Goal: Task Accomplishment & Management: Manage account settings

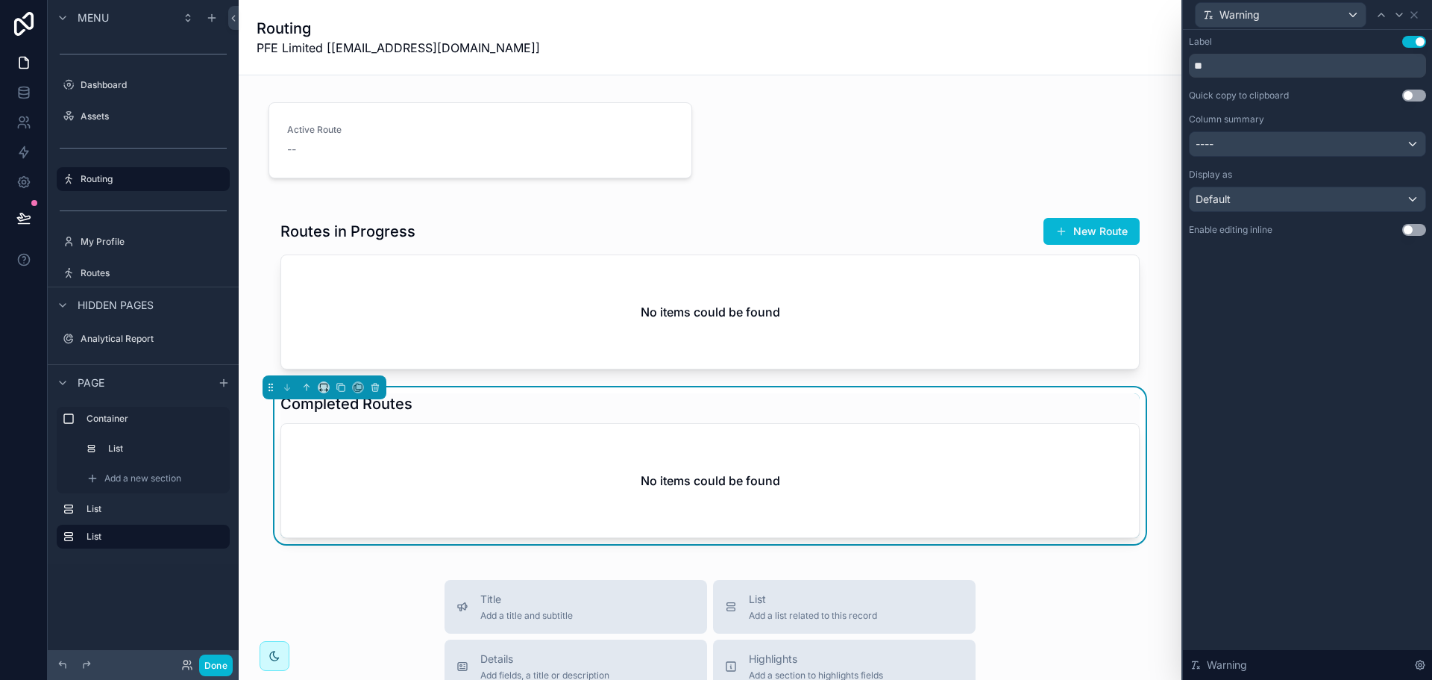
type input "**"
click at [1047, 420] on div "Completed Routes No items could be found" at bounding box center [709, 465] width 859 height 145
click at [1334, 134] on div "----" at bounding box center [1308, 144] width 236 height 24
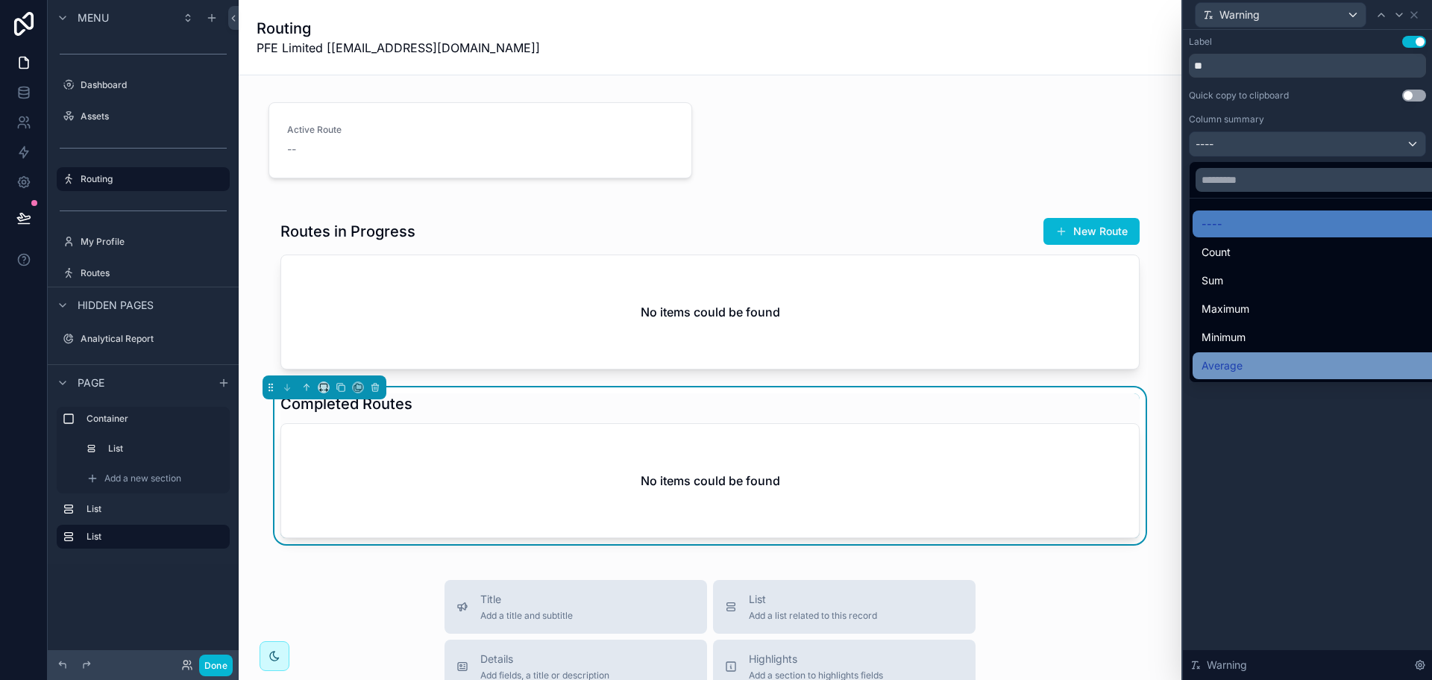
click at [1232, 359] on span "Average" at bounding box center [1222, 366] width 41 height 18
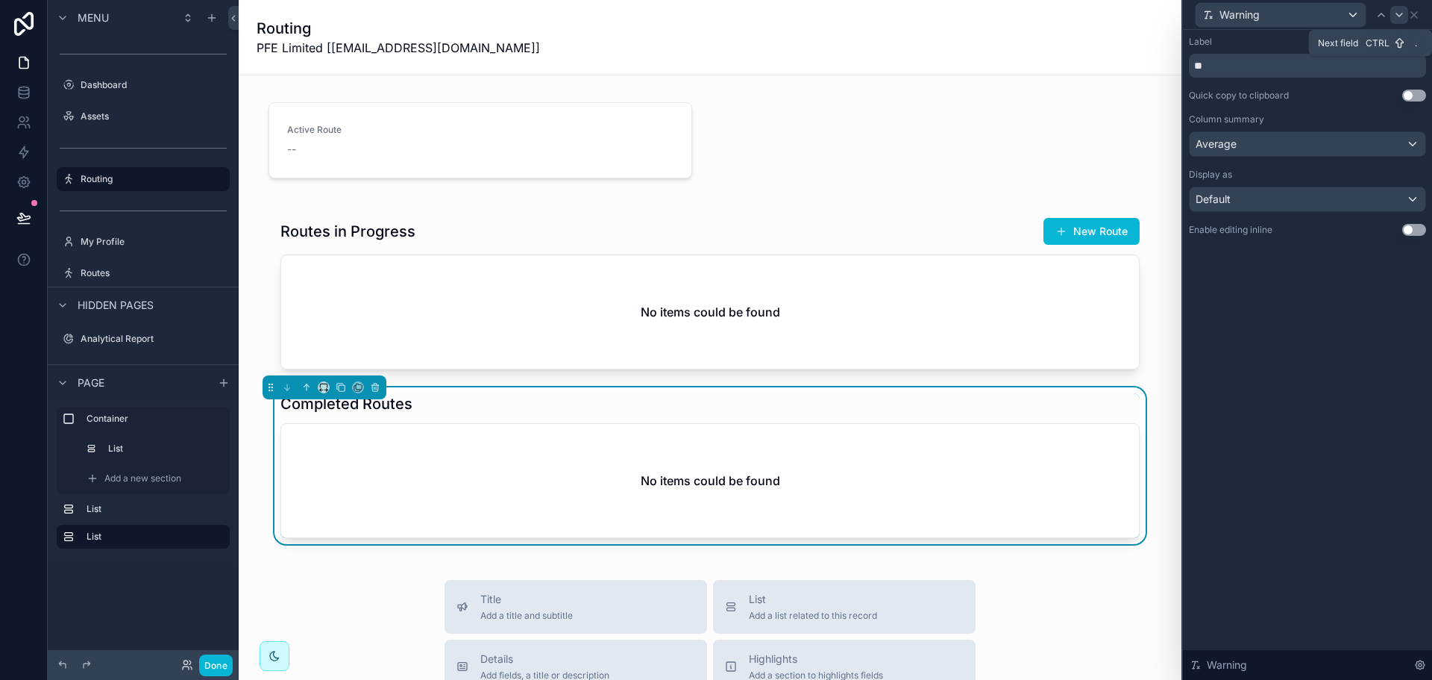
click at [1404, 11] on icon at bounding box center [1399, 15] width 12 height 12
click at [1326, 144] on div "----" at bounding box center [1308, 144] width 236 height 24
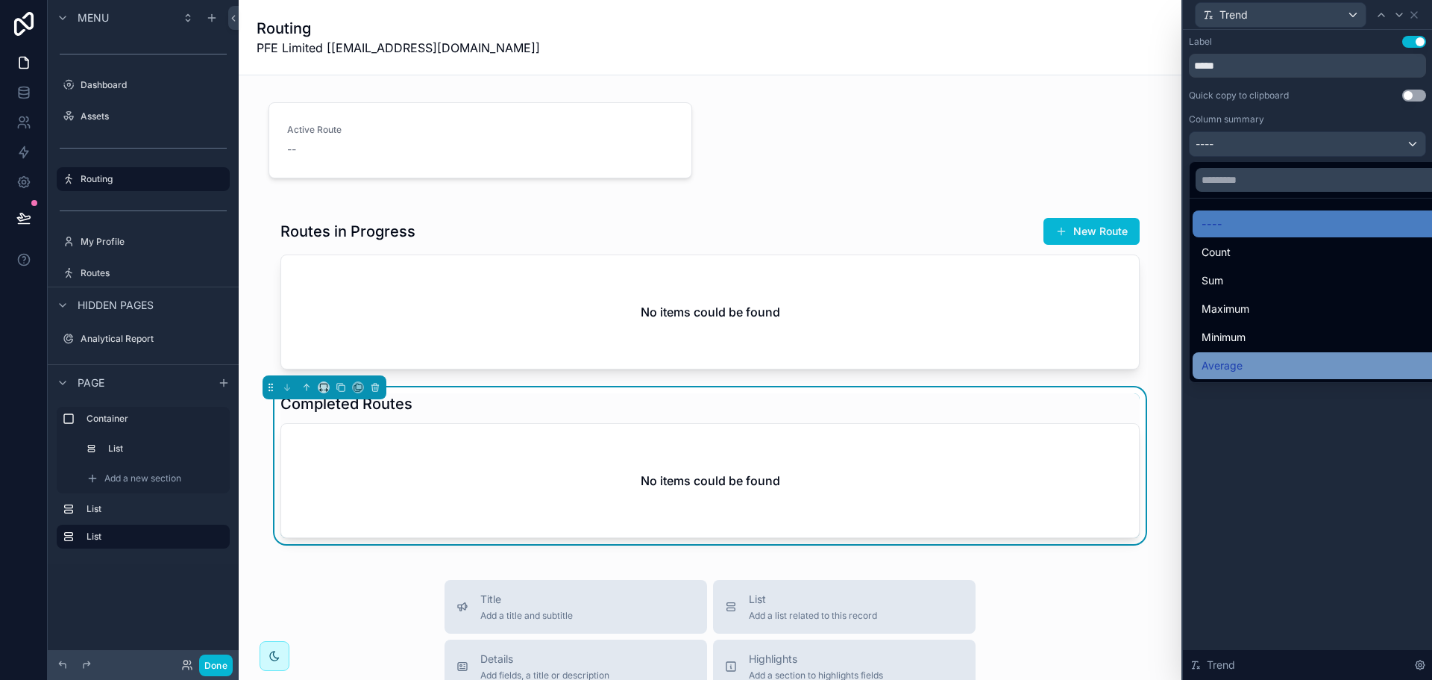
click at [1265, 360] on div "Average" at bounding box center [1325, 366] width 246 height 18
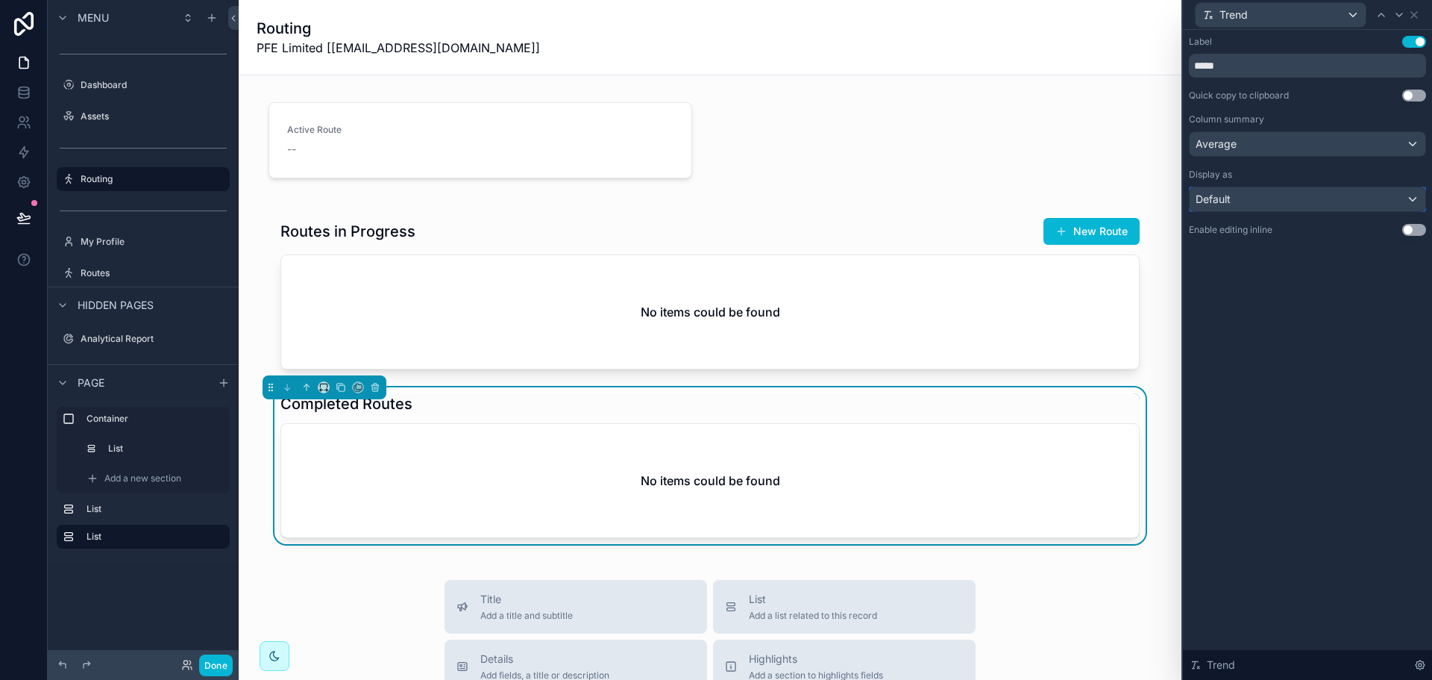
click at [1280, 200] on div "Default" at bounding box center [1308, 199] width 236 height 24
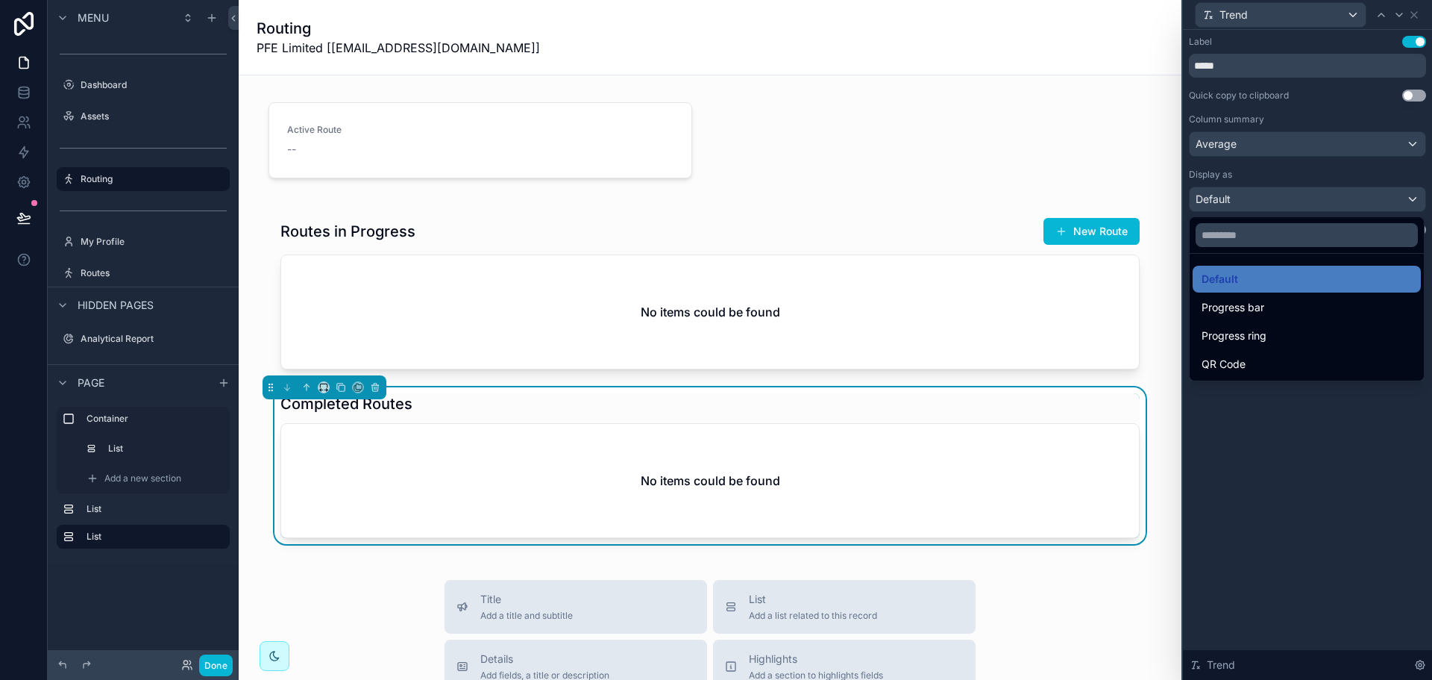
click at [1280, 200] on div at bounding box center [1307, 340] width 249 height 680
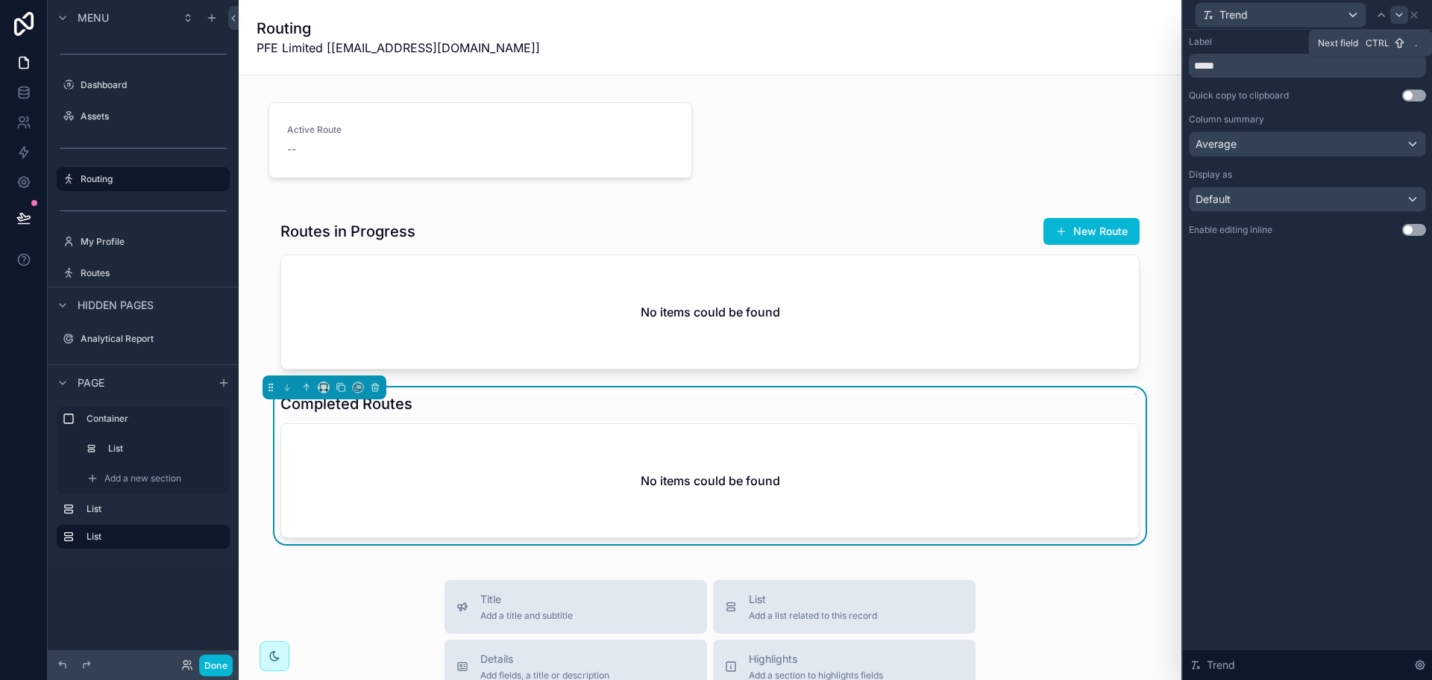
click at [1396, 19] on icon at bounding box center [1399, 15] width 12 height 12
click at [1241, 206] on div "Default" at bounding box center [1308, 199] width 236 height 24
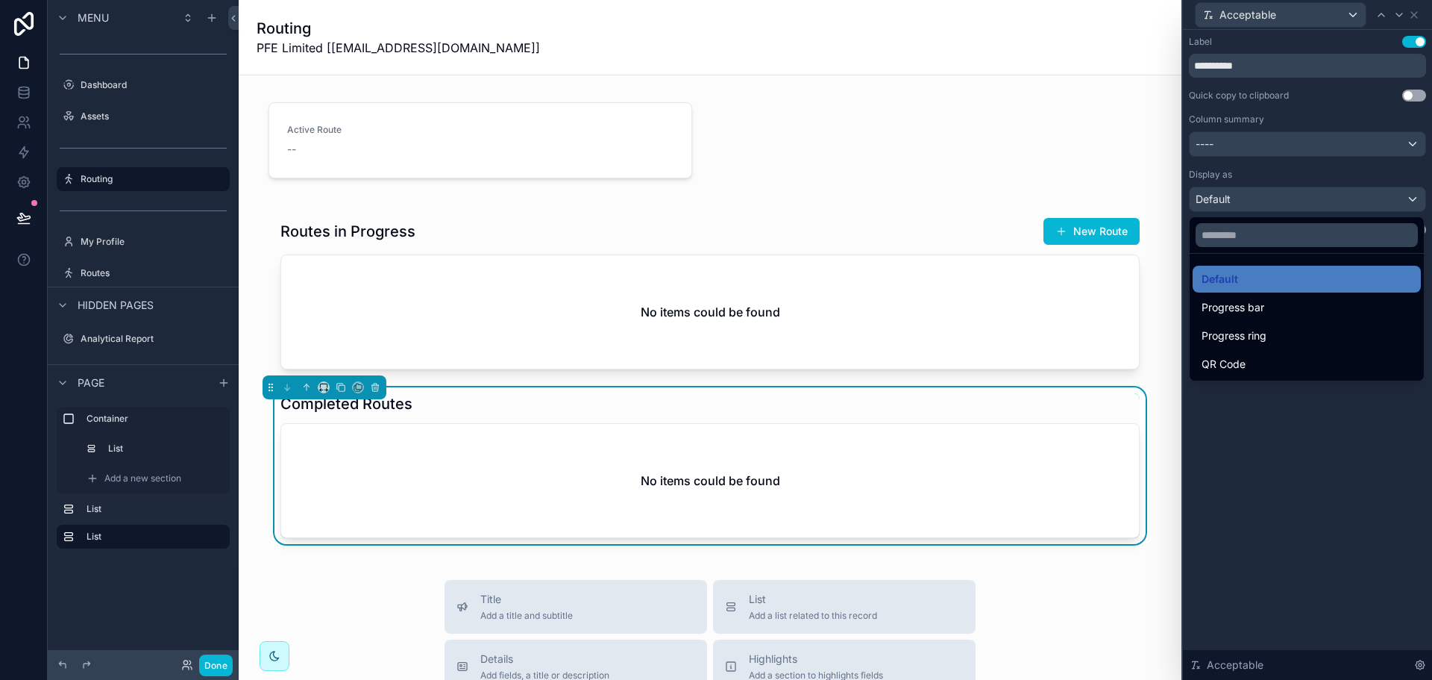
click at [1296, 169] on div at bounding box center [1307, 340] width 249 height 680
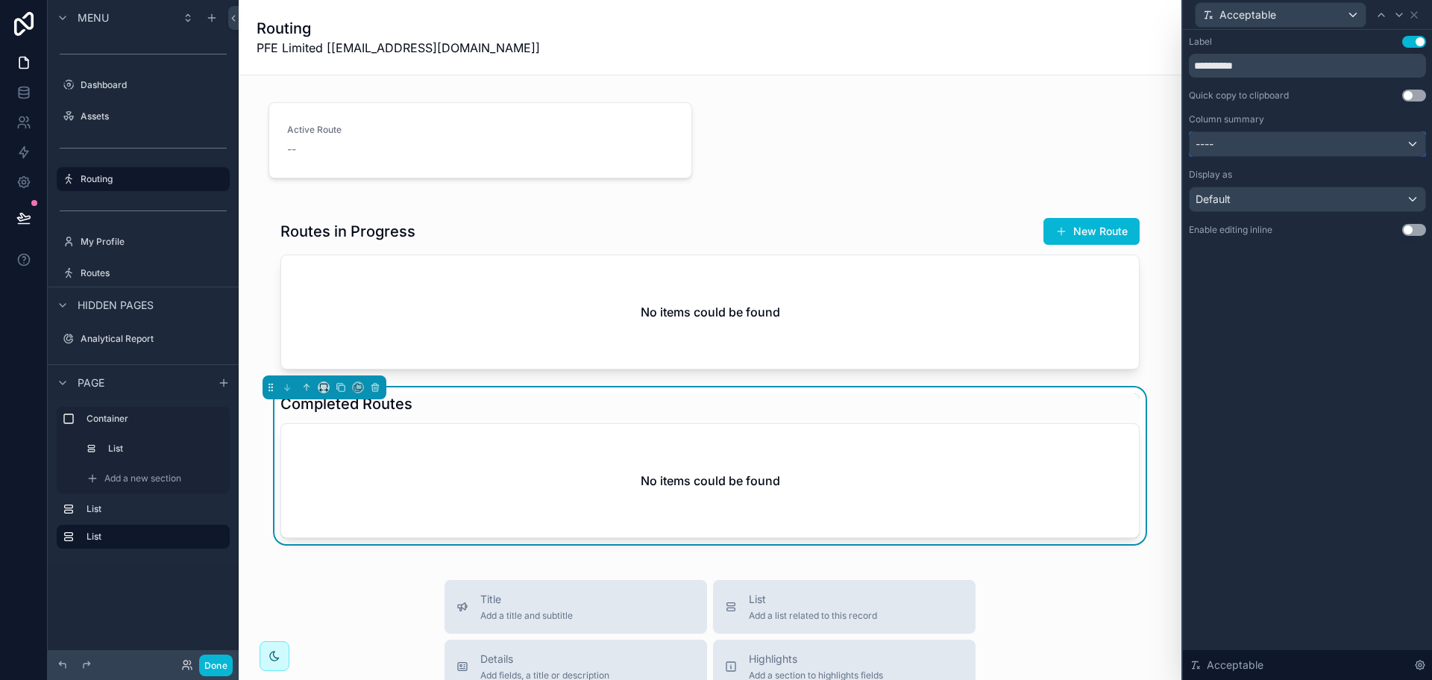
click at [1361, 143] on div "----" at bounding box center [1308, 144] width 236 height 24
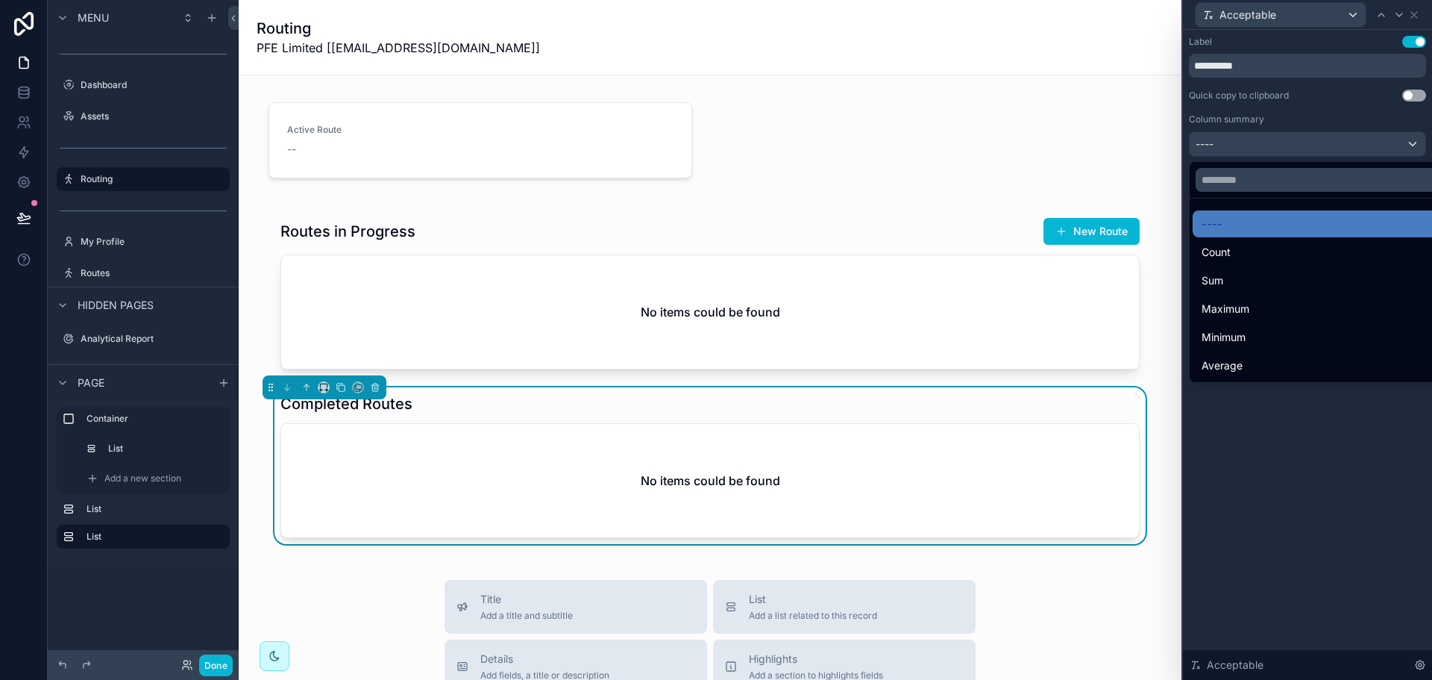
click at [1261, 360] on div "Average" at bounding box center [1325, 366] width 246 height 18
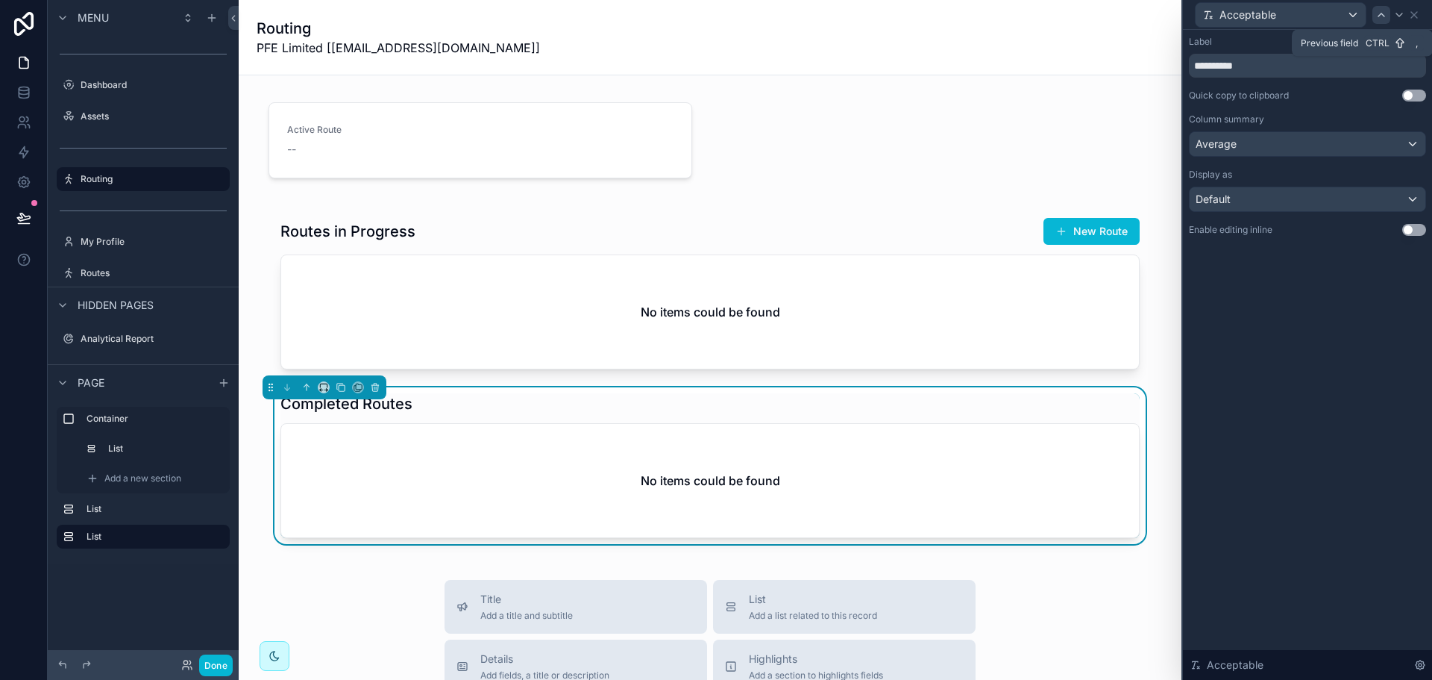
click at [1385, 16] on icon at bounding box center [1381, 15] width 12 height 12
click at [1399, 13] on icon at bounding box center [1399, 15] width 12 height 12
click at [1378, 17] on icon at bounding box center [1381, 15] width 12 height 12
click at [1403, 14] on icon at bounding box center [1399, 15] width 12 height 12
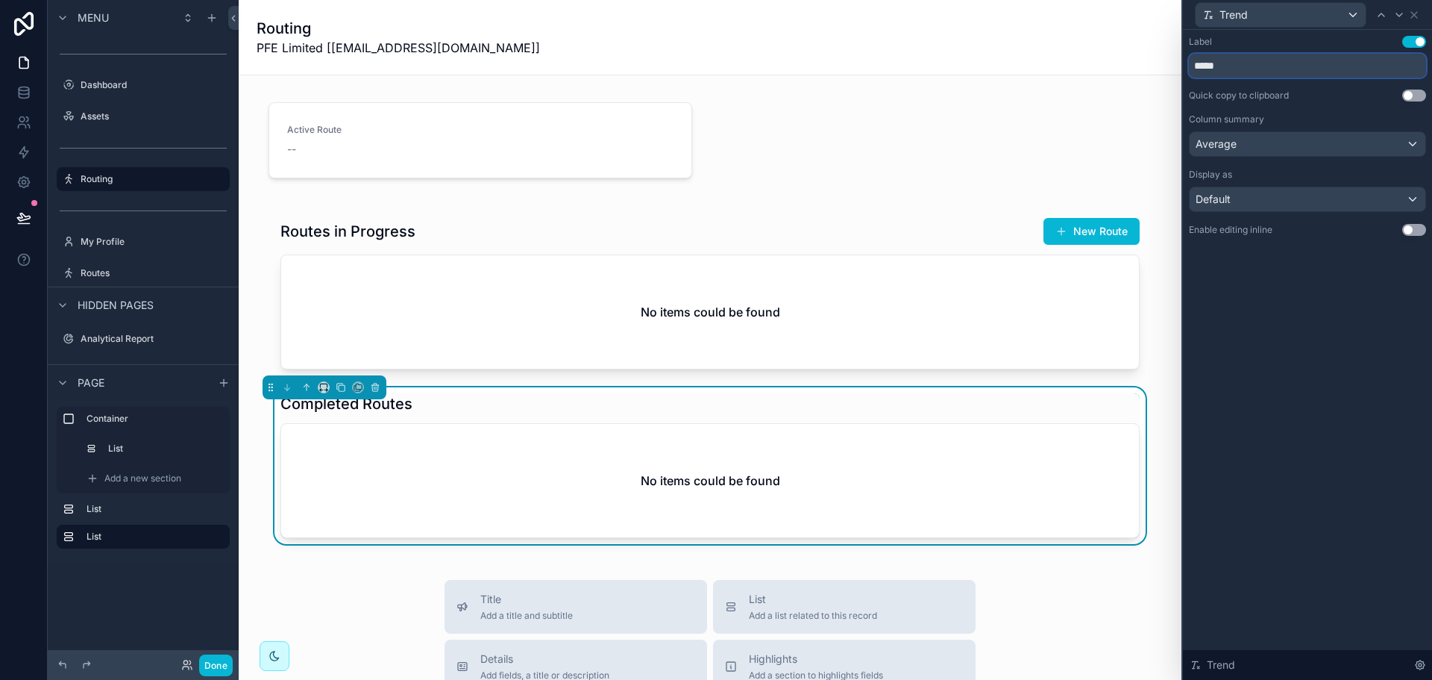
drag, startPoint x: 1177, startPoint y: 71, endPoint x: 1167, endPoint y: 71, distance: 10.4
click at [1167, 71] on div "Trend Label Use setting ***** Quick copy to clipboard Use setting Column summar…" at bounding box center [716, 340] width 1432 height 680
type input "**"
click at [1392, 19] on div at bounding box center [1399, 15] width 18 height 18
drag, startPoint x: 1314, startPoint y: 66, endPoint x: 1185, endPoint y: 74, distance: 129.3
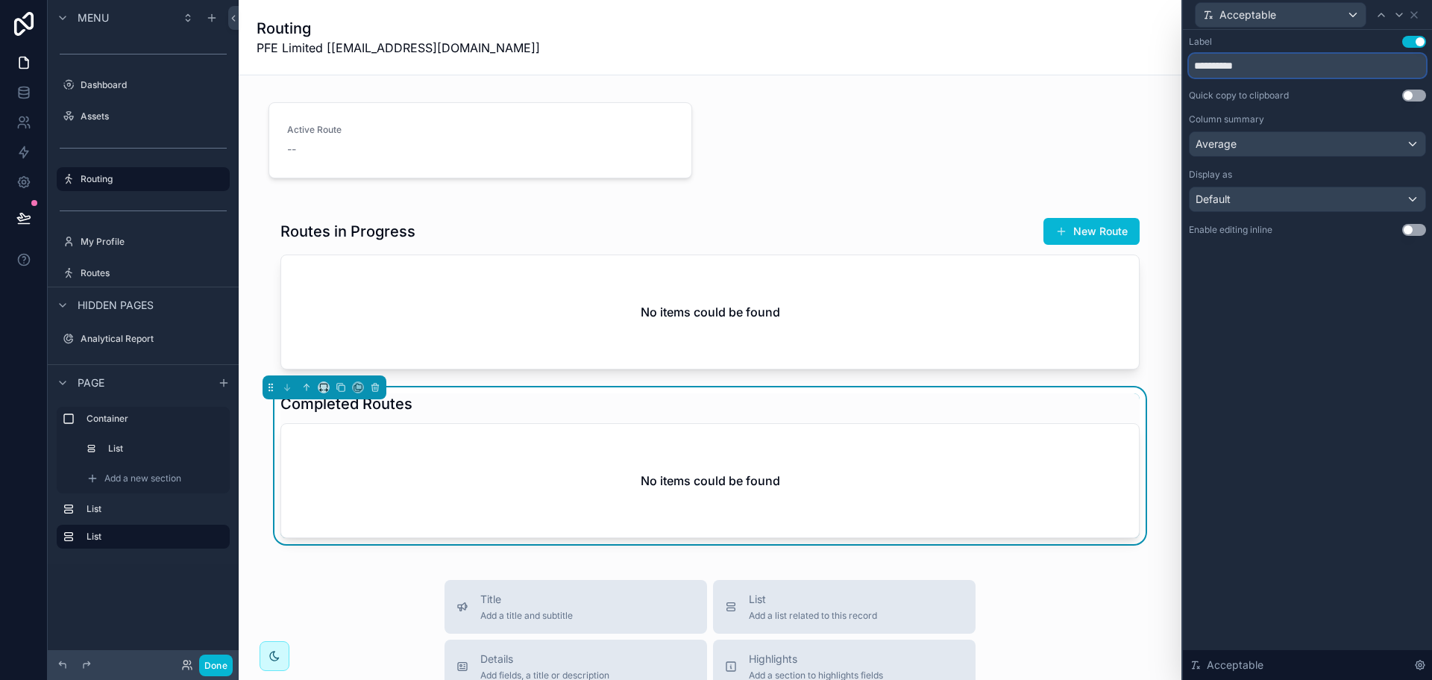
click at [1185, 74] on div "**********" at bounding box center [1307, 151] width 249 height 242
type input "**"
click at [1396, 13] on icon at bounding box center [1399, 15] width 12 height 12
drag, startPoint x: 1291, startPoint y: 65, endPoint x: 1170, endPoint y: 66, distance: 121.6
click at [1170, 66] on div "**********" at bounding box center [716, 340] width 1432 height 680
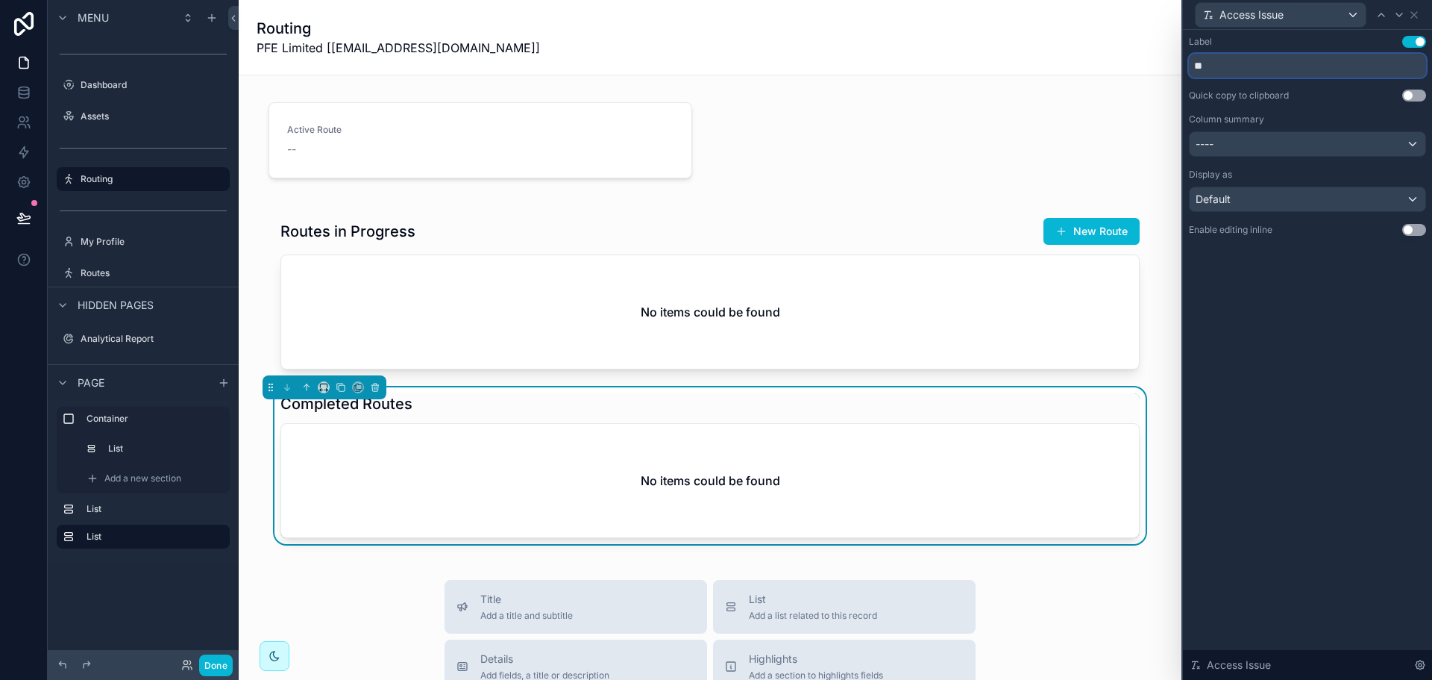
type input "**"
click at [1337, 153] on div "----" at bounding box center [1308, 144] width 236 height 24
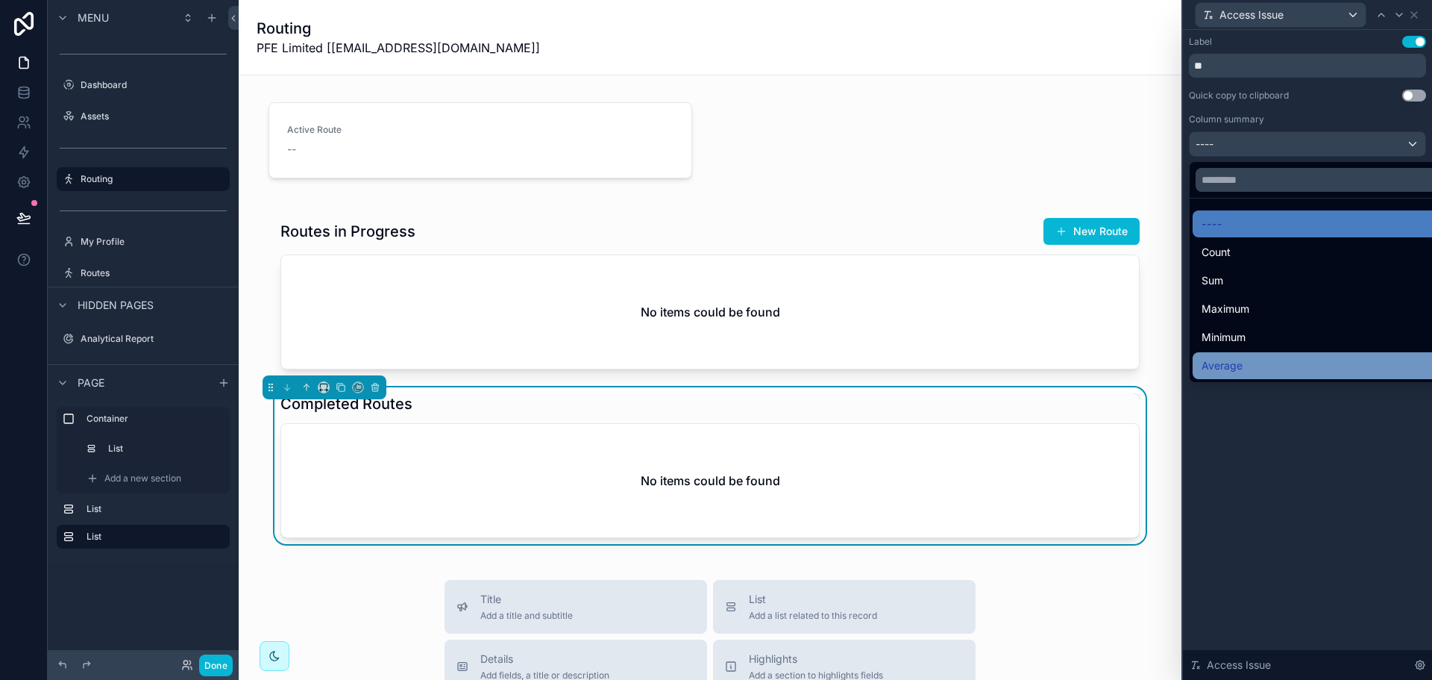
click at [1247, 356] on div "Average" at bounding box center [1325, 365] width 264 height 27
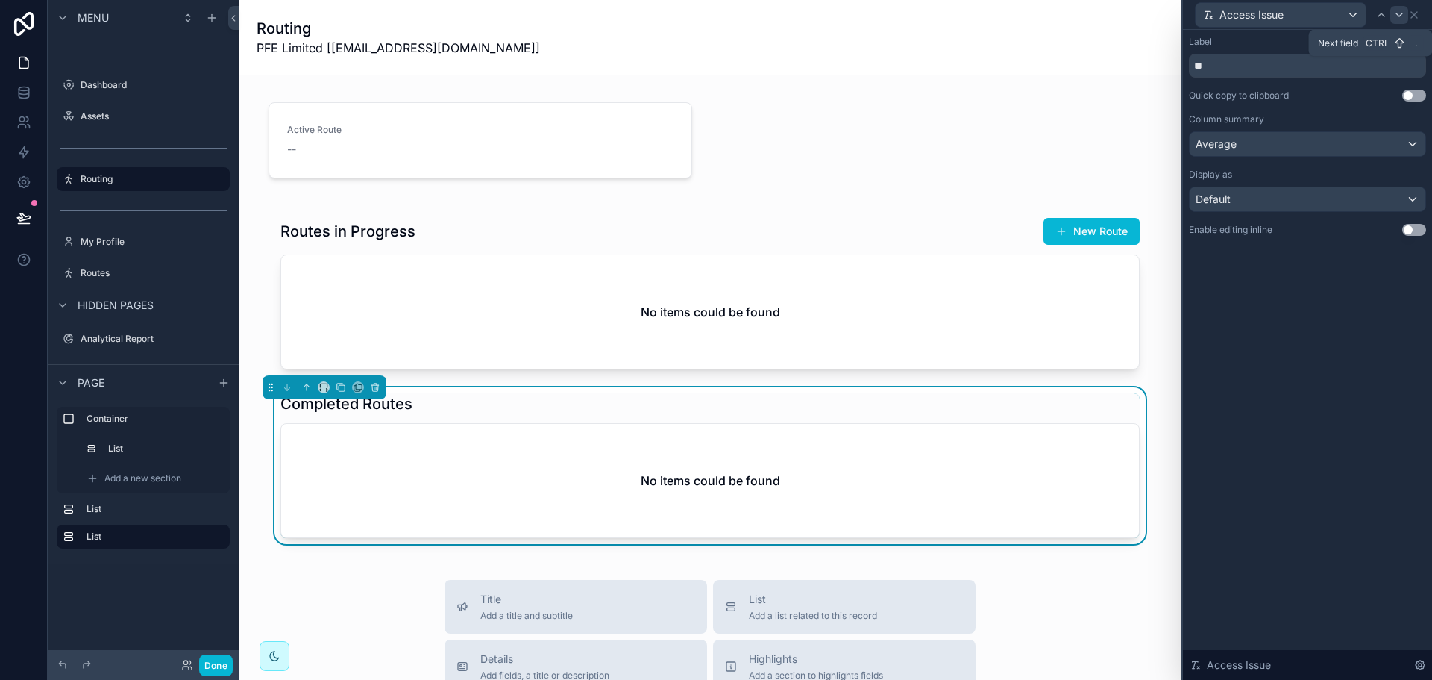
click at [1405, 16] on div at bounding box center [1399, 15] width 18 height 18
drag, startPoint x: 1323, startPoint y: 66, endPoint x: 1120, endPoint y: 72, distance: 203.0
click at [1120, 72] on div "**********" at bounding box center [716, 340] width 1432 height 680
type input "***"
click at [1323, 153] on div "----" at bounding box center [1308, 144] width 236 height 24
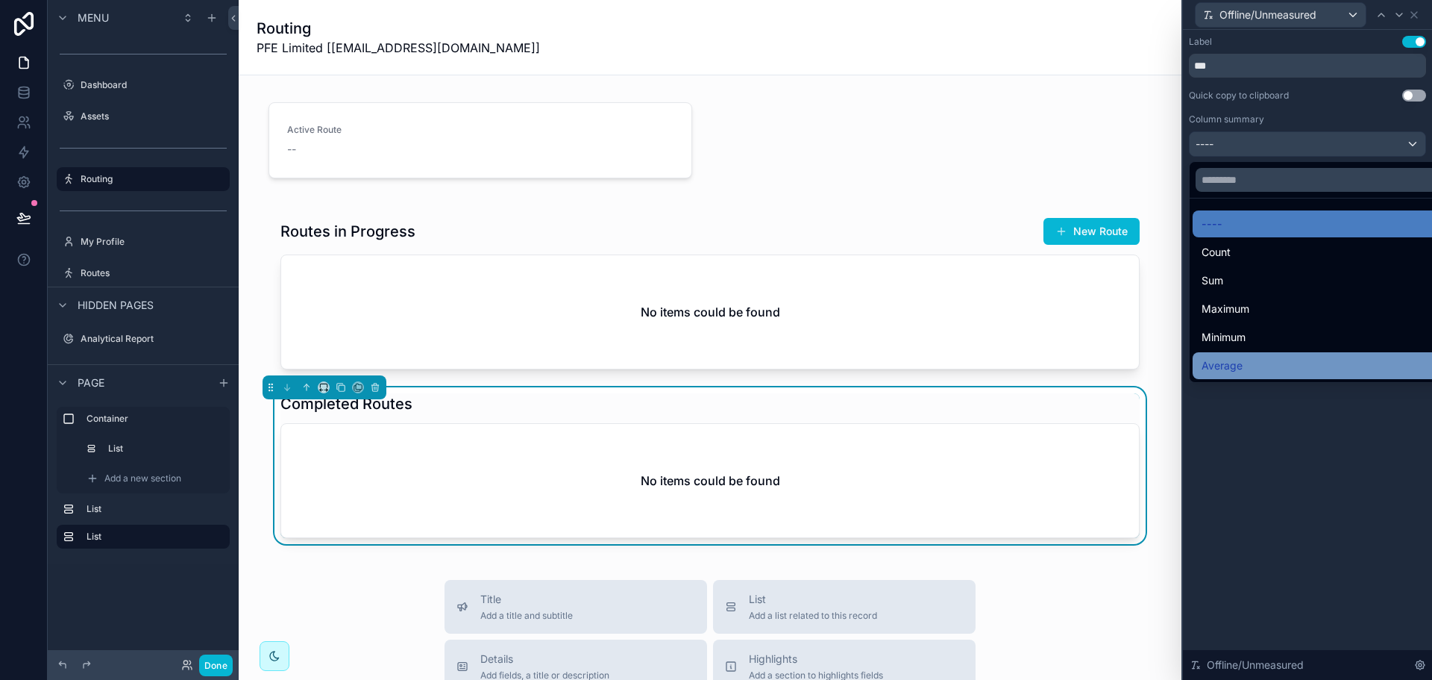
click at [1241, 361] on span "Average" at bounding box center [1222, 366] width 41 height 18
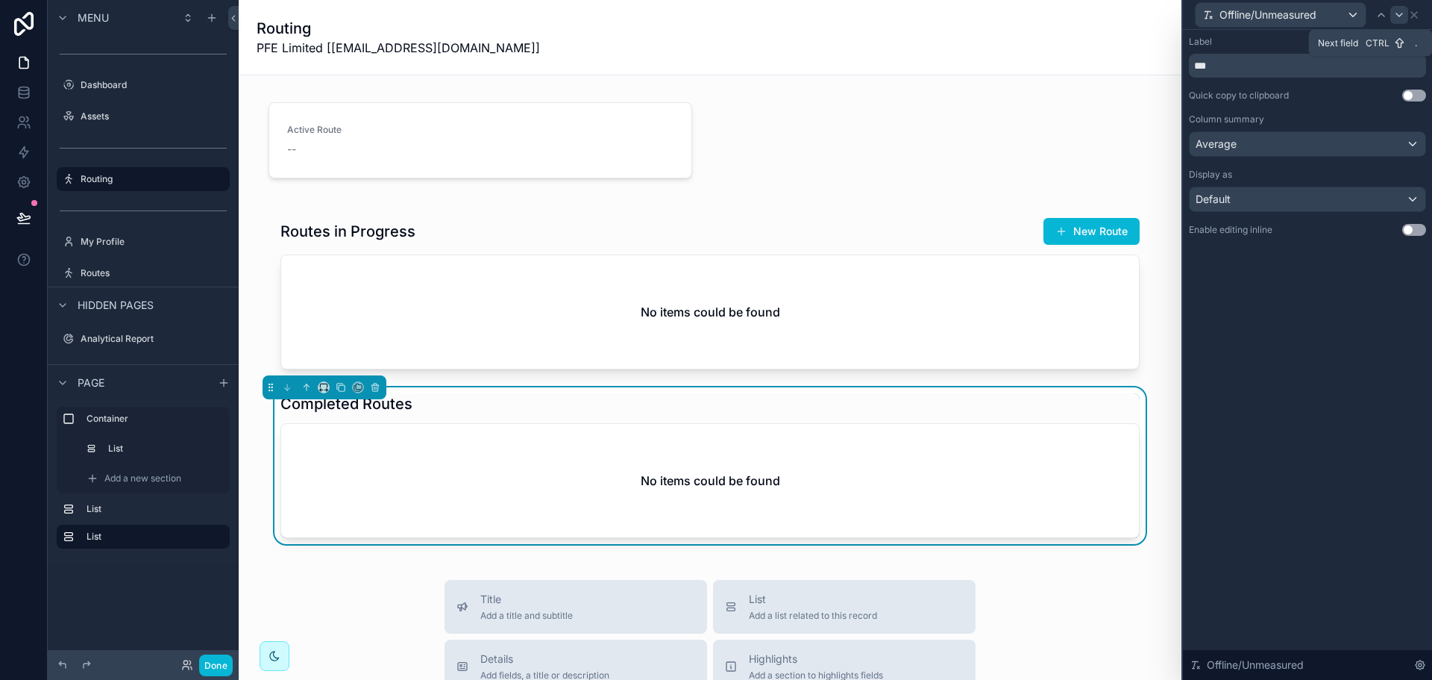
click at [1395, 15] on icon at bounding box center [1399, 15] width 12 height 12
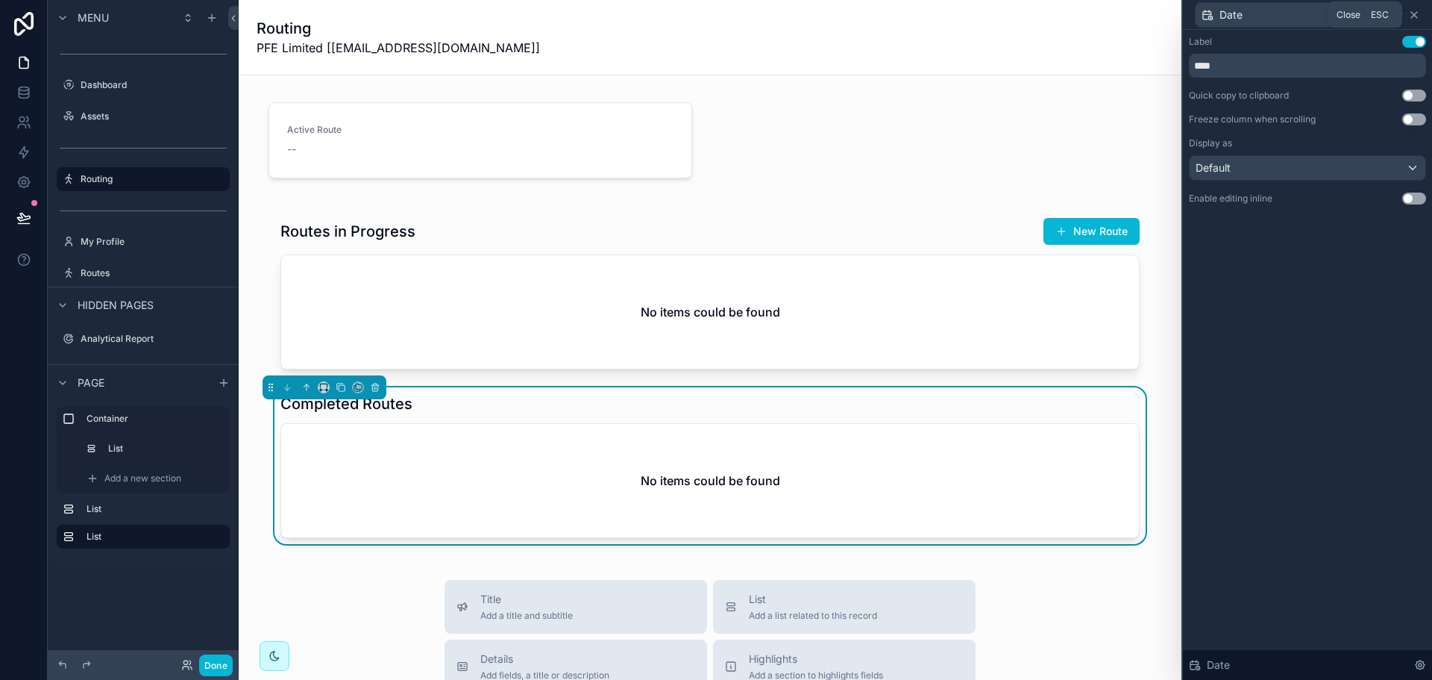
click at [1419, 13] on icon at bounding box center [1414, 15] width 12 height 12
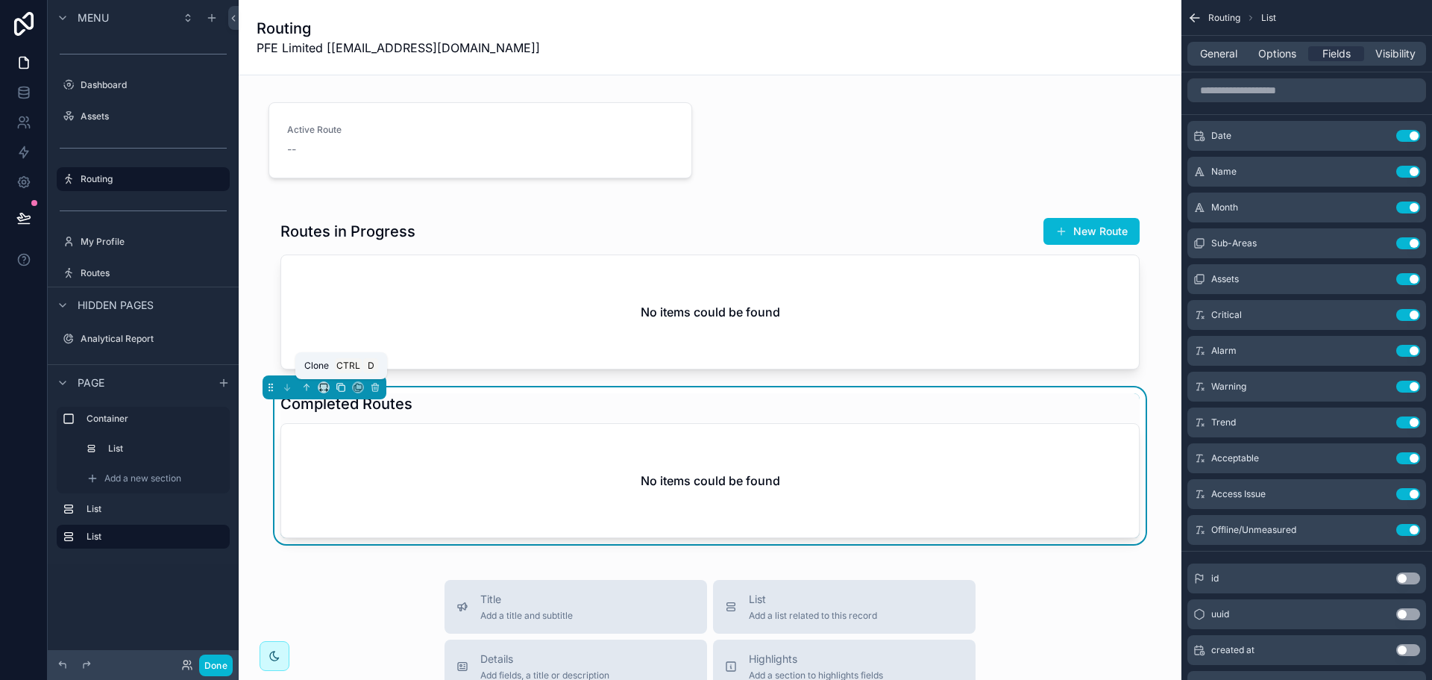
click at [346, 386] on button "scrollable content" at bounding box center [341, 387] width 16 height 16
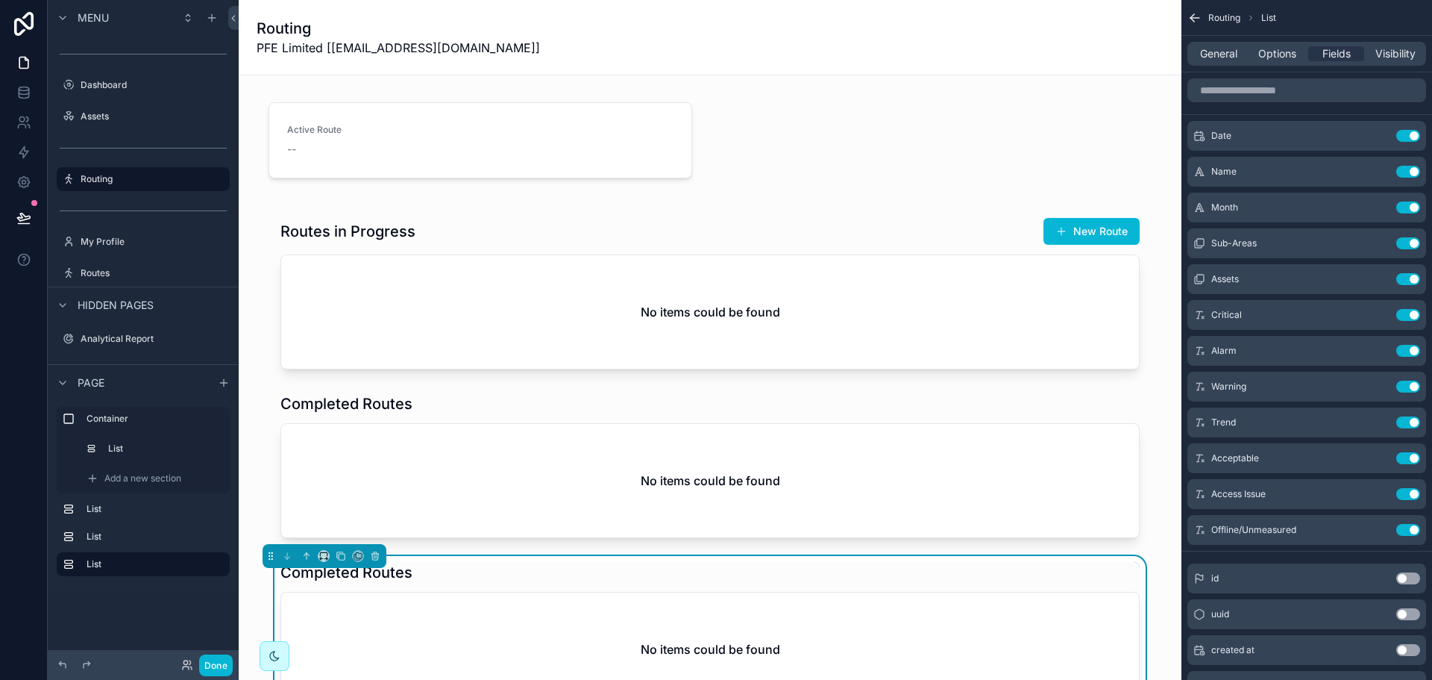
click at [662, 572] on div "Completed Routes" at bounding box center [709, 572] width 859 height 21
click at [1222, 47] on span "General" at bounding box center [1218, 53] width 37 height 15
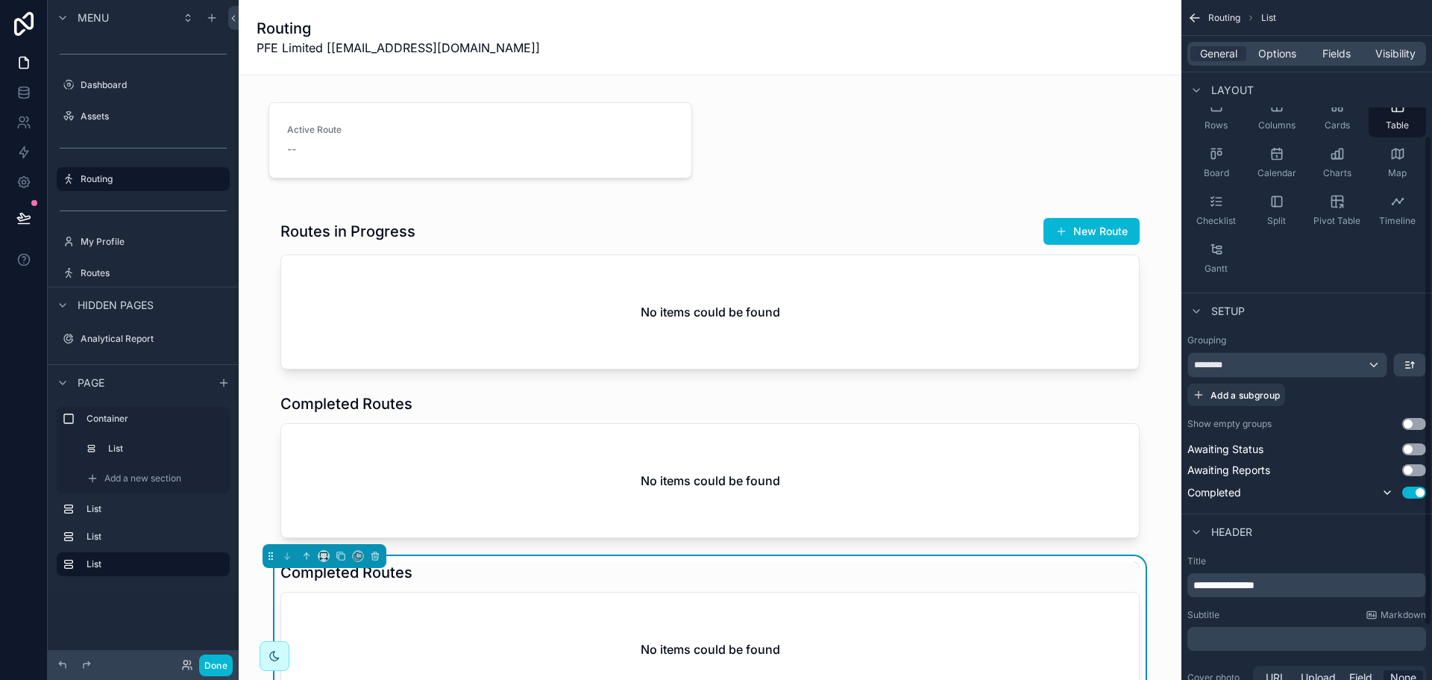
scroll to position [264, 0]
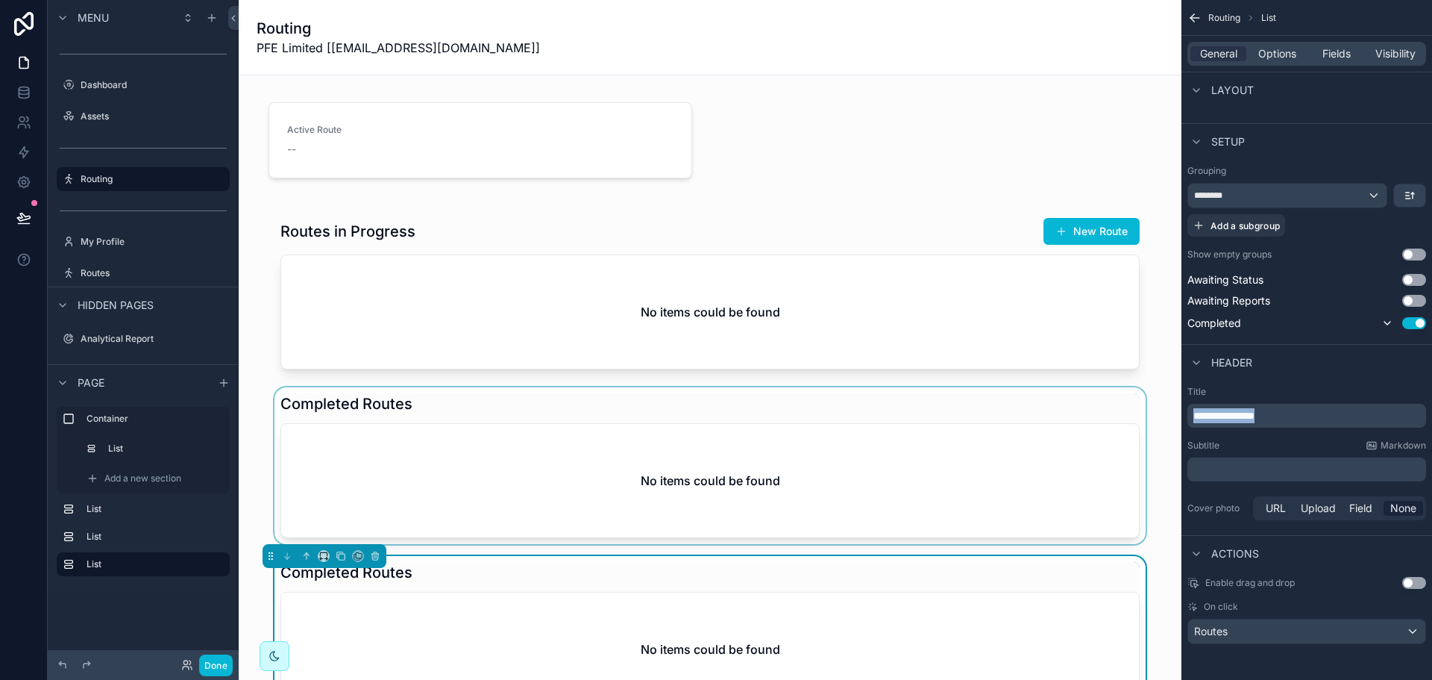
drag, startPoint x: 1299, startPoint y: 412, endPoint x: 1158, endPoint y: 410, distance: 141.0
click at [1158, 410] on div "Analyst Alt 2 Dashboard Assets Routing My Profile Routes Analytical Report PL P…" at bounding box center [835, 340] width 1193 height 680
click at [1319, 411] on p "**********" at bounding box center [1308, 415] width 230 height 15
drag, startPoint x: 1334, startPoint y: 410, endPoint x: 1114, endPoint y: 410, distance: 220.0
click at [1114, 410] on div "Analyst Alt 2 Dashboard Assets Routing My Profile Routes Analytical Report PL P…" at bounding box center [835, 340] width 1193 height 680
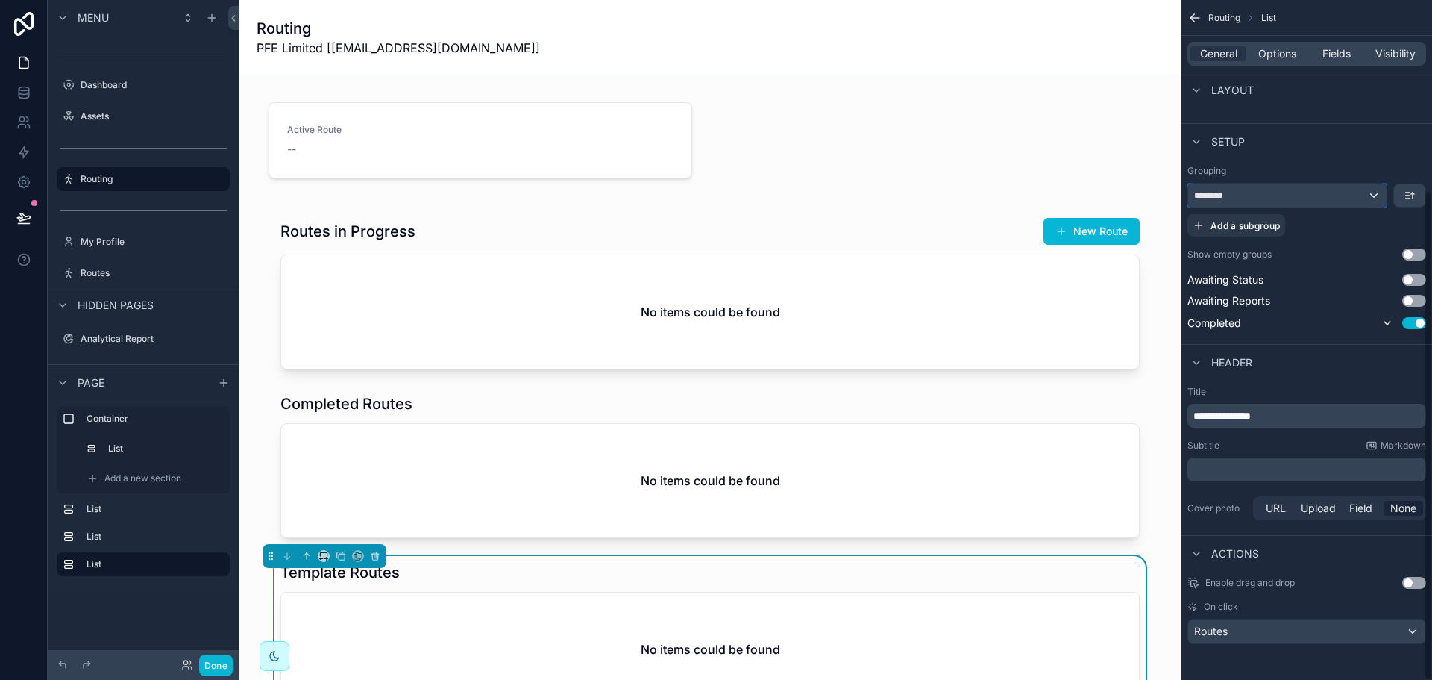
click at [1372, 204] on div "********" at bounding box center [1287, 195] width 198 height 24
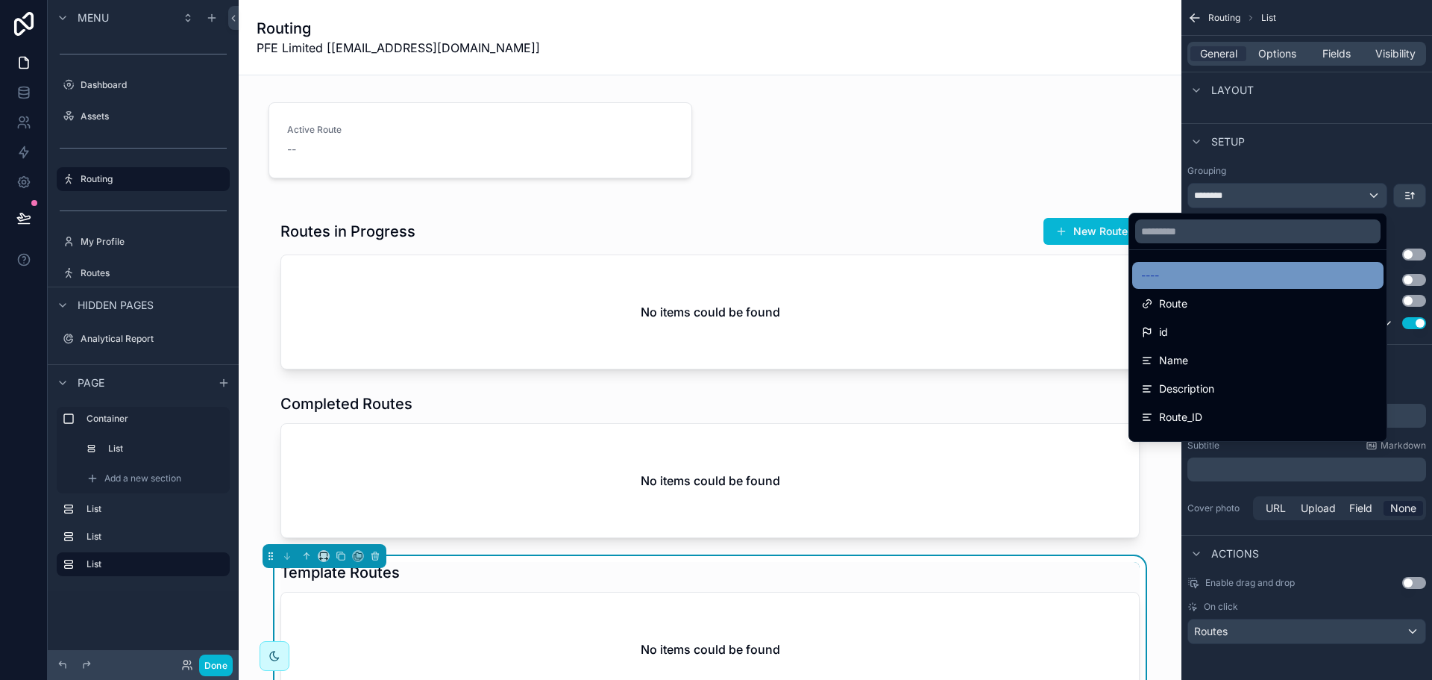
click at [1247, 269] on div "----" at bounding box center [1257, 275] width 233 height 18
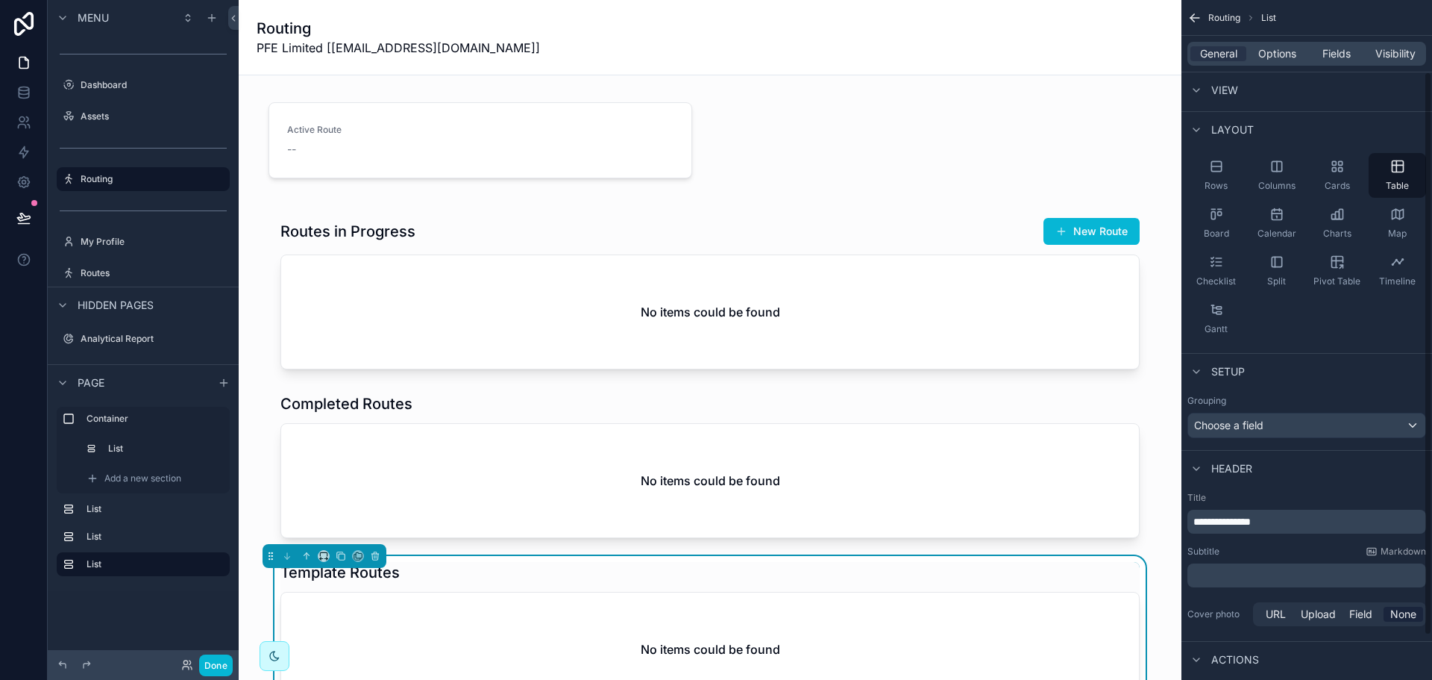
scroll to position [0, 0]
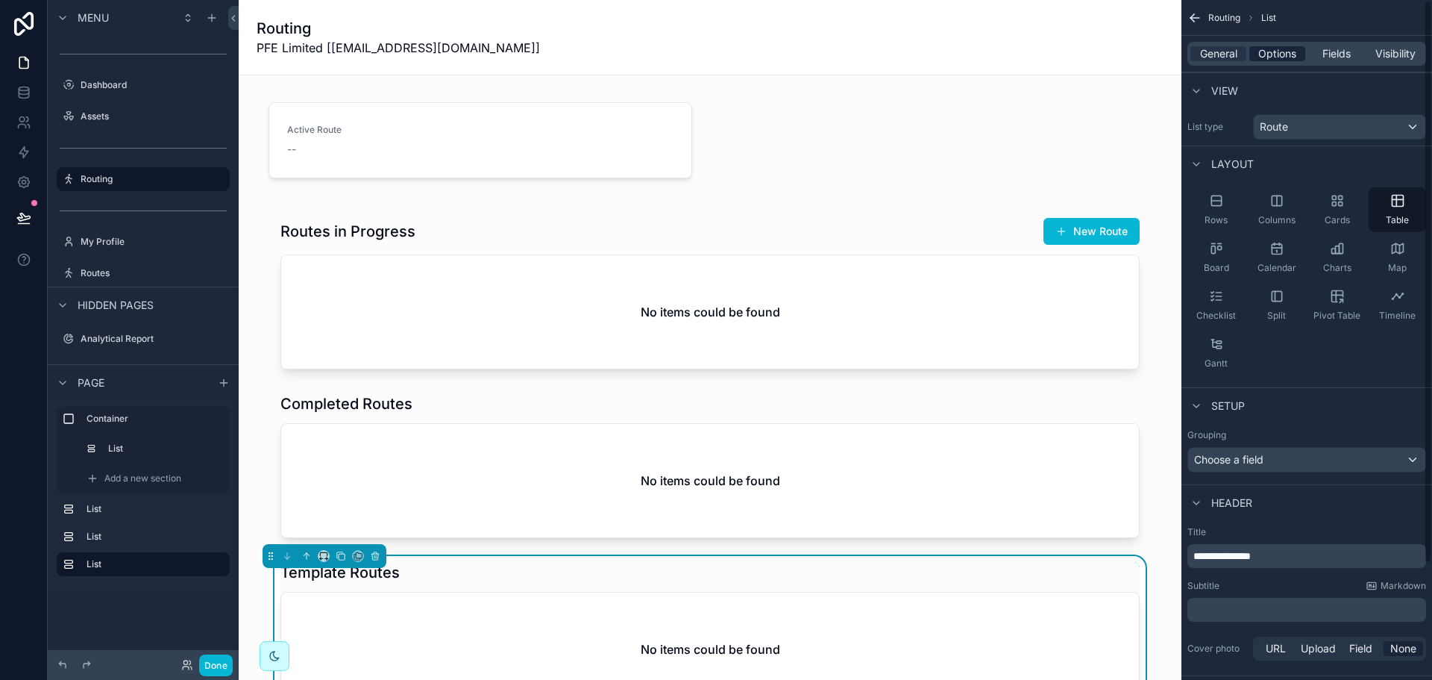
click at [1261, 60] on div "General Options Fields Visibility" at bounding box center [1306, 54] width 239 height 24
click at [1268, 52] on span "Options" at bounding box center [1277, 53] width 38 height 15
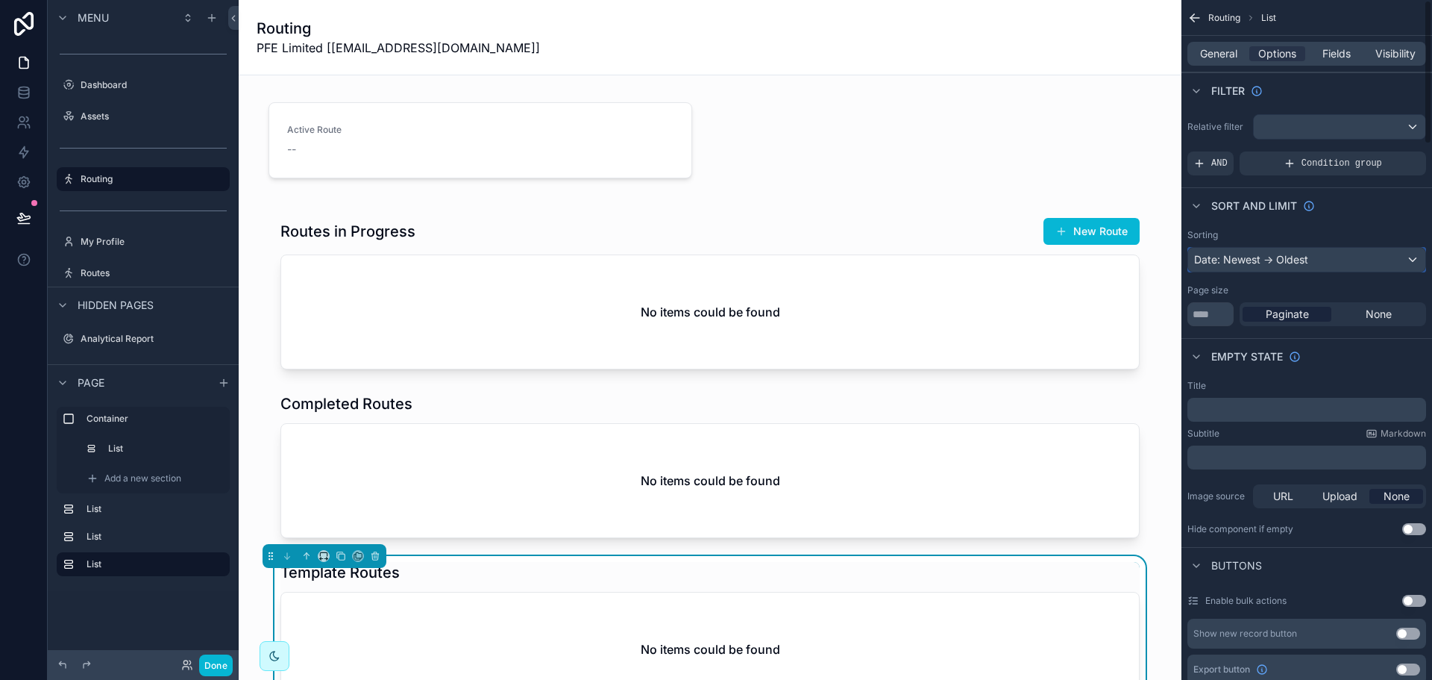
click at [1244, 265] on div "Date: Newest -> Oldest" at bounding box center [1306, 260] width 237 height 24
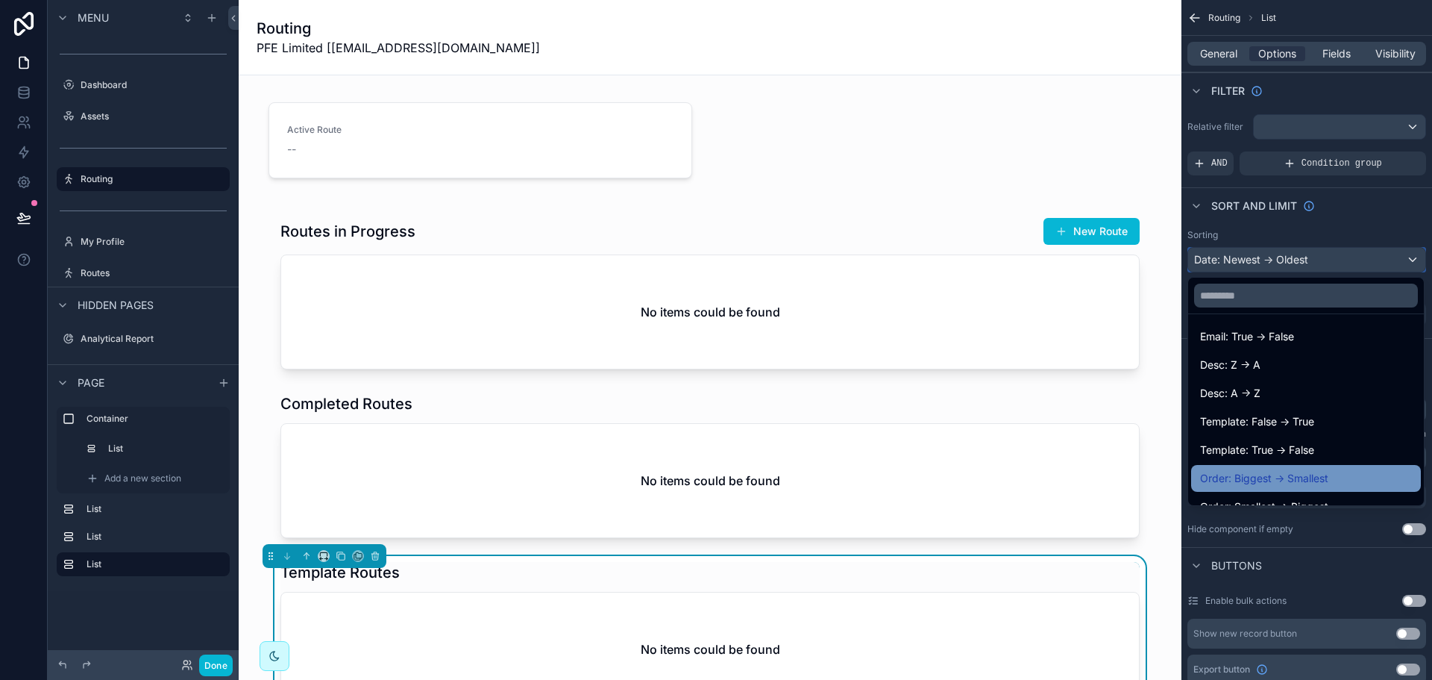
scroll to position [1948, 0]
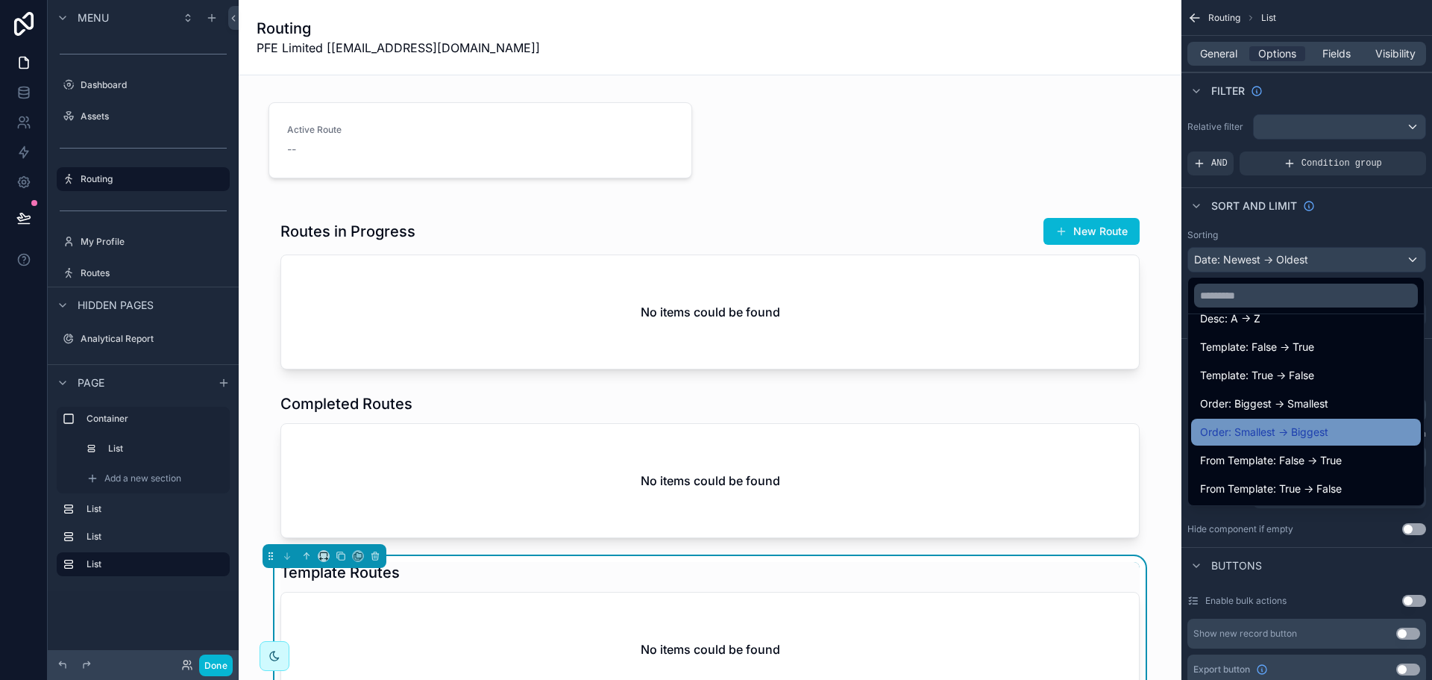
click at [1288, 442] on div "Order: Smallest -> Biggest" at bounding box center [1306, 431] width 230 height 27
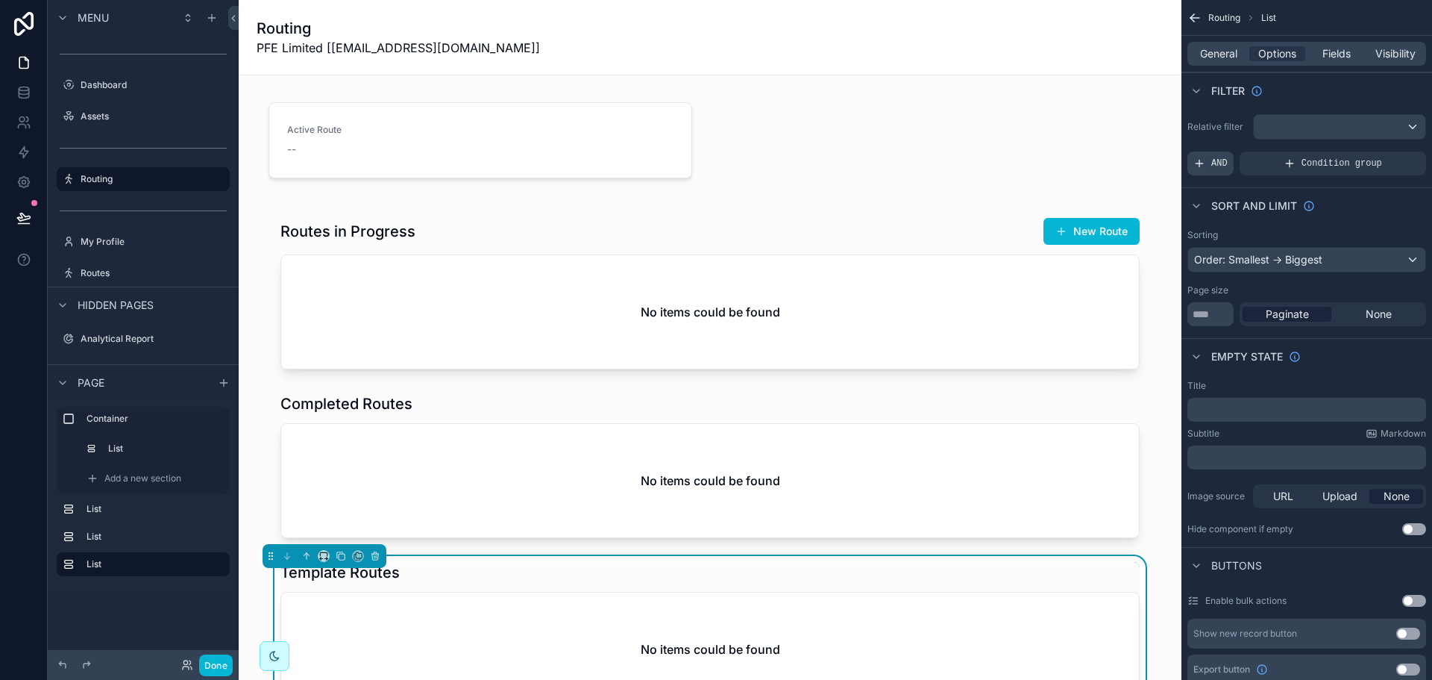
click at [1221, 162] on span "AND" at bounding box center [1219, 163] width 16 height 12
click at [1247, 169] on span "Add a filter" at bounding box center [1225, 163] width 64 height 12
click at [1390, 155] on icon "scrollable content" at bounding box center [1388, 153] width 5 height 5
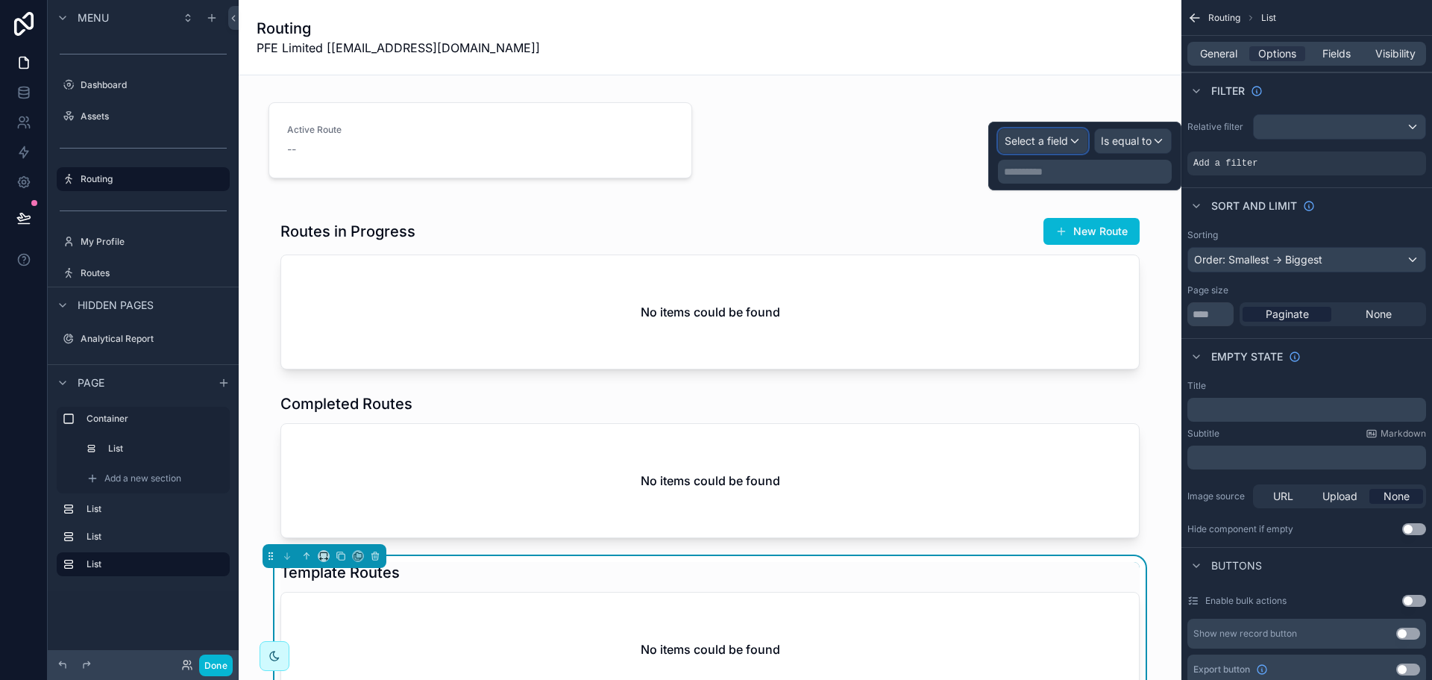
click at [1031, 139] on span "Select a field" at bounding box center [1036, 140] width 63 height 13
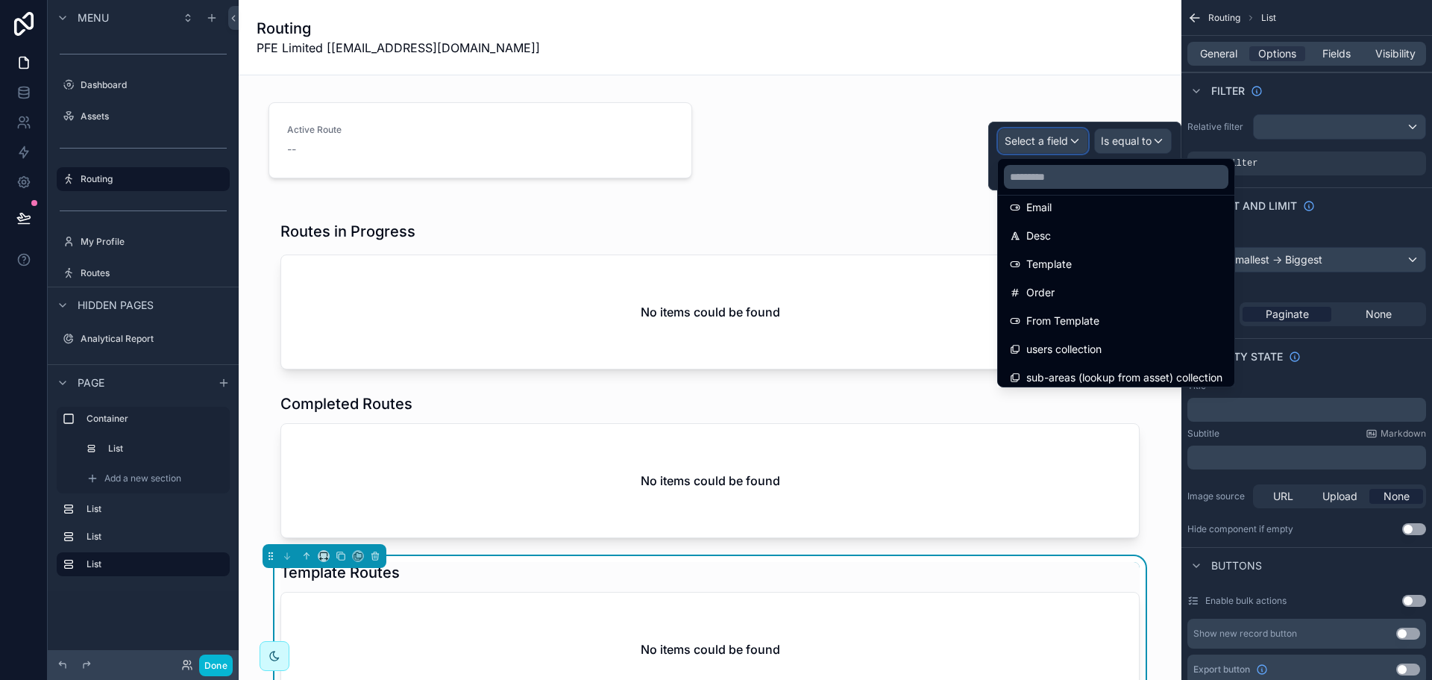
scroll to position [1126, 0]
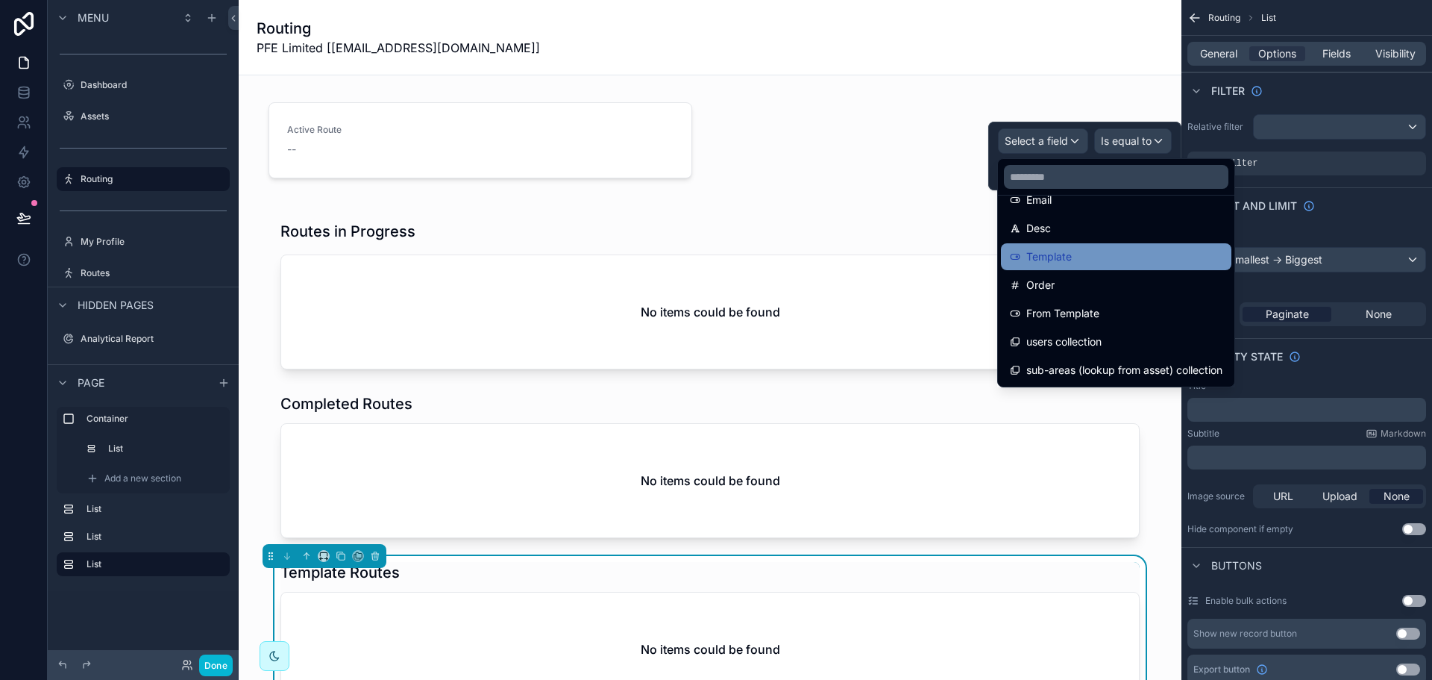
click at [1081, 259] on div "Template" at bounding box center [1116, 257] width 213 height 18
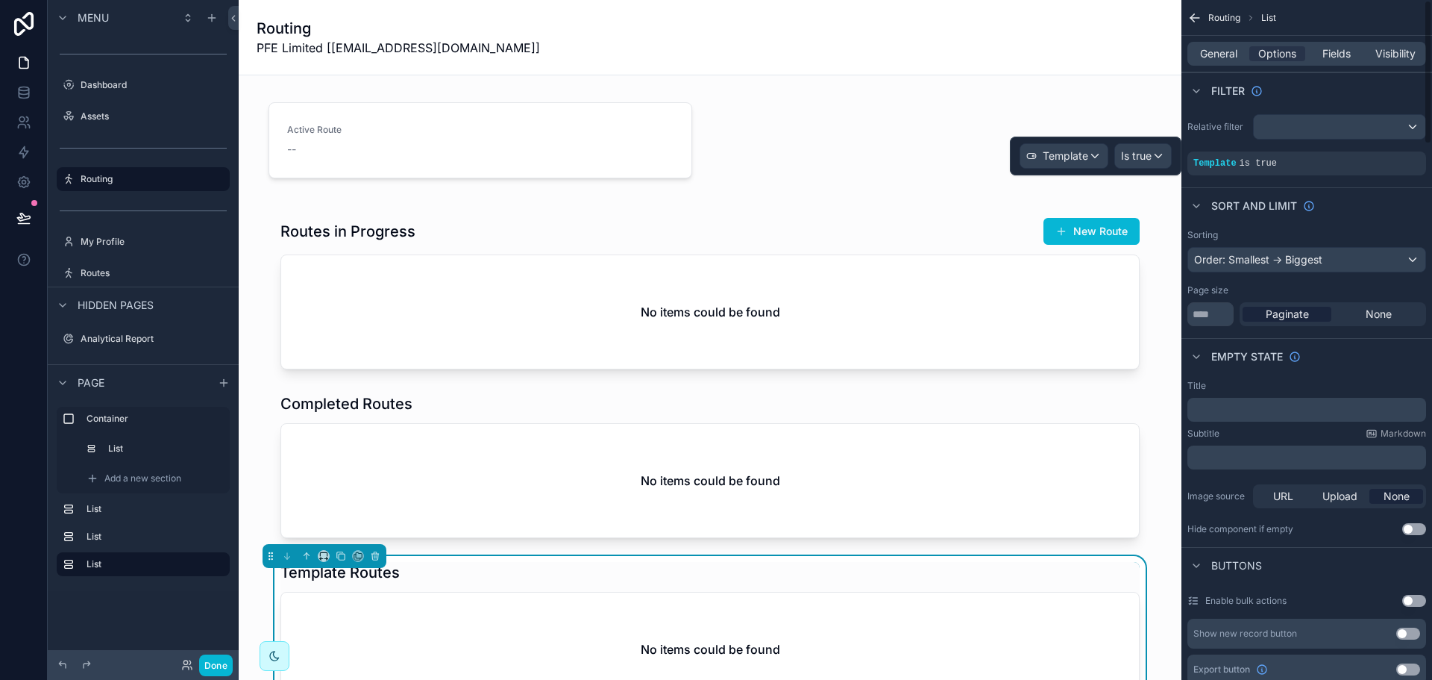
click at [1390, 211] on div "Sort And Limit" at bounding box center [1307, 205] width 251 height 36
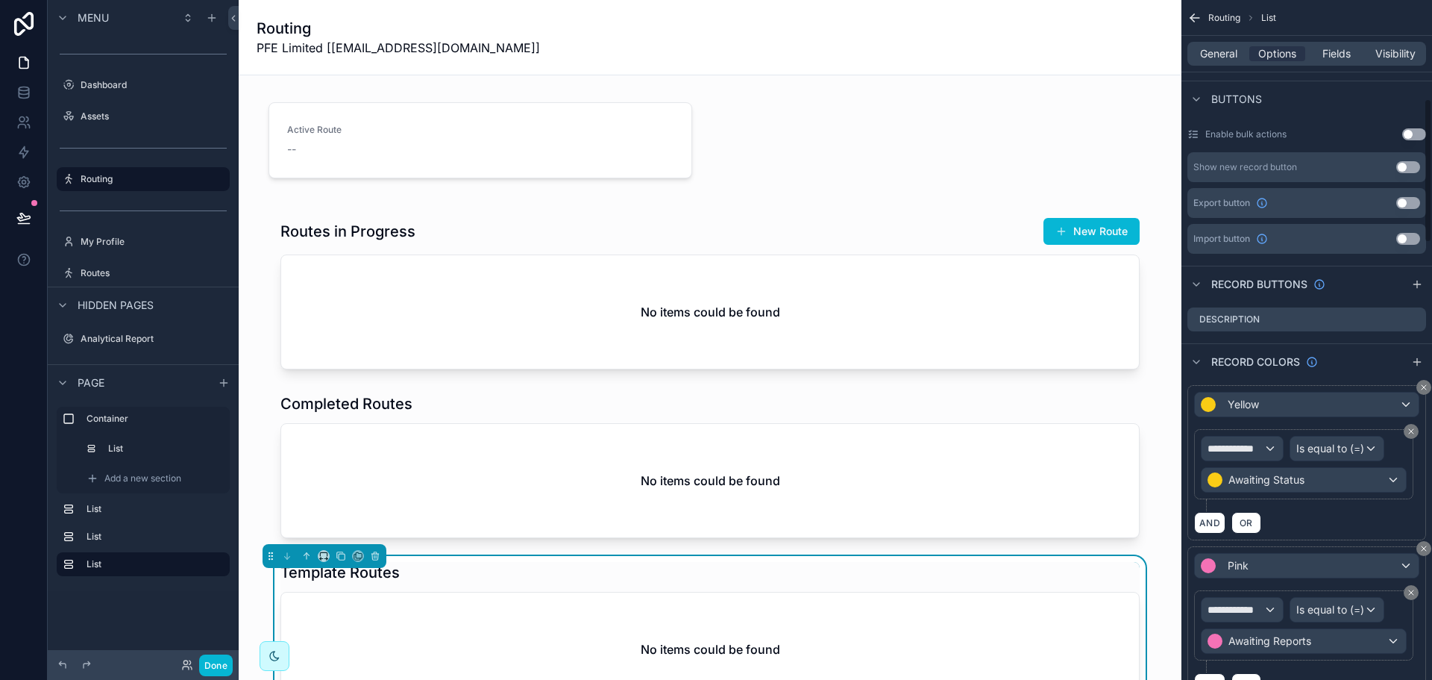
scroll to position [522, 0]
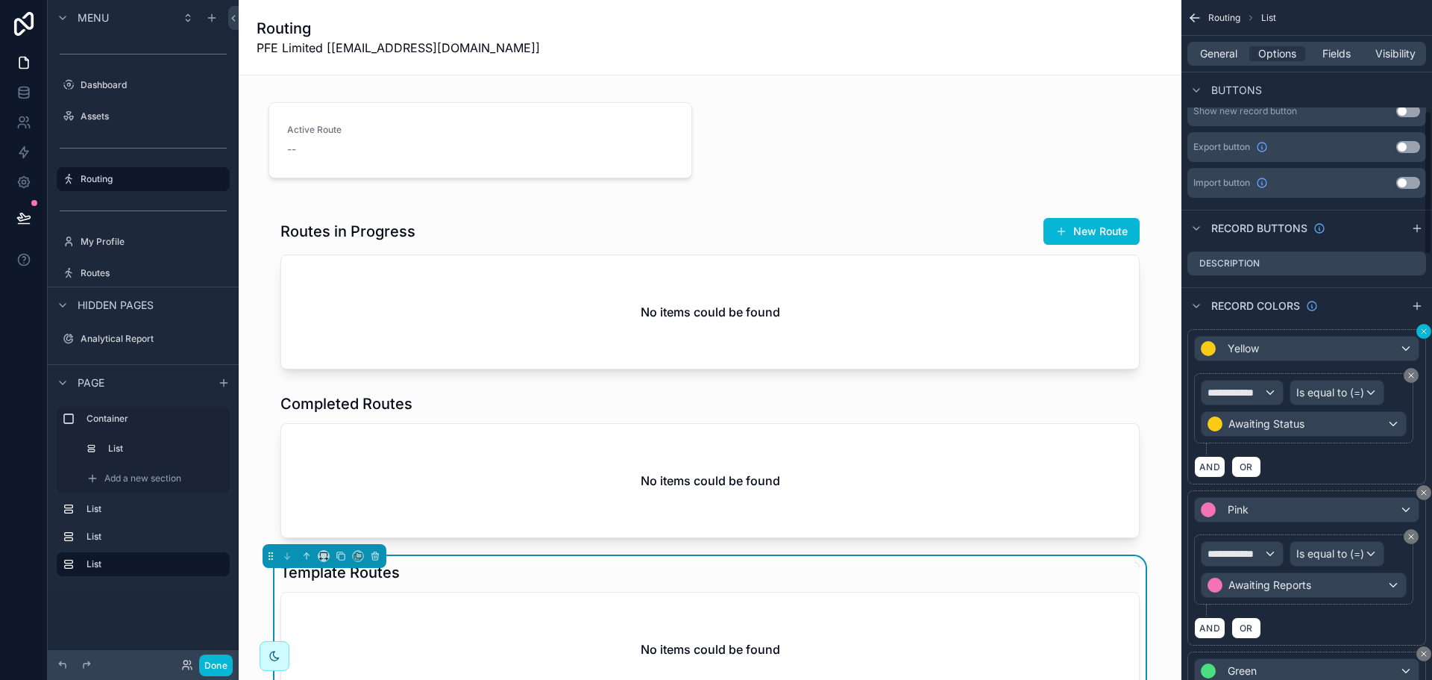
click at [1422, 330] on icon "scrollable content" at bounding box center [1424, 331] width 4 height 4
click at [1422, 331] on icon "scrollable content" at bounding box center [1423, 331] width 9 height 9
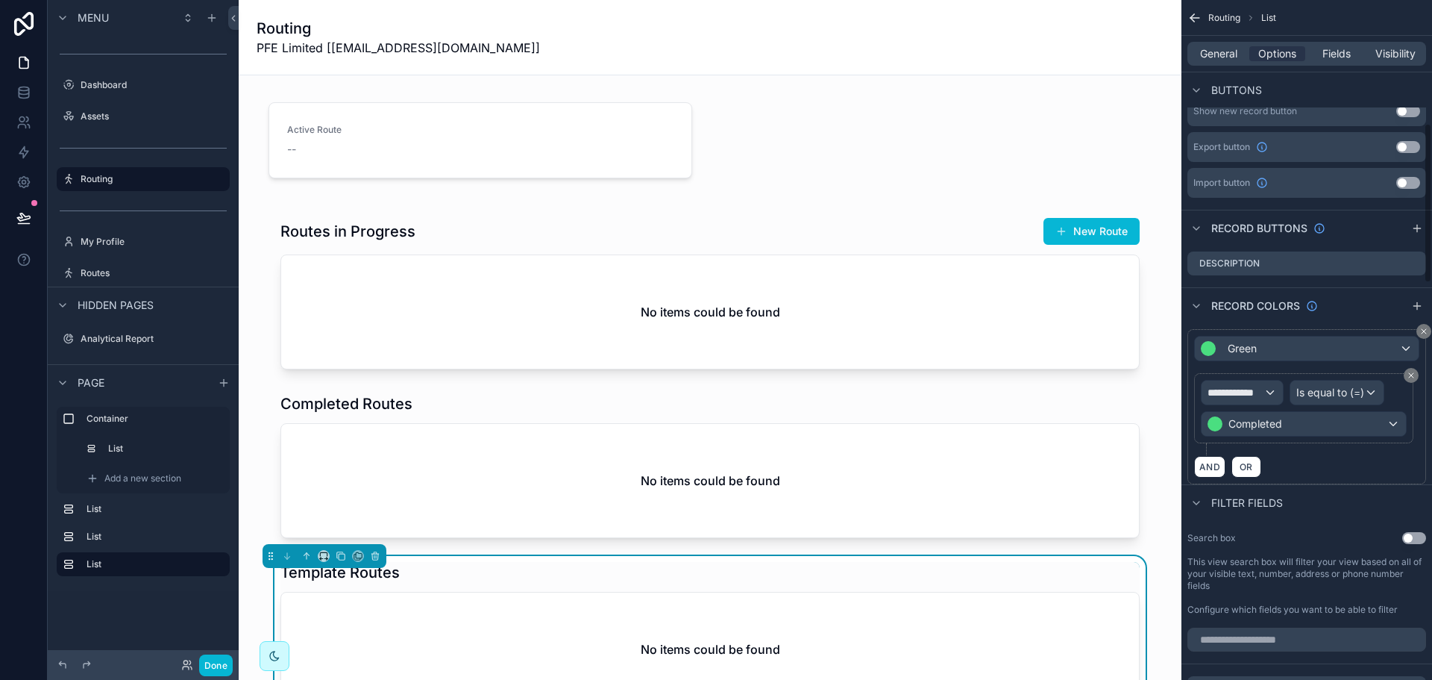
click at [1422, 331] on icon "scrollable content" at bounding box center [1423, 331] width 9 height 9
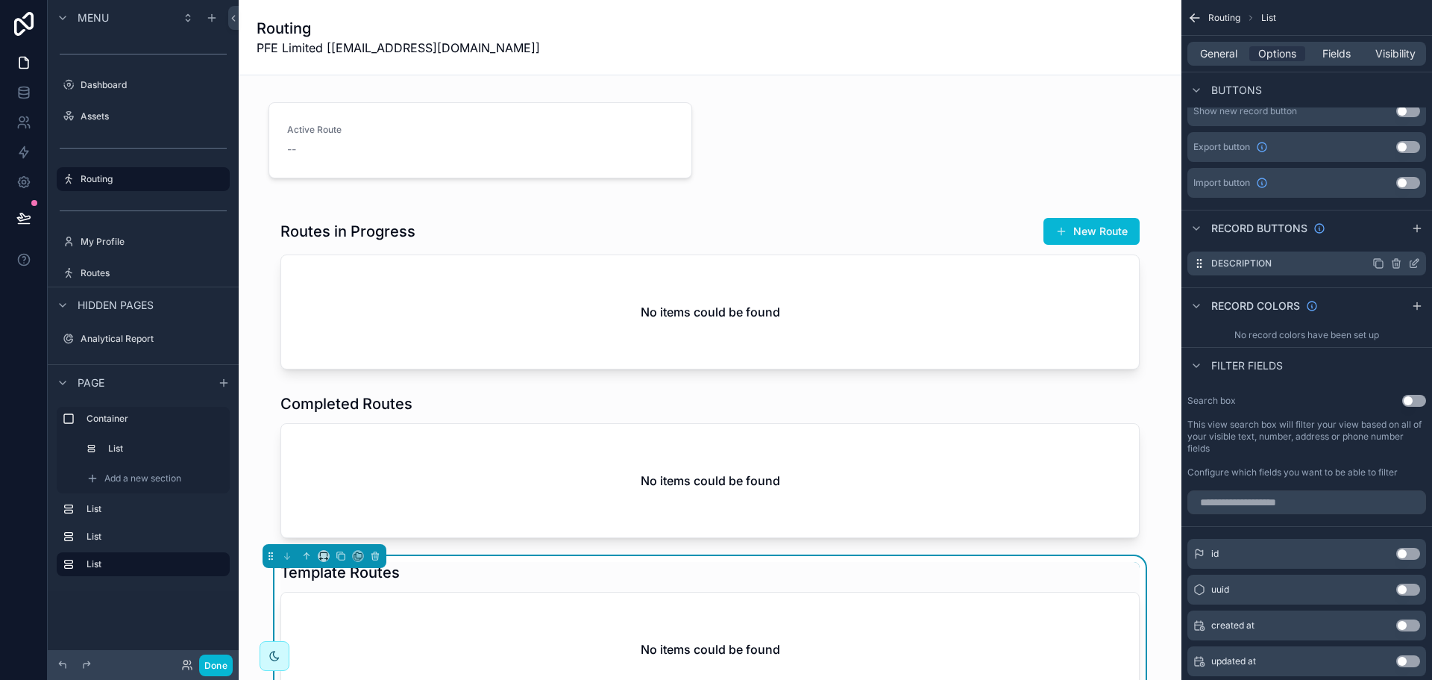
click at [1396, 261] on icon "scrollable content" at bounding box center [1396, 263] width 12 height 12
click at [1393, 238] on icon at bounding box center [1390, 239] width 12 height 12
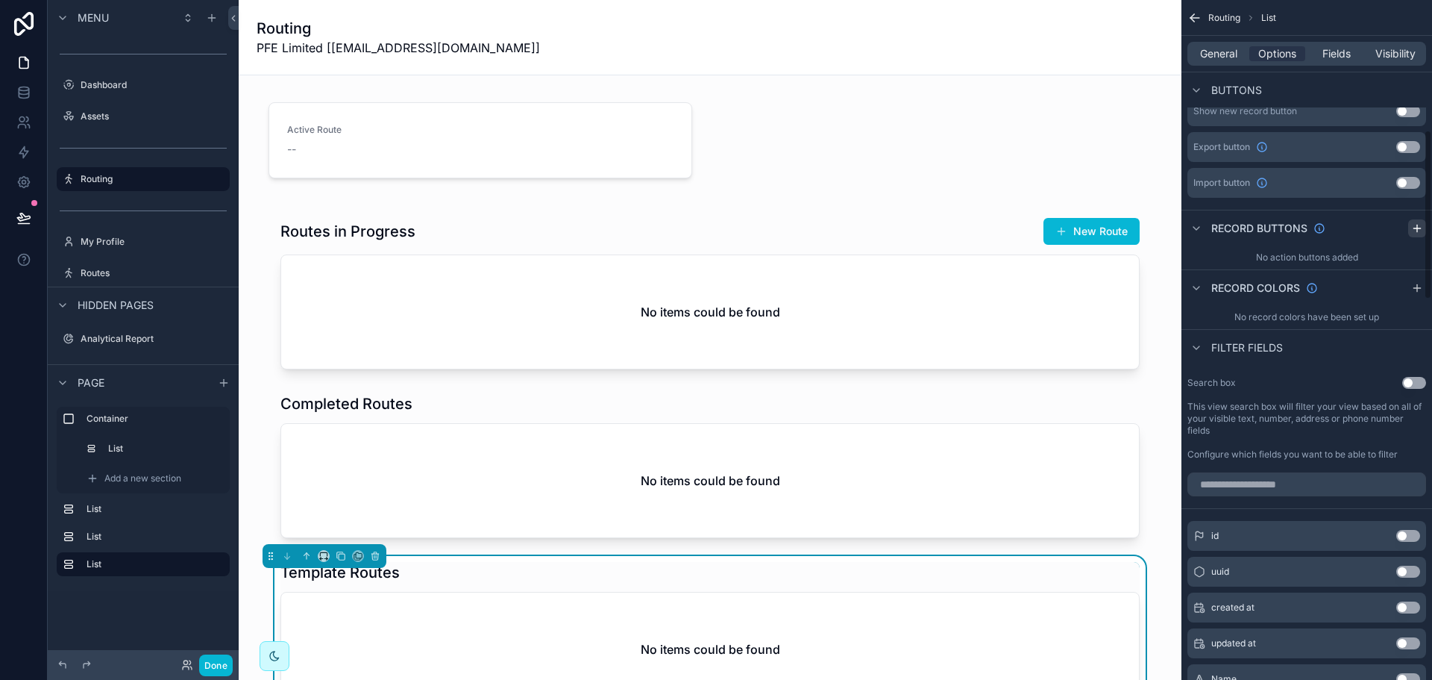
click at [1416, 228] on icon "scrollable content" at bounding box center [1416, 228] width 7 height 0
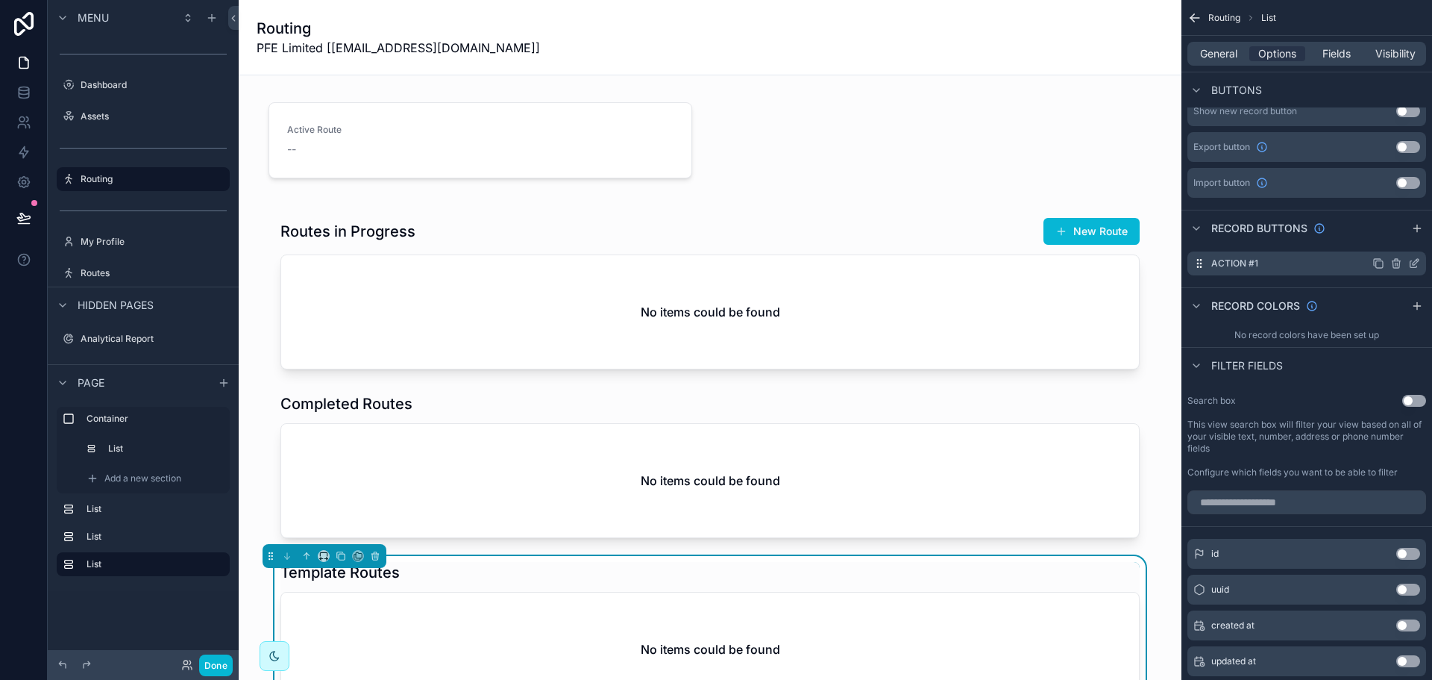
click at [1415, 263] on icon "scrollable content" at bounding box center [1414, 263] width 12 height 12
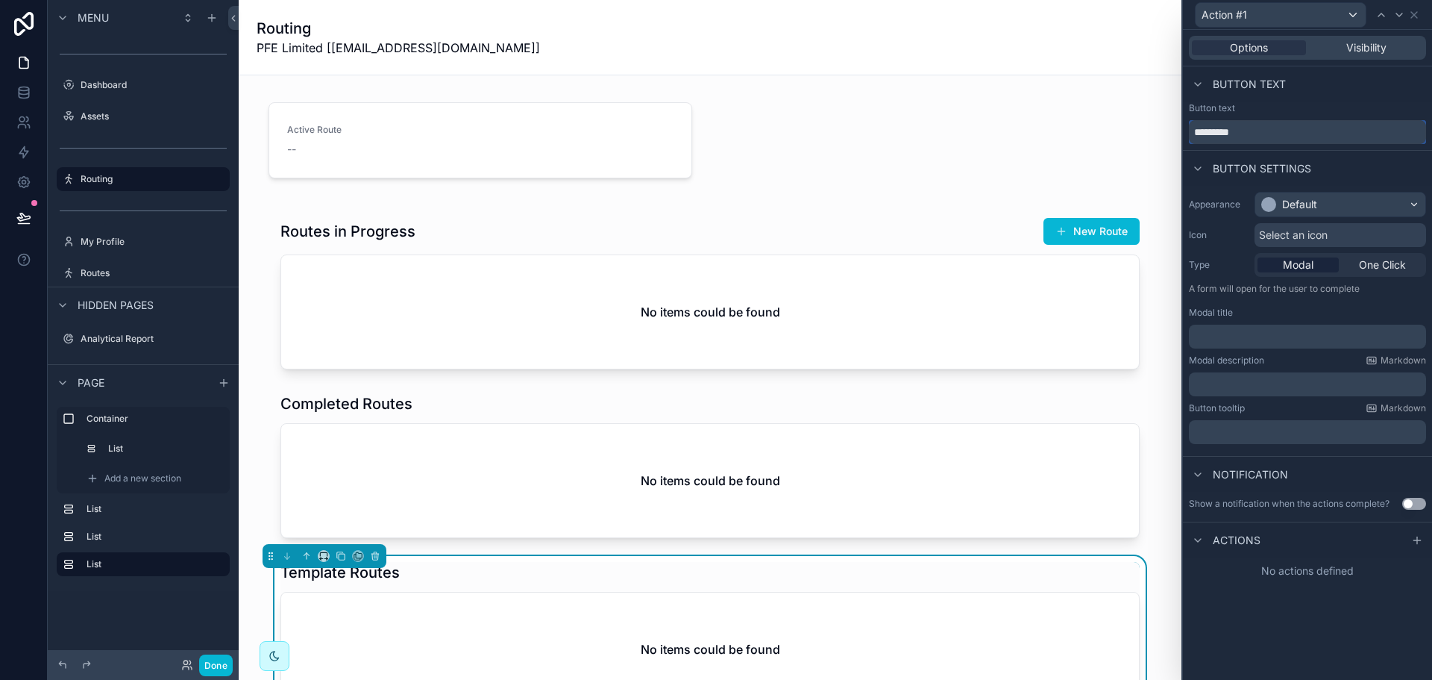
drag, startPoint x: 1292, startPoint y: 137, endPoint x: 1149, endPoint y: 128, distance: 143.4
click at [1149, 128] on div "Action #1 Options Visibility Button text Button text ********* Button settings …" at bounding box center [716, 340] width 1432 height 680
type input "*********"
click at [1320, 209] on div "Default" at bounding box center [1340, 204] width 170 height 24
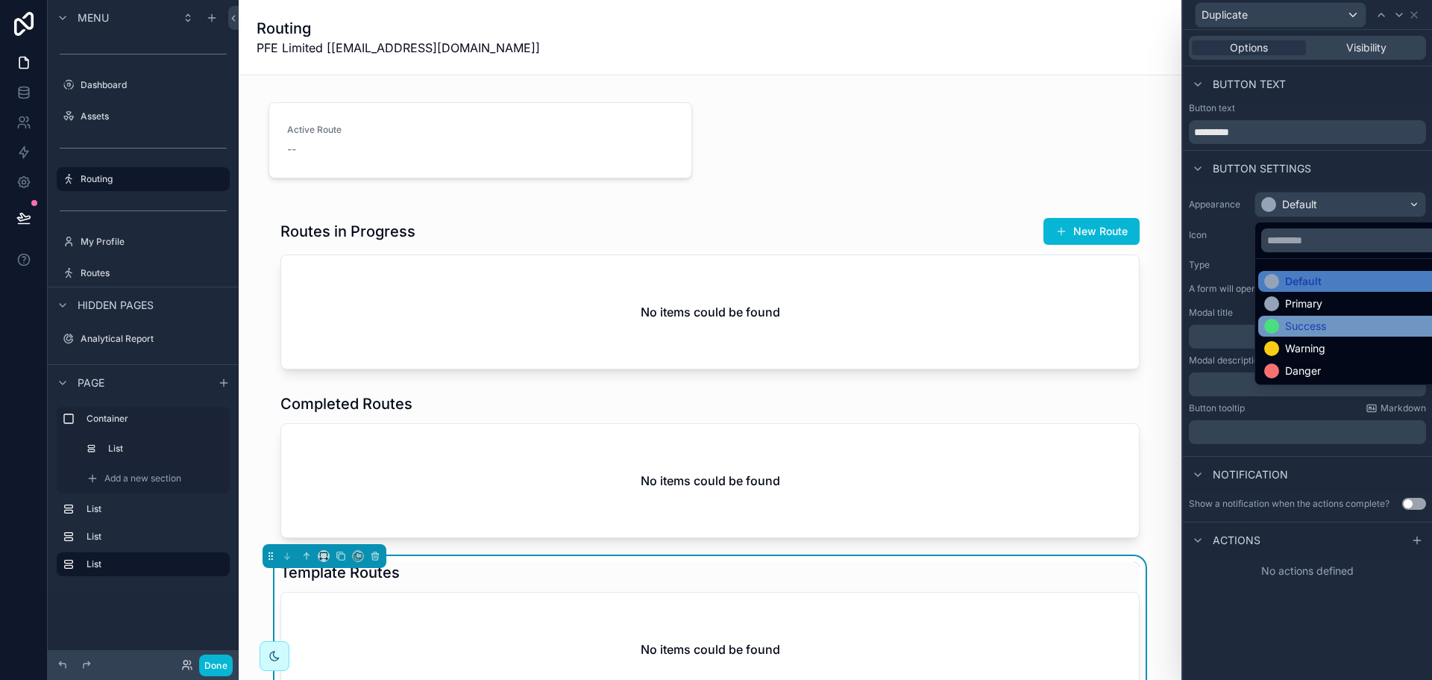
click at [1303, 323] on div "Success" at bounding box center [1305, 326] width 41 height 15
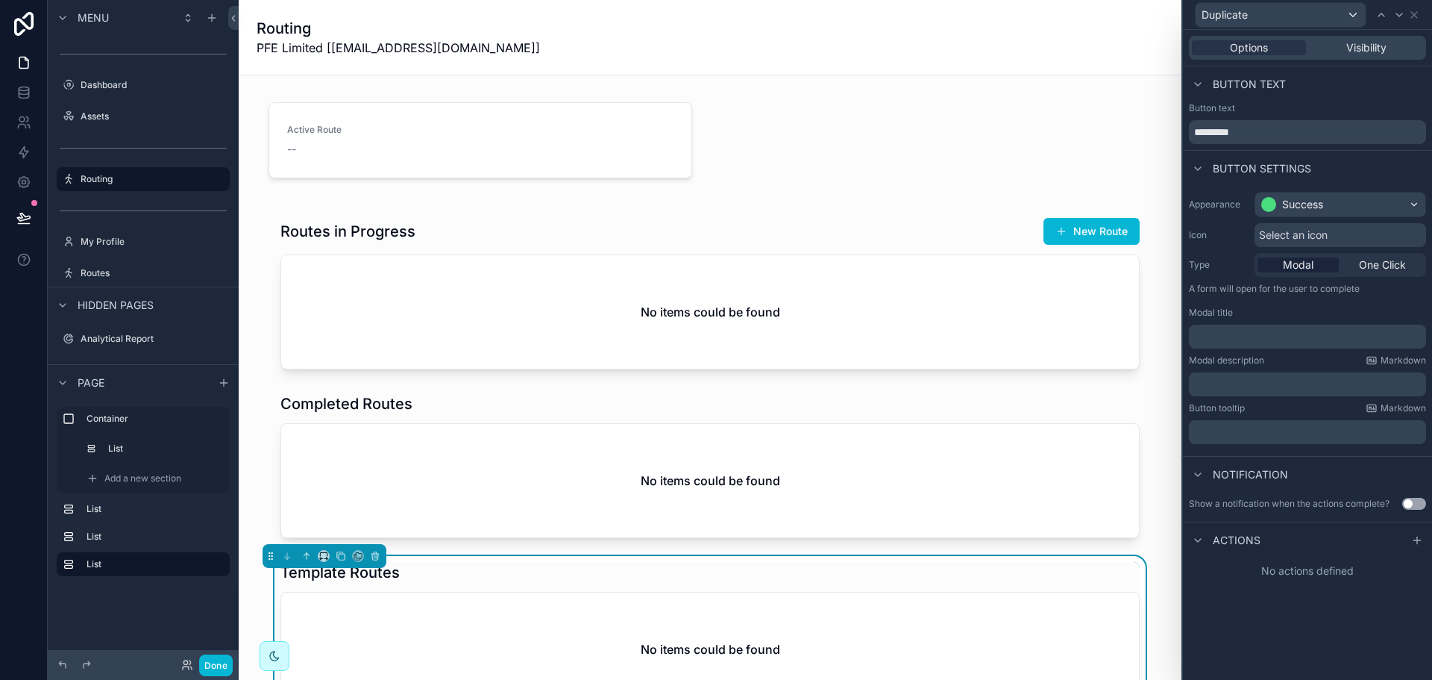
click at [1306, 236] on span "Select an icon" at bounding box center [1293, 235] width 69 height 15
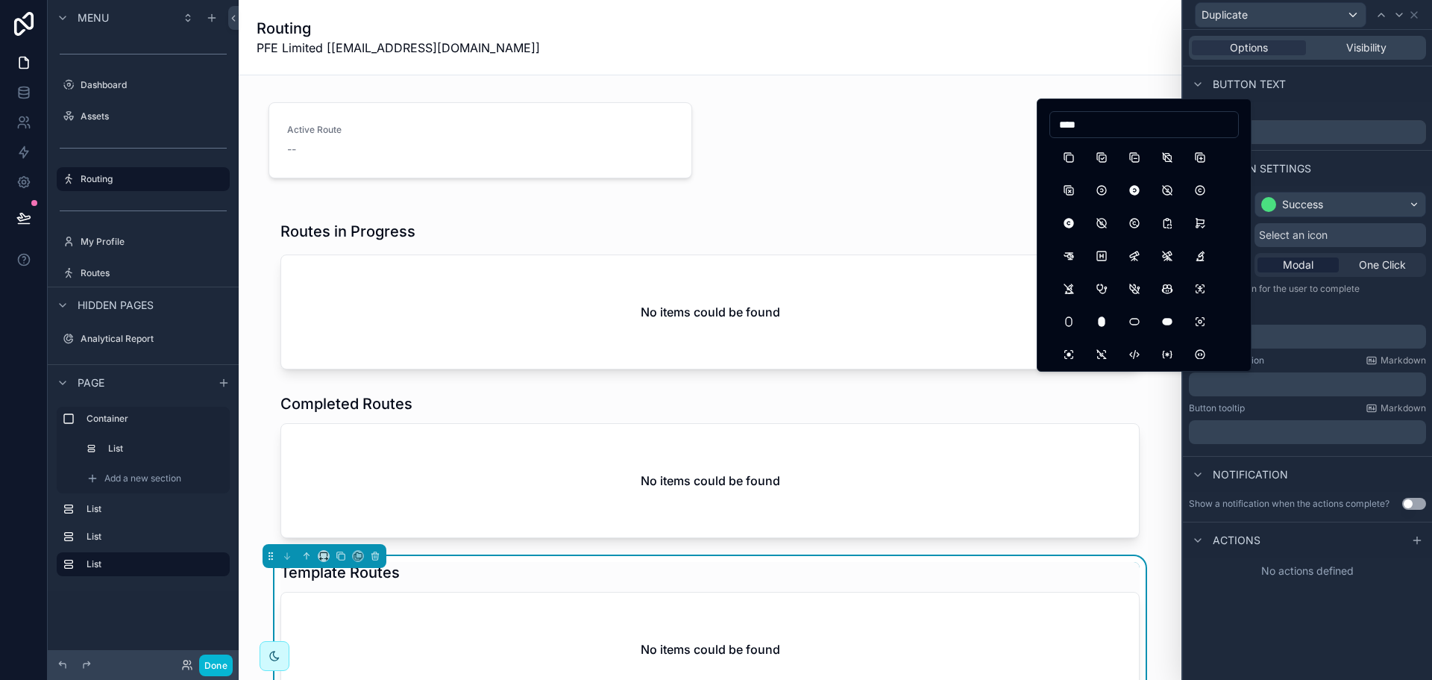
type input "****"
click at [1073, 159] on button "Copy" at bounding box center [1068, 157] width 27 height 27
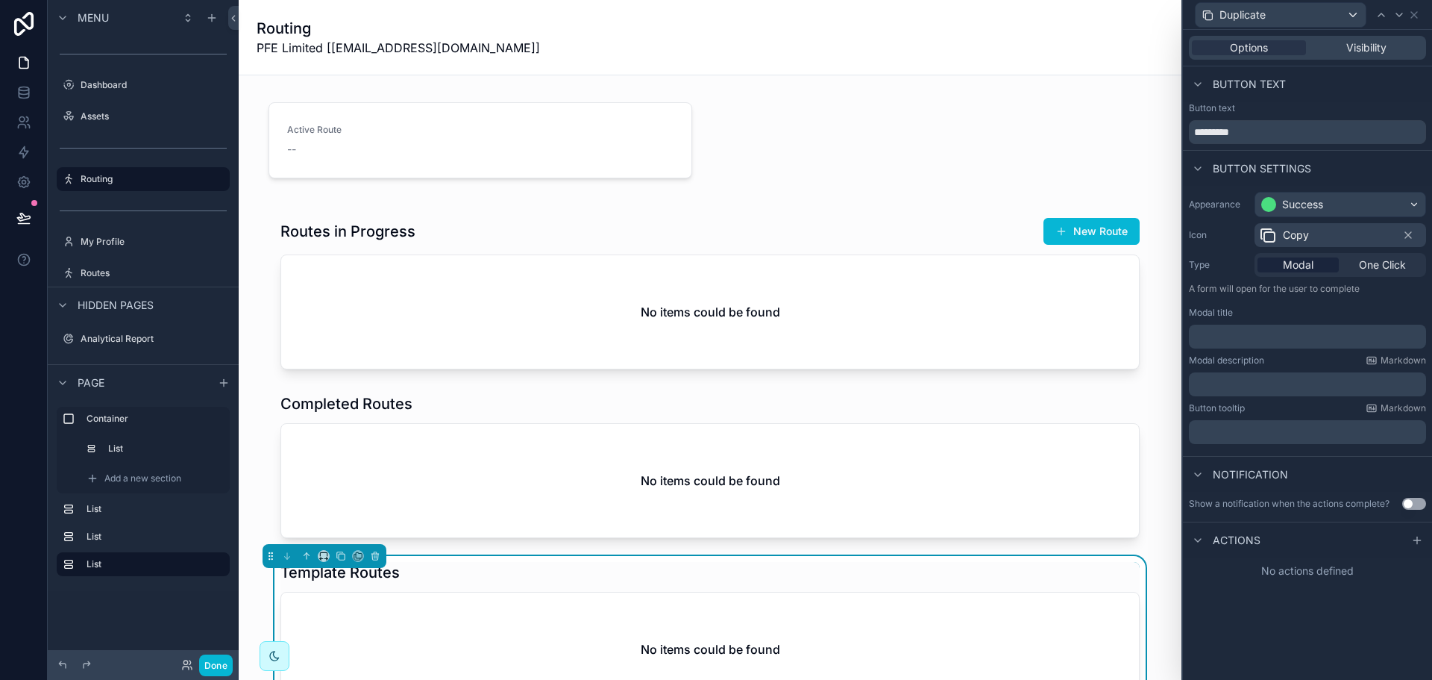
click at [1319, 304] on div "Appearance Success Icon Copy Type Modal One Click A form will open for the user…" at bounding box center [1307, 318] width 249 height 264
click at [1291, 334] on p "﻿" at bounding box center [1309, 336] width 228 height 15
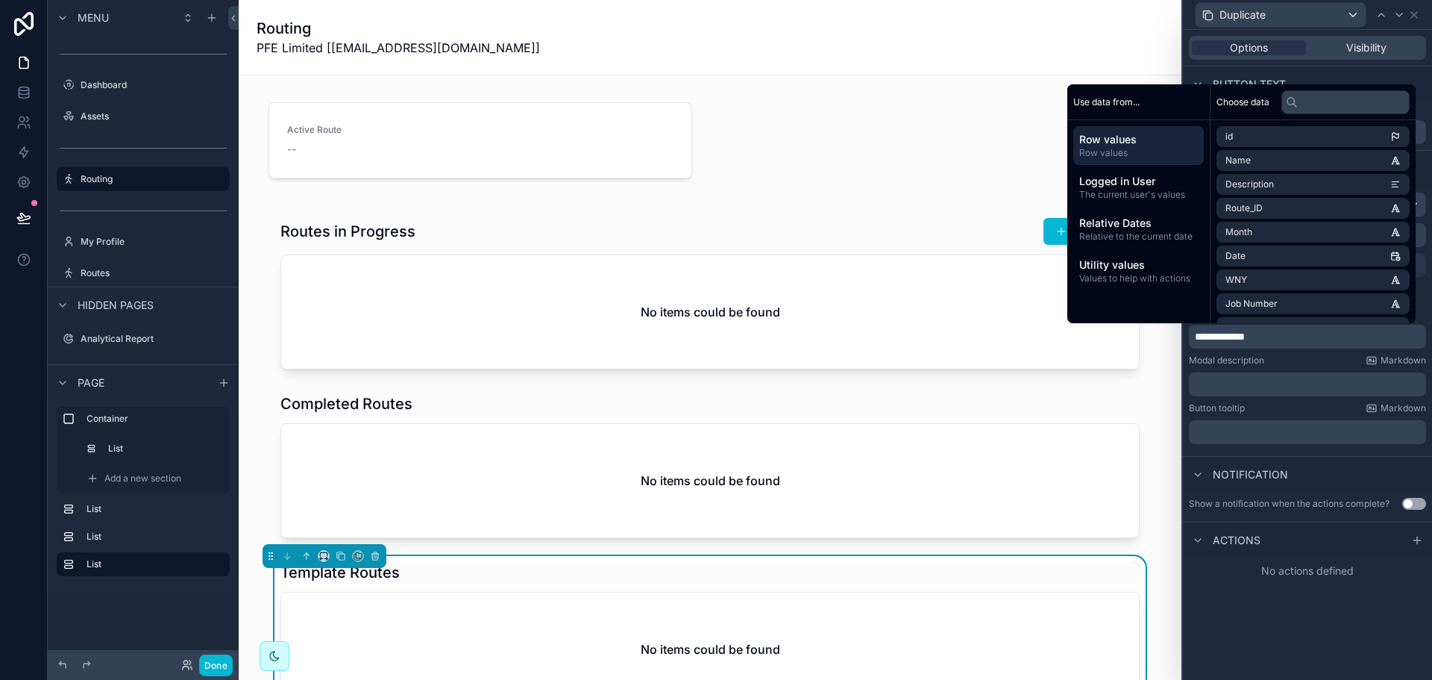
click at [1296, 377] on p "﻿" at bounding box center [1309, 384] width 228 height 15
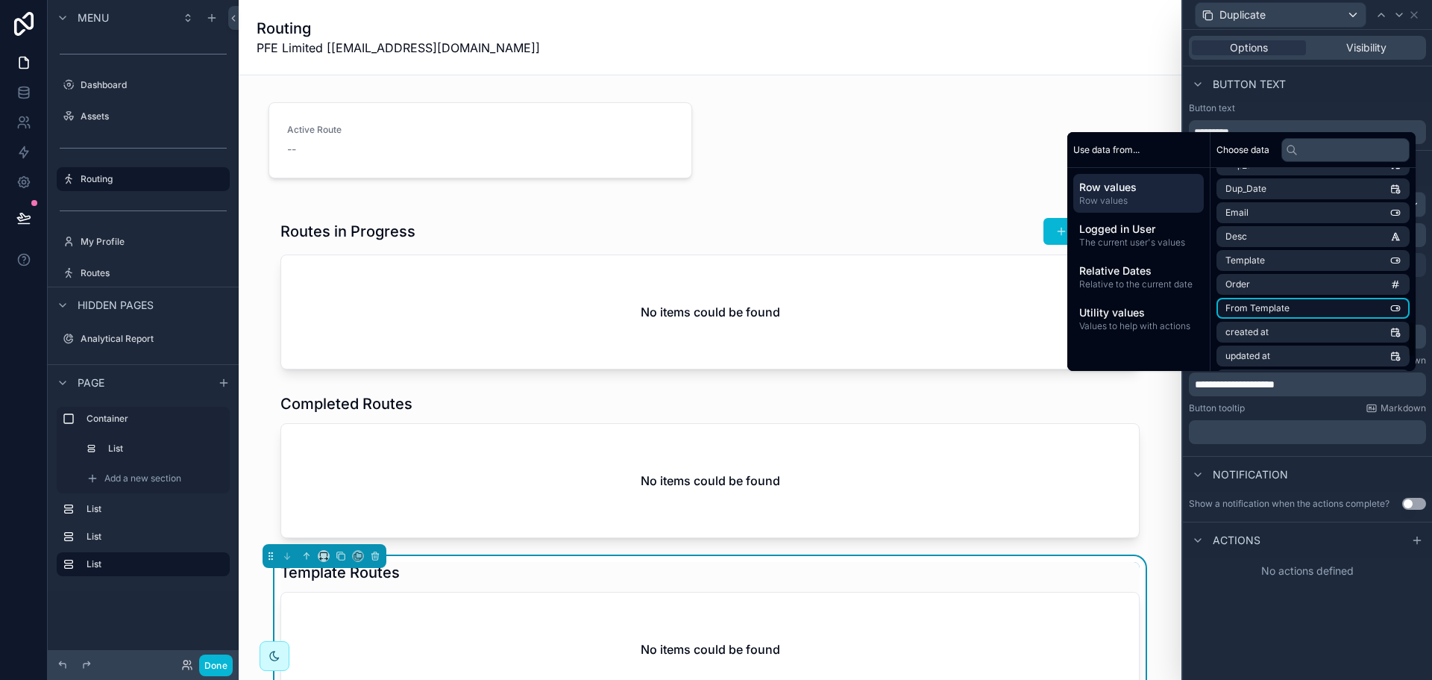
scroll to position [829, 0]
click at [1260, 240] on li "Desc" at bounding box center [1313, 238] width 193 height 21
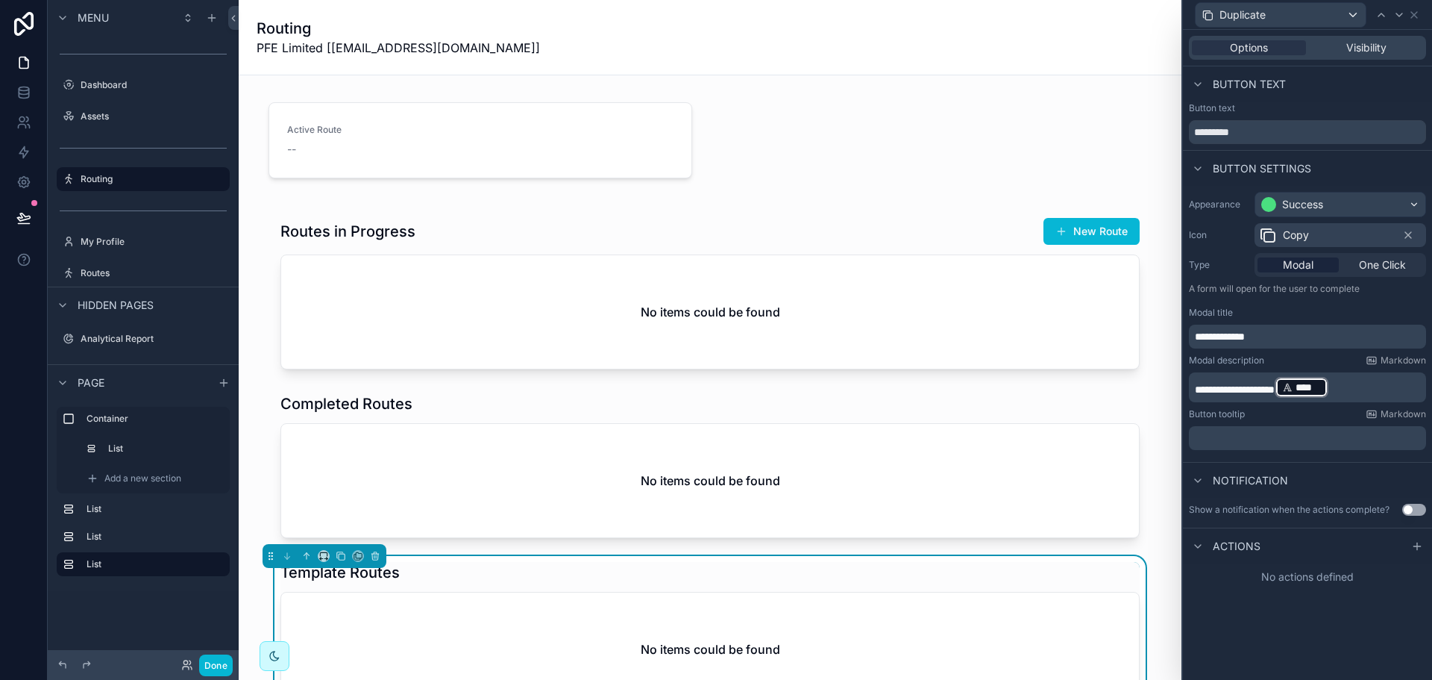
click at [1377, 392] on p "**********" at bounding box center [1309, 387] width 228 height 24
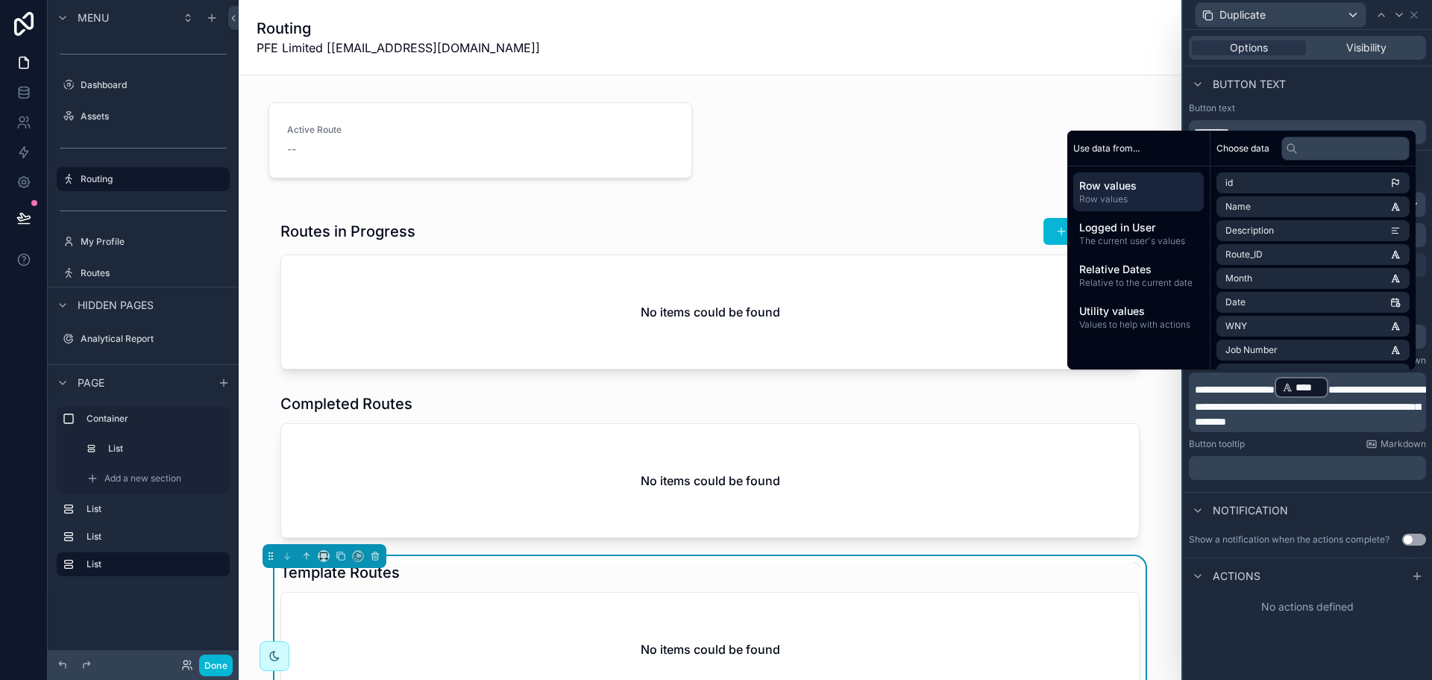
click at [1277, 511] on span "Notification" at bounding box center [1250, 510] width 75 height 15
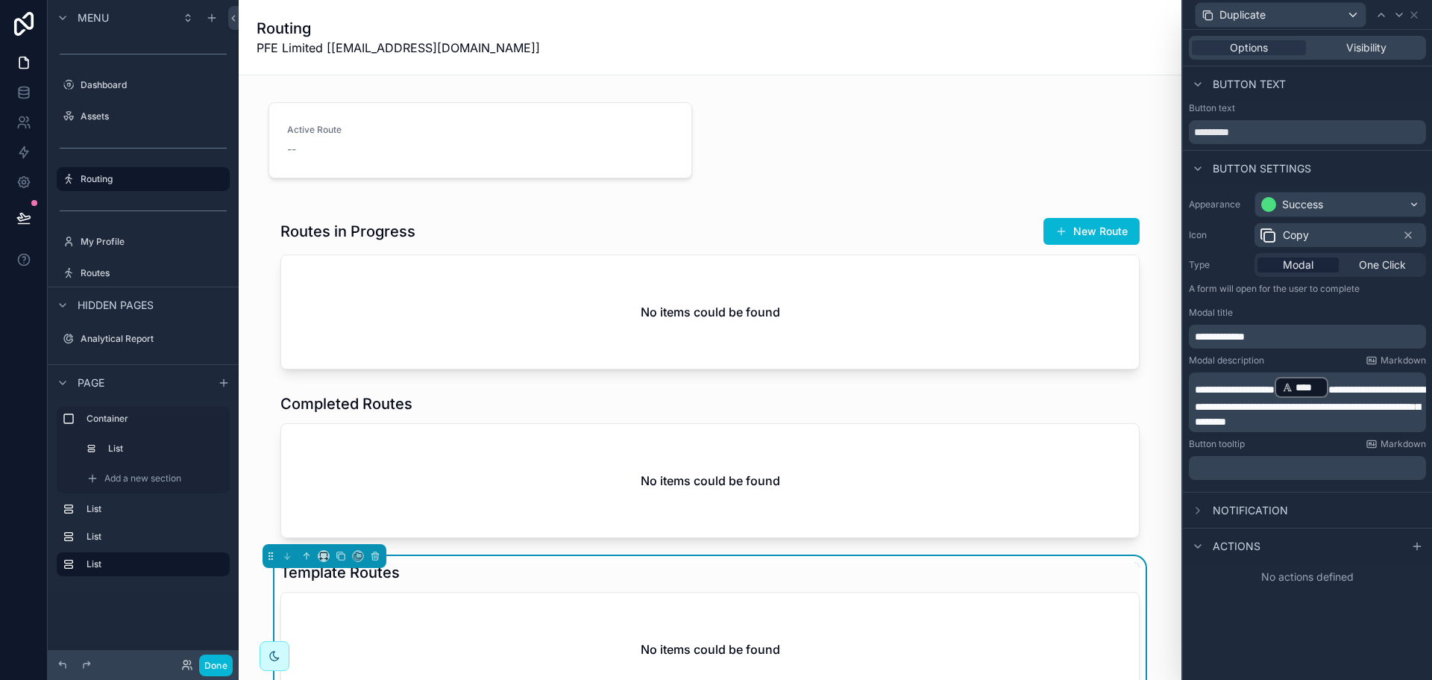
click at [1310, 509] on div "Notification" at bounding box center [1307, 510] width 249 height 36
click at [1274, 501] on div "Notification" at bounding box center [1238, 510] width 99 height 18
click at [1411, 540] on button "Use setting" at bounding box center [1414, 539] width 24 height 12
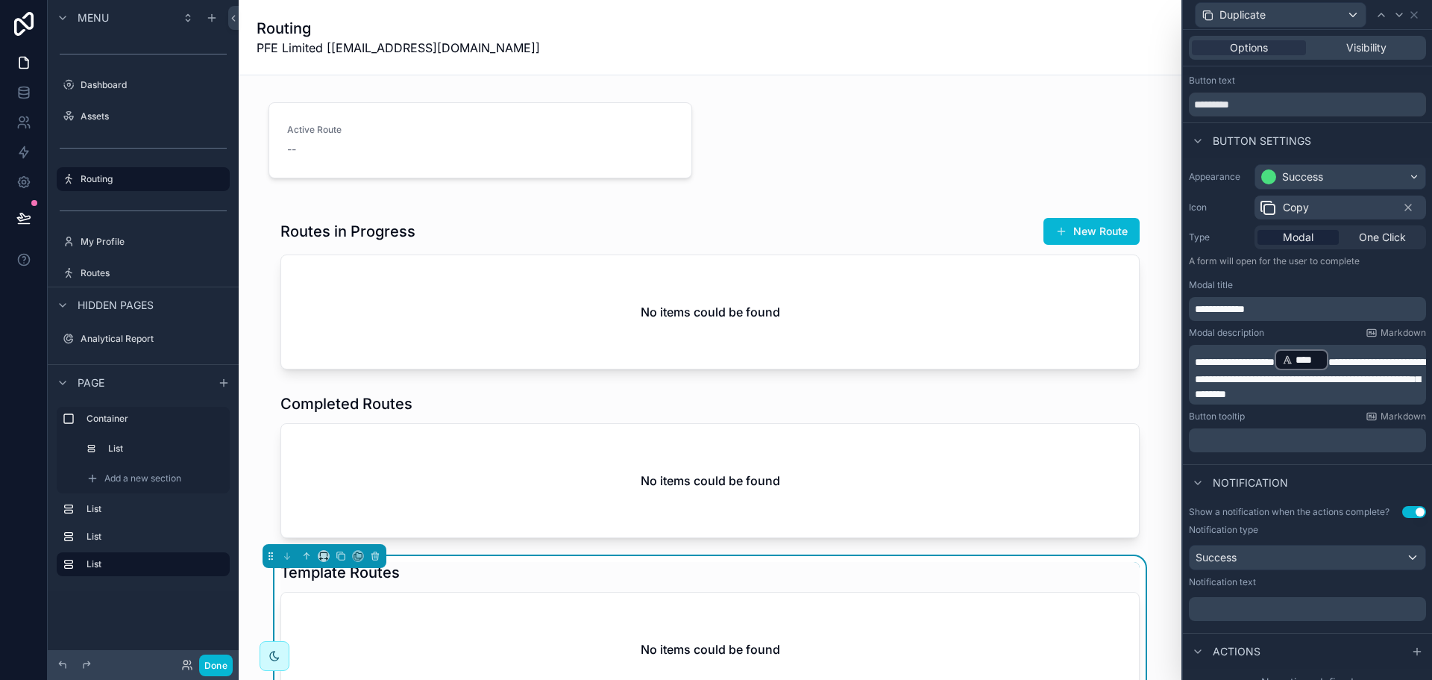
scroll to position [43, 0]
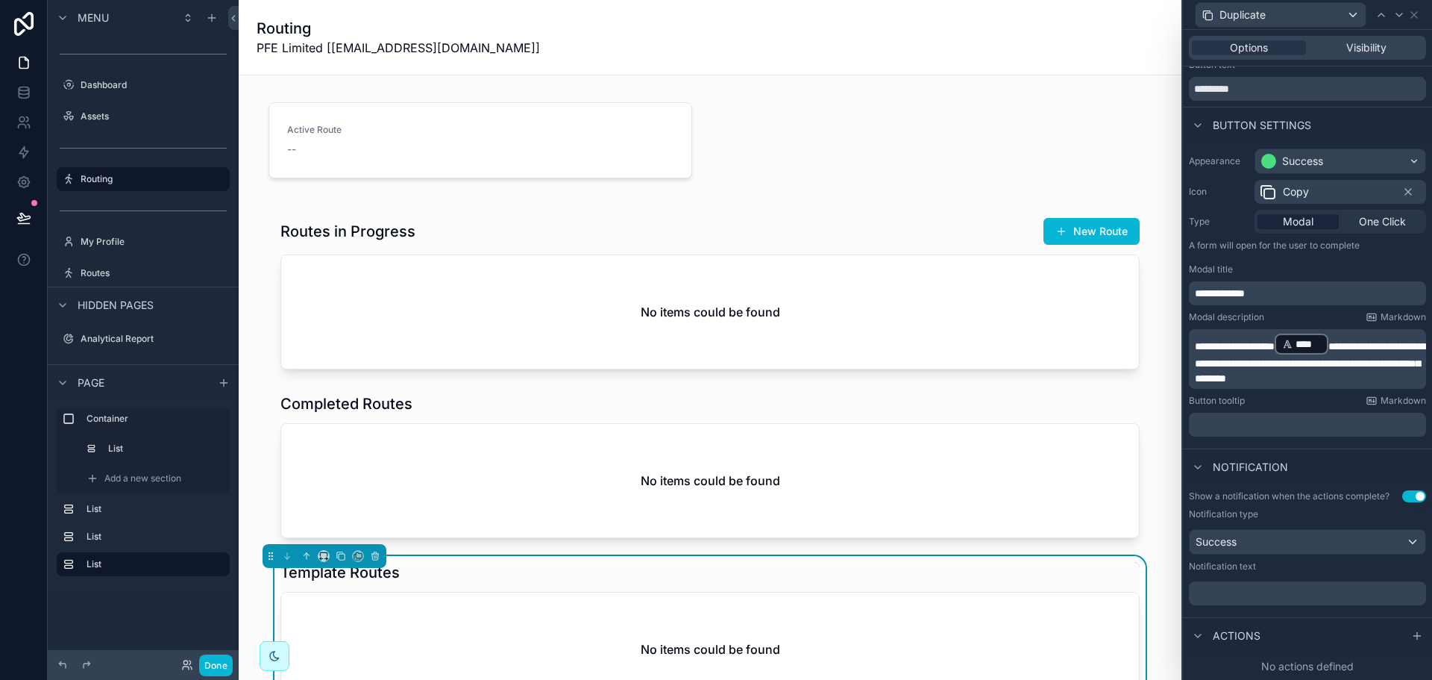
click at [1282, 586] on p "﻿" at bounding box center [1309, 593] width 228 height 15
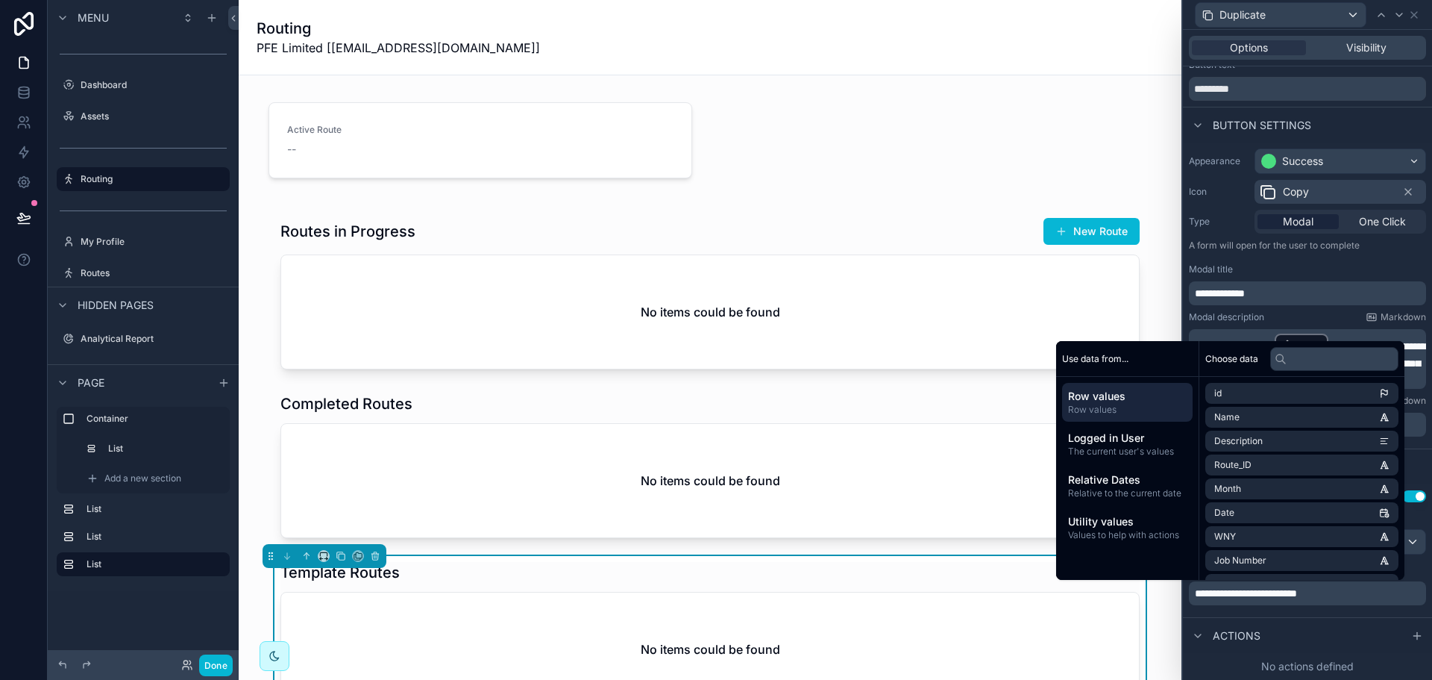
click at [1310, 613] on div "**********" at bounding box center [1307, 550] width 249 height 133
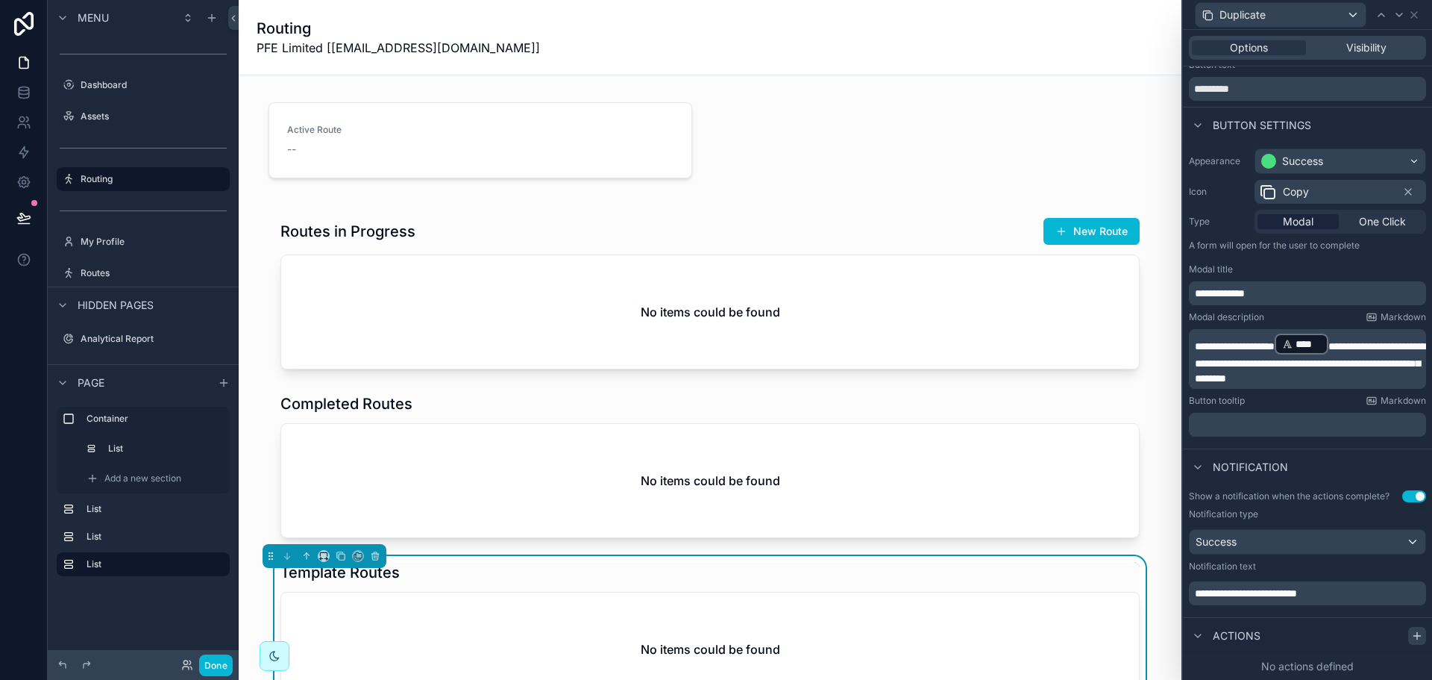
click at [1411, 638] on icon at bounding box center [1417, 636] width 12 height 12
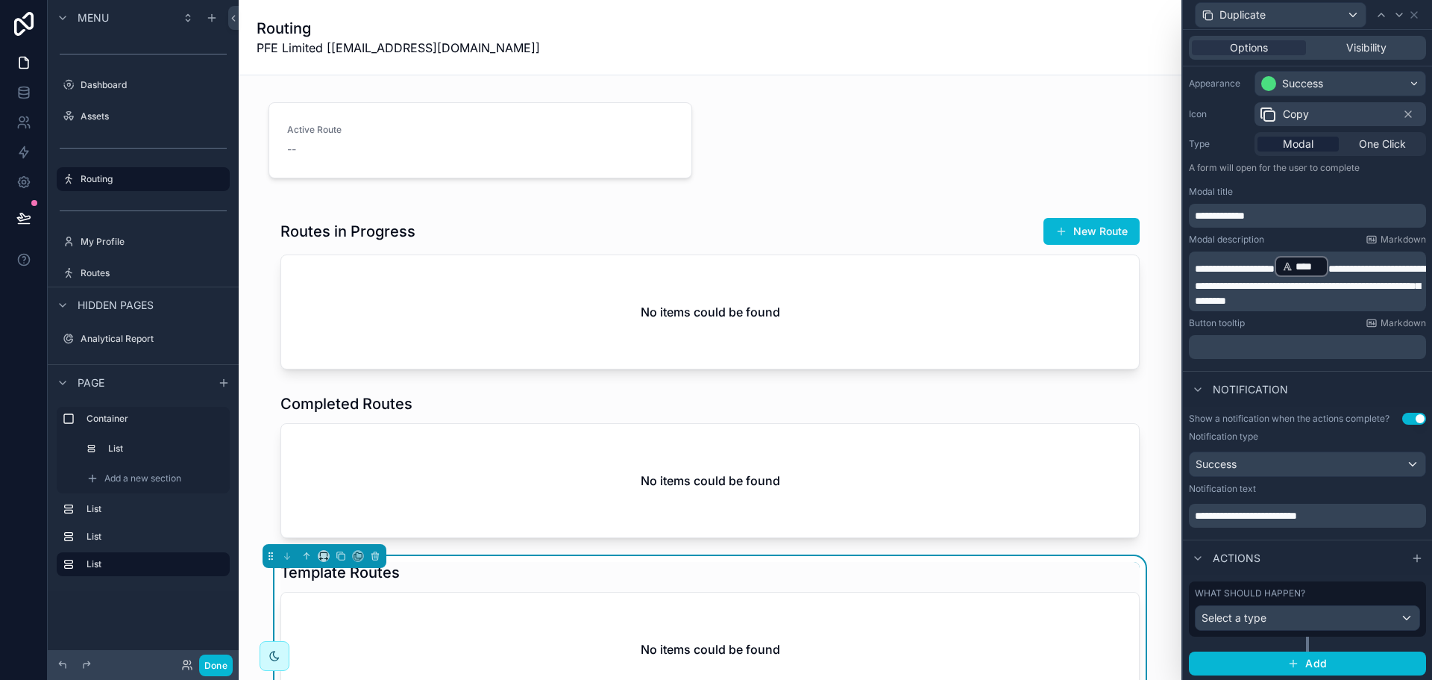
scroll to position [122, 0]
click at [1332, 618] on div "Select a type" at bounding box center [1308, 617] width 224 height 24
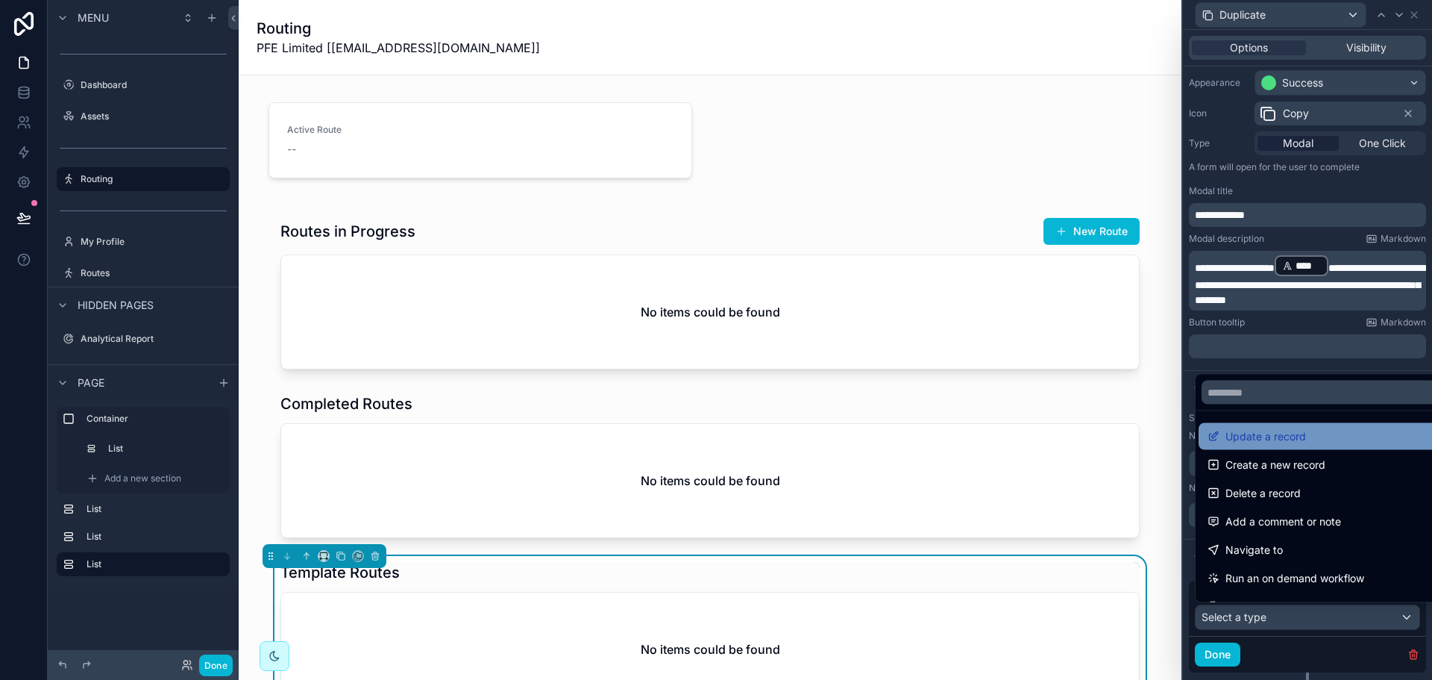
click at [1274, 442] on span "Update a record" at bounding box center [1266, 436] width 81 height 18
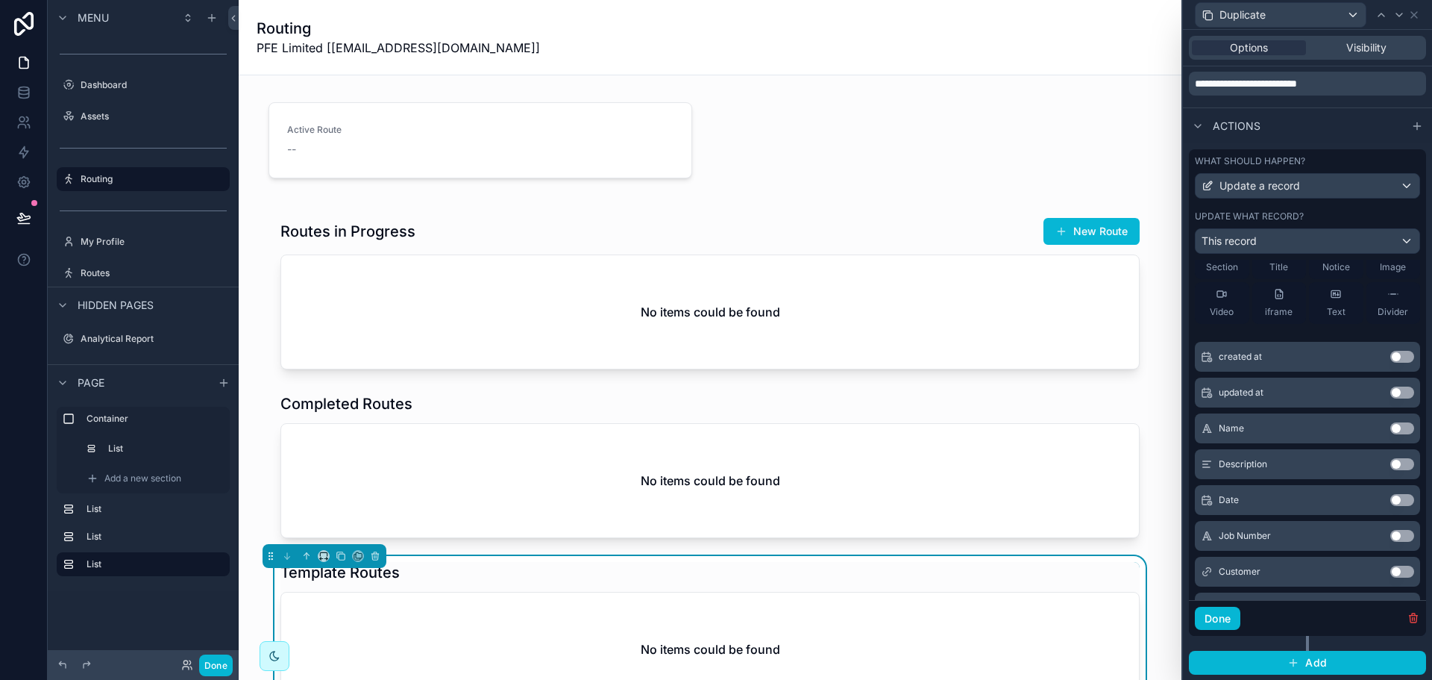
scroll to position [0, 0]
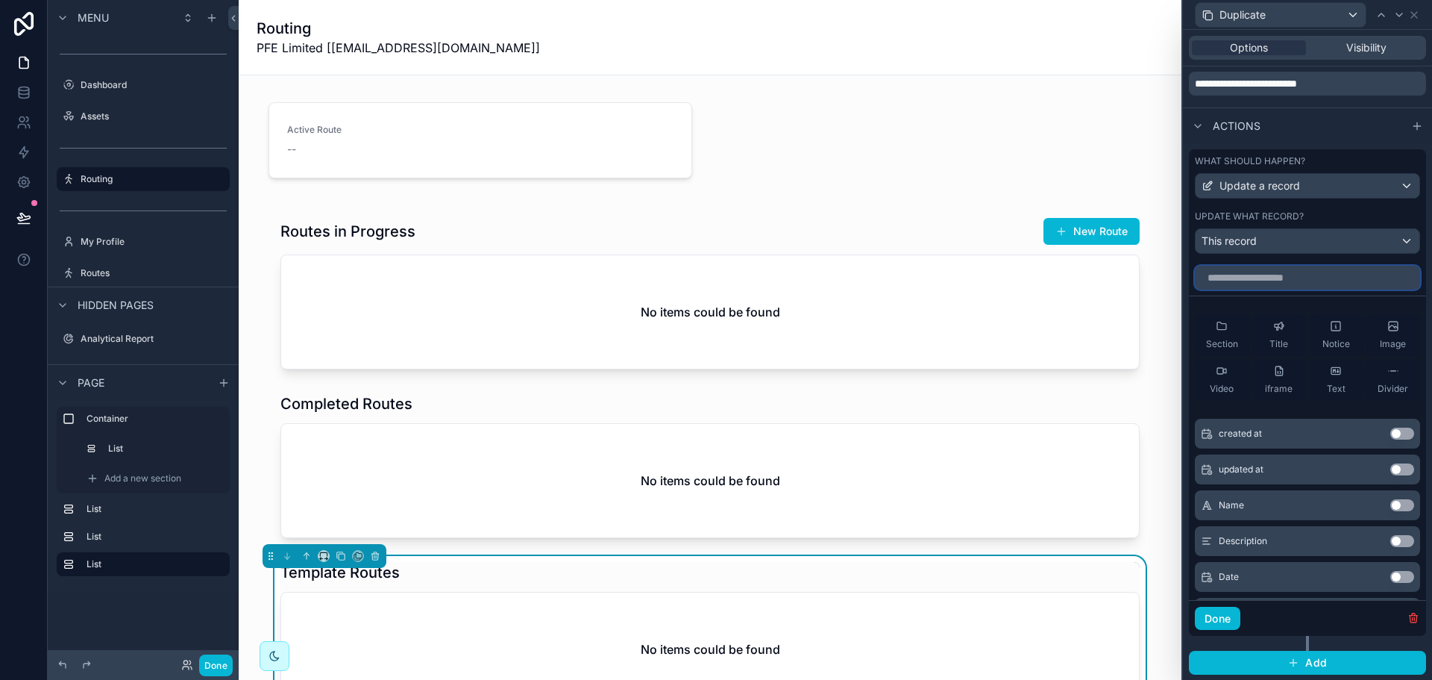
click at [1264, 279] on input "text" at bounding box center [1307, 278] width 225 height 24
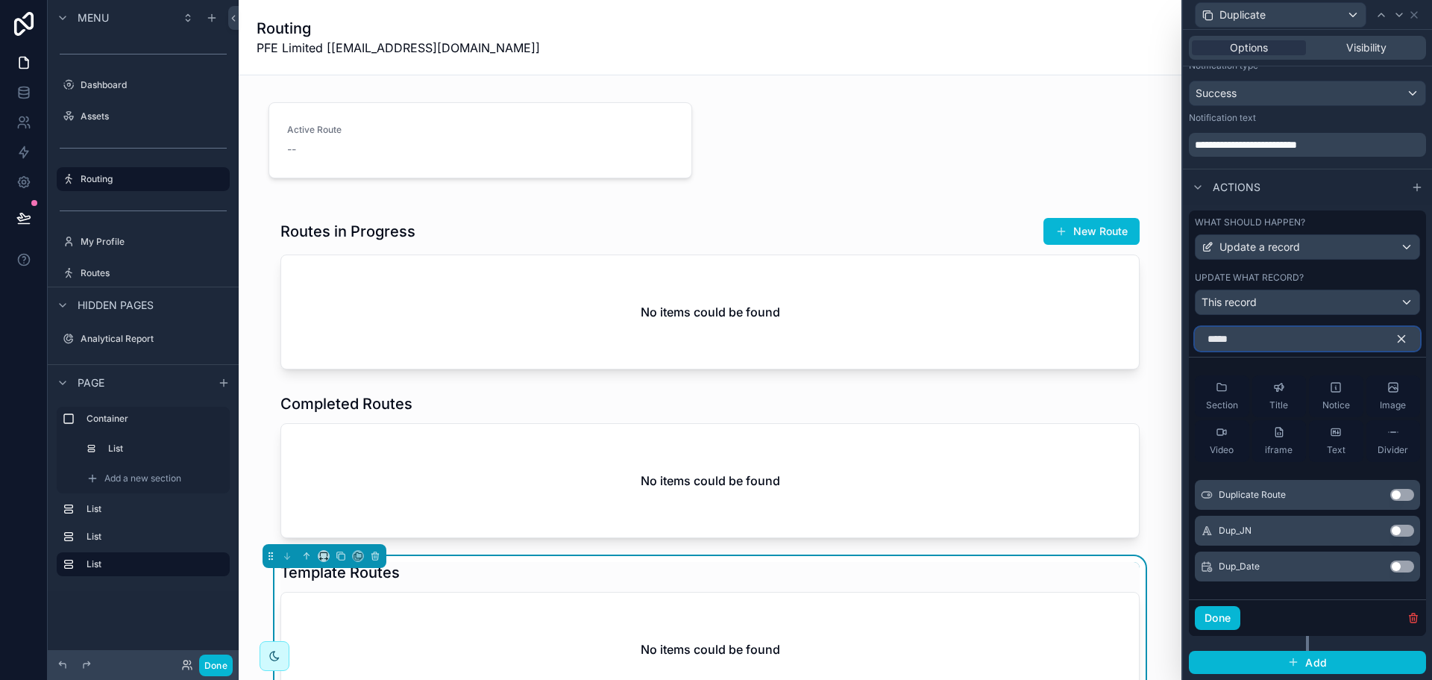
scroll to position [420, 0]
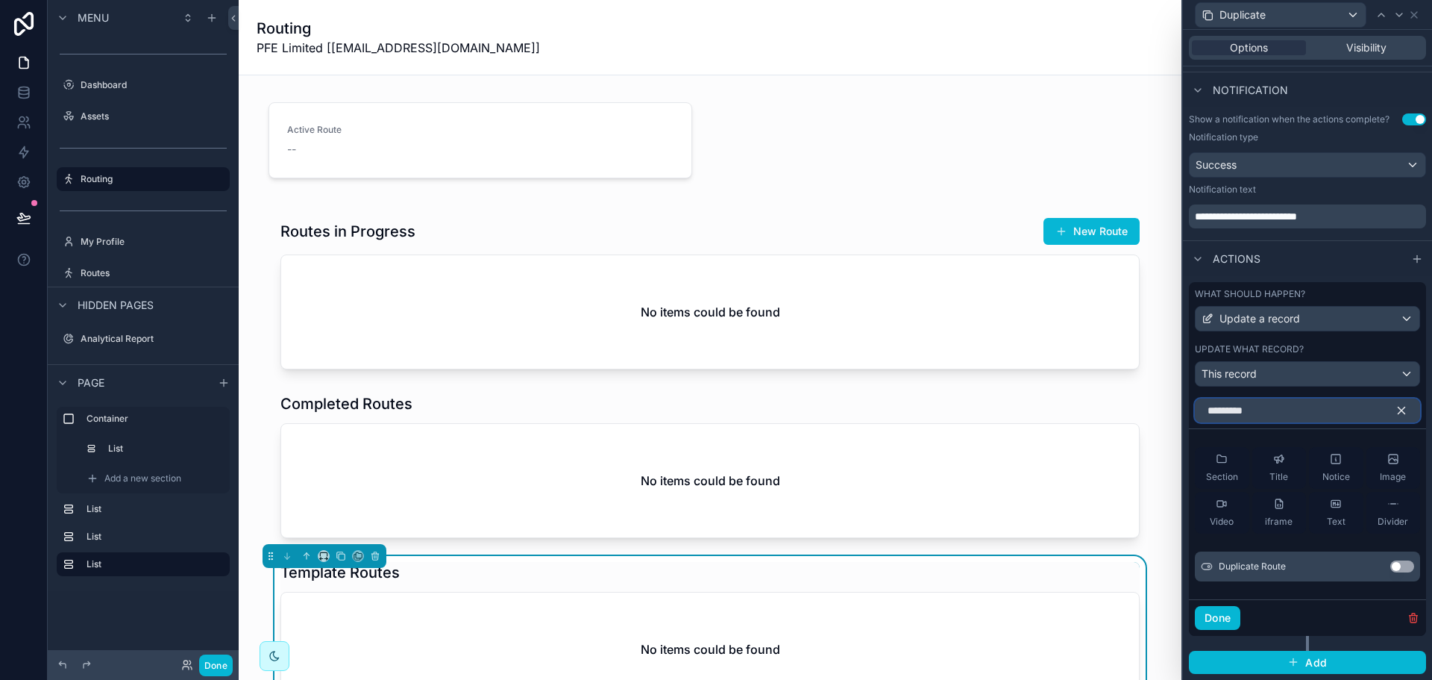
type input "*********"
click at [1395, 572] on div "Duplicate Route Use setting" at bounding box center [1307, 566] width 225 height 30
click at [1393, 568] on button "Use setting" at bounding box center [1402, 566] width 24 height 12
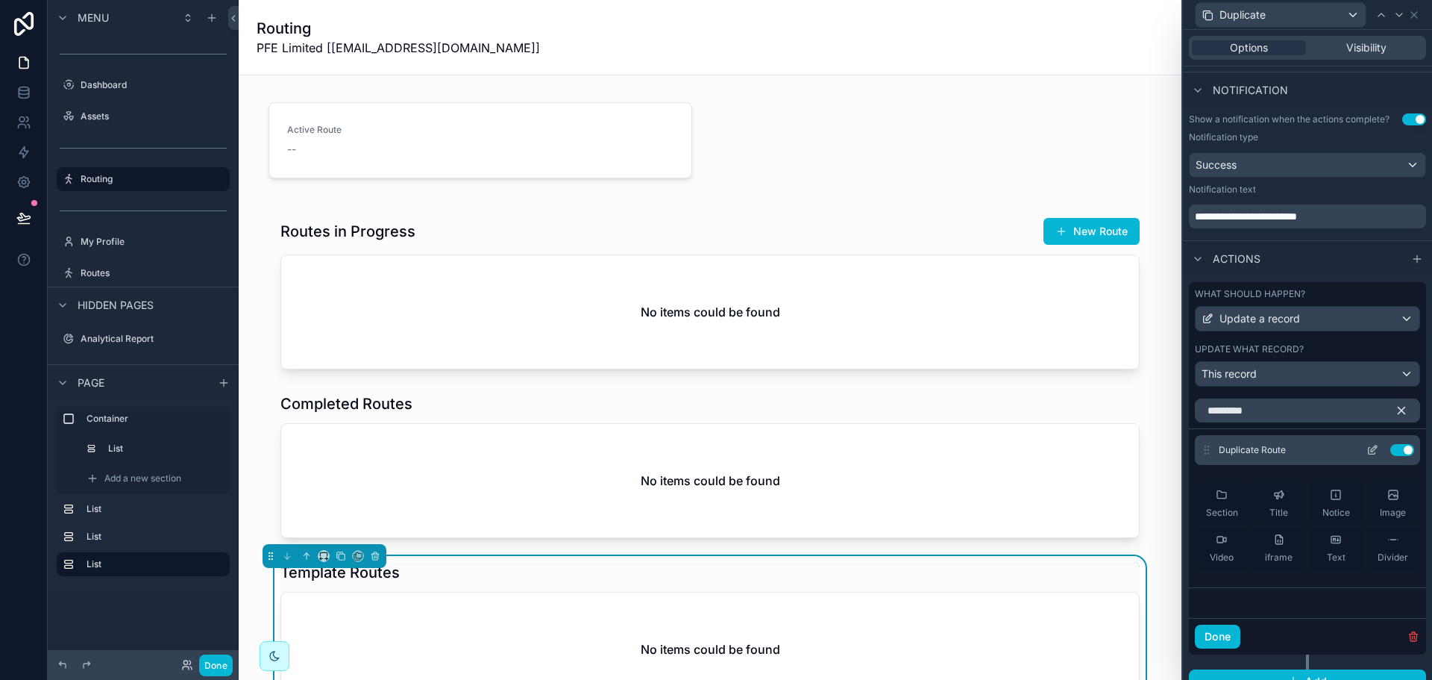
click at [1366, 450] on icon at bounding box center [1372, 450] width 12 height 12
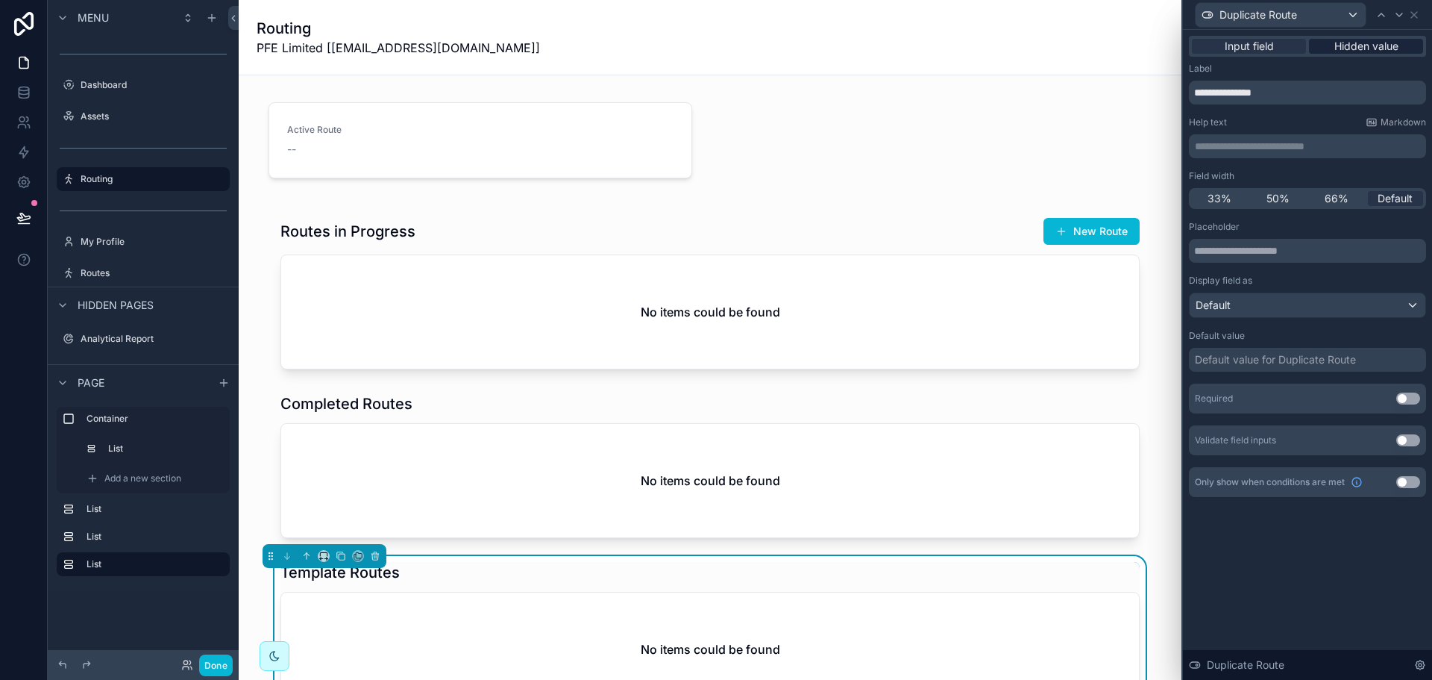
click at [1340, 43] on span "Hidden value" at bounding box center [1366, 46] width 64 height 15
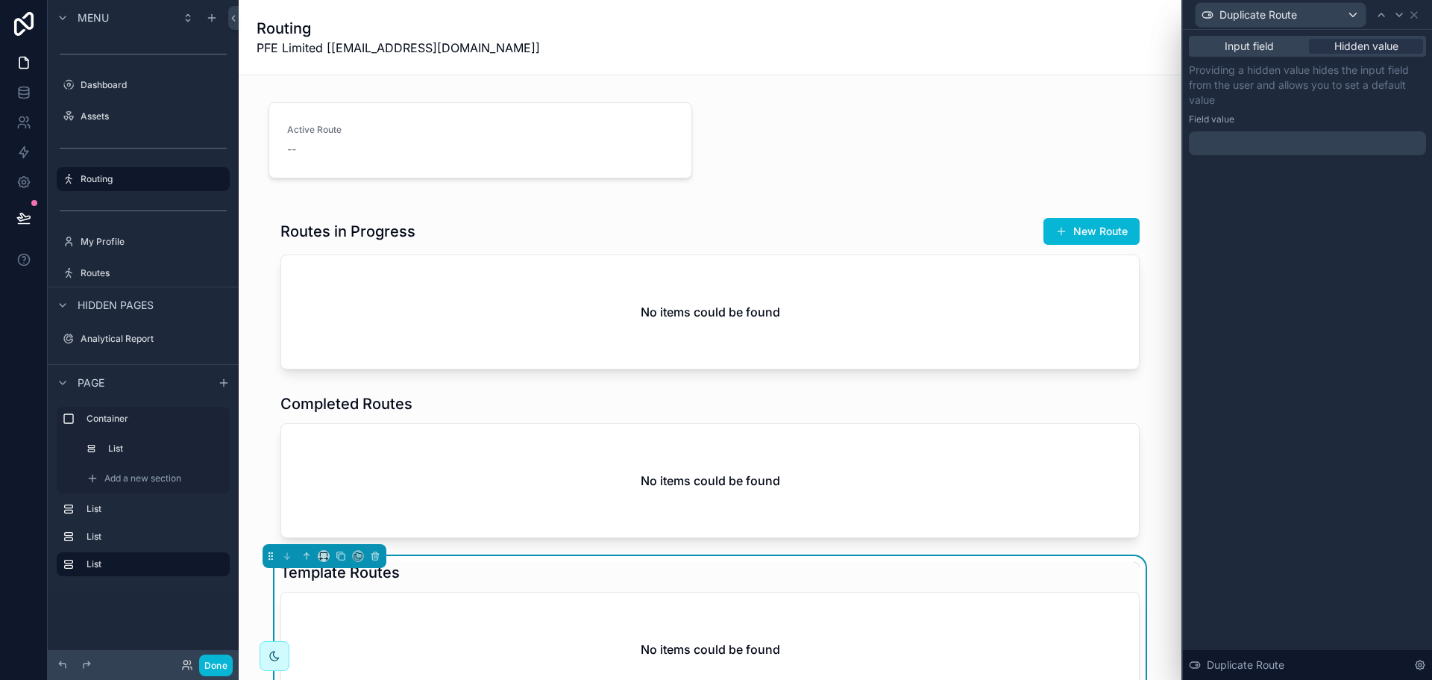
click at [1248, 133] on div at bounding box center [1307, 143] width 237 height 24
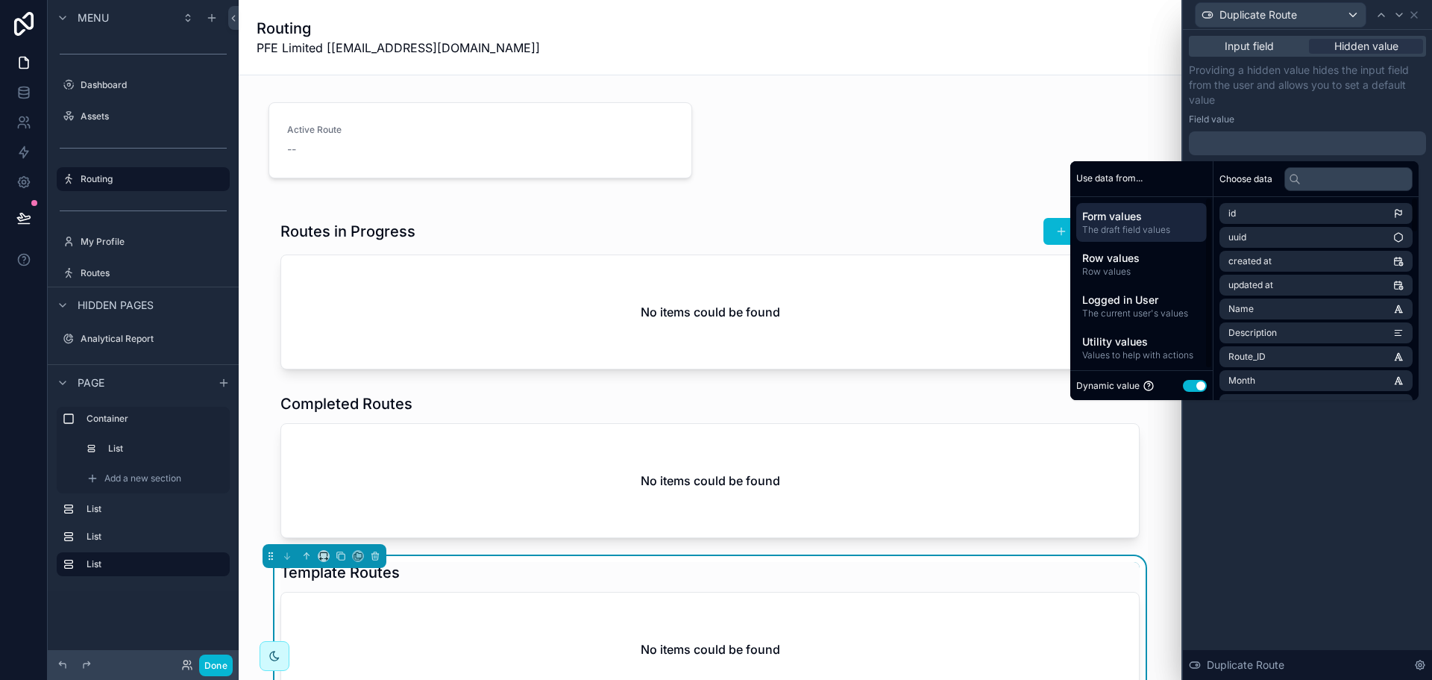
click at [1183, 386] on button "Use setting" at bounding box center [1195, 386] width 24 height 12
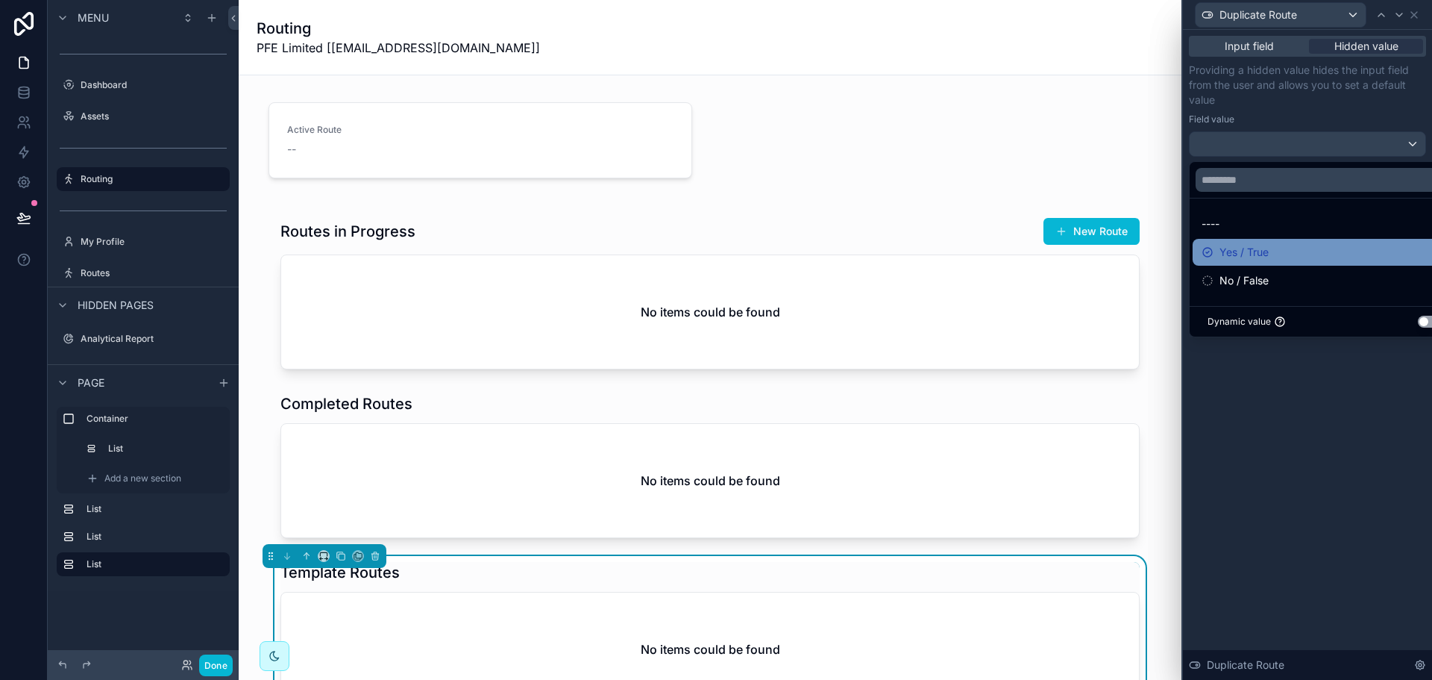
click at [1281, 254] on div "Yes / True" at bounding box center [1325, 252] width 246 height 18
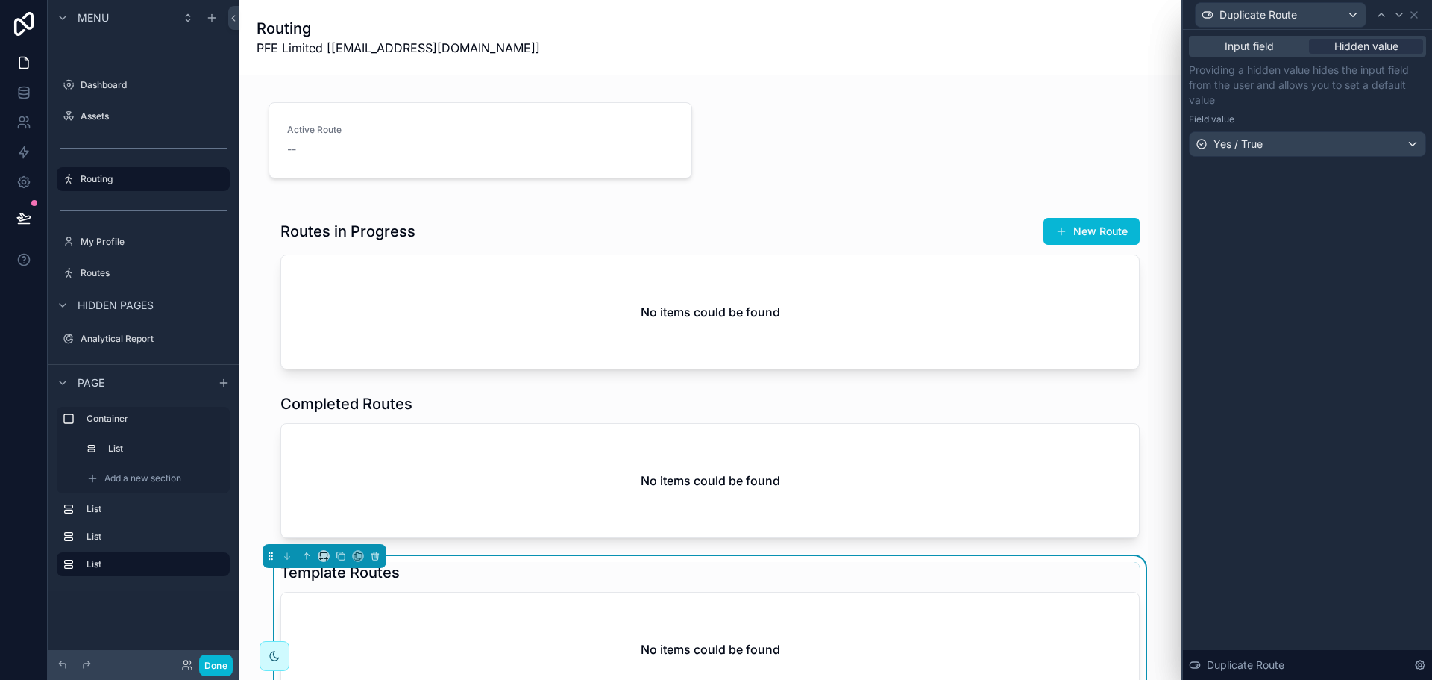
click at [1272, 481] on div "Input field Hidden value Providing a hidden value hides the input field from th…" at bounding box center [1307, 355] width 249 height 650
click at [1412, 17] on icon at bounding box center [1414, 15] width 6 height 6
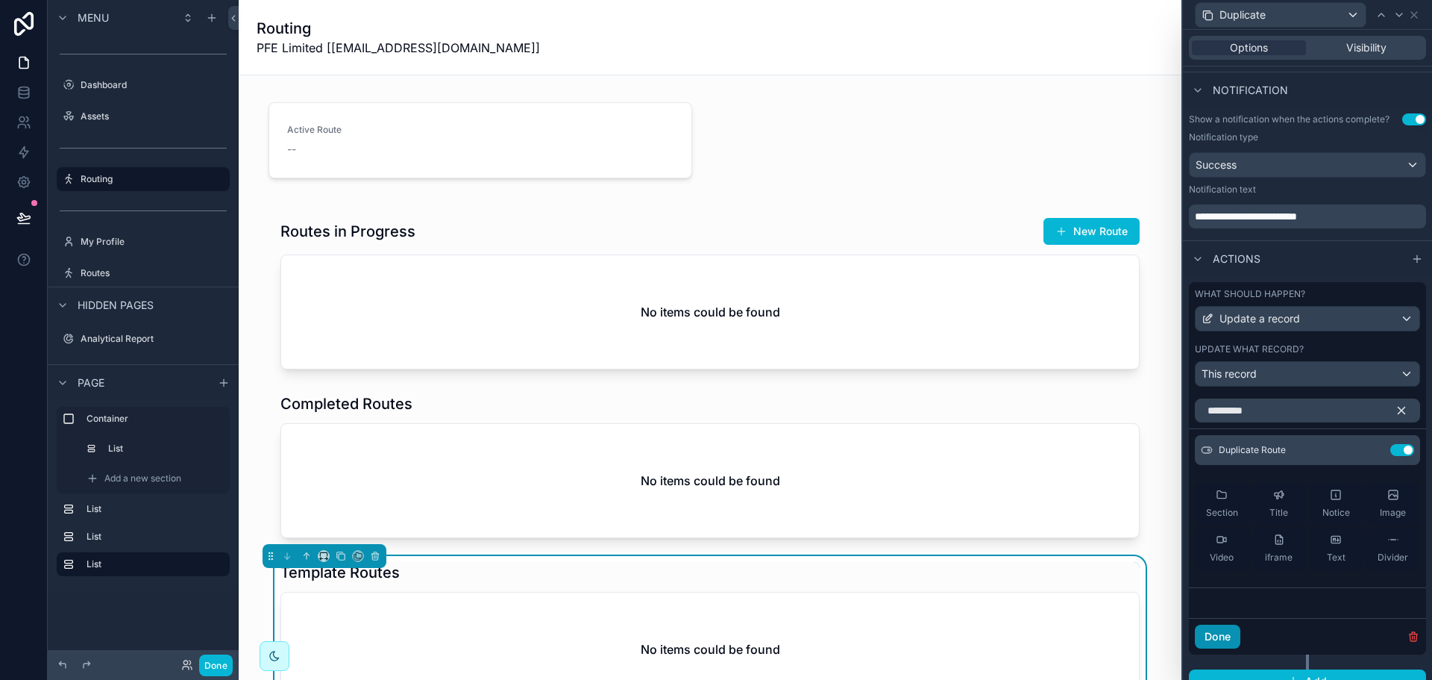
click at [1221, 633] on button "Done" at bounding box center [1218, 636] width 46 height 24
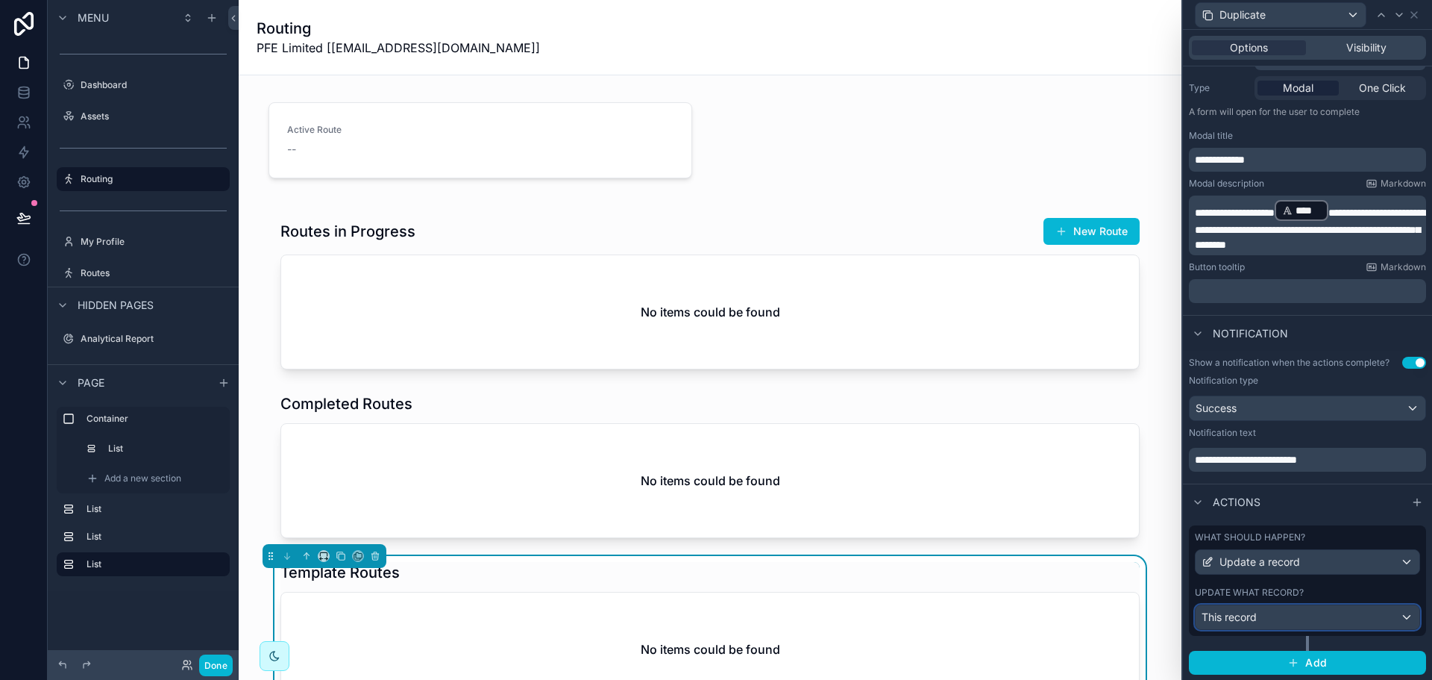
click at [1322, 625] on div "This record" at bounding box center [1308, 617] width 224 height 24
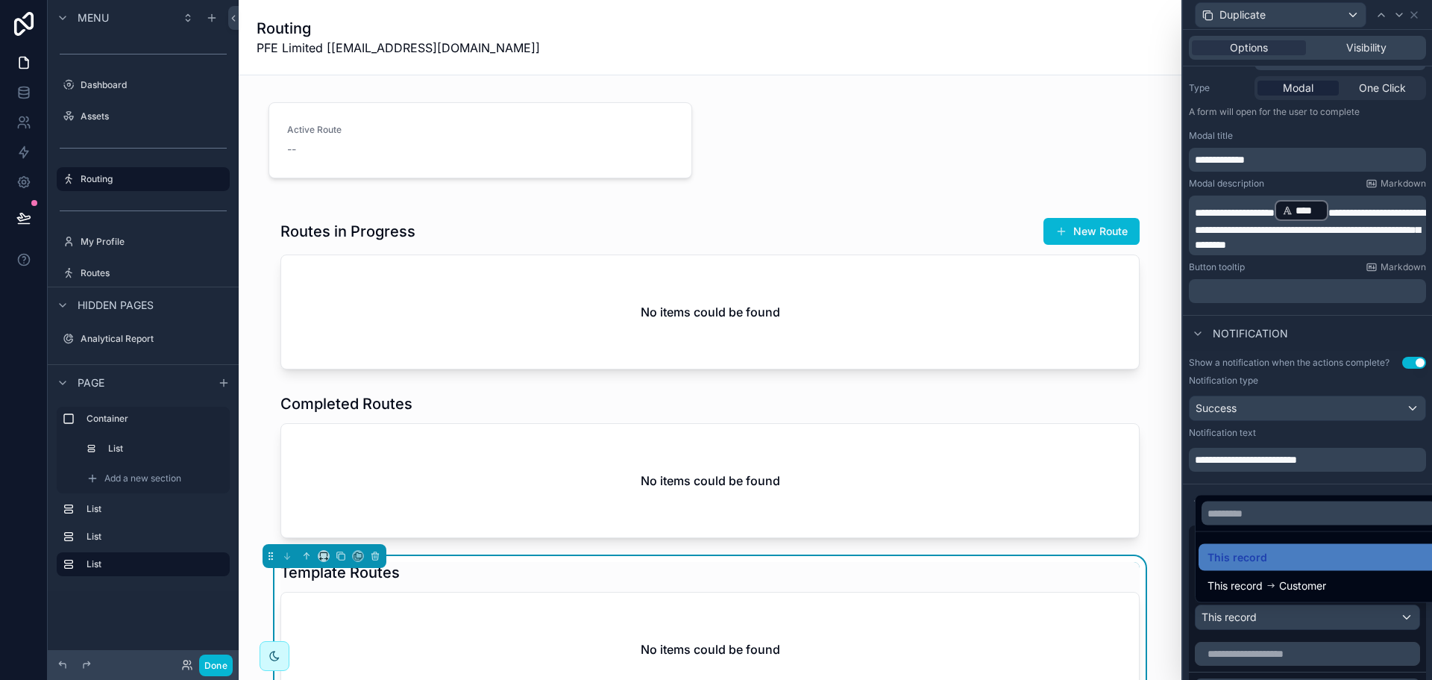
click at [1322, 624] on div at bounding box center [1307, 340] width 249 height 680
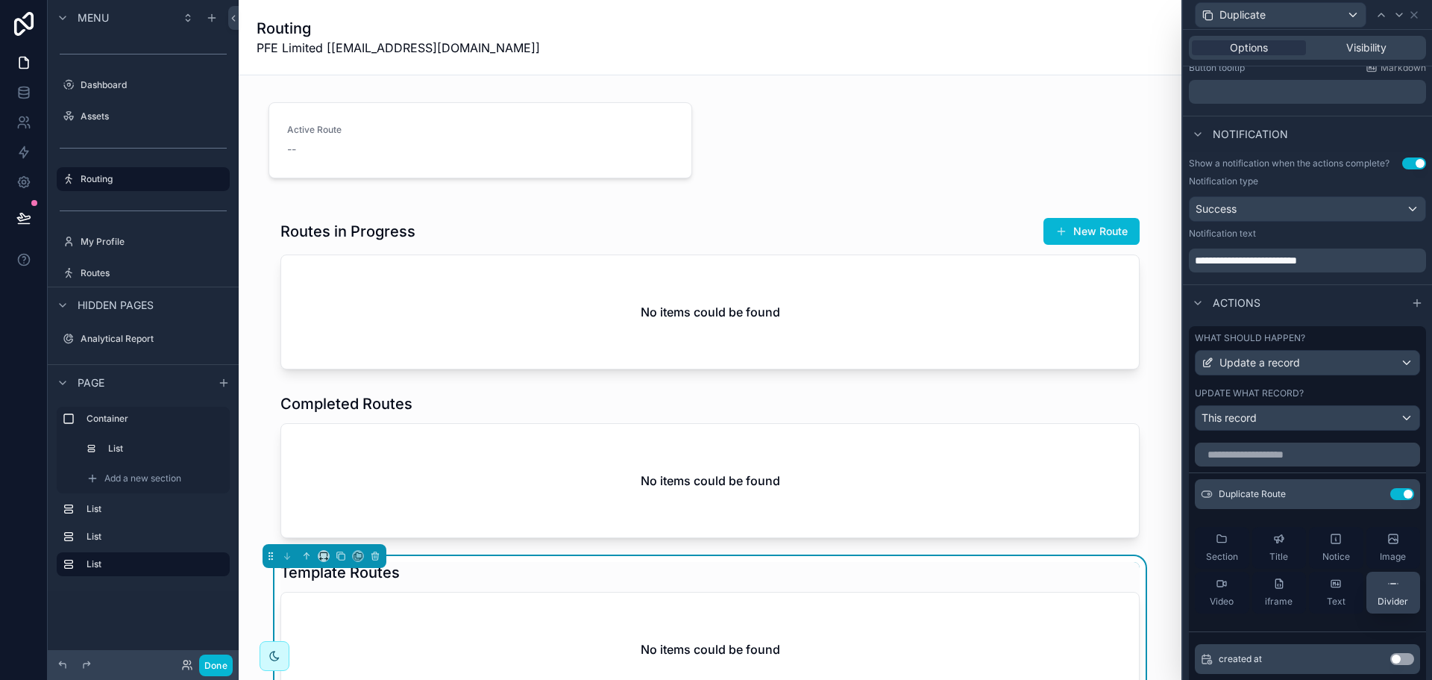
scroll to position [401, 0]
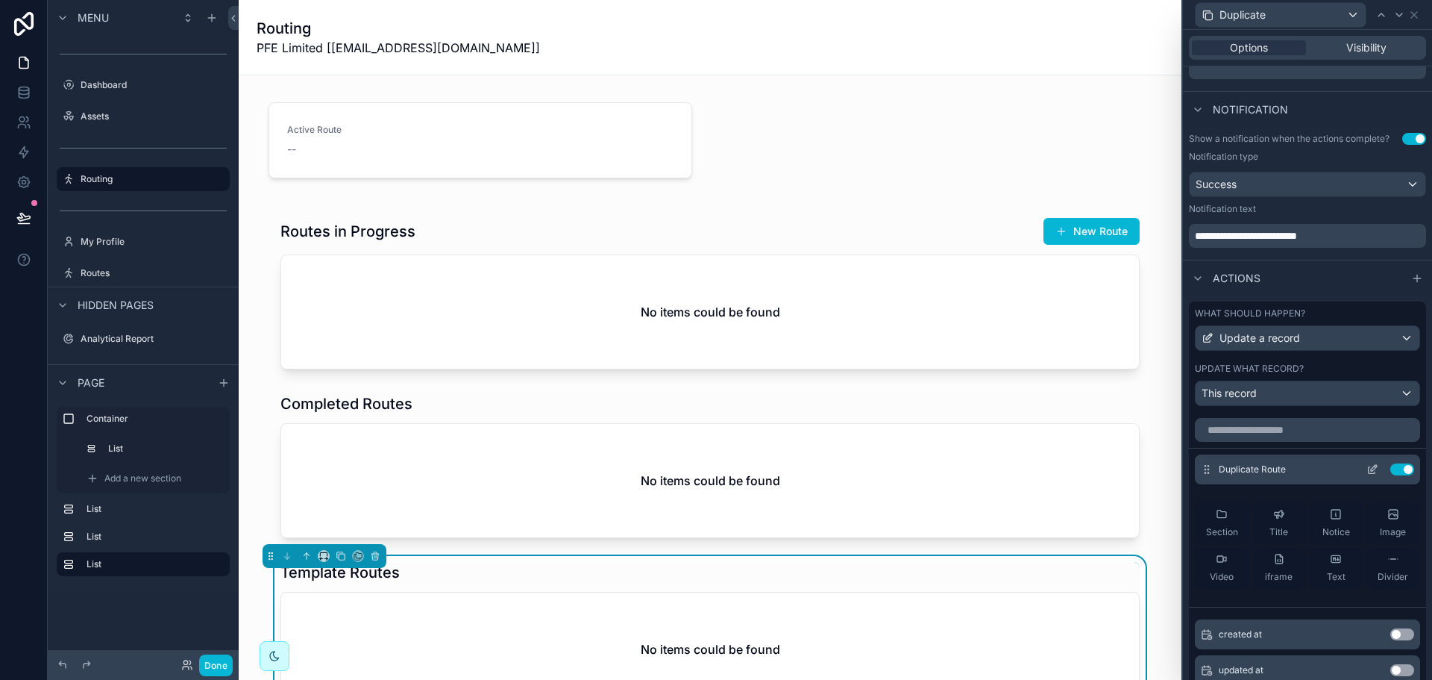
click at [1371, 470] on icon at bounding box center [1374, 468] width 6 height 6
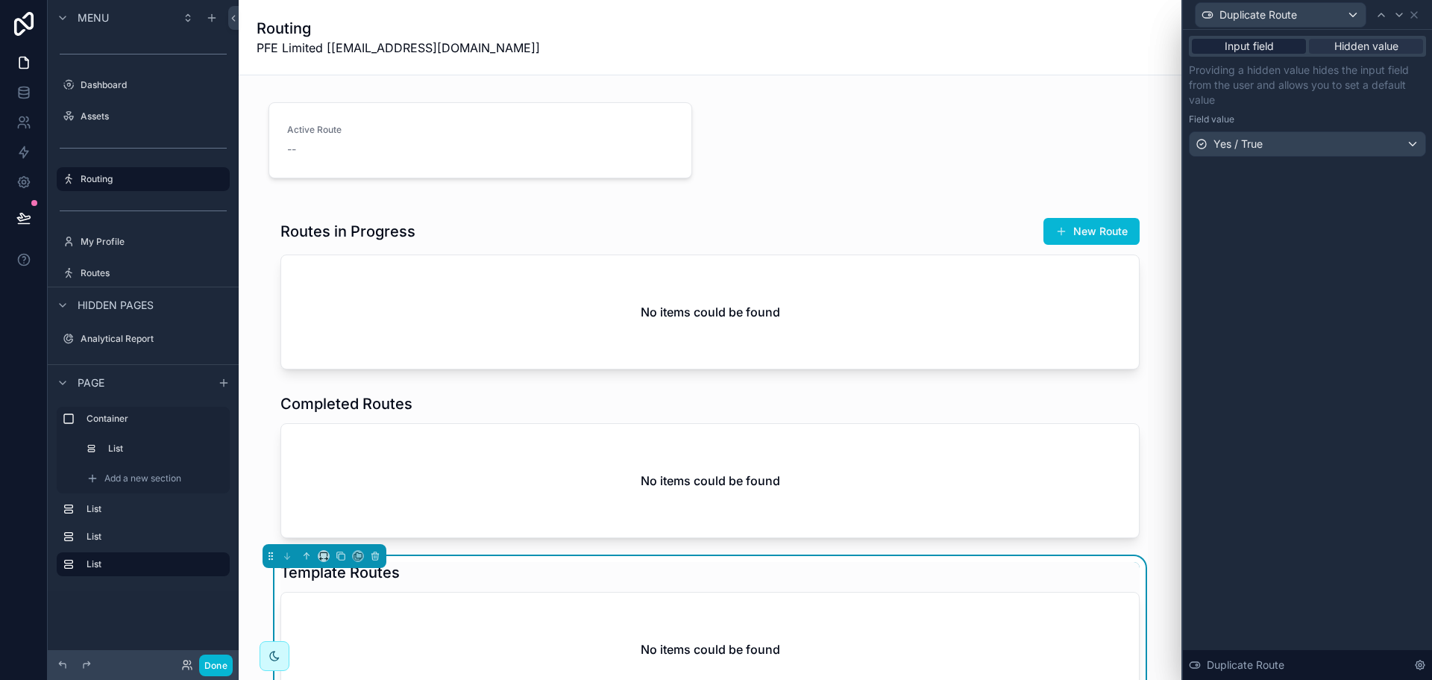
click at [1273, 45] on span "Input field" at bounding box center [1249, 46] width 49 height 15
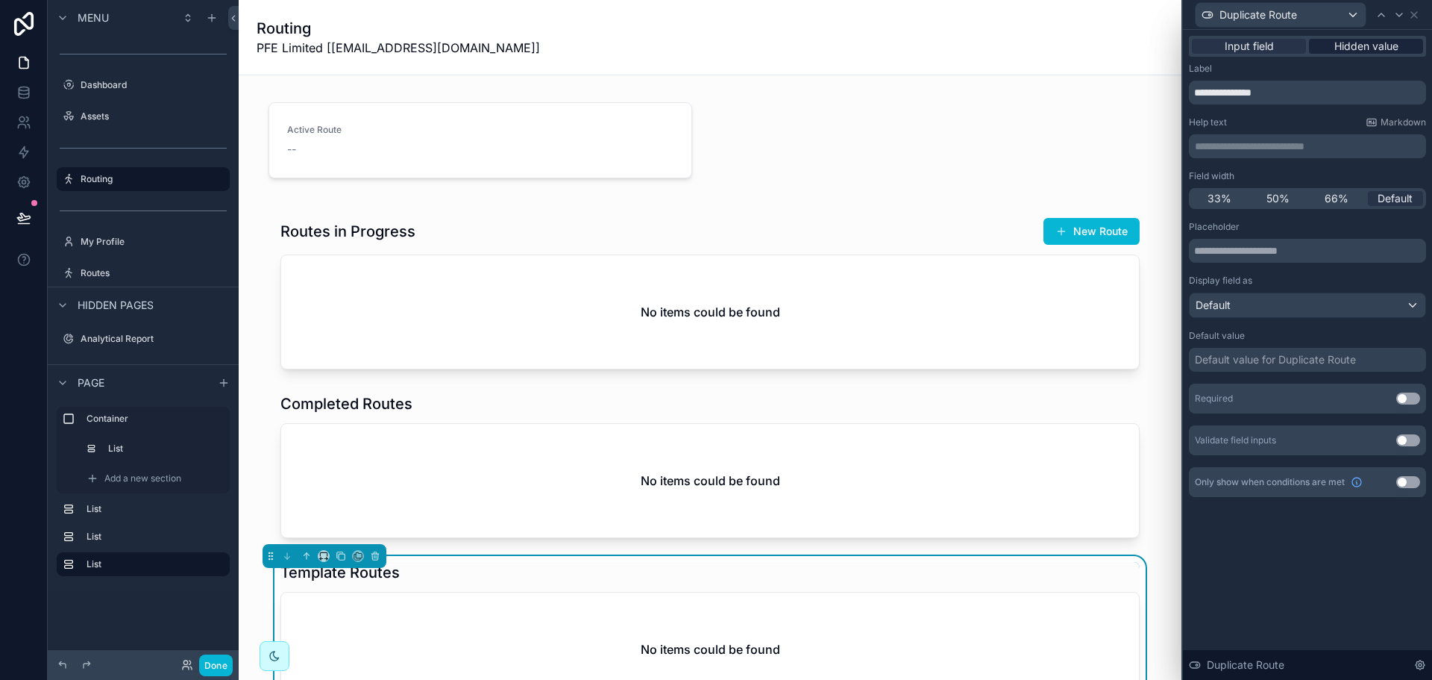
click at [1353, 49] on span "Hidden value" at bounding box center [1366, 46] width 64 height 15
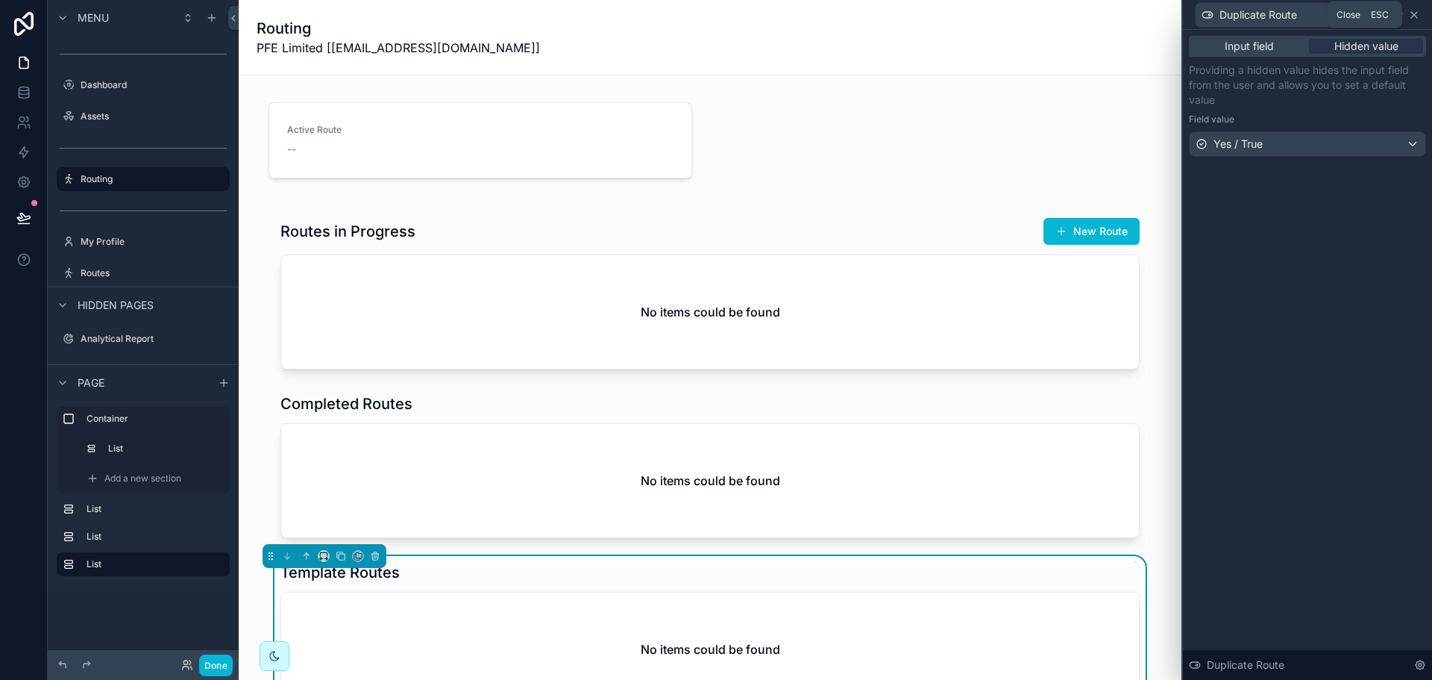
click at [1416, 14] on icon at bounding box center [1414, 15] width 12 height 12
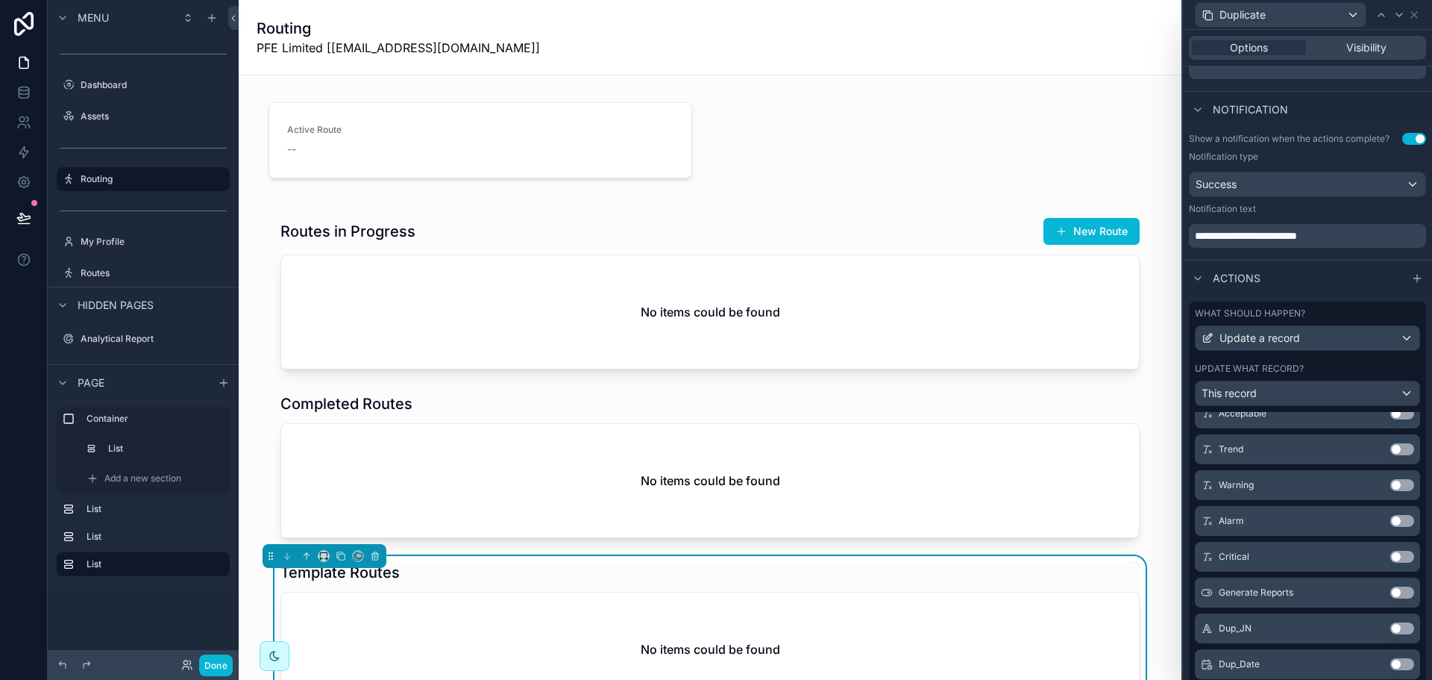
scroll to position [810, 0]
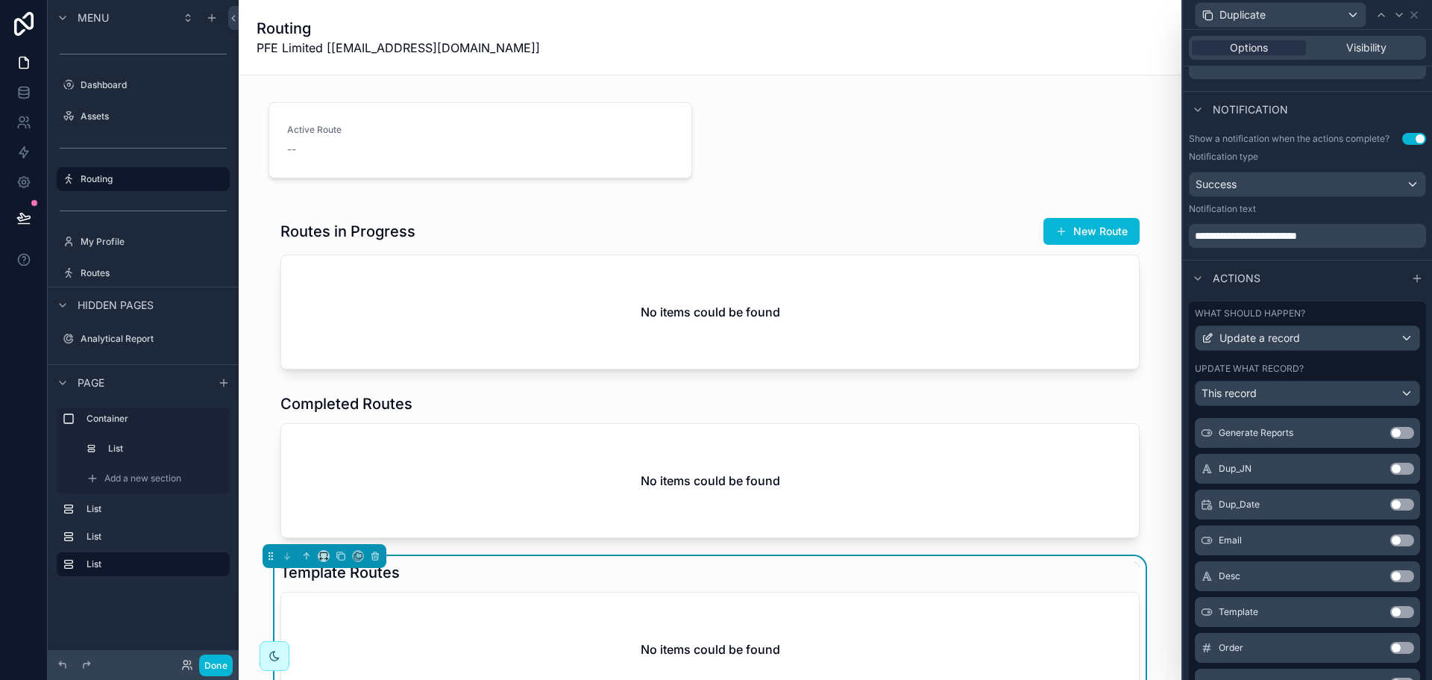
click at [1390, 465] on button "Use setting" at bounding box center [1402, 468] width 24 height 12
click at [1390, 501] on button "Use setting" at bounding box center [1402, 504] width 24 height 12
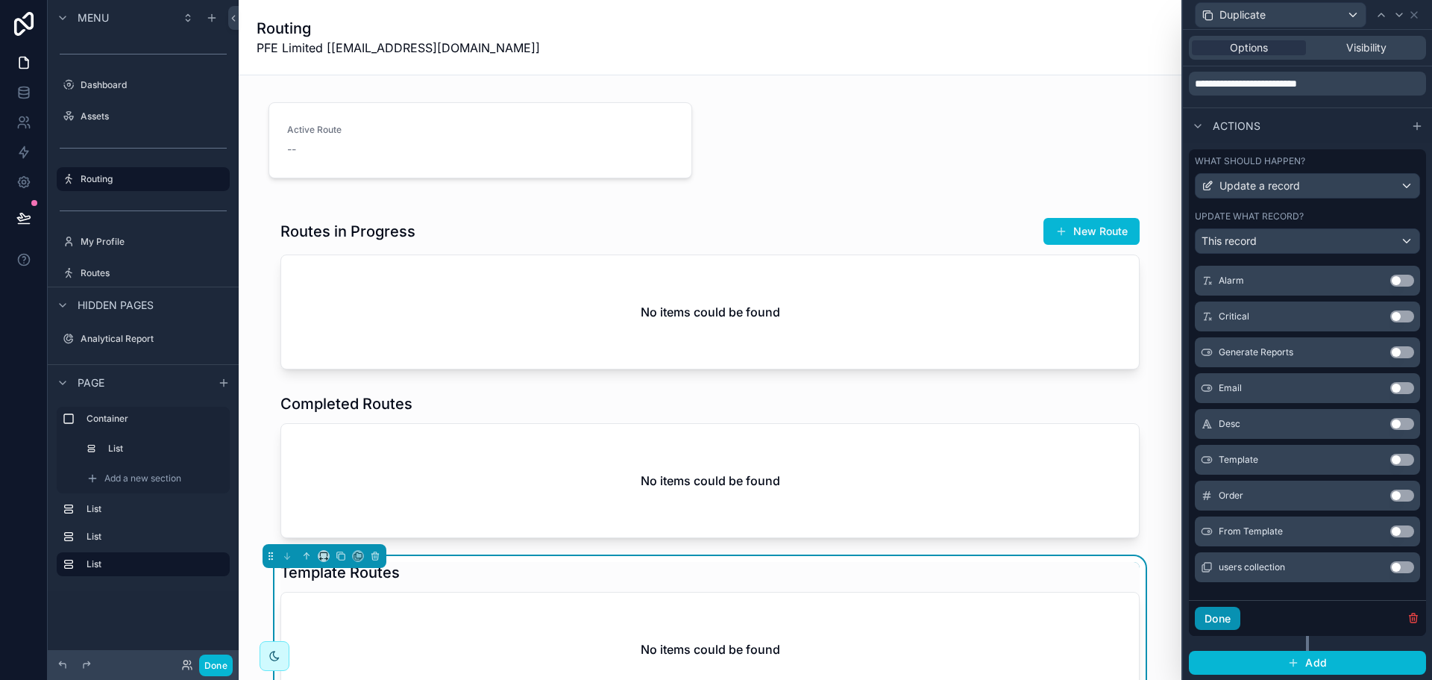
click at [1213, 609] on button "Done" at bounding box center [1218, 618] width 46 height 24
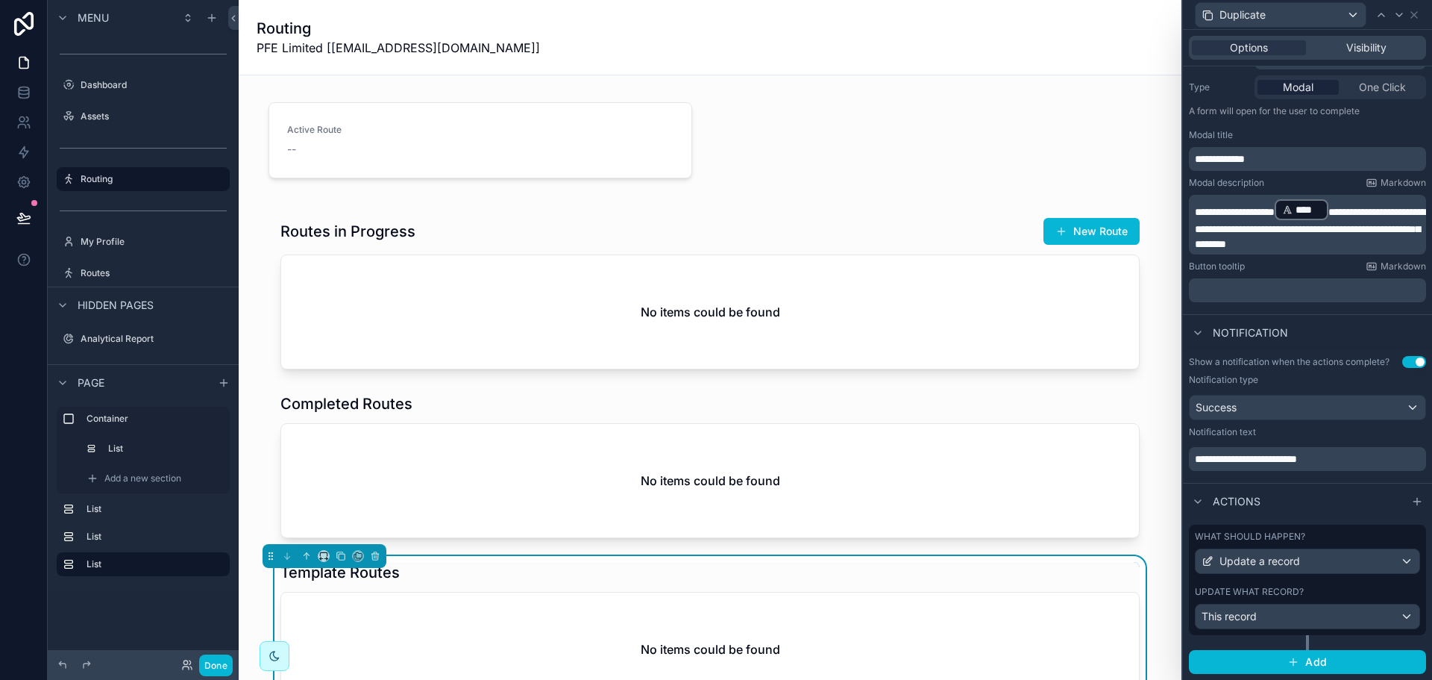
scroll to position [177, 0]
click at [1355, 615] on div "This record" at bounding box center [1308, 617] width 224 height 24
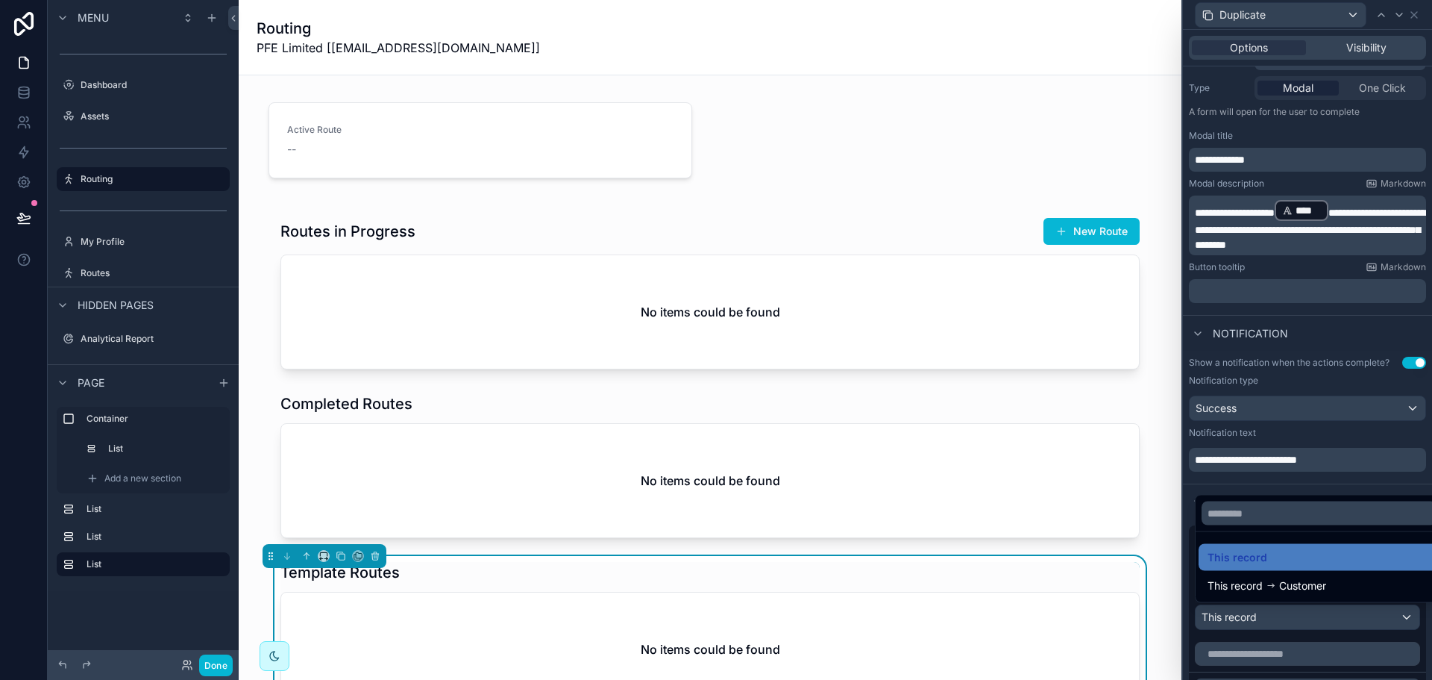
click at [1355, 615] on div at bounding box center [1307, 340] width 249 height 680
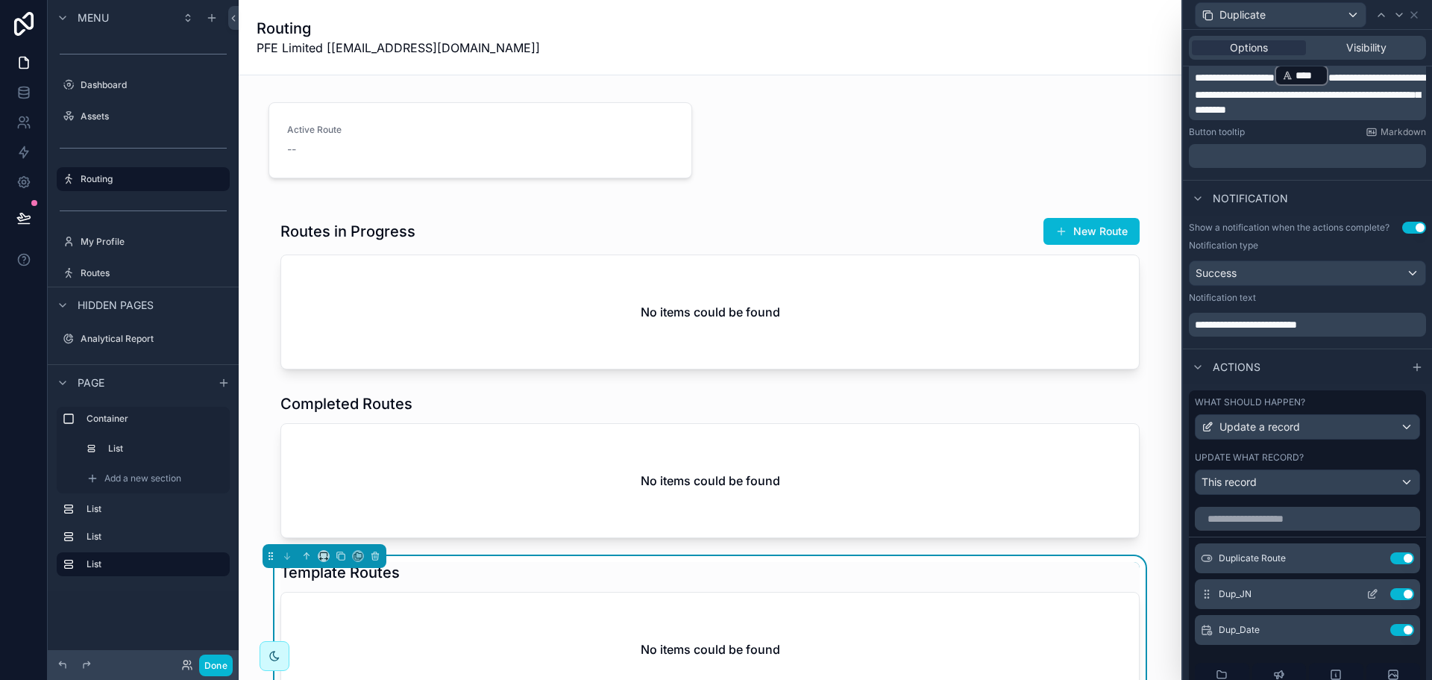
scroll to position [550, 0]
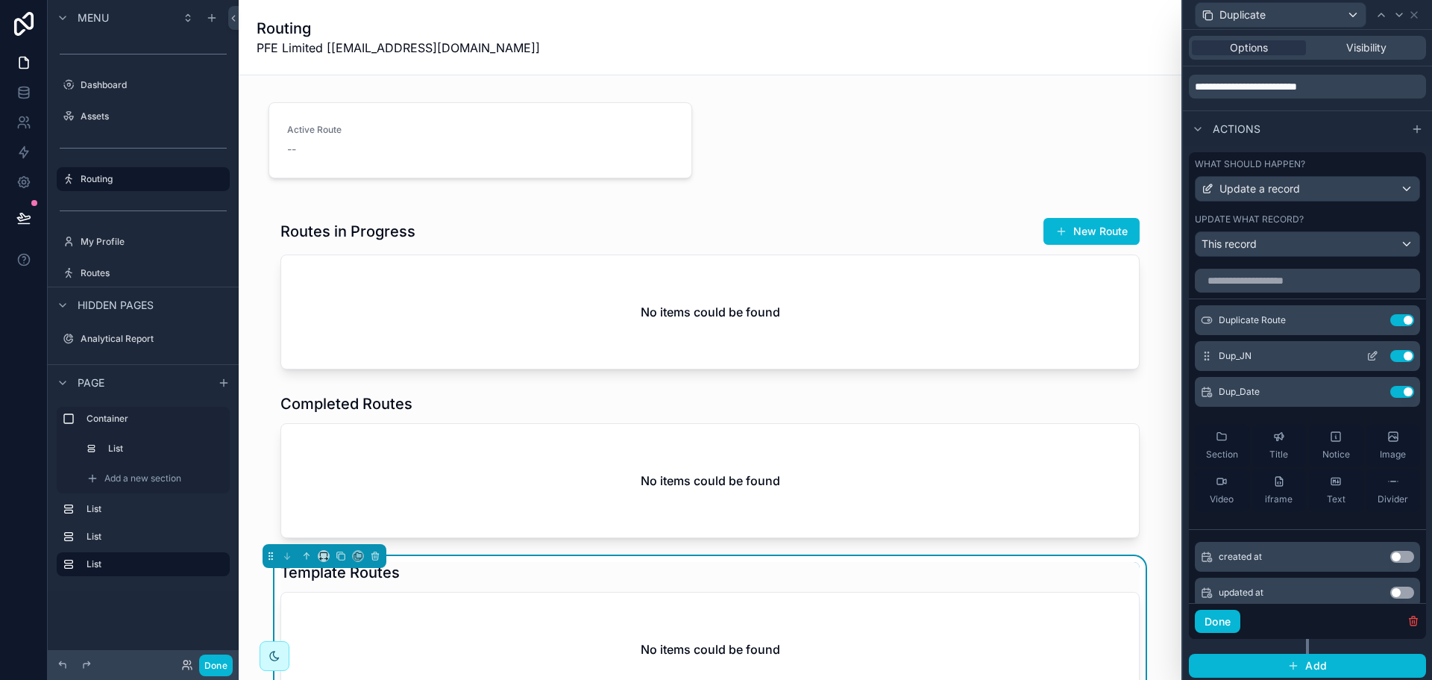
click at [1369, 354] on icon at bounding box center [1372, 357] width 7 height 7
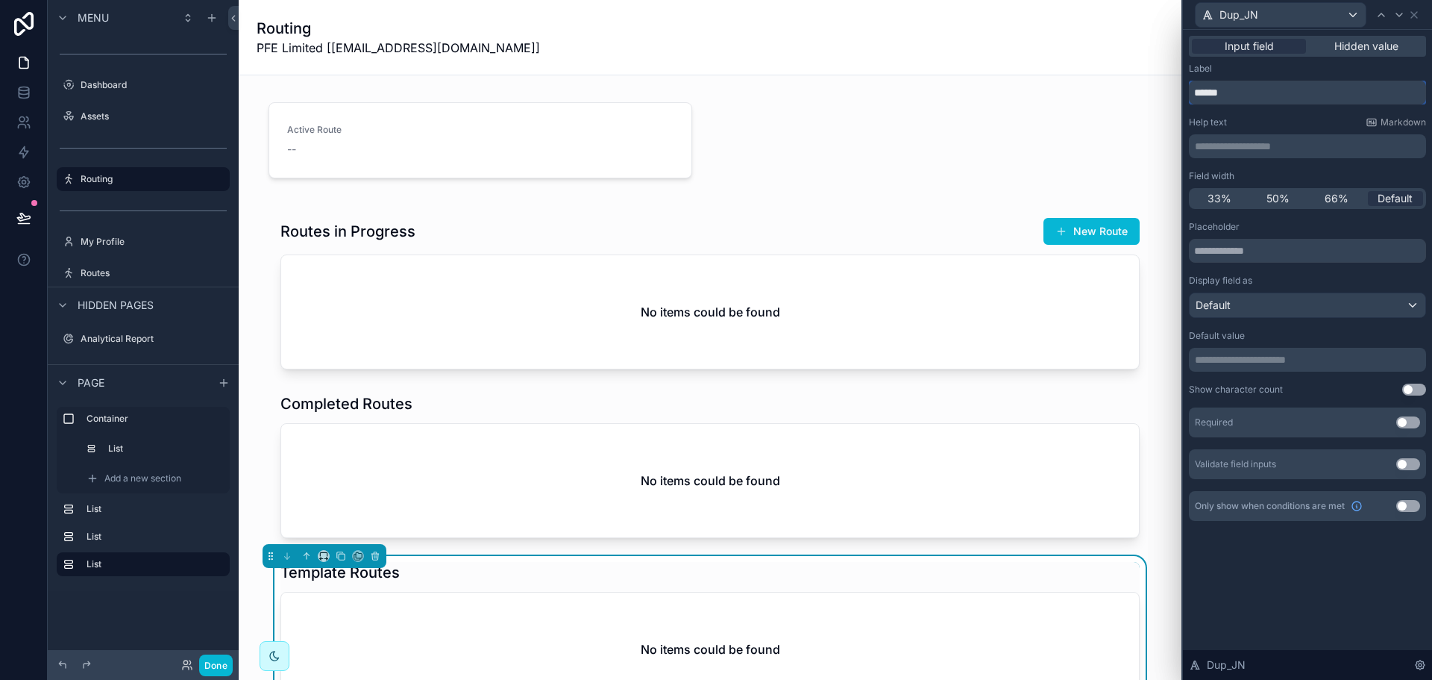
drag, startPoint x: 1315, startPoint y: 96, endPoint x: 1110, endPoint y: 93, distance: 205.1
click at [1110, 93] on div "**********" at bounding box center [716, 340] width 1432 height 680
type input "**********"
click at [1277, 200] on span "50%" at bounding box center [1278, 198] width 23 height 15
click at [1408, 420] on button "Use setting" at bounding box center [1408, 422] width 24 height 12
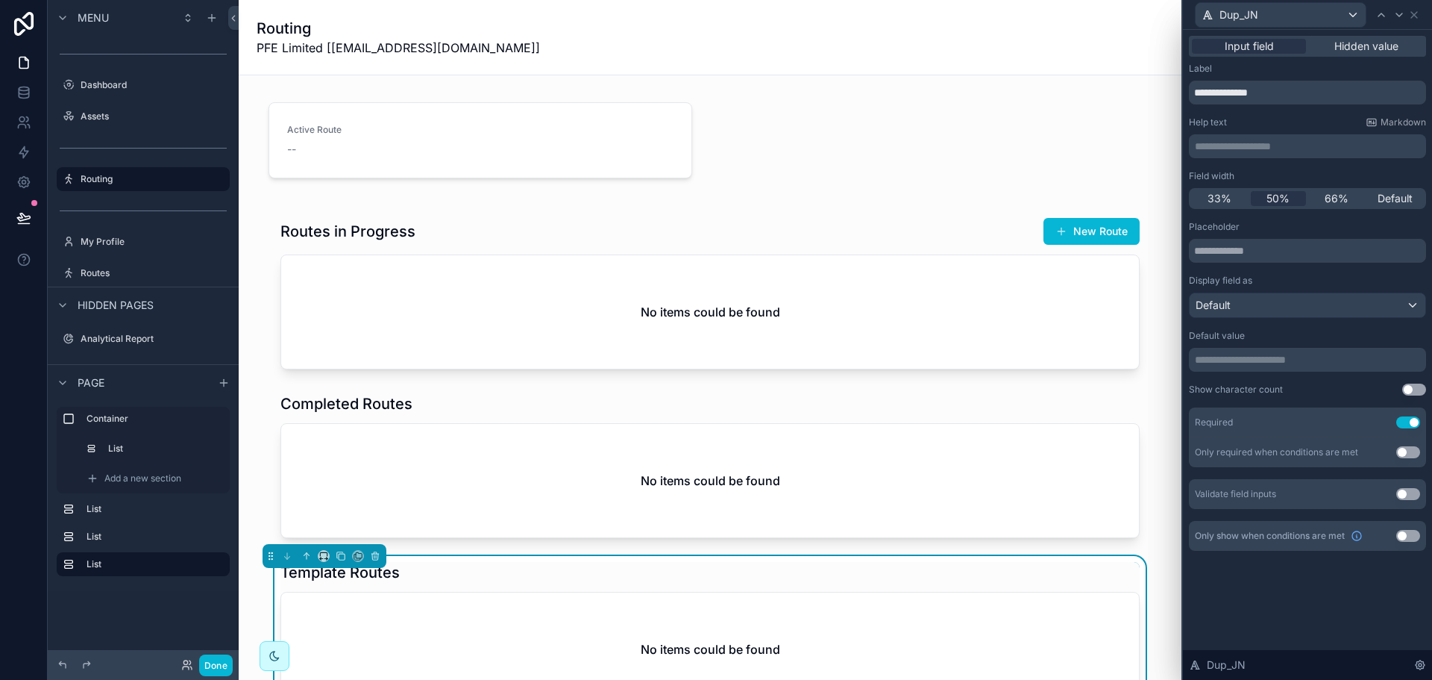
click at [1402, 492] on button "Use setting" at bounding box center [1408, 494] width 24 height 12
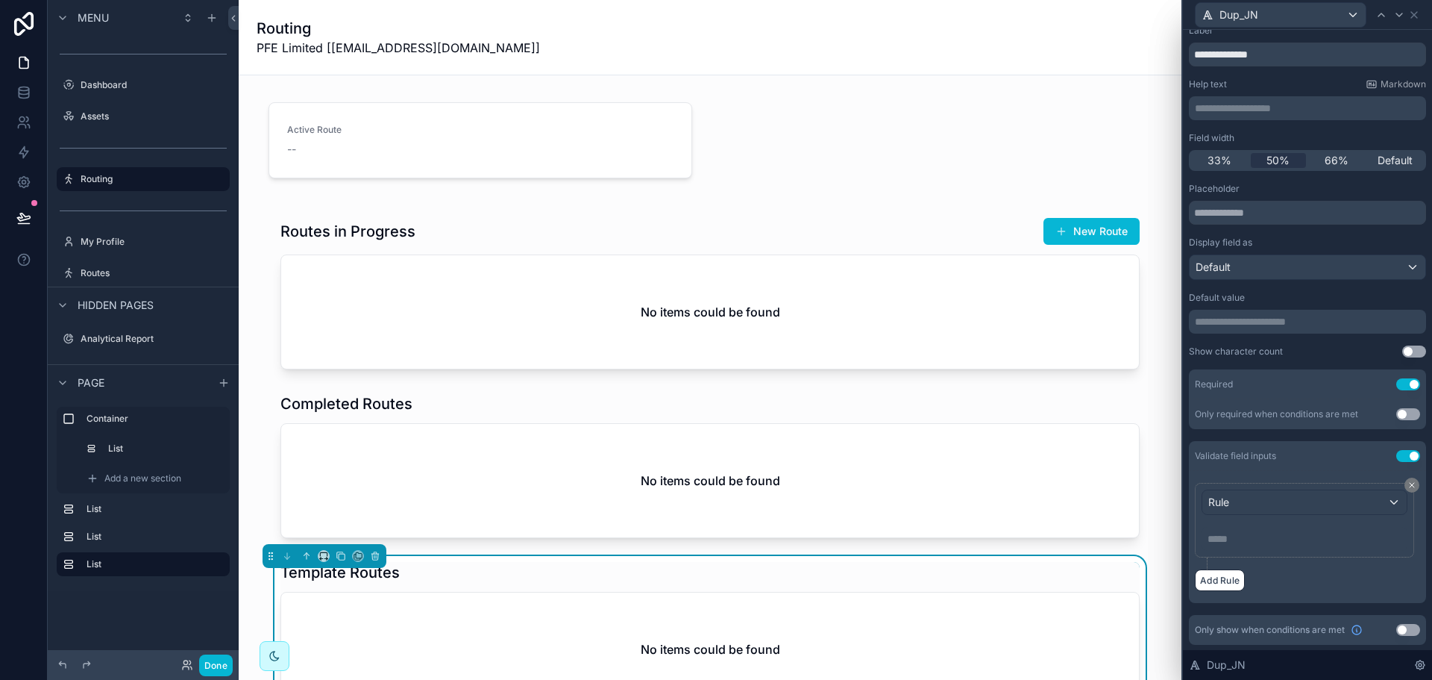
scroll to position [39, 0]
click at [1288, 499] on div "Rule" at bounding box center [1304, 501] width 204 height 24
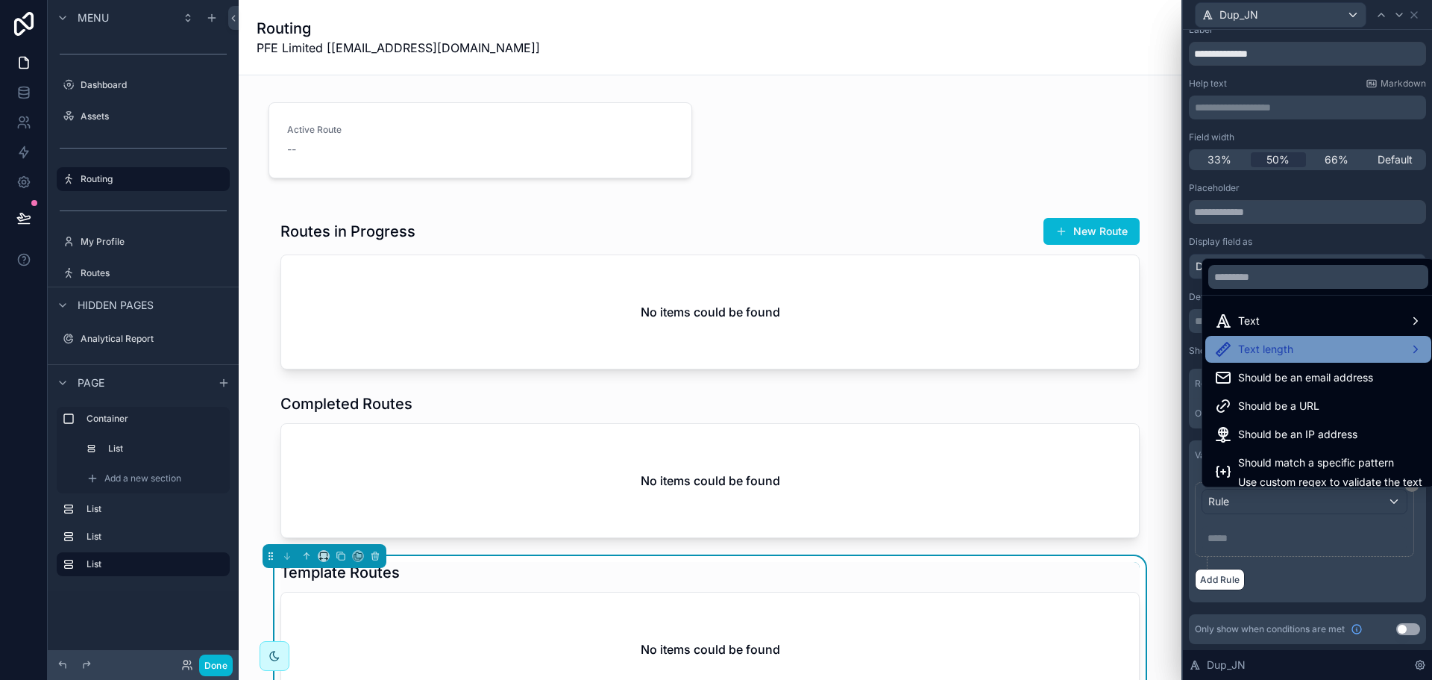
click at [1317, 357] on div "Text length" at bounding box center [1318, 349] width 208 height 18
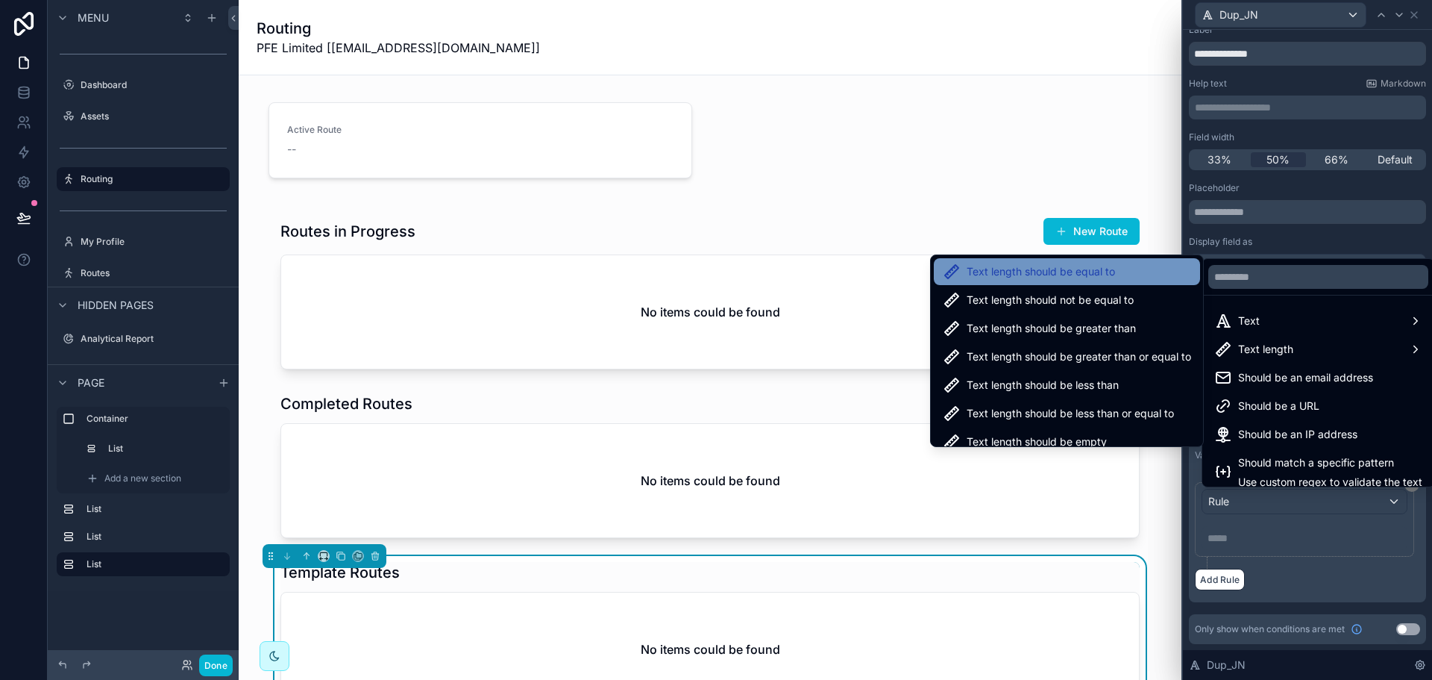
click at [1044, 269] on span "Text length should be equal to" at bounding box center [1041, 272] width 148 height 18
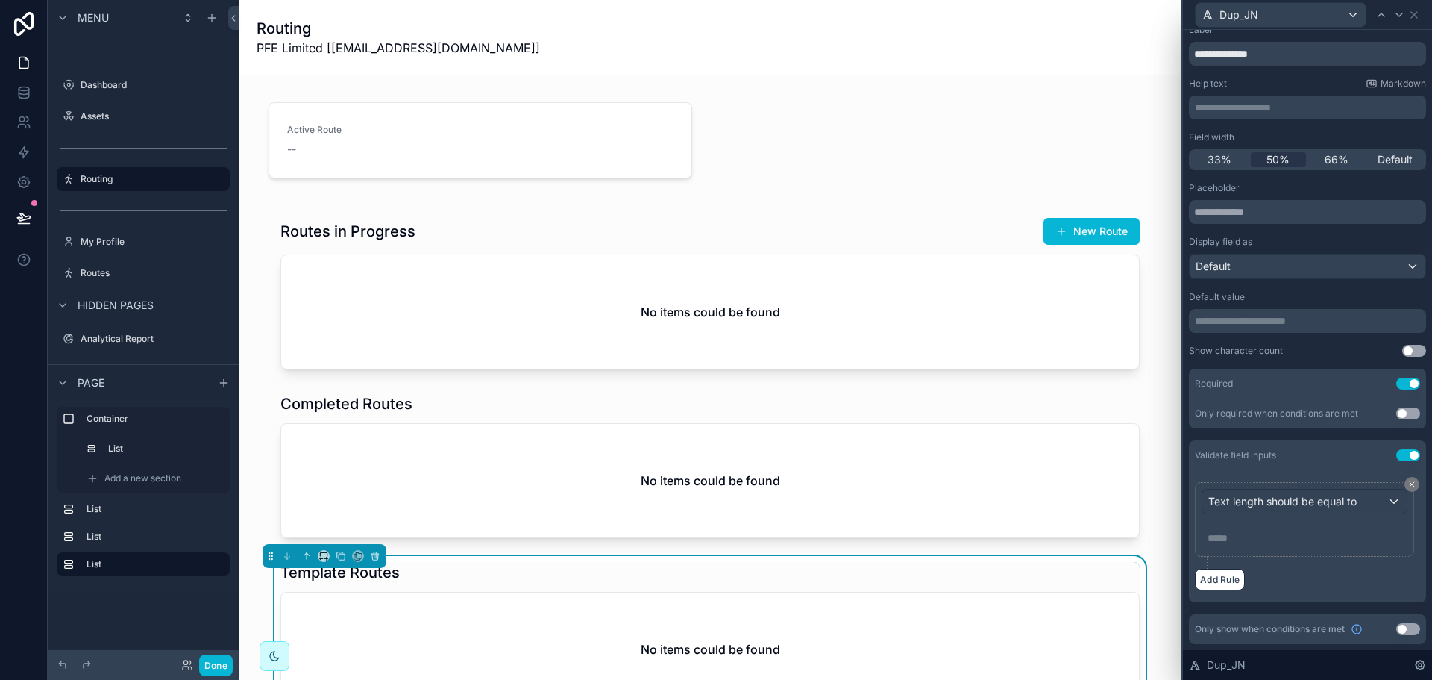
click at [1255, 535] on p "***** ﻿" at bounding box center [1306, 537] width 197 height 15
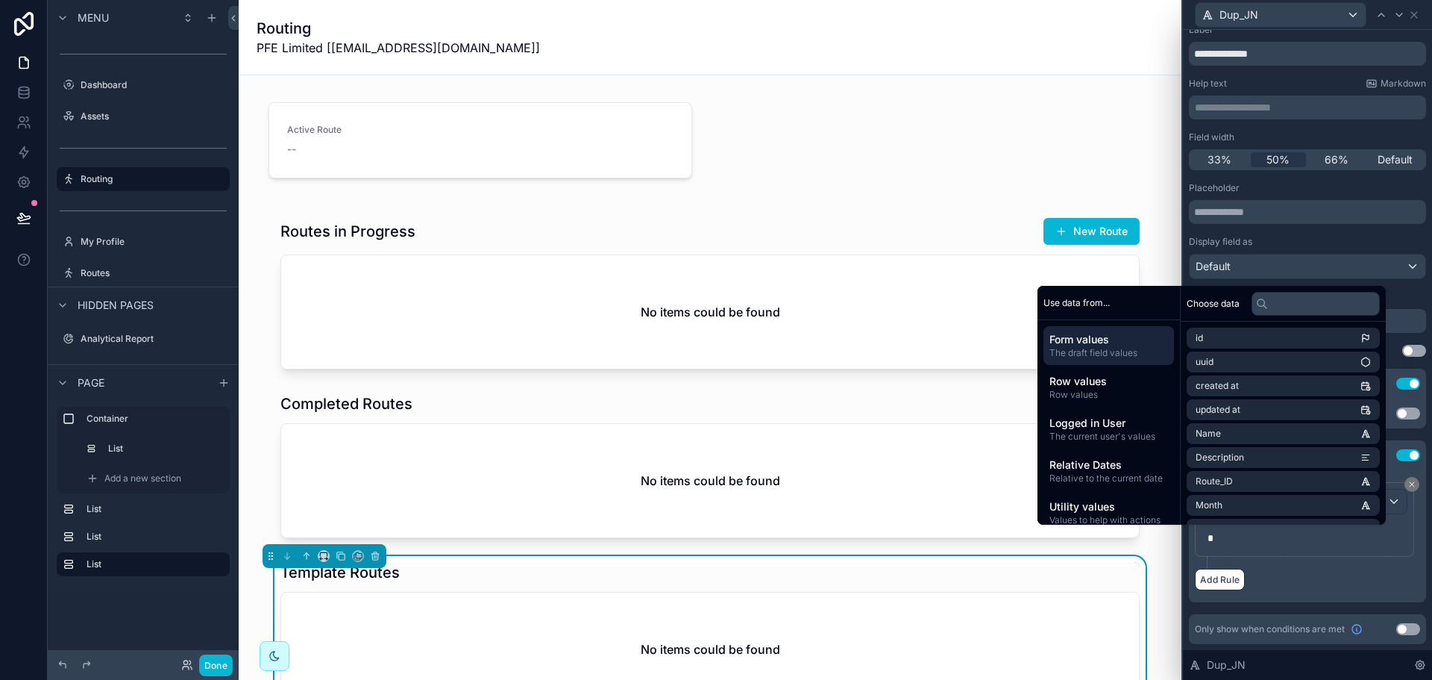
click at [1307, 587] on div "Add Rule" at bounding box center [1307, 579] width 225 height 22
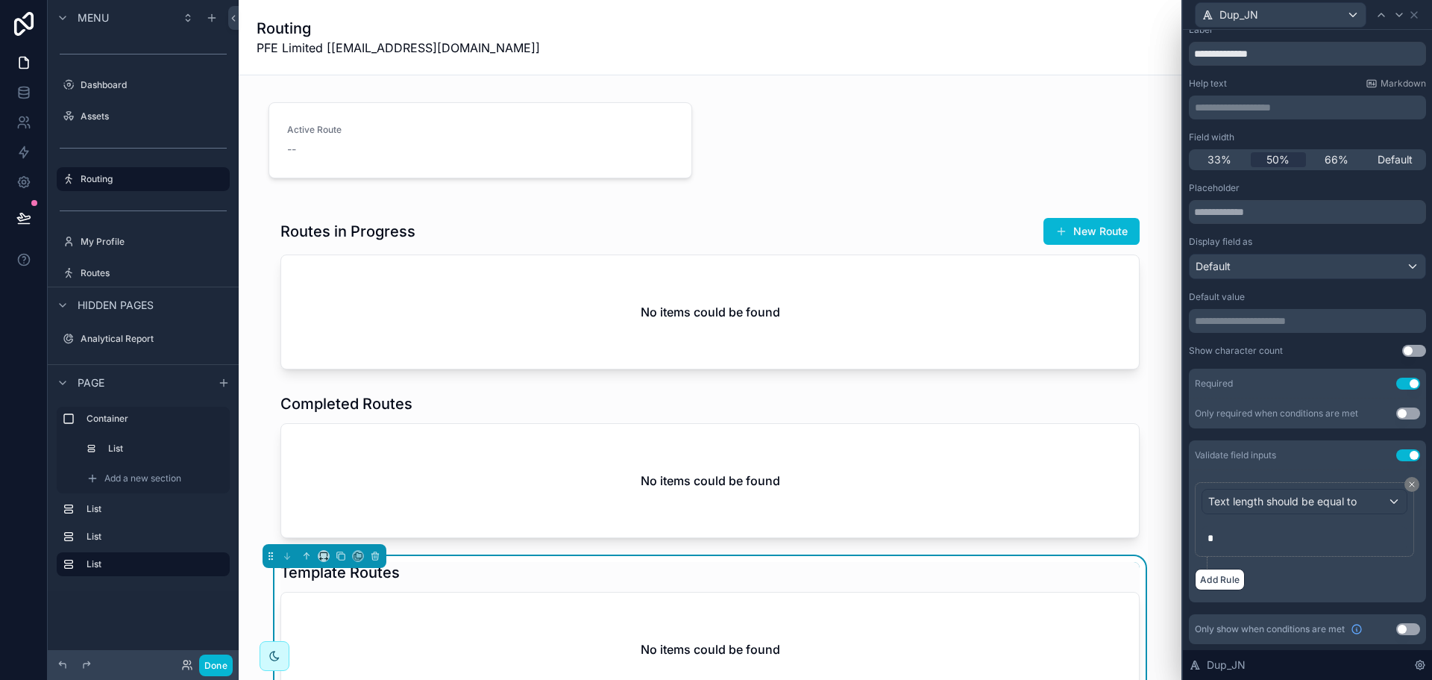
scroll to position [0, 0]
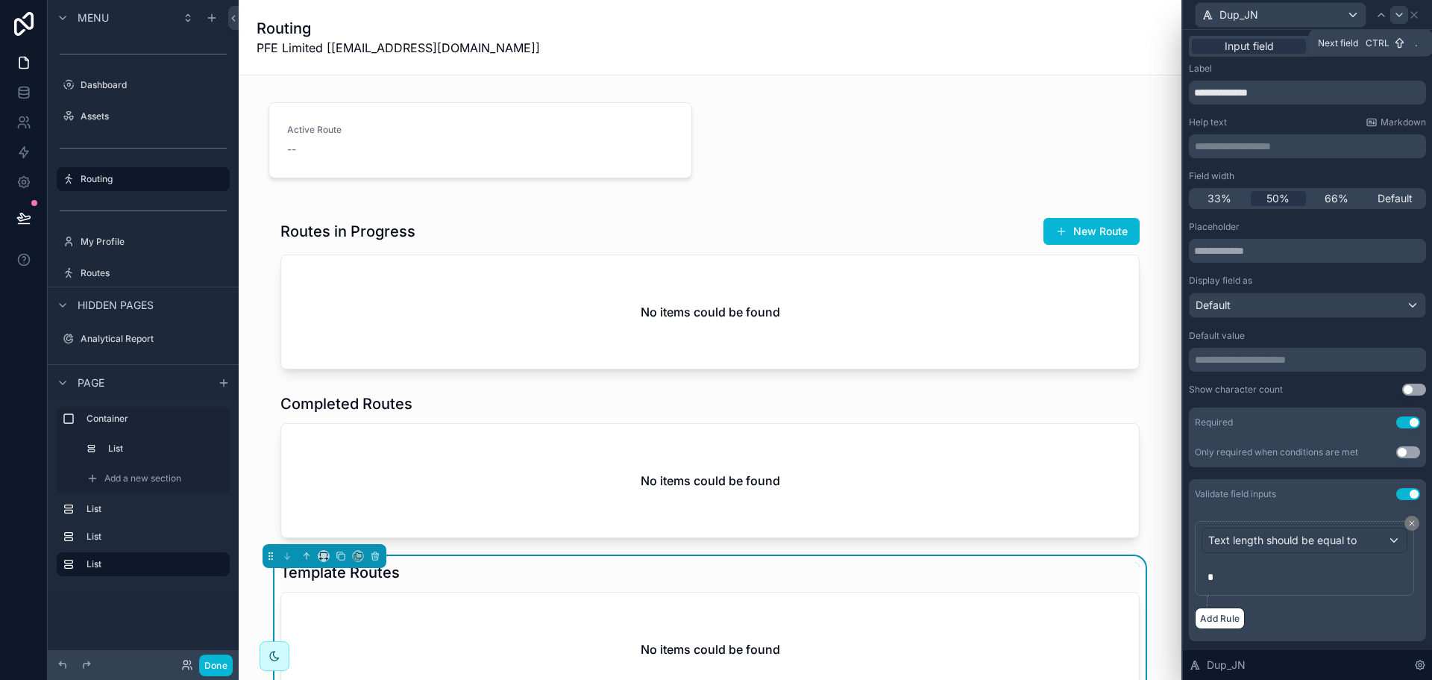
click at [1397, 15] on icon at bounding box center [1399, 15] width 12 height 12
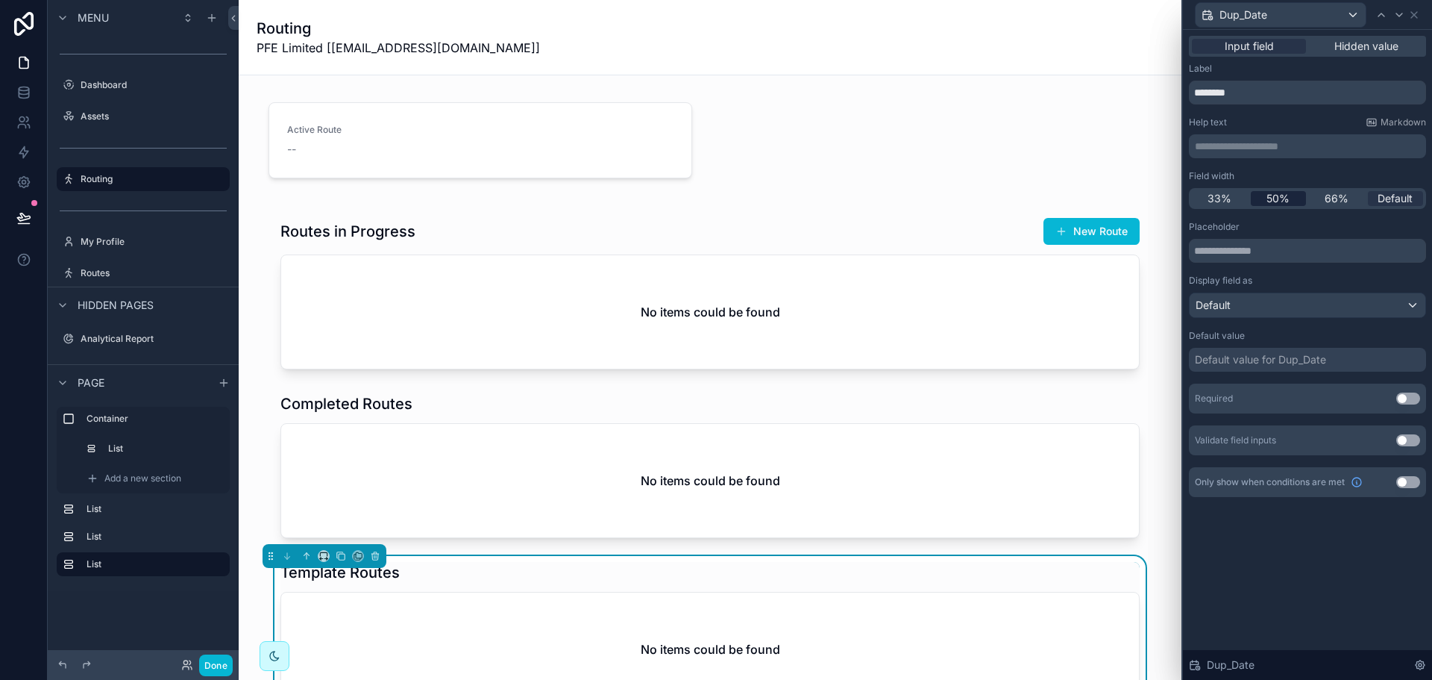
click at [1267, 194] on span "50%" at bounding box center [1278, 198] width 23 height 15
drag, startPoint x: 1273, startPoint y: 94, endPoint x: 1196, endPoint y: 89, distance: 77.0
click at [1196, 89] on input "********" at bounding box center [1307, 93] width 237 height 24
type input "********"
click at [1414, 399] on button "Use setting" at bounding box center [1408, 398] width 24 height 12
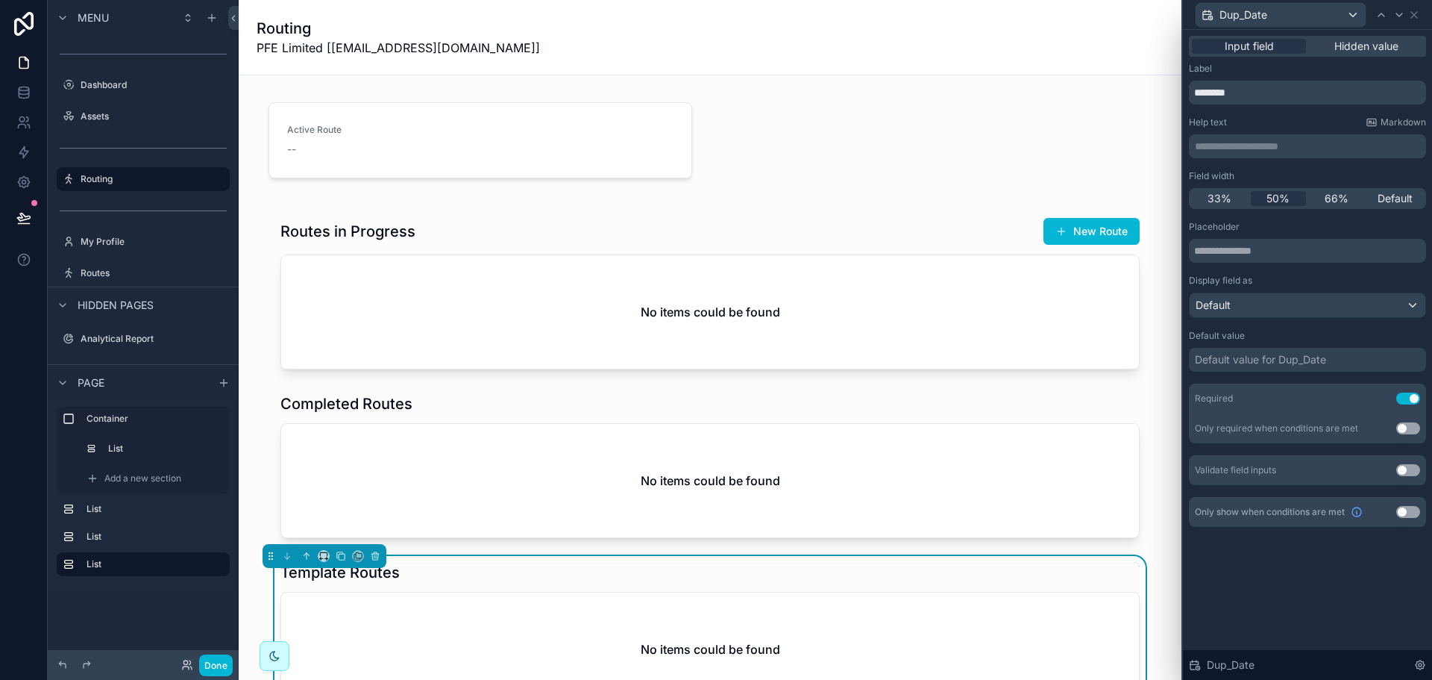
click at [1291, 360] on div "Default value for Dup_Date" at bounding box center [1260, 359] width 131 height 15
click at [1243, 376] on div "Placeholder Display field as Default Default value Default value for Dup_Date R…" at bounding box center [1307, 353] width 237 height 264
click at [1420, 12] on div "Dup_Date" at bounding box center [1307, 14] width 237 height 29
click at [1419, 16] on icon at bounding box center [1414, 15] width 12 height 12
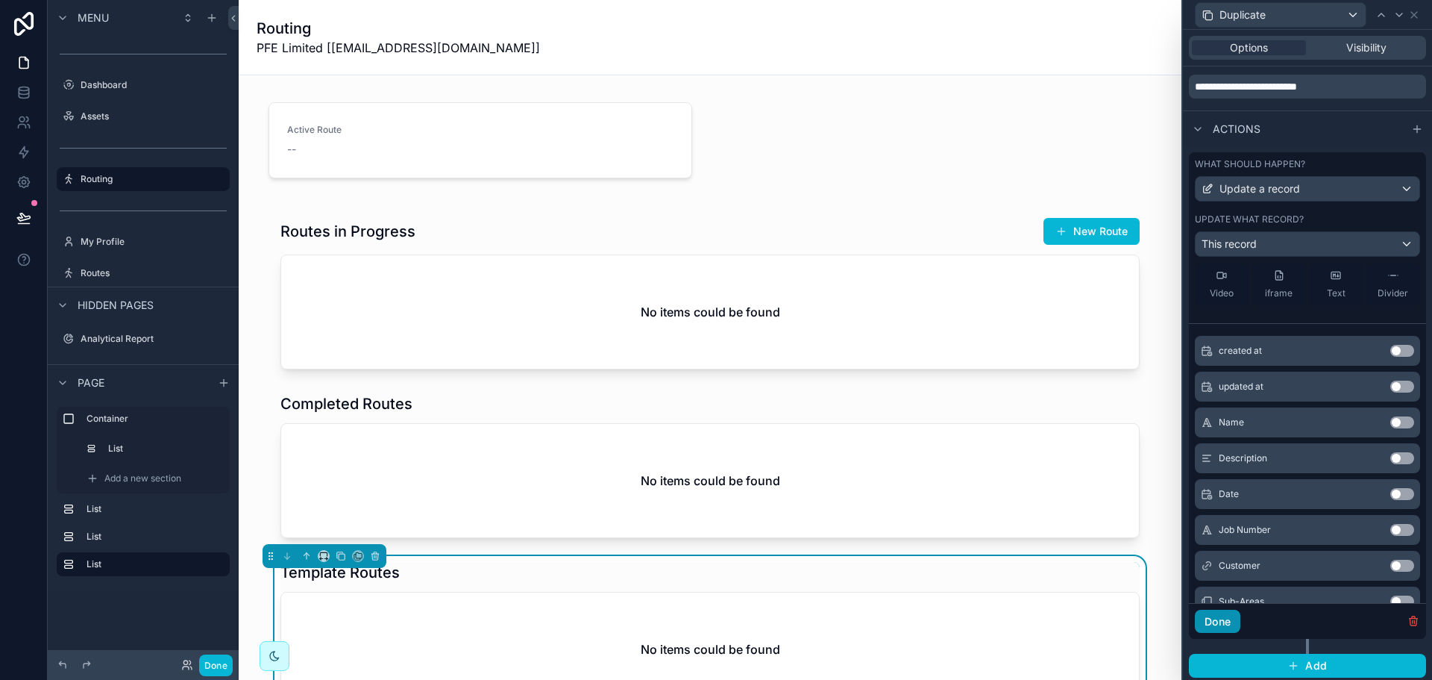
scroll to position [224, 0]
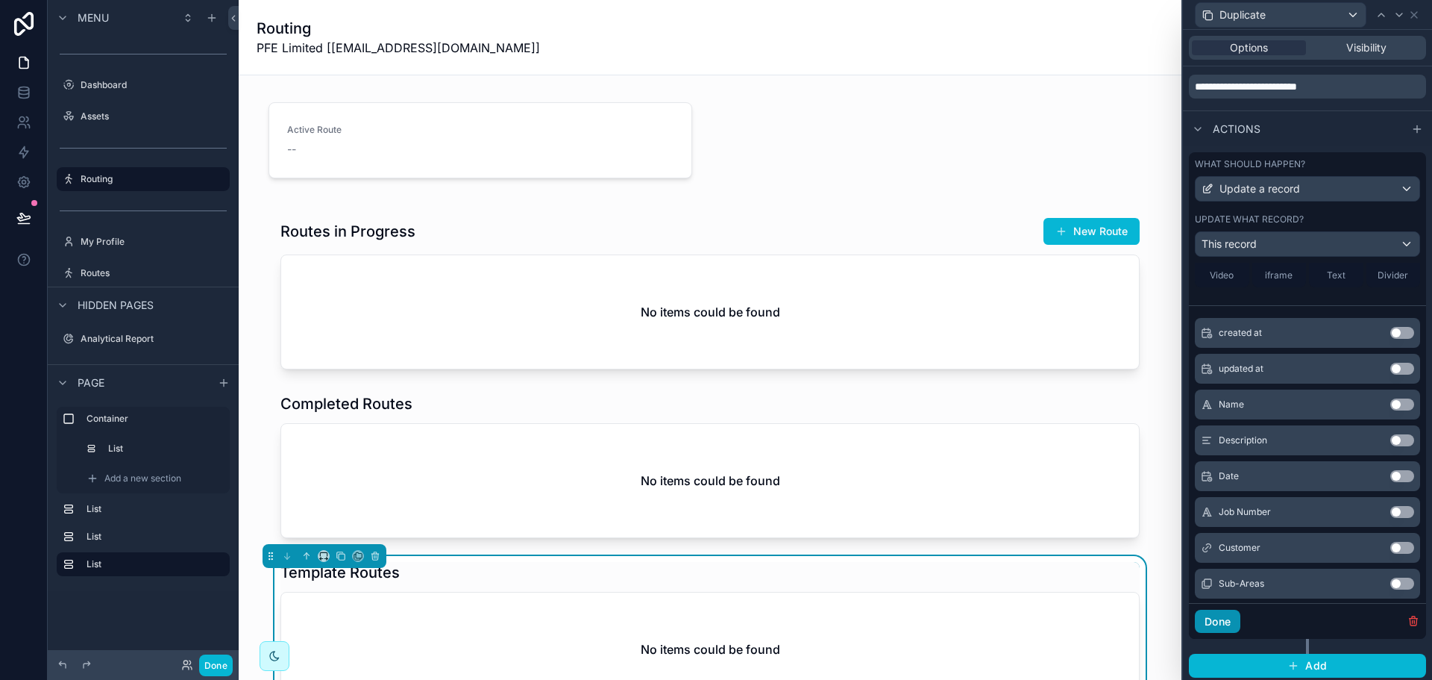
click at [1219, 618] on button "Done" at bounding box center [1218, 621] width 46 height 24
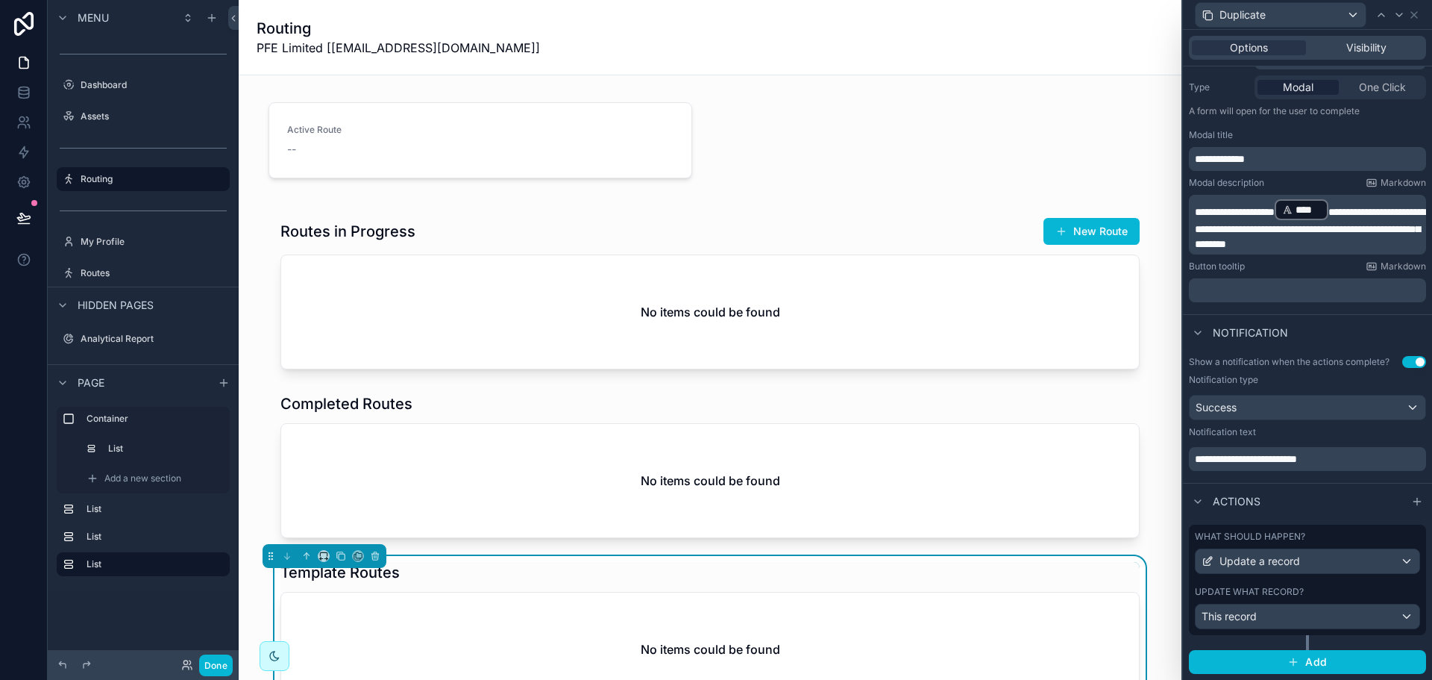
scroll to position [177, 0]
click at [1413, 16] on icon at bounding box center [1414, 15] width 6 height 6
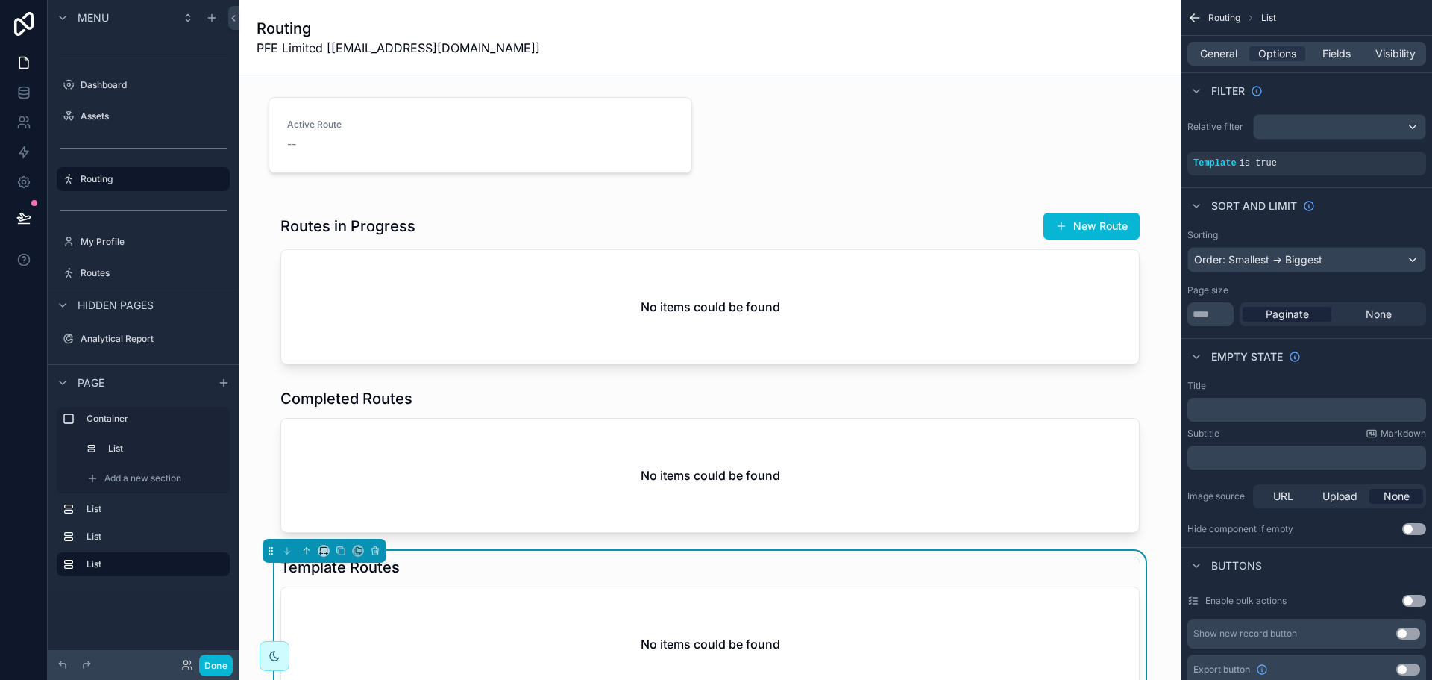
scroll to position [0, 0]
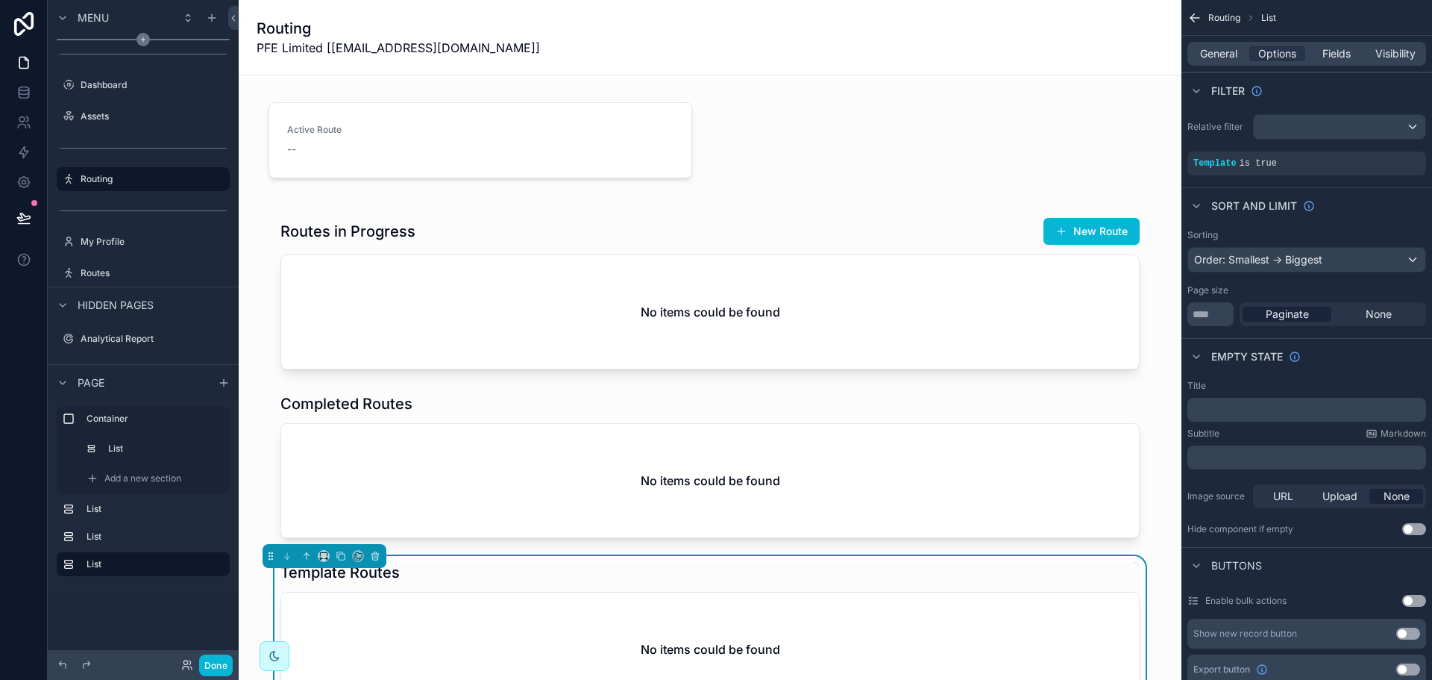
drag, startPoint x: 207, startPoint y: 24, endPoint x: 214, endPoint y: 39, distance: 16.4
click at [207, 24] on div "scrollable content" at bounding box center [212, 18] width 18 height 18
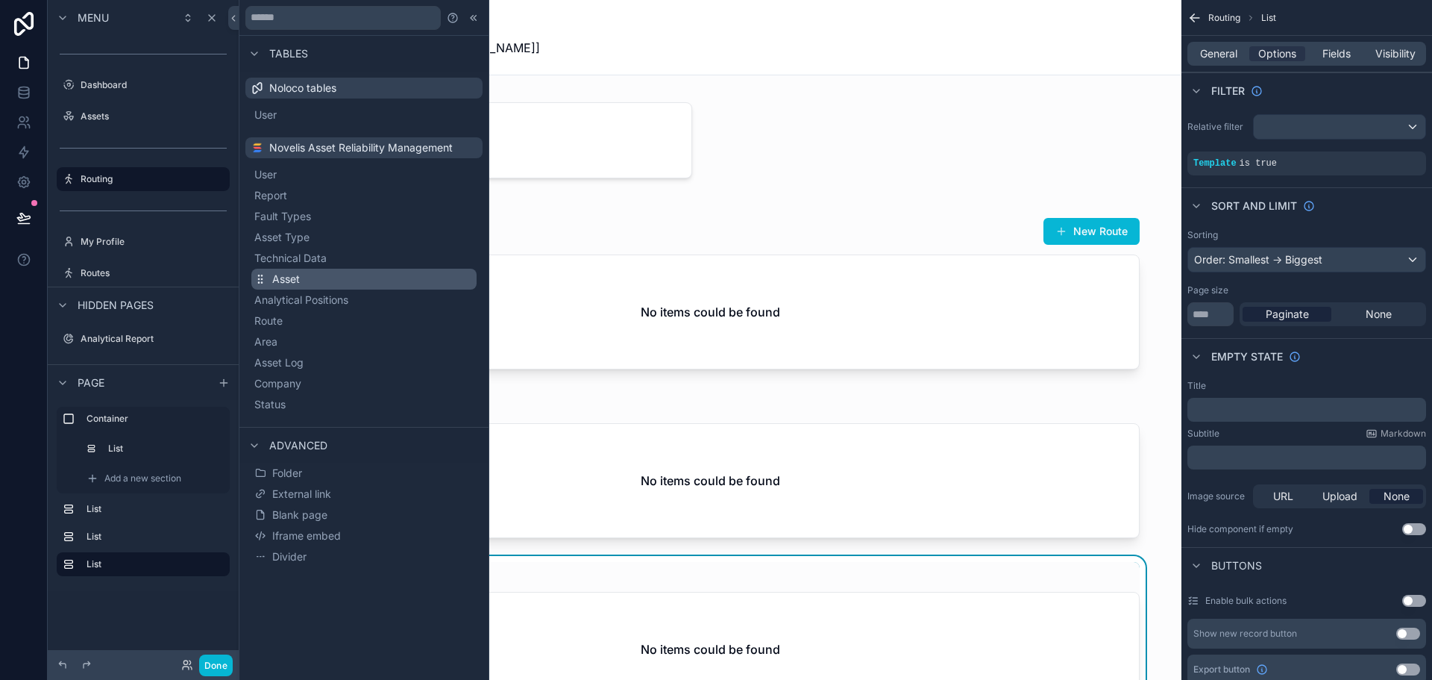
click at [283, 281] on span "Asset" at bounding box center [286, 279] width 28 height 15
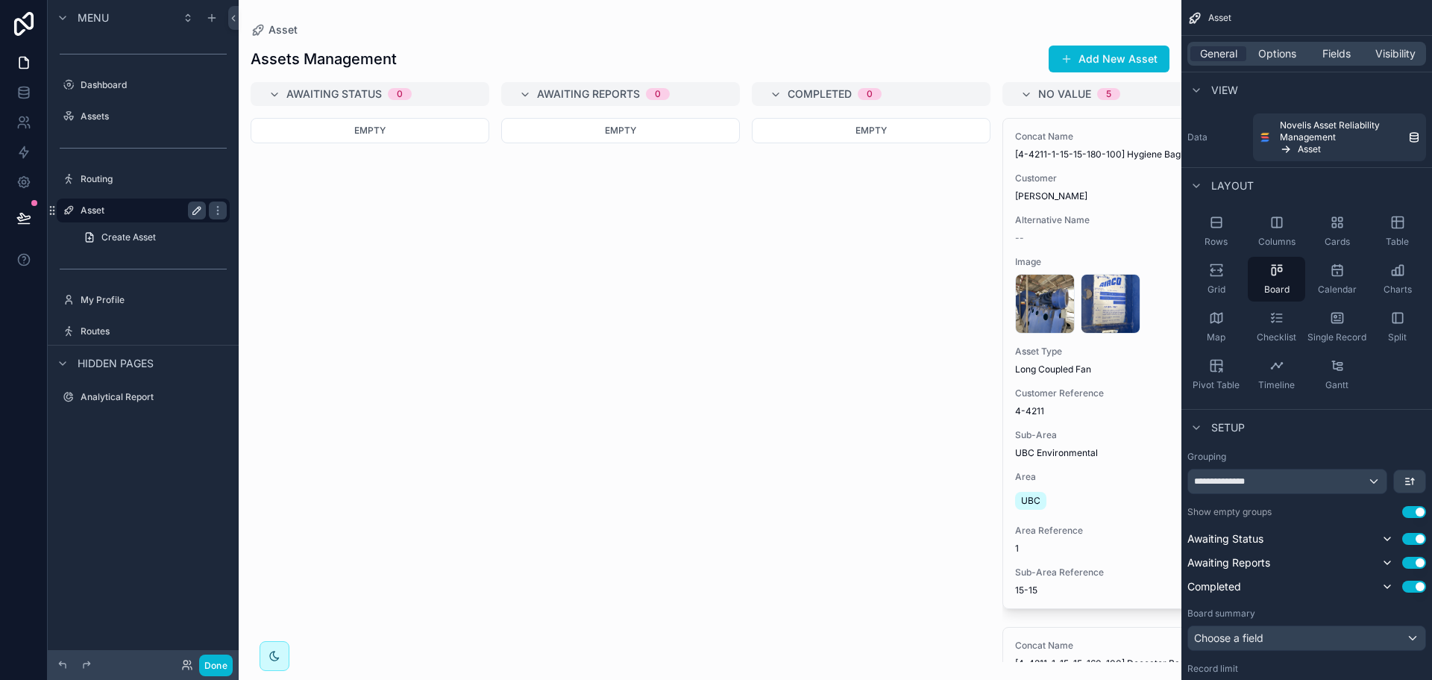
click at [191, 207] on icon "scrollable content" at bounding box center [197, 210] width 12 height 12
click at [122, 215] on input "*****" at bounding box center [131, 210] width 101 height 18
type input "**********"
click at [73, 208] on icon "scrollable content" at bounding box center [69, 210] width 12 height 12
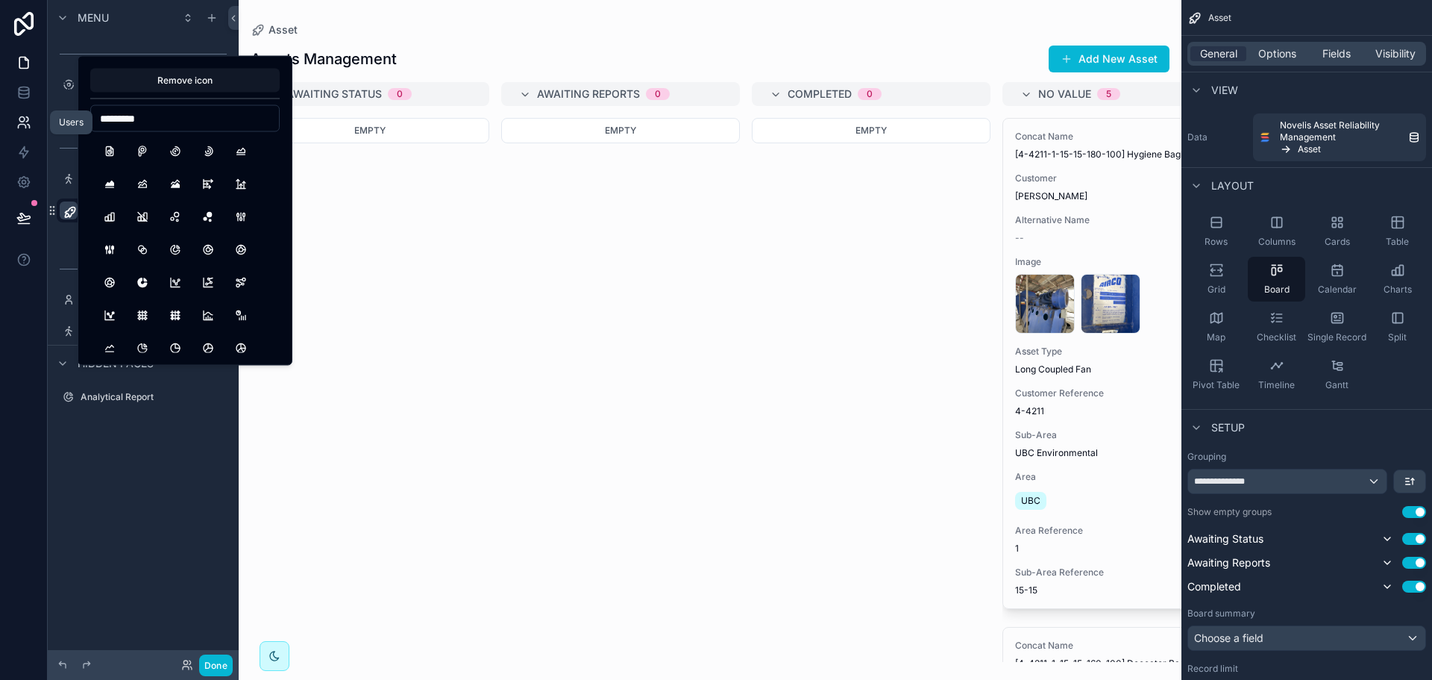
drag, startPoint x: 72, startPoint y: 117, endPoint x: 45, endPoint y: 117, distance: 27.6
click at [45, 117] on div "**********" at bounding box center [716, 340] width 1432 height 680
type input "*********"
click at [169, 247] on button "ChartDonut" at bounding box center [175, 249] width 27 height 27
click at [454, 295] on div "scrollable content" at bounding box center [710, 340] width 943 height 680
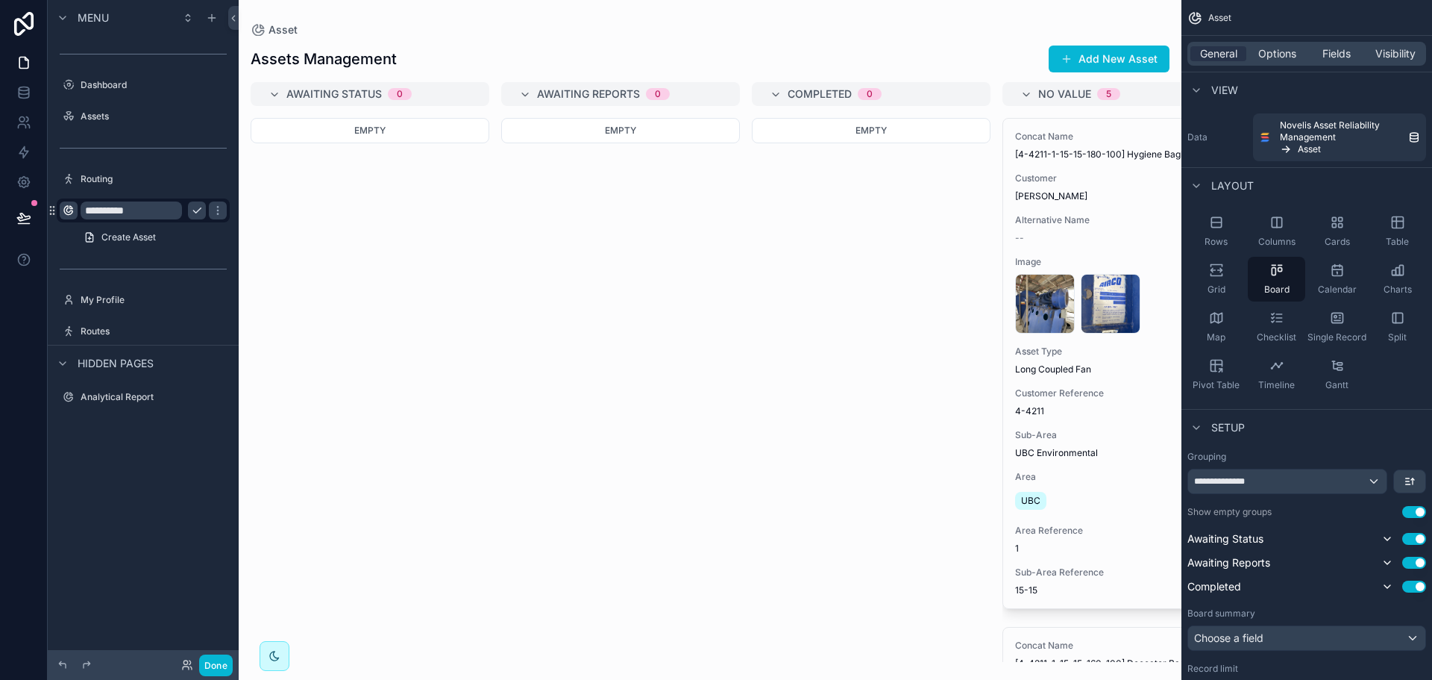
click at [203, 212] on button "scrollable content" at bounding box center [197, 210] width 18 height 18
click at [605, 286] on div "Empty" at bounding box center [620, 390] width 239 height 544
click at [1213, 47] on span "General" at bounding box center [1218, 53] width 37 height 15
click at [1228, 275] on div "Grid" at bounding box center [1215, 279] width 57 height 45
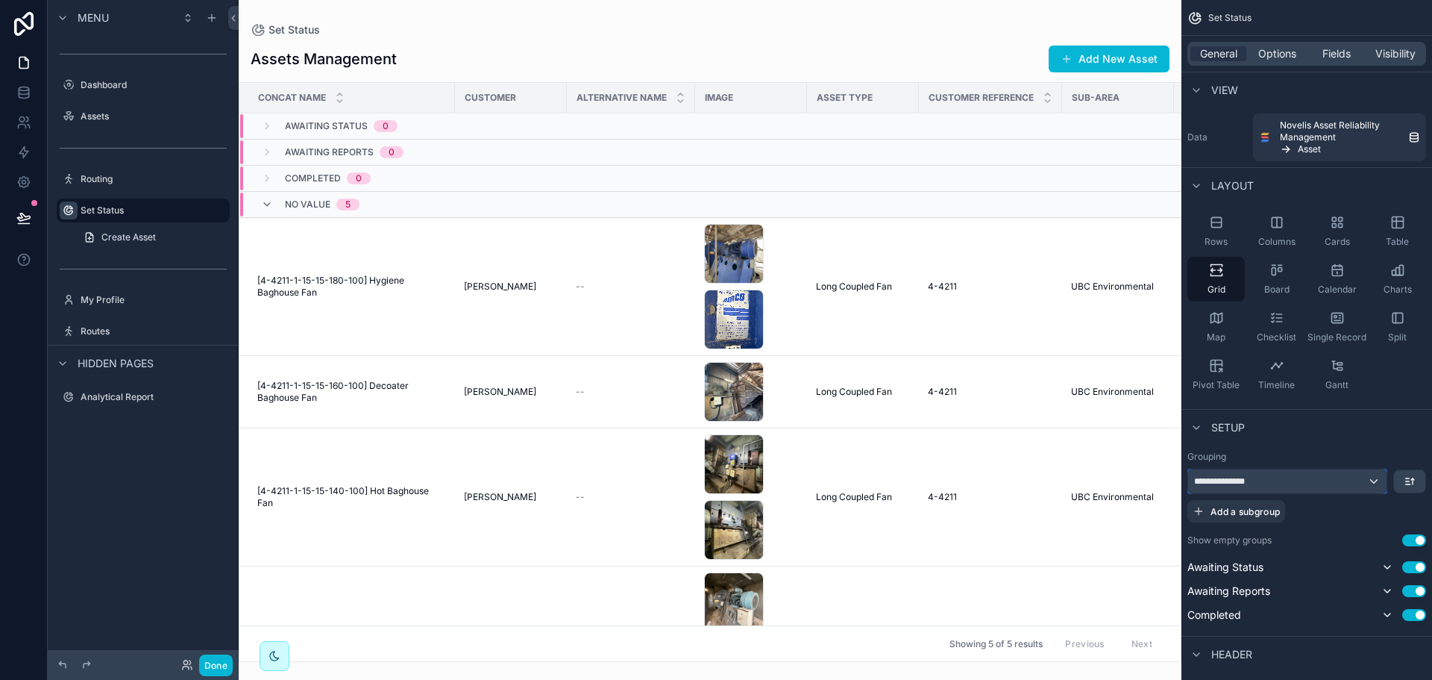
click at [1278, 478] on div "**********" at bounding box center [1287, 481] width 198 height 24
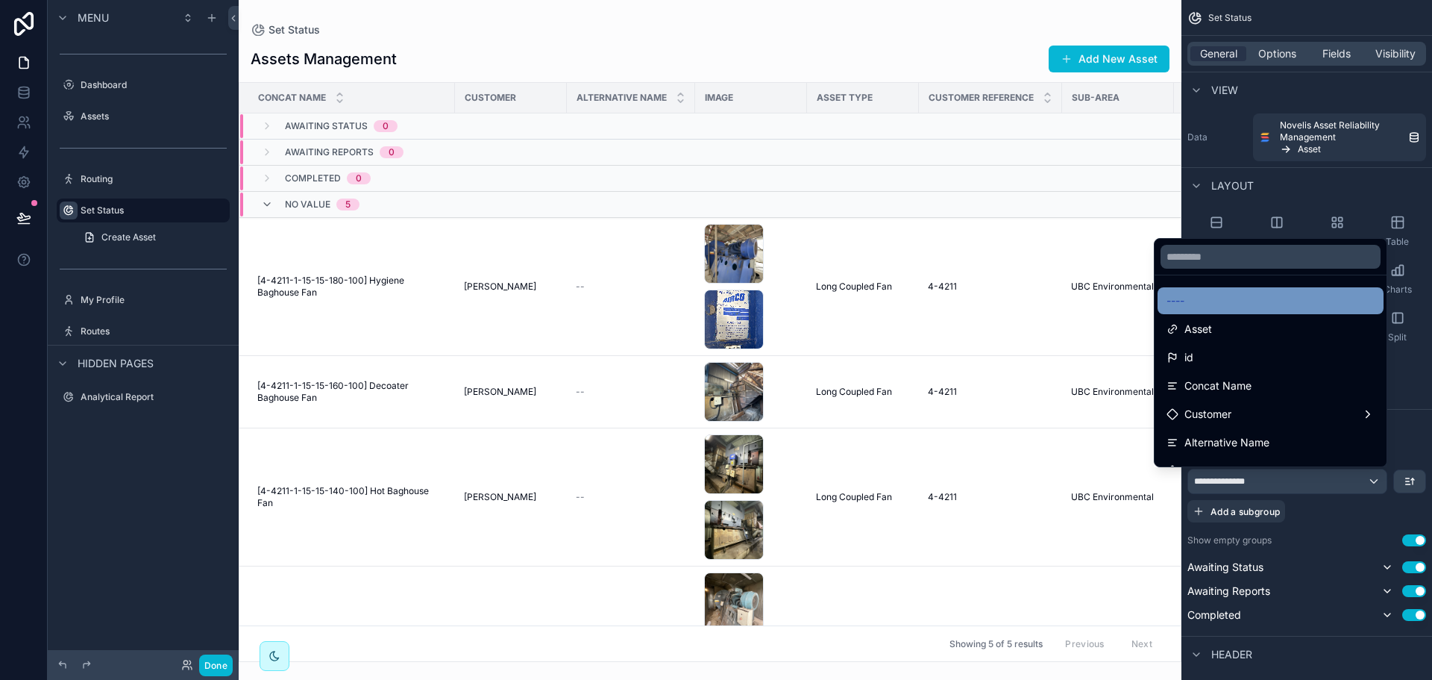
click at [1266, 298] on div "----" at bounding box center [1271, 301] width 208 height 18
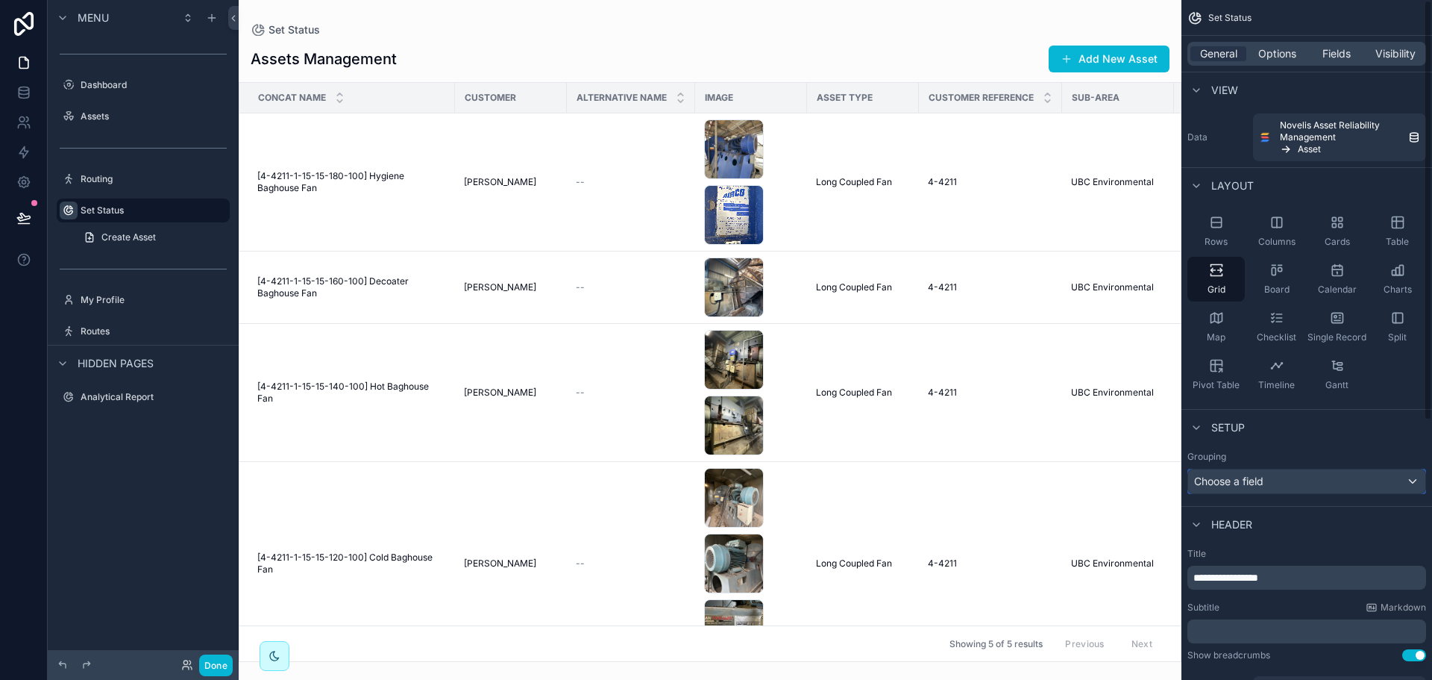
click at [1314, 482] on div "Choose a field" at bounding box center [1306, 481] width 237 height 24
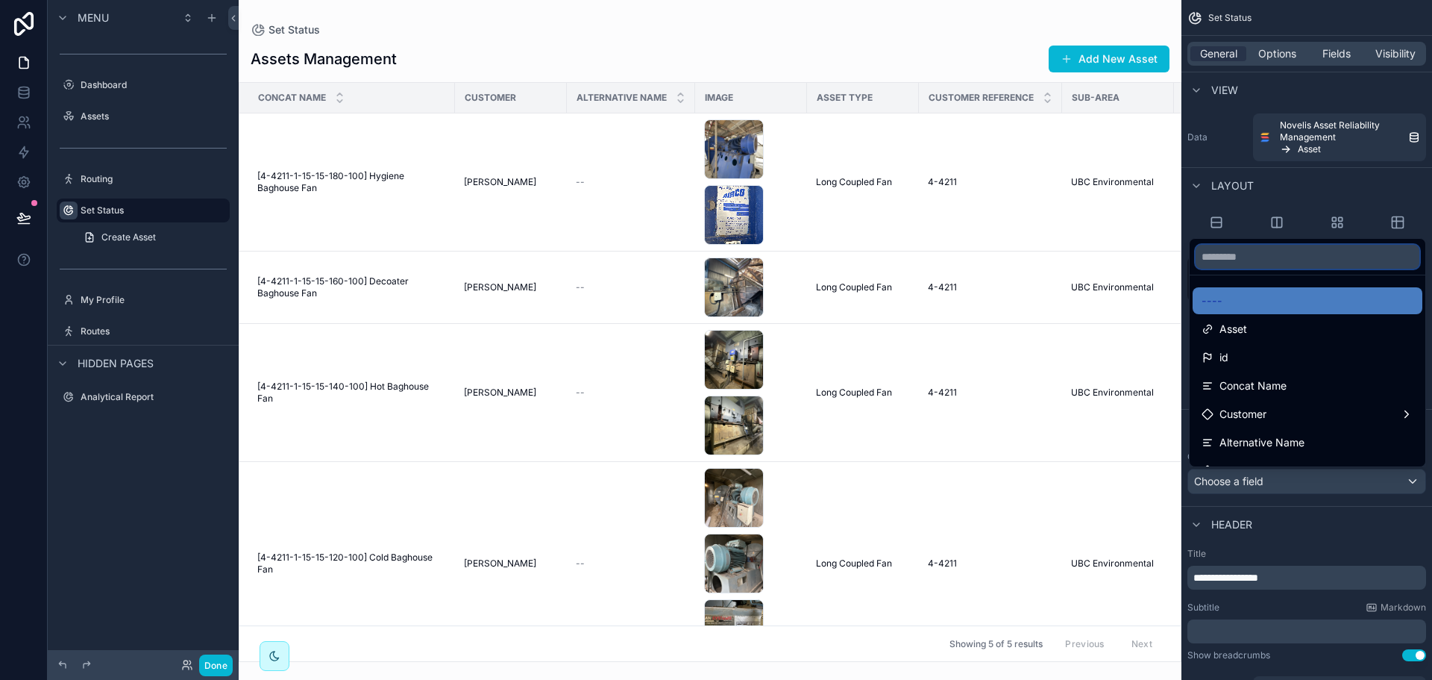
click at [1289, 265] on input "text" at bounding box center [1308, 257] width 224 height 24
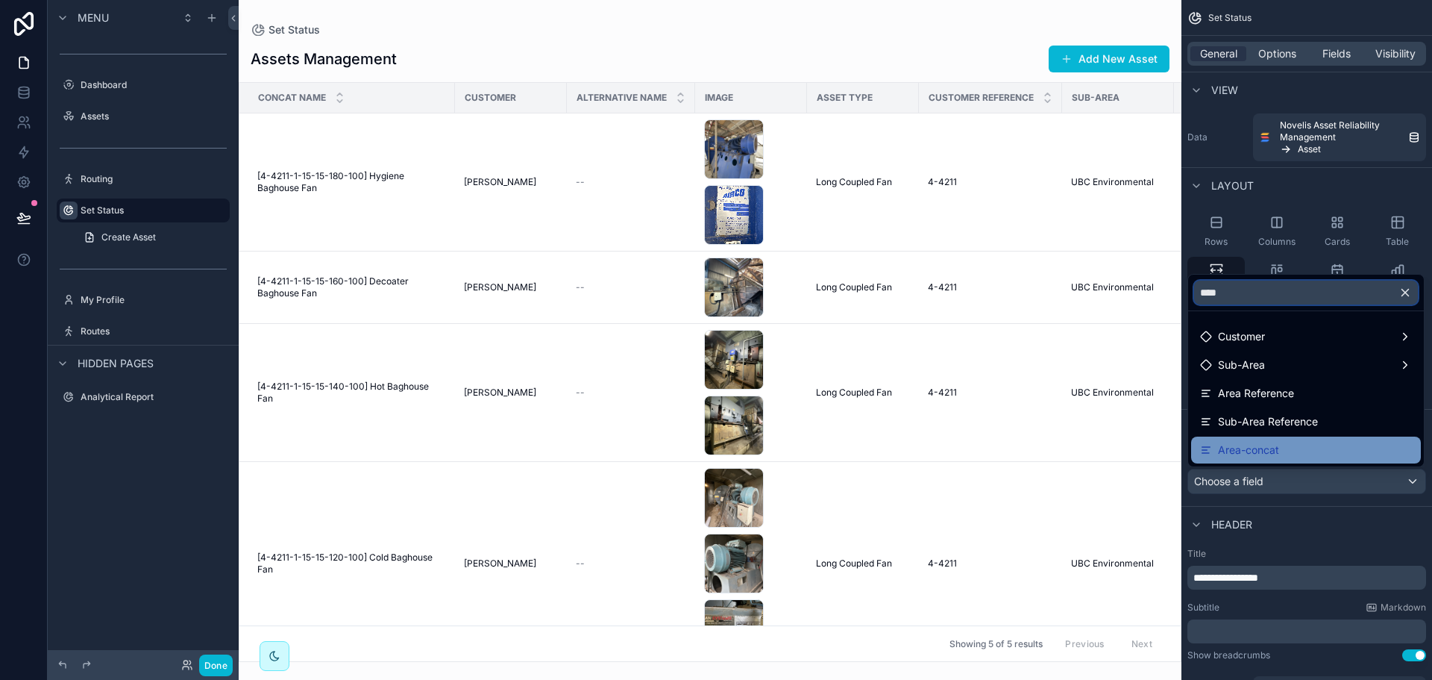
type input "****"
click at [1274, 447] on span "Area-concat" at bounding box center [1248, 450] width 61 height 18
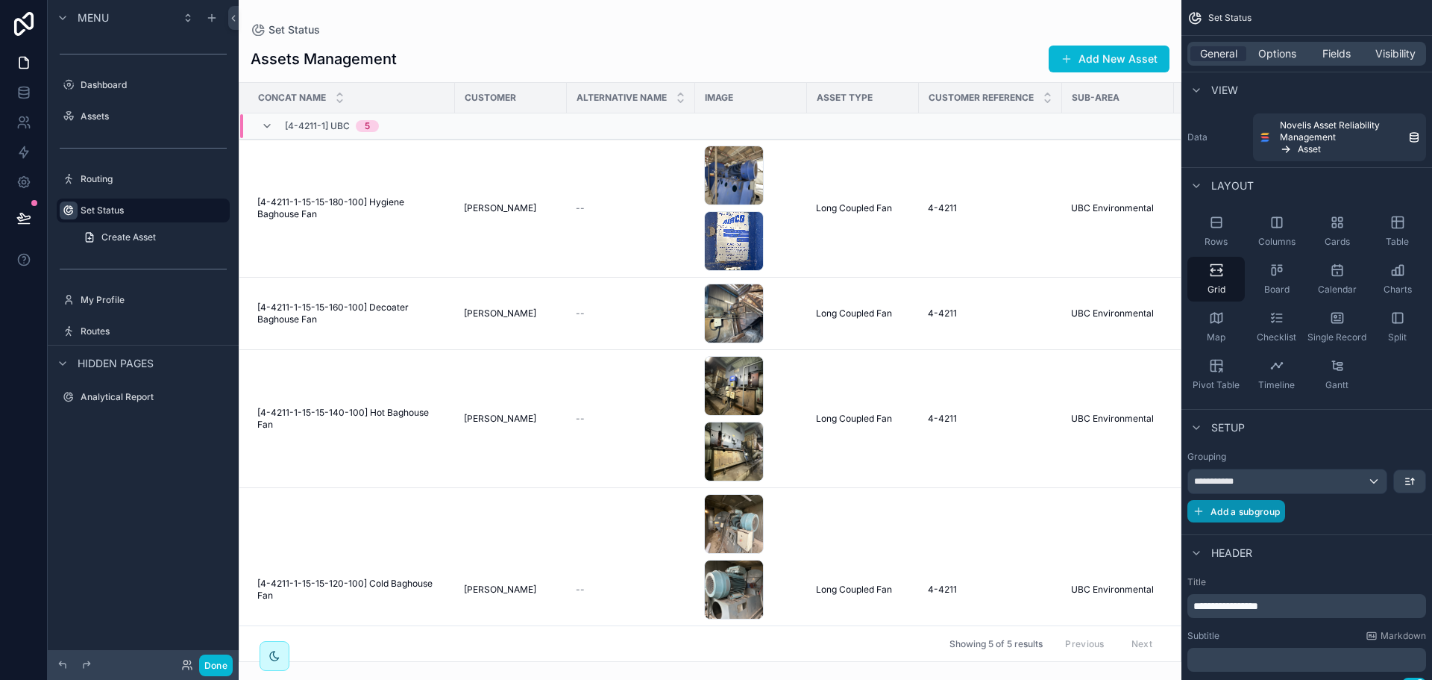
click at [1263, 513] on span "Add a subgroup" at bounding box center [1245, 511] width 69 height 11
click at [1278, 516] on div "Choose a field" at bounding box center [1288, 513] width 200 height 24
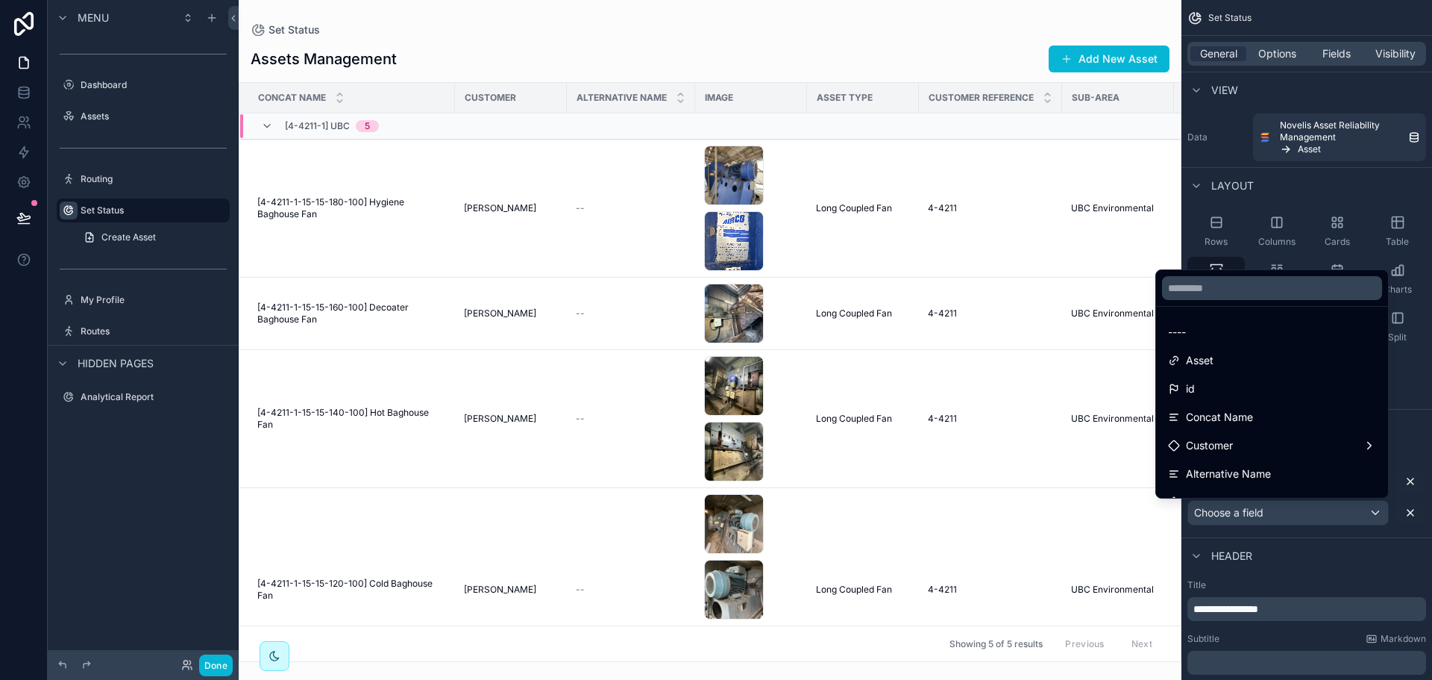
click at [1252, 301] on div at bounding box center [1272, 288] width 232 height 36
click at [1254, 295] on input "text" at bounding box center [1272, 288] width 220 height 24
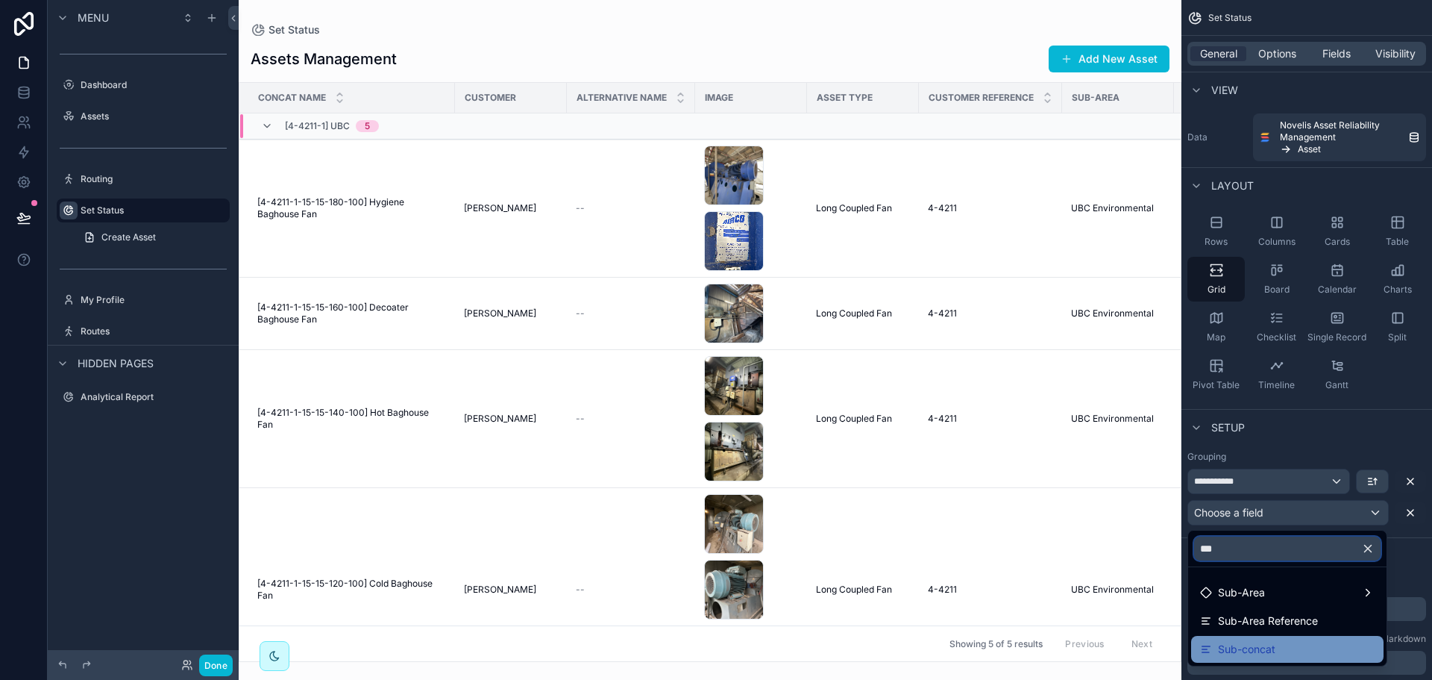
type input "***"
click at [1264, 644] on span "Sub-concat" at bounding box center [1246, 649] width 57 height 18
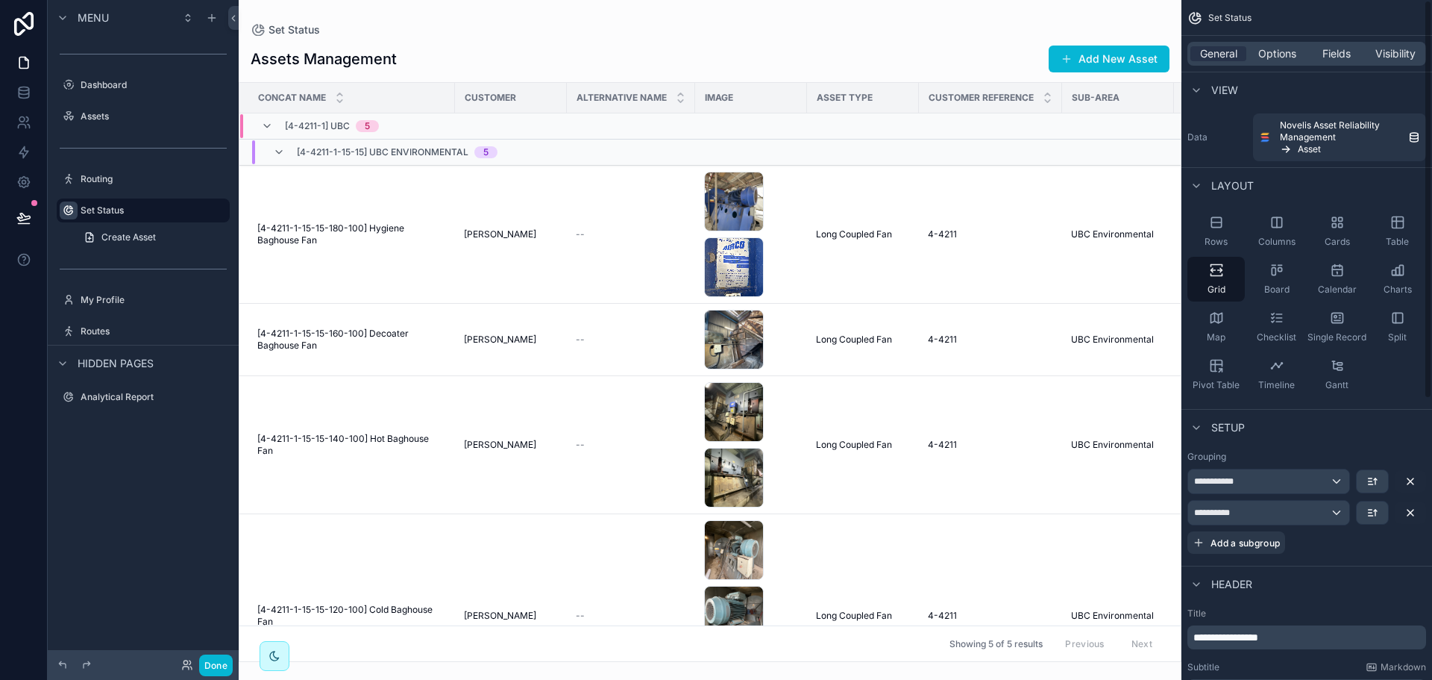
click at [1334, 44] on div "Menu Dashboard Assets Routing Set Status Create Asset My Profile Routes Hidden …" at bounding box center [716, 340] width 1432 height 680
click at [128, 175] on label "Routing" at bounding box center [140, 179] width 119 height 12
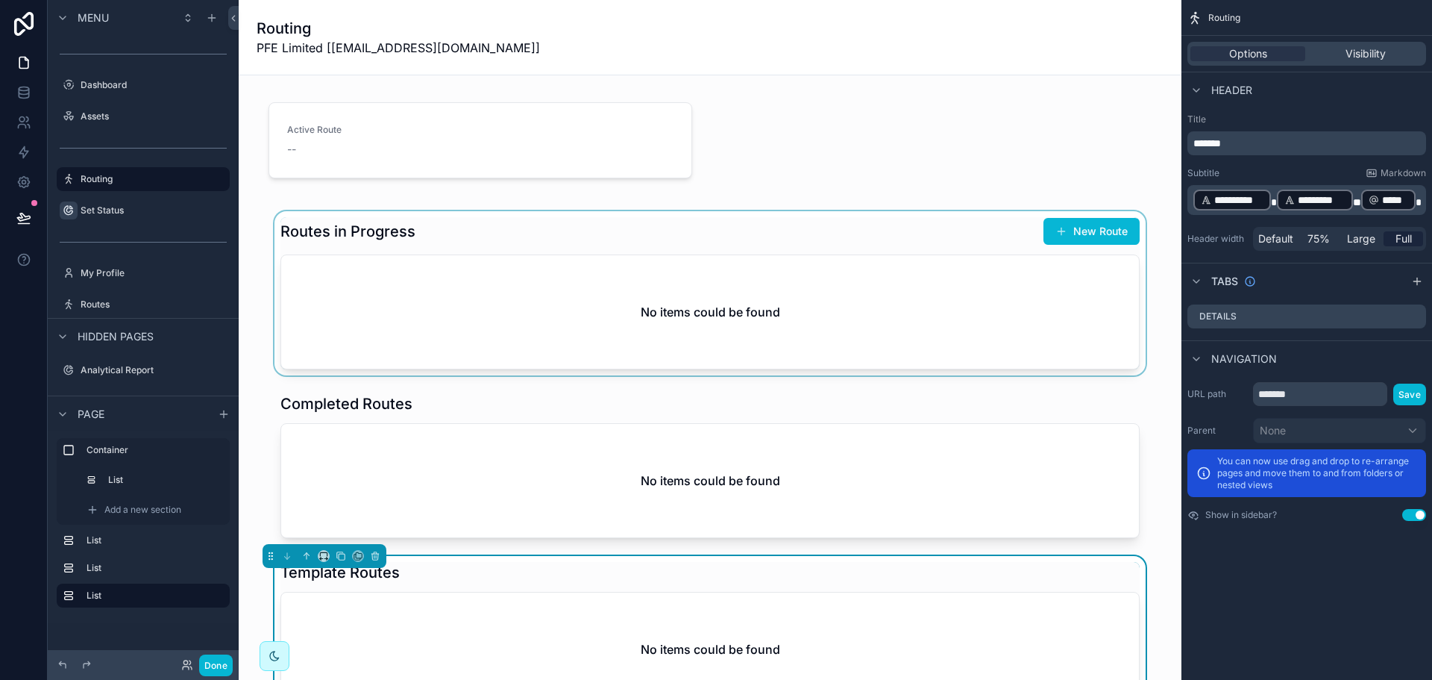
click at [1070, 234] on div "scrollable content" at bounding box center [710, 293] width 919 height 164
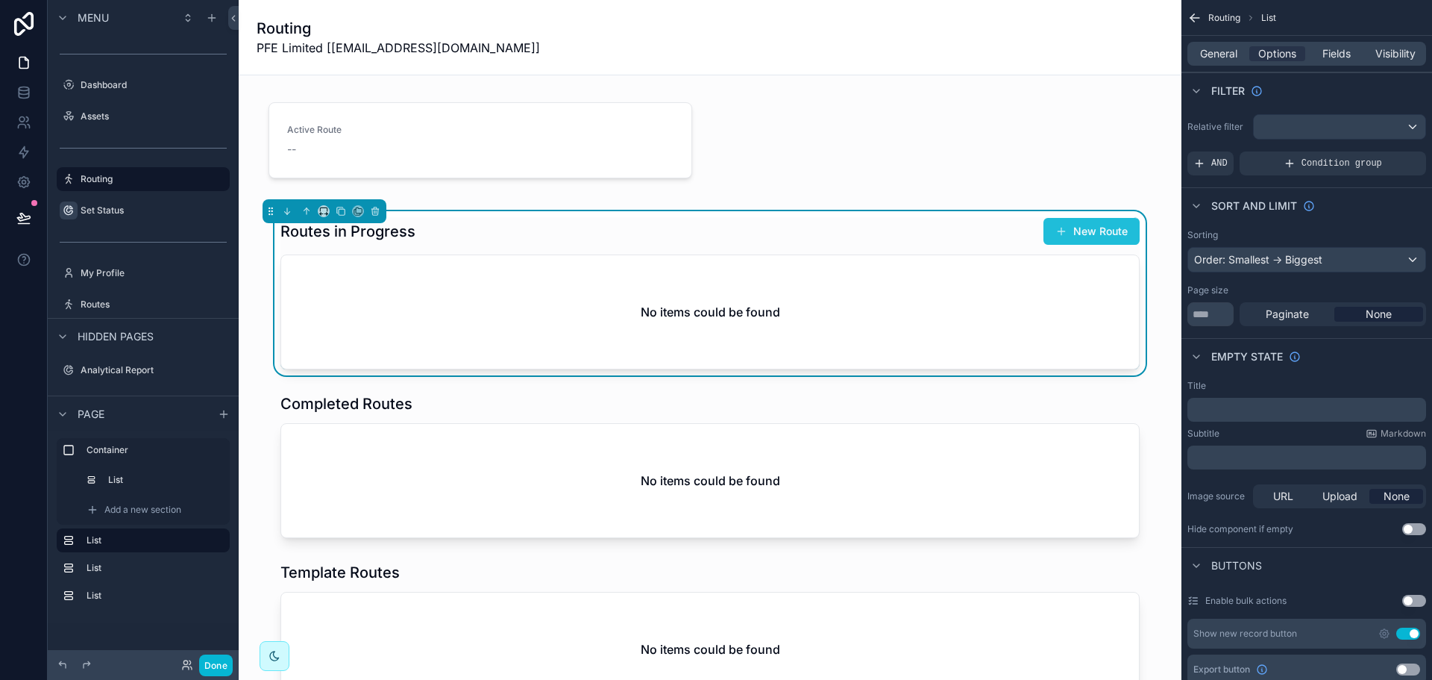
click at [1058, 231] on span "scrollable content" at bounding box center [1061, 231] width 12 height 12
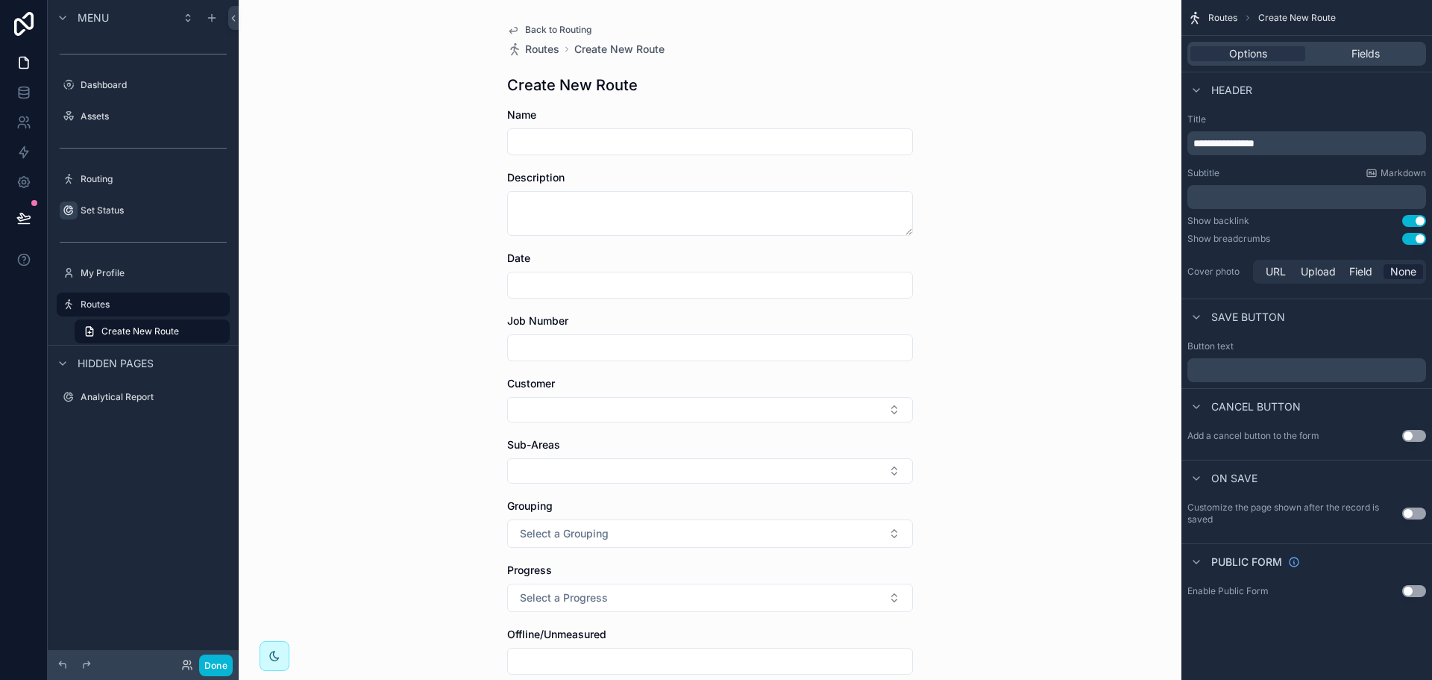
click at [915, 211] on div "Back to Routing Routes Create New Route Create New Route Name Description Date …" at bounding box center [710, 441] width 430 height 883
drag, startPoint x: 1284, startPoint y: 148, endPoint x: 1230, endPoint y: 148, distance: 53.7
click at [1230, 148] on p "**********" at bounding box center [1308, 143] width 230 height 15
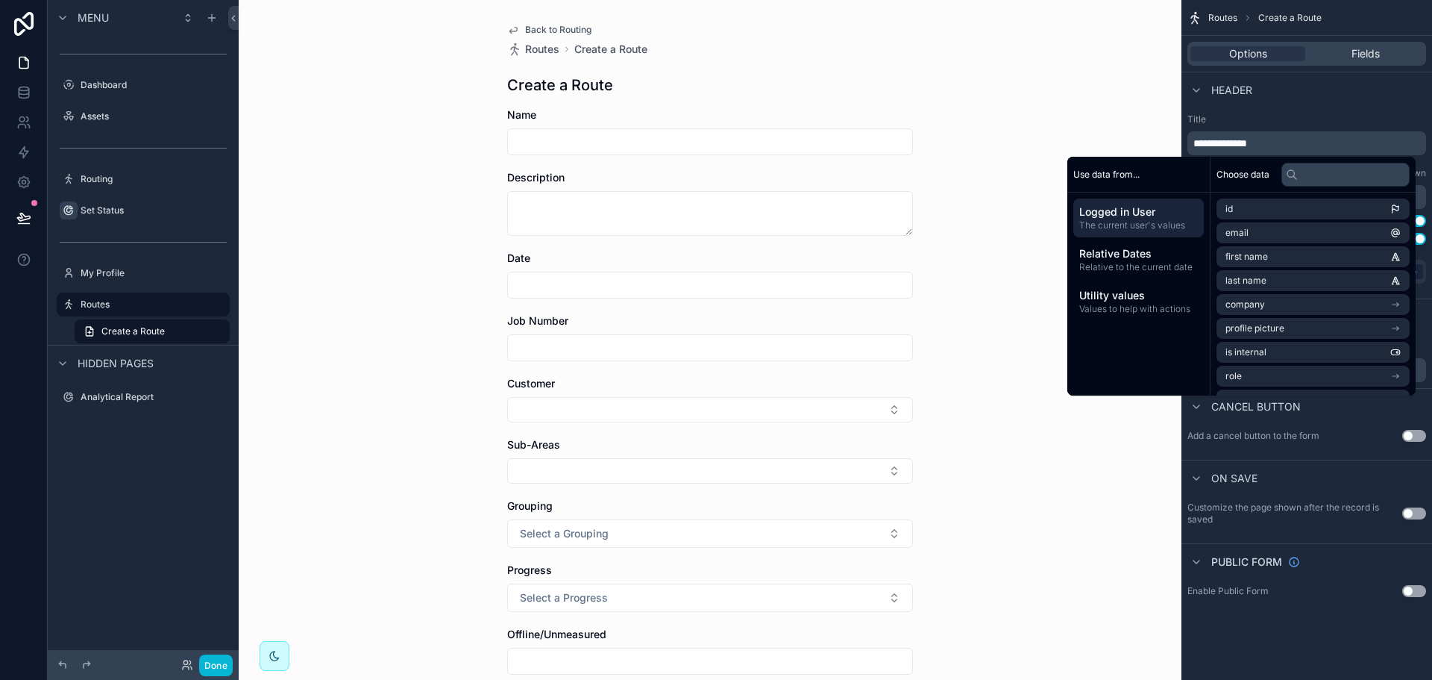
click at [1305, 98] on div "Header" at bounding box center [1307, 90] width 251 height 36
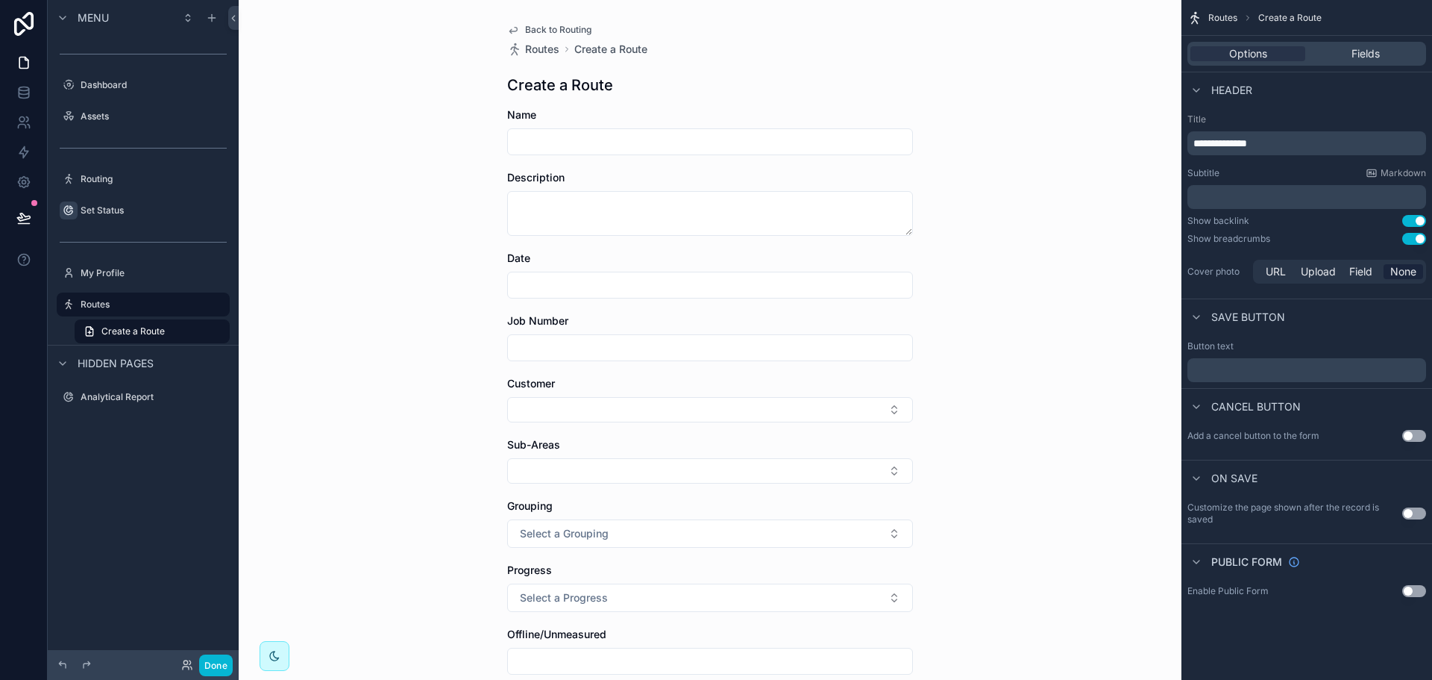
click at [1415, 239] on button "Use setting" at bounding box center [1414, 239] width 24 height 12
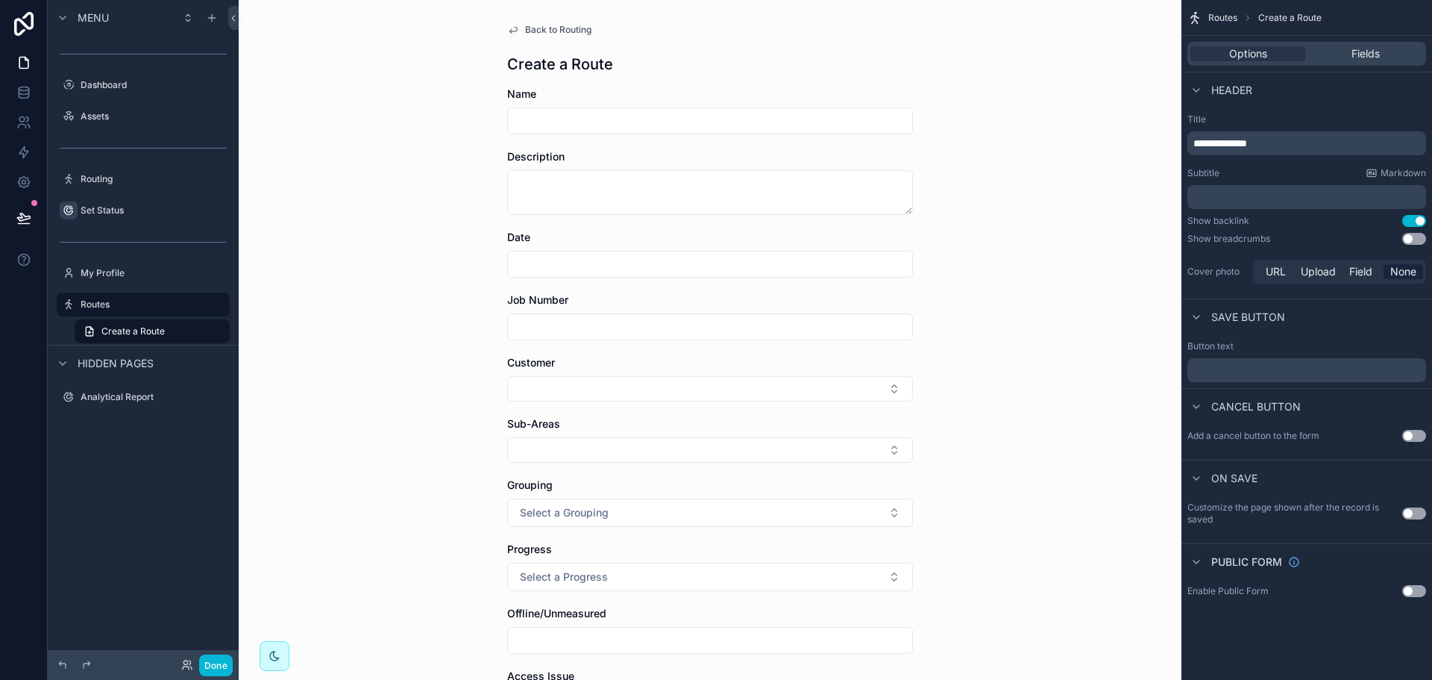
click at [1275, 200] on p "﻿" at bounding box center [1308, 196] width 230 height 15
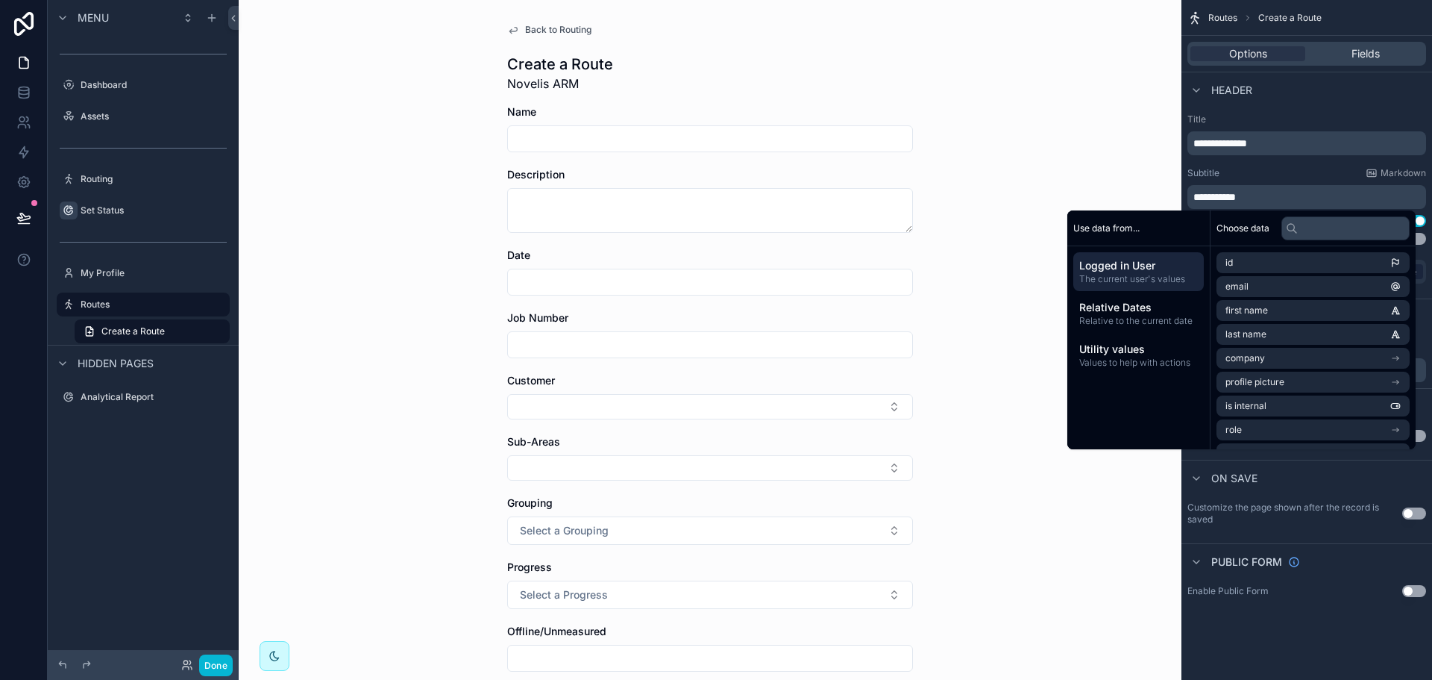
click at [1296, 169] on div "Subtitle Markdown" at bounding box center [1306, 173] width 239 height 12
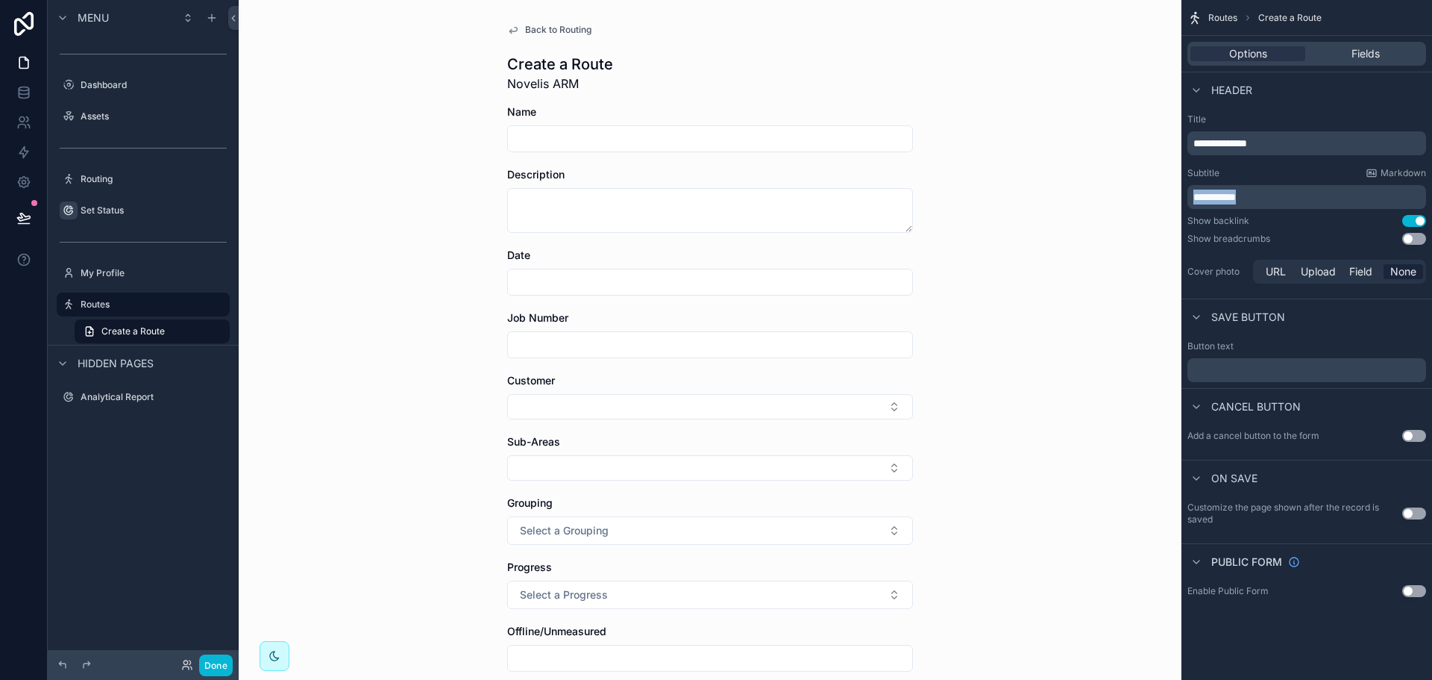
drag, startPoint x: 1261, startPoint y: 195, endPoint x: 1155, endPoint y: 202, distance: 106.9
click at [1155, 202] on div "**********" at bounding box center [835, 340] width 1193 height 680
click at [1267, 192] on p "****" at bounding box center [1308, 196] width 230 height 15
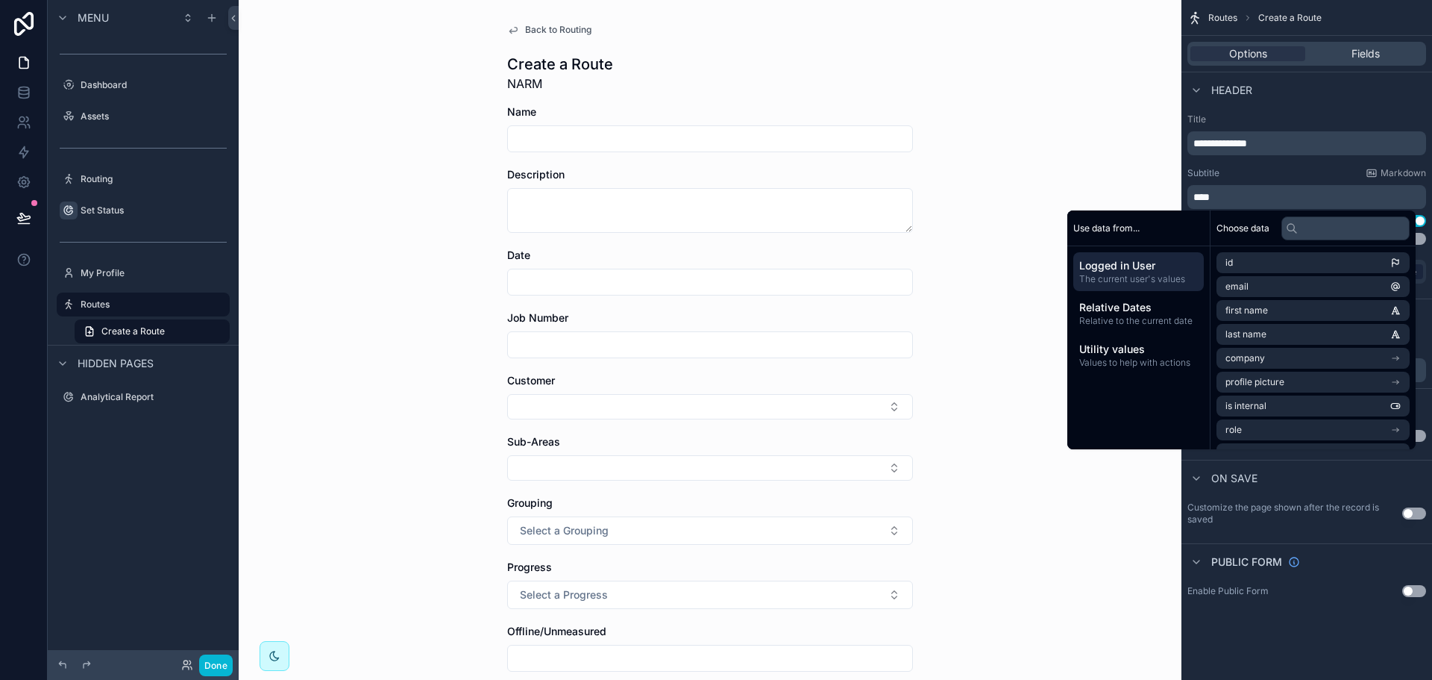
click at [1284, 171] on div "Subtitle Markdown" at bounding box center [1306, 173] width 239 height 12
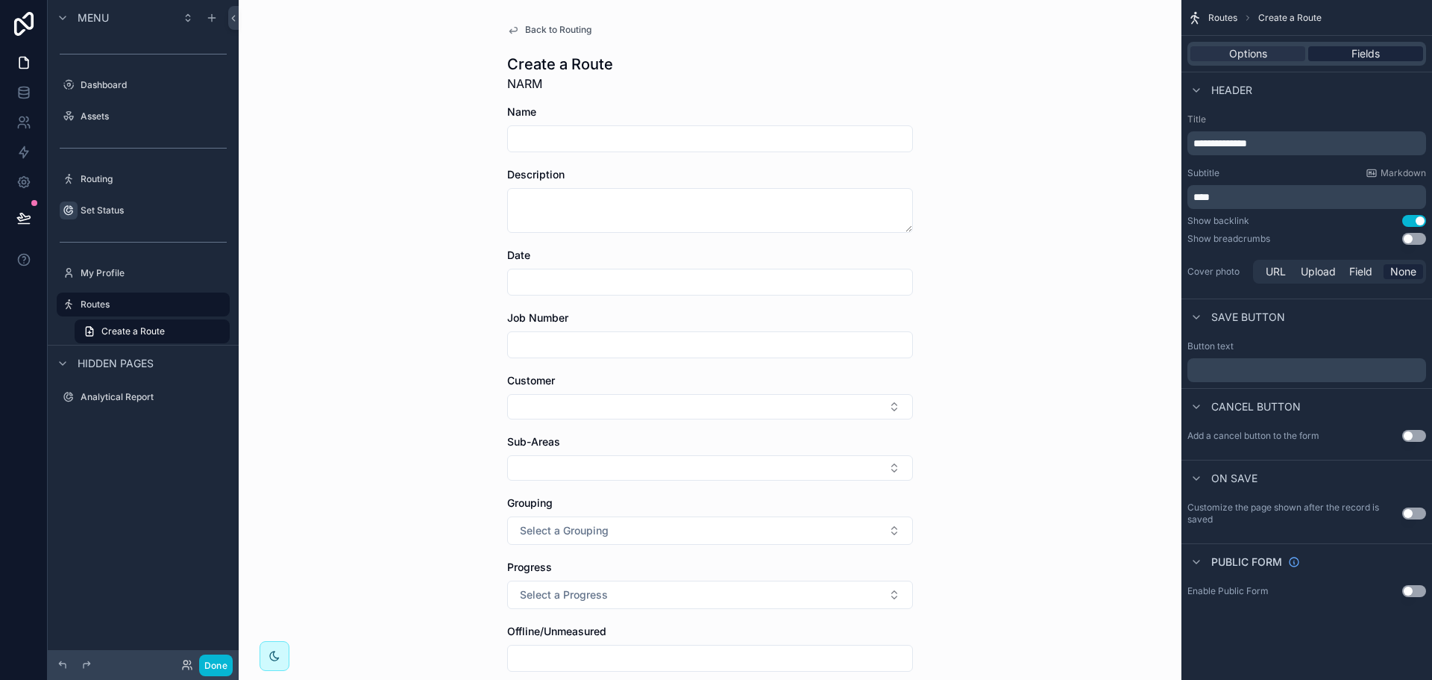
click at [1347, 51] on div "Fields" at bounding box center [1365, 53] width 115 height 15
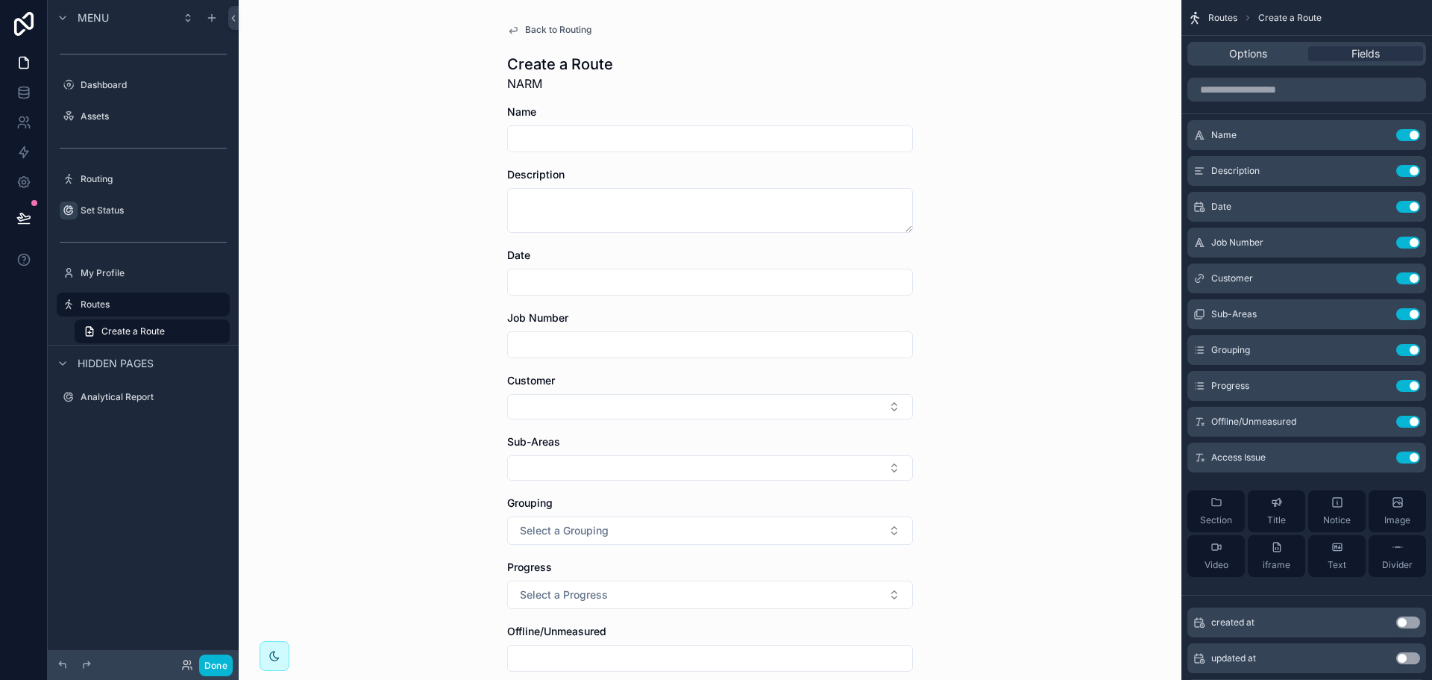
drag, startPoint x: 1296, startPoint y: 57, endPoint x: 1394, endPoint y: 481, distance: 435.0
click at [1382, 483] on div "Routes Create a Route Options Fields Name Use setting Description Use setting D…" at bounding box center [1307, 614] width 251 height 1228
click at [1412, 459] on button "Use setting" at bounding box center [1408, 457] width 24 height 12
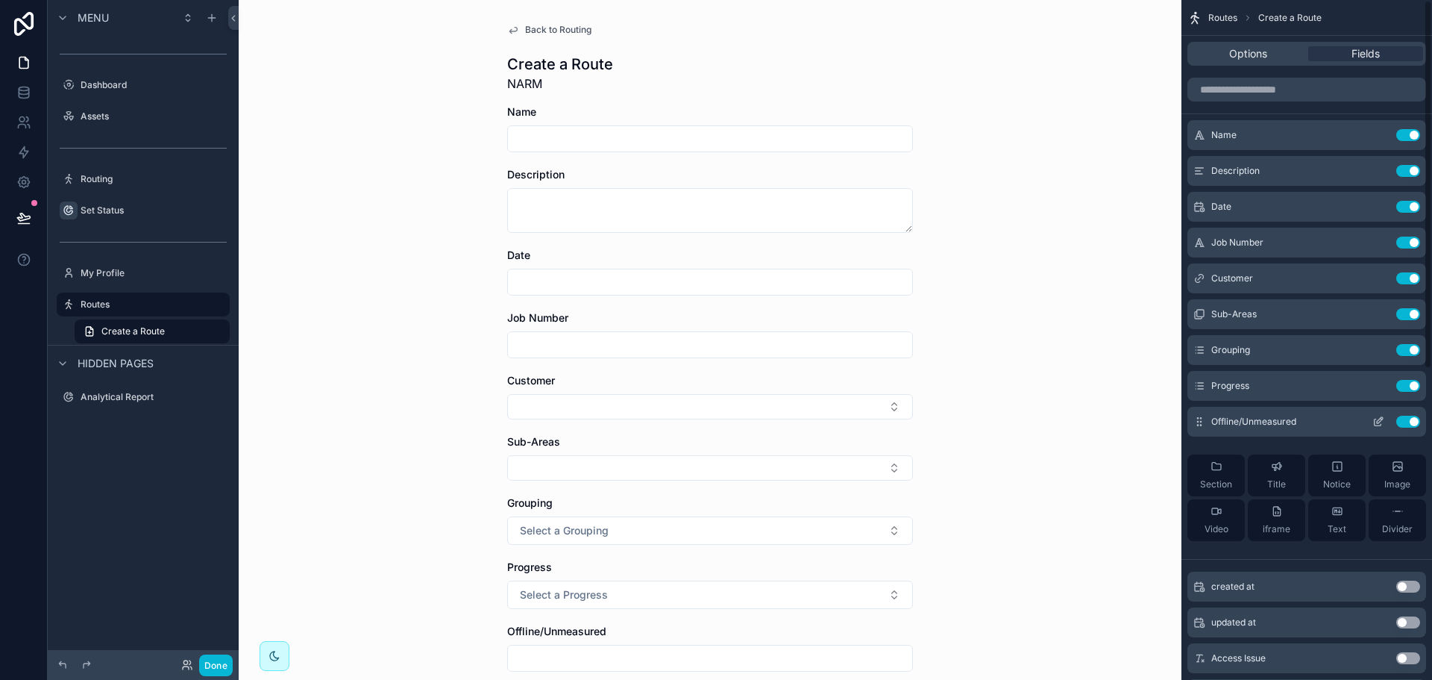
click at [1408, 423] on button "Use setting" at bounding box center [1408, 421] width 24 height 12
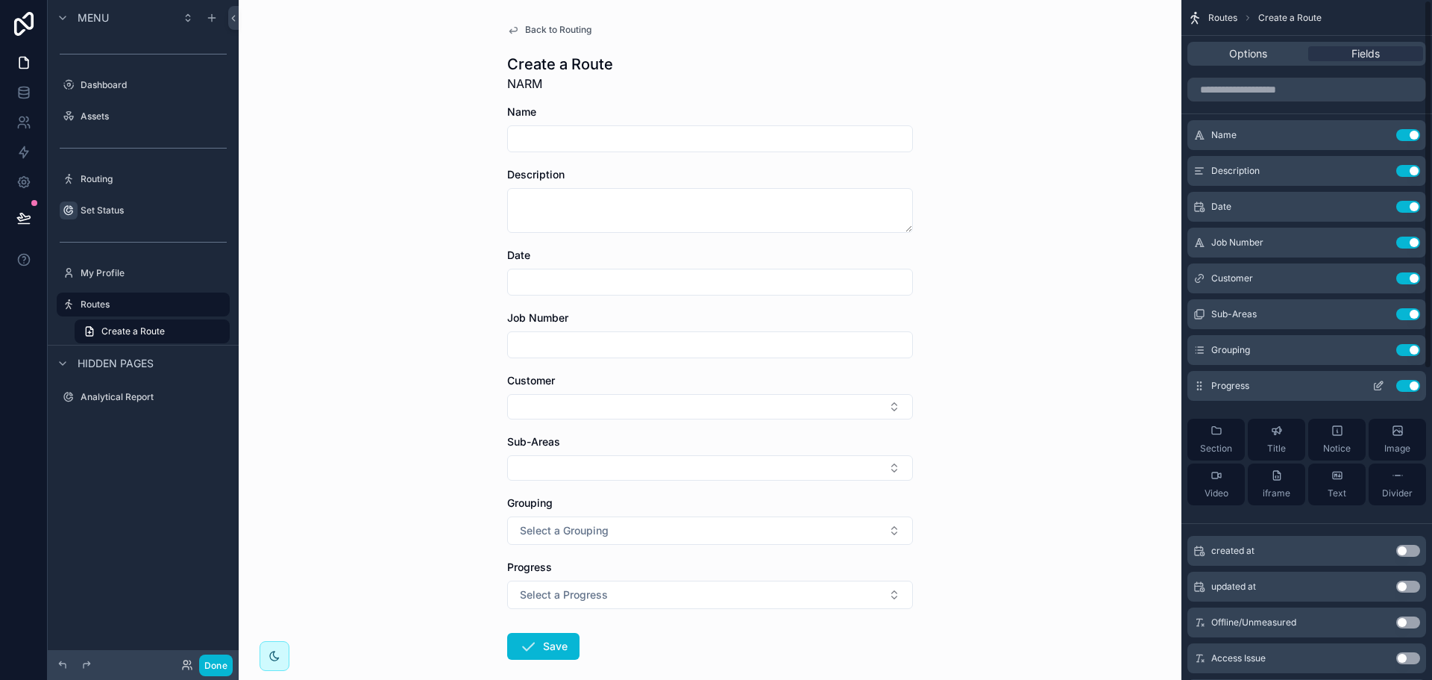
click at [1403, 388] on button "Use setting" at bounding box center [1408, 386] width 24 height 12
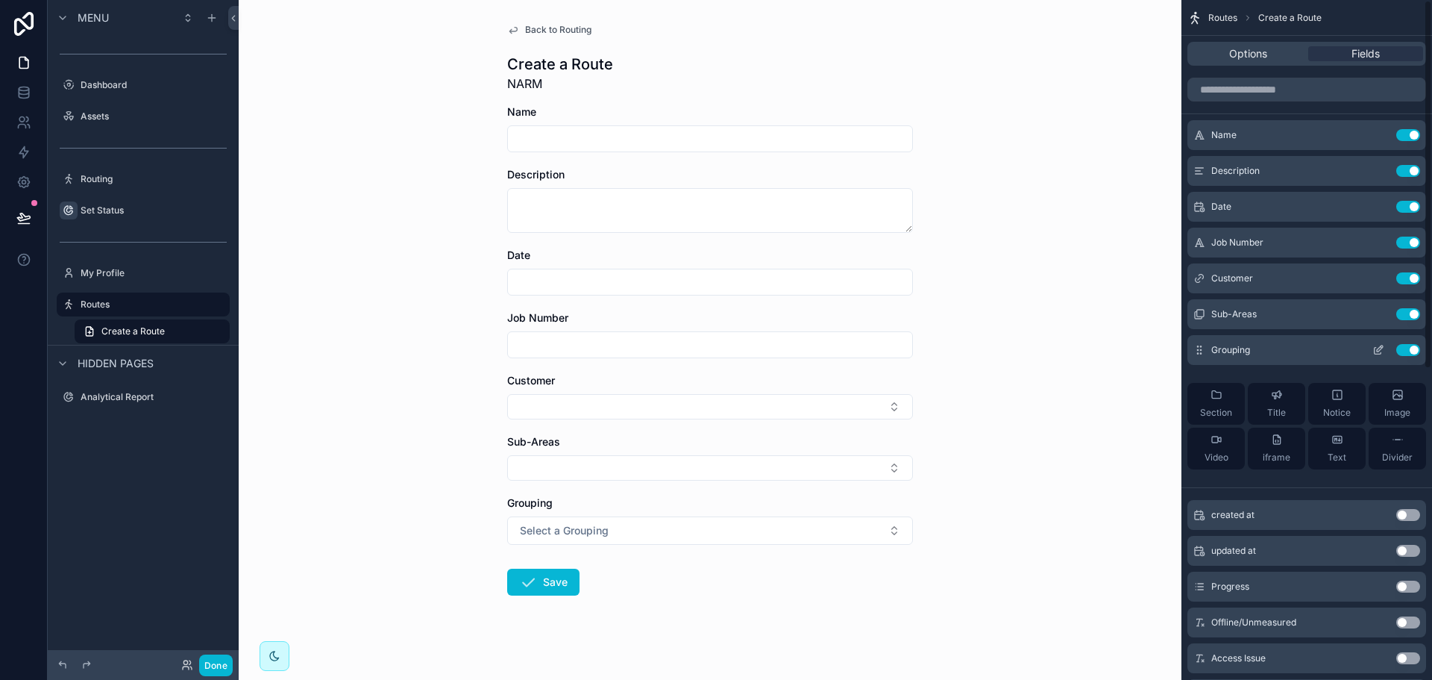
click at [1408, 354] on button "Use setting" at bounding box center [1408, 350] width 24 height 12
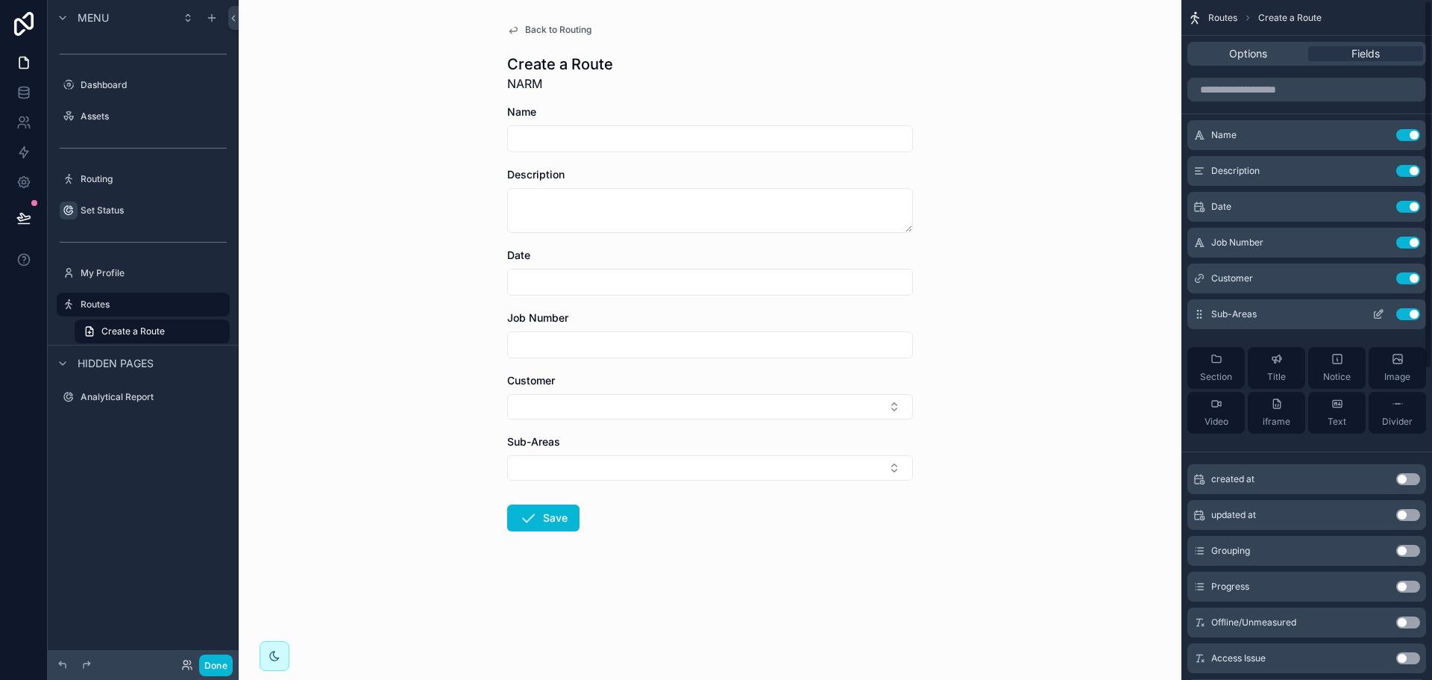
click at [1410, 313] on button "Use setting" at bounding box center [1408, 314] width 24 height 12
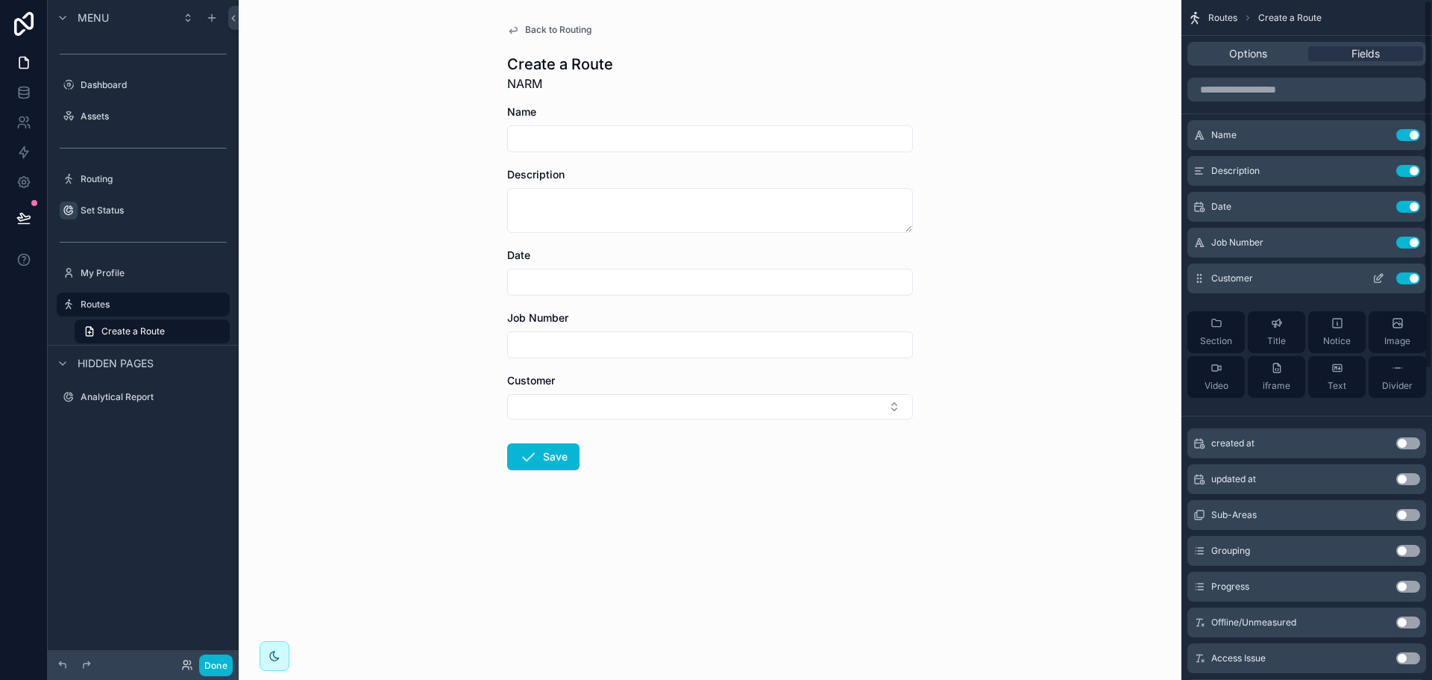
click at [1411, 277] on button "Use setting" at bounding box center [1408, 278] width 24 height 12
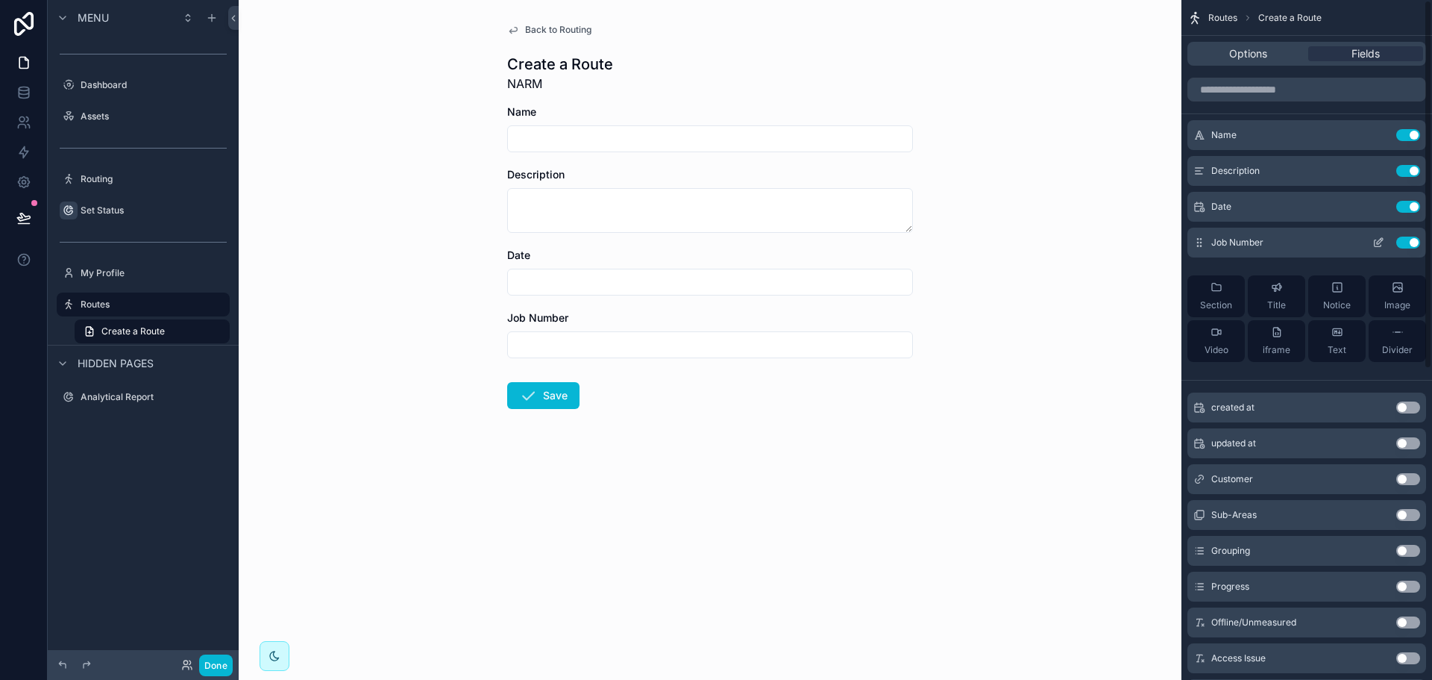
click at [1412, 245] on button "Use setting" at bounding box center [1408, 242] width 24 height 12
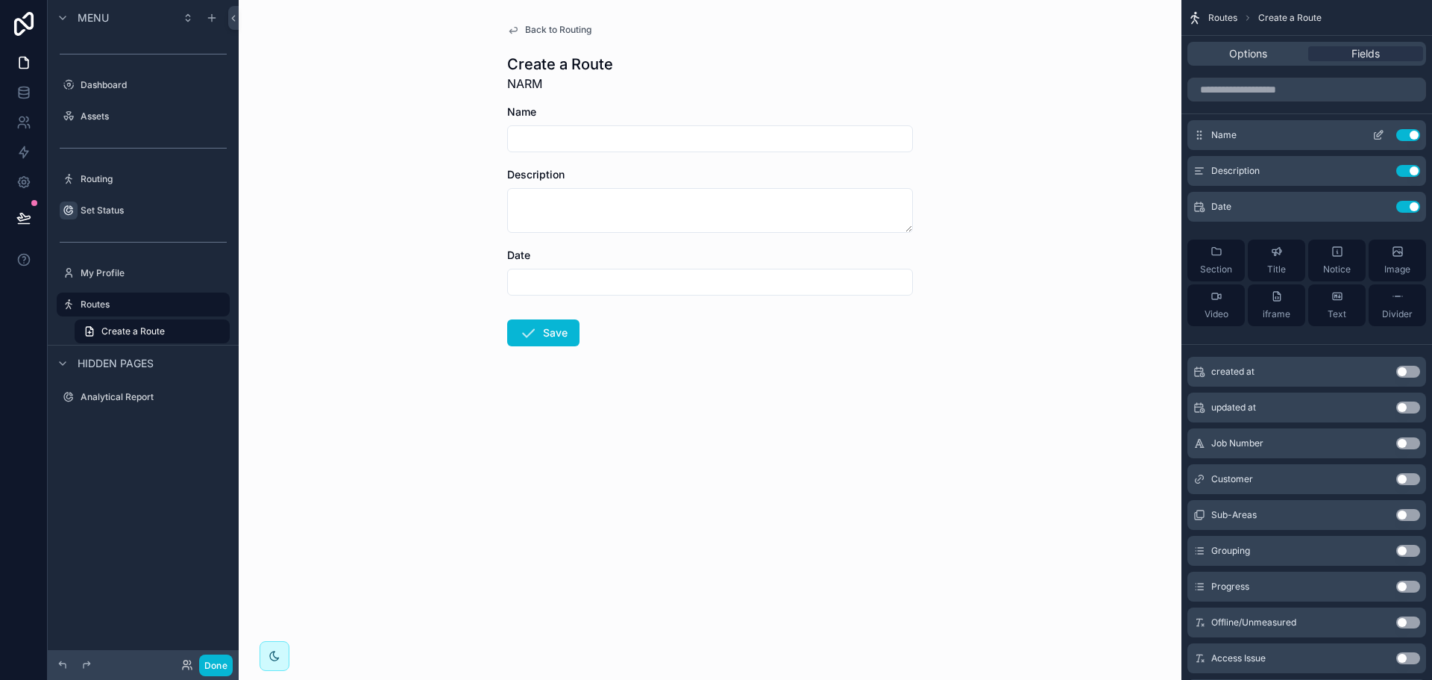
click at [1406, 137] on button "Use setting" at bounding box center [1408, 135] width 24 height 12
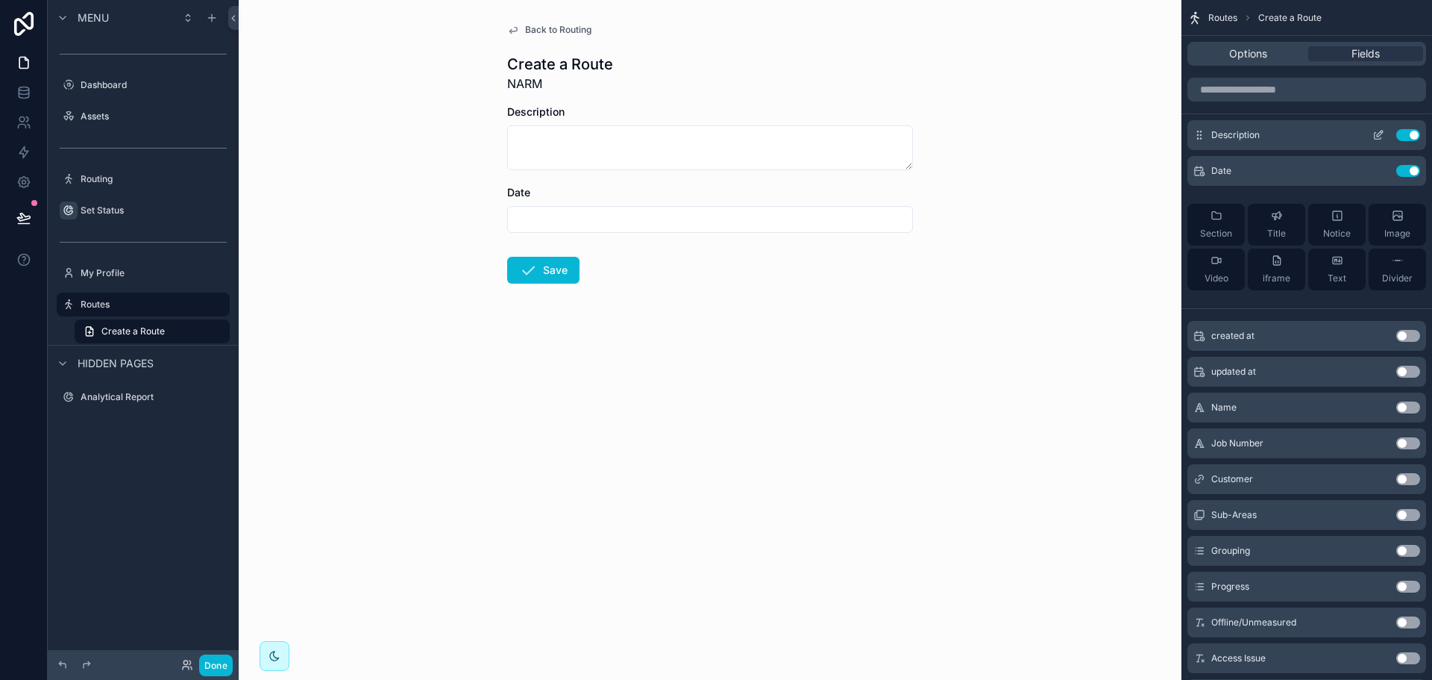
click at [1405, 132] on button "Use setting" at bounding box center [1408, 135] width 24 height 12
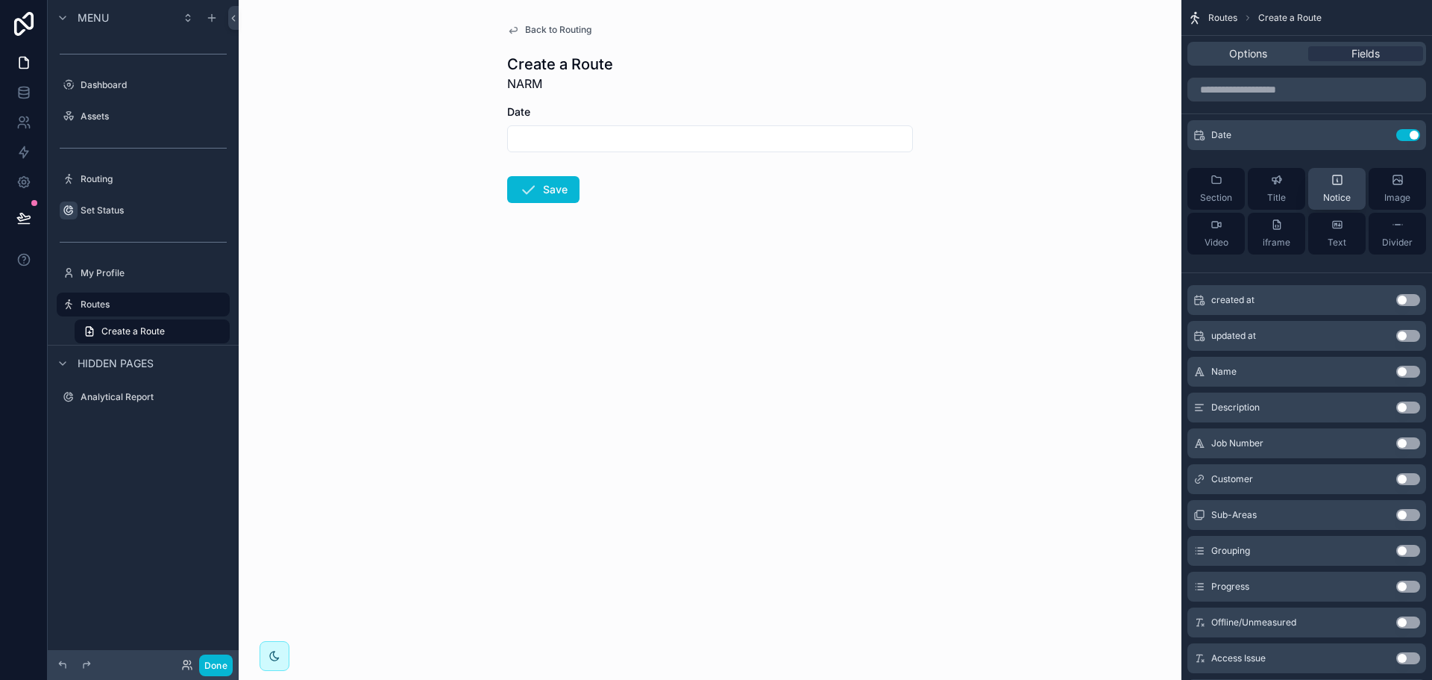
click at [1337, 183] on icon "scrollable content" at bounding box center [1337, 180] width 12 height 12
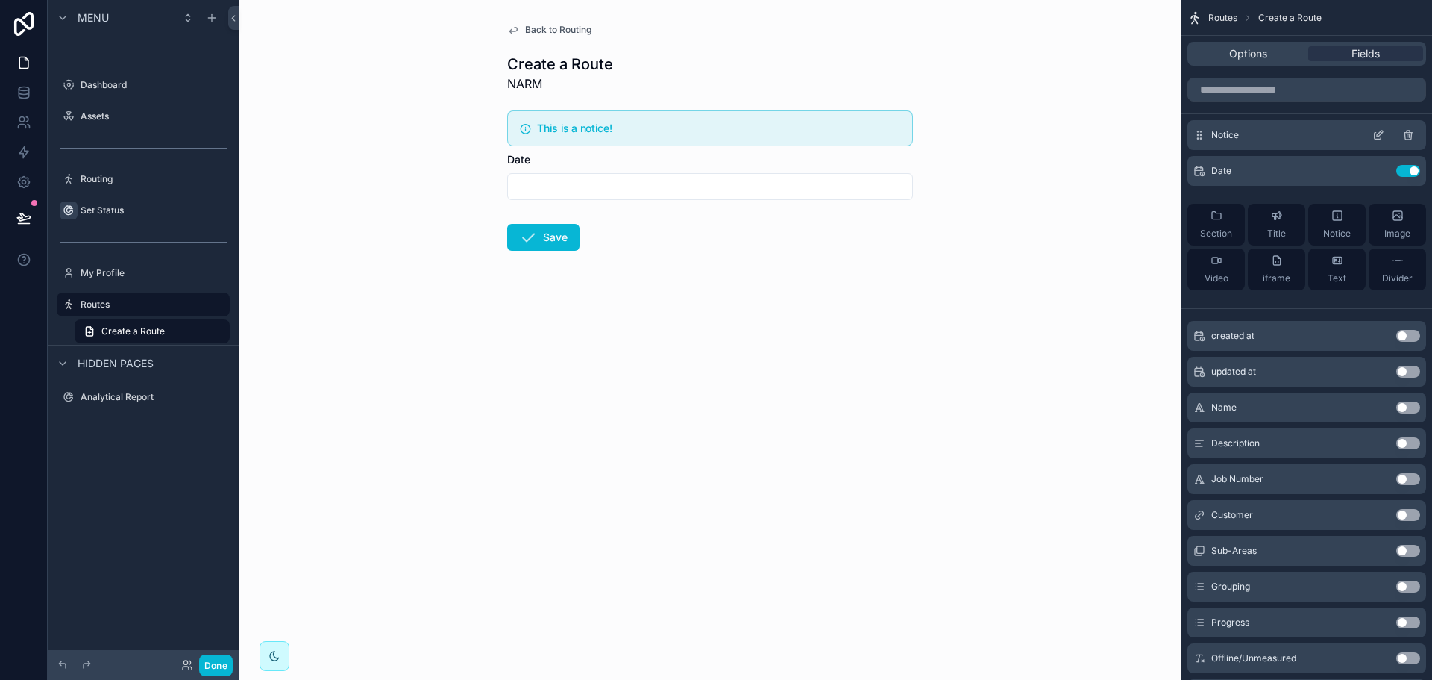
click at [1379, 134] on icon "scrollable content" at bounding box center [1378, 135] width 12 height 12
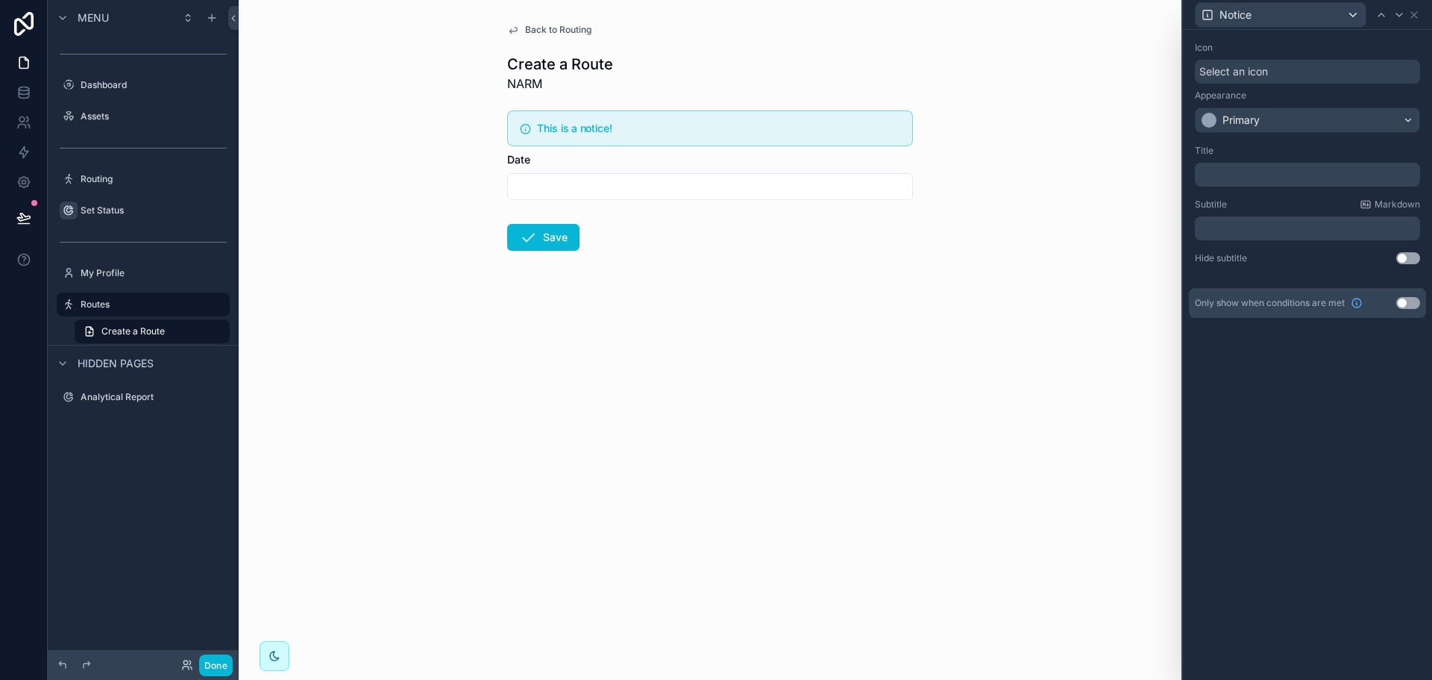
click at [1270, 72] on div "Select an icon" at bounding box center [1307, 72] width 225 height 24
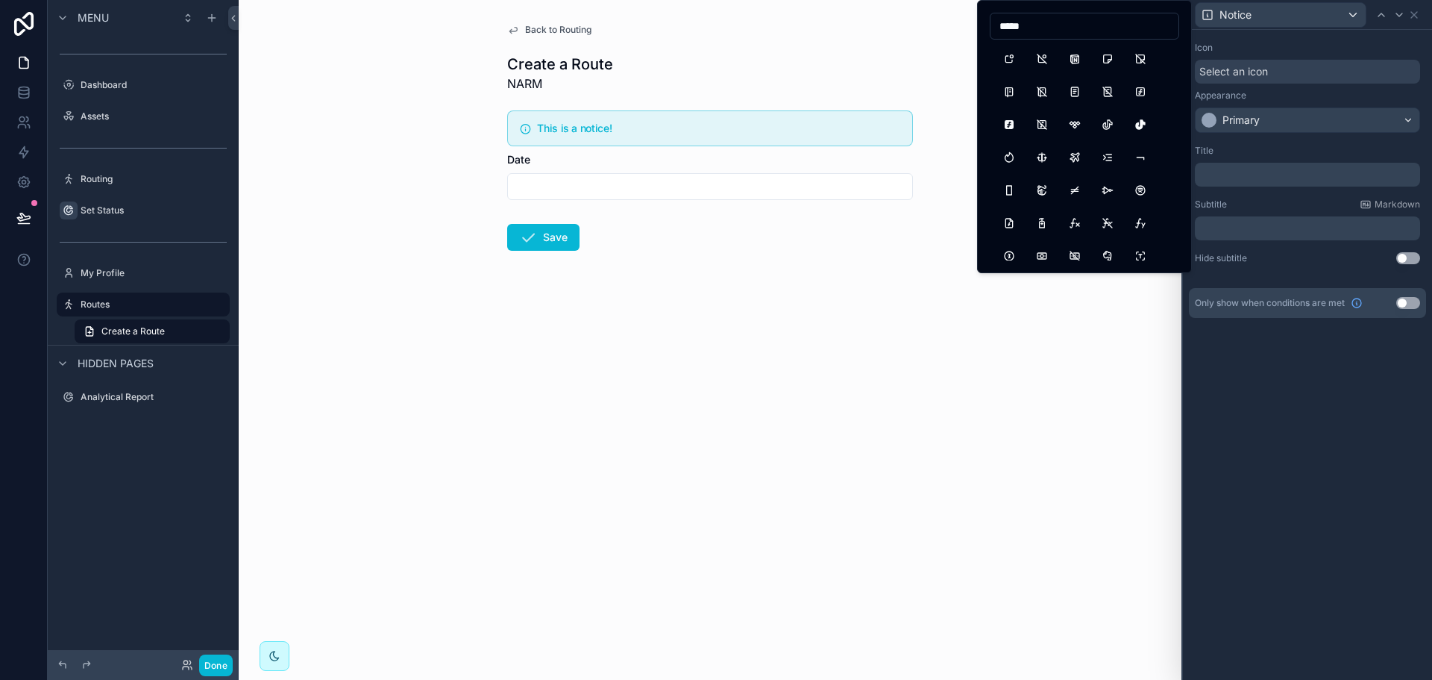
type input "******"
drag, startPoint x: 1034, startPoint y: 28, endPoint x: 998, endPoint y: 28, distance: 35.8
click at [998, 28] on input "******" at bounding box center [1085, 26] width 188 height 21
click at [1252, 167] on p "﻿" at bounding box center [1309, 174] width 216 height 15
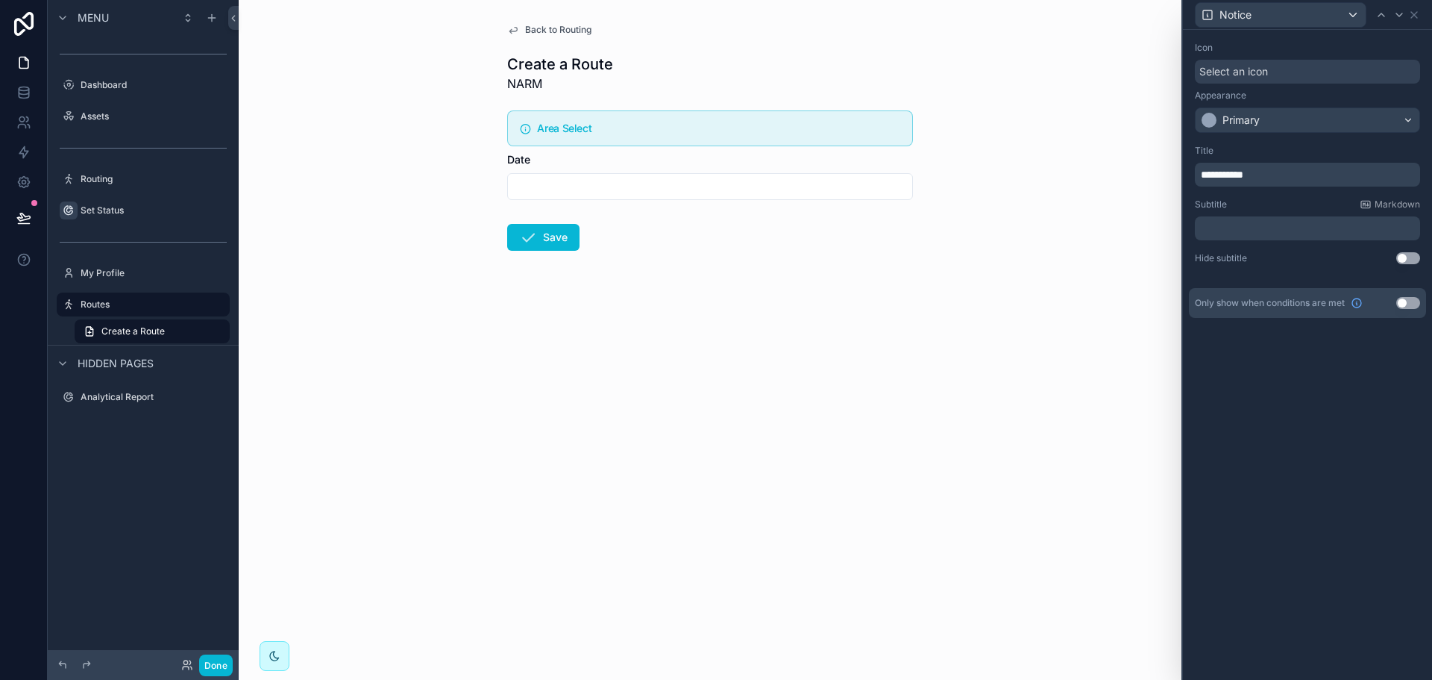
click at [1252, 157] on div "**********" at bounding box center [1307, 166] width 225 height 42
click at [1235, 233] on p "﻿" at bounding box center [1309, 228] width 216 height 15
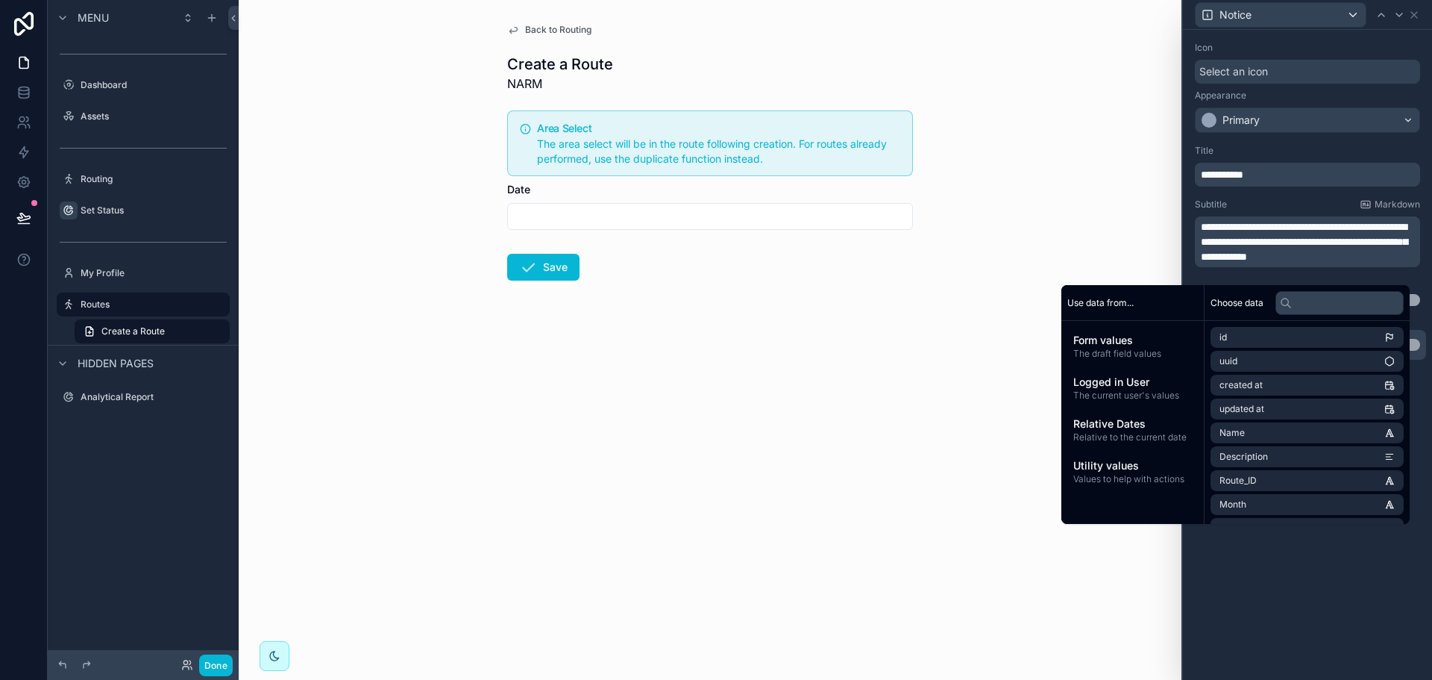
click at [1262, 202] on div "Subtitle Markdown" at bounding box center [1307, 204] width 225 height 12
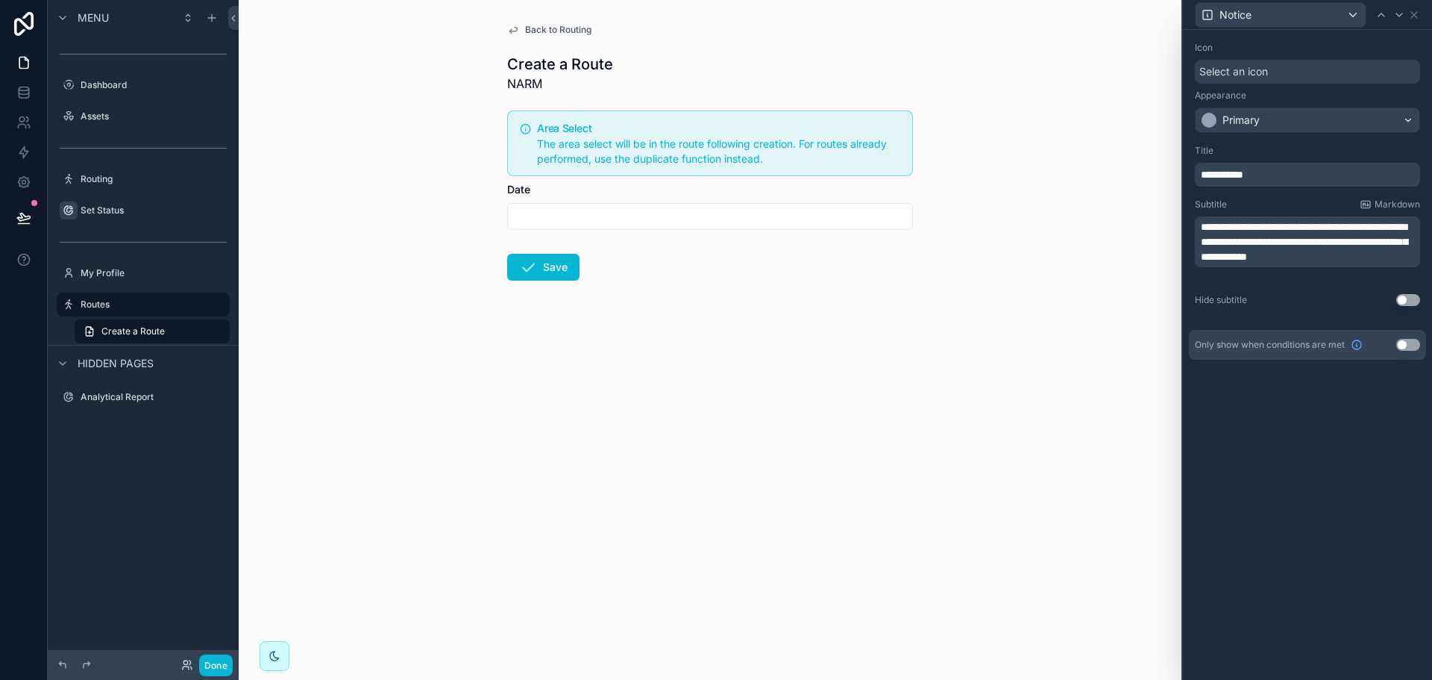
click at [683, 224] on input "scrollable content" at bounding box center [710, 216] width 404 height 21
click at [882, 297] on form "Area Select The area select will be in the route following creation. For routes…" at bounding box center [710, 240] width 406 height 272
click at [1412, 14] on icon at bounding box center [1414, 15] width 12 height 12
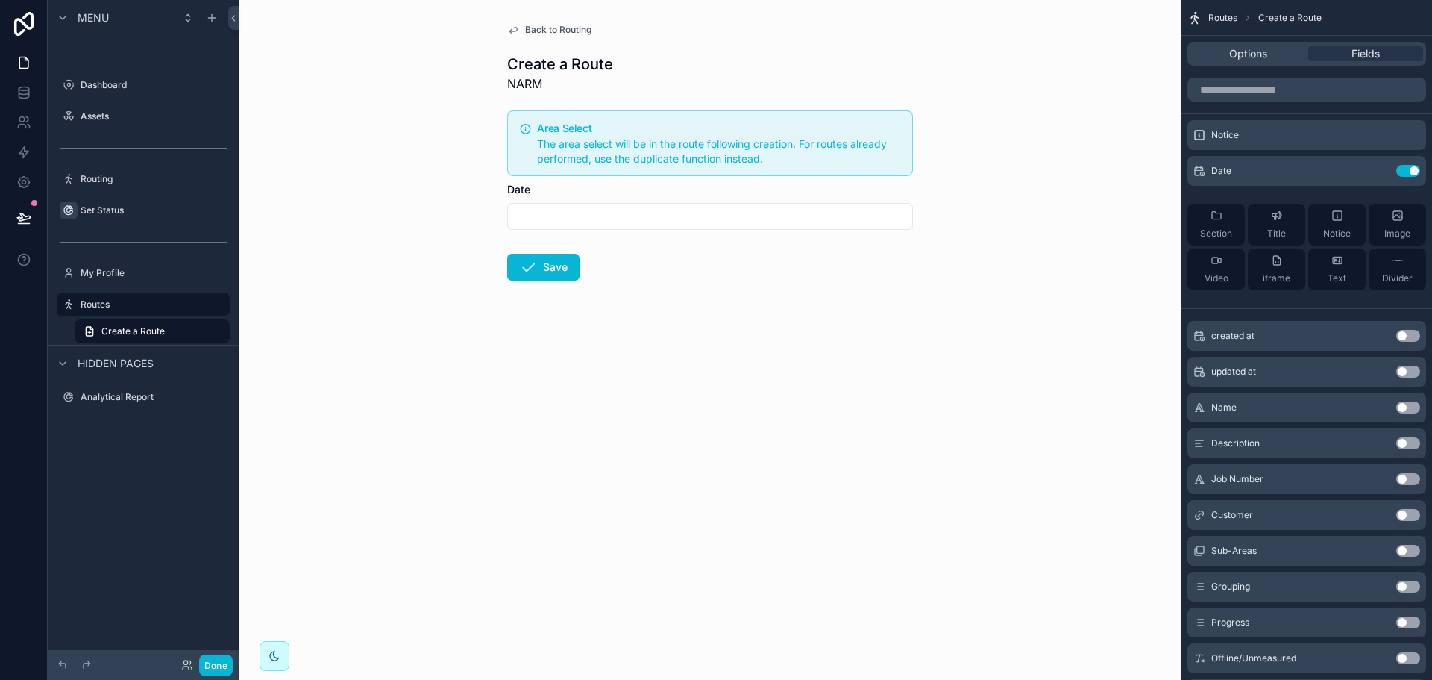
click at [1397, 512] on button "Use setting" at bounding box center [1408, 515] width 24 height 12
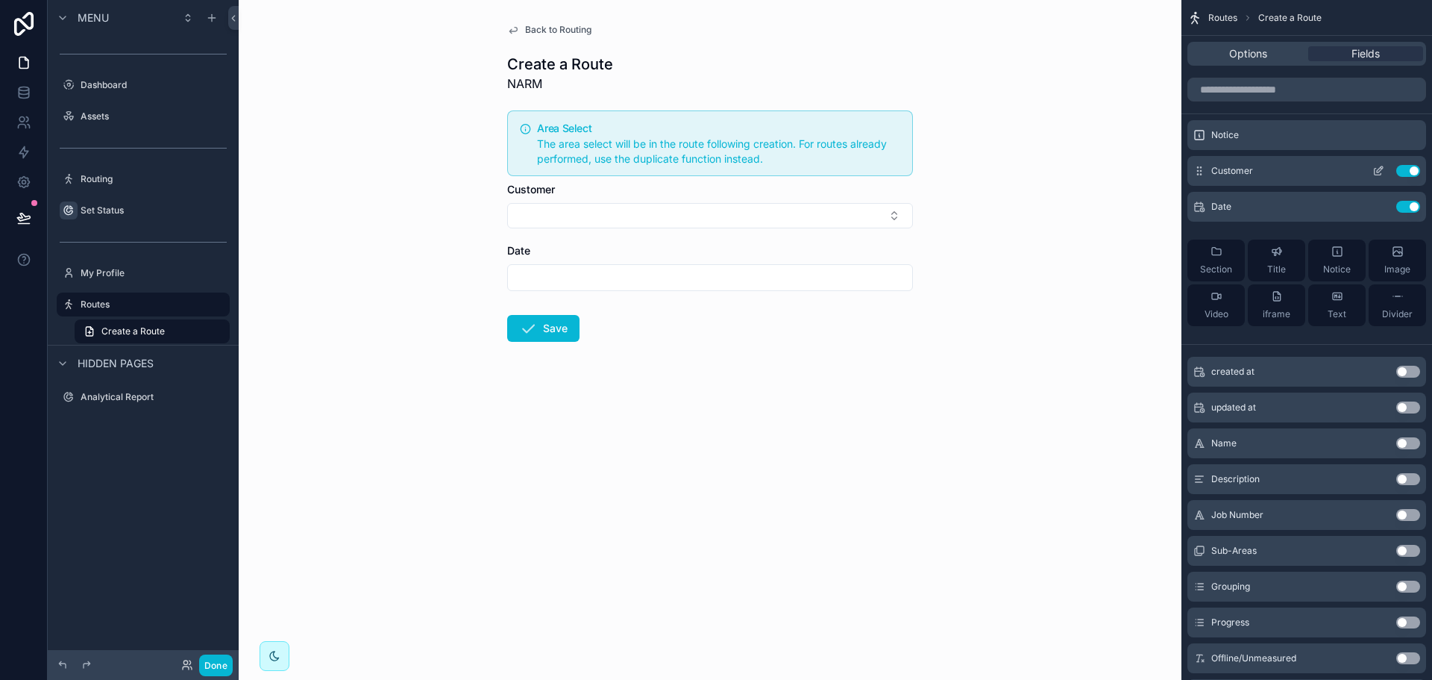
click at [1377, 171] on icon "scrollable content" at bounding box center [1380, 169] width 6 height 6
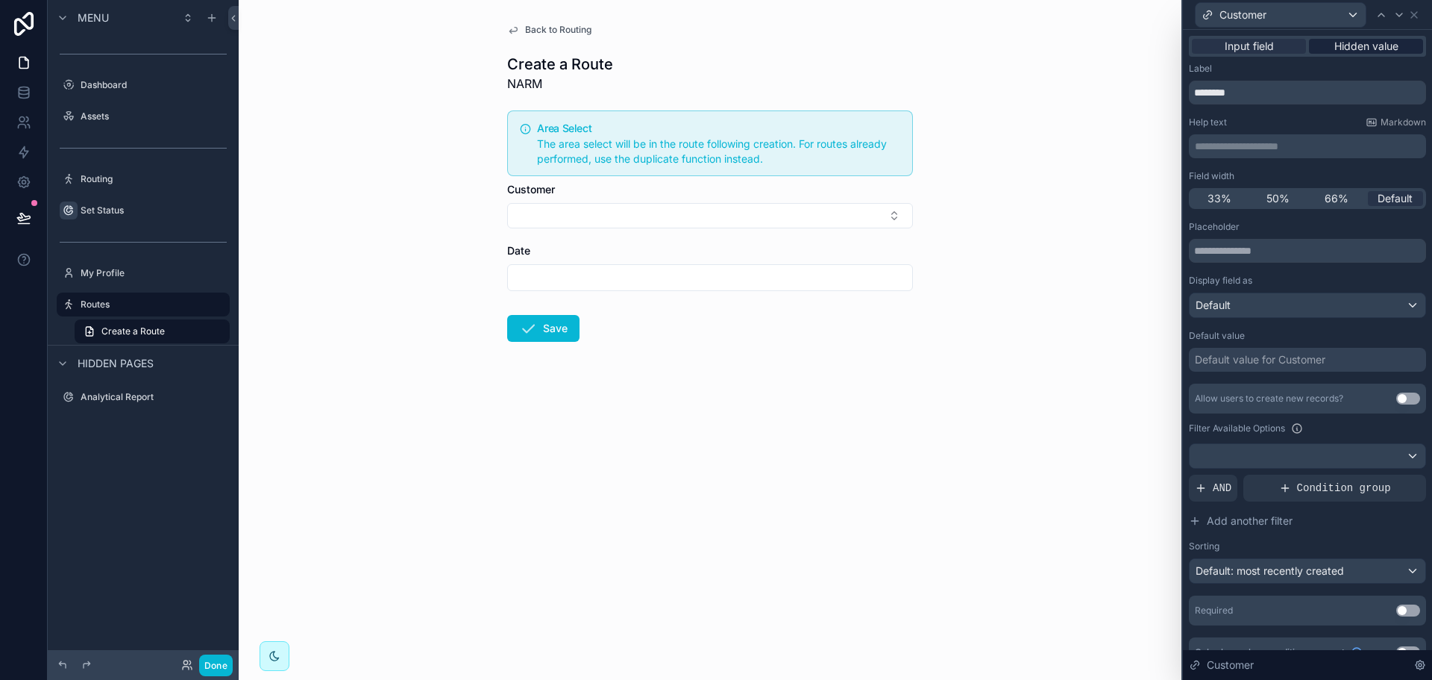
click at [1356, 48] on span "Hidden value" at bounding box center [1366, 46] width 64 height 15
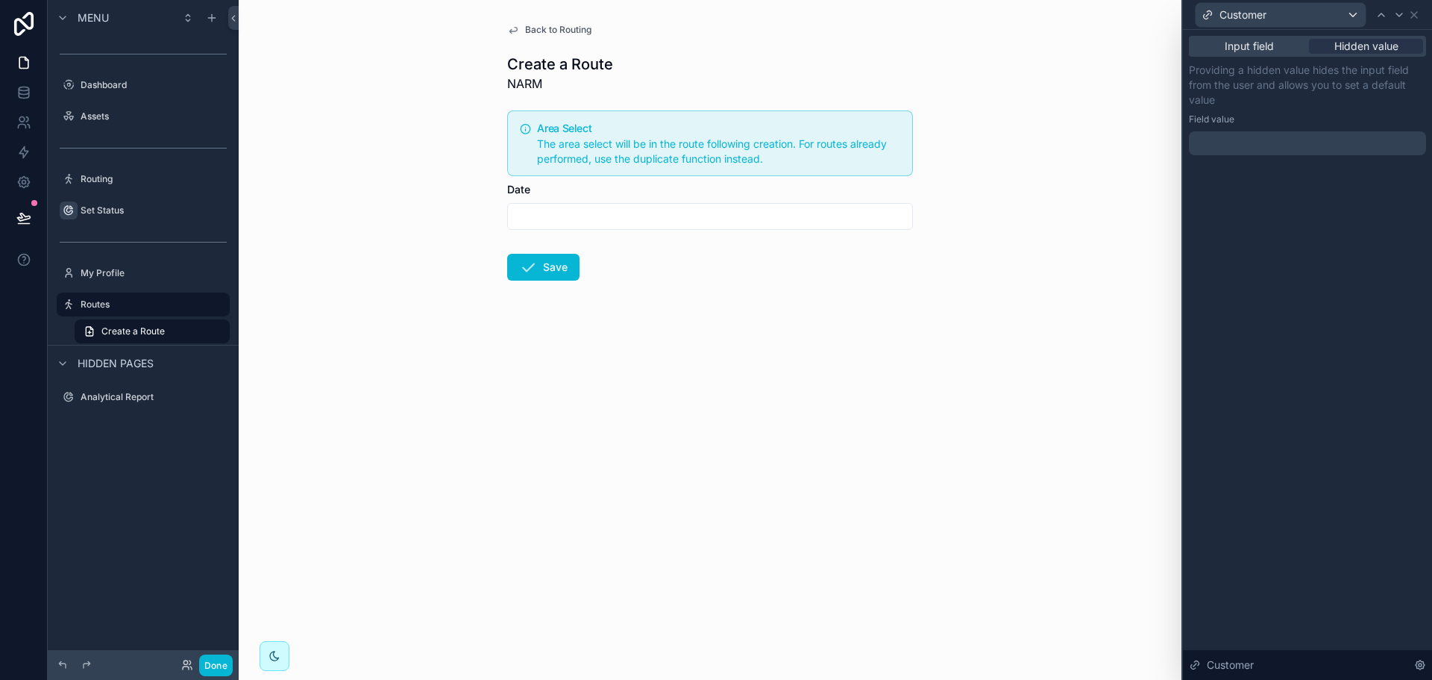
click at [1268, 145] on div at bounding box center [1307, 143] width 237 height 24
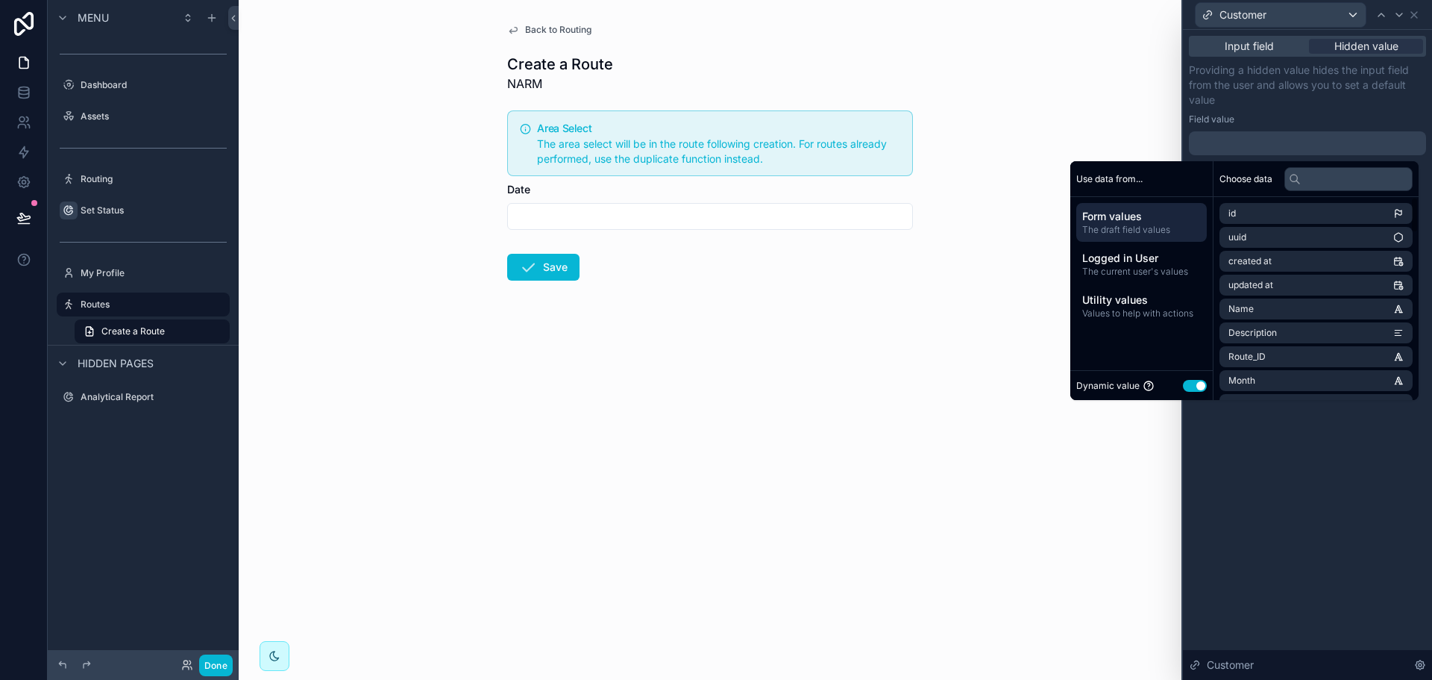
click at [1184, 382] on button "Use setting" at bounding box center [1195, 386] width 24 height 12
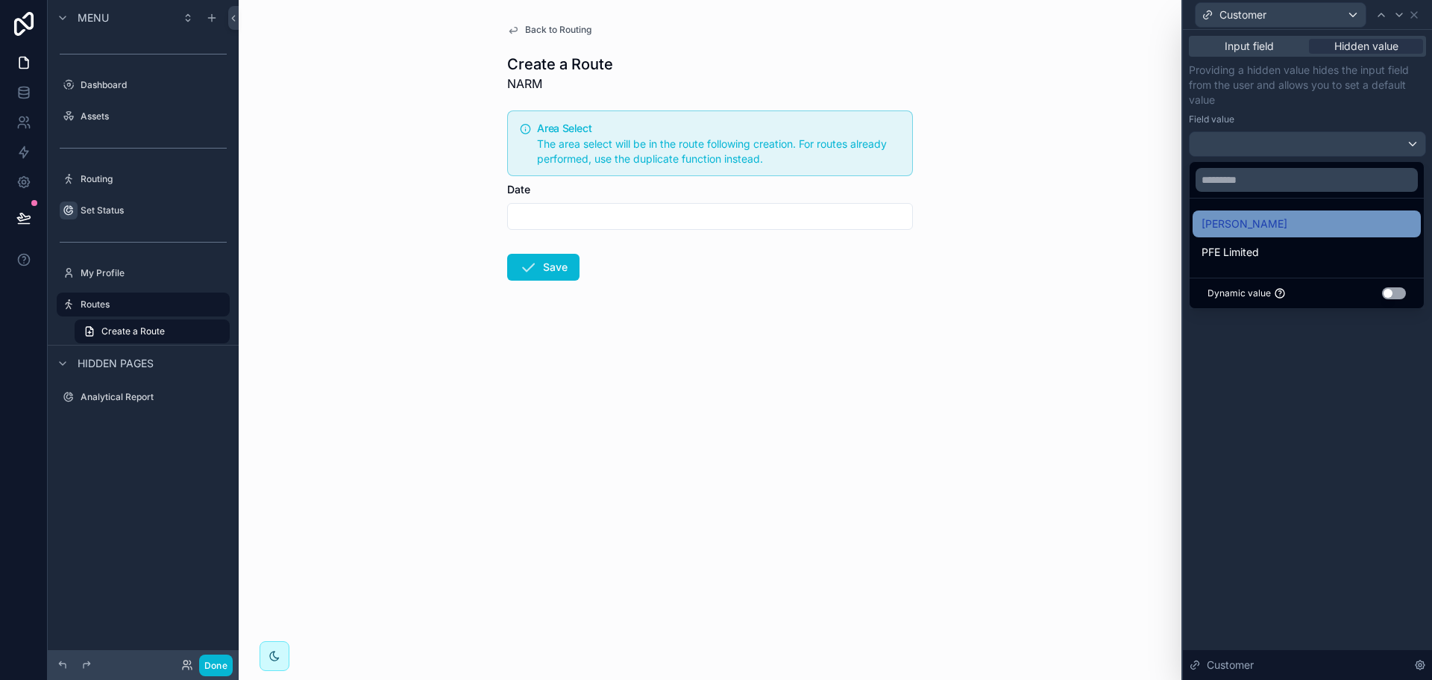
click at [1290, 222] on div "[PERSON_NAME]" at bounding box center [1307, 224] width 210 height 18
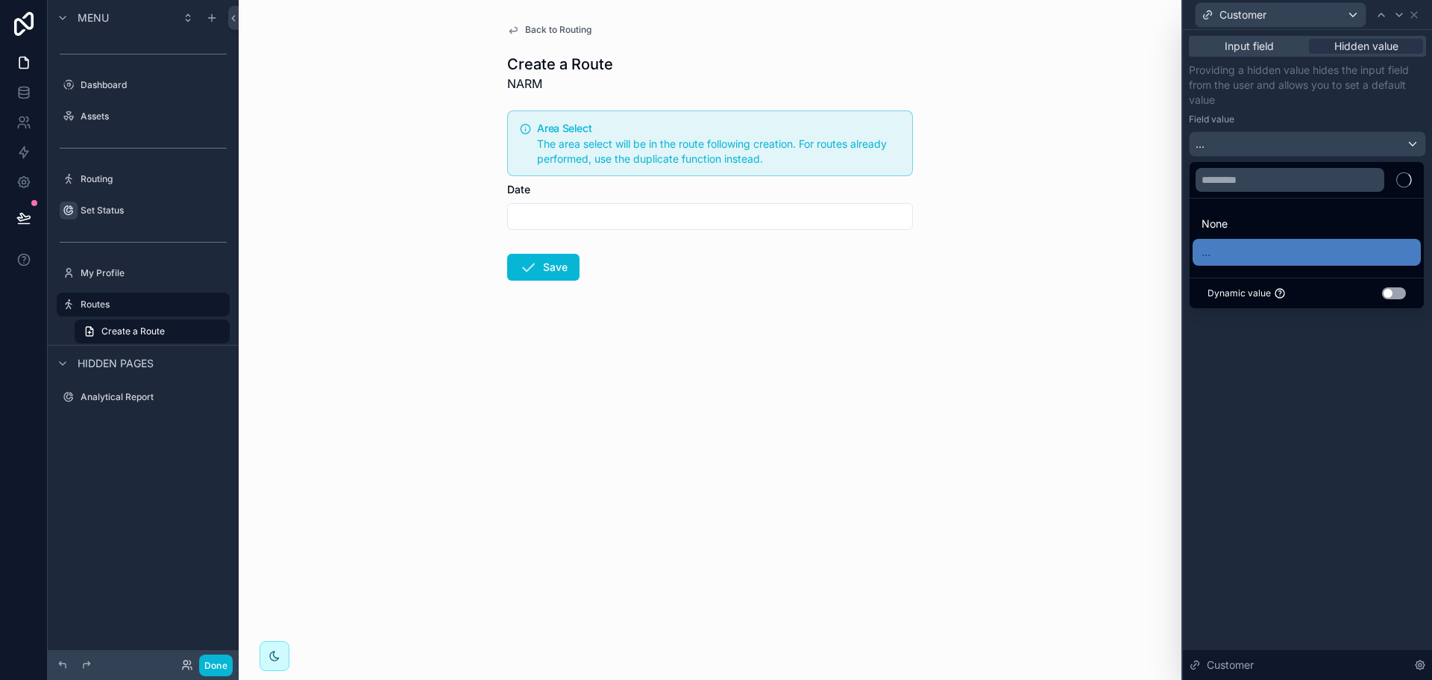
click at [1286, 449] on div "Input field Hidden value Providing a hidden value hides the input field from th…" at bounding box center [1307, 355] width 249 height 650
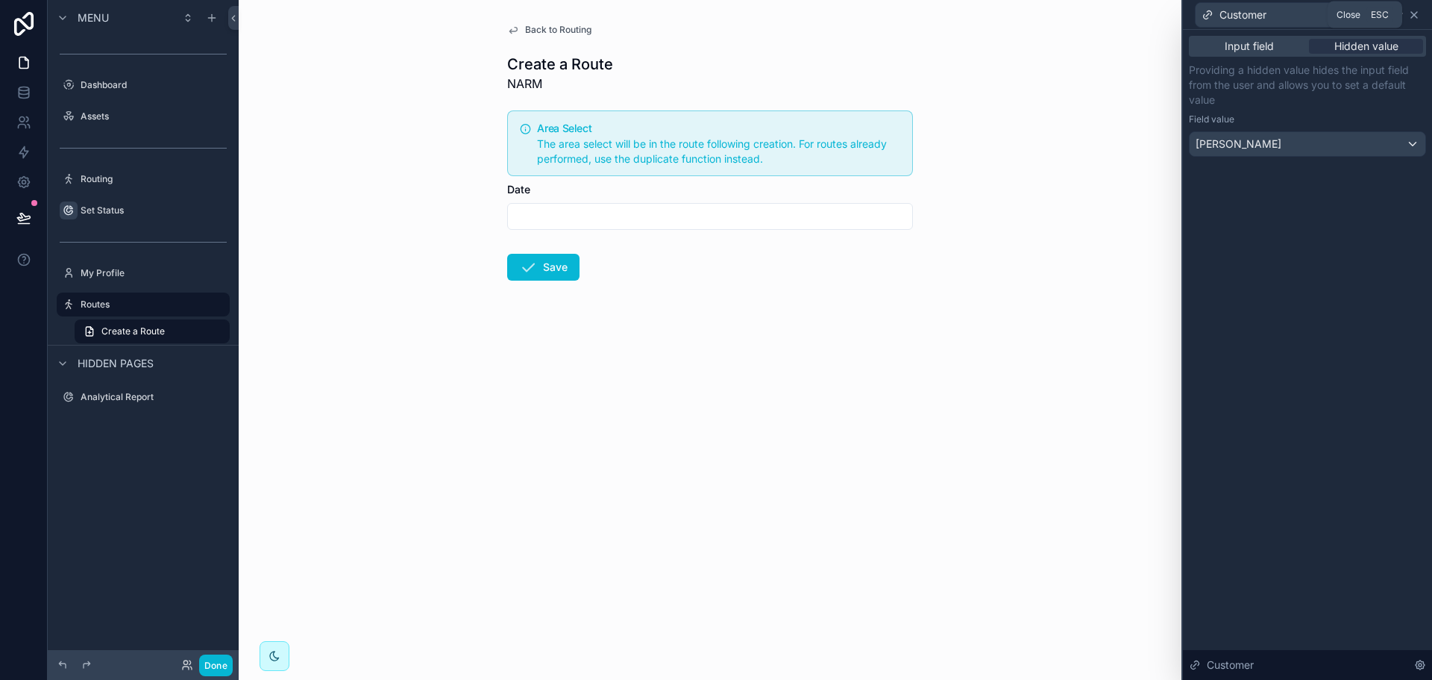
click at [1418, 17] on icon at bounding box center [1414, 15] width 12 height 12
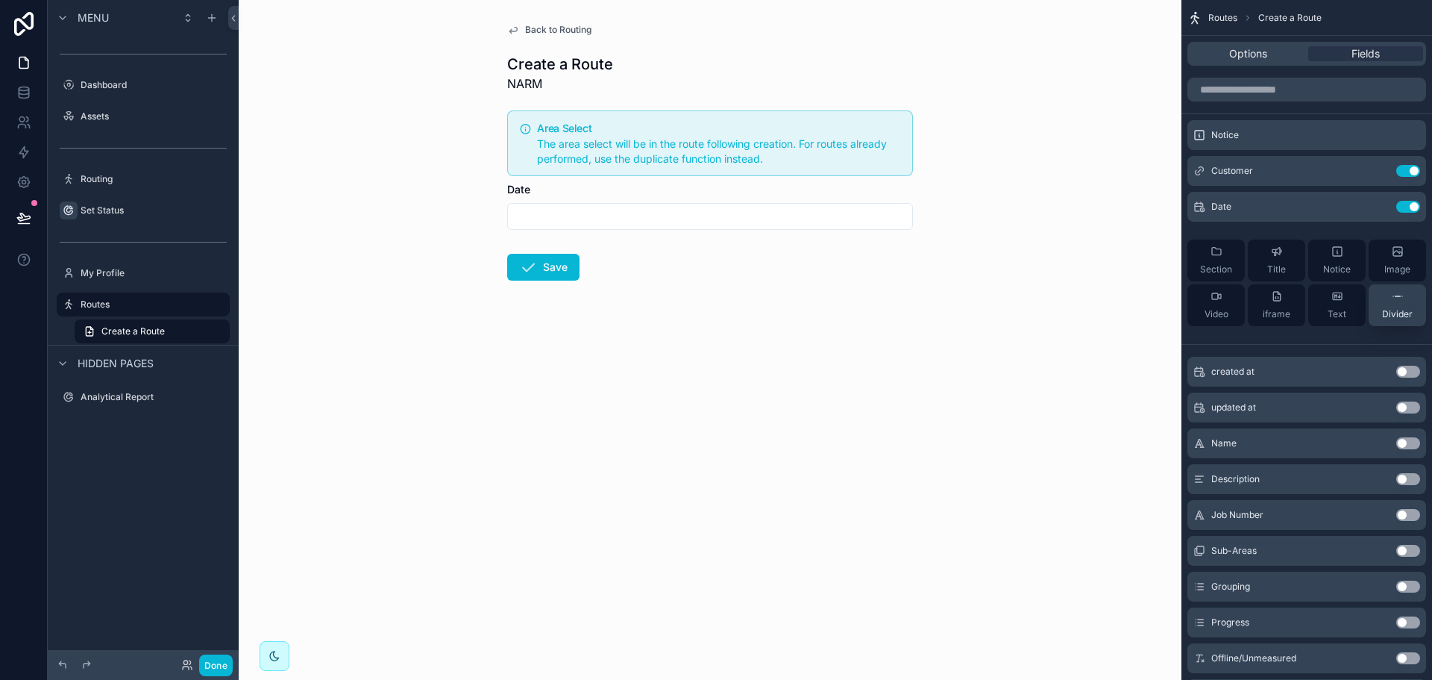
click at [1389, 301] on div "Divider" at bounding box center [1397, 305] width 31 height 30
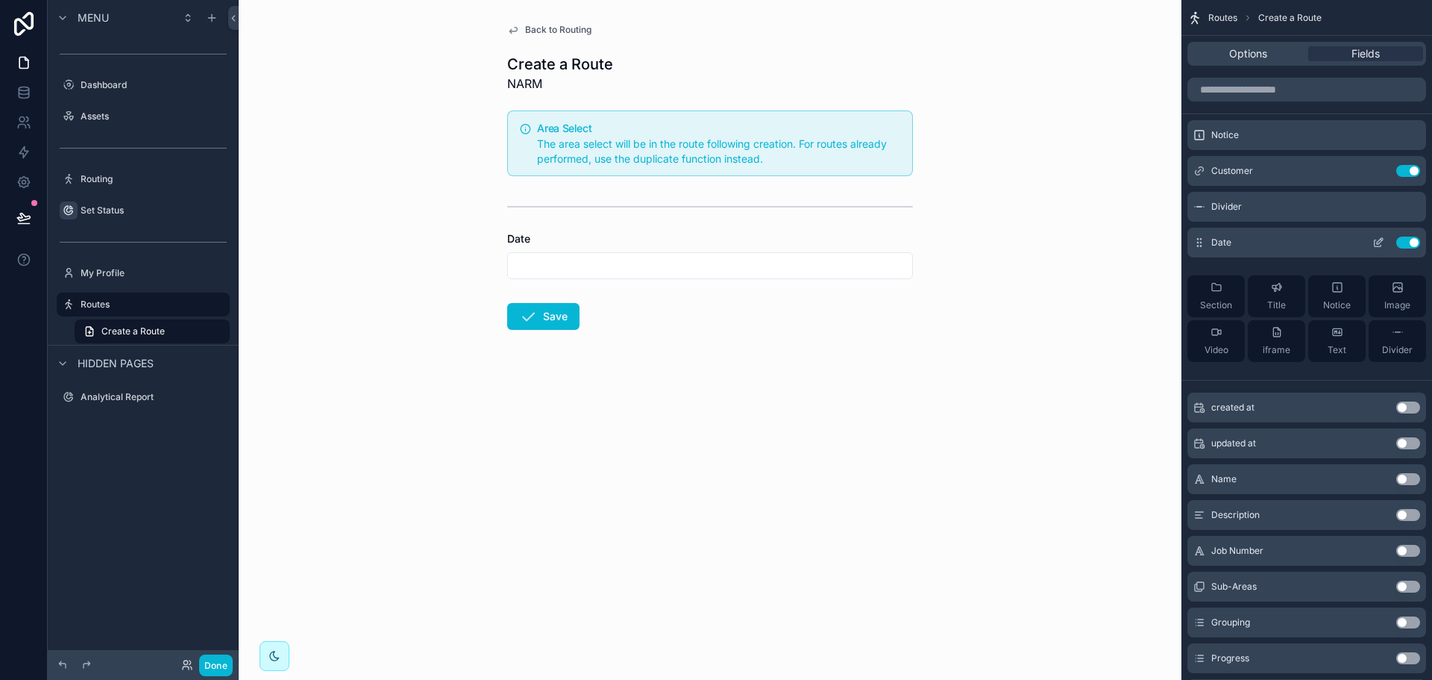
click at [1378, 245] on icon "scrollable content" at bounding box center [1378, 242] width 12 height 12
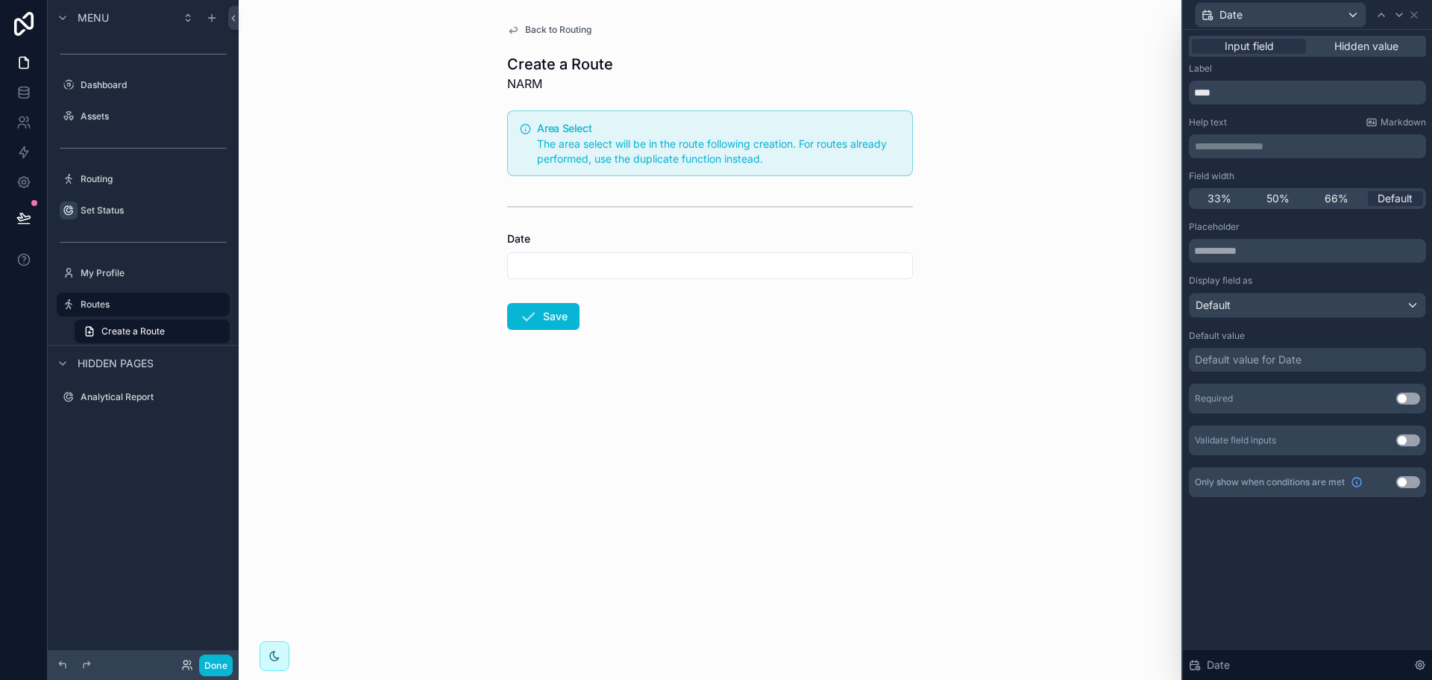
click at [1262, 362] on div "Default value for Date" at bounding box center [1248, 359] width 107 height 15
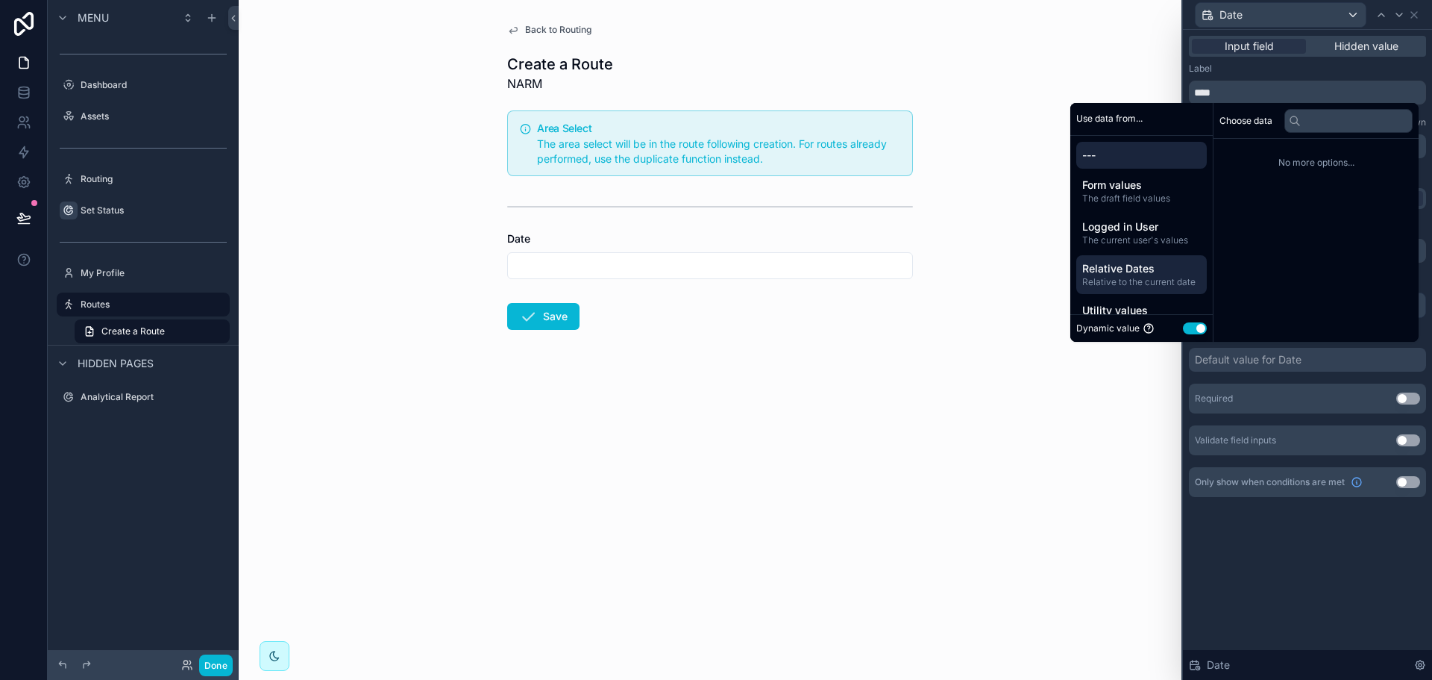
click at [1138, 271] on span "Relative Dates" at bounding box center [1141, 268] width 119 height 15
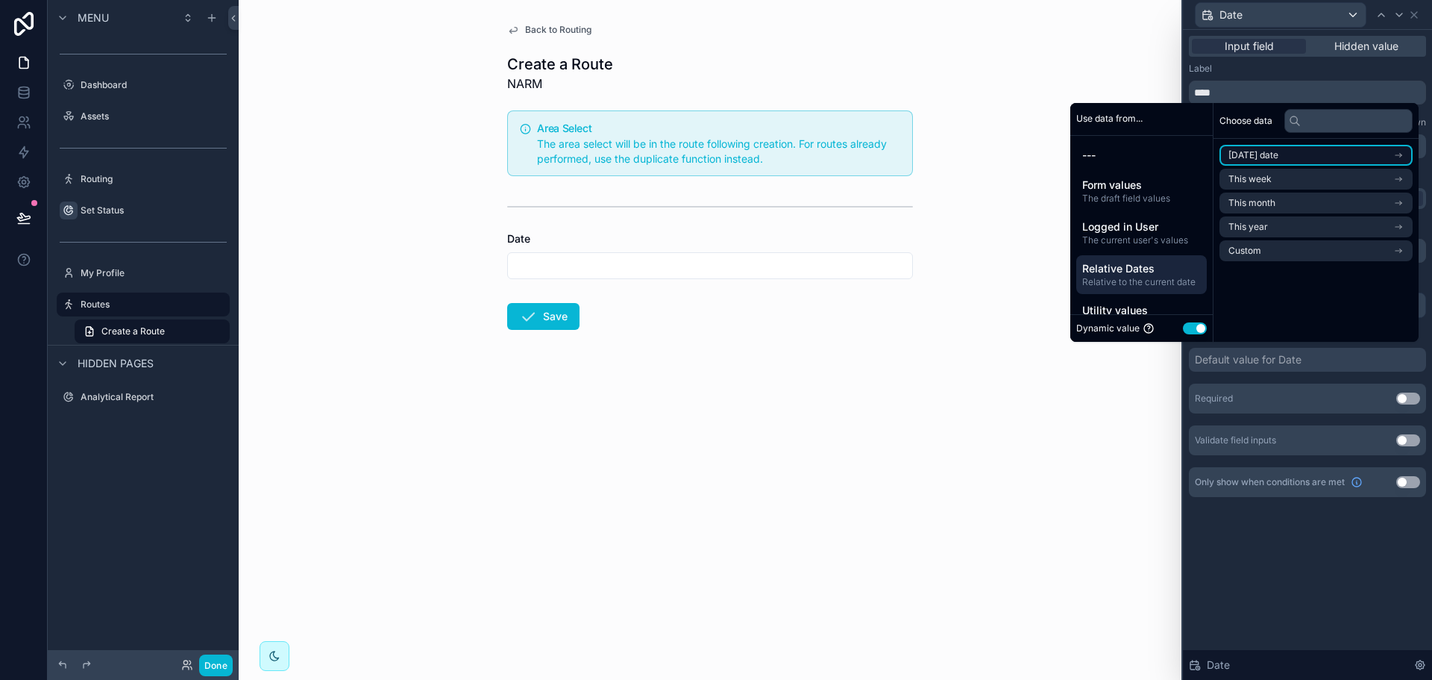
click at [1269, 151] on span "[DATE] date" at bounding box center [1254, 155] width 50 height 12
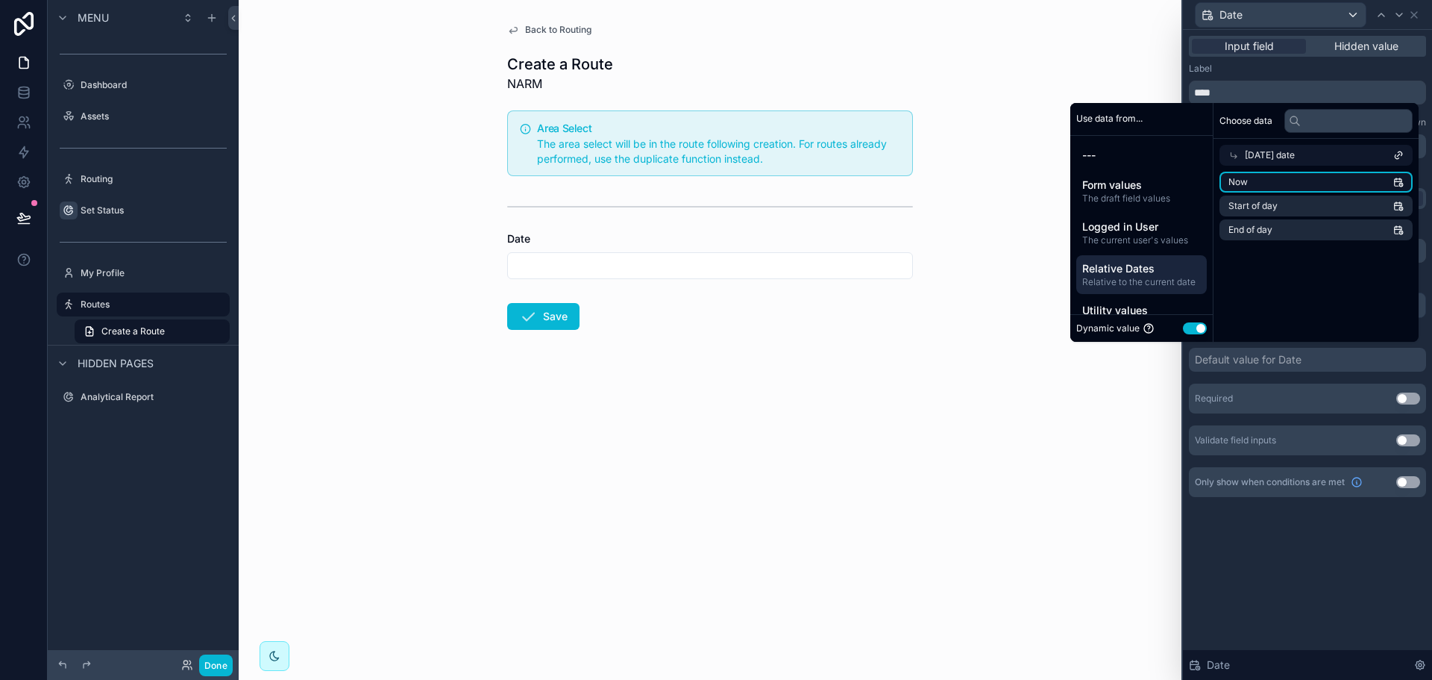
click at [1261, 182] on li "Now" at bounding box center [1316, 182] width 193 height 21
click at [1292, 389] on div "Required Use setting" at bounding box center [1307, 398] width 237 height 30
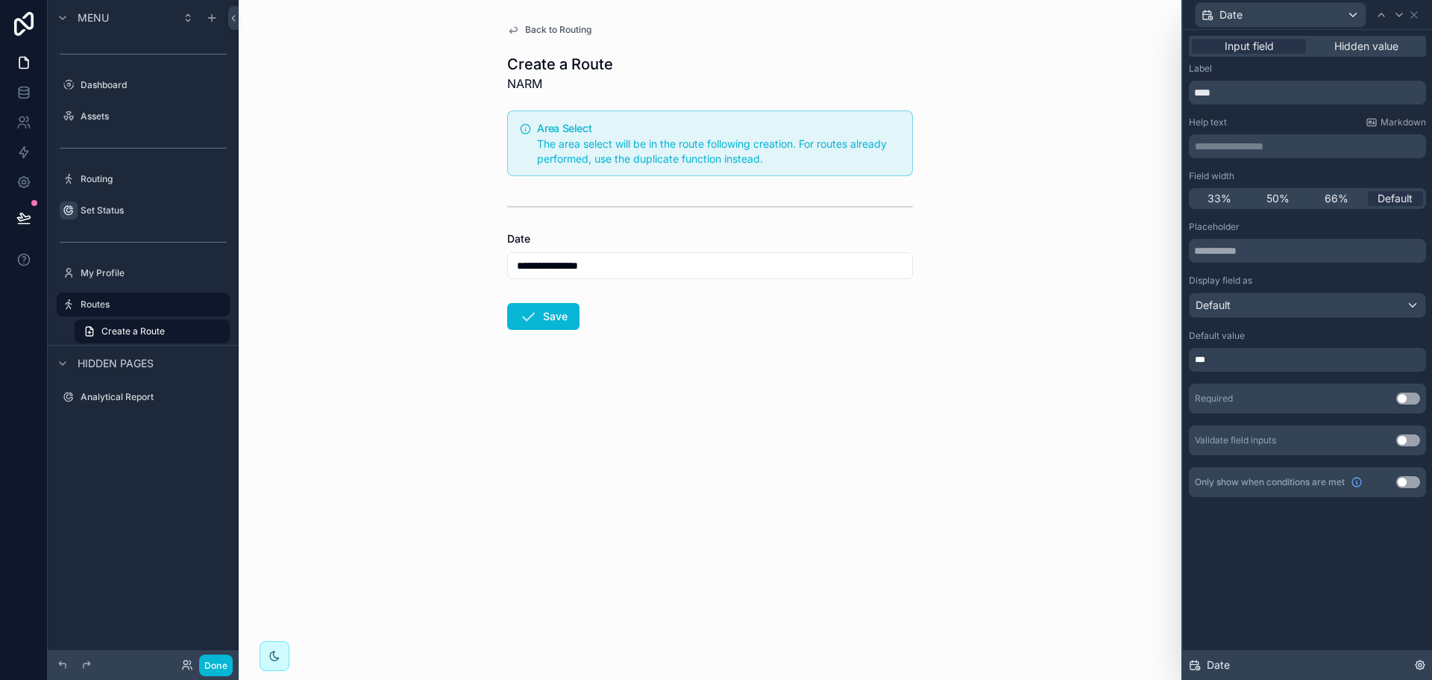
click at [1424, 662] on icon at bounding box center [1420, 665] width 12 height 12
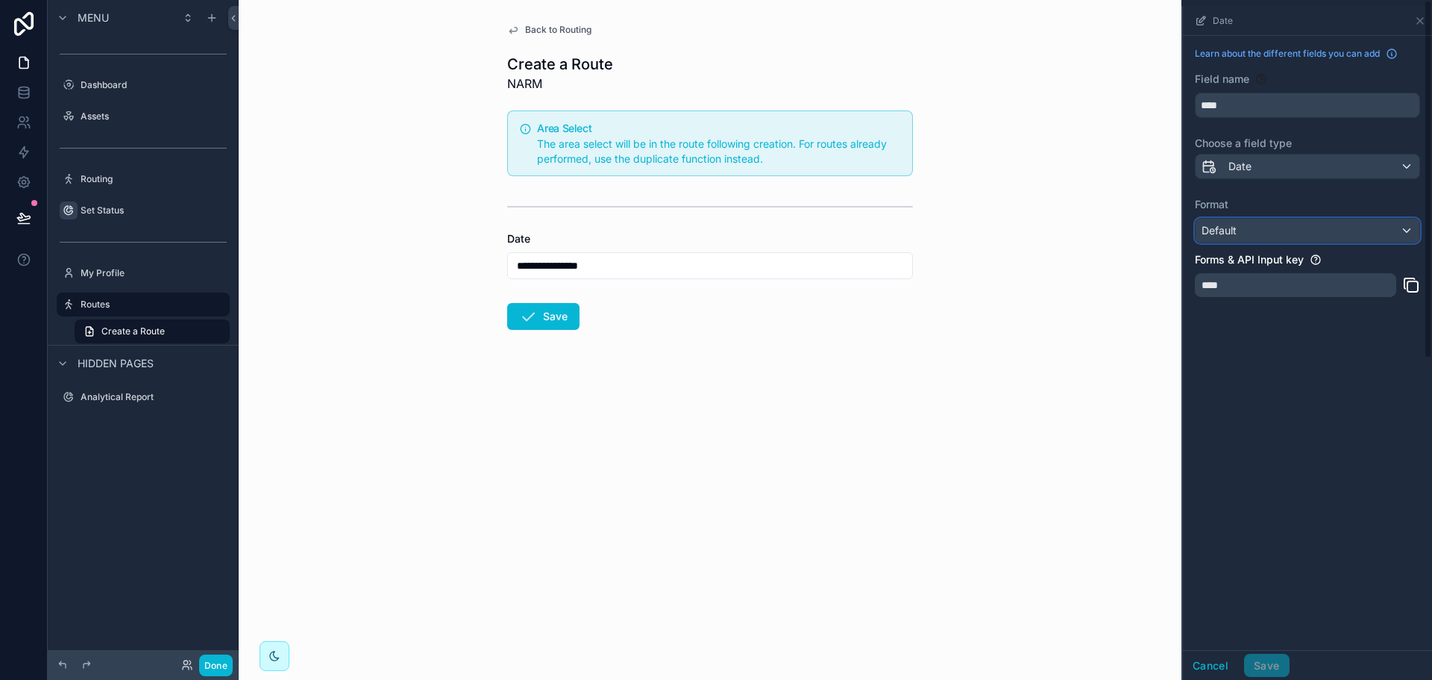
click at [1262, 219] on div "Default" at bounding box center [1308, 231] width 224 height 24
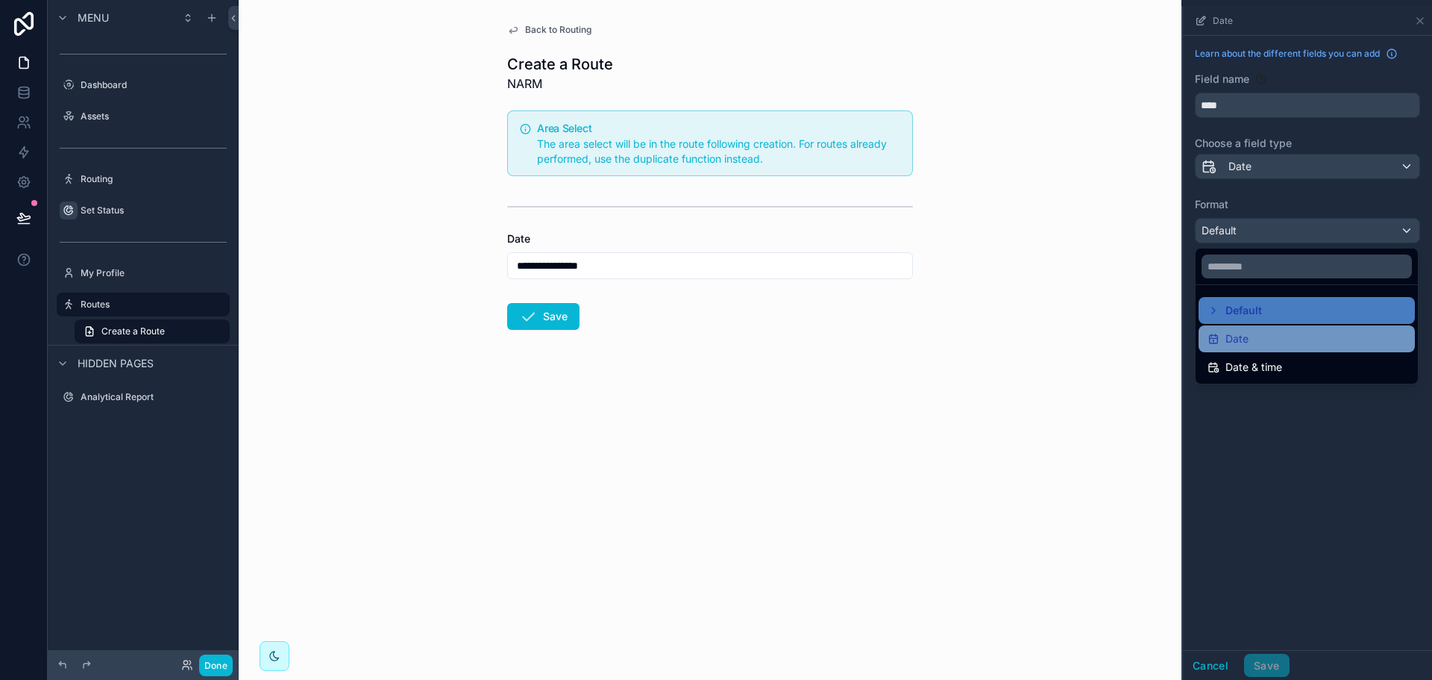
click at [1252, 339] on div "Date" at bounding box center [1307, 339] width 198 height 18
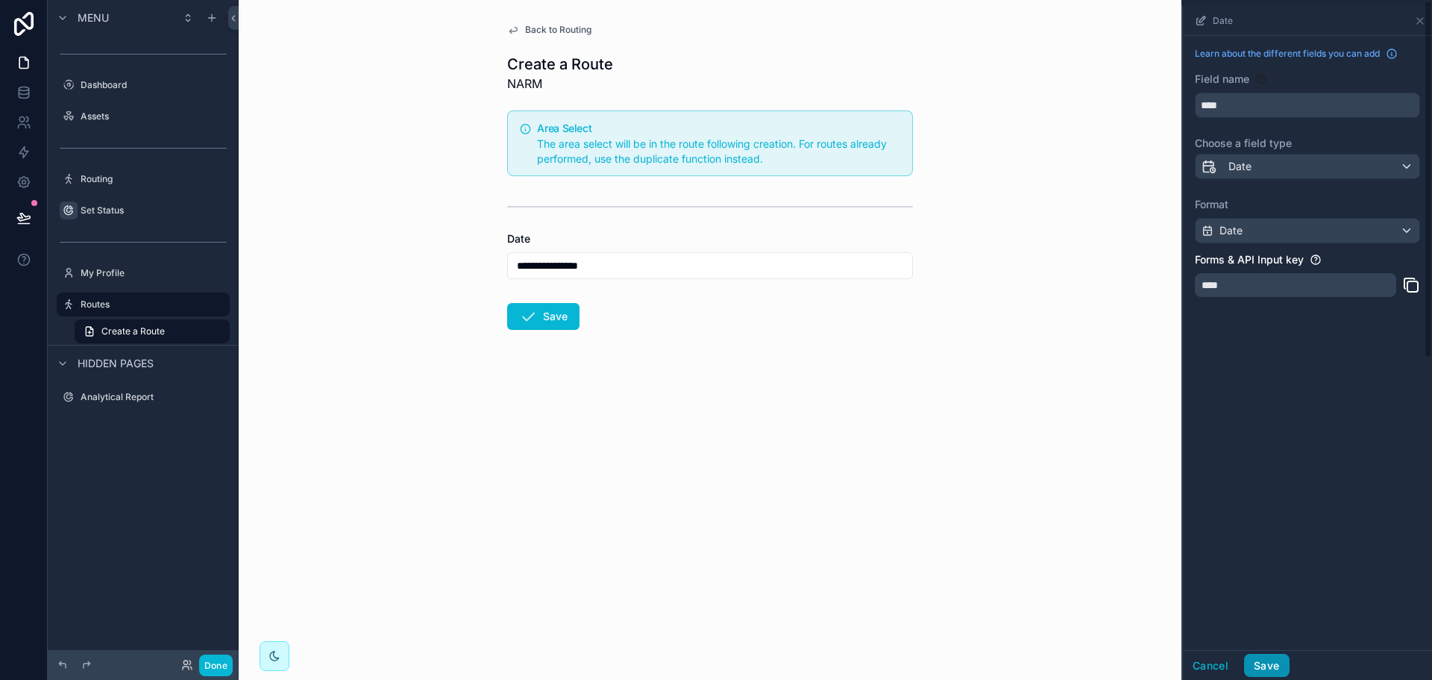
click at [1259, 659] on button "Save" at bounding box center [1266, 665] width 45 height 24
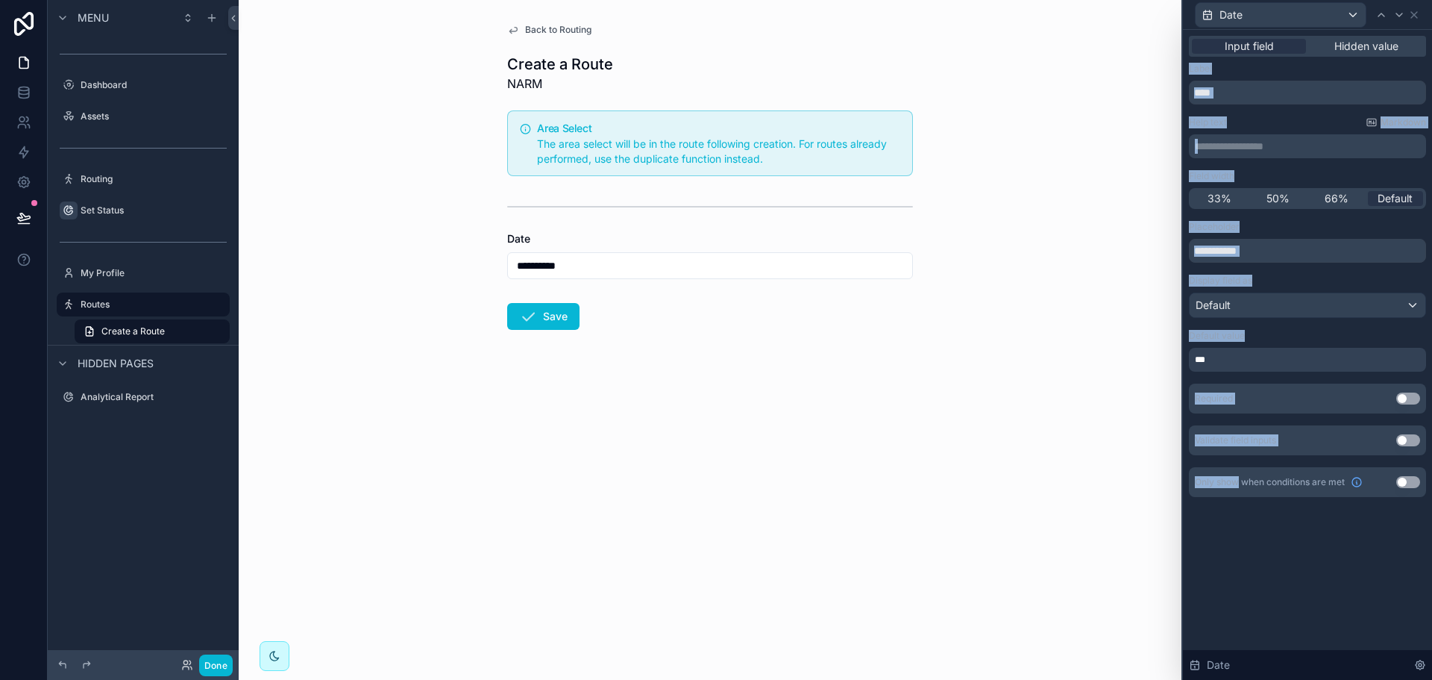
drag, startPoint x: 1416, startPoint y: 16, endPoint x: 1236, endPoint y: 586, distance: 597.5
click at [1236, 586] on div "**********" at bounding box center [1307, 340] width 251 height 680
click at [1237, 590] on div "**********" at bounding box center [1307, 355] width 249 height 650
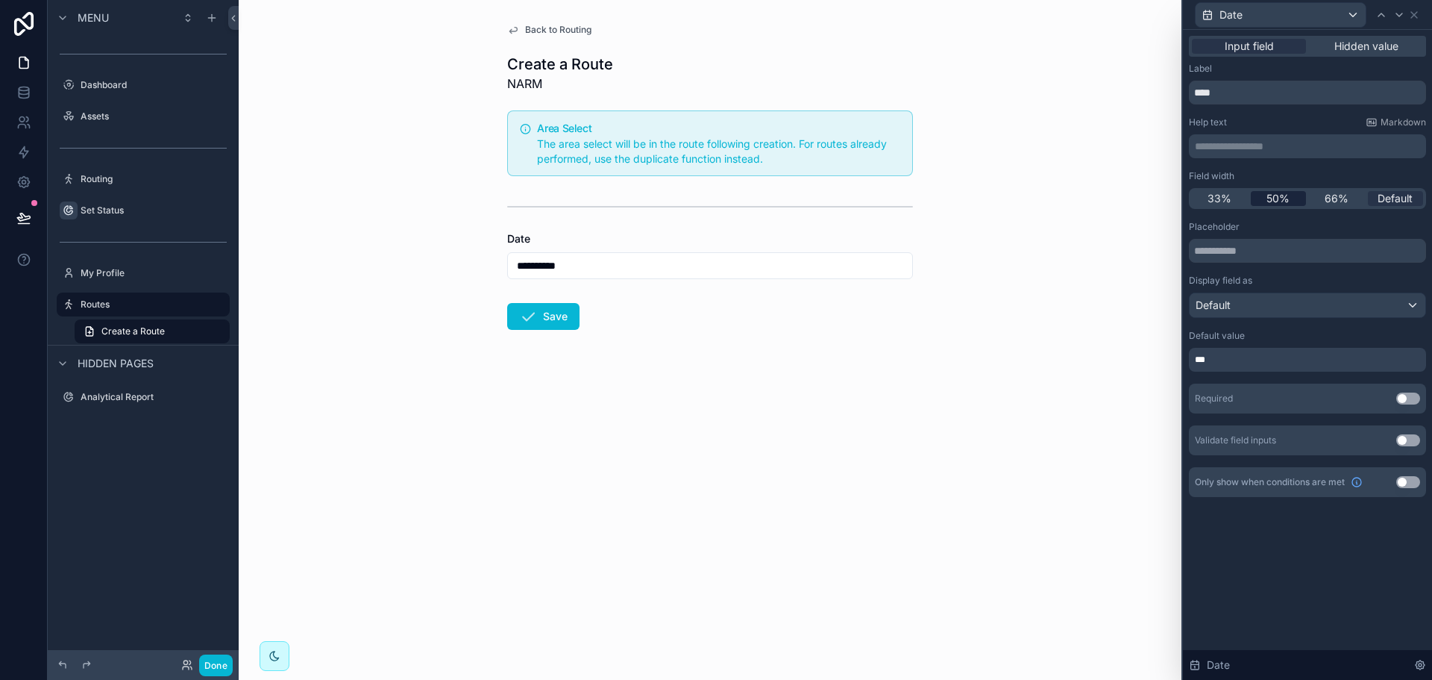
click at [1273, 194] on span "50%" at bounding box center [1278, 198] width 23 height 15
click at [1408, 402] on button "Use setting" at bounding box center [1408, 398] width 24 height 12
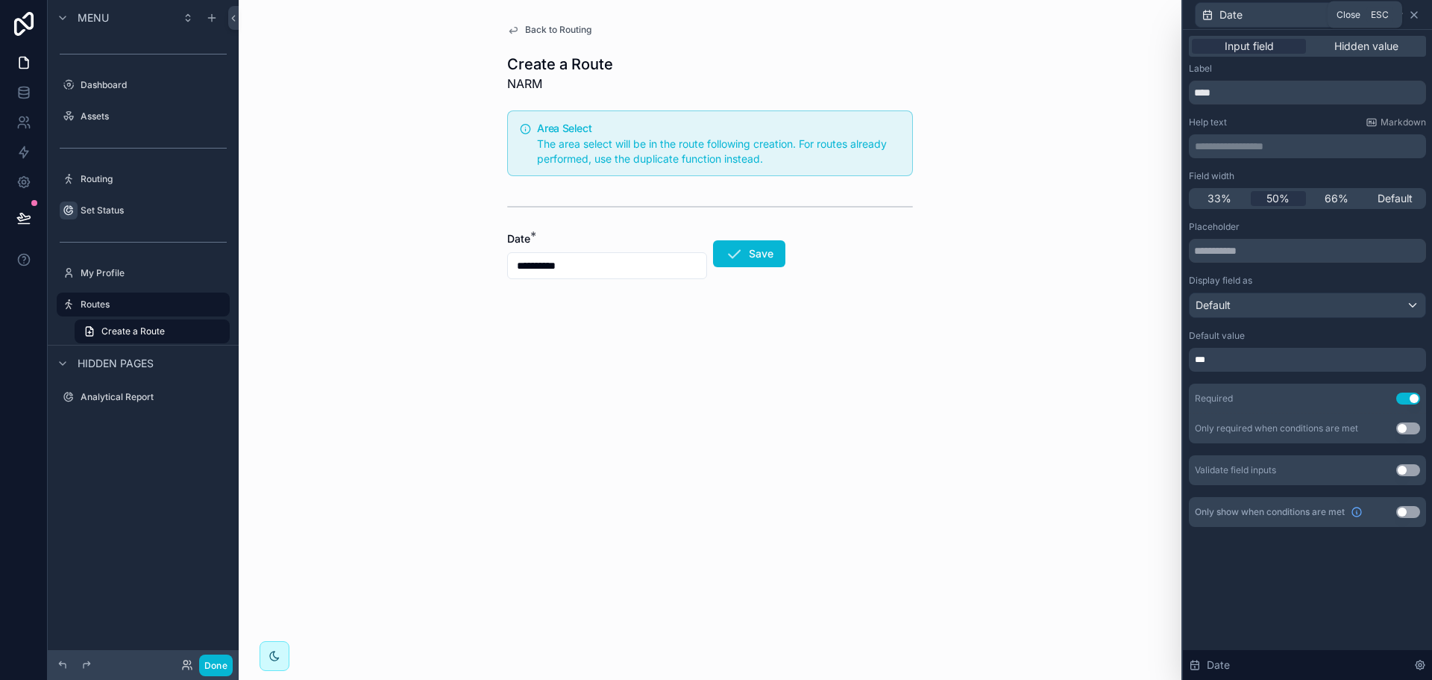
click at [1418, 12] on icon at bounding box center [1414, 15] width 12 height 12
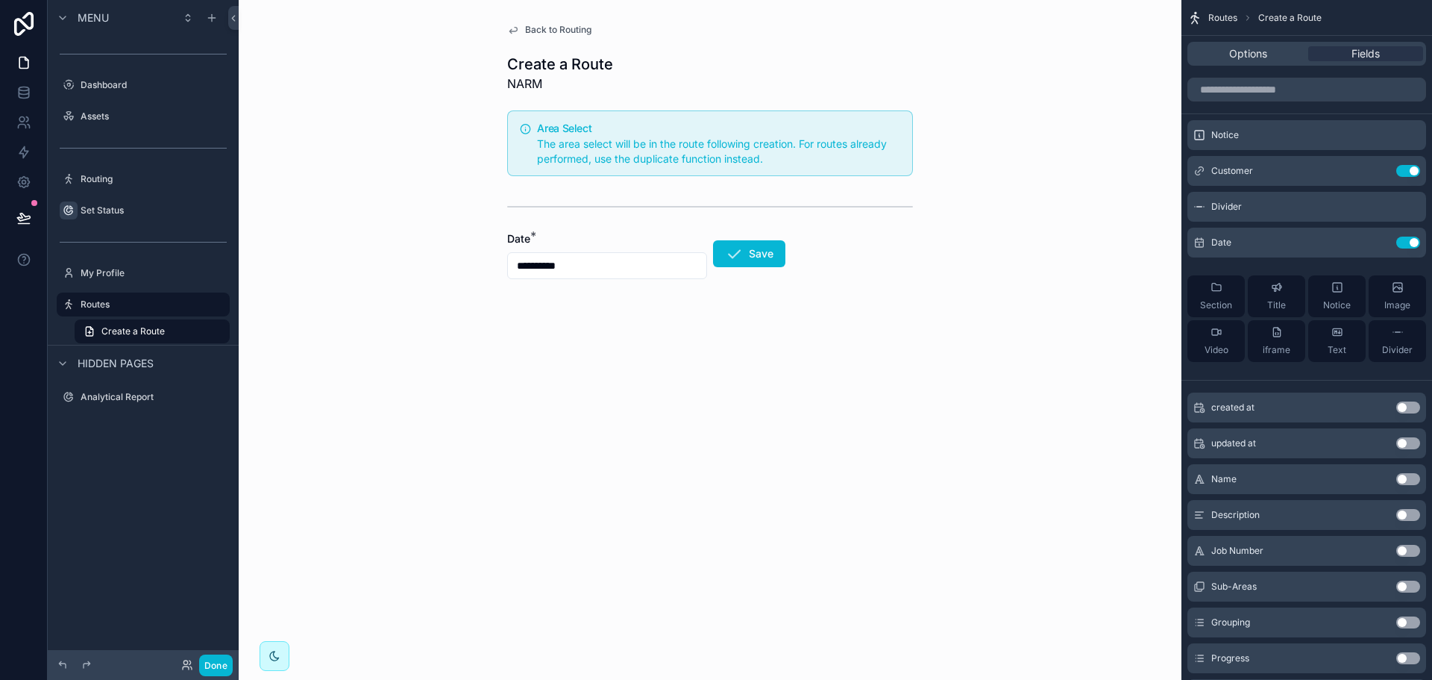
click at [1410, 551] on button "Use setting" at bounding box center [1408, 551] width 24 height 12
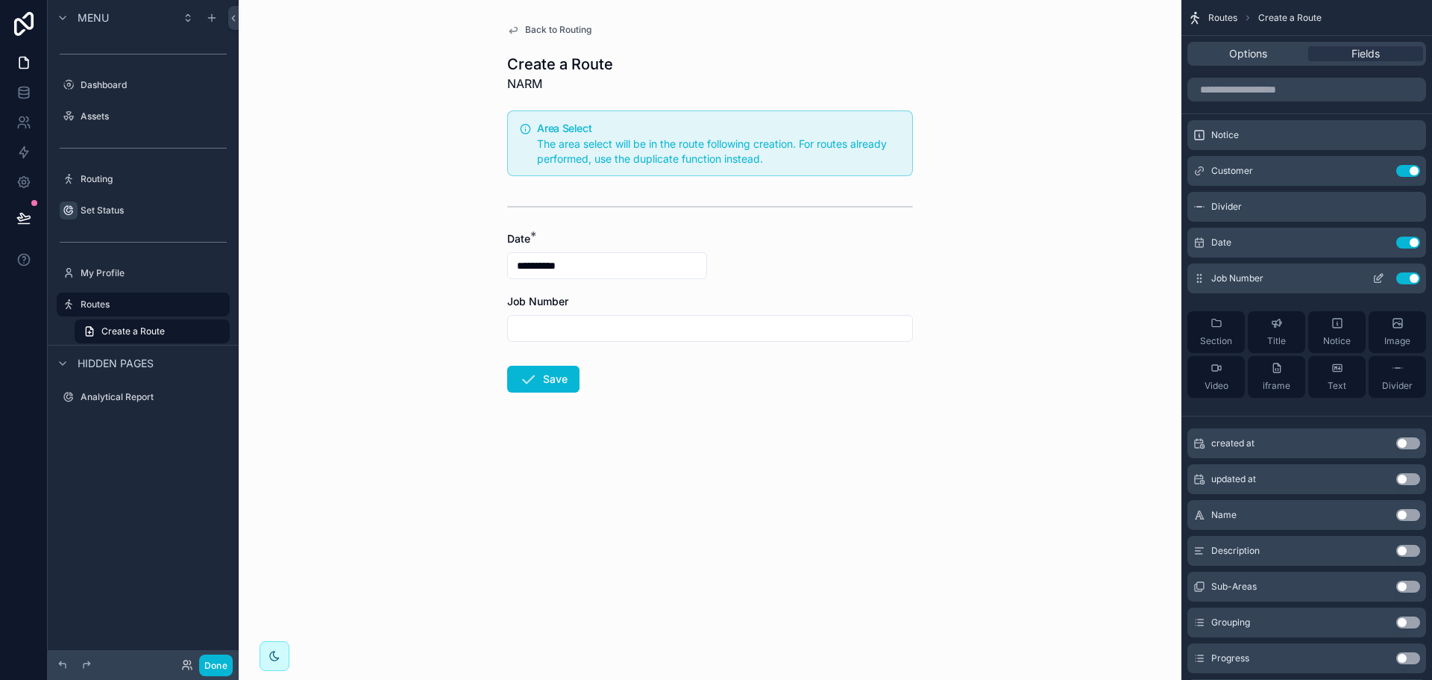
click at [1378, 276] on icon "scrollable content" at bounding box center [1378, 278] width 12 height 12
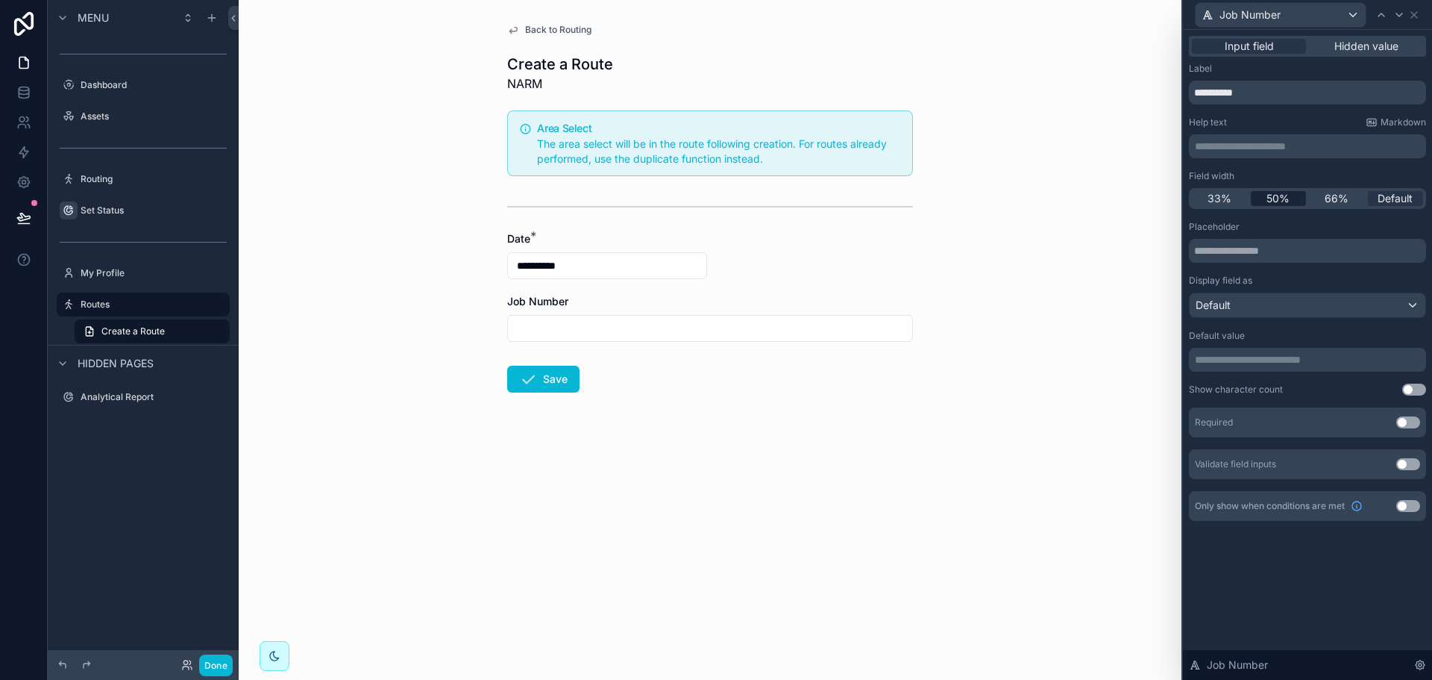
click at [1285, 192] on span "50%" at bounding box center [1278, 198] width 23 height 15
click at [1411, 424] on button "Use setting" at bounding box center [1408, 422] width 24 height 12
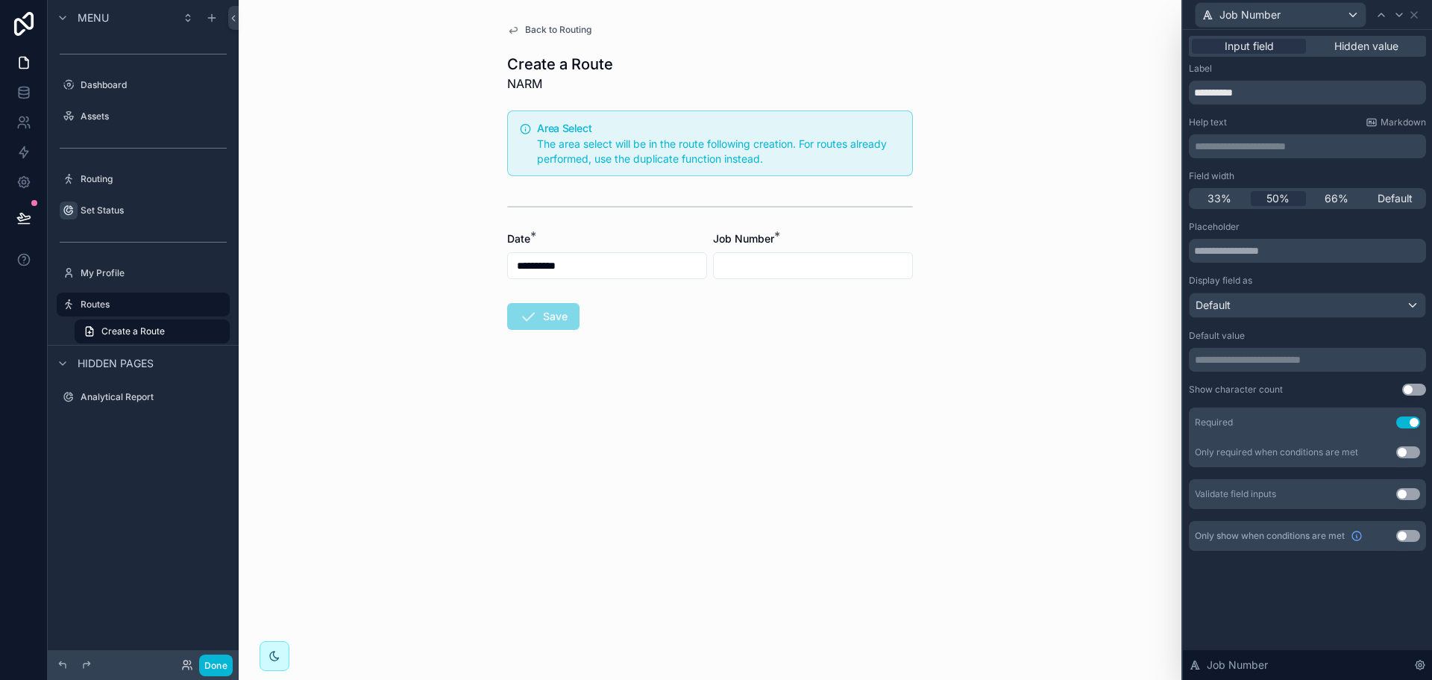
click at [1410, 489] on button "Use setting" at bounding box center [1408, 494] width 24 height 12
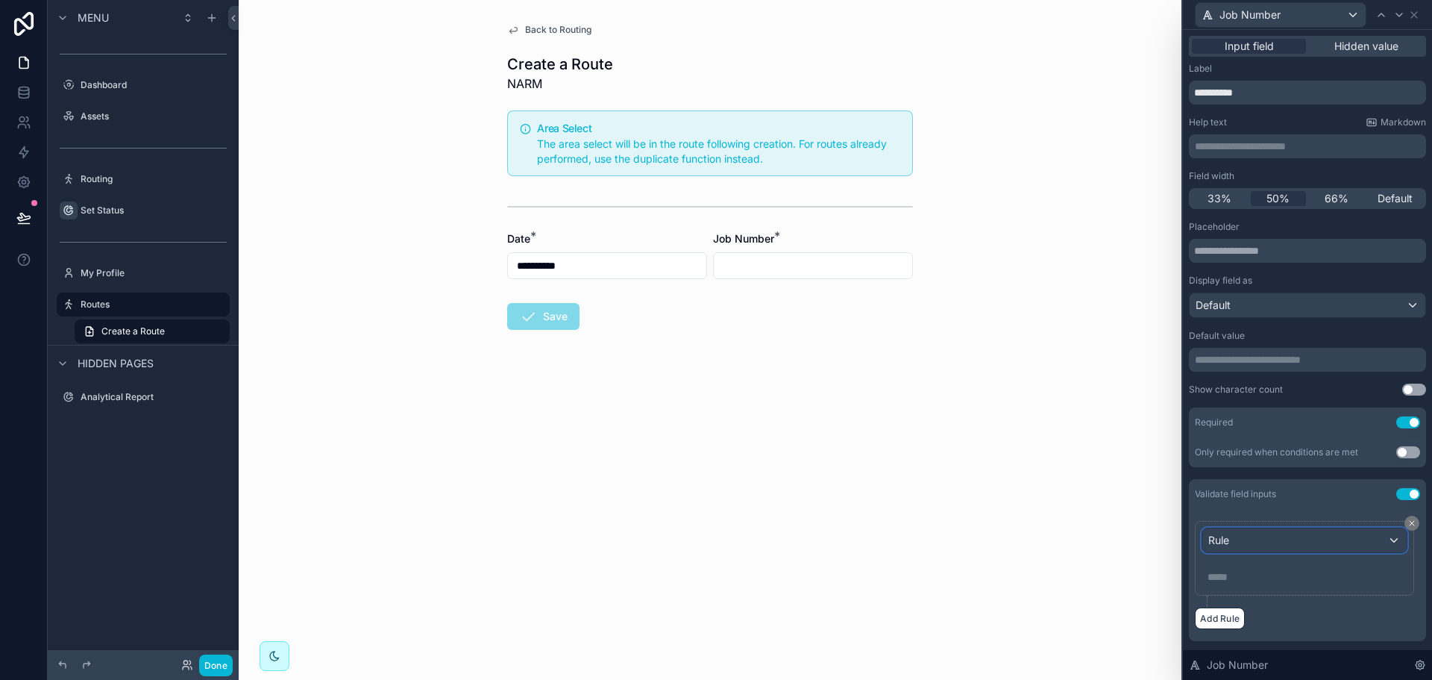
click at [1259, 545] on div "Rule" at bounding box center [1304, 540] width 204 height 24
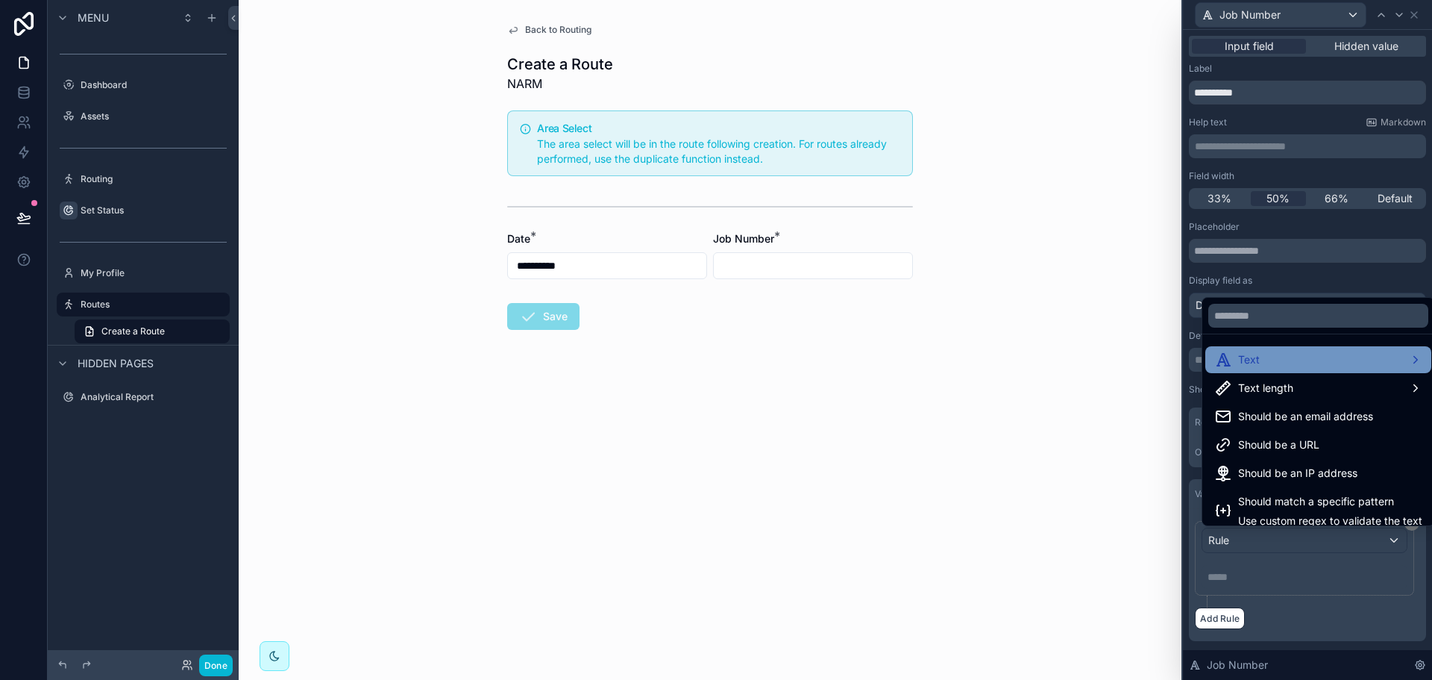
click at [1310, 362] on div "Text" at bounding box center [1318, 360] width 208 height 18
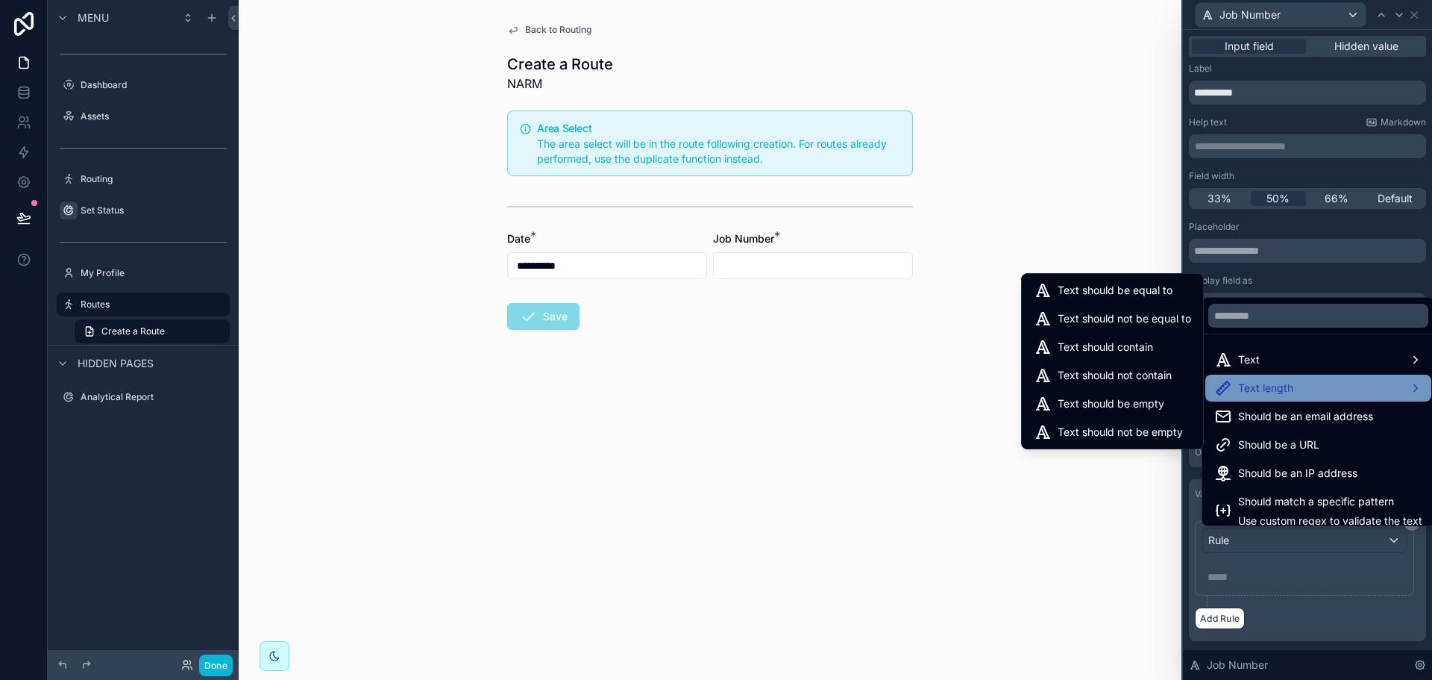
click at [1298, 380] on div "Text length" at bounding box center [1318, 388] width 208 height 18
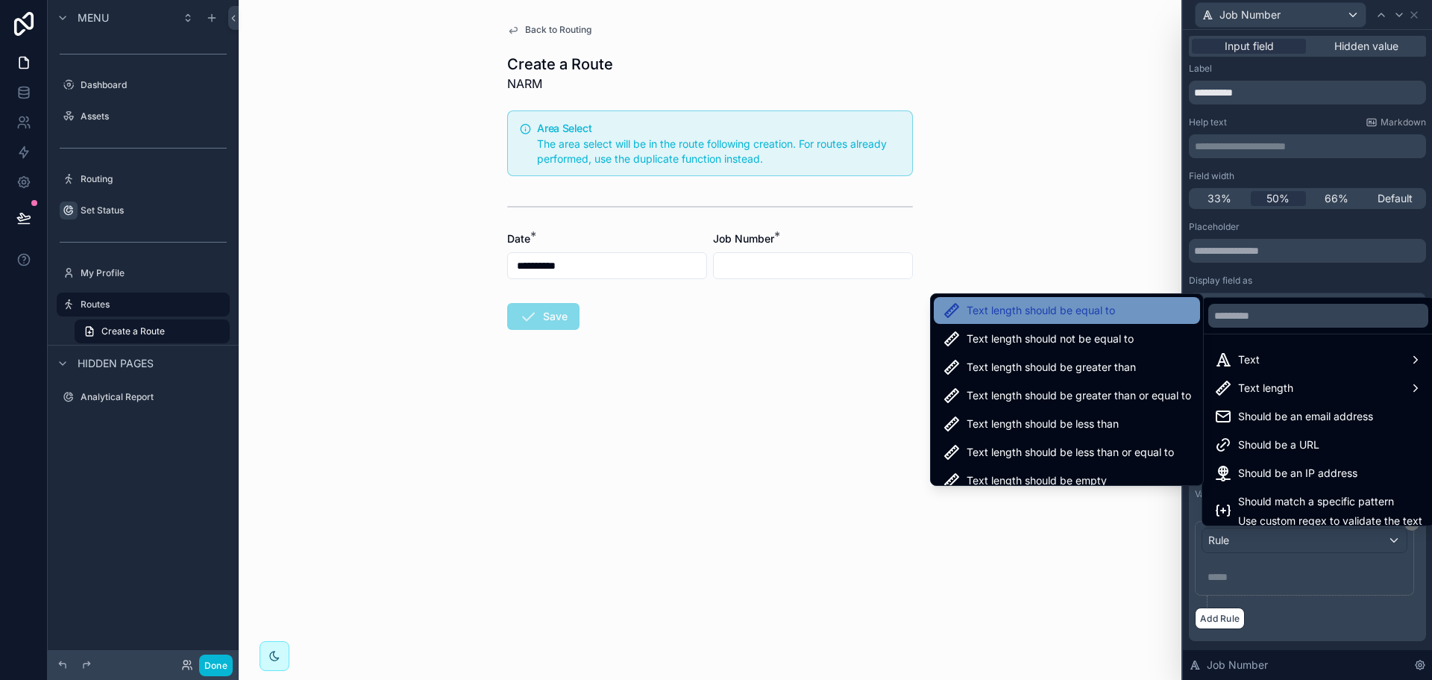
click at [1100, 315] on span "Text length should be equal to" at bounding box center [1041, 310] width 148 height 18
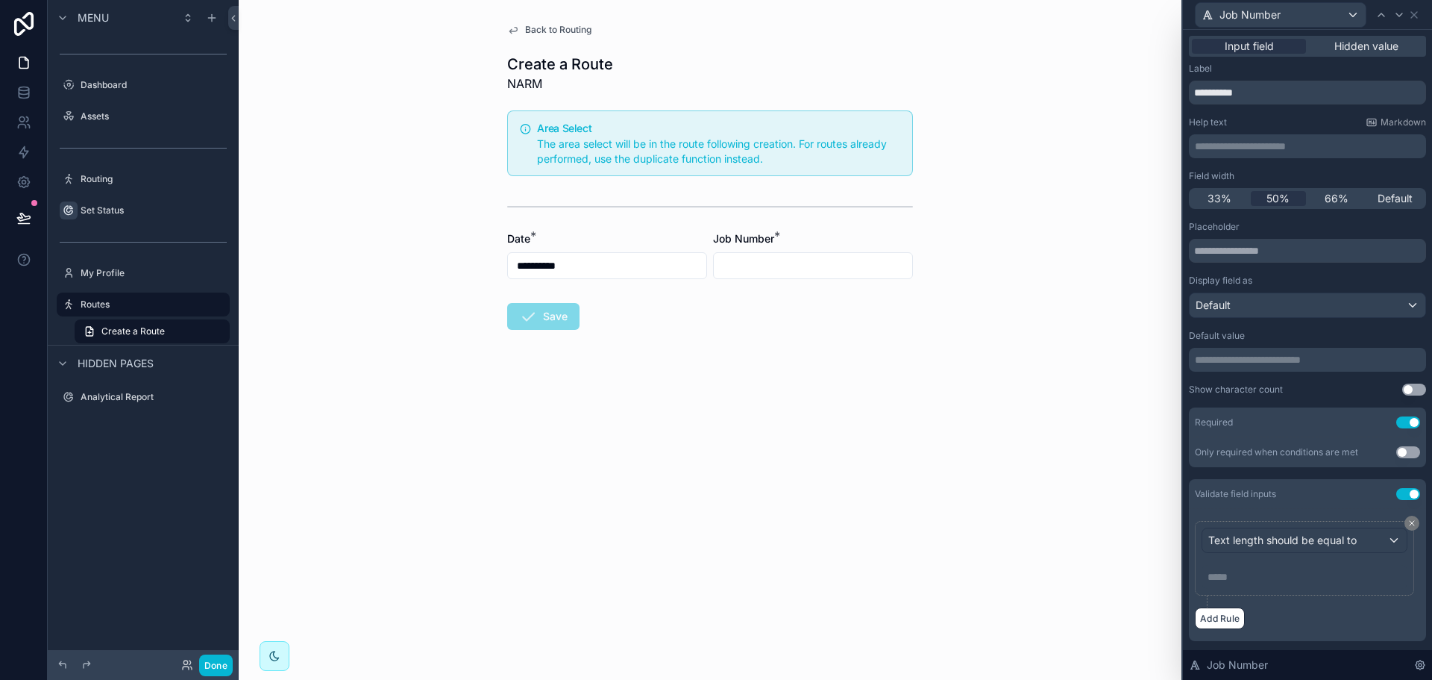
click at [1243, 589] on div "Text length should be equal to ***** ﻿" at bounding box center [1304, 558] width 219 height 75
click at [1244, 577] on p "***** ﻿" at bounding box center [1306, 576] width 197 height 15
click at [1330, 626] on div "Add Rule" at bounding box center [1307, 618] width 225 height 22
click at [1414, 16] on icon at bounding box center [1414, 15] width 12 height 12
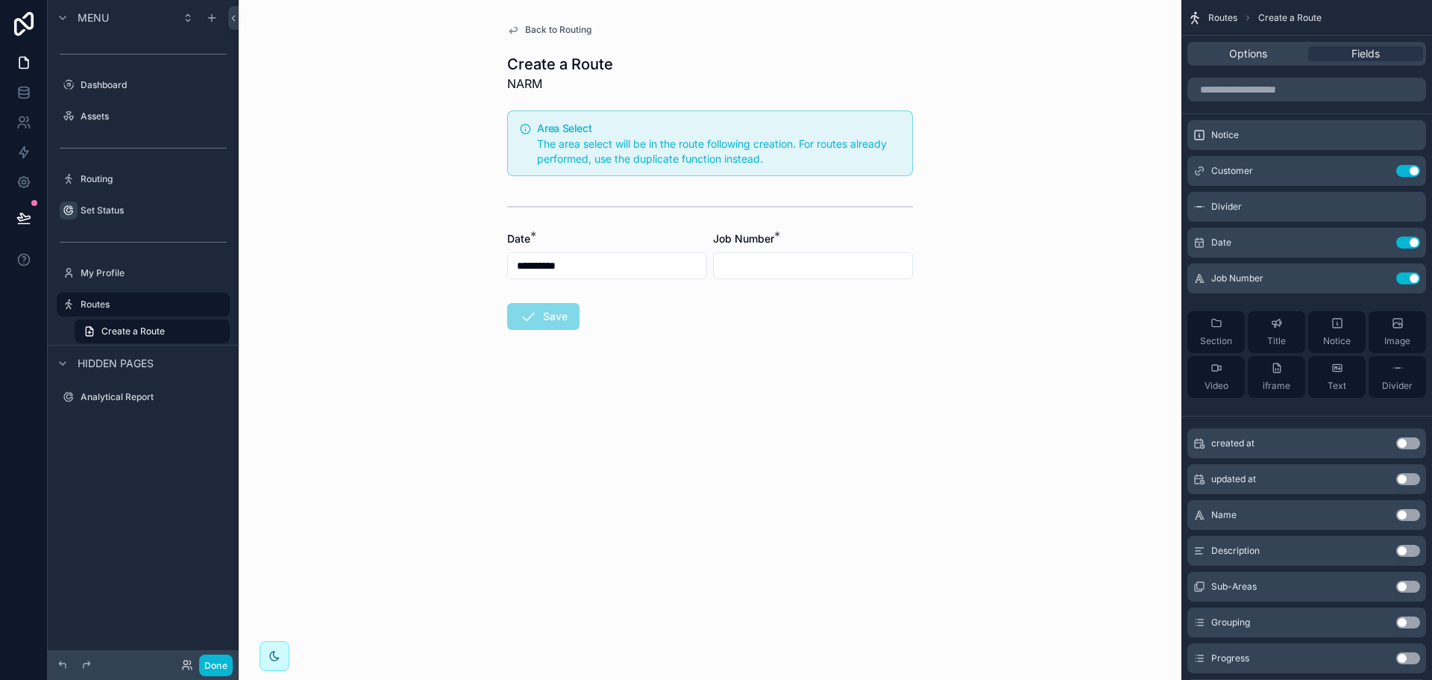
click at [1411, 656] on button "Use setting" at bounding box center [1408, 658] width 24 height 12
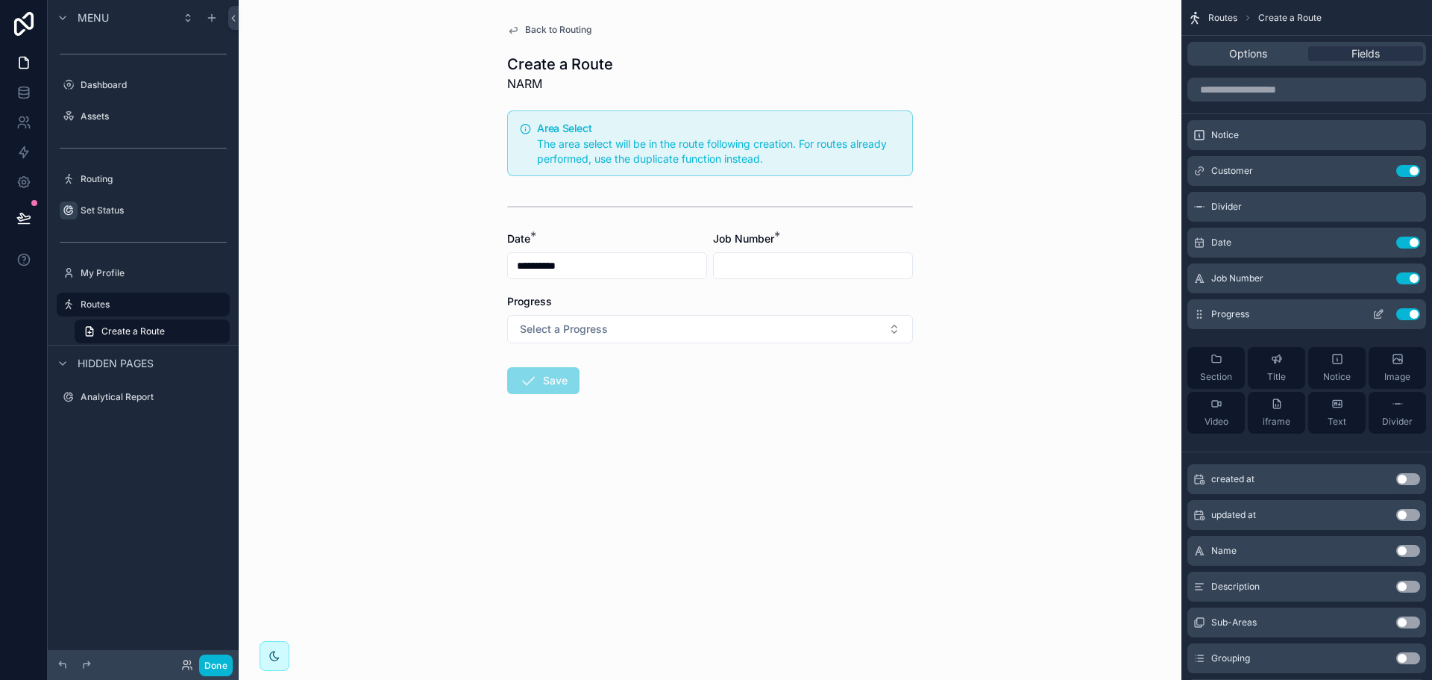
click at [1378, 313] on icon "scrollable content" at bounding box center [1380, 313] width 6 height 6
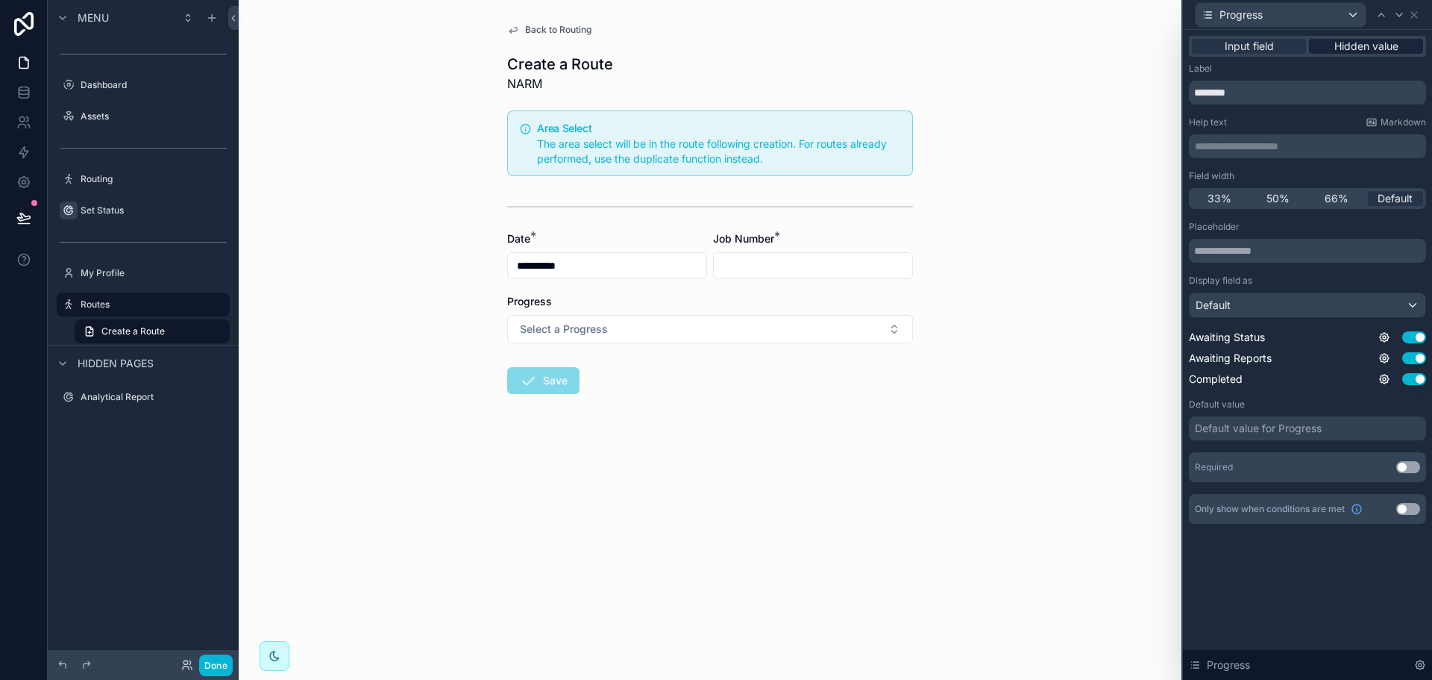
click at [1397, 49] on span "Hidden value" at bounding box center [1366, 46] width 64 height 15
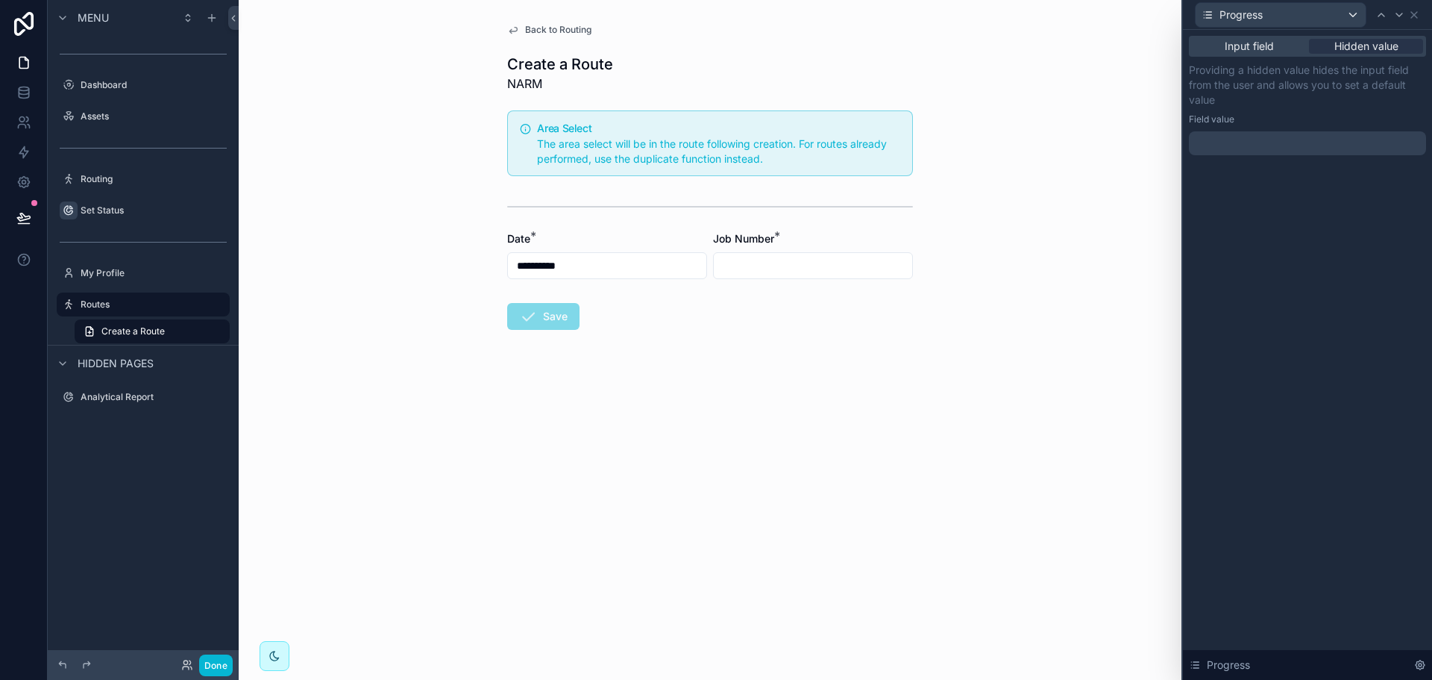
click at [1314, 142] on div at bounding box center [1307, 143] width 237 height 24
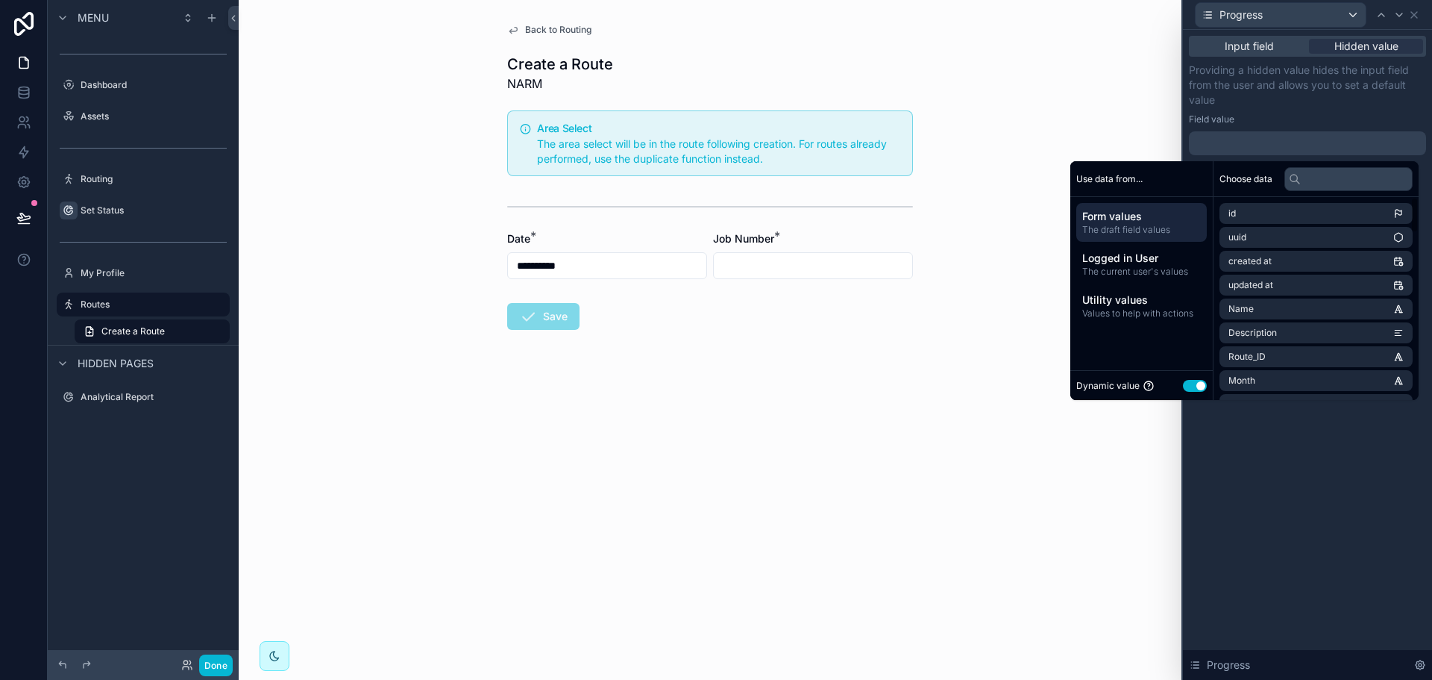
click at [1183, 389] on button "Use setting" at bounding box center [1195, 386] width 24 height 12
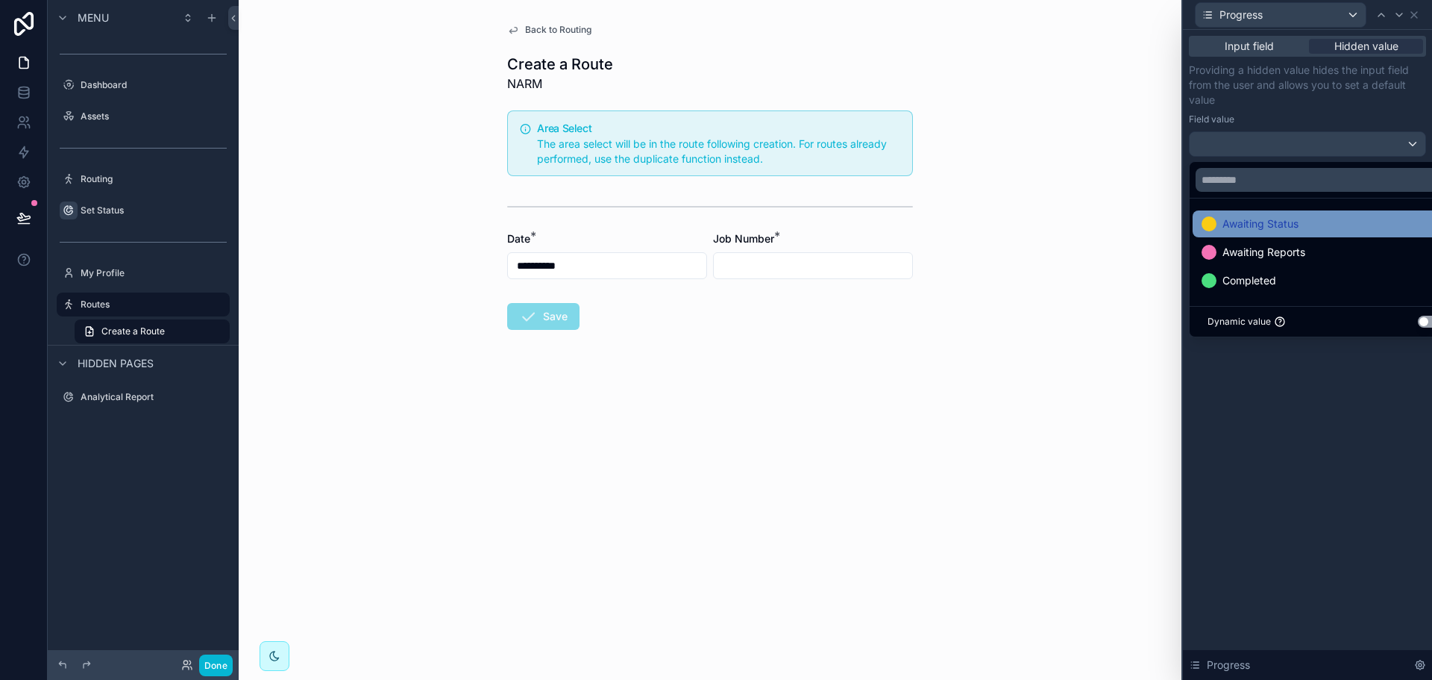
click at [1292, 225] on span "Awaiting Status" at bounding box center [1261, 224] width 76 height 18
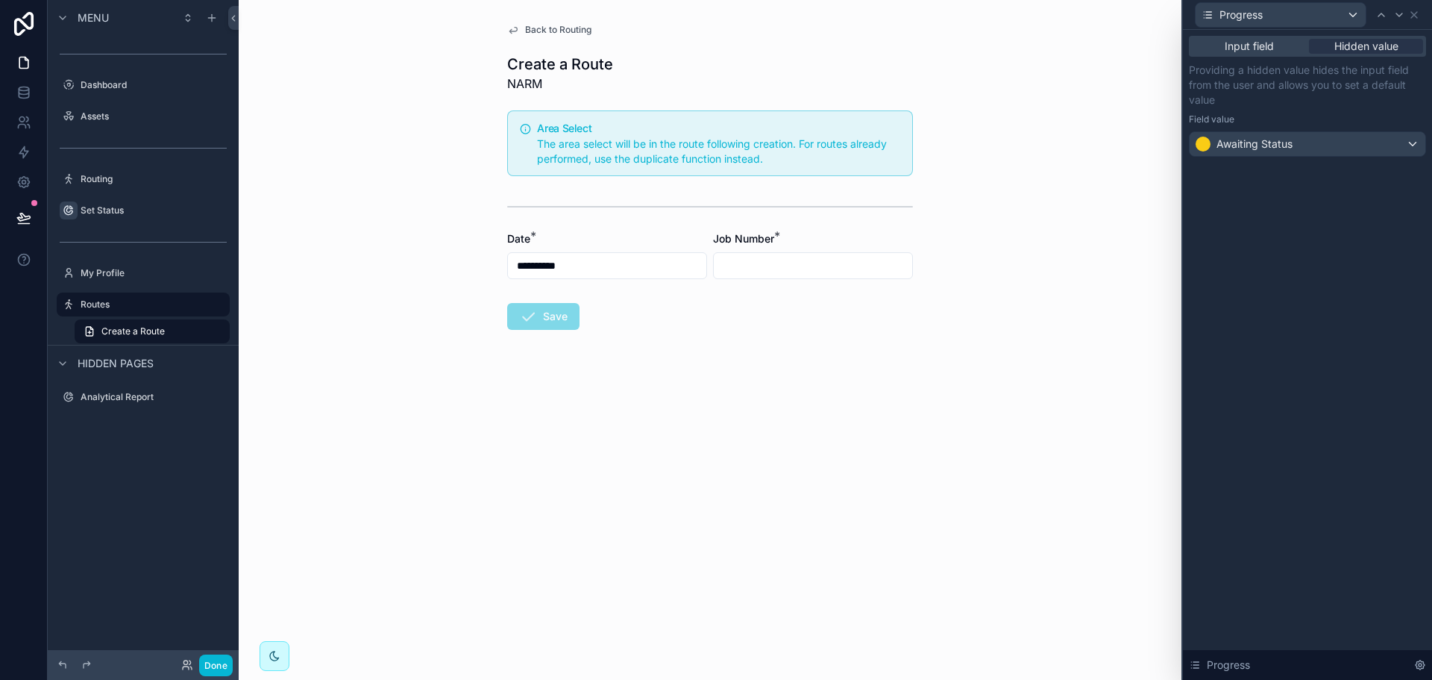
click at [1318, 406] on div "Input field Hidden value Providing a hidden value hides the input field from th…" at bounding box center [1307, 355] width 249 height 650
click at [1398, 13] on icon at bounding box center [1399, 15] width 12 height 12
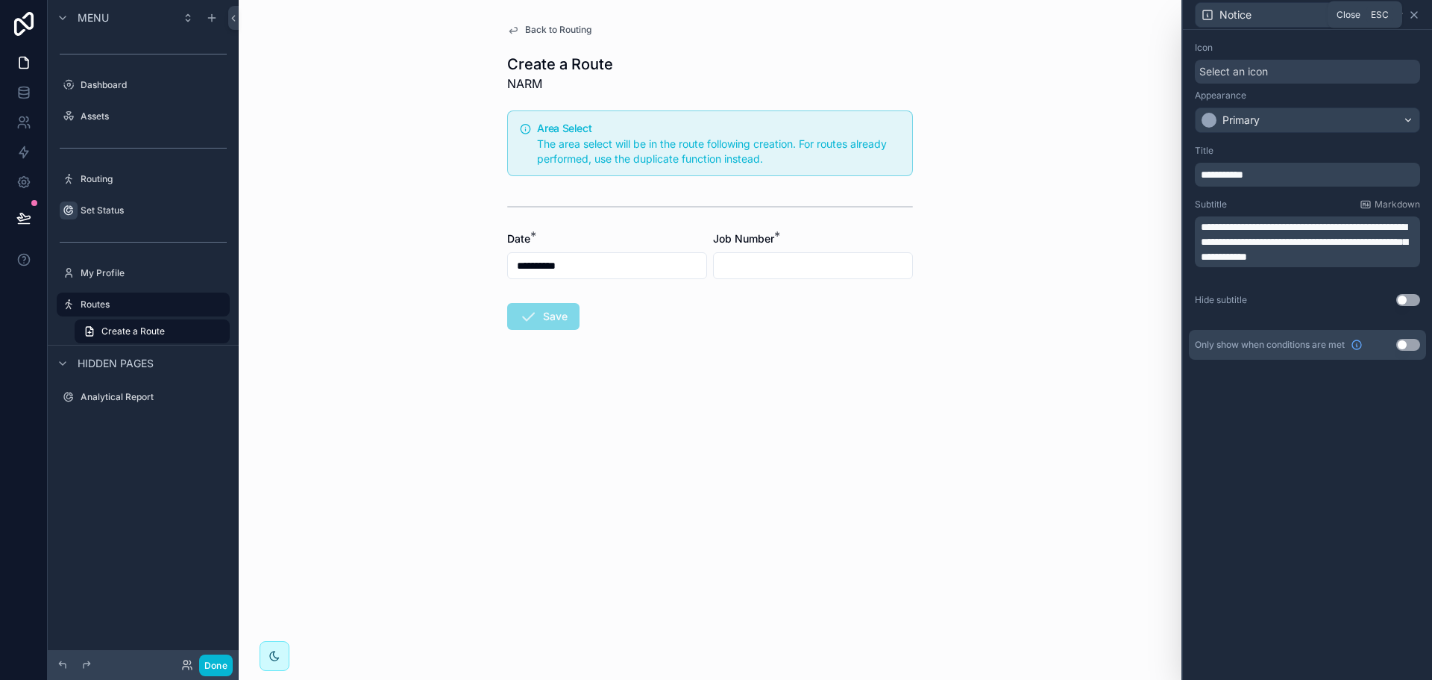
click at [1413, 17] on icon at bounding box center [1414, 15] width 12 height 12
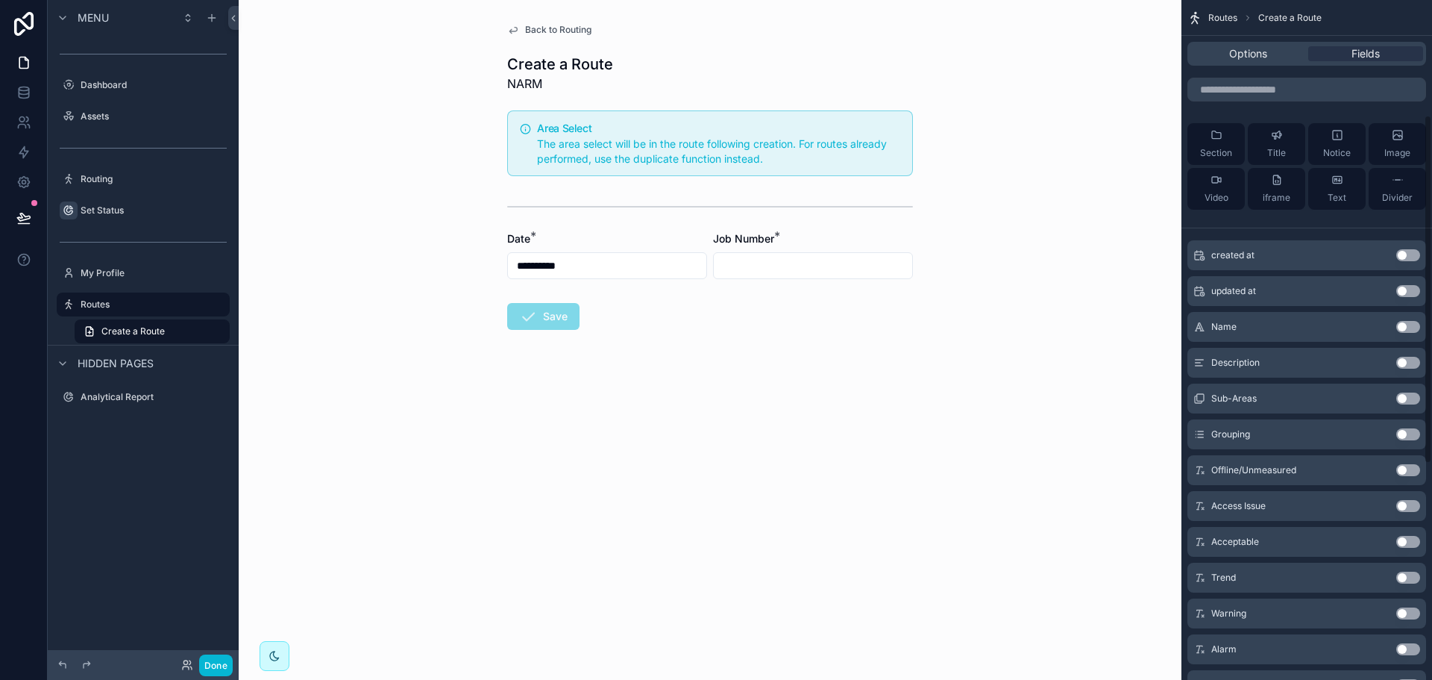
click at [1409, 434] on button "Use setting" at bounding box center [1408, 434] width 24 height 12
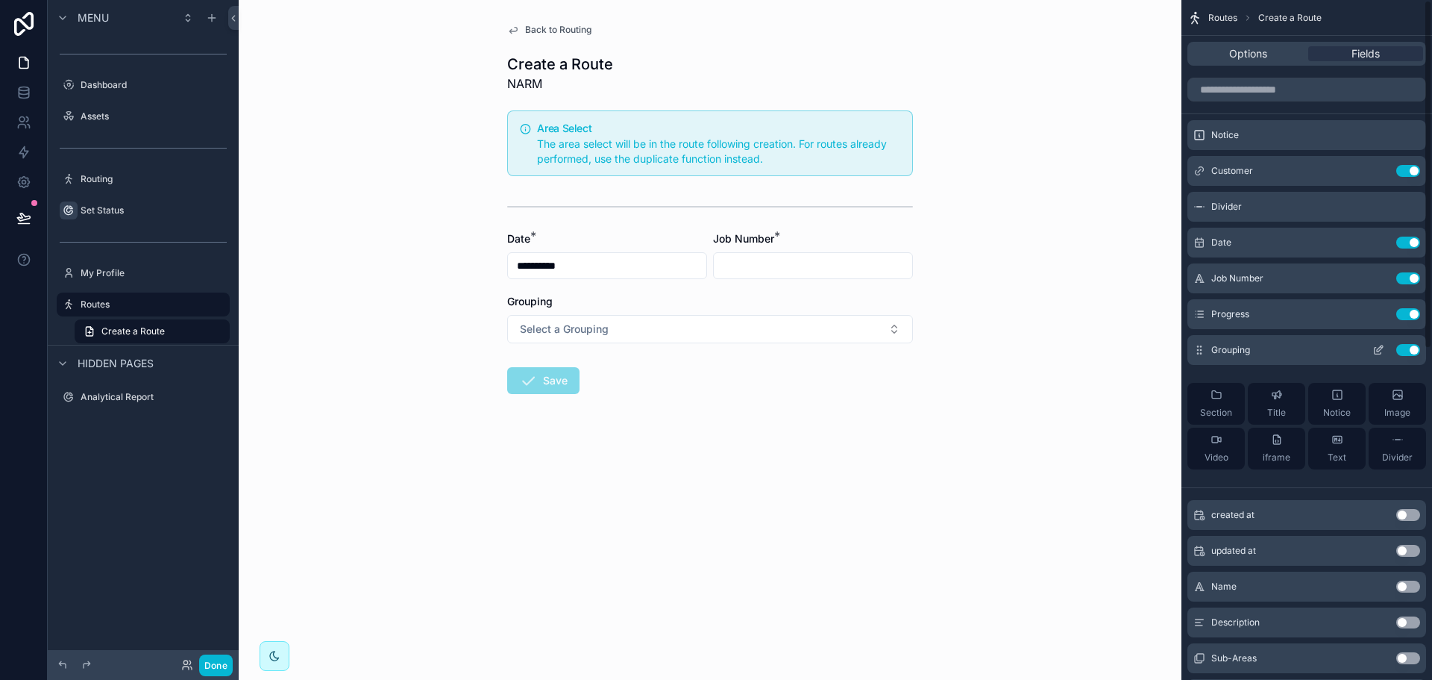
click at [1381, 349] on icon "scrollable content" at bounding box center [1380, 348] width 6 height 6
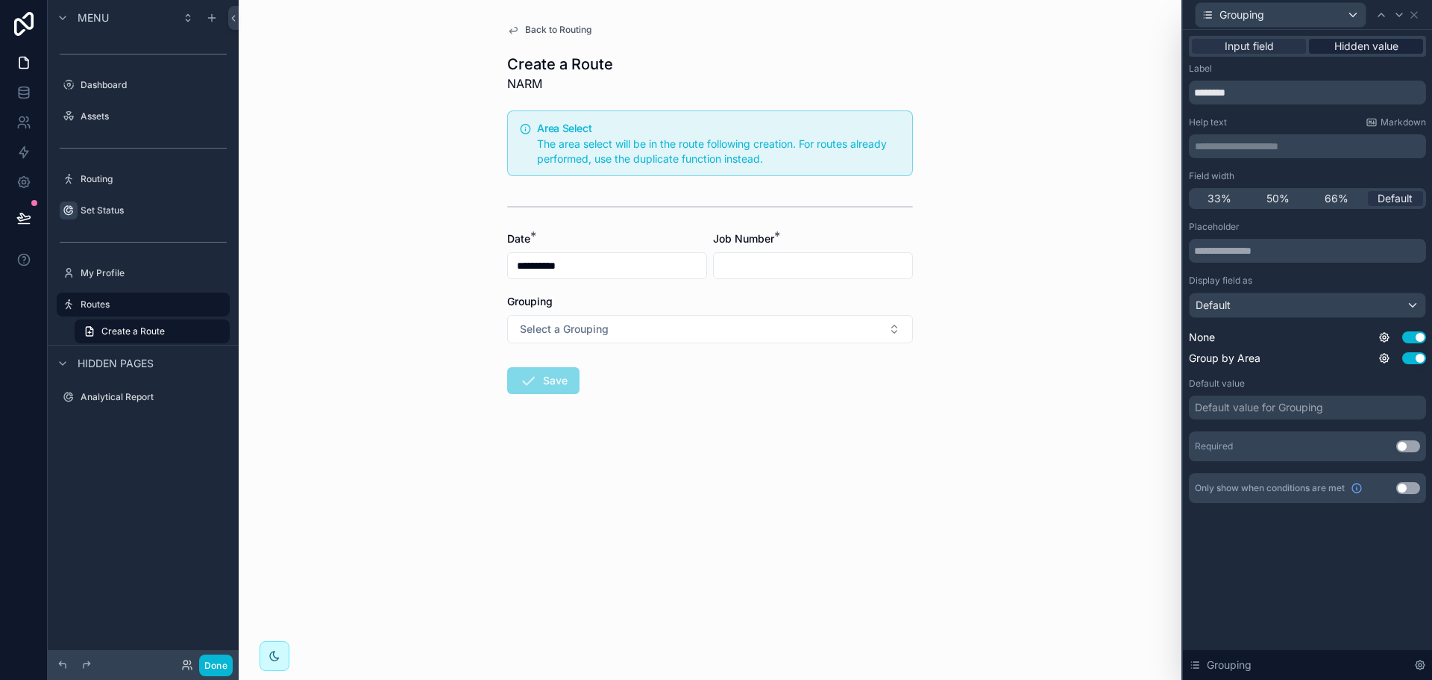
click at [1393, 46] on span "Hidden value" at bounding box center [1366, 46] width 64 height 15
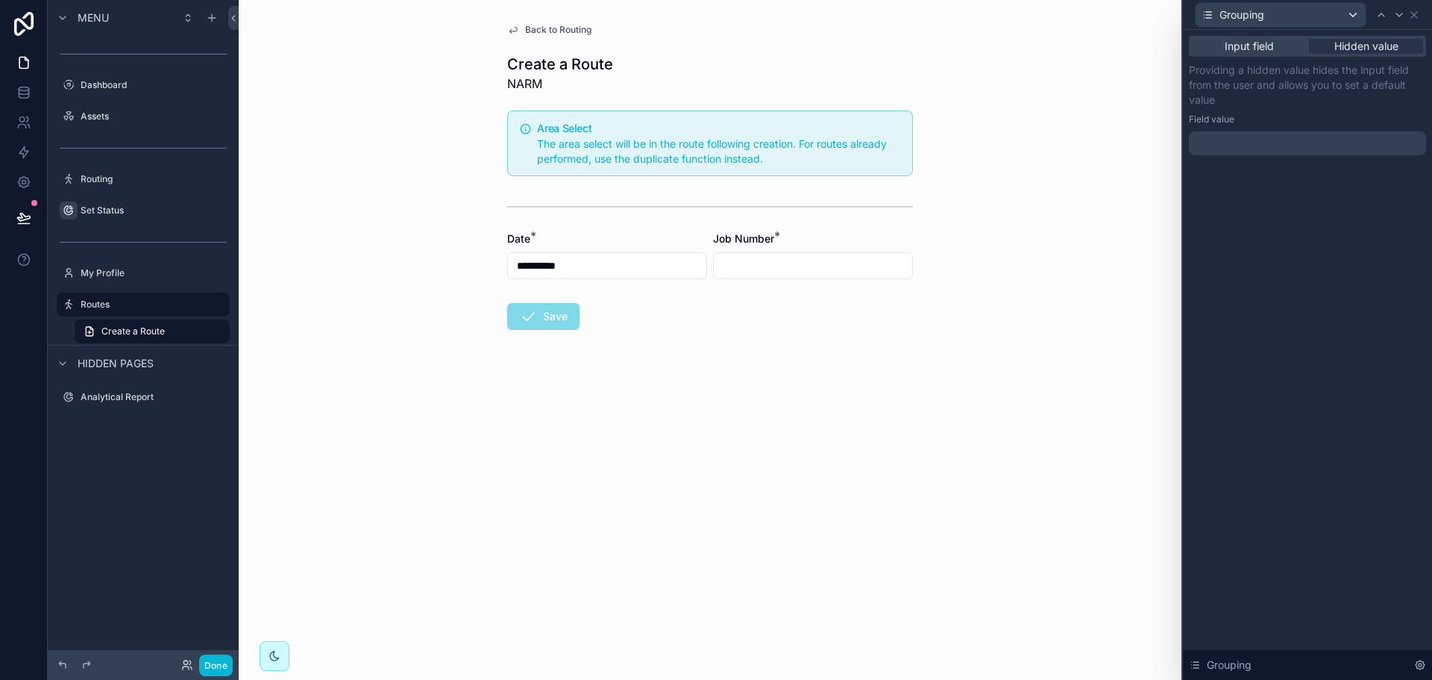
click at [1312, 147] on div at bounding box center [1307, 143] width 237 height 24
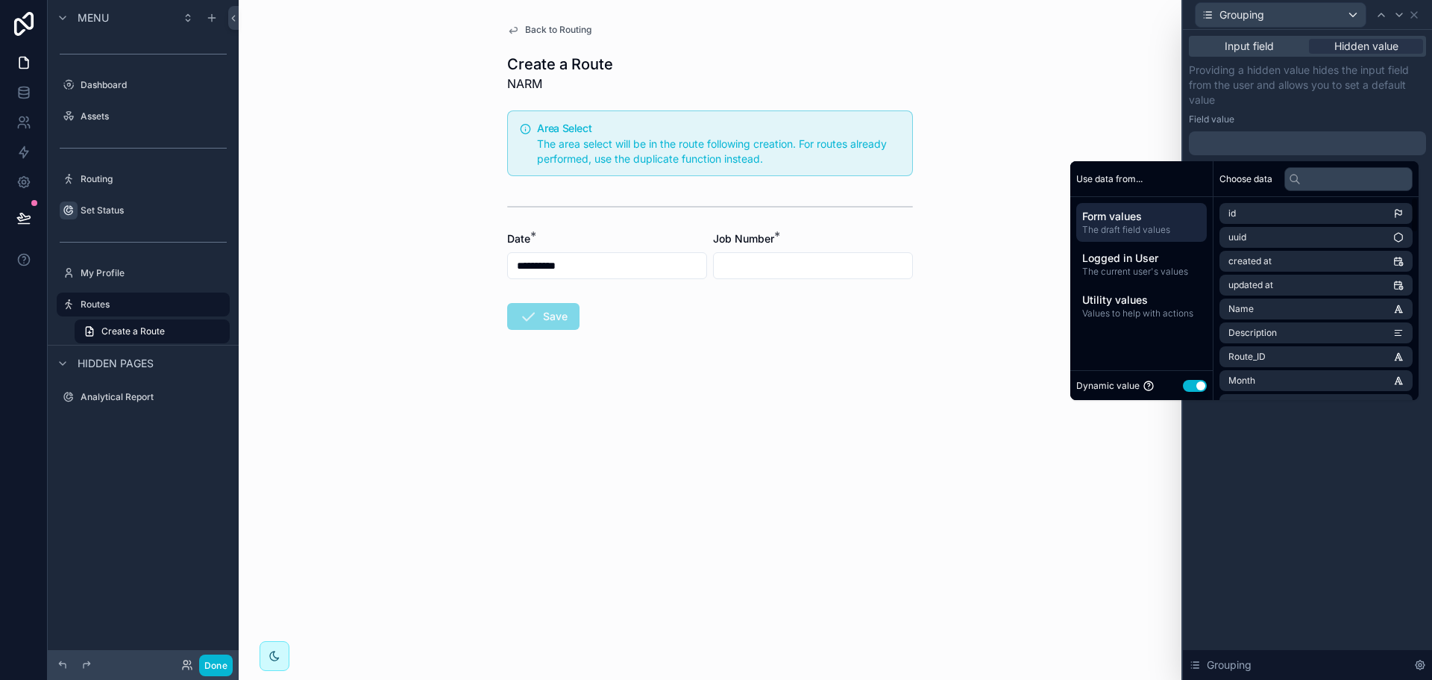
click at [1195, 380] on button "Use setting" at bounding box center [1195, 386] width 24 height 12
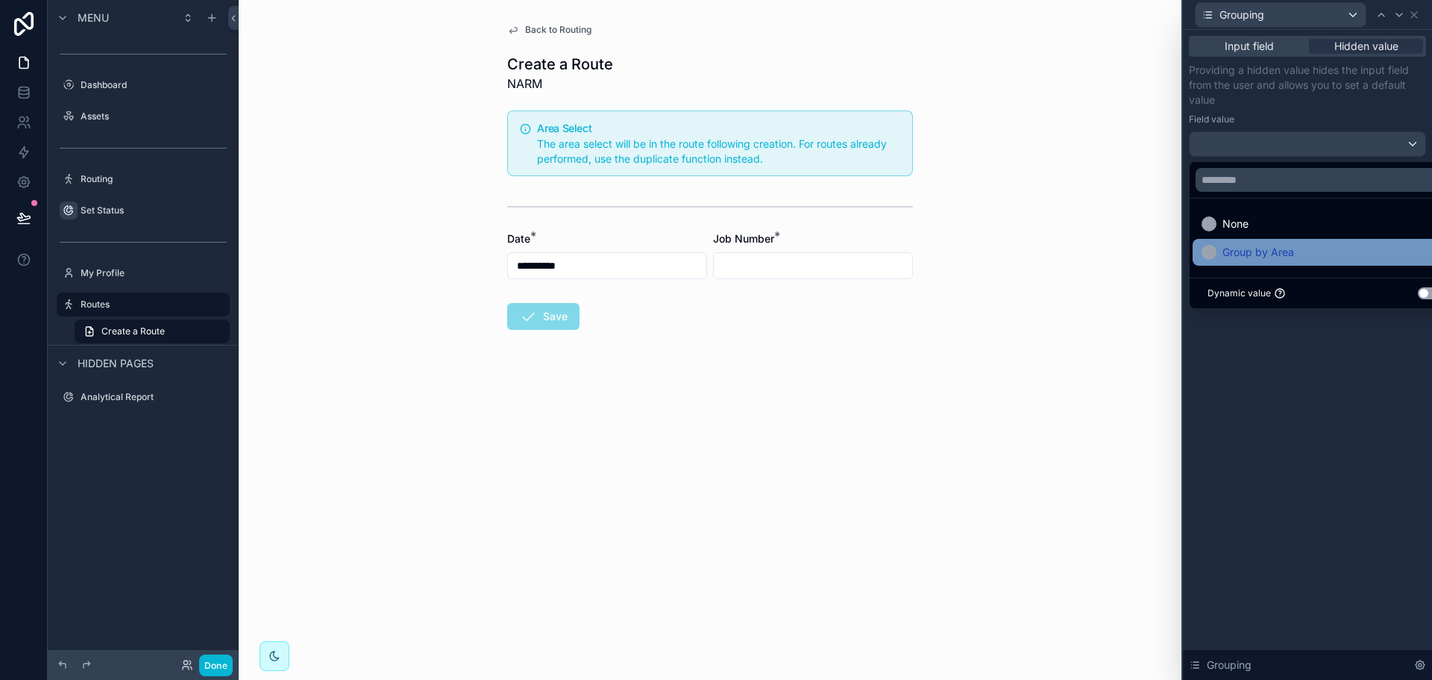
click at [1283, 253] on span "Group by Area" at bounding box center [1259, 252] width 72 height 18
click at [1257, 407] on div "Input field Hidden value Providing a hidden value hides the input field from th…" at bounding box center [1307, 355] width 249 height 650
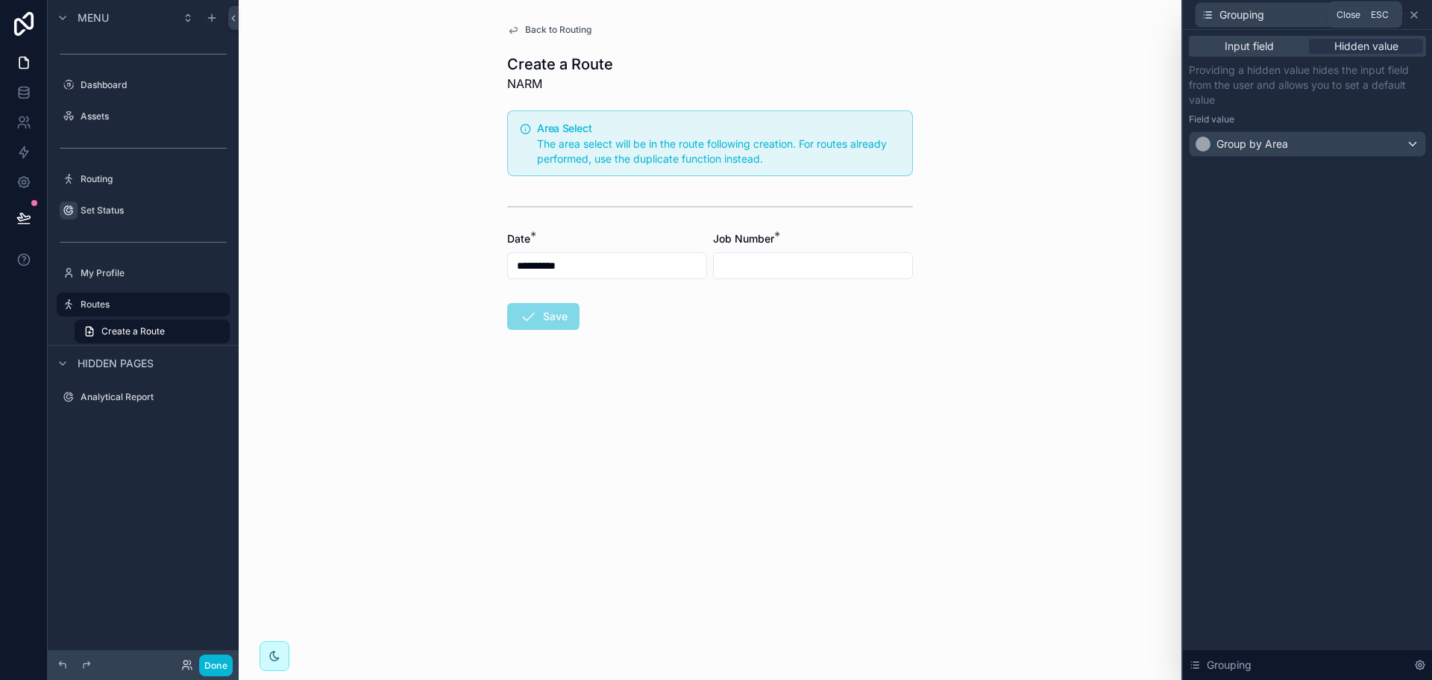
click at [1415, 13] on icon at bounding box center [1414, 15] width 12 height 12
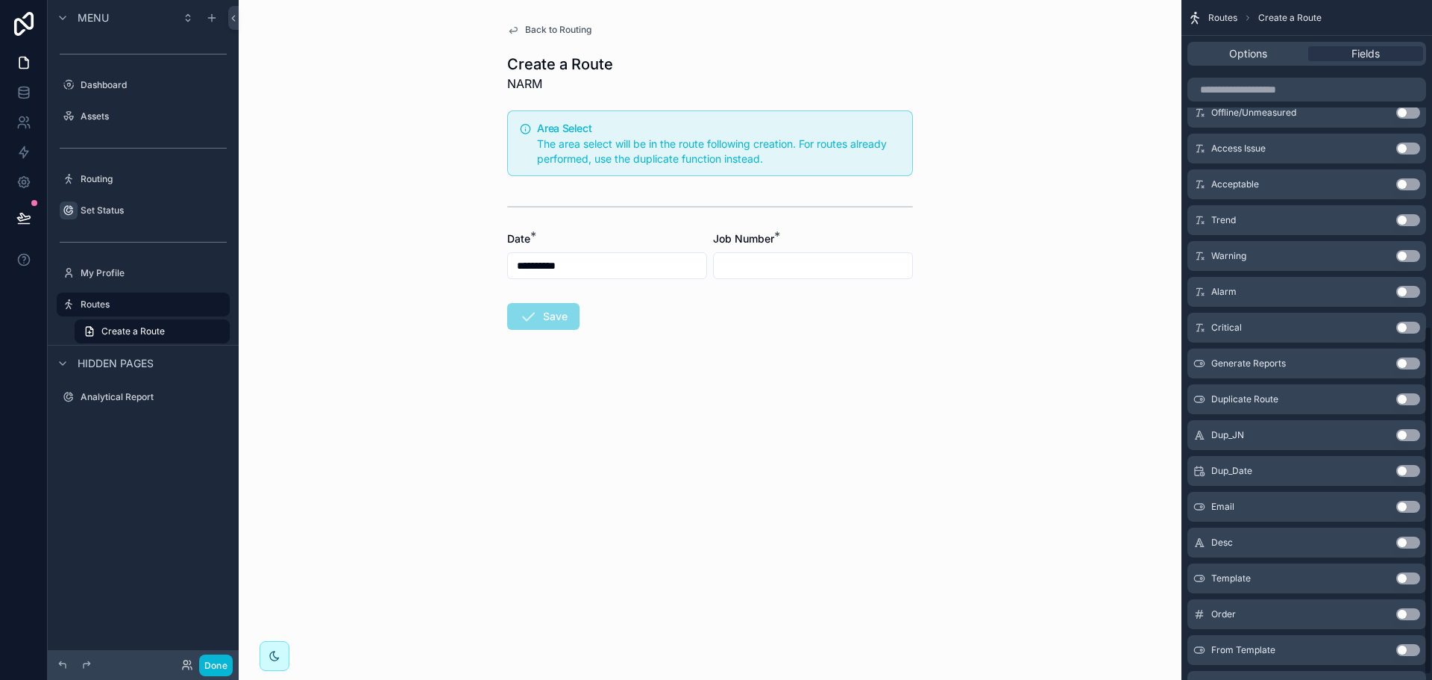
scroll to position [644, 0]
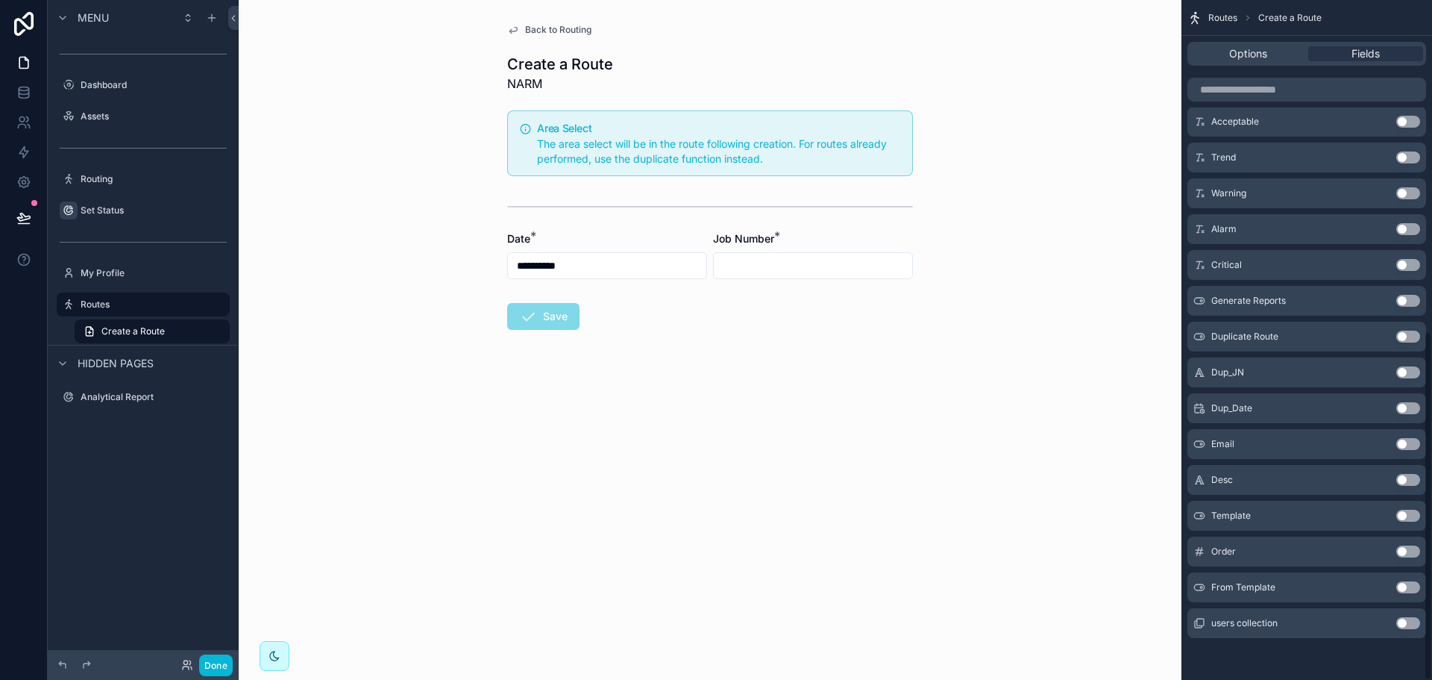
drag, startPoint x: 1402, startPoint y: 625, endPoint x: 1403, endPoint y: 542, distance: 82.8
click at [1402, 625] on button "Use setting" at bounding box center [1408, 623] width 24 height 12
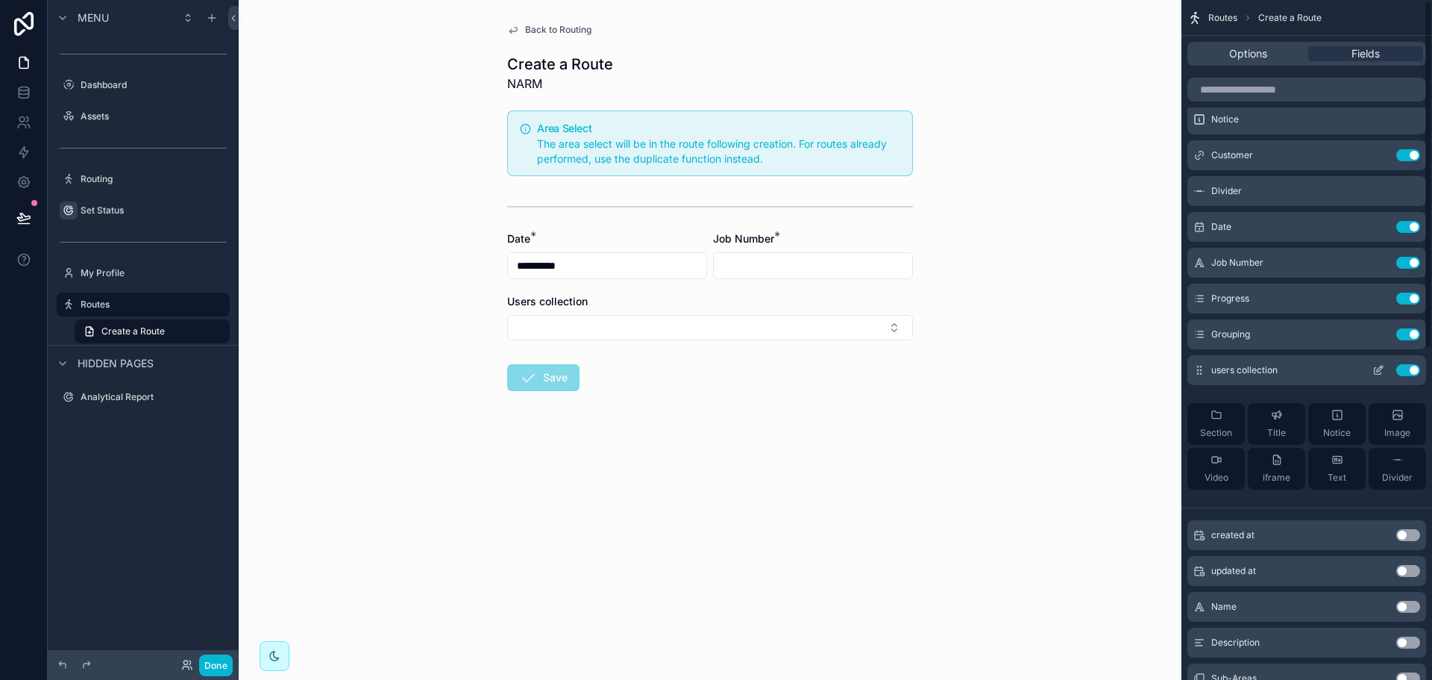
scroll to position [0, 0]
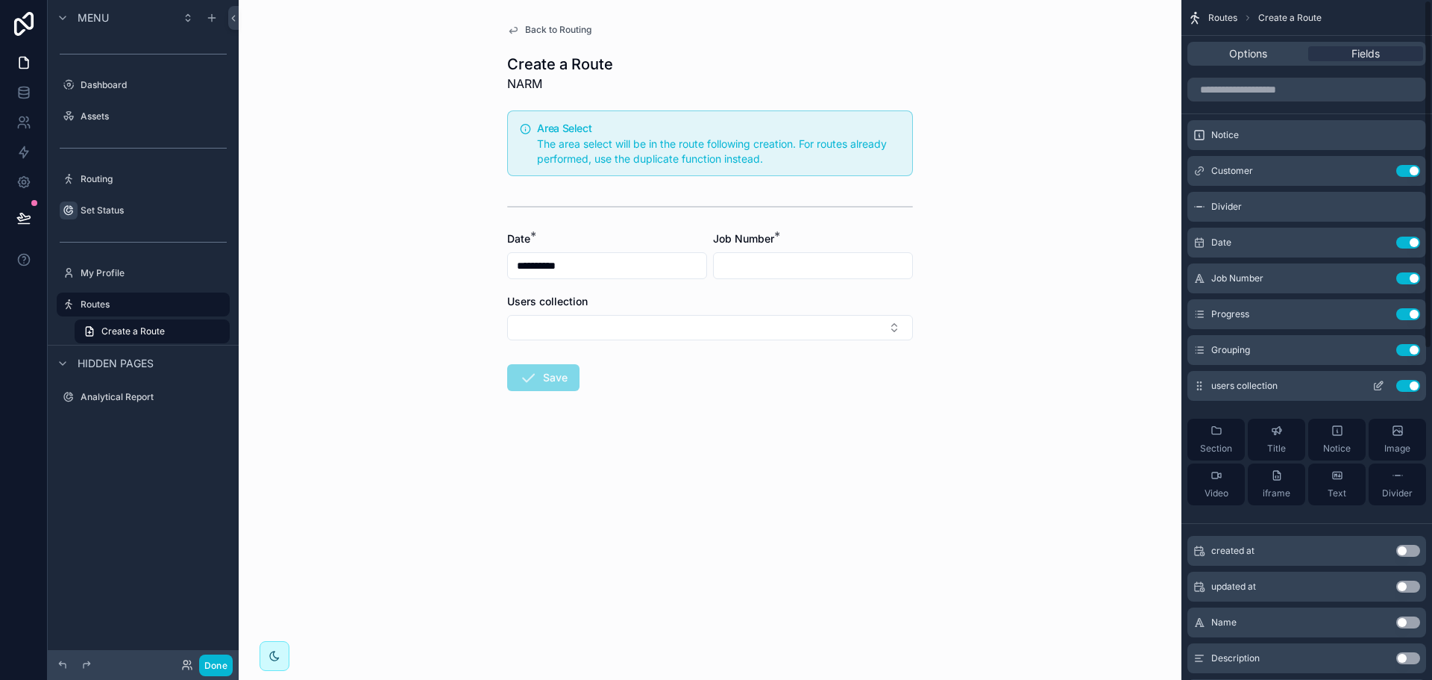
click at [1381, 387] on icon "scrollable content" at bounding box center [1378, 386] width 12 height 12
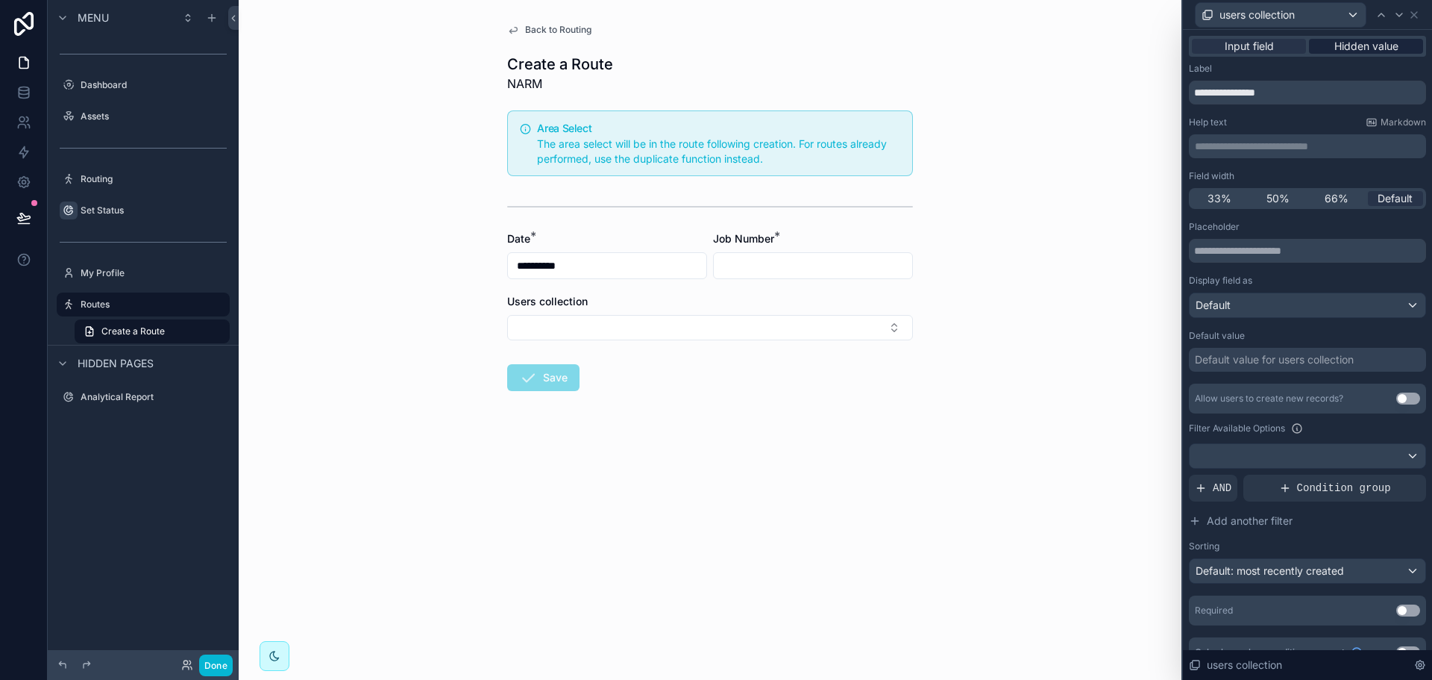
click at [1399, 48] on div "Hidden value" at bounding box center [1366, 46] width 114 height 15
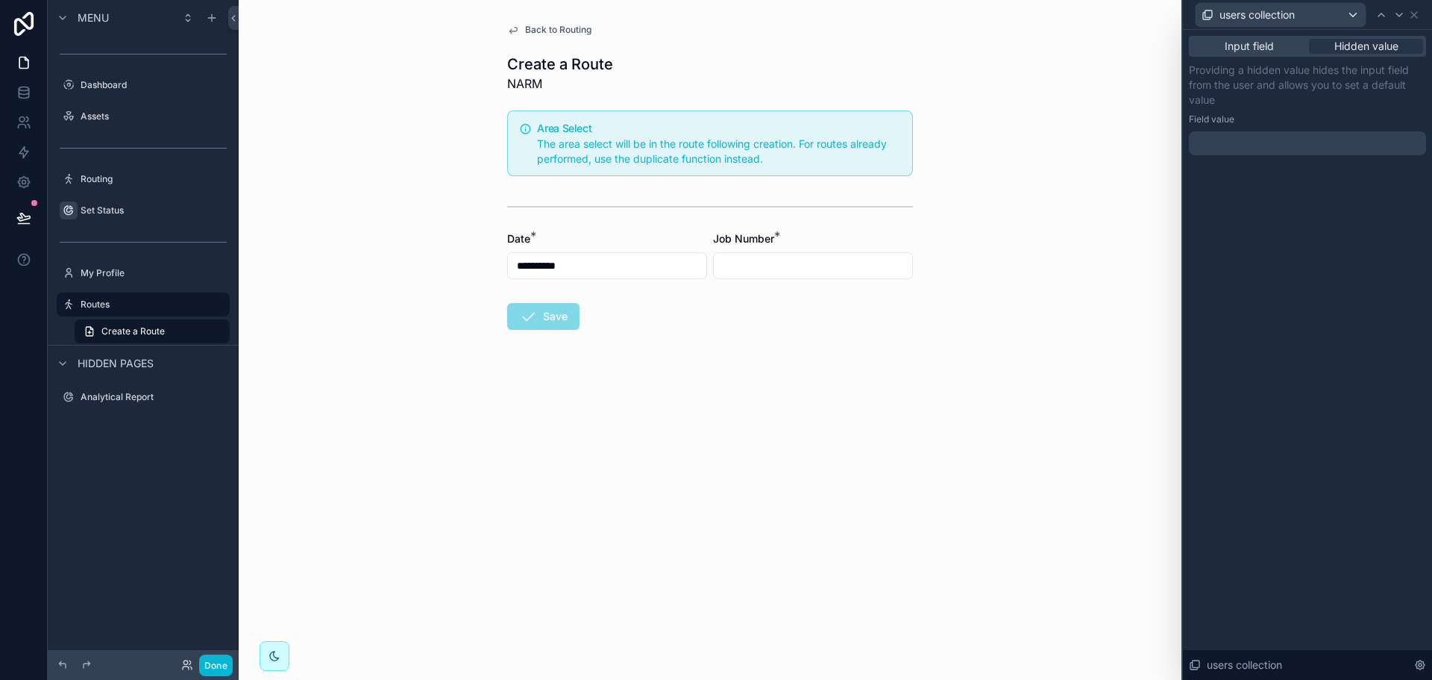
click at [1351, 145] on div at bounding box center [1307, 143] width 237 height 24
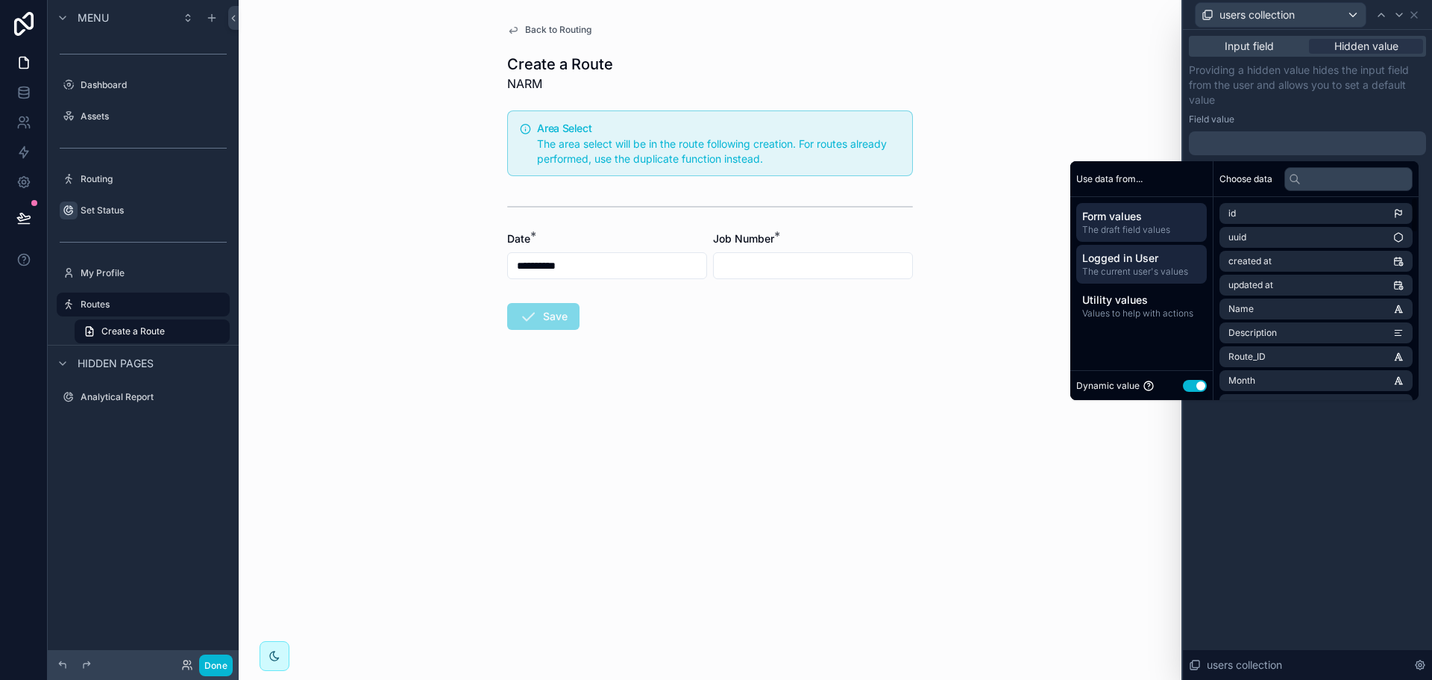
click at [1165, 263] on span "Logged in User" at bounding box center [1141, 258] width 119 height 15
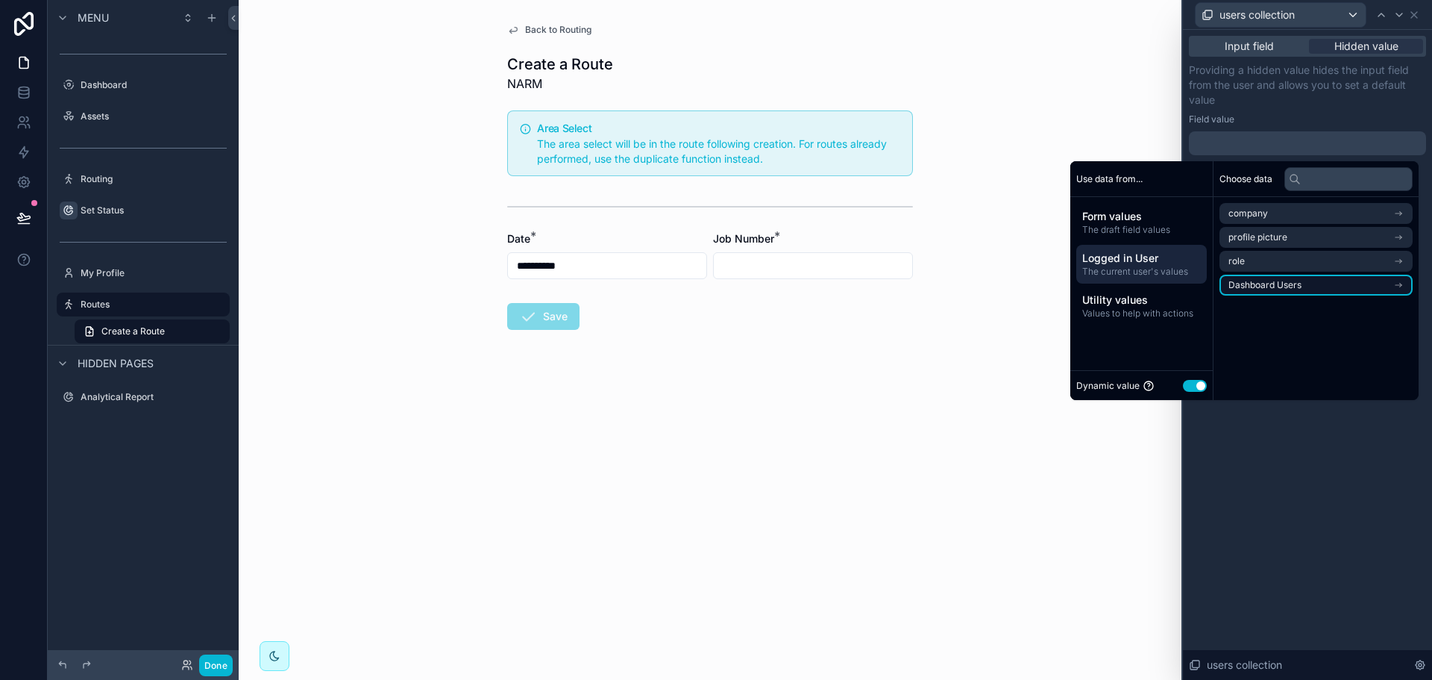
click at [1281, 283] on span "Dashboard Users" at bounding box center [1265, 285] width 73 height 12
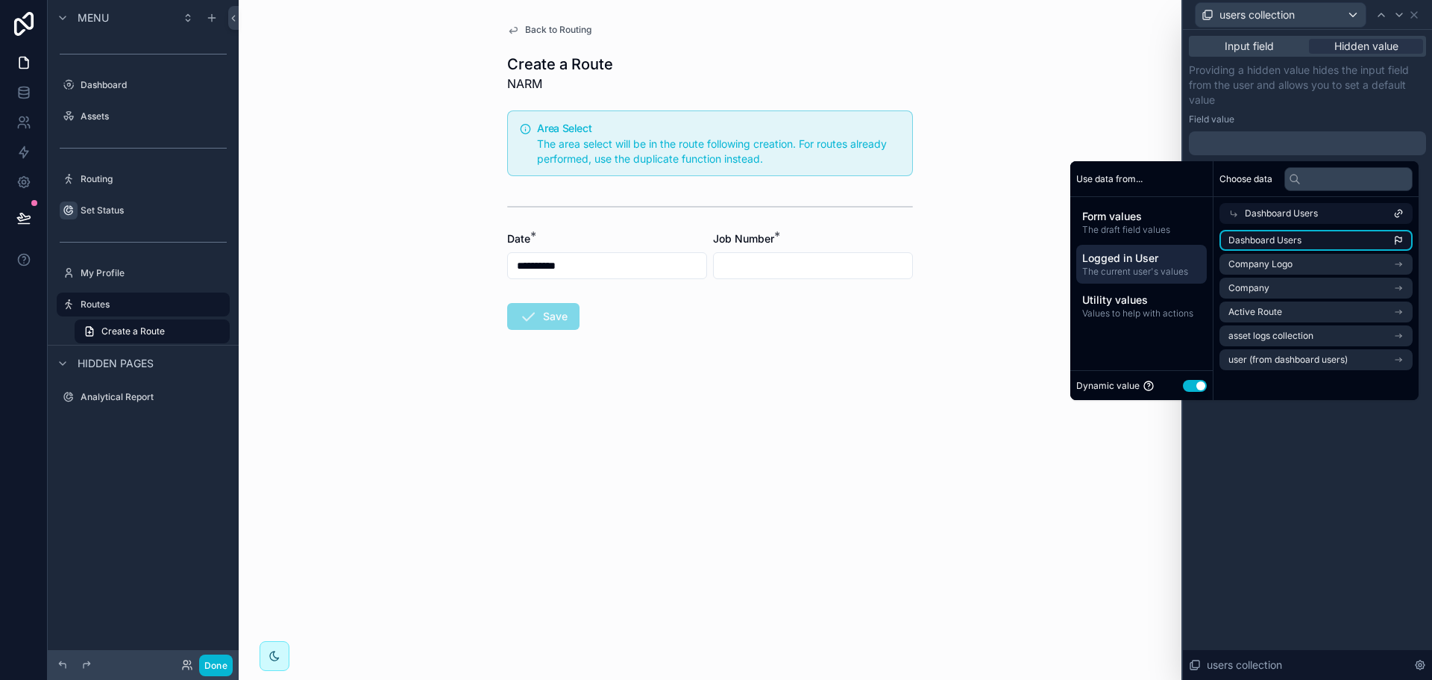
click at [1278, 236] on span "Dashboard Users" at bounding box center [1265, 240] width 73 height 12
click at [1260, 490] on div "**********" at bounding box center [1307, 355] width 249 height 650
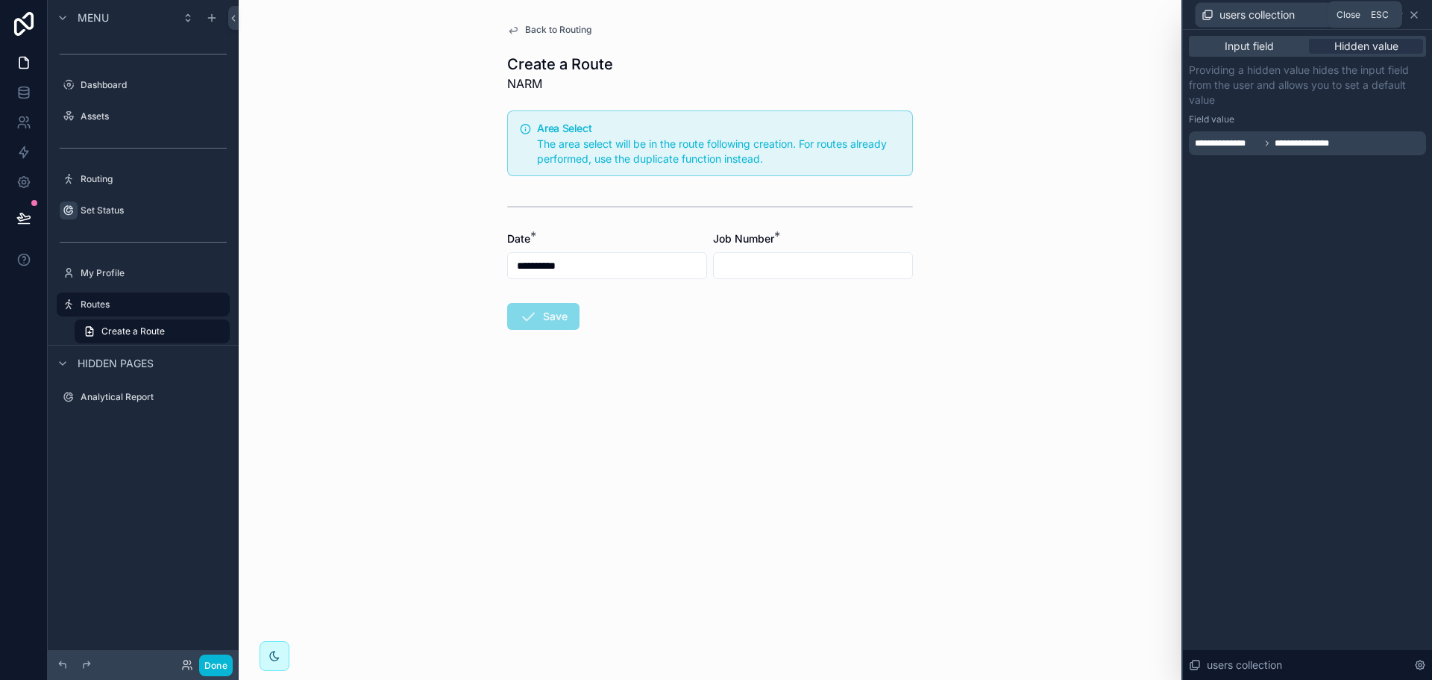
click at [1416, 10] on icon at bounding box center [1414, 15] width 12 height 12
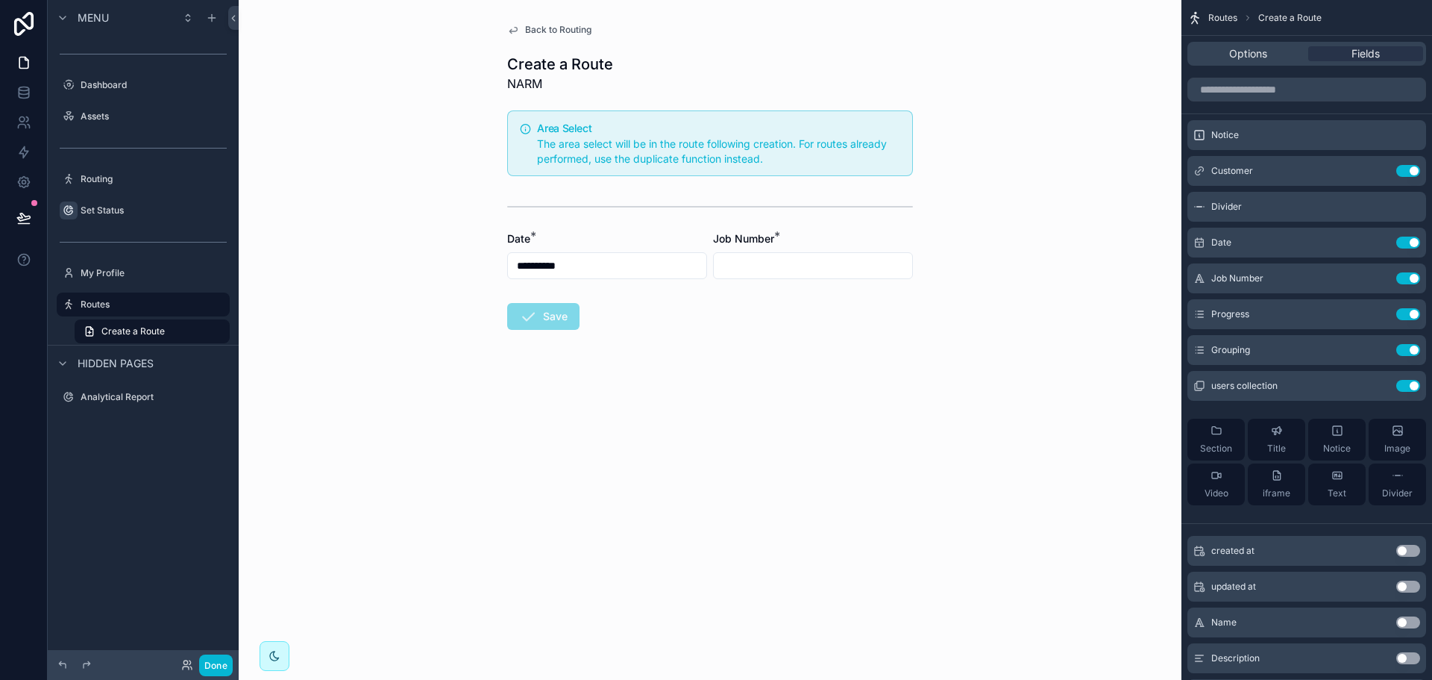
drag, startPoint x: 838, startPoint y: 307, endPoint x: 949, endPoint y: 248, distance: 125.4
click at [838, 307] on form "**********" at bounding box center [710, 264] width 406 height 321
click at [1274, 54] on div "Options" at bounding box center [1247, 53] width 115 height 15
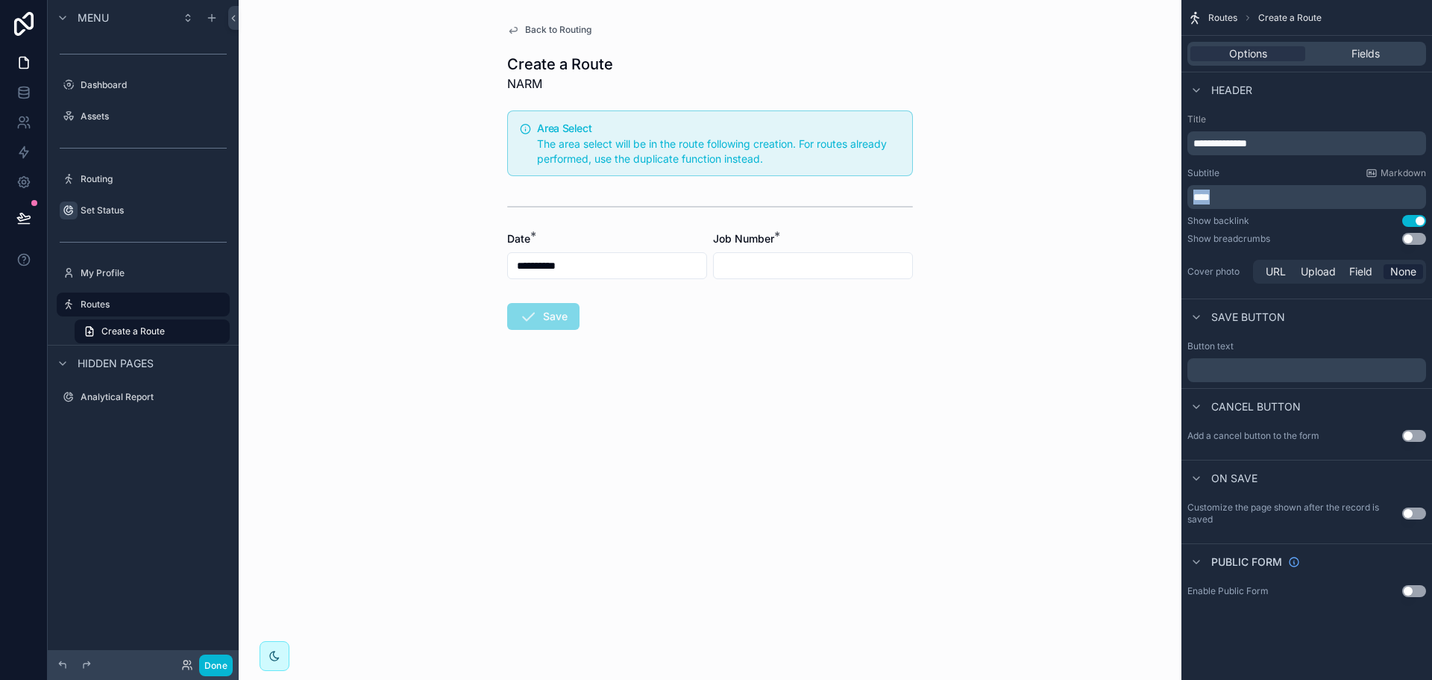
drag, startPoint x: 1241, startPoint y: 201, endPoint x: 1197, endPoint y: 204, distance: 44.1
click at [1197, 204] on p "****" at bounding box center [1308, 196] width 230 height 15
click at [765, 363] on form "**********" at bounding box center [710, 264] width 406 height 321
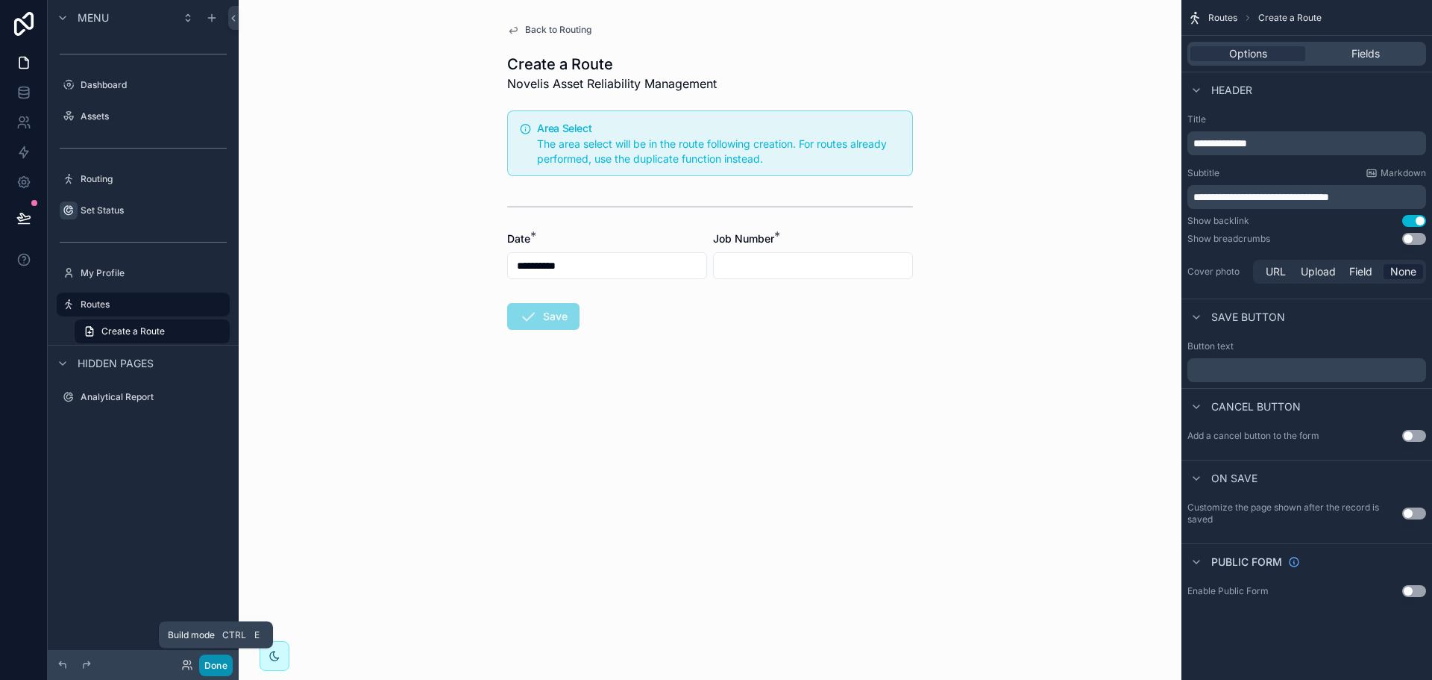
click at [207, 660] on button "Done" at bounding box center [216, 665] width 34 height 22
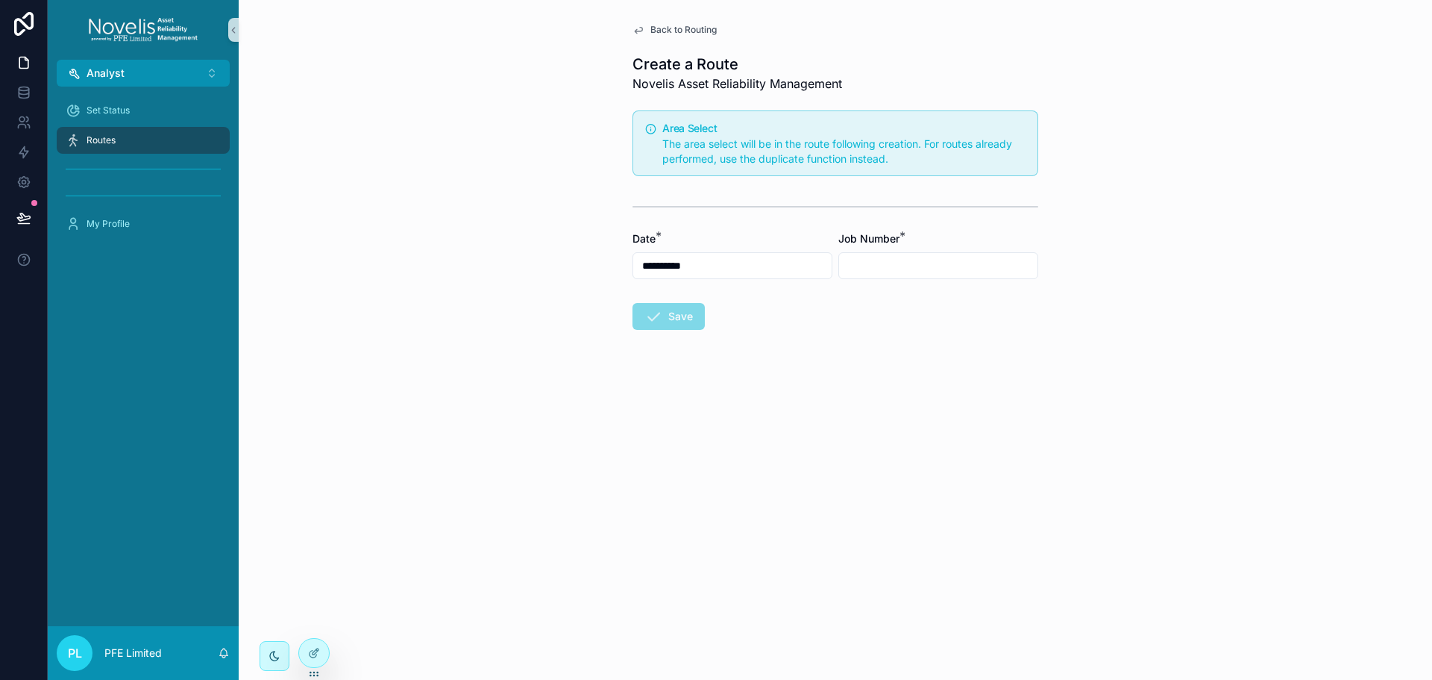
click at [143, 141] on div "Routes" at bounding box center [143, 140] width 155 height 24
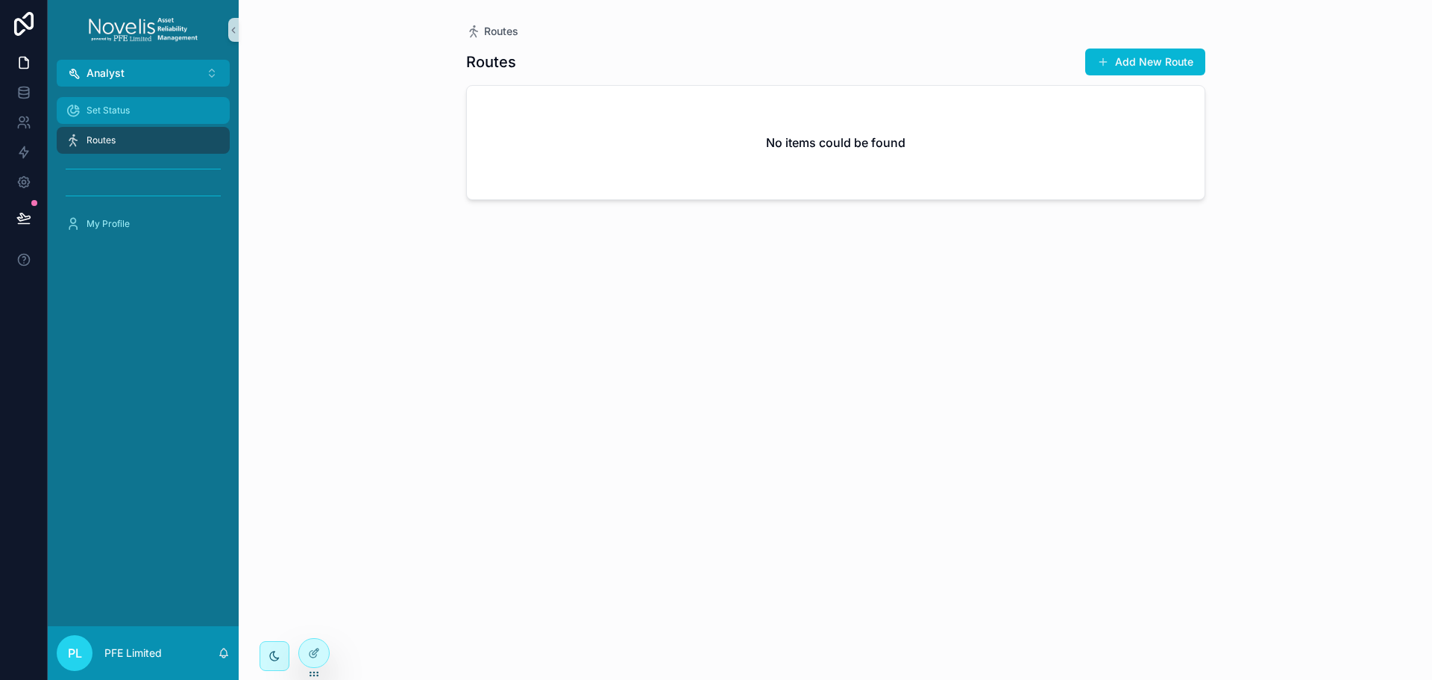
click at [142, 110] on div "Set Status" at bounding box center [143, 110] width 155 height 24
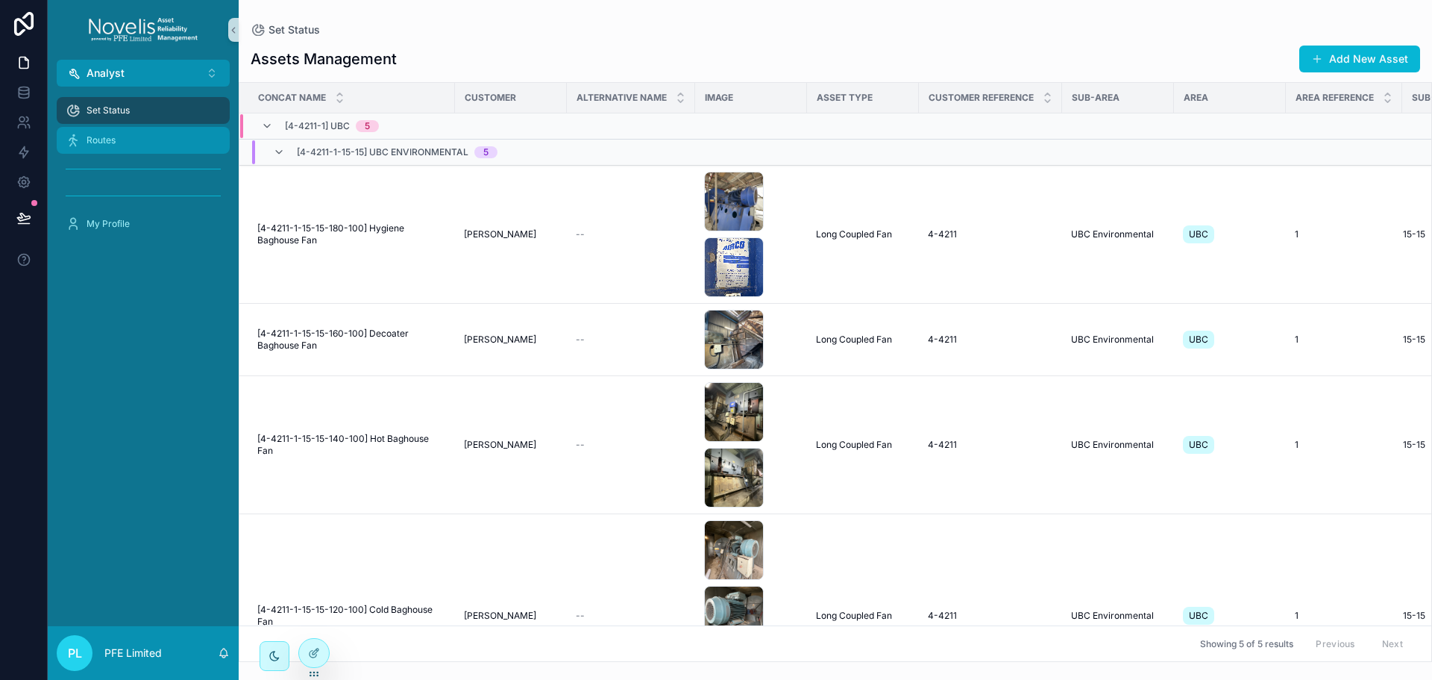
click at [134, 134] on div "Routes" at bounding box center [143, 140] width 155 height 24
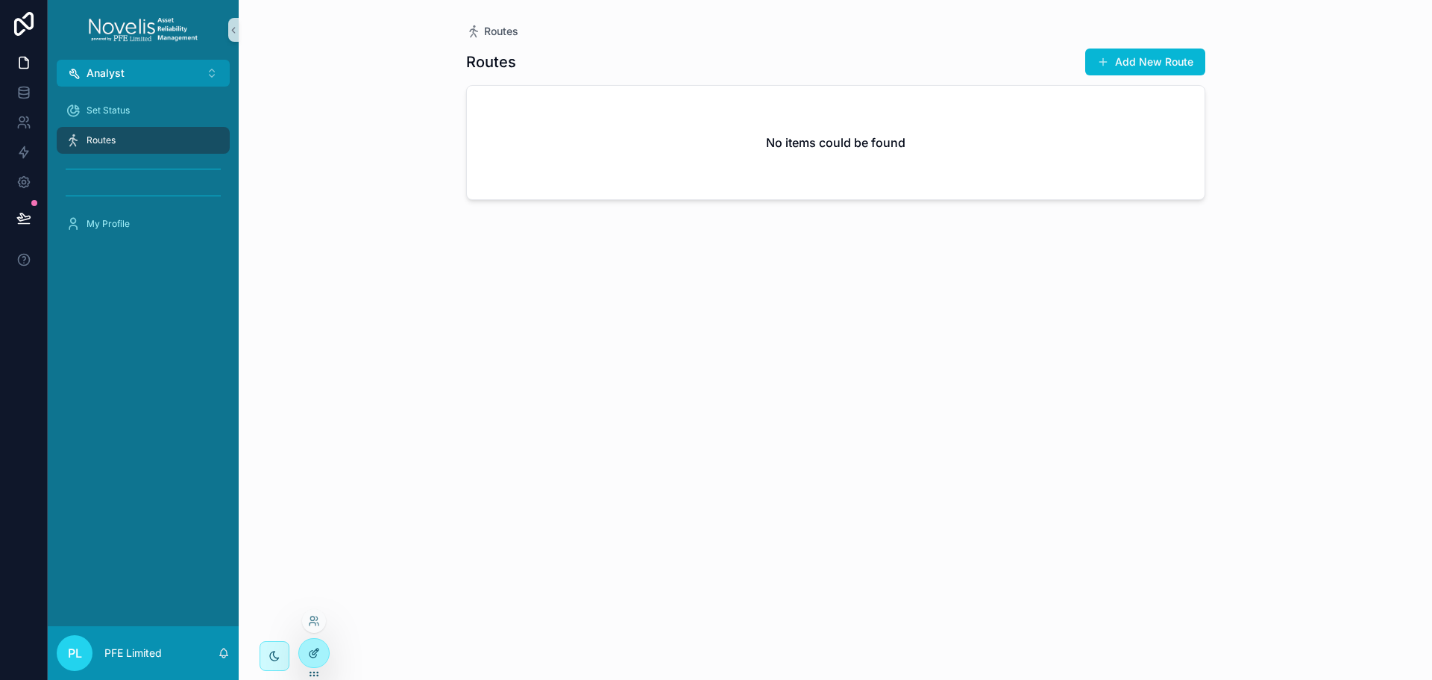
click at [316, 650] on icon at bounding box center [314, 653] width 12 height 12
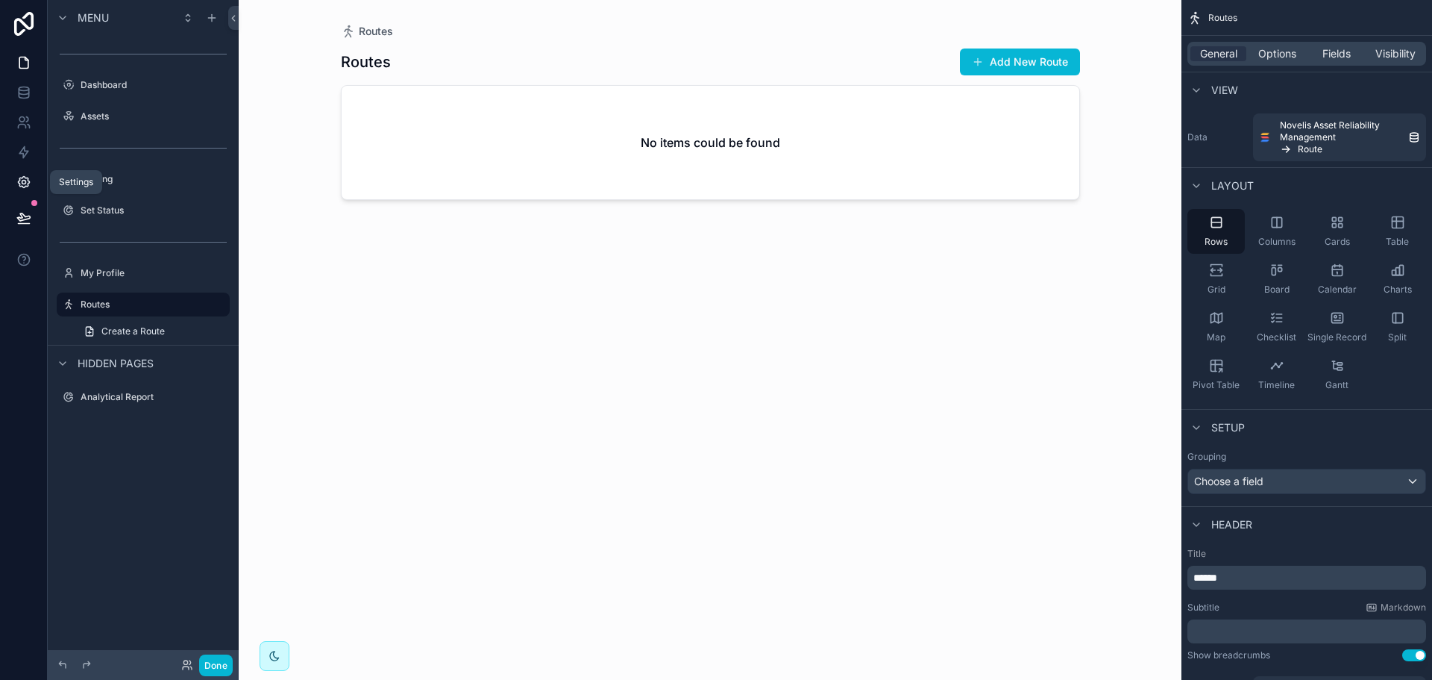
click at [22, 187] on icon at bounding box center [23, 182] width 11 height 11
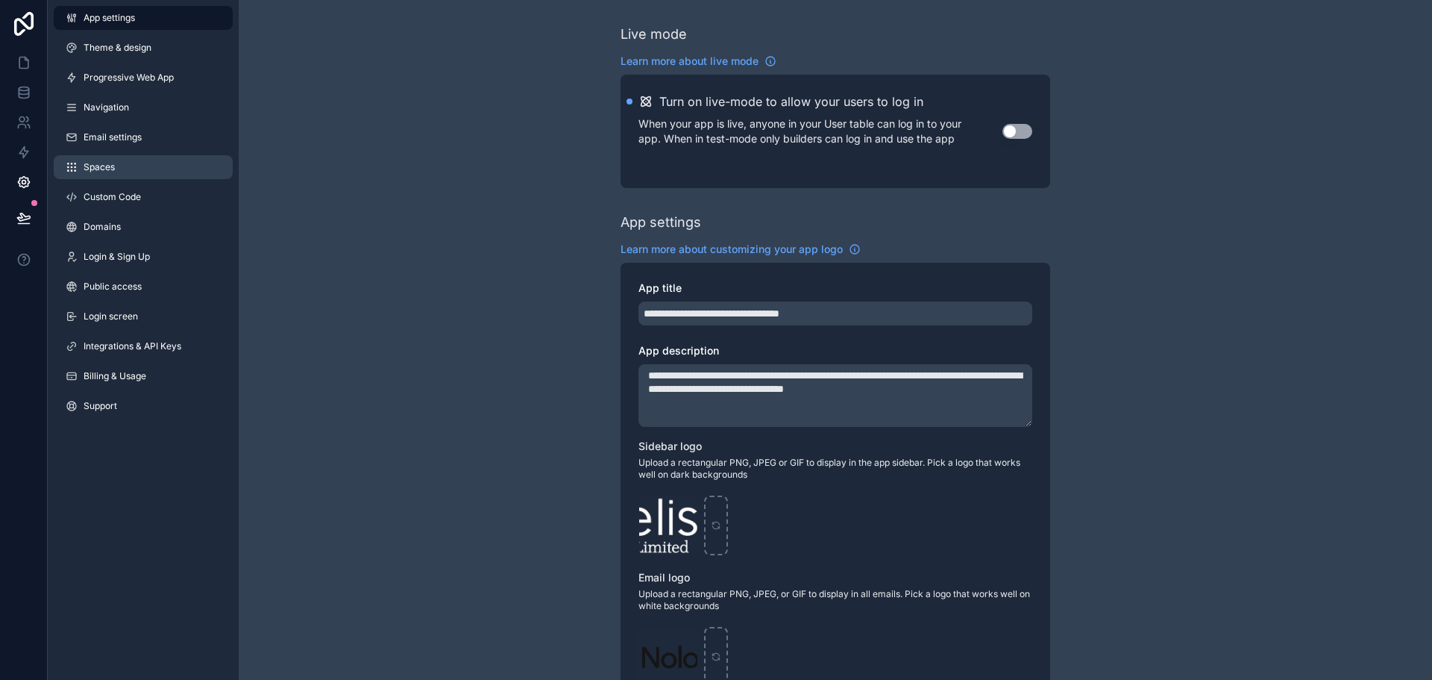
click at [117, 159] on link "Spaces" at bounding box center [143, 167] width 179 height 24
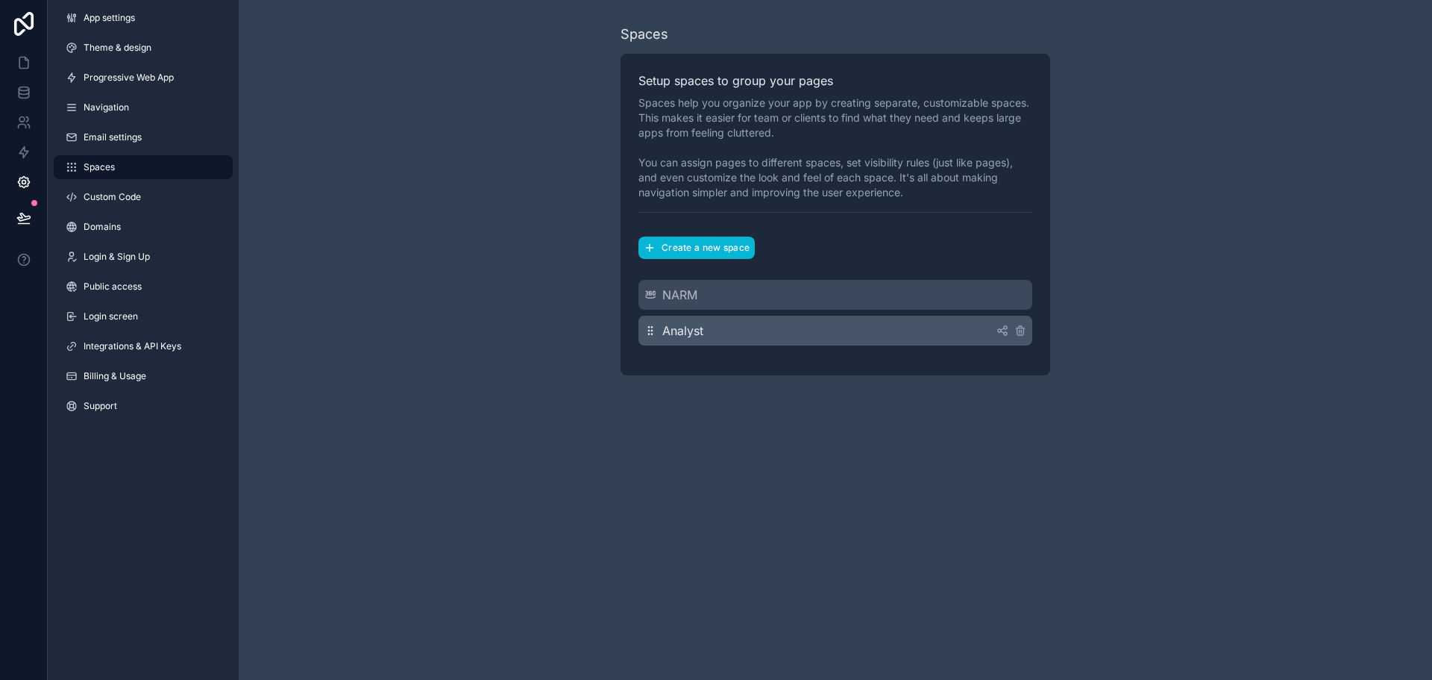
click at [715, 324] on div "Analyst" at bounding box center [835, 331] width 394 height 30
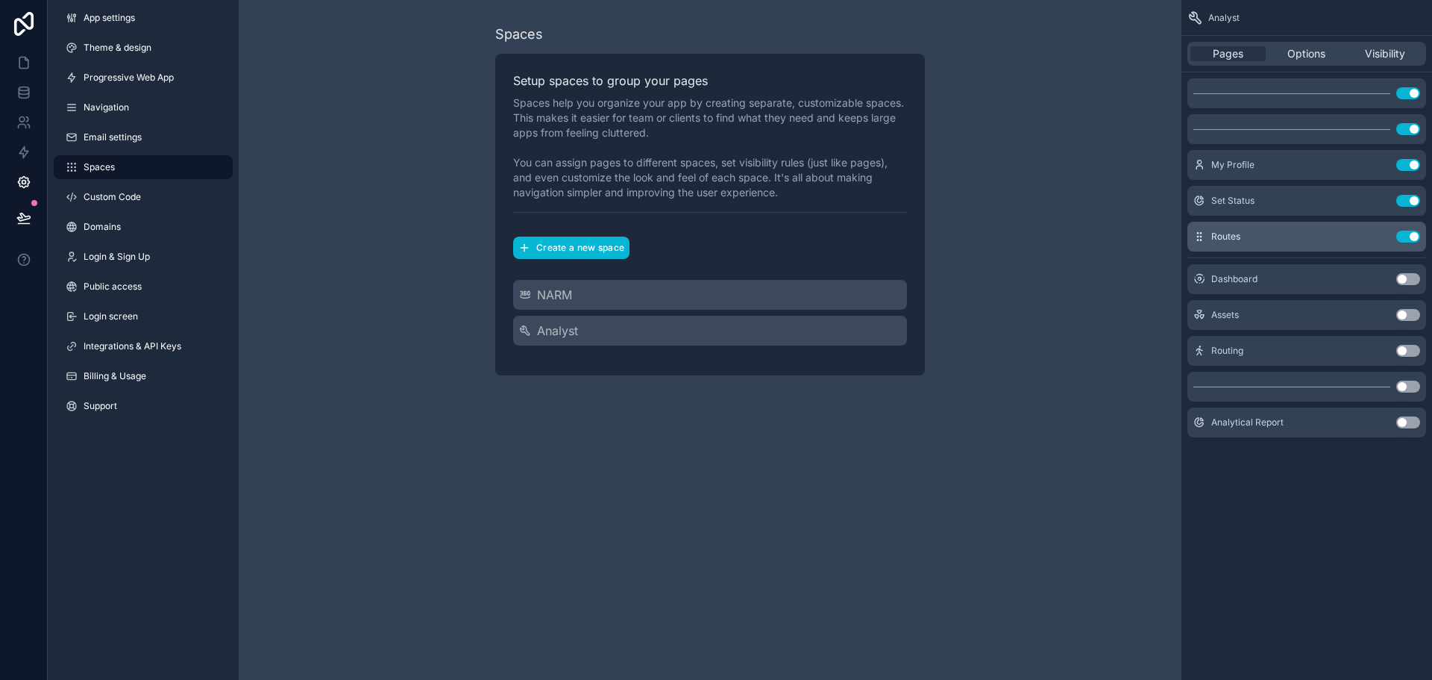
click at [1408, 233] on button "Use setting" at bounding box center [1408, 236] width 24 height 12
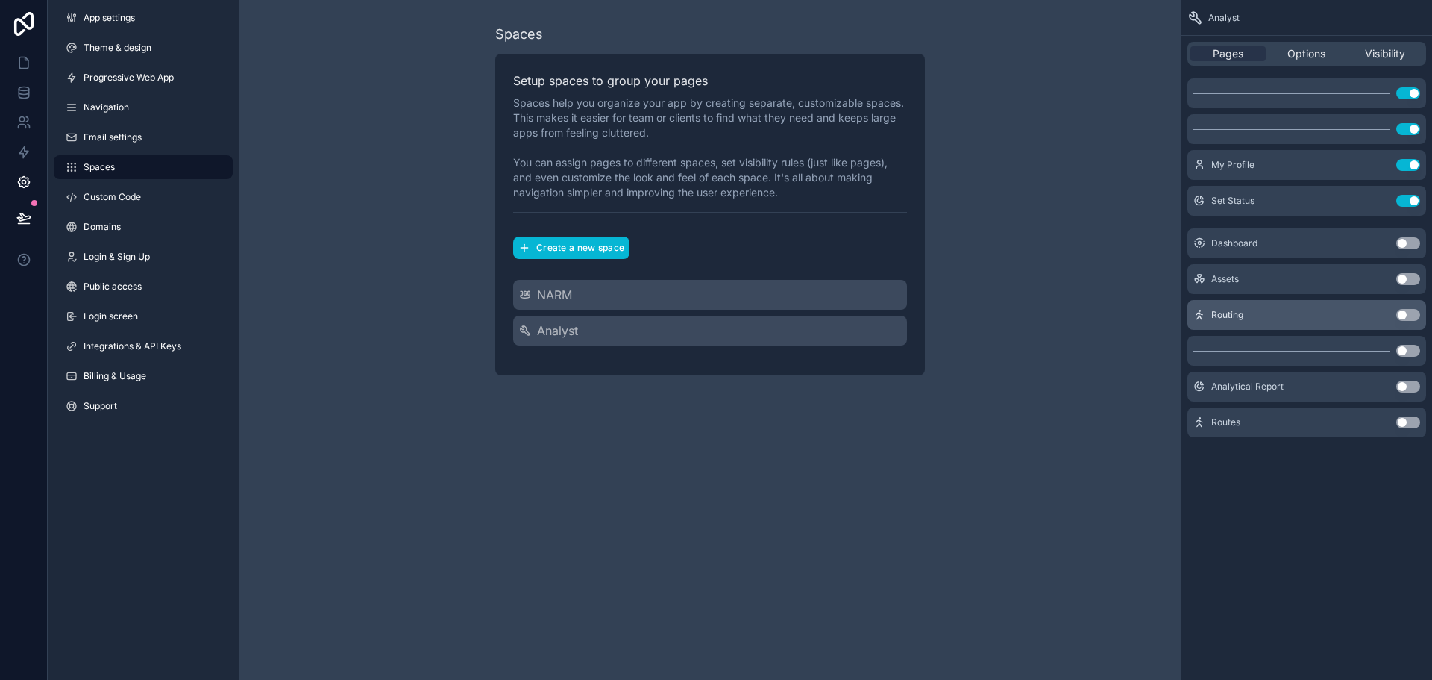
click at [1410, 312] on button "Use setting" at bounding box center [1408, 315] width 24 height 12
click at [22, 66] on icon at bounding box center [23, 62] width 15 height 15
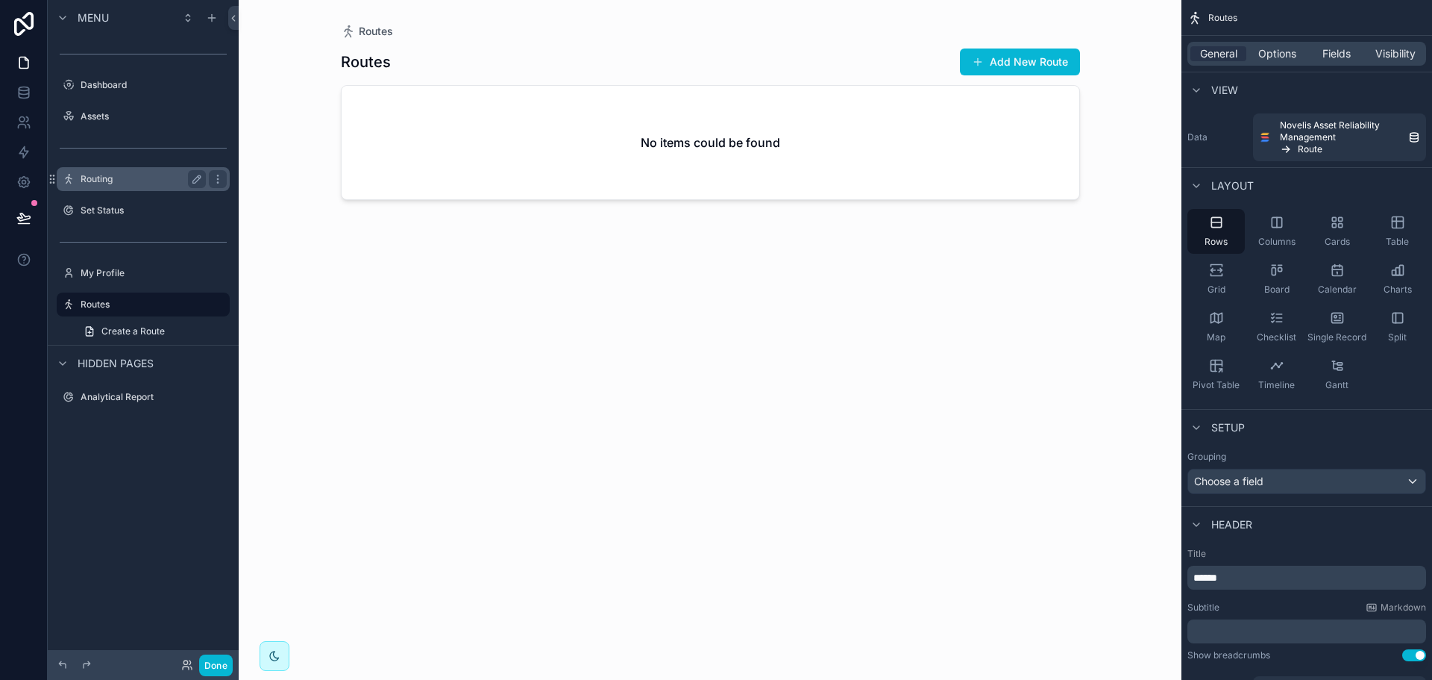
click at [130, 183] on label "Routing" at bounding box center [140, 179] width 119 height 12
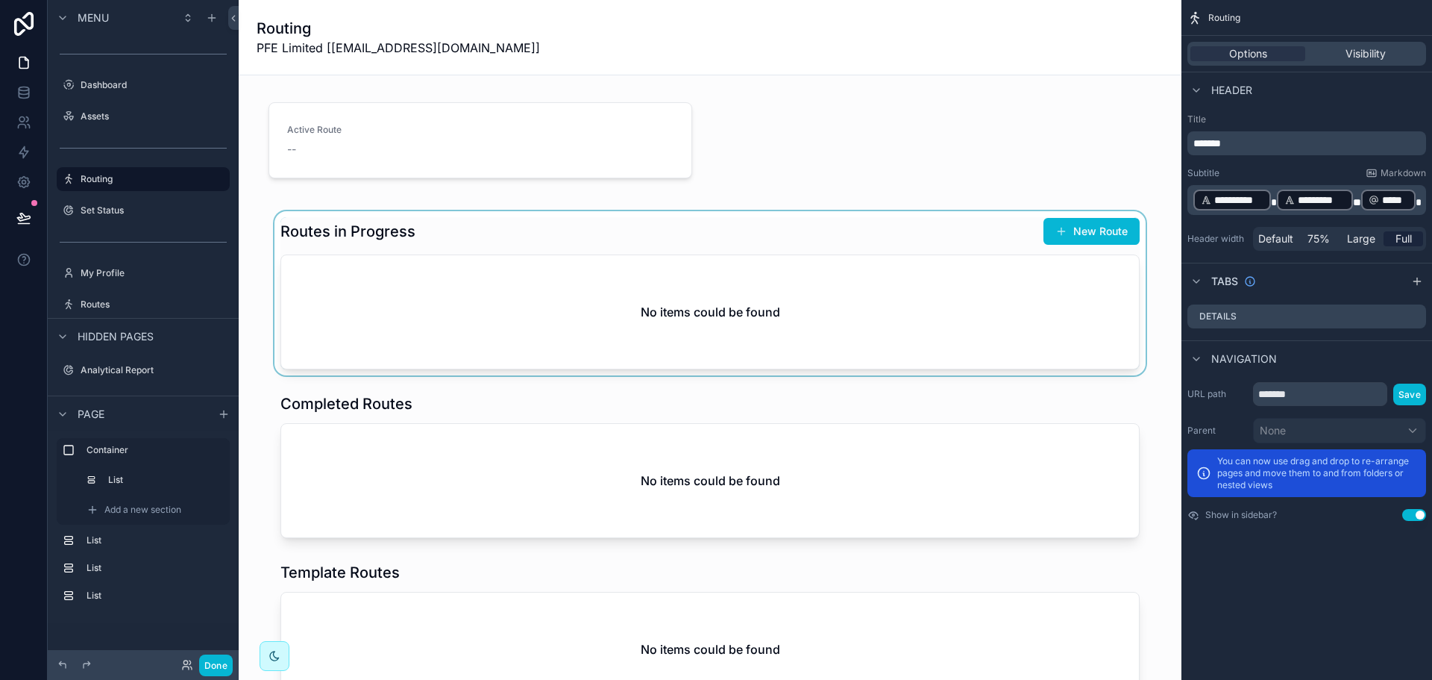
click at [694, 289] on div "scrollable content" at bounding box center [710, 293] width 919 height 164
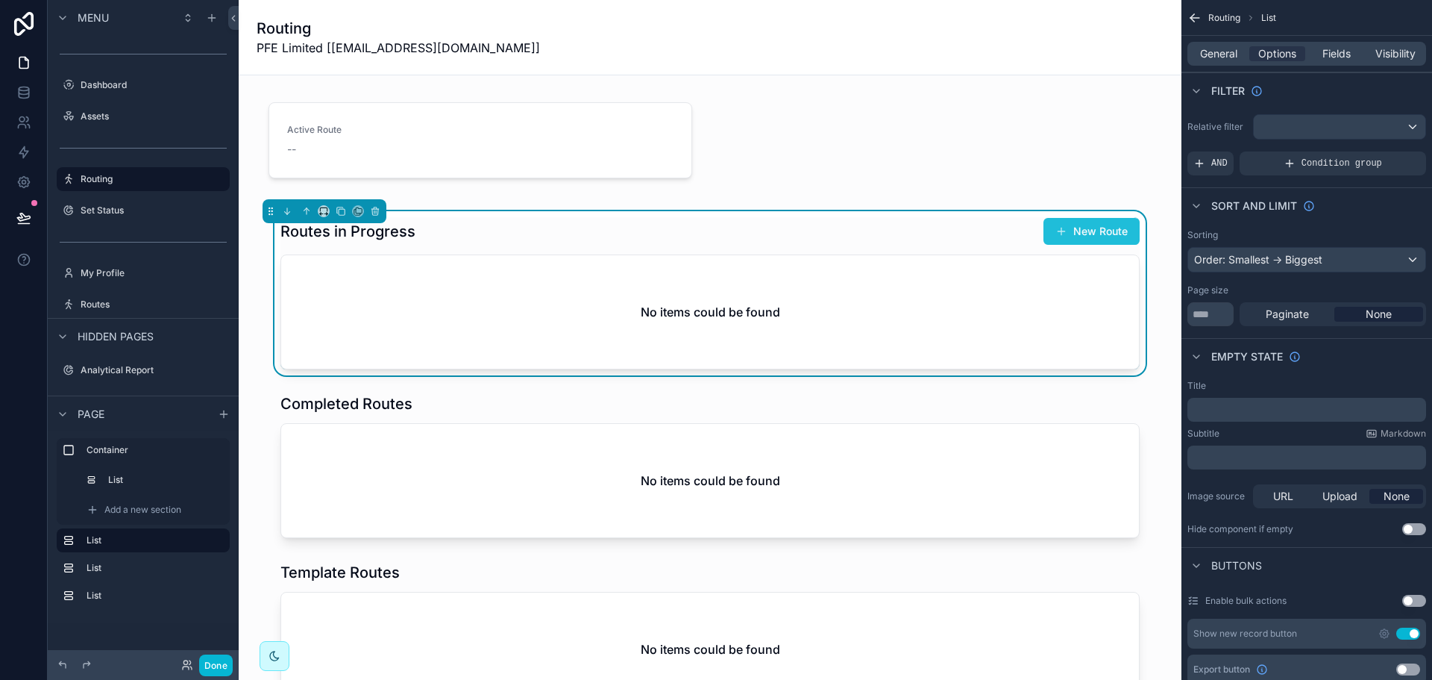
click at [1108, 230] on button "New Route" at bounding box center [1092, 231] width 96 height 27
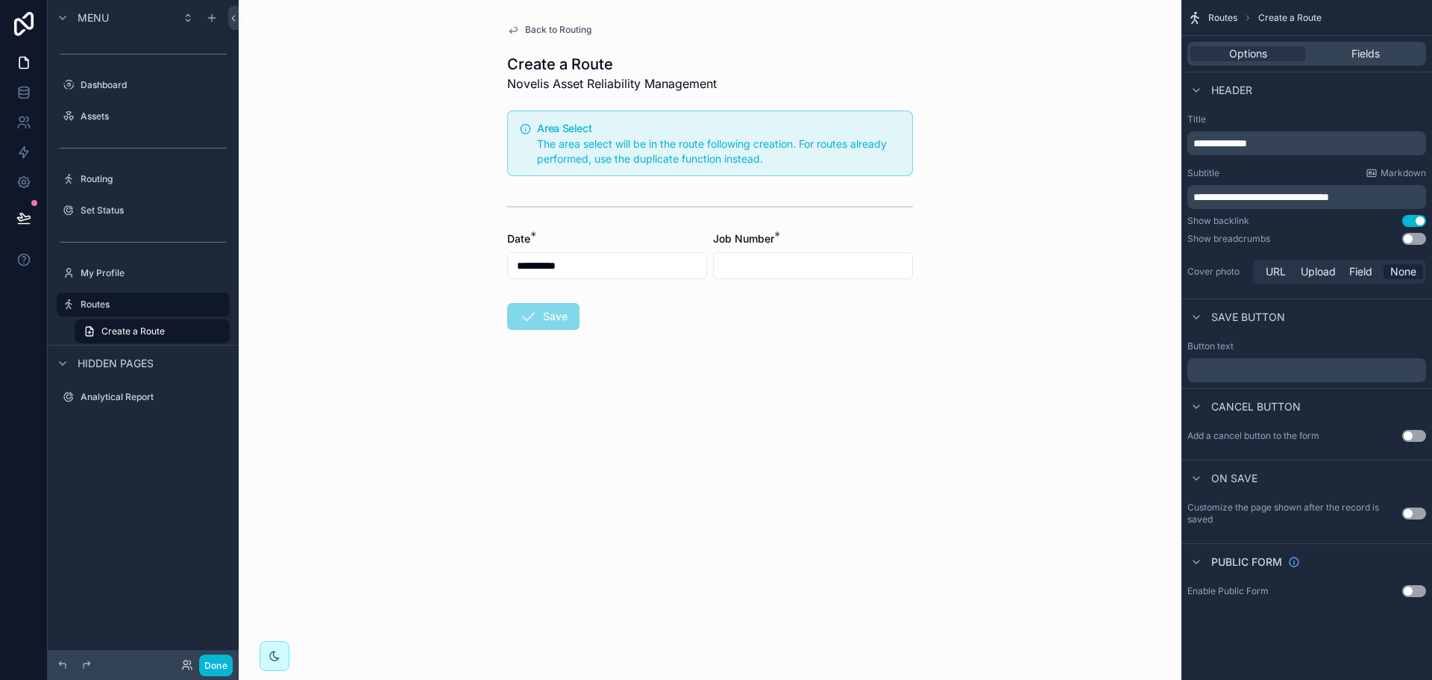
click at [750, 263] on input "scrollable content" at bounding box center [813, 265] width 198 height 21
click at [749, 266] on input "scrollable content" at bounding box center [813, 265] width 198 height 21
type input "*******"
click at [553, 314] on button "Save" at bounding box center [543, 316] width 72 height 27
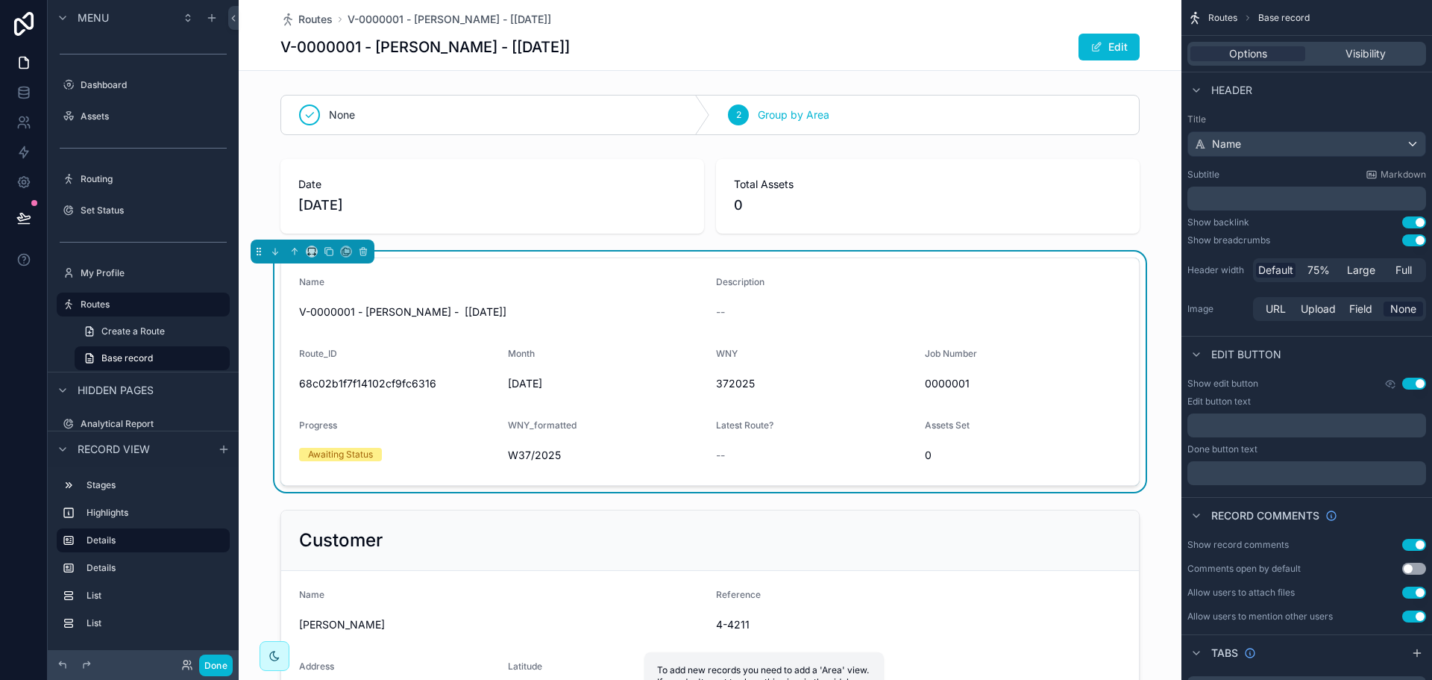
click at [706, 36] on div "V-0000001 - [PERSON_NAME] - [[DATE]] Edit" at bounding box center [709, 47] width 859 height 28
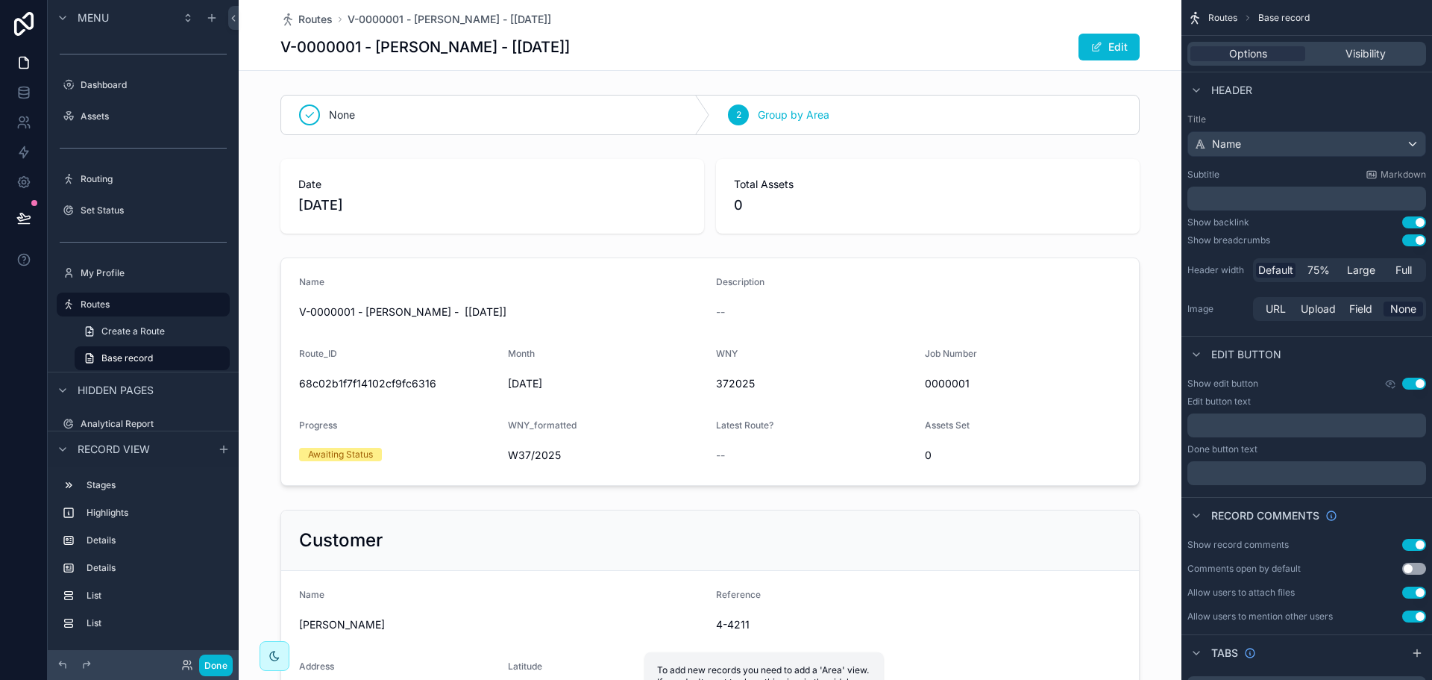
click at [1417, 239] on button "Use setting" at bounding box center [1414, 240] width 24 height 12
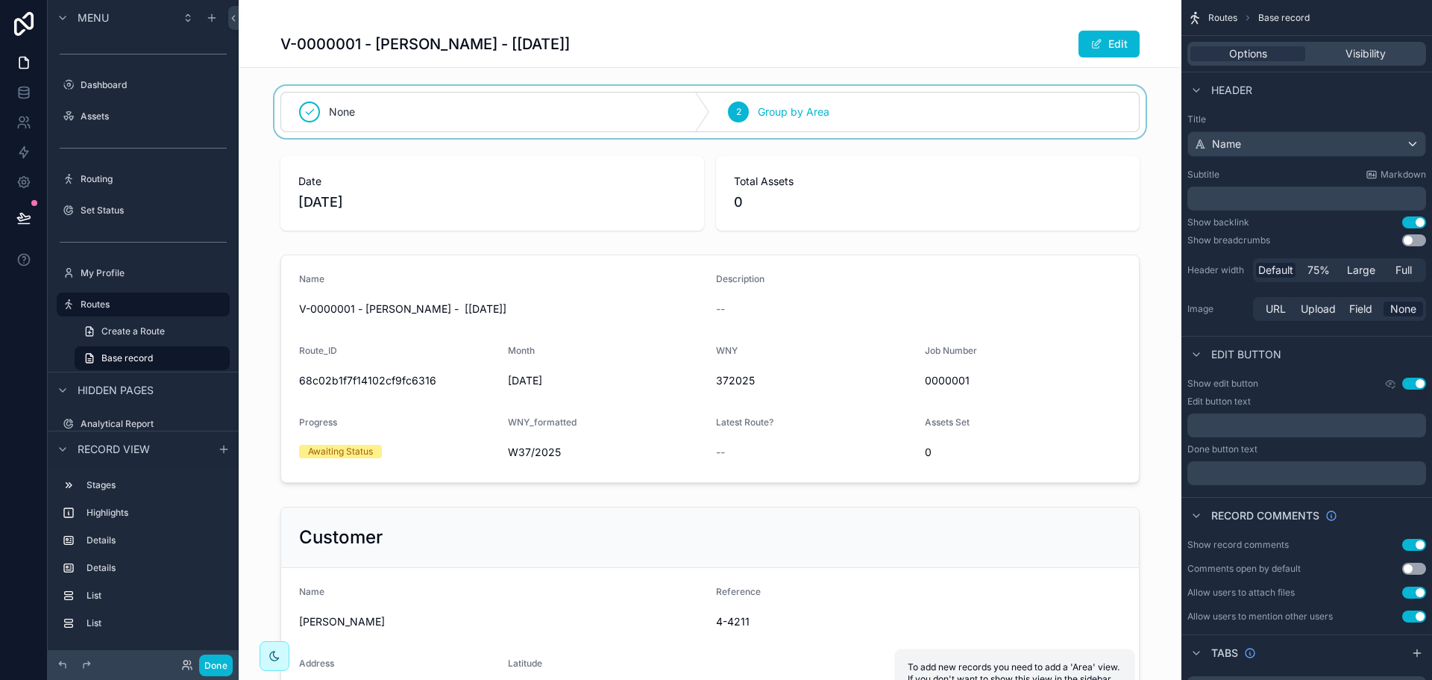
click at [906, 129] on div "scrollable content" at bounding box center [710, 112] width 943 height 52
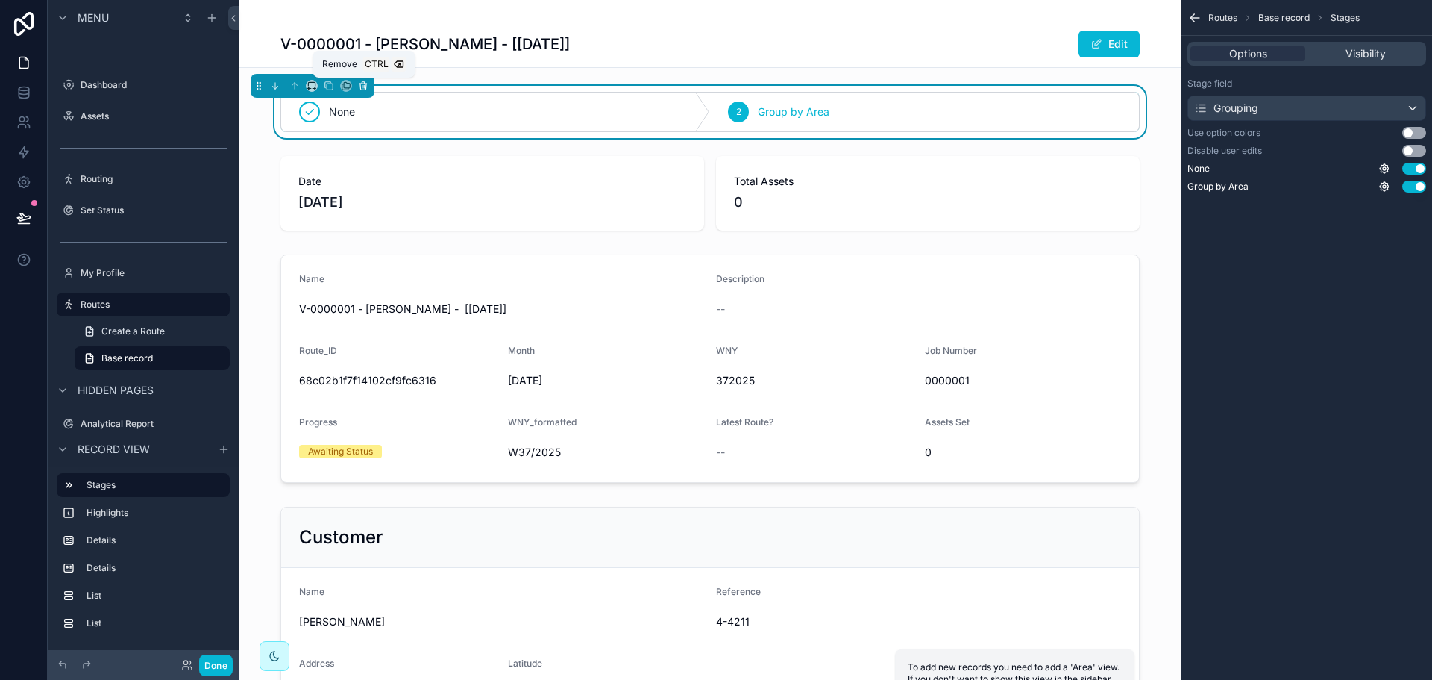
click at [363, 84] on icon "scrollable content" at bounding box center [363, 84] width 7 height 0
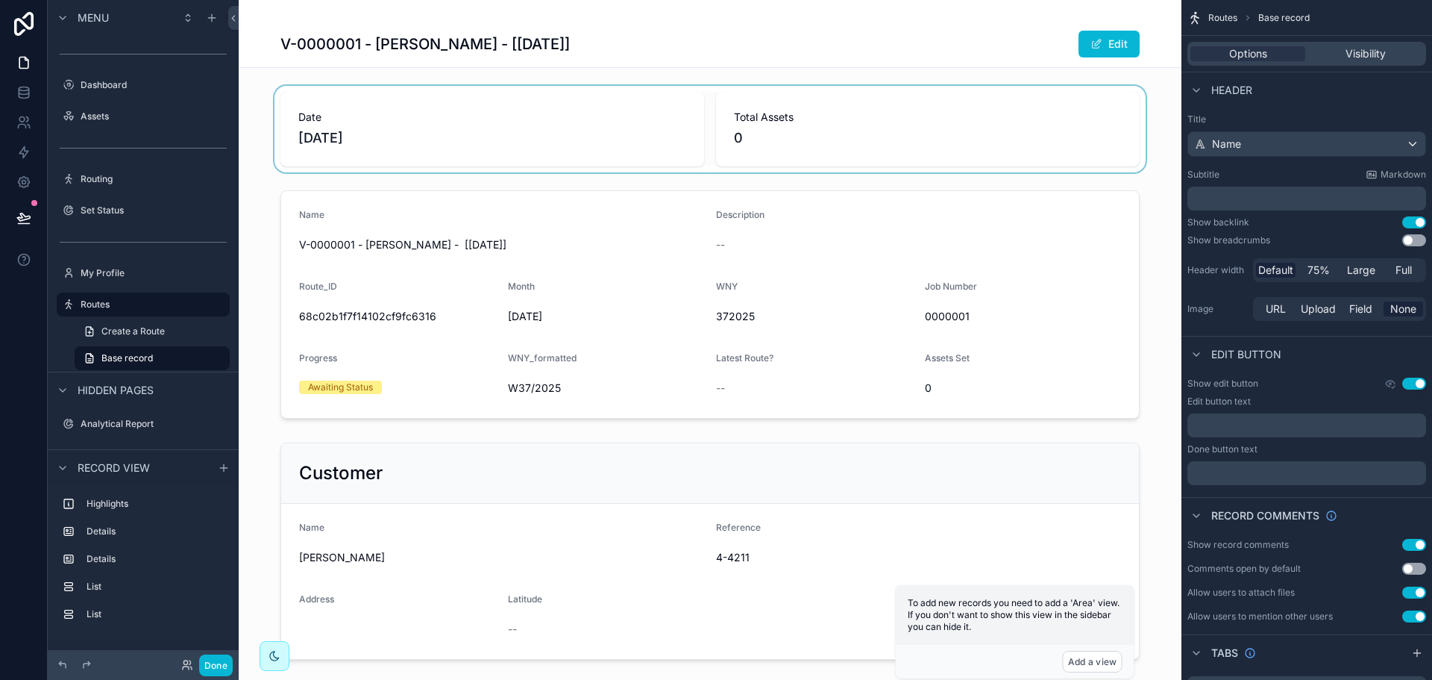
click at [459, 151] on div "scrollable content" at bounding box center [710, 129] width 943 height 87
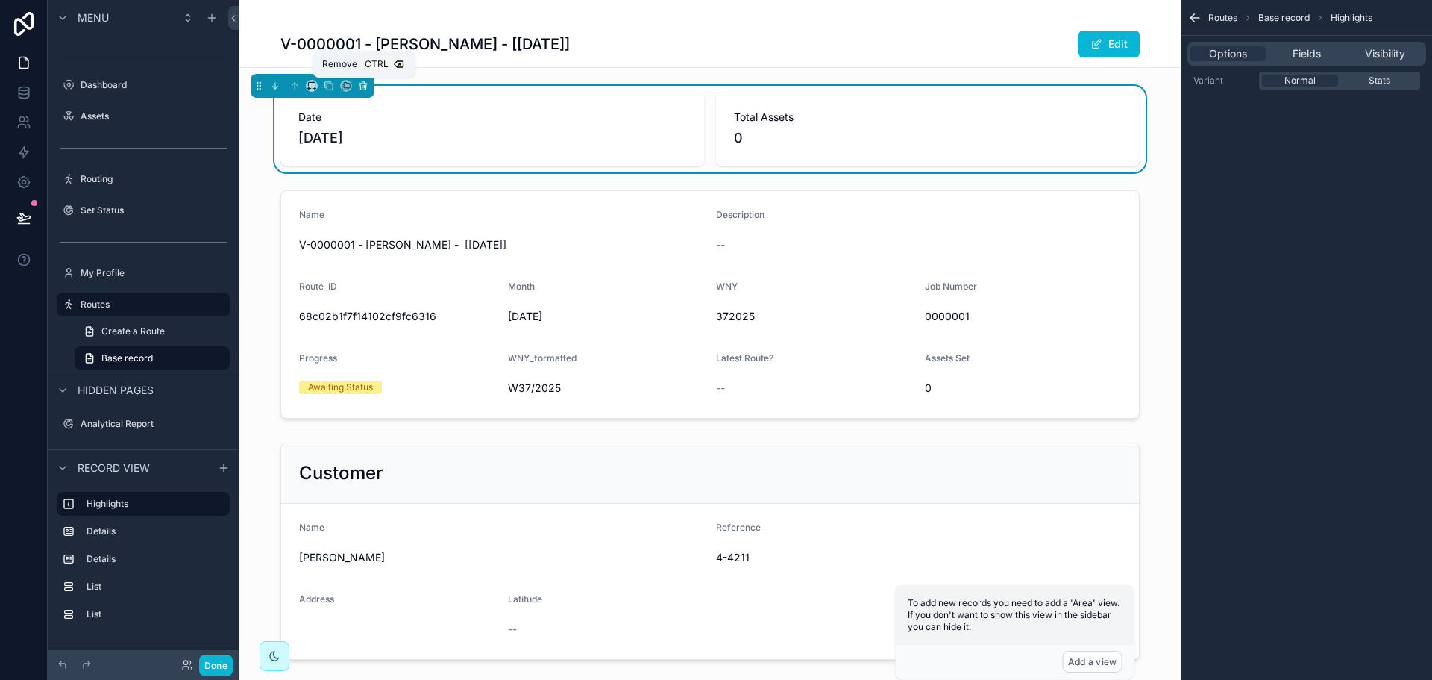
click at [365, 90] on icon "scrollable content" at bounding box center [363, 86] width 10 height 10
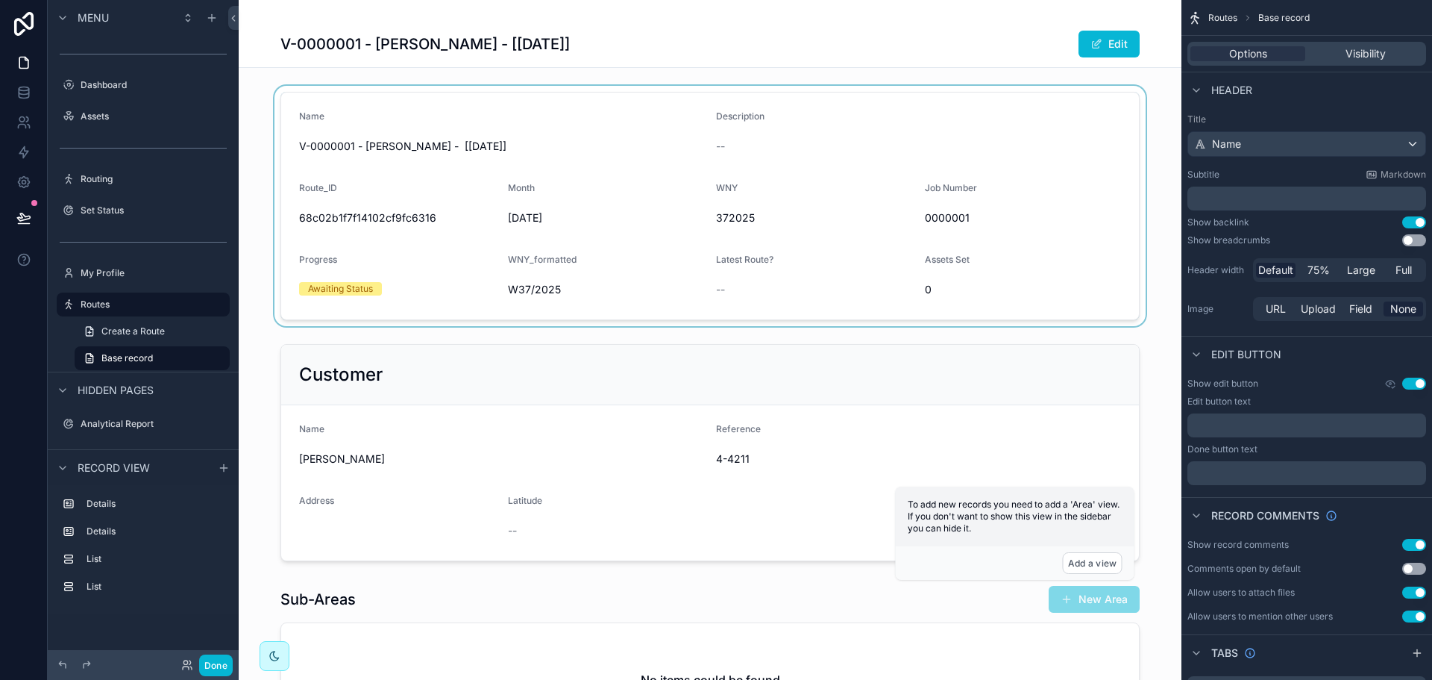
click at [479, 170] on div "scrollable content" at bounding box center [710, 206] width 943 height 240
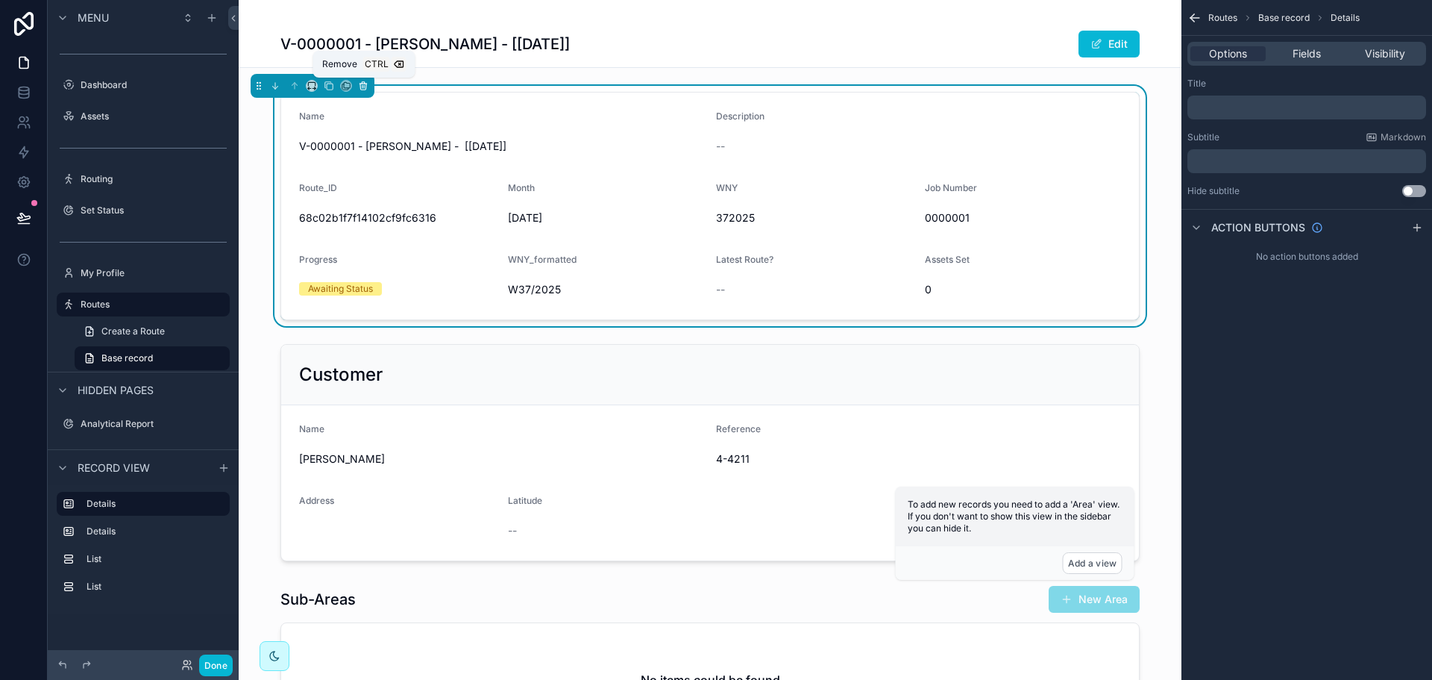
click at [365, 86] on icon "scrollable content" at bounding box center [363, 87] width 6 height 6
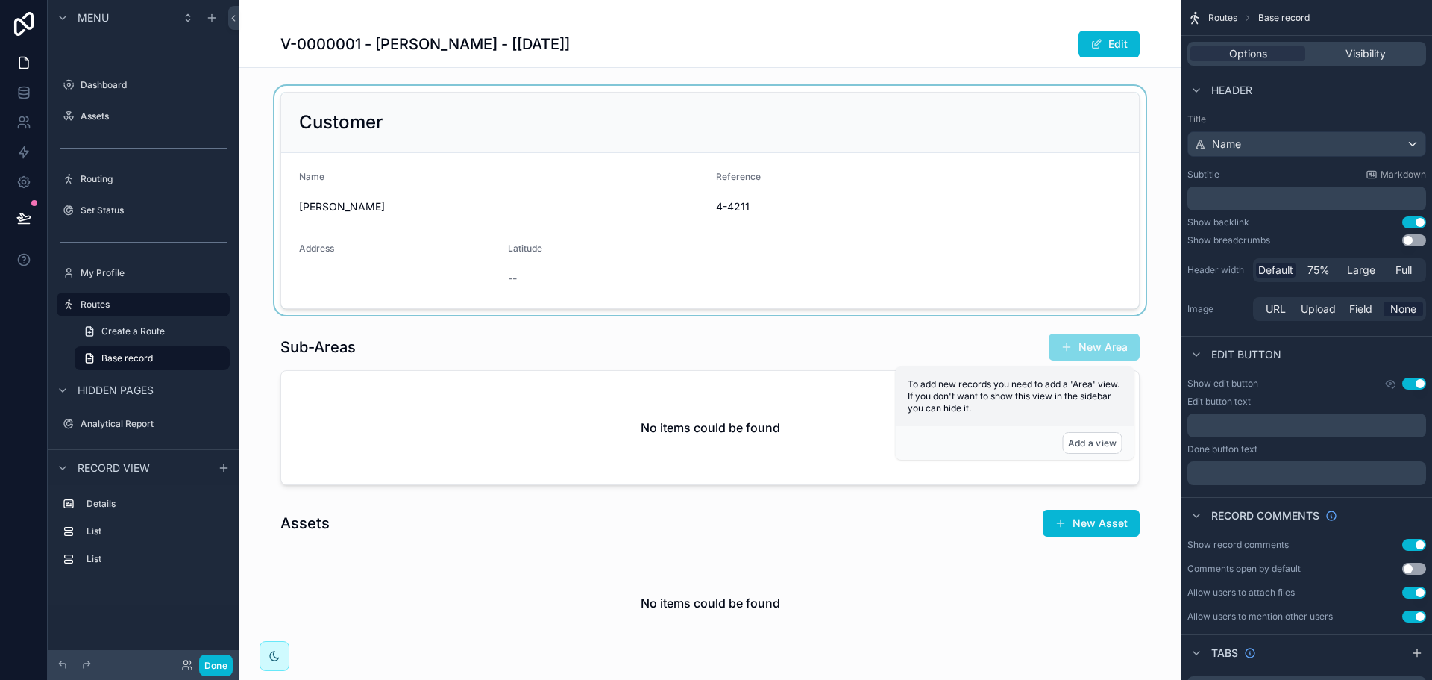
click at [518, 214] on div "scrollable content" at bounding box center [710, 200] width 943 height 229
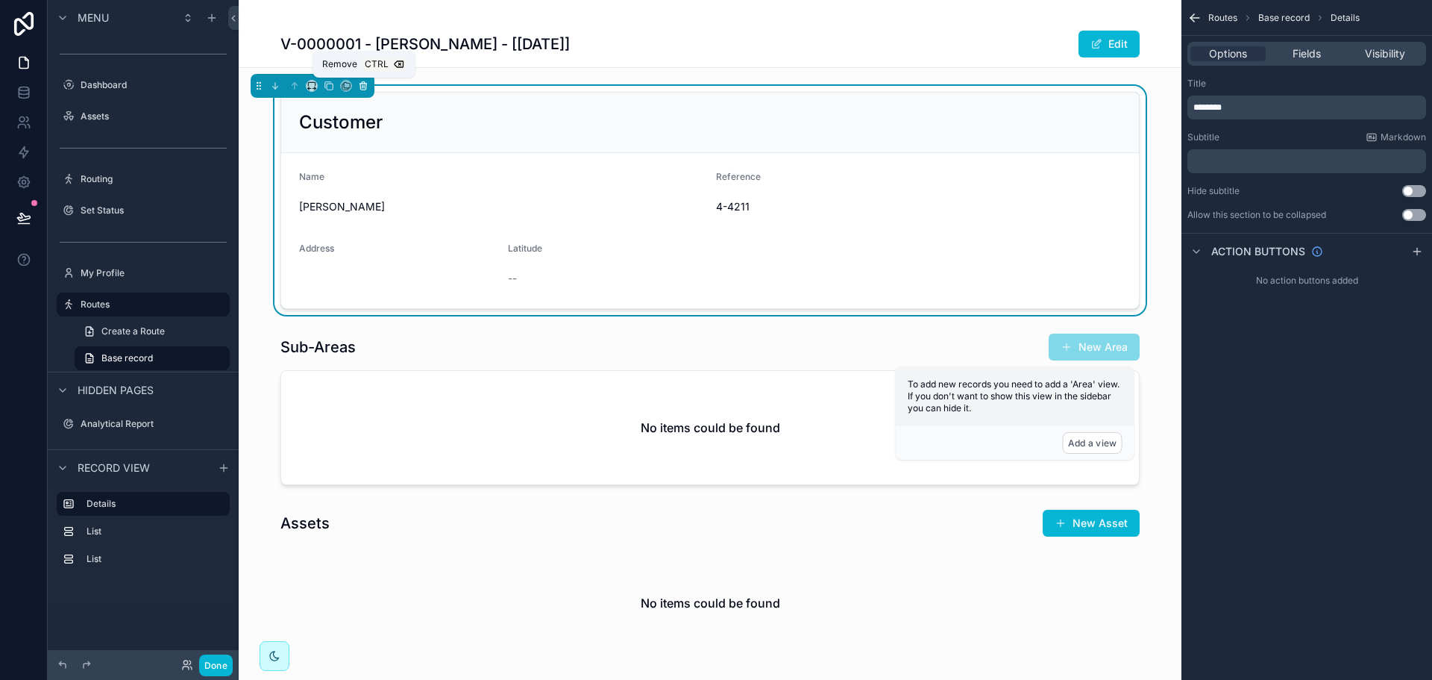
click at [364, 90] on icon "scrollable content" at bounding box center [363, 87] width 6 height 6
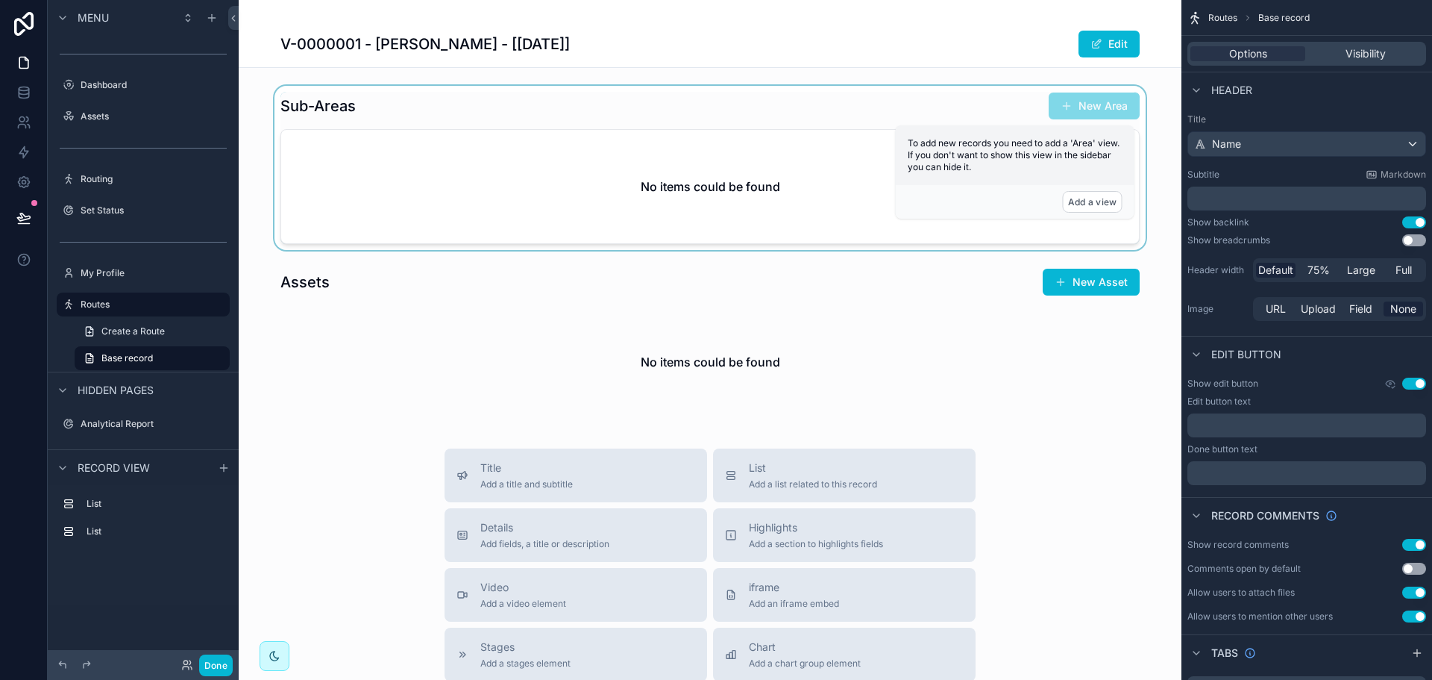
click at [430, 146] on div "scrollable content" at bounding box center [710, 168] width 943 height 164
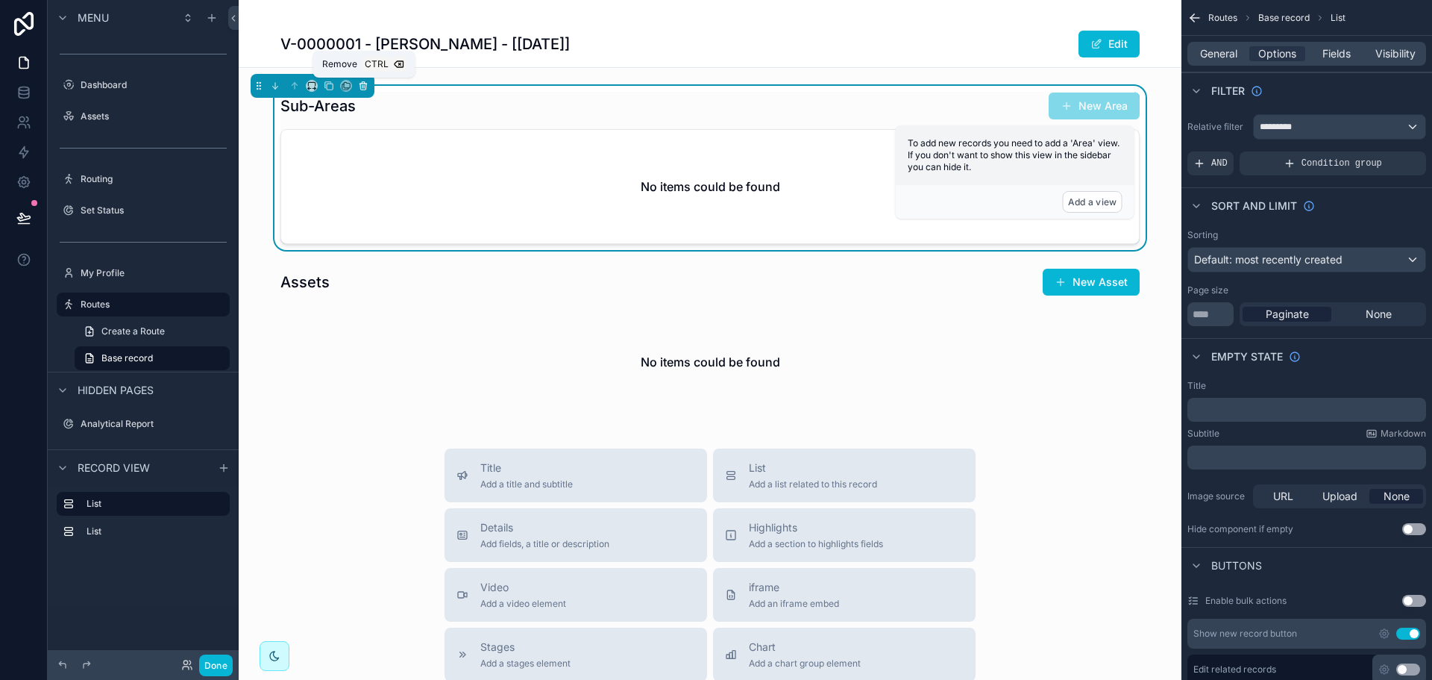
click at [368, 89] on button "scrollable content" at bounding box center [363, 86] width 16 height 16
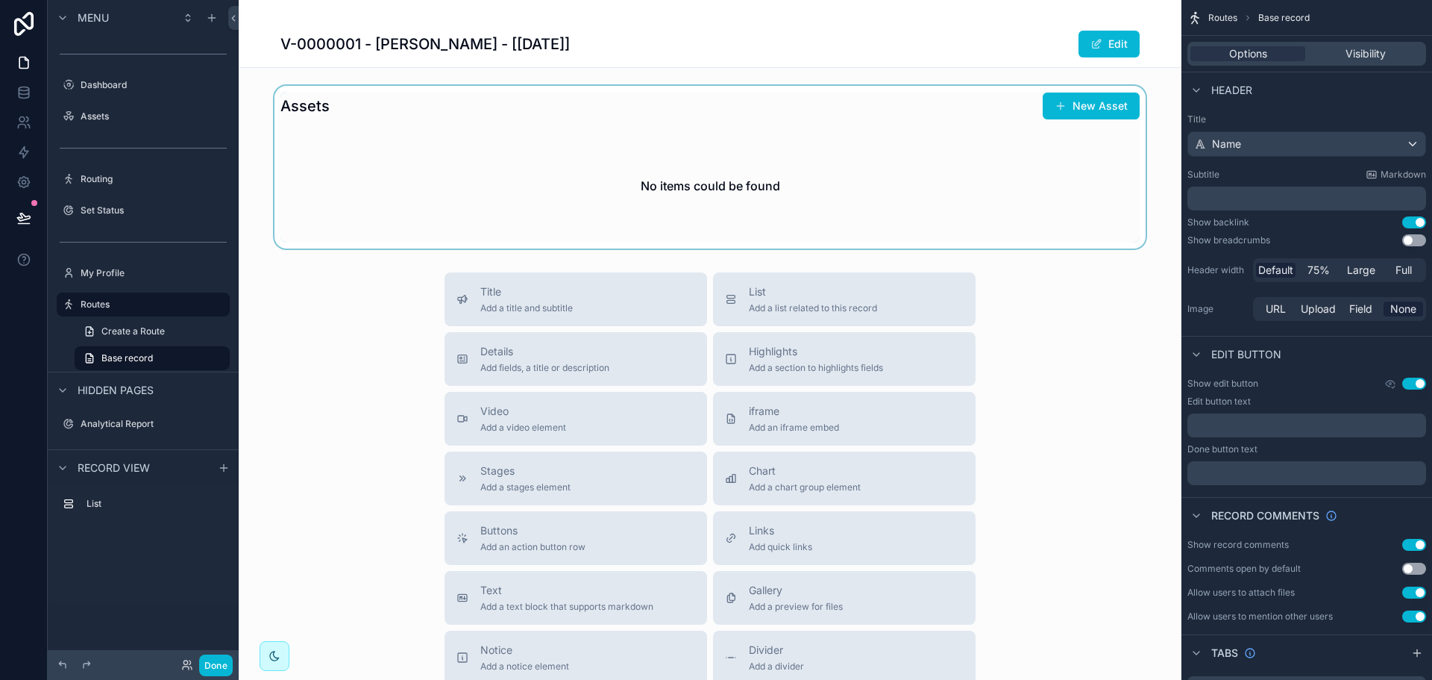
click at [650, 214] on div "scrollable content" at bounding box center [710, 167] width 943 height 163
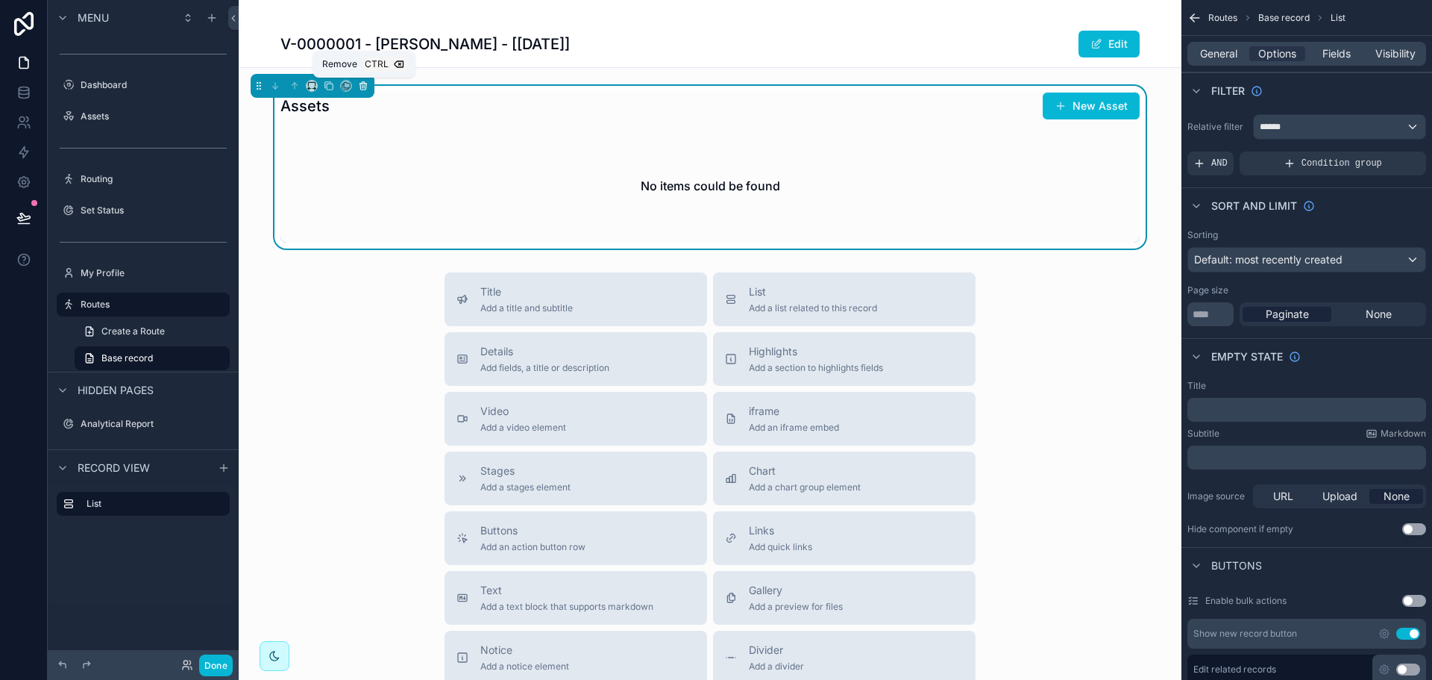
click at [363, 87] on icon "scrollable content" at bounding box center [363, 86] width 0 height 3
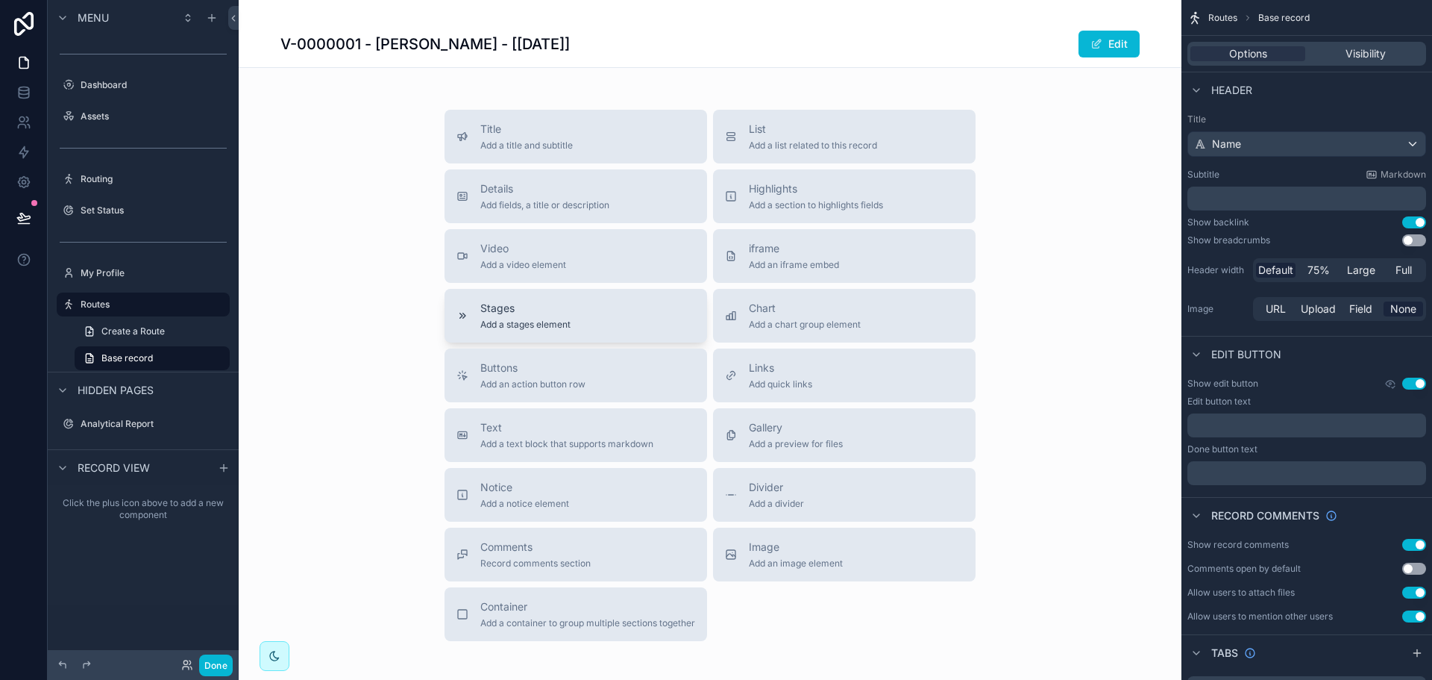
click at [612, 332] on button "Stages Add a stages element" at bounding box center [576, 316] width 263 height 54
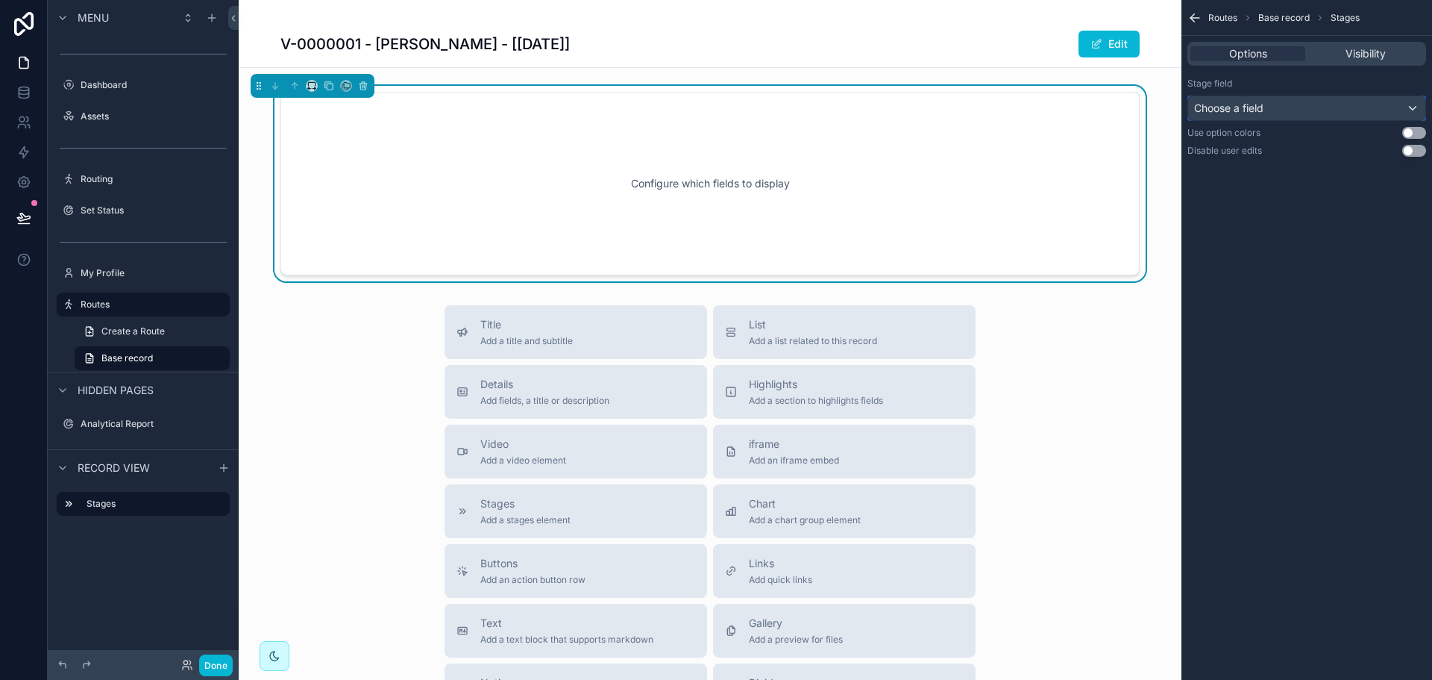
click at [1364, 109] on div "Choose a field" at bounding box center [1306, 108] width 237 height 24
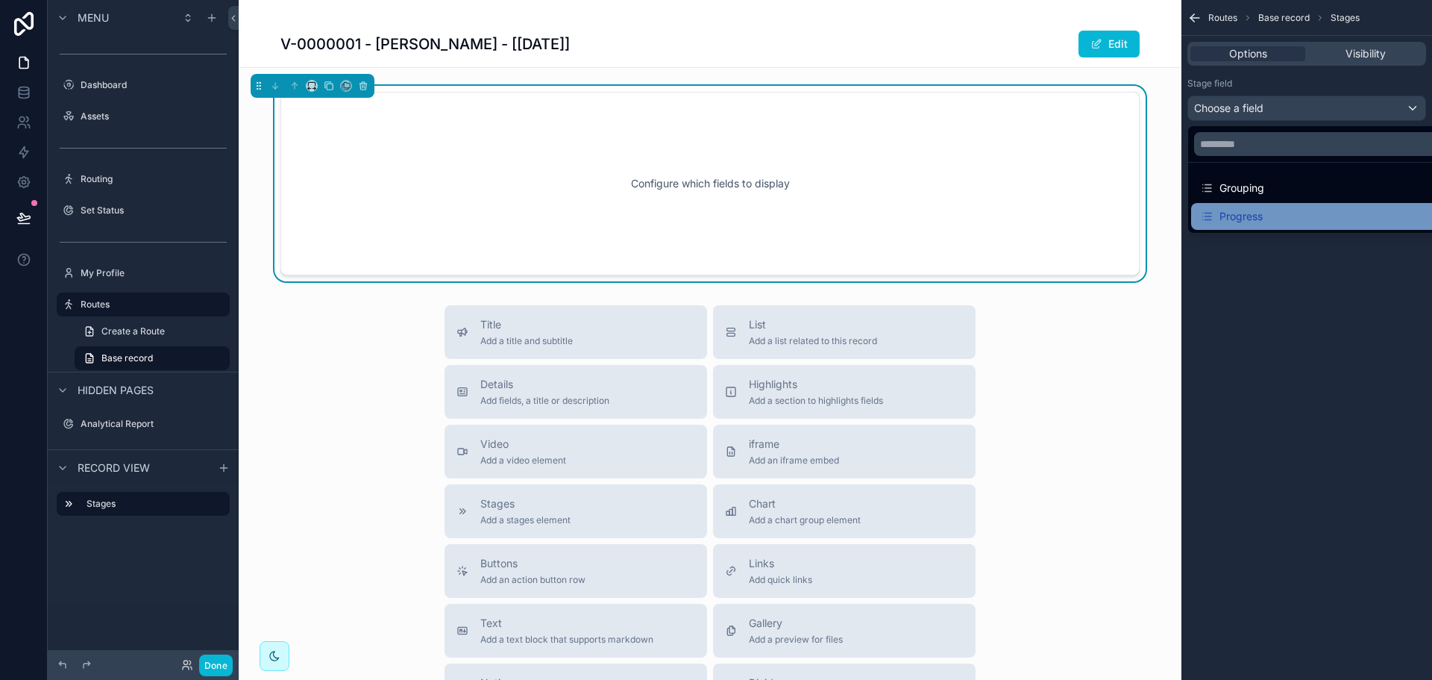
click at [1291, 213] on div "Progress" at bounding box center [1324, 216] width 248 height 18
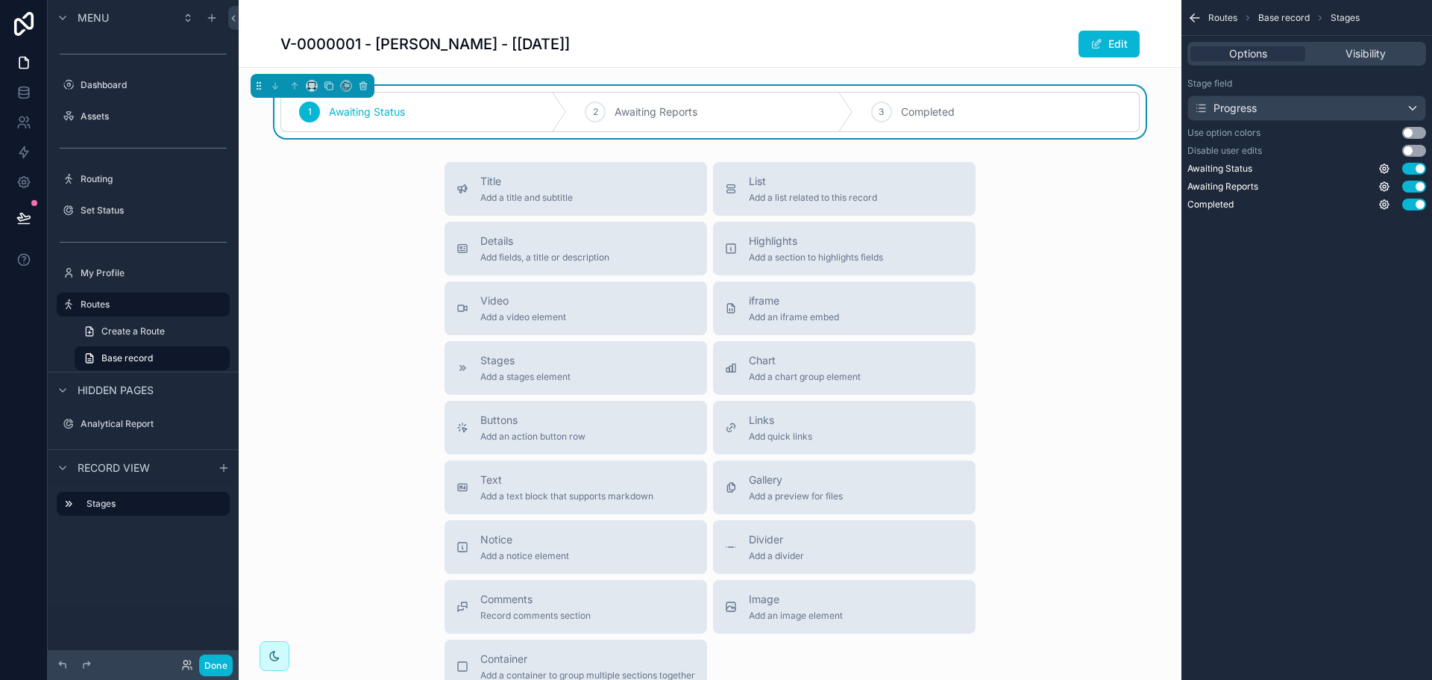
click at [1416, 127] on button "Use setting" at bounding box center [1414, 133] width 24 height 12
click at [1408, 149] on button "Use setting" at bounding box center [1414, 151] width 24 height 12
click at [1413, 148] on button "Use setting" at bounding box center [1414, 151] width 24 height 12
click at [1334, 322] on div "Routes Base record Stages Options Visibility Stage field Progress Use option co…" at bounding box center [1307, 340] width 251 height 680
click at [518, 247] on span "Details" at bounding box center [544, 240] width 129 height 15
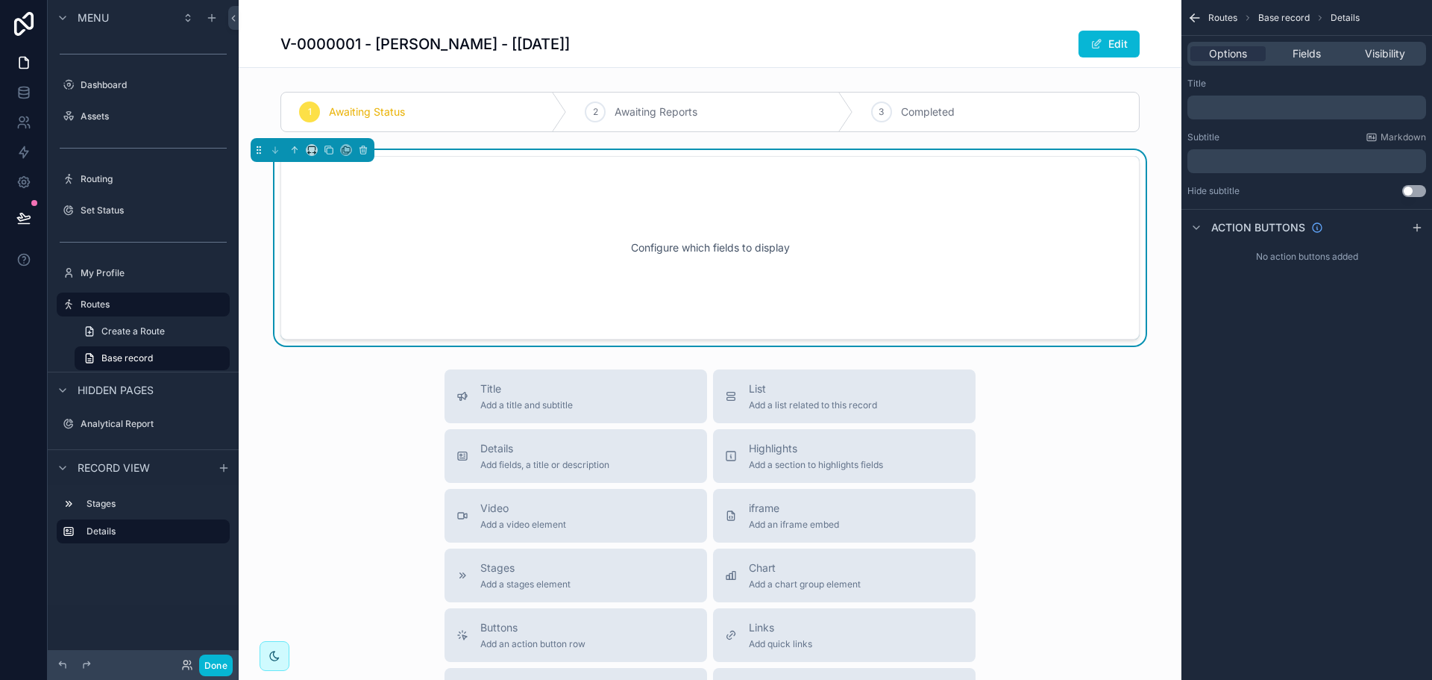
click at [1323, 110] on p "﻿" at bounding box center [1308, 107] width 230 height 12
click at [1284, 531] on div "Routes Base record Details Options Fields Visibility Title ﻿ Subtitle Markdown …" at bounding box center [1307, 340] width 251 height 680
click at [1283, 51] on div "Fields" at bounding box center [1306, 53] width 75 height 15
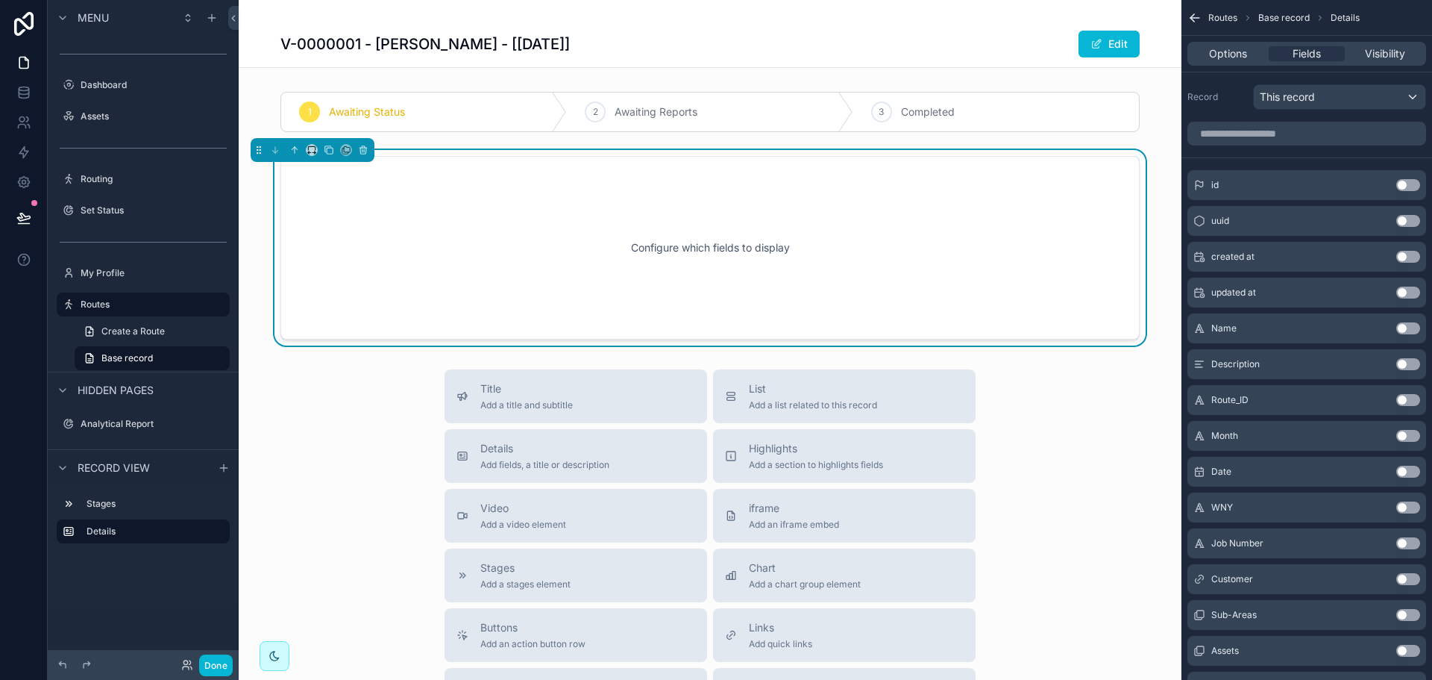
click at [1411, 543] on button "Use setting" at bounding box center [1408, 543] width 24 height 12
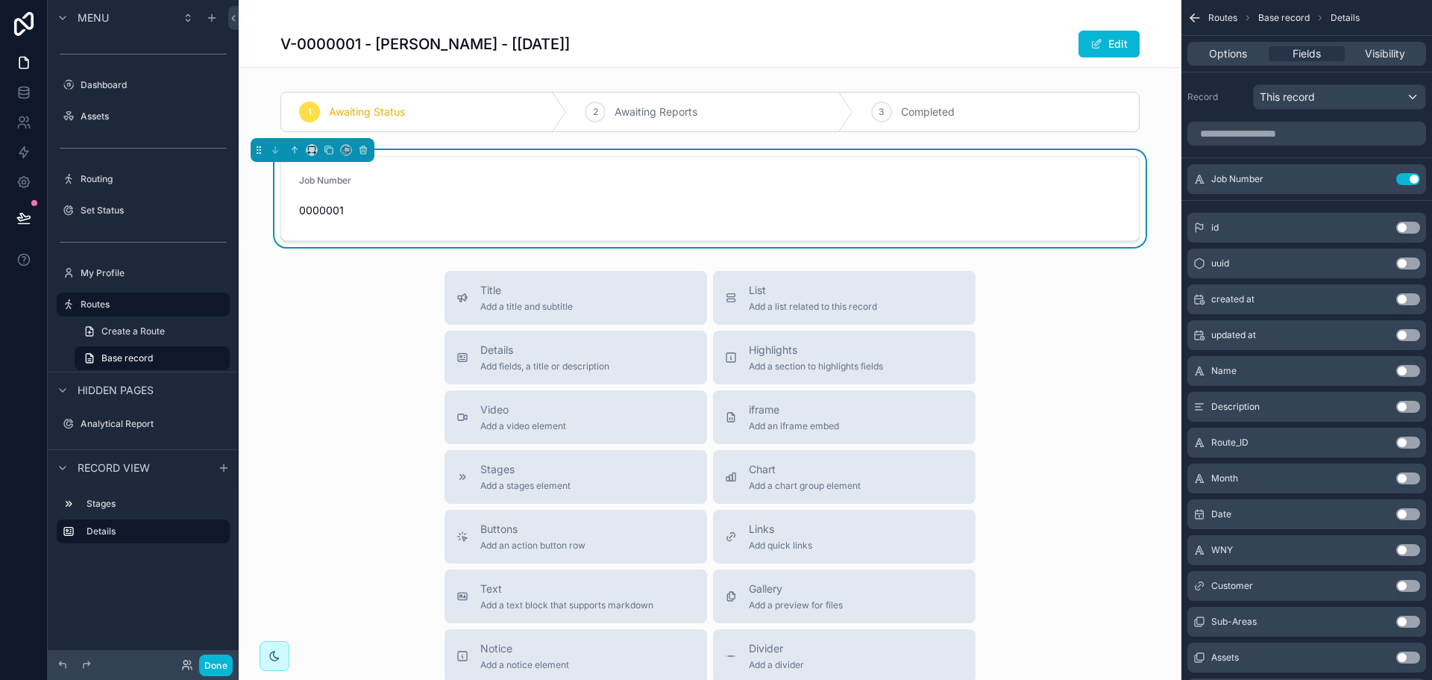
click at [1409, 516] on button "Use setting" at bounding box center [1408, 514] width 24 height 12
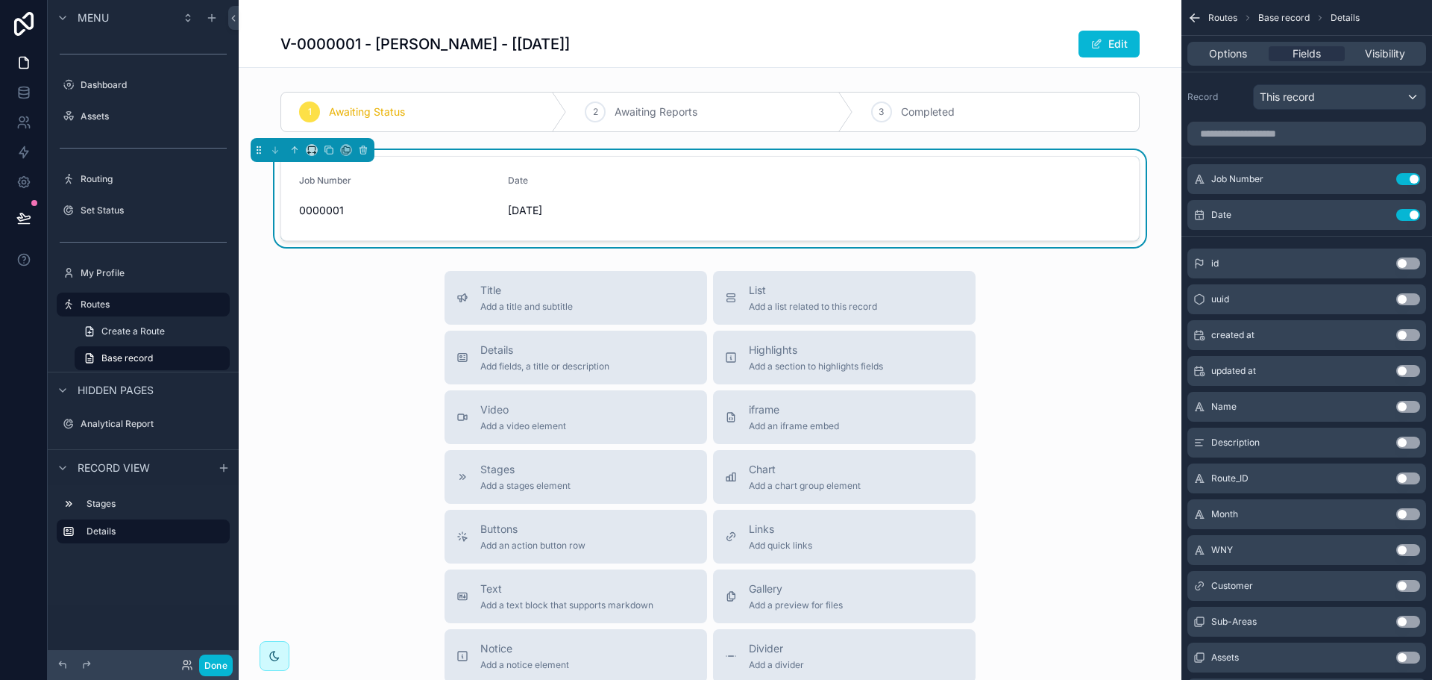
click at [1413, 336] on button "Use setting" at bounding box center [1408, 335] width 24 height 12
click at [1407, 369] on button "Use setting" at bounding box center [1408, 371] width 24 height 12
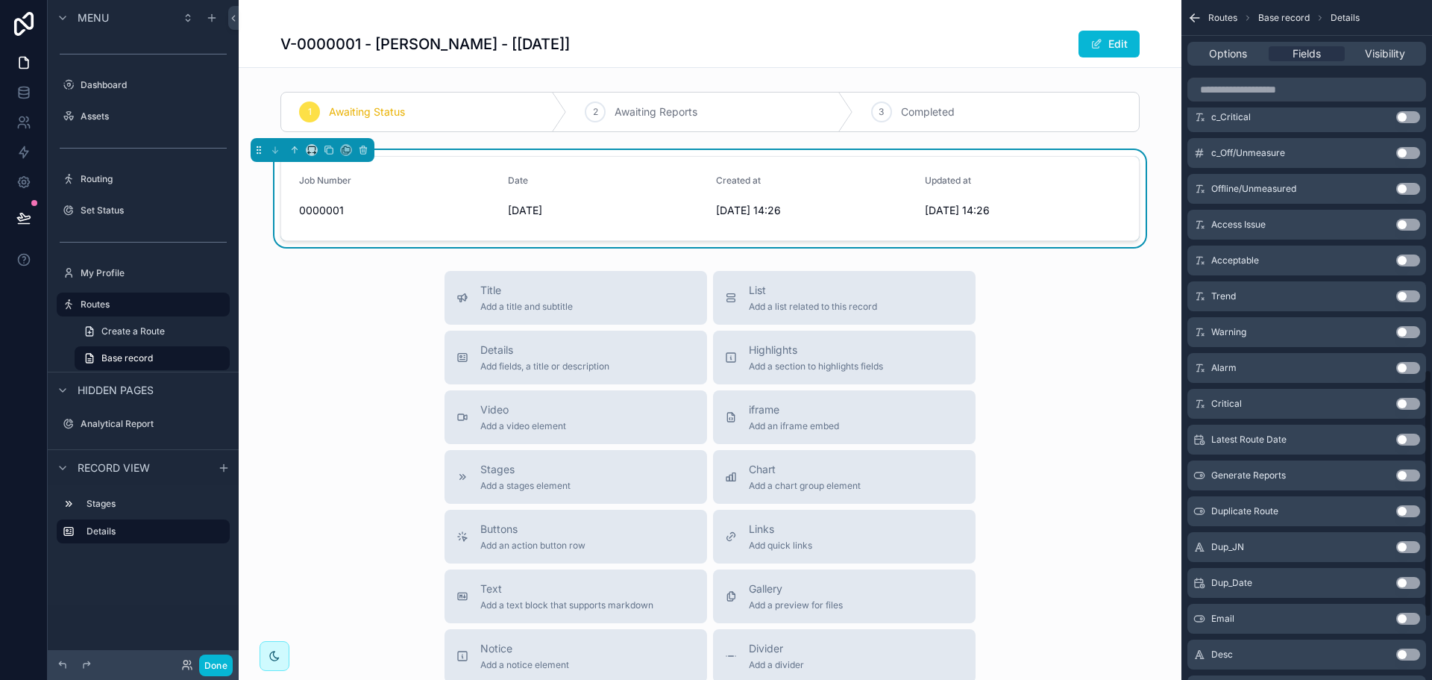
scroll to position [1180, 0]
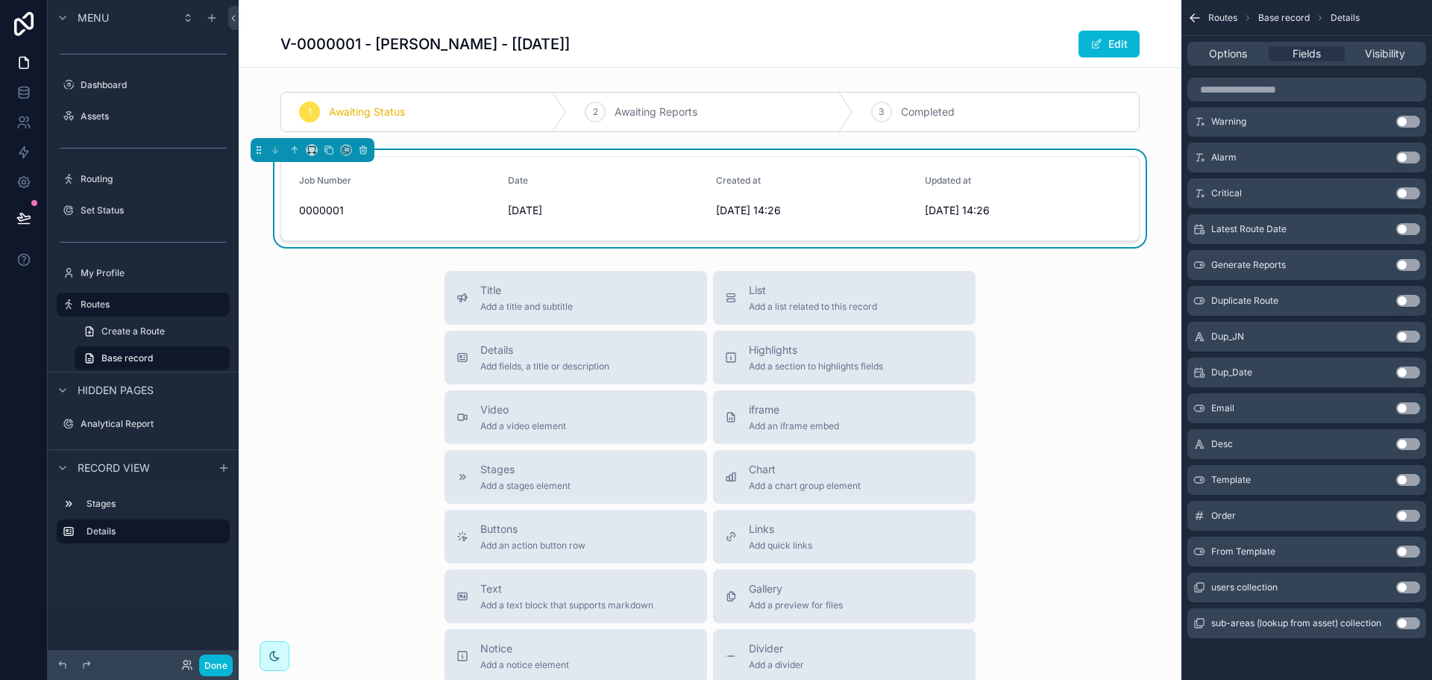
click at [1409, 445] on button "Use setting" at bounding box center [1408, 444] width 24 height 12
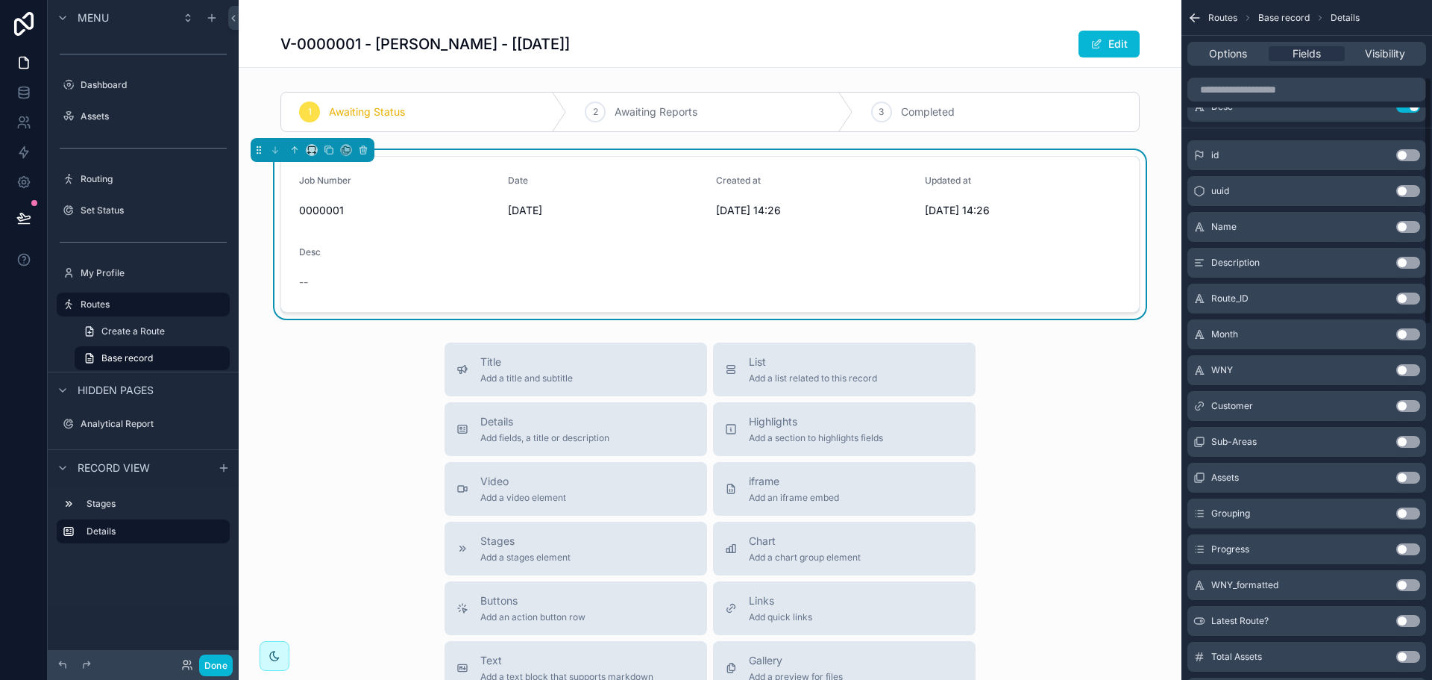
scroll to position [136, 0]
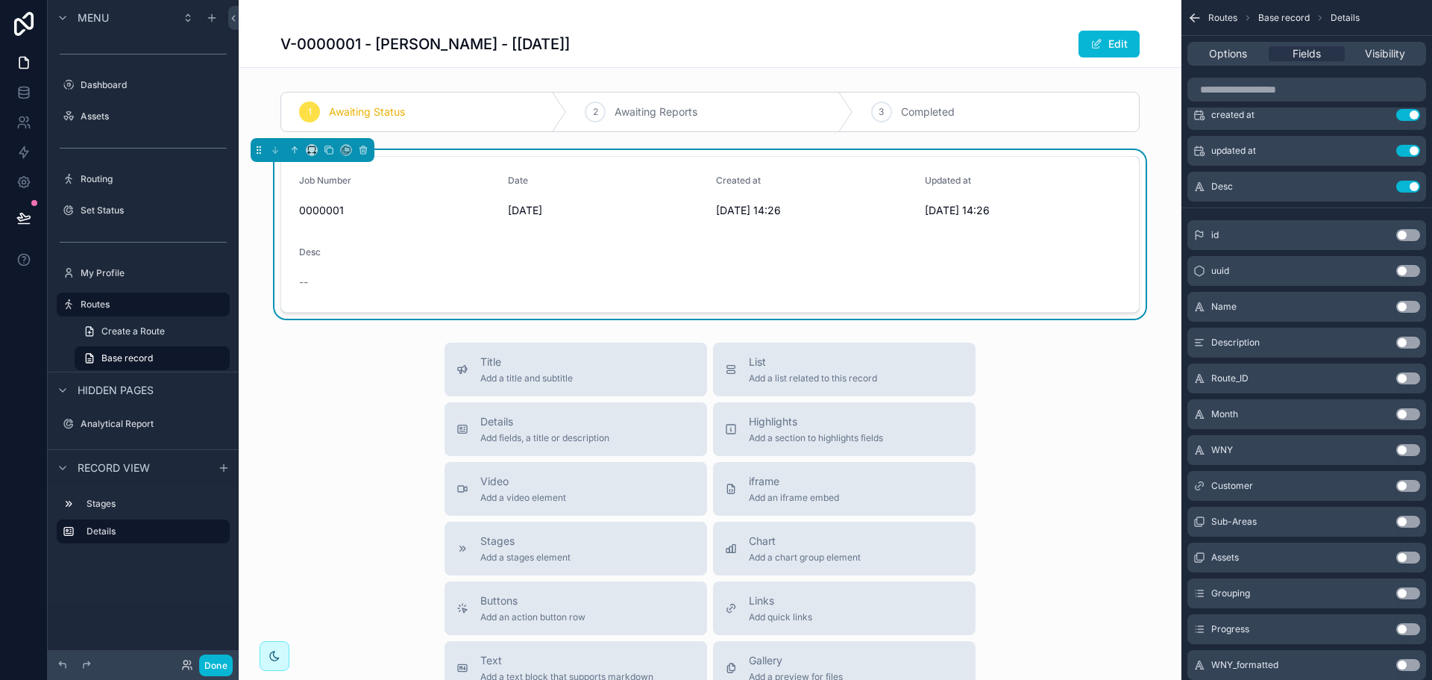
click at [1414, 344] on button "Use setting" at bounding box center [1408, 342] width 24 height 12
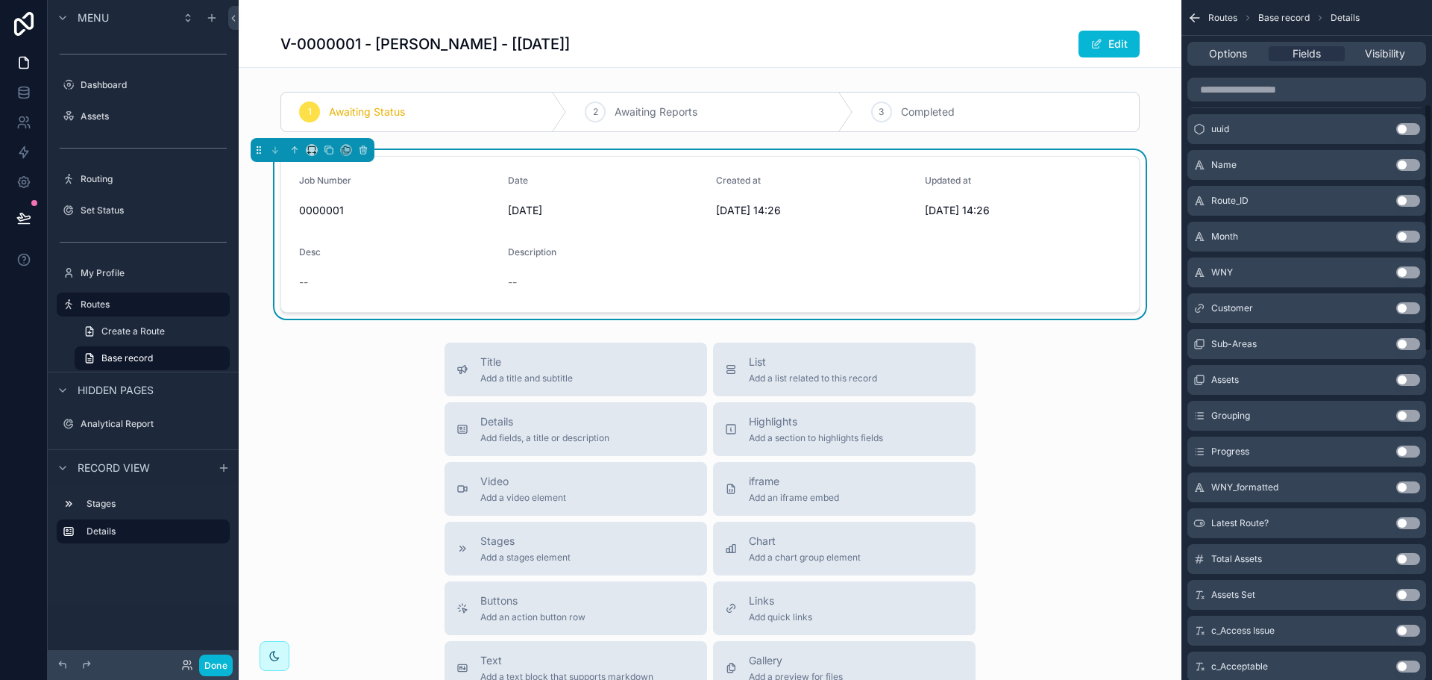
scroll to position [285, 0]
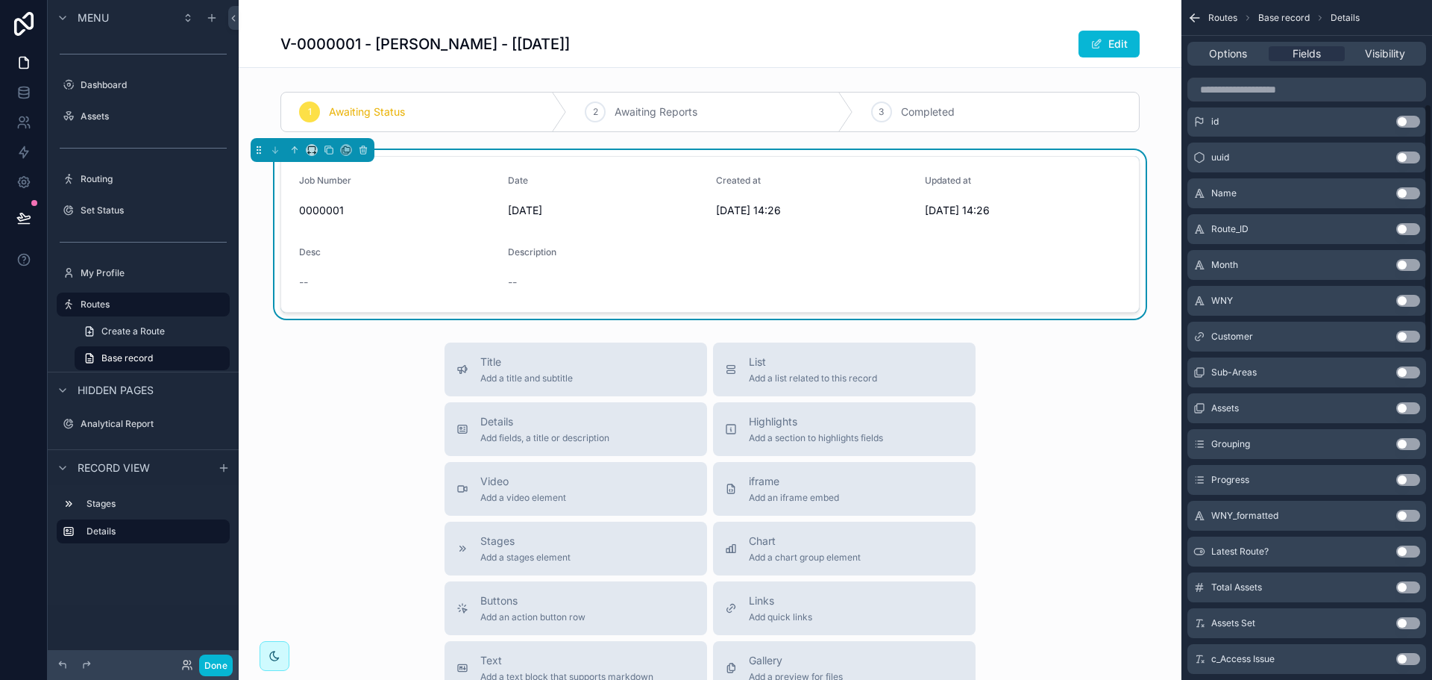
click at [1413, 374] on button "Use setting" at bounding box center [1408, 372] width 24 height 12
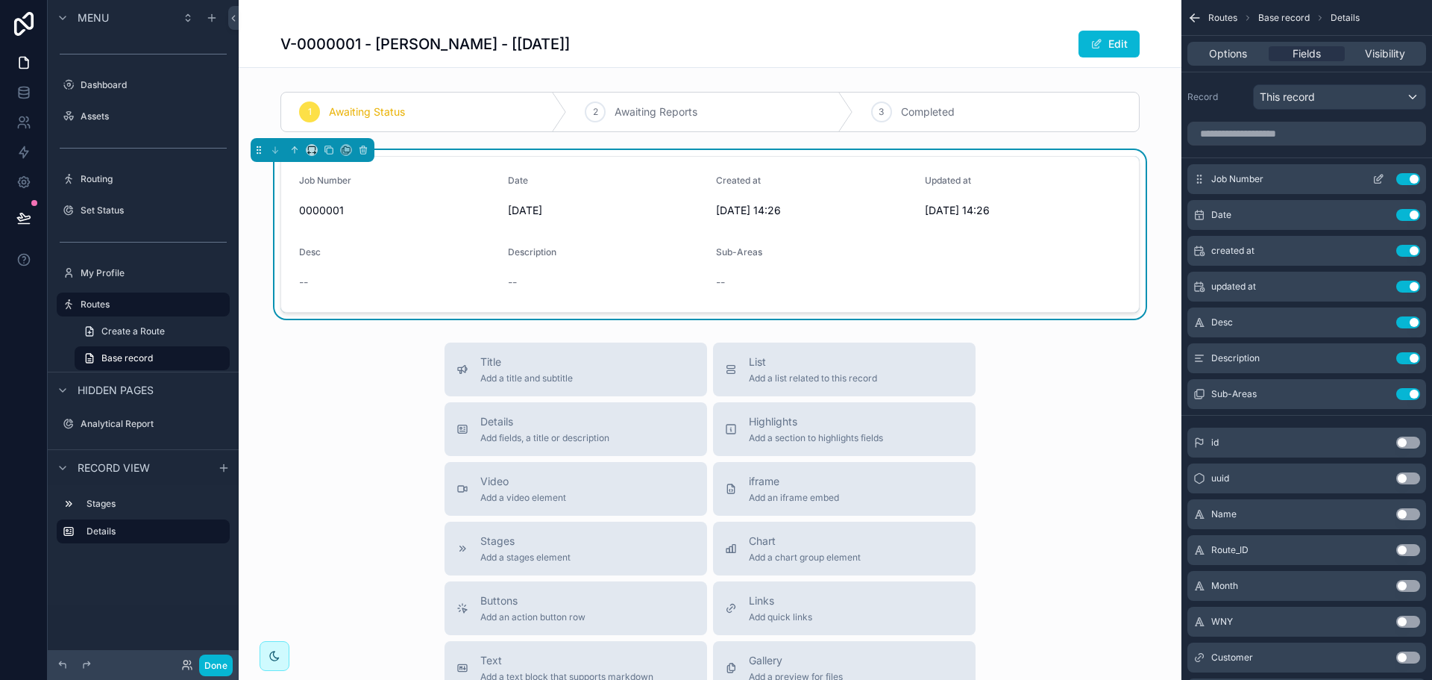
click at [1375, 177] on icon "scrollable content" at bounding box center [1378, 180] width 7 height 7
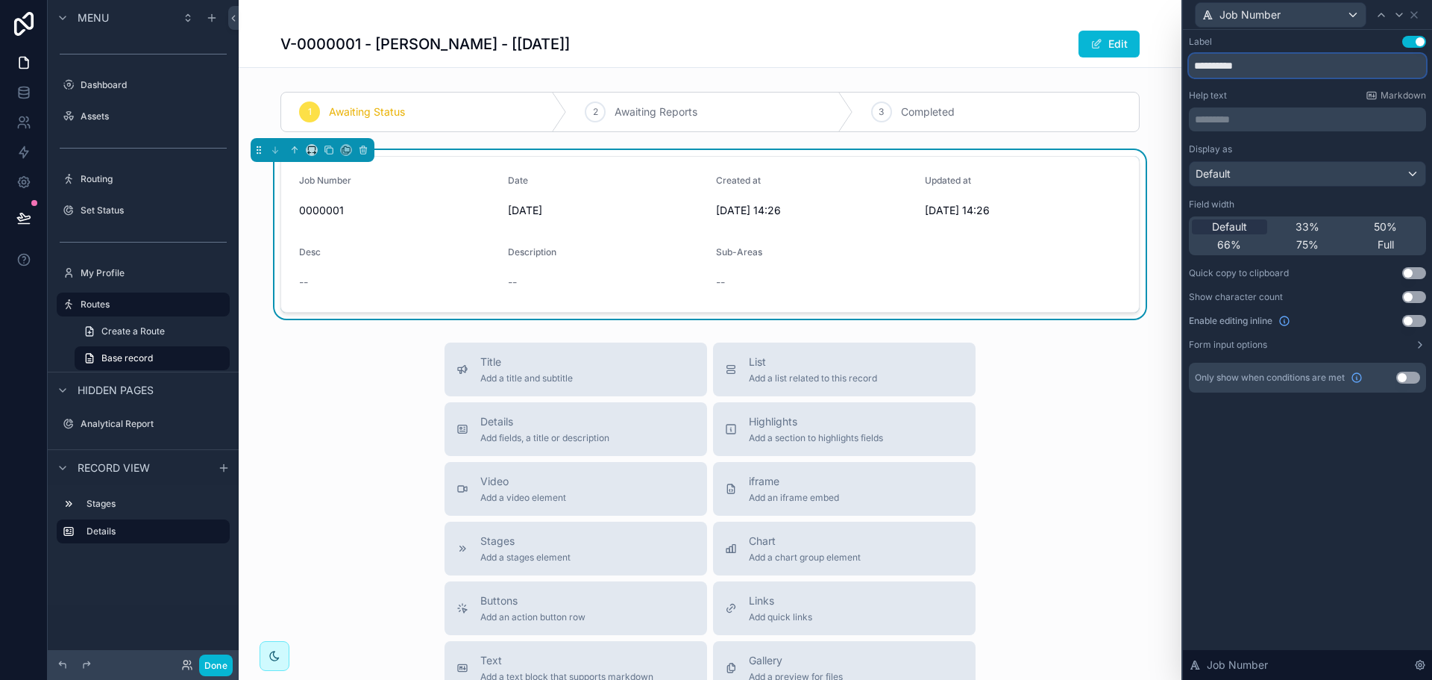
click at [1261, 66] on input "**********" at bounding box center [1307, 66] width 237 height 24
type input "**********"
click at [1257, 172] on div "Default" at bounding box center [1308, 174] width 236 height 24
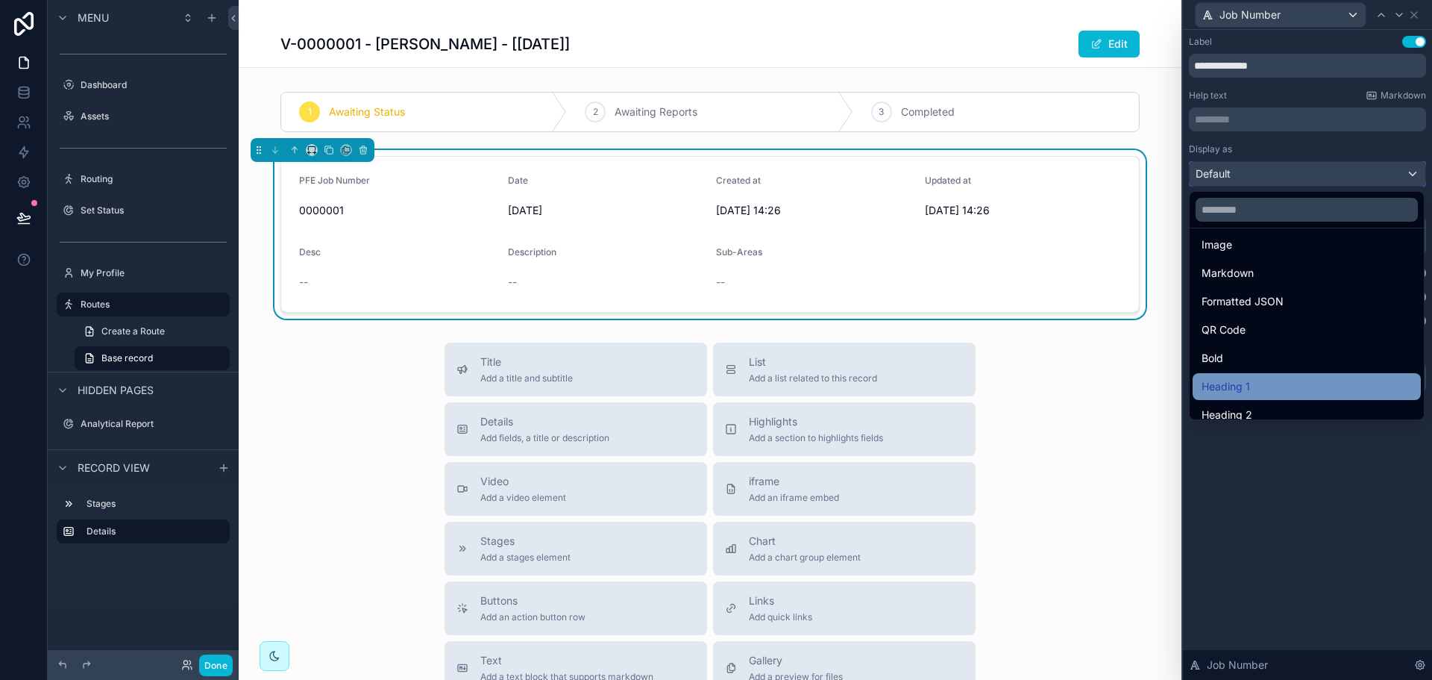
scroll to position [163, 0]
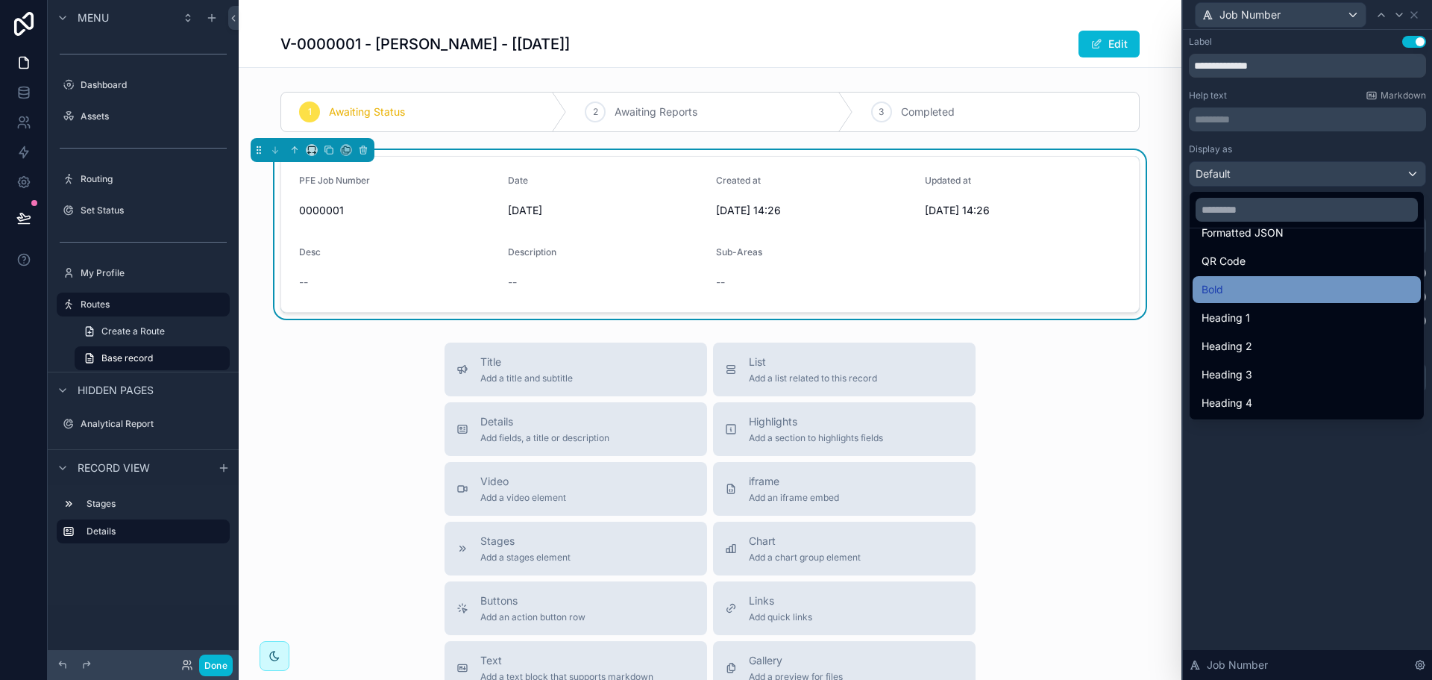
click at [1259, 290] on div "Bold" at bounding box center [1307, 289] width 210 height 18
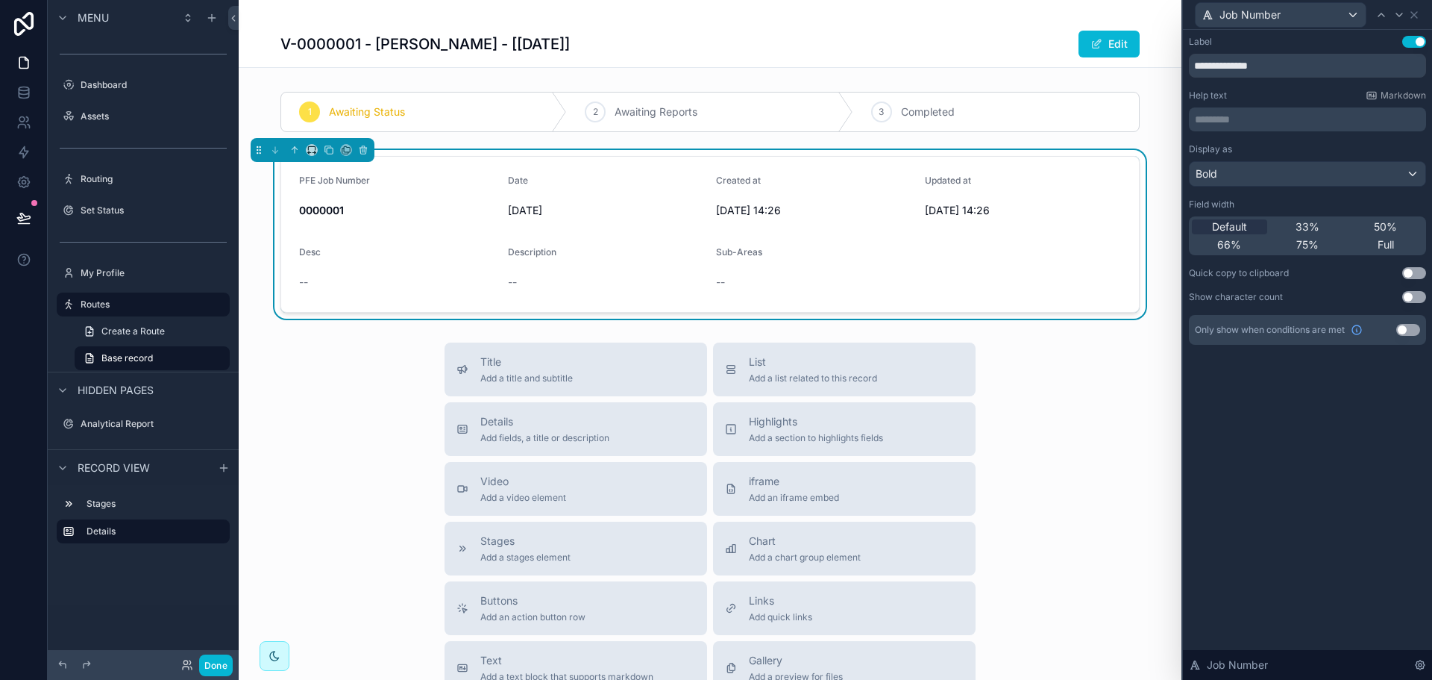
click at [1302, 522] on div "**********" at bounding box center [1307, 355] width 249 height 650
click at [1396, 16] on icon at bounding box center [1399, 15] width 12 height 12
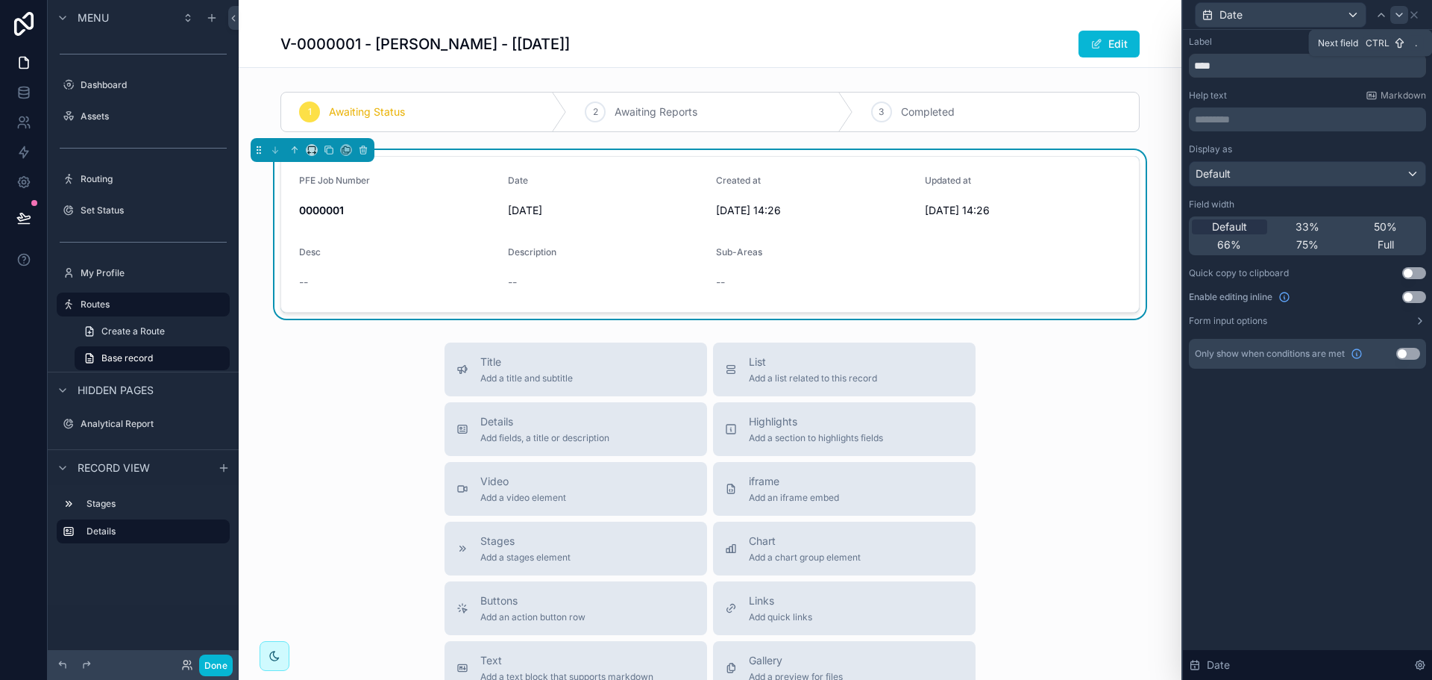
click at [1396, 16] on icon at bounding box center [1399, 15] width 12 height 12
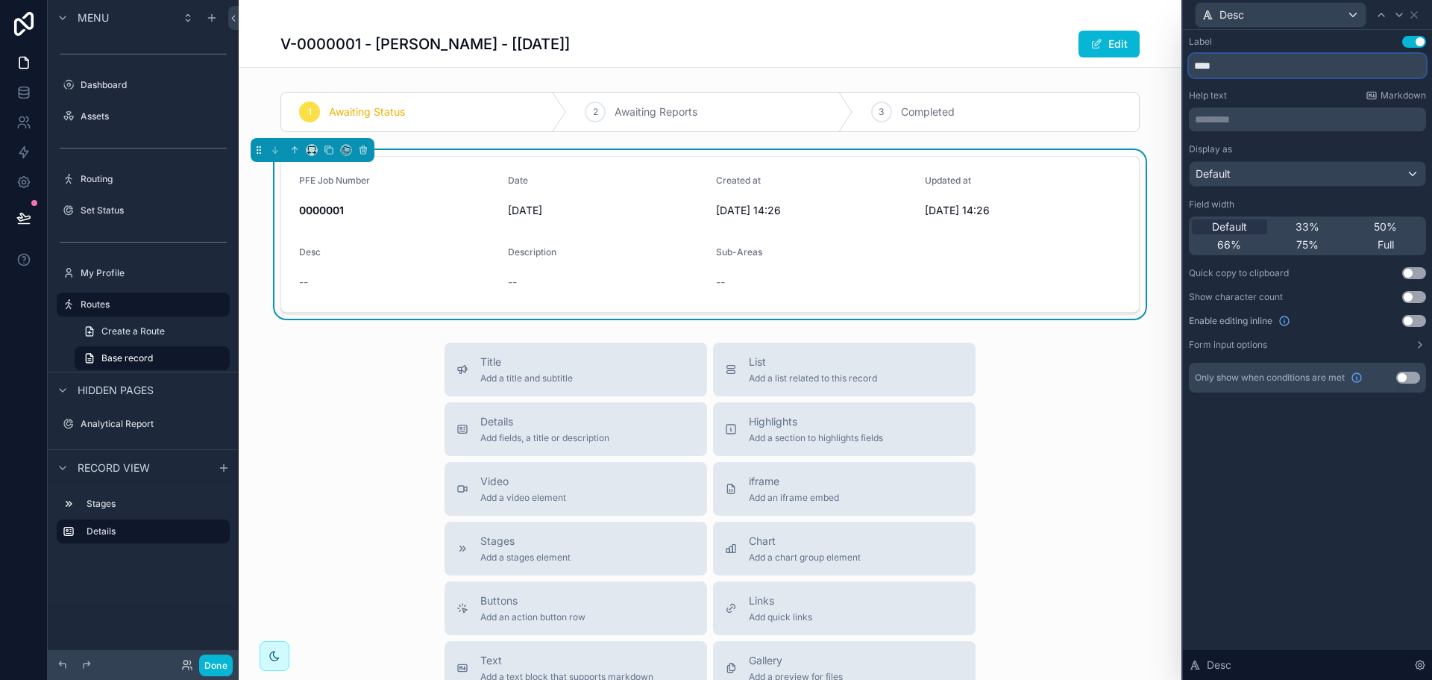
drag, startPoint x: 1300, startPoint y: 69, endPoint x: 1141, endPoint y: 67, distance: 158.9
click at [1141, 67] on div "Desc Label Use setting **** Help text Markdown ********* ﻿ Display as Default F…" at bounding box center [716, 340] width 1432 height 680
type input "**********"
click at [1405, 18] on div at bounding box center [1399, 15] width 18 height 18
click at [1282, 69] on input "**********" at bounding box center [1307, 66] width 237 height 24
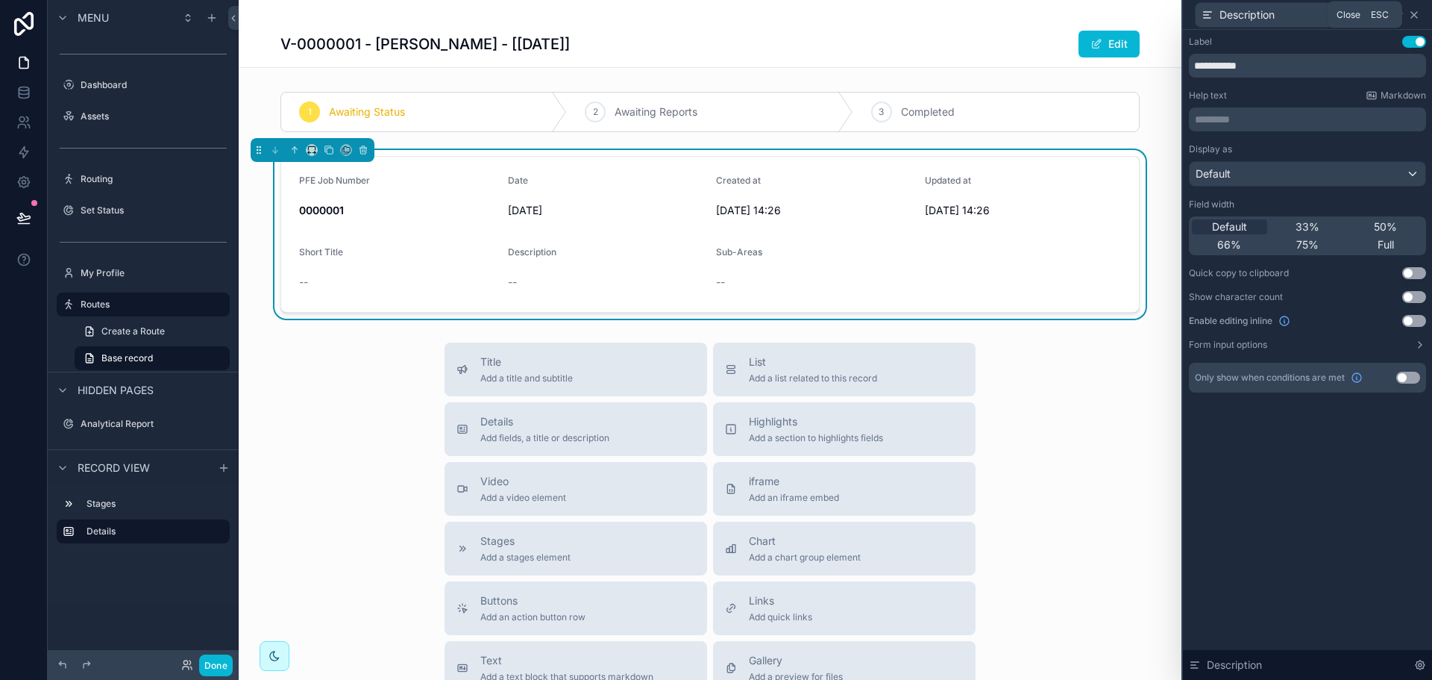
click at [1411, 12] on icon at bounding box center [1414, 15] width 12 height 12
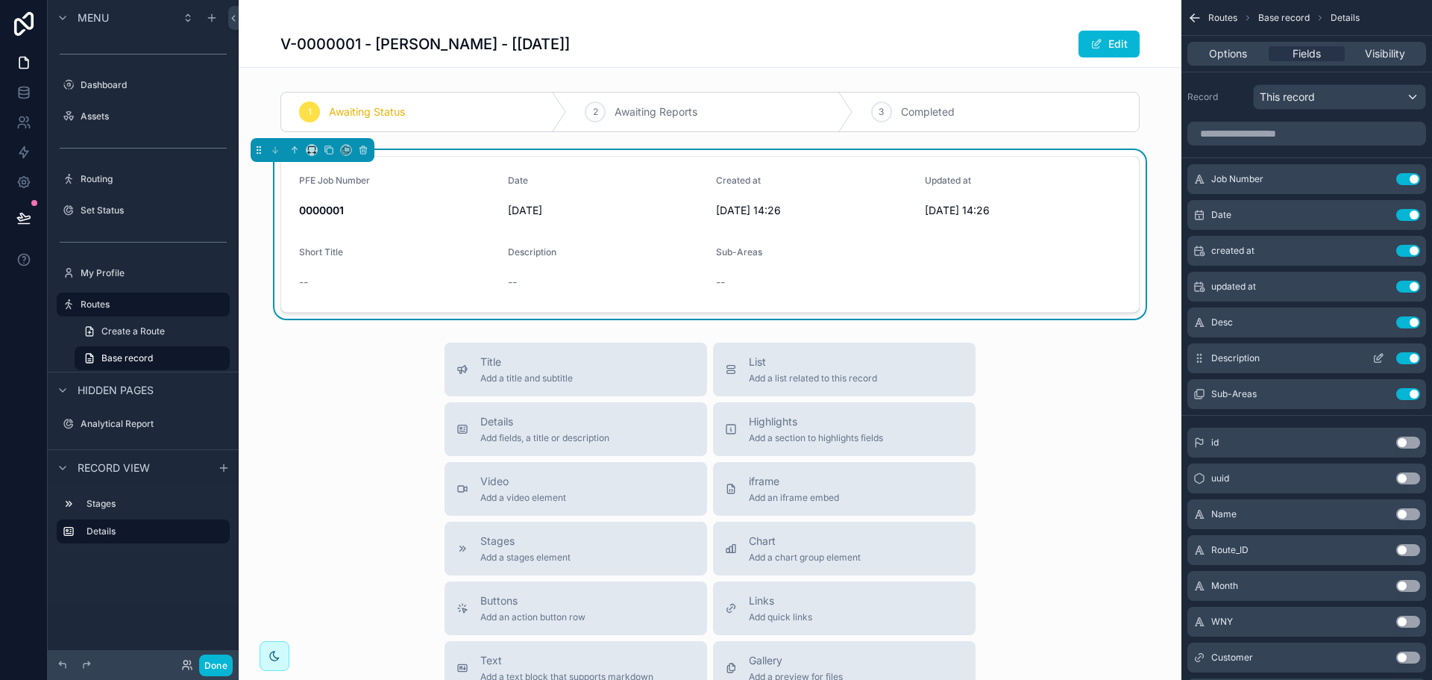
click at [1378, 360] on icon "scrollable content" at bounding box center [1378, 358] width 12 height 12
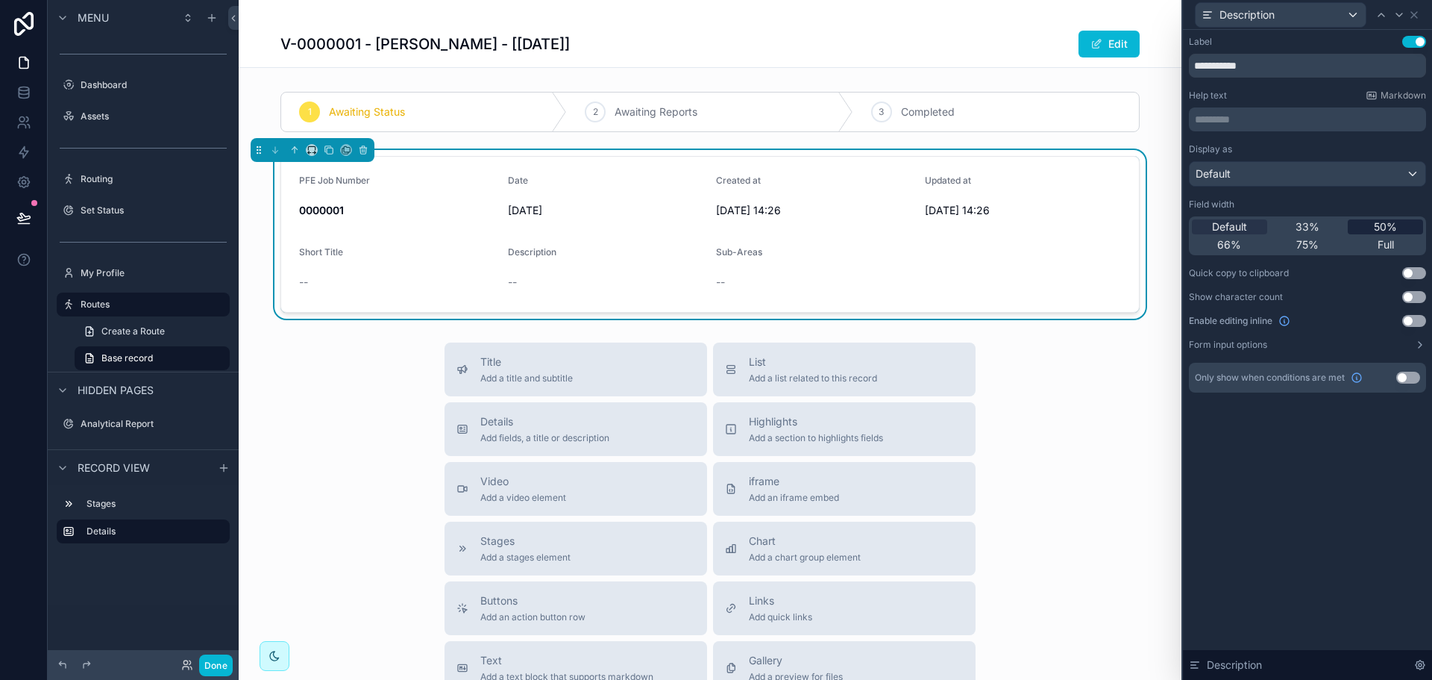
click at [1361, 223] on div "50%" at bounding box center [1385, 226] width 75 height 15
click at [1404, 10] on icon at bounding box center [1399, 15] width 12 height 12
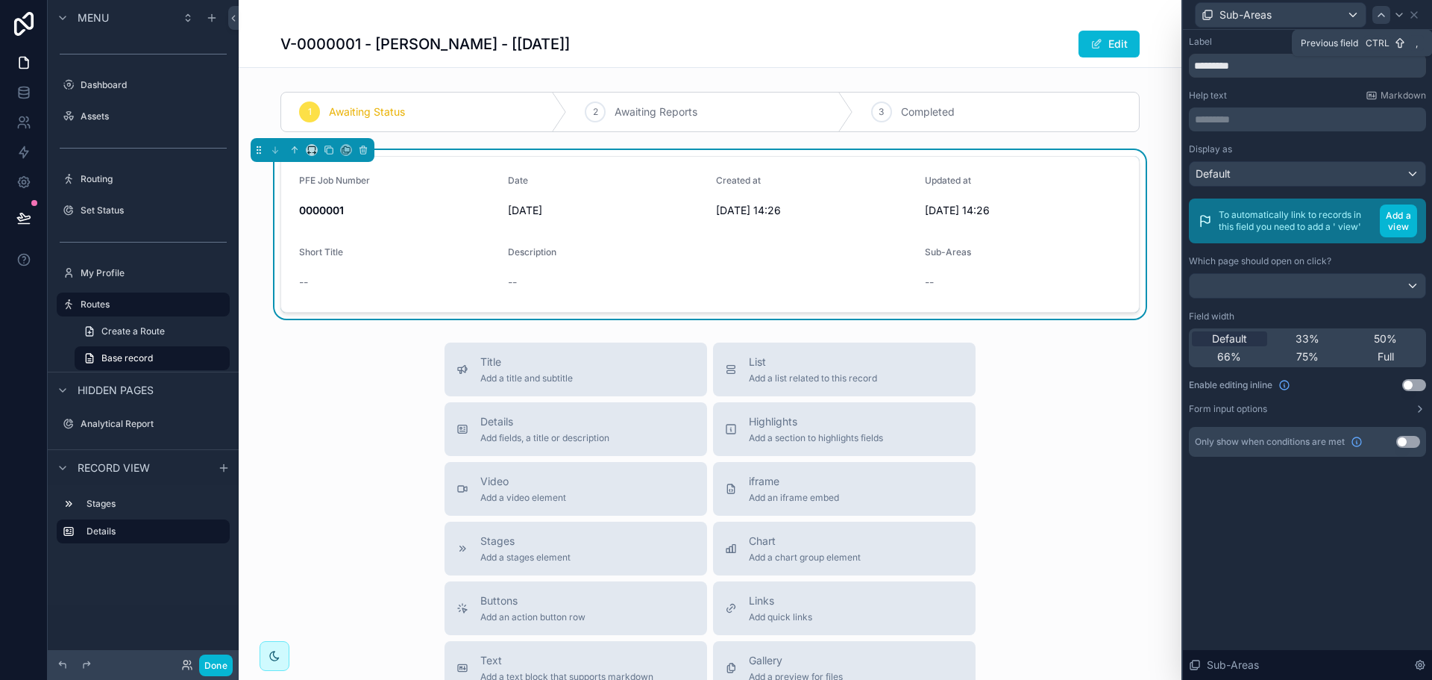
click at [1384, 9] on icon at bounding box center [1381, 15] width 12 height 12
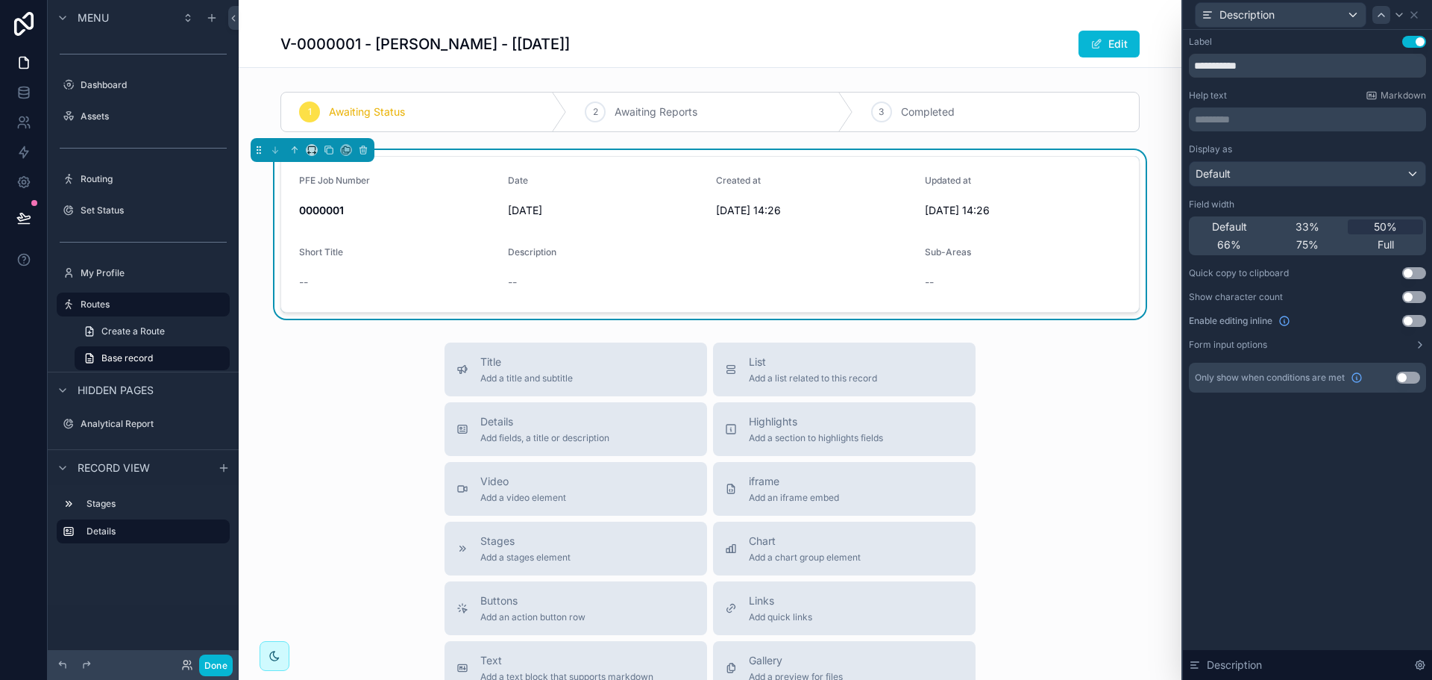
click at [1386, 19] on icon at bounding box center [1381, 15] width 12 height 12
click at [1379, 16] on icon at bounding box center [1381, 15] width 12 height 12
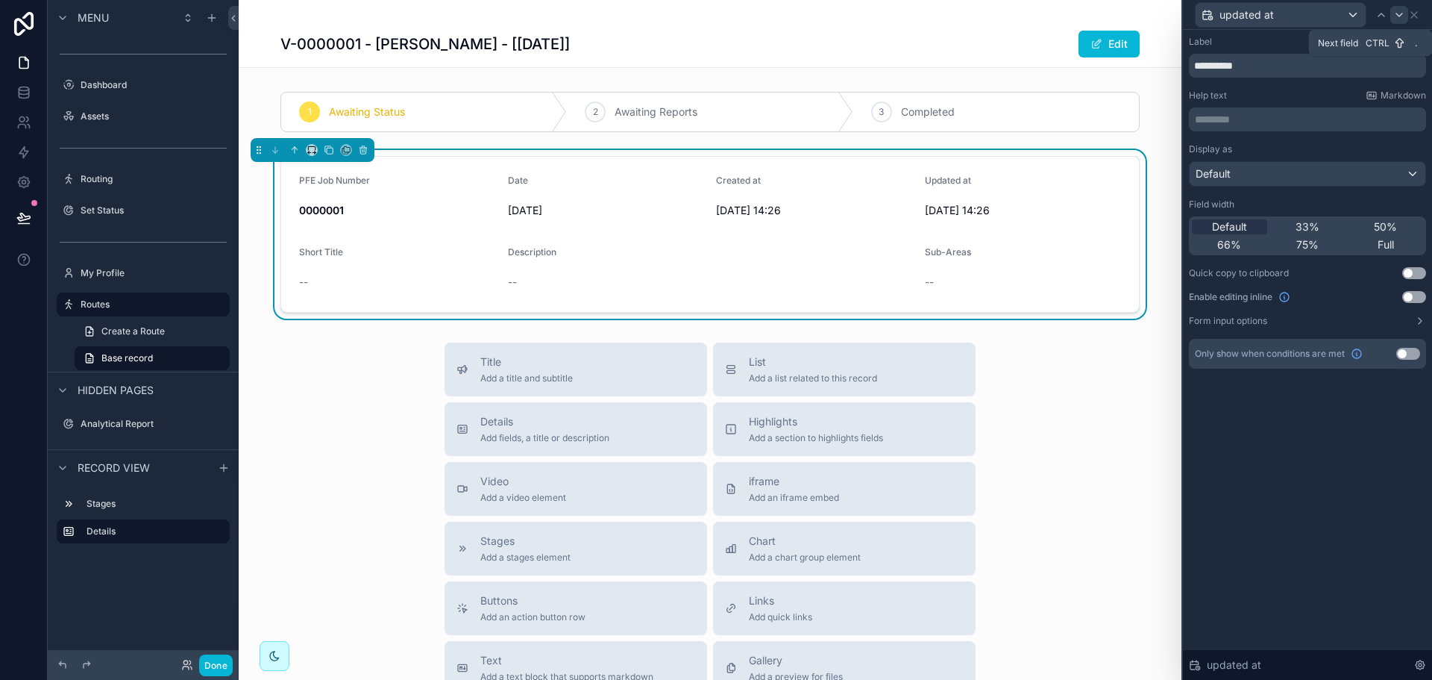
click at [1401, 17] on icon at bounding box center [1399, 15] width 12 height 12
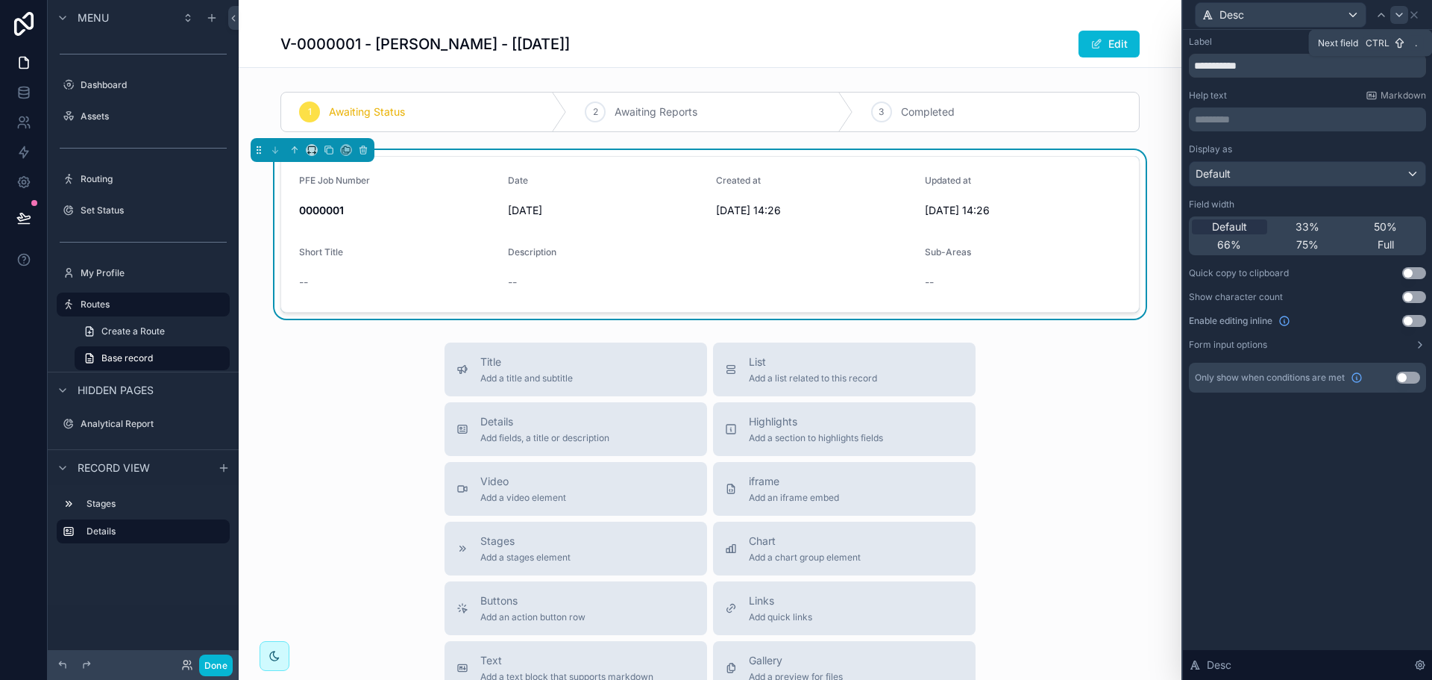
click at [1402, 12] on icon at bounding box center [1399, 15] width 12 height 12
click at [1283, 178] on div "Default" at bounding box center [1308, 174] width 236 height 24
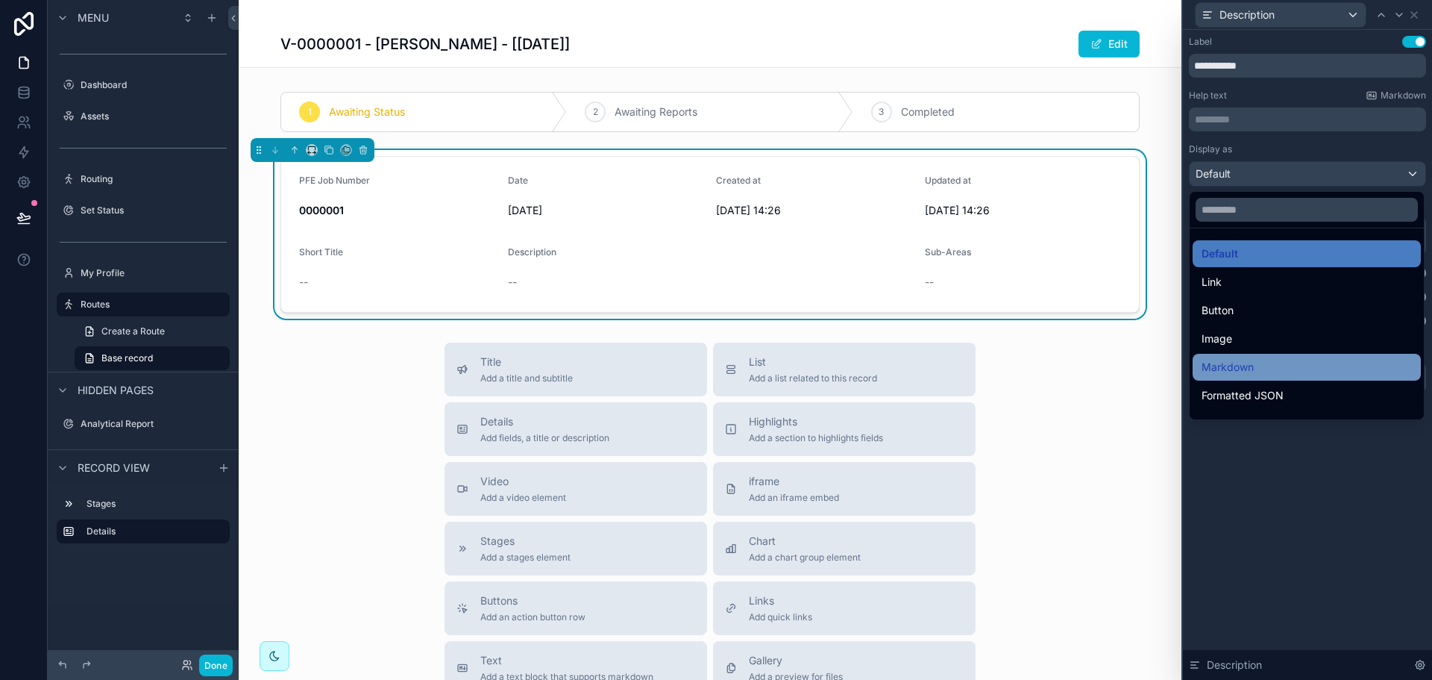
click at [1262, 375] on div "Markdown" at bounding box center [1307, 367] width 210 height 18
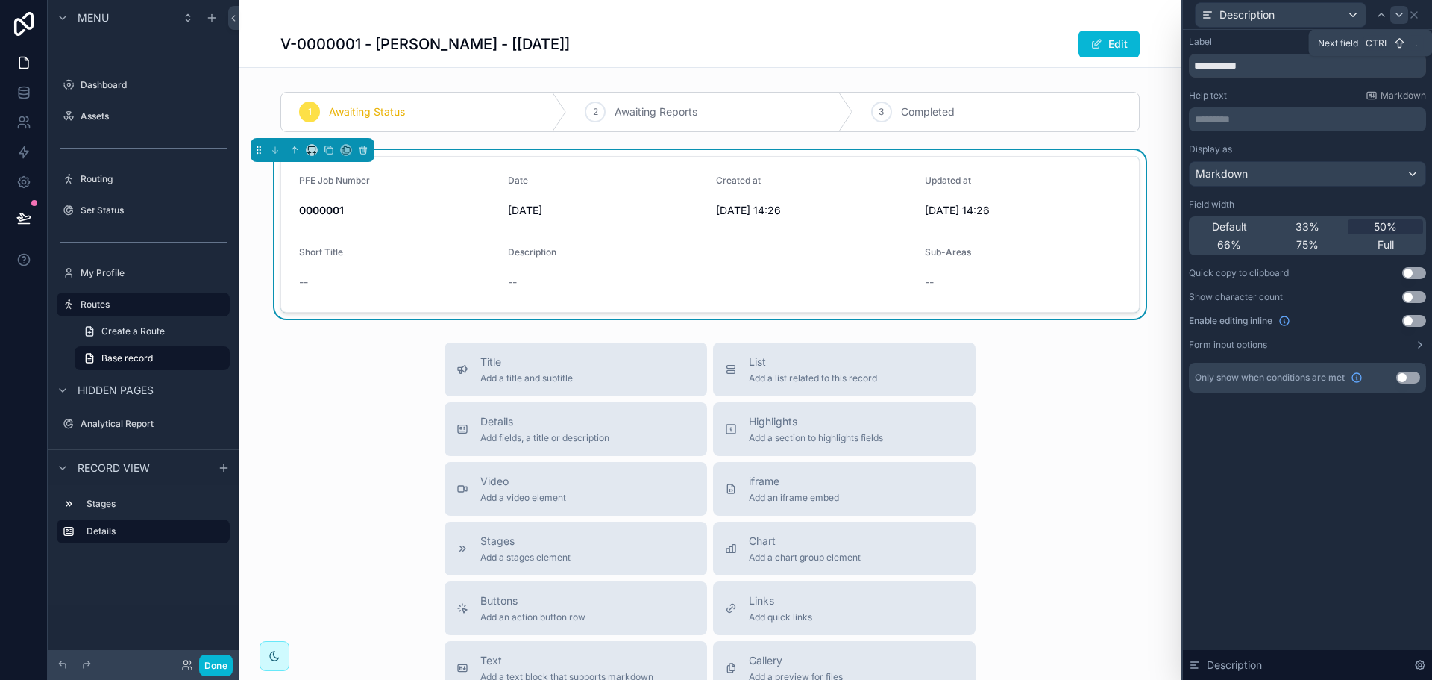
click at [1397, 19] on icon at bounding box center [1399, 15] width 12 height 12
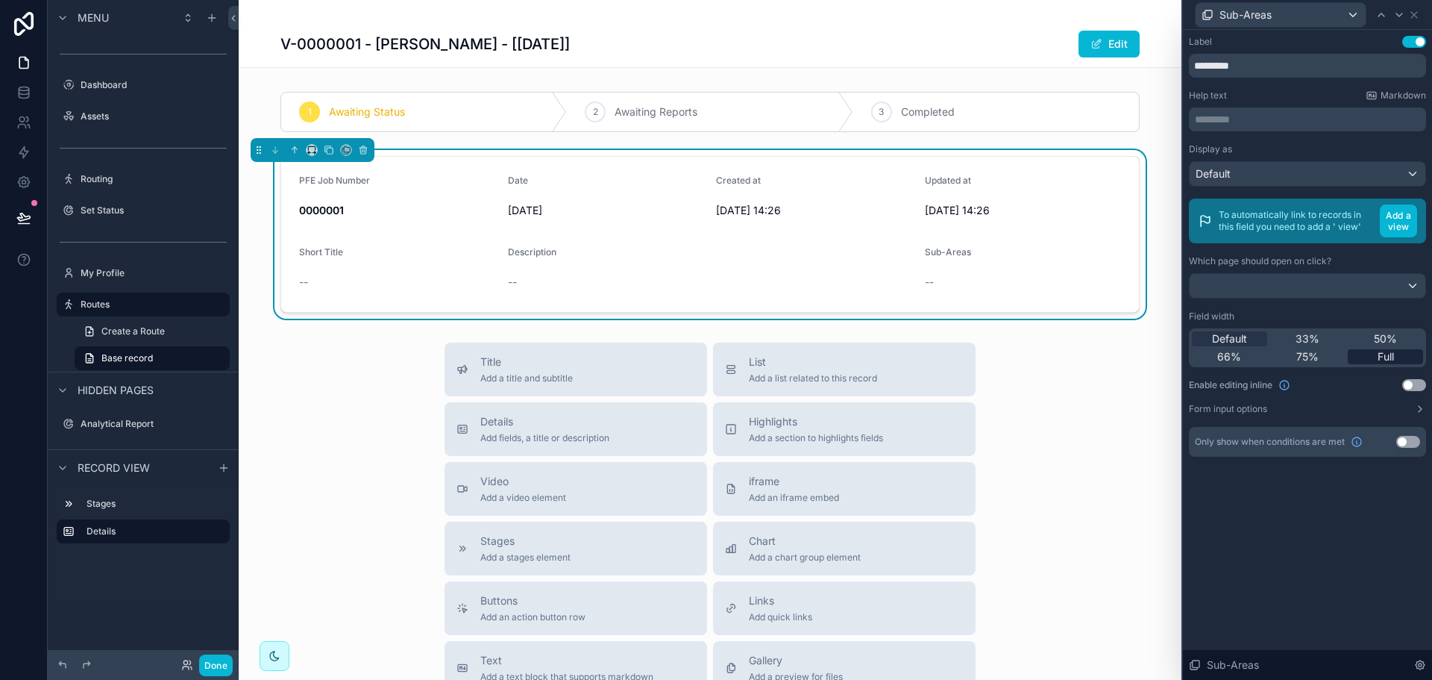
click at [1375, 357] on div "Full" at bounding box center [1385, 356] width 75 height 15
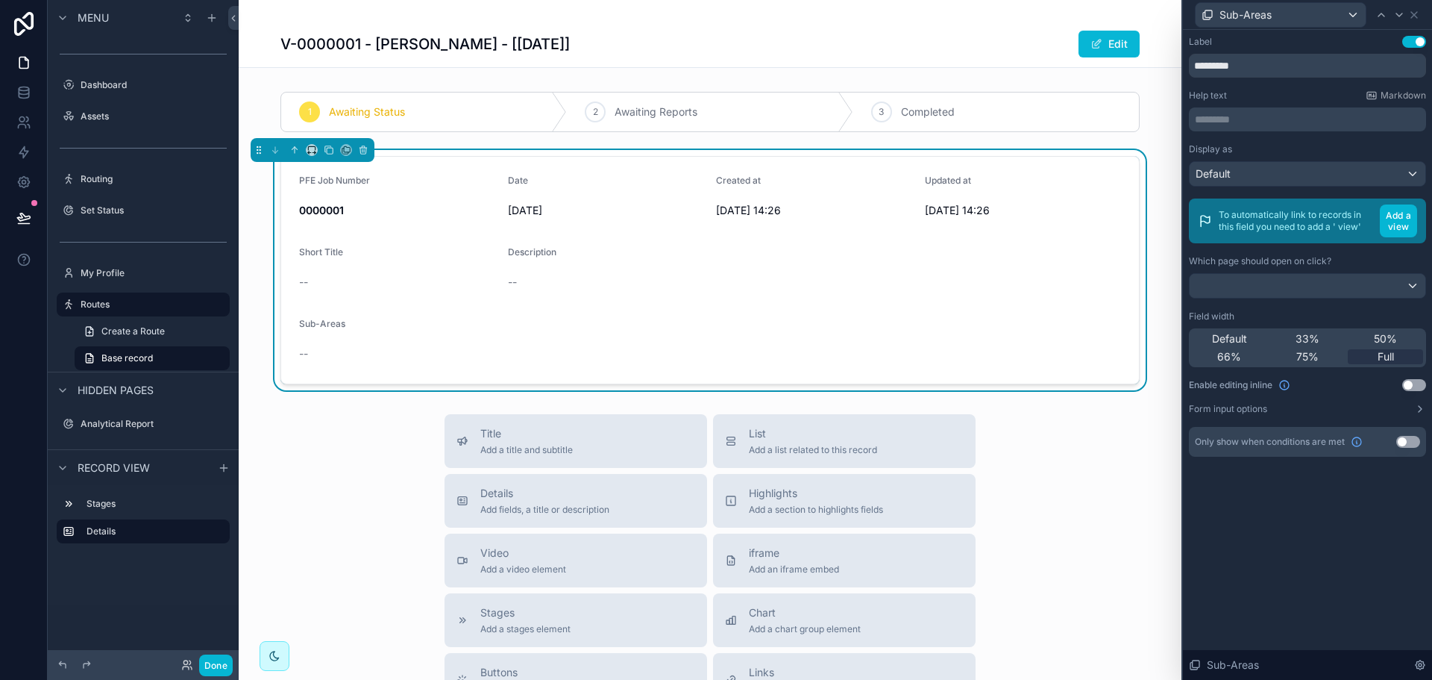
drag, startPoint x: 1206, startPoint y: 334, endPoint x: 1255, endPoint y: 278, distance: 74.0
click at [1206, 334] on div "Default" at bounding box center [1229, 338] width 75 height 15
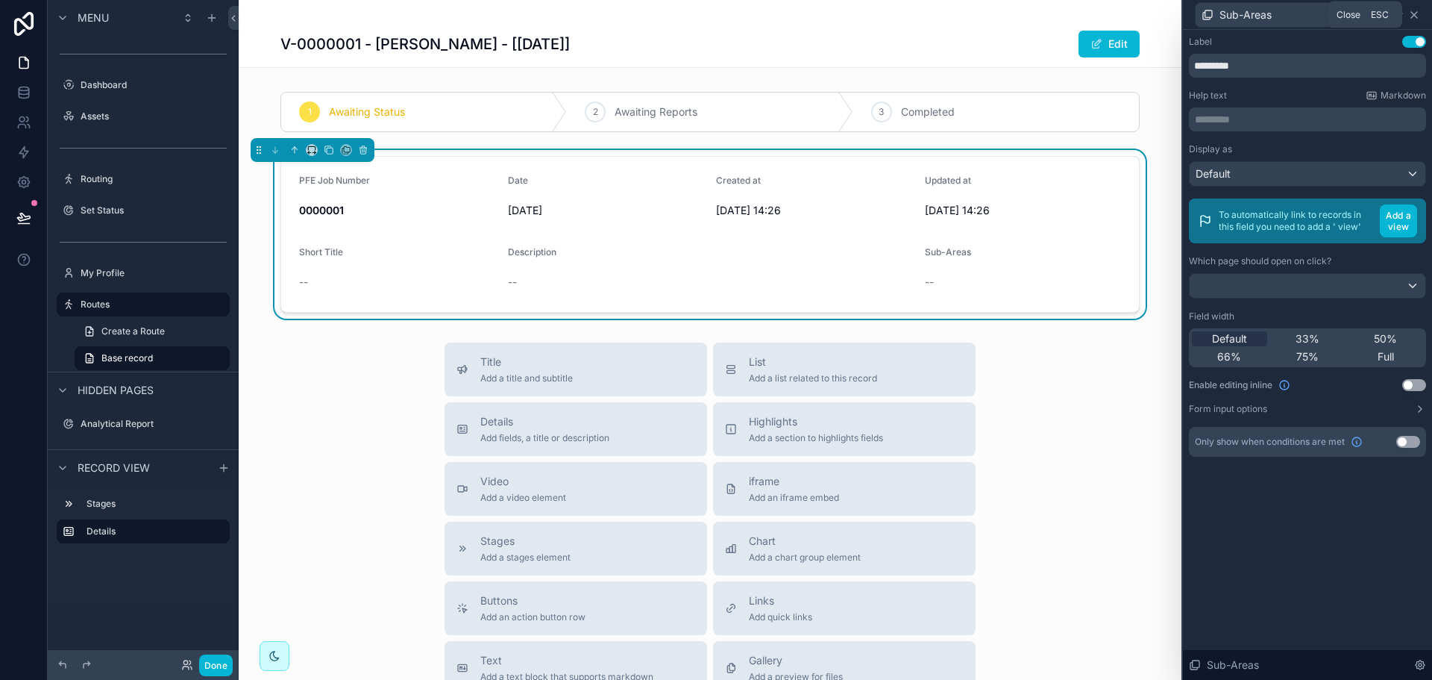
click at [1412, 10] on icon at bounding box center [1414, 15] width 12 height 12
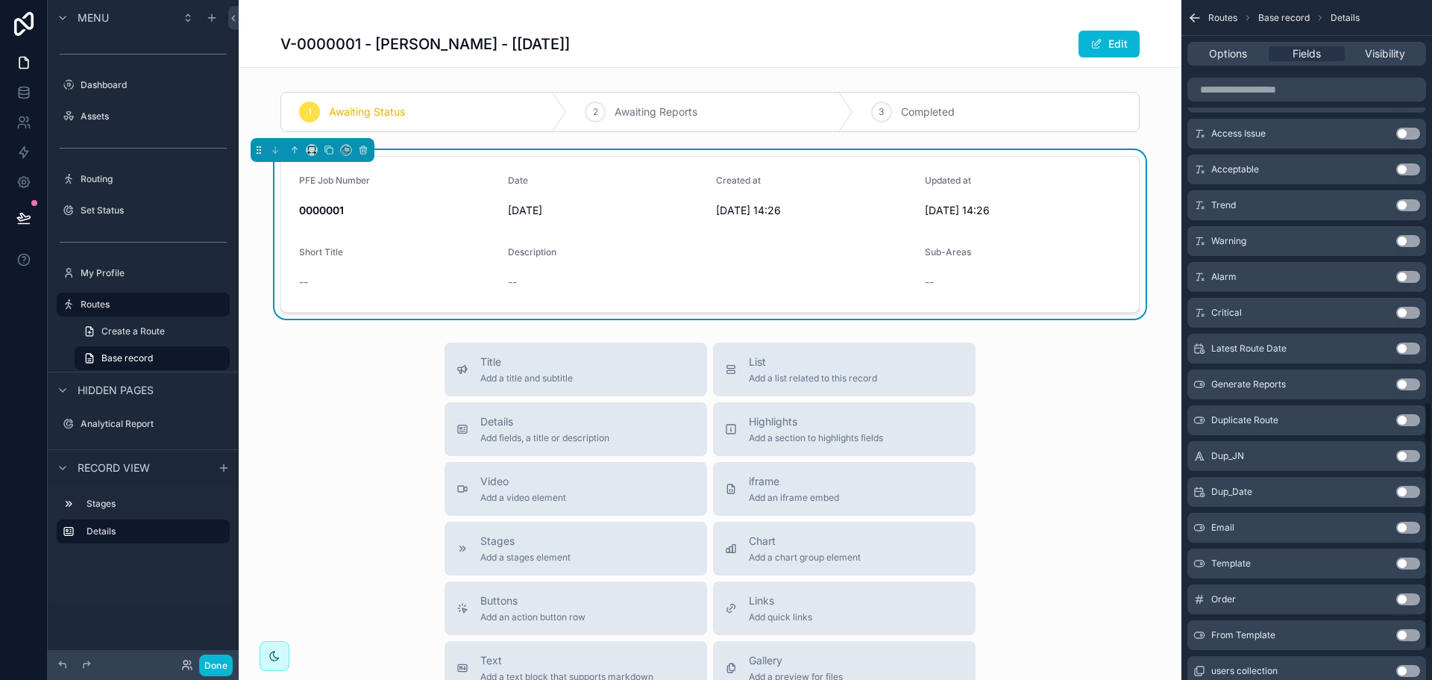
scroll to position [1180, 0]
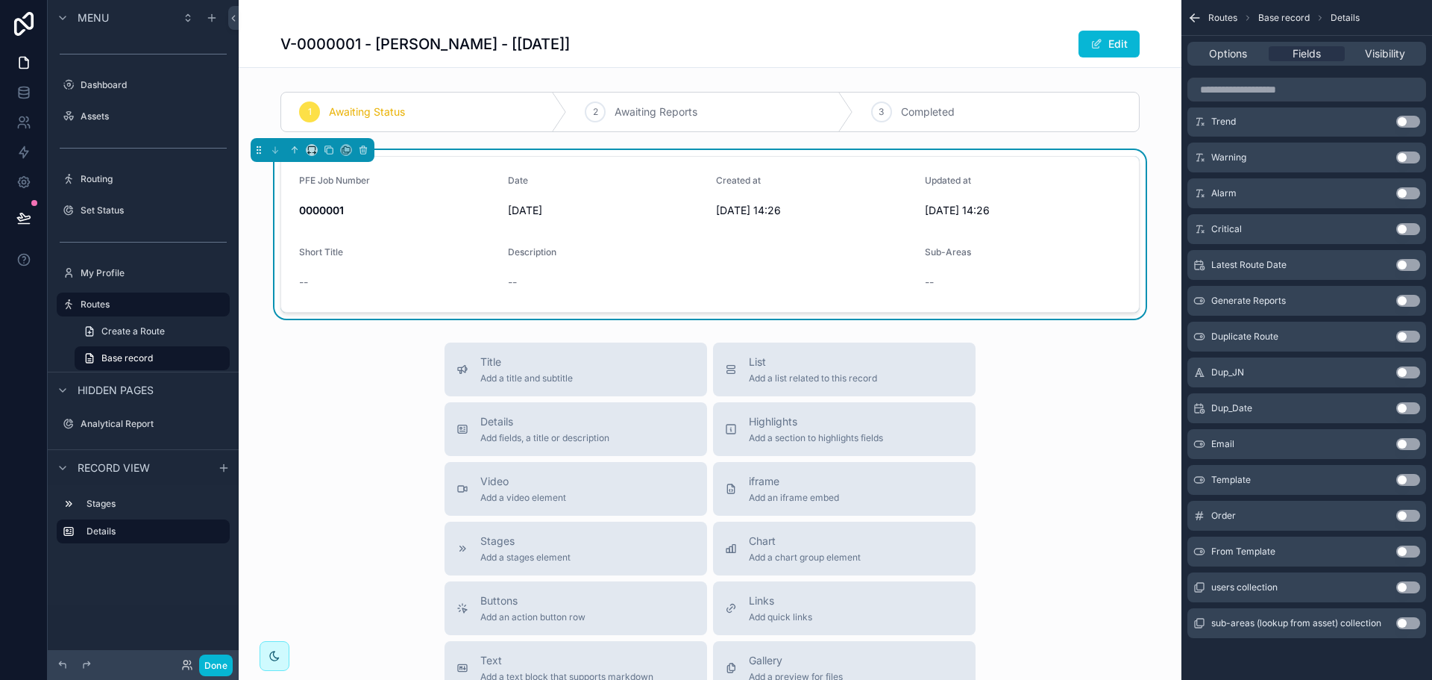
click at [1397, 515] on button "Use setting" at bounding box center [1408, 515] width 24 height 12
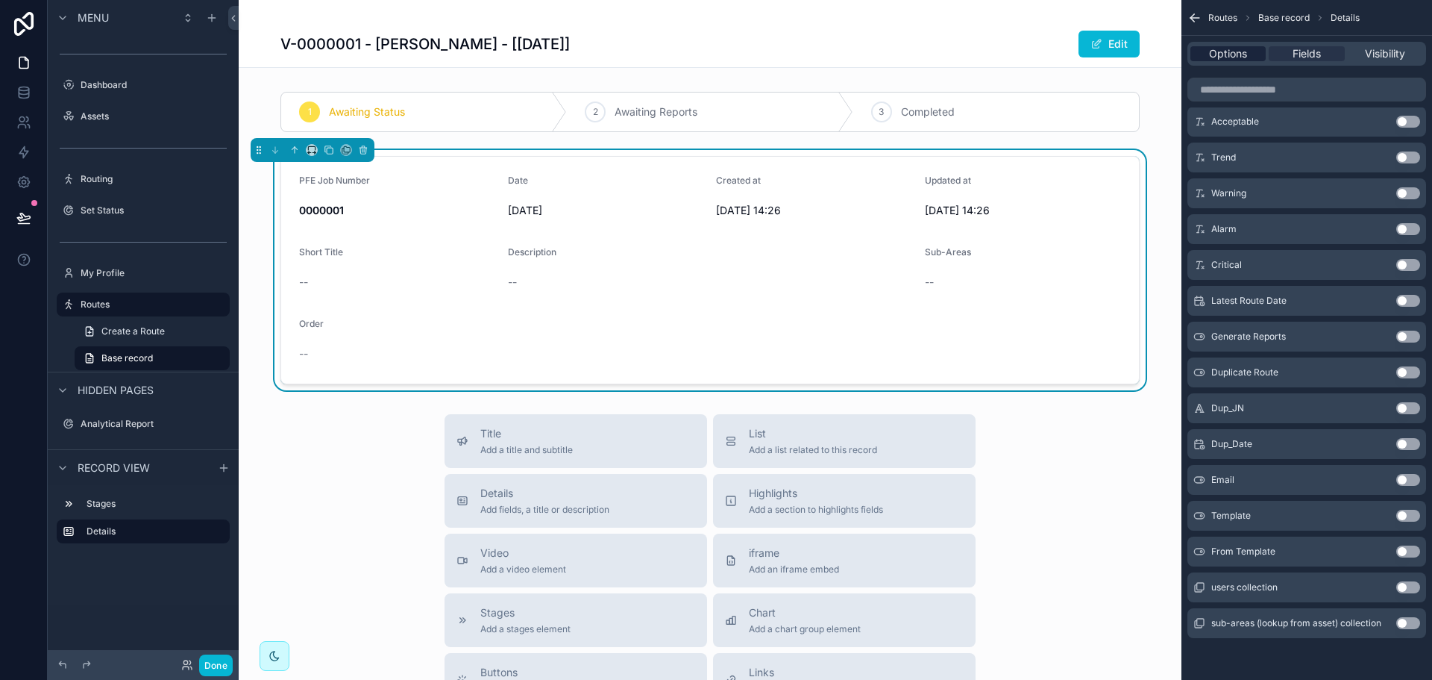
click at [1243, 50] on span "Options" at bounding box center [1228, 53] width 38 height 15
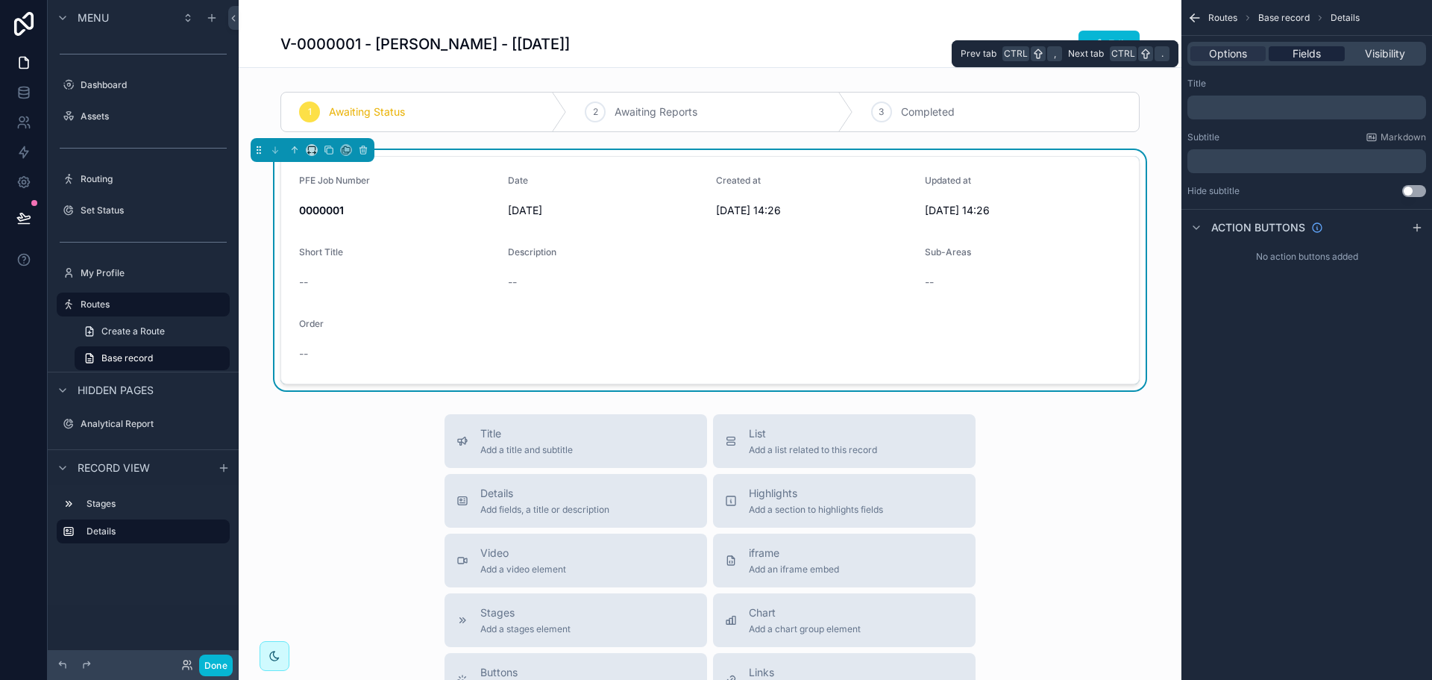
click at [1304, 54] on span "Fields" at bounding box center [1307, 53] width 28 height 15
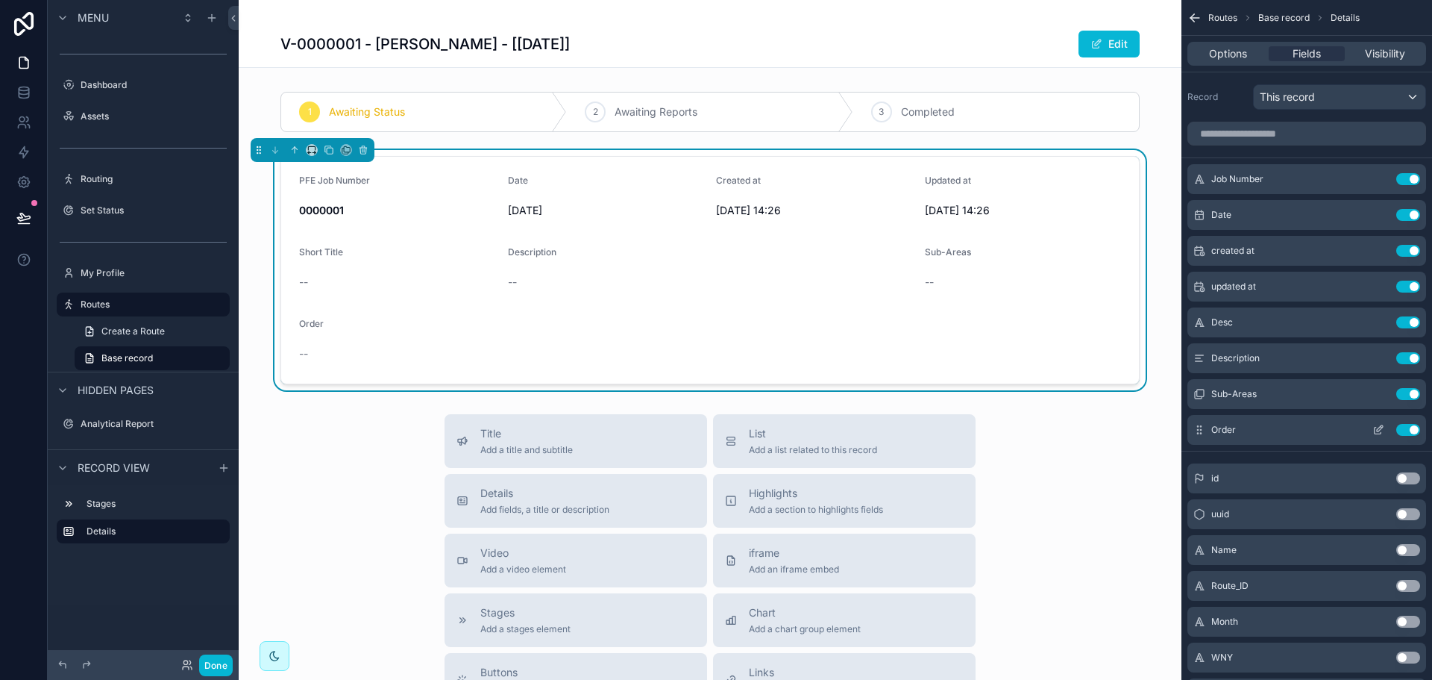
click at [1381, 429] on icon "scrollable content" at bounding box center [1378, 430] width 12 height 12
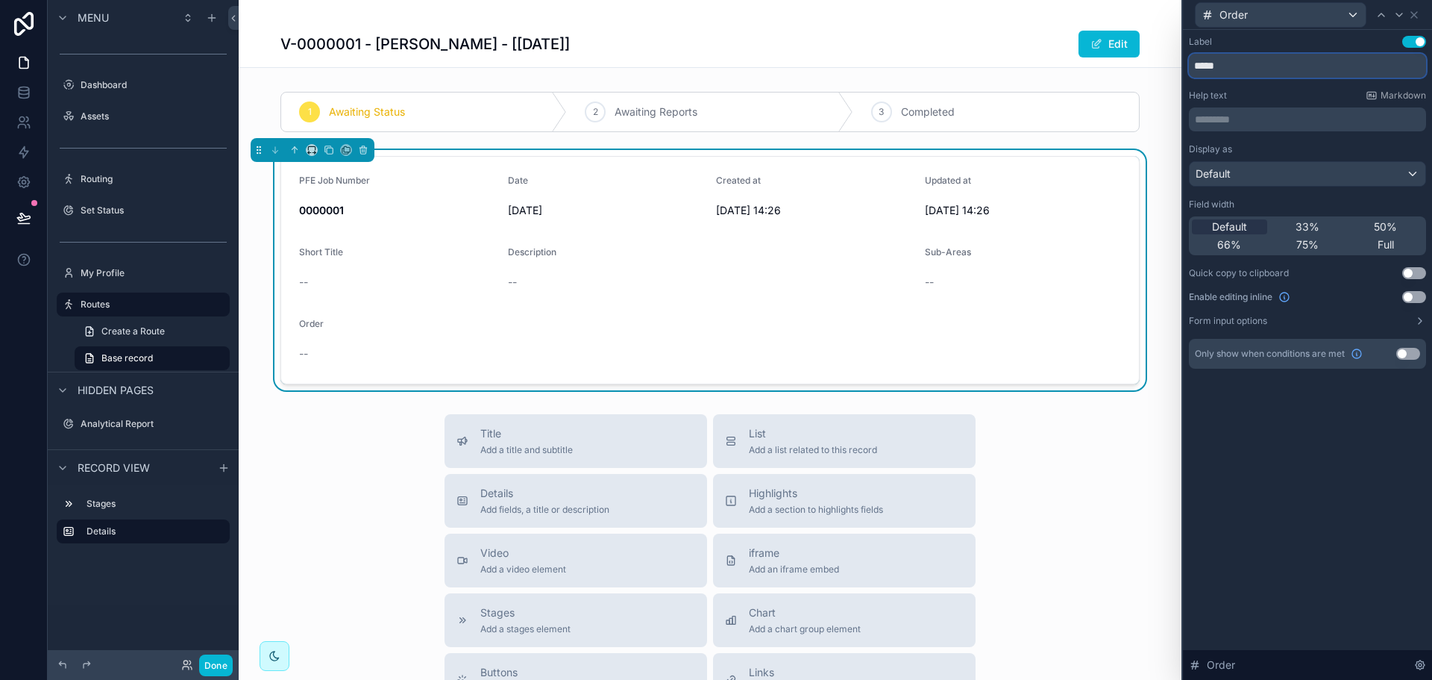
click at [1256, 74] on input "*****" at bounding box center [1307, 66] width 237 height 24
type input "**********"
click at [1420, 16] on div "Order" at bounding box center [1307, 14] width 237 height 29
click at [1418, 14] on icon at bounding box center [1414, 15] width 12 height 12
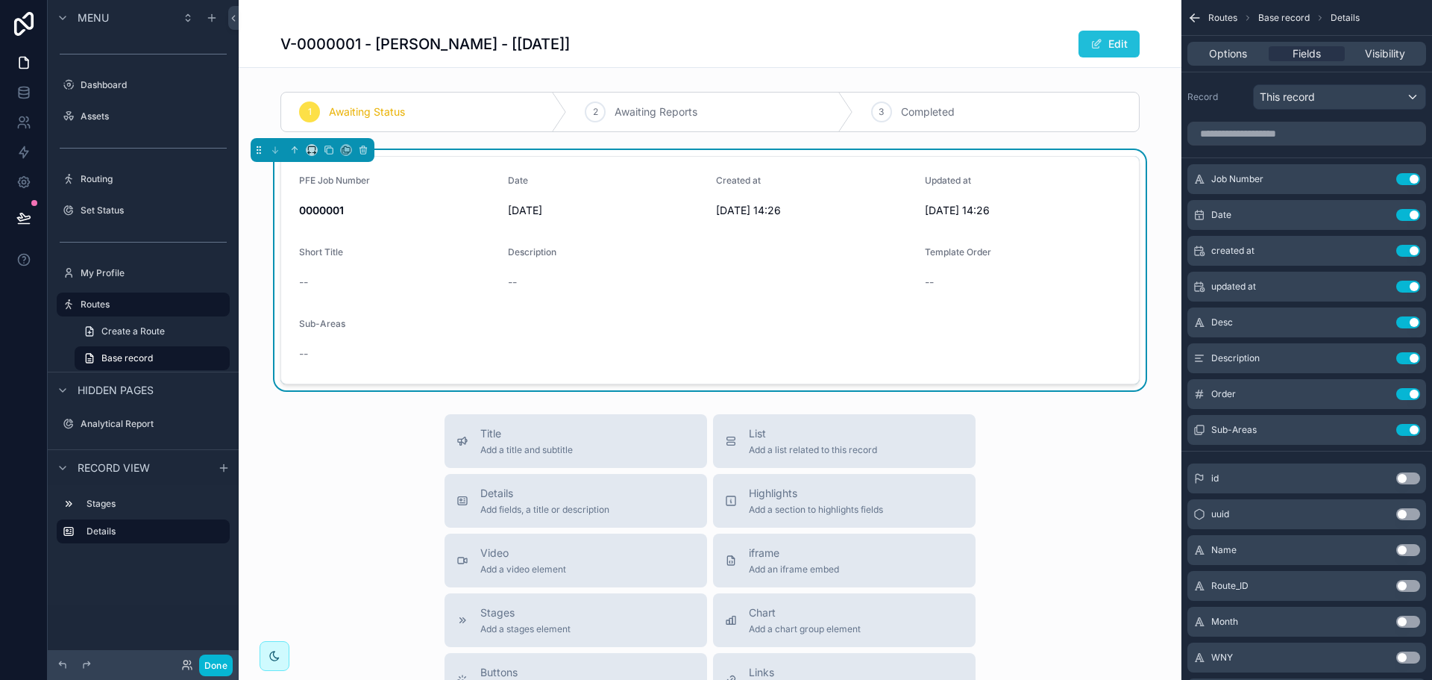
click at [1107, 43] on button "Edit" at bounding box center [1109, 44] width 61 height 27
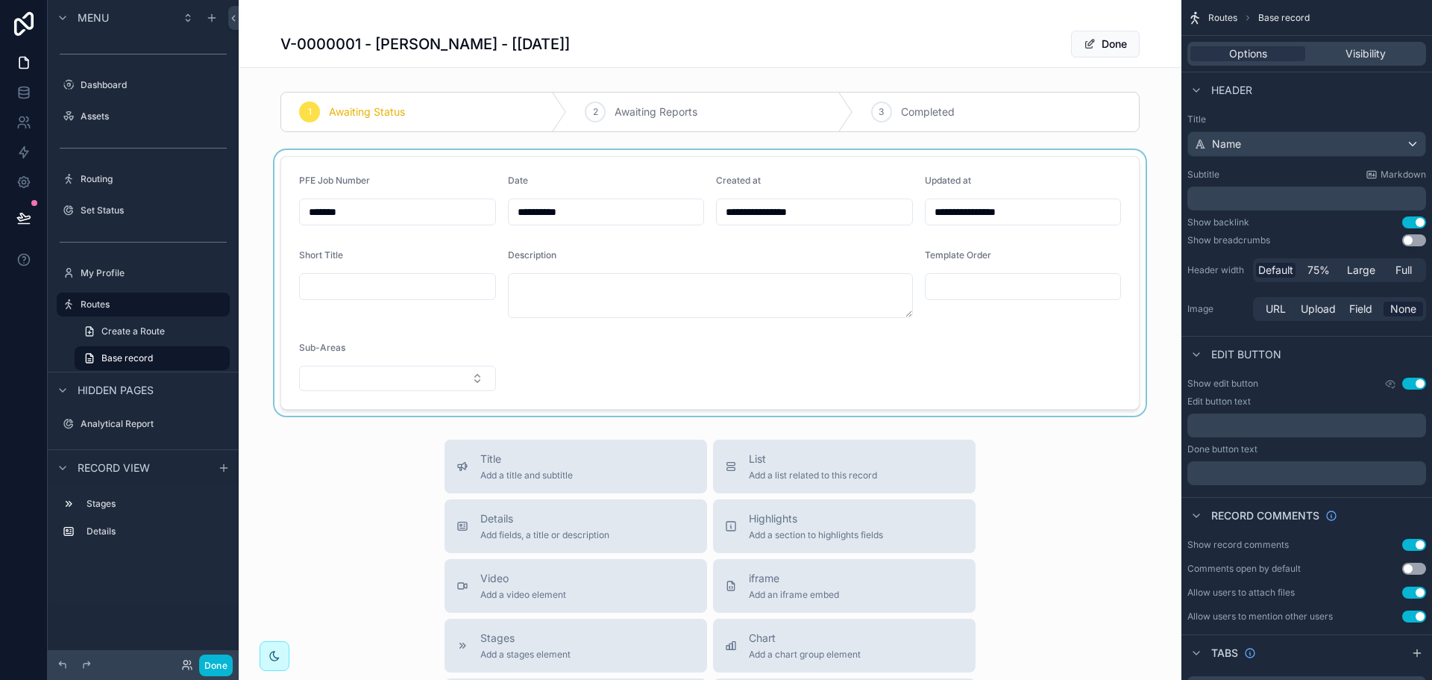
click at [428, 282] on div "scrollable content" at bounding box center [710, 283] width 943 height 266
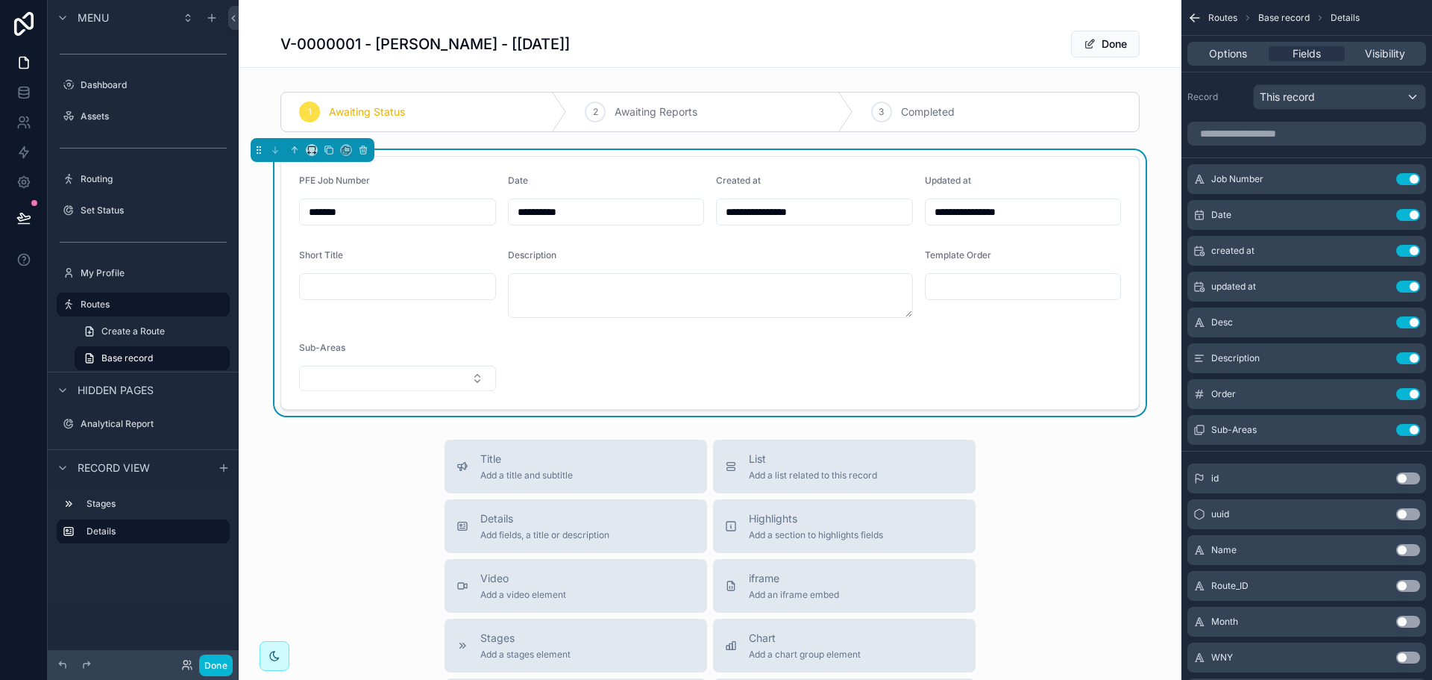
click at [418, 293] on input "scrollable content" at bounding box center [397, 286] width 195 height 21
type input "*"
type input "**********"
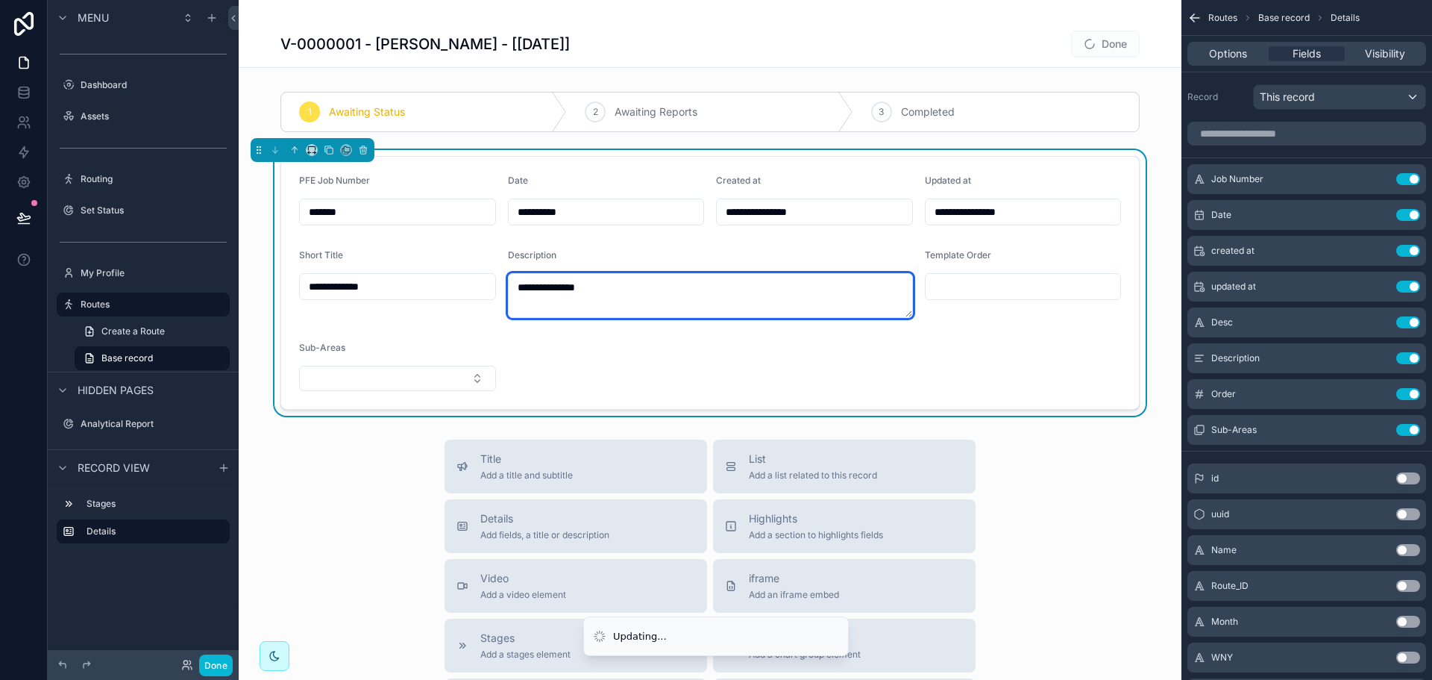
type textarea "**********"
type input "**********"
type textarea "**********"
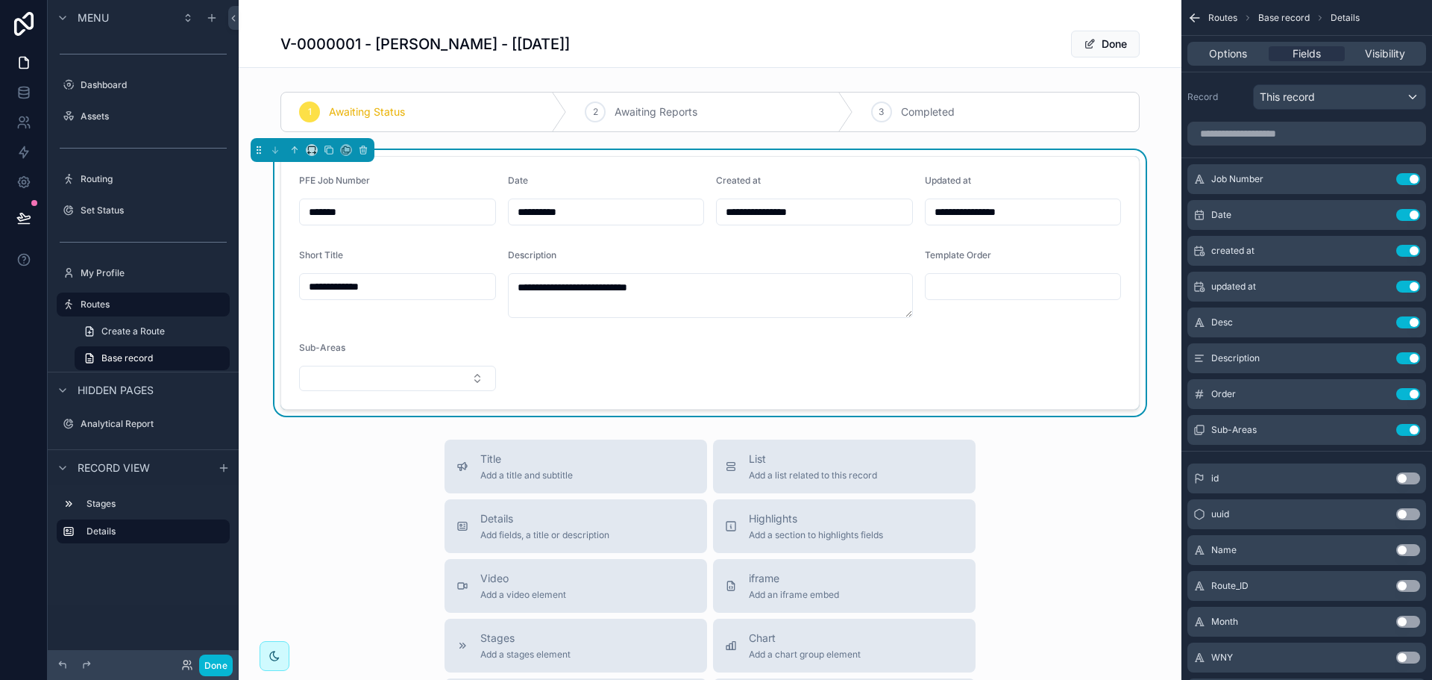
click at [1008, 291] on input "scrollable content" at bounding box center [1023, 286] width 195 height 21
type input "*"
click at [1375, 395] on icon "scrollable content" at bounding box center [1378, 395] width 7 height 7
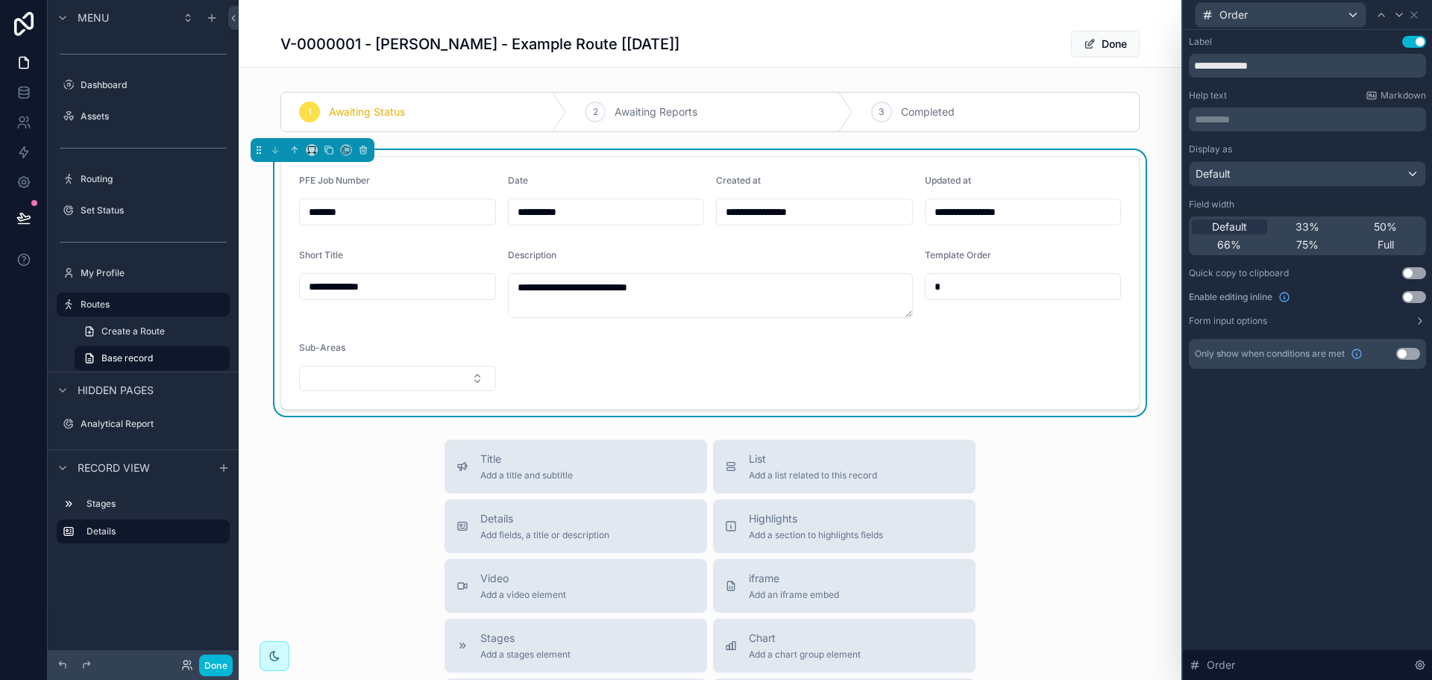
click at [1412, 349] on button "Use setting" at bounding box center [1408, 354] width 24 height 12
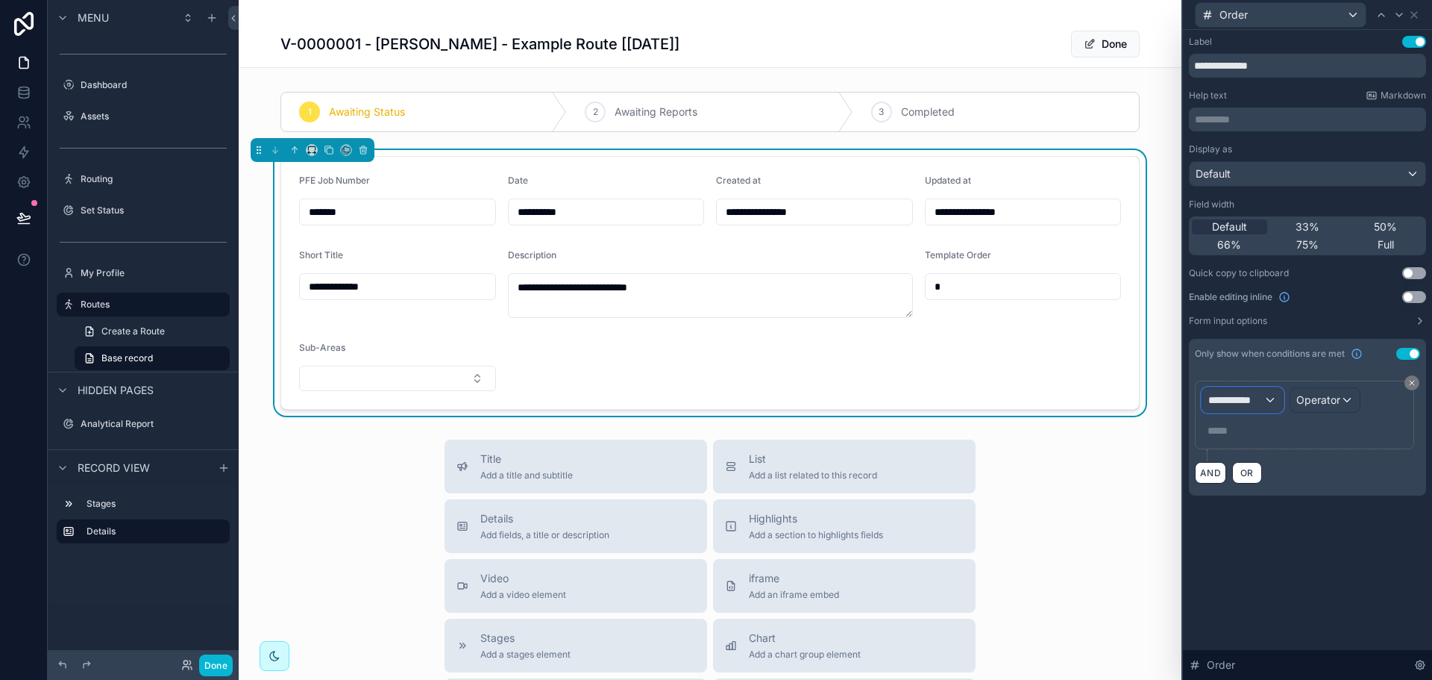
click at [1252, 398] on span "**********" at bounding box center [1235, 399] width 55 height 15
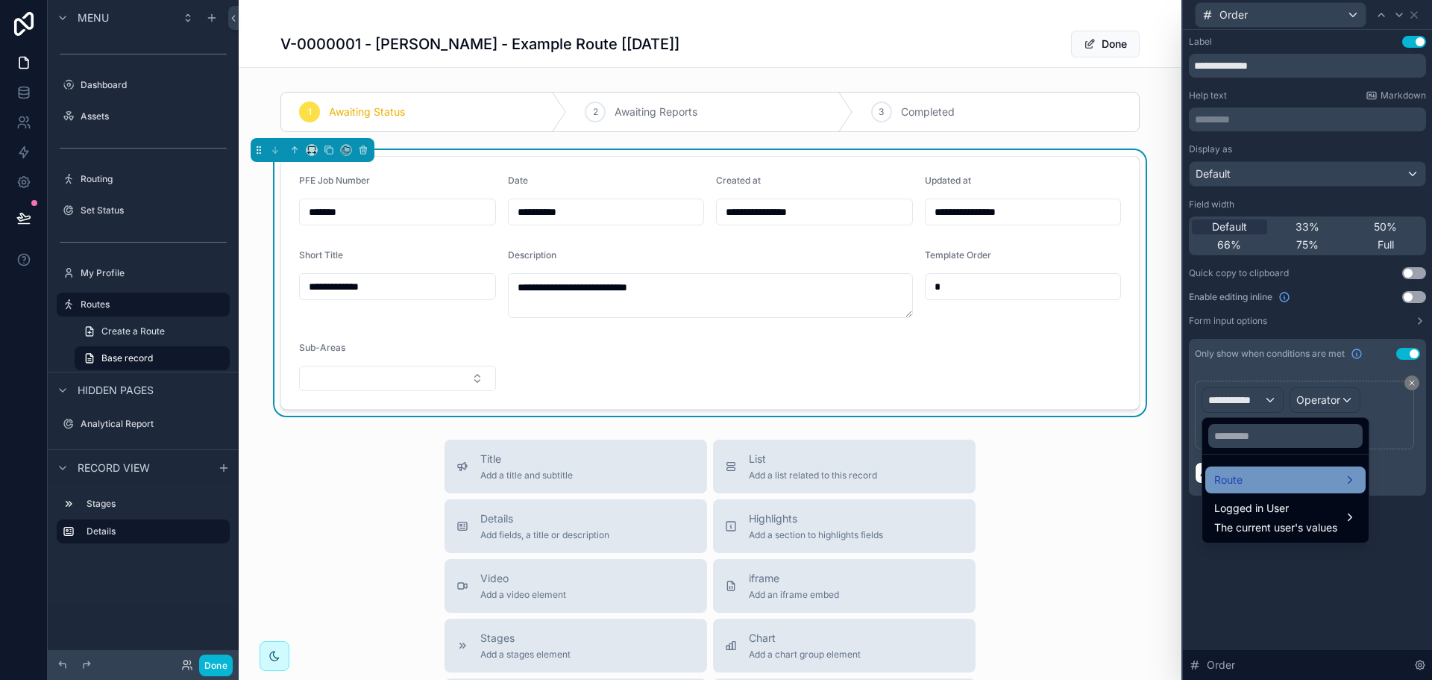
click at [1282, 486] on div "Route" at bounding box center [1285, 480] width 142 height 18
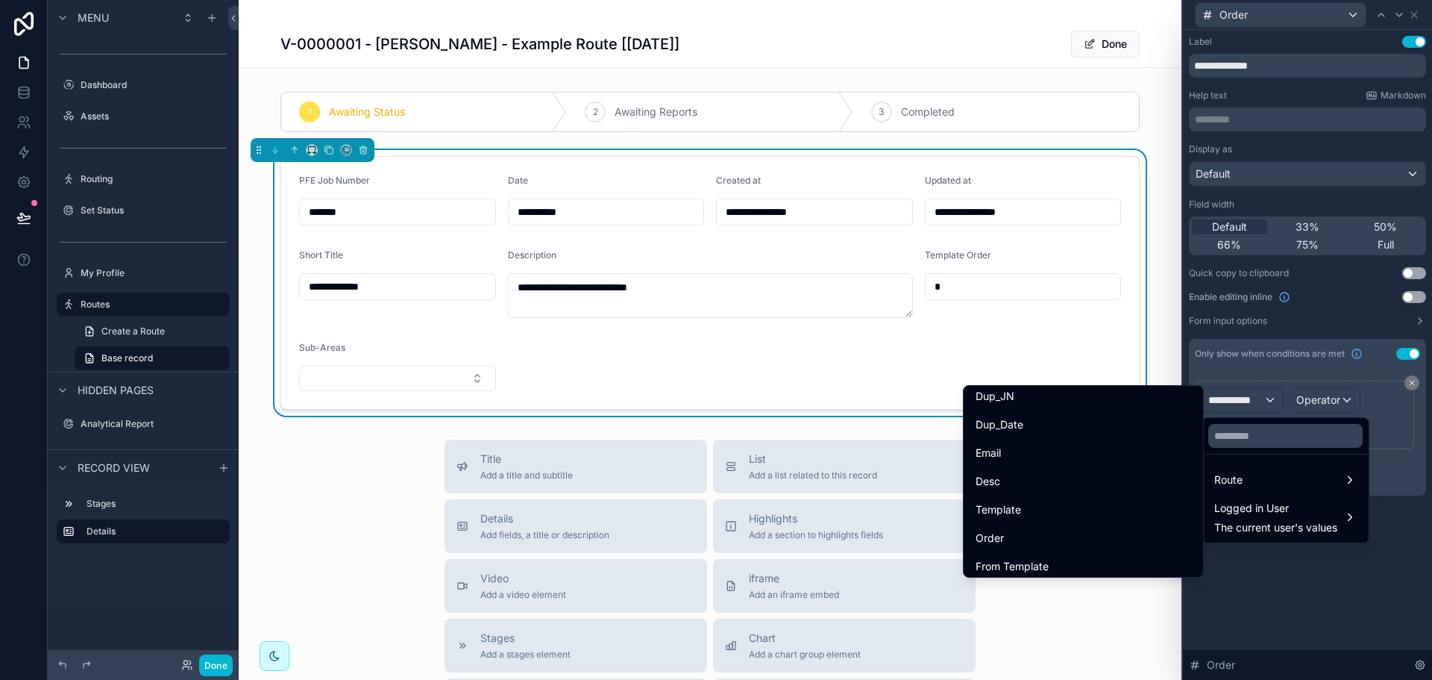
scroll to position [1146, 0]
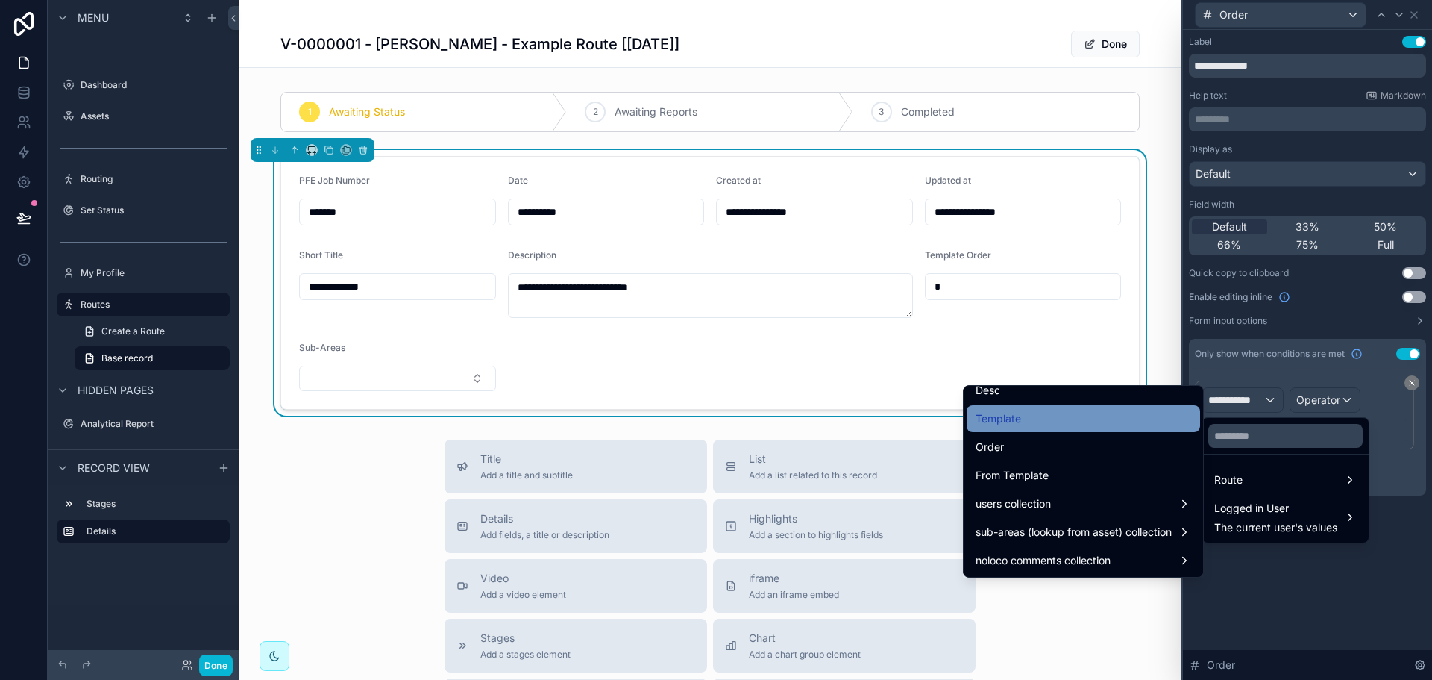
click at [1070, 421] on div "Template" at bounding box center [1084, 419] width 216 height 18
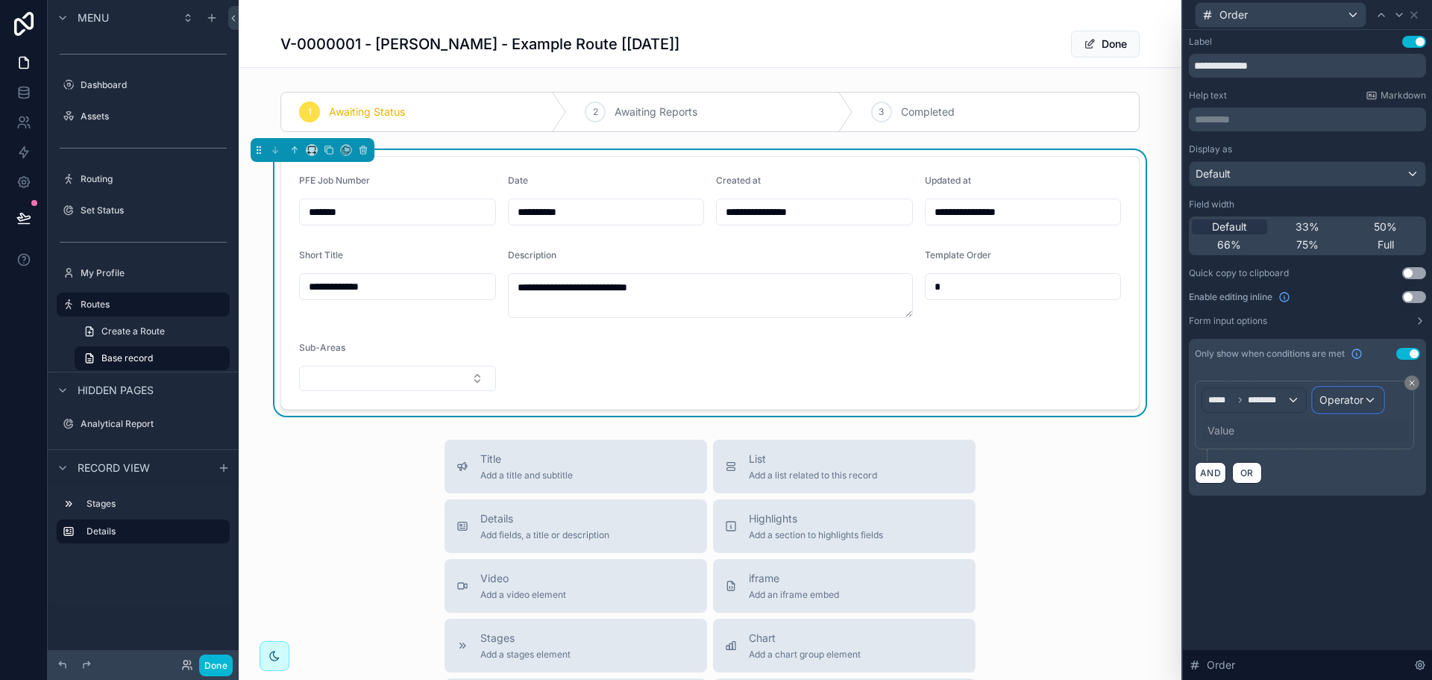
click at [1361, 407] on span "Operator" at bounding box center [1342, 399] width 44 height 15
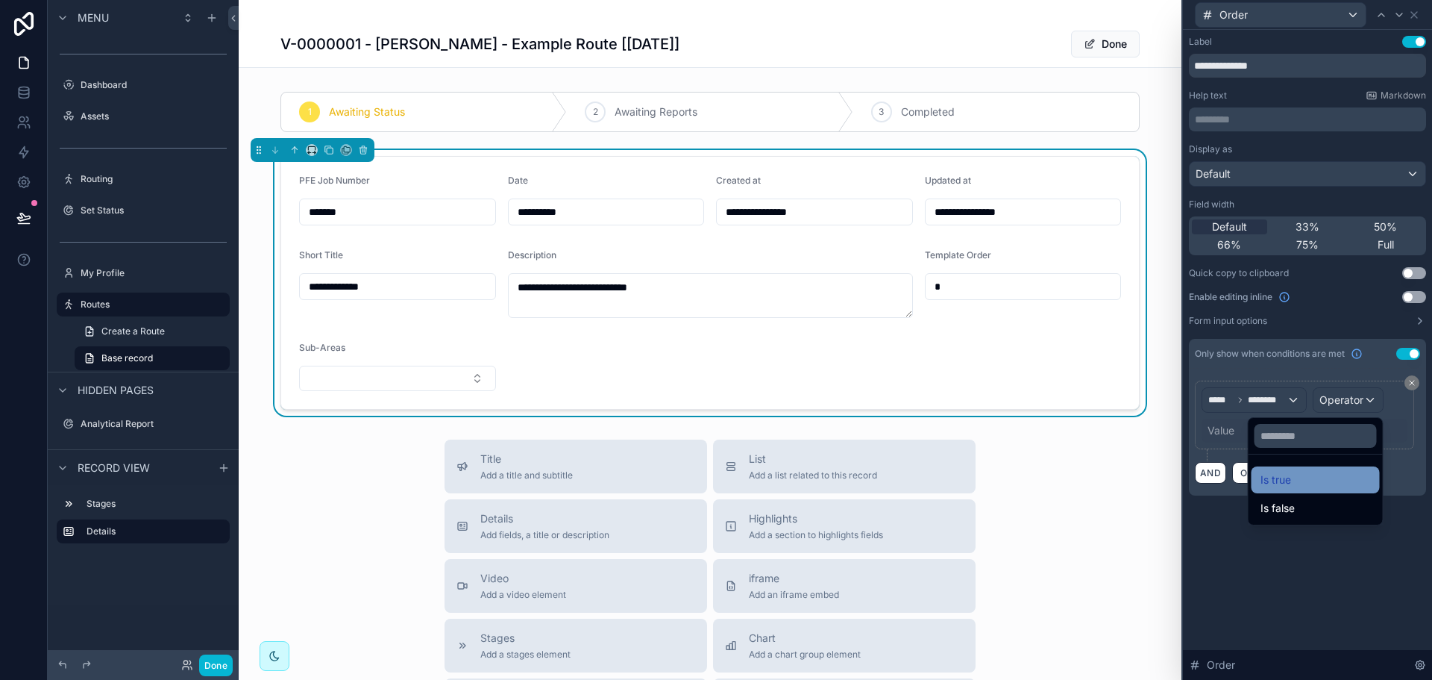
drag, startPoint x: 1300, startPoint y: 474, endPoint x: 1287, endPoint y: 536, distance: 63.9
click at [1300, 474] on div "Is true" at bounding box center [1316, 480] width 110 height 18
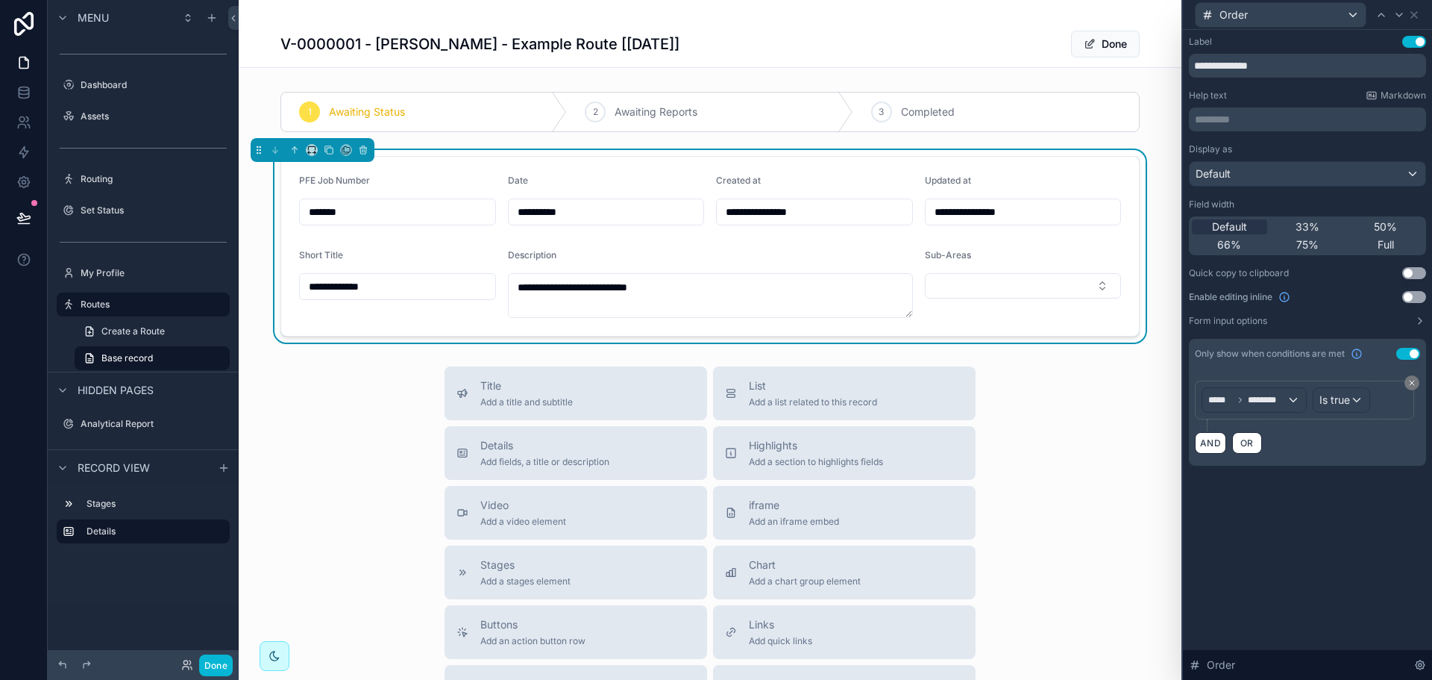
click at [1302, 585] on div "**********" at bounding box center [1307, 355] width 249 height 650
drag, startPoint x: 1409, startPoint y: 17, endPoint x: 1398, endPoint y: 23, distance: 12.7
click at [1398, 25] on div "Order" at bounding box center [1307, 14] width 237 height 29
click at [1399, 19] on icon at bounding box center [1399, 15] width 12 height 12
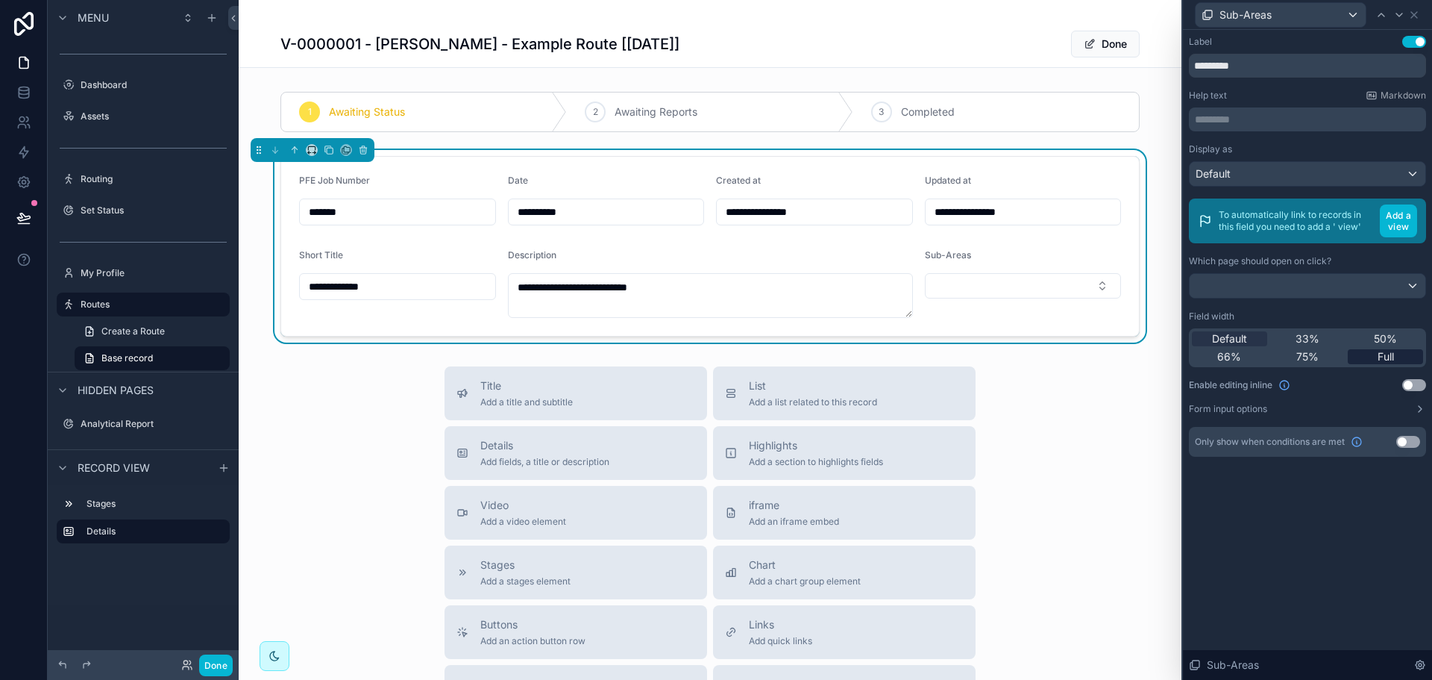
click at [1399, 354] on div "Full" at bounding box center [1385, 356] width 75 height 15
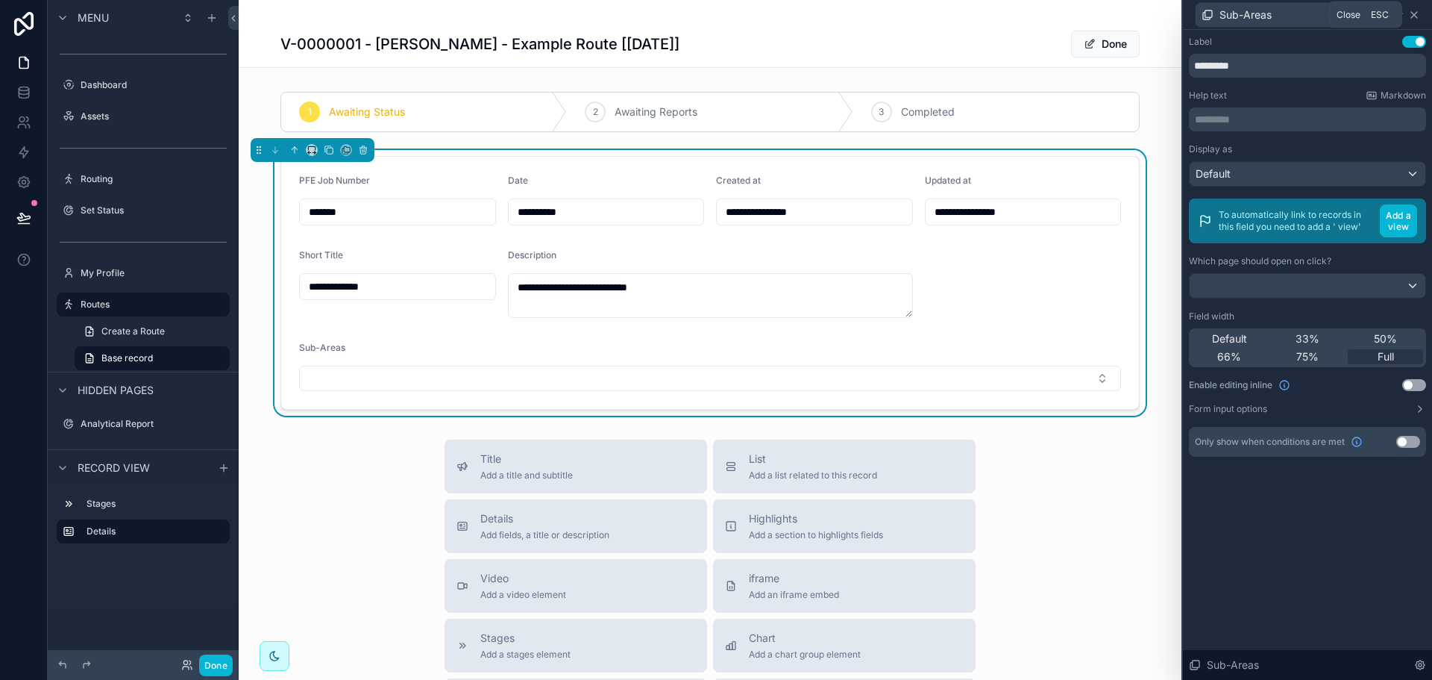
click at [1412, 15] on icon at bounding box center [1414, 15] width 12 height 12
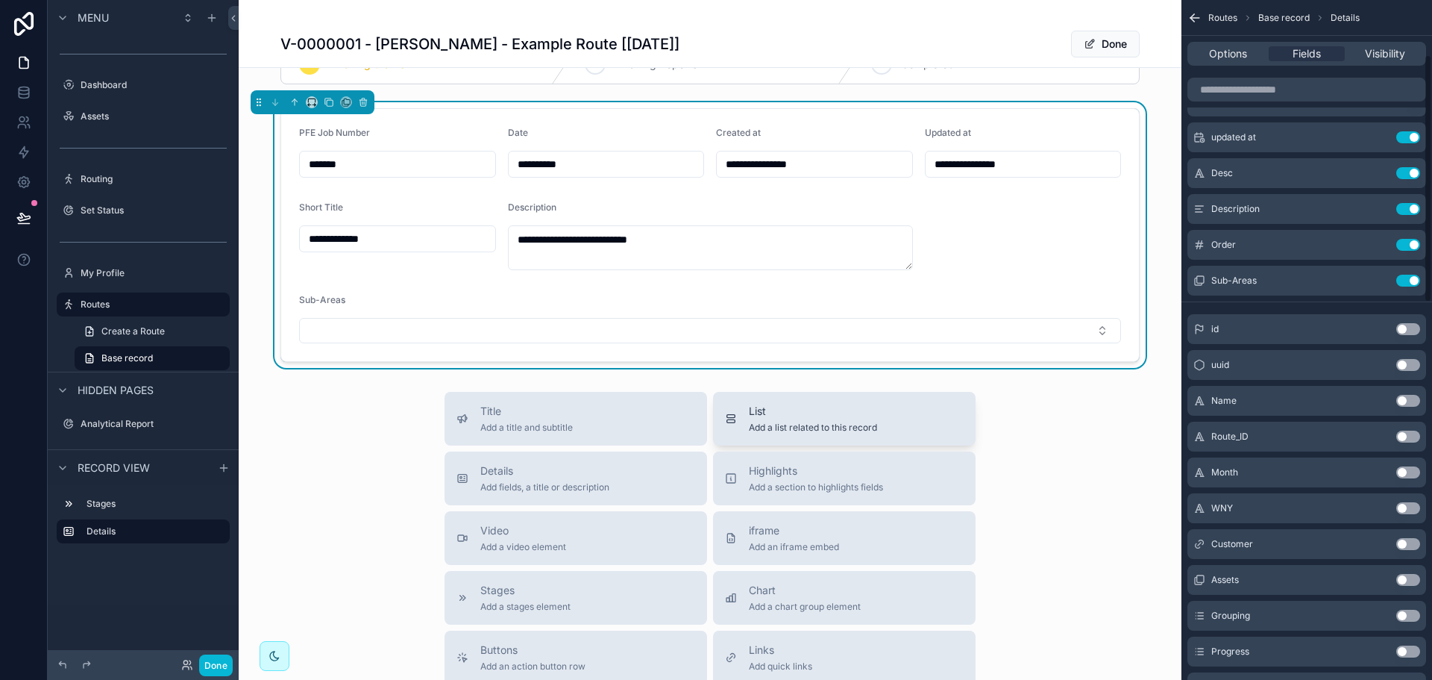
scroll to position [75, 0]
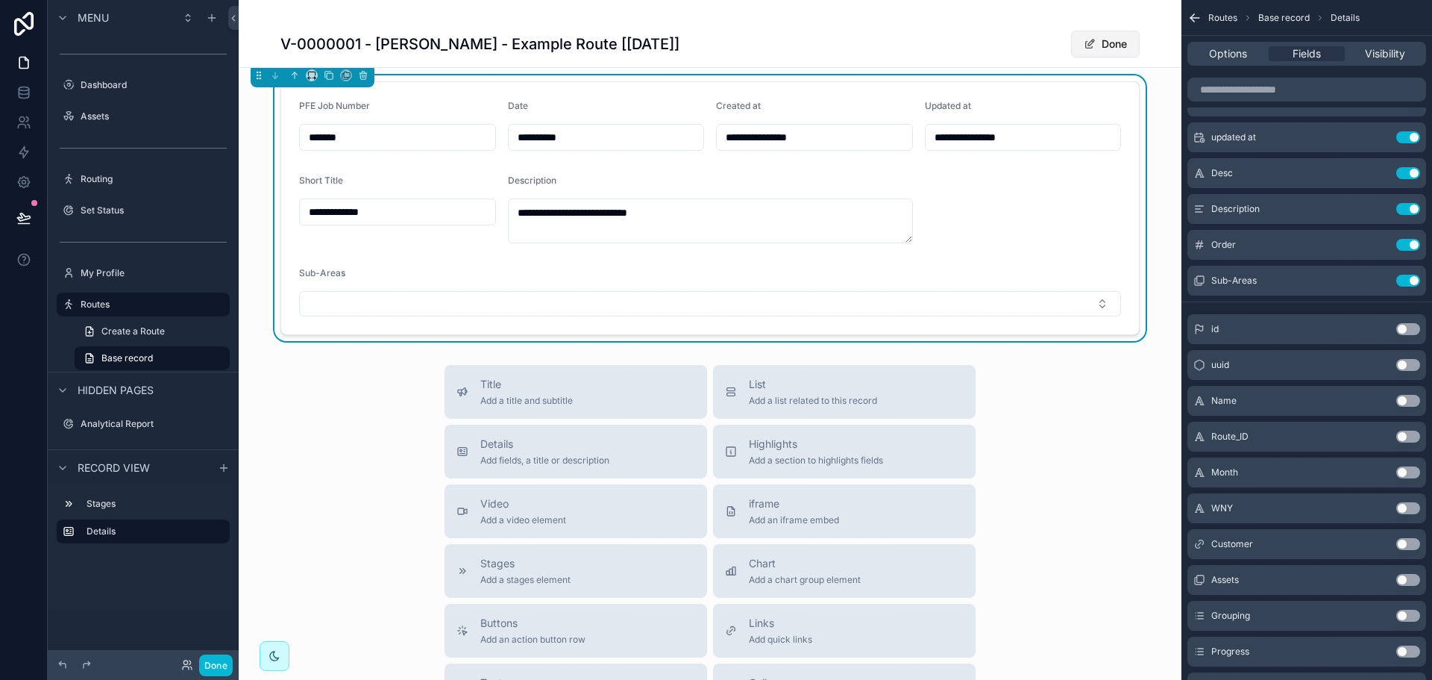
click at [1083, 36] on button "Done" at bounding box center [1105, 44] width 69 height 27
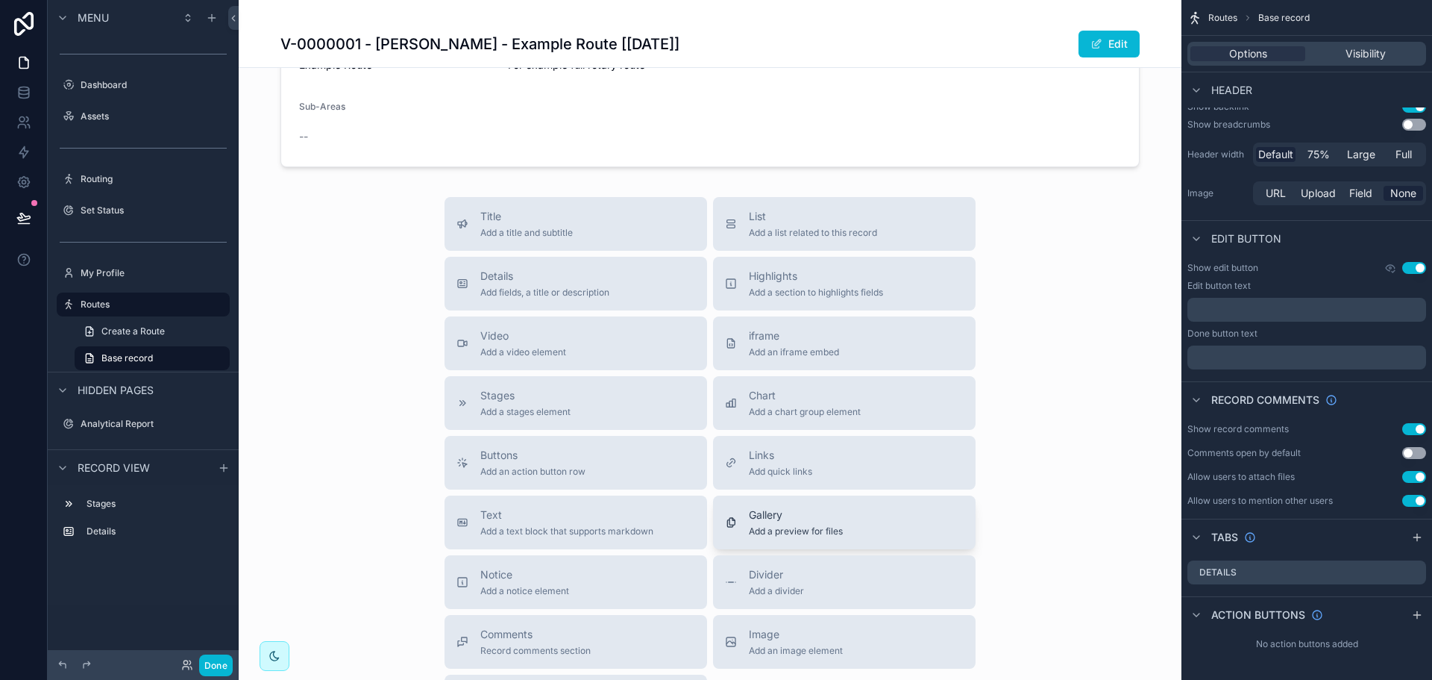
scroll to position [298, 0]
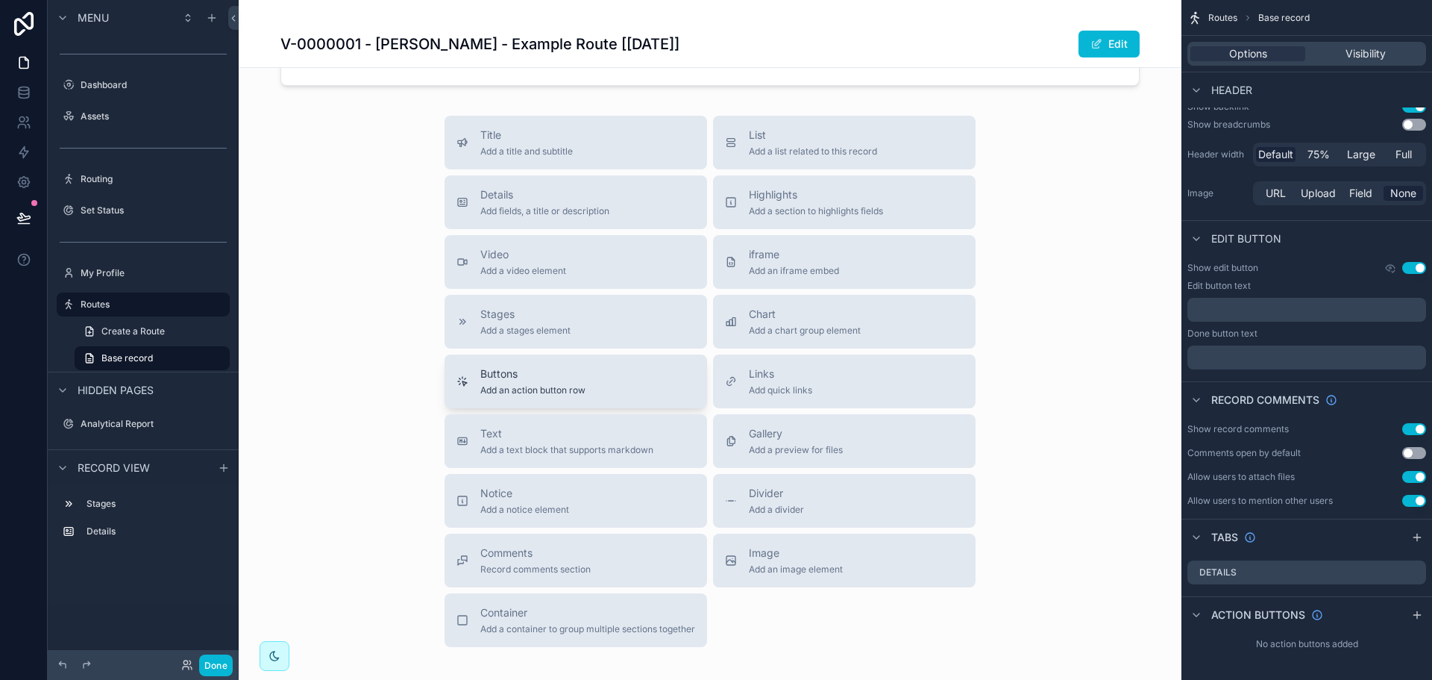
click at [561, 374] on span "Buttons" at bounding box center [532, 373] width 105 height 15
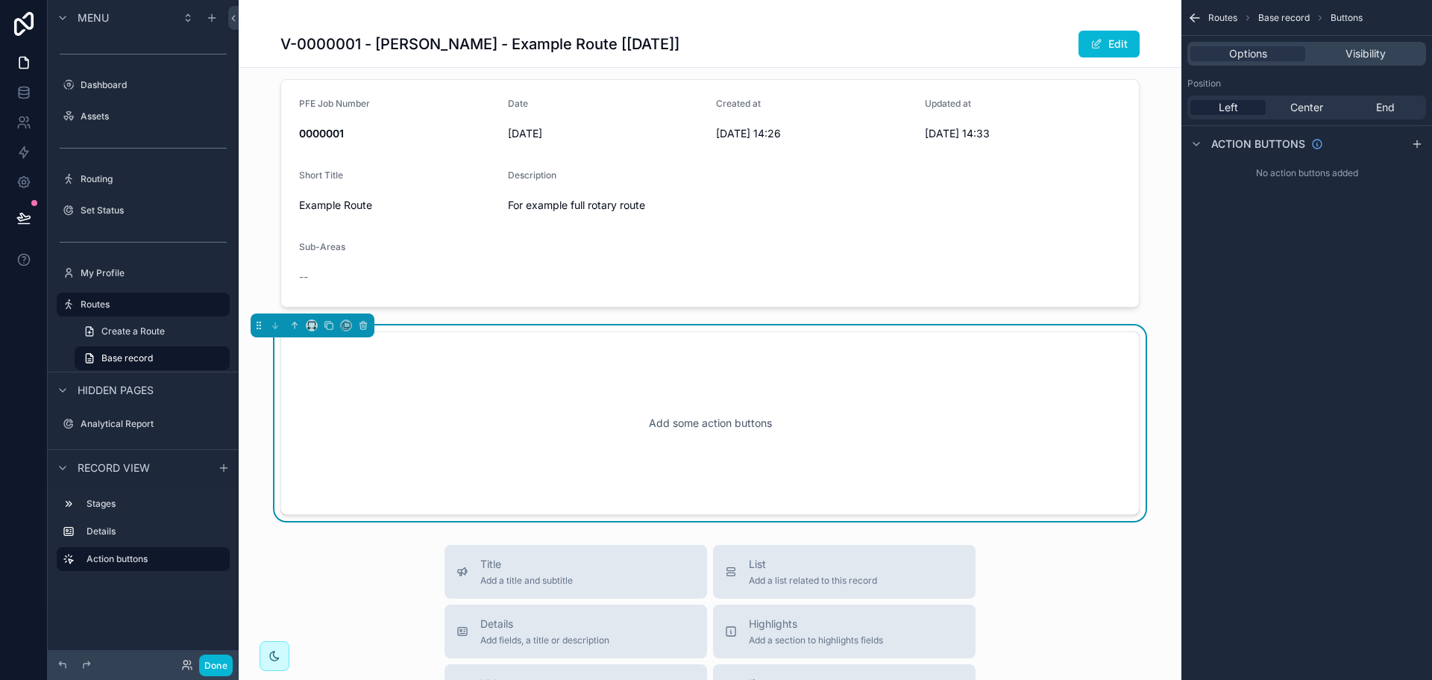
scroll to position [11, 0]
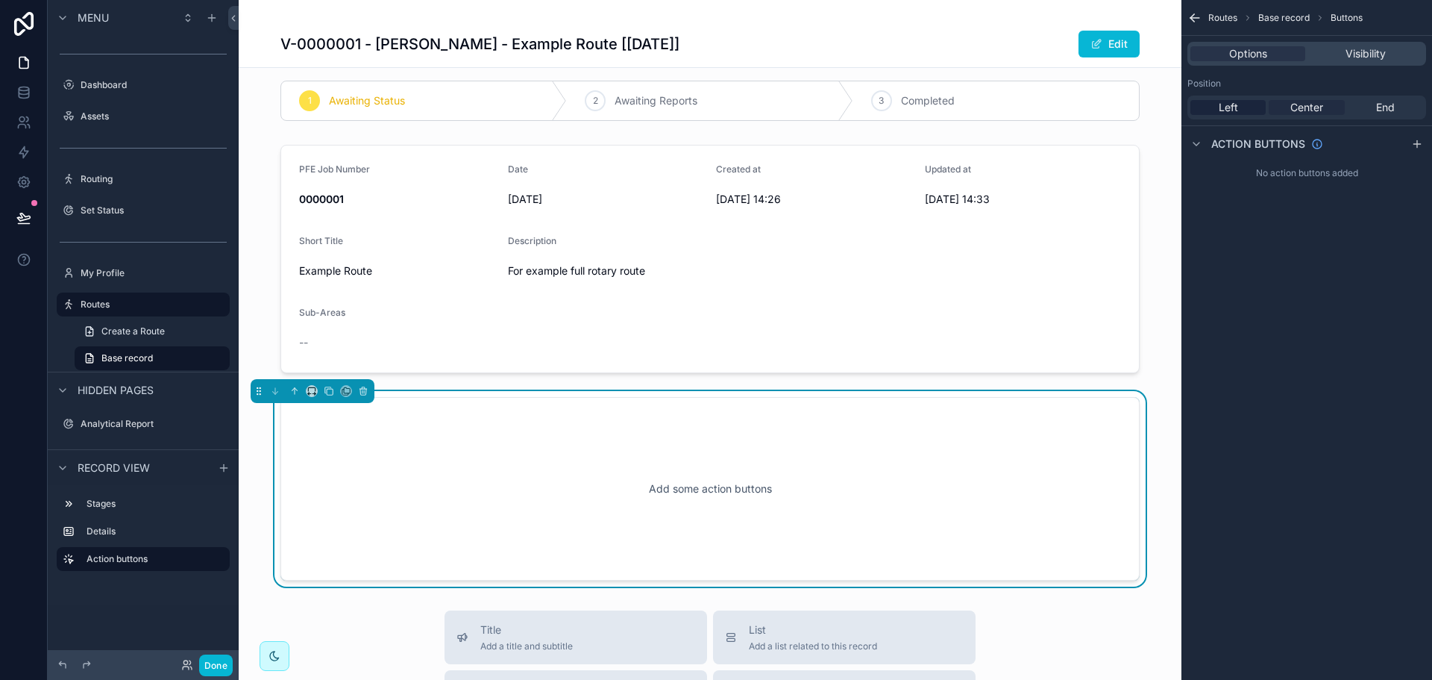
click at [1337, 106] on div "Center" at bounding box center [1306, 107] width 75 height 15
click at [1416, 142] on icon "scrollable content" at bounding box center [1417, 144] width 12 height 12
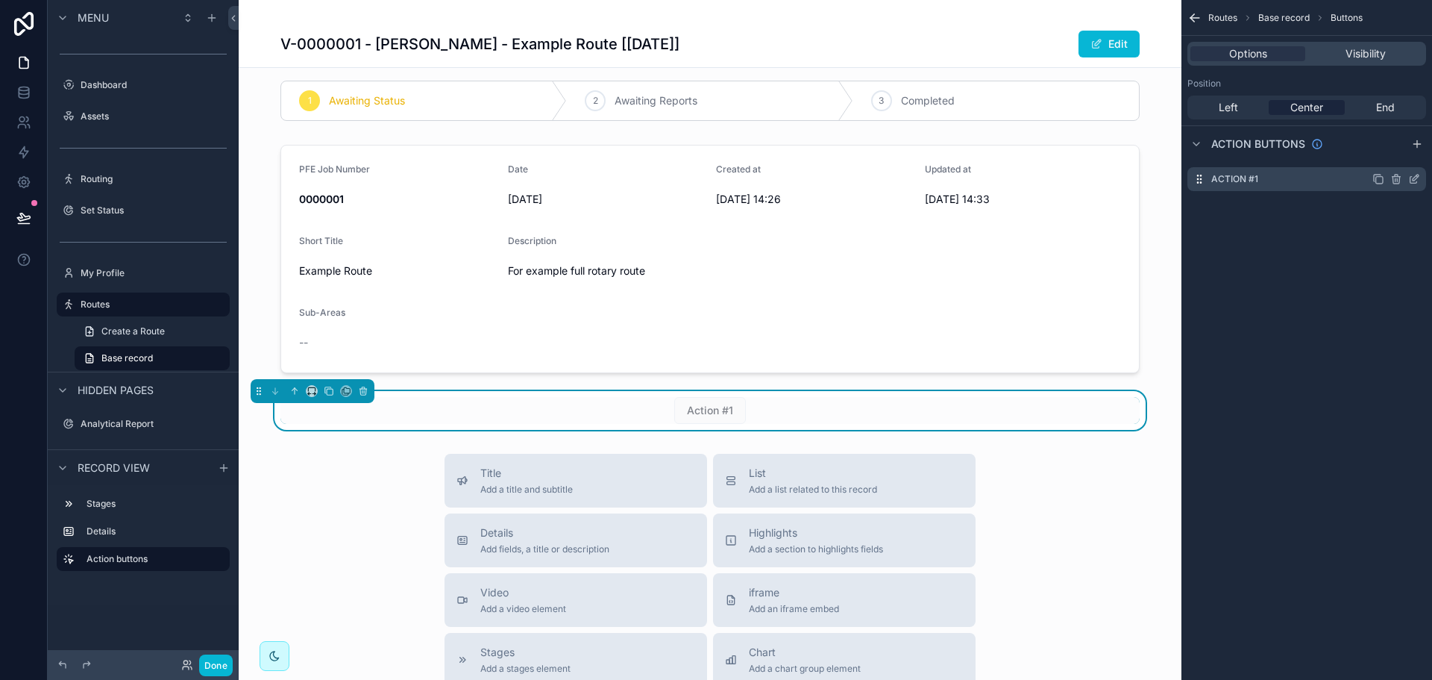
click at [1415, 178] on icon "scrollable content" at bounding box center [1414, 179] width 12 height 12
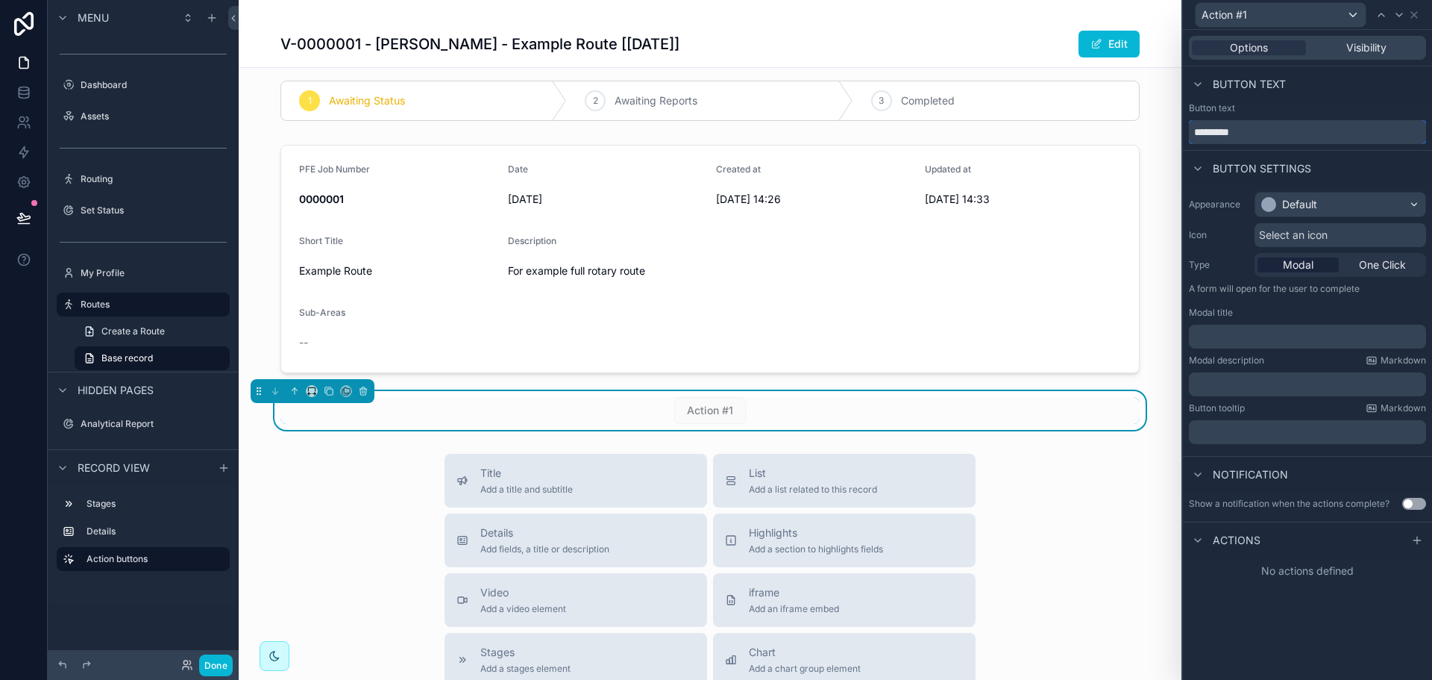
drag, startPoint x: 1243, startPoint y: 135, endPoint x: 1187, endPoint y: 133, distance: 56.0
click at [1187, 133] on div "Button text *********" at bounding box center [1307, 123] width 249 height 42
type input "**********"
click at [1387, 268] on span "One Click" at bounding box center [1382, 264] width 47 height 15
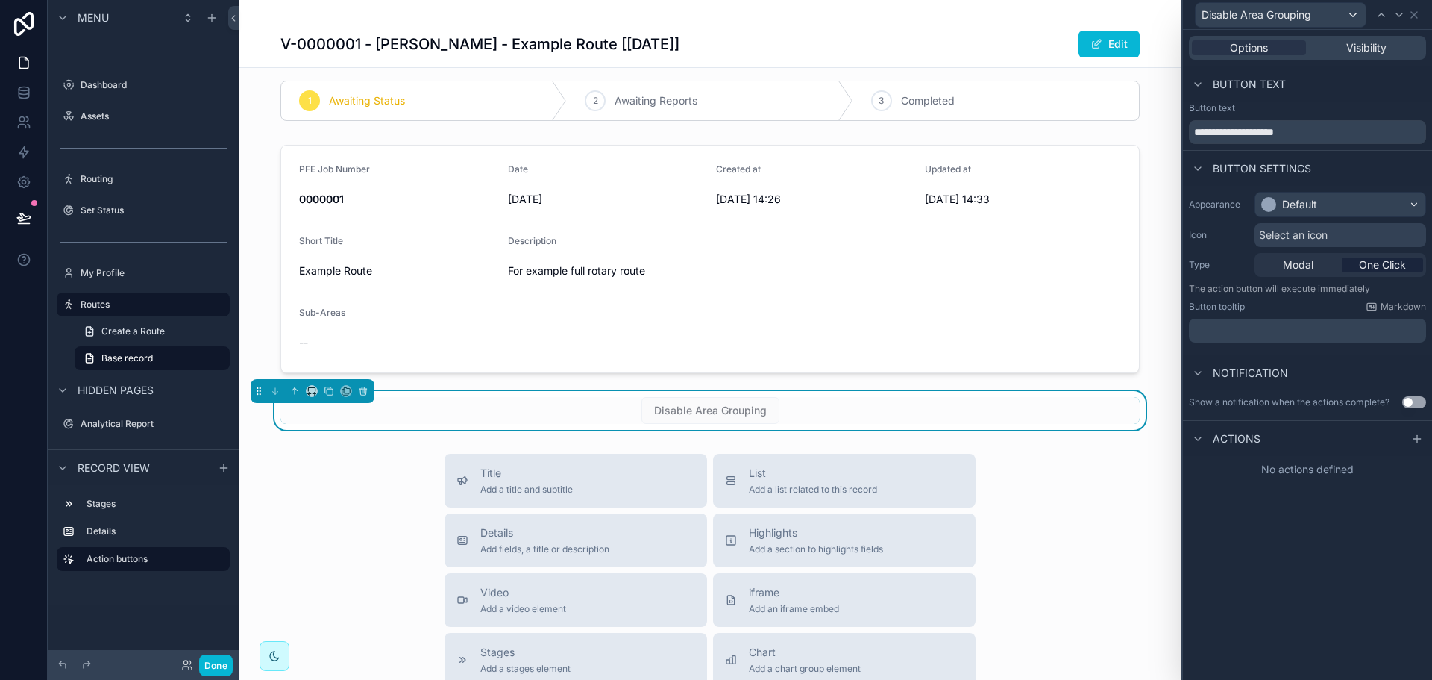
click at [1353, 236] on div "Select an icon" at bounding box center [1341, 235] width 172 height 24
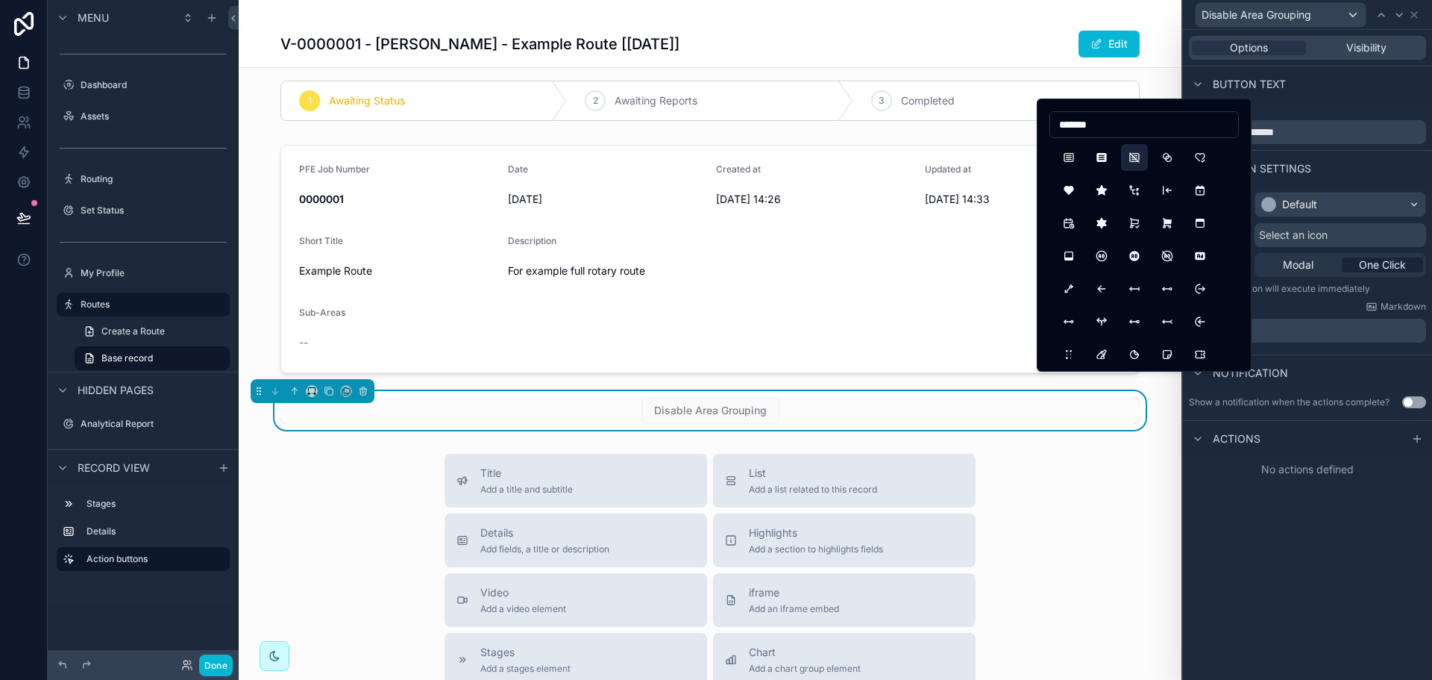
type input "*******"
click at [1140, 152] on button "ArticleOff" at bounding box center [1134, 157] width 27 height 27
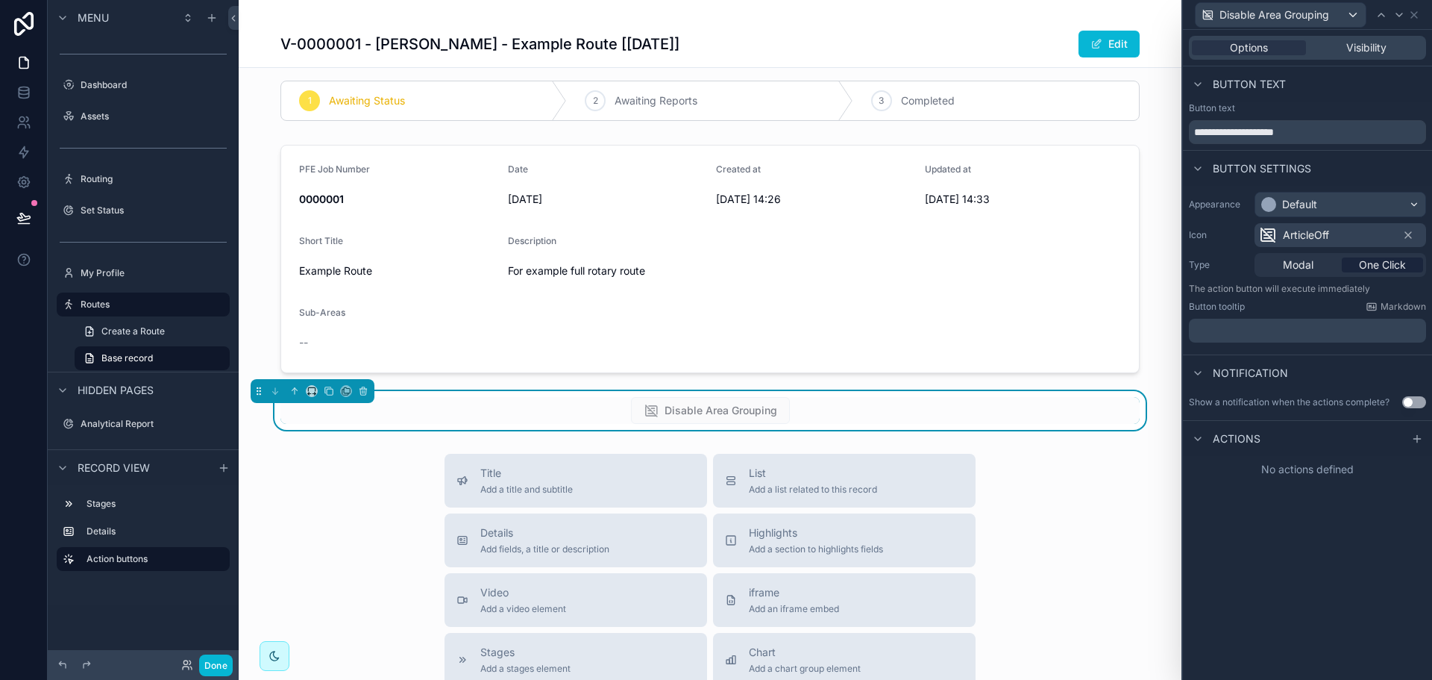
click at [1354, 579] on div "**********" at bounding box center [1307, 355] width 249 height 650
click at [1412, 395] on div "Show a notification when the actions complete? Use setting" at bounding box center [1307, 402] width 249 height 24
click at [1412, 401] on button "Use setting" at bounding box center [1414, 402] width 24 height 12
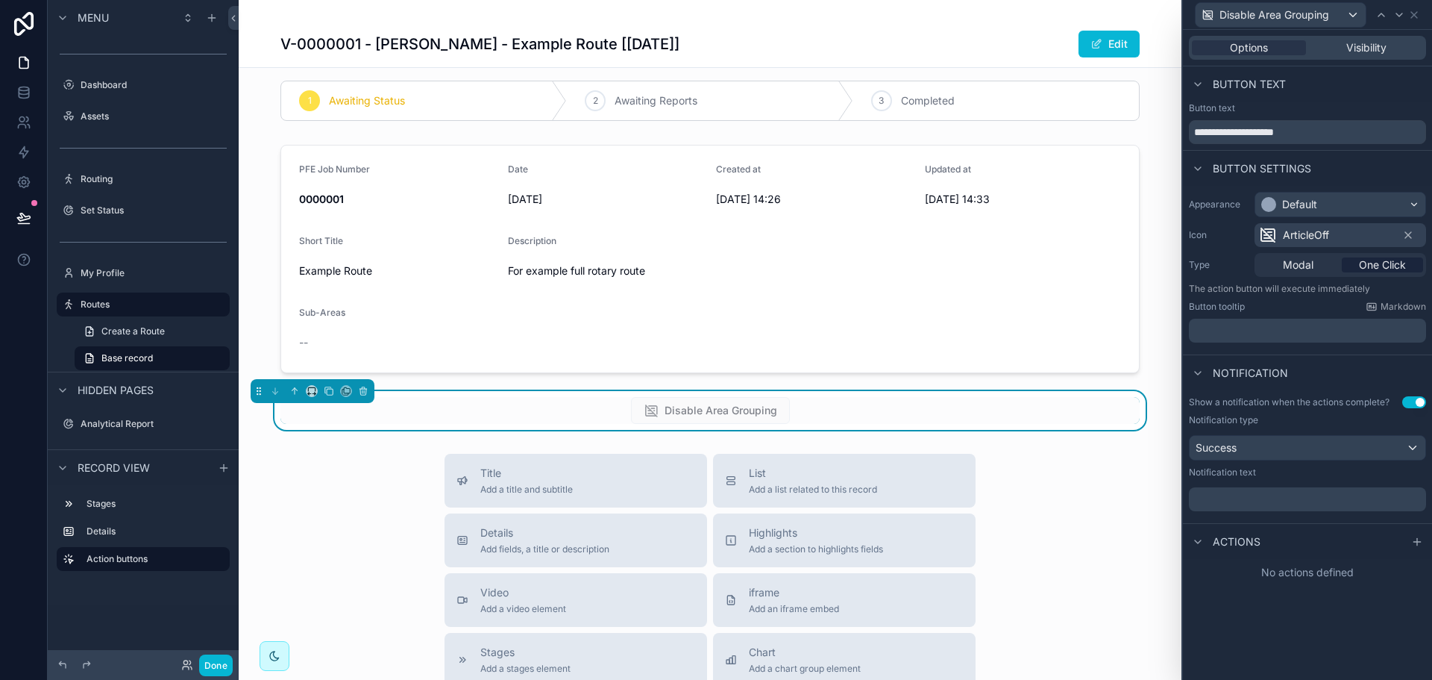
click at [1274, 498] on p "﻿" at bounding box center [1309, 499] width 228 height 15
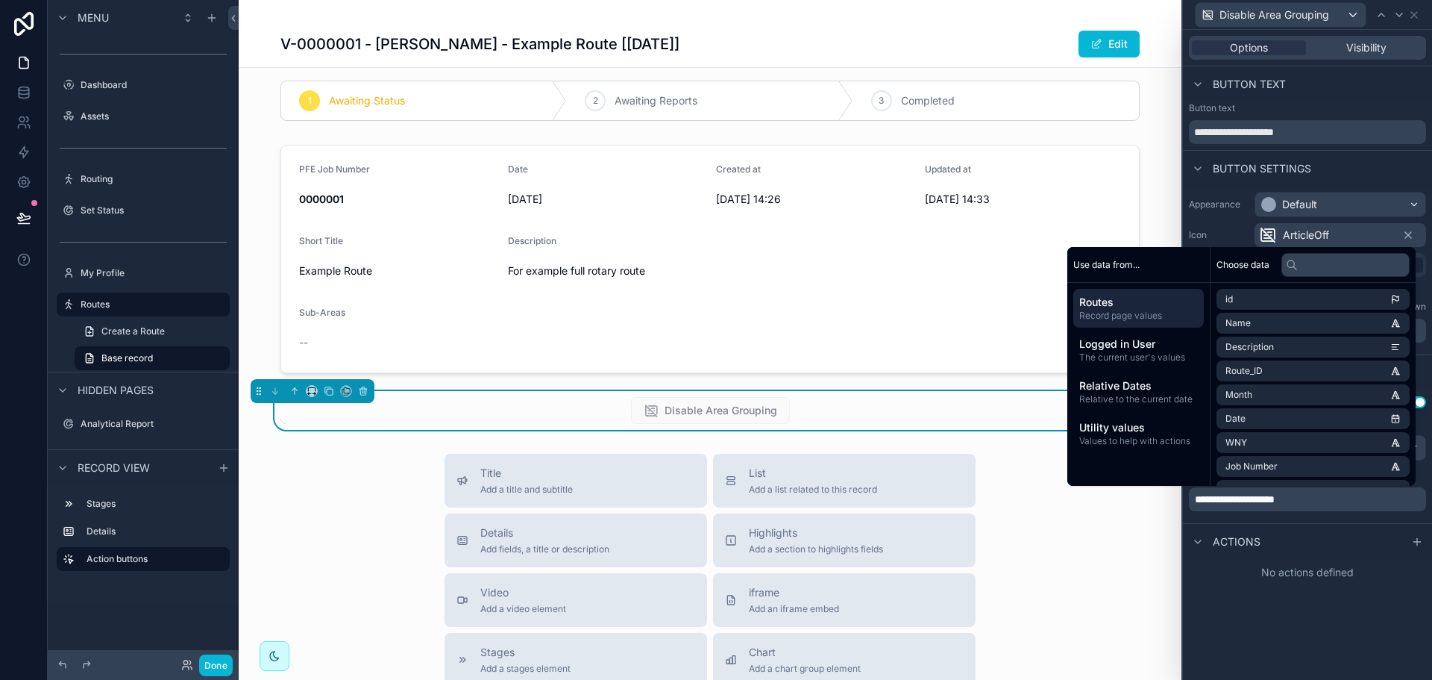
click at [1282, 530] on div "Actions" at bounding box center [1307, 541] width 249 height 36
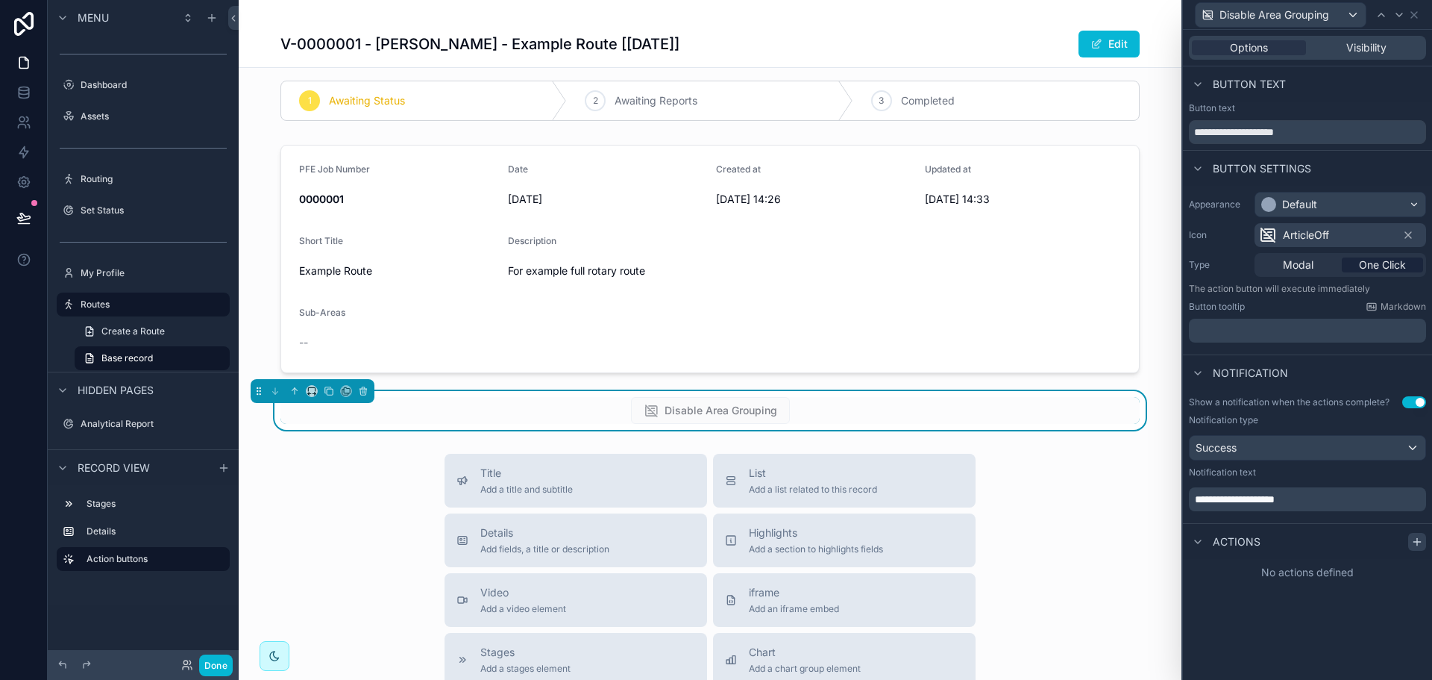
click at [1413, 541] on icon at bounding box center [1417, 542] width 12 height 12
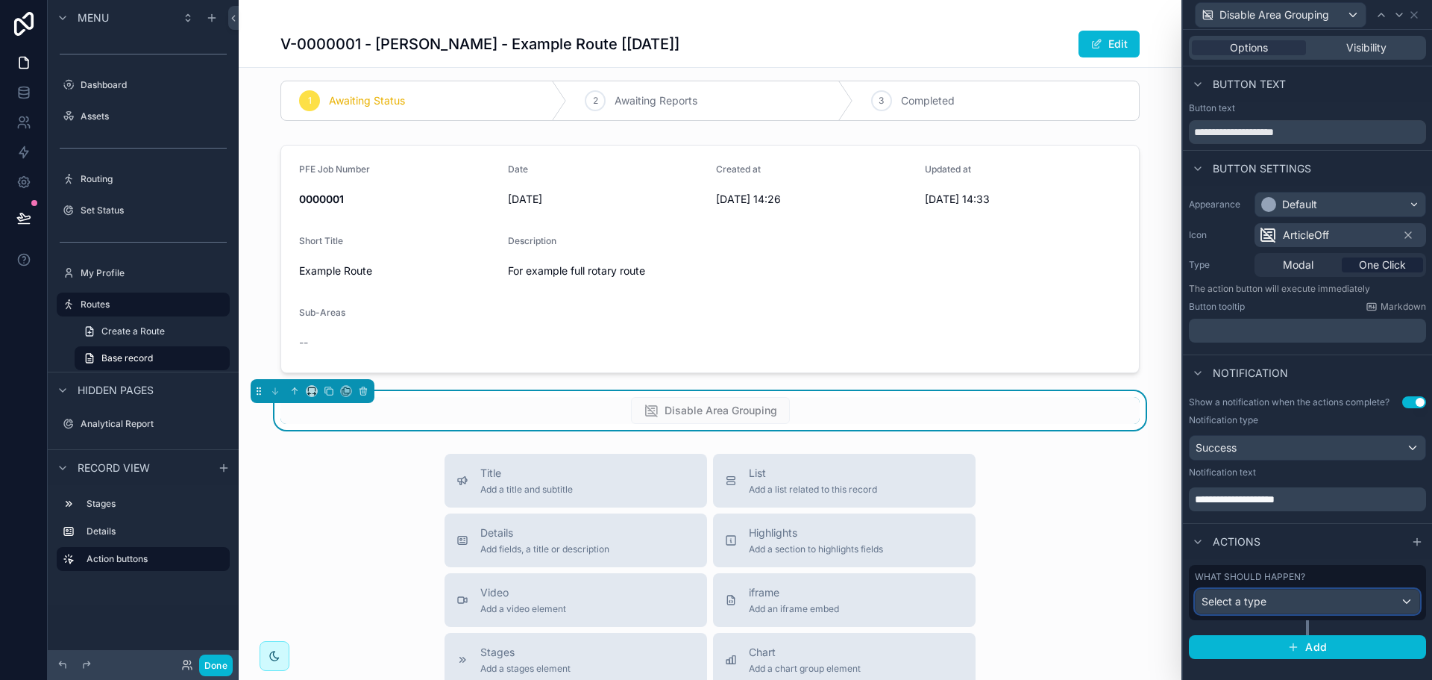
click at [1239, 600] on span "Select a type" at bounding box center [1234, 600] width 65 height 13
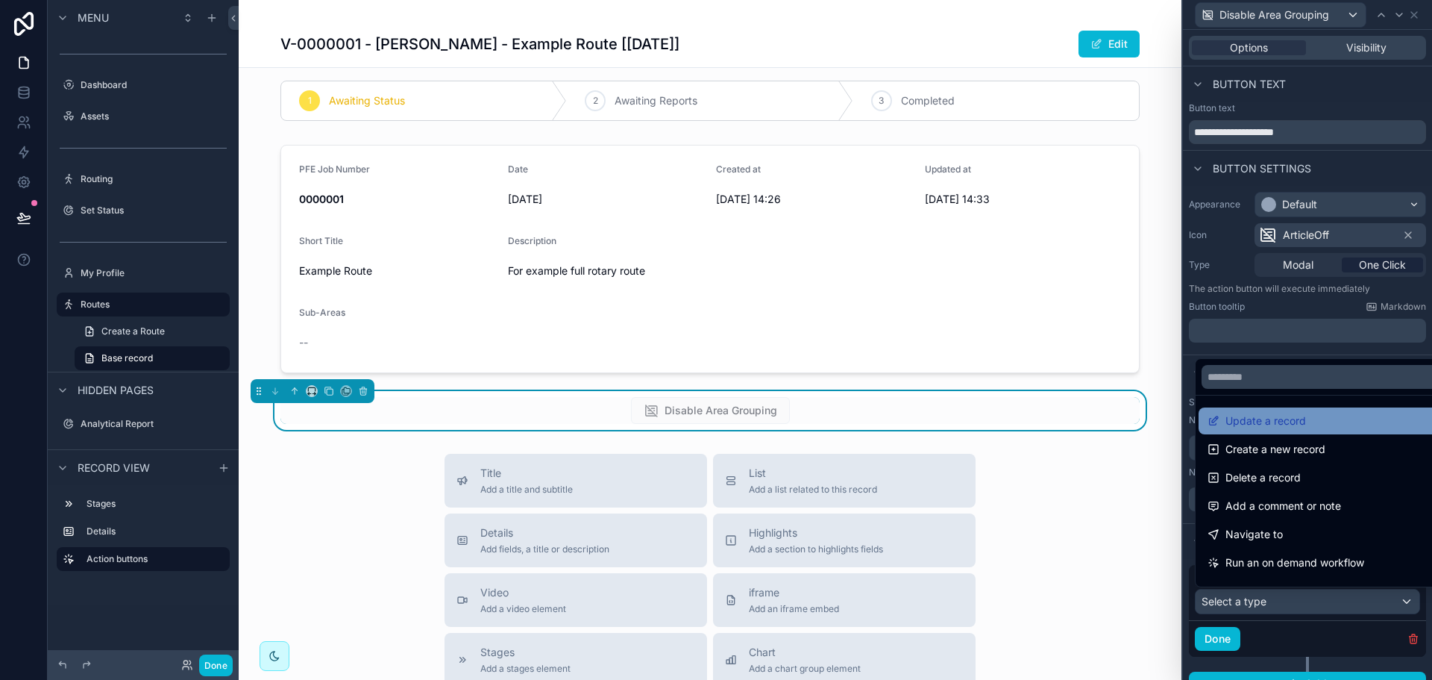
click at [1284, 424] on span "Update a record" at bounding box center [1266, 421] width 81 height 18
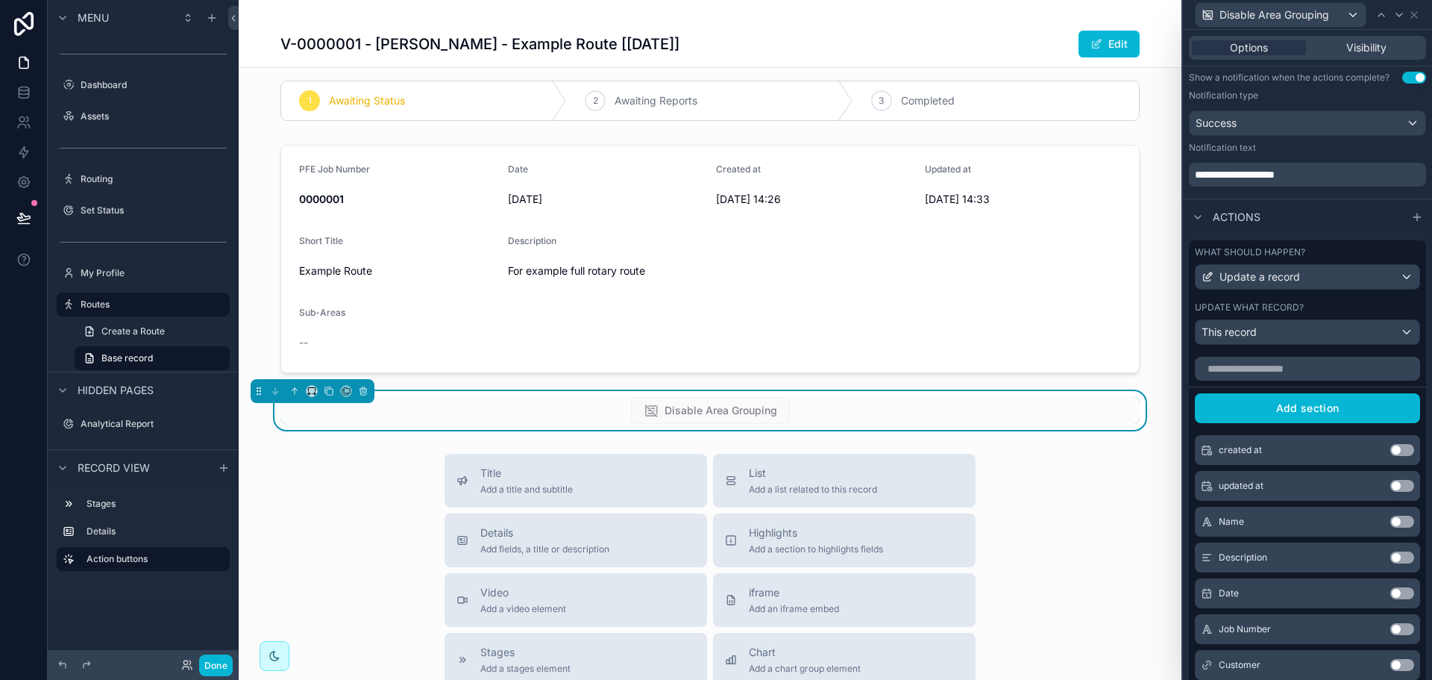
scroll to position [415, 0]
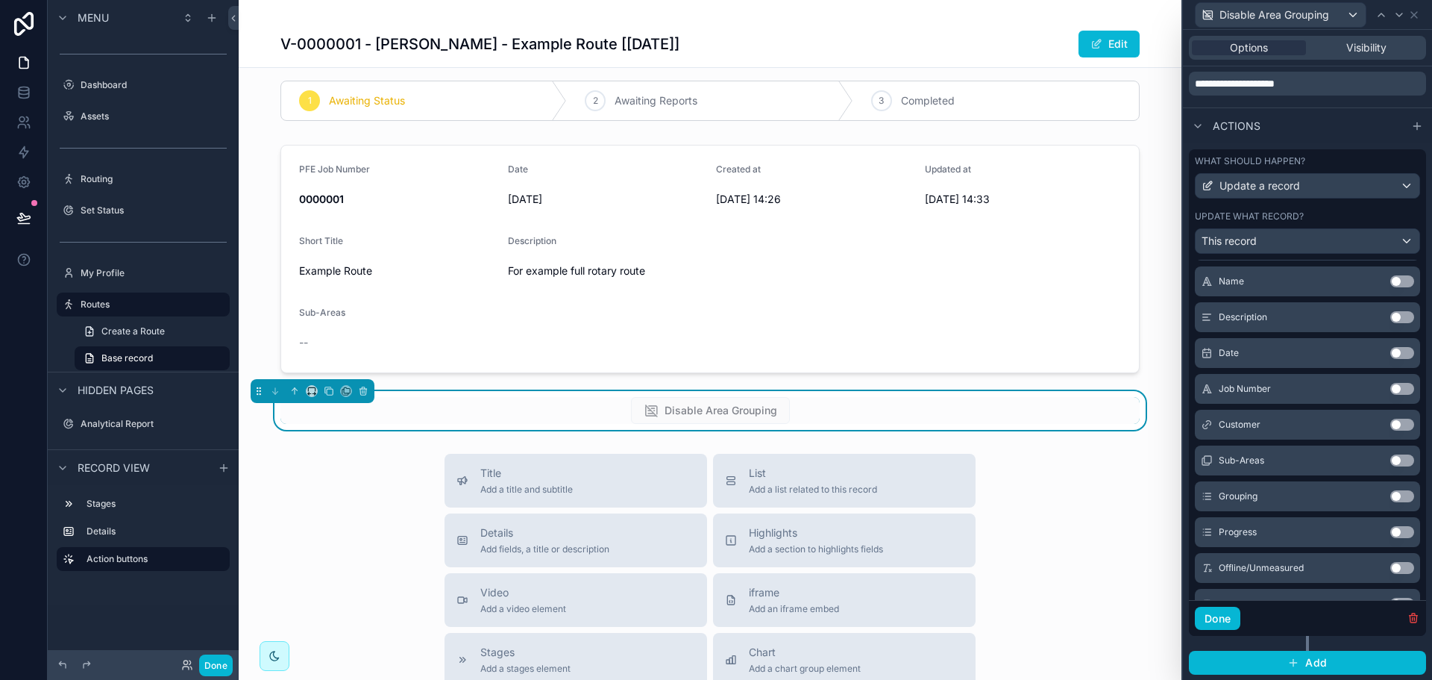
click at [1390, 496] on button "Use setting" at bounding box center [1402, 496] width 24 height 12
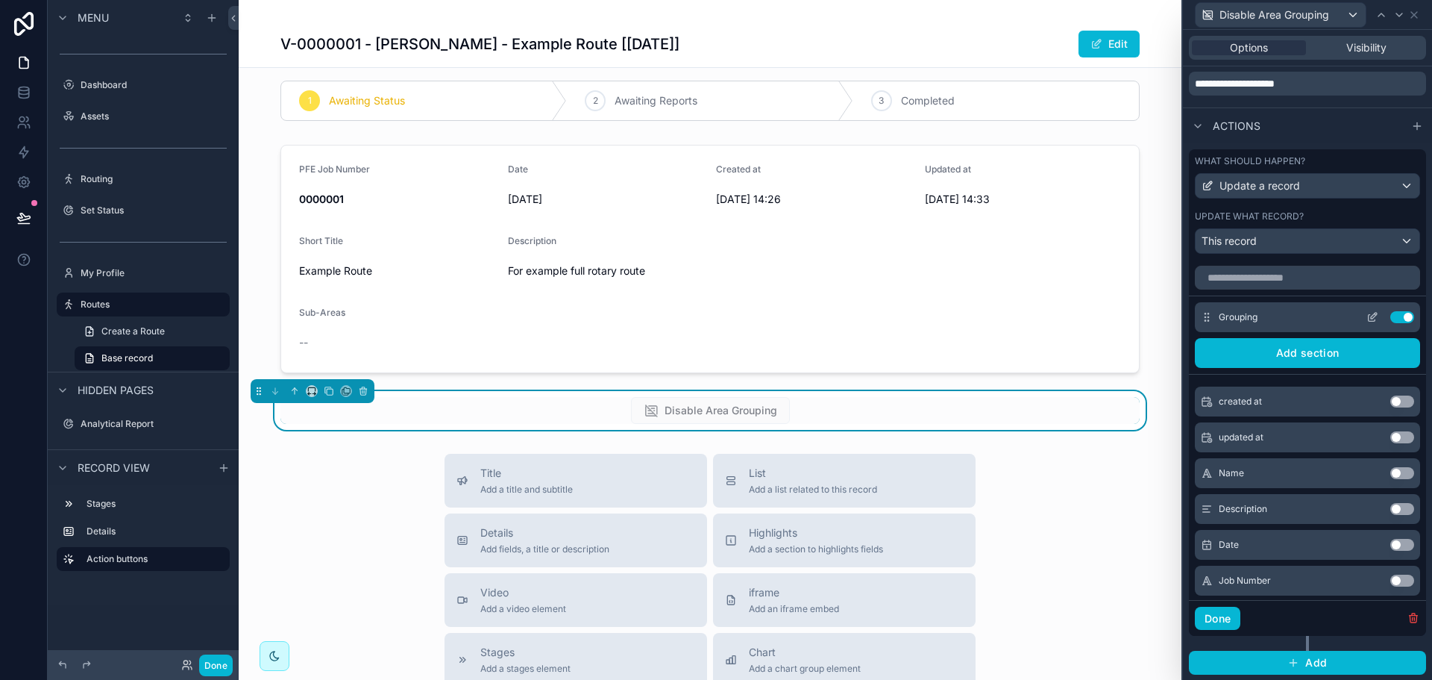
click at [1369, 321] on icon at bounding box center [1372, 318] width 7 height 7
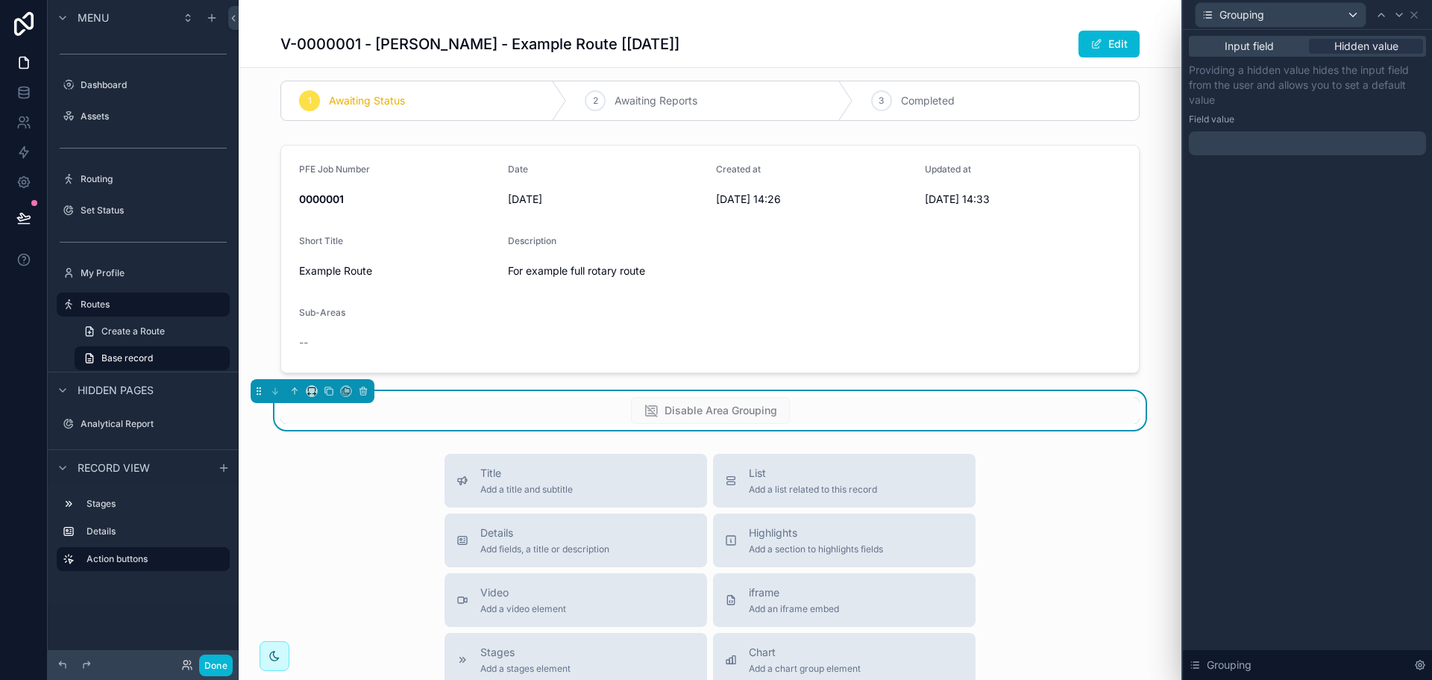
click at [1290, 142] on div at bounding box center [1307, 143] width 237 height 24
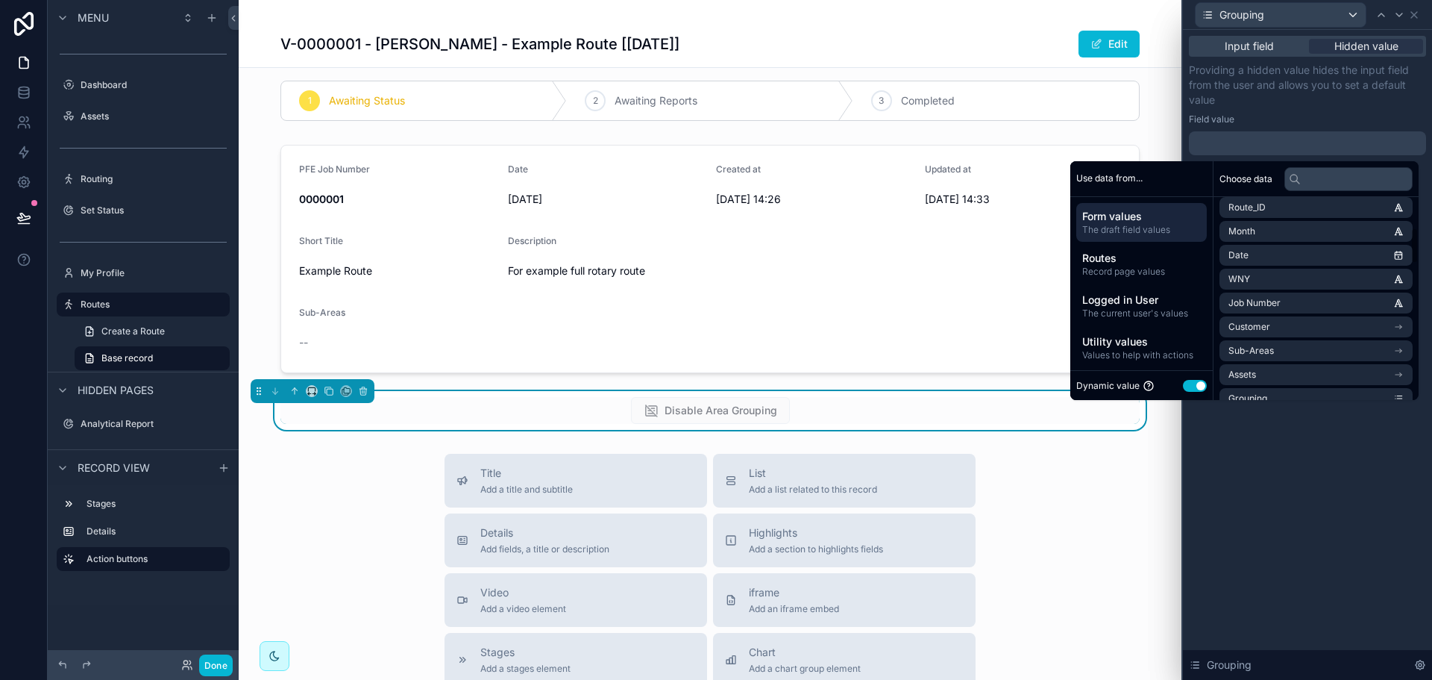
scroll to position [224, 0]
click at [1190, 383] on button "Use setting" at bounding box center [1195, 386] width 24 height 12
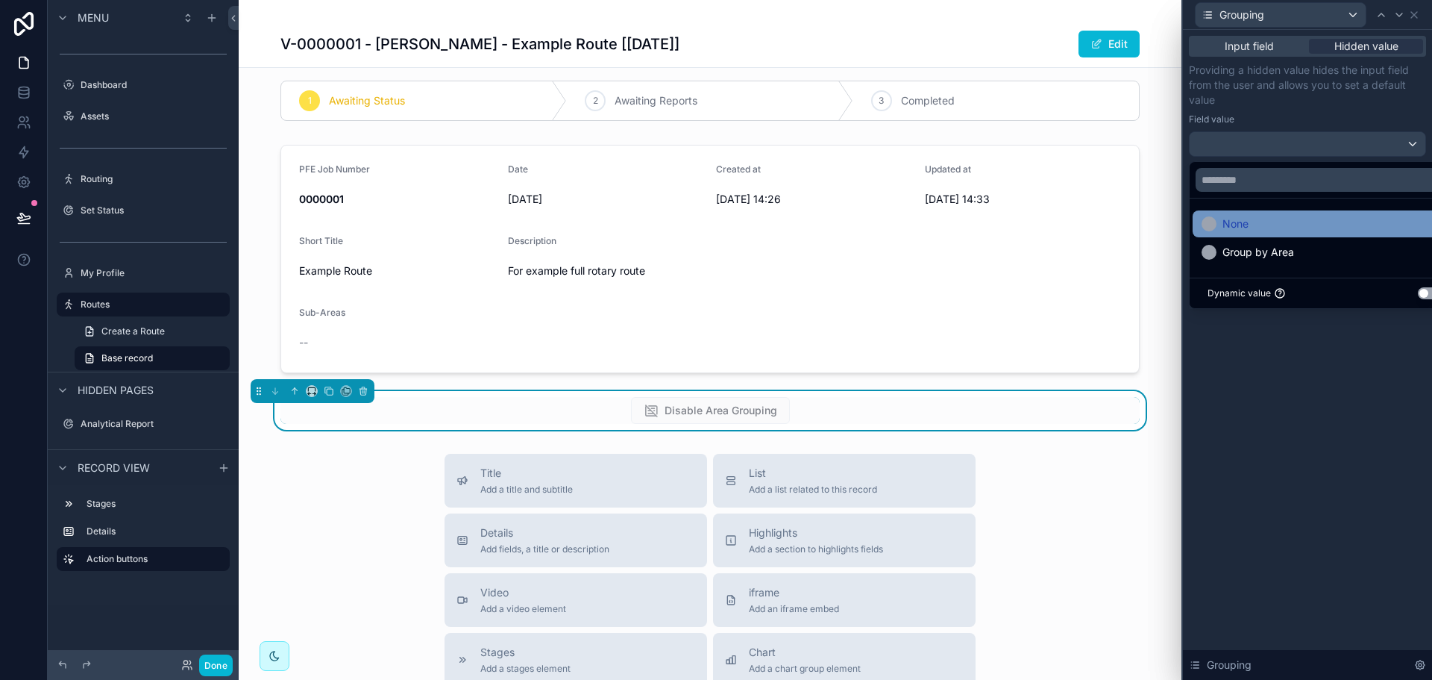
click at [1314, 219] on div "None" at bounding box center [1325, 224] width 246 height 18
click at [1268, 403] on div "Input field Hidden value Providing a hidden value hides the input field from th…" at bounding box center [1307, 355] width 249 height 650
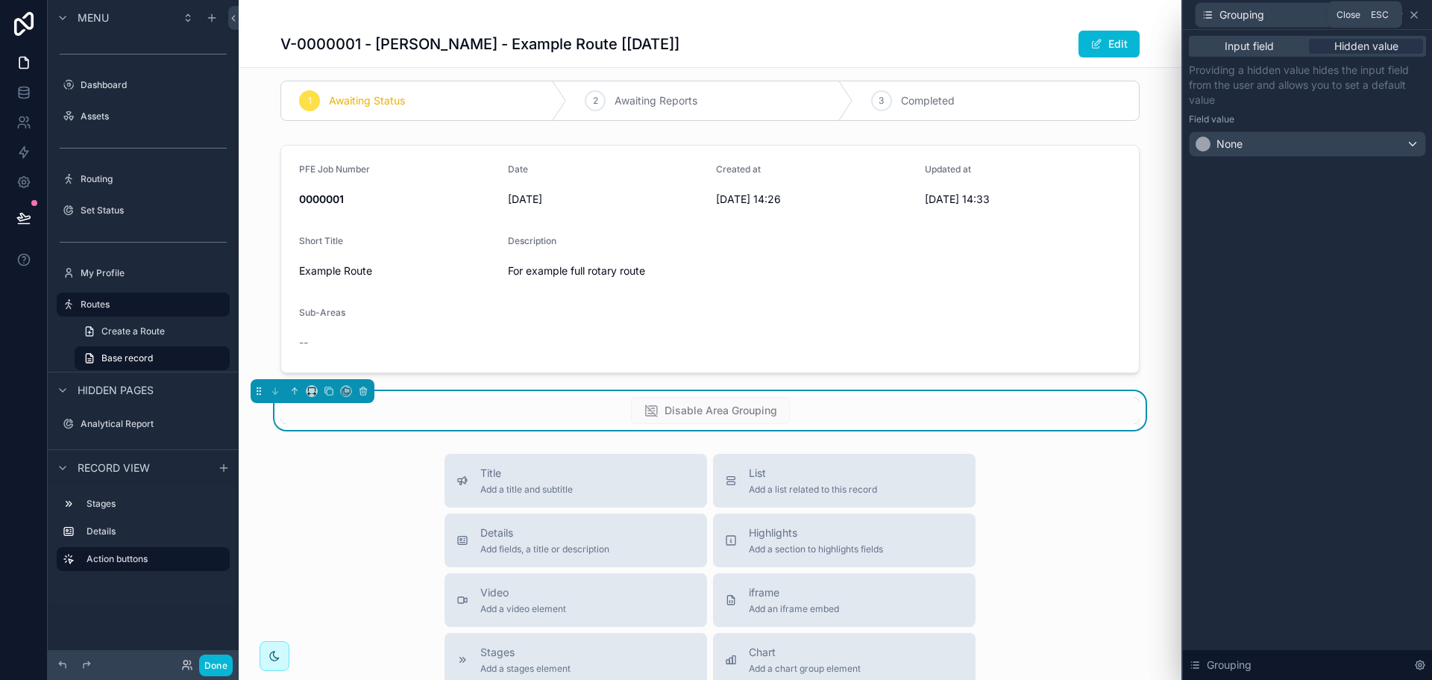
click at [1413, 17] on icon at bounding box center [1414, 15] width 12 height 12
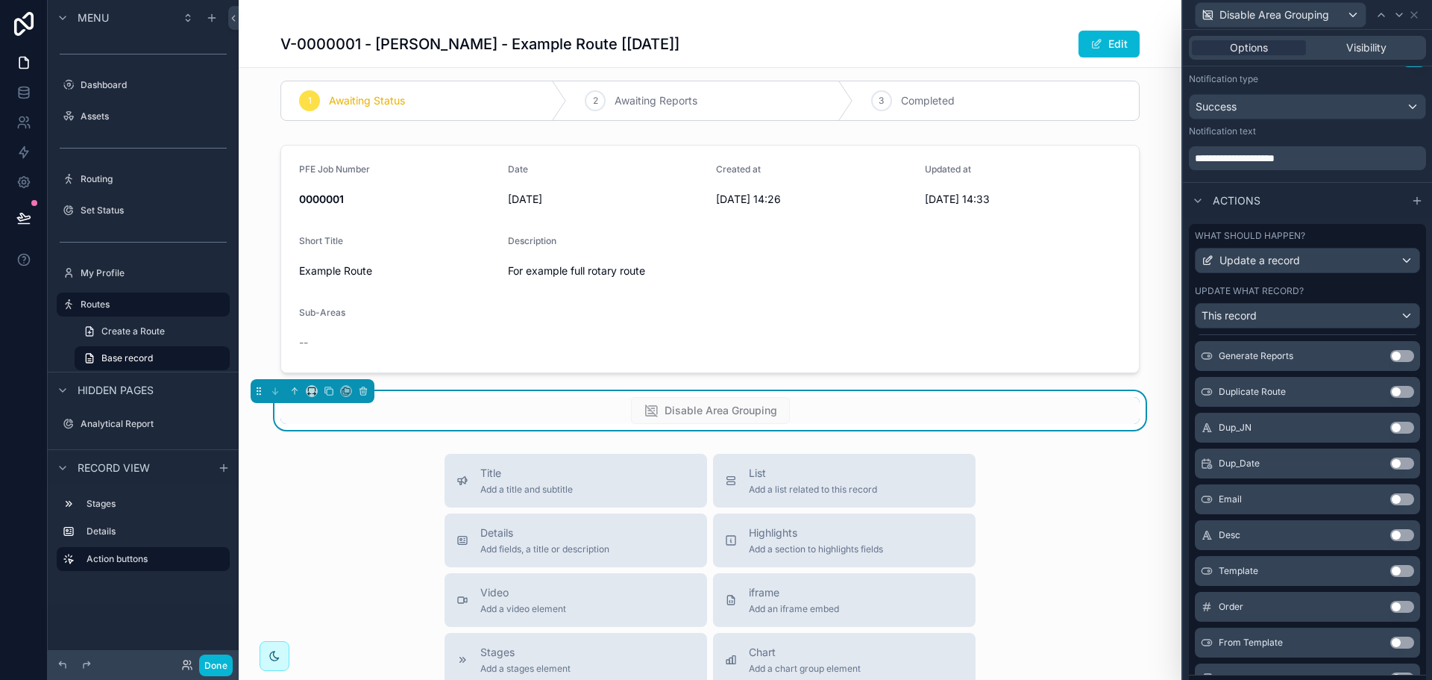
scroll to position [729, 0]
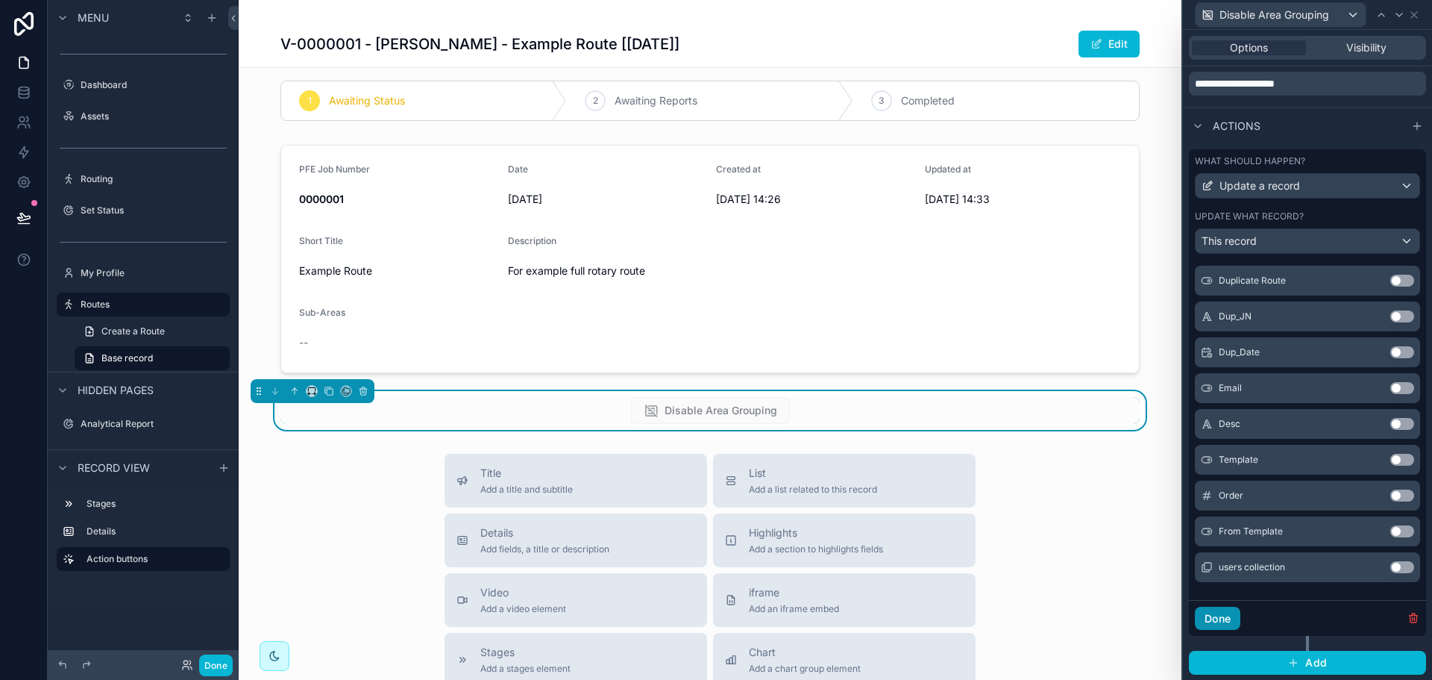
click at [1212, 618] on button "Done" at bounding box center [1218, 618] width 46 height 24
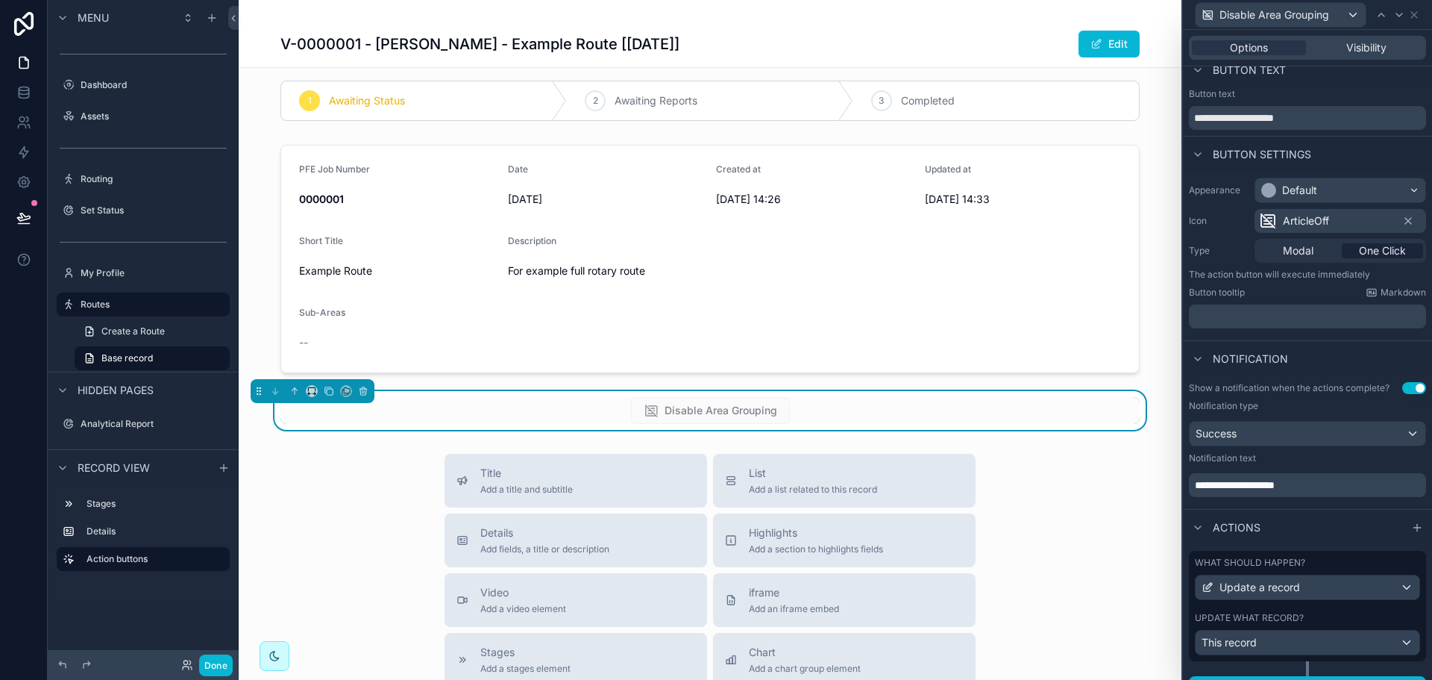
scroll to position [0, 0]
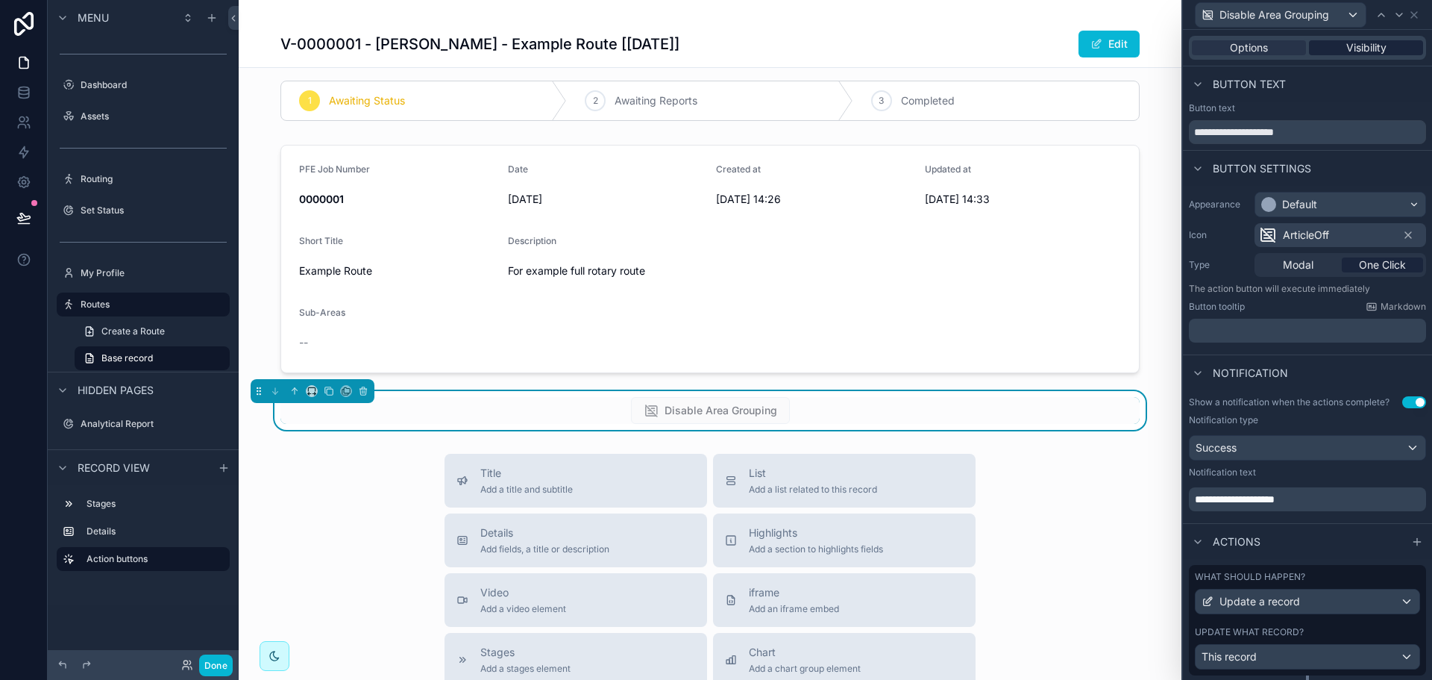
click at [1371, 48] on span "Visibility" at bounding box center [1366, 47] width 40 height 15
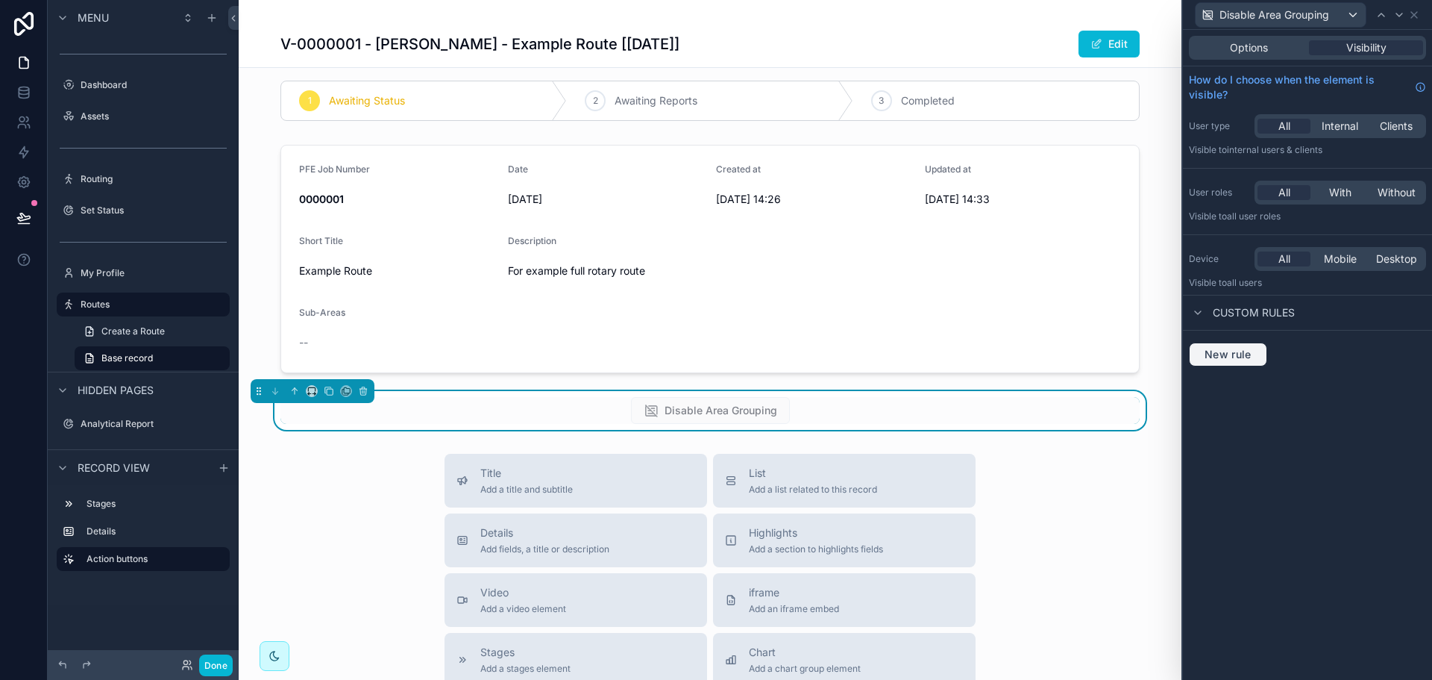
click at [1238, 357] on span "New rule" at bounding box center [1228, 354] width 59 height 13
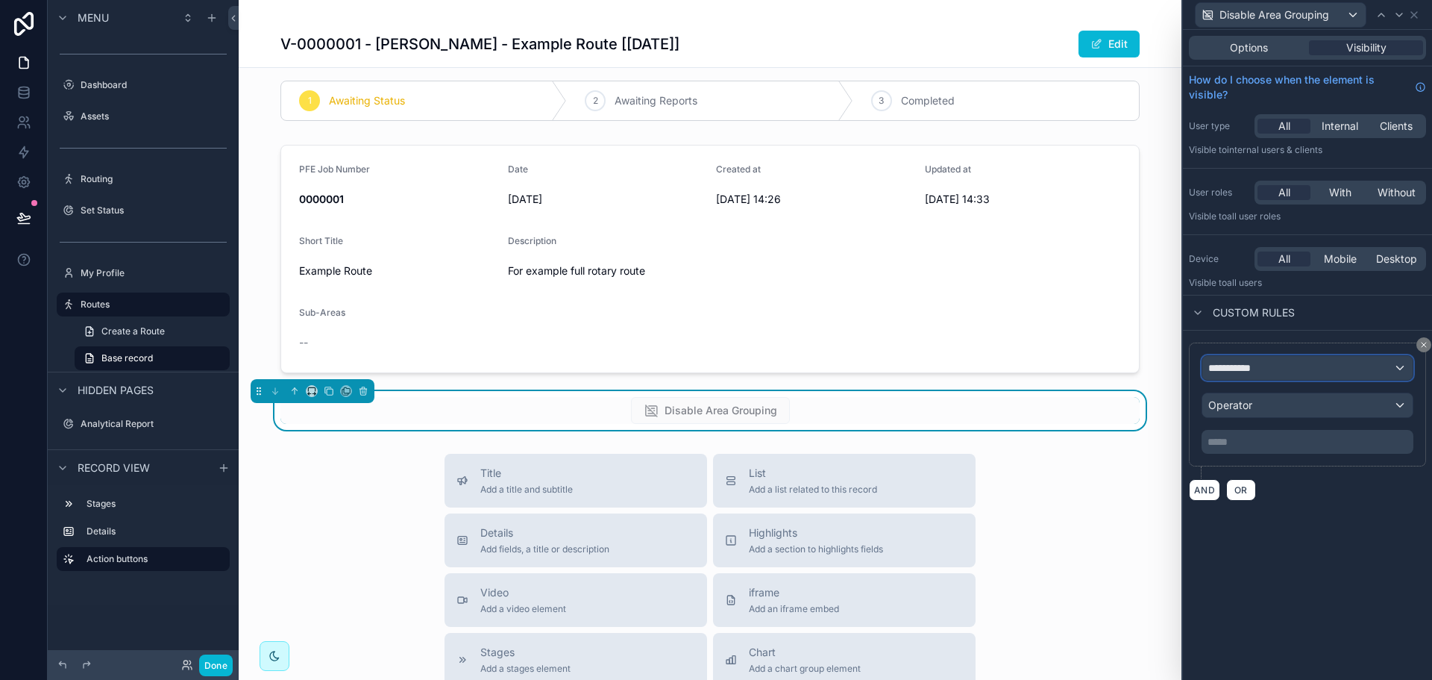
click at [1240, 380] on button "**********" at bounding box center [1308, 367] width 212 height 25
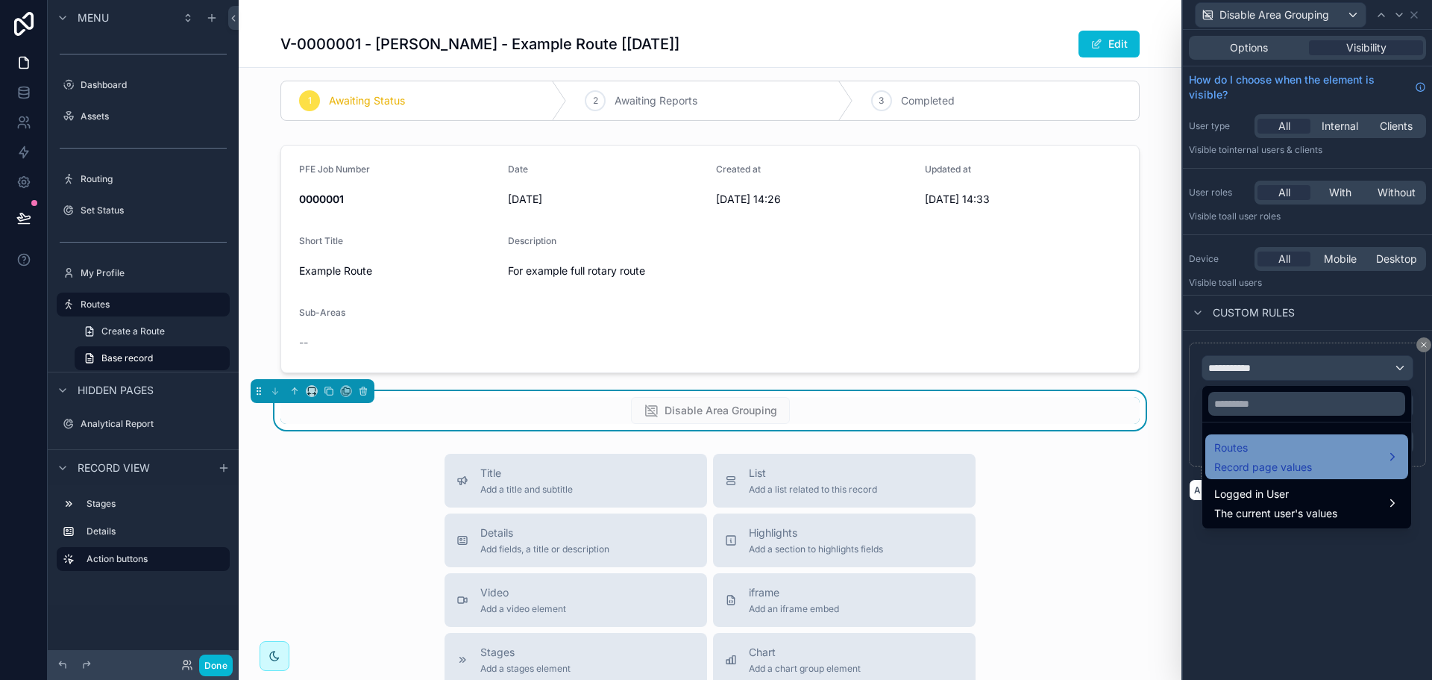
click at [1223, 451] on span "Routes" at bounding box center [1263, 448] width 98 height 18
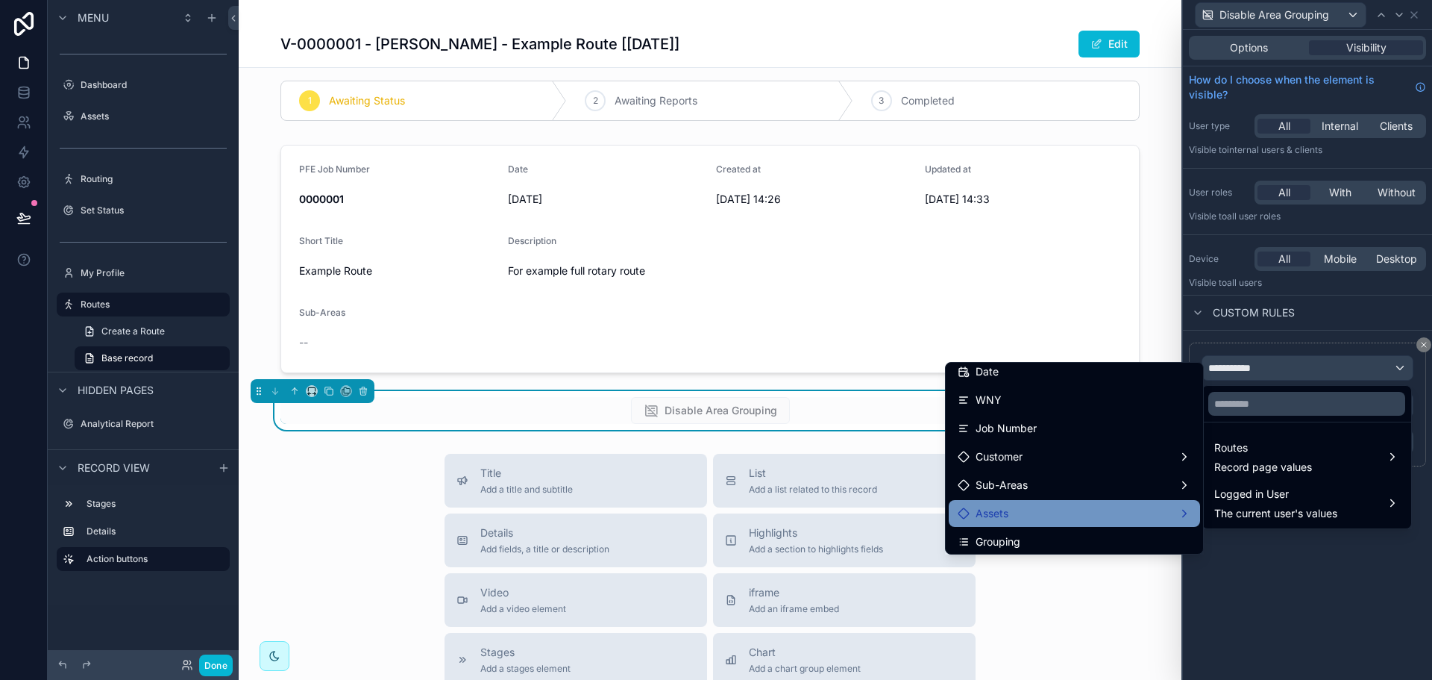
scroll to position [224, 0]
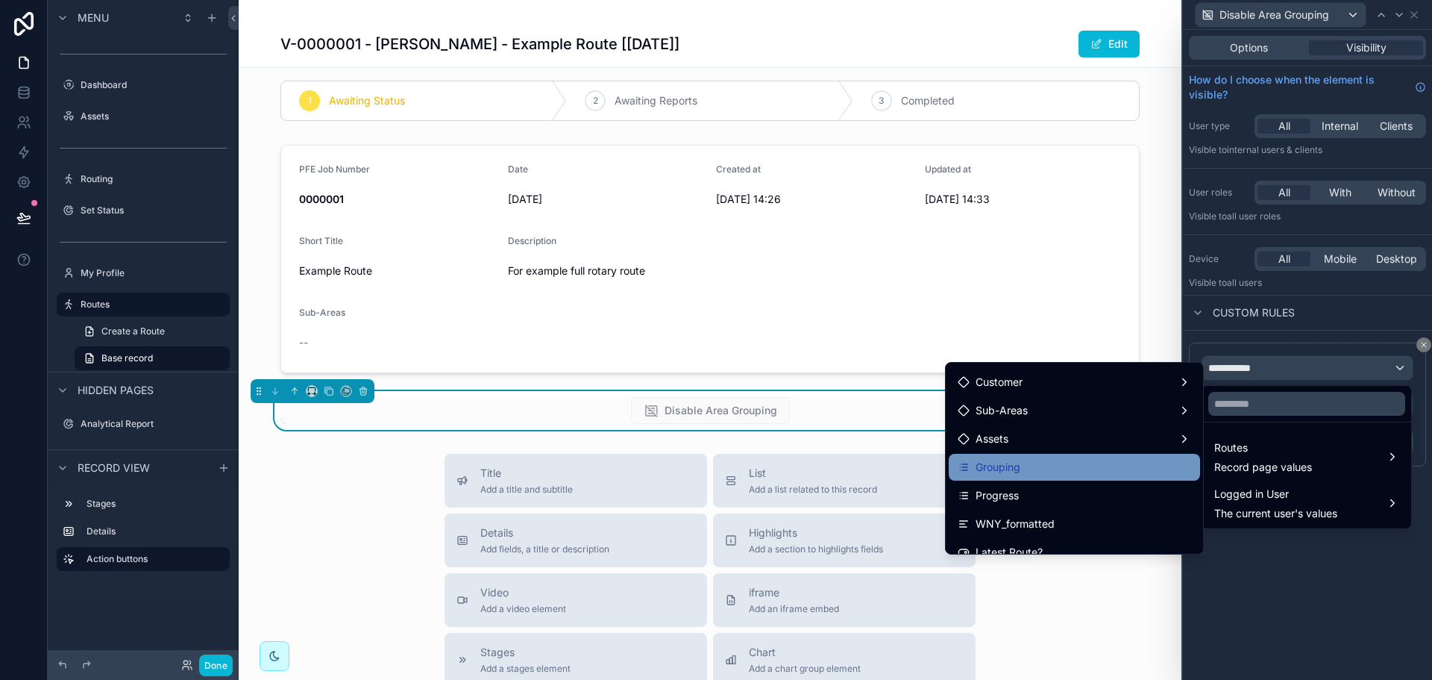
click at [1055, 468] on div "Grouping" at bounding box center [1074, 467] width 233 height 18
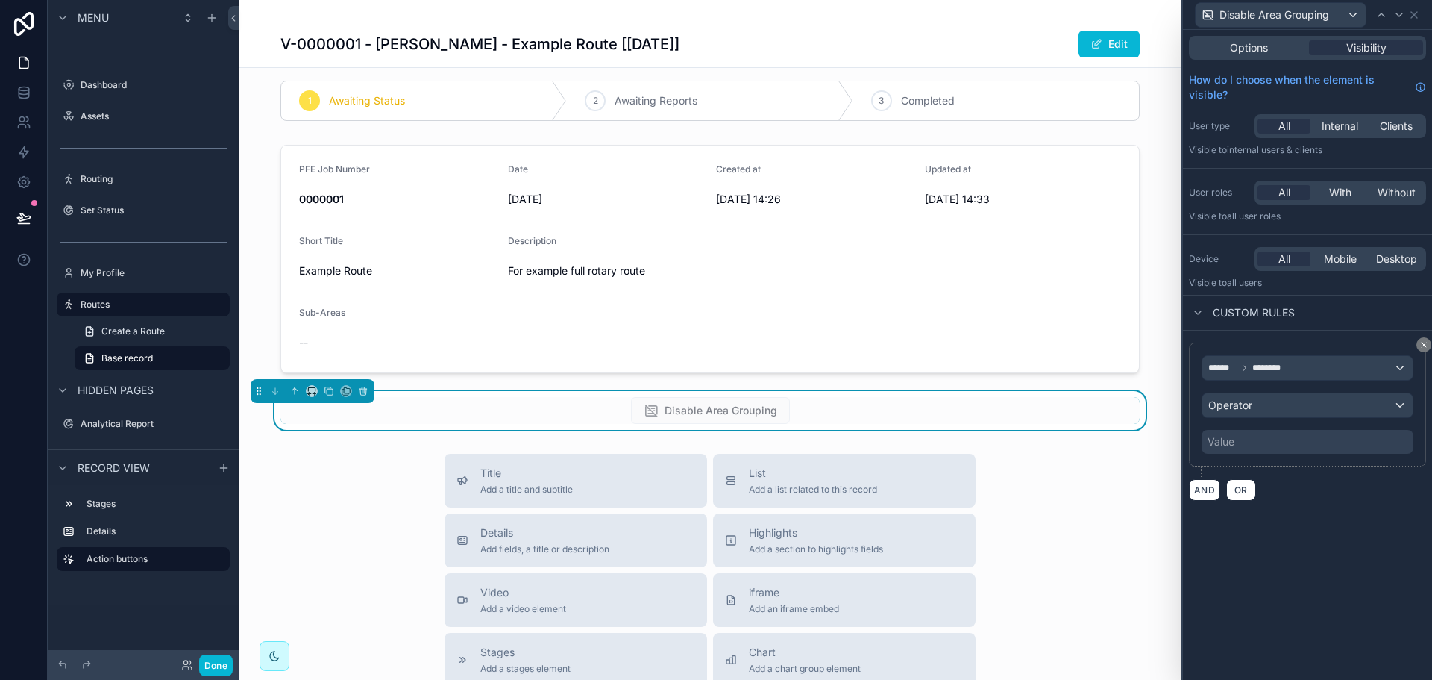
click at [1309, 551] on div "Options Visibility How do I choose when the element is visible? User type All I…" at bounding box center [1307, 355] width 249 height 650
click at [1261, 411] on div "Operator" at bounding box center [1307, 405] width 210 height 24
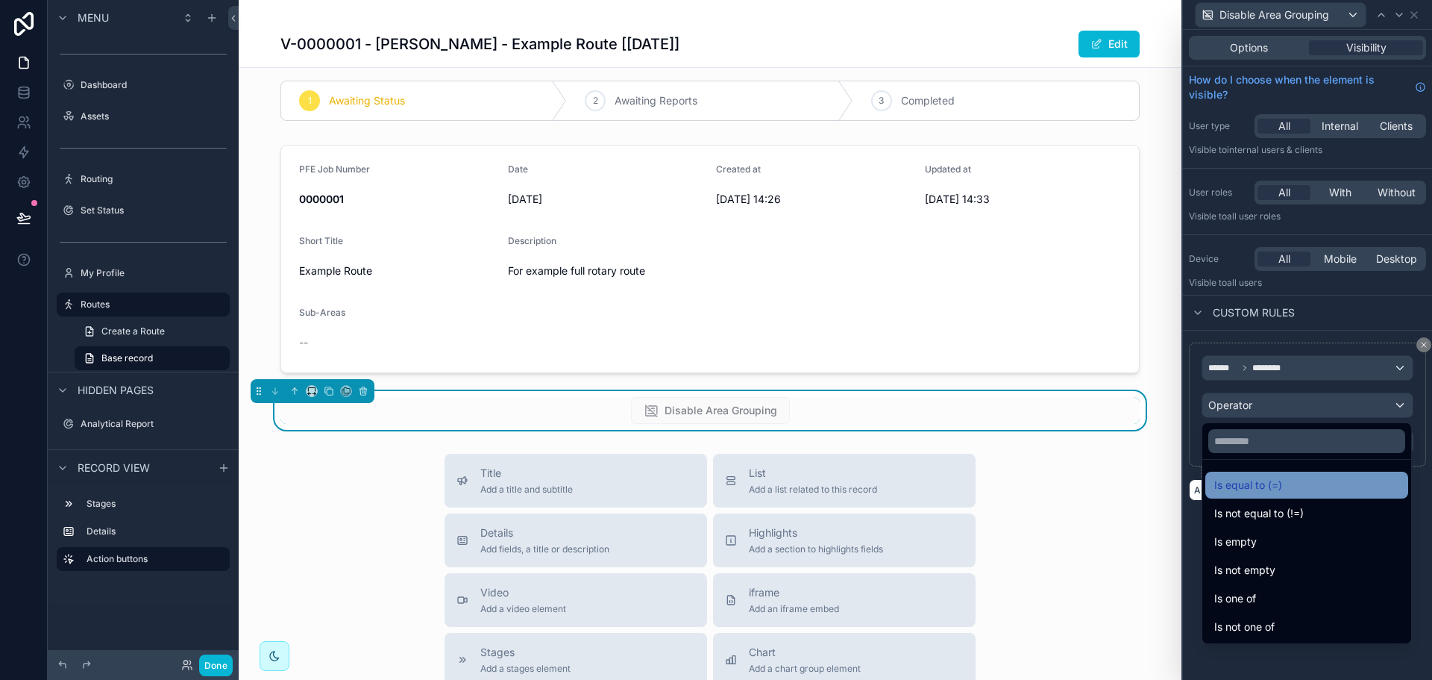
click at [1258, 493] on span "Is equal to (=)" at bounding box center [1248, 485] width 68 height 18
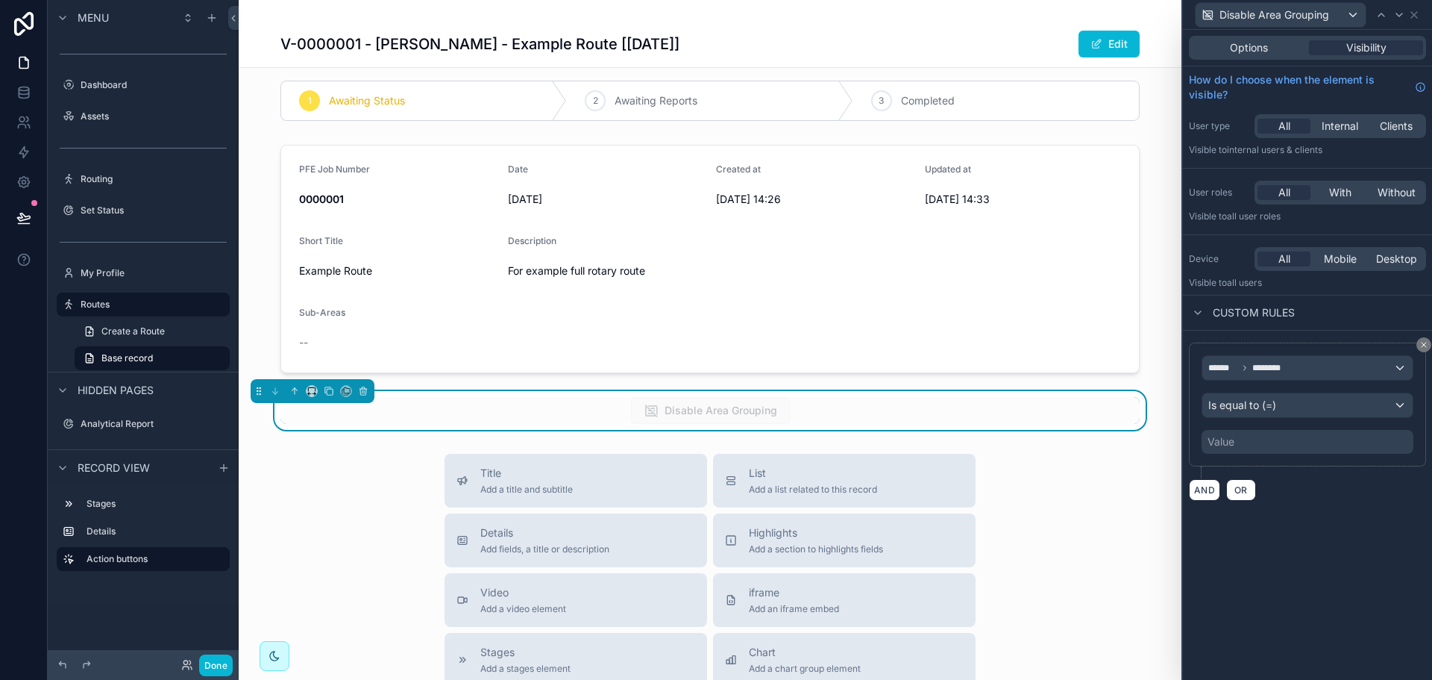
click at [1262, 454] on div "****** ******** Is equal to (=) Value" at bounding box center [1307, 404] width 237 height 124
click at [1262, 449] on div "Value" at bounding box center [1308, 442] width 212 height 24
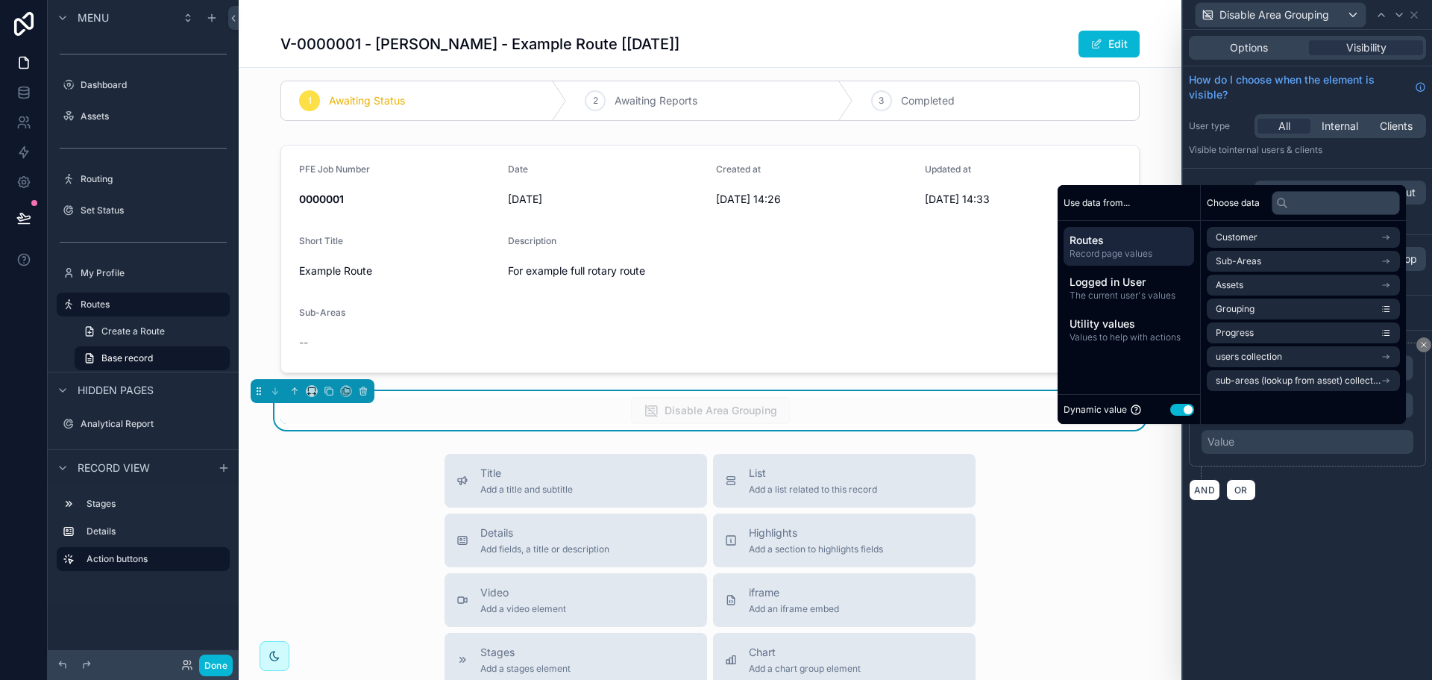
click at [1183, 411] on button "Use setting" at bounding box center [1182, 410] width 24 height 12
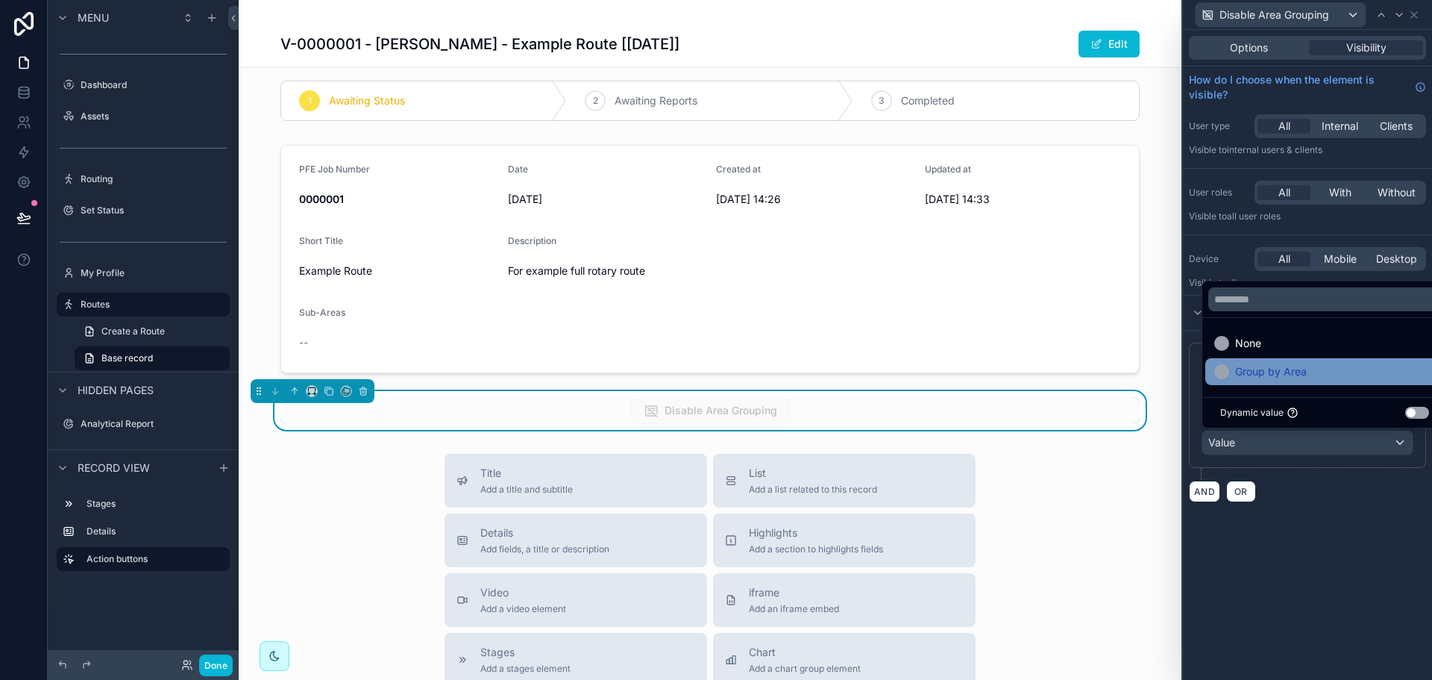
click at [1261, 377] on span "Group by Area" at bounding box center [1271, 372] width 72 height 18
click at [1343, 505] on div "****** ******** Is equal to (=) Group by Area AND OR" at bounding box center [1307, 421] width 249 height 183
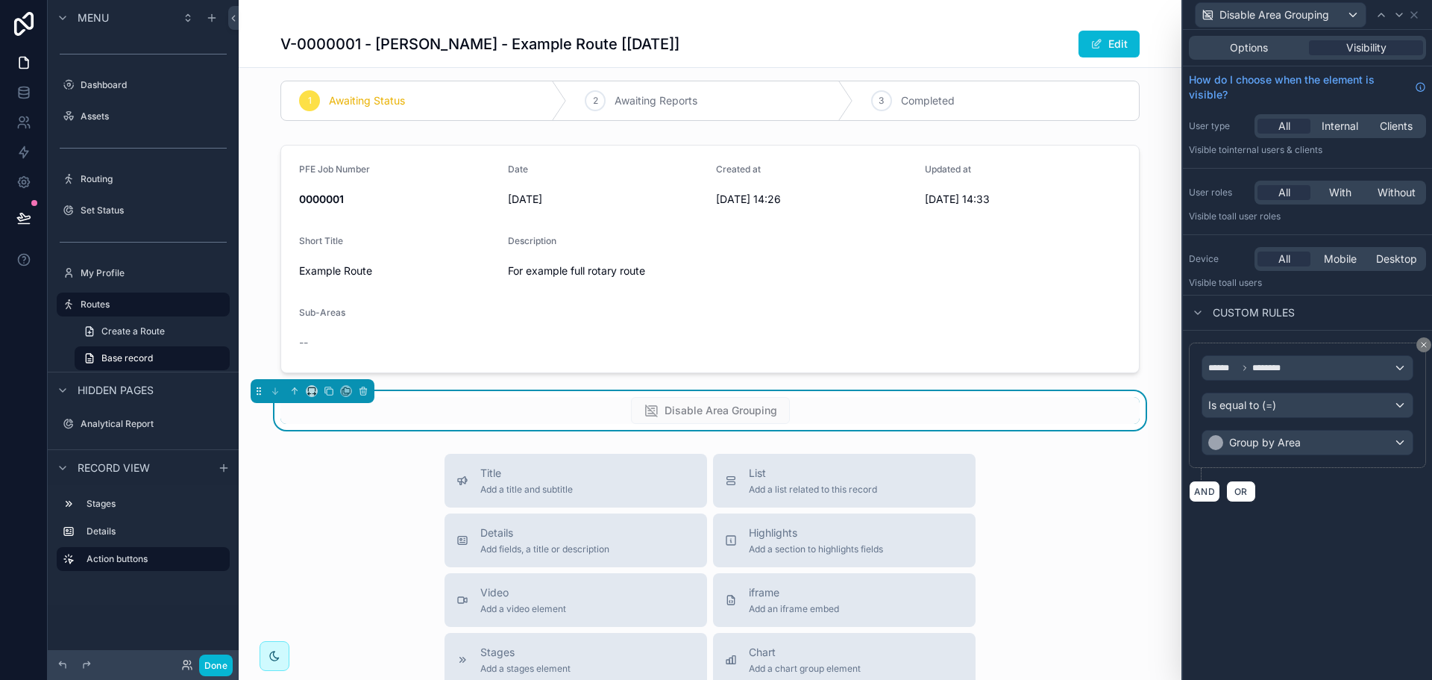
click at [1417, 13] on icon at bounding box center [1414, 15] width 12 height 12
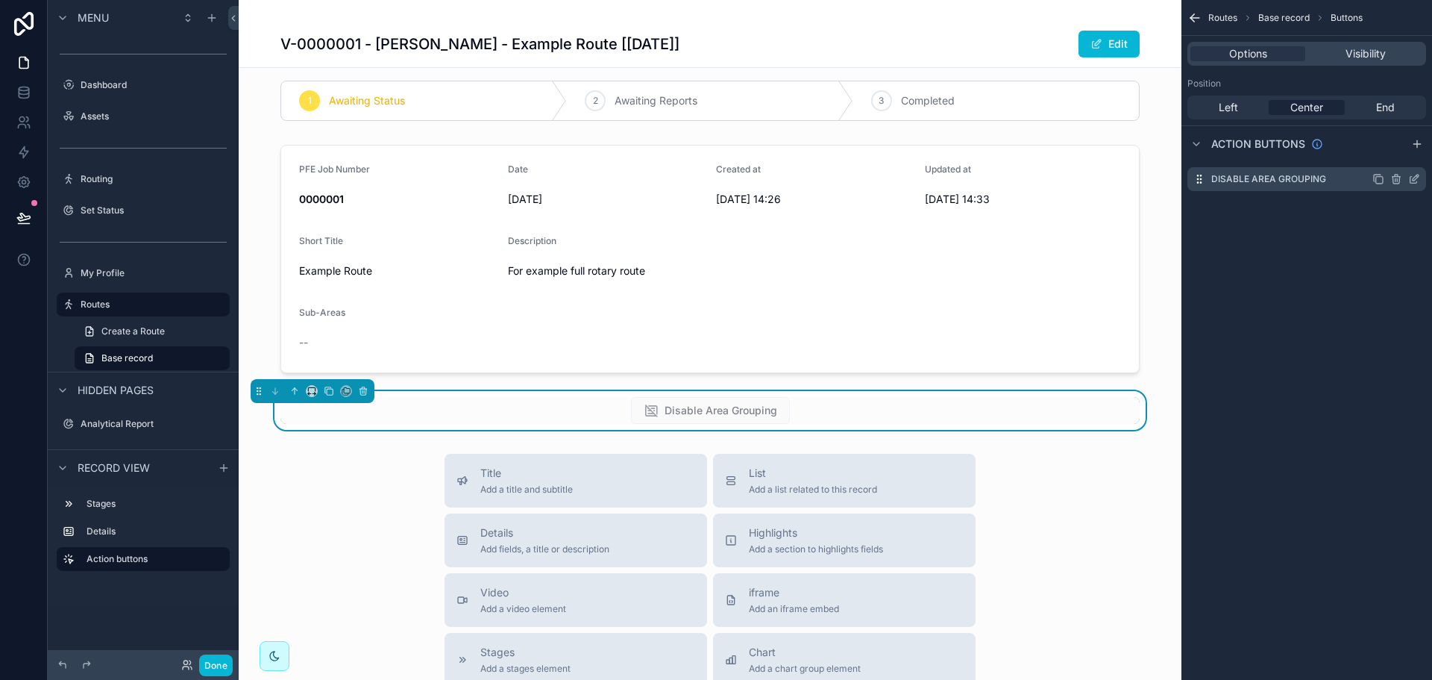
click at [1378, 183] on icon "scrollable content" at bounding box center [1379, 180] width 7 height 7
click at [1413, 212] on icon "scrollable content" at bounding box center [1414, 209] width 12 height 12
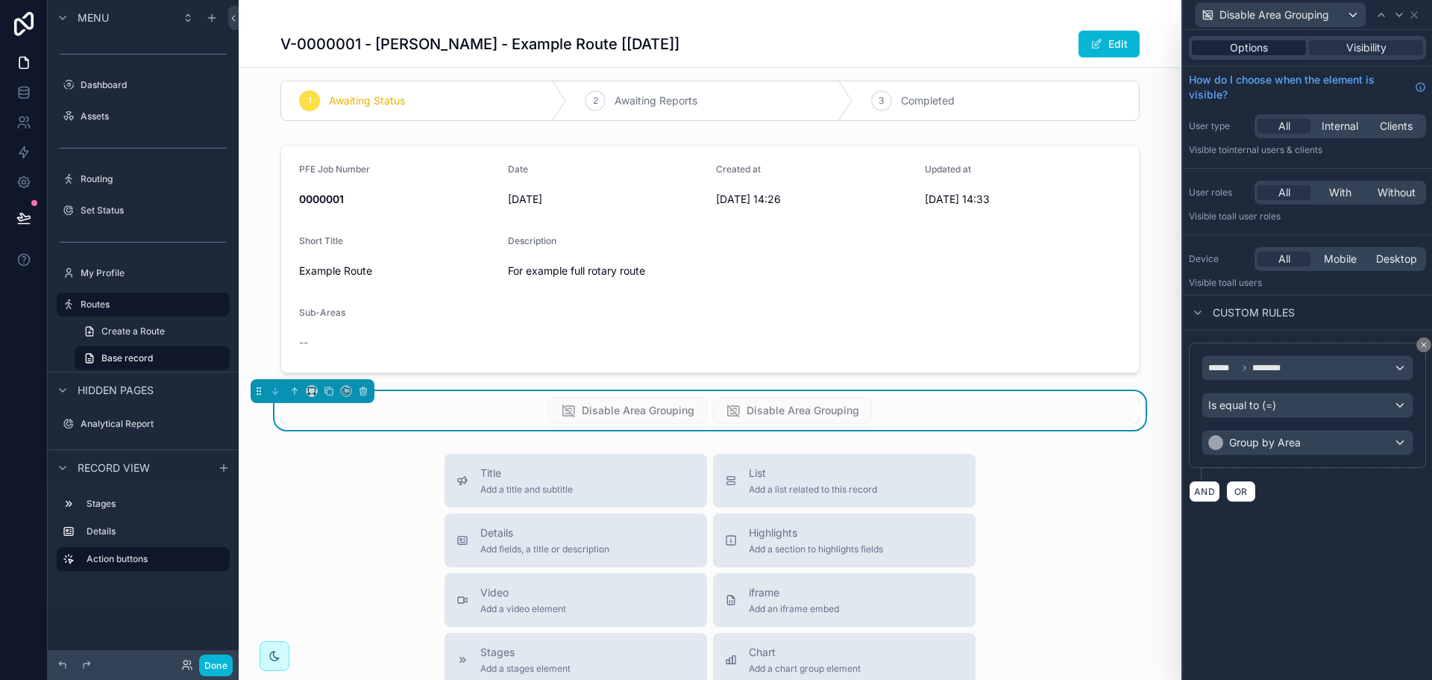
click at [1264, 54] on span "Options" at bounding box center [1249, 47] width 38 height 15
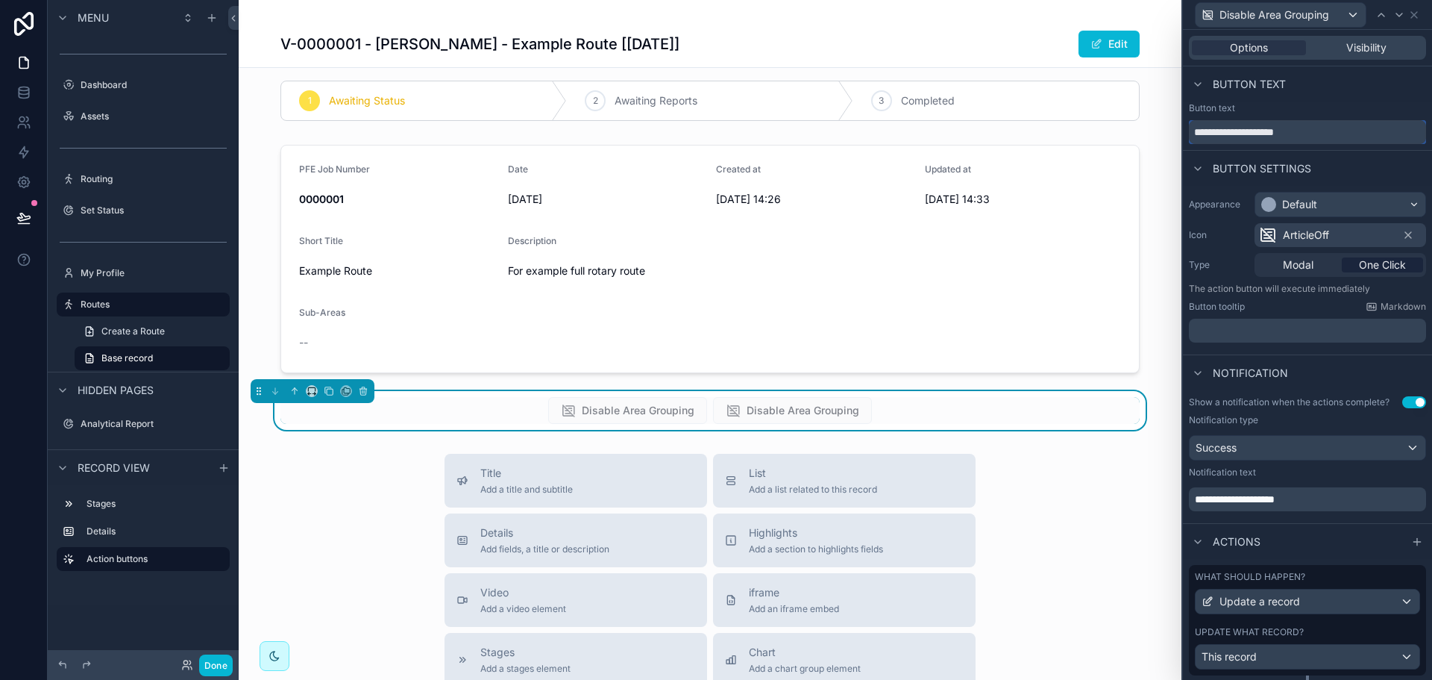
drag, startPoint x: 1229, startPoint y: 134, endPoint x: 1116, endPoint y: 132, distance: 113.4
click at [1116, 132] on div "**********" at bounding box center [716, 340] width 1432 height 680
type input "**********"
click at [1375, 50] on span "Visibility" at bounding box center [1366, 47] width 40 height 15
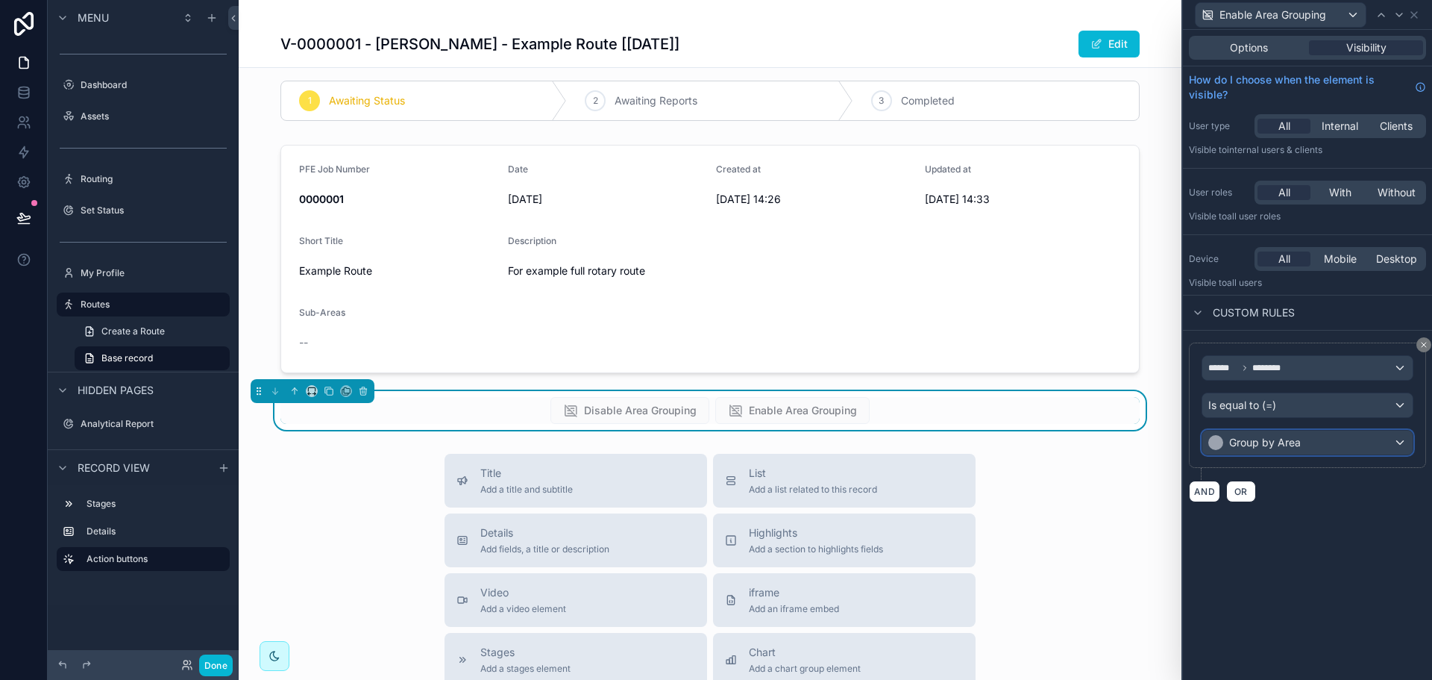
click at [1295, 442] on span "Group by Area" at bounding box center [1265, 442] width 72 height 15
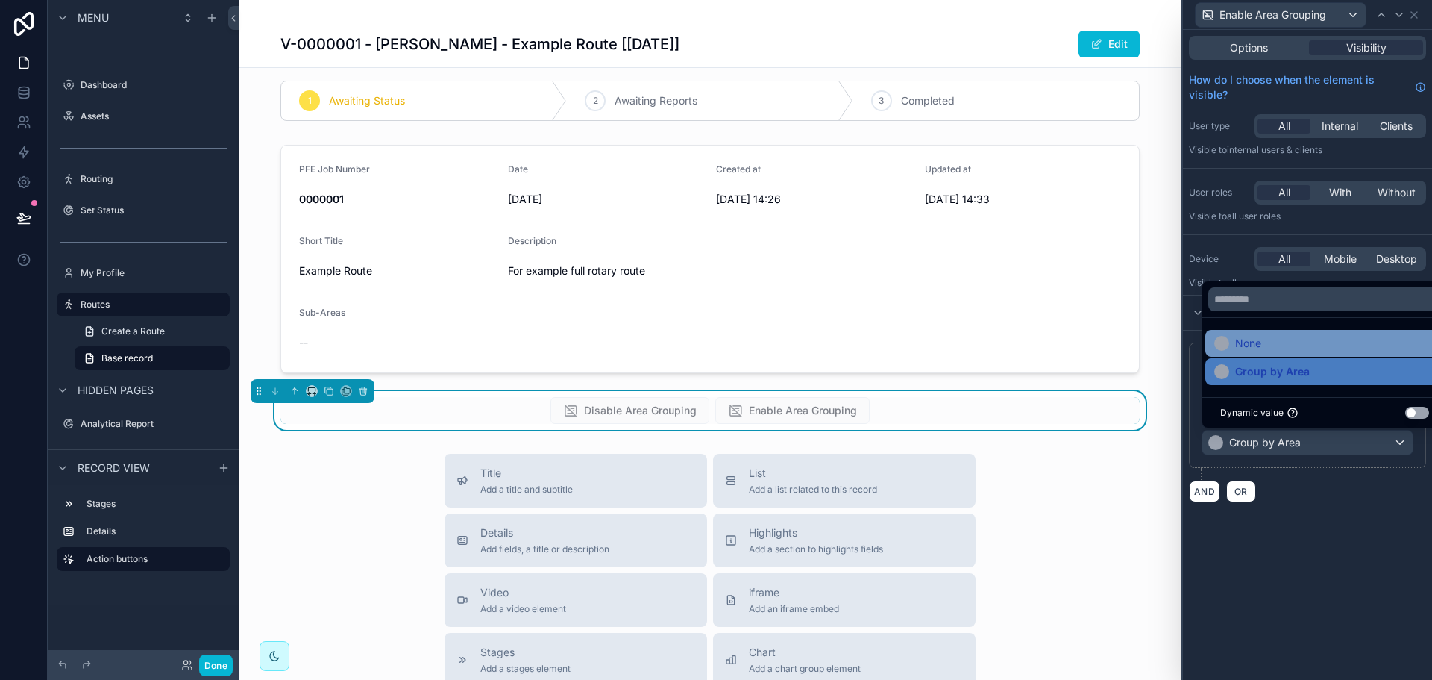
click at [1294, 344] on div "None" at bounding box center [1324, 343] width 221 height 18
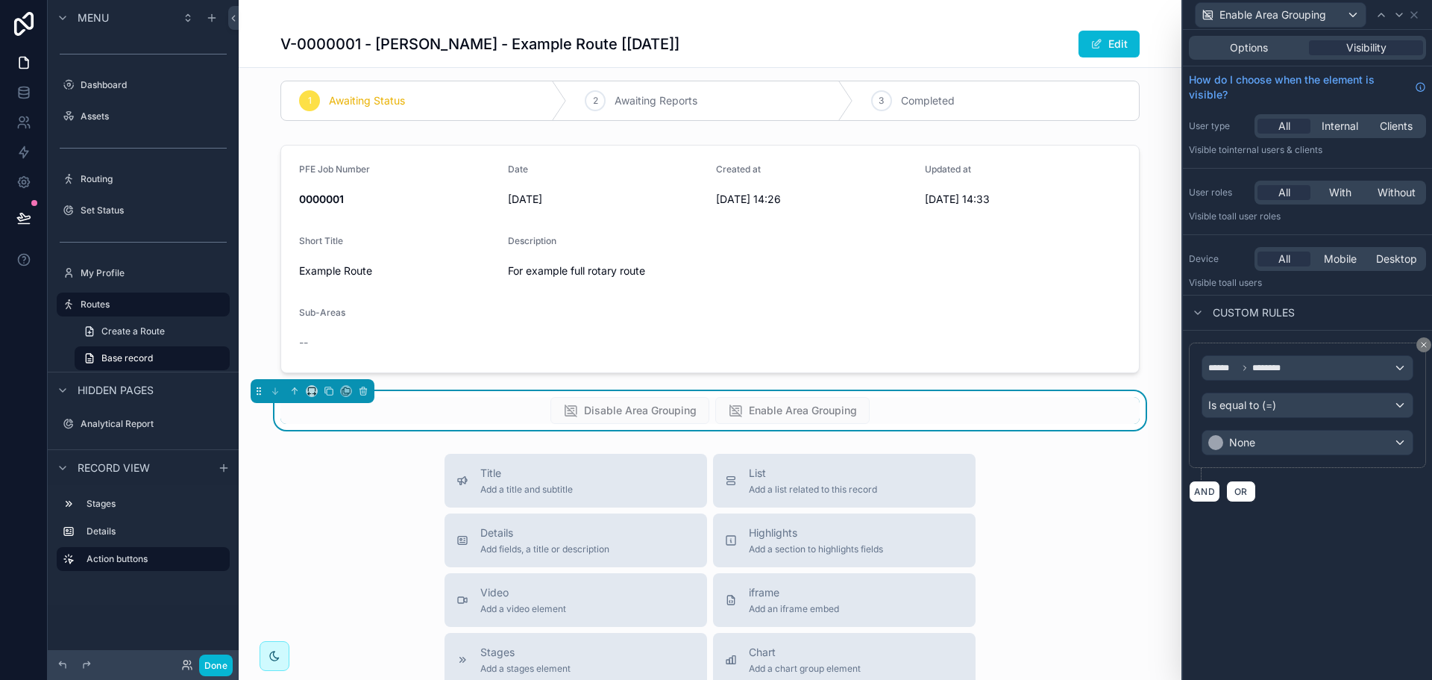
click at [1349, 565] on div "Options Visibility How do I choose when the element is visible? User type All I…" at bounding box center [1307, 355] width 249 height 650
click at [1380, 20] on icon at bounding box center [1381, 15] width 12 height 12
click at [1395, 16] on icon at bounding box center [1399, 15] width 12 height 12
click at [1217, 45] on div "Options" at bounding box center [1249, 47] width 114 height 15
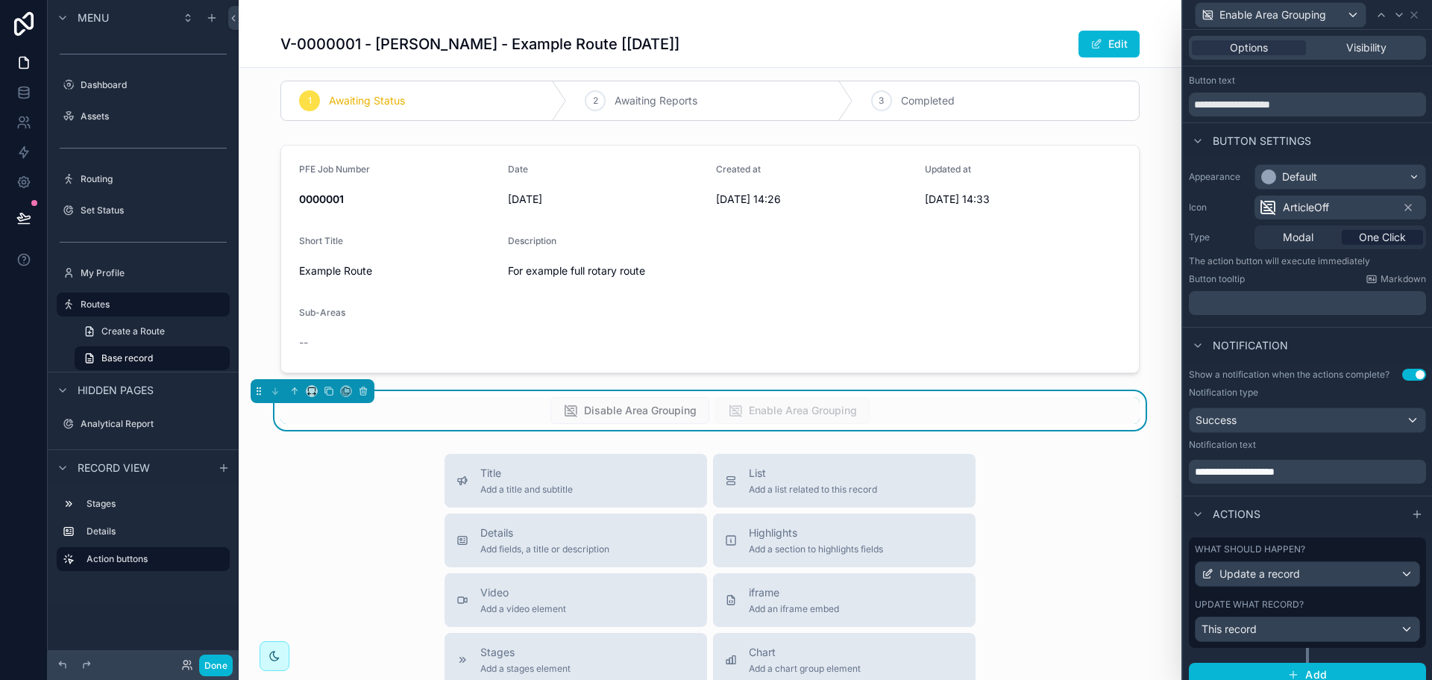
scroll to position [40, 0]
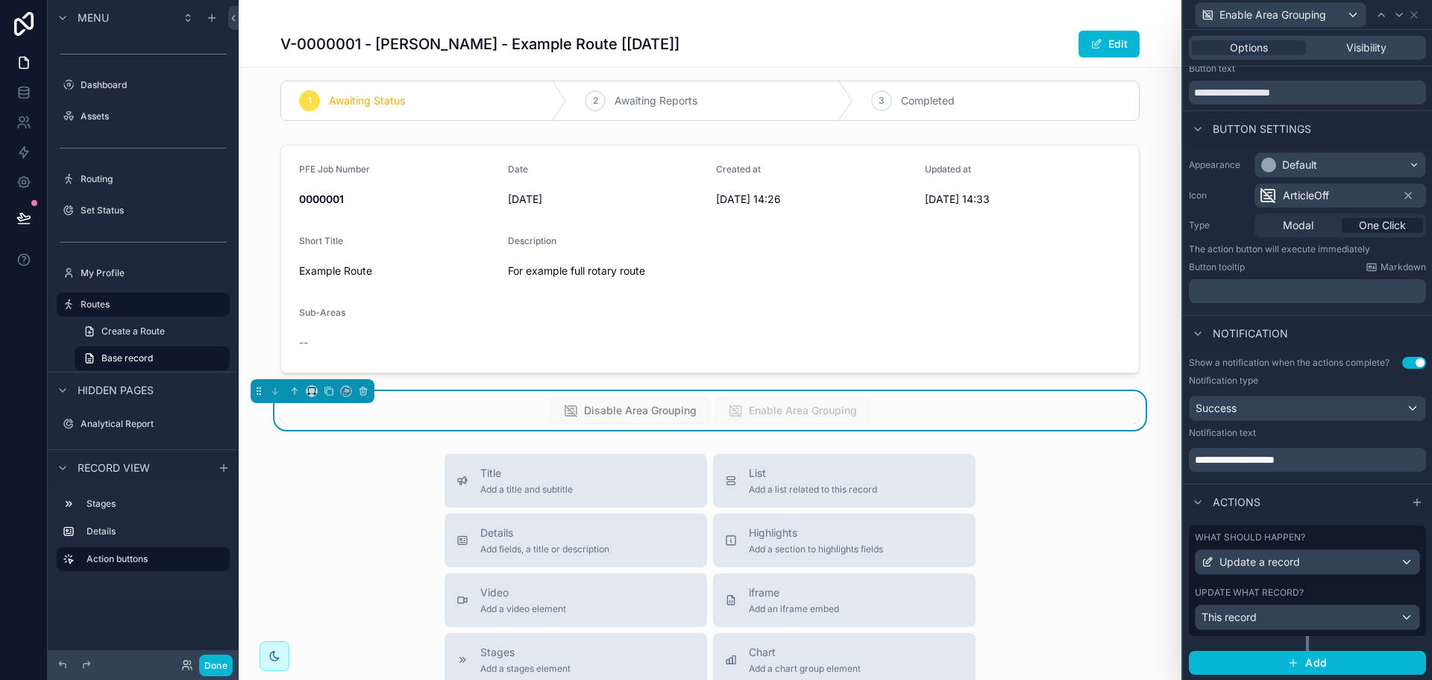
click at [1350, 197] on div "ArticleOff" at bounding box center [1341, 195] width 172 height 24
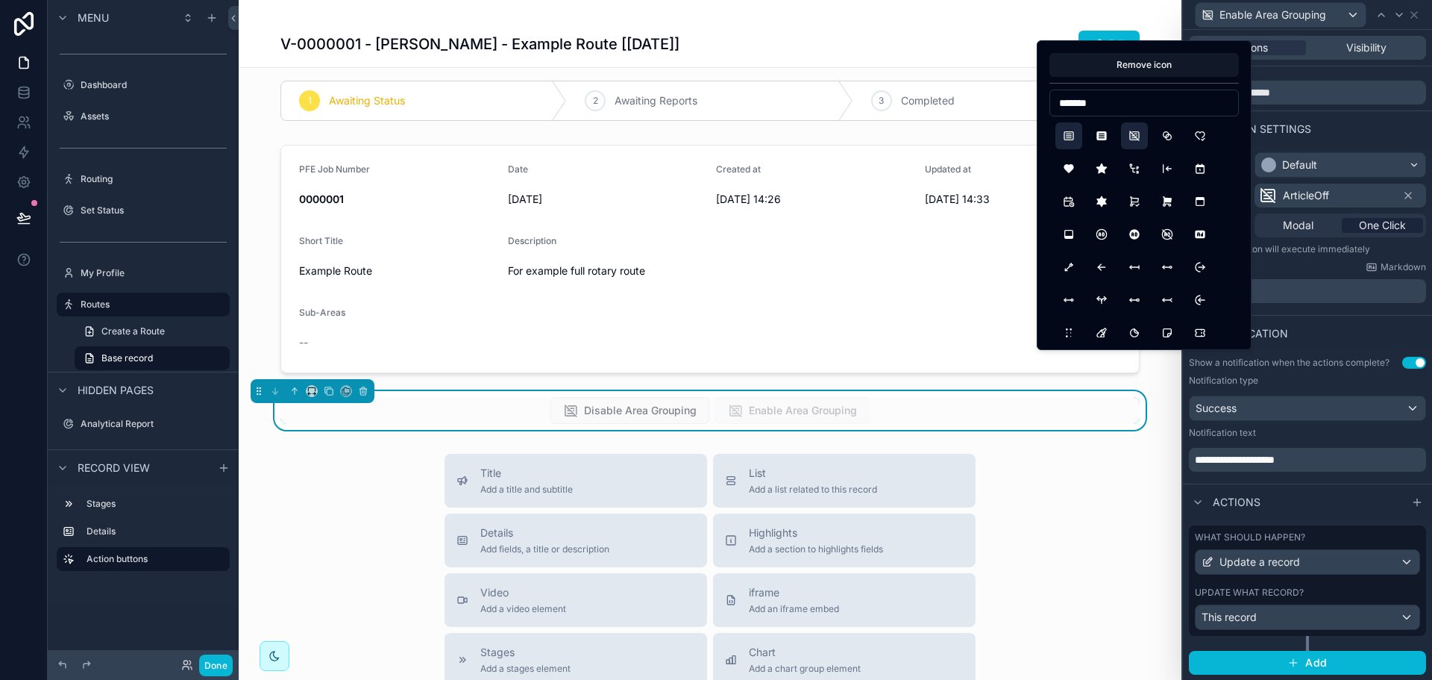
type input "*******"
click at [1067, 136] on button "Article" at bounding box center [1068, 135] width 27 height 27
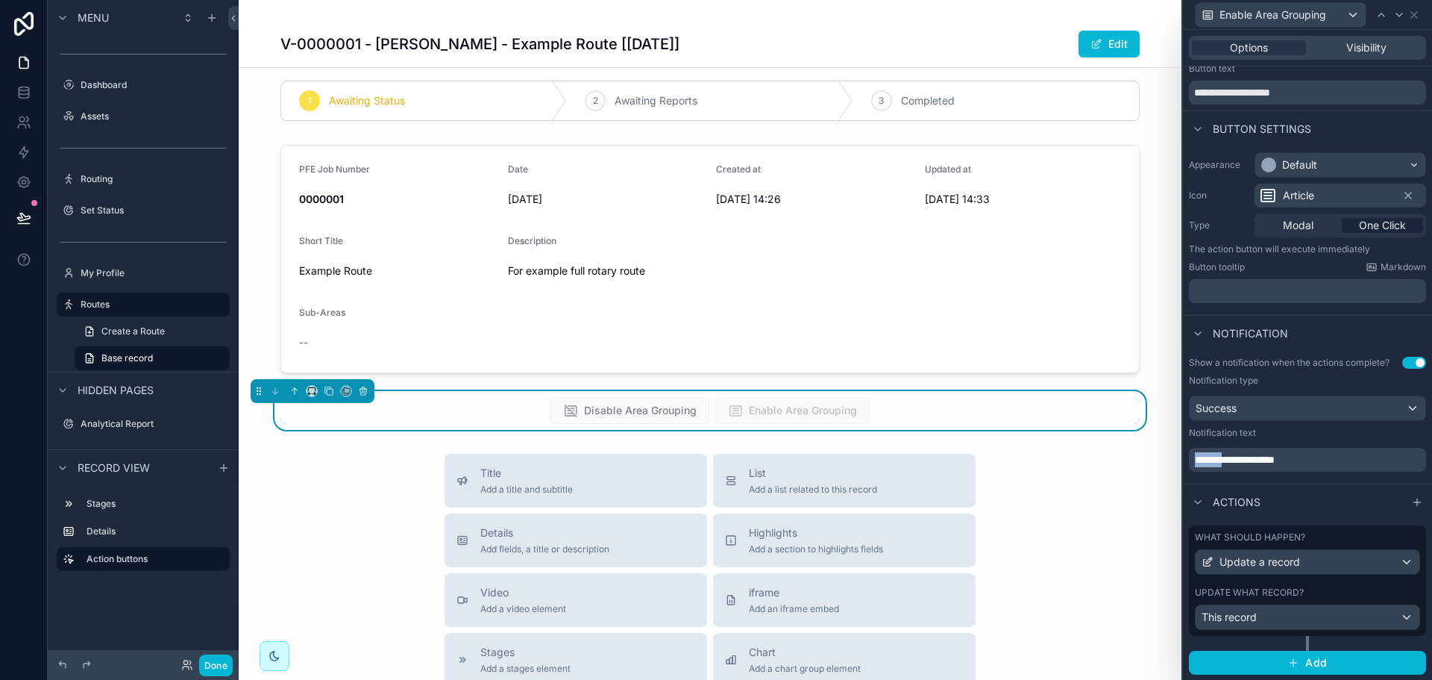
drag, startPoint x: 1242, startPoint y: 455, endPoint x: 1172, endPoint y: 463, distance: 70.6
click at [1172, 463] on div "**********" at bounding box center [716, 340] width 1432 height 680
click at [1349, 618] on div "This record" at bounding box center [1308, 617] width 224 height 24
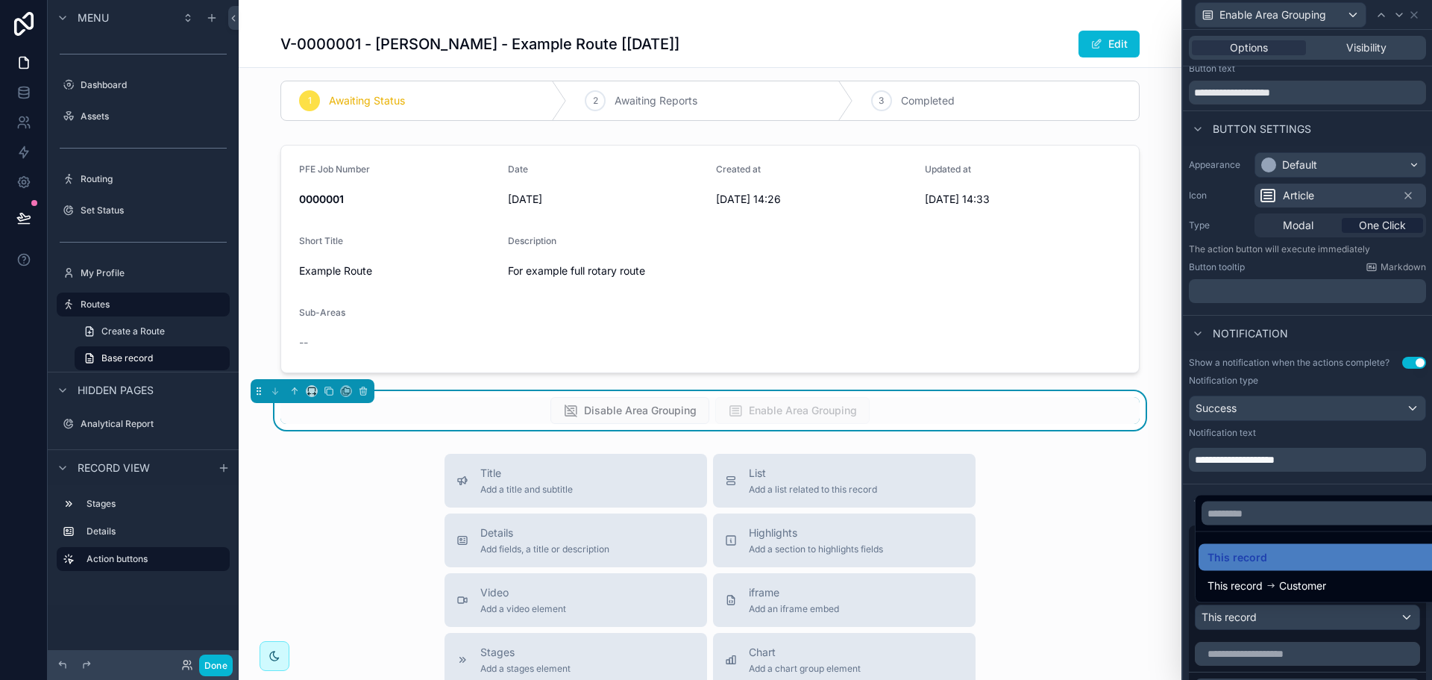
click at [1349, 618] on div at bounding box center [1307, 340] width 249 height 680
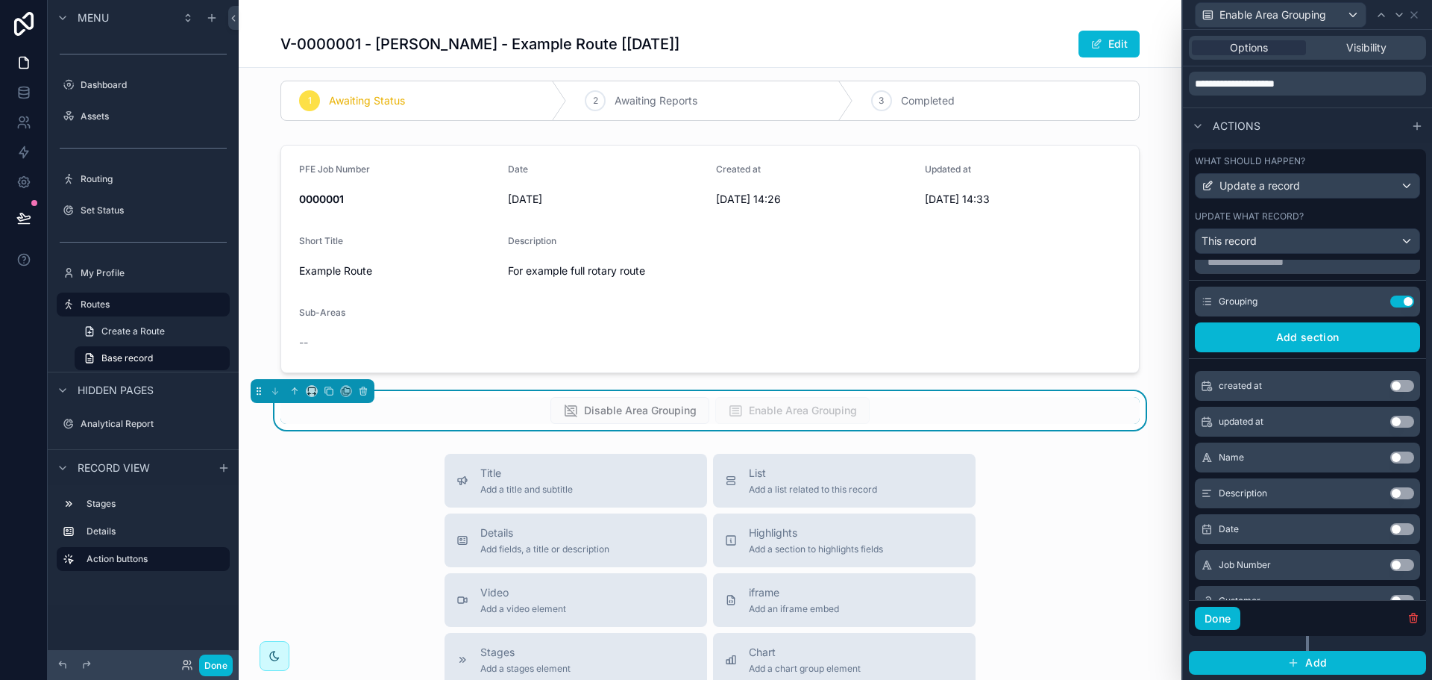
scroll to position [0, 0]
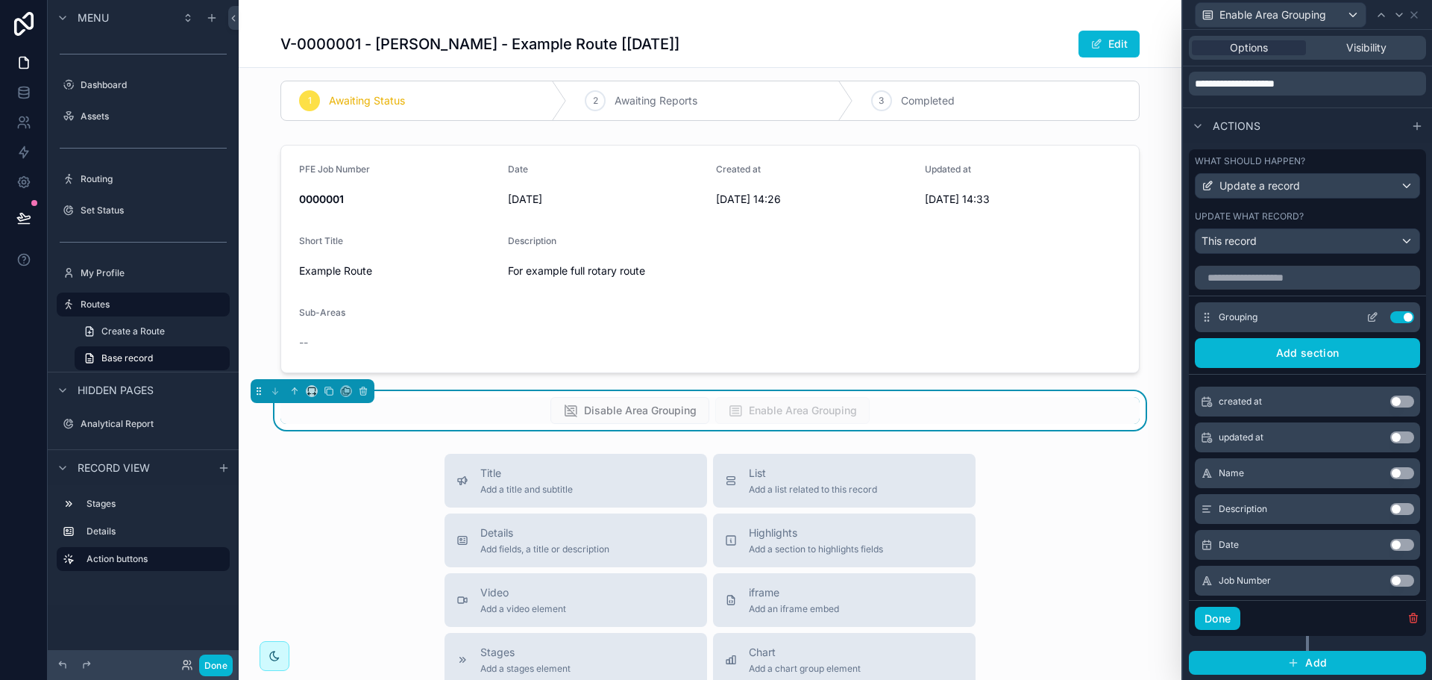
click at [1366, 313] on icon at bounding box center [1372, 317] width 12 height 12
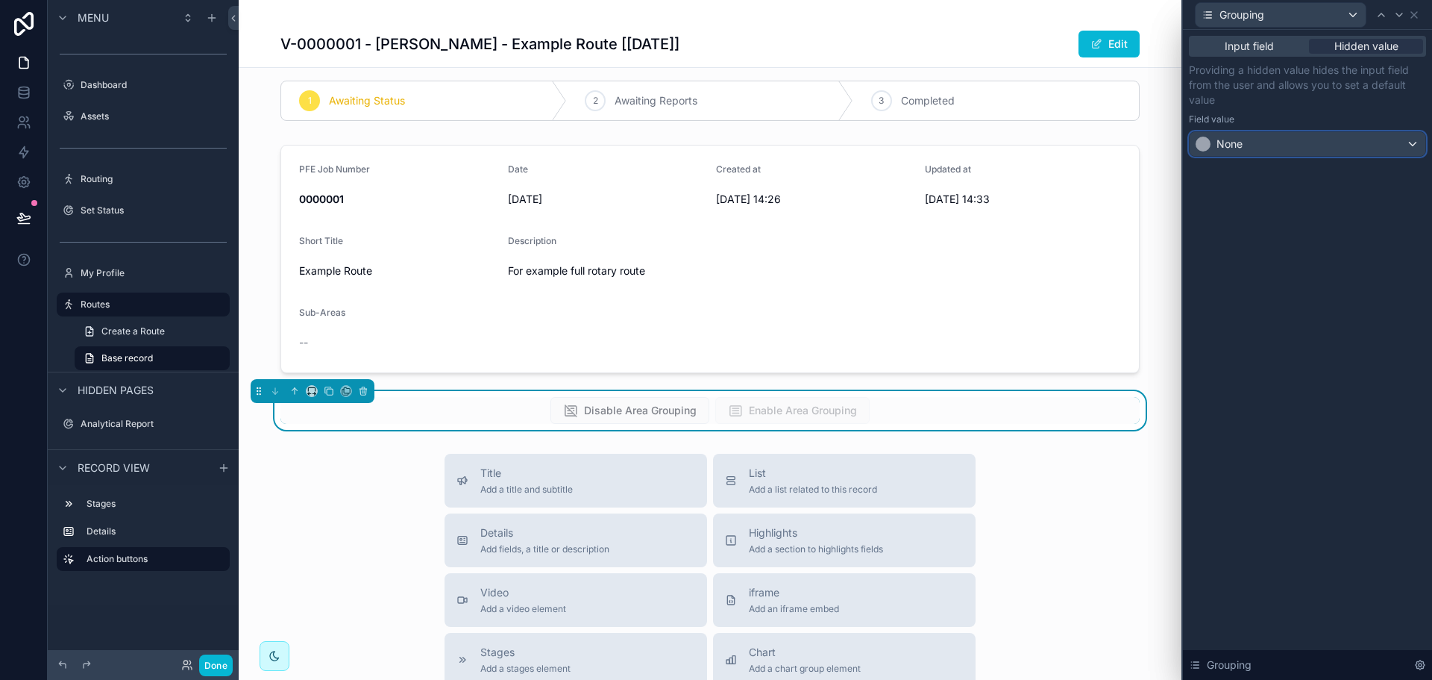
click at [1337, 148] on div "None" at bounding box center [1308, 144] width 236 height 24
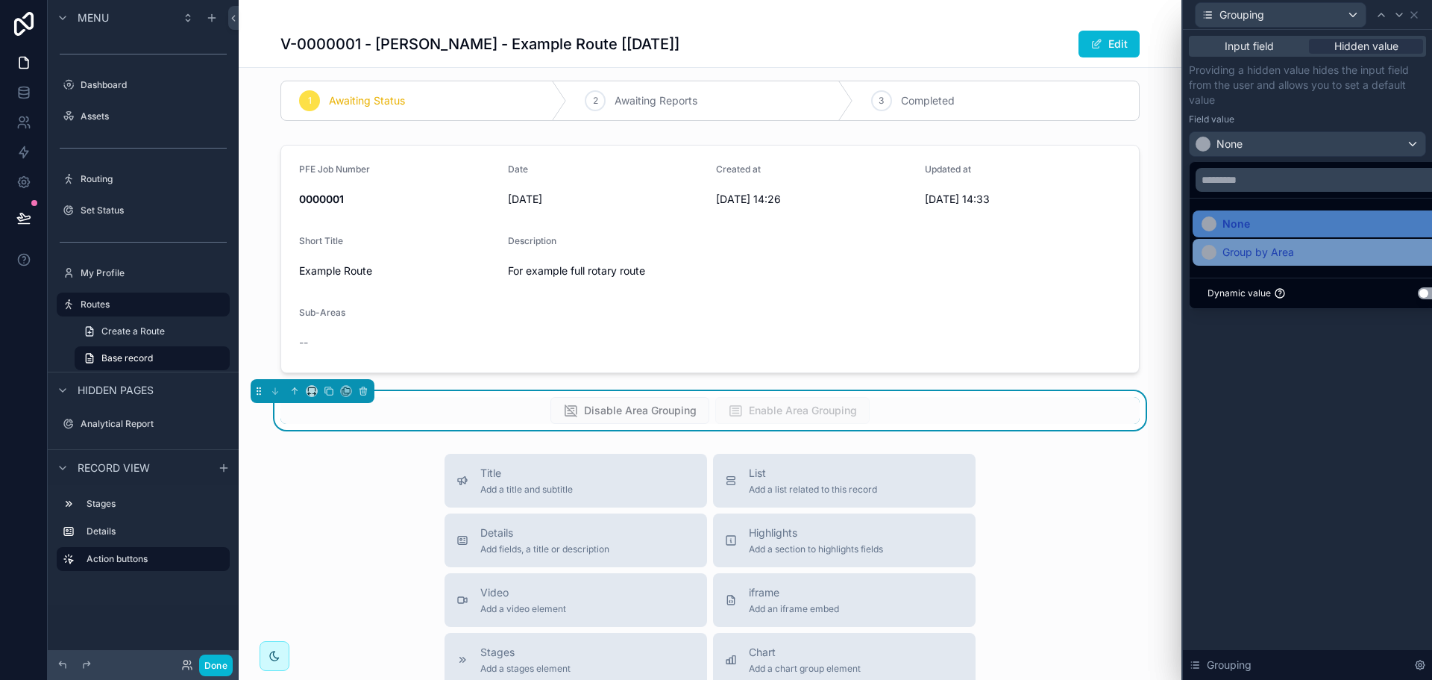
click at [1294, 246] on div "Group by Area" at bounding box center [1325, 252] width 246 height 18
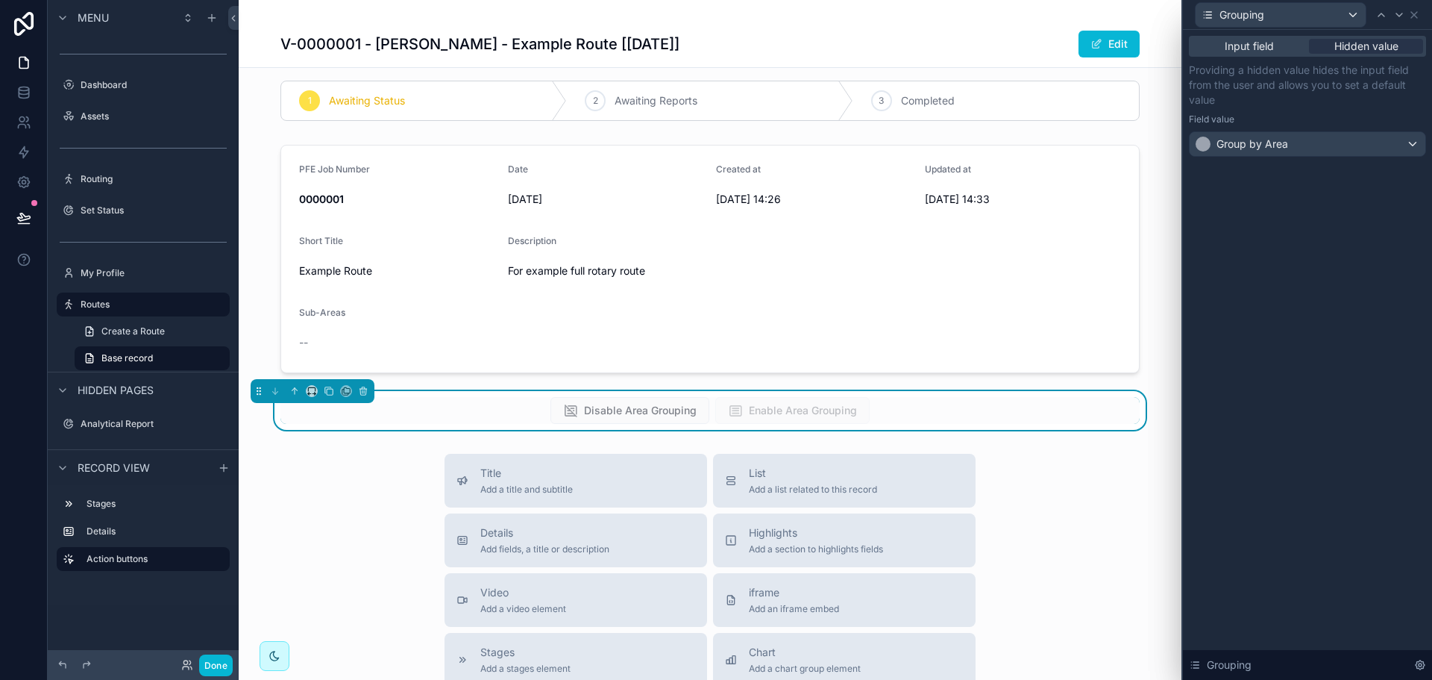
click at [1300, 495] on div "Input field Hidden value Providing a hidden value hides the input field from th…" at bounding box center [1307, 355] width 249 height 650
click at [1413, 21] on div "Grouping" at bounding box center [1307, 14] width 237 height 29
click at [1412, 16] on icon at bounding box center [1414, 15] width 12 height 12
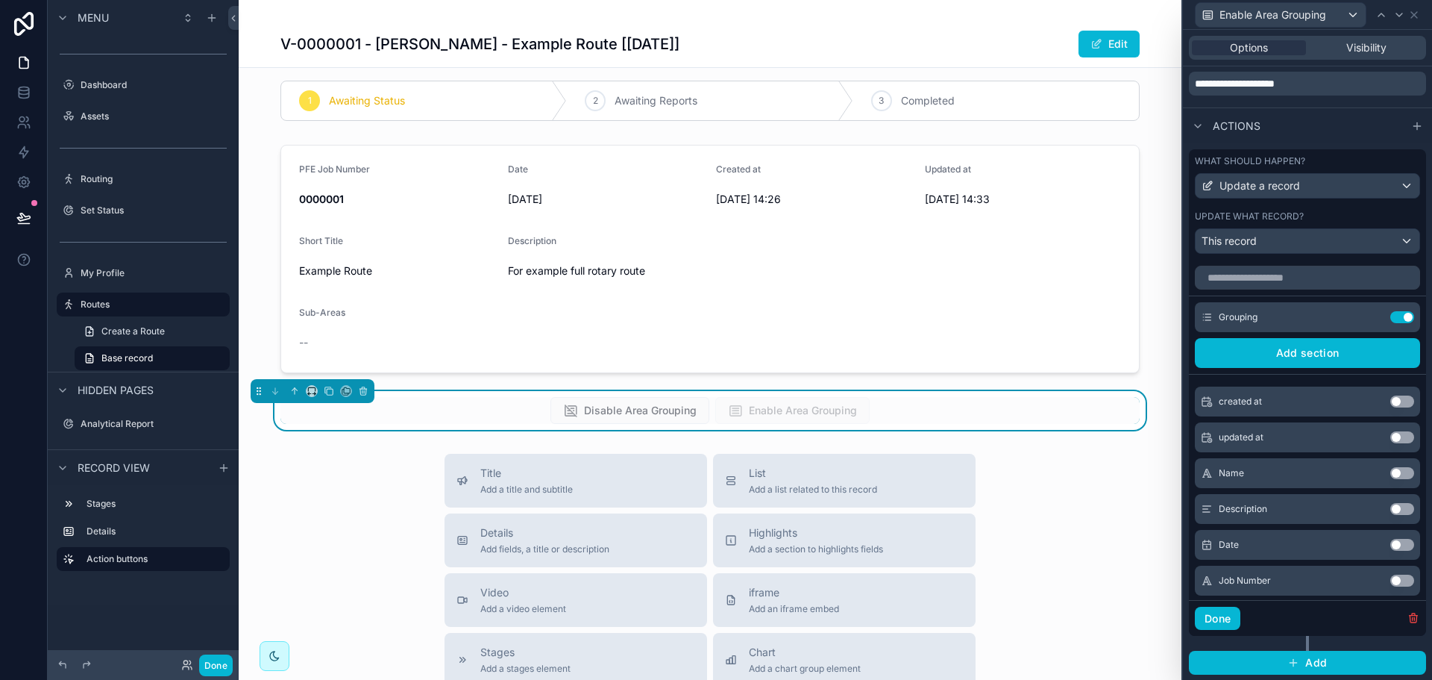
click at [392, 405] on div "Disable Area Grouping Enable Area Grouping" at bounding box center [709, 410] width 859 height 27
click at [1411, 15] on icon at bounding box center [1414, 15] width 12 height 12
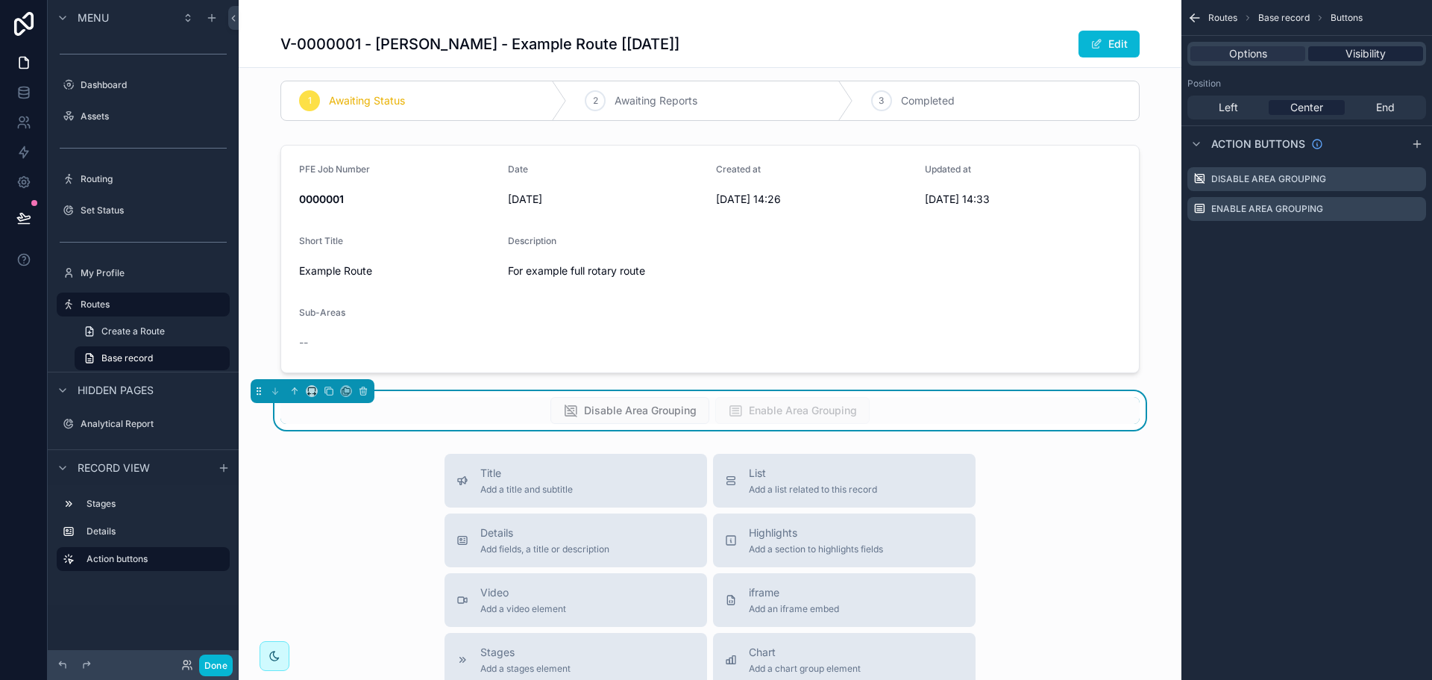
click at [1383, 54] on span "Visibility" at bounding box center [1366, 53] width 40 height 15
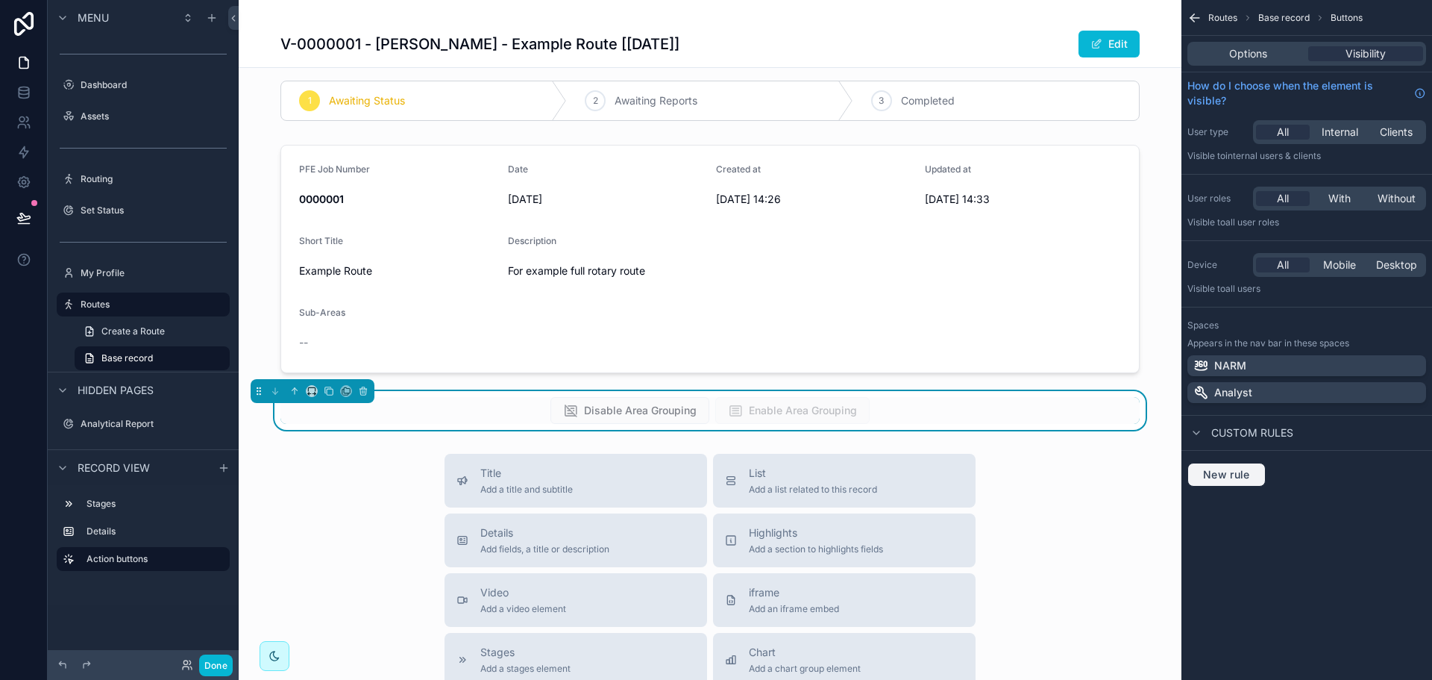
click at [1225, 471] on span "New rule" at bounding box center [1226, 474] width 59 height 13
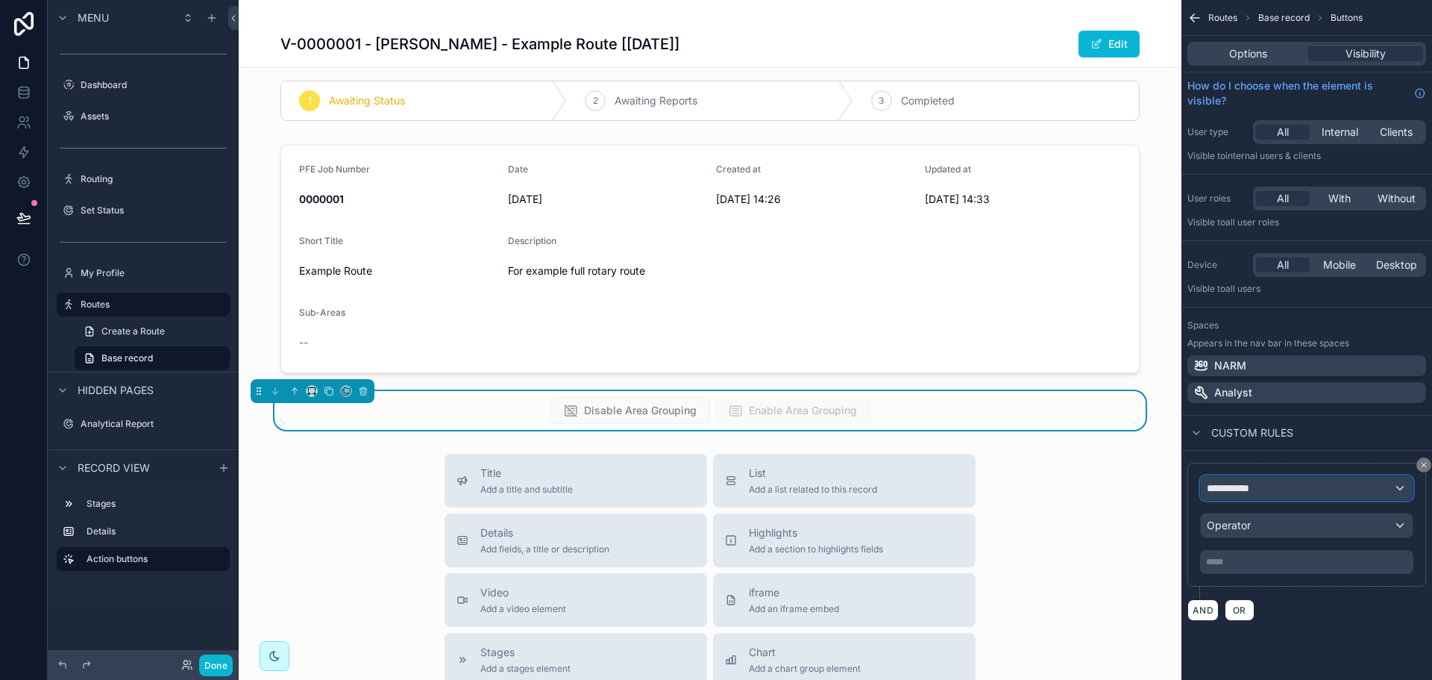
click at [1275, 498] on div "**********" at bounding box center [1307, 488] width 212 height 24
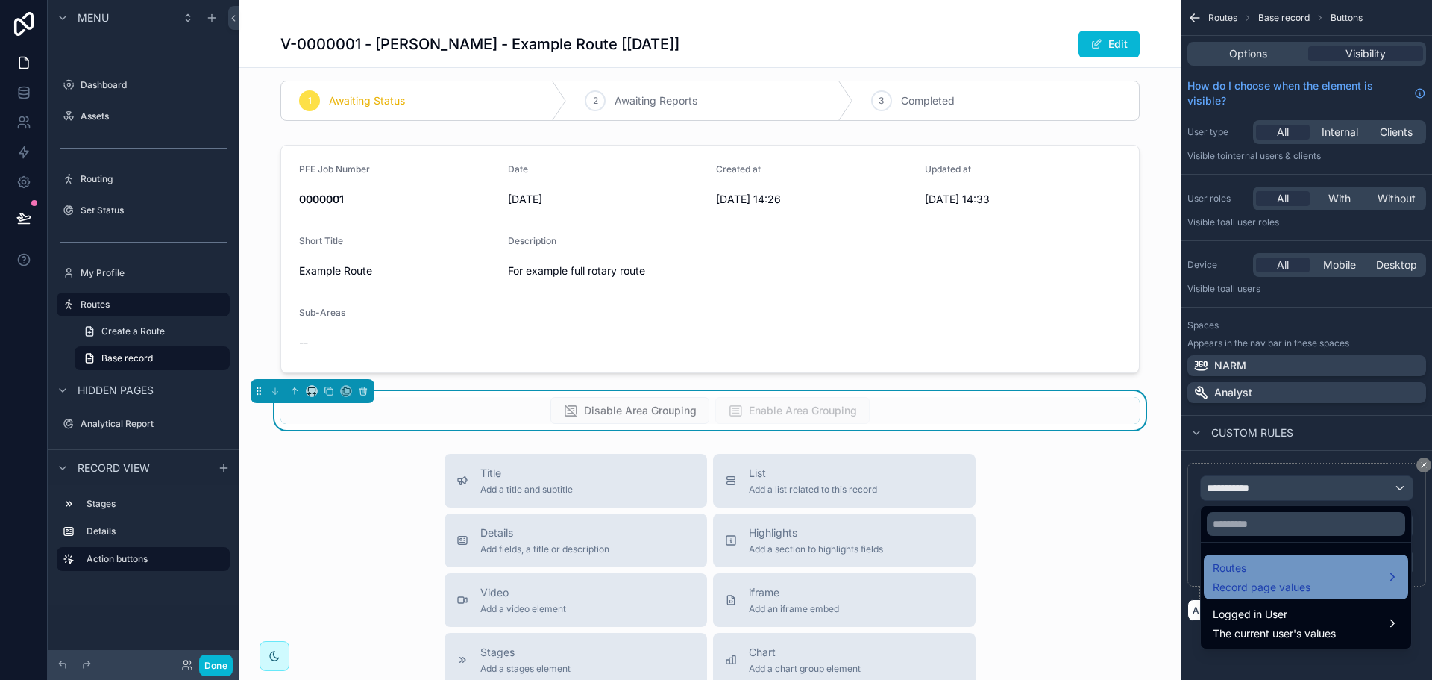
click at [1273, 556] on div "Routes Record page values" at bounding box center [1306, 576] width 204 height 45
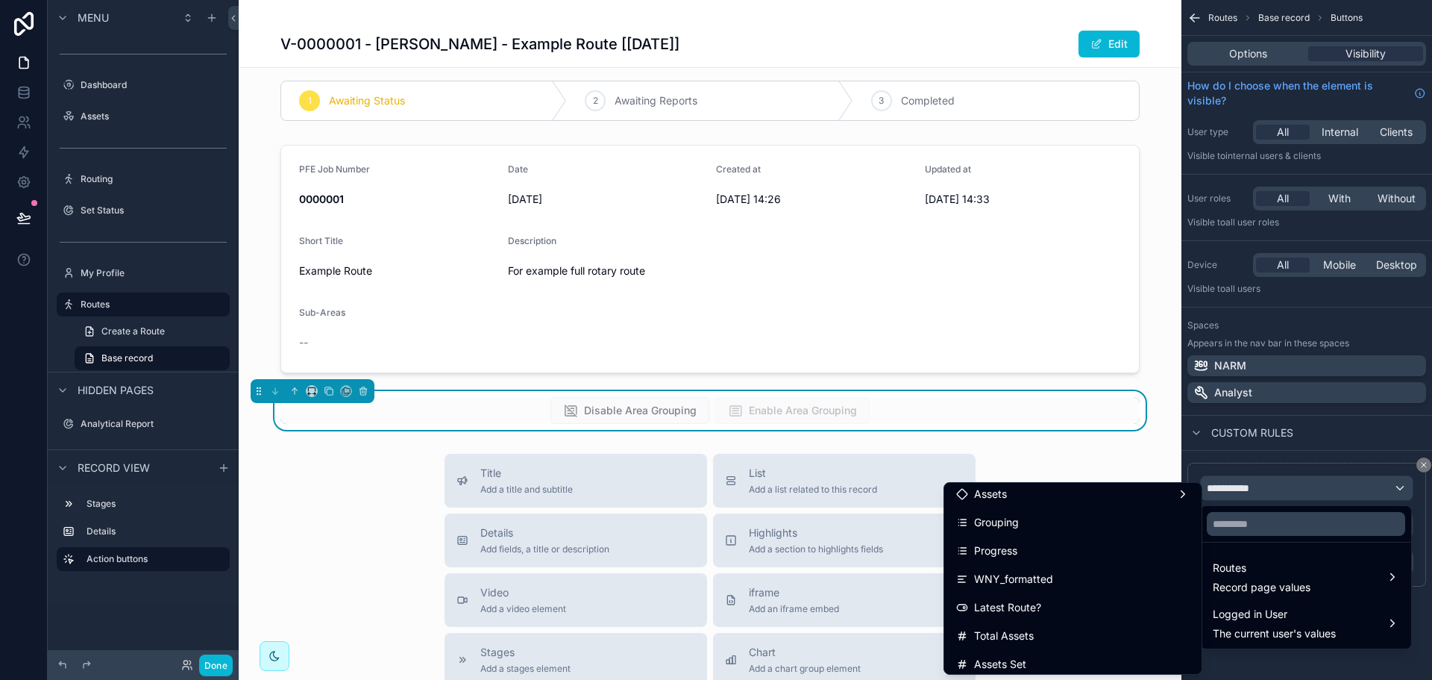
scroll to position [298, 0]
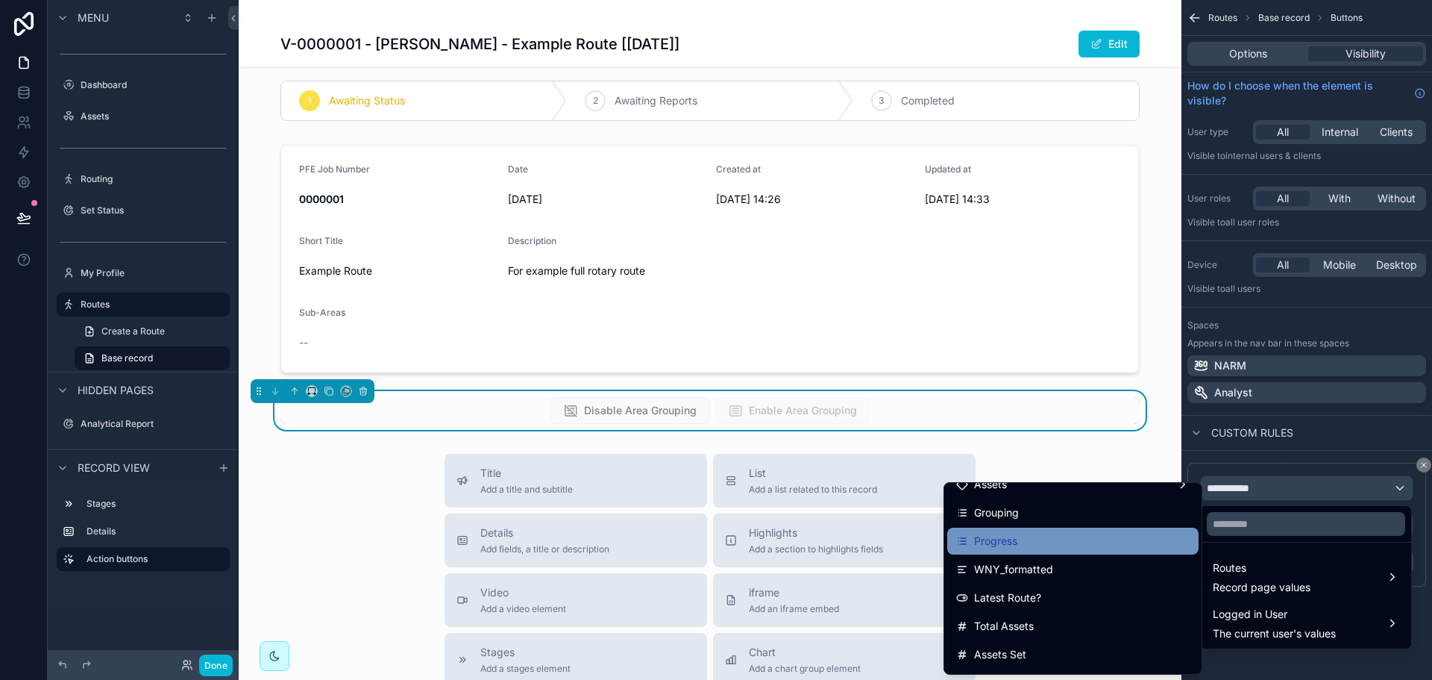
click at [1019, 535] on div "Progress" at bounding box center [1072, 541] width 233 height 18
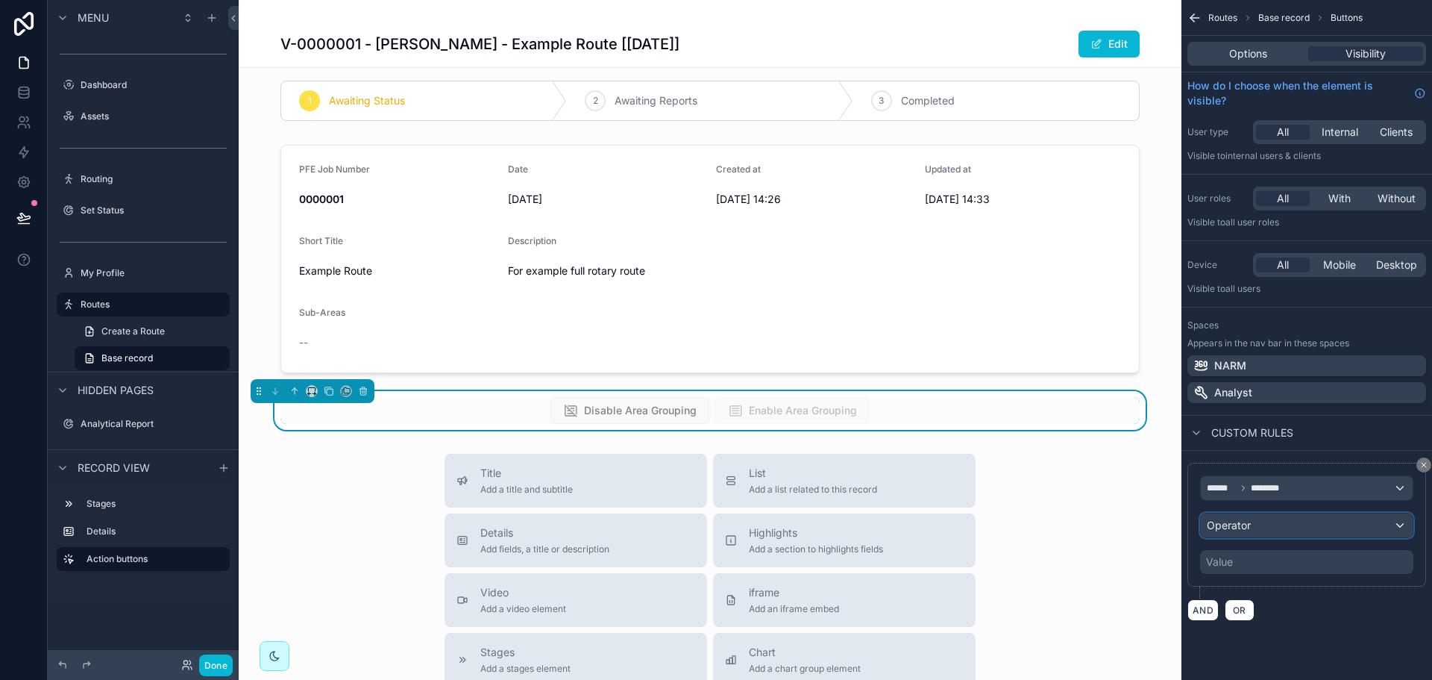
click at [1296, 529] on div "Operator" at bounding box center [1307, 525] width 212 height 24
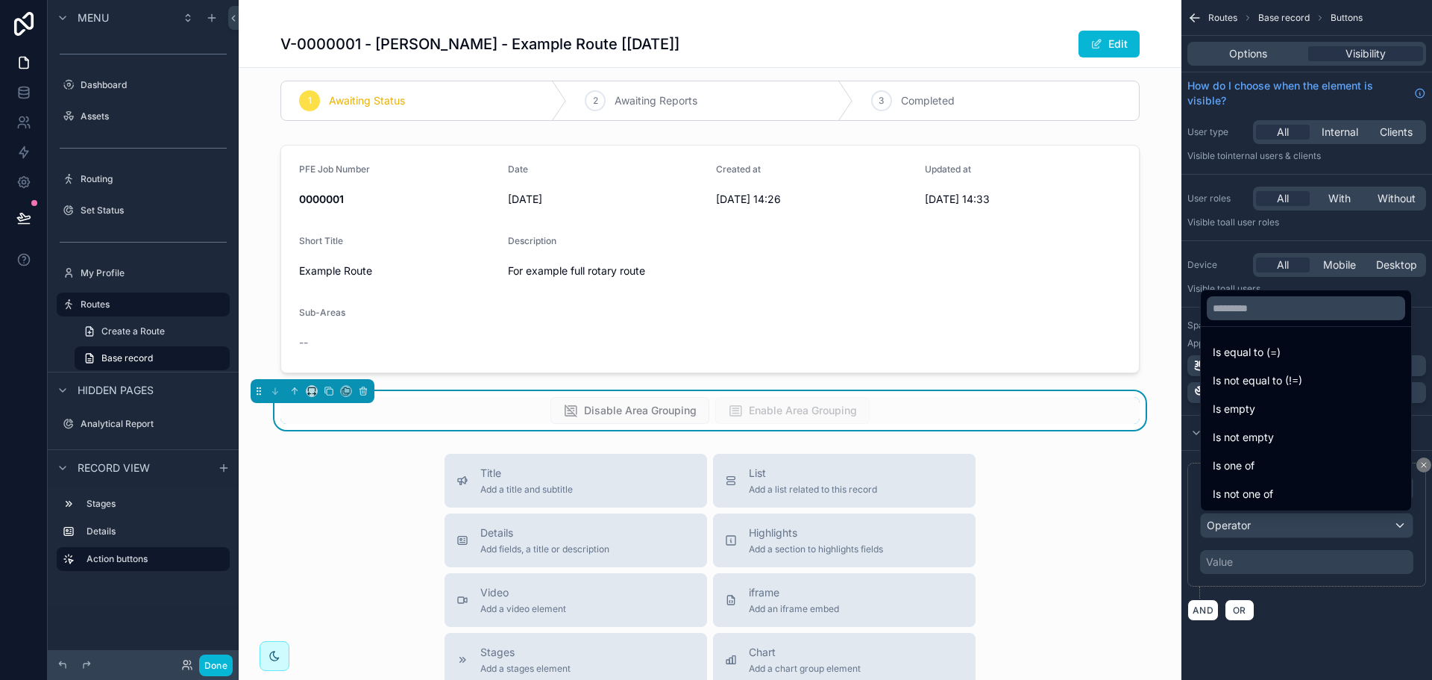
click at [1302, 378] on span "Is not equal to (!=)" at bounding box center [1258, 380] width 90 height 18
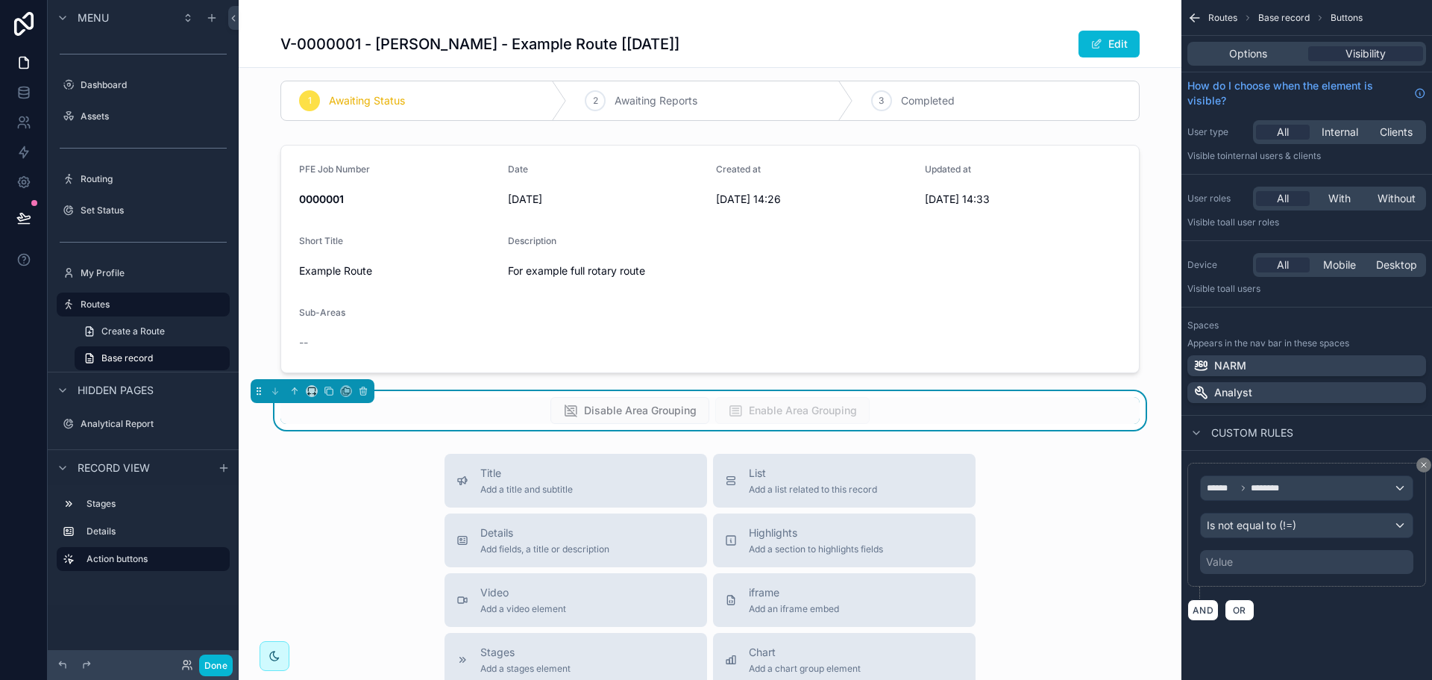
click at [1288, 559] on div "Value" at bounding box center [1306, 562] width 213 height 24
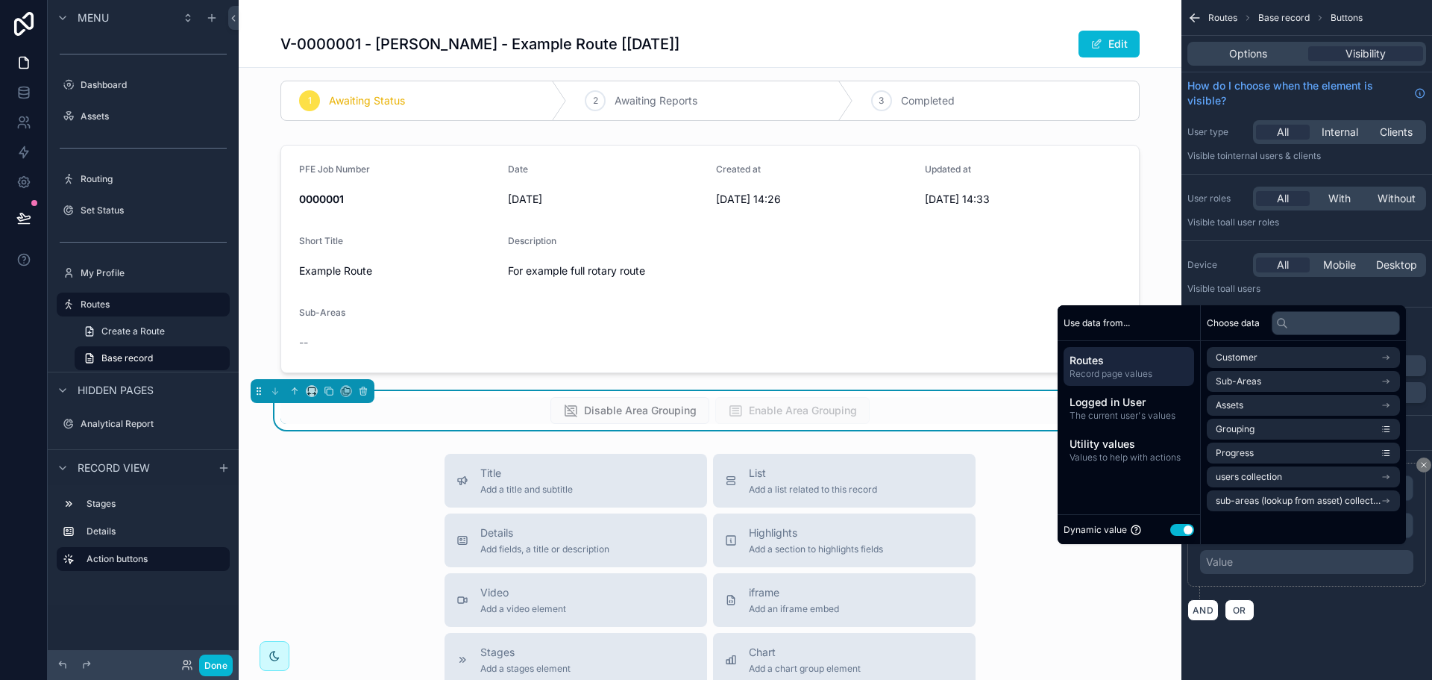
click at [1181, 529] on button "Use setting" at bounding box center [1182, 530] width 24 height 12
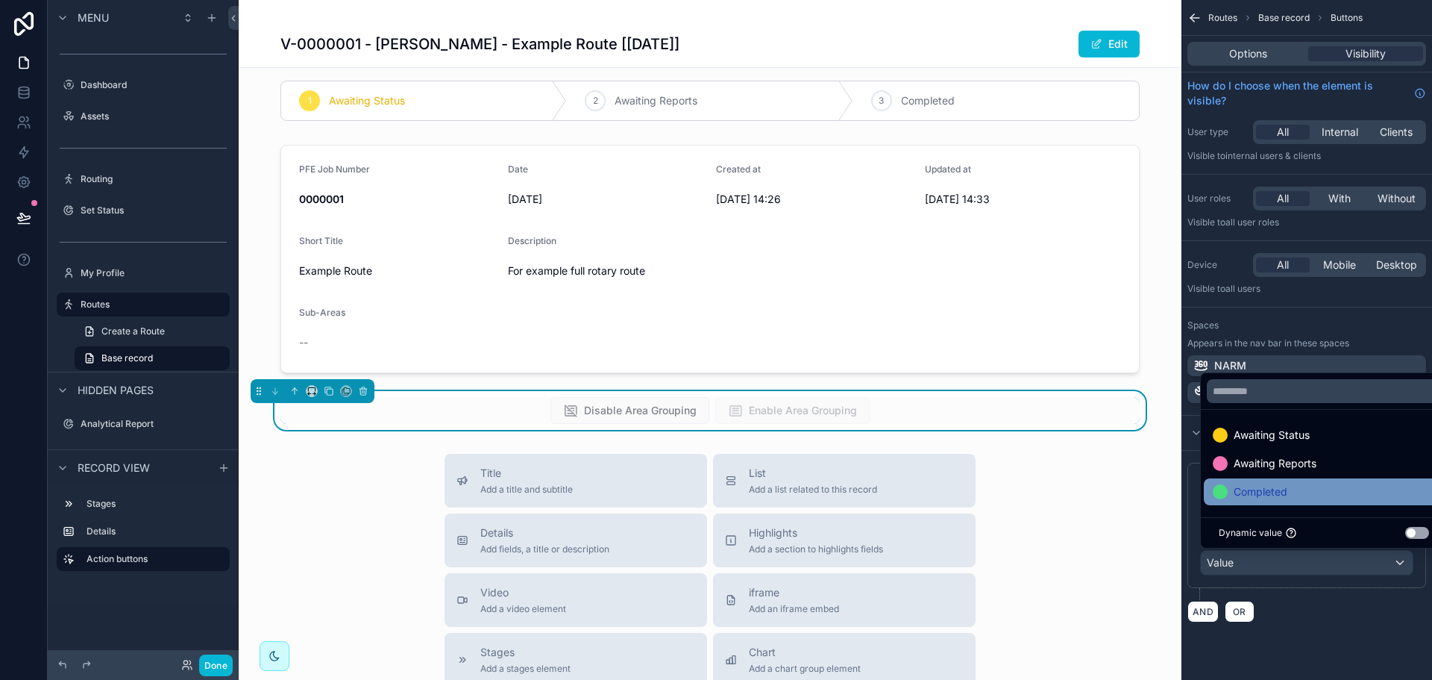
click at [1274, 493] on span "Completed" at bounding box center [1261, 492] width 54 height 18
click at [1280, 631] on div "****** ******** Is not equal to (!=) Completed AND OR" at bounding box center [1307, 542] width 251 height 183
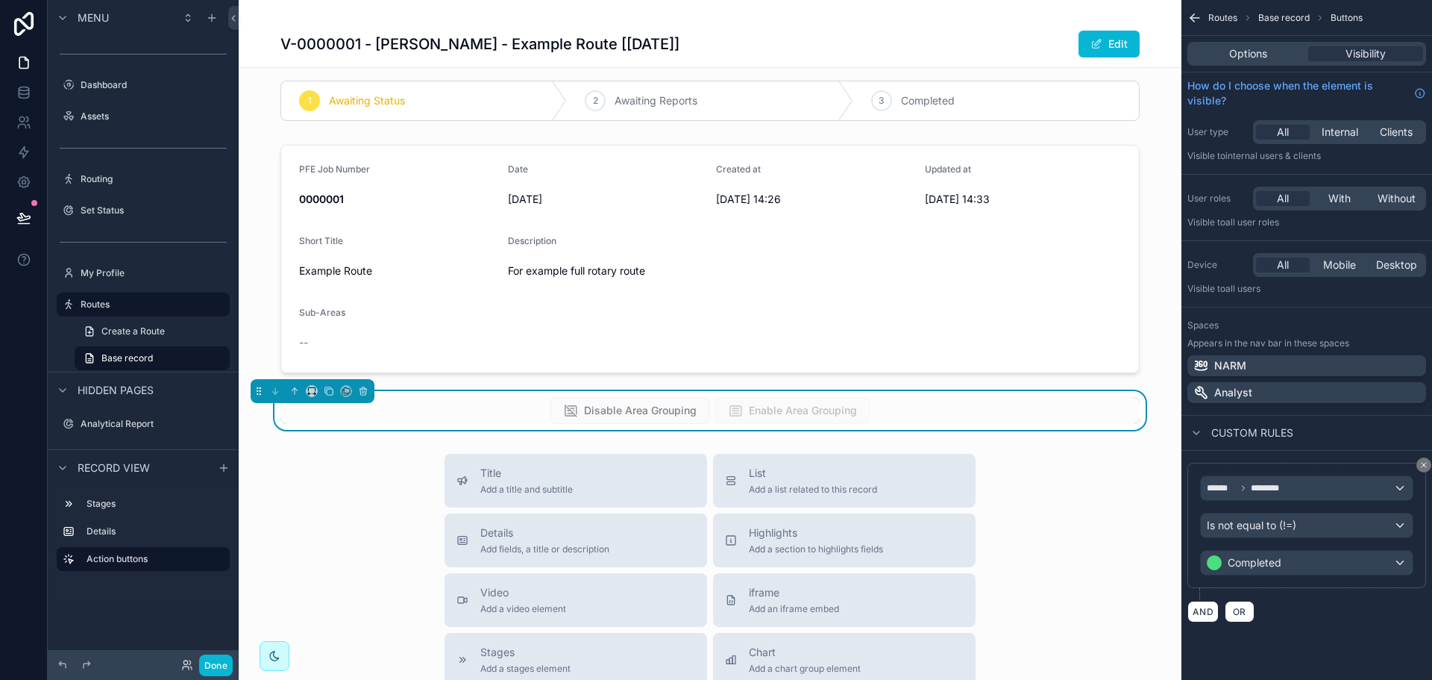
drag, startPoint x: 1050, startPoint y: 494, endPoint x: 942, endPoint y: 504, distance: 108.7
click at [909, 495] on button "List Add a list related to this record" at bounding box center [844, 481] width 263 height 54
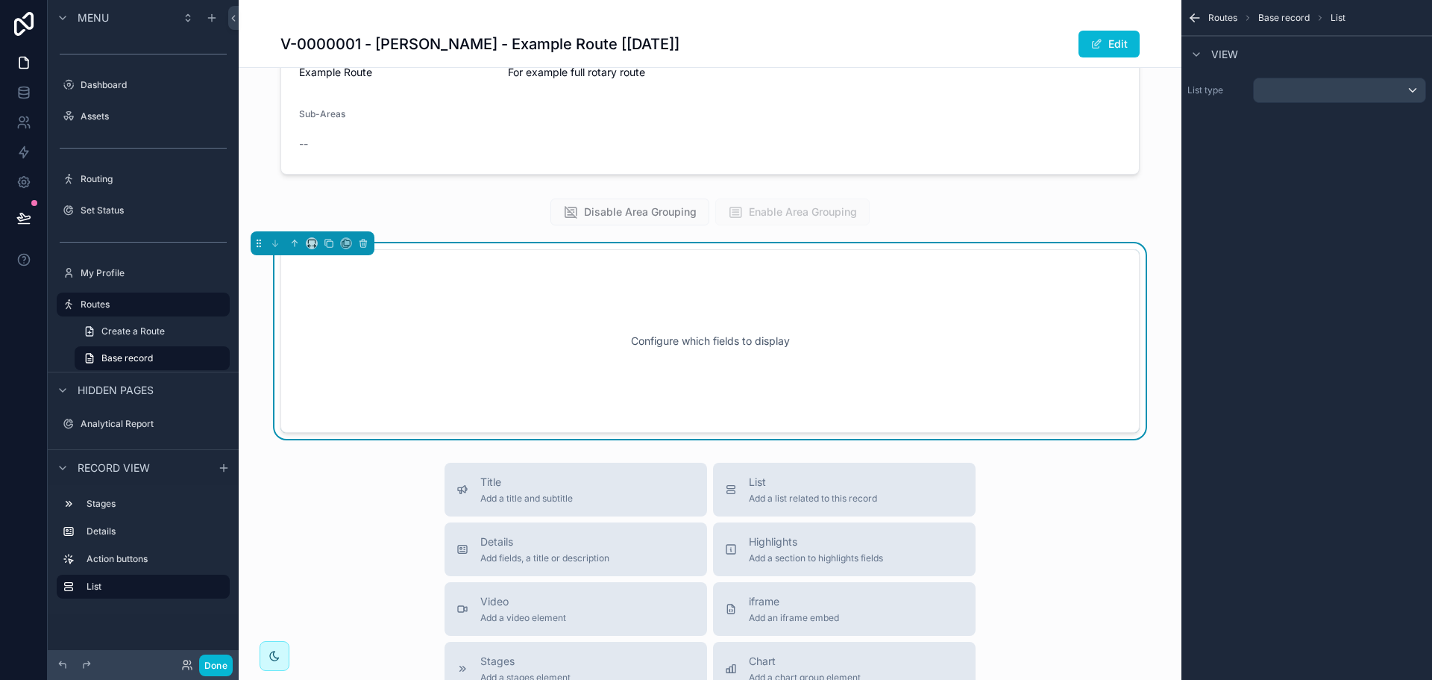
scroll to position [210, 0]
click at [1367, 90] on div "scrollable content" at bounding box center [1340, 90] width 172 height 24
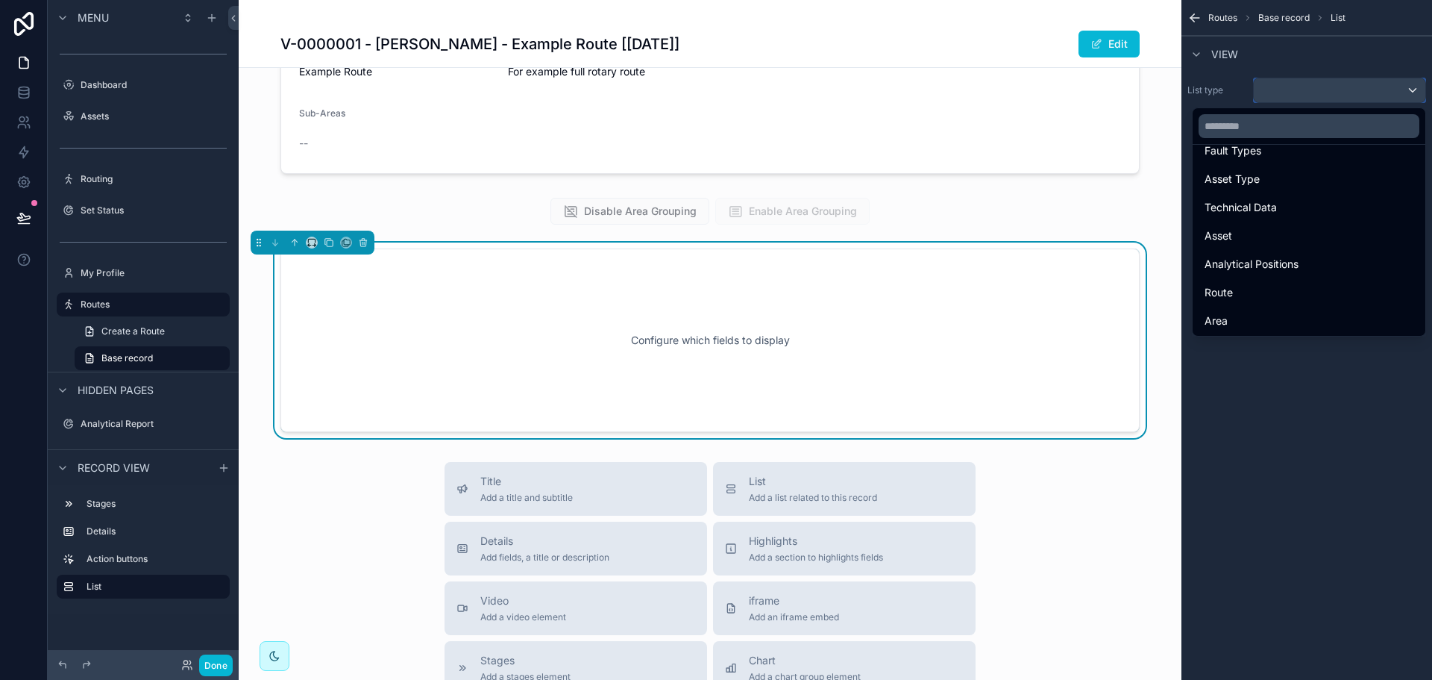
scroll to position [224, 0]
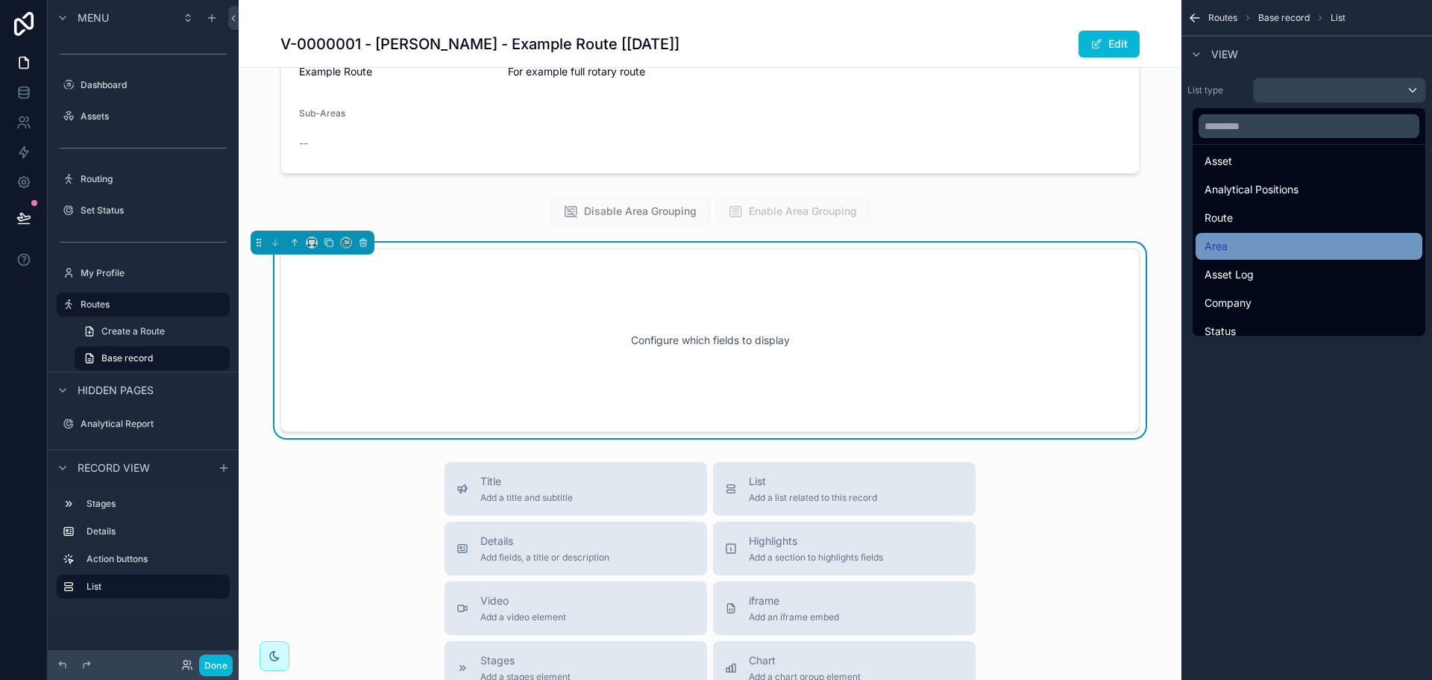
click at [1281, 242] on div "Area" at bounding box center [1309, 246] width 209 height 18
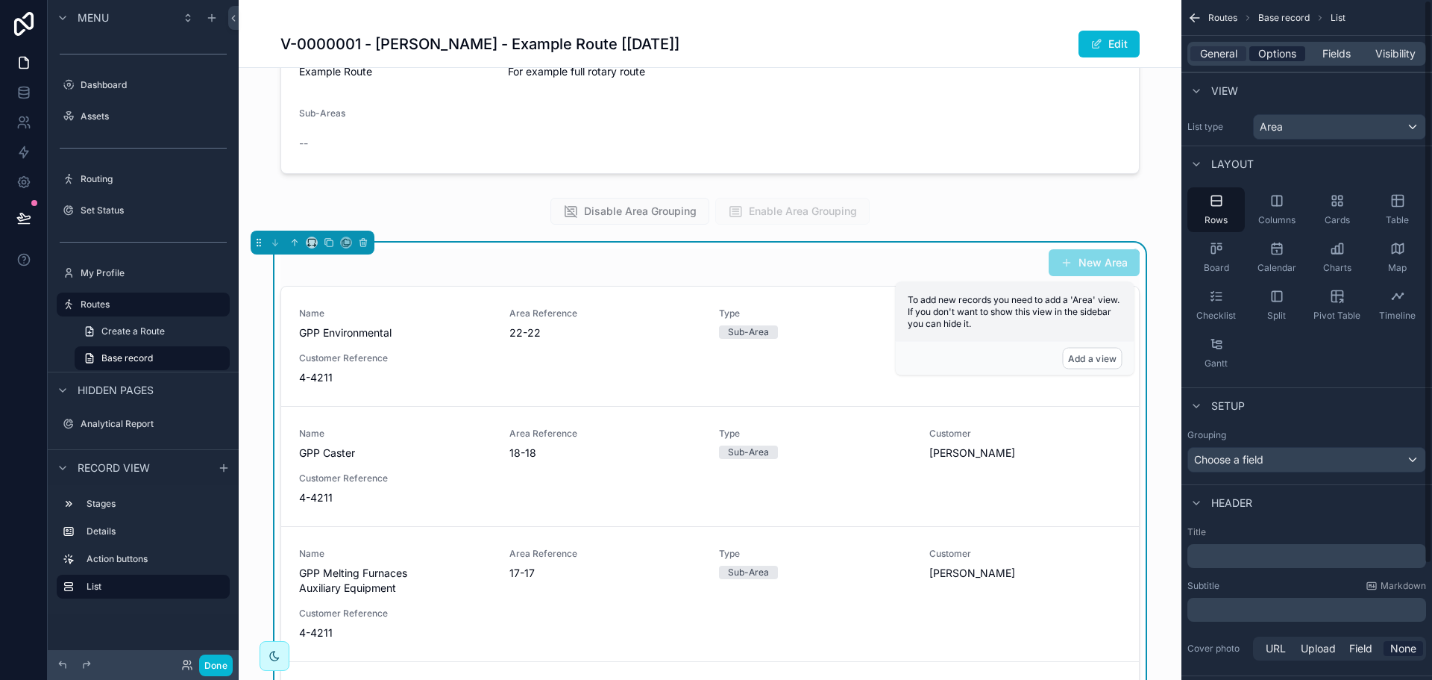
click at [1299, 56] on div "Options" at bounding box center [1277, 53] width 56 height 15
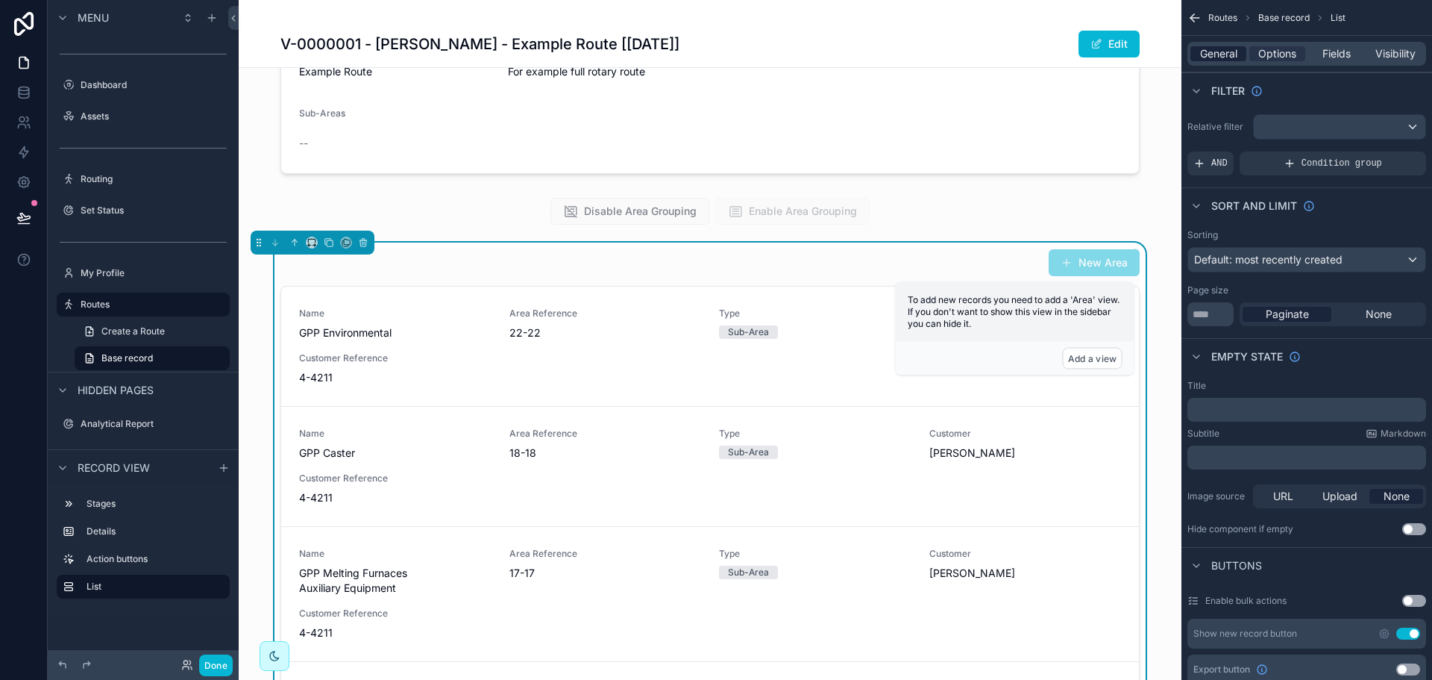
click at [1230, 60] on span "General" at bounding box center [1218, 53] width 37 height 15
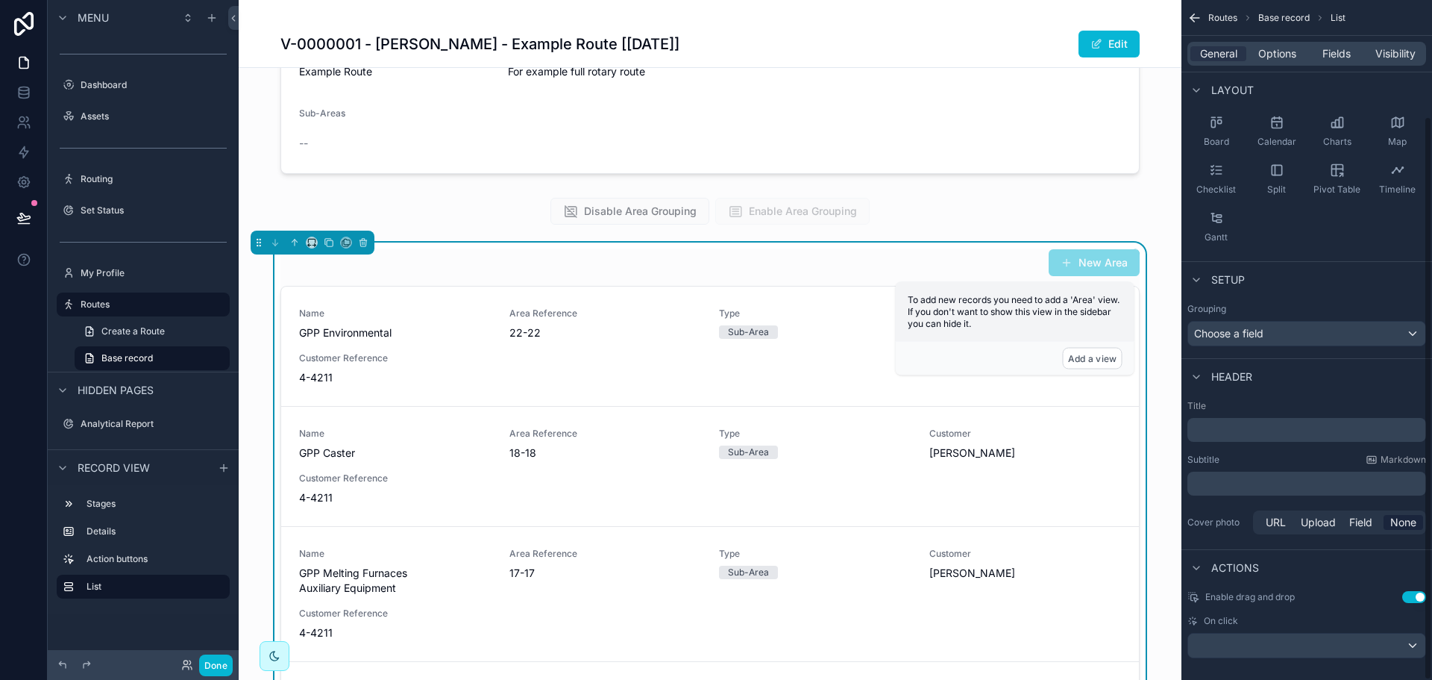
scroll to position [140, 0]
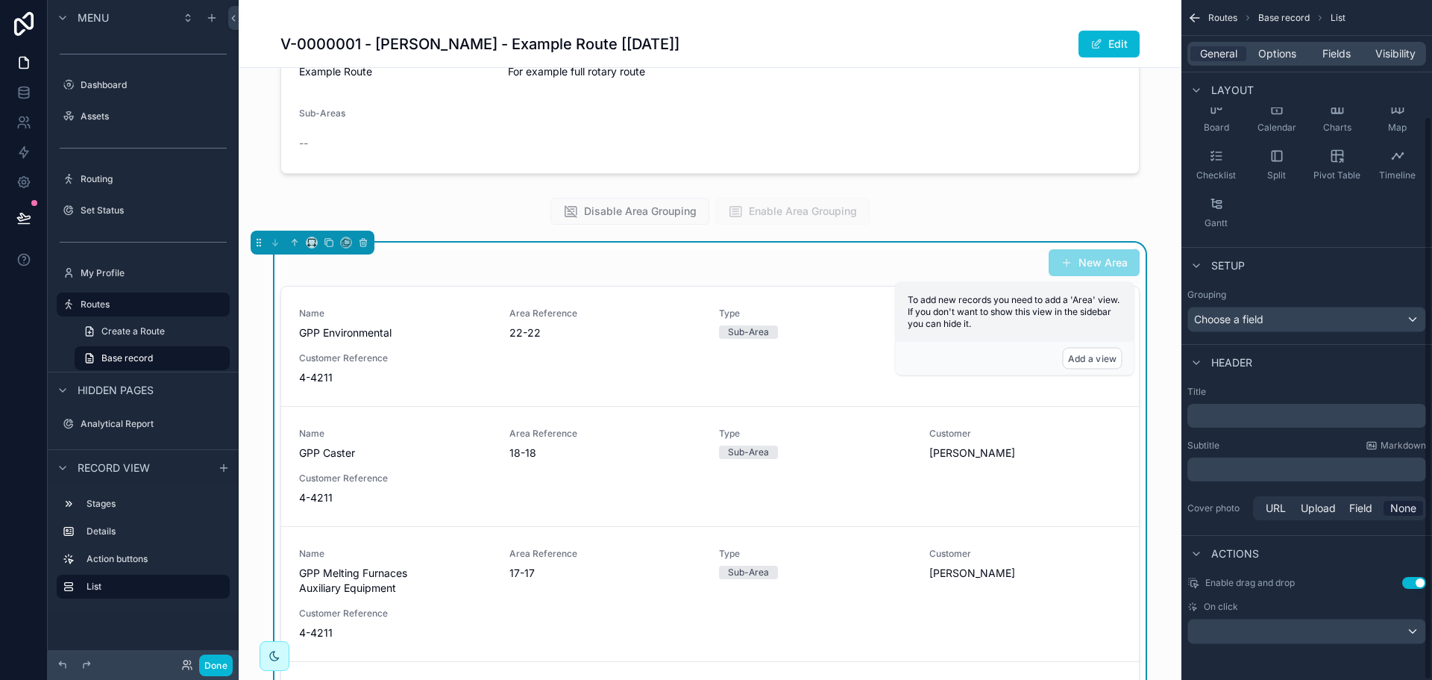
click at [1405, 583] on button "Use setting" at bounding box center [1414, 583] width 24 height 12
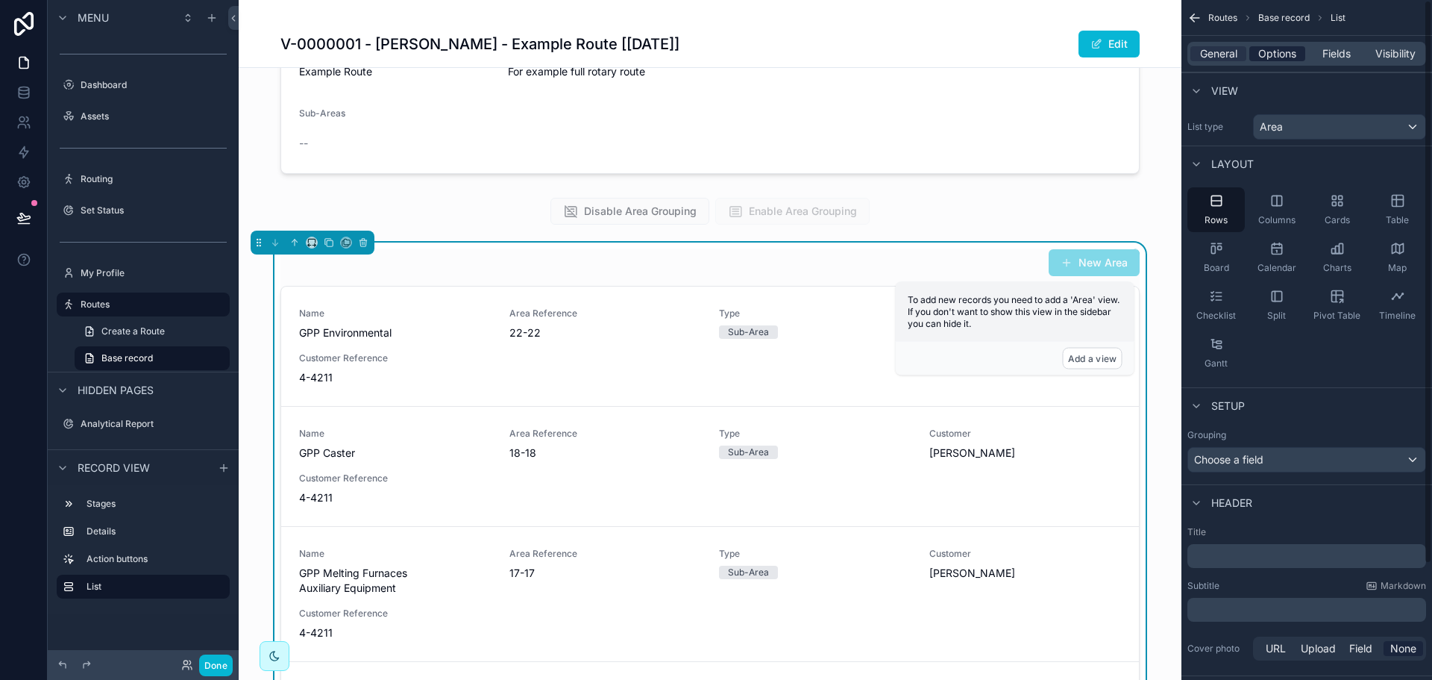
click at [1289, 57] on span "Options" at bounding box center [1277, 53] width 38 height 15
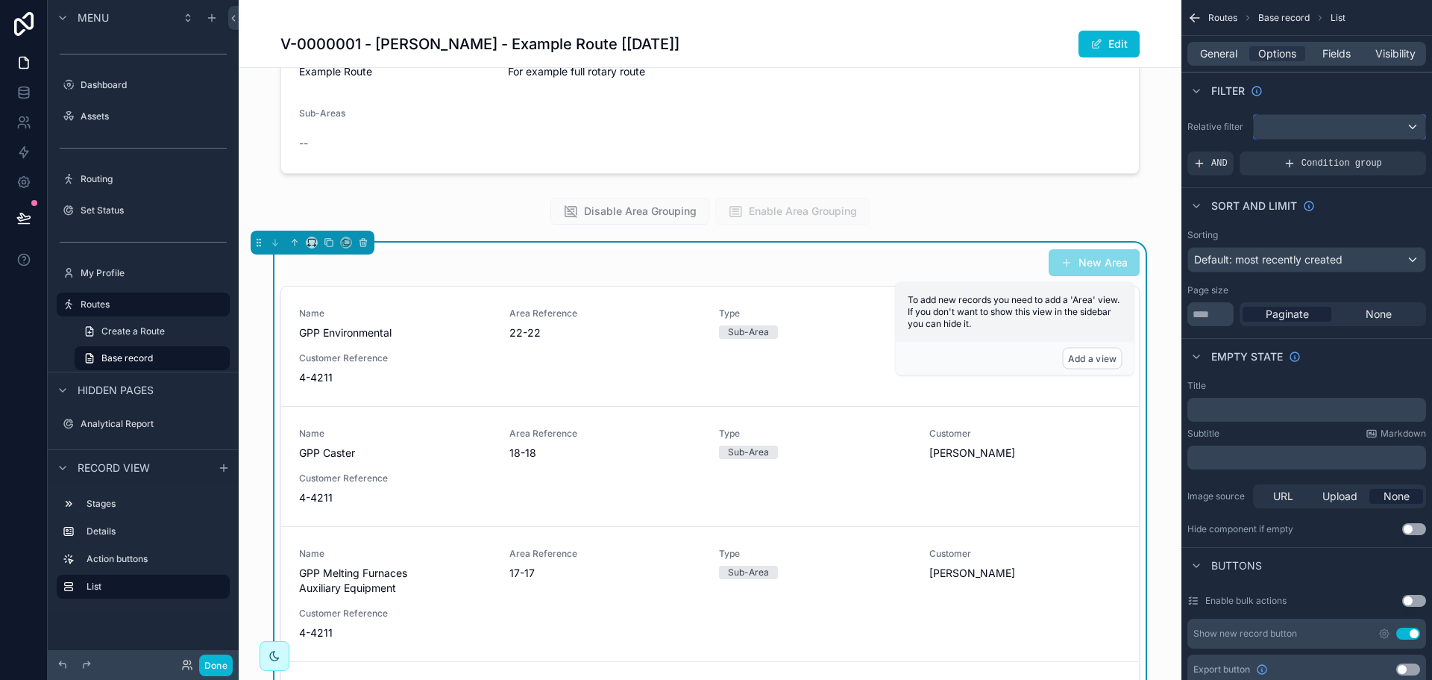
click at [1284, 125] on div "scrollable content" at bounding box center [1340, 127] width 172 height 24
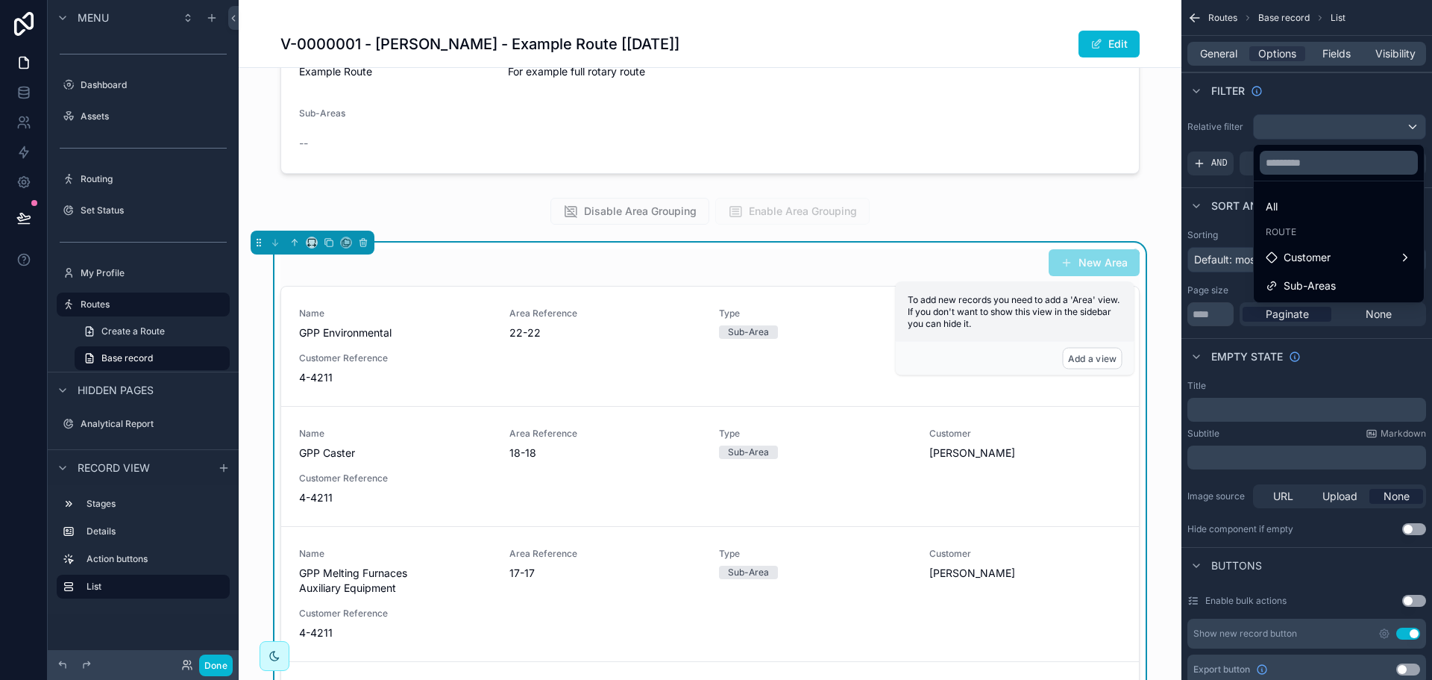
click at [1317, 286] on span "Sub-Areas" at bounding box center [1310, 286] width 52 height 18
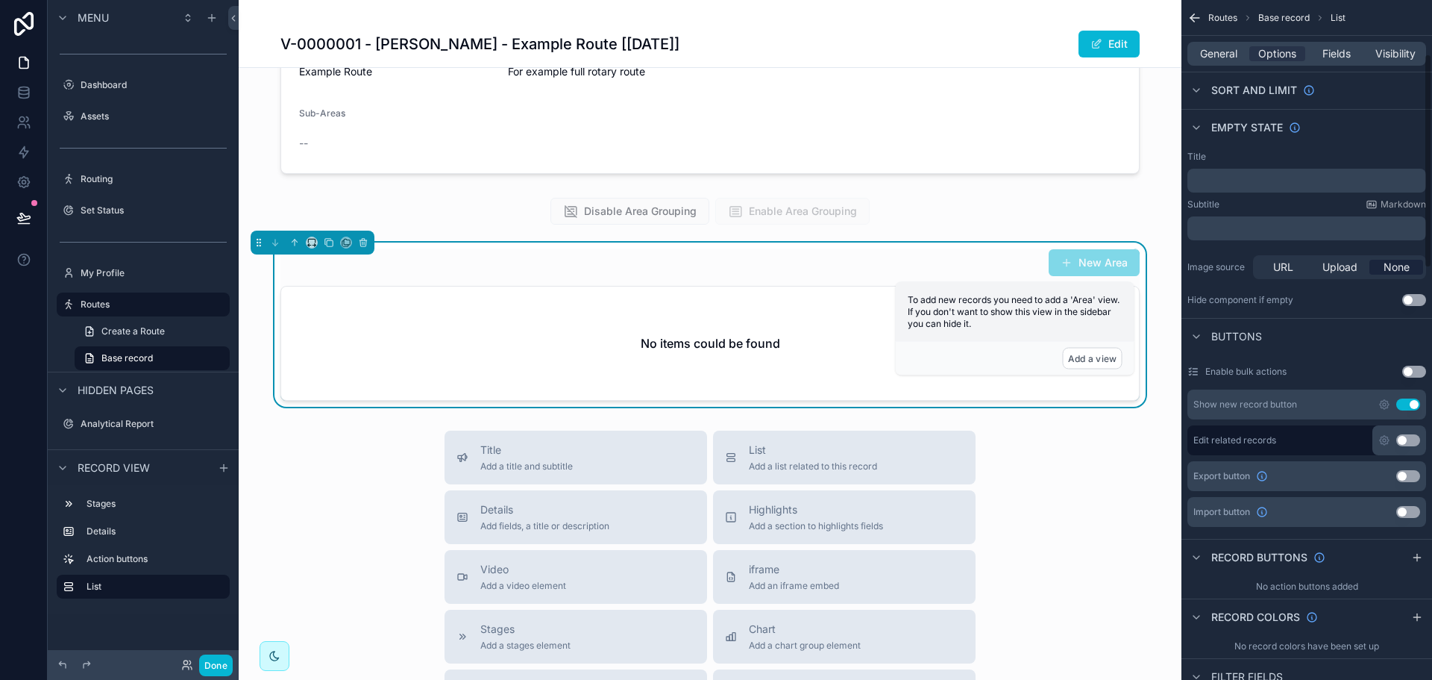
scroll to position [298, 0]
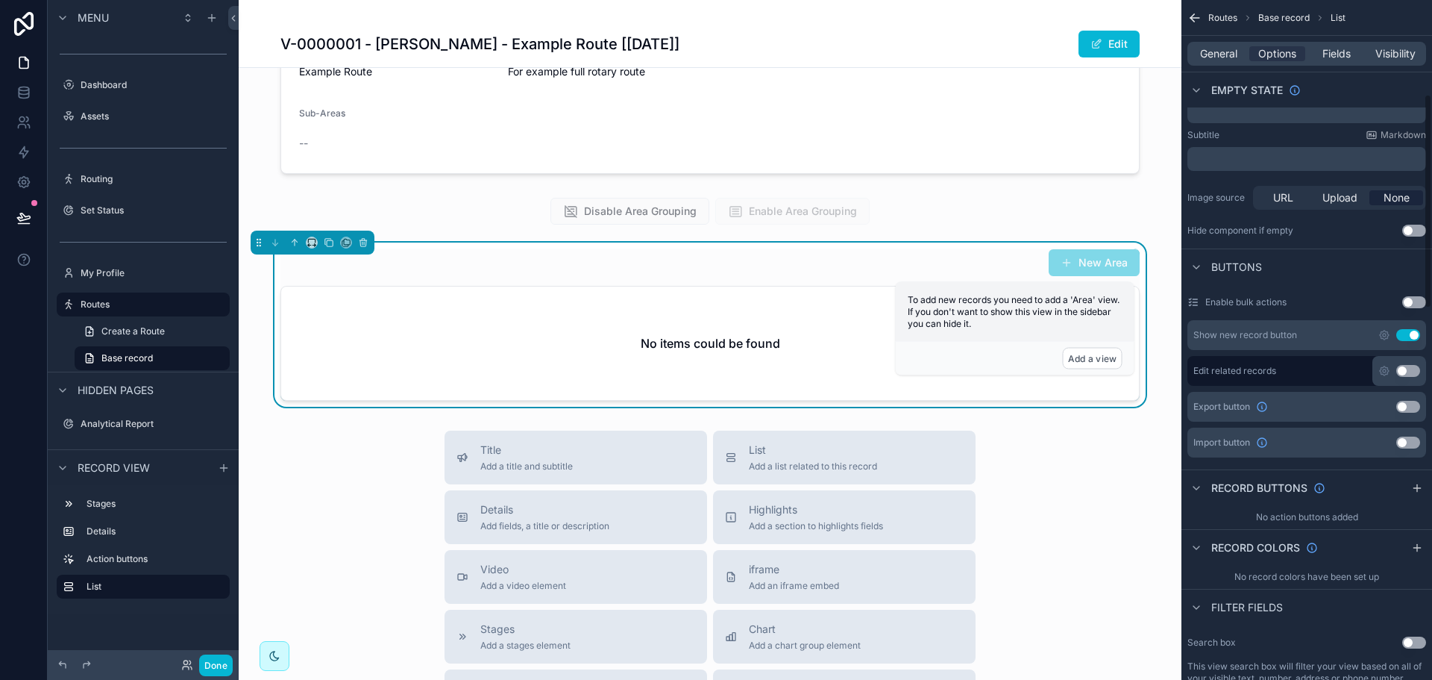
click at [1415, 335] on button "Use setting" at bounding box center [1408, 335] width 24 height 12
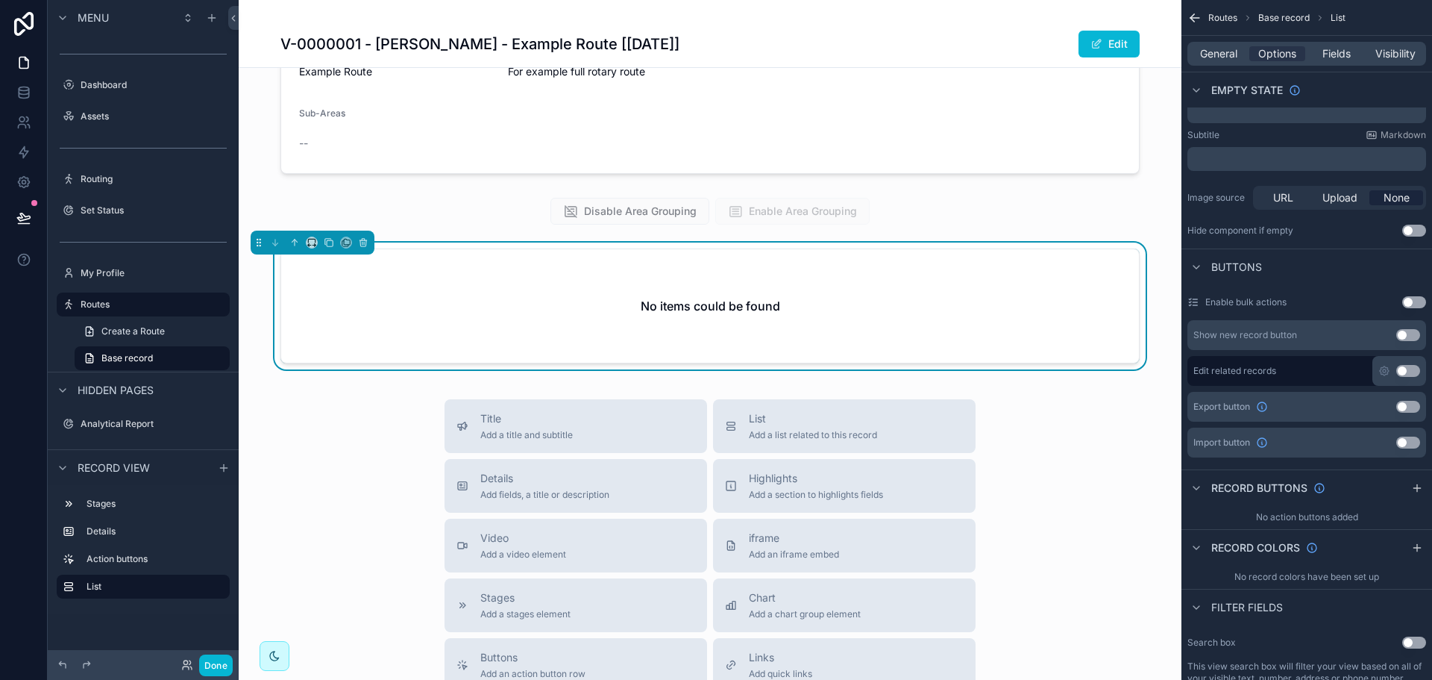
click at [1413, 371] on button "Use setting" at bounding box center [1408, 371] width 24 height 12
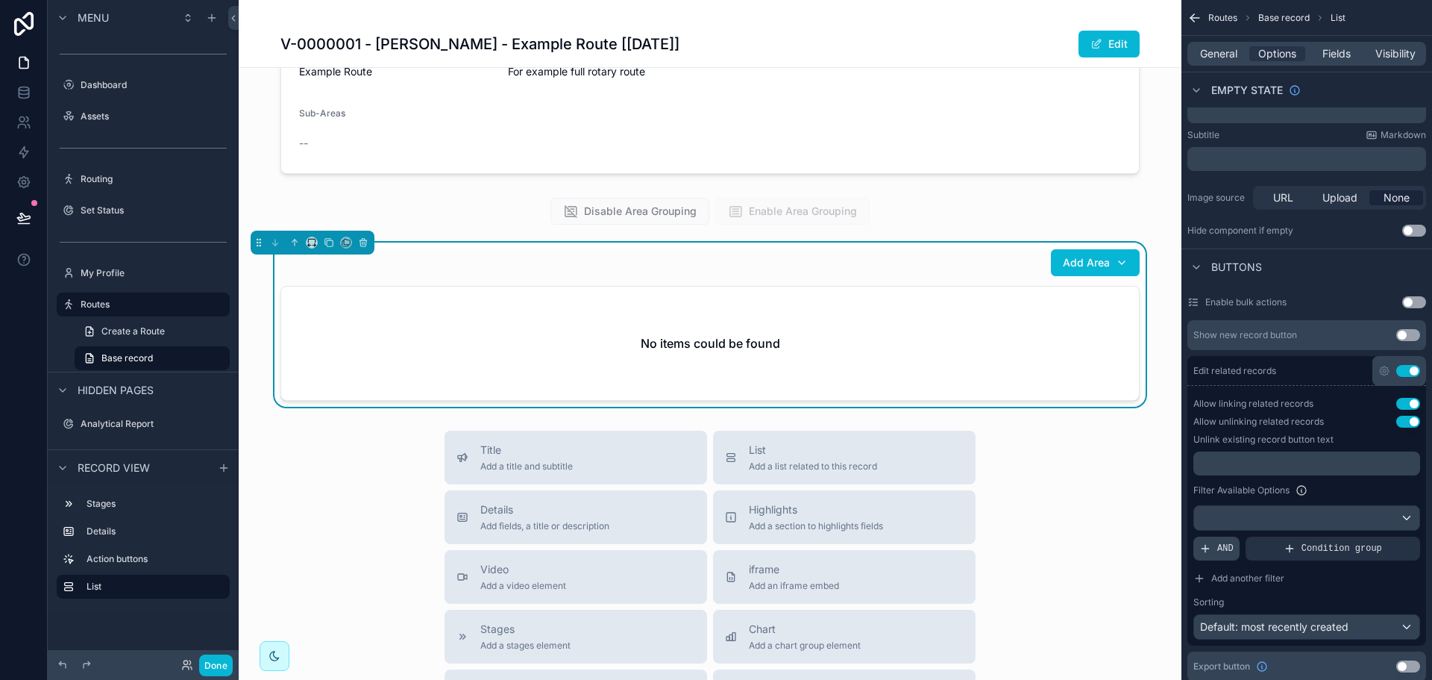
click at [1217, 550] on span "AND" at bounding box center [1225, 548] width 16 height 12
click at [1375, 539] on div "scrollable content" at bounding box center [1382, 537] width 21 height 21
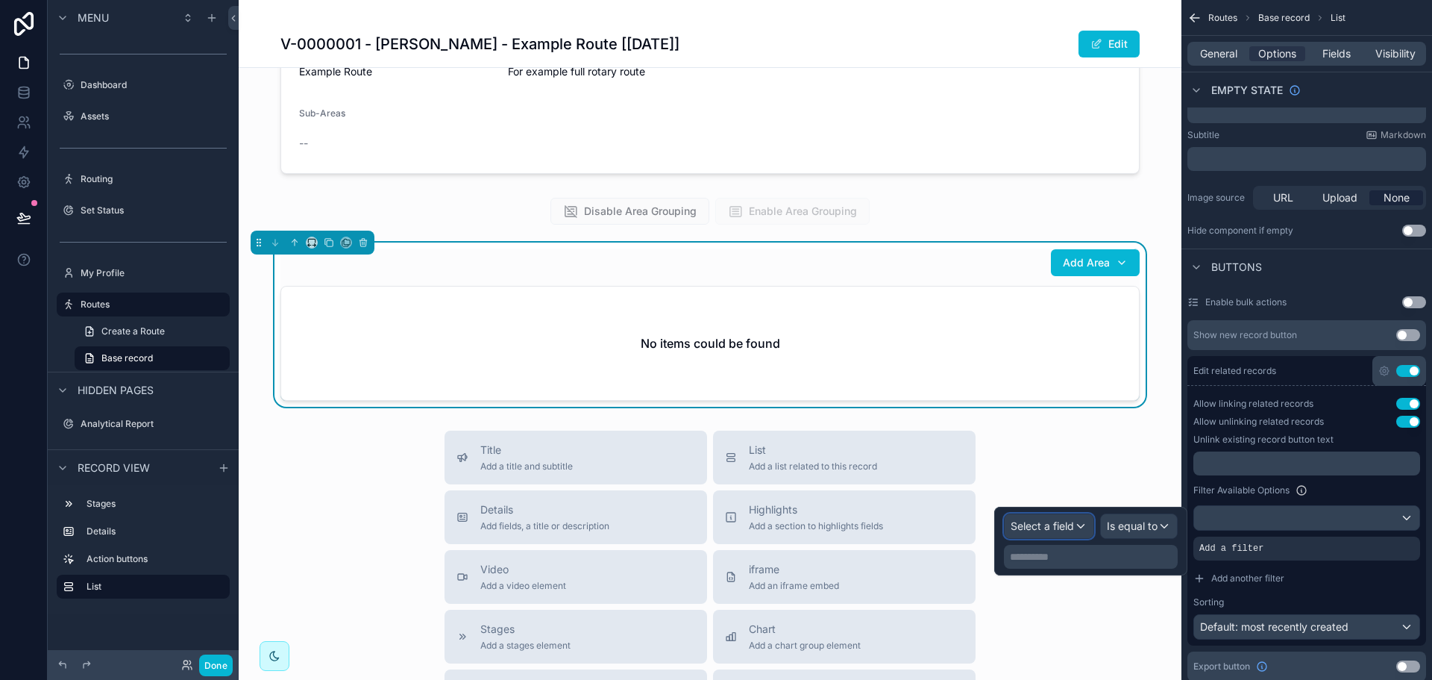
click at [1077, 523] on div "Select a field" at bounding box center [1049, 526] width 89 height 24
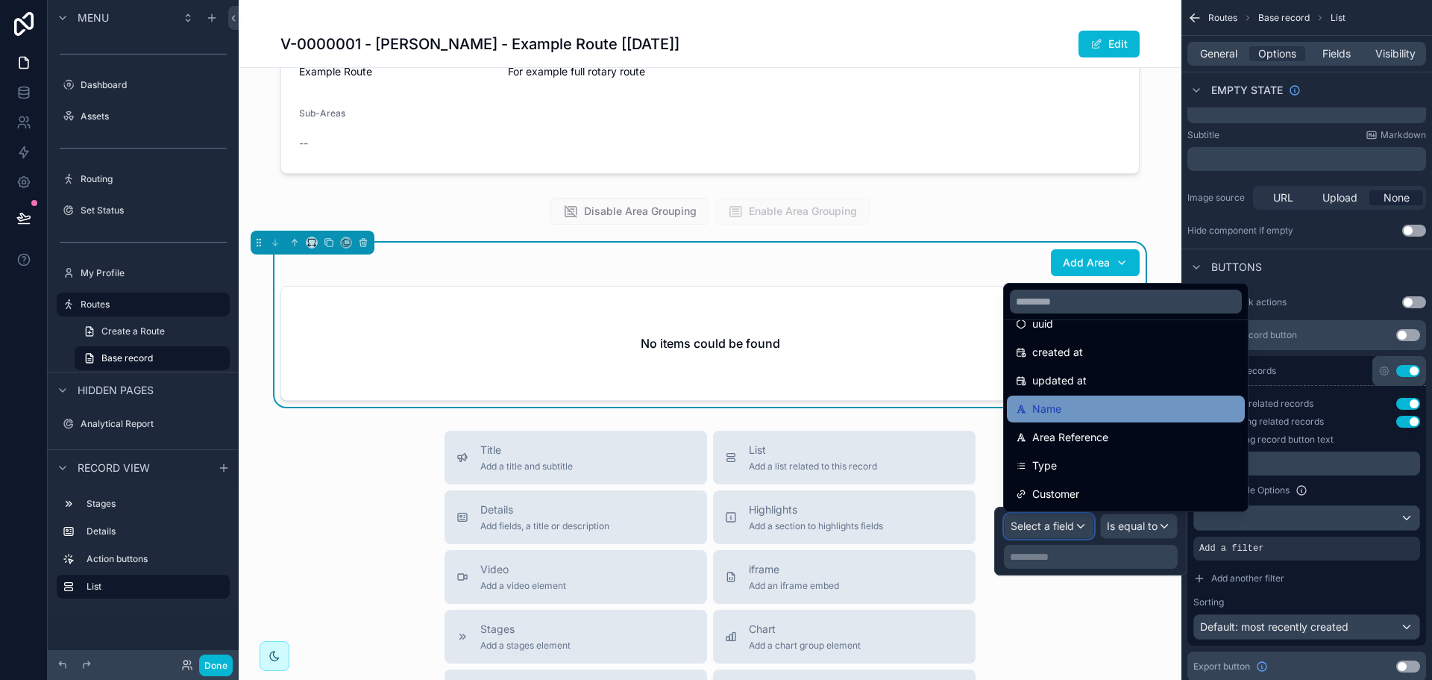
scroll to position [149, 0]
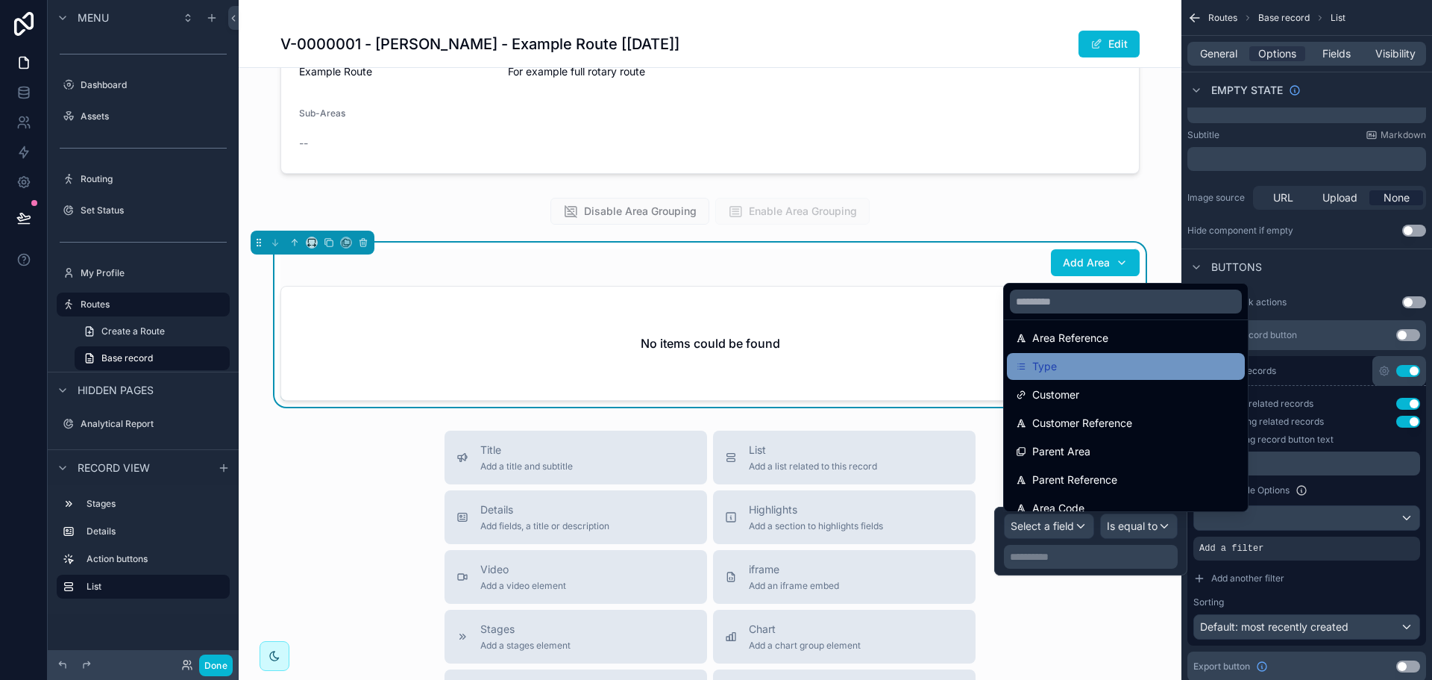
click at [1088, 364] on div "Type" at bounding box center [1126, 366] width 220 height 18
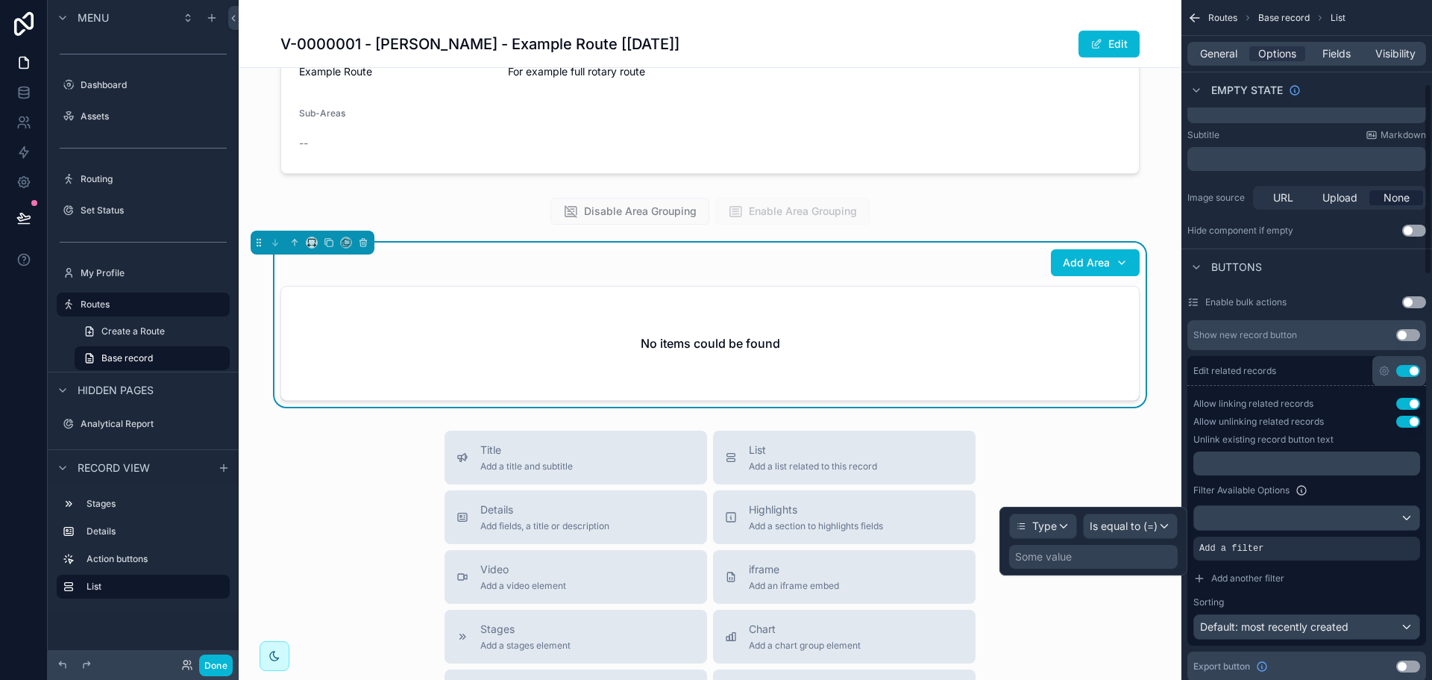
click at [1117, 552] on div "Some value" at bounding box center [1093, 557] width 169 height 24
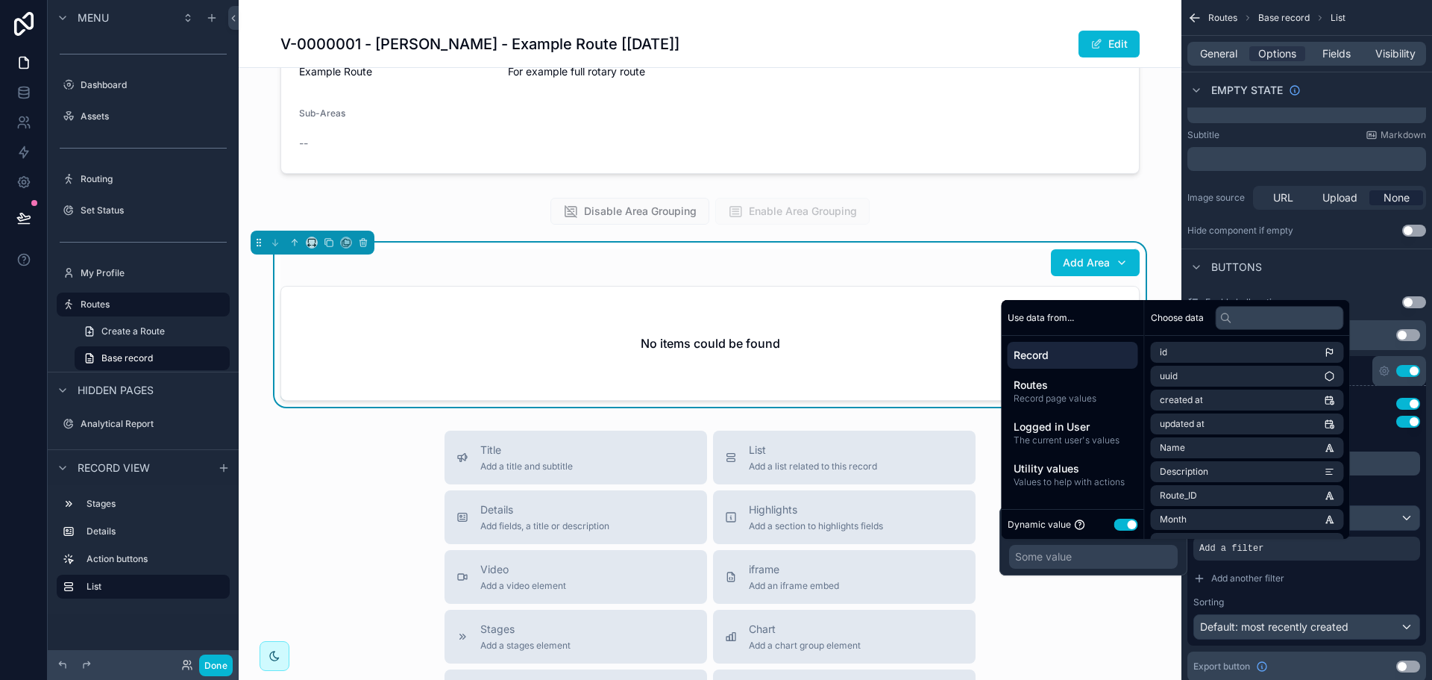
click at [1129, 522] on button "Use setting" at bounding box center [1126, 524] width 24 height 12
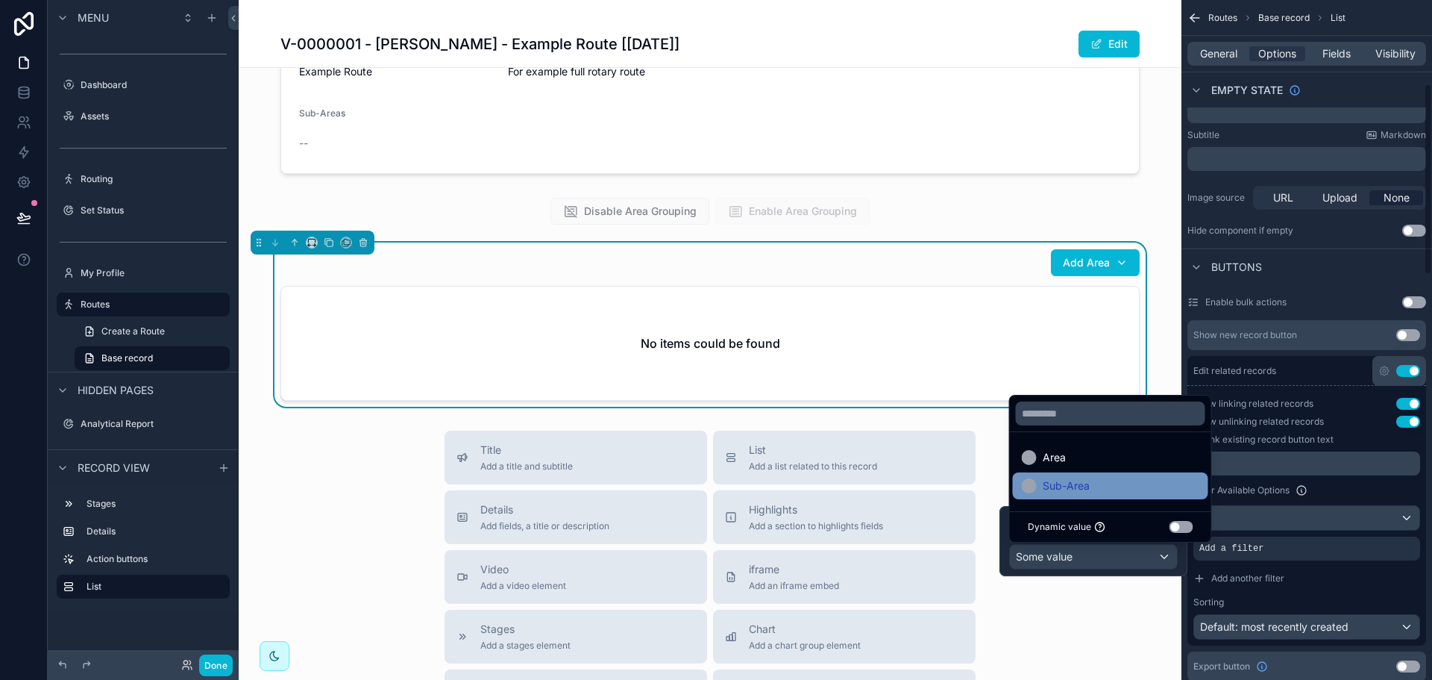
click at [1122, 495] on div "Sub-Area" at bounding box center [1110, 485] width 195 height 27
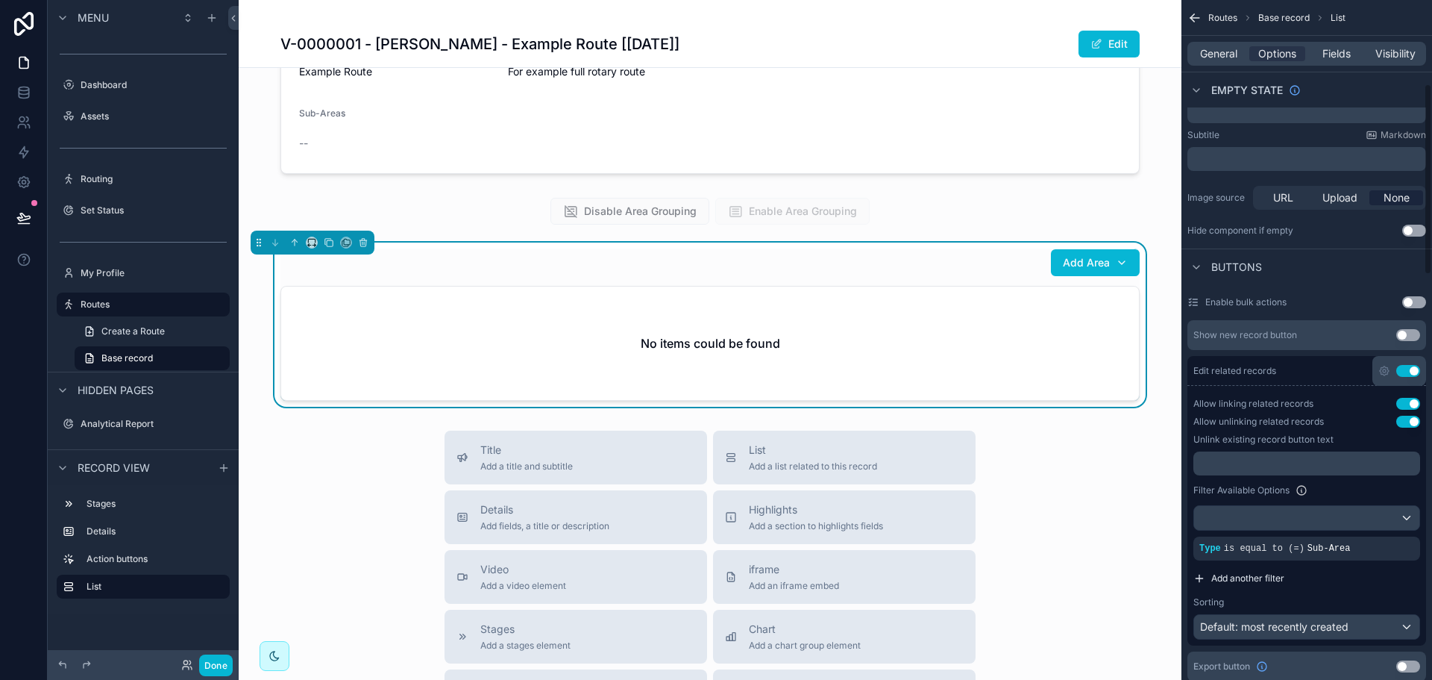
click at [1319, 576] on button "Add another filter" at bounding box center [1306, 578] width 227 height 24
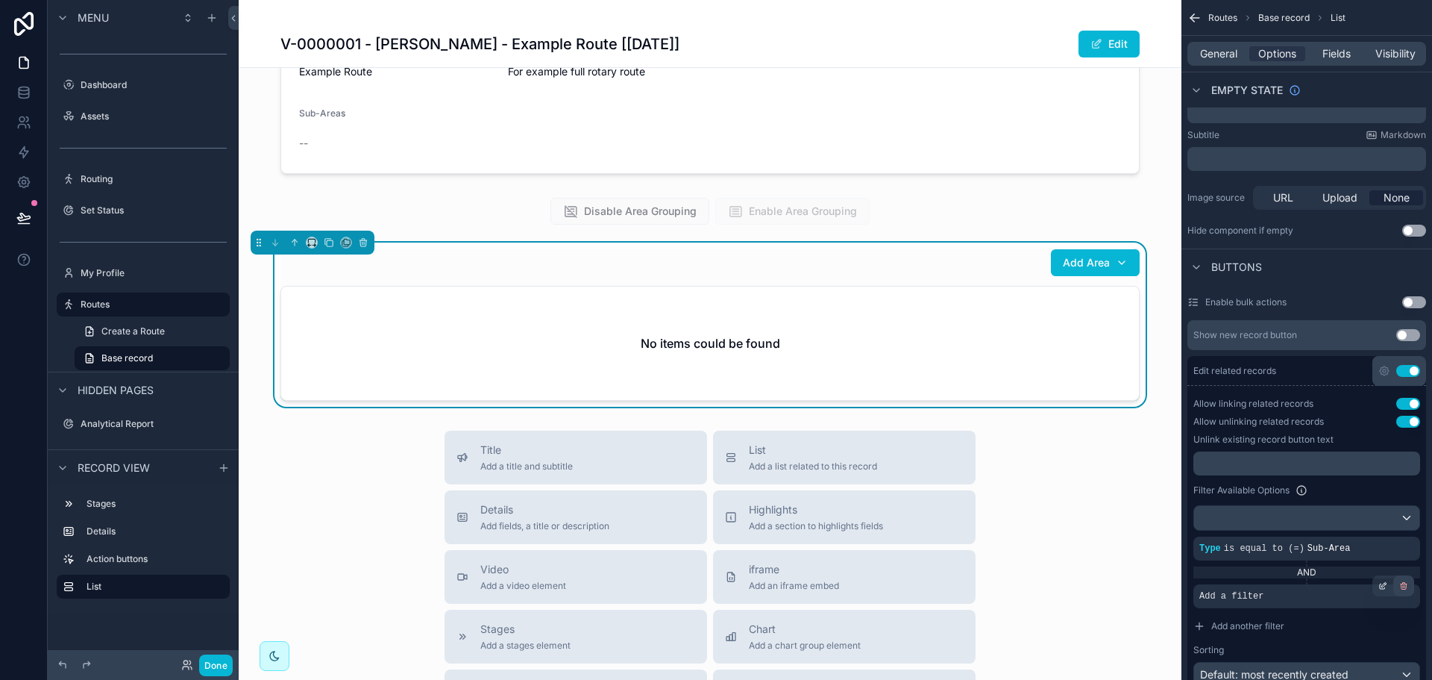
click at [1405, 588] on icon "scrollable content" at bounding box center [1404, 586] width 5 height 5
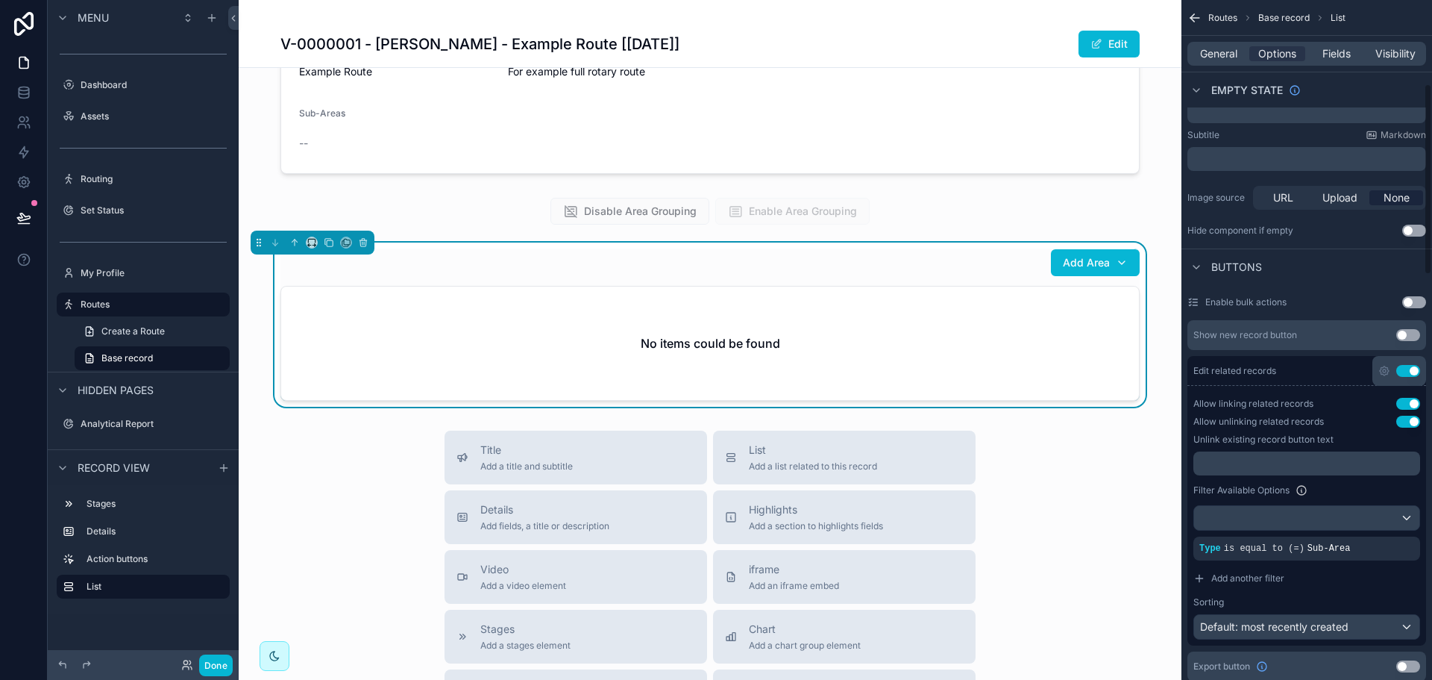
click at [1320, 462] on p "﻿" at bounding box center [1308, 463] width 218 height 12
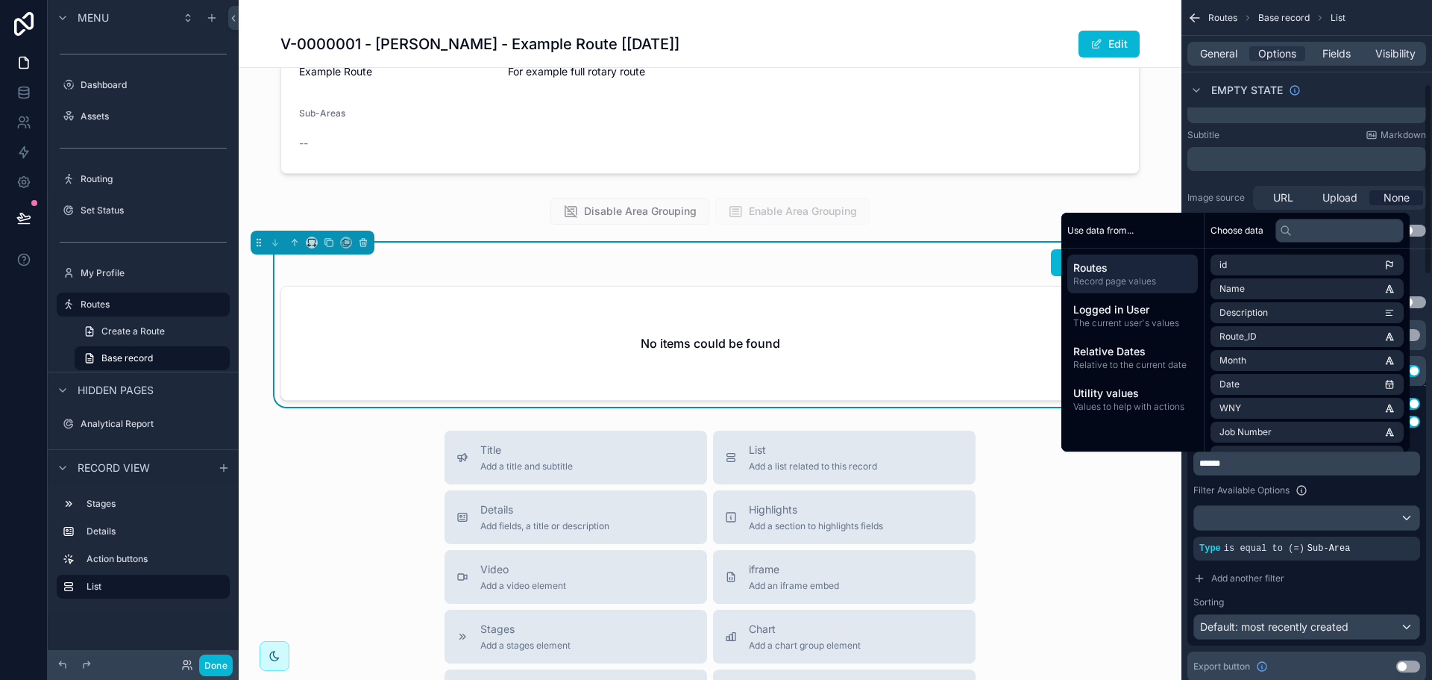
click at [1335, 483] on div "Filter Available Options" at bounding box center [1306, 490] width 227 height 18
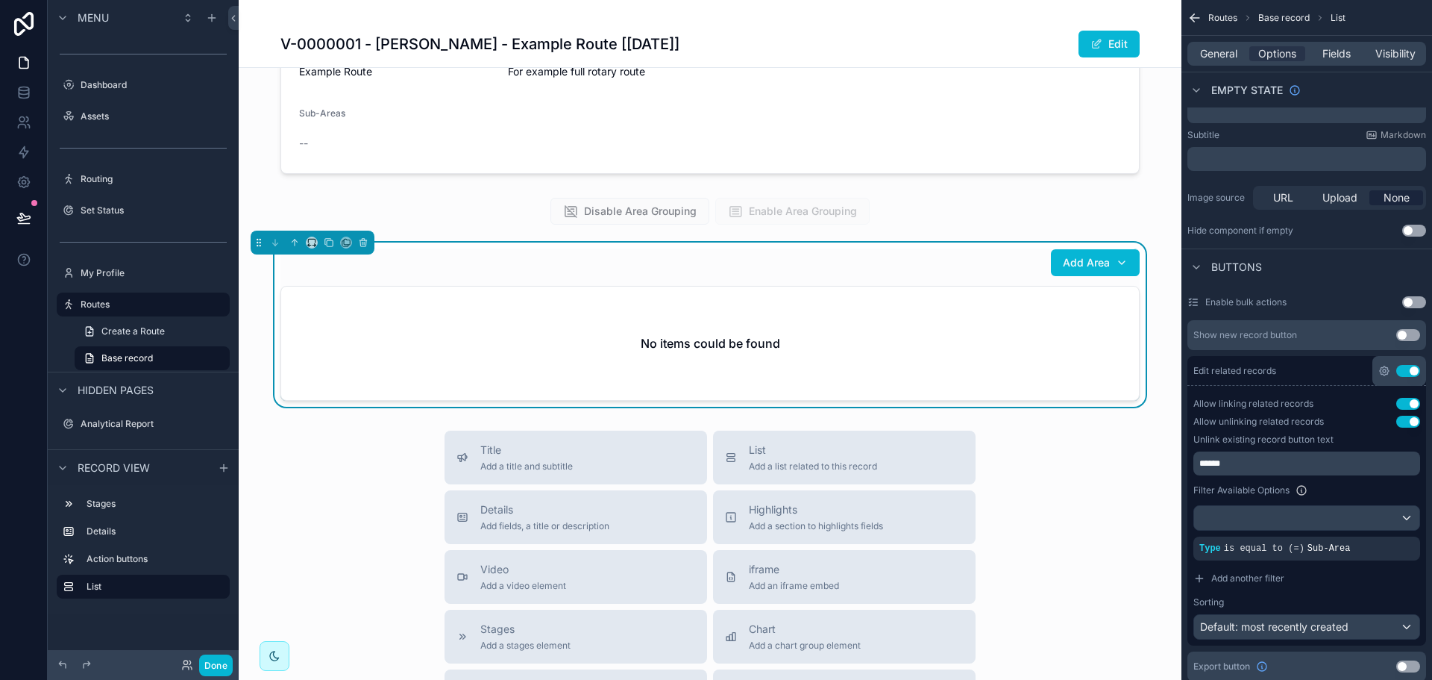
click at [1386, 374] on icon "scrollable content" at bounding box center [1384, 371] width 12 height 12
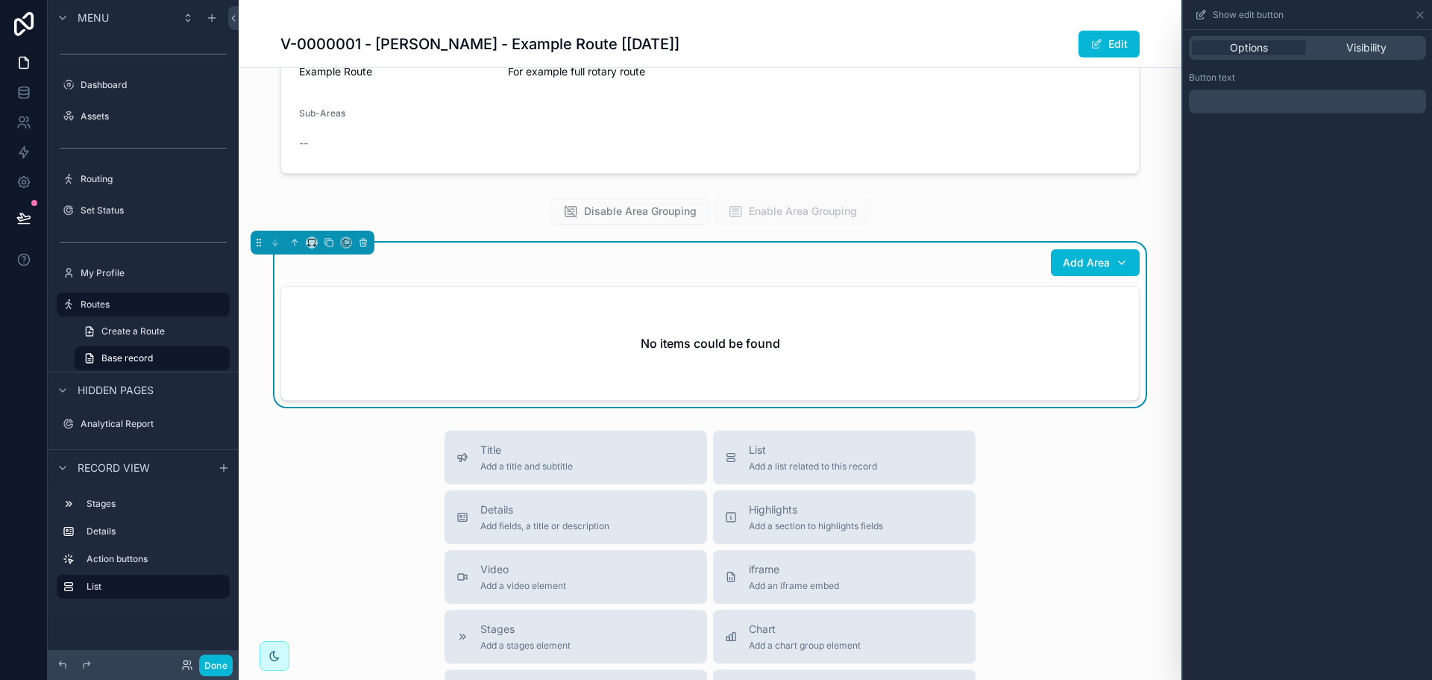
click at [951, 318] on div "No items could be found" at bounding box center [710, 342] width 858 height 113
click at [1425, 13] on icon at bounding box center [1420, 15] width 12 height 12
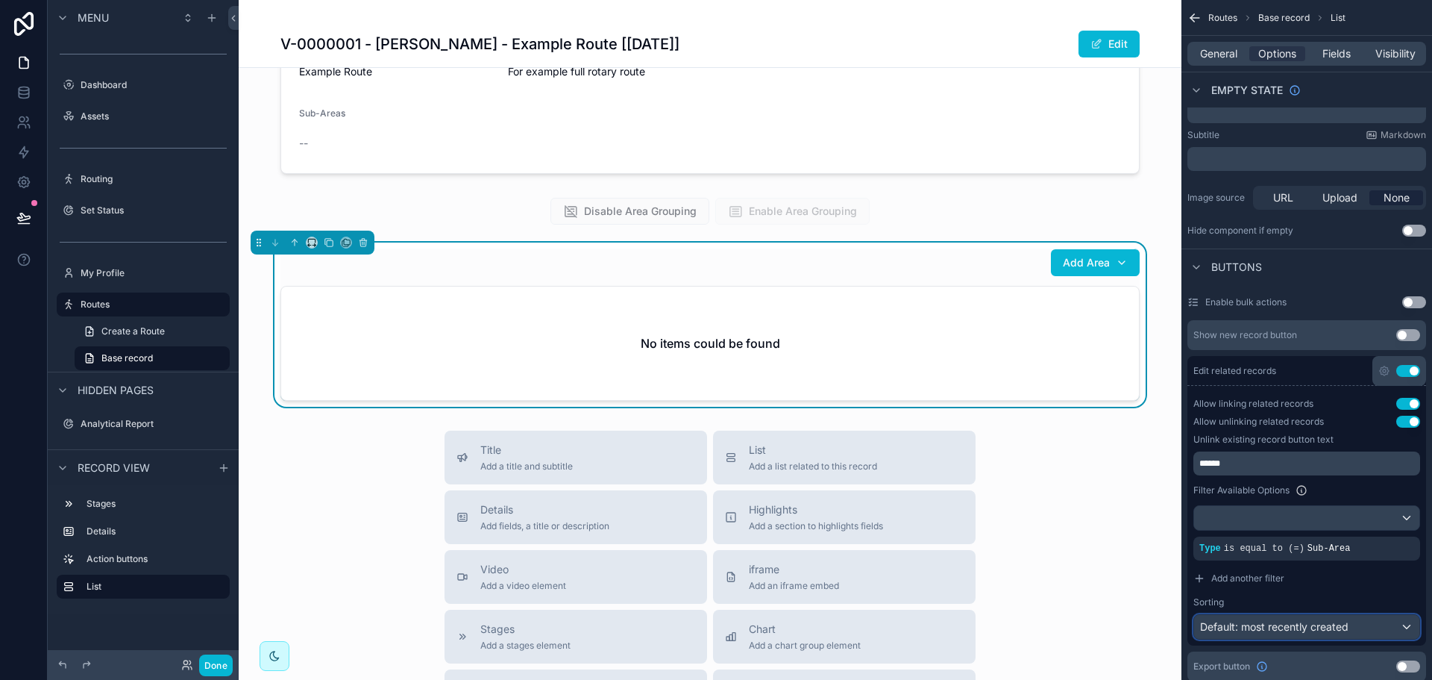
click at [1305, 630] on span "Default: most recently created" at bounding box center [1274, 626] width 148 height 13
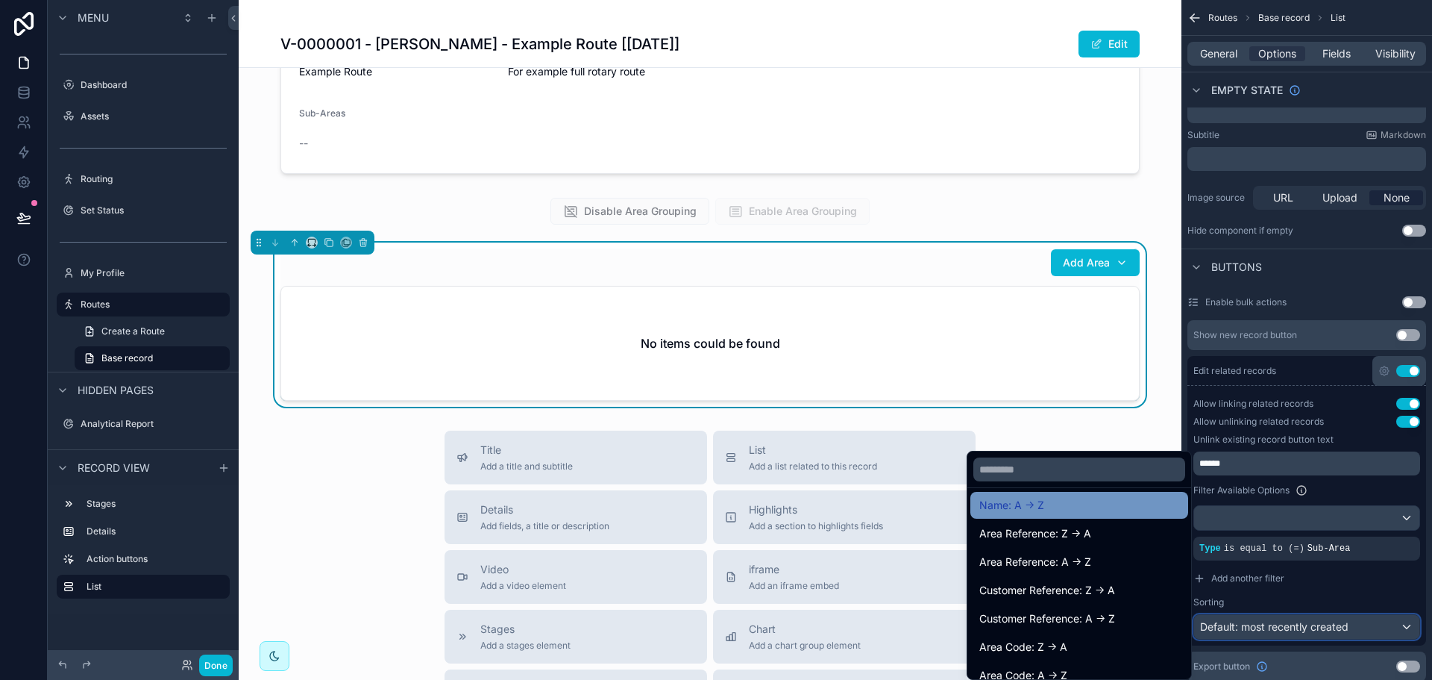
scroll to position [224, 0]
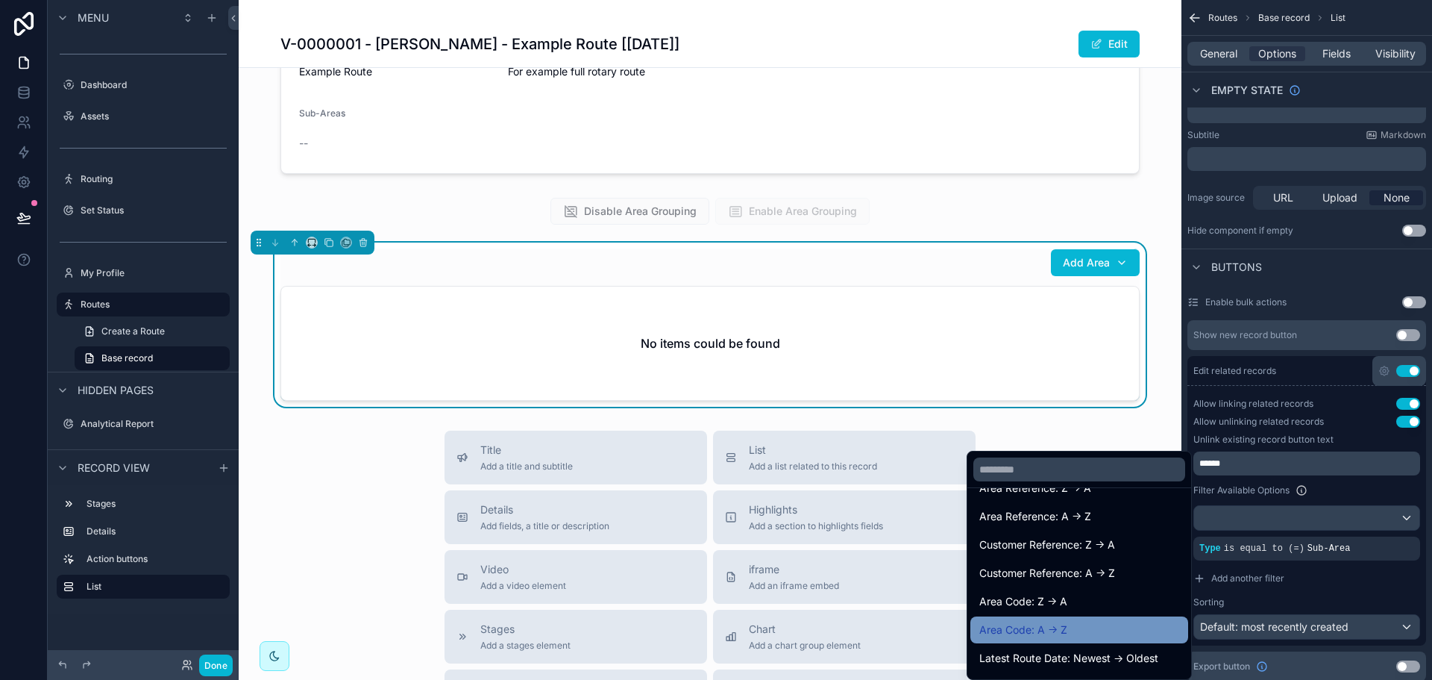
click at [1056, 623] on span "Area Code: A -> Z" at bounding box center [1023, 630] width 88 height 18
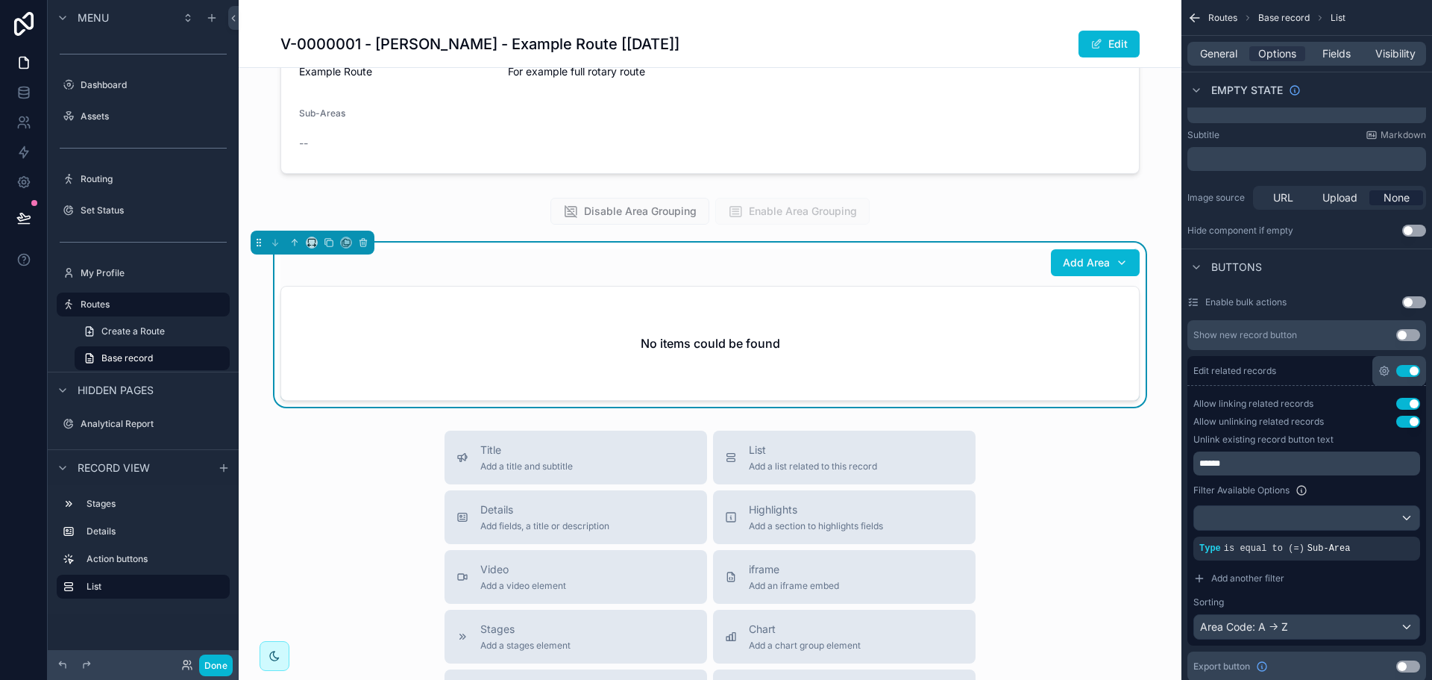
click at [1381, 367] on icon "scrollable content" at bounding box center [1384, 370] width 9 height 9
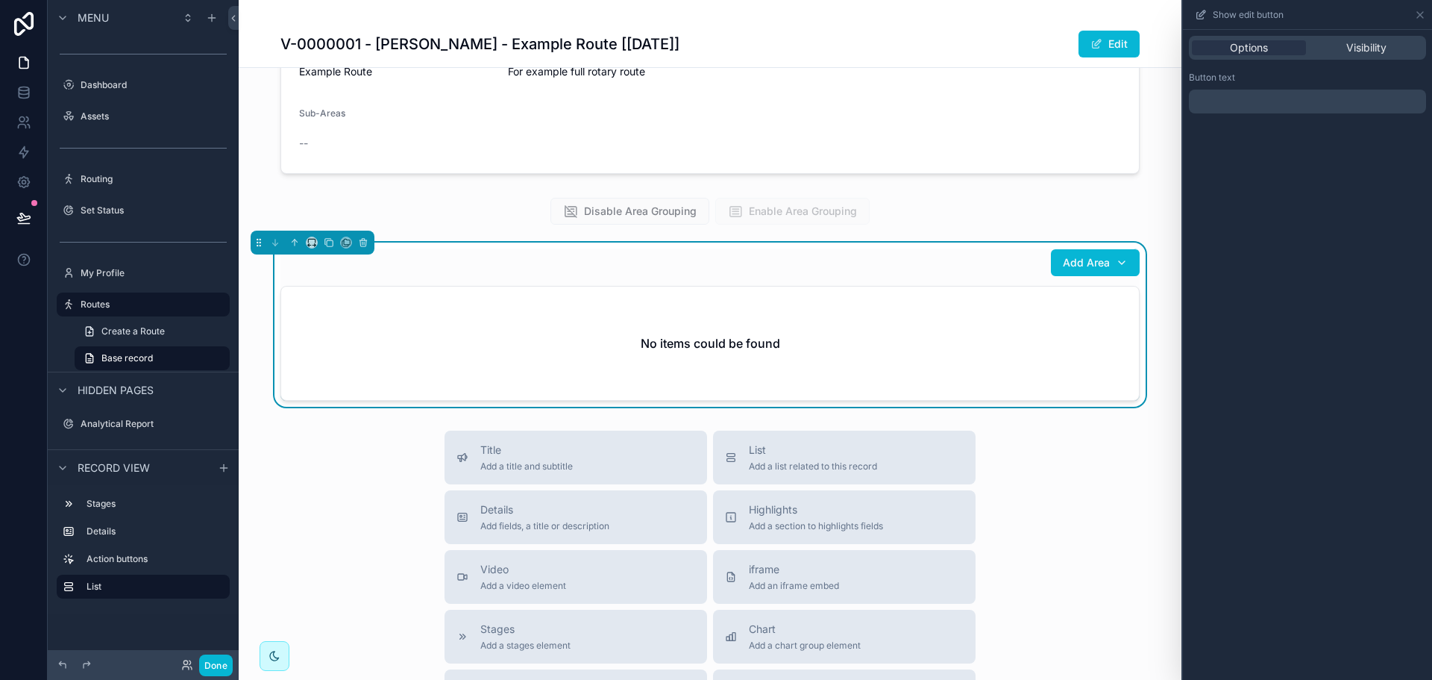
click at [1310, 104] on p "﻿" at bounding box center [1309, 101] width 228 height 18
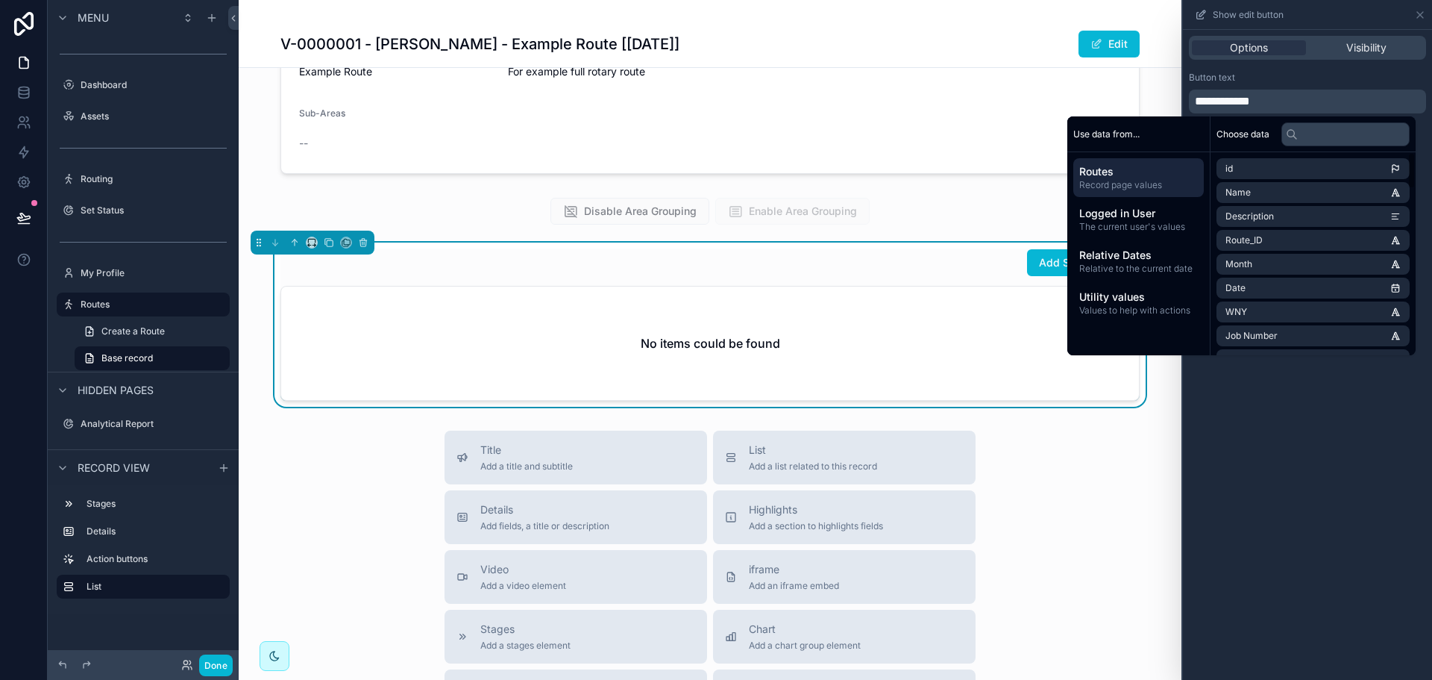
click at [1307, 373] on div "**********" at bounding box center [1307, 355] width 249 height 650
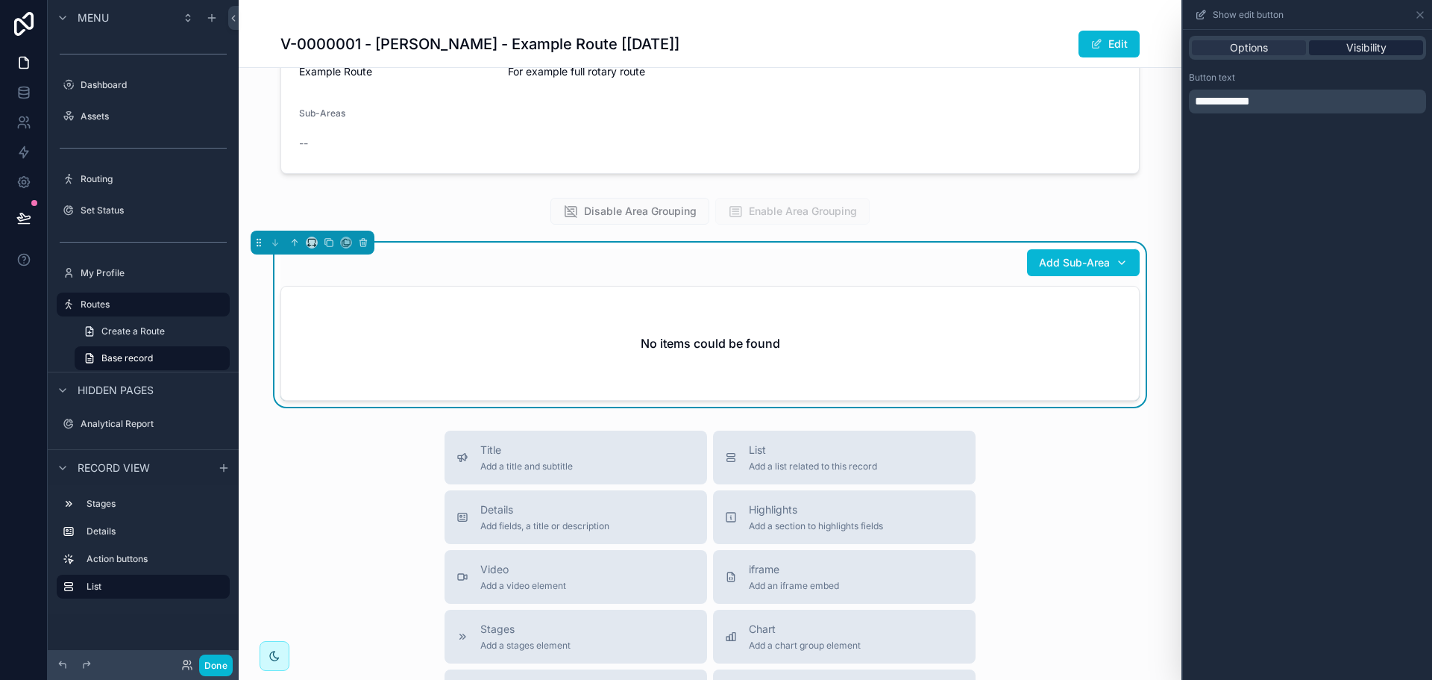
click at [1383, 50] on span "Visibility" at bounding box center [1366, 47] width 40 height 15
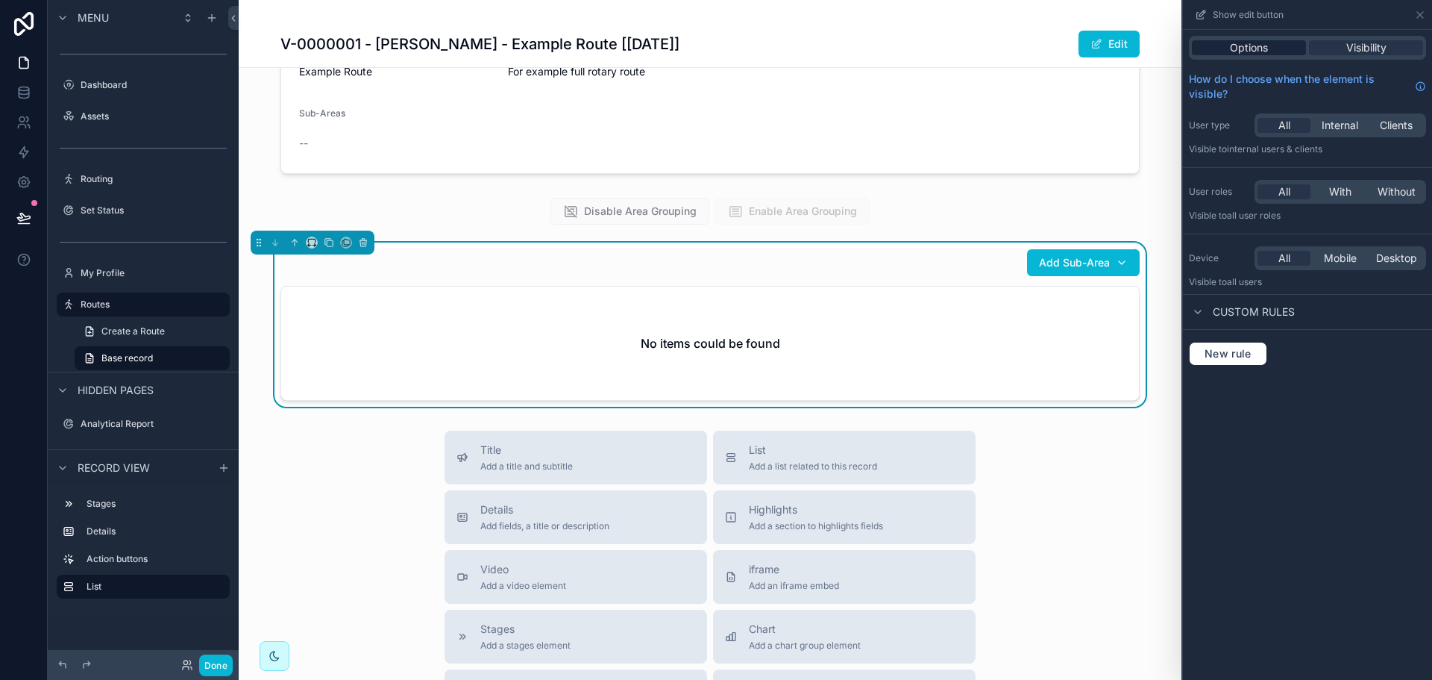
click at [1264, 46] on span "Options" at bounding box center [1249, 47] width 38 height 15
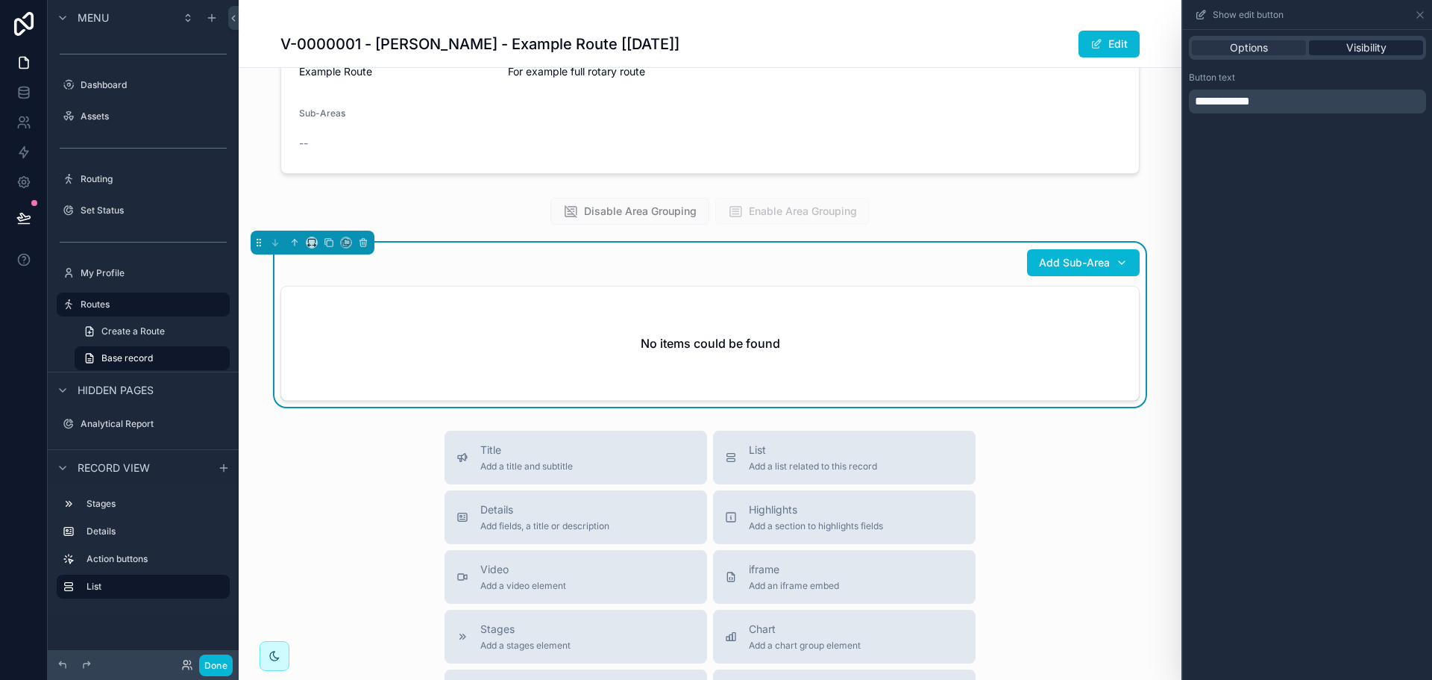
click at [1340, 49] on div "Visibility" at bounding box center [1366, 47] width 114 height 15
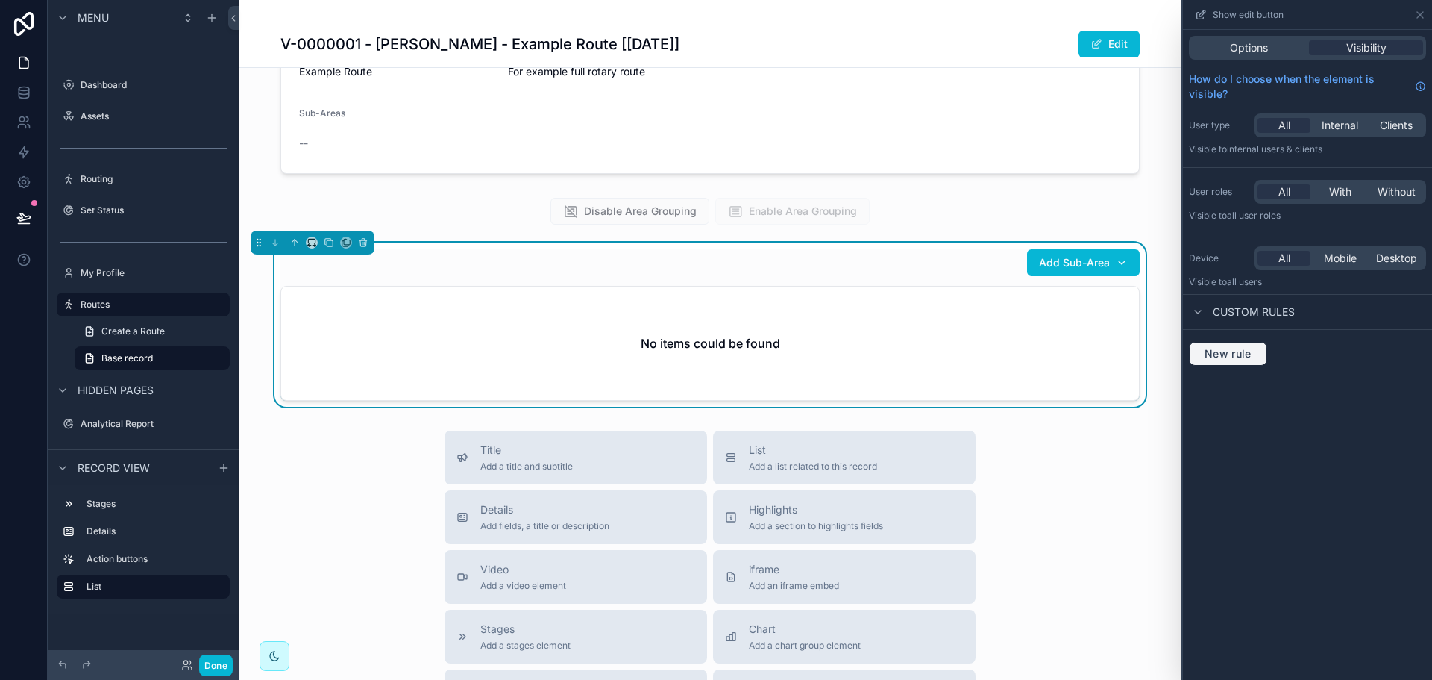
click at [1222, 345] on button "New rule" at bounding box center [1228, 354] width 78 height 24
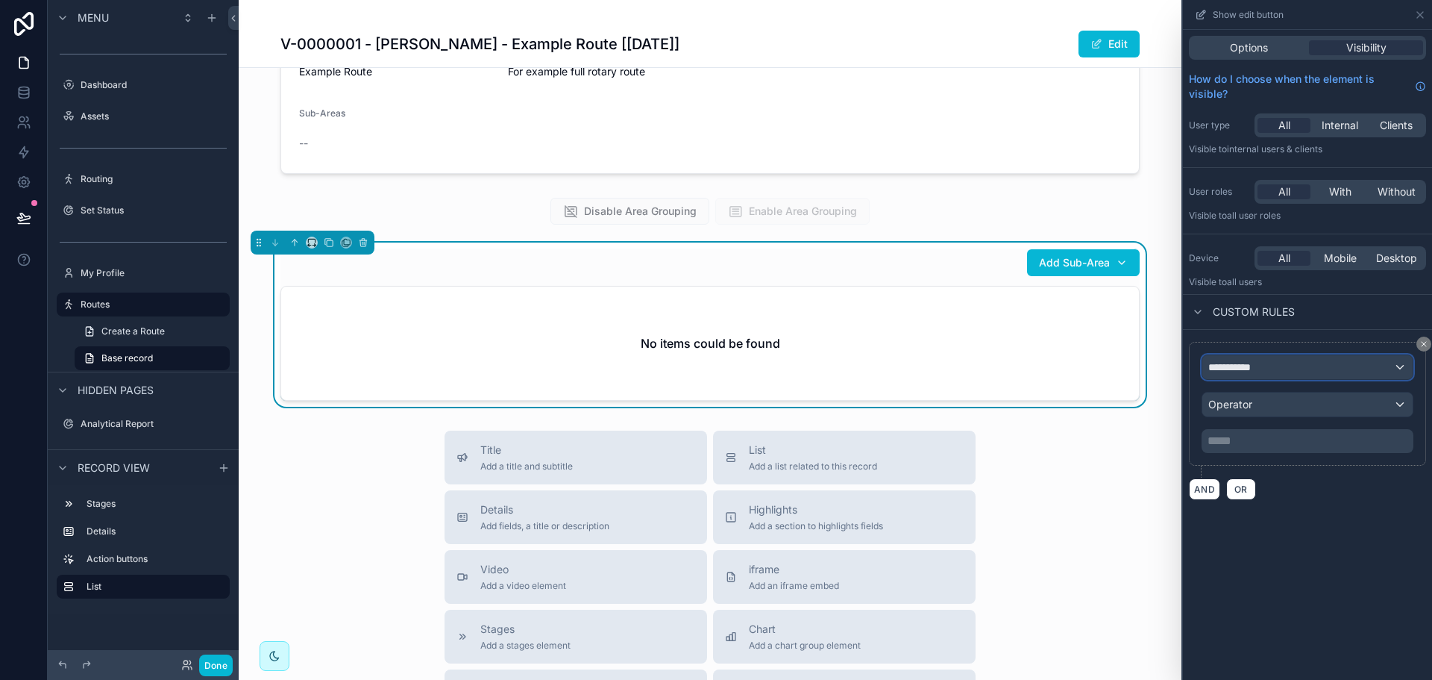
click at [1230, 365] on span "**********" at bounding box center [1235, 367] width 55 height 15
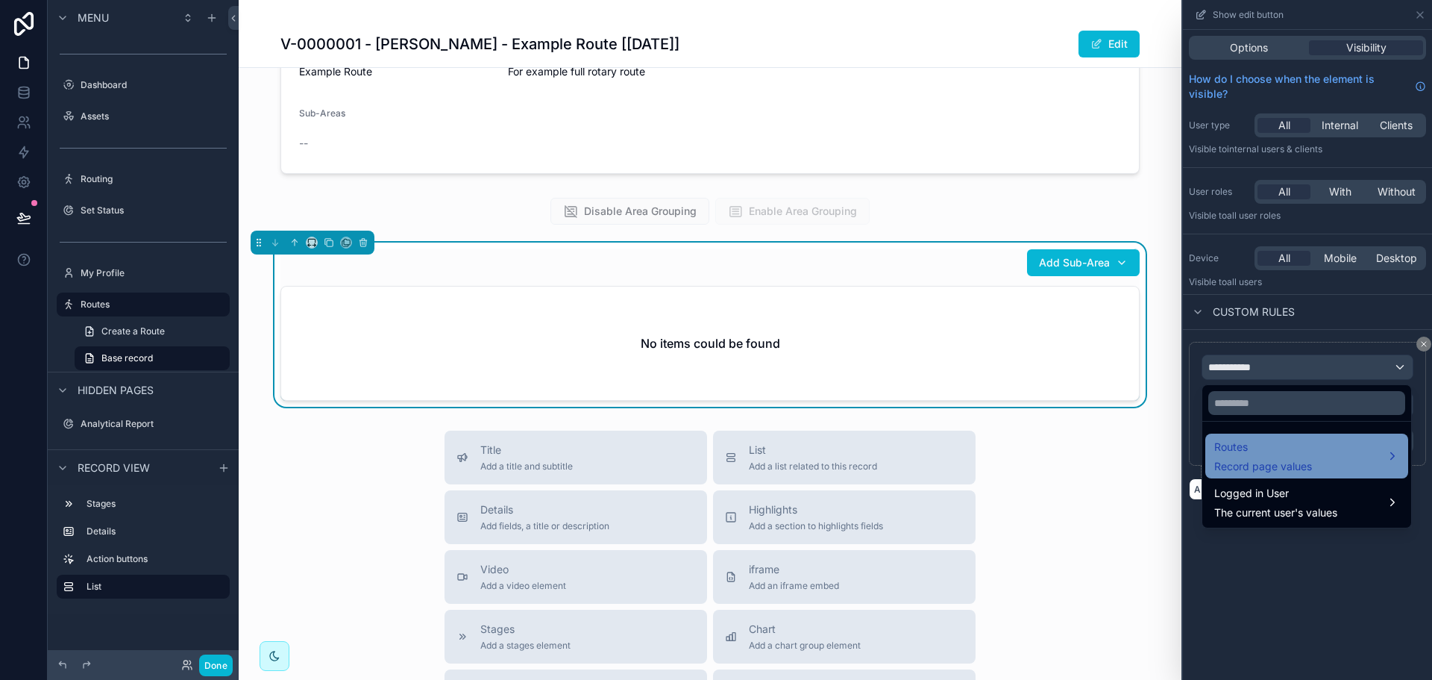
click at [1234, 436] on div "Routes Record page values" at bounding box center [1306, 455] width 203 height 45
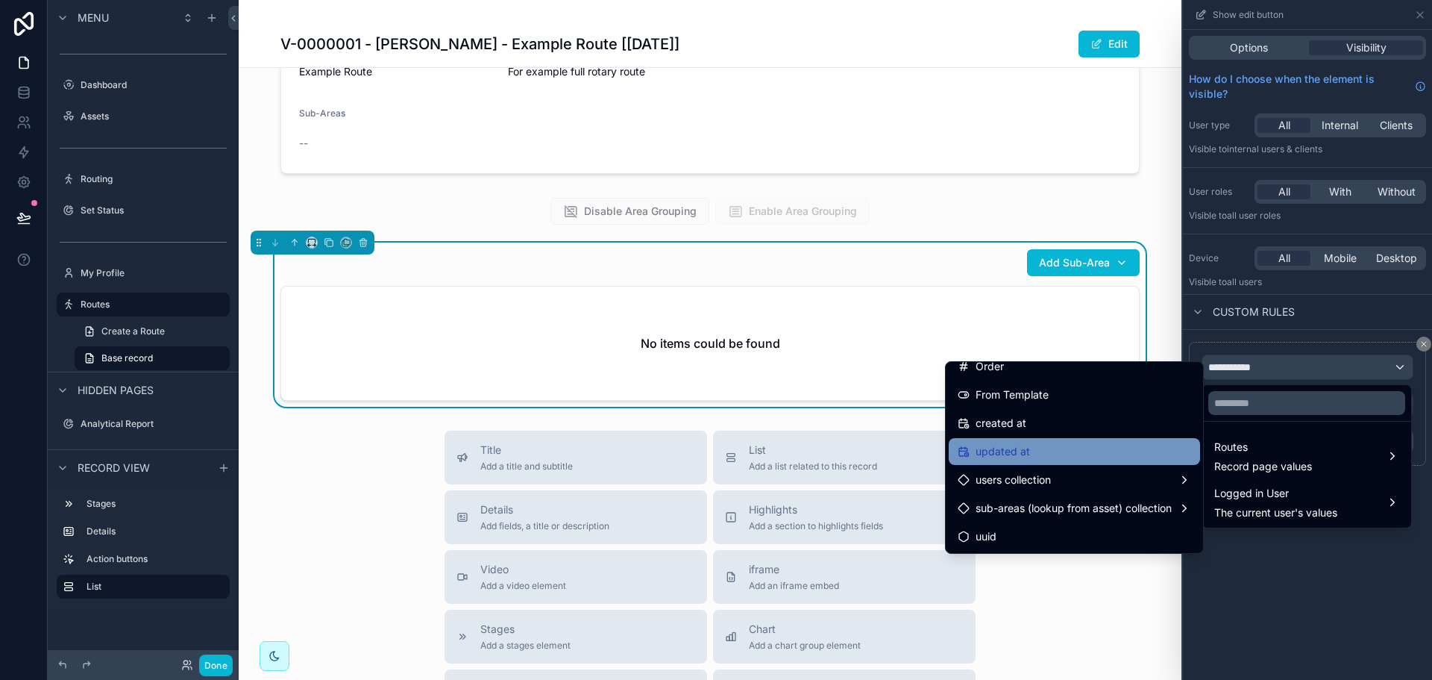
scroll to position [968, 0]
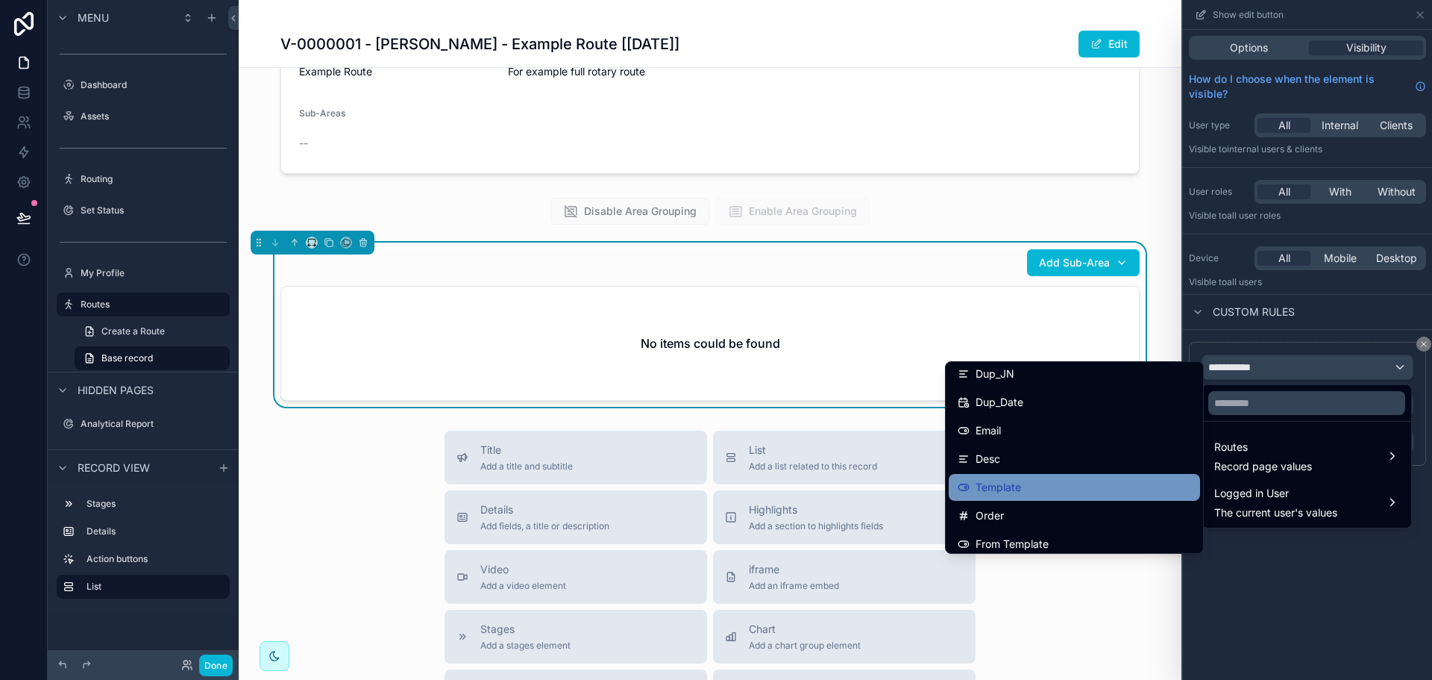
click at [1035, 477] on div "Template" at bounding box center [1074, 487] width 251 height 27
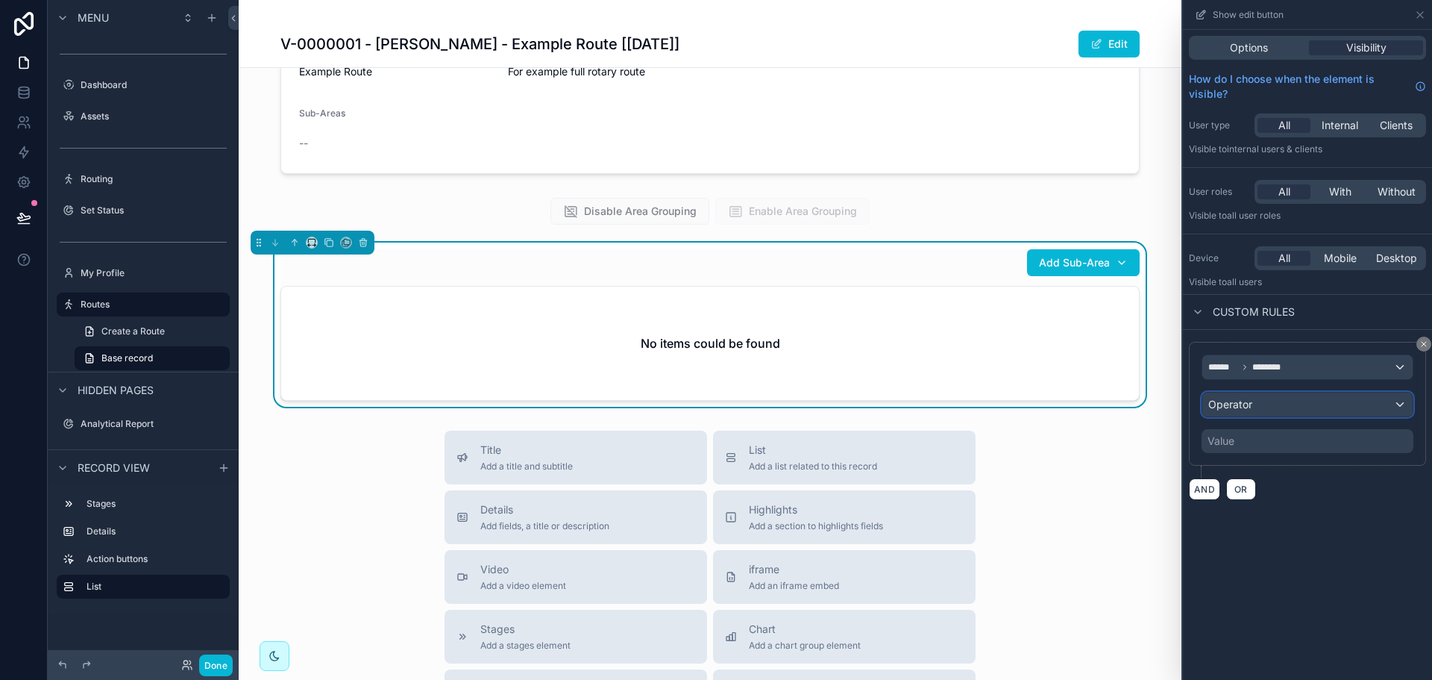
click at [1301, 412] on div "Operator" at bounding box center [1307, 404] width 210 height 24
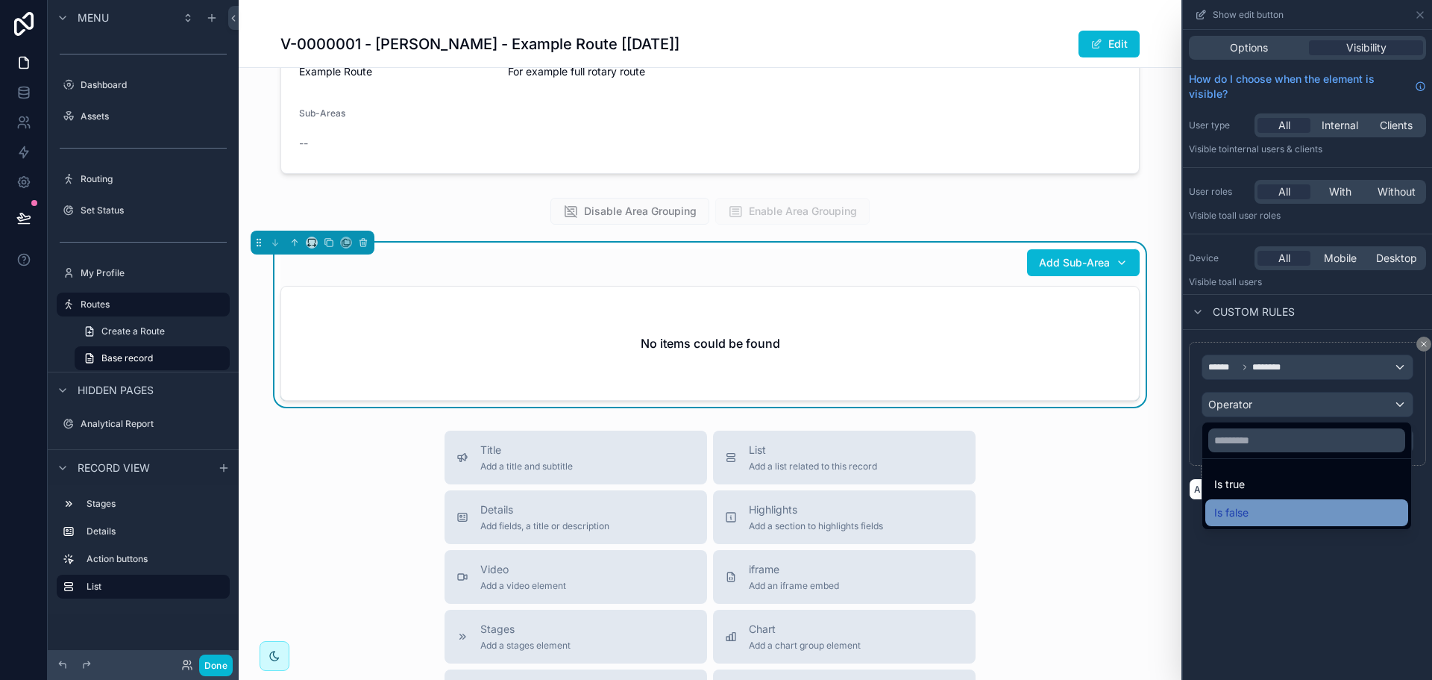
click at [1257, 518] on div "Is false" at bounding box center [1306, 512] width 185 height 18
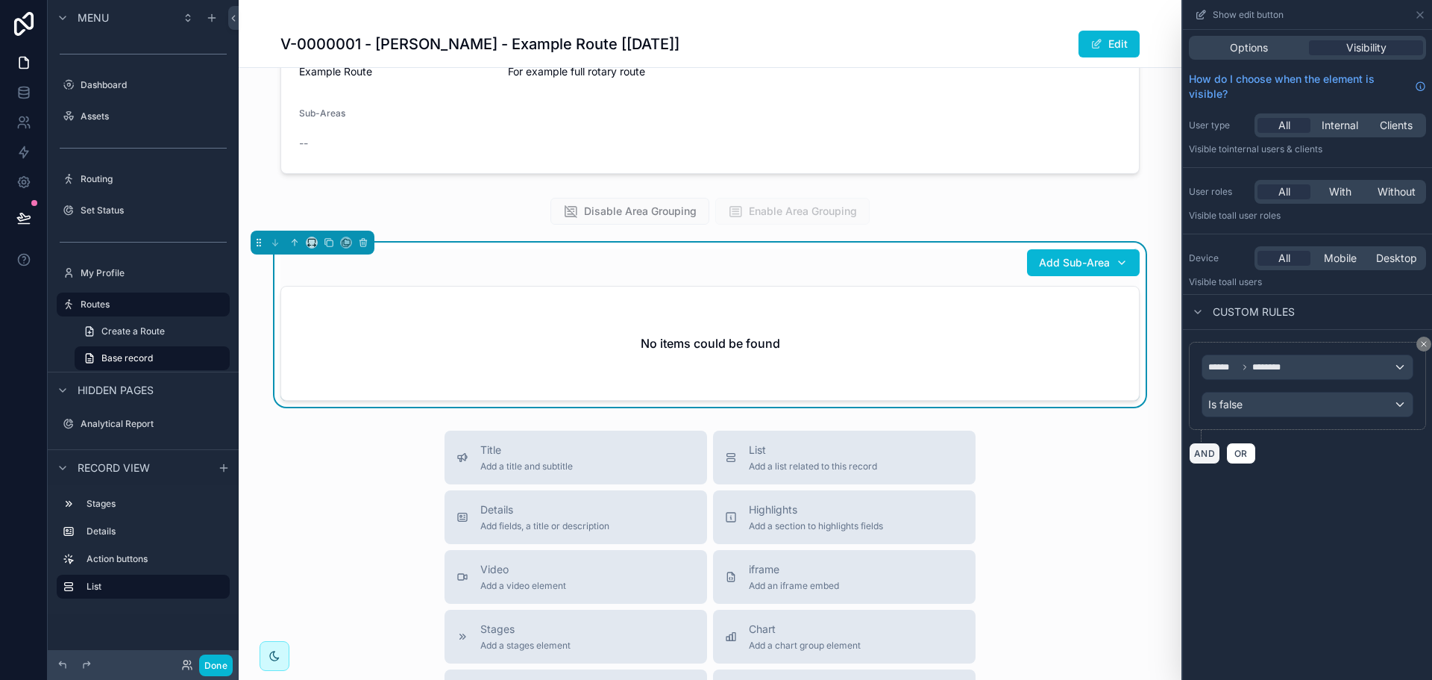
click at [1202, 451] on button "AND" at bounding box center [1204, 453] width 31 height 22
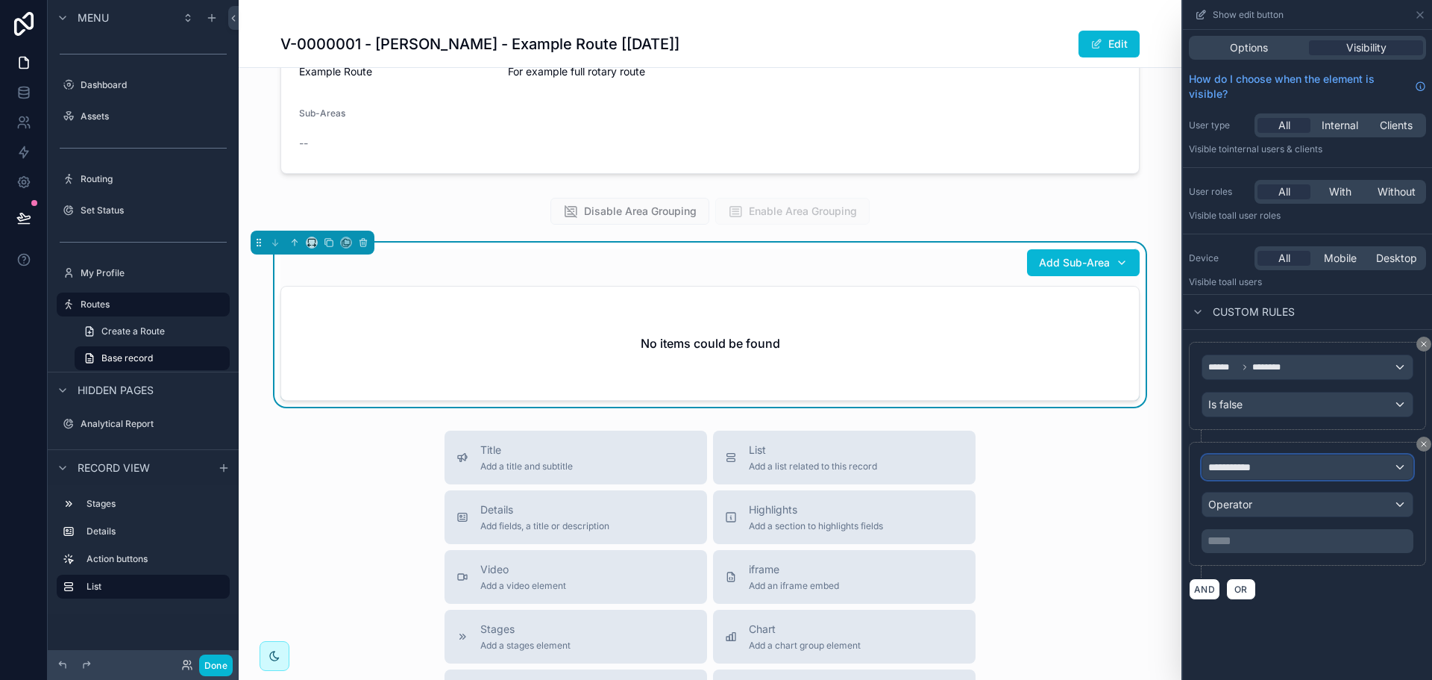
click at [1273, 463] on div "**********" at bounding box center [1307, 467] width 210 height 24
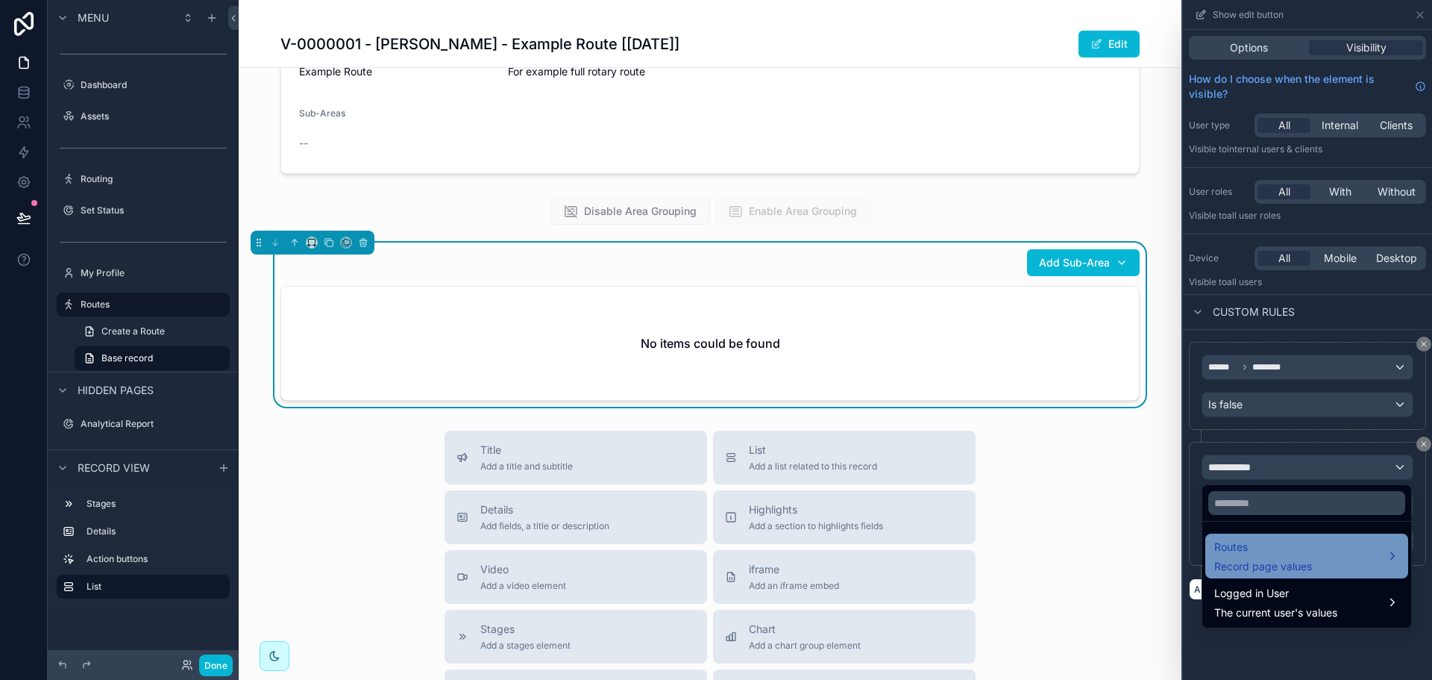
click at [1272, 557] on div "Routes Record page values" at bounding box center [1263, 556] width 98 height 36
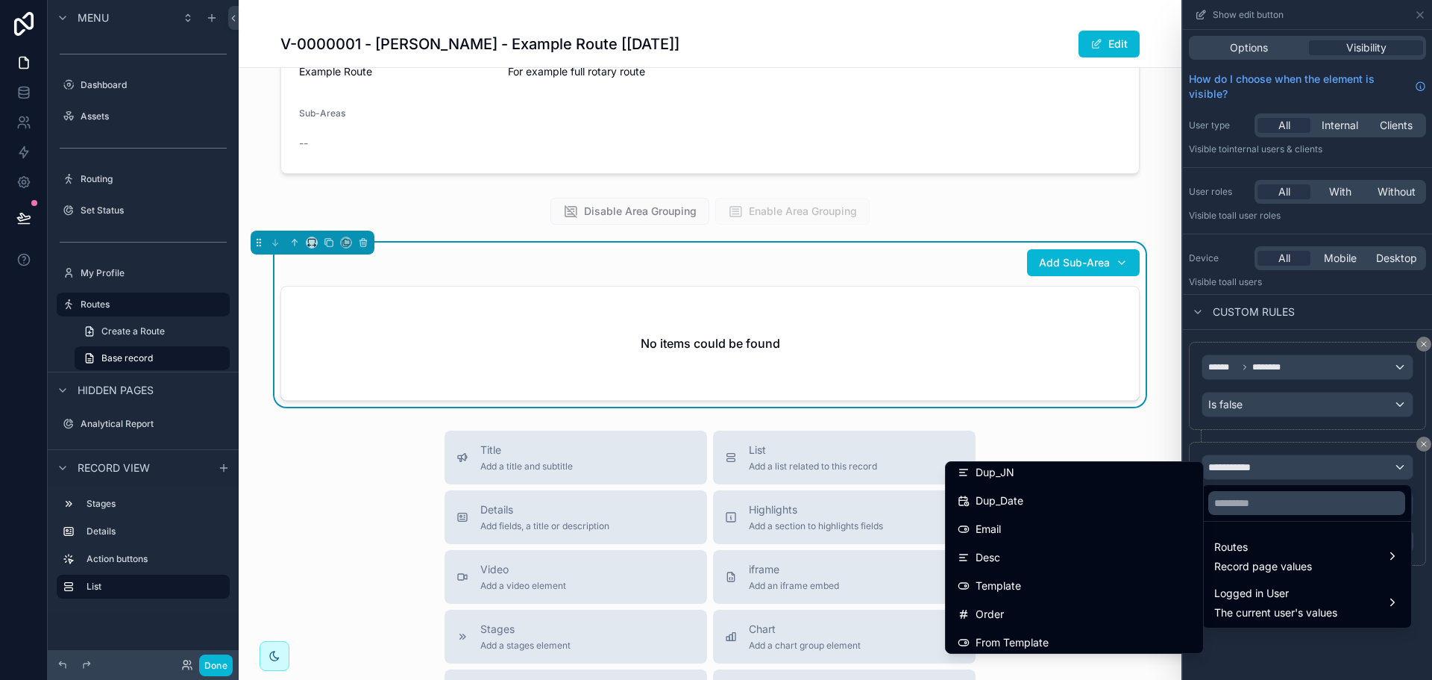
scroll to position [1044, 0]
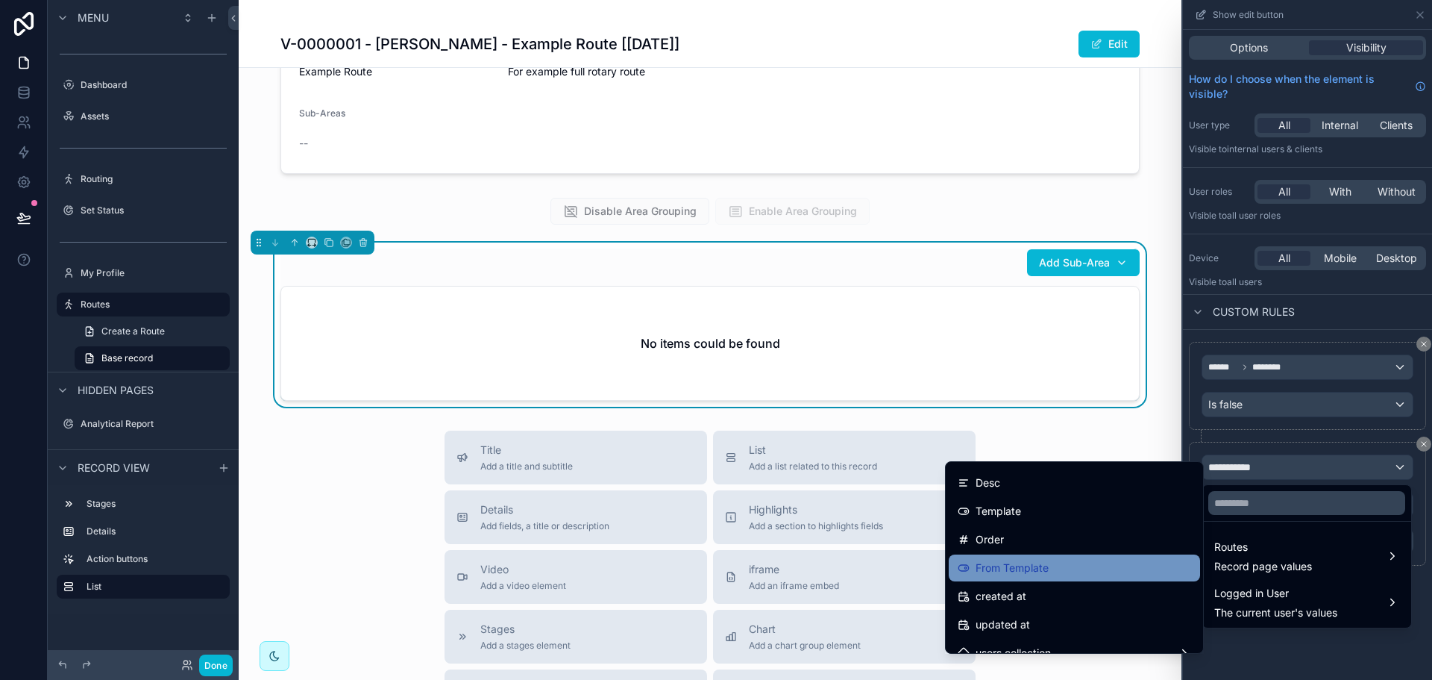
click at [1049, 569] on div "From Template" at bounding box center [1074, 568] width 233 height 18
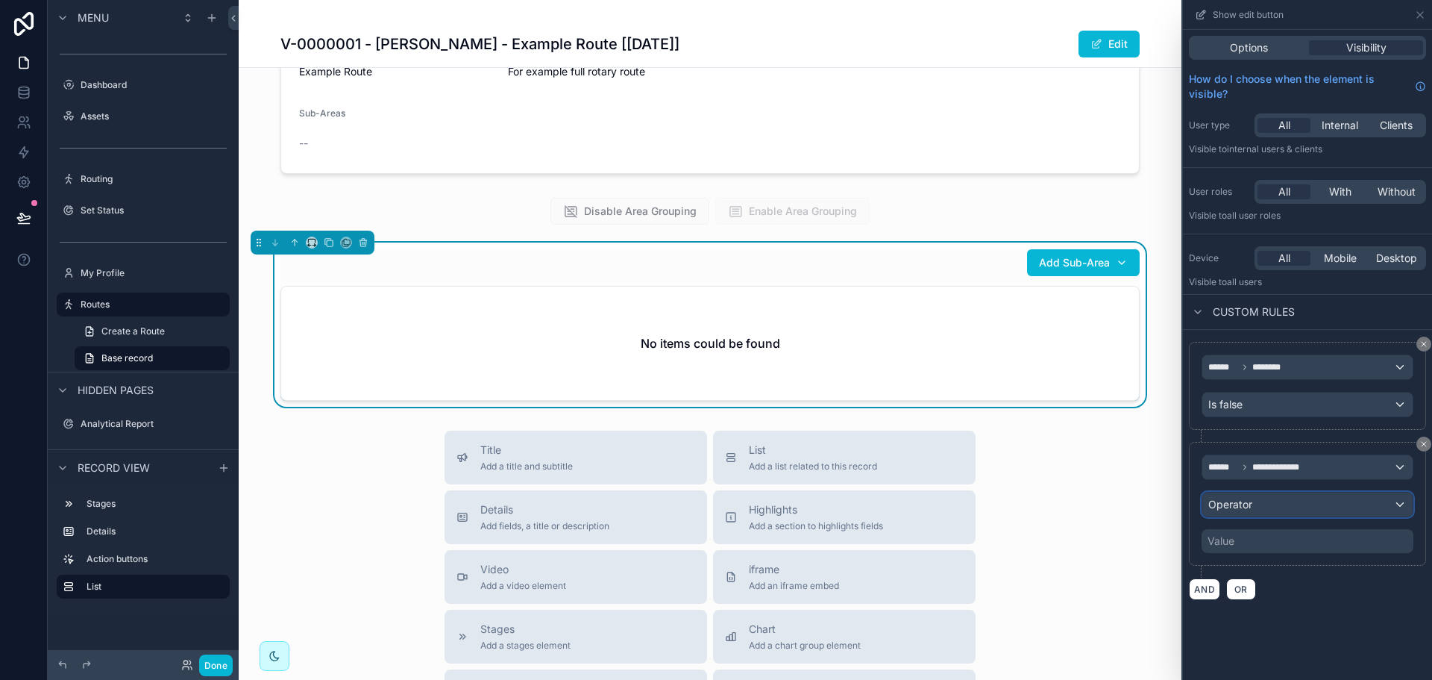
click at [1287, 510] on div "Operator" at bounding box center [1307, 504] width 210 height 24
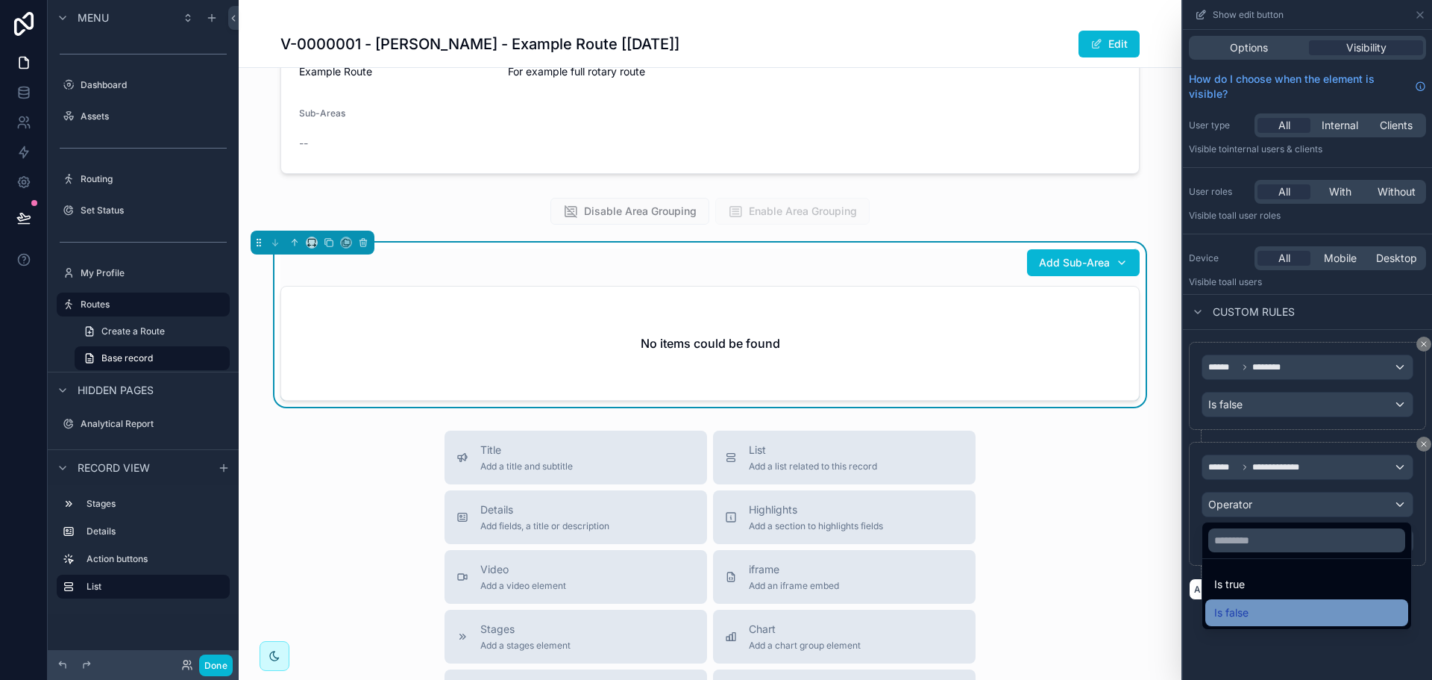
click at [1263, 600] on div "Is false" at bounding box center [1306, 612] width 203 height 27
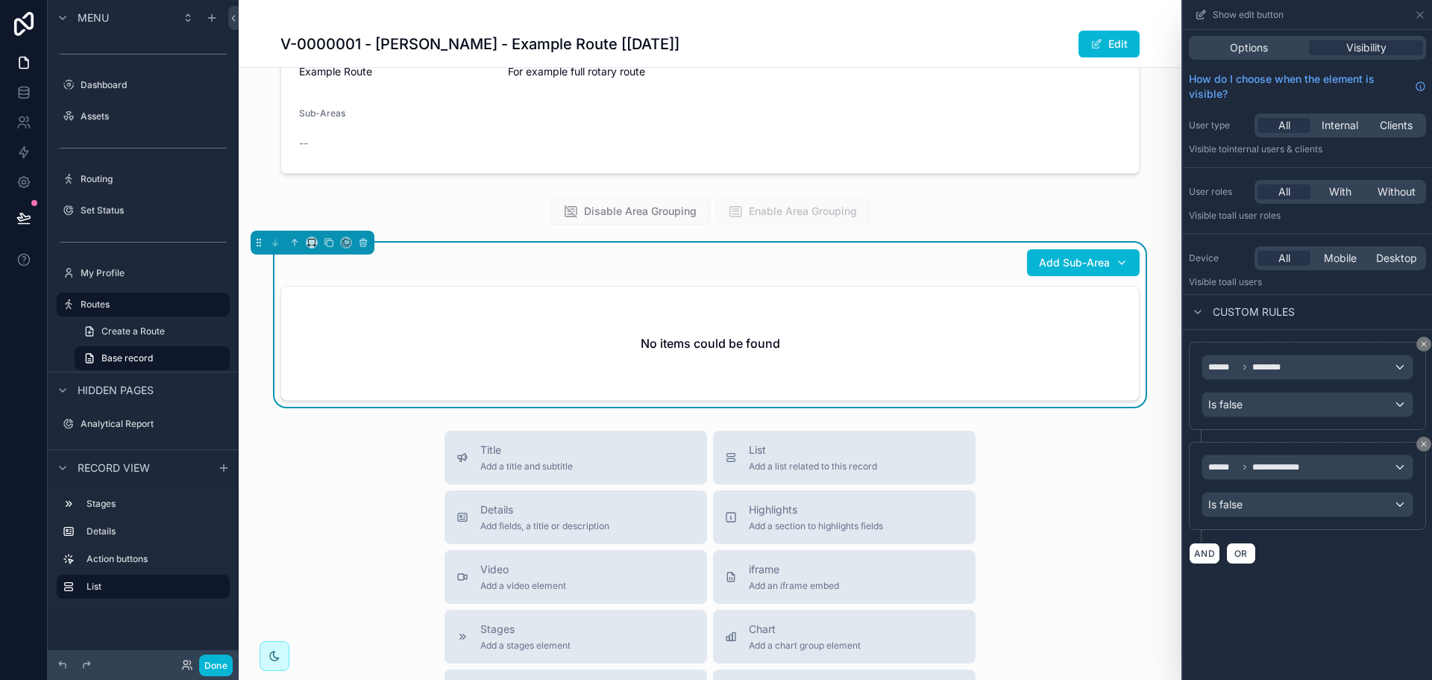
click at [1314, 642] on div "**********" at bounding box center [1307, 355] width 249 height 650
click at [1417, 17] on icon at bounding box center [1420, 15] width 6 height 6
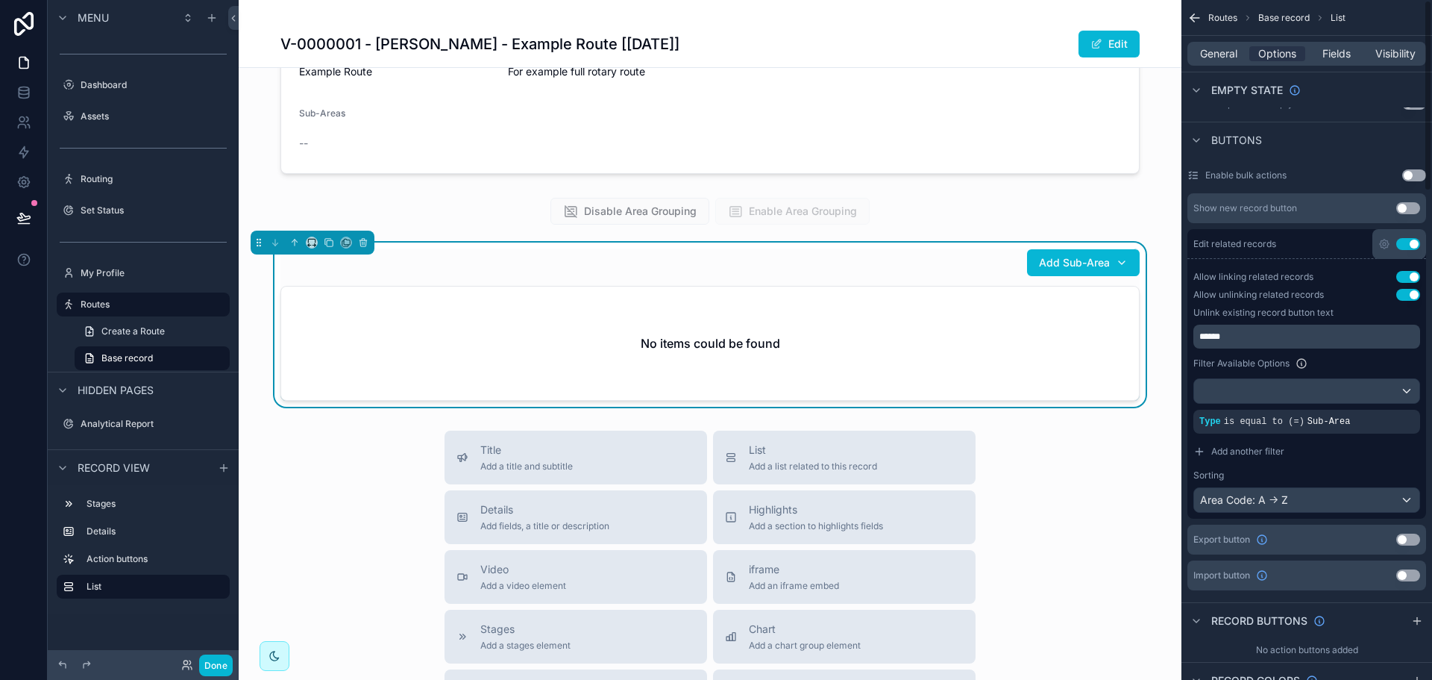
scroll to position [0, 0]
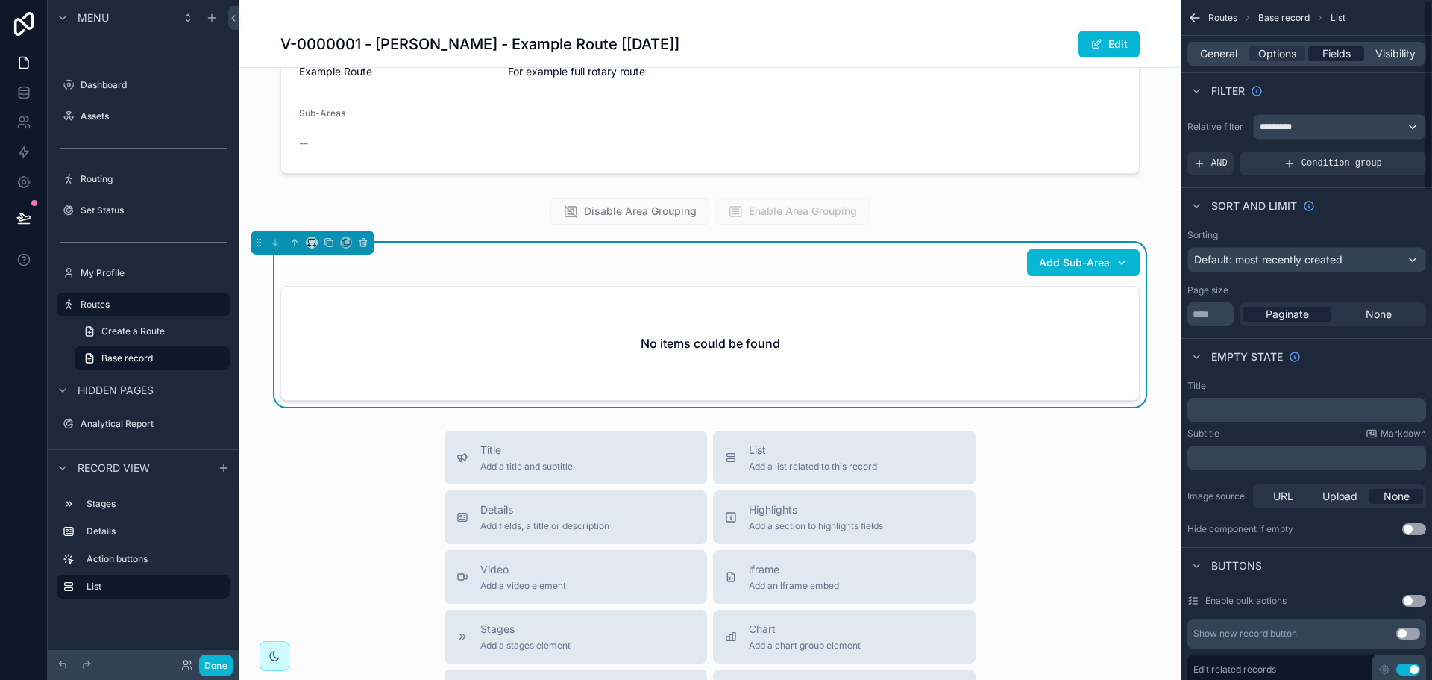
click at [1322, 59] on span "Fields" at bounding box center [1336, 53] width 28 height 15
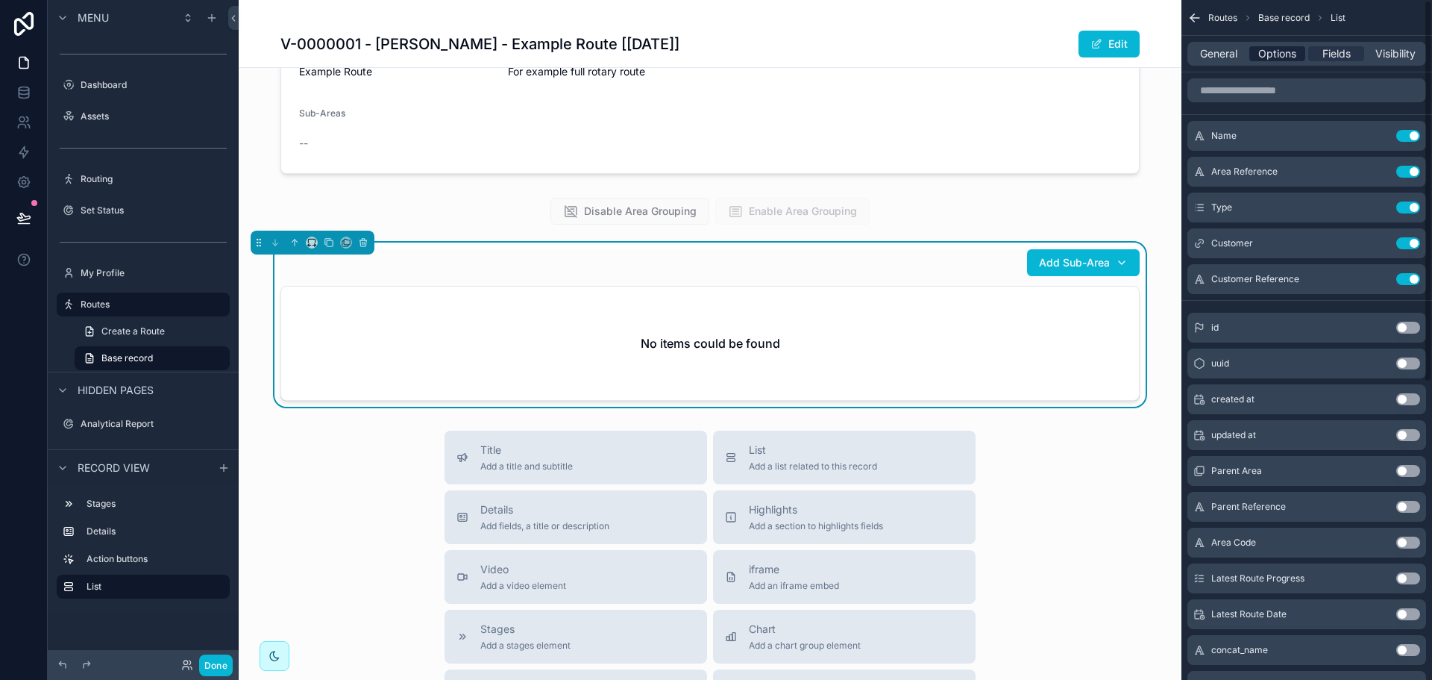
click at [1280, 58] on span "Options" at bounding box center [1277, 53] width 38 height 15
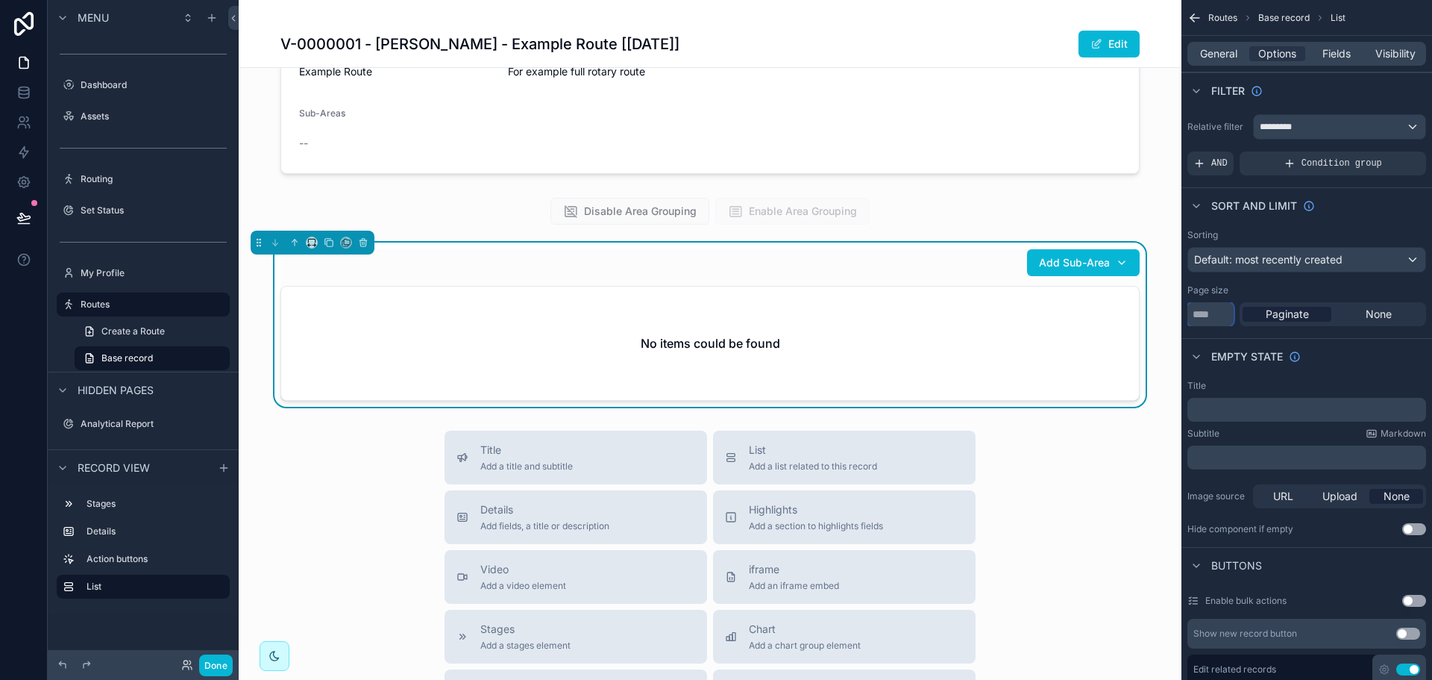
click at [1219, 304] on input "**" at bounding box center [1210, 314] width 46 height 24
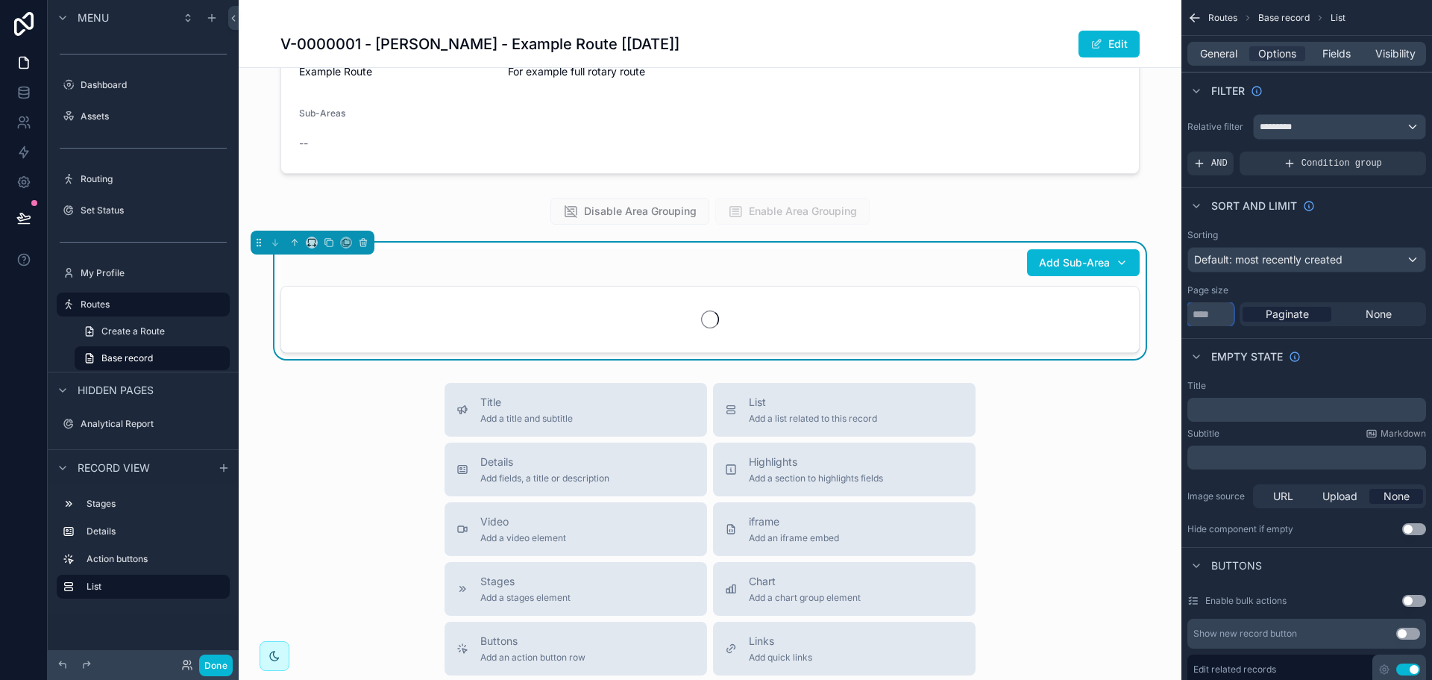
type input "***"
click at [1252, 272] on div "Sorting Default: most recently created Page size *** Paginate None" at bounding box center [1307, 277] width 251 height 109
click at [1263, 261] on span "Default: most recently created" at bounding box center [1268, 259] width 148 height 13
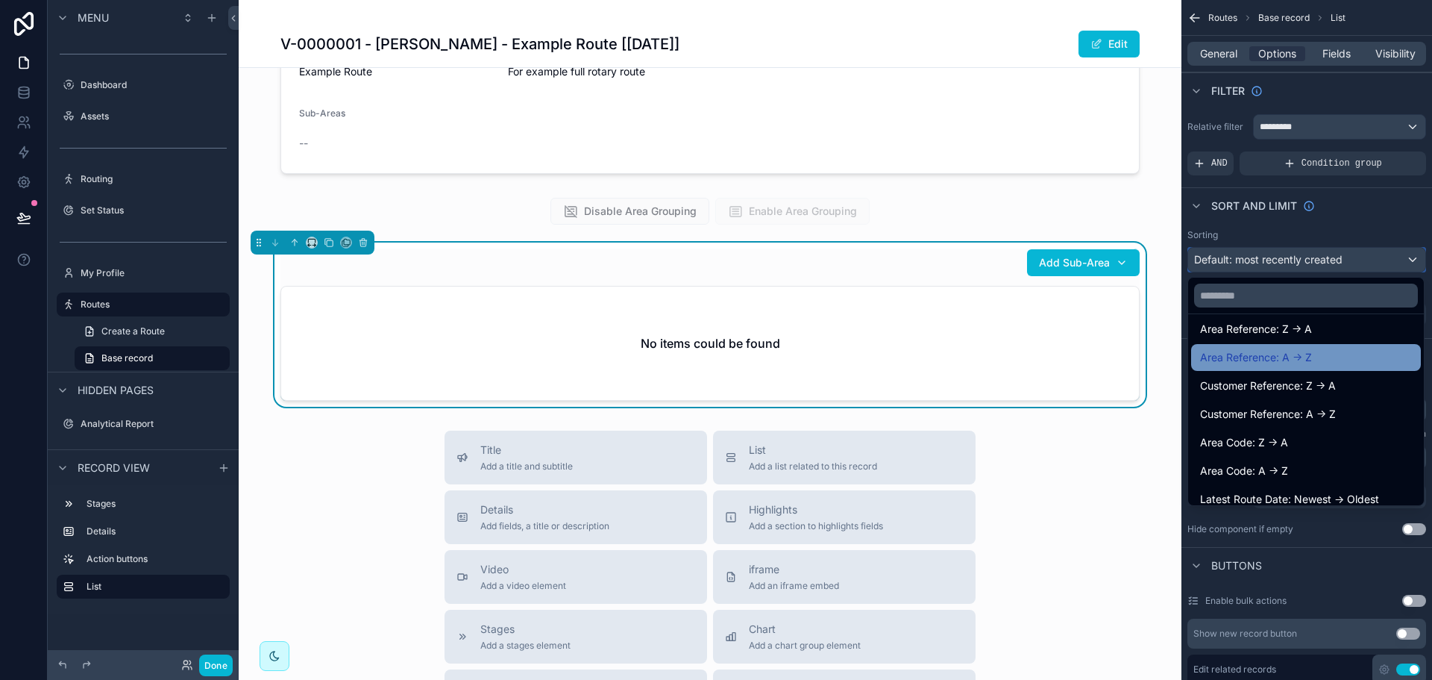
scroll to position [224, 0]
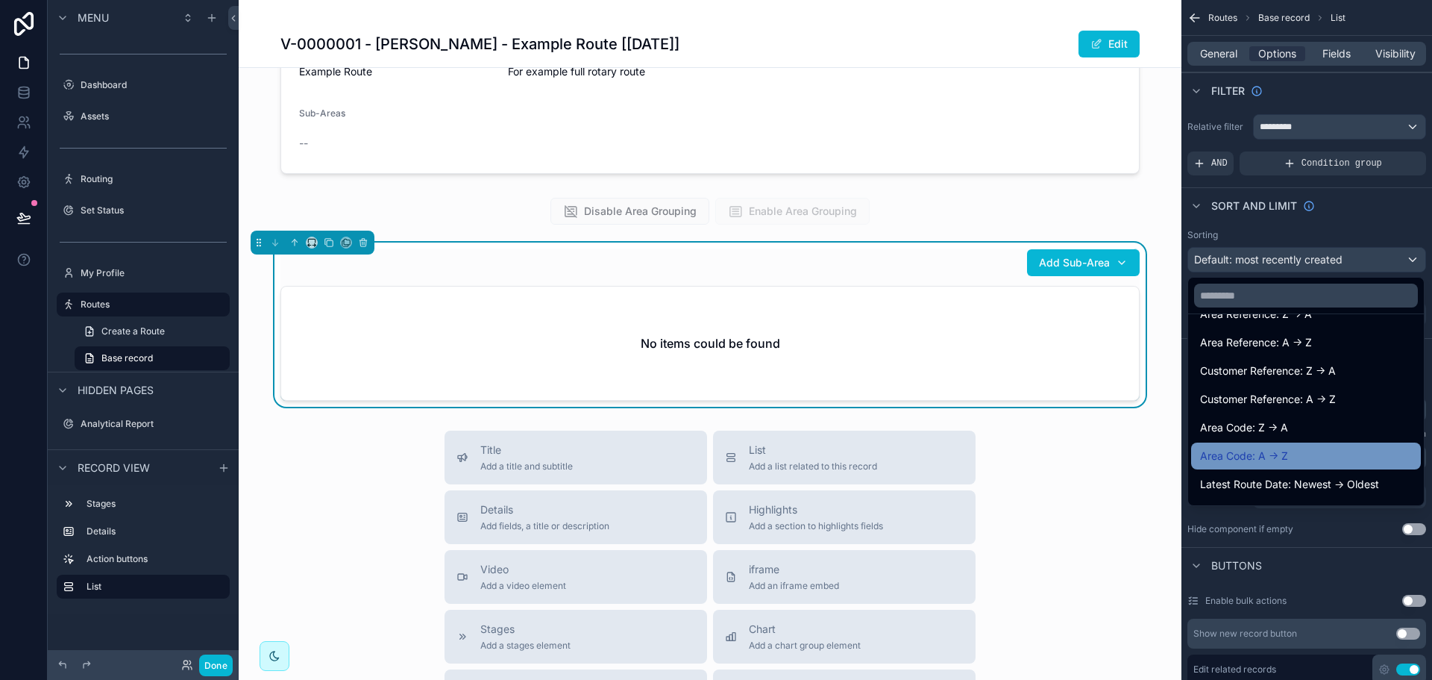
click at [1291, 448] on div "Area Code: A -> Z" at bounding box center [1306, 456] width 212 height 18
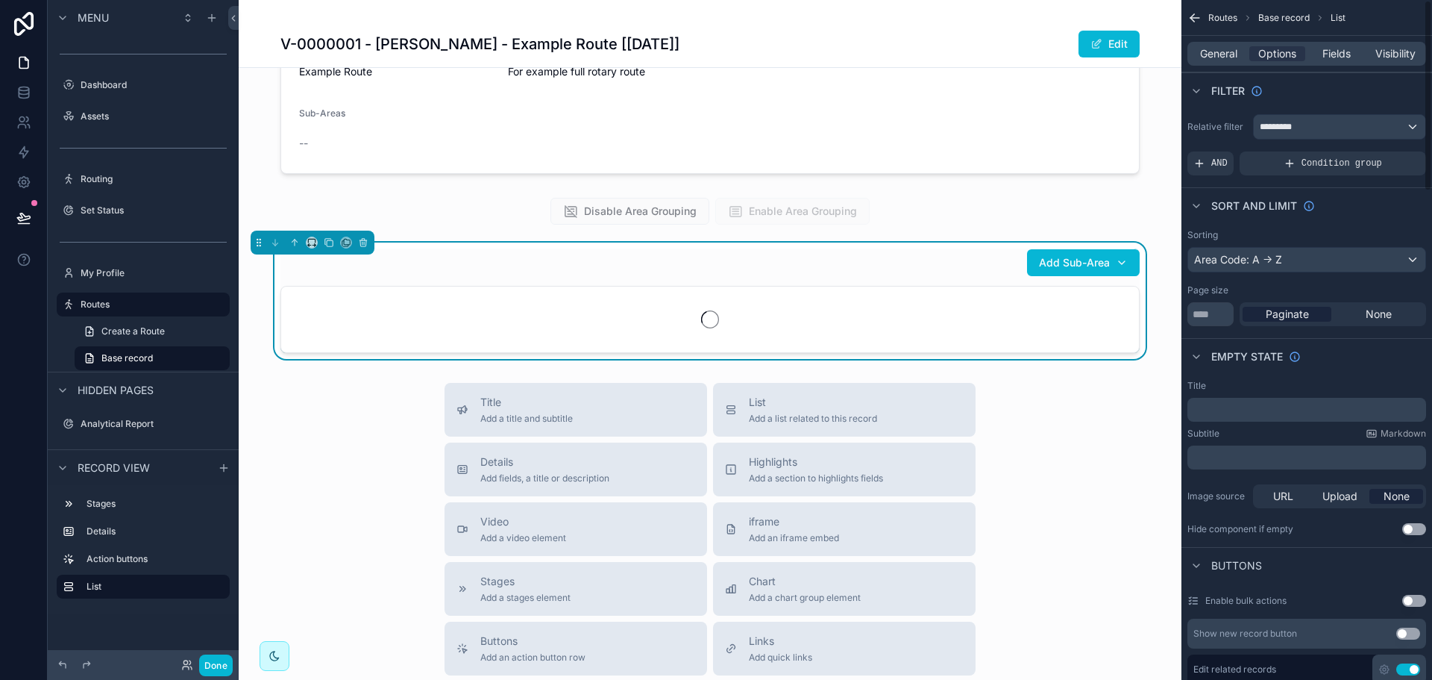
click at [1378, 233] on div "Sorting" at bounding box center [1306, 235] width 239 height 12
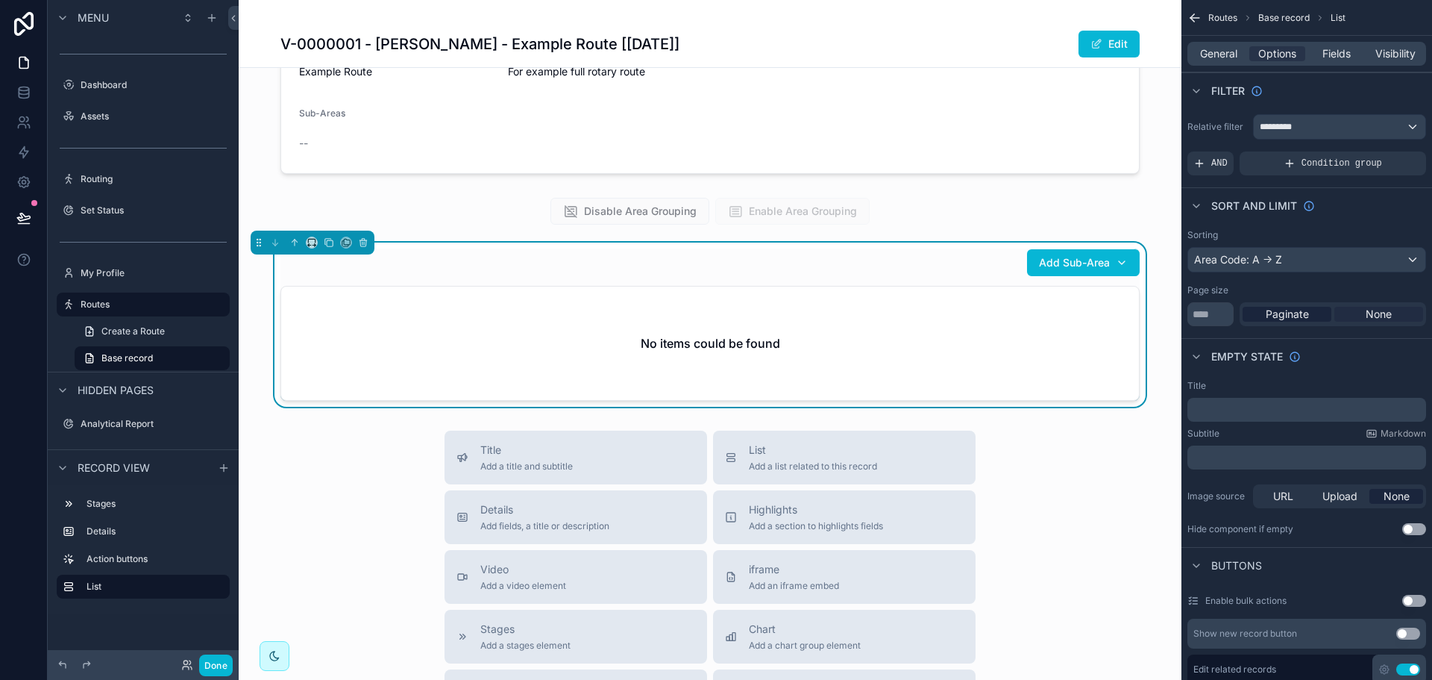
click at [1366, 312] on span "None" at bounding box center [1379, 314] width 26 height 15
click at [1342, 52] on span "Fields" at bounding box center [1336, 53] width 28 height 15
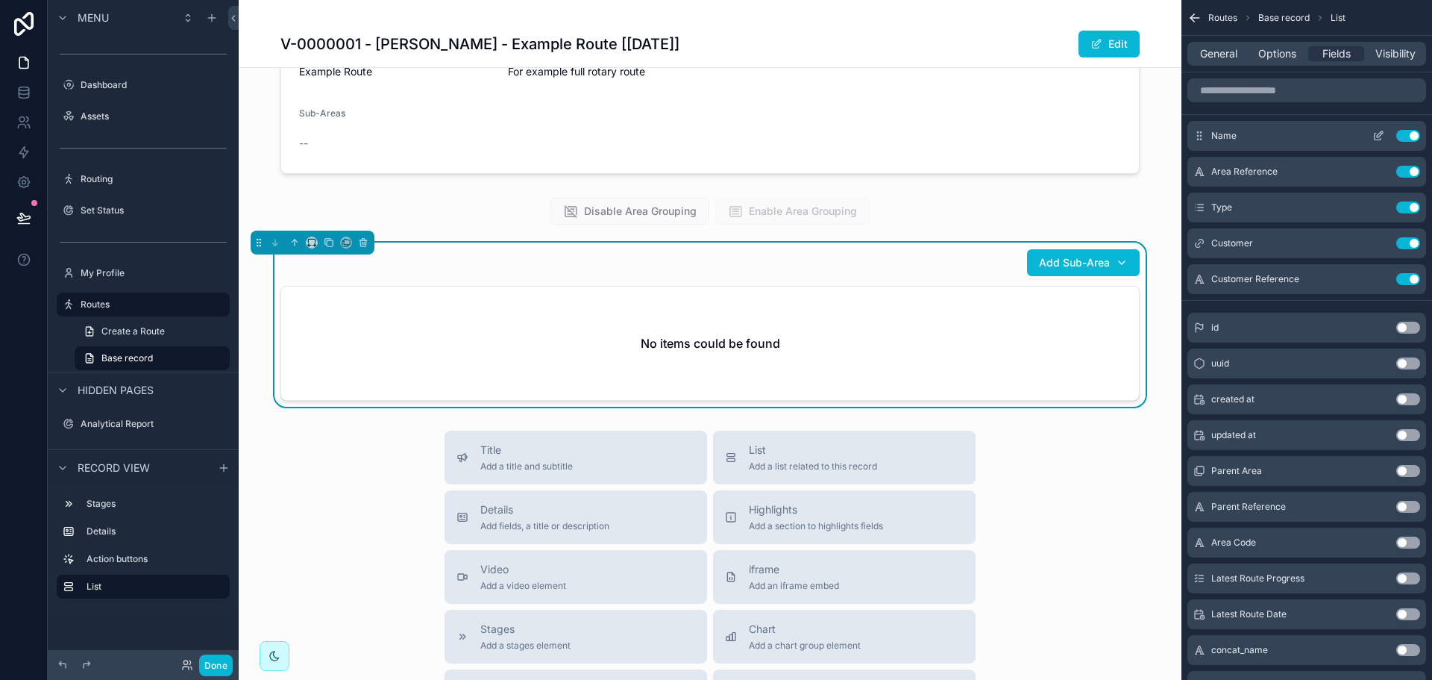
click at [1415, 135] on button "Use setting" at bounding box center [1408, 136] width 24 height 12
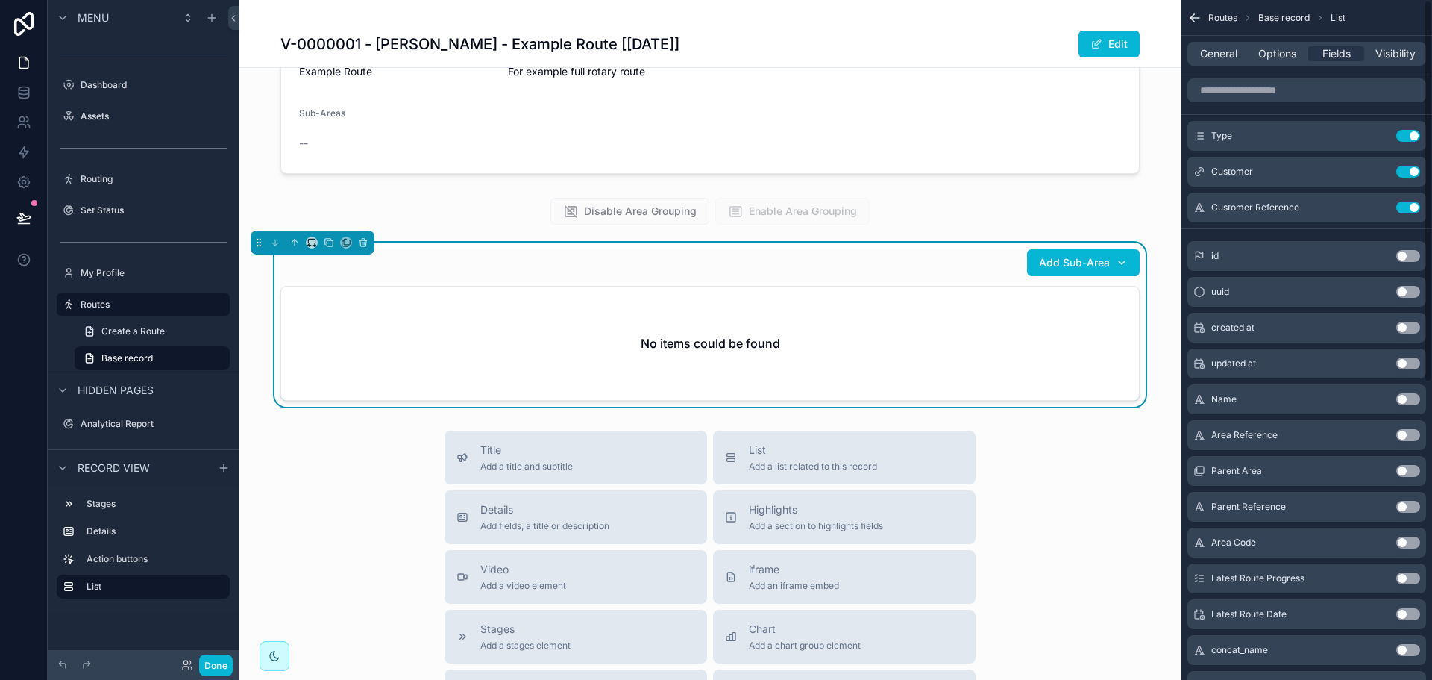
click at [1415, 135] on button "Use setting" at bounding box center [1408, 136] width 24 height 12
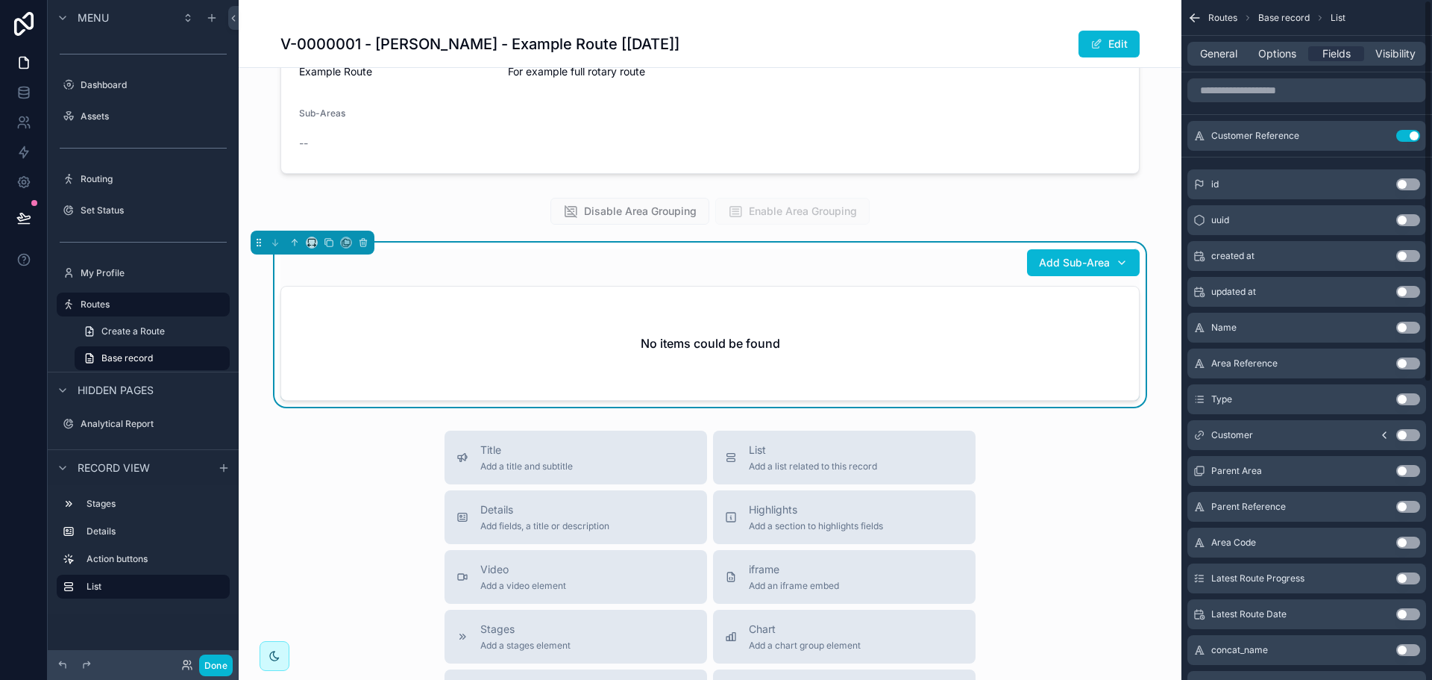
click at [1415, 135] on button "Use setting" at bounding box center [1408, 136] width 24 height 12
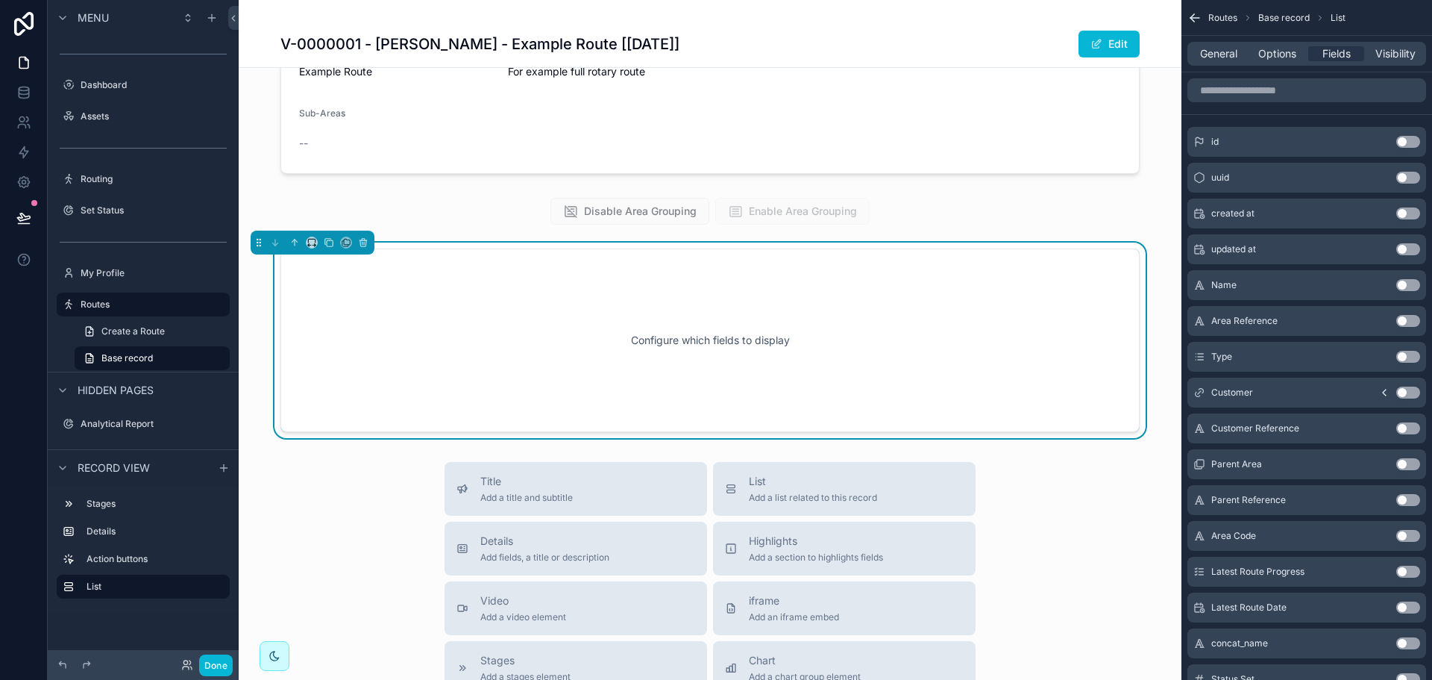
click at [1407, 534] on button "Use setting" at bounding box center [1408, 536] width 24 height 12
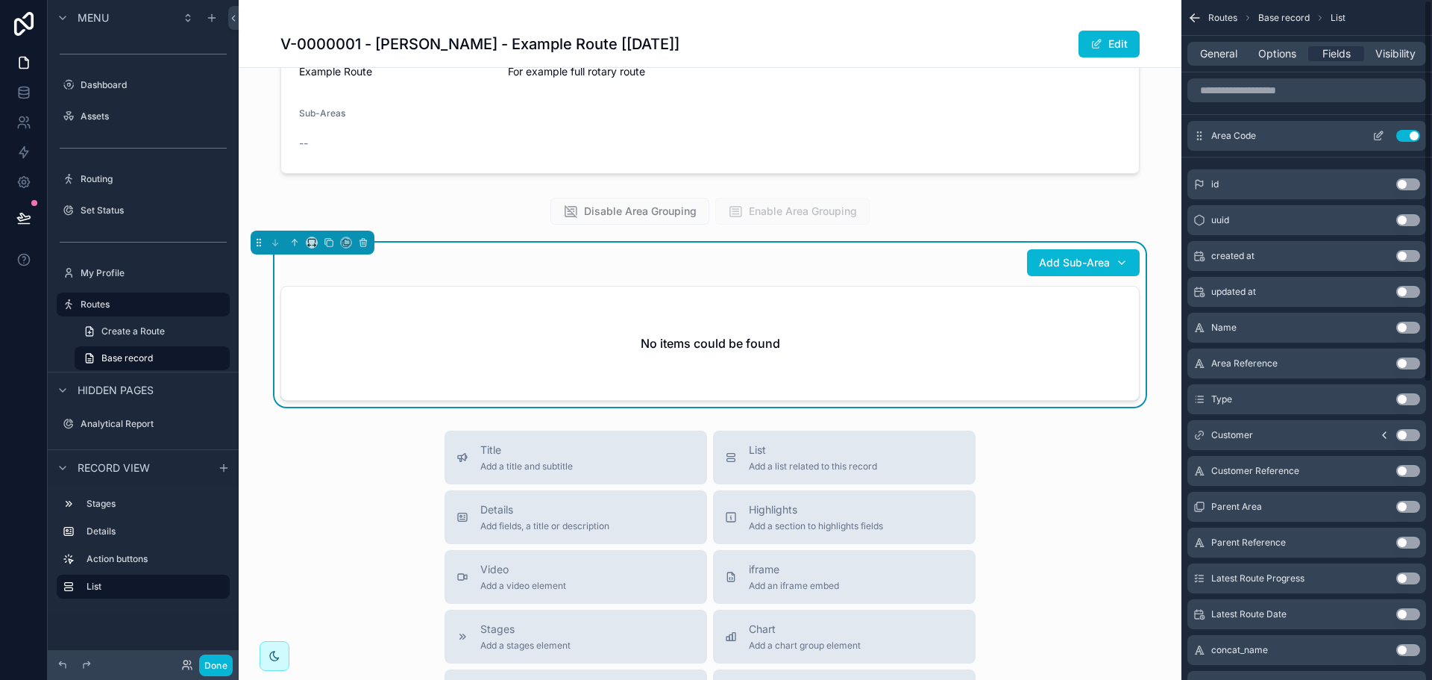
click at [1381, 136] on icon "scrollable content" at bounding box center [1378, 136] width 12 height 12
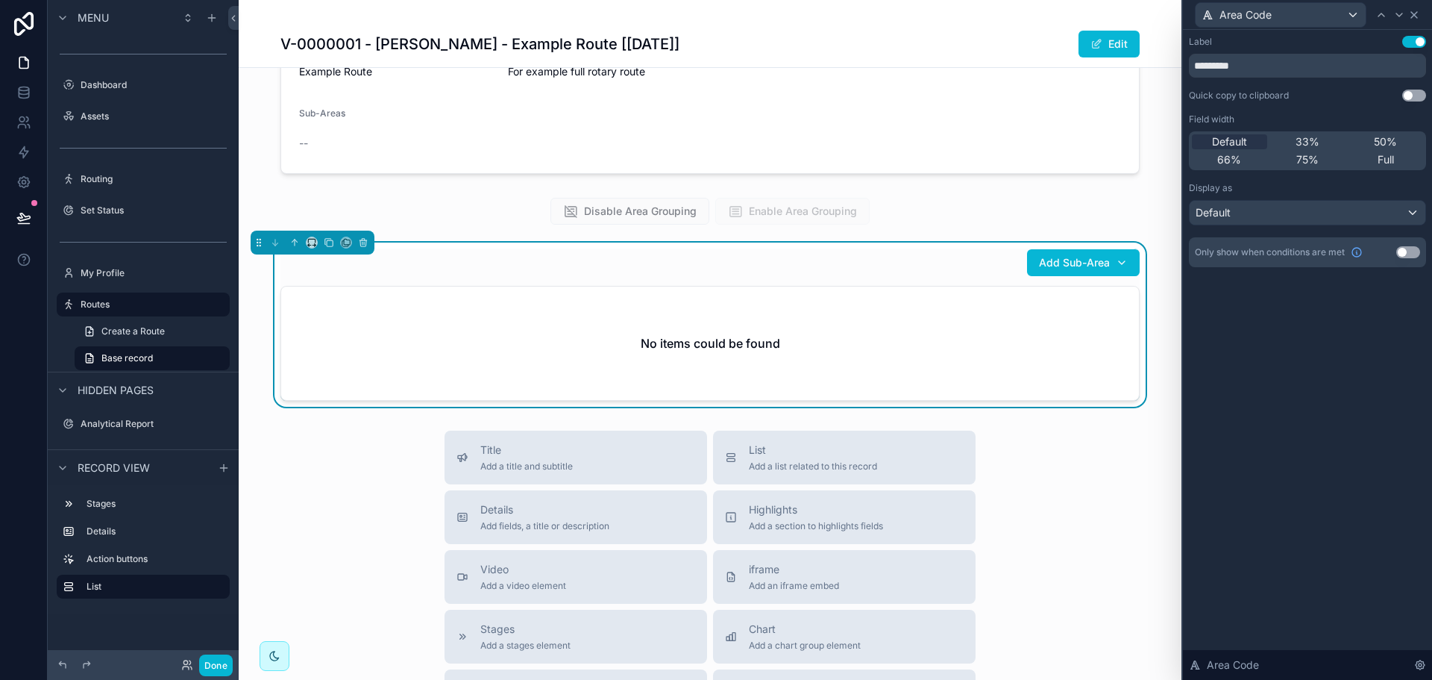
click at [1413, 9] on icon at bounding box center [1414, 15] width 12 height 12
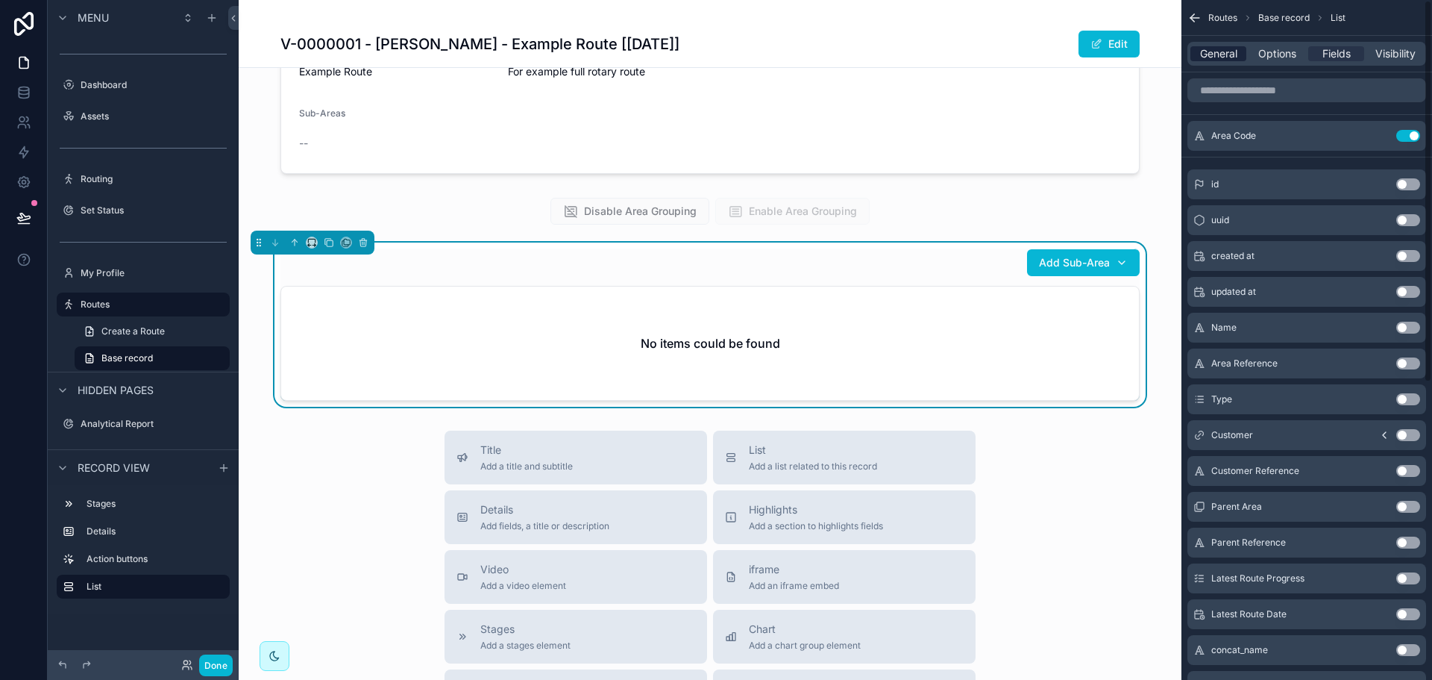
click at [1226, 59] on span "General" at bounding box center [1218, 53] width 37 height 15
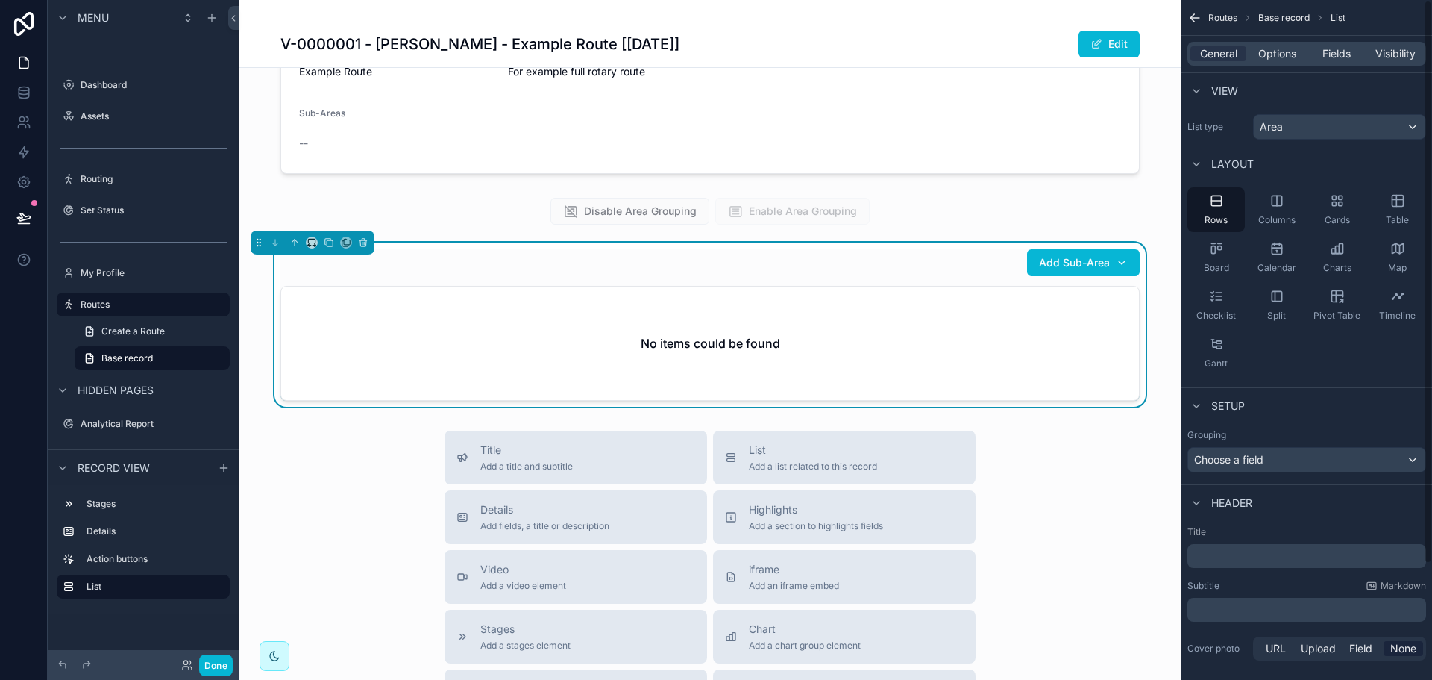
drag, startPoint x: 1400, startPoint y: 199, endPoint x: 1369, endPoint y: 163, distance: 48.1
click at [1400, 199] on icon "scrollable content" at bounding box center [1397, 199] width 11 height 0
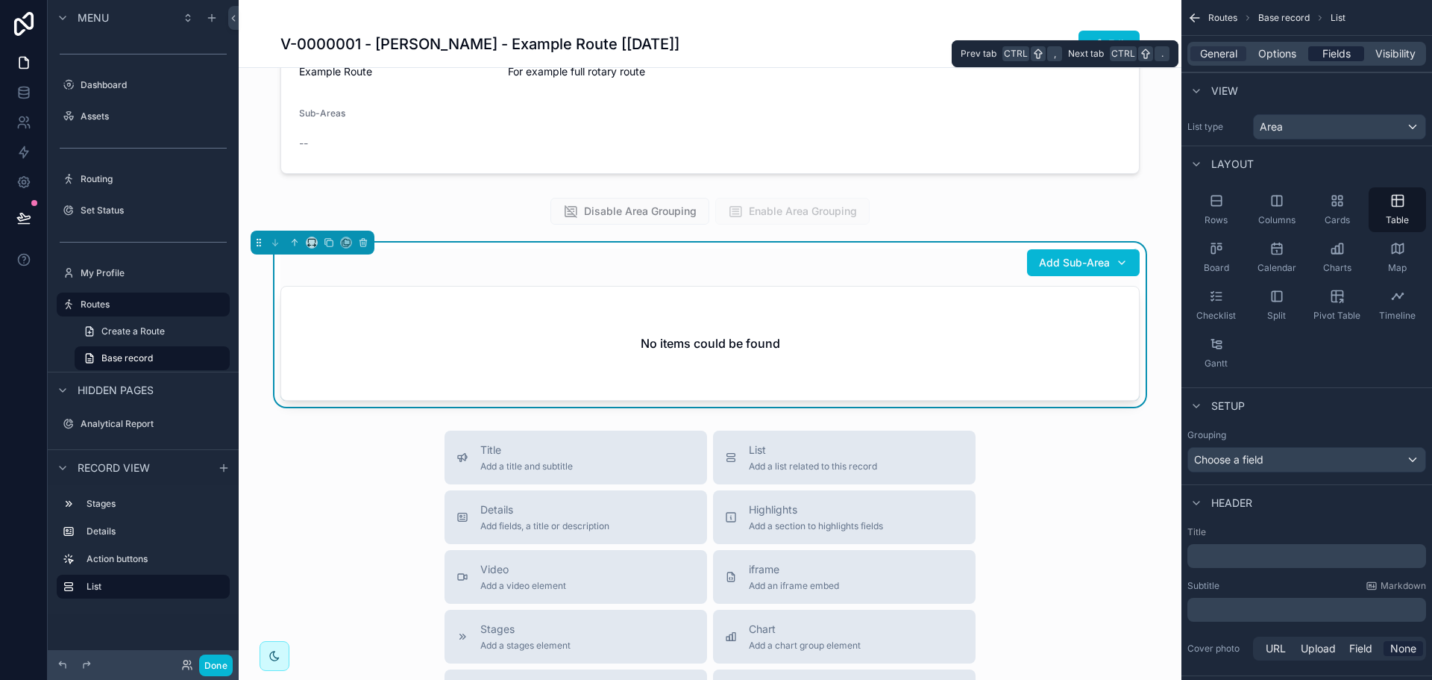
click at [1343, 57] on span "Fields" at bounding box center [1336, 53] width 28 height 15
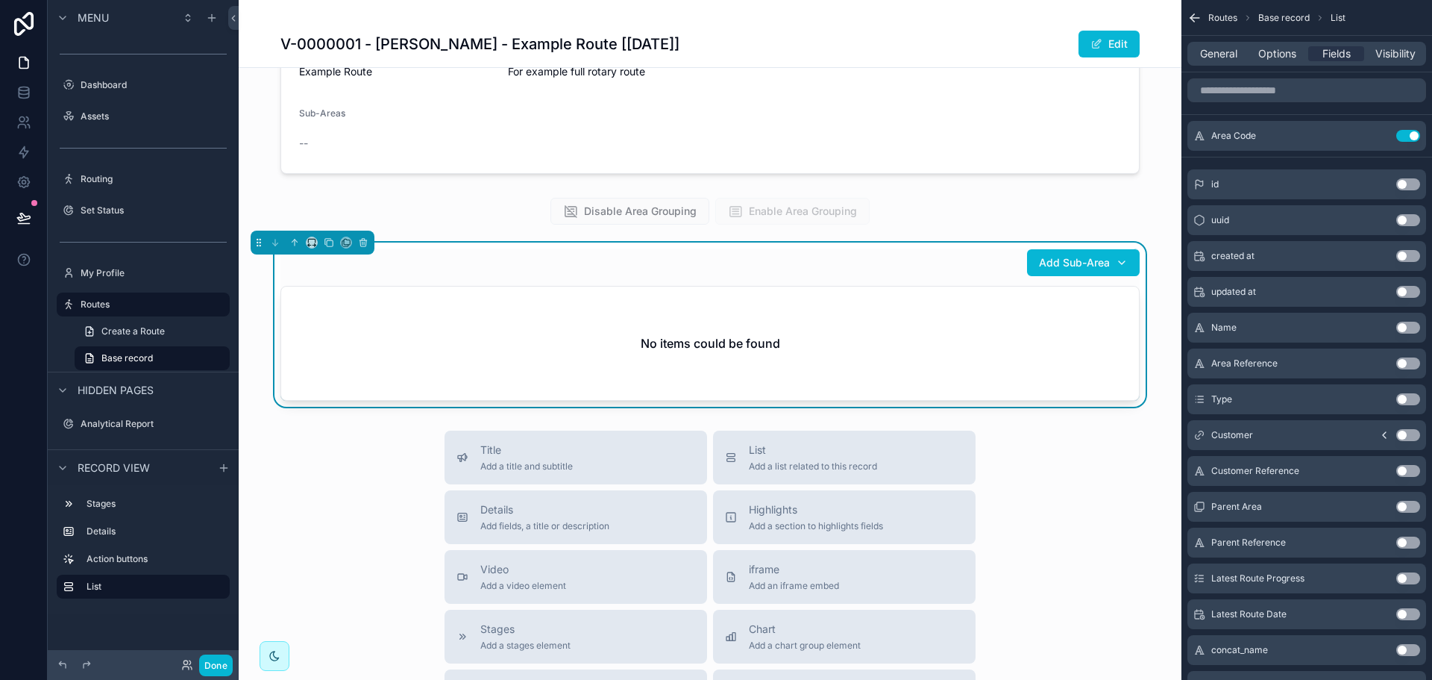
drag, startPoint x: 1406, startPoint y: 330, endPoint x: 1402, endPoint y: 241, distance: 88.8
click at [1406, 330] on button "Use setting" at bounding box center [1408, 327] width 24 height 12
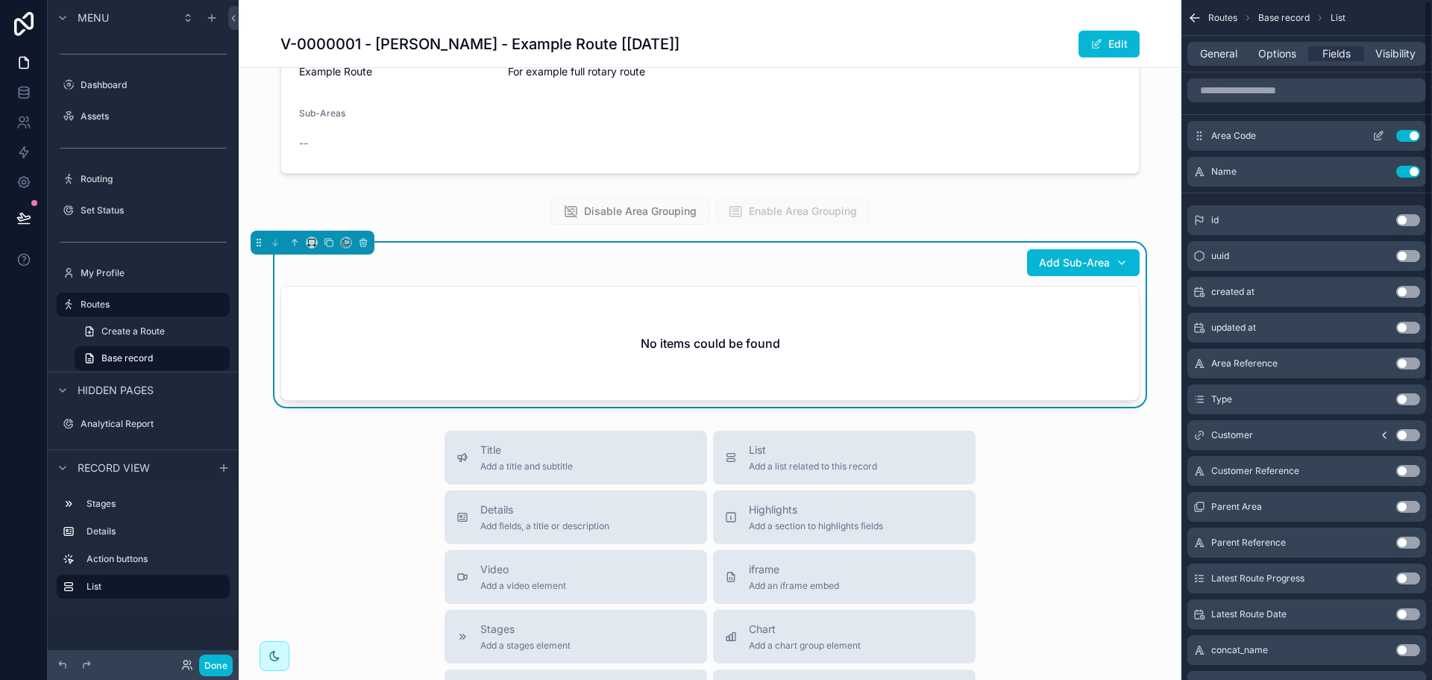
click at [1379, 139] on icon "scrollable content" at bounding box center [1378, 136] width 12 height 12
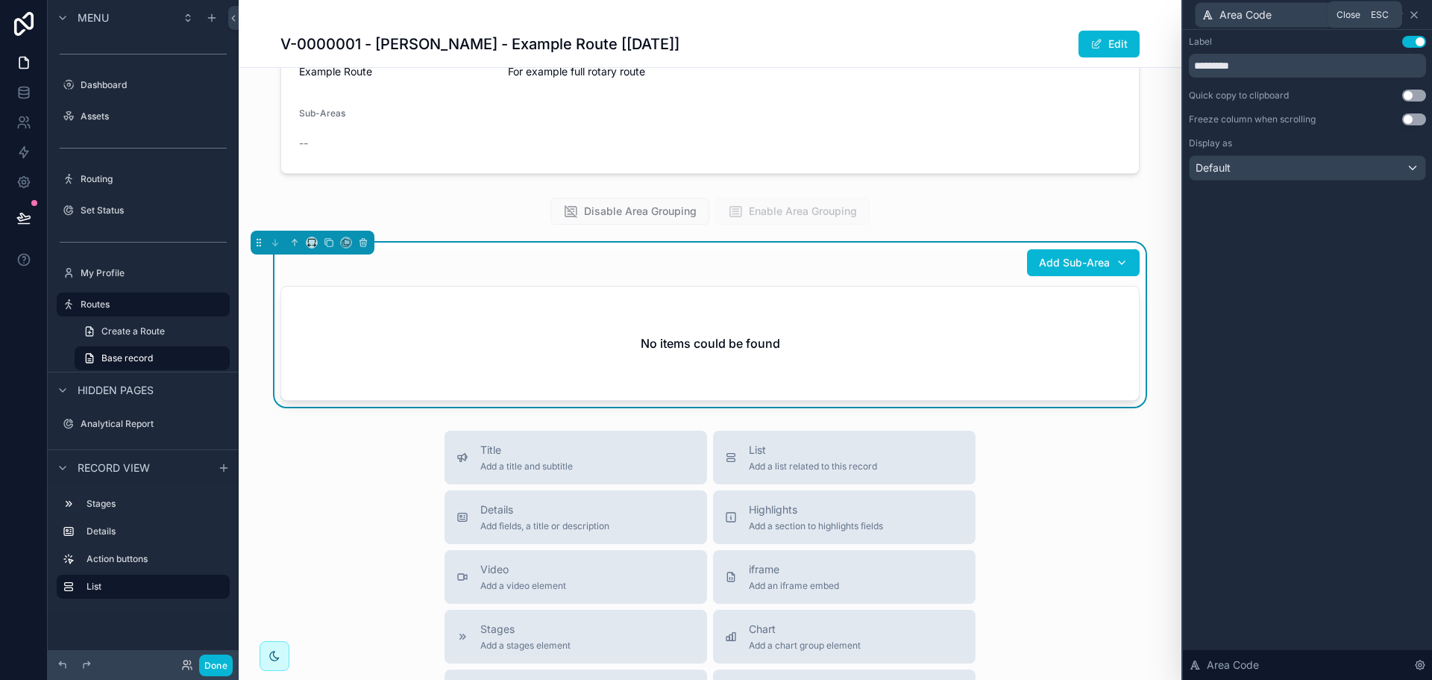
click at [1411, 13] on icon at bounding box center [1414, 15] width 12 height 12
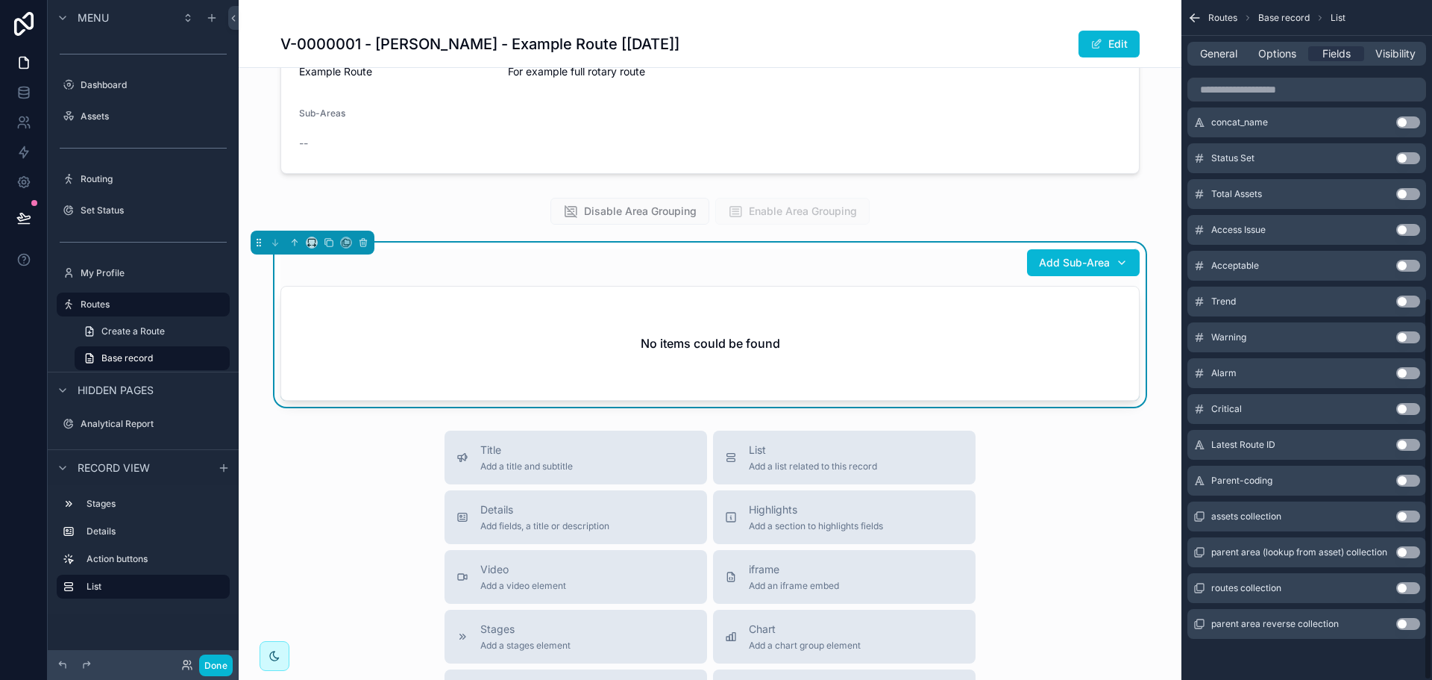
scroll to position [528, 0]
click at [1408, 518] on button "Use setting" at bounding box center [1408, 515] width 24 height 12
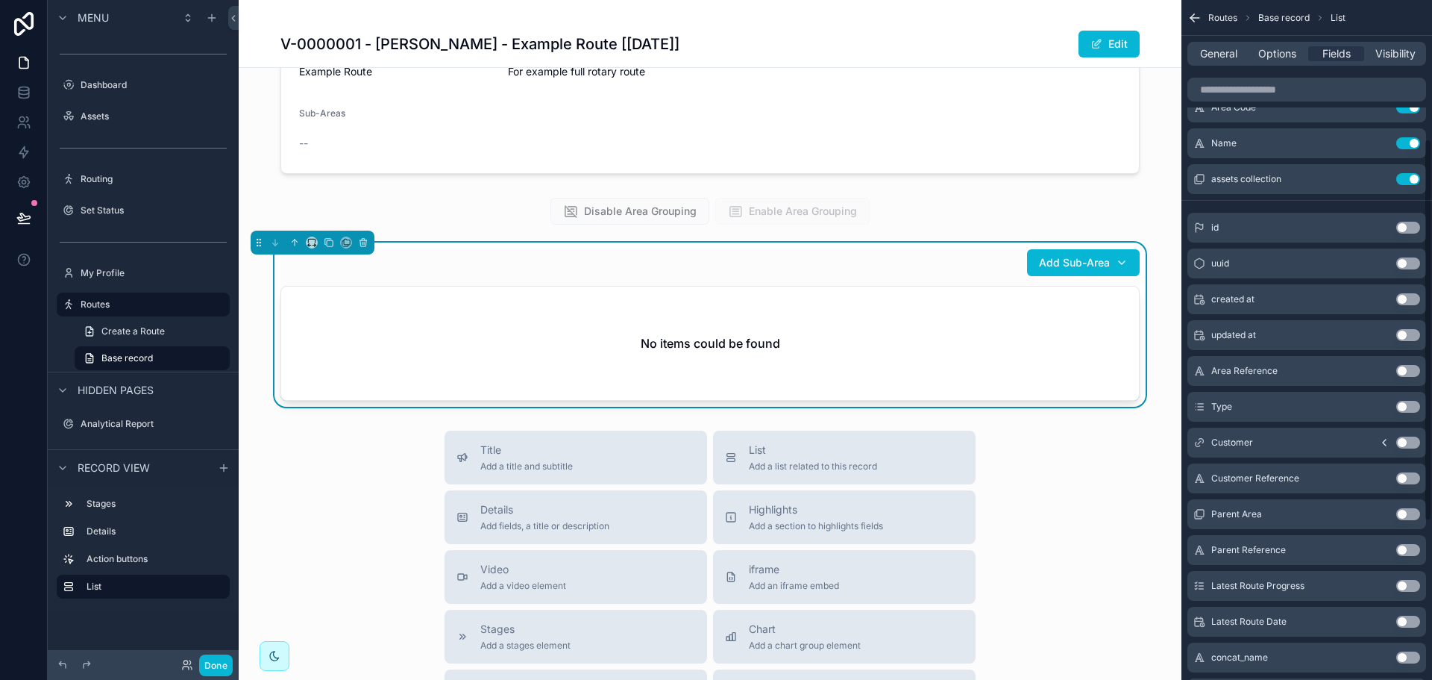
scroll to position [0, 0]
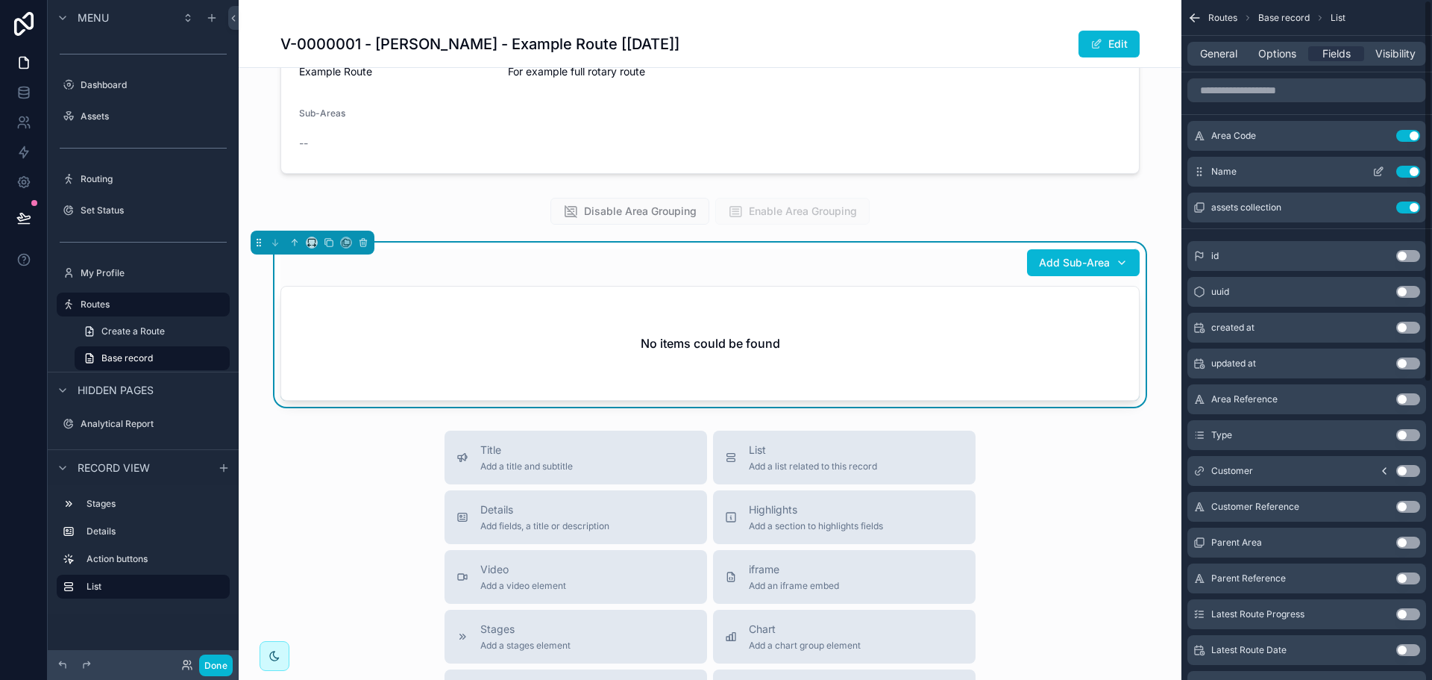
click at [1375, 169] on icon "scrollable content" at bounding box center [1378, 172] width 12 height 12
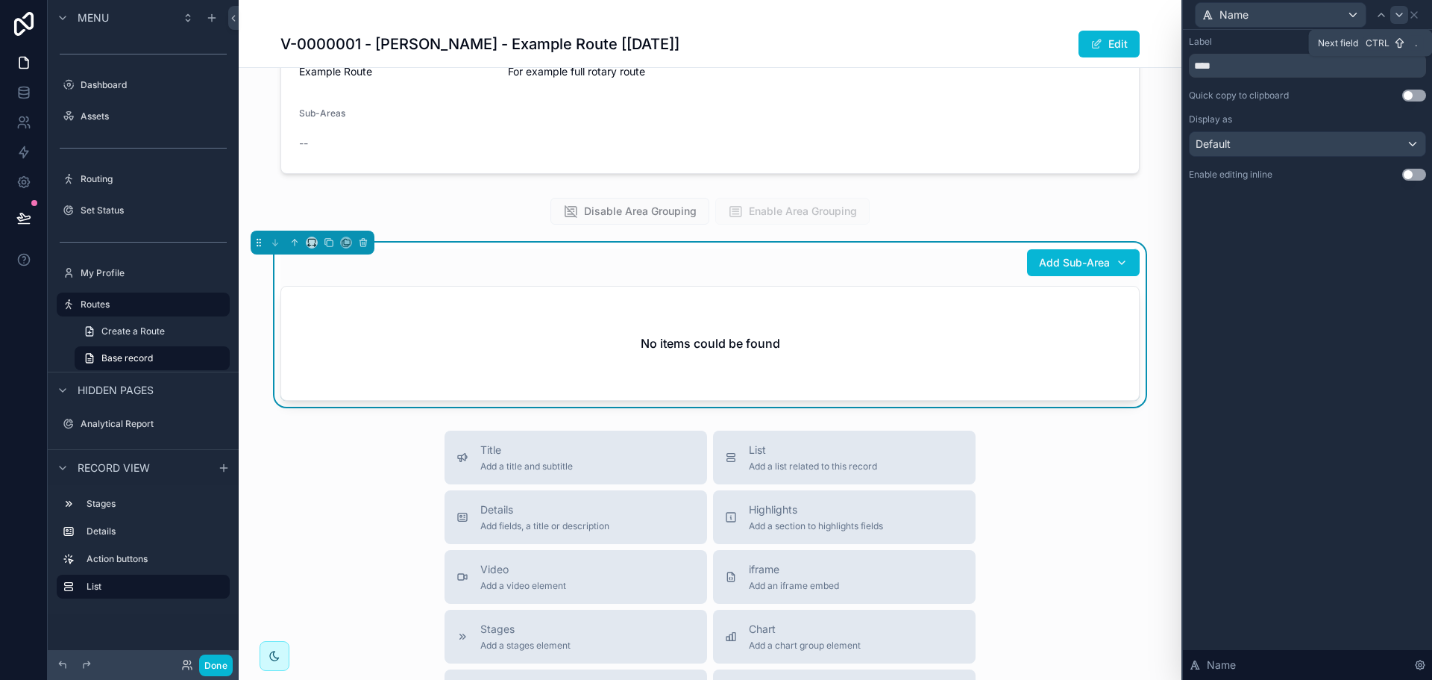
click at [1399, 17] on icon at bounding box center [1399, 15] width 12 height 12
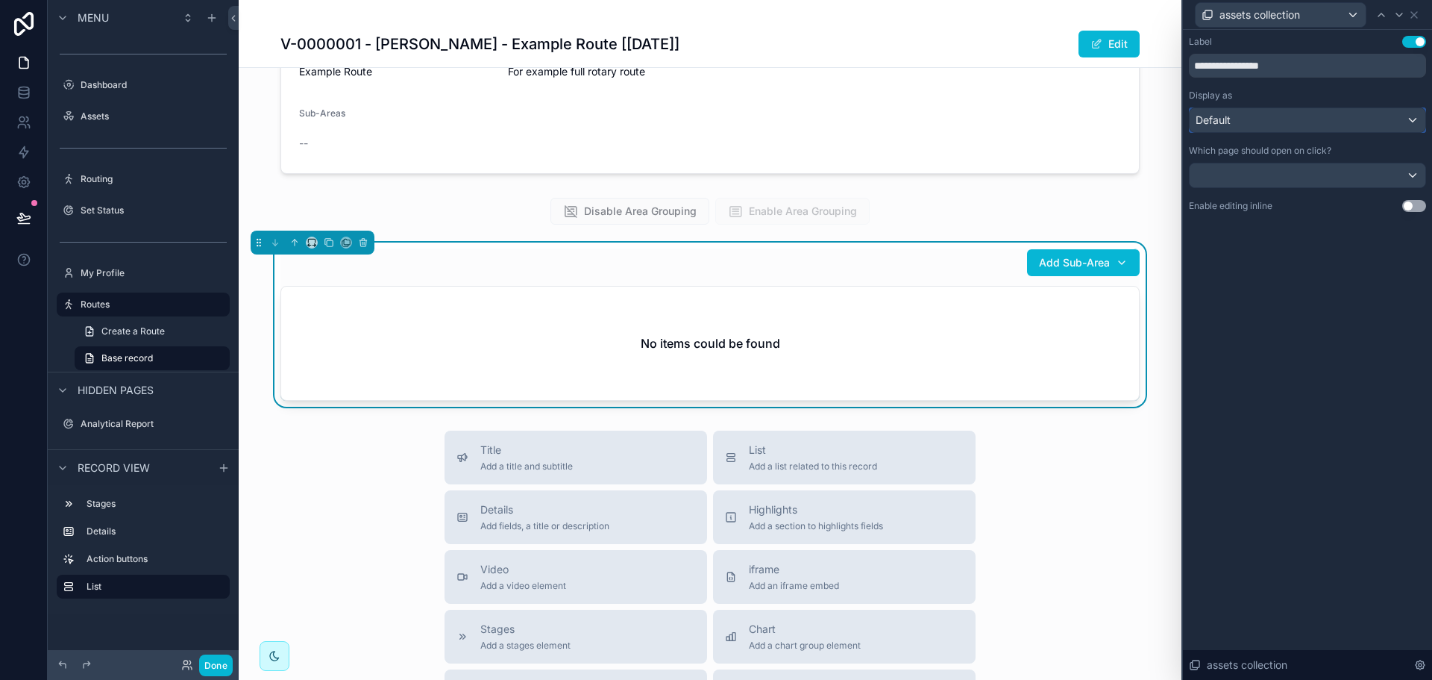
click at [1339, 122] on div "Default" at bounding box center [1308, 120] width 236 height 24
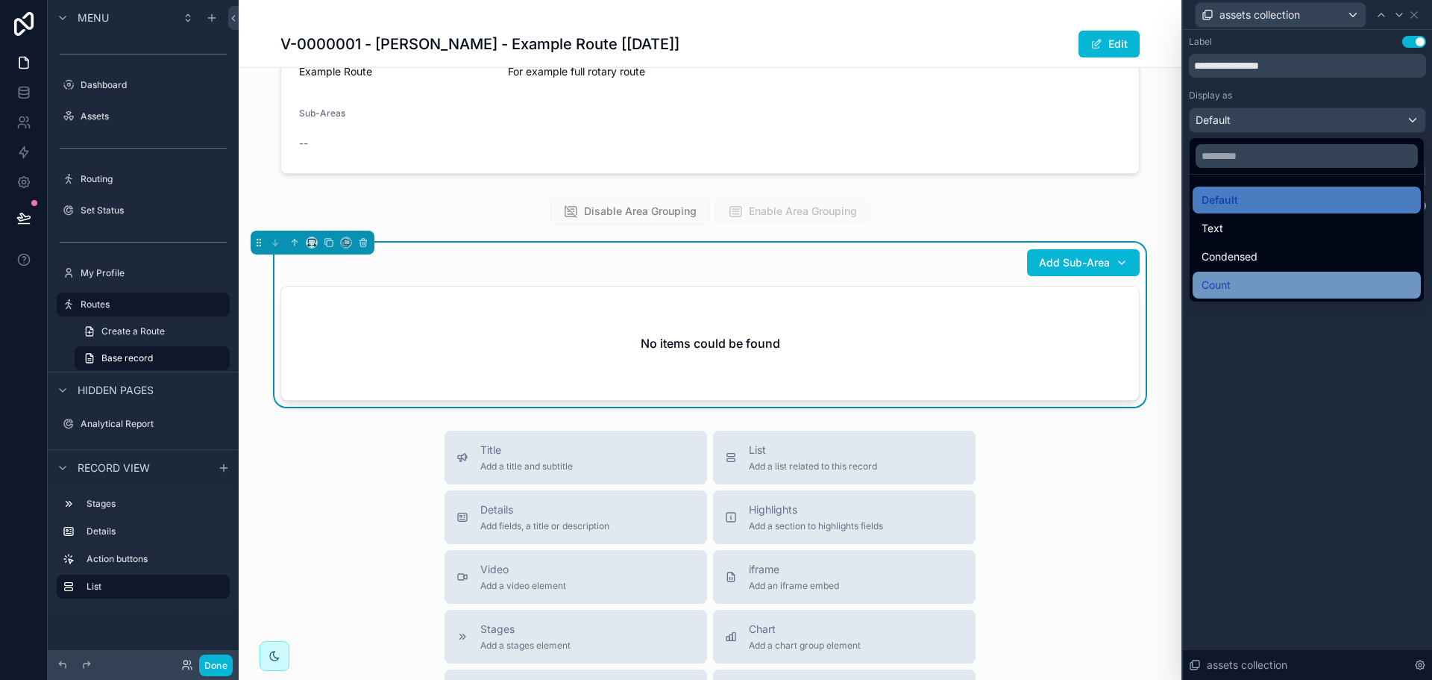
click at [1252, 283] on div "Count" at bounding box center [1307, 285] width 210 height 18
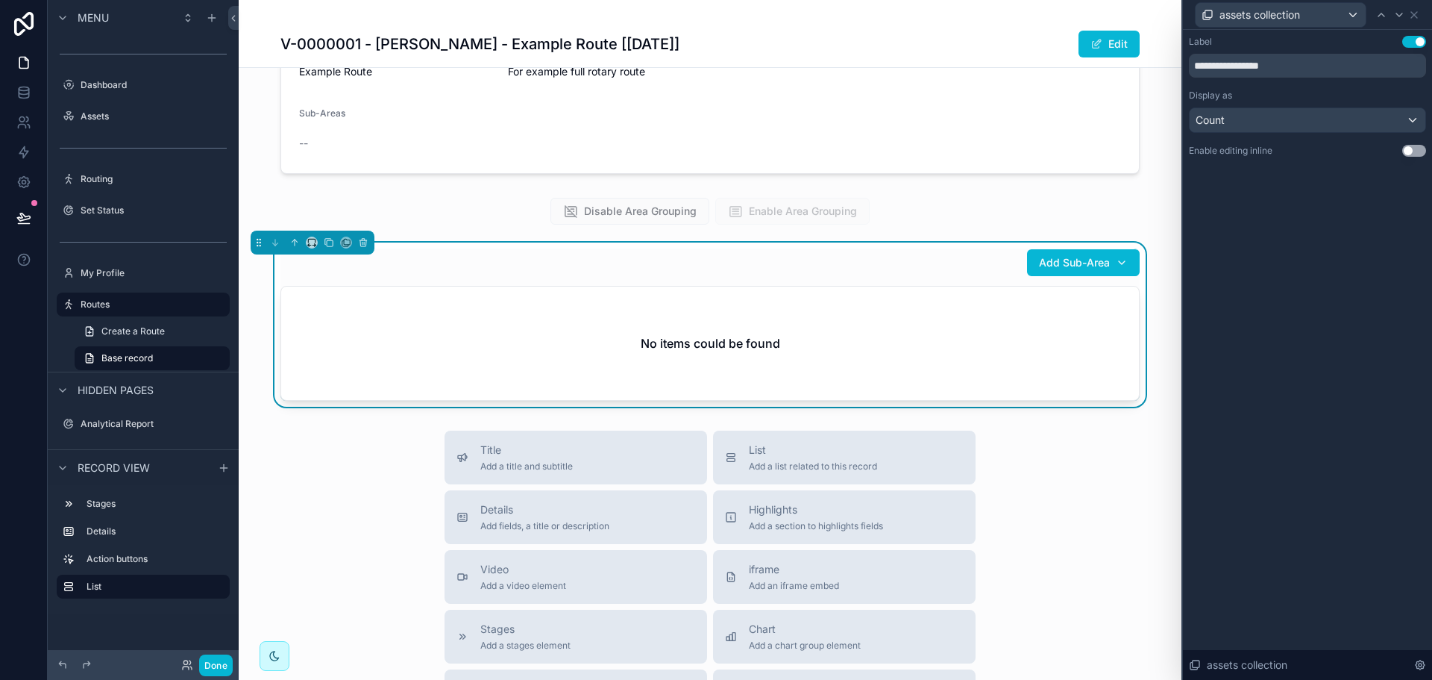
click at [1289, 367] on div "**********" at bounding box center [1307, 355] width 249 height 650
click at [1415, 18] on icon at bounding box center [1414, 15] width 12 height 12
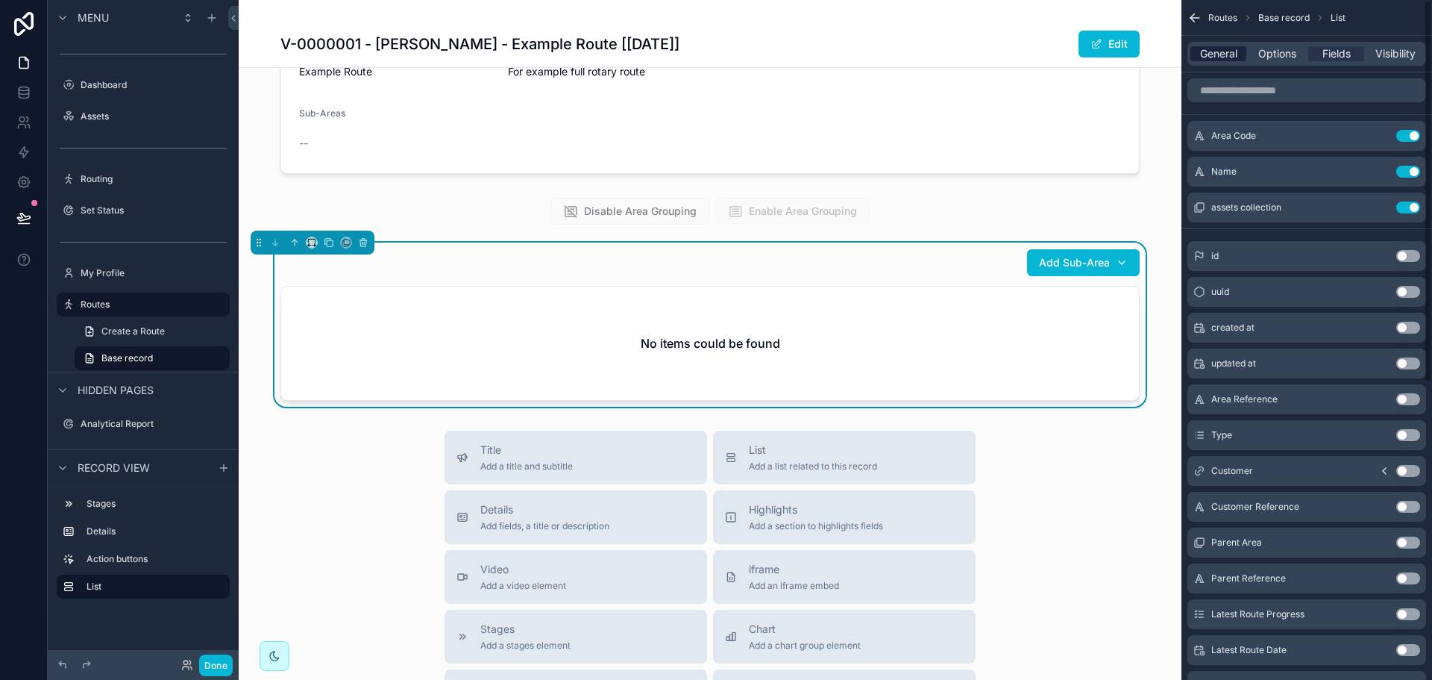
click at [1220, 57] on span "General" at bounding box center [1218, 53] width 37 height 15
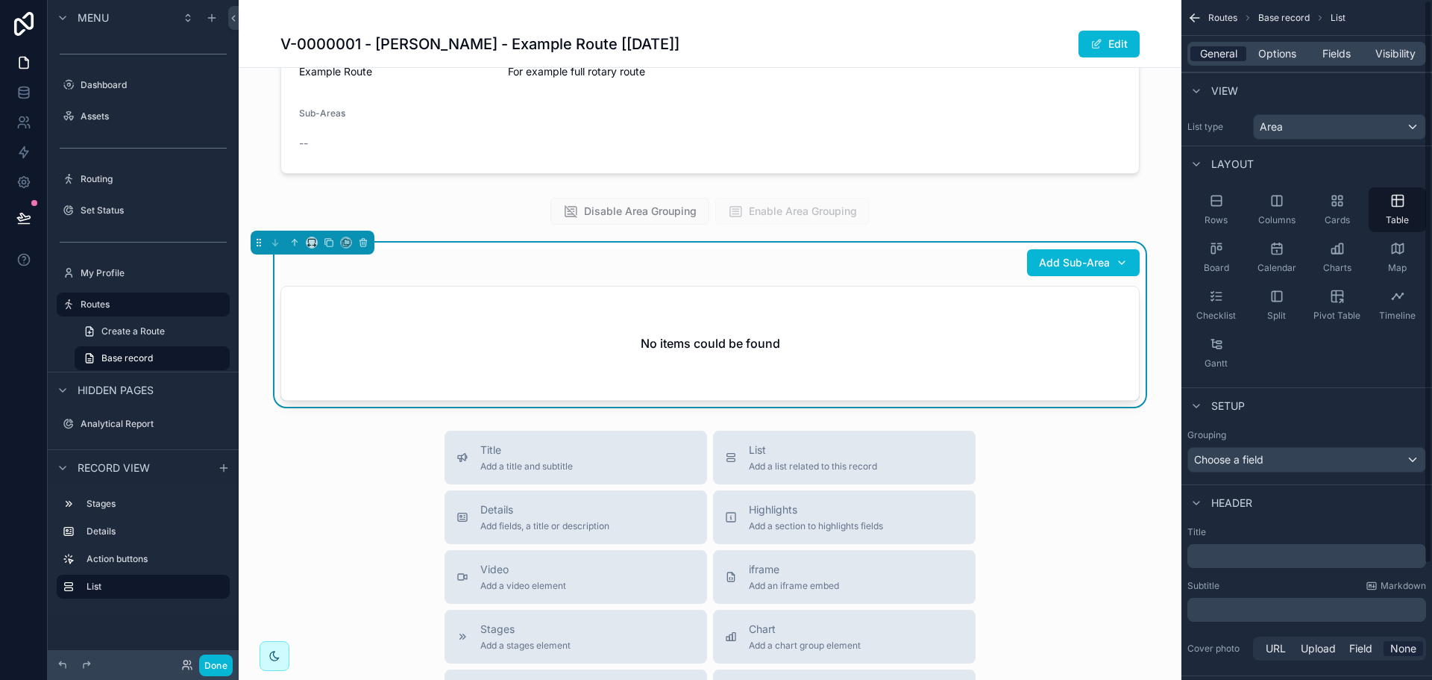
click at [1227, 47] on span "General" at bounding box center [1218, 53] width 37 height 15
click at [1399, 49] on span "Visibility" at bounding box center [1395, 53] width 40 height 15
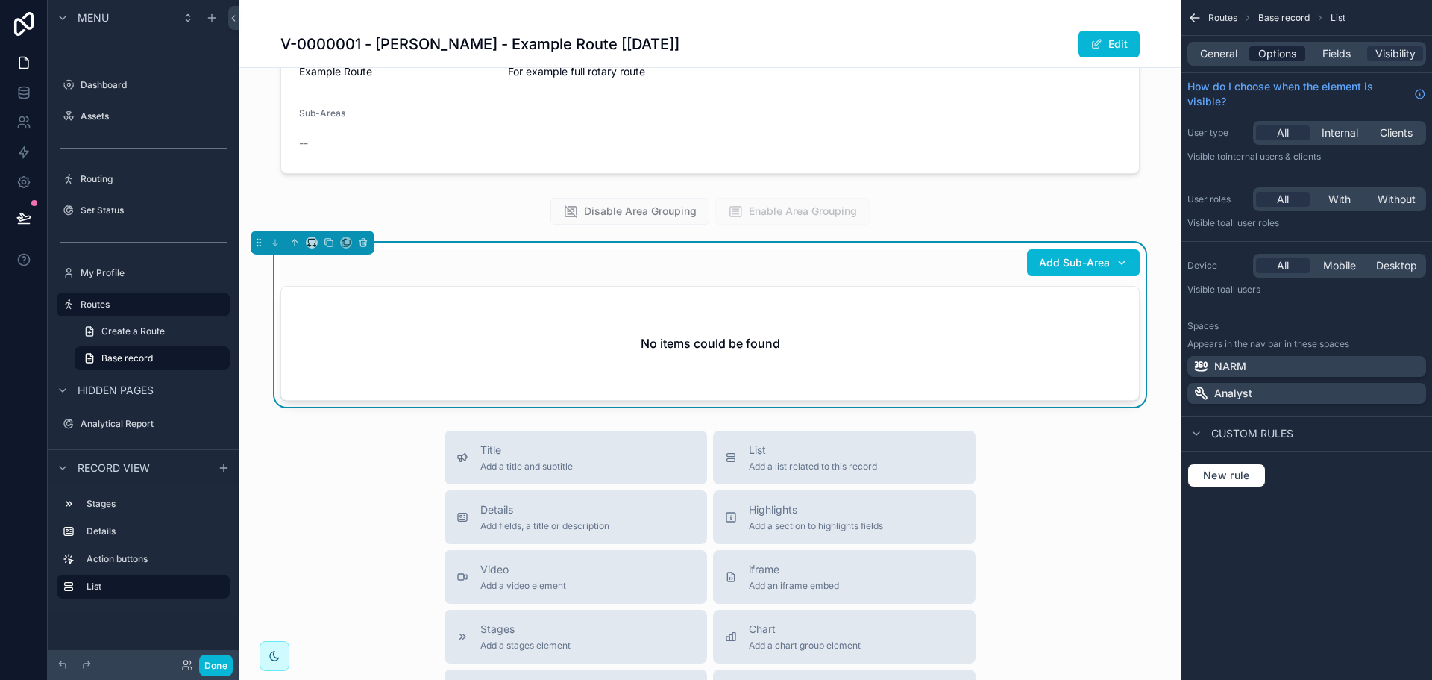
click at [1281, 60] on span "Options" at bounding box center [1277, 53] width 38 height 15
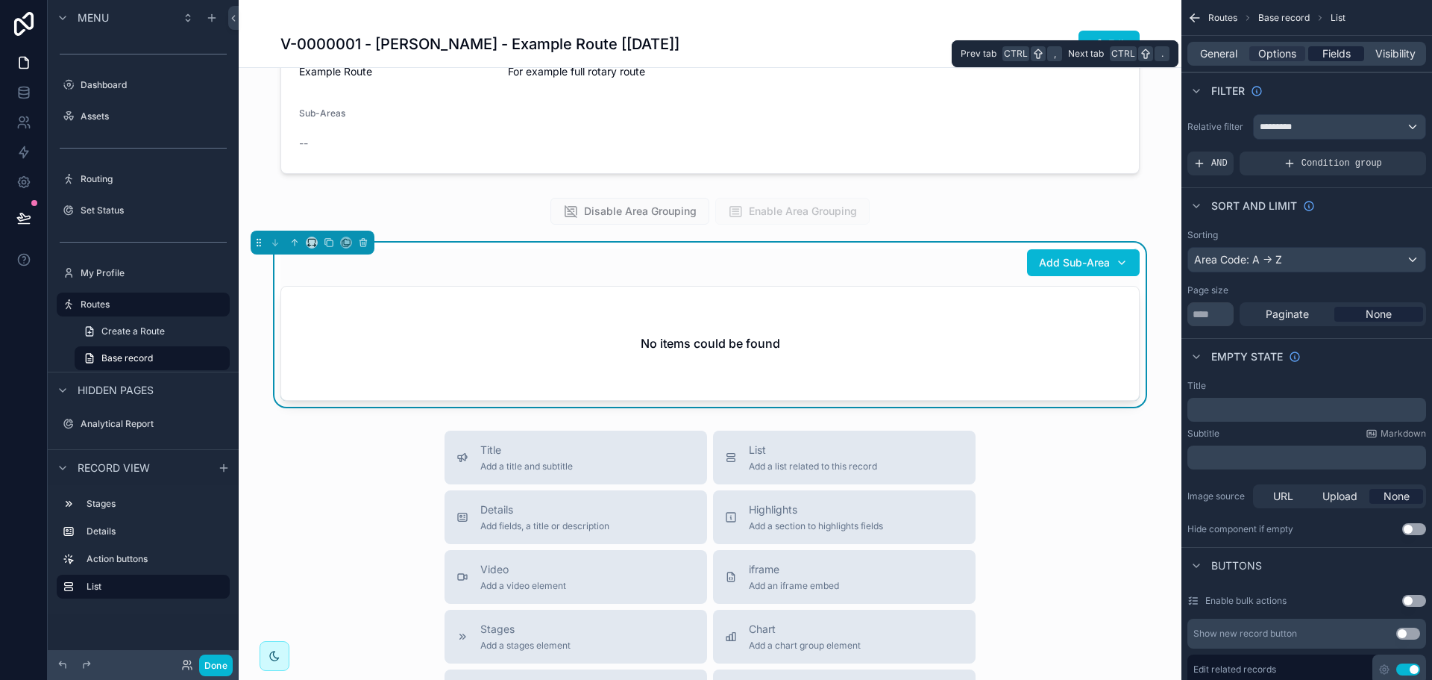
click at [1326, 54] on span "Fields" at bounding box center [1336, 53] width 28 height 15
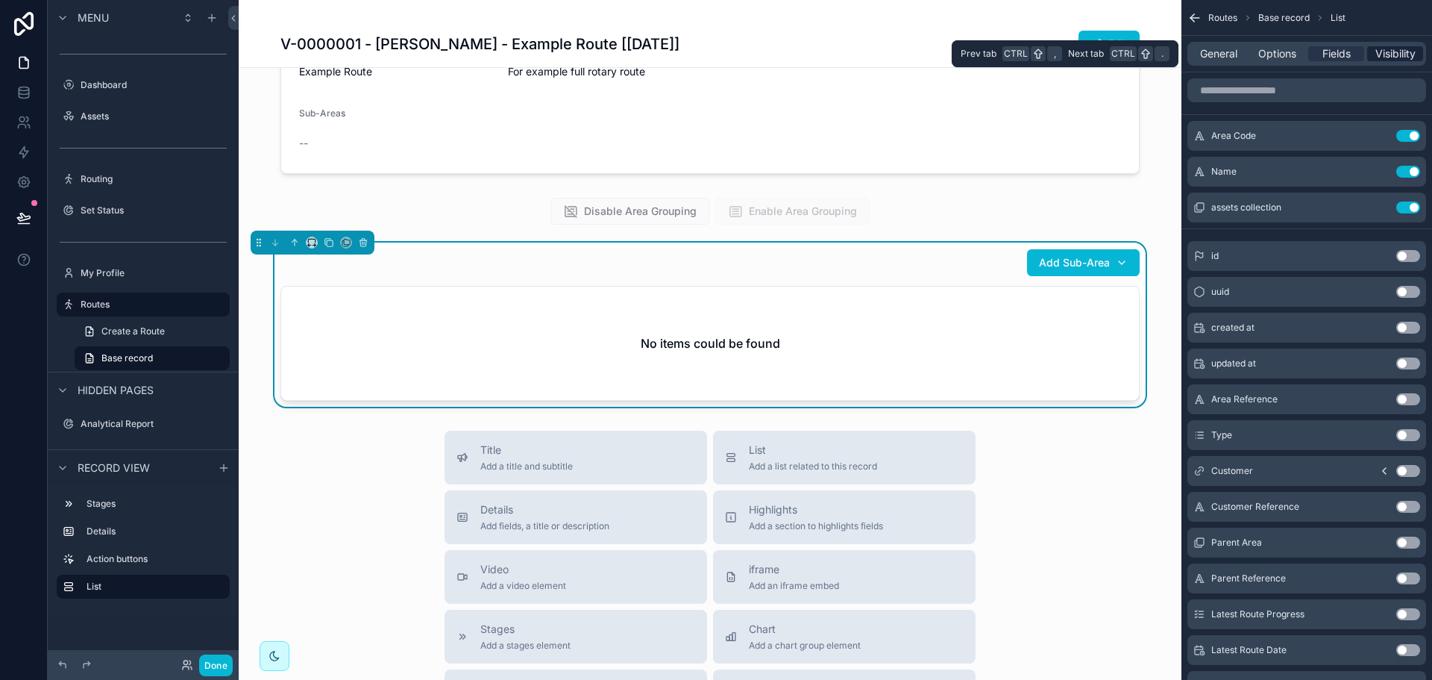
click at [1376, 53] on span "Visibility" at bounding box center [1395, 53] width 40 height 15
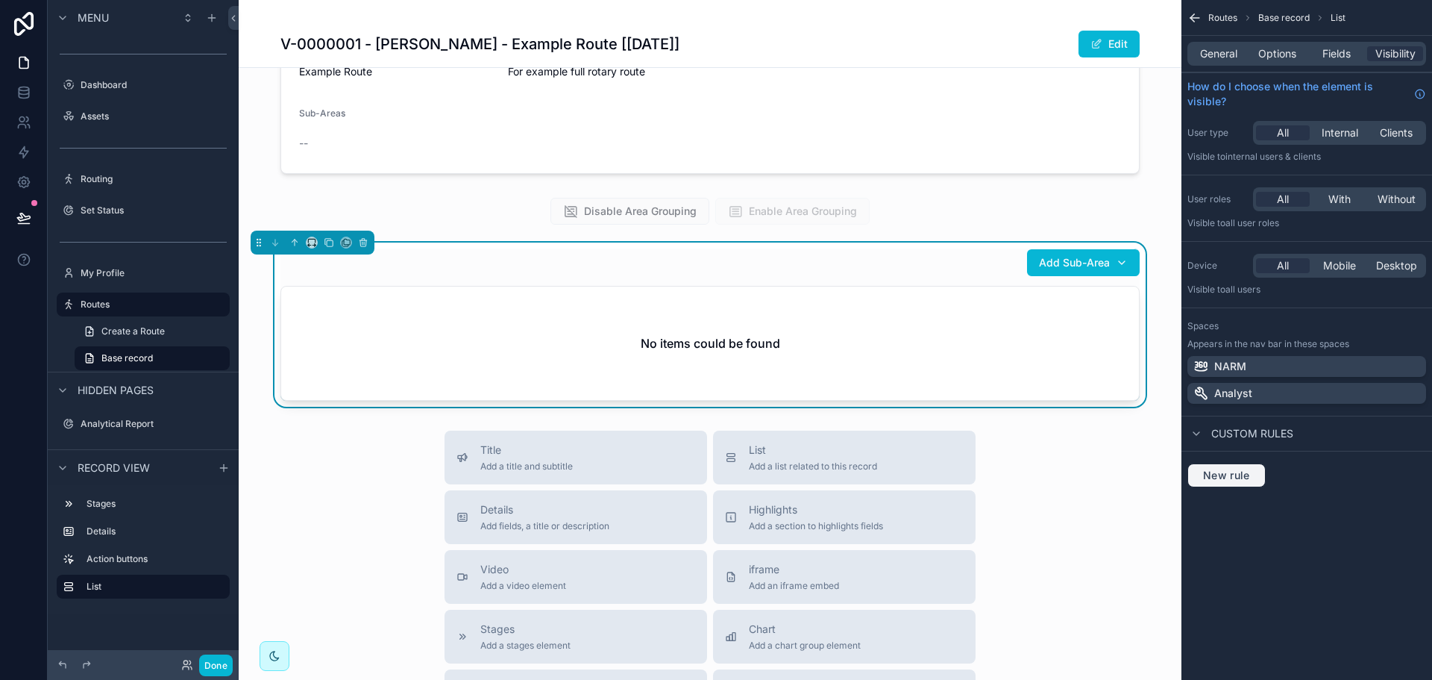
click at [1223, 486] on button "New rule" at bounding box center [1226, 475] width 78 height 24
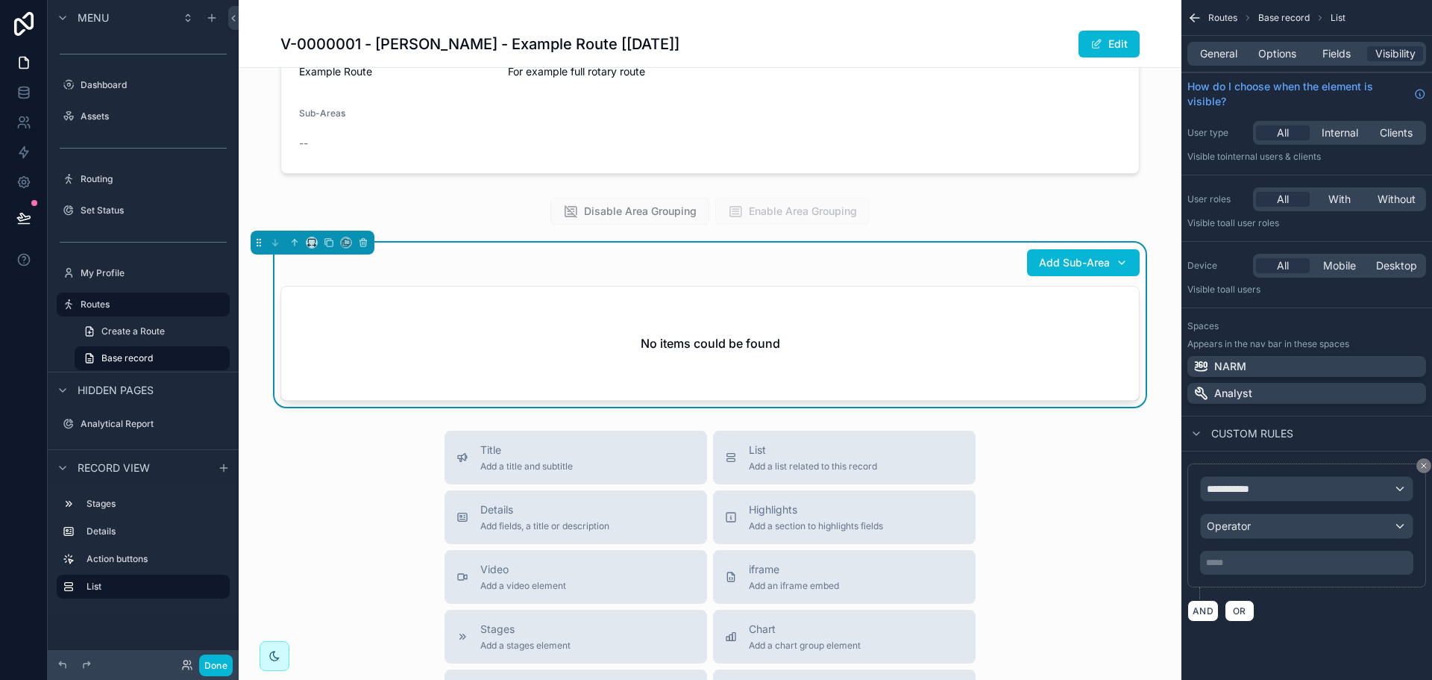
click at [1234, 489] on span "**********" at bounding box center [1234, 488] width 55 height 15
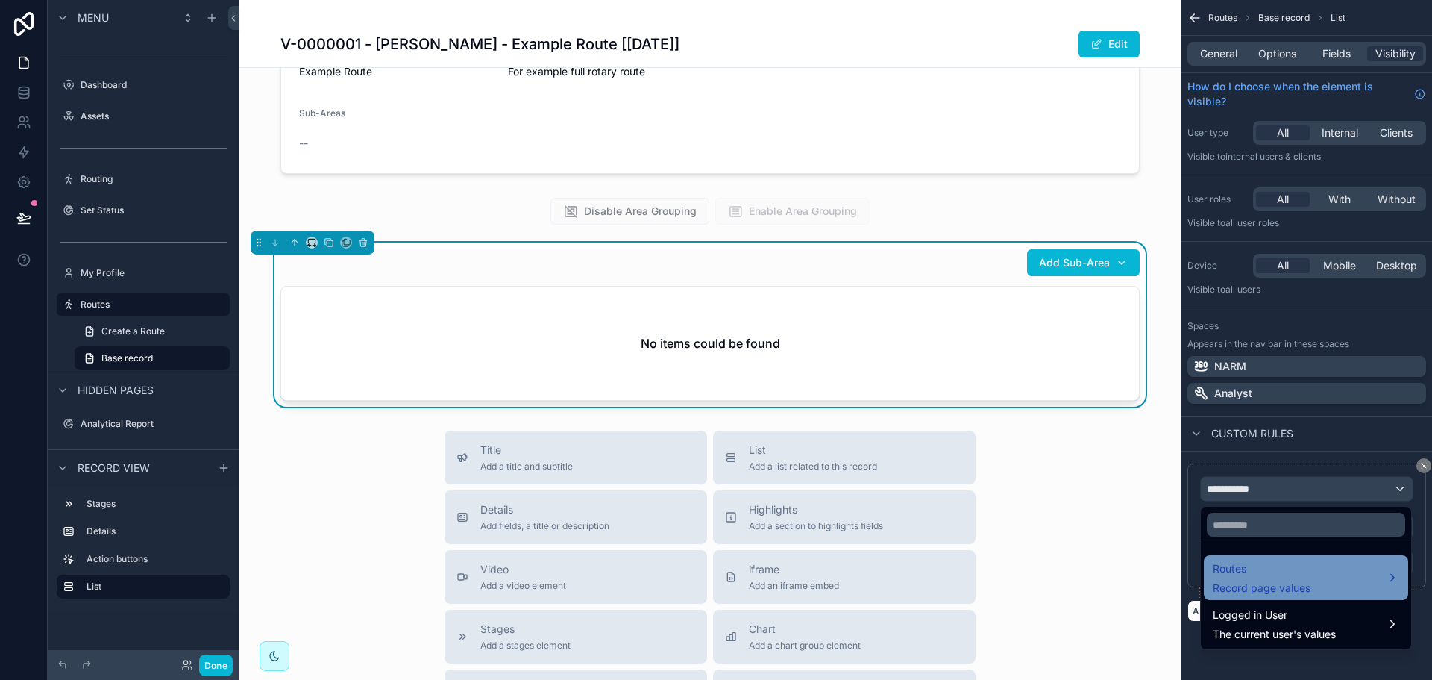
click at [1281, 569] on span "Routes" at bounding box center [1262, 568] width 98 height 18
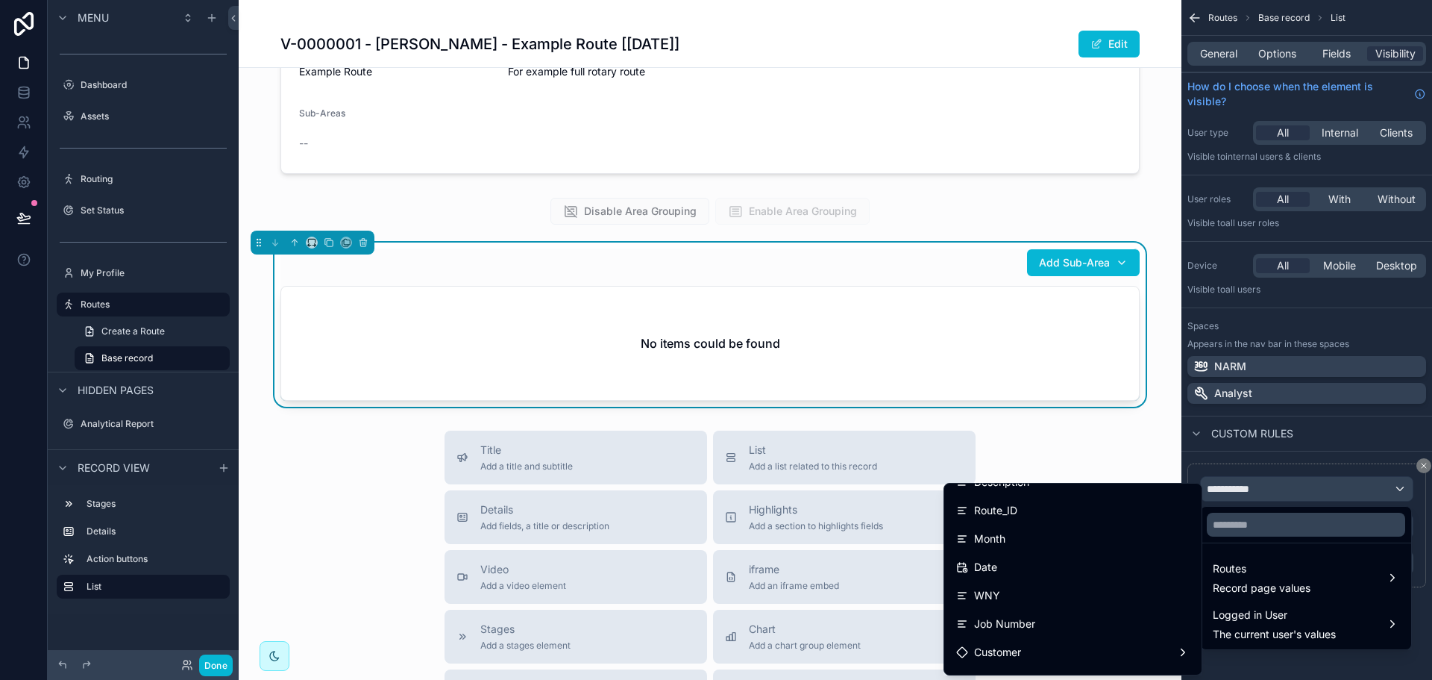
scroll to position [149, 0]
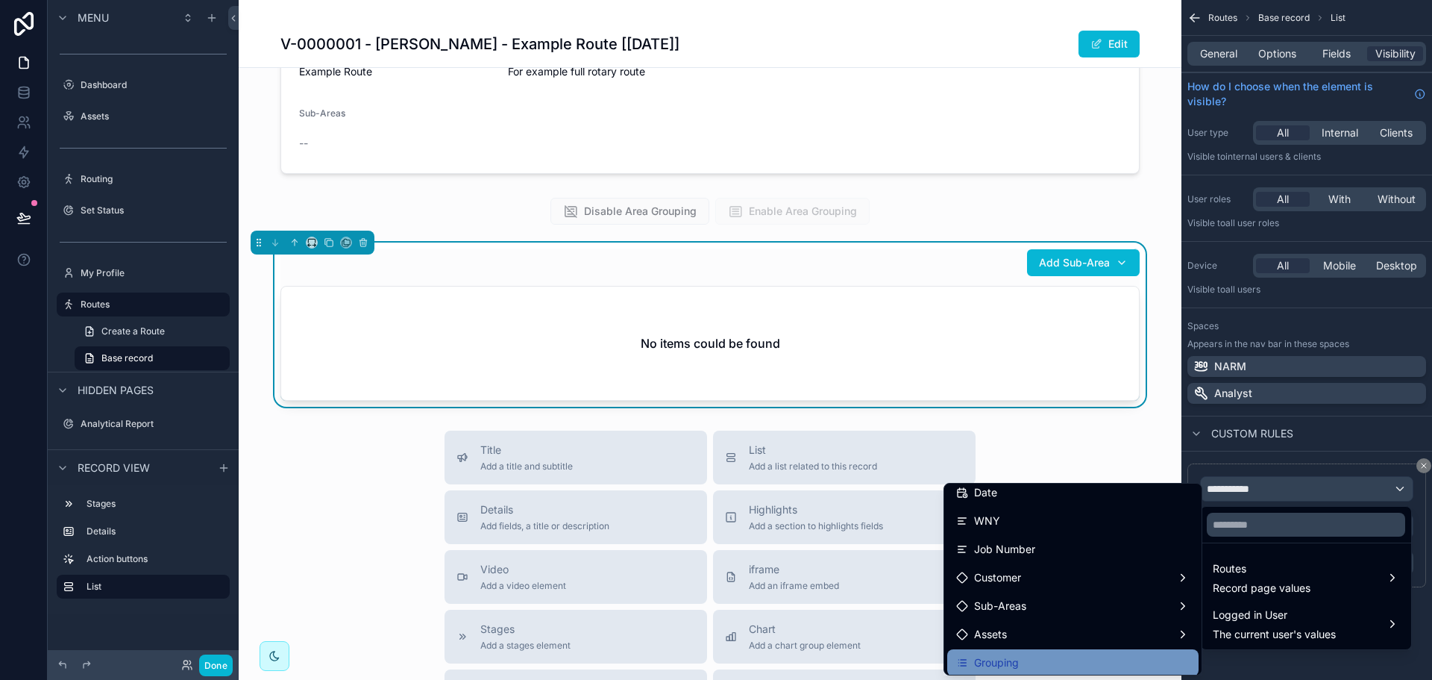
click at [1007, 653] on div "Grouping" at bounding box center [1072, 662] width 251 height 27
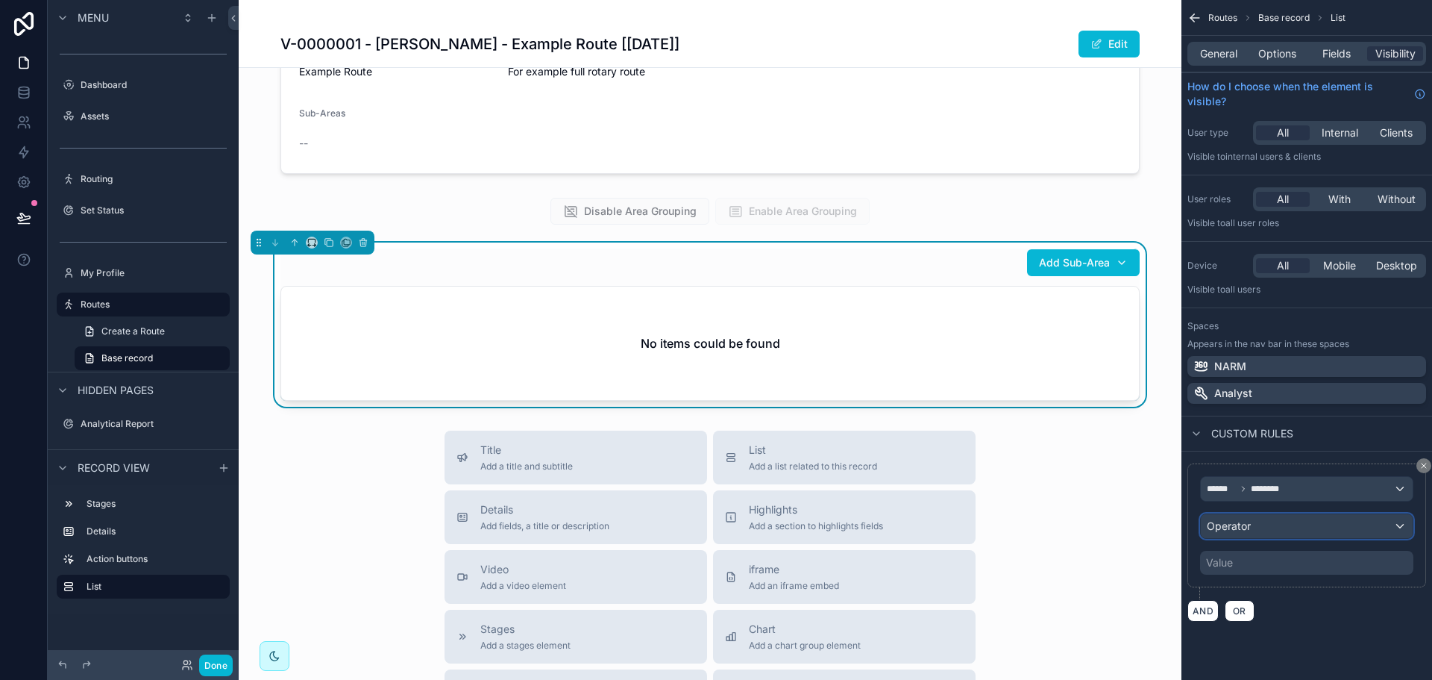
click at [1293, 536] on div "Operator" at bounding box center [1307, 526] width 212 height 24
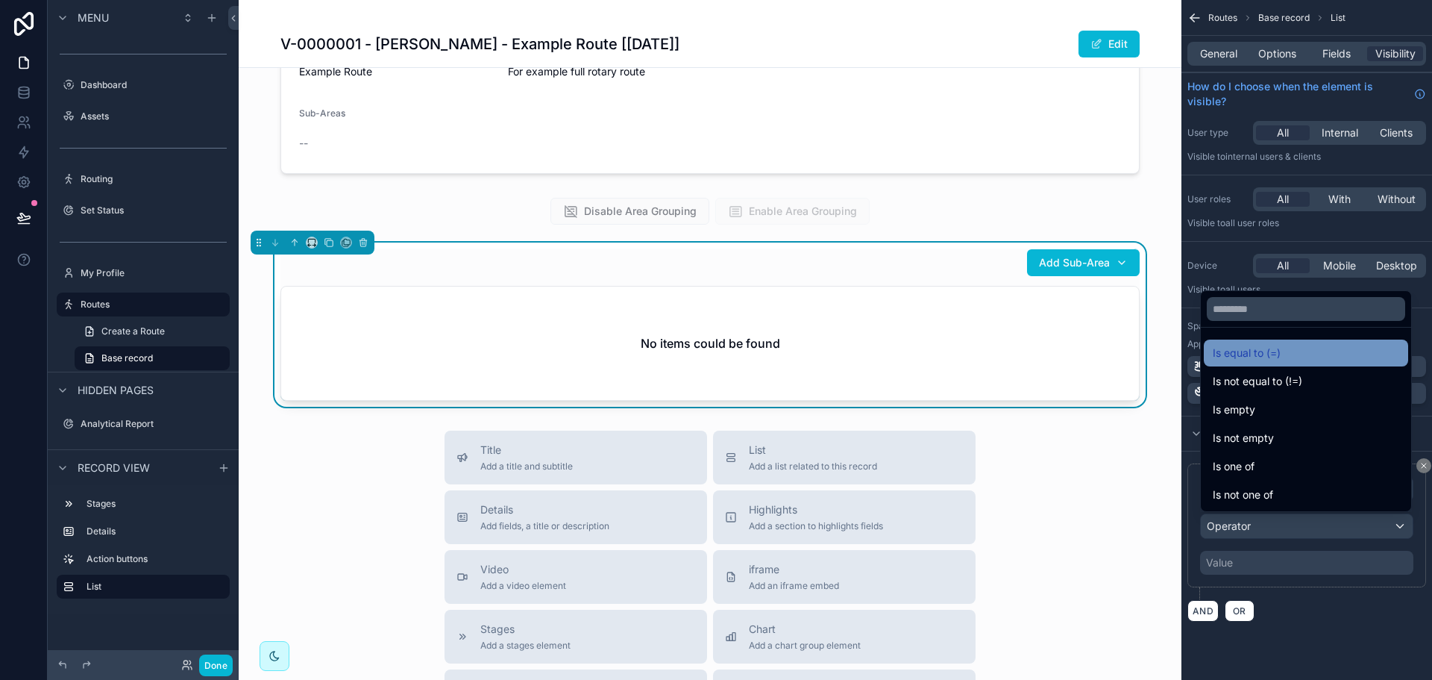
click at [1302, 361] on div "Is equal to (=)" at bounding box center [1306, 353] width 186 height 18
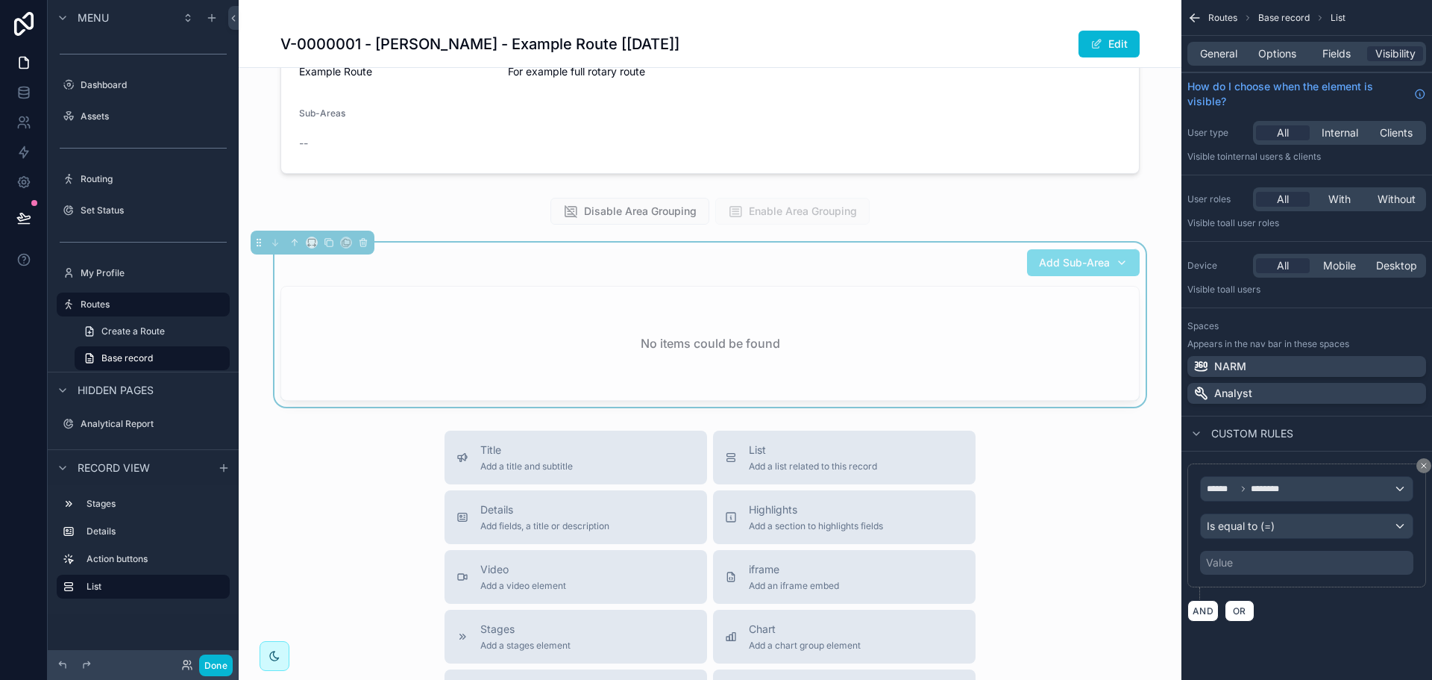
click at [1266, 560] on div "Value" at bounding box center [1306, 562] width 213 height 24
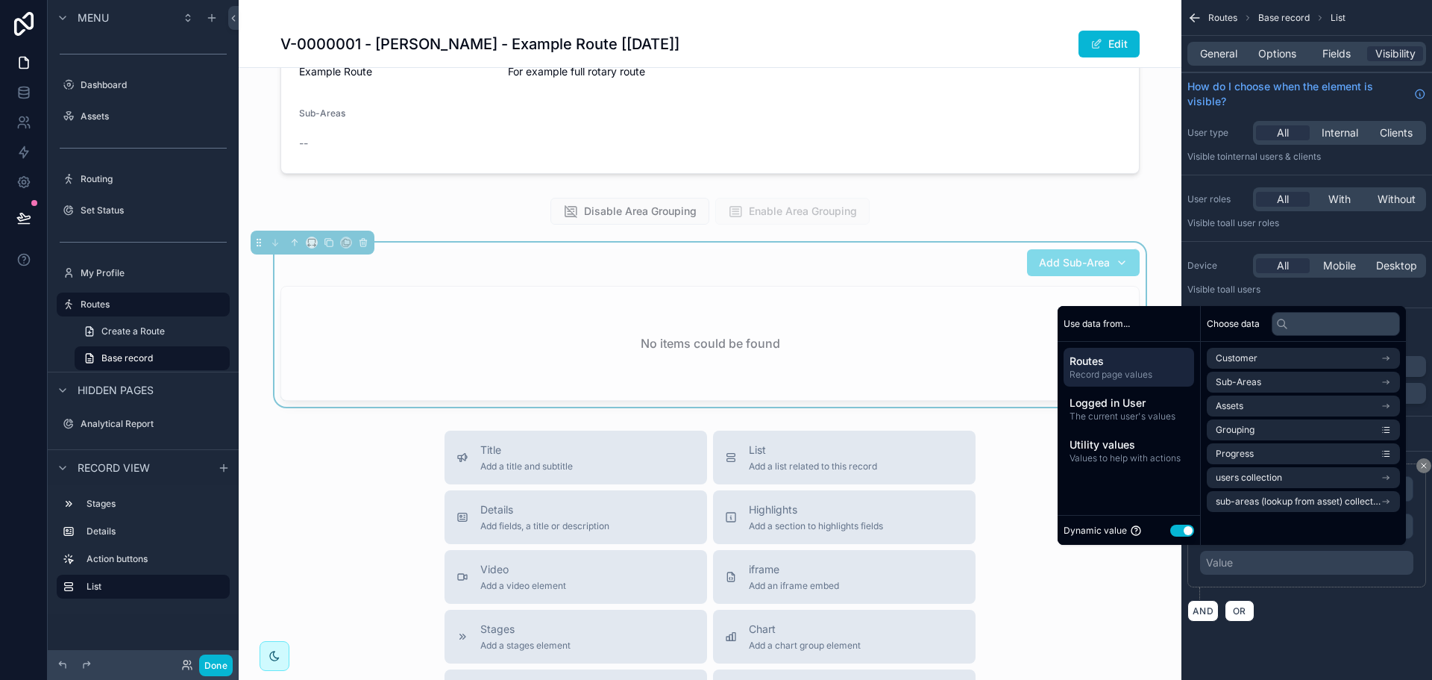
click at [1171, 527] on button "Use setting" at bounding box center [1182, 530] width 24 height 12
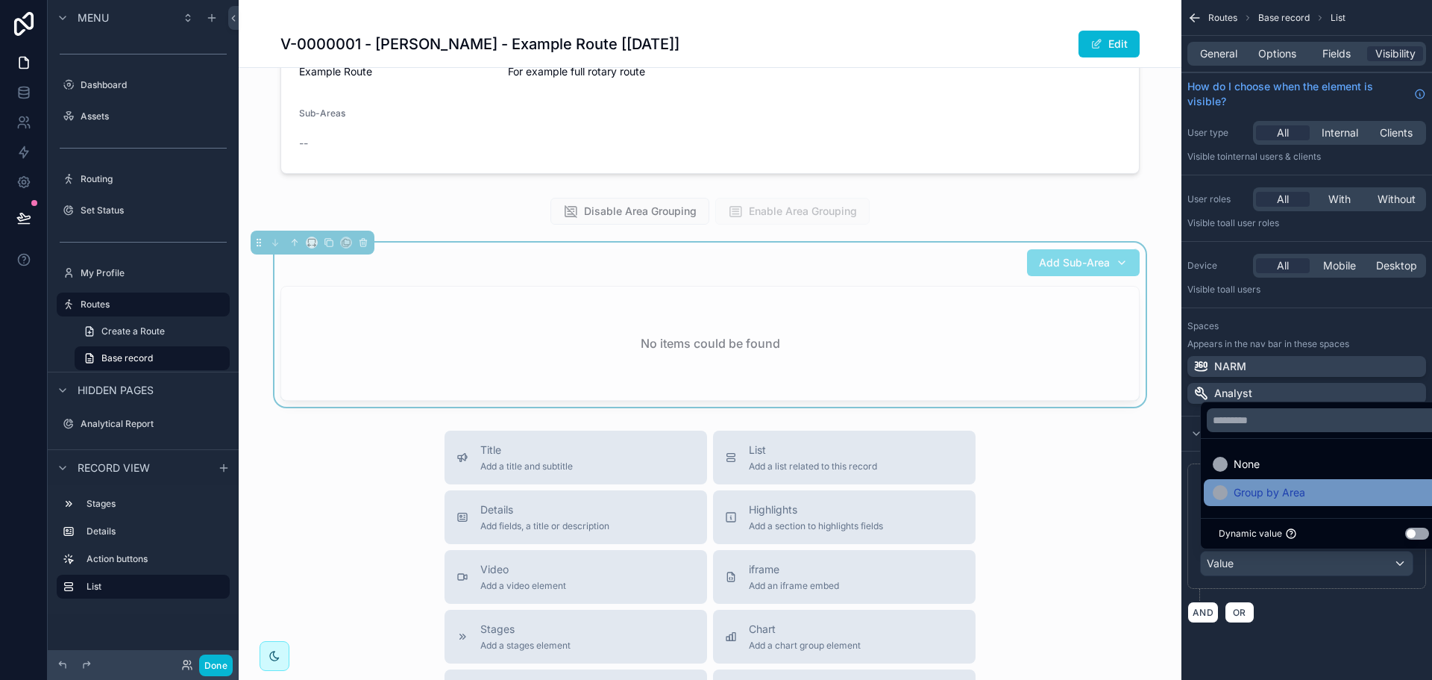
click at [1255, 490] on span "Group by Area" at bounding box center [1270, 492] width 72 height 18
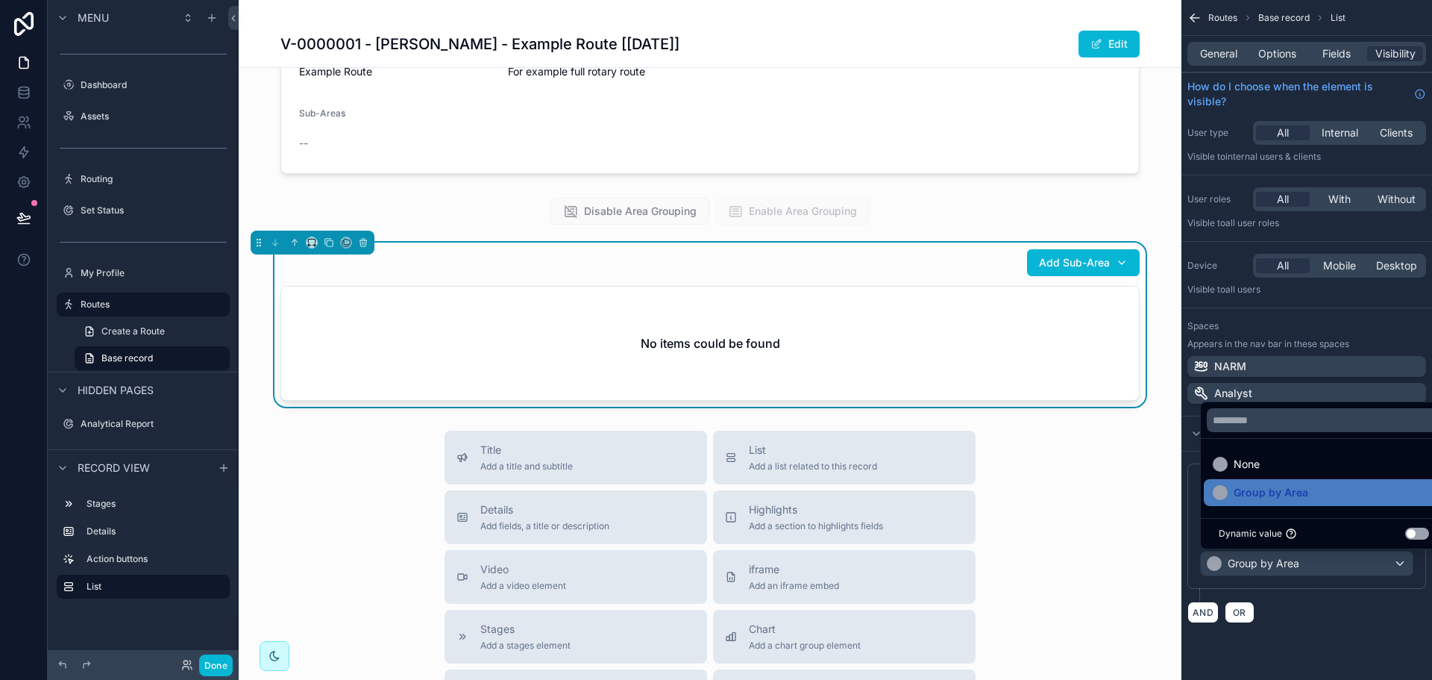
click at [1320, 638] on div "Routes Base record List General Options Fields Visibility How do I choose when …" at bounding box center [1307, 329] width 251 height 659
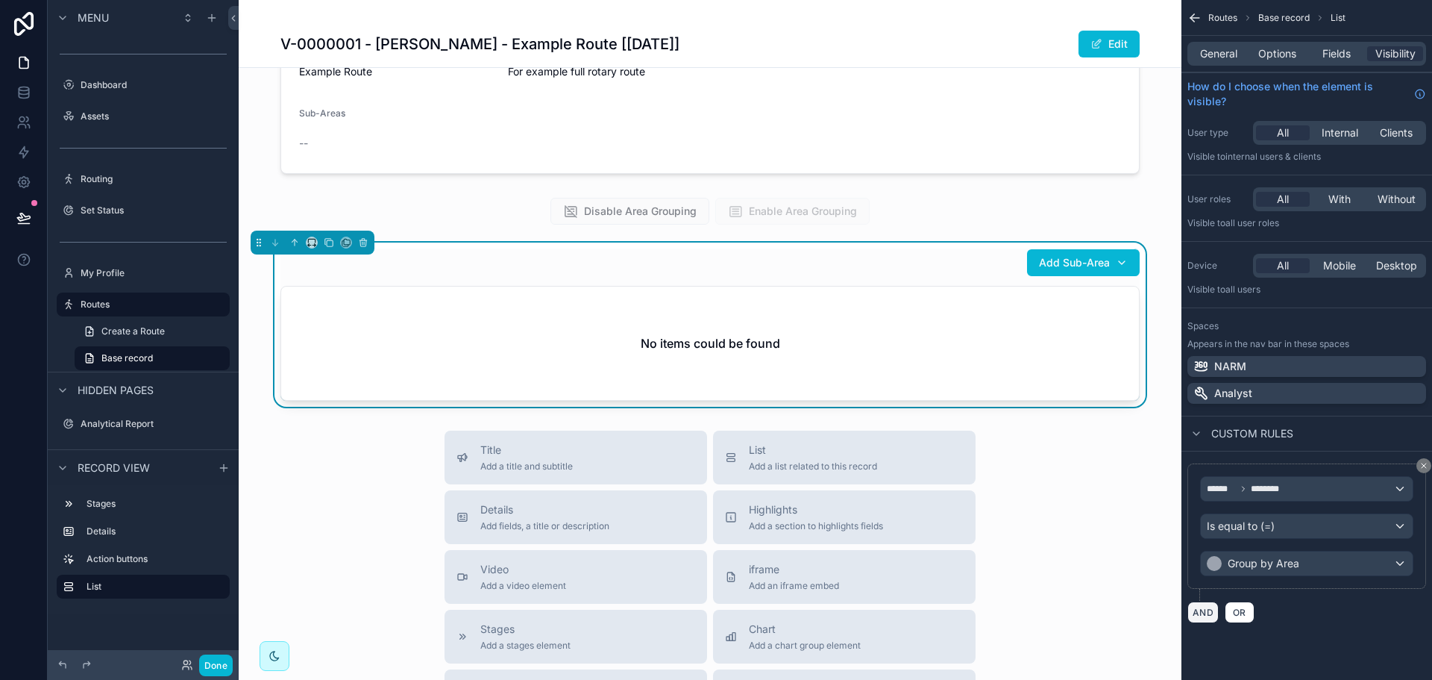
click at [1198, 610] on button "AND" at bounding box center [1202, 612] width 31 height 22
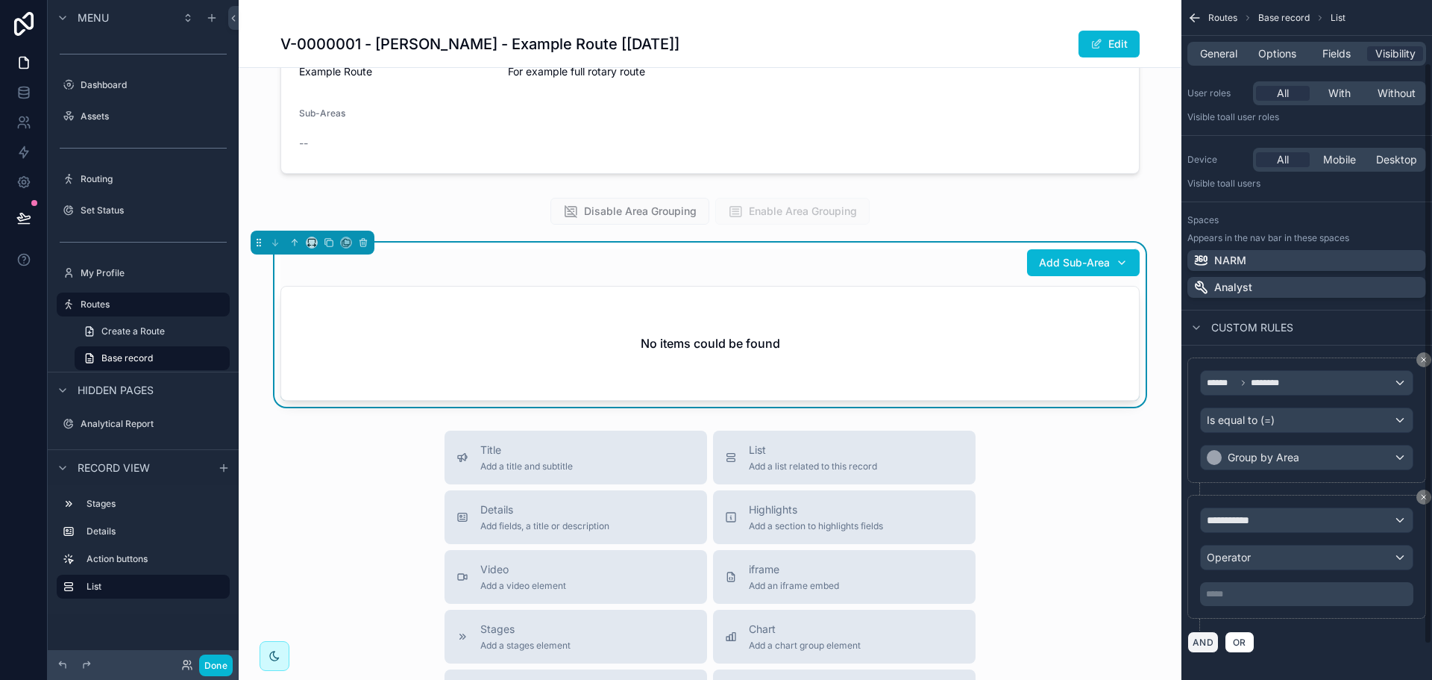
scroll to position [115, 0]
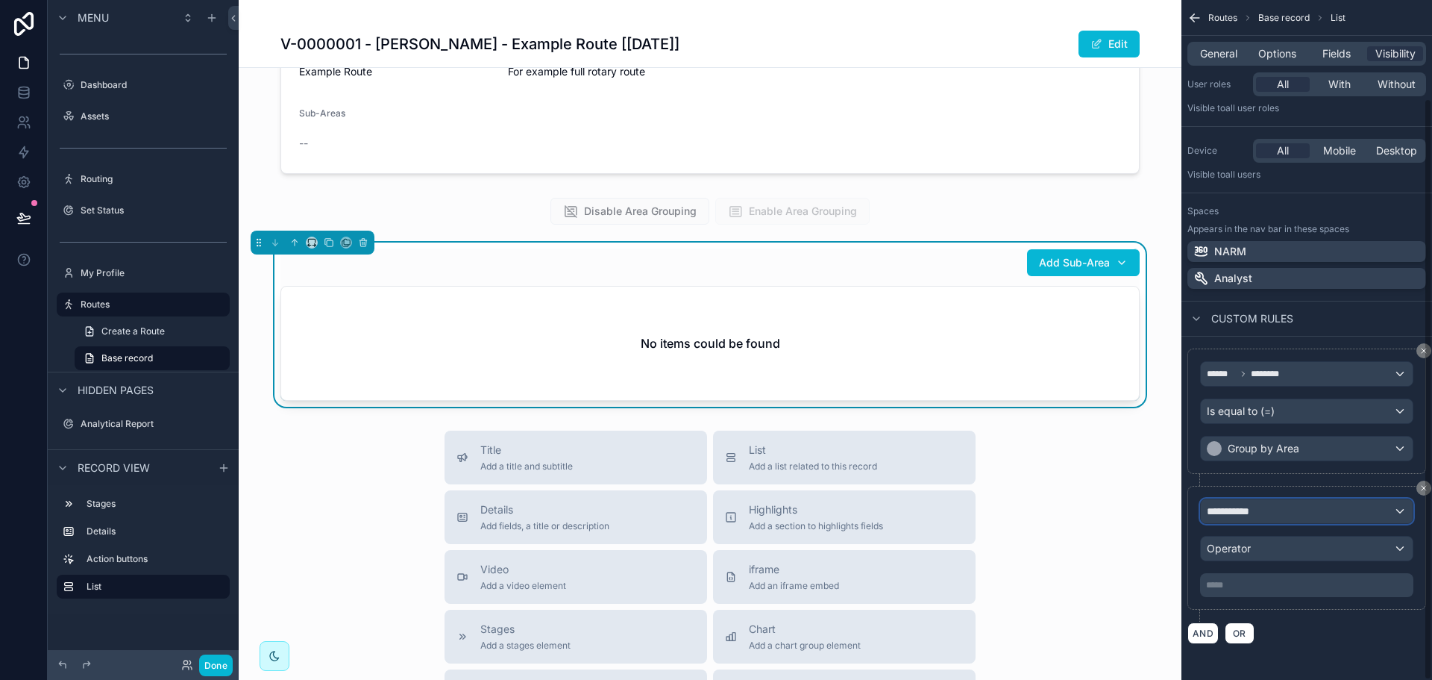
click at [1299, 516] on div "**********" at bounding box center [1307, 511] width 212 height 24
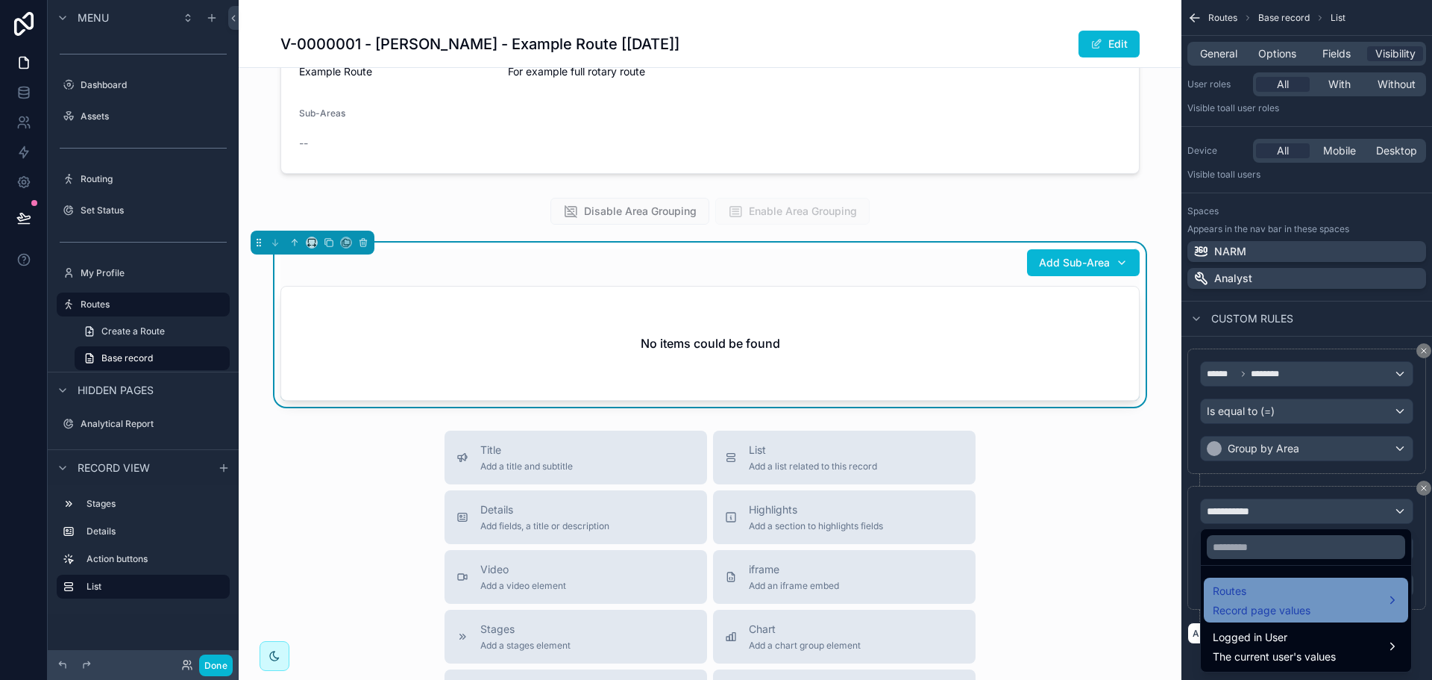
click at [1261, 612] on span "Record page values" at bounding box center [1262, 610] width 98 height 15
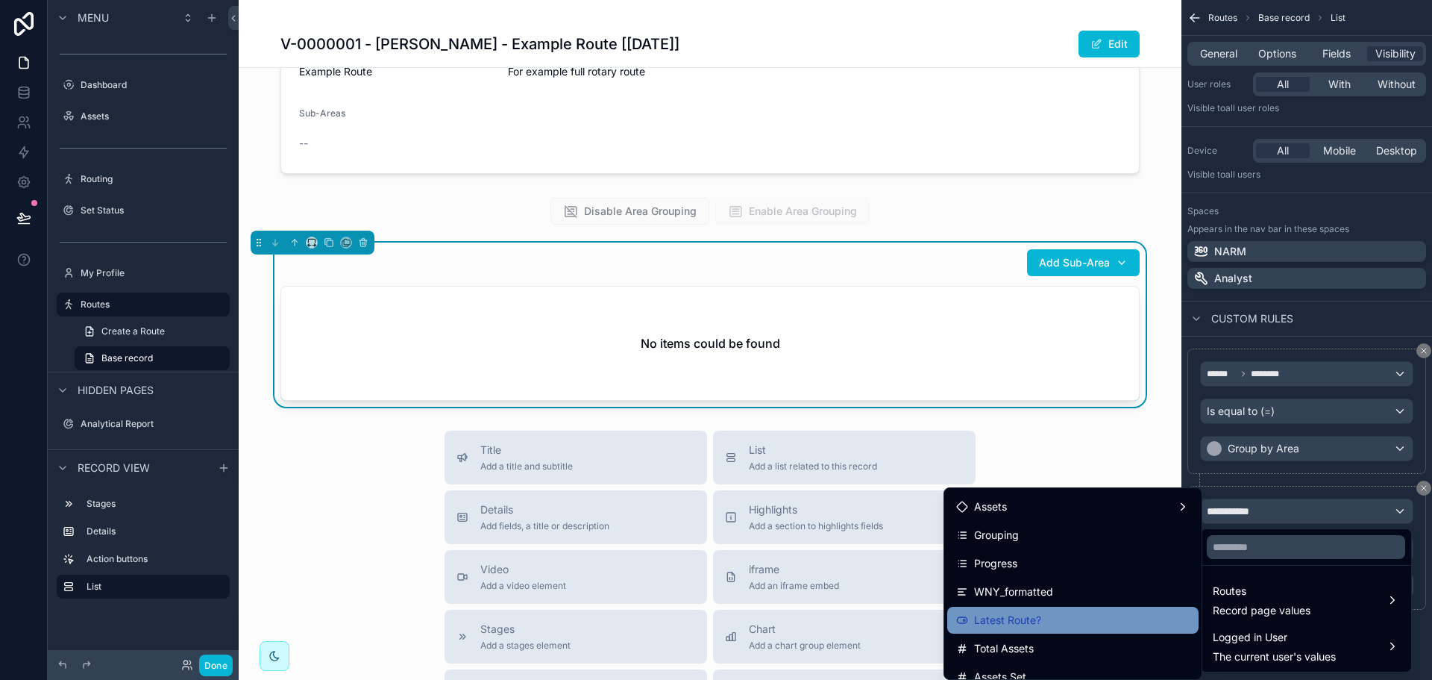
scroll to position [298, 0]
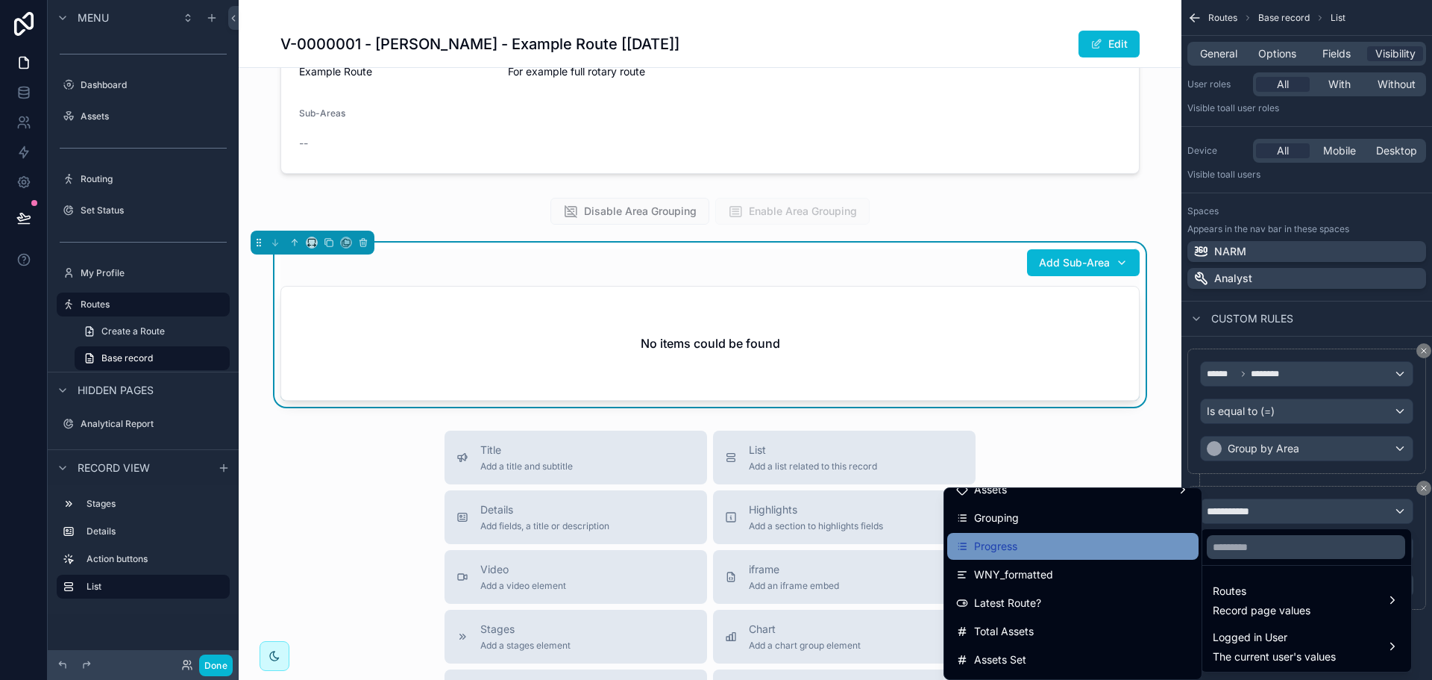
click at [1049, 559] on div "Progress" at bounding box center [1072, 546] width 251 height 27
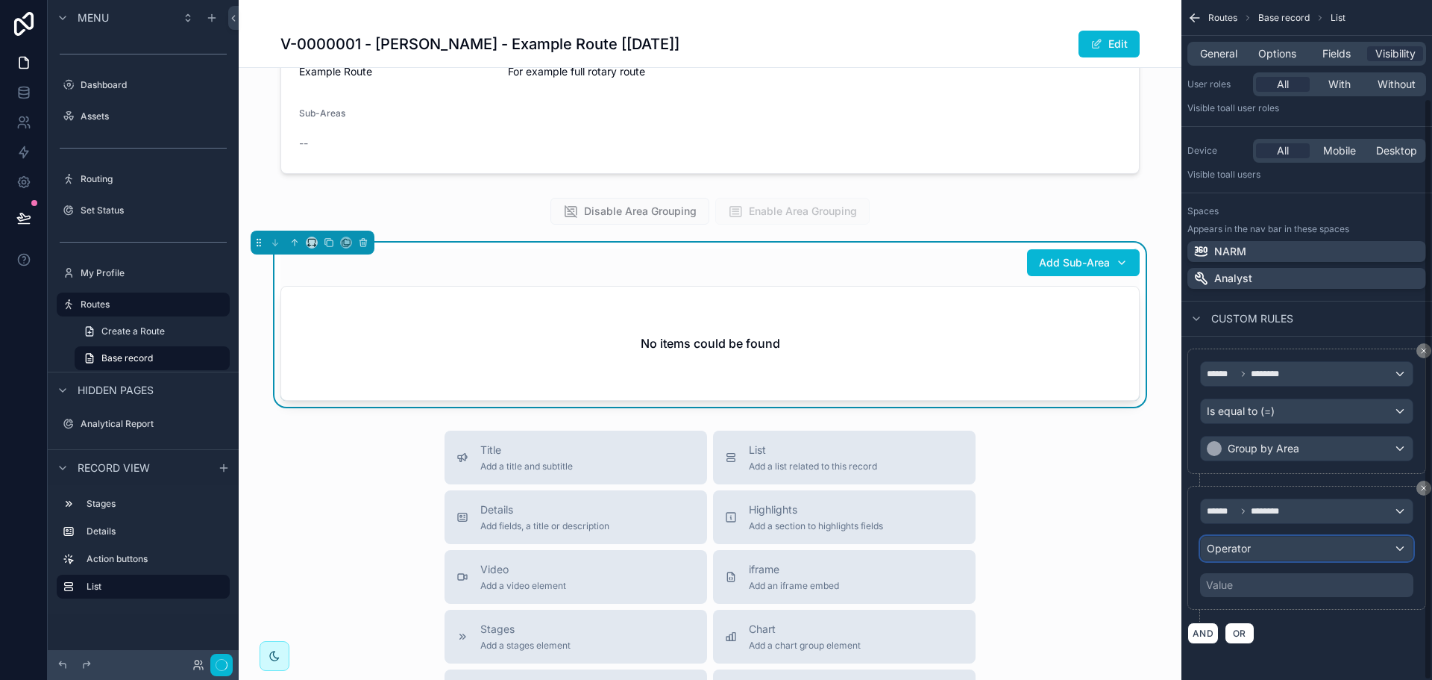
click at [1294, 553] on div "Operator" at bounding box center [1307, 548] width 212 height 24
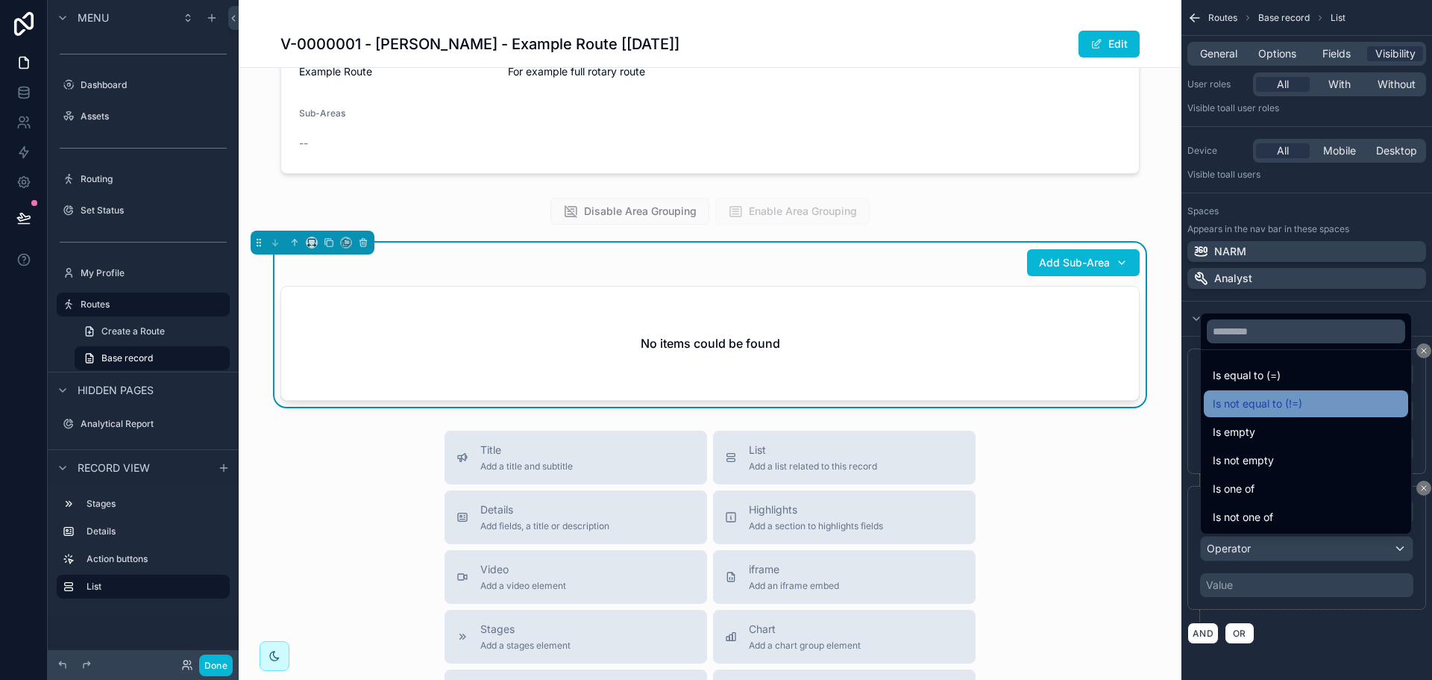
click at [1297, 407] on span "Is not equal to (!=)" at bounding box center [1258, 404] width 90 height 18
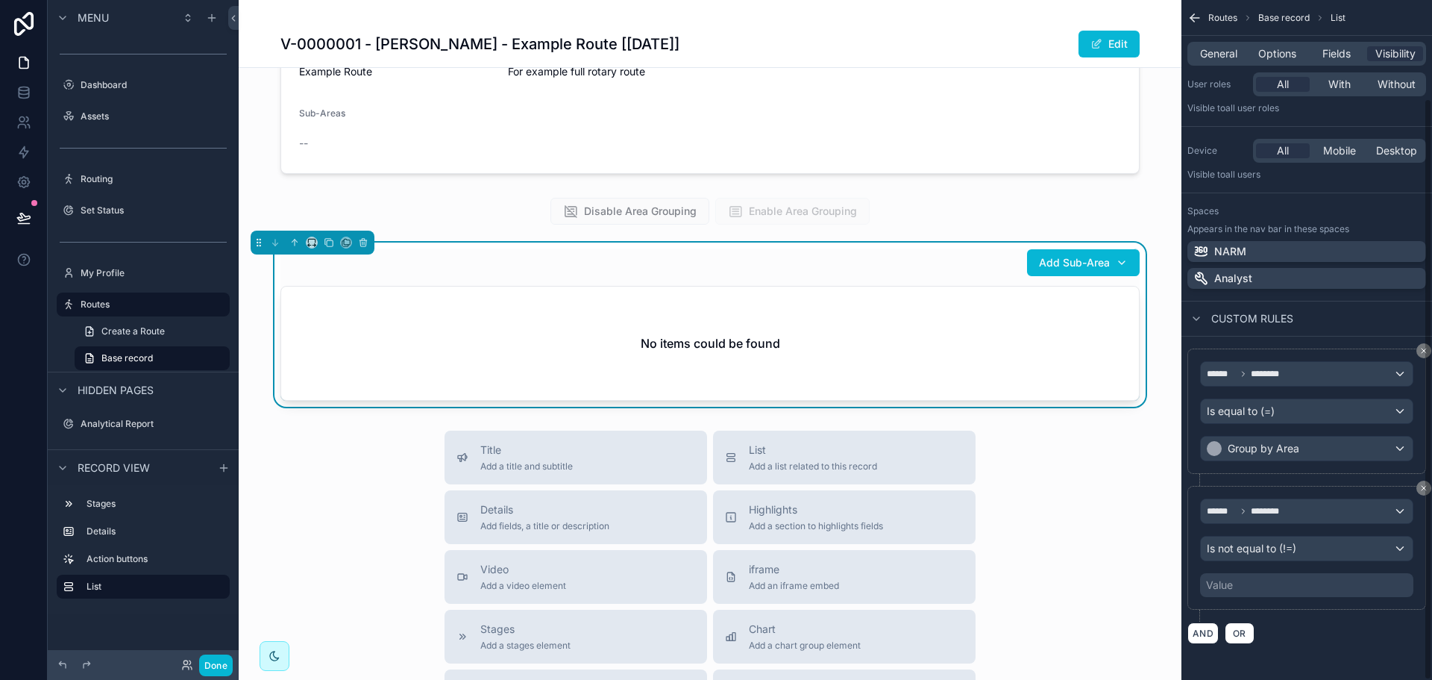
click at [1289, 583] on div "Value" at bounding box center [1306, 585] width 213 height 24
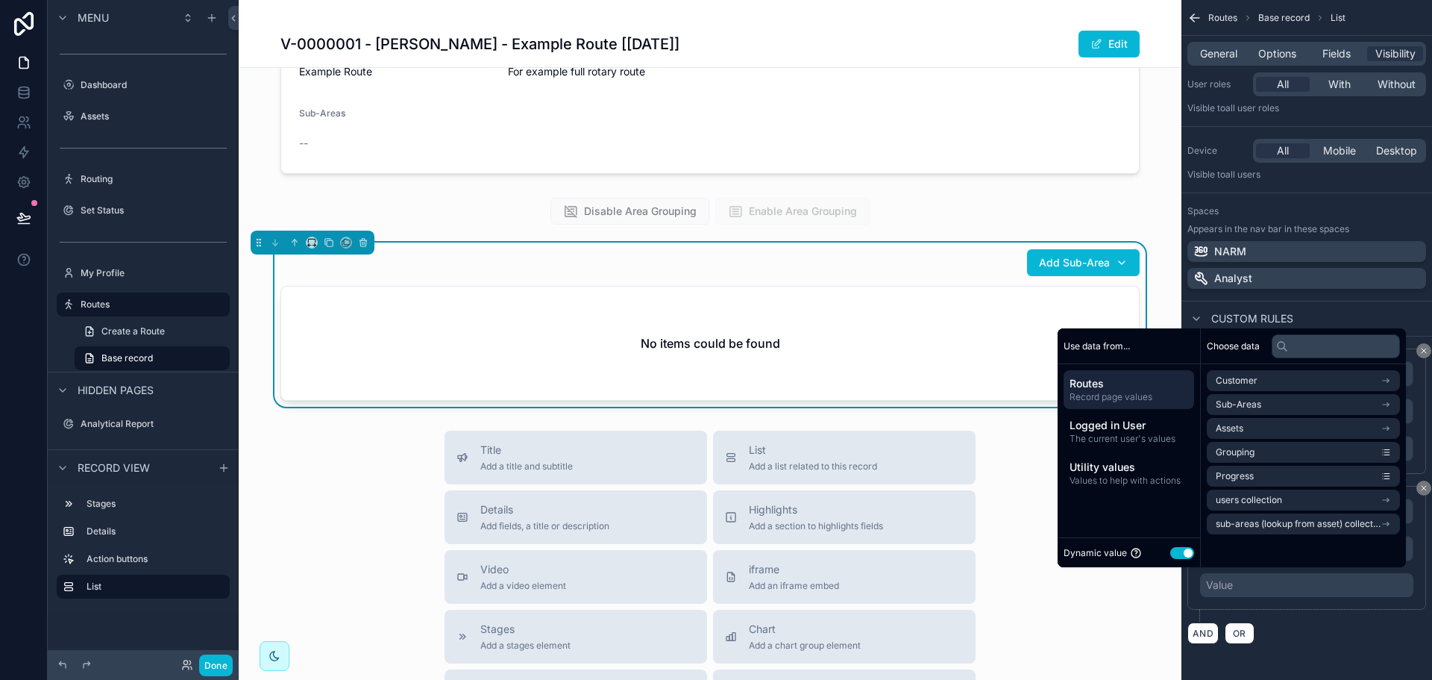
click at [1175, 551] on button "Use setting" at bounding box center [1182, 553] width 24 height 12
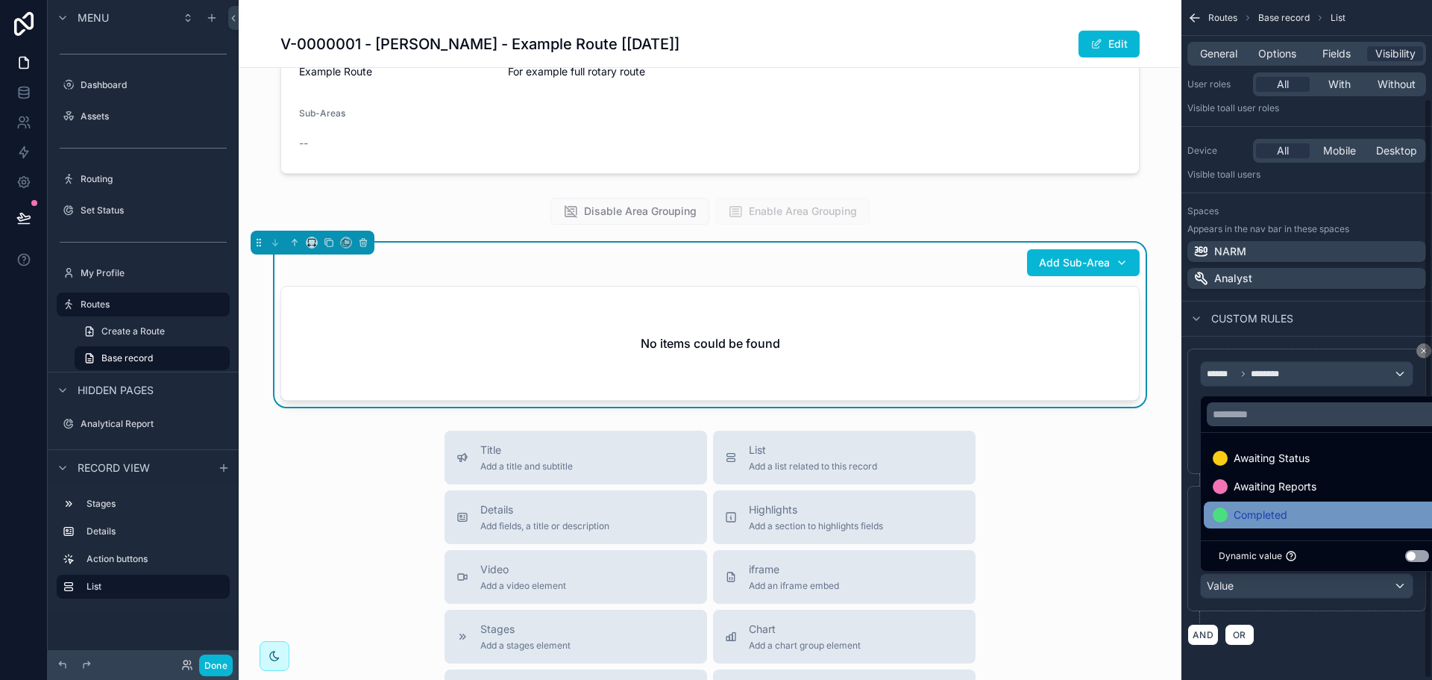
click at [1245, 521] on span "Completed" at bounding box center [1261, 515] width 54 height 18
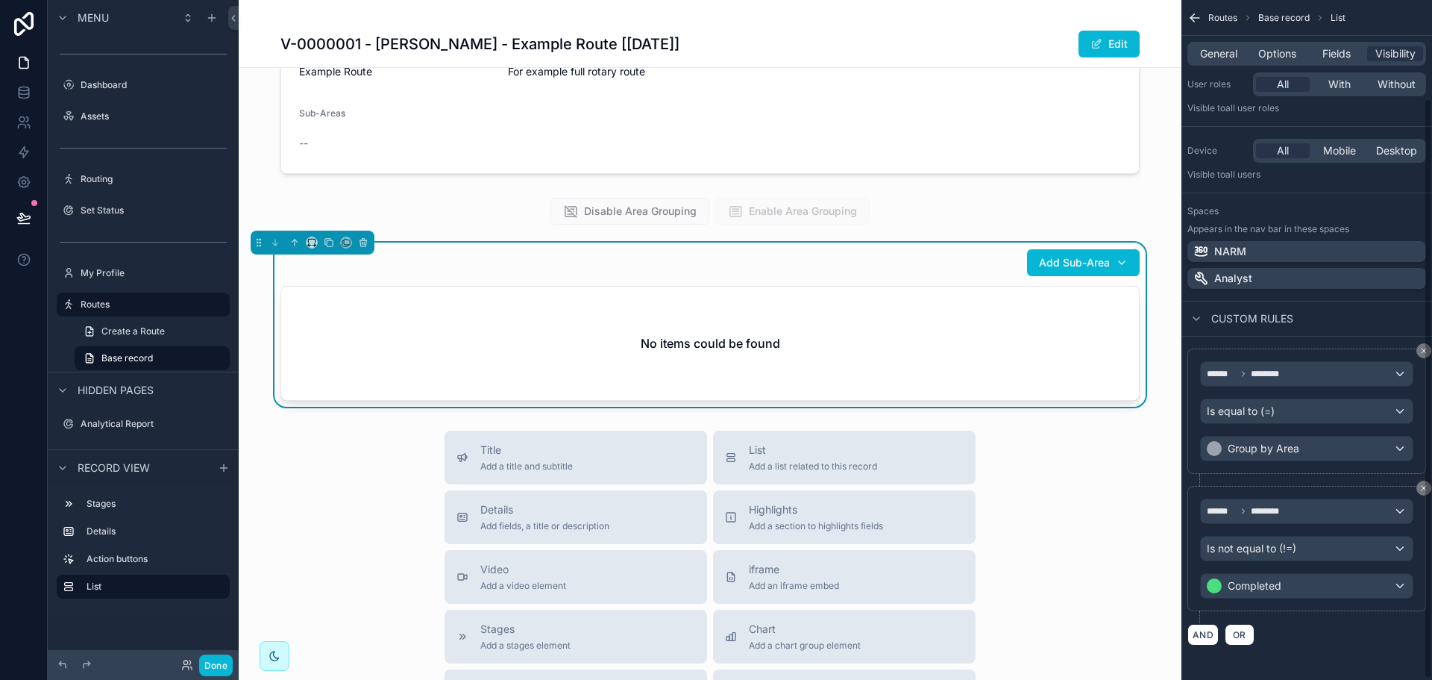
click at [1317, 650] on div "****** ******** Is equal to (=) Group by Area ****** ******** Is not equal to (…" at bounding box center [1307, 496] width 251 height 321
click at [1197, 21] on icon "scrollable content" at bounding box center [1194, 17] width 15 height 15
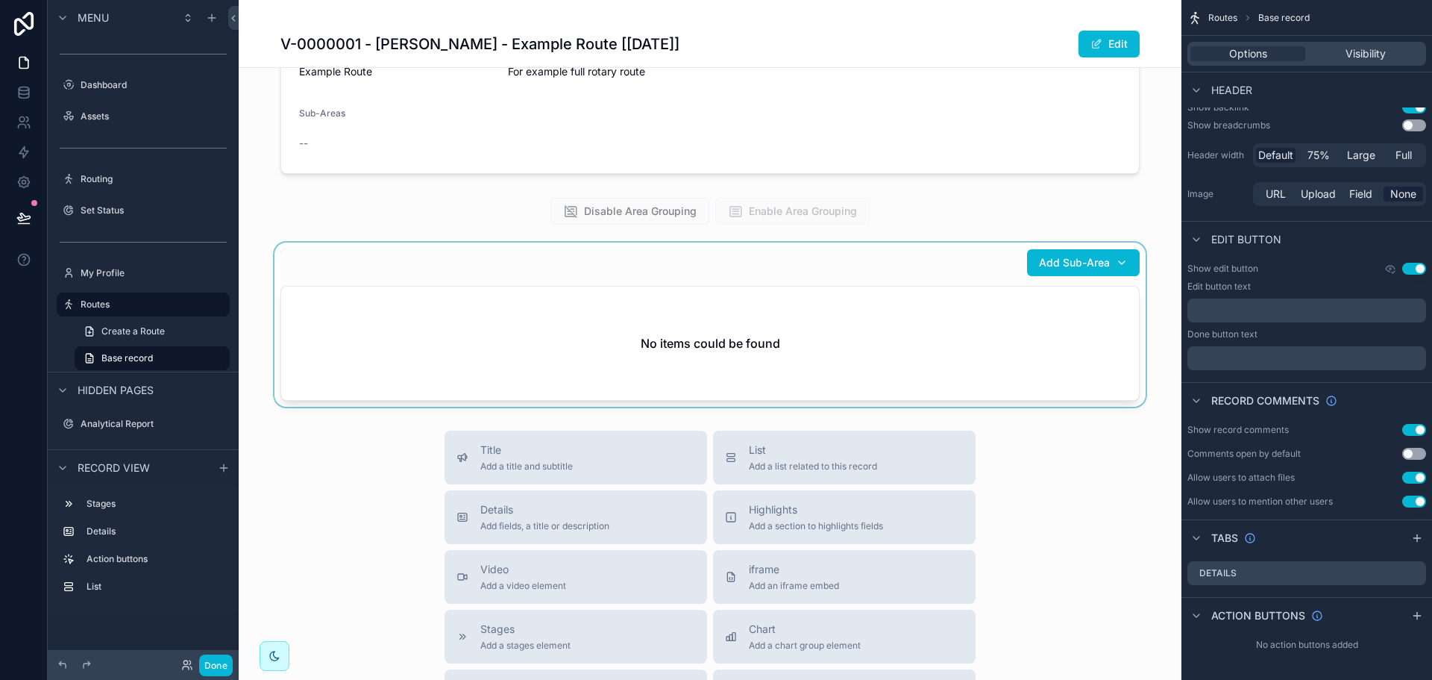
click at [869, 361] on div "scrollable content" at bounding box center [710, 324] width 943 height 164
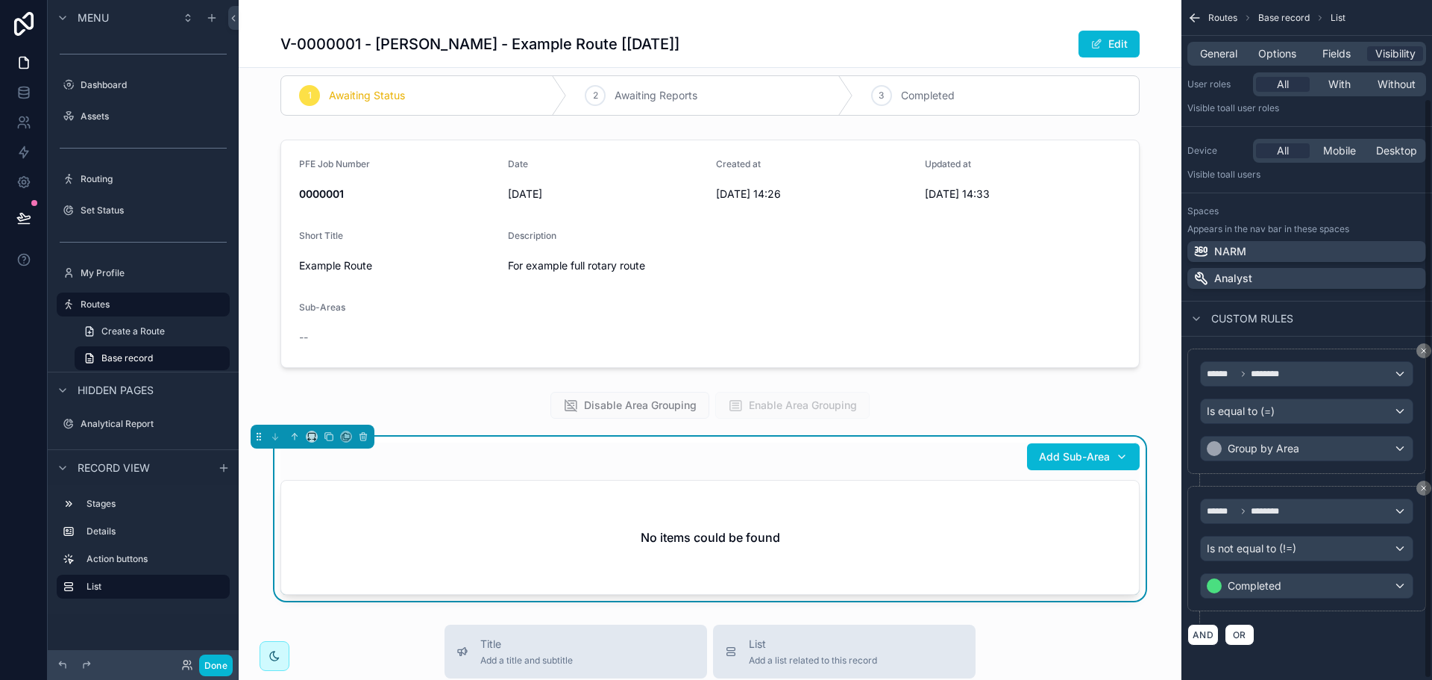
scroll to position [0, 0]
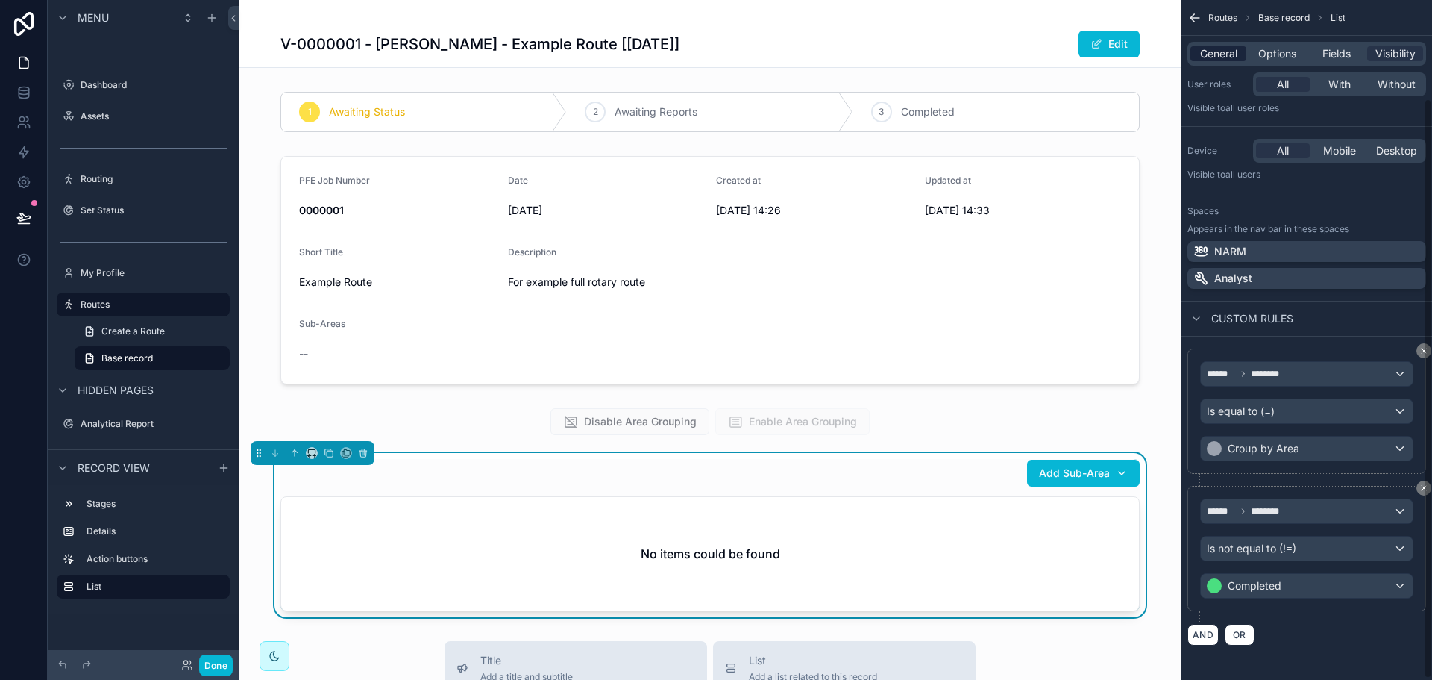
click at [1212, 50] on span "General" at bounding box center [1218, 53] width 37 height 15
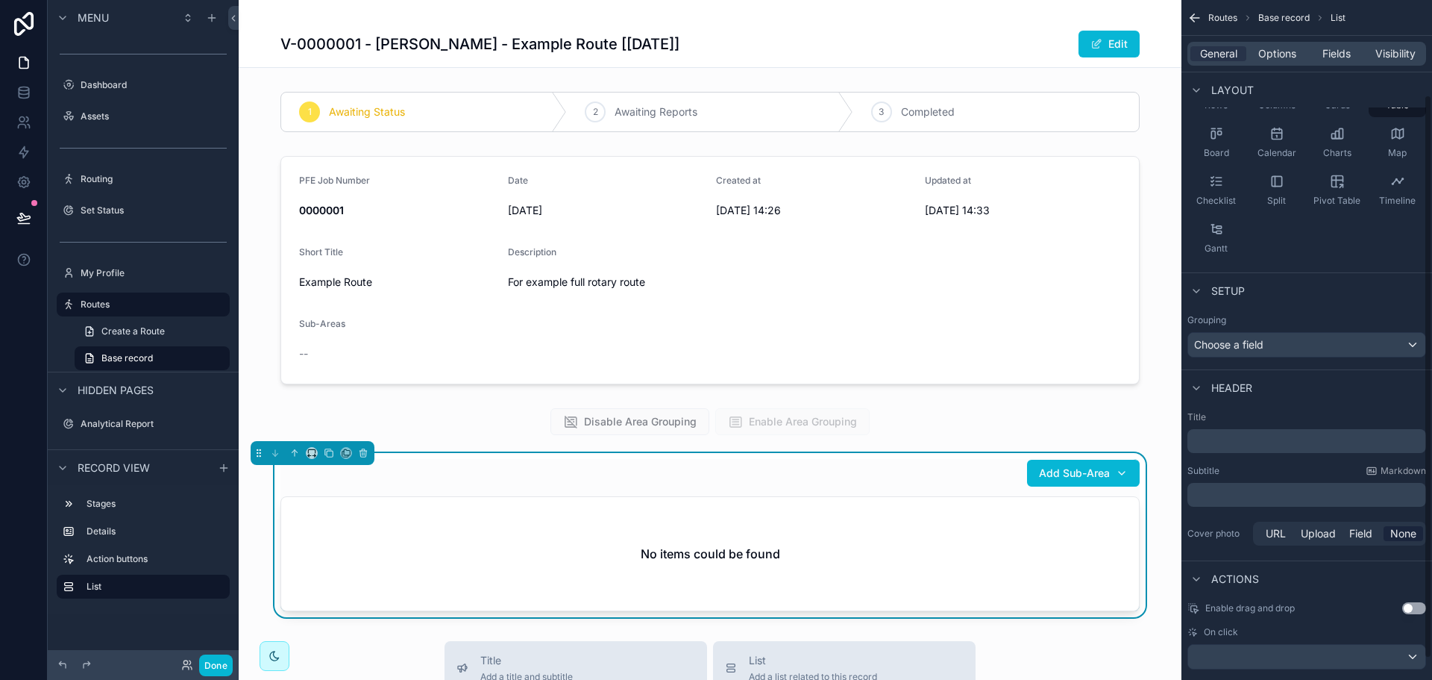
click at [1245, 442] on p "﻿" at bounding box center [1308, 440] width 230 height 15
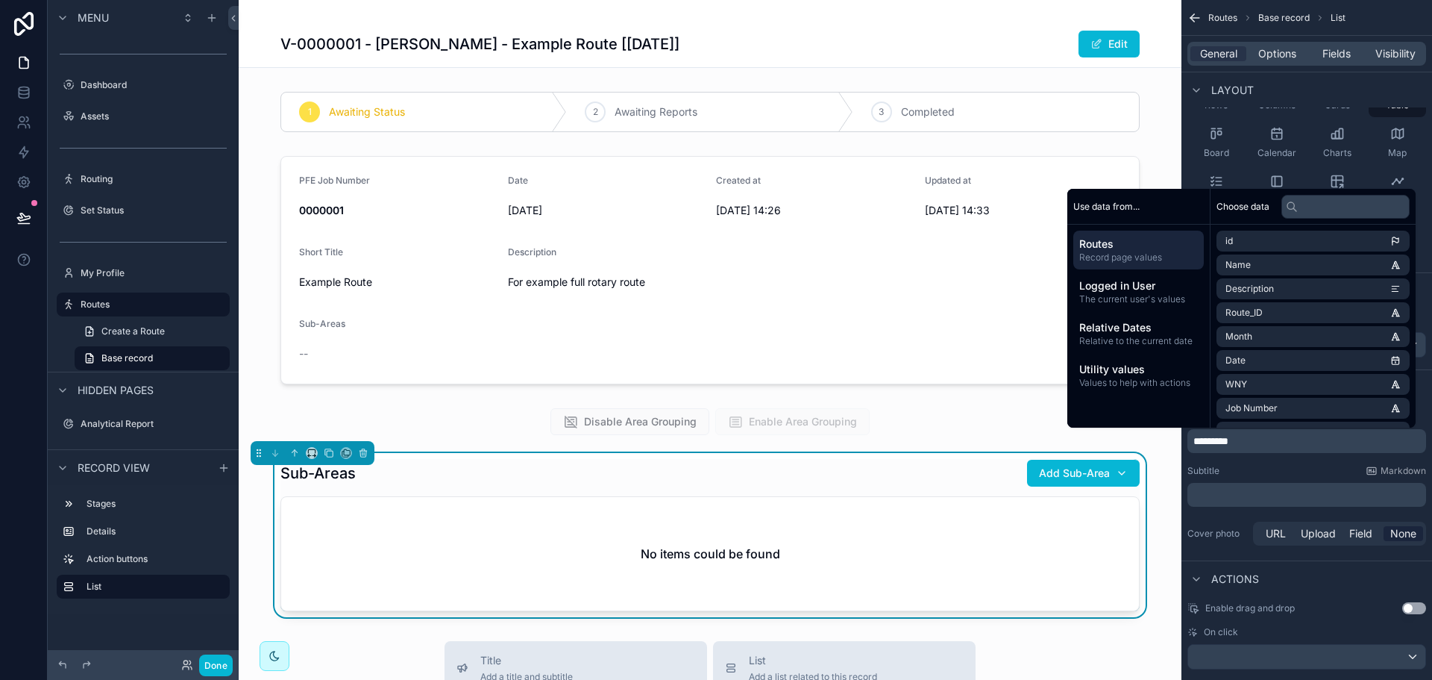
click at [1237, 496] on p "﻿" at bounding box center [1308, 494] width 230 height 15
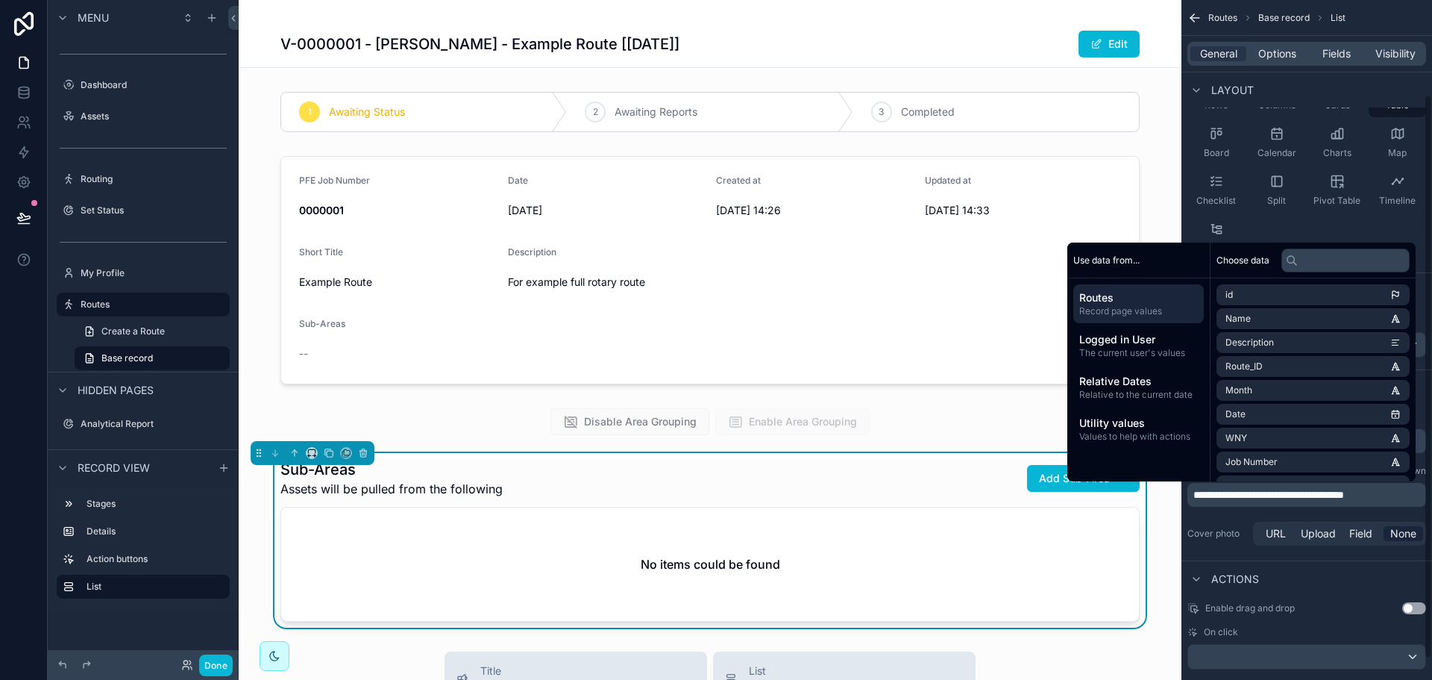
click at [1331, 576] on div "Actions" at bounding box center [1307, 578] width 251 height 36
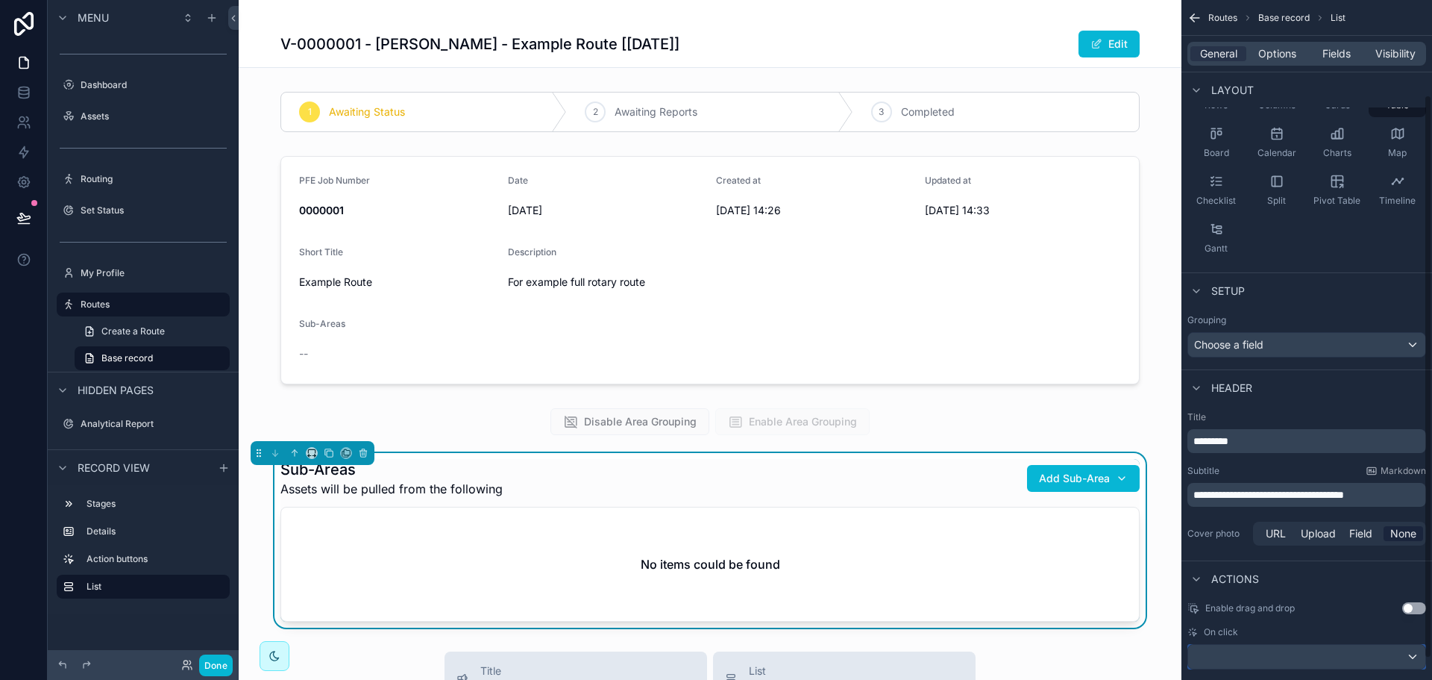
click at [1315, 654] on div "scrollable content" at bounding box center [1306, 656] width 237 height 24
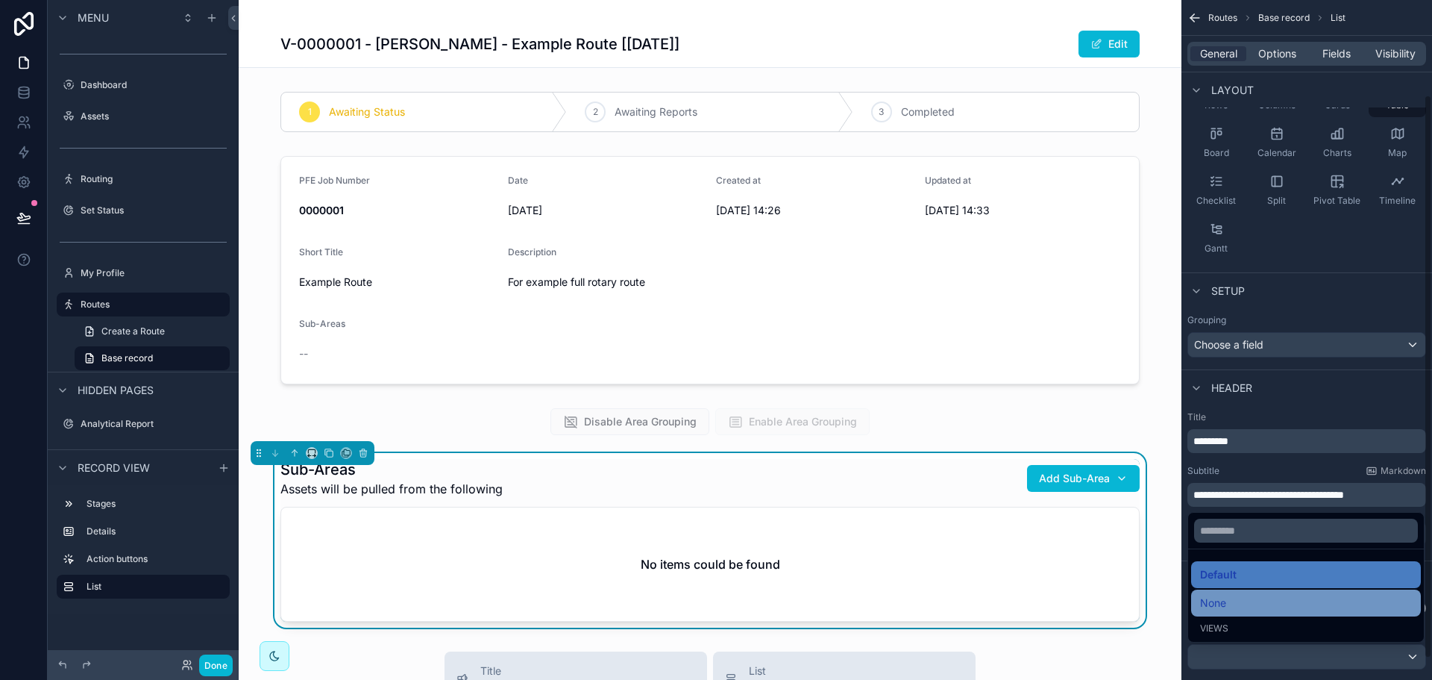
click at [1280, 605] on div "None" at bounding box center [1306, 603] width 212 height 18
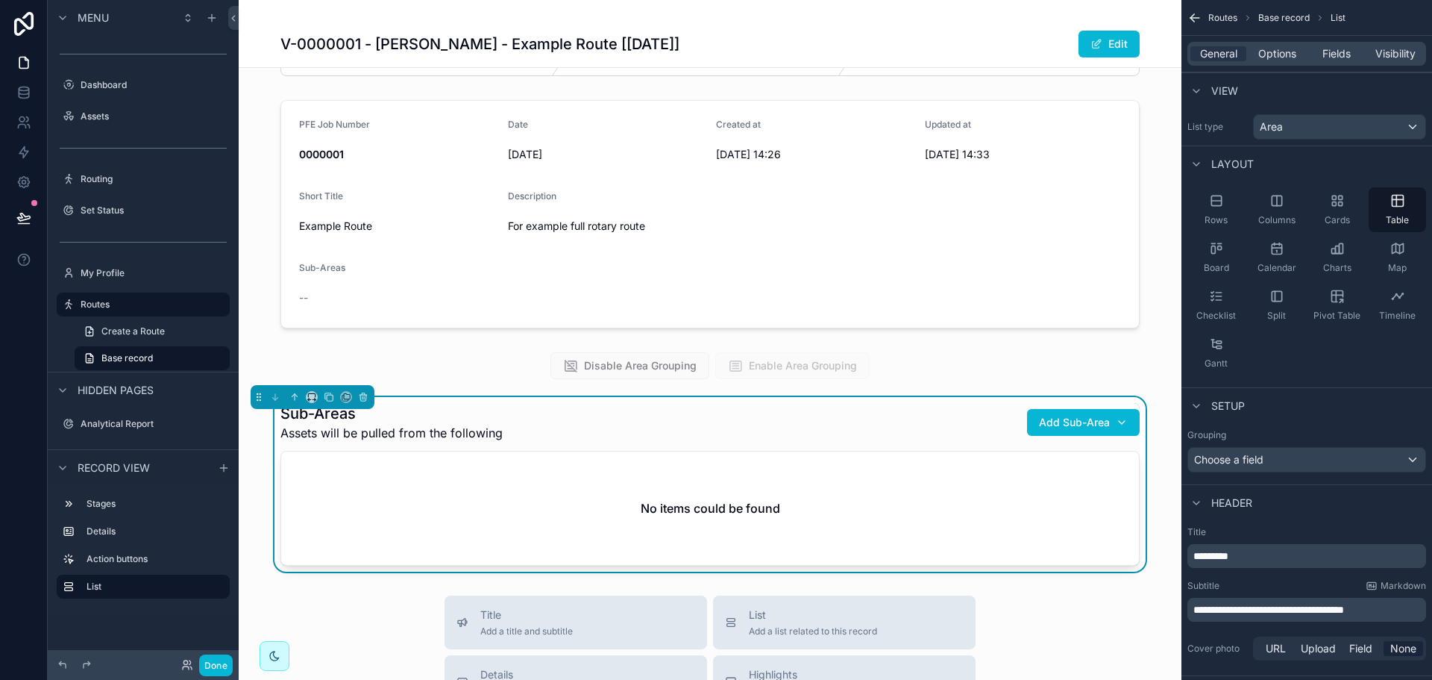
scroll to position [75, 0]
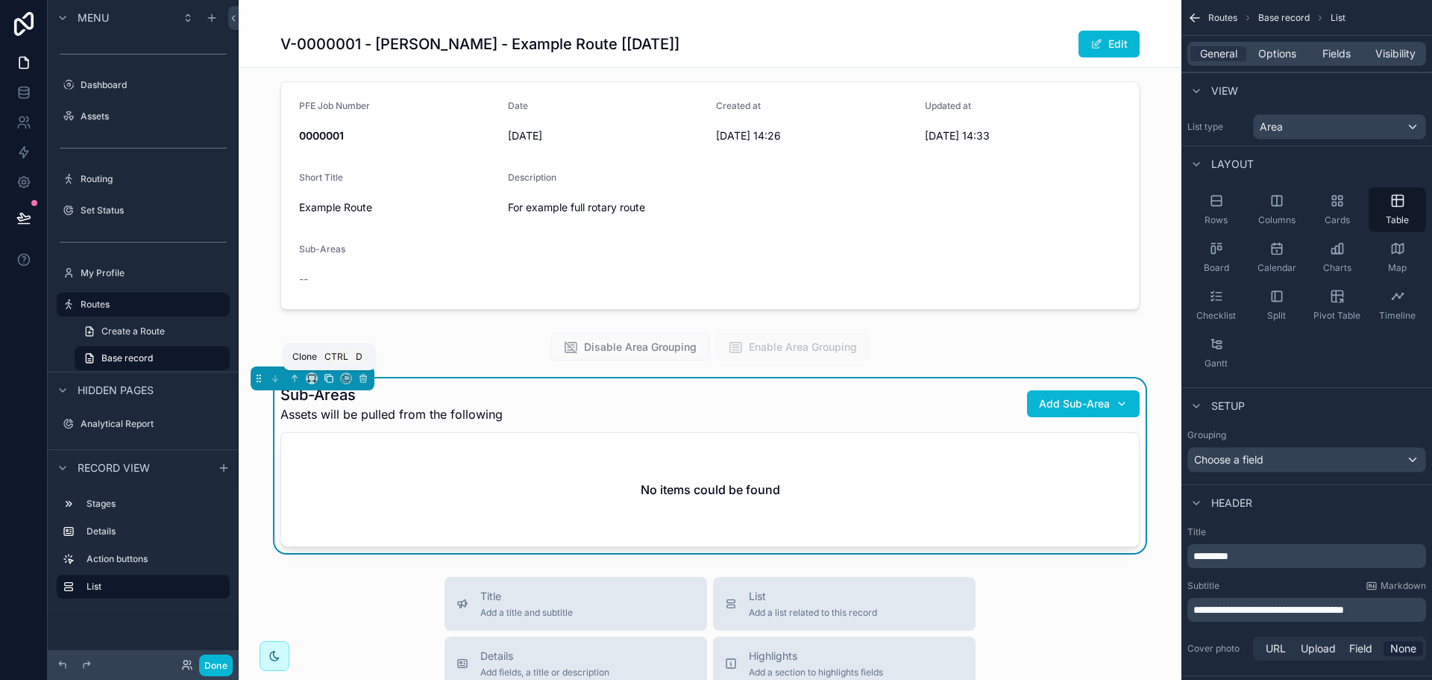
click at [325, 377] on icon "scrollable content" at bounding box center [328, 377] width 6 height 6
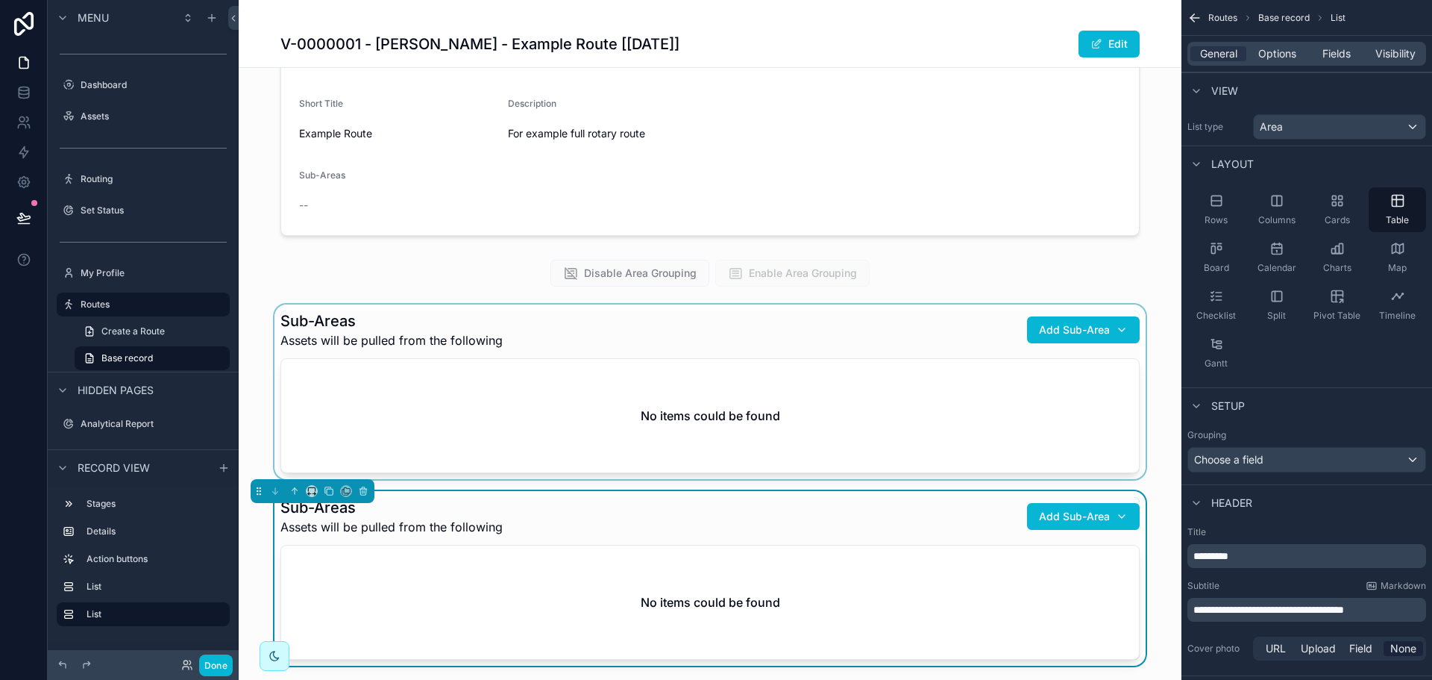
scroll to position [224, 0]
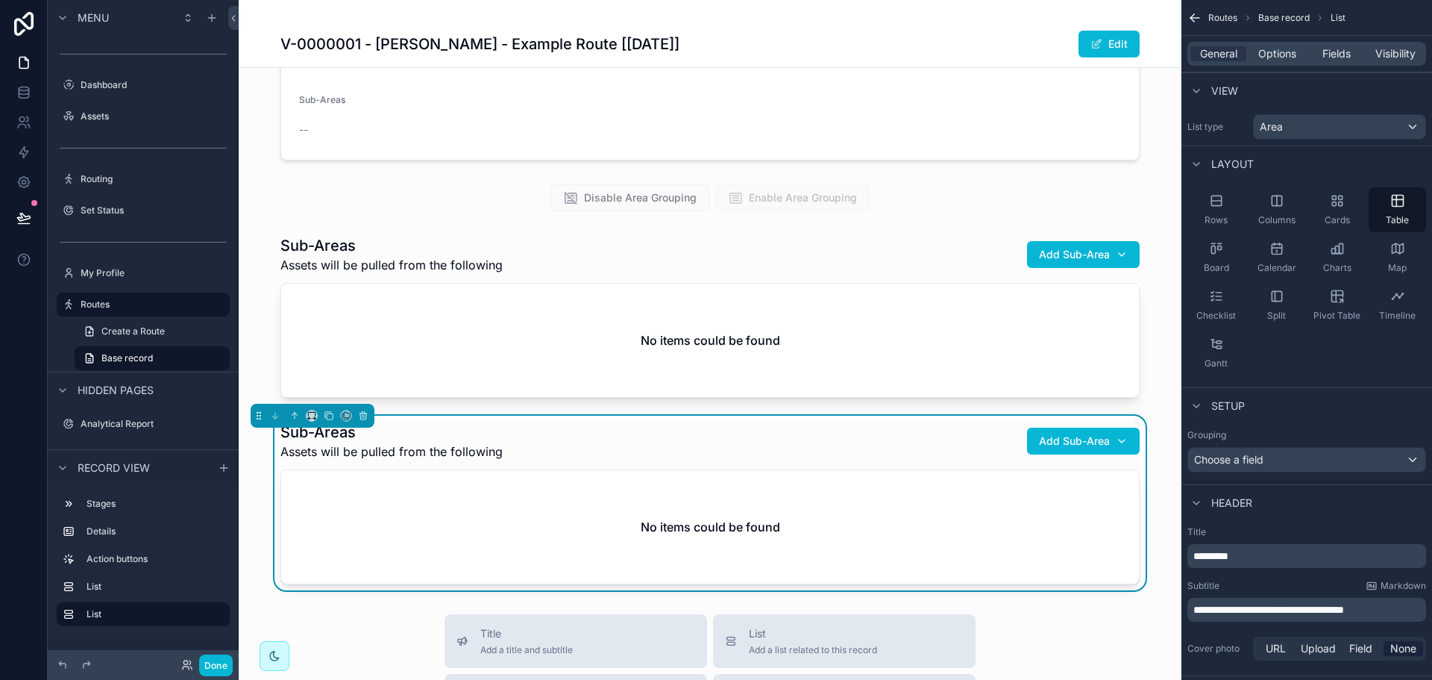
click at [721, 451] on div "Sub-Areas Assets will be pulled from the following Add Sub-Area" at bounding box center [709, 440] width 859 height 39
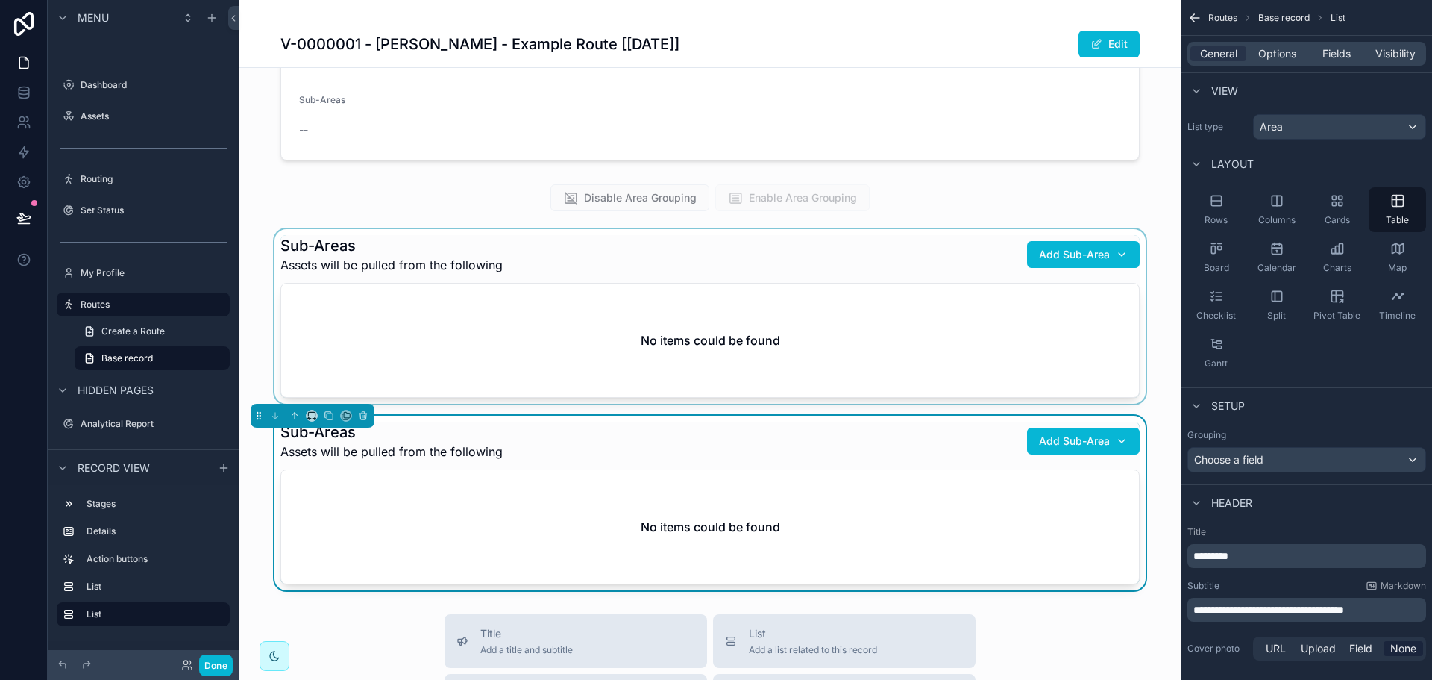
click at [733, 326] on div "scrollable content" at bounding box center [710, 316] width 943 height 175
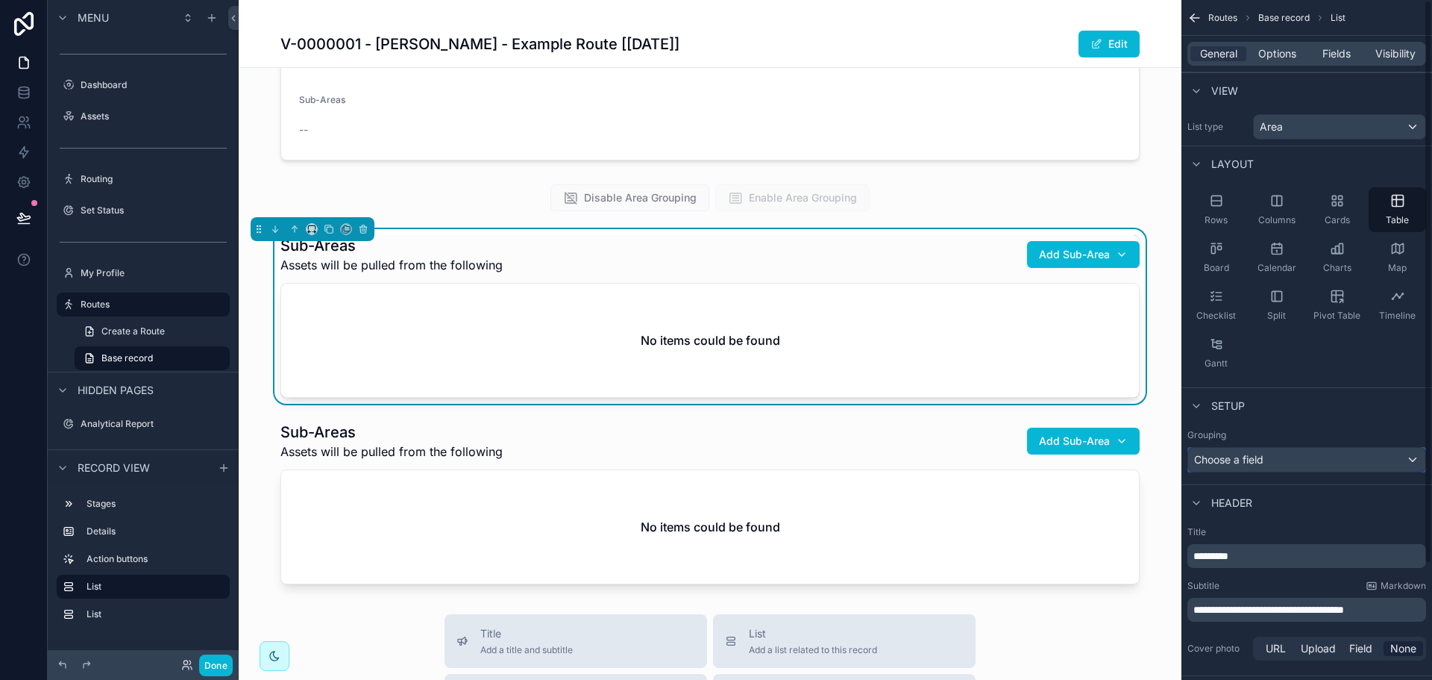
click at [1292, 456] on div "Choose a field" at bounding box center [1306, 460] width 237 height 24
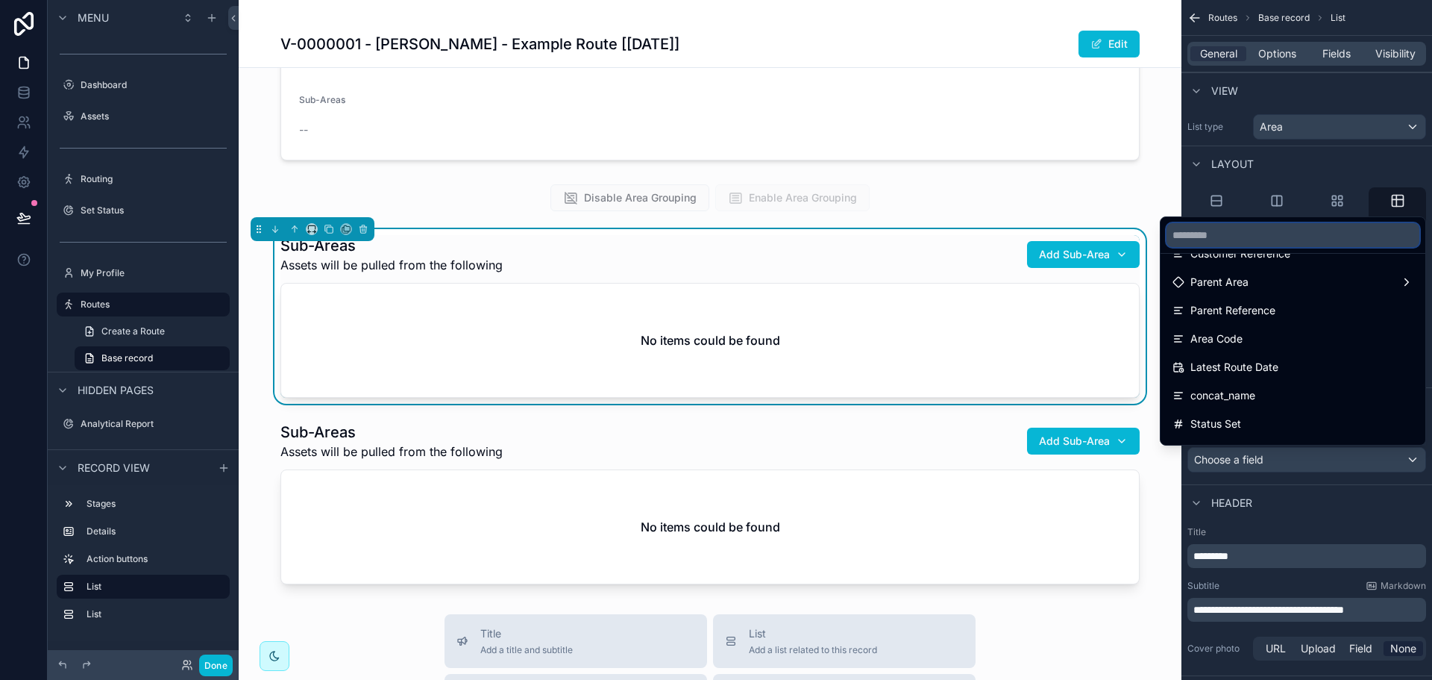
click at [1252, 236] on input "text" at bounding box center [1293, 235] width 253 height 24
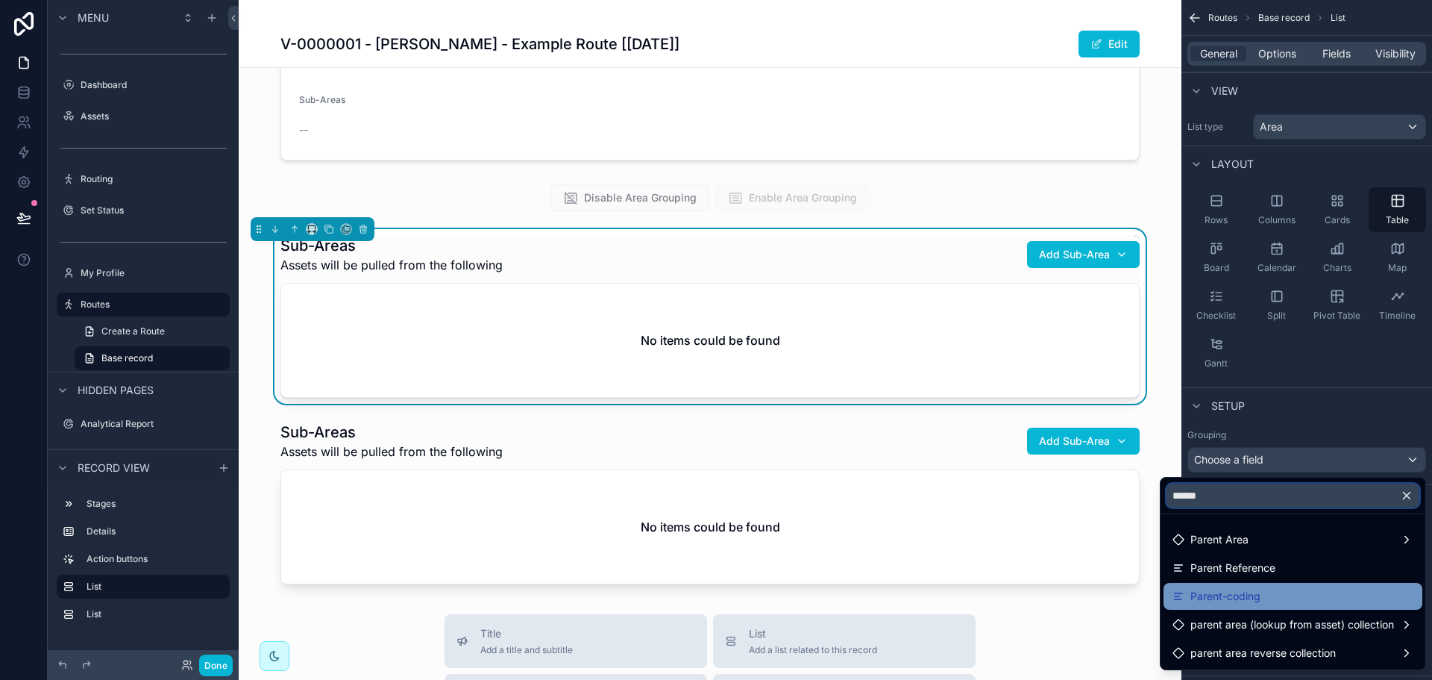
type input "******"
click at [1237, 594] on span "Parent-coding" at bounding box center [1225, 596] width 70 height 18
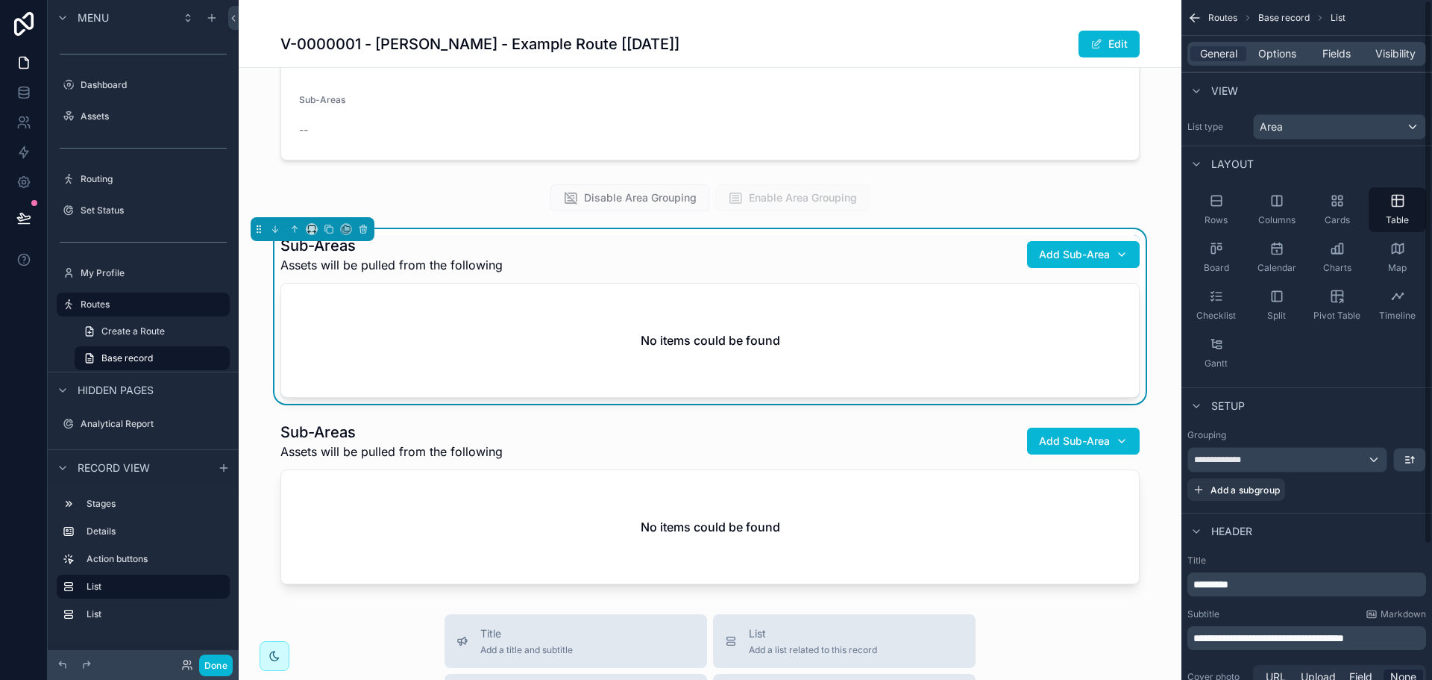
click at [1335, 414] on div "Setup" at bounding box center [1307, 405] width 251 height 36
click at [973, 419] on div "scrollable content" at bounding box center [710, 502] width 943 height 175
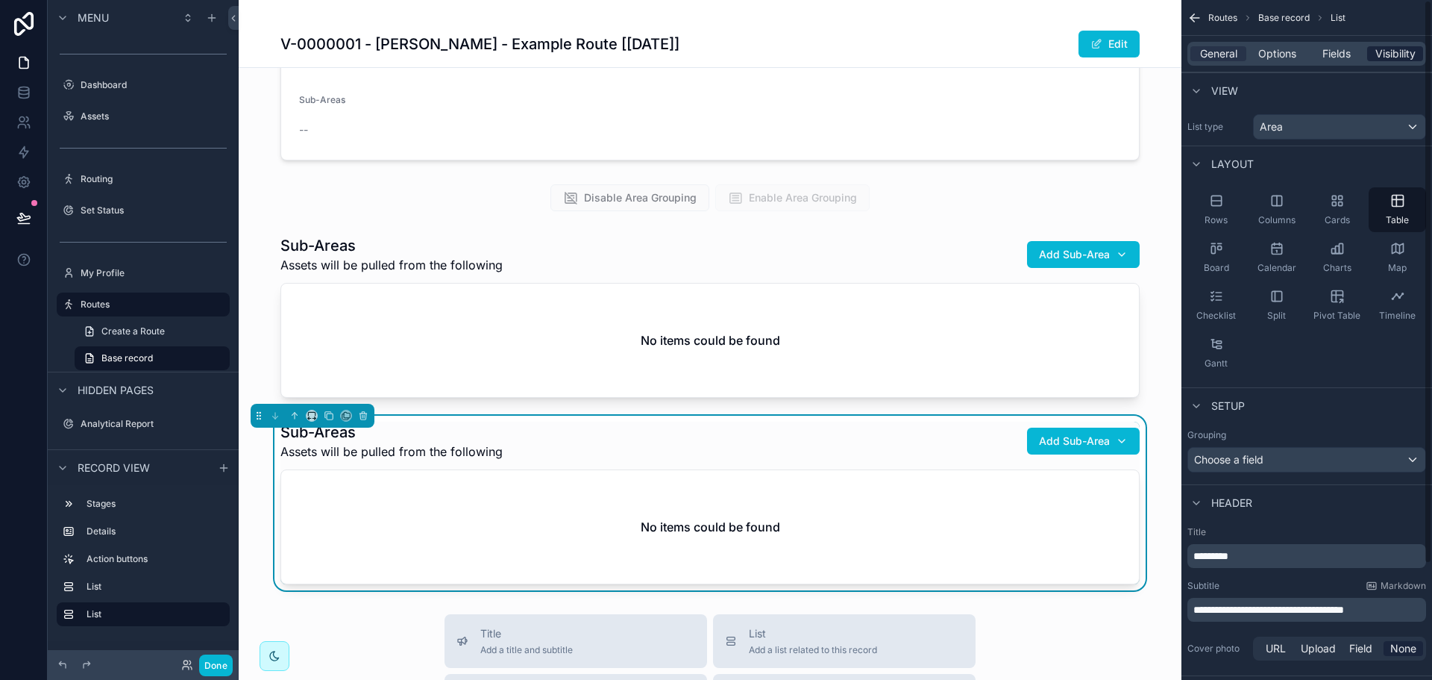
click at [1399, 55] on span "Visibility" at bounding box center [1395, 53] width 40 height 15
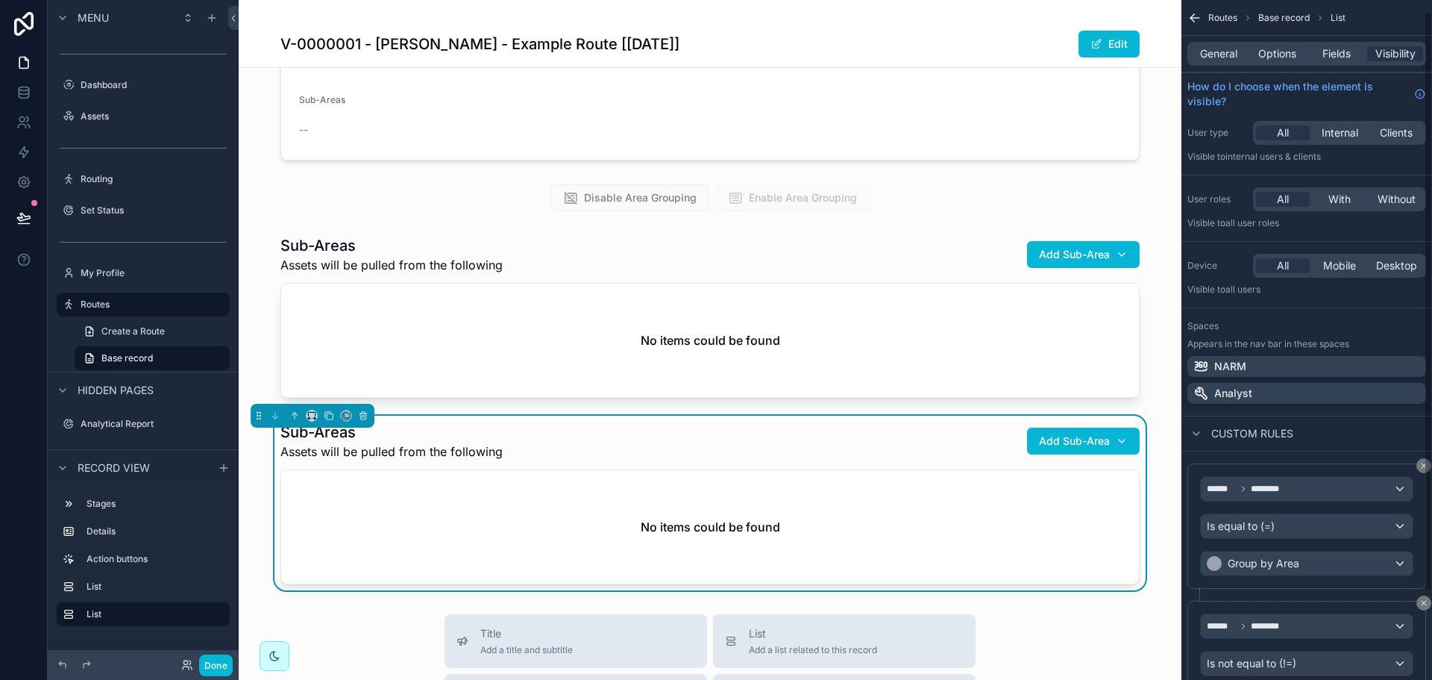
scroll to position [75, 0]
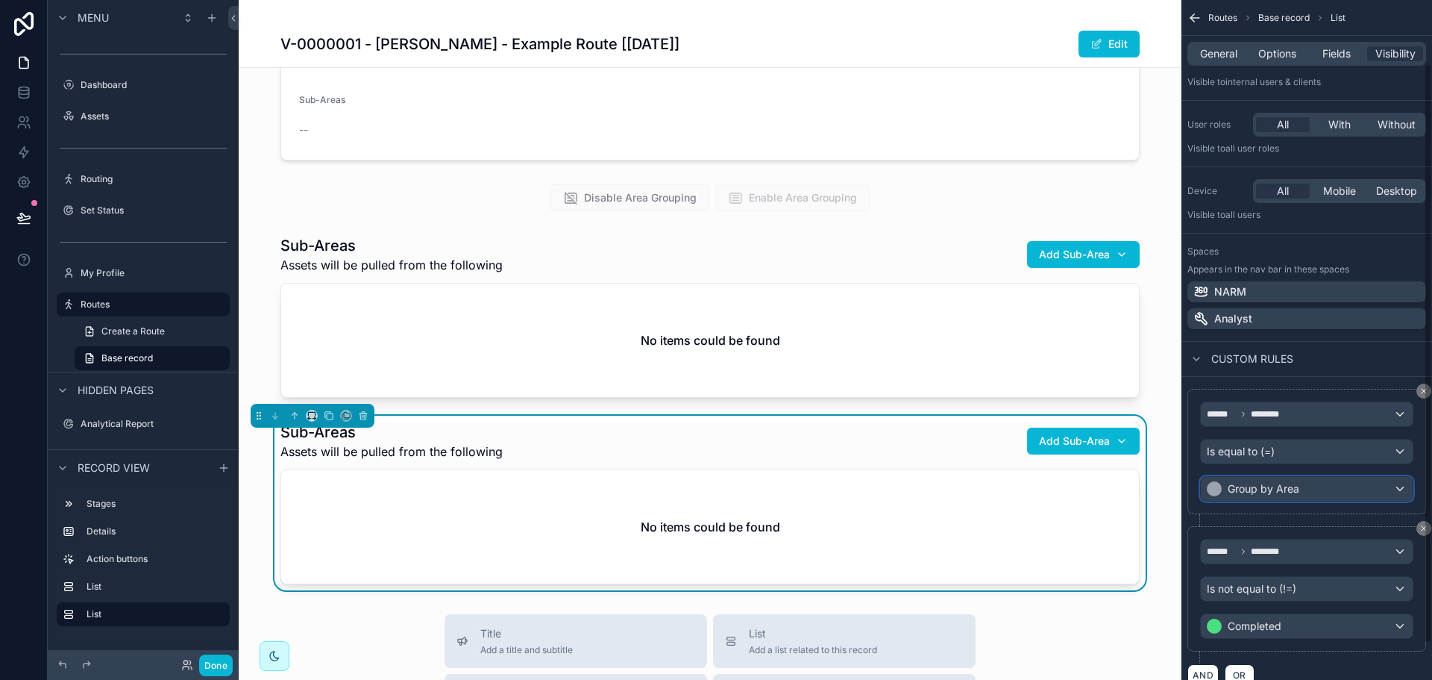
click at [1319, 491] on div "Group by Area" at bounding box center [1307, 489] width 212 height 24
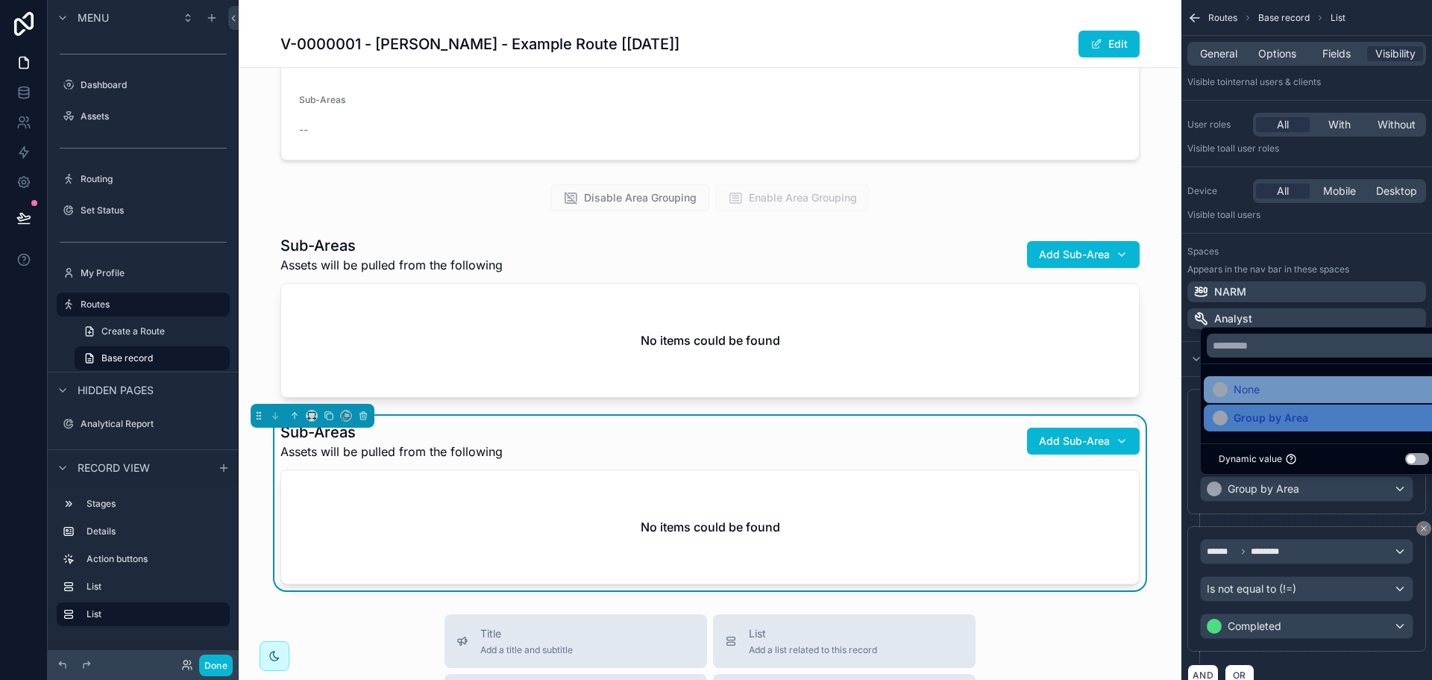
click at [1317, 395] on div "None" at bounding box center [1324, 389] width 222 height 18
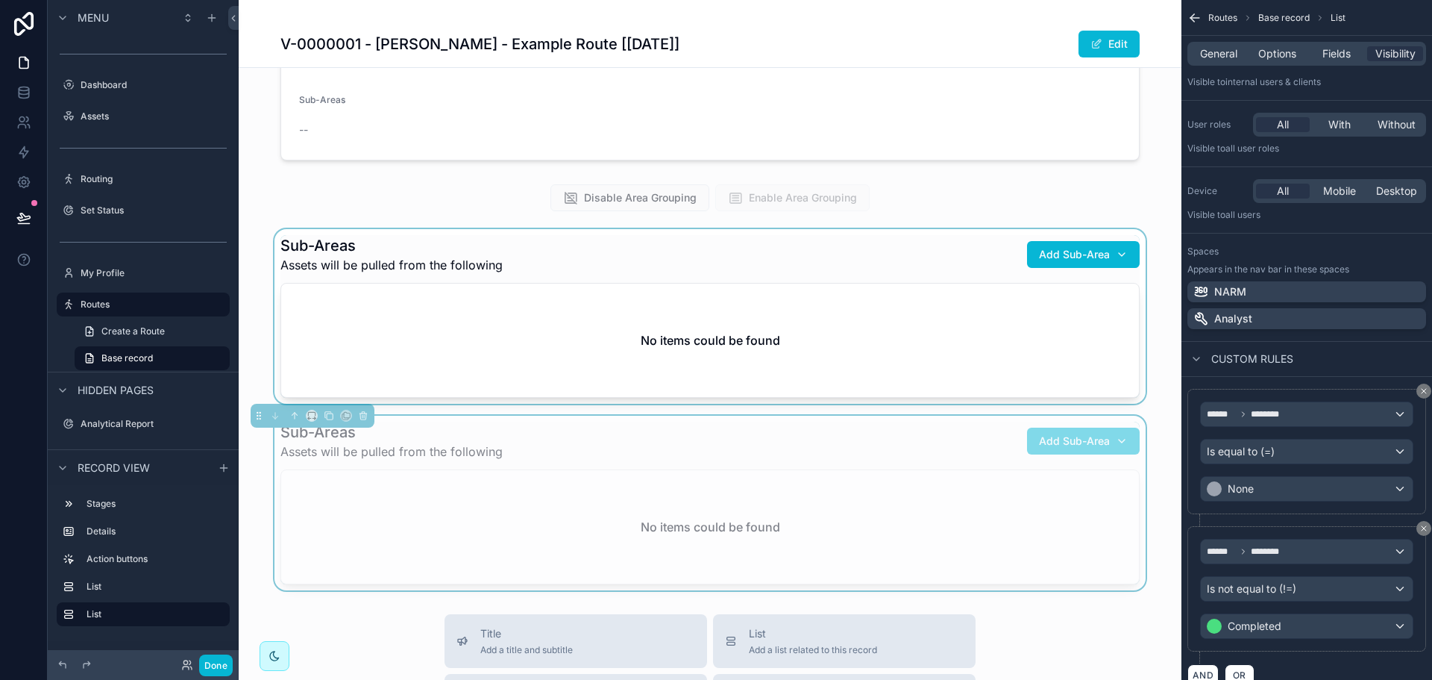
click at [892, 248] on div "scrollable content" at bounding box center [710, 316] width 943 height 175
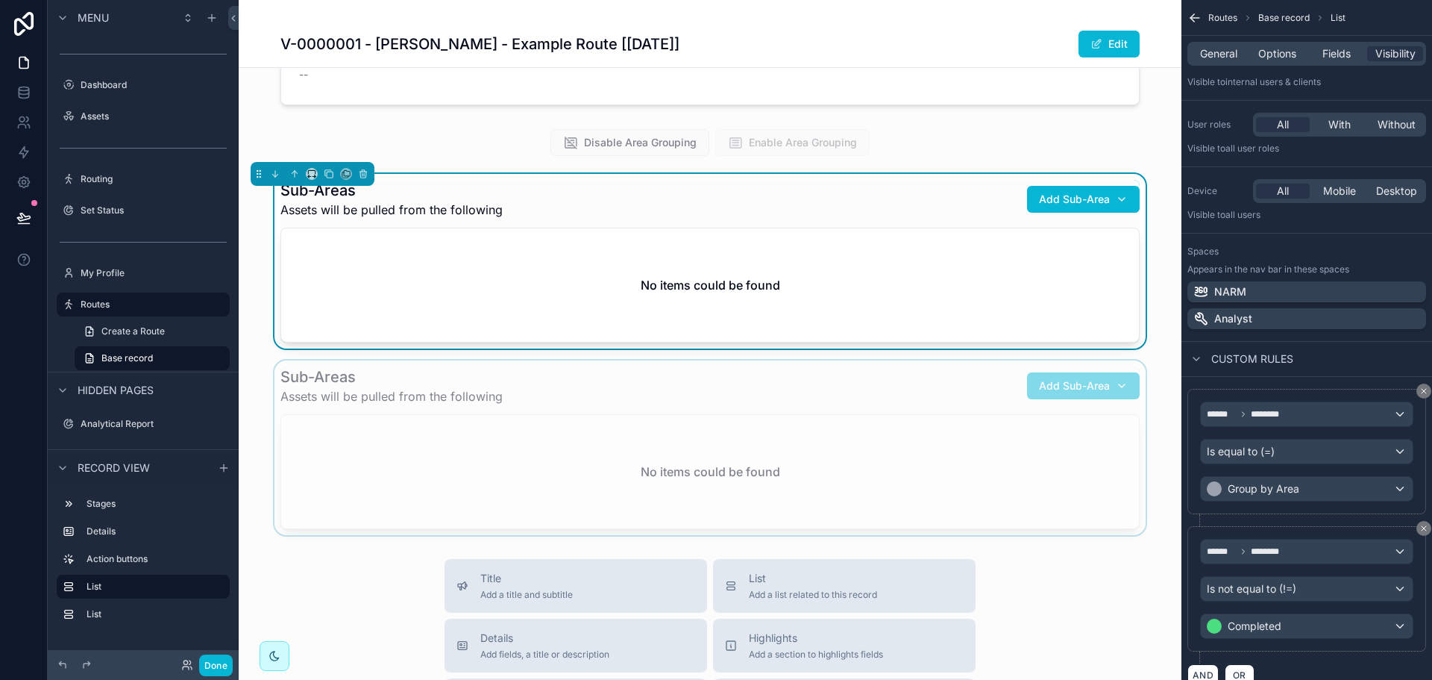
scroll to position [298, 0]
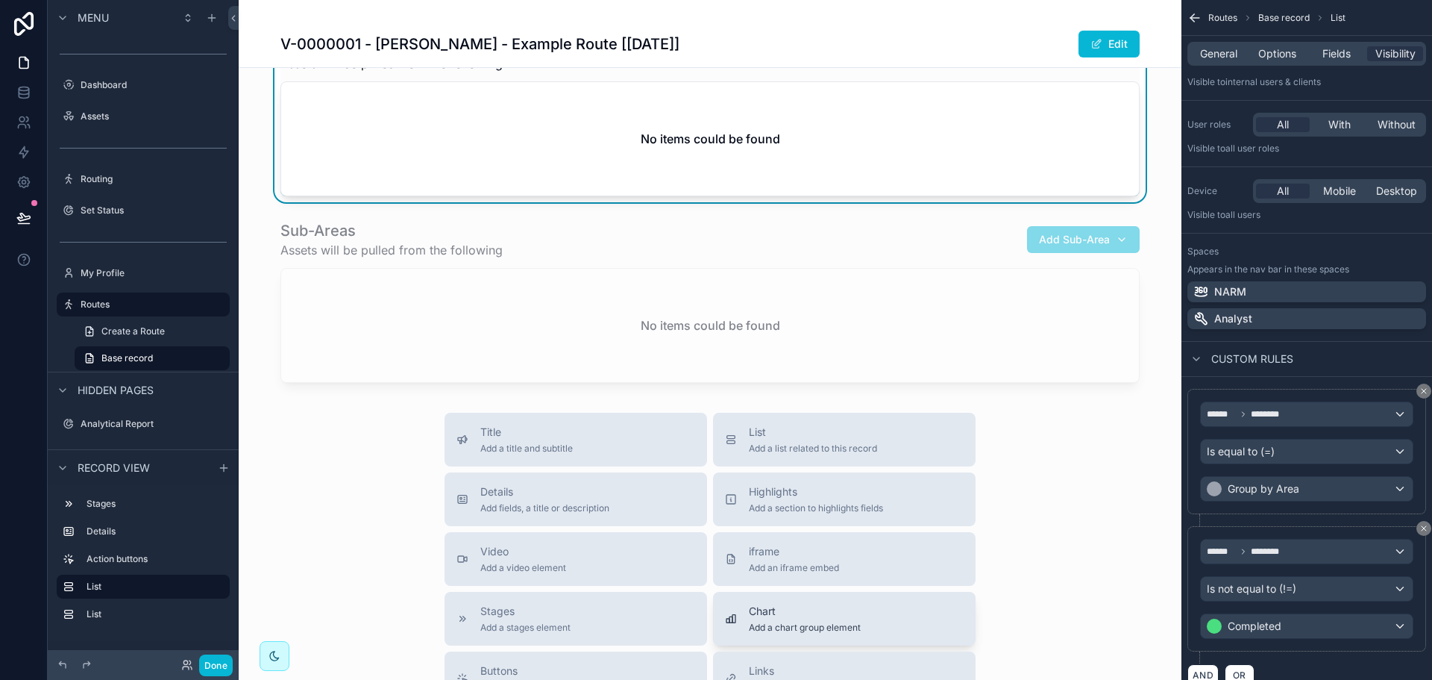
scroll to position [522, 0]
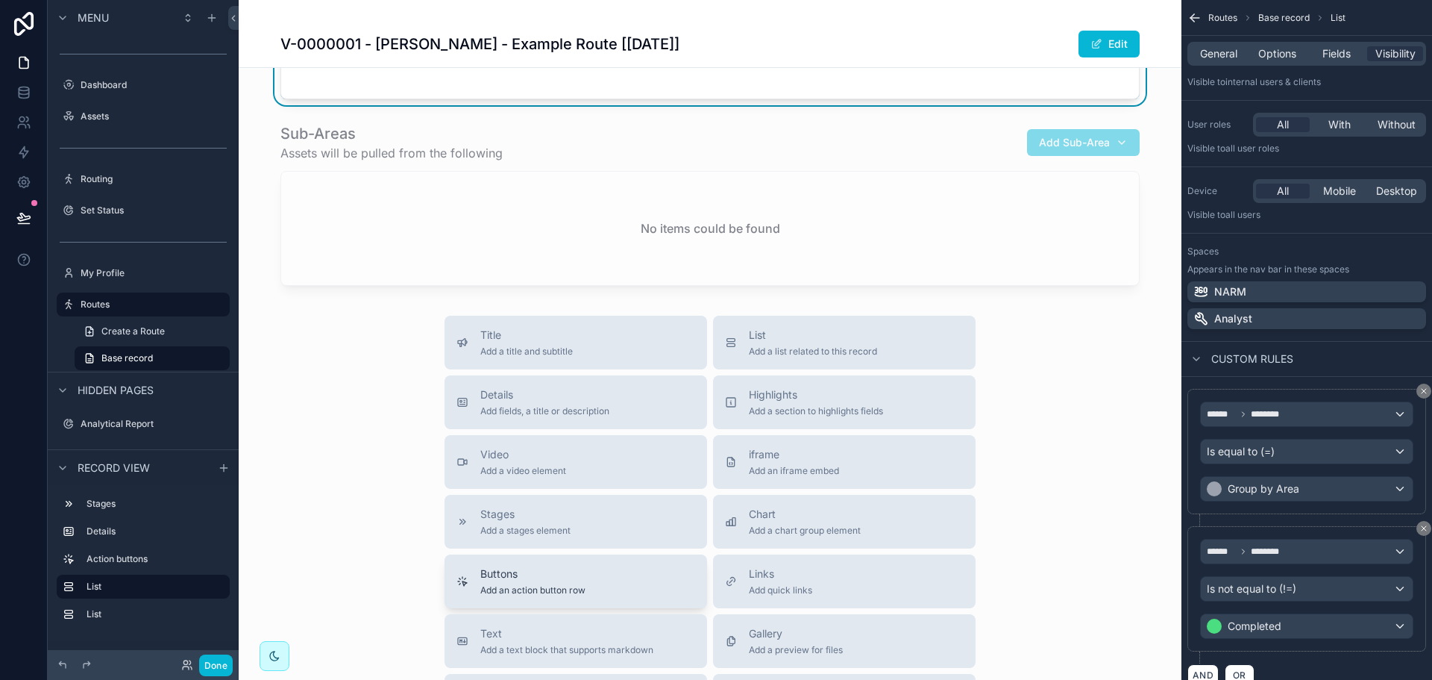
click at [550, 577] on span "Buttons" at bounding box center [532, 573] width 105 height 15
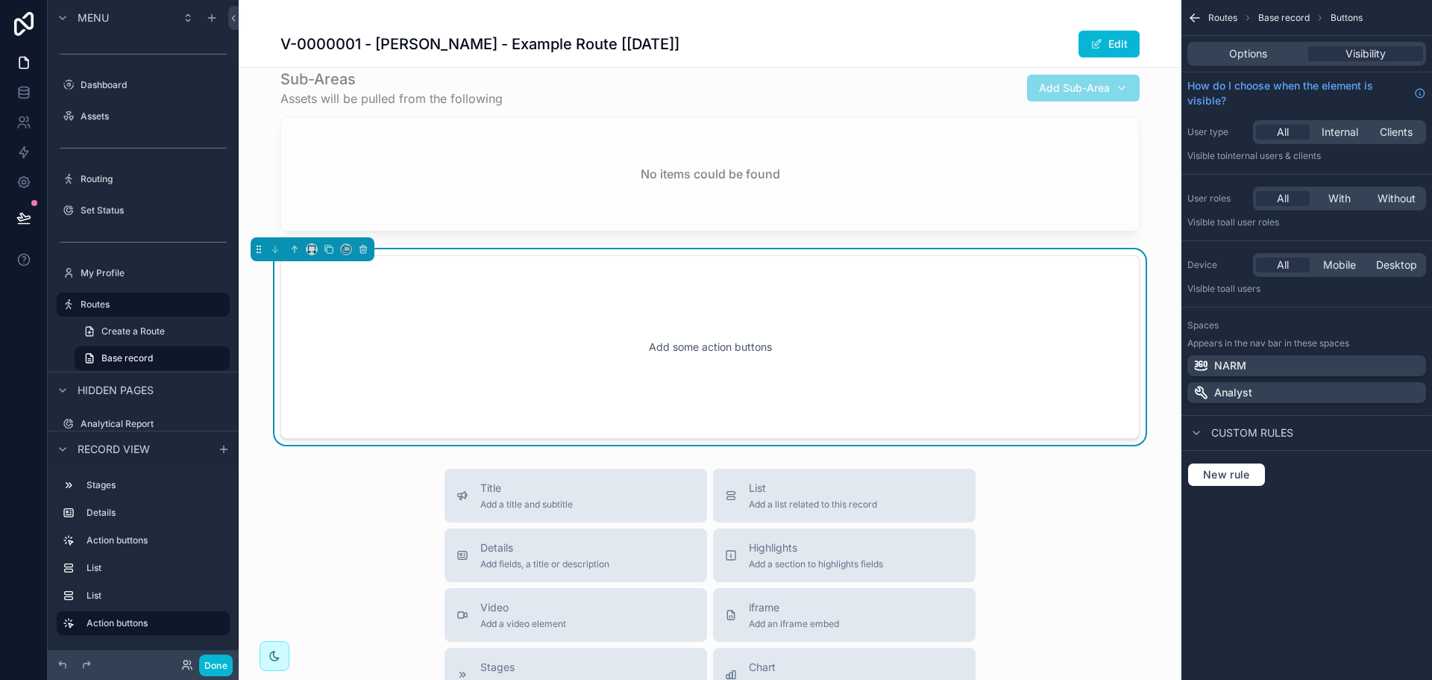
scroll to position [583, 0]
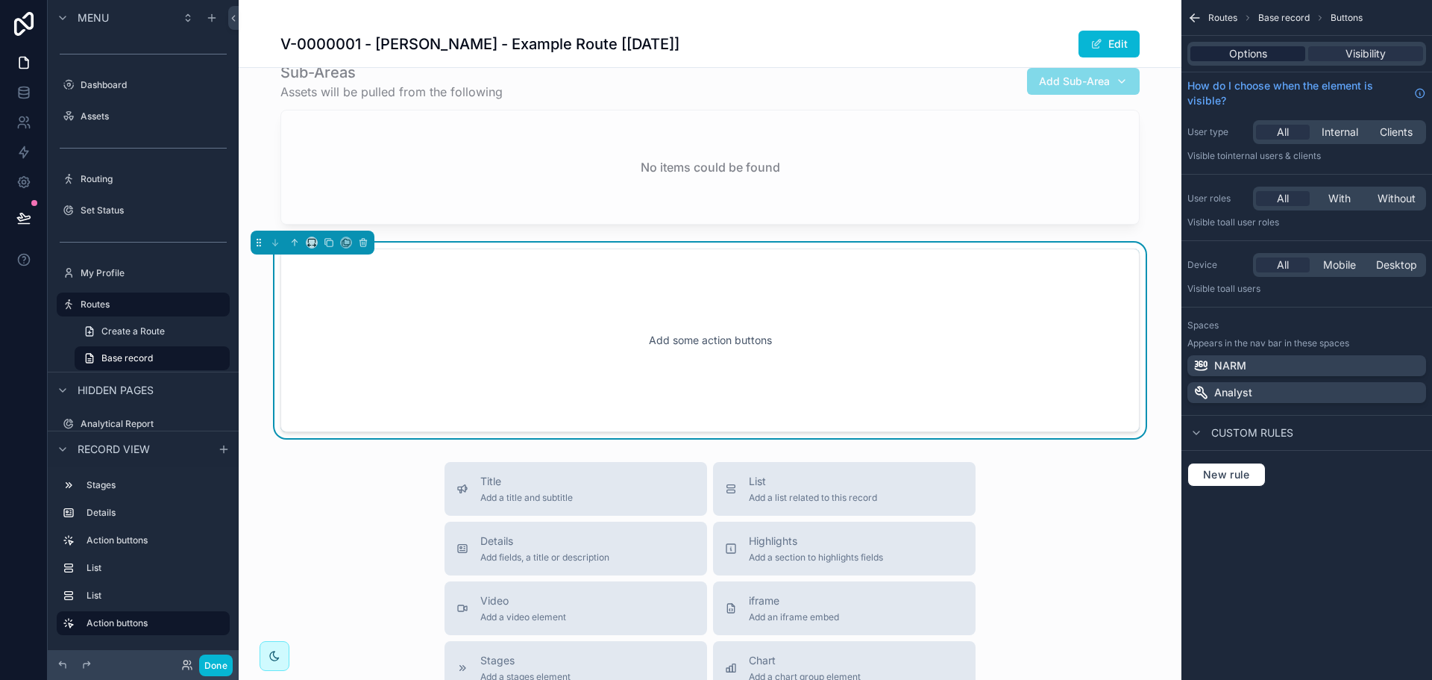
click at [1260, 57] on span "Options" at bounding box center [1248, 53] width 38 height 15
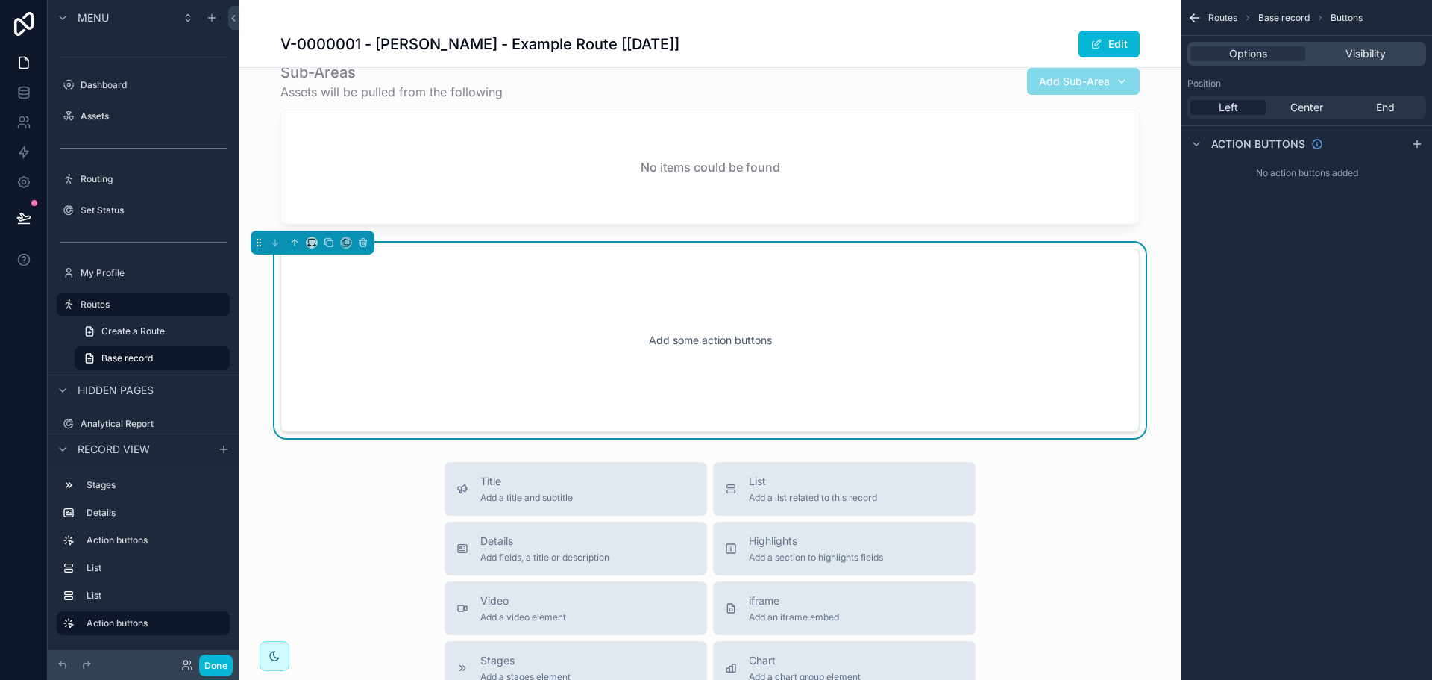
click at [1303, 110] on span "Center" at bounding box center [1306, 107] width 33 height 15
click at [1419, 145] on icon "scrollable content" at bounding box center [1417, 144] width 12 height 12
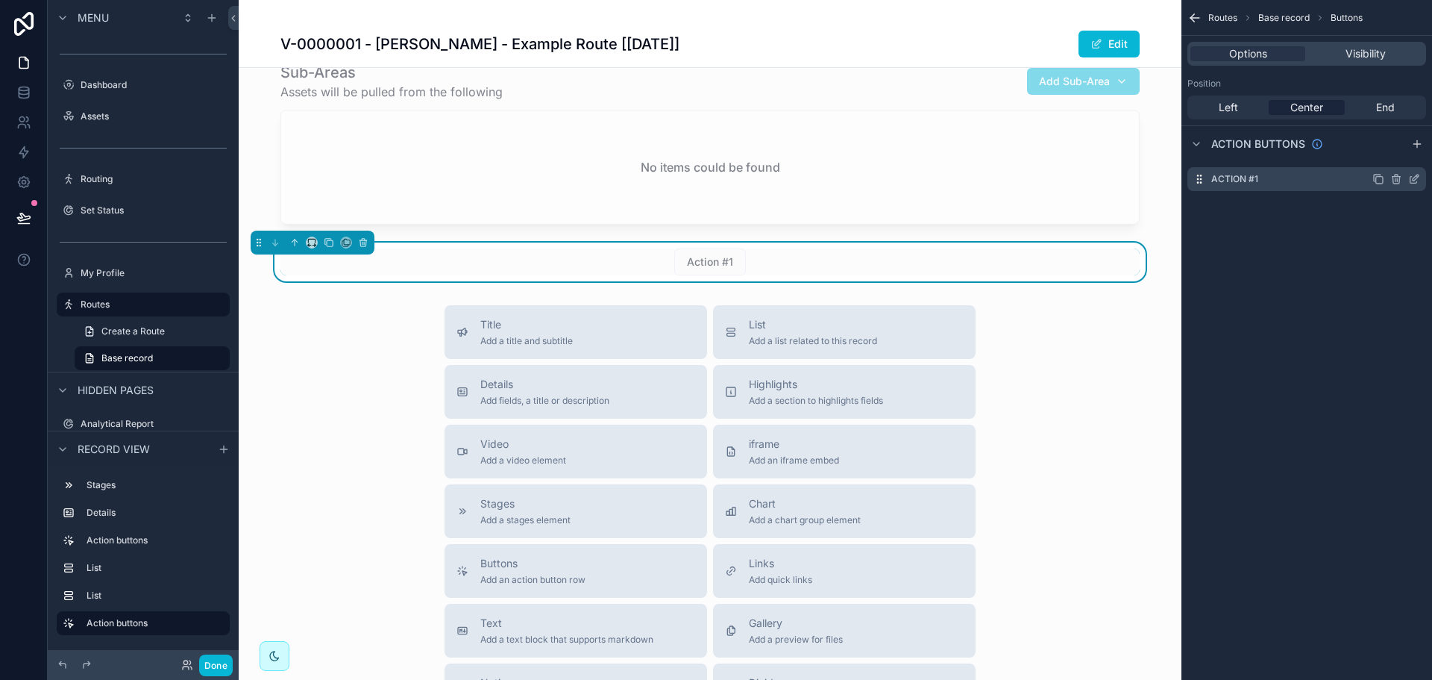
click at [1412, 181] on icon "scrollable content" at bounding box center [1414, 179] width 12 height 12
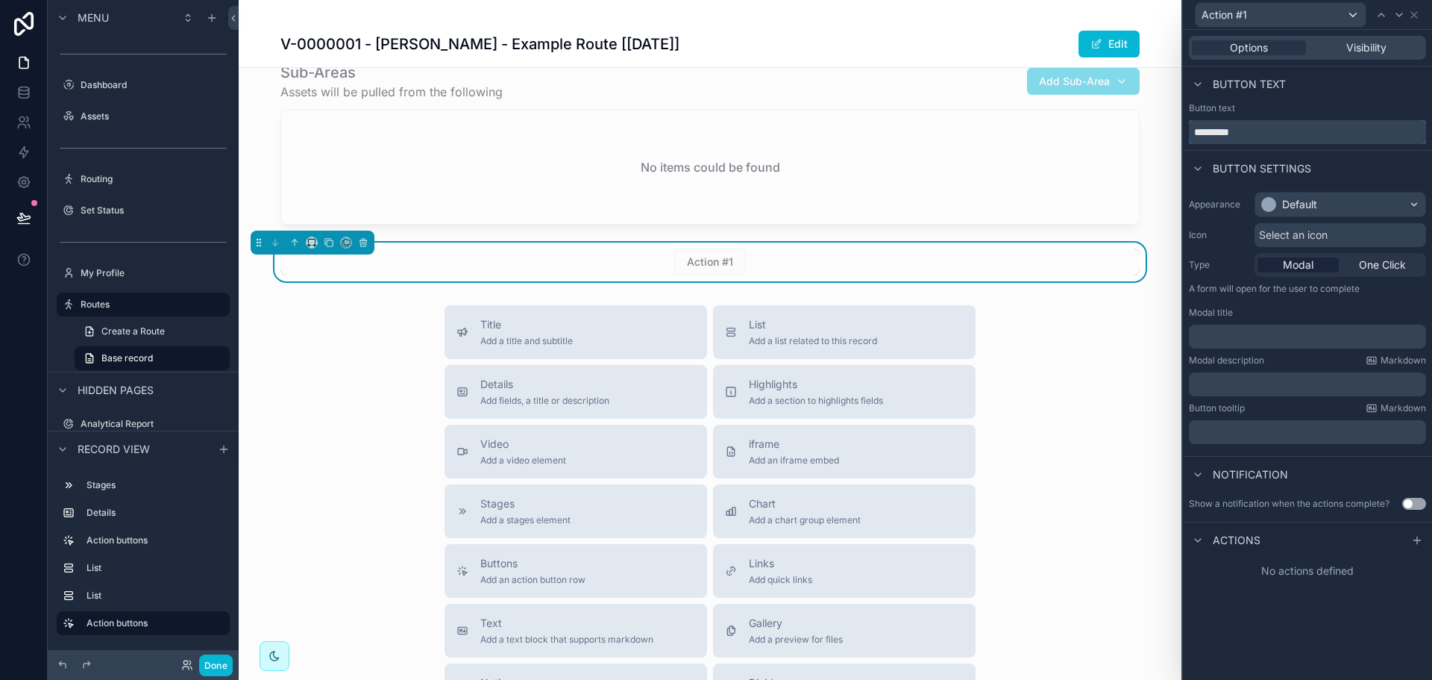
click at [1288, 129] on input "*********" at bounding box center [1307, 132] width 237 height 24
type input "**********"
click at [1285, 234] on span "Select an icon" at bounding box center [1293, 235] width 69 height 15
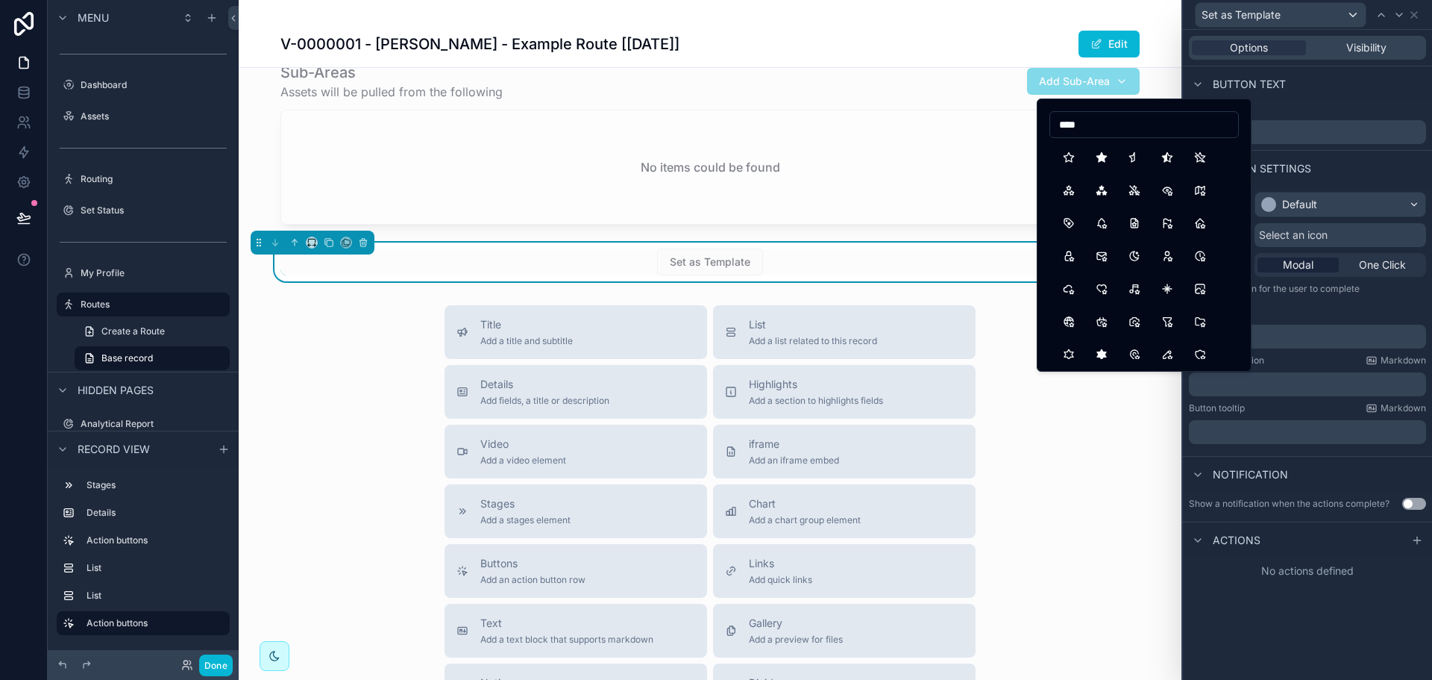
type input "****"
click at [1107, 157] on button "StarFilled" at bounding box center [1101, 157] width 27 height 27
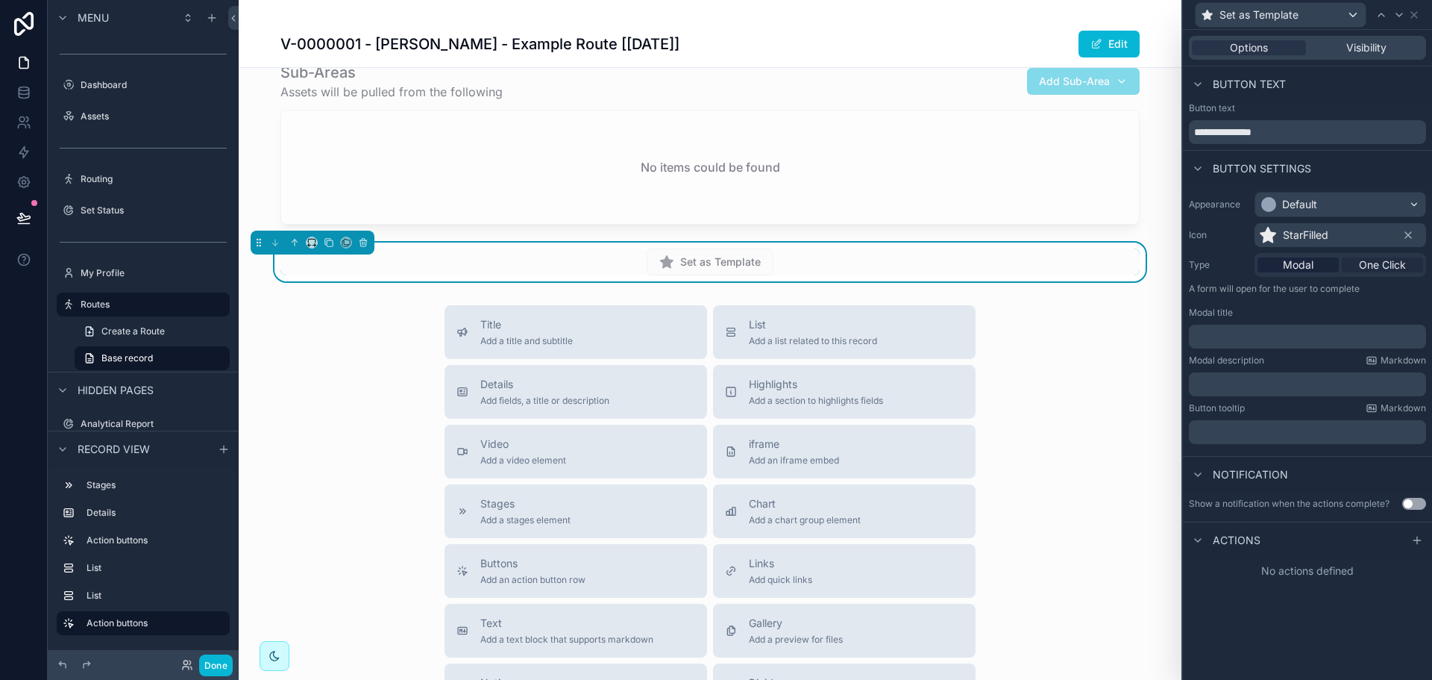
click at [1366, 263] on span "One Click" at bounding box center [1382, 264] width 47 height 15
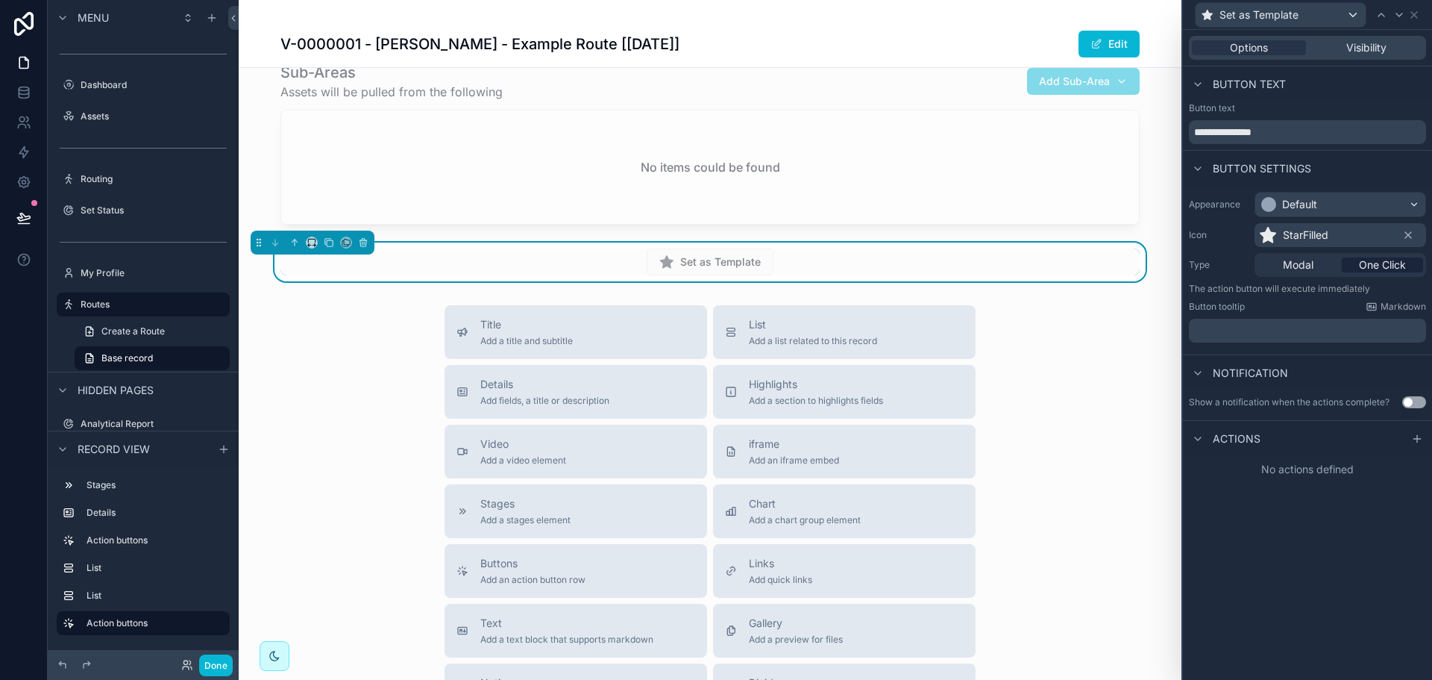
click at [1416, 406] on button "Use setting" at bounding box center [1414, 402] width 24 height 12
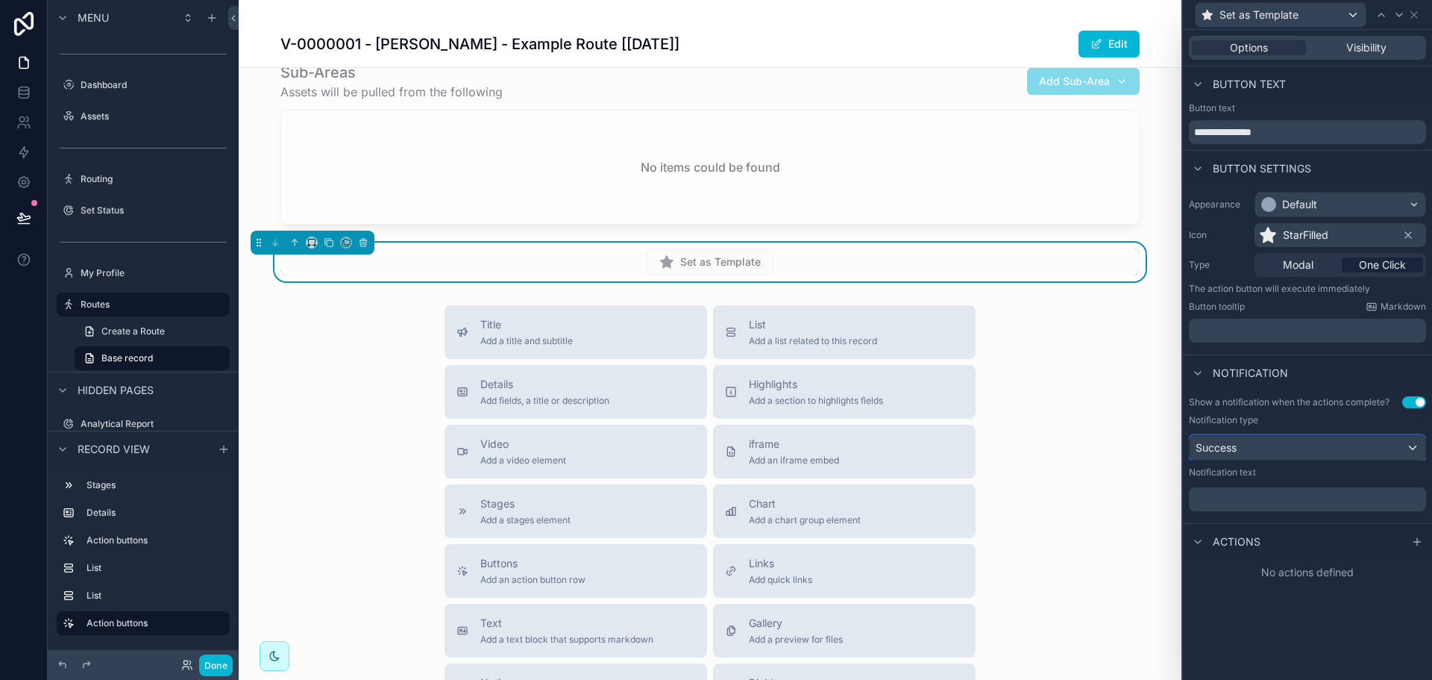
click at [1275, 449] on div "Success" at bounding box center [1308, 448] width 236 height 24
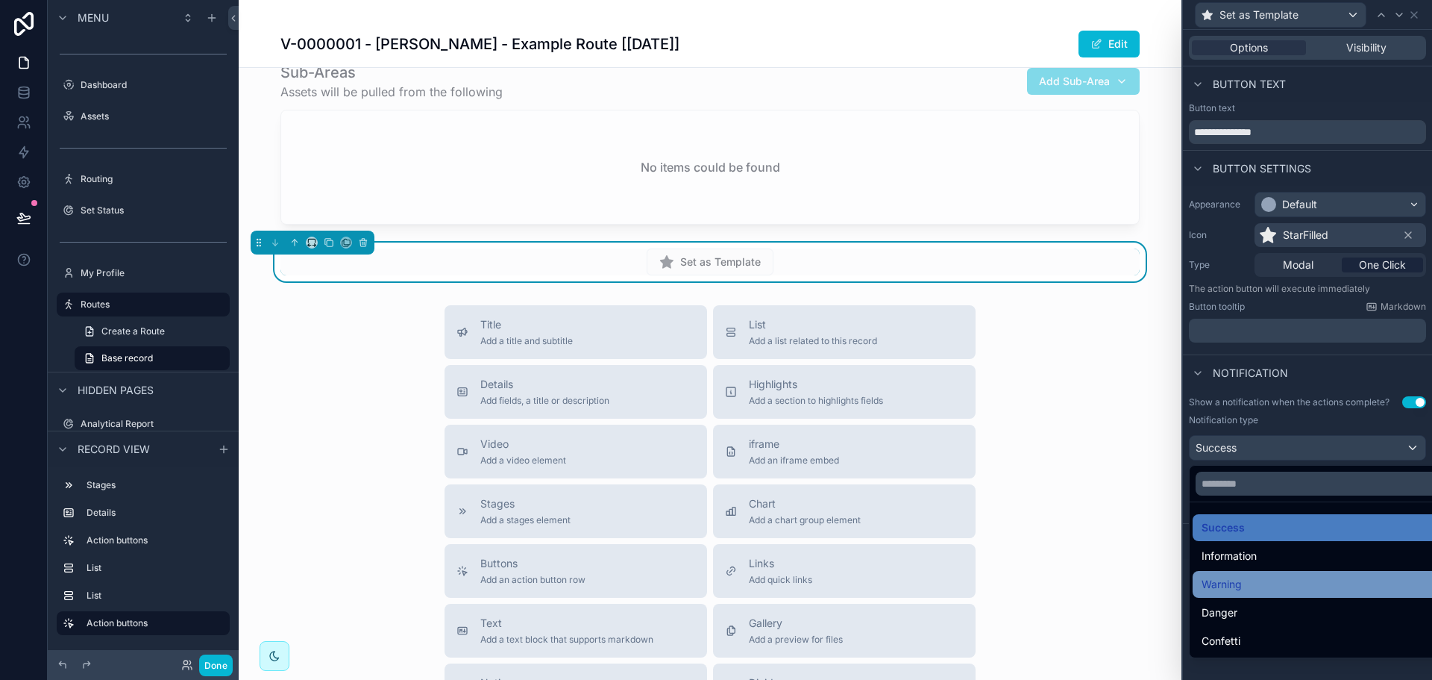
click at [1230, 579] on span "Warning" at bounding box center [1222, 584] width 40 height 18
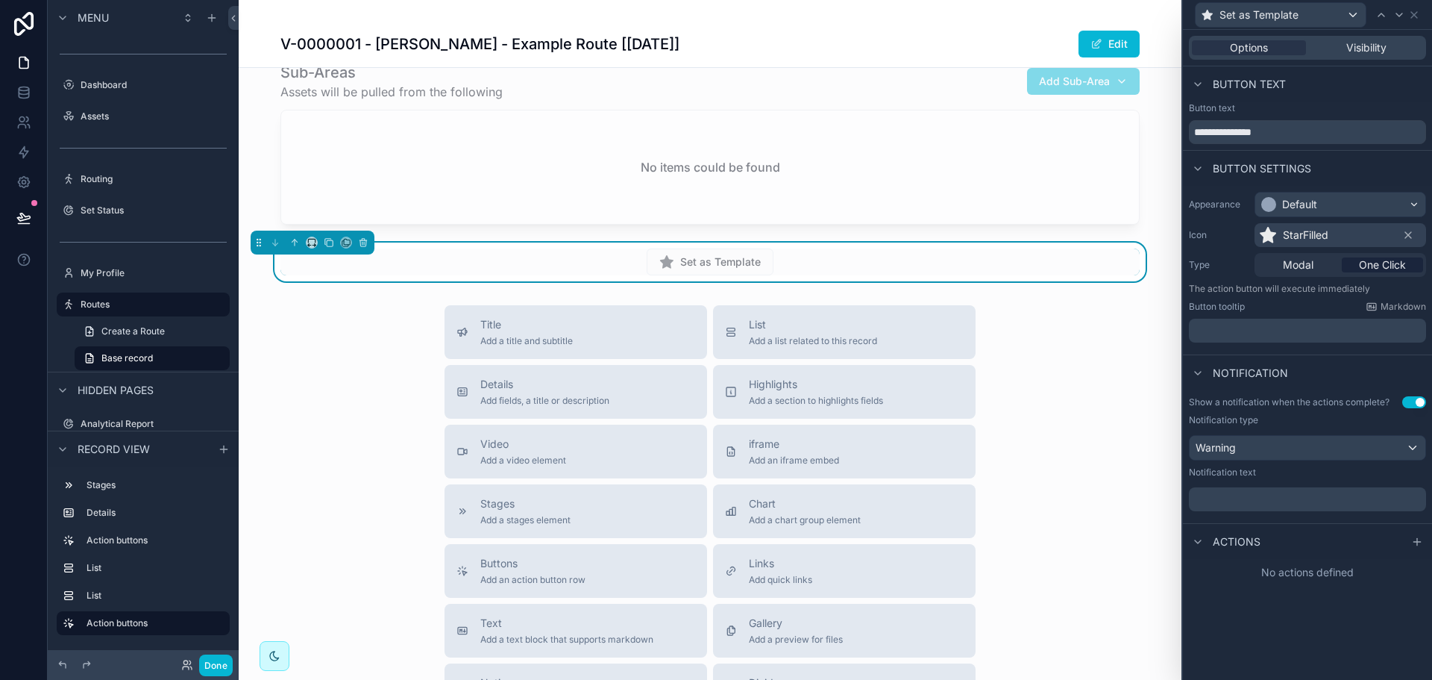
click at [1226, 514] on div "Show a notification when the actions complete? Use setting Notification type Wa…" at bounding box center [1307, 453] width 249 height 127
click at [1227, 509] on div "﻿" at bounding box center [1307, 499] width 237 height 24
click at [1212, 500] on p "﻿" at bounding box center [1309, 499] width 228 height 15
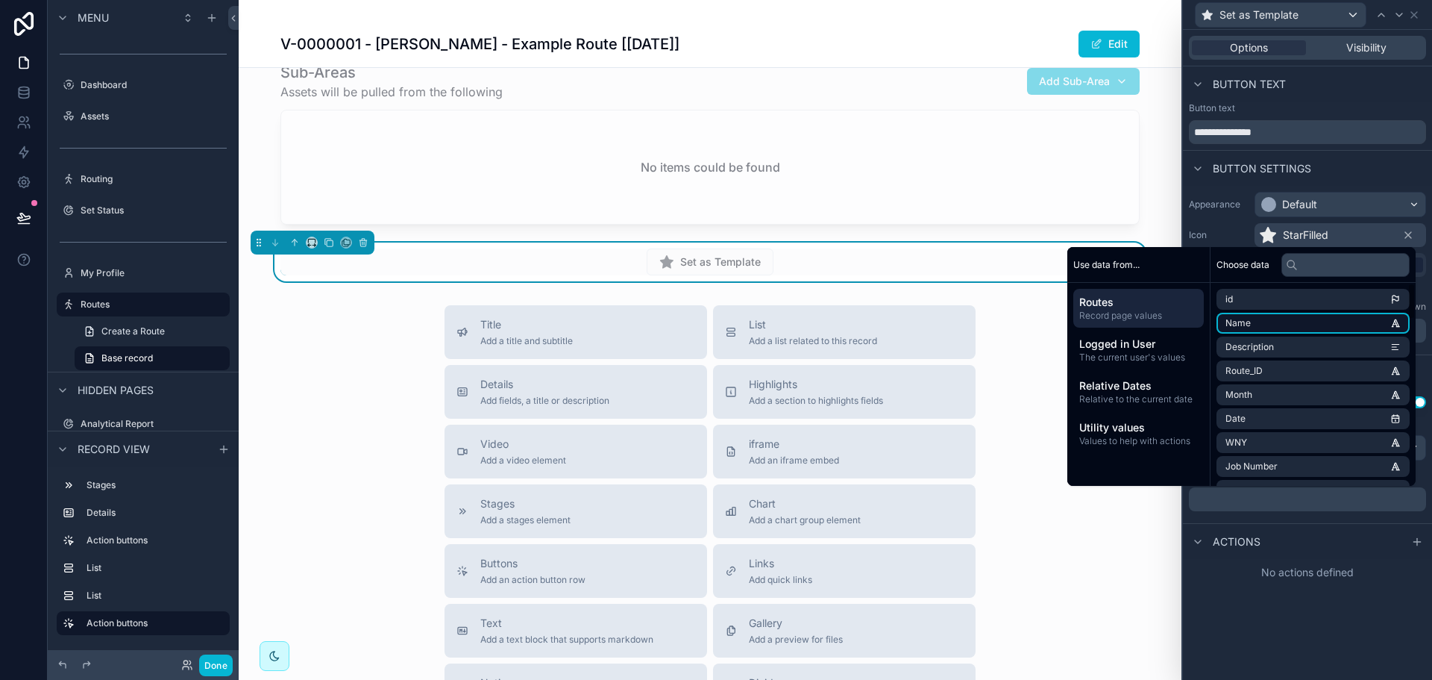
click at [1273, 322] on li "Name" at bounding box center [1313, 323] width 193 height 21
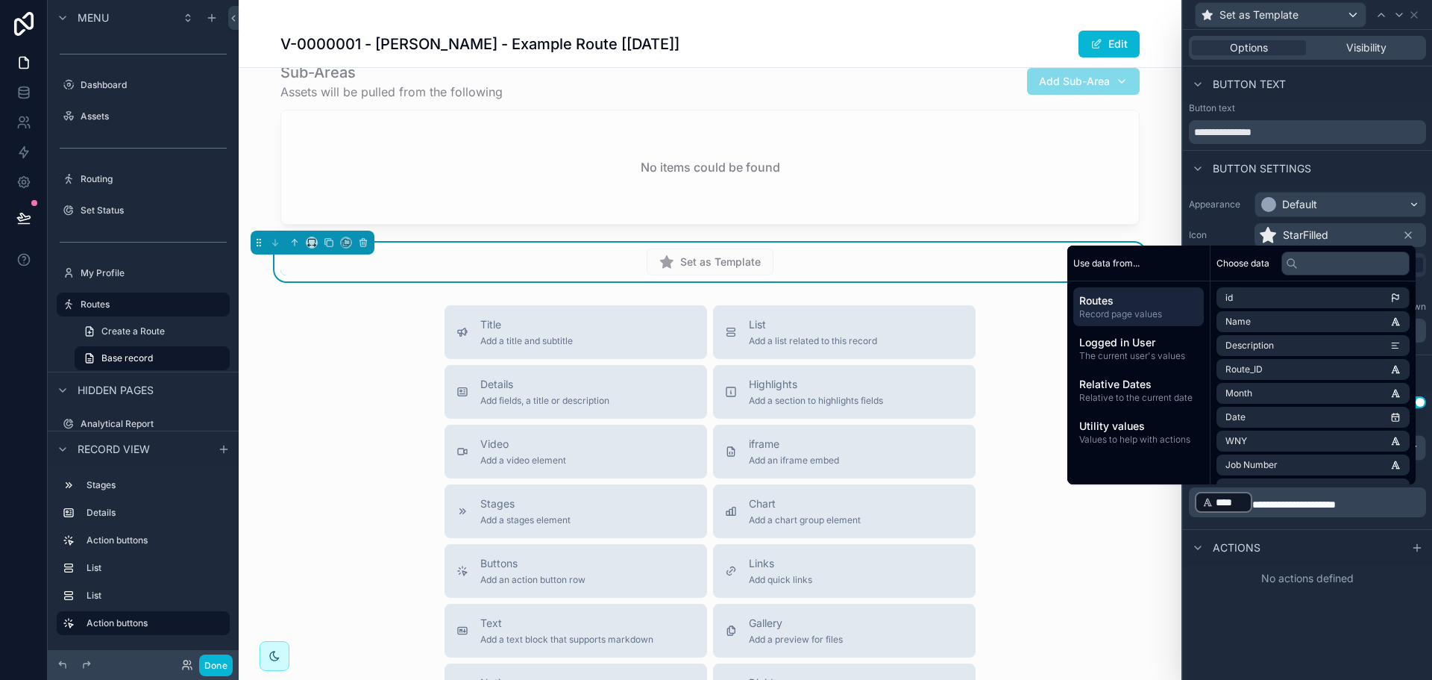
click at [1332, 578] on div "No actions defined" at bounding box center [1307, 578] width 249 height 27
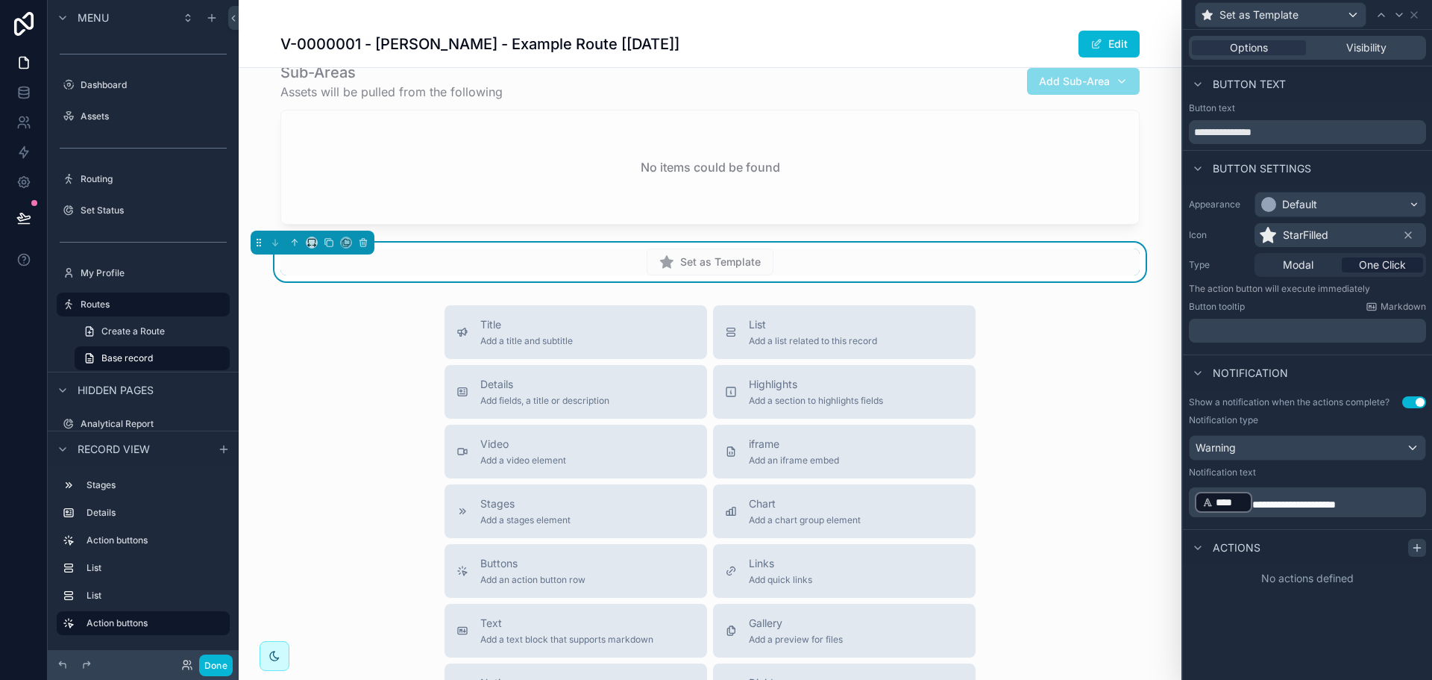
click at [1415, 544] on icon at bounding box center [1417, 548] width 12 height 12
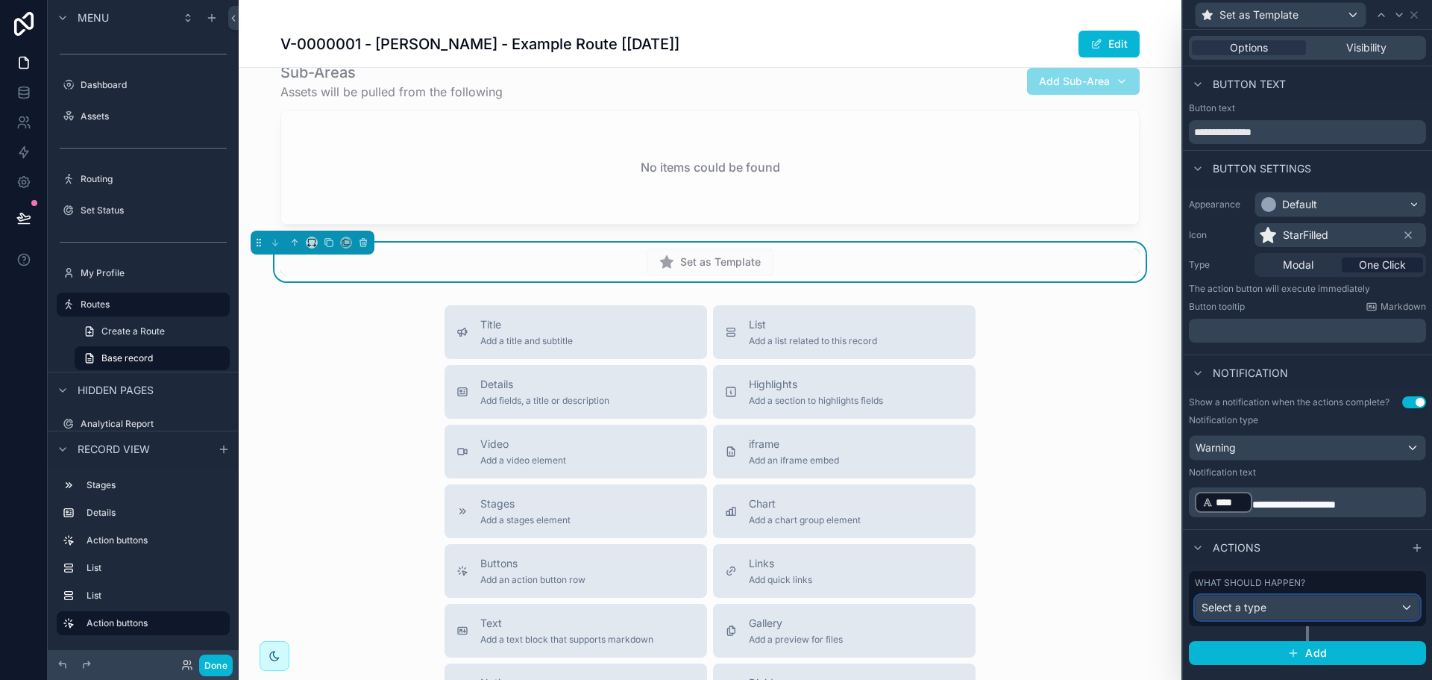
click at [1337, 607] on div "Select a type" at bounding box center [1308, 607] width 224 height 24
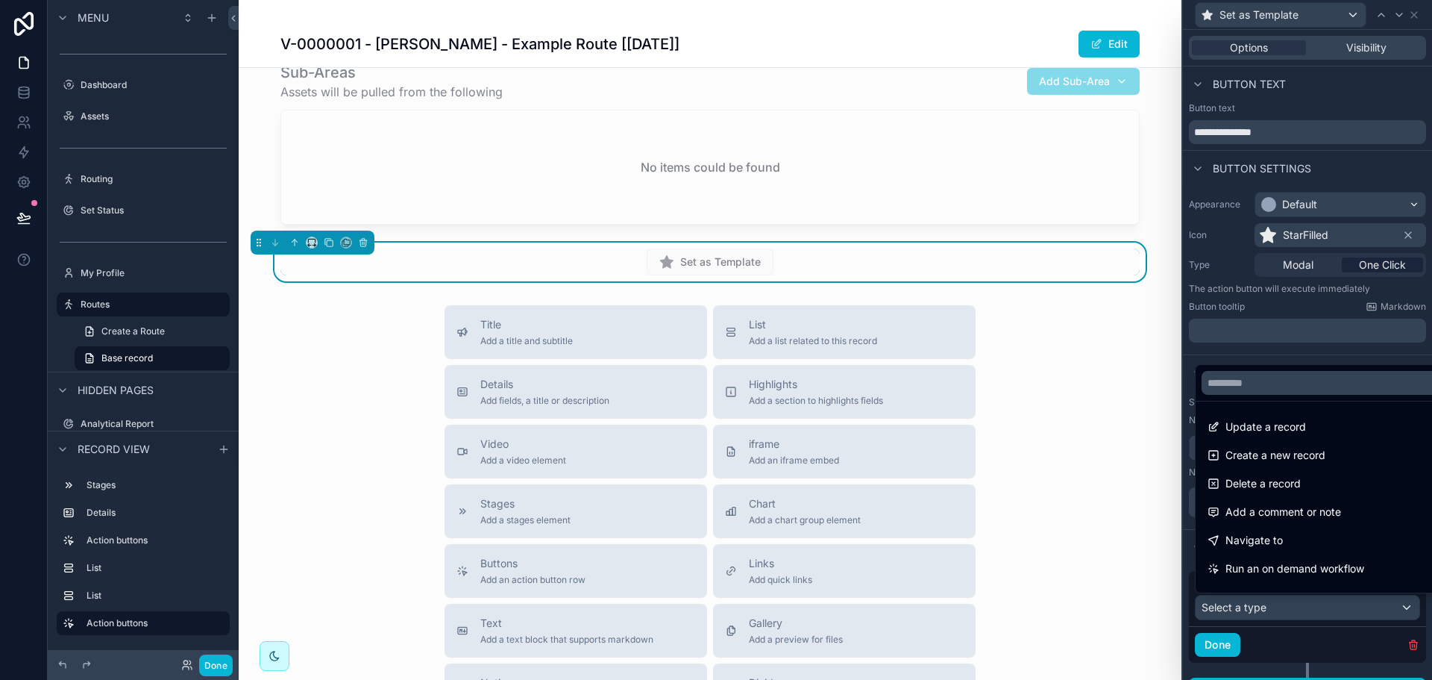
drag, startPoint x: 1319, startPoint y: 430, endPoint x: 1428, endPoint y: 461, distance: 113.3
click at [1319, 430] on div "Update a record" at bounding box center [1325, 427] width 234 height 18
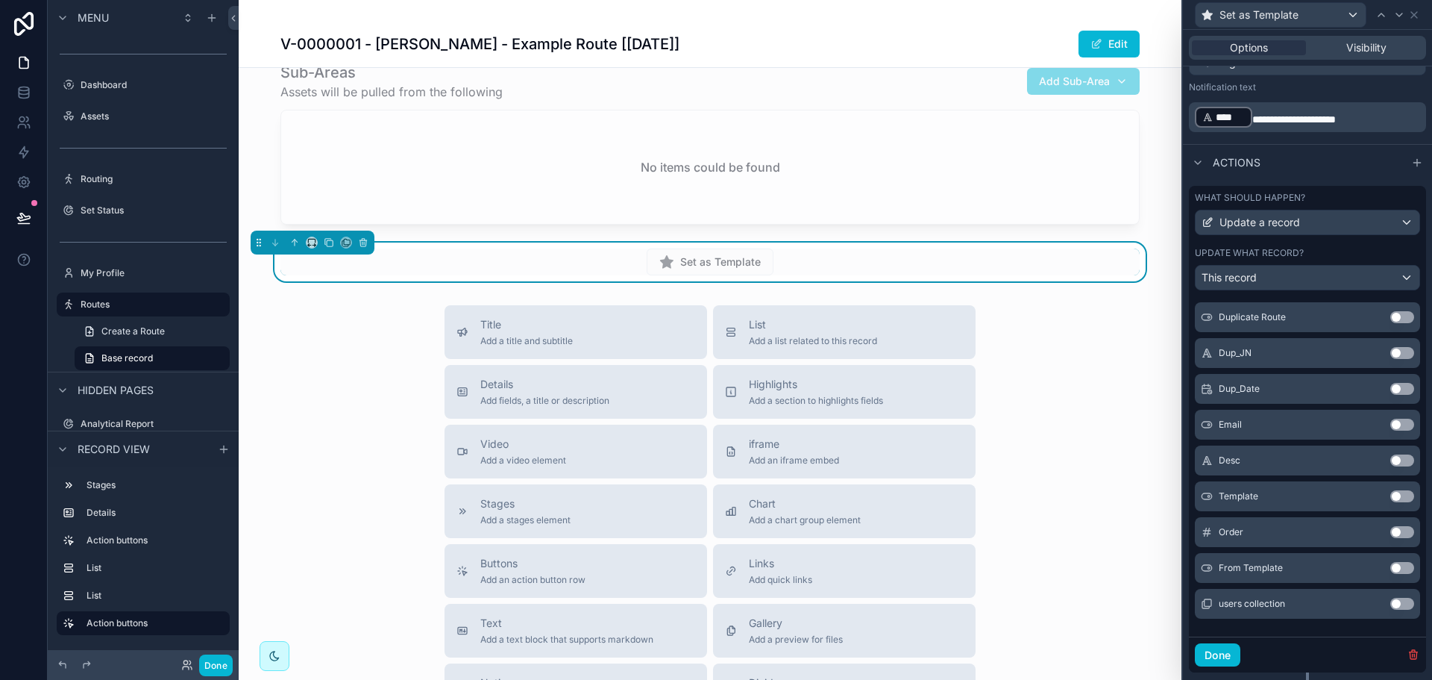
scroll to position [421, 0]
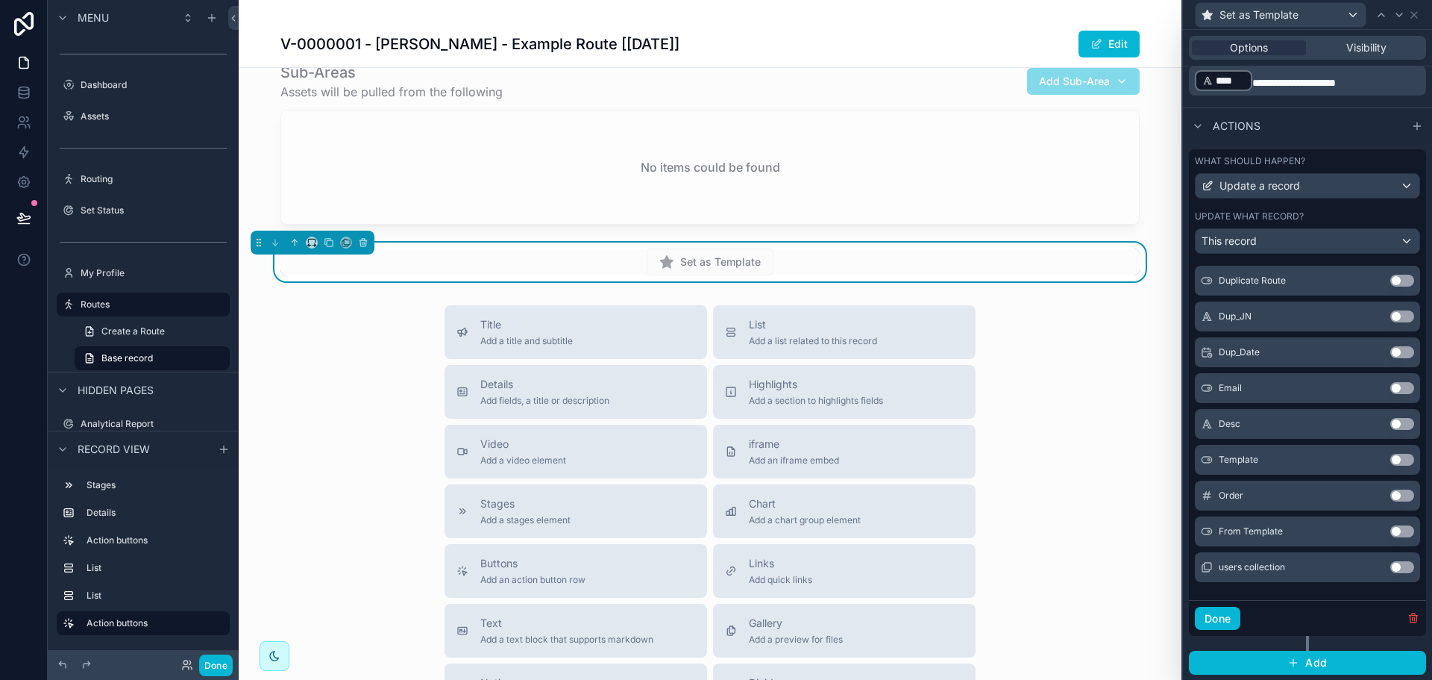
click at [1390, 461] on button "Use setting" at bounding box center [1402, 460] width 24 height 12
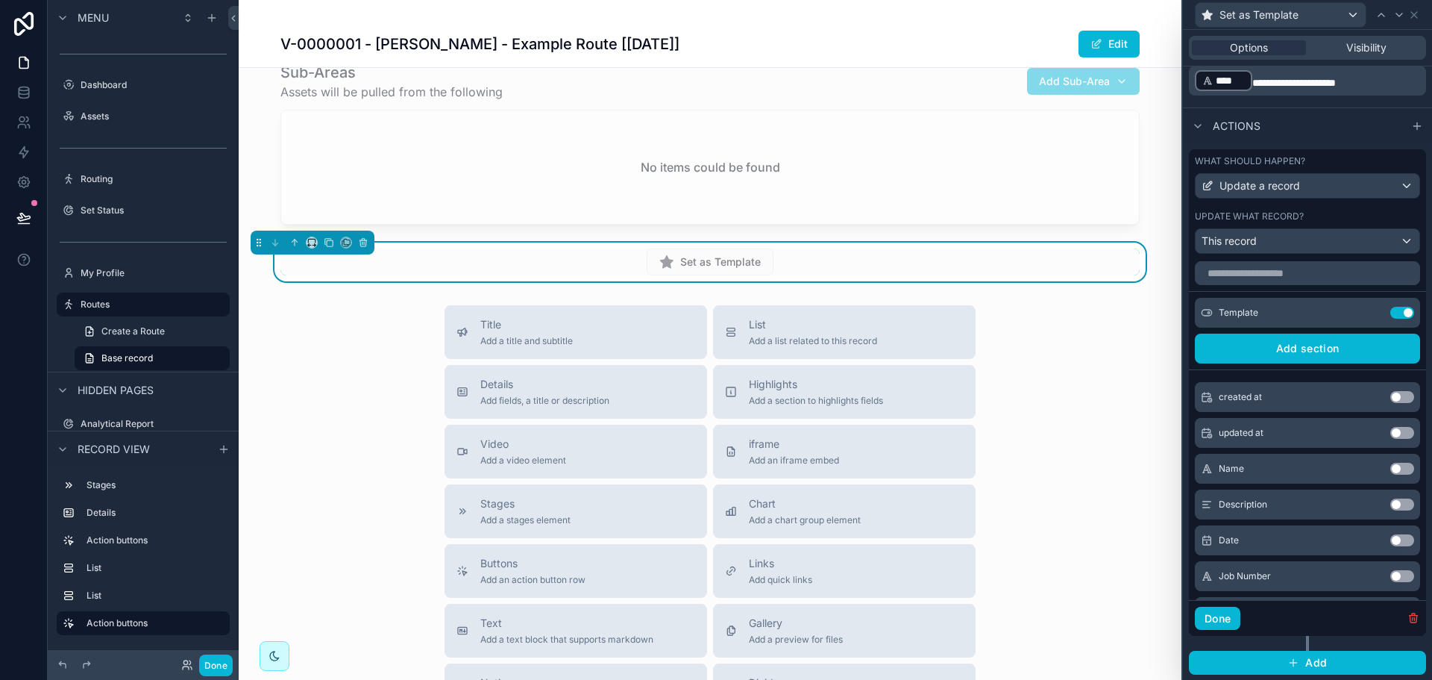
scroll to position [0, 0]
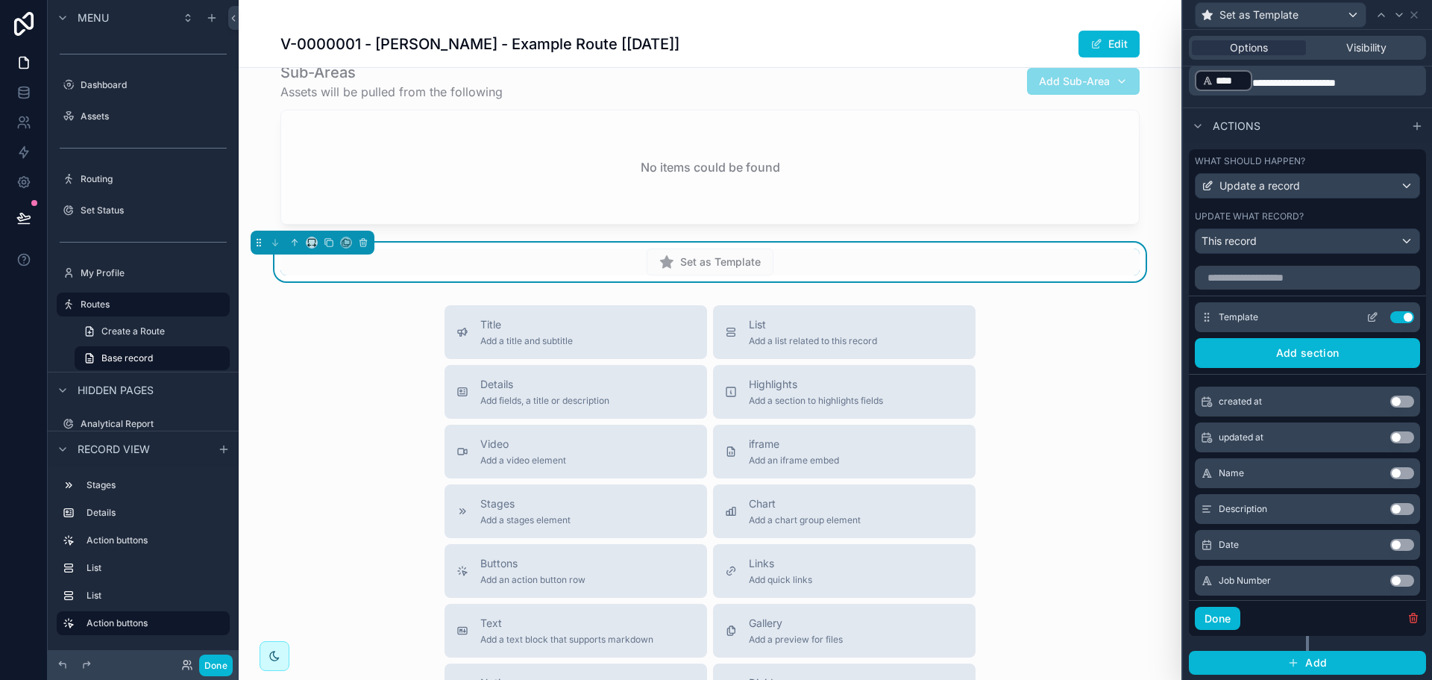
click at [1371, 318] on icon at bounding box center [1374, 316] width 6 height 6
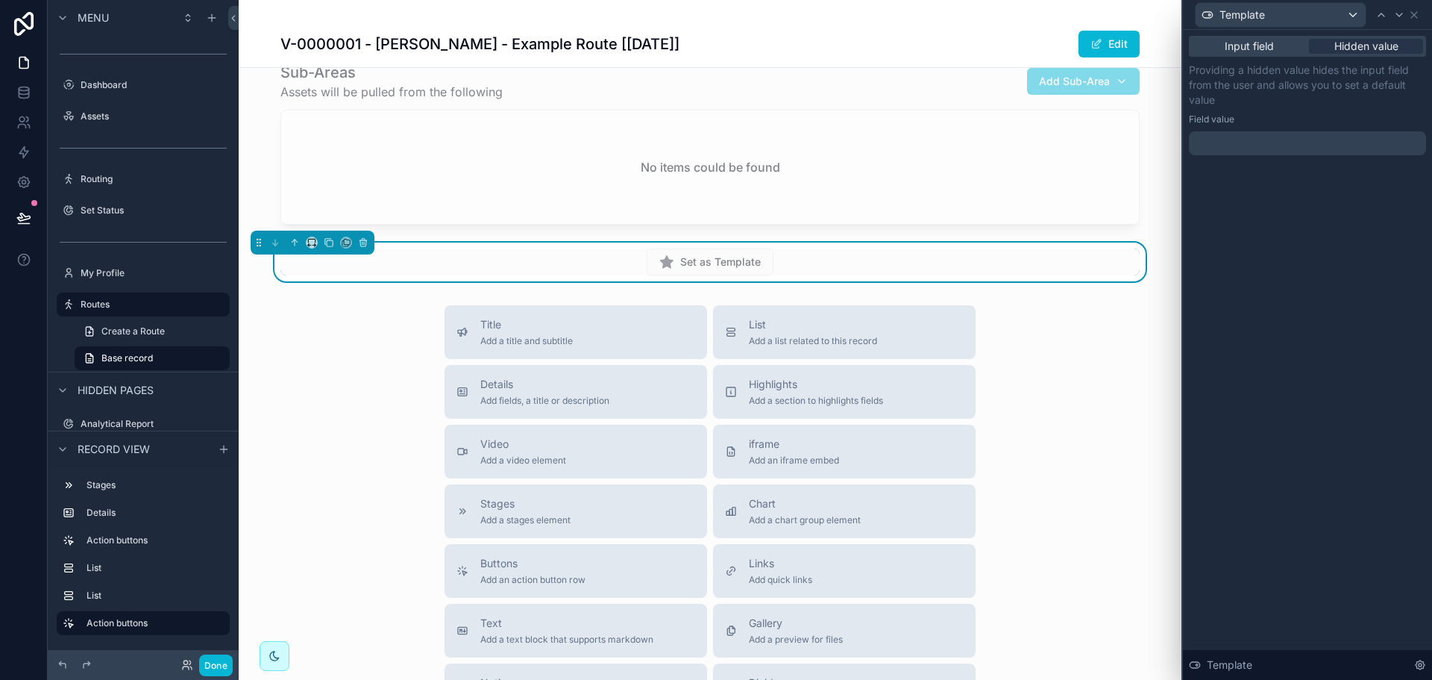
click at [1305, 142] on div at bounding box center [1307, 143] width 237 height 24
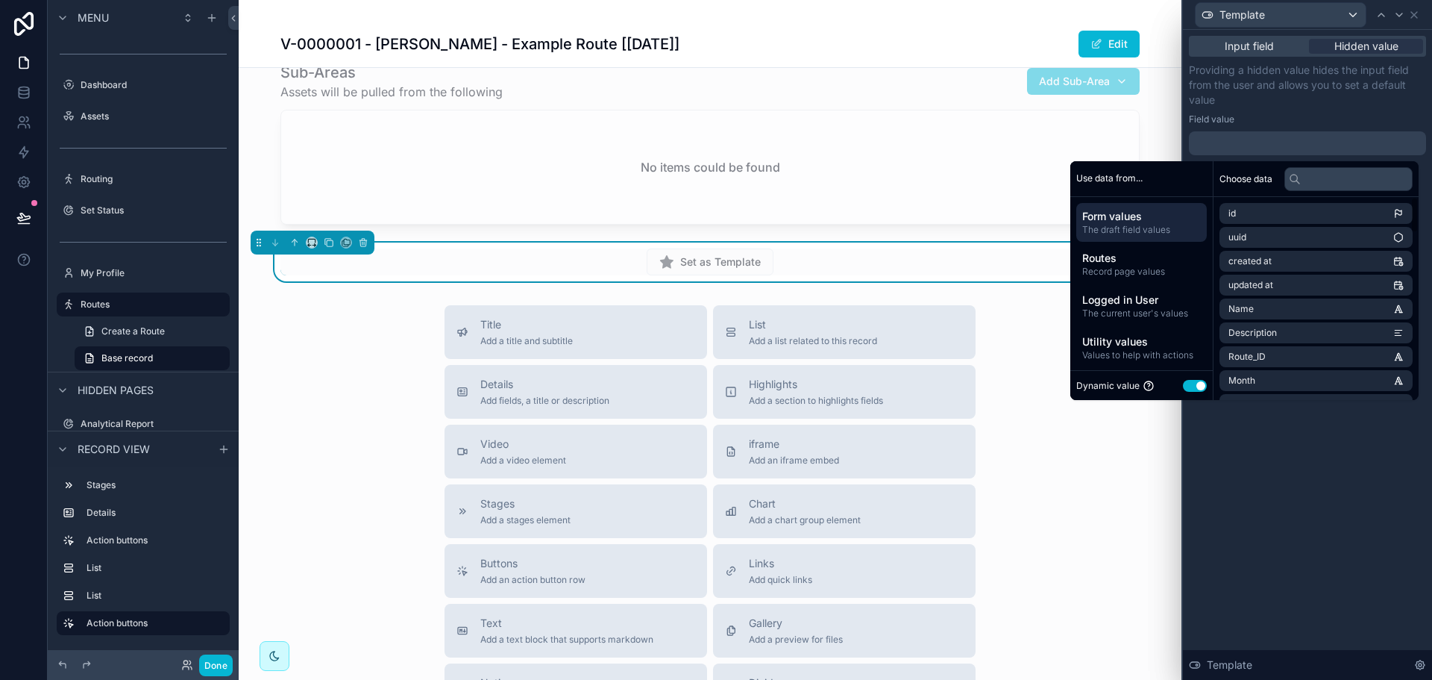
click at [1183, 384] on button "Use setting" at bounding box center [1195, 386] width 24 height 12
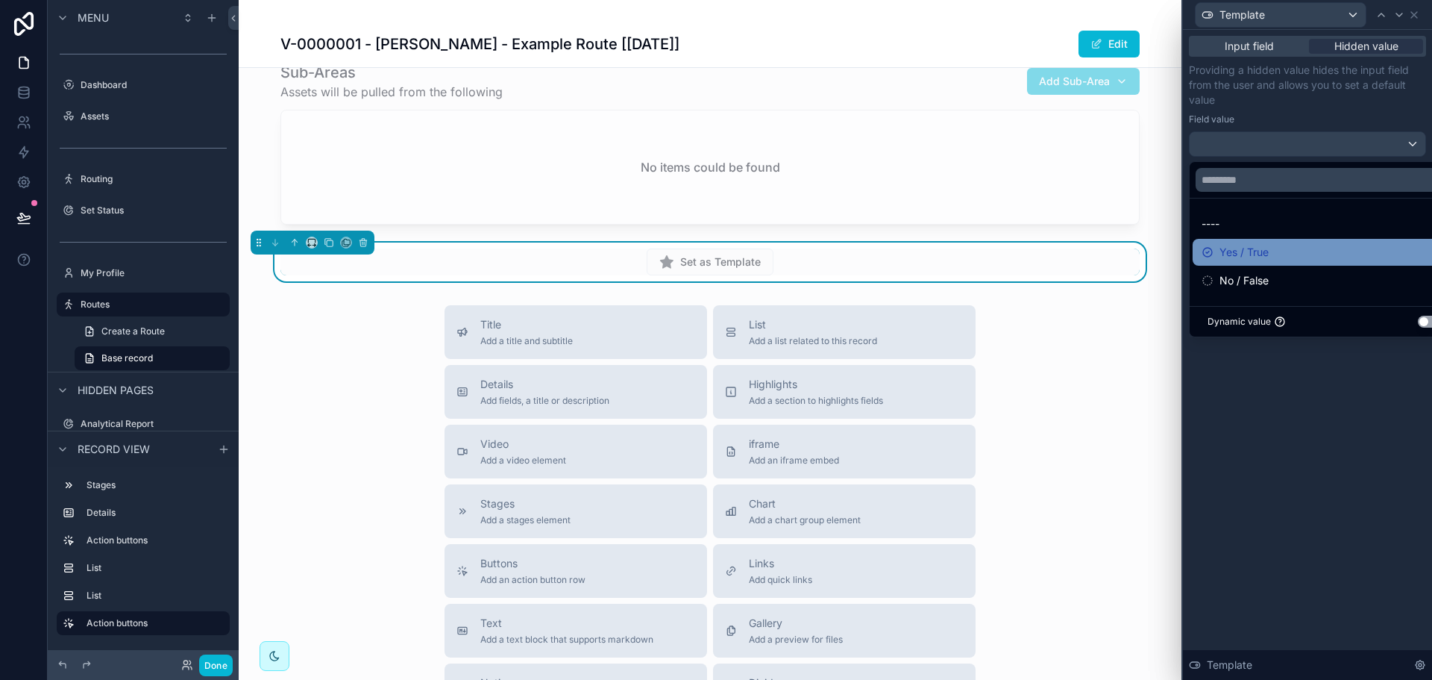
click at [1286, 245] on div "Yes / True" at bounding box center [1325, 252] width 246 height 18
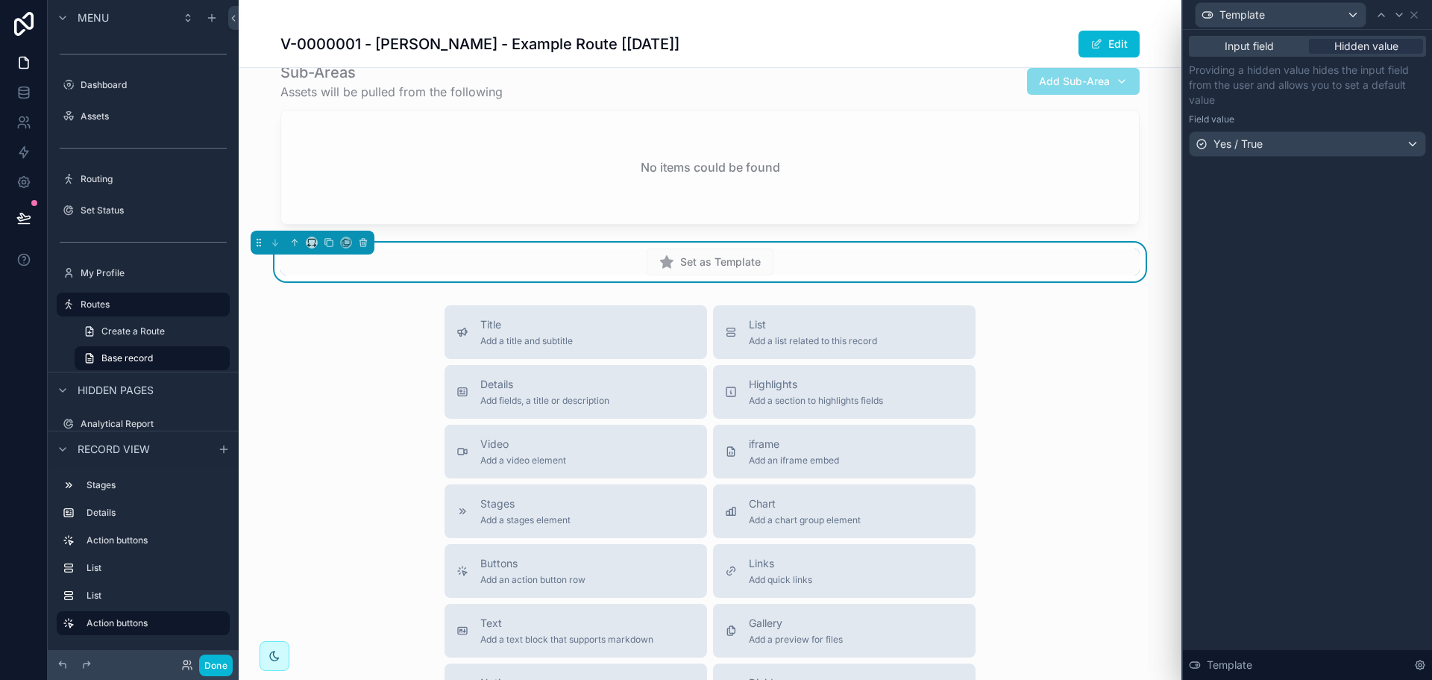
click at [1285, 383] on div "Input field Hidden value Providing a hidden value hides the input field from th…" at bounding box center [1307, 355] width 249 height 650
click at [1413, 13] on icon at bounding box center [1414, 15] width 6 height 6
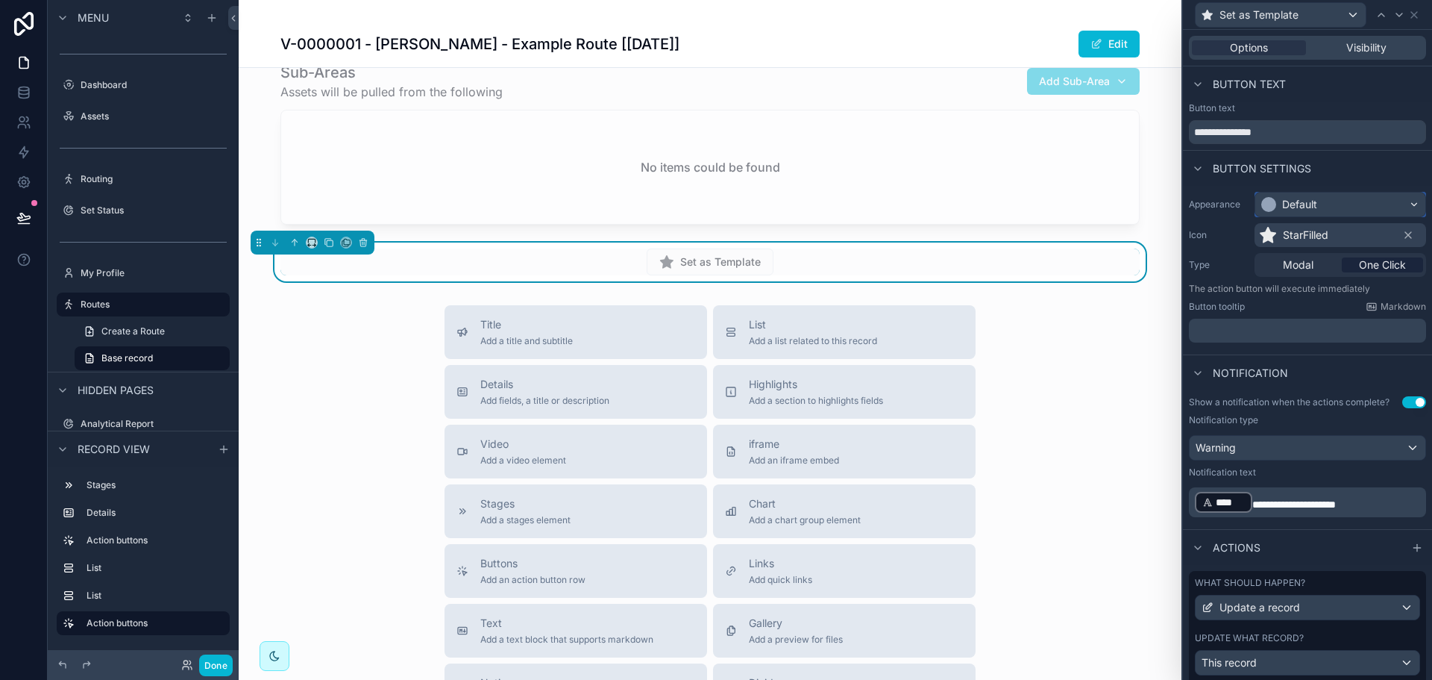
click at [1320, 207] on div "Default" at bounding box center [1340, 204] width 170 height 24
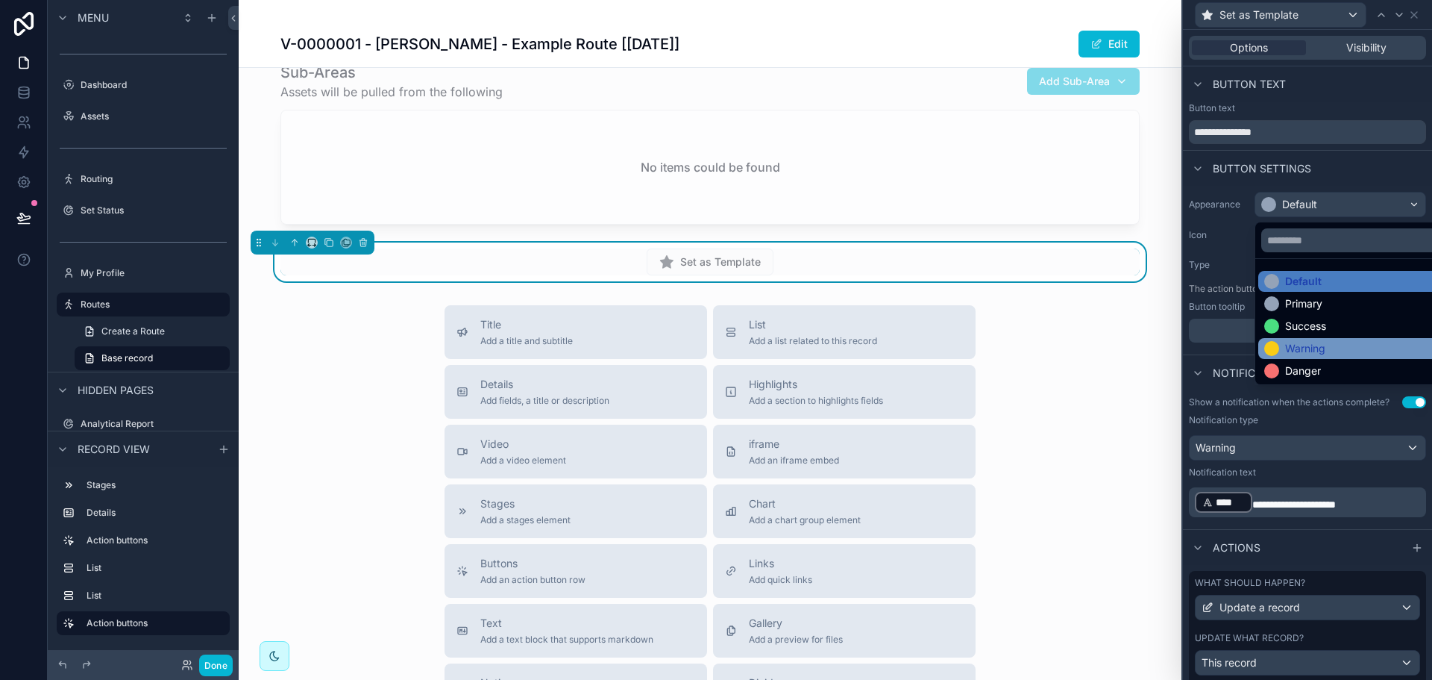
click at [1310, 347] on div "Warning" at bounding box center [1305, 348] width 40 height 15
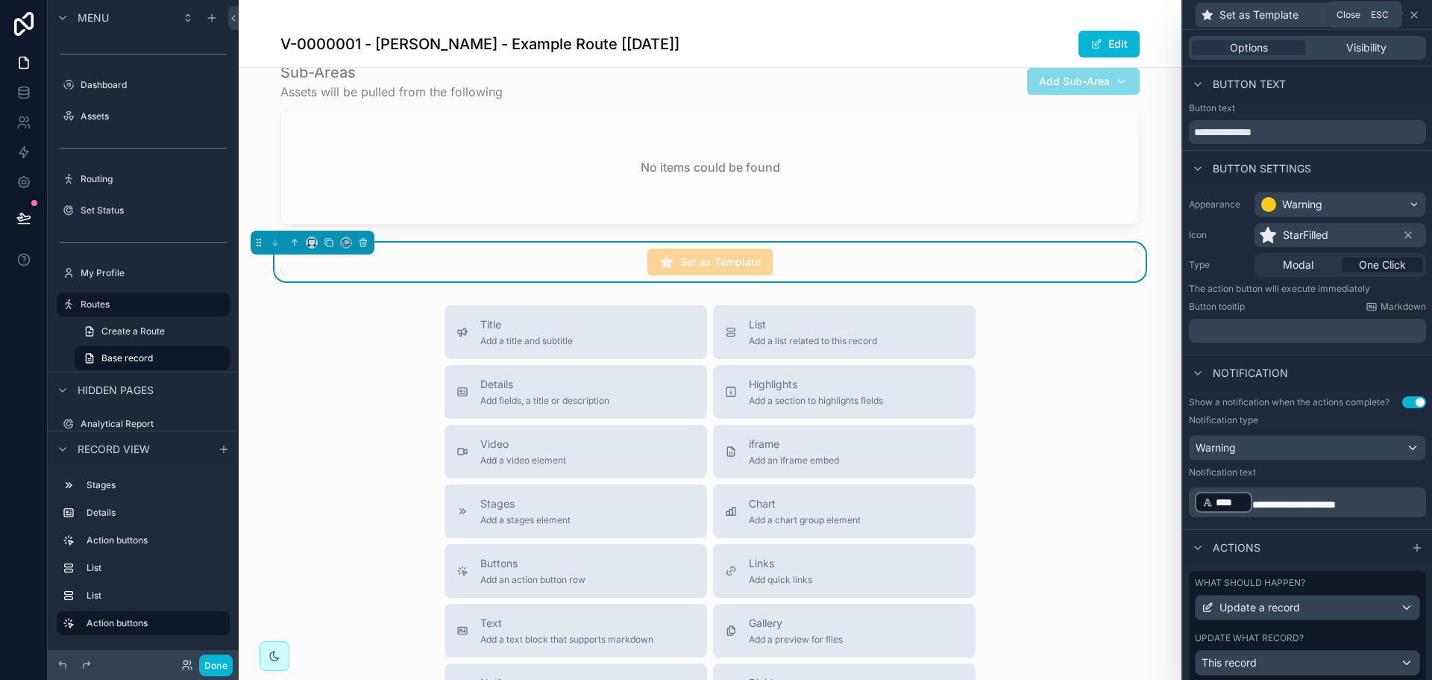
click at [1409, 15] on icon at bounding box center [1414, 15] width 12 height 12
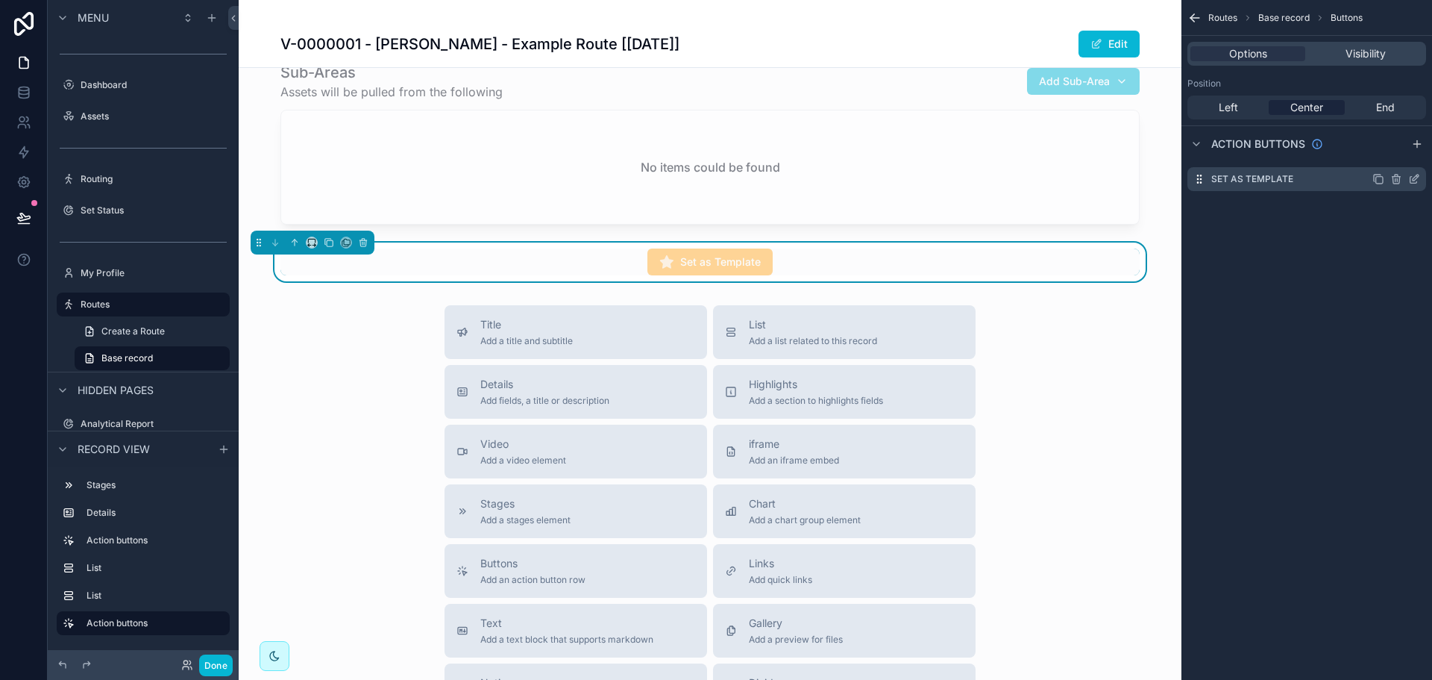
click at [1376, 178] on icon "scrollable content" at bounding box center [1378, 179] width 12 height 12
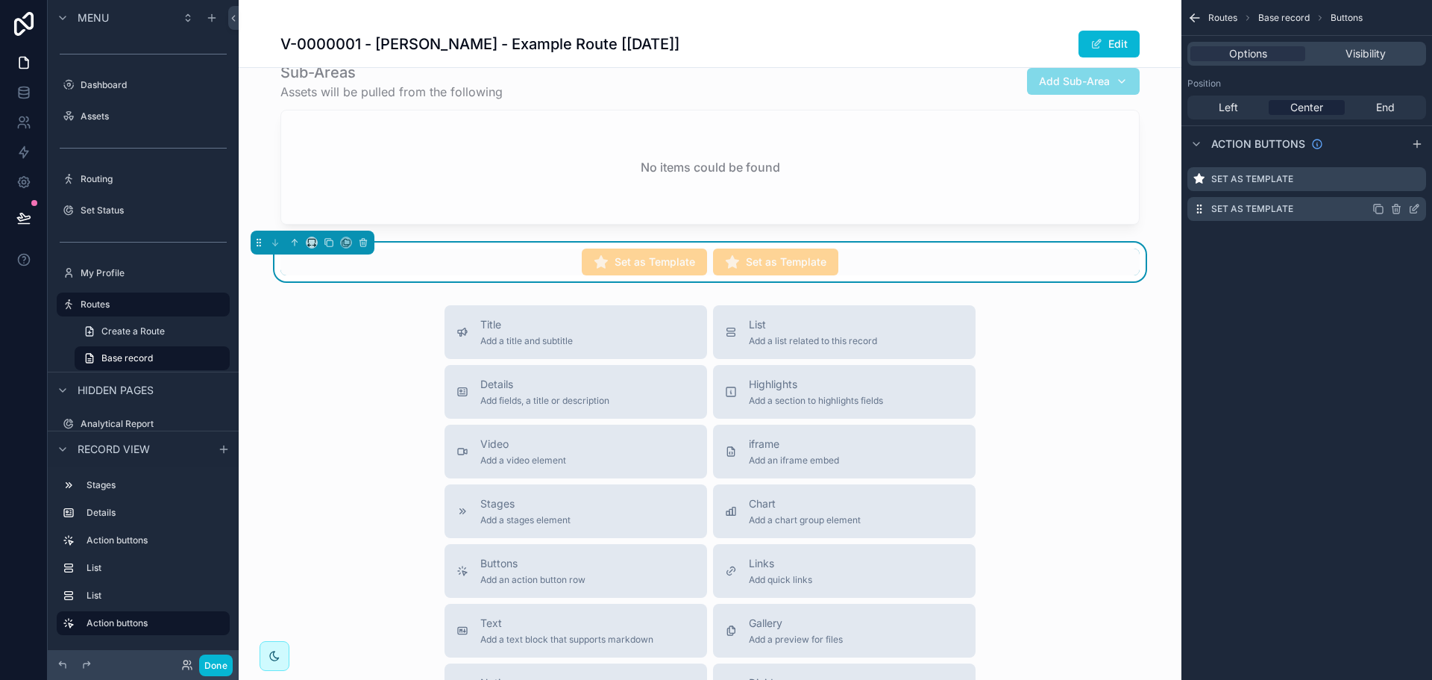
click at [1415, 209] on icon "scrollable content" at bounding box center [1414, 209] width 12 height 12
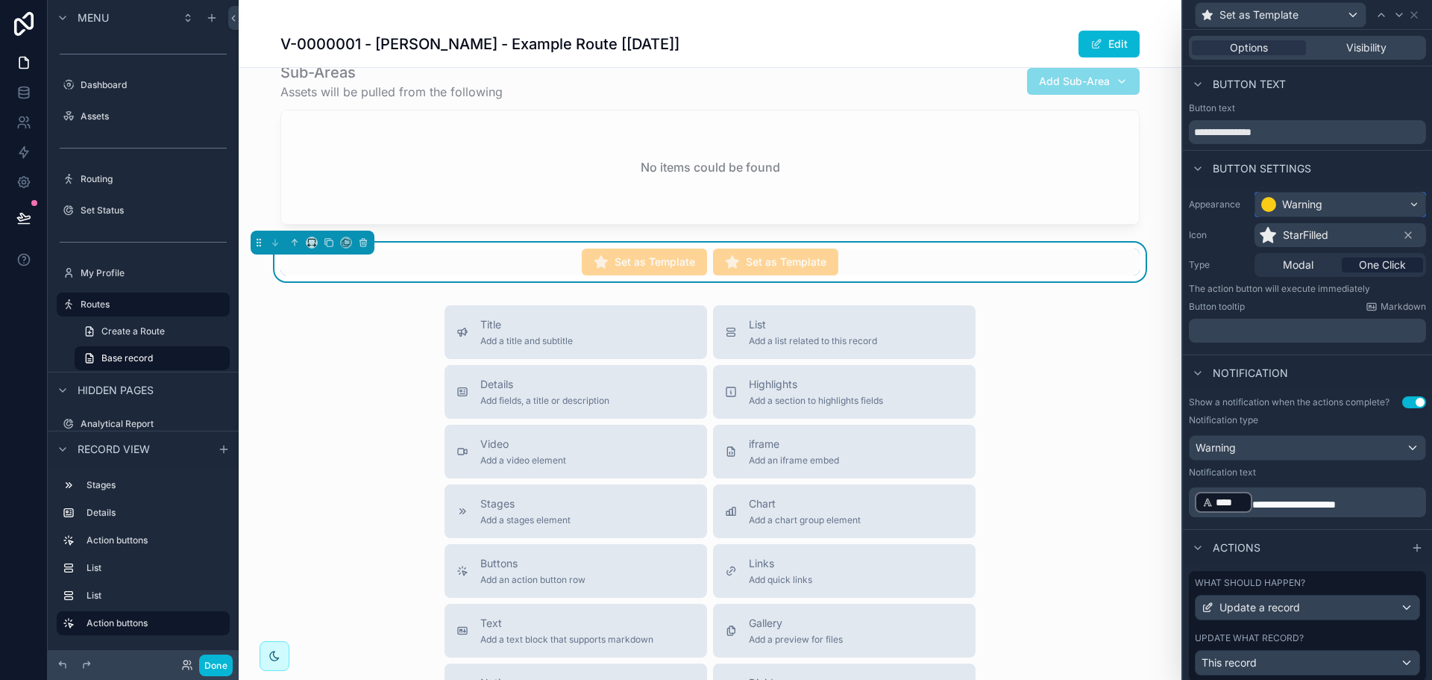
click at [1332, 198] on div "Warning" at bounding box center [1340, 204] width 170 height 24
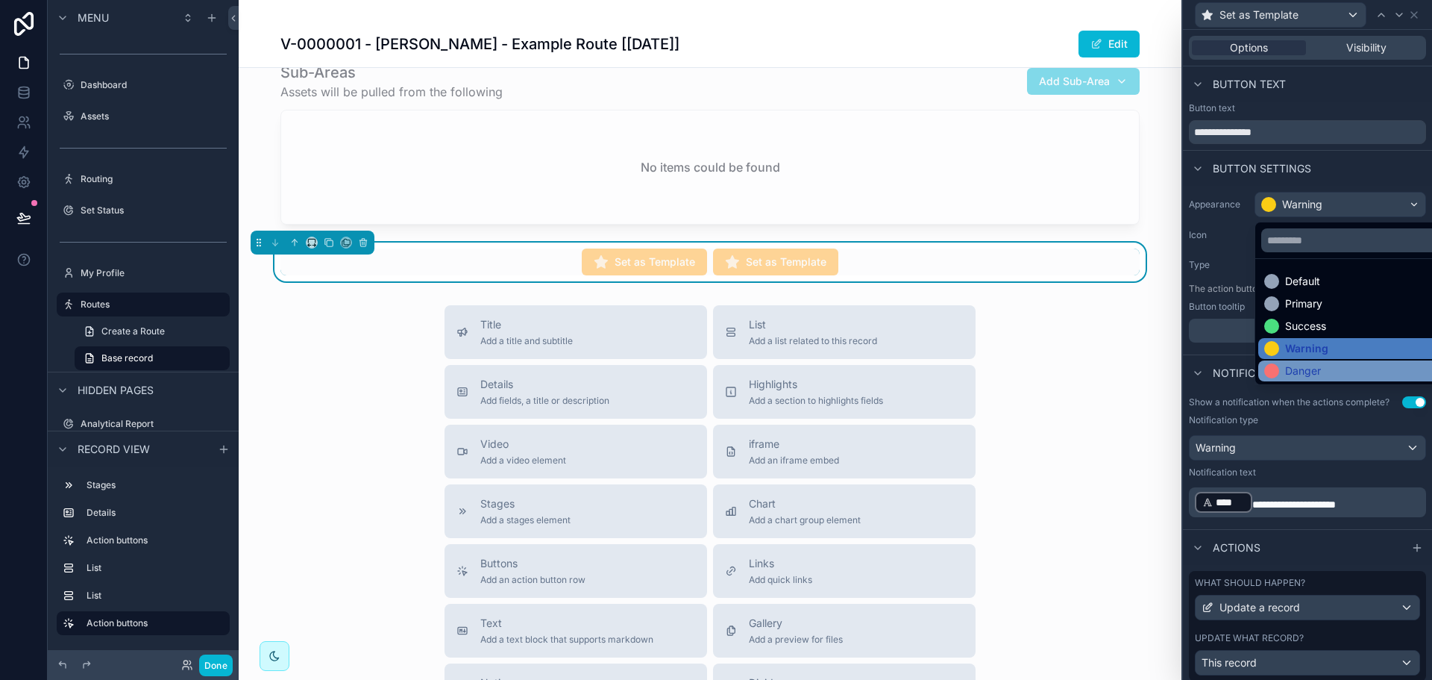
click at [1298, 367] on div "Danger" at bounding box center [1303, 370] width 36 height 15
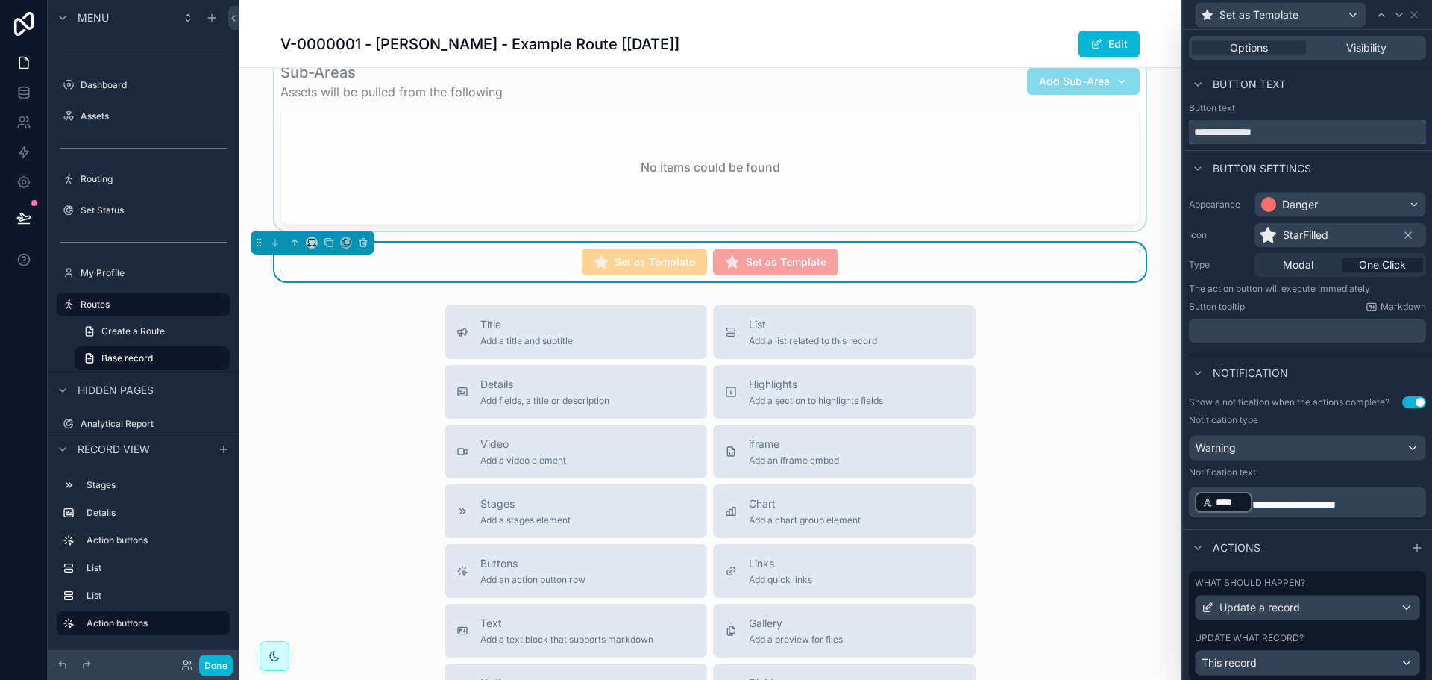
drag, startPoint x: 1211, startPoint y: 132, endPoint x: 1167, endPoint y: 131, distance: 44.0
click at [1167, 131] on div "**********" at bounding box center [716, 340] width 1432 height 680
type input "**********"
click at [1280, 445] on div "Warning" at bounding box center [1308, 448] width 236 height 24
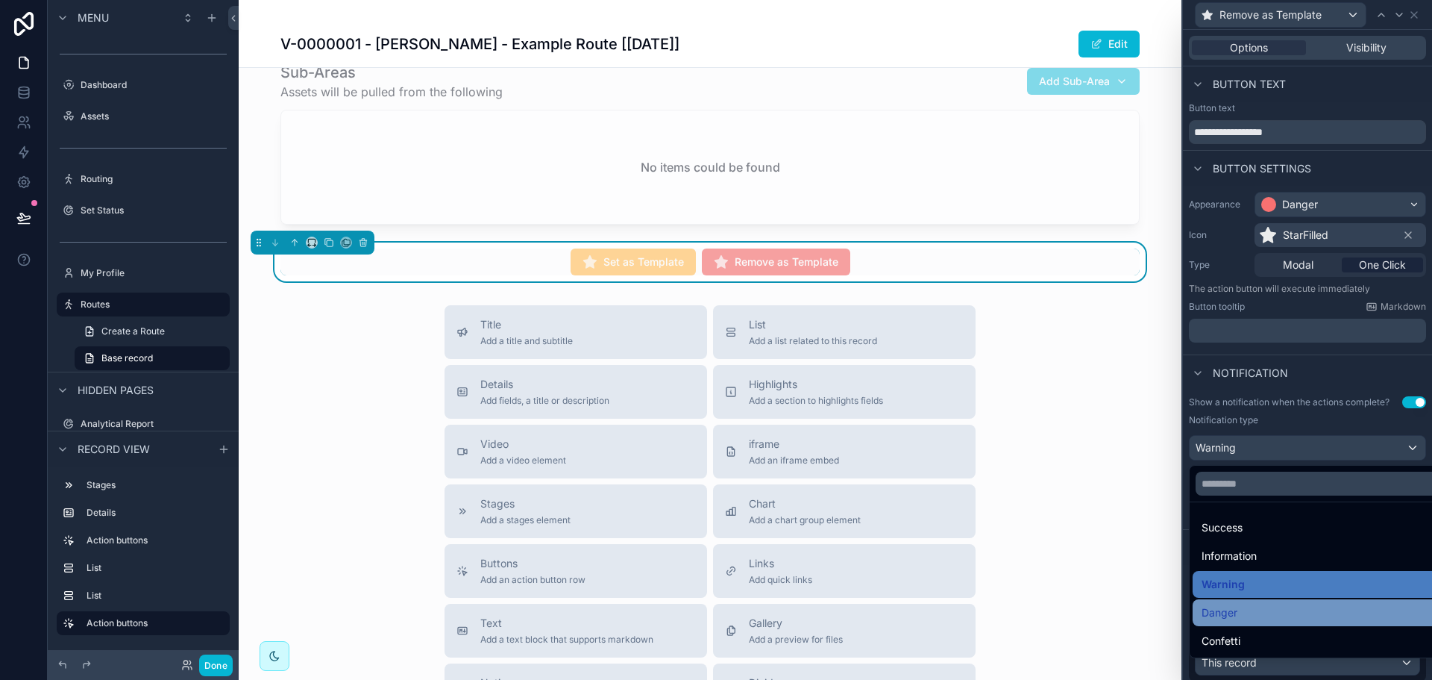
click at [1251, 609] on div "Danger" at bounding box center [1319, 612] width 235 height 18
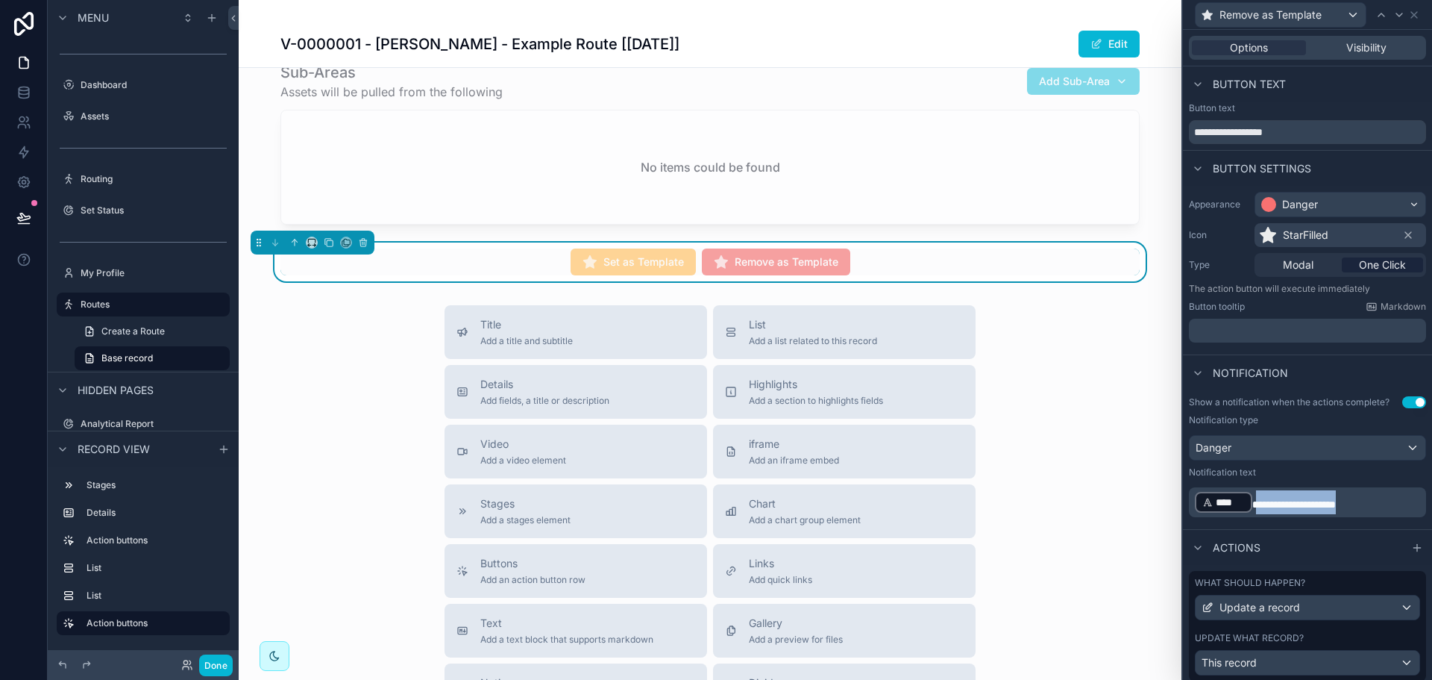
drag, startPoint x: 1361, startPoint y: 508, endPoint x: 1255, endPoint y: 515, distance: 105.4
click at [1255, 515] on div "**********" at bounding box center [1307, 502] width 237 height 30
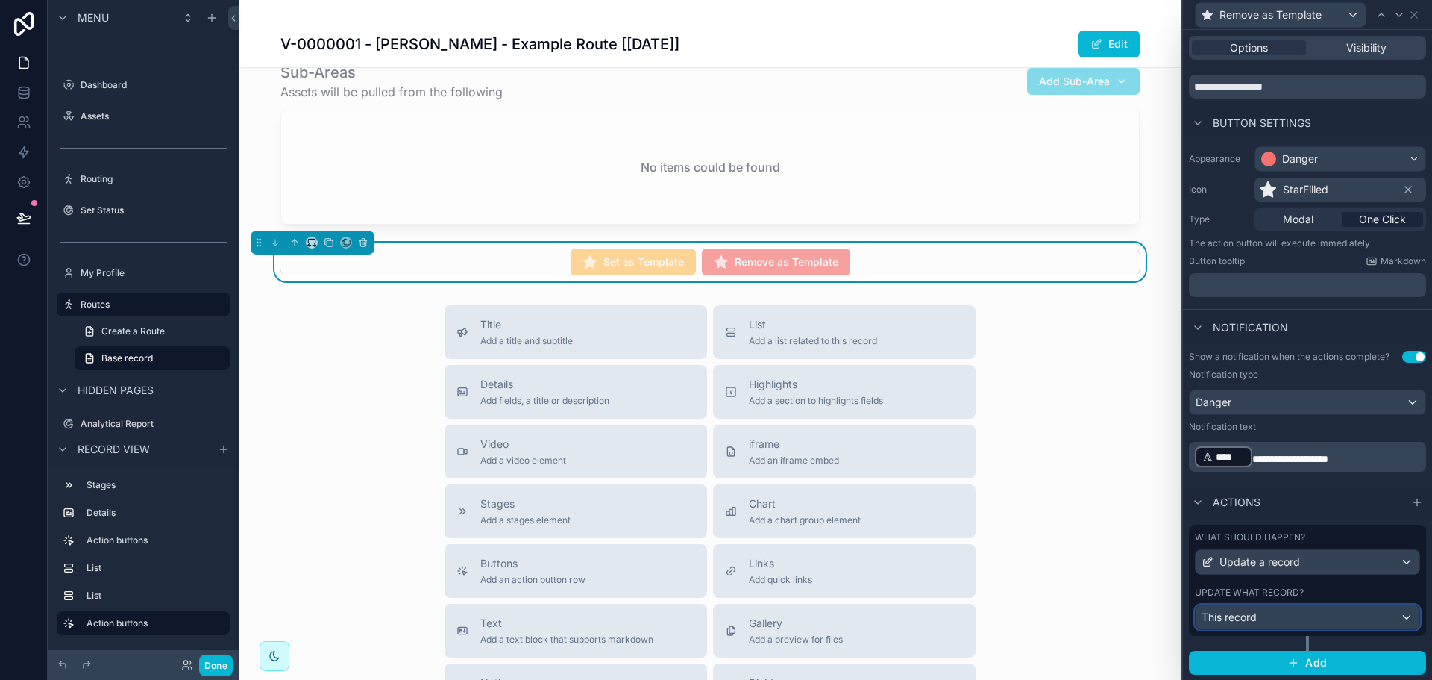
click at [1322, 606] on div "This record" at bounding box center [1308, 617] width 224 height 24
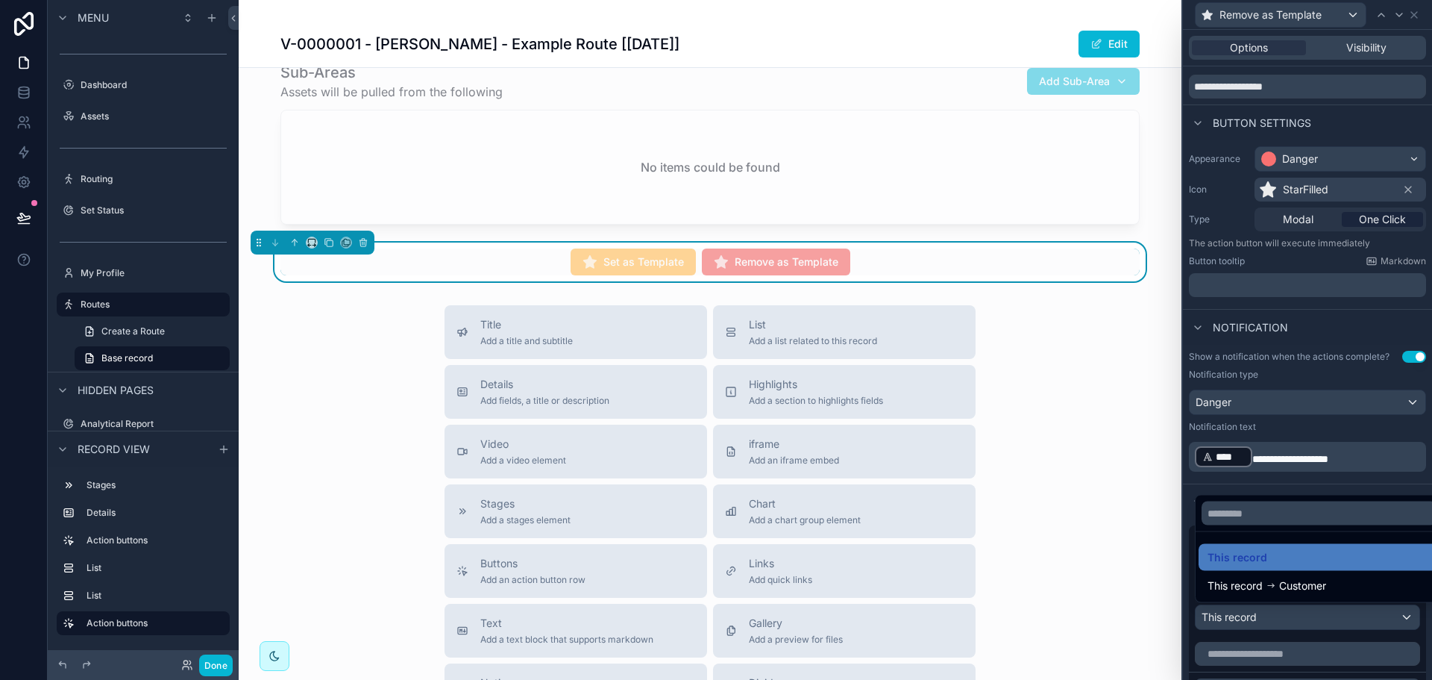
click at [1322, 612] on div at bounding box center [1307, 340] width 249 height 680
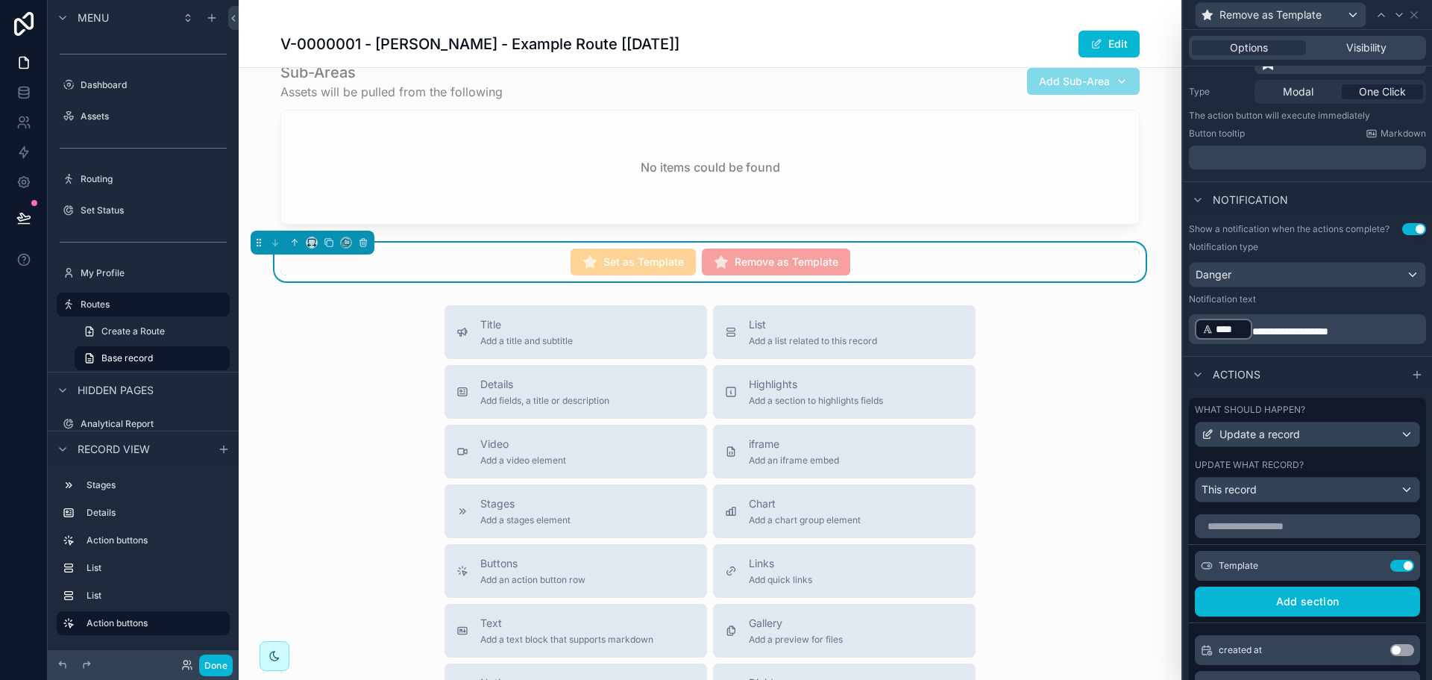
scroll to position [269, 0]
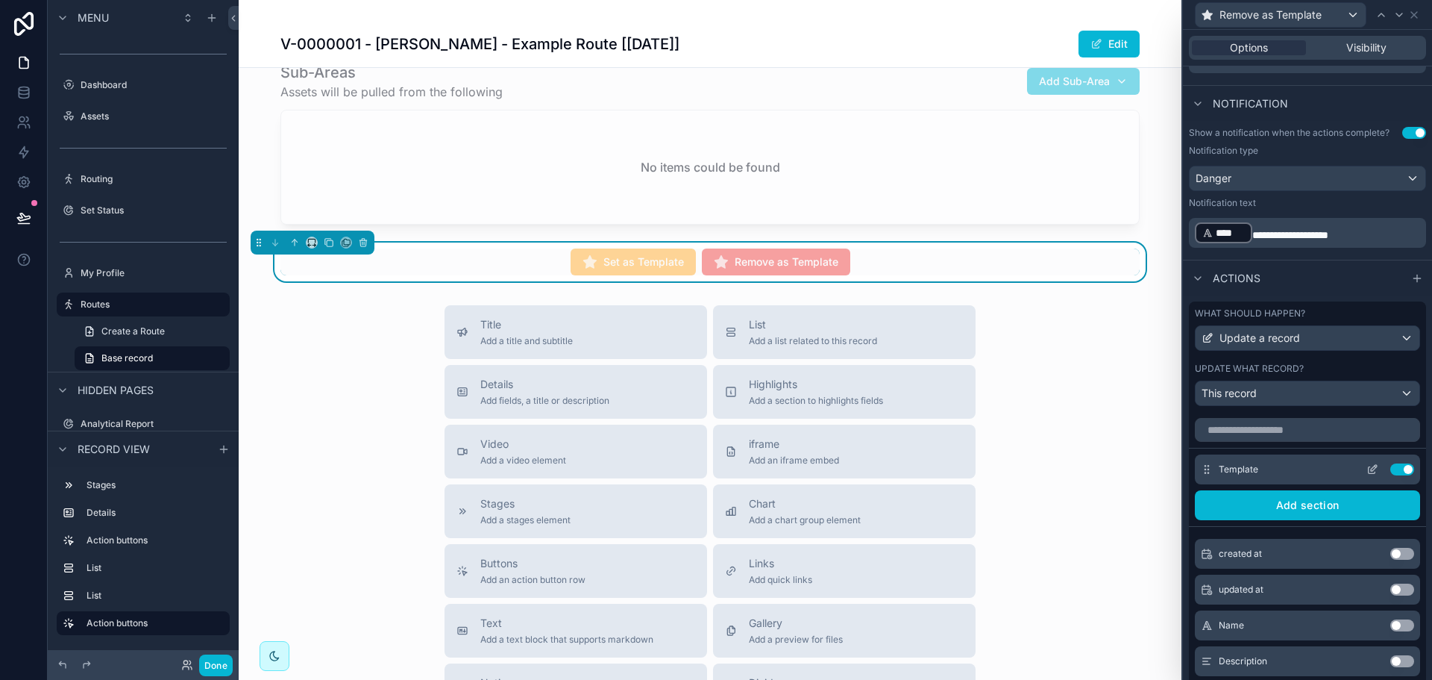
click at [1361, 463] on button at bounding box center [1373, 469] width 24 height 12
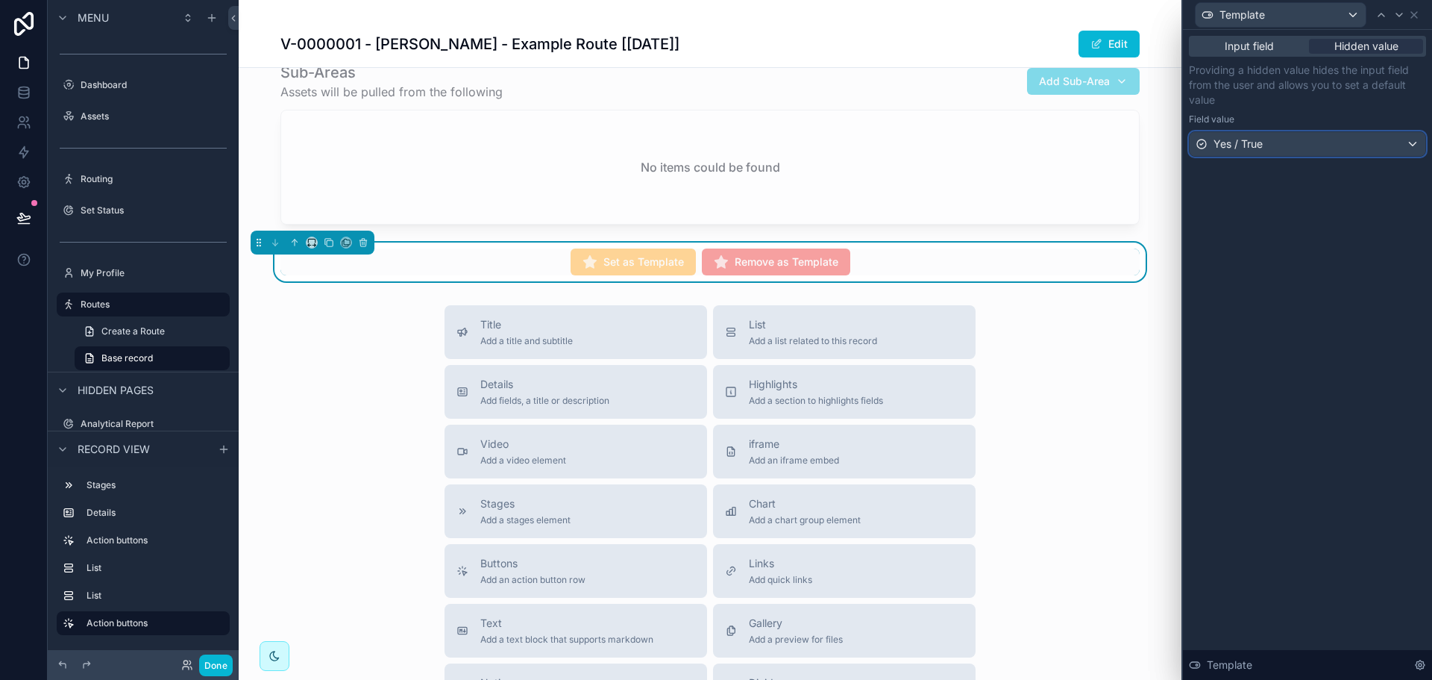
click at [1381, 136] on div "Yes / True" at bounding box center [1308, 144] width 236 height 24
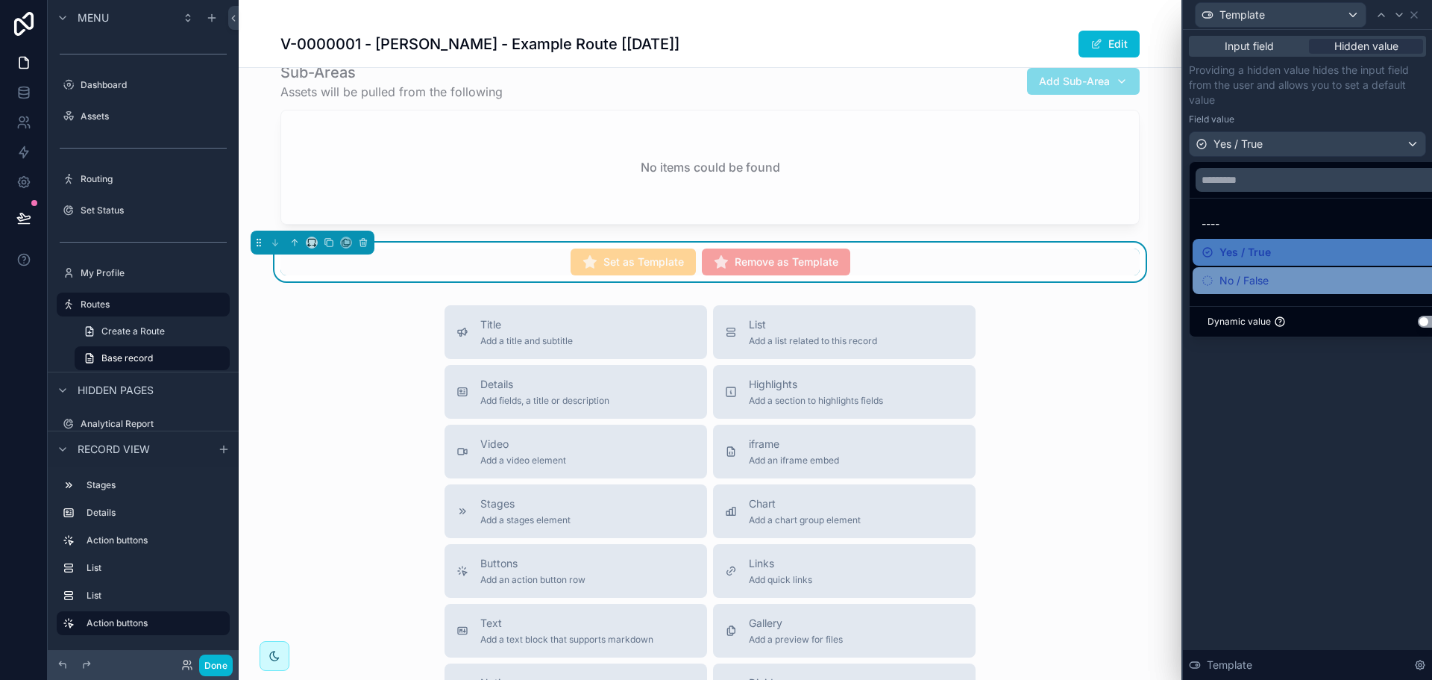
click at [1269, 280] on span "No / False" at bounding box center [1244, 281] width 49 height 18
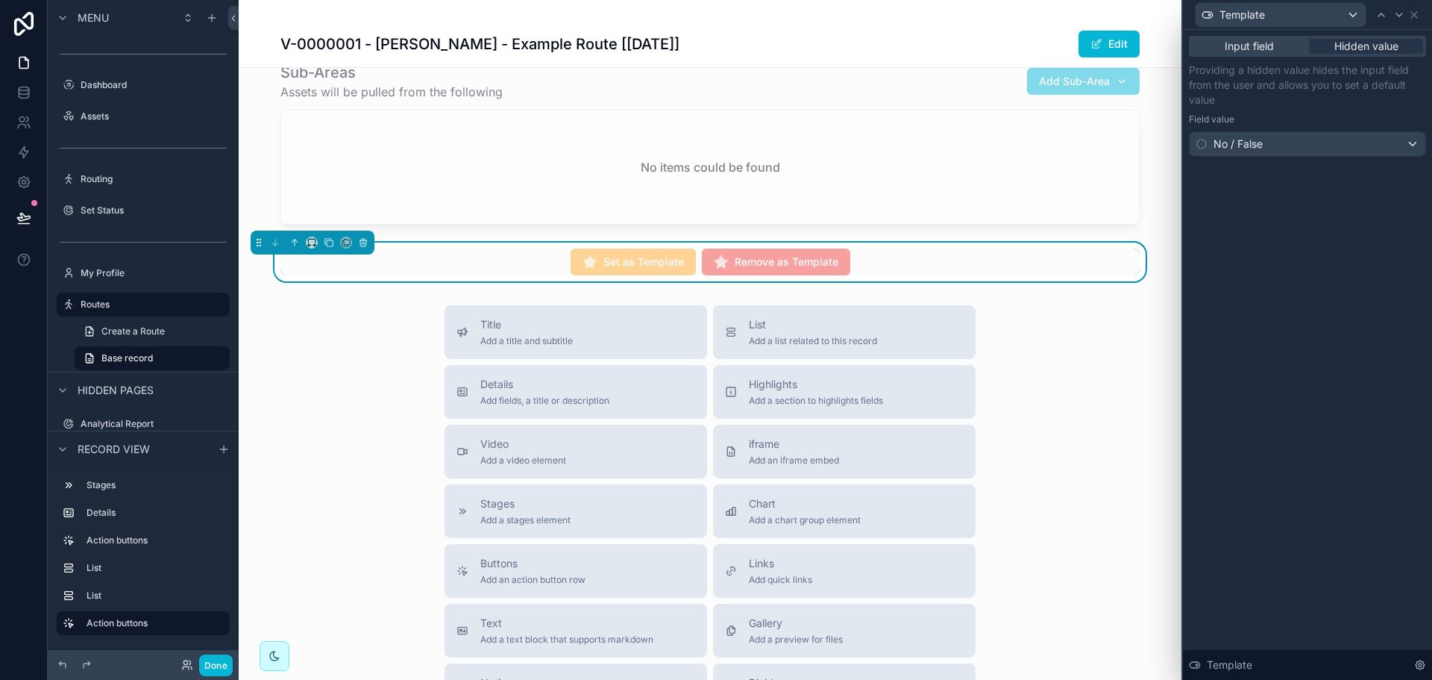
click at [1321, 421] on div "Input field Hidden value Providing a hidden value hides the input field from th…" at bounding box center [1307, 355] width 249 height 650
click at [1413, 17] on icon at bounding box center [1414, 15] width 12 height 12
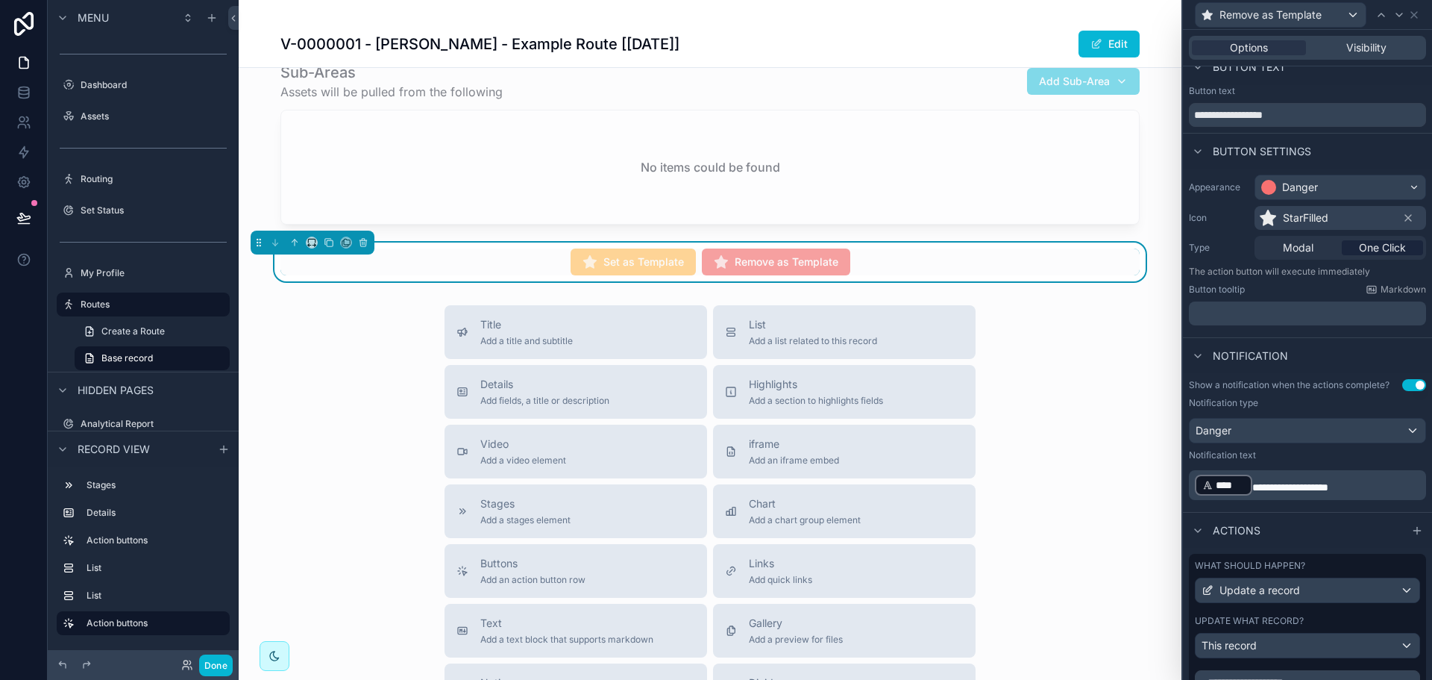
scroll to position [0, 0]
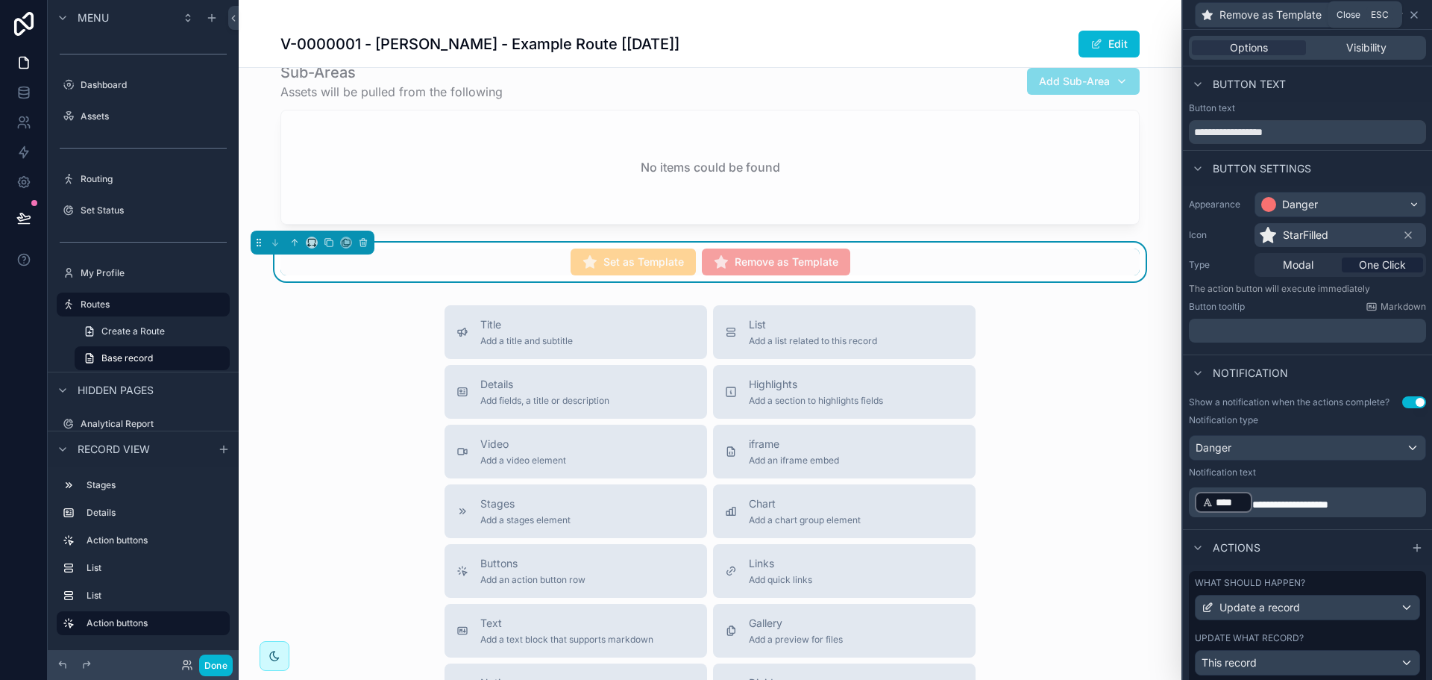
click at [1414, 15] on icon at bounding box center [1414, 15] width 6 height 6
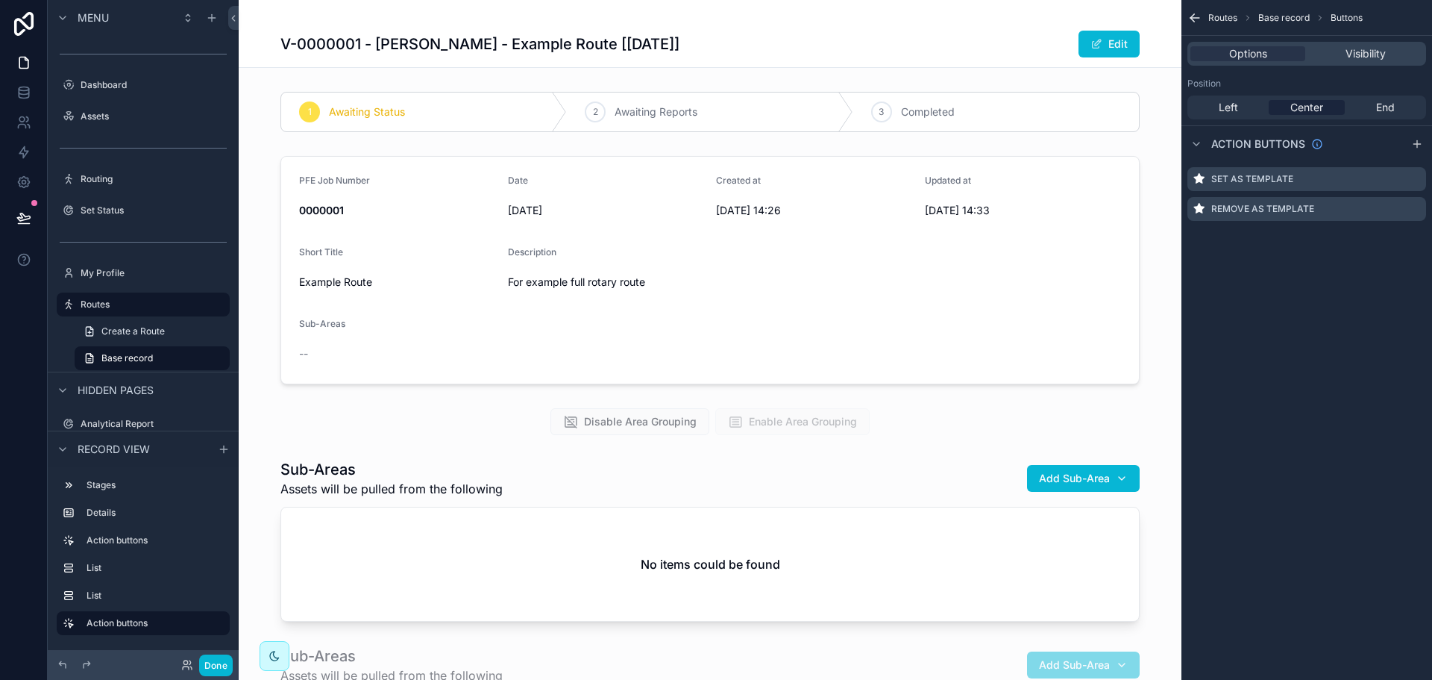
click at [1152, 147] on div "1 Awaiting Status 2 Awaiting Reports 3 Completed PFE Job Number 0000001 Date [D…" at bounding box center [710, 475] width 943 height 779
click at [1361, 54] on span "Visibility" at bounding box center [1366, 53] width 40 height 15
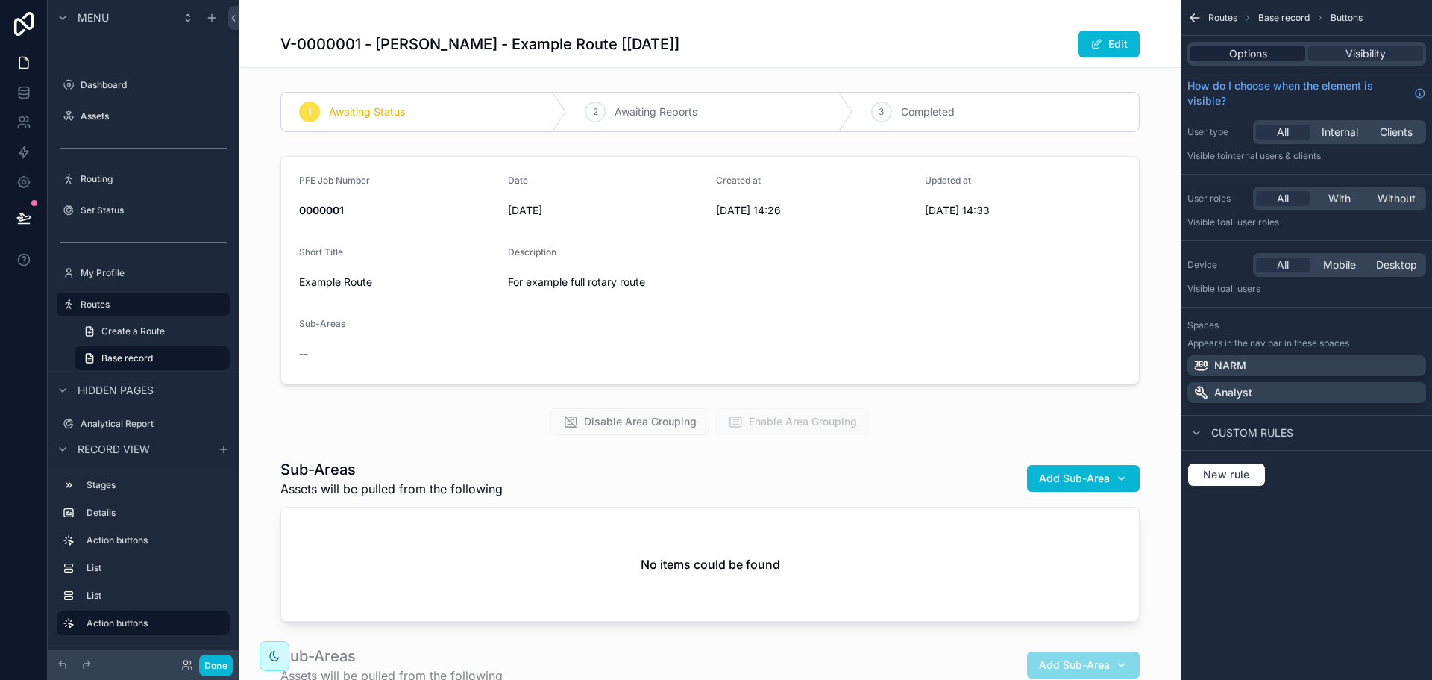
click at [1255, 51] on span "Options" at bounding box center [1248, 53] width 38 height 15
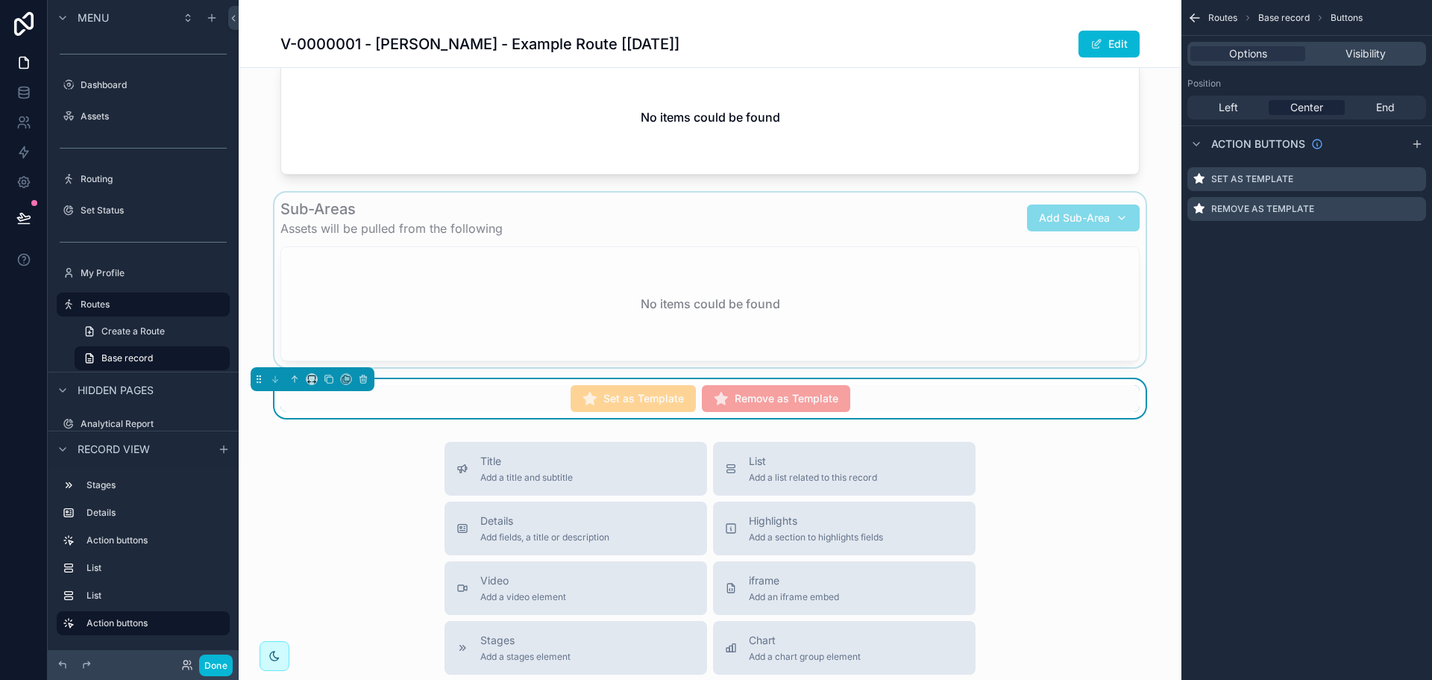
scroll to position [448, 0]
click at [1416, 180] on icon "scrollable content" at bounding box center [1414, 179] width 12 height 12
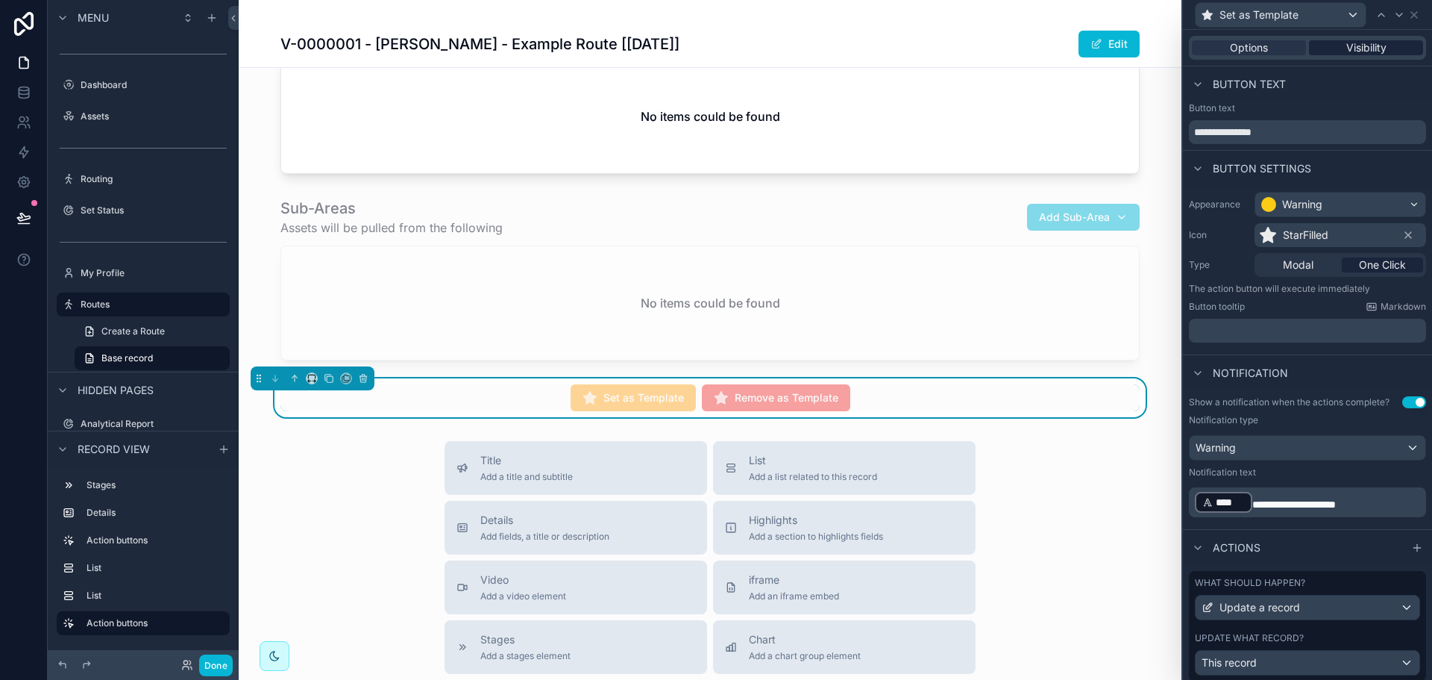
click at [1364, 54] on span "Visibility" at bounding box center [1366, 47] width 40 height 15
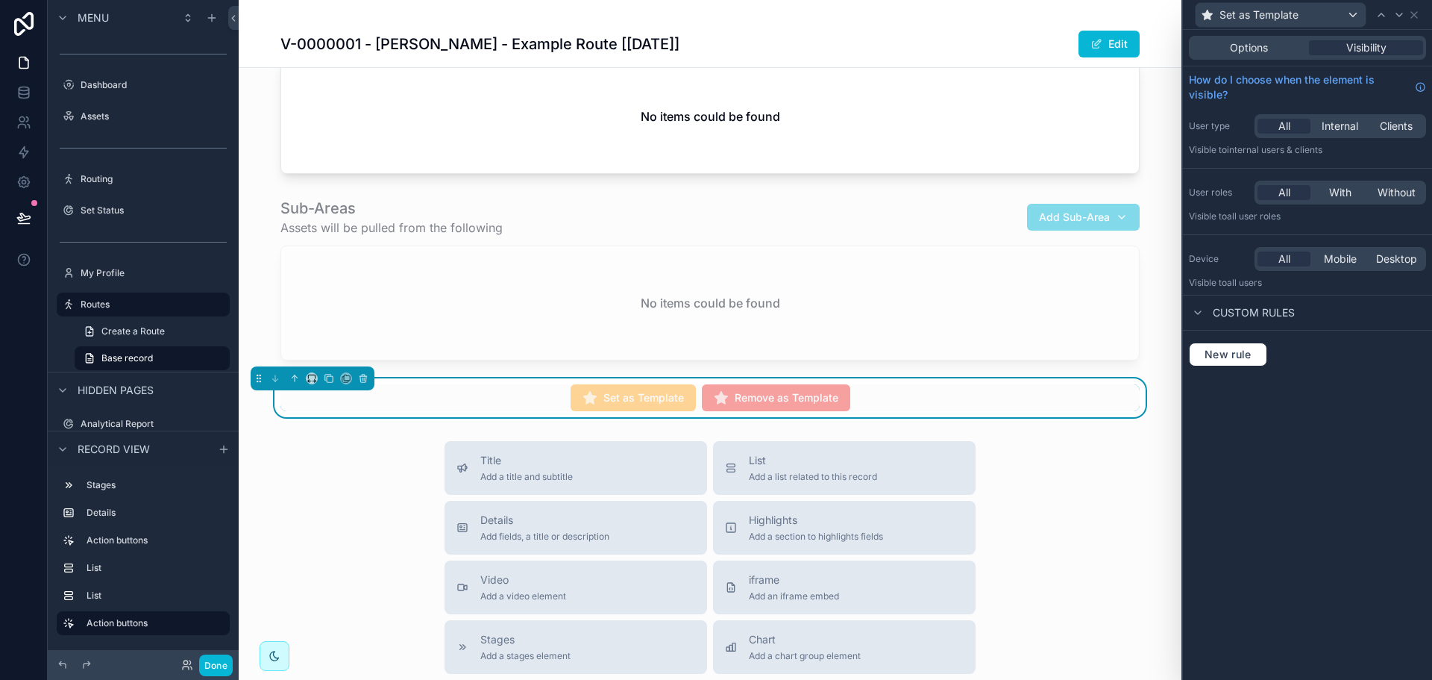
click at [1229, 366] on div "New rule" at bounding box center [1307, 354] width 249 height 48
click at [1250, 362] on button "New rule" at bounding box center [1228, 354] width 78 height 24
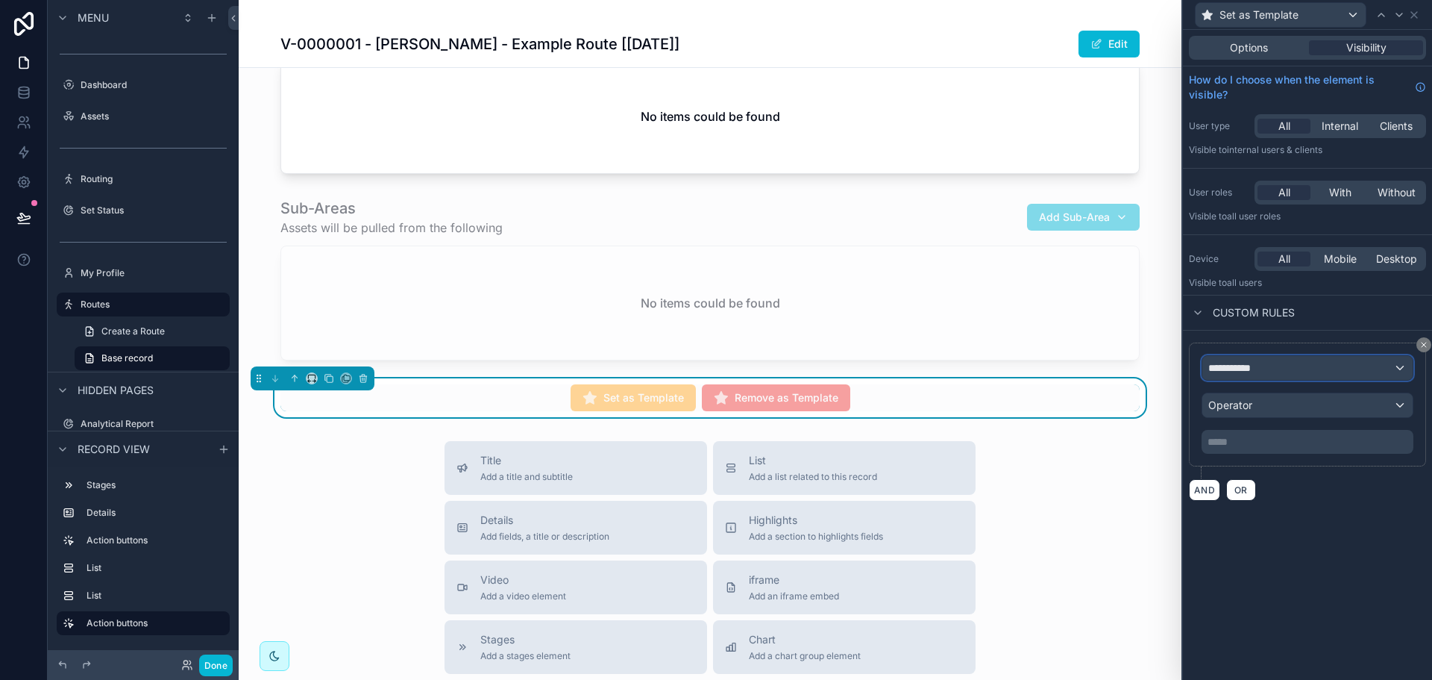
click at [1261, 373] on span "**********" at bounding box center [1235, 367] width 55 height 15
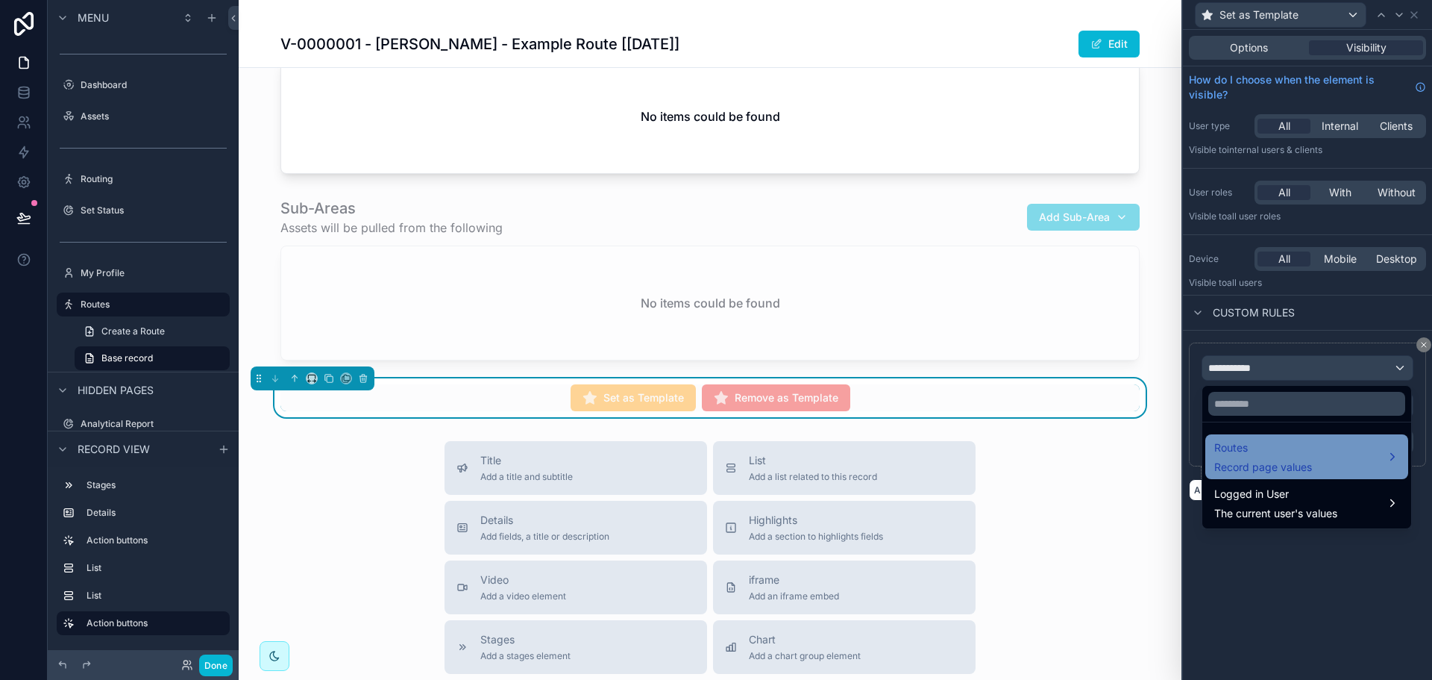
click at [1274, 445] on span "Routes" at bounding box center [1263, 448] width 98 height 18
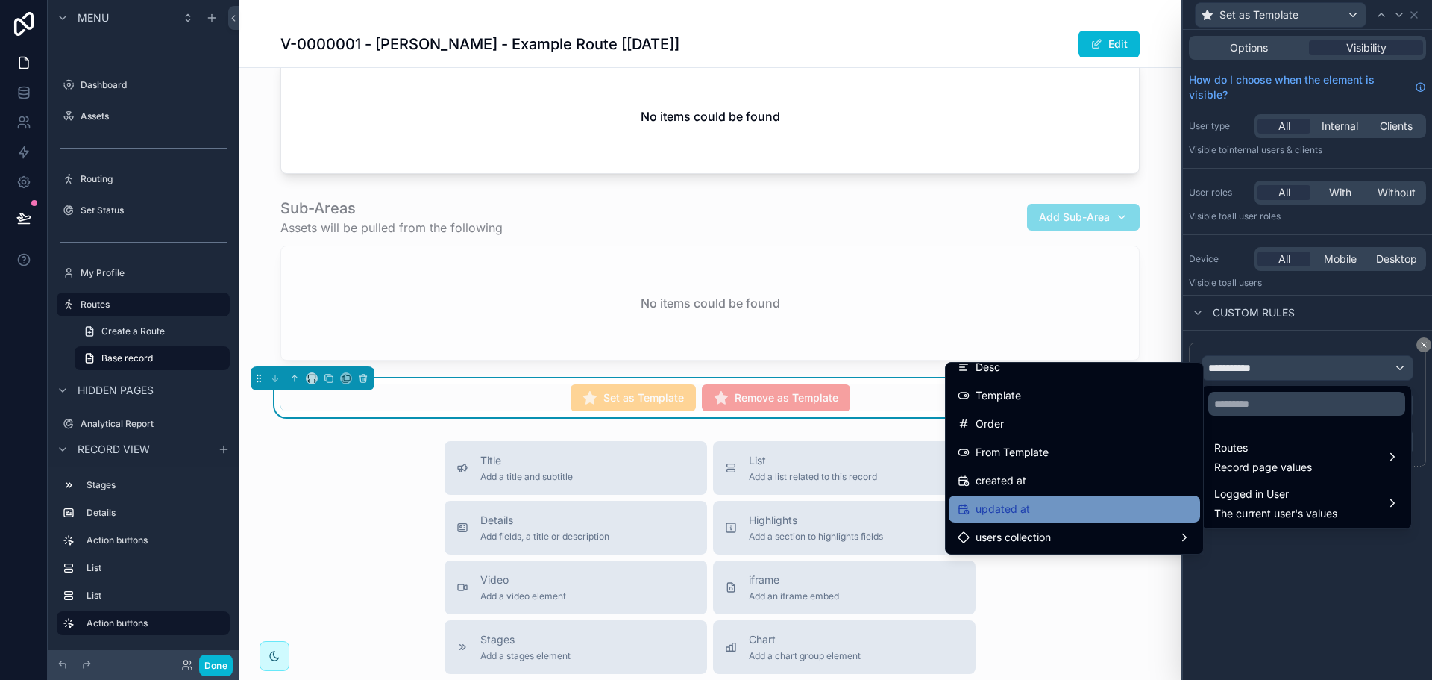
scroll to position [1043, 0]
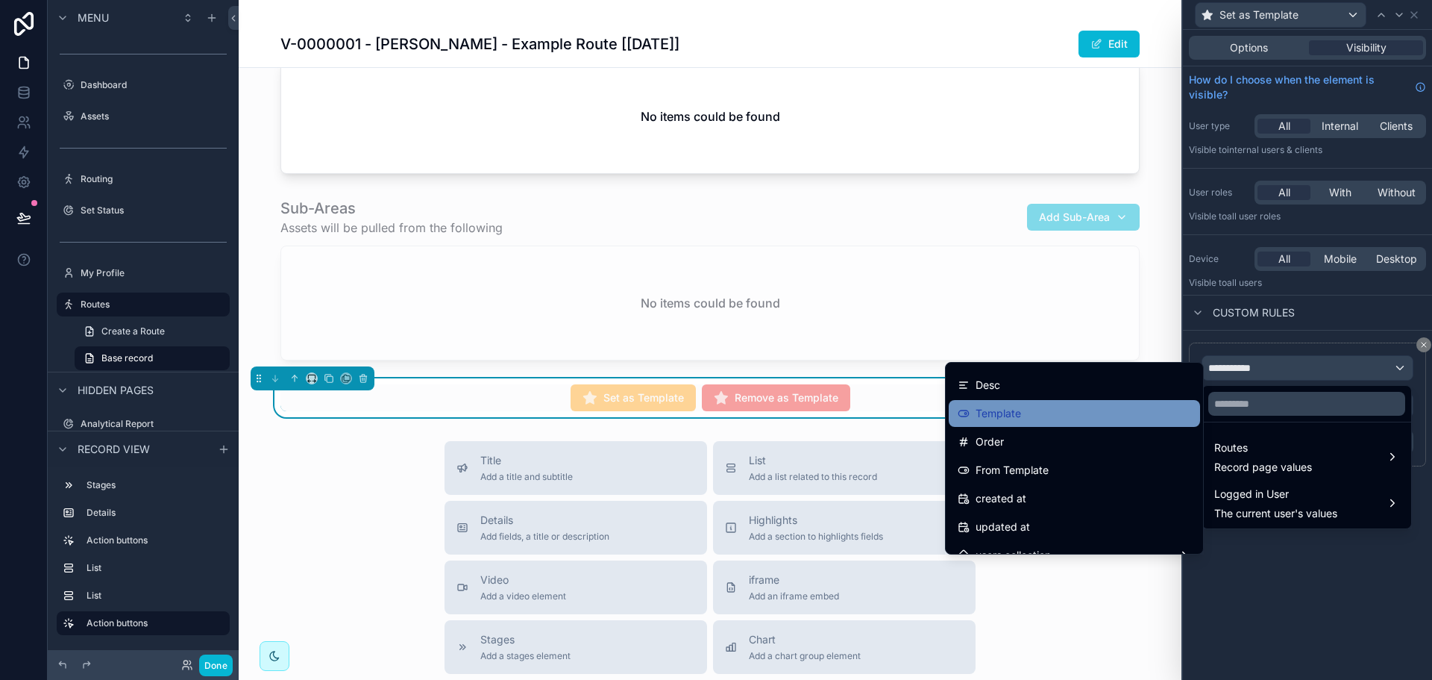
click at [1047, 416] on div "Template" at bounding box center [1074, 413] width 233 height 18
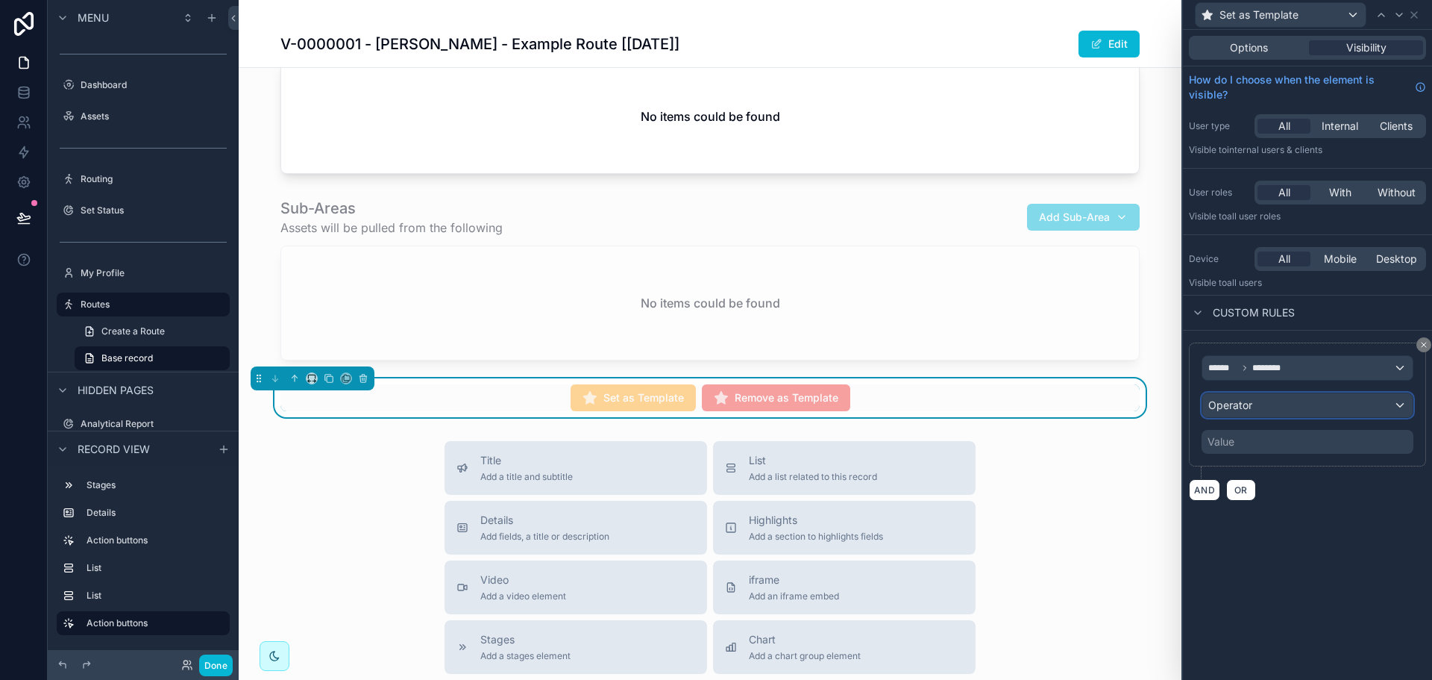
click at [1258, 410] on div "Operator" at bounding box center [1307, 405] width 210 height 24
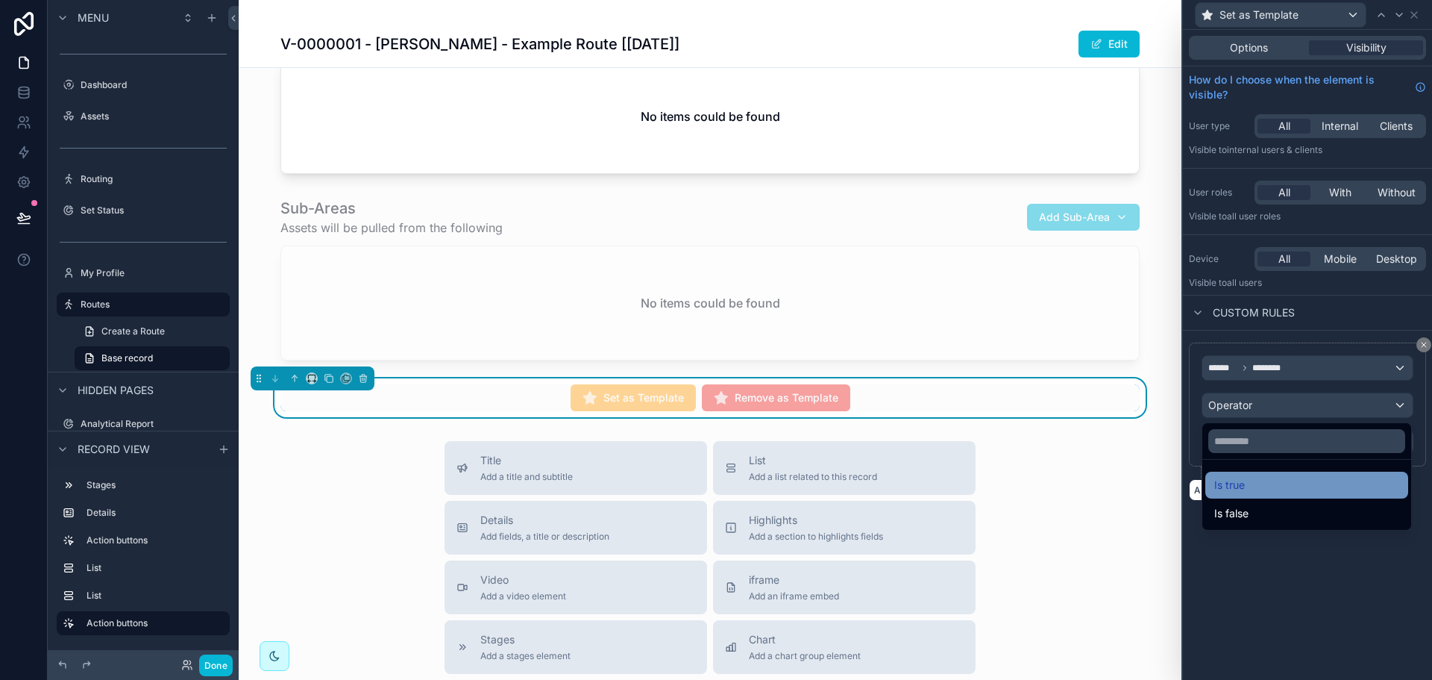
click at [1268, 480] on div "Is true" at bounding box center [1306, 485] width 185 height 18
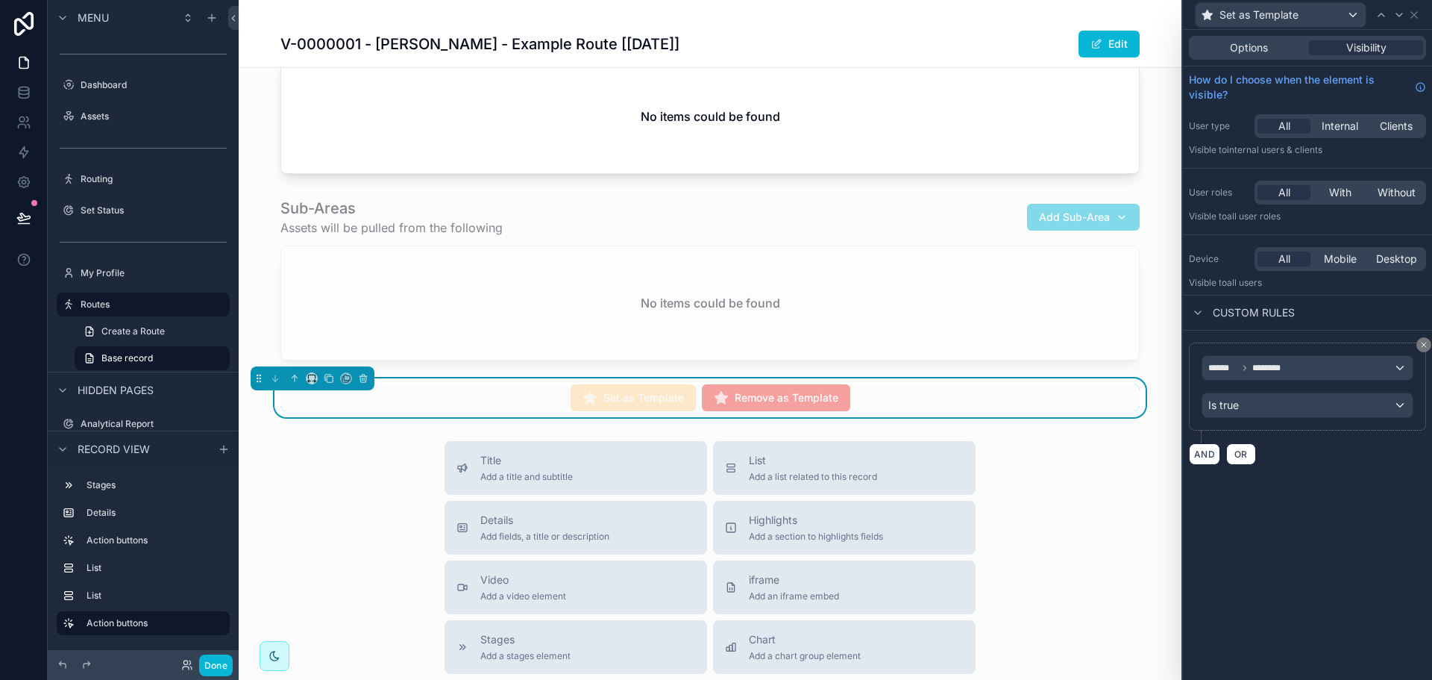
click at [1294, 522] on div "Options Visibility How do I choose when the element is visible? User type All I…" at bounding box center [1307, 355] width 249 height 650
click at [1246, 399] on div "Is true" at bounding box center [1307, 405] width 210 height 24
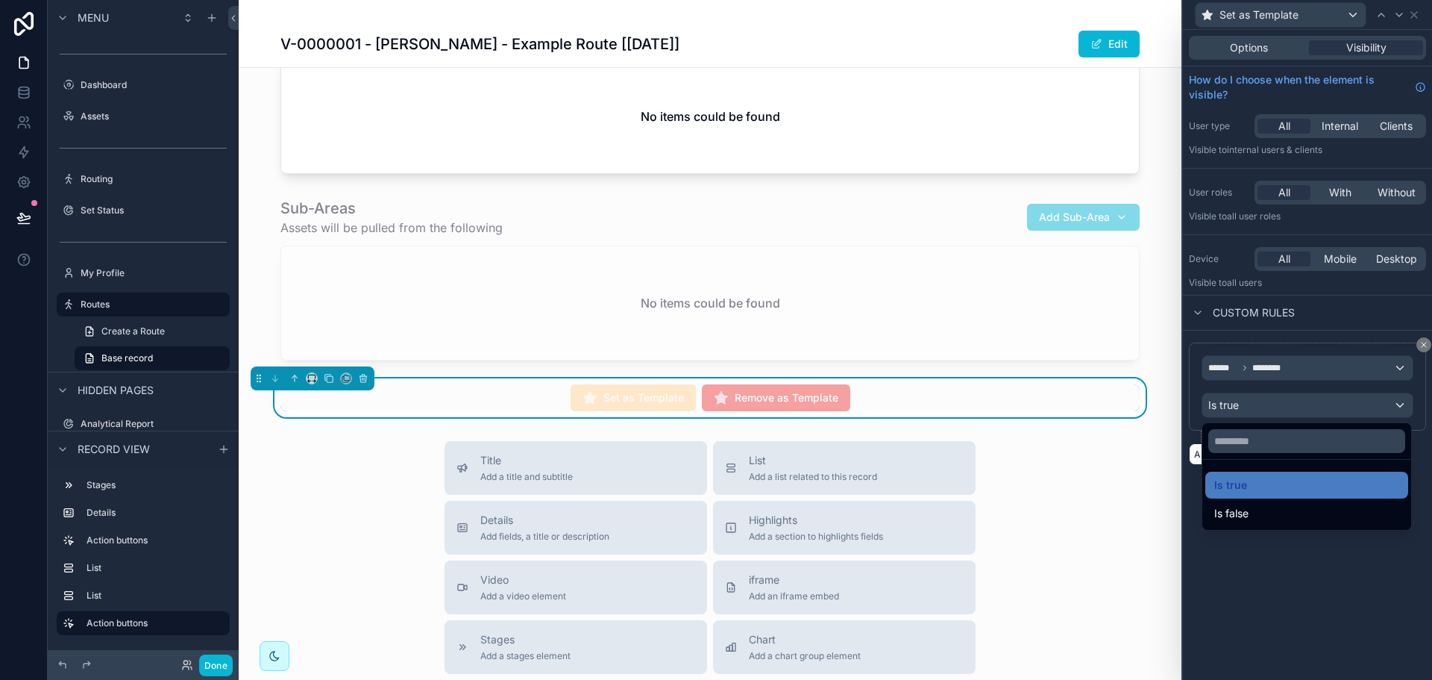
drag, startPoint x: 1237, startPoint y: 507, endPoint x: 1248, endPoint y: 486, distance: 23.4
click at [1237, 507] on span "Is false" at bounding box center [1231, 513] width 34 height 18
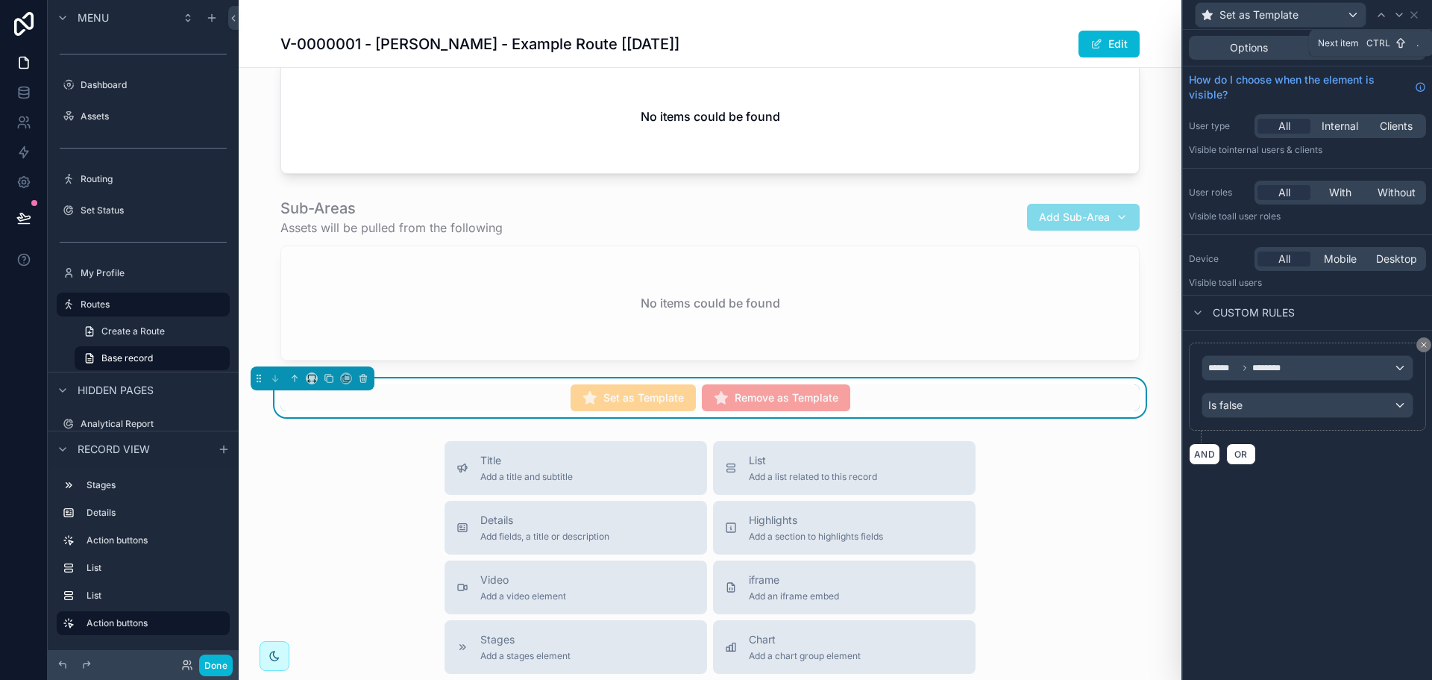
click at [1399, 16] on icon at bounding box center [1399, 15] width 12 height 12
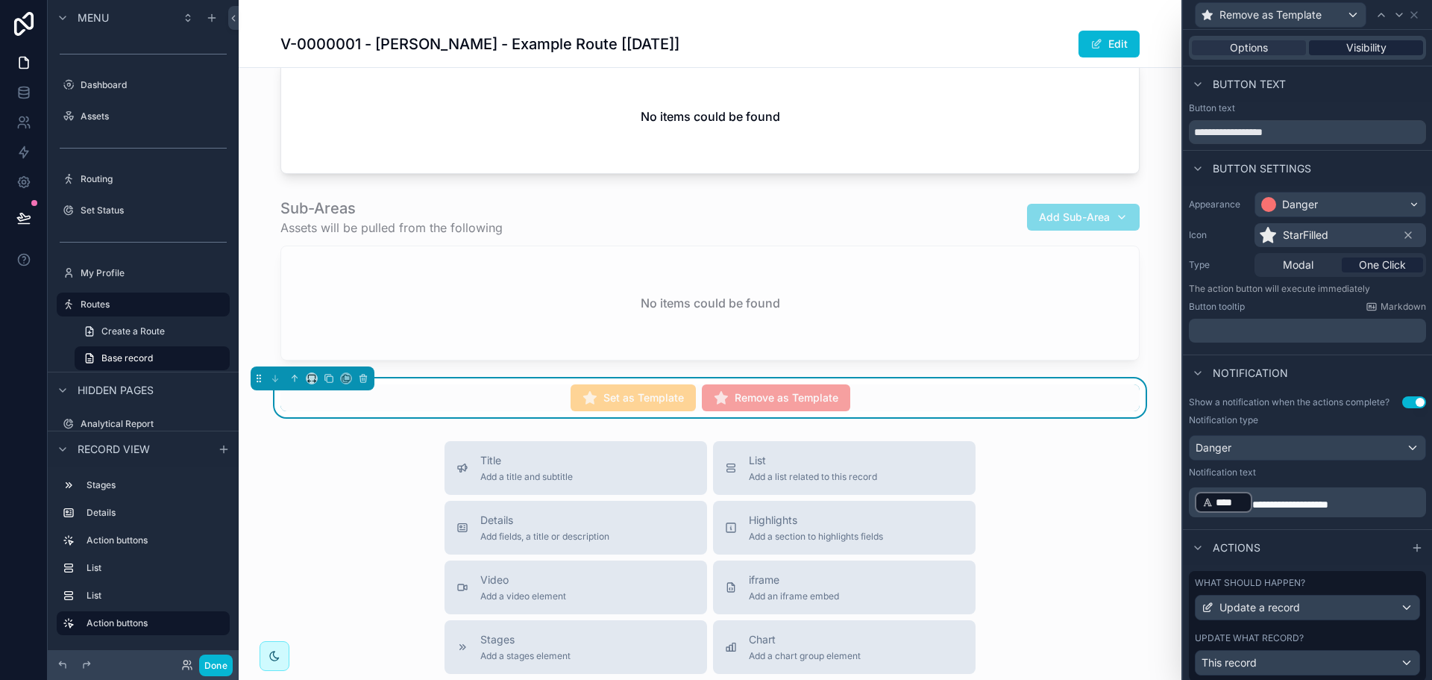
click at [1375, 54] on span "Visibility" at bounding box center [1366, 47] width 40 height 15
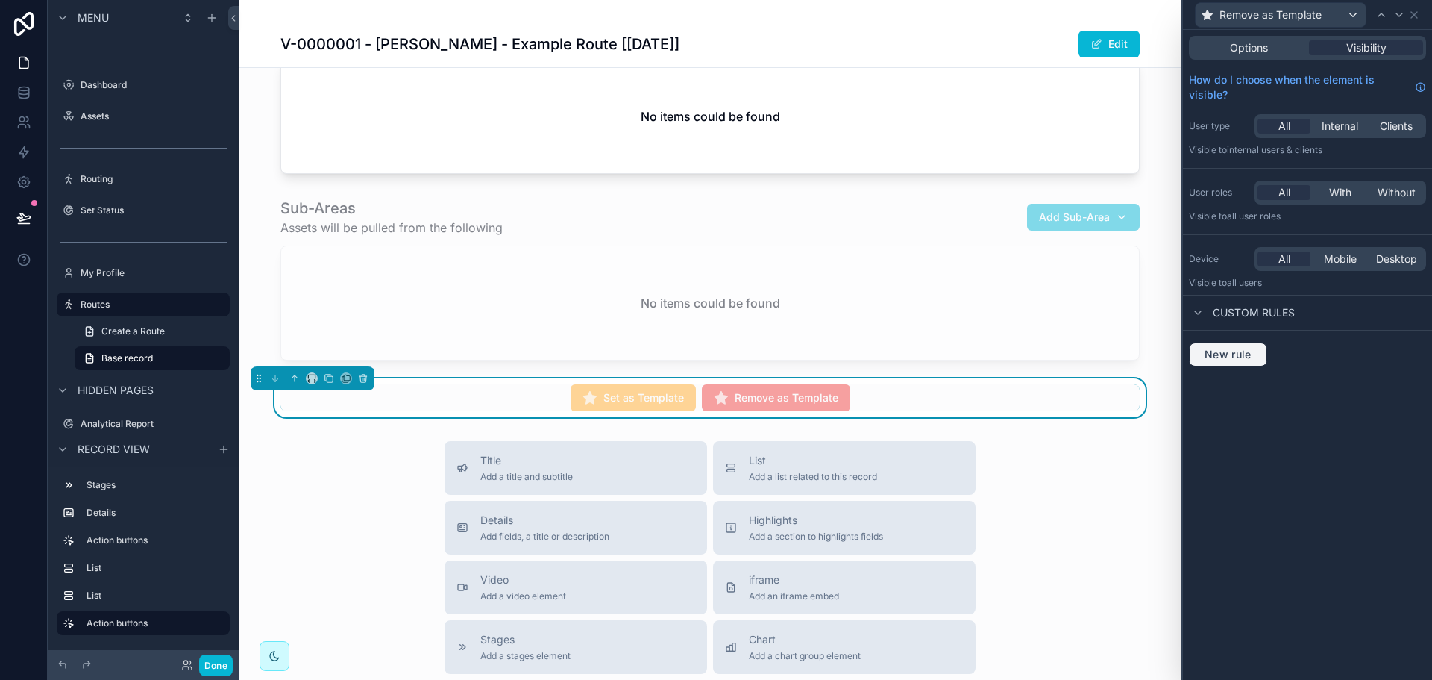
click at [1236, 353] on span "New rule" at bounding box center [1228, 354] width 59 height 13
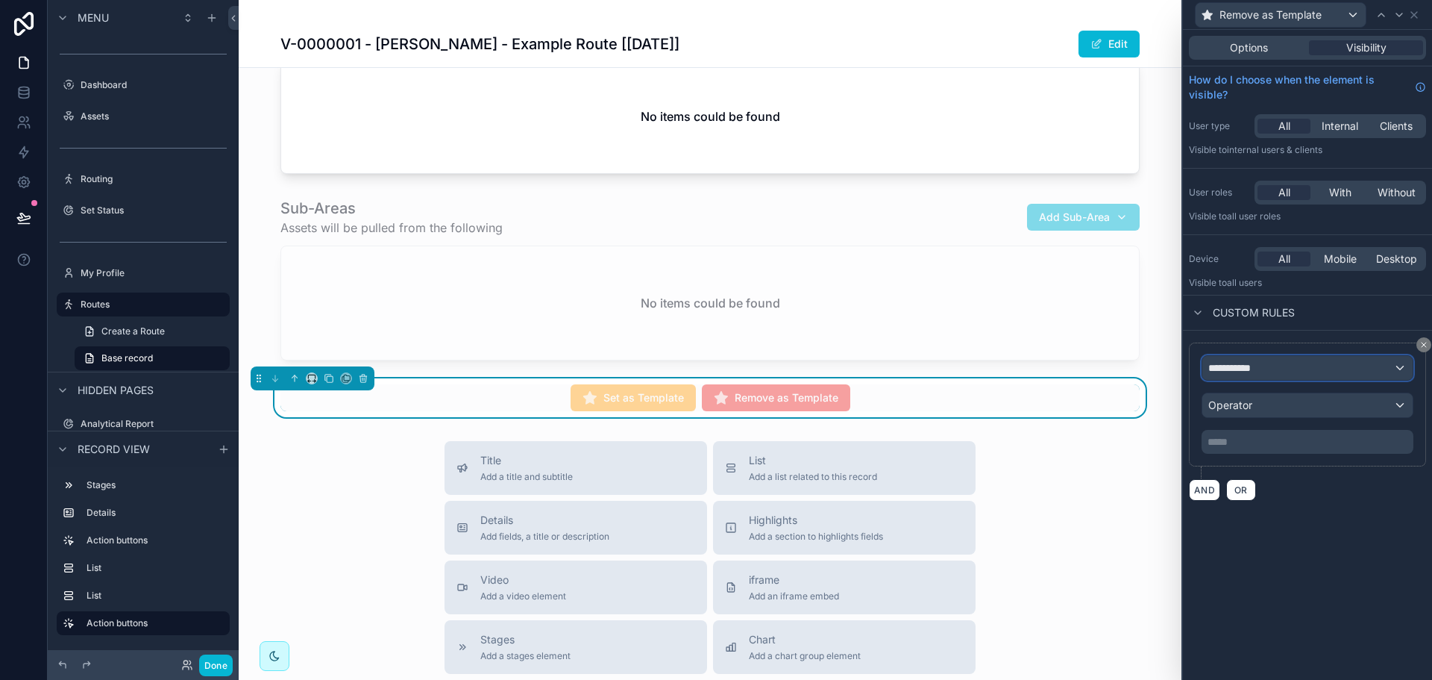
click at [1268, 367] on div "**********" at bounding box center [1307, 368] width 210 height 24
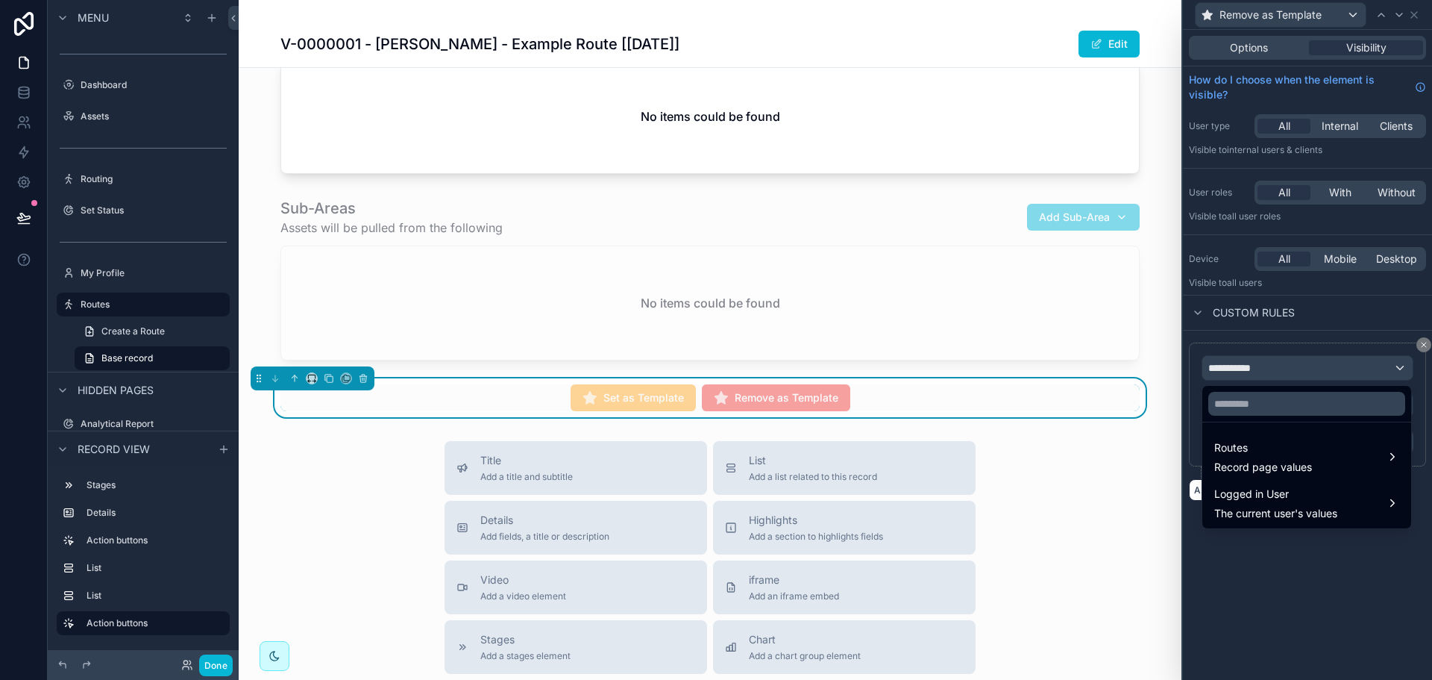
click at [1262, 422] on ul "Routes Record page values Logged in User The current user's values" at bounding box center [1306, 475] width 209 height 106
click at [1255, 446] on span "Routes" at bounding box center [1263, 448] width 98 height 18
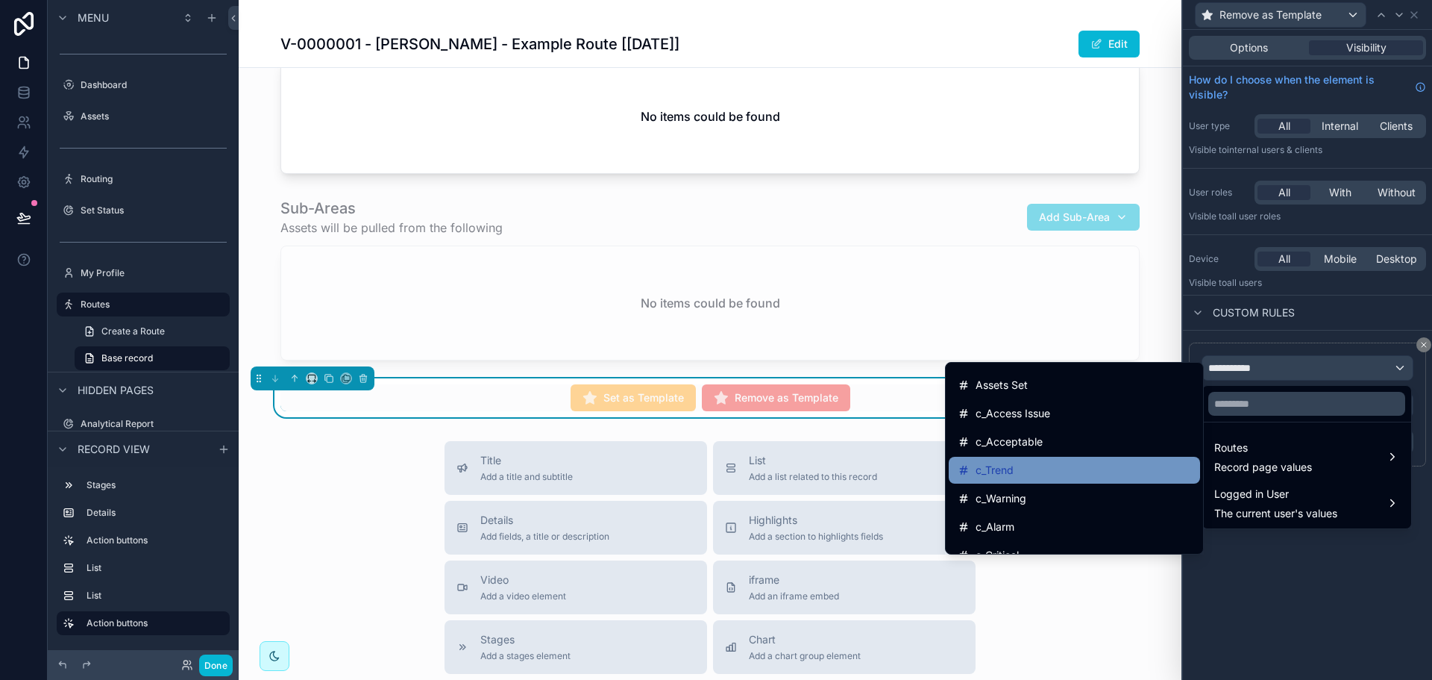
scroll to position [1044, 0]
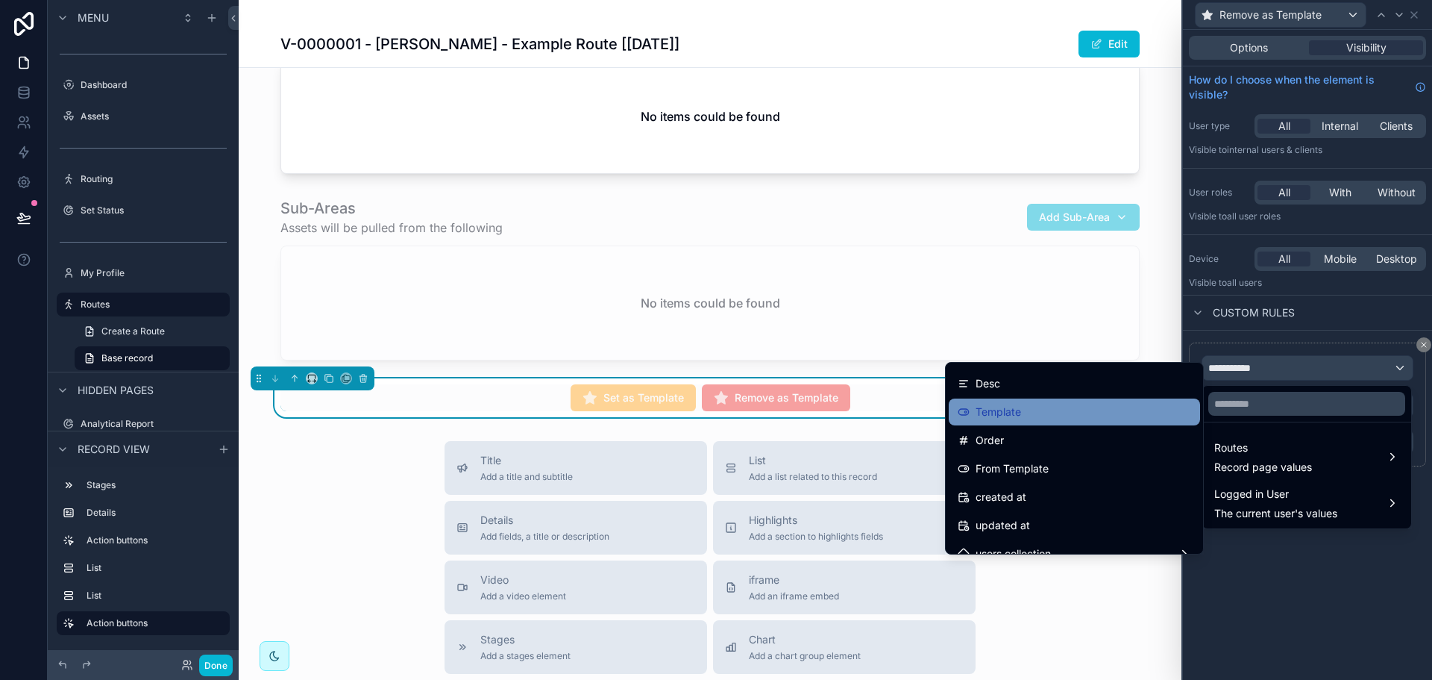
click at [1037, 412] on div "Template" at bounding box center [1074, 412] width 233 height 18
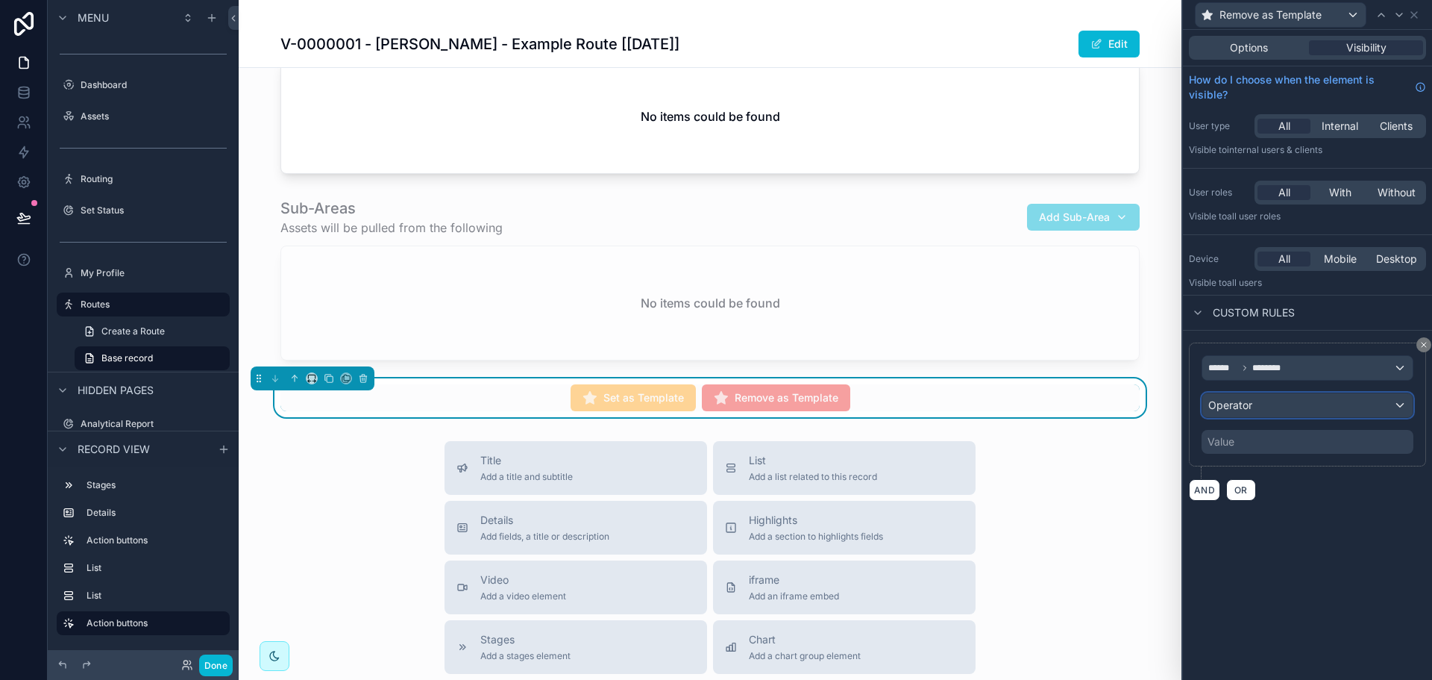
click at [1291, 405] on div "Operator" at bounding box center [1307, 405] width 210 height 24
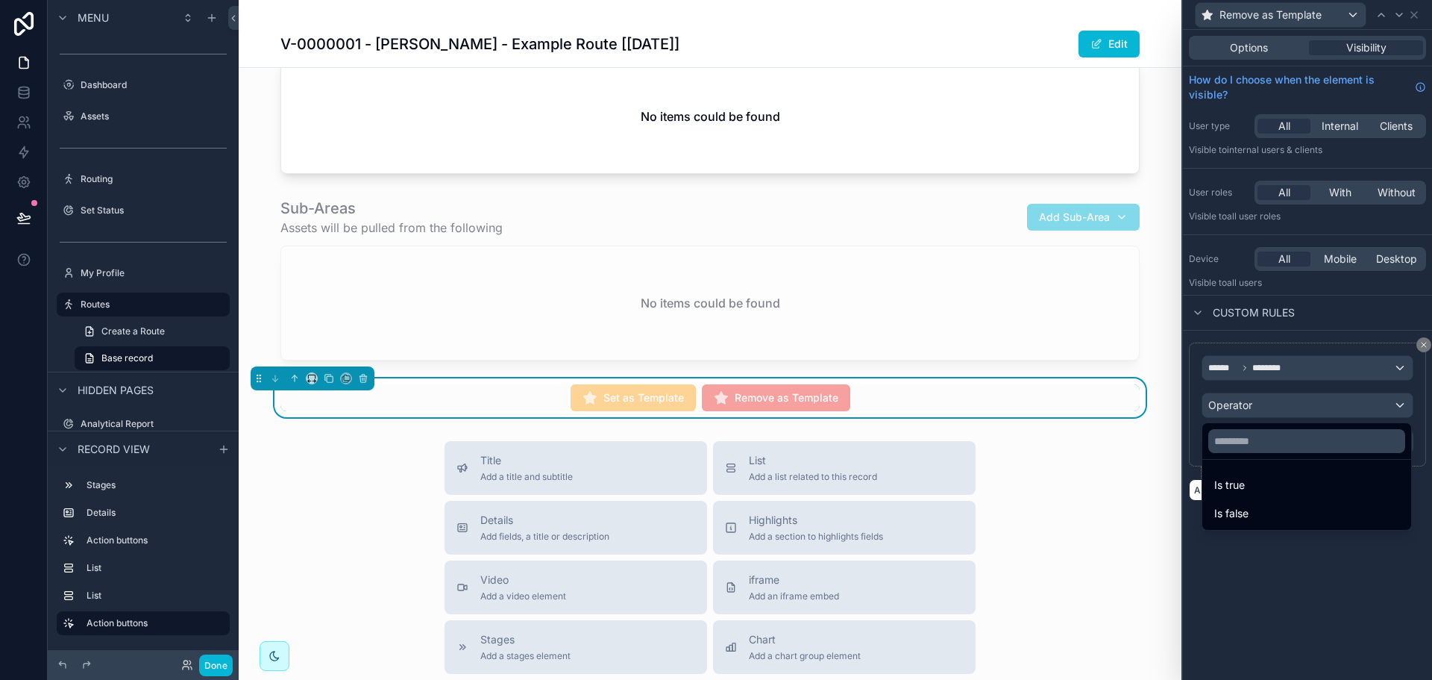
click at [1264, 486] on div "Is true" at bounding box center [1306, 485] width 185 height 18
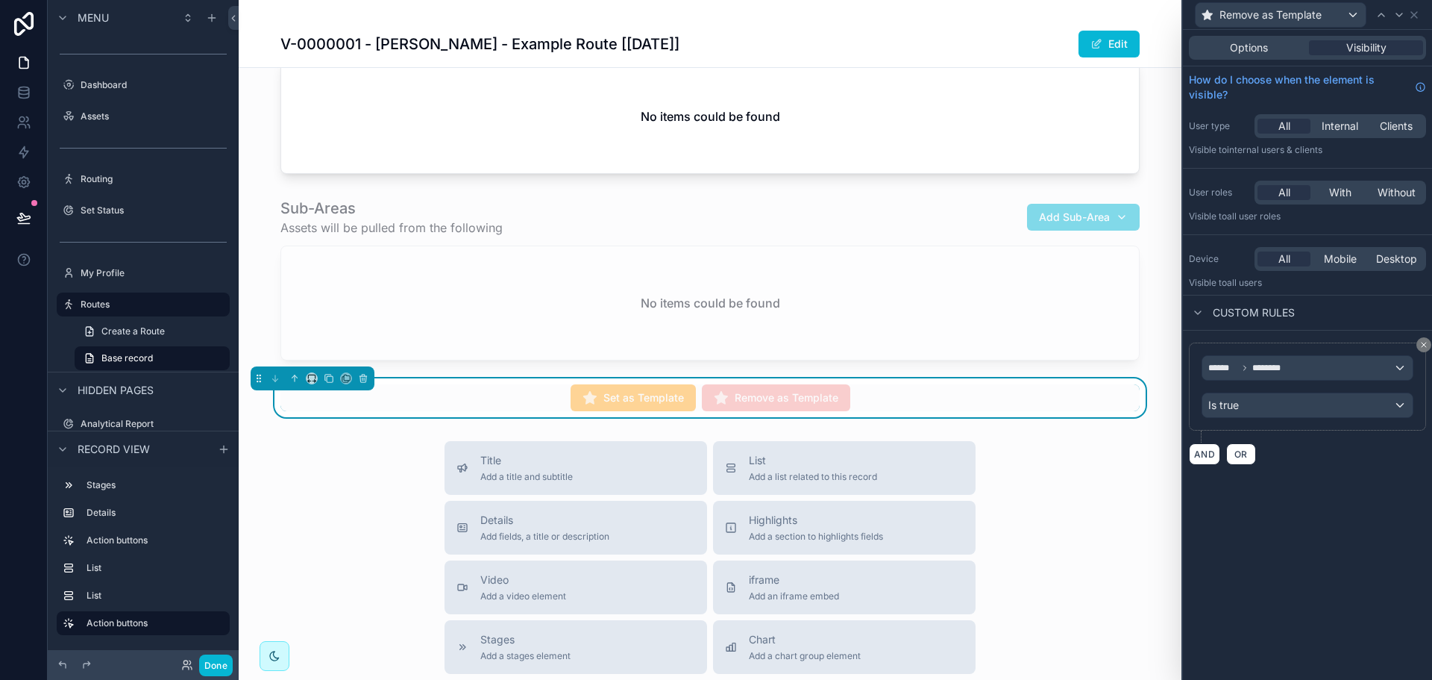
click at [1273, 569] on div "Options Visibility How do I choose when the element is visible? User type All I…" at bounding box center [1307, 355] width 249 height 650
click at [1414, 21] on div "Remove as Template" at bounding box center [1307, 14] width 237 height 29
click at [1416, 15] on icon at bounding box center [1414, 15] width 12 height 12
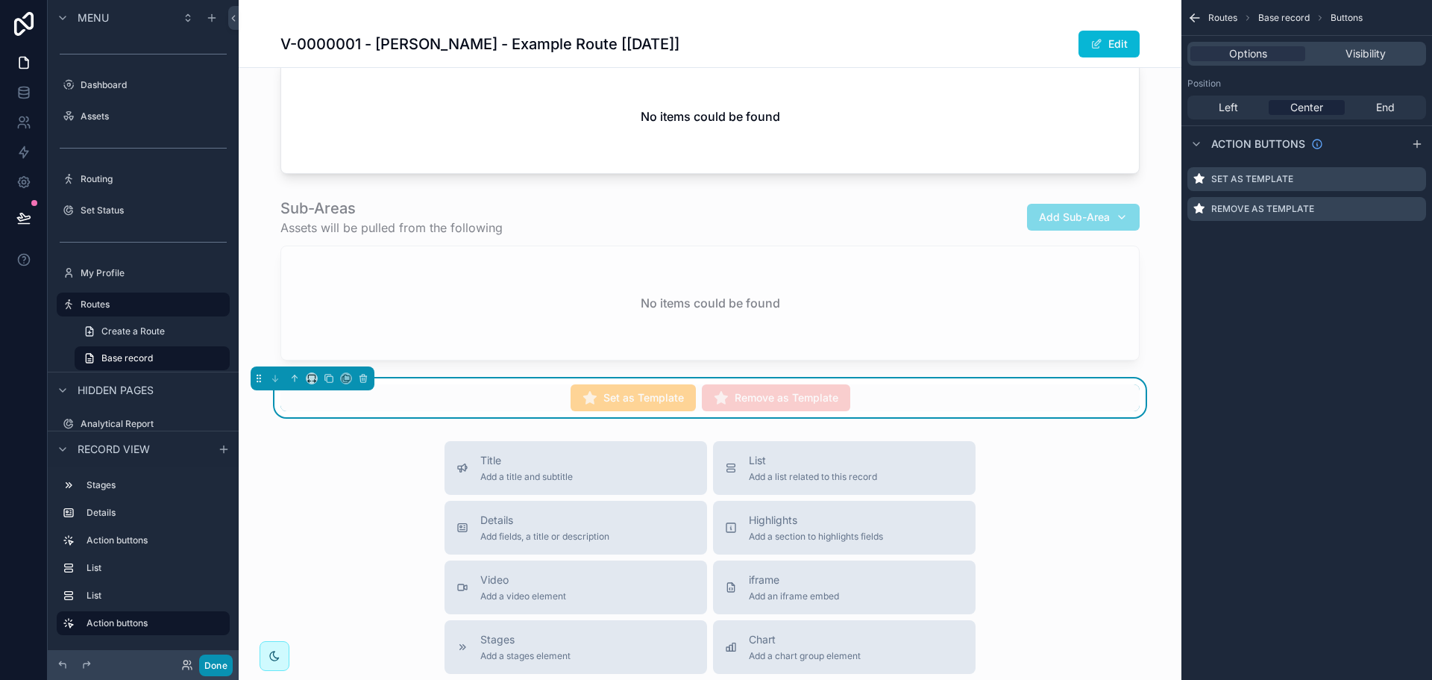
click at [223, 668] on button "Done" at bounding box center [216, 665] width 34 height 22
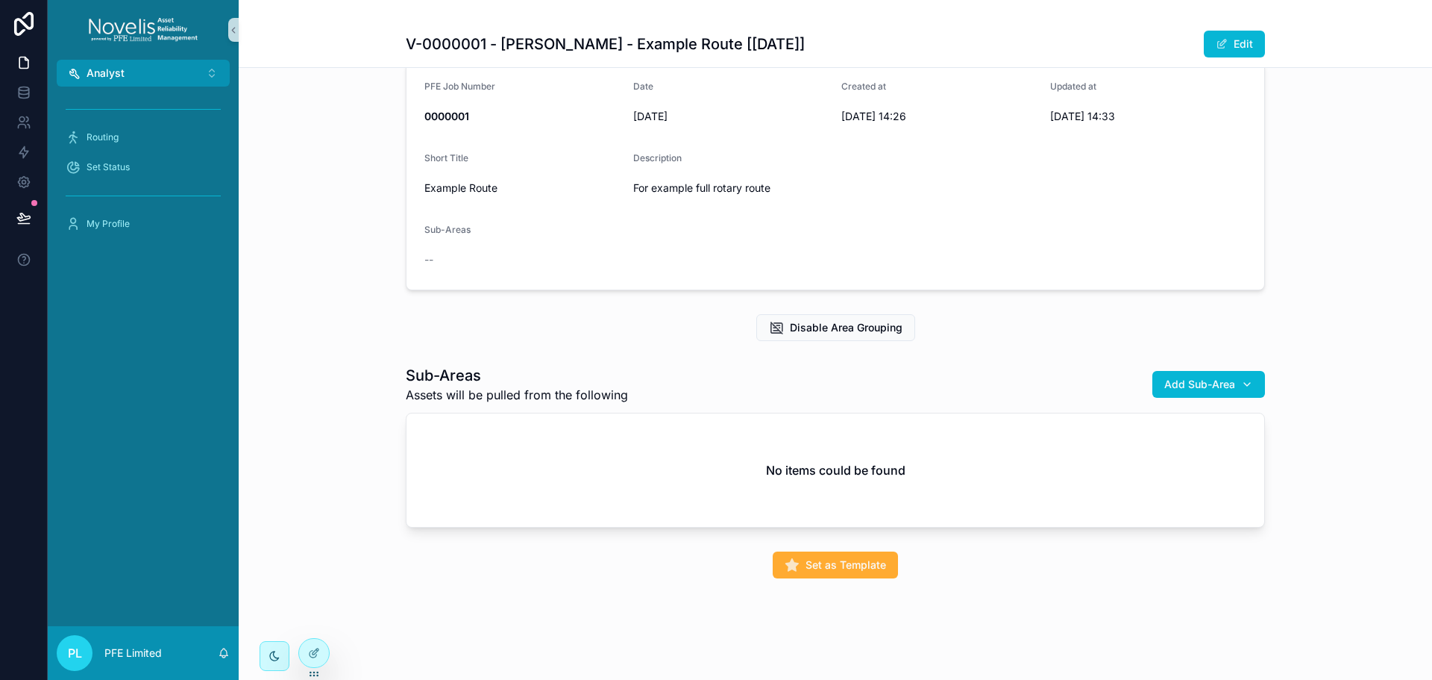
scroll to position [0, 0]
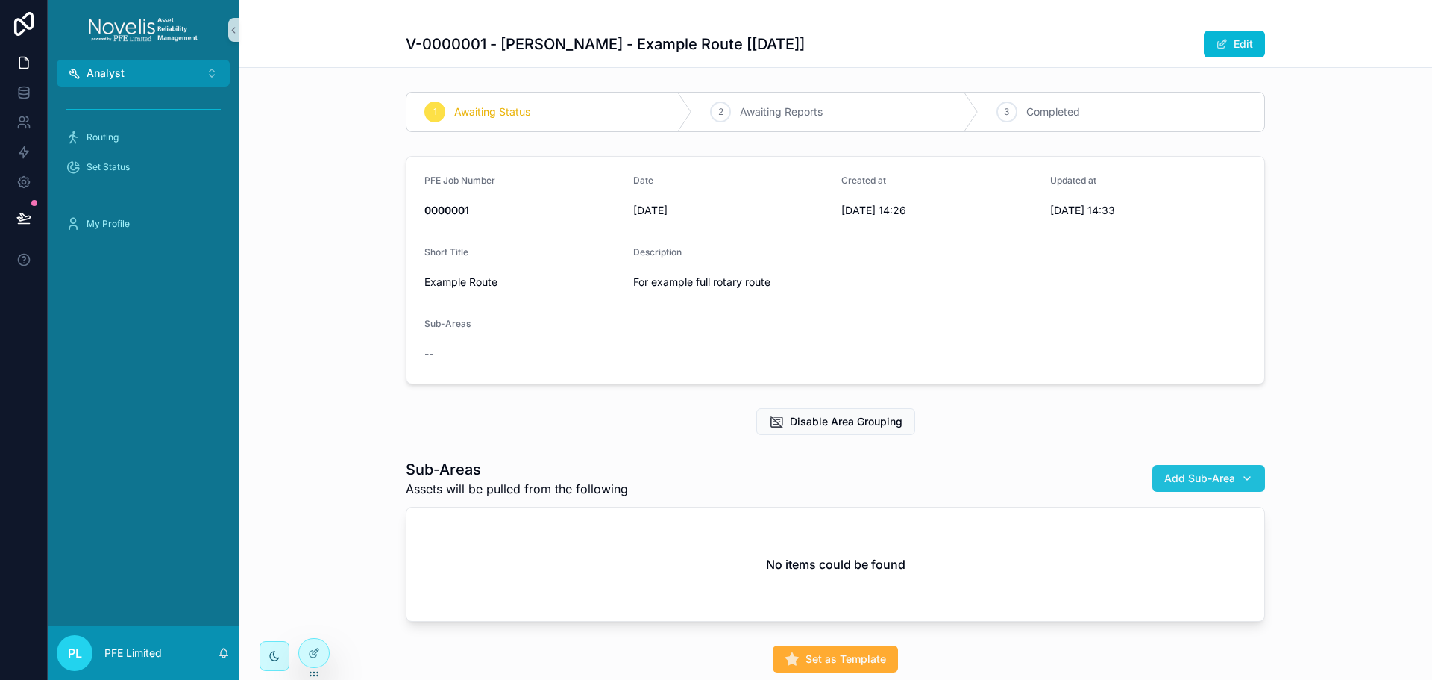
click at [1209, 487] on button "Add Sub-Area" at bounding box center [1208, 478] width 113 height 27
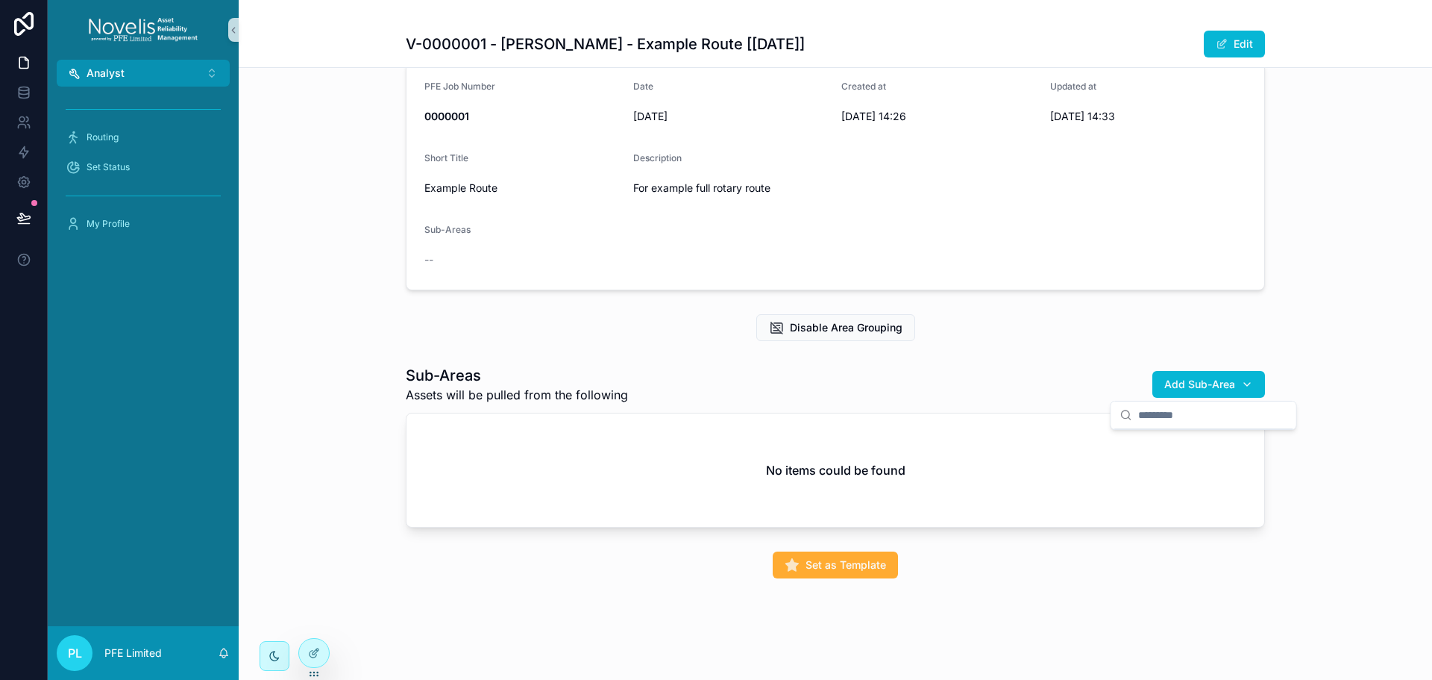
click at [1337, 336] on div "Disable Area Grouping" at bounding box center [835, 327] width 1193 height 39
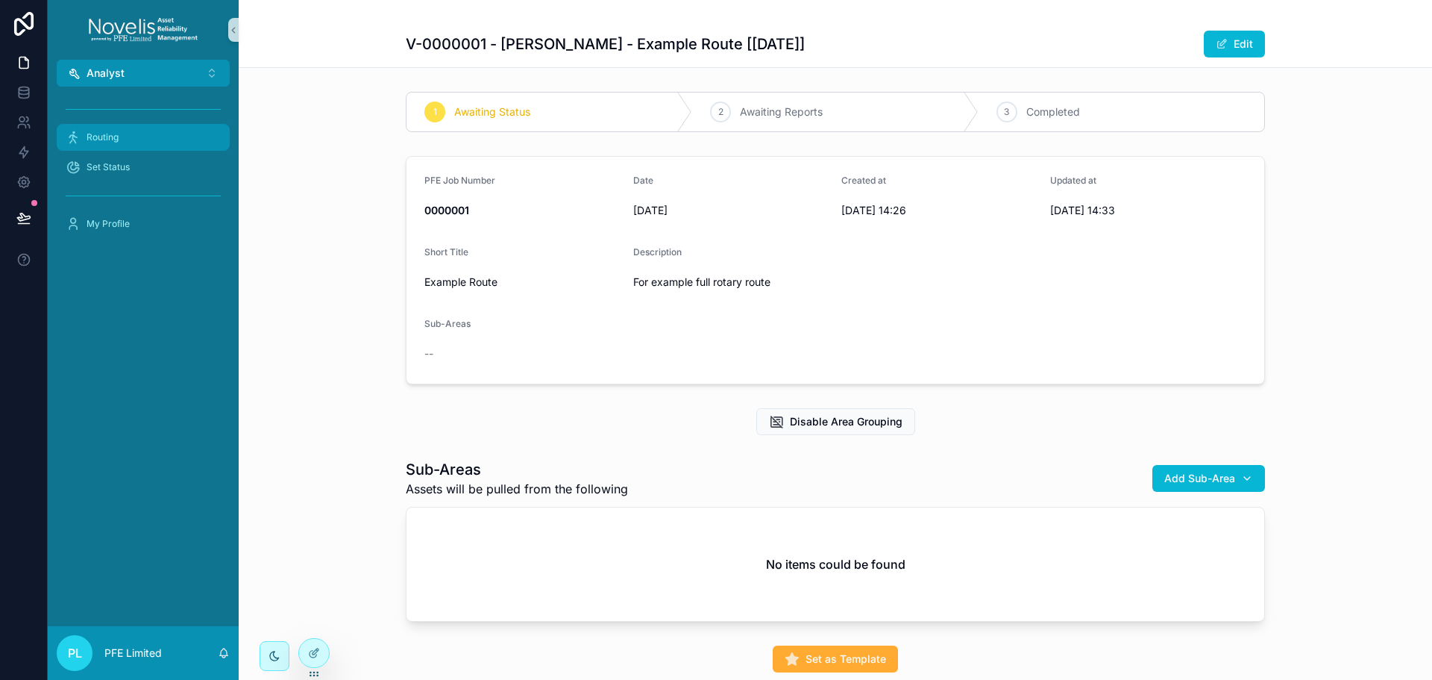
click at [146, 142] on div "Routing" at bounding box center [143, 137] width 155 height 24
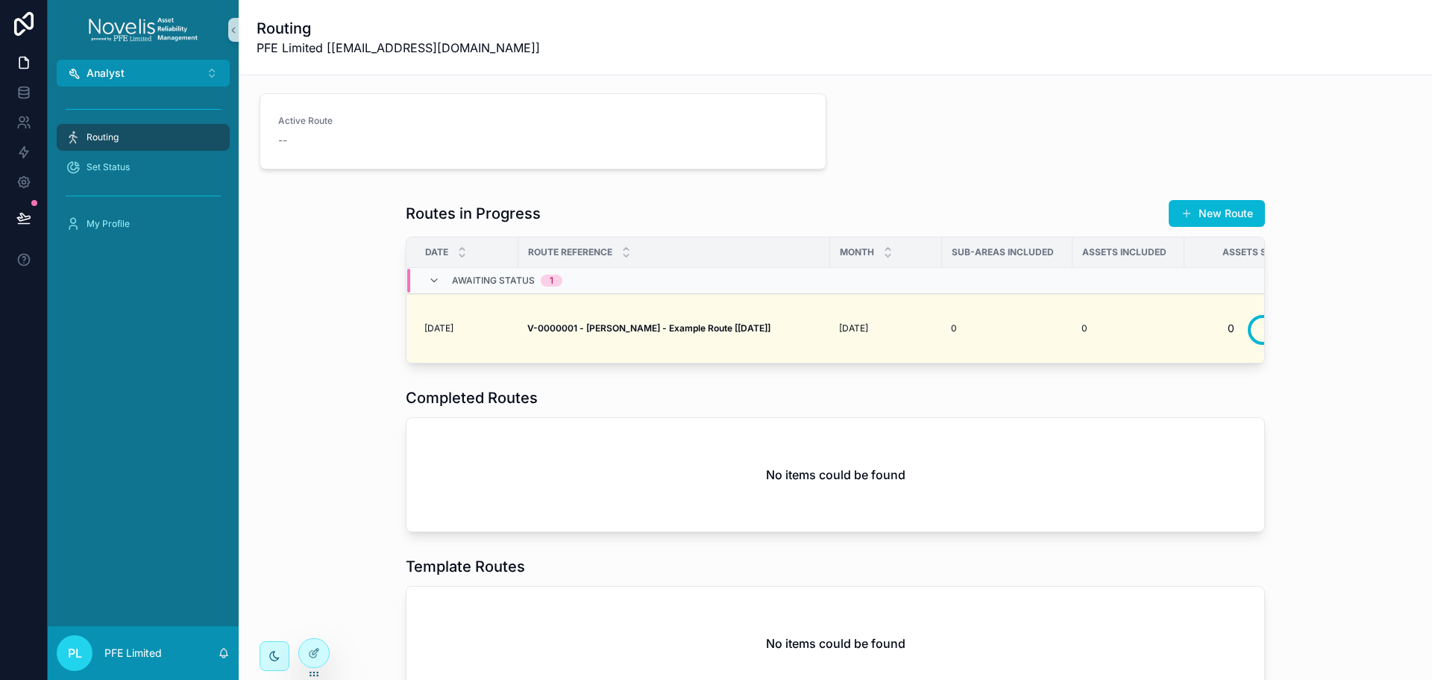
click at [884, 222] on div "Routes in Progress New Route" at bounding box center [835, 213] width 859 height 28
click at [316, 654] on icon at bounding box center [314, 653] width 12 height 12
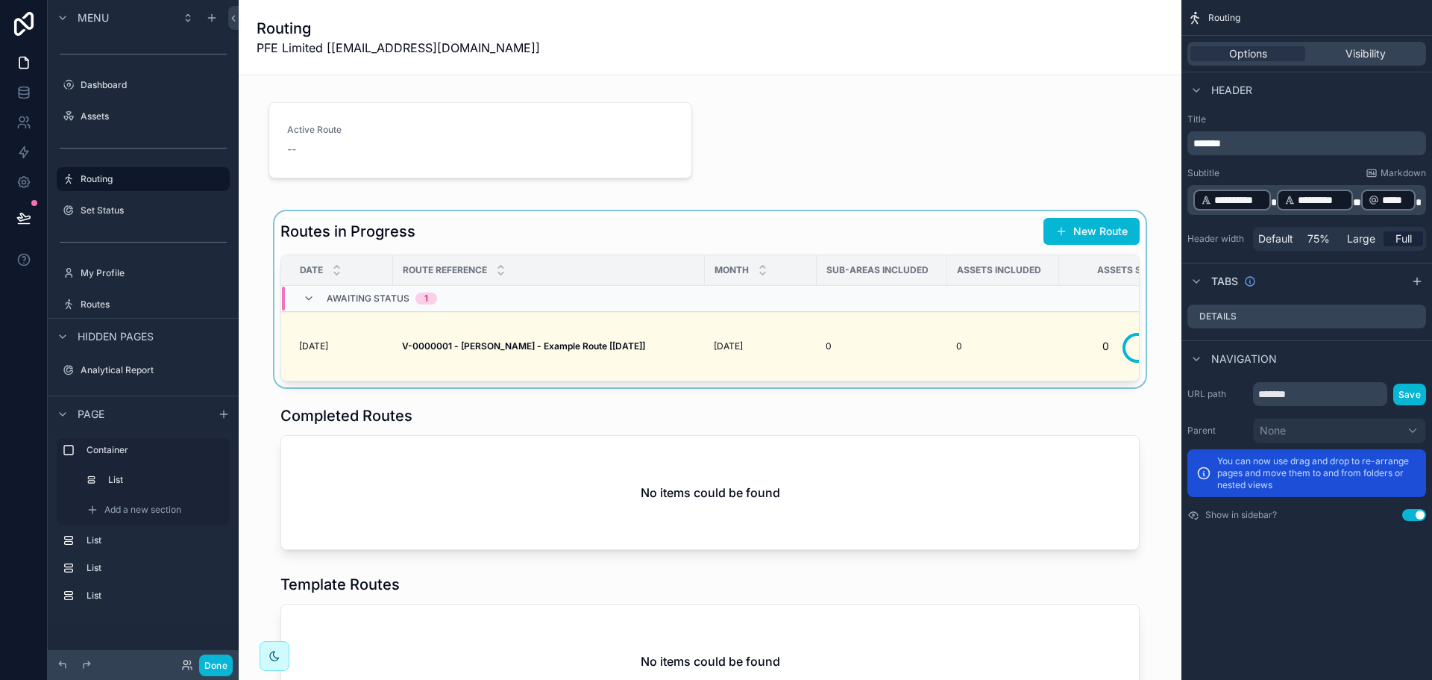
click at [850, 226] on div "scrollable content" at bounding box center [710, 299] width 919 height 176
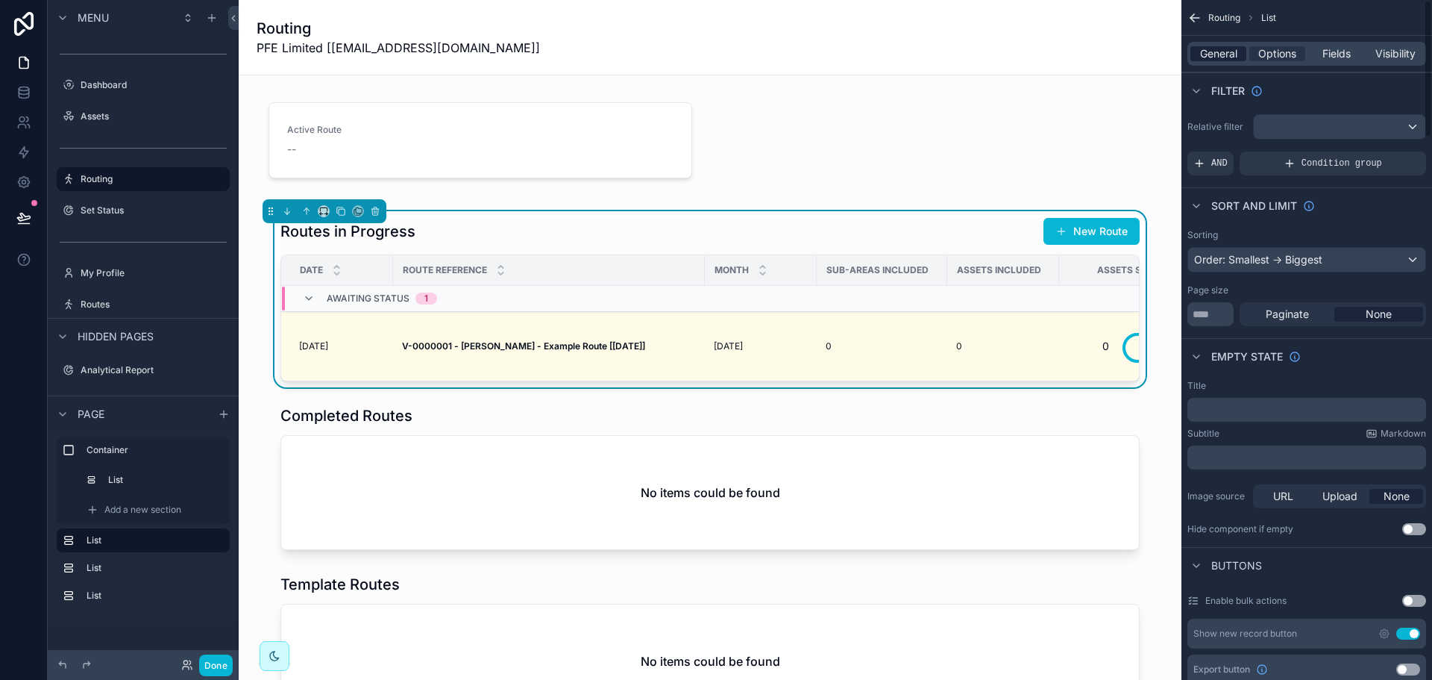
click at [1235, 48] on span "General" at bounding box center [1218, 53] width 37 height 15
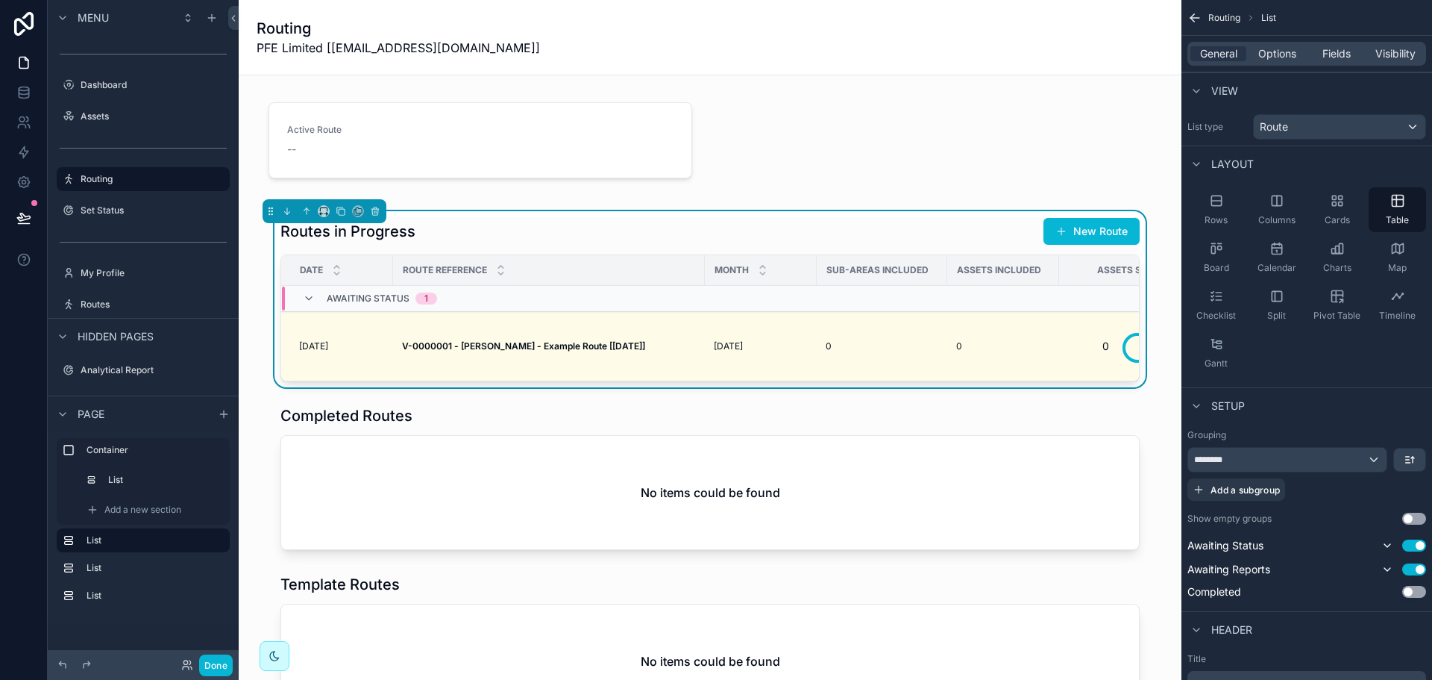
click at [1282, 62] on div "General Options Fields Visibility" at bounding box center [1306, 54] width 239 height 24
click at [1281, 53] on span "Options" at bounding box center [1277, 53] width 38 height 15
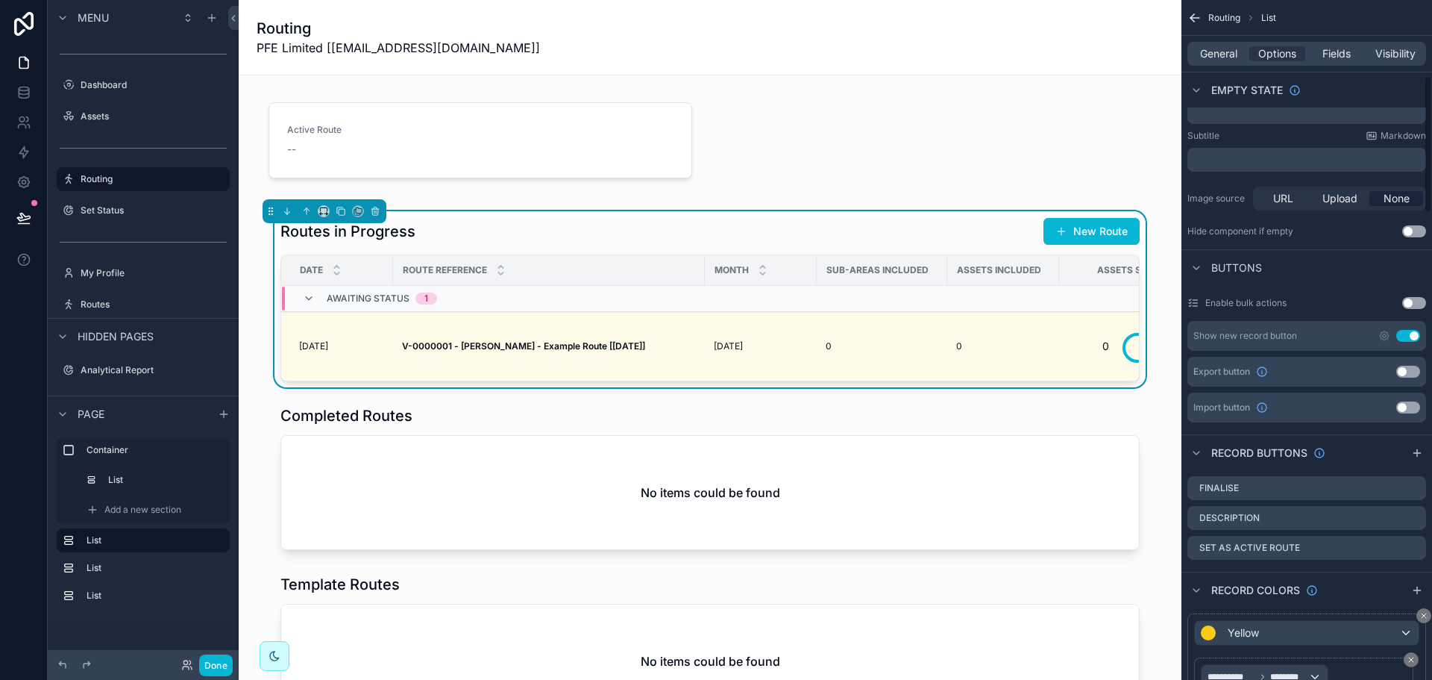
scroll to position [448, 0]
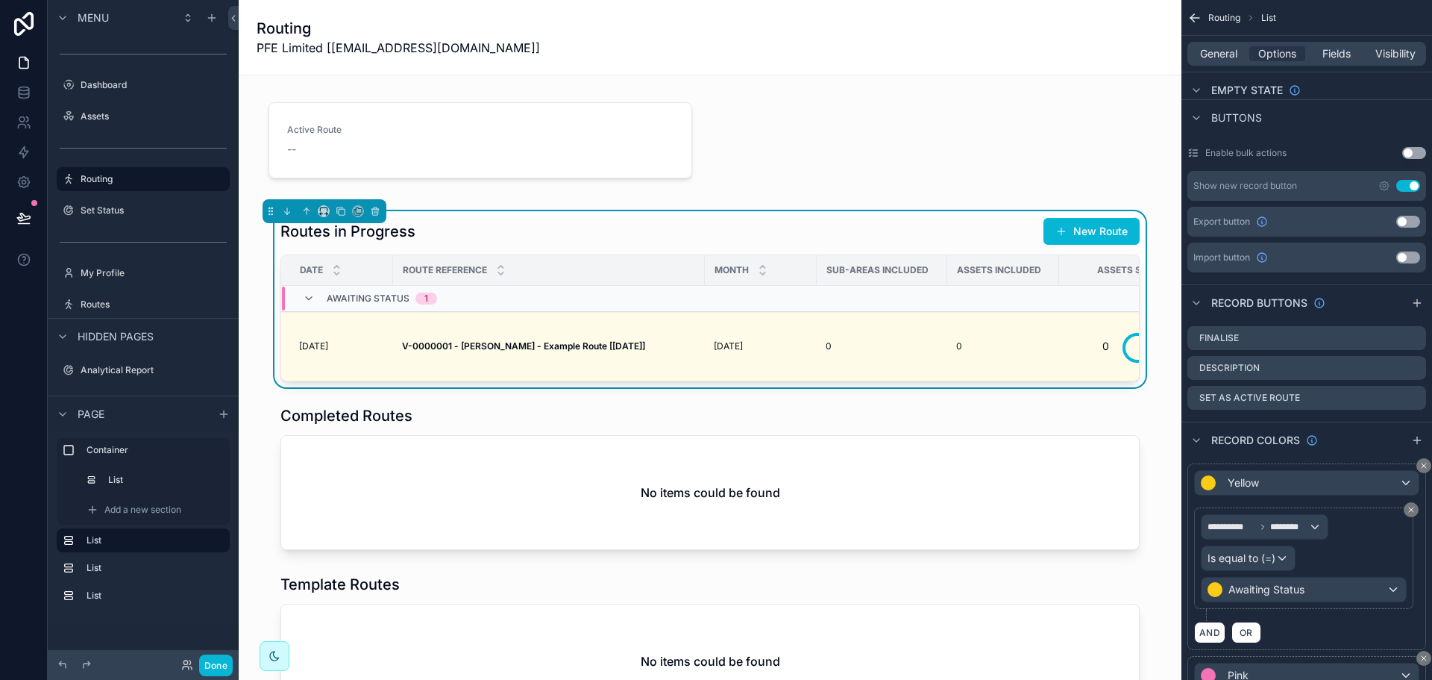
drag, startPoint x: 1415, startPoint y: 339, endPoint x: 1428, endPoint y: 340, distance: 13.5
click at [0, 0] on icon "scrollable content" at bounding box center [0, 0] width 0 height 0
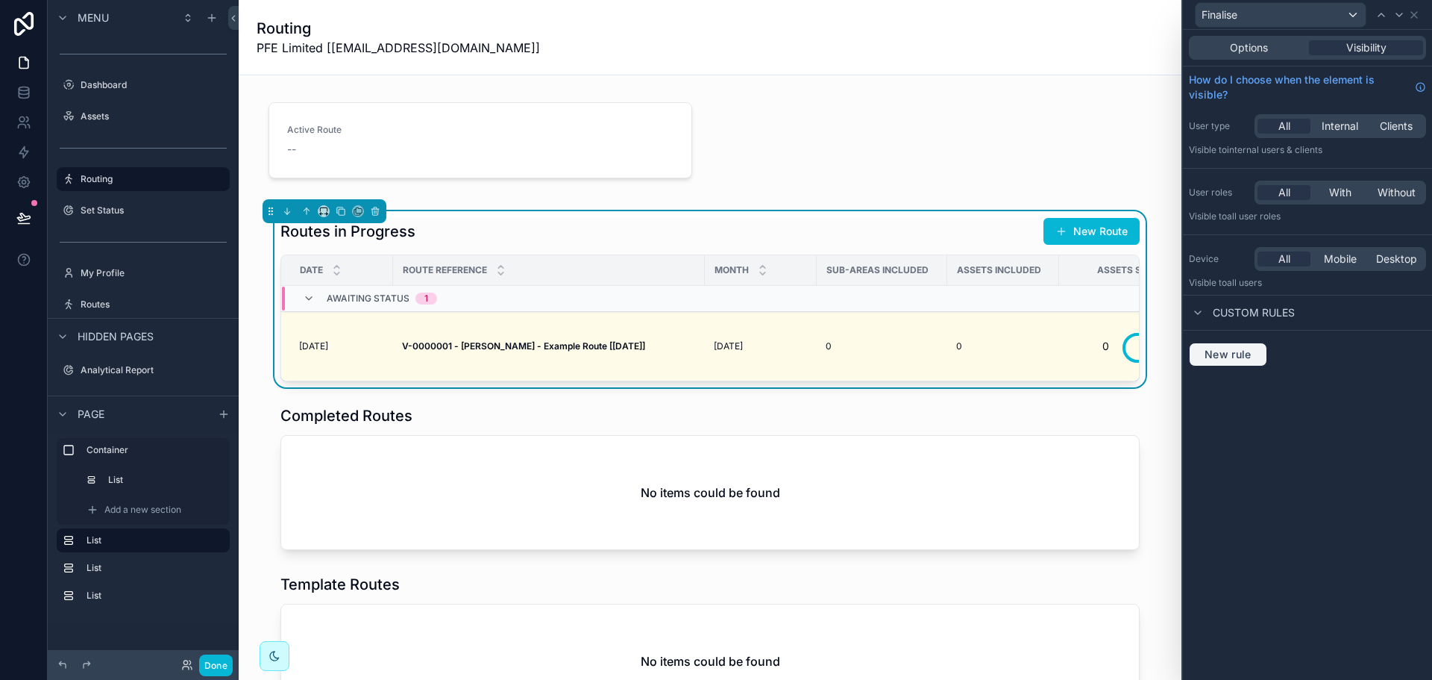
click at [1227, 354] on span "New rule" at bounding box center [1228, 354] width 59 height 13
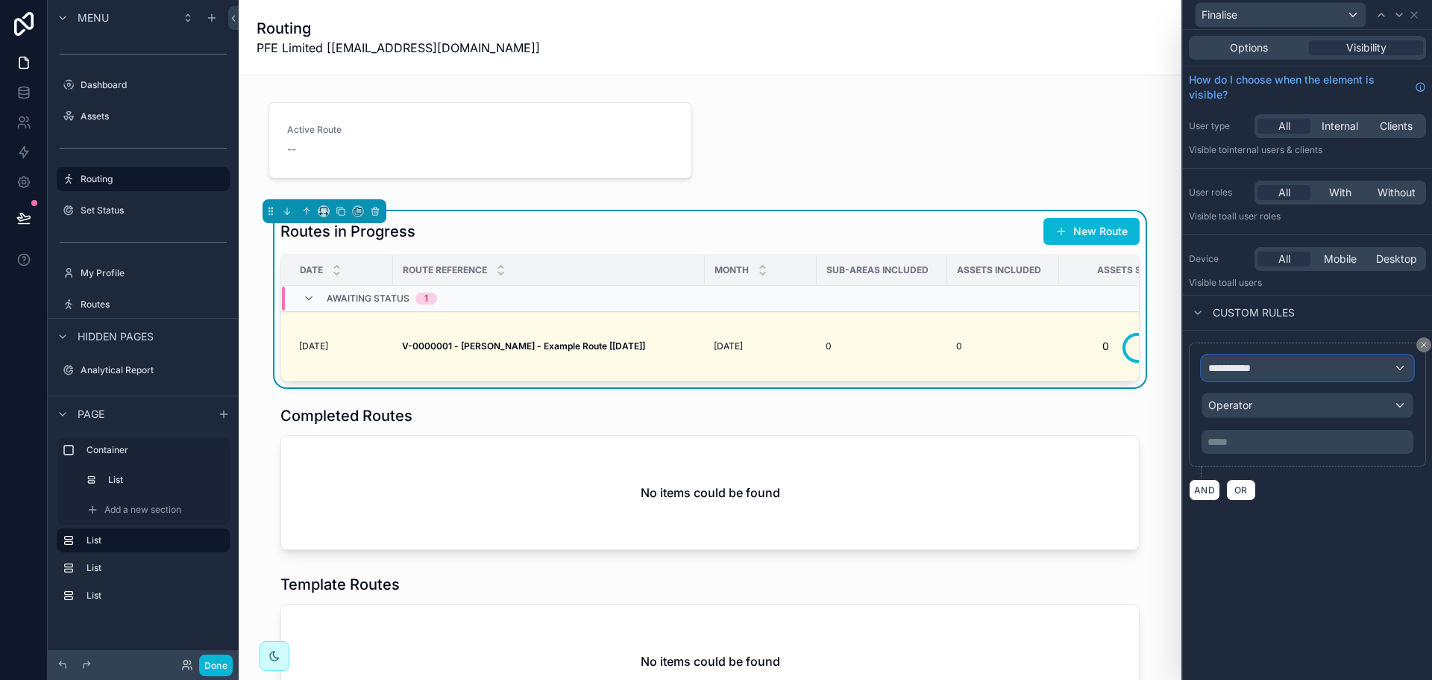
click at [1257, 367] on span "**********" at bounding box center [1235, 367] width 55 height 15
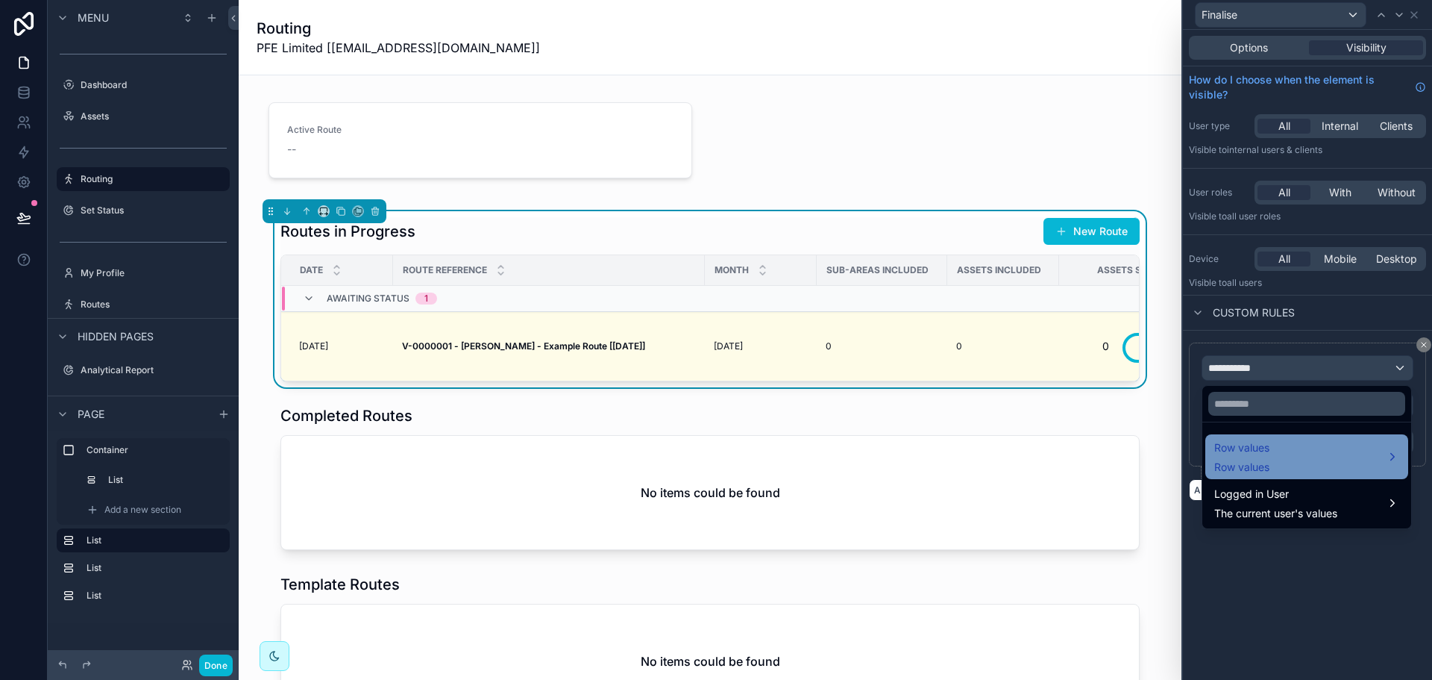
click at [1252, 448] on span "Row values" at bounding box center [1241, 448] width 55 height 18
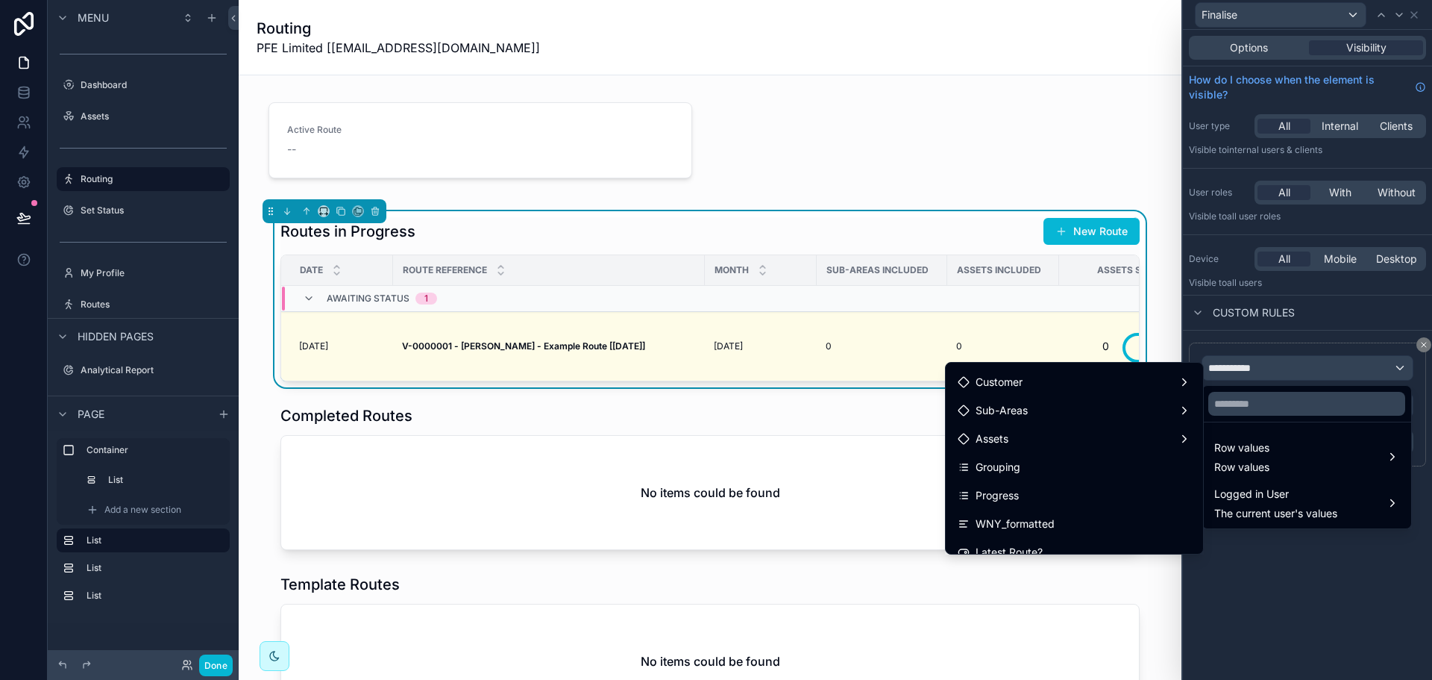
scroll to position [298, 0]
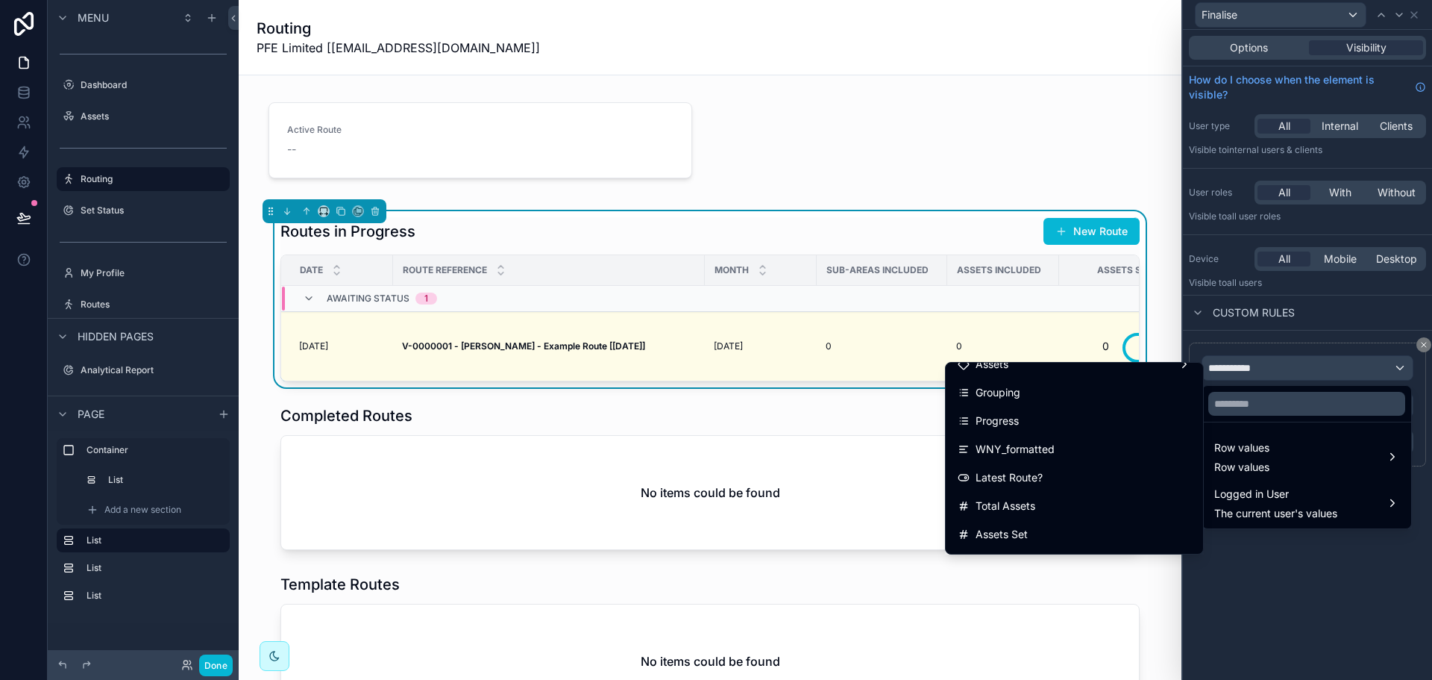
click at [1023, 418] on div "Progress" at bounding box center [1074, 421] width 233 height 18
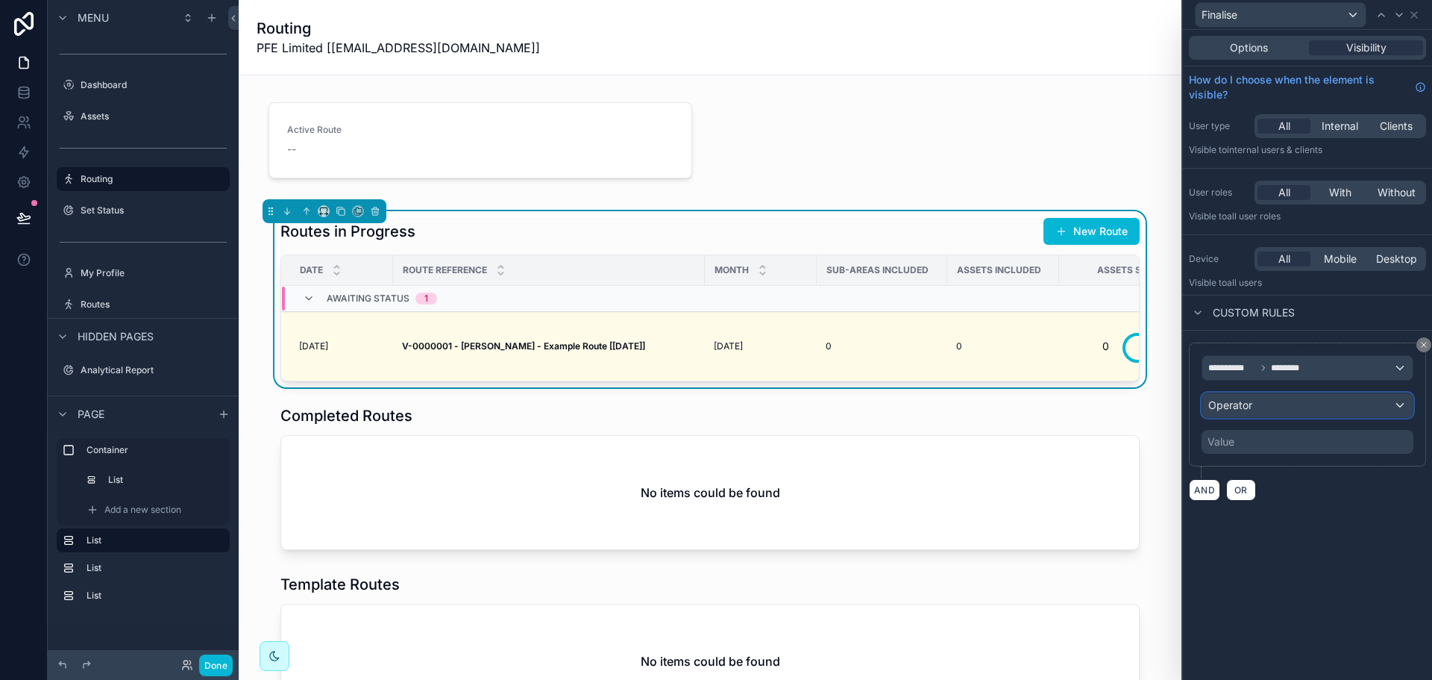
click at [1287, 413] on div "Operator" at bounding box center [1307, 405] width 210 height 24
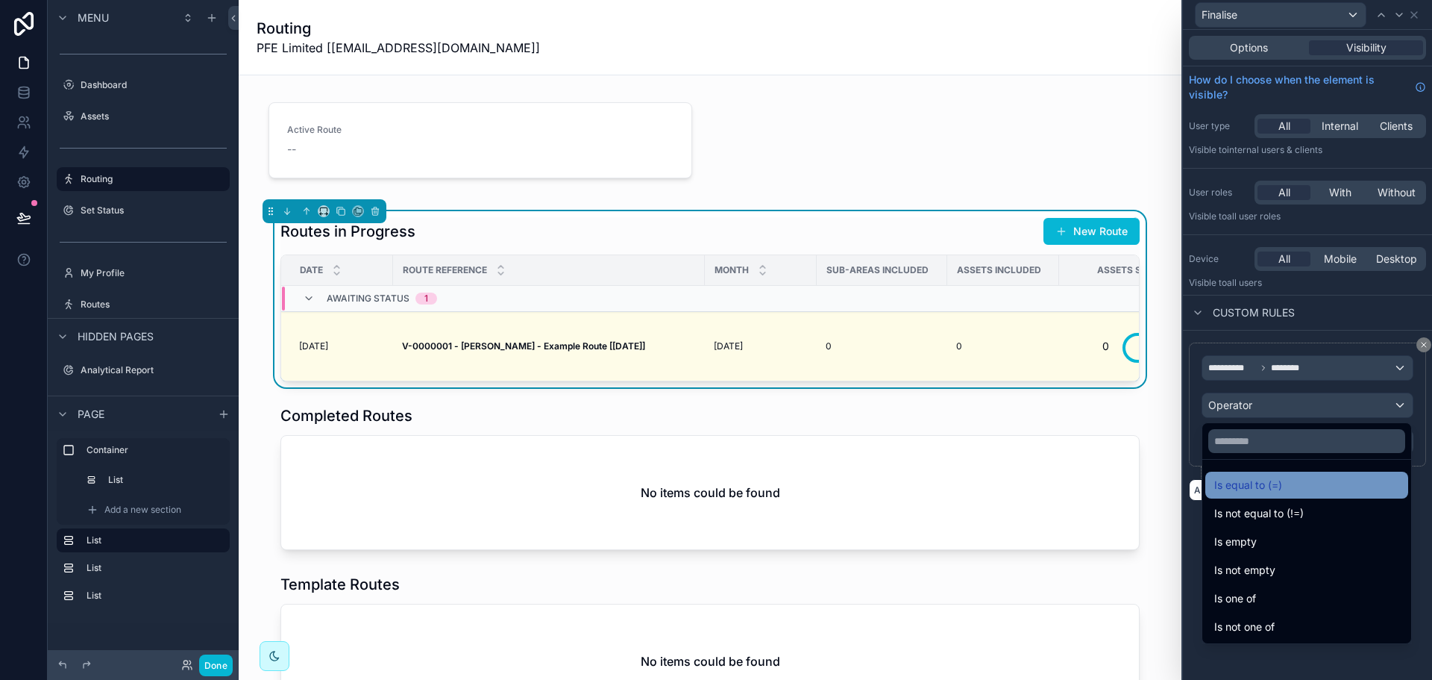
click at [1281, 485] on span "Is equal to (=)" at bounding box center [1248, 485] width 68 height 18
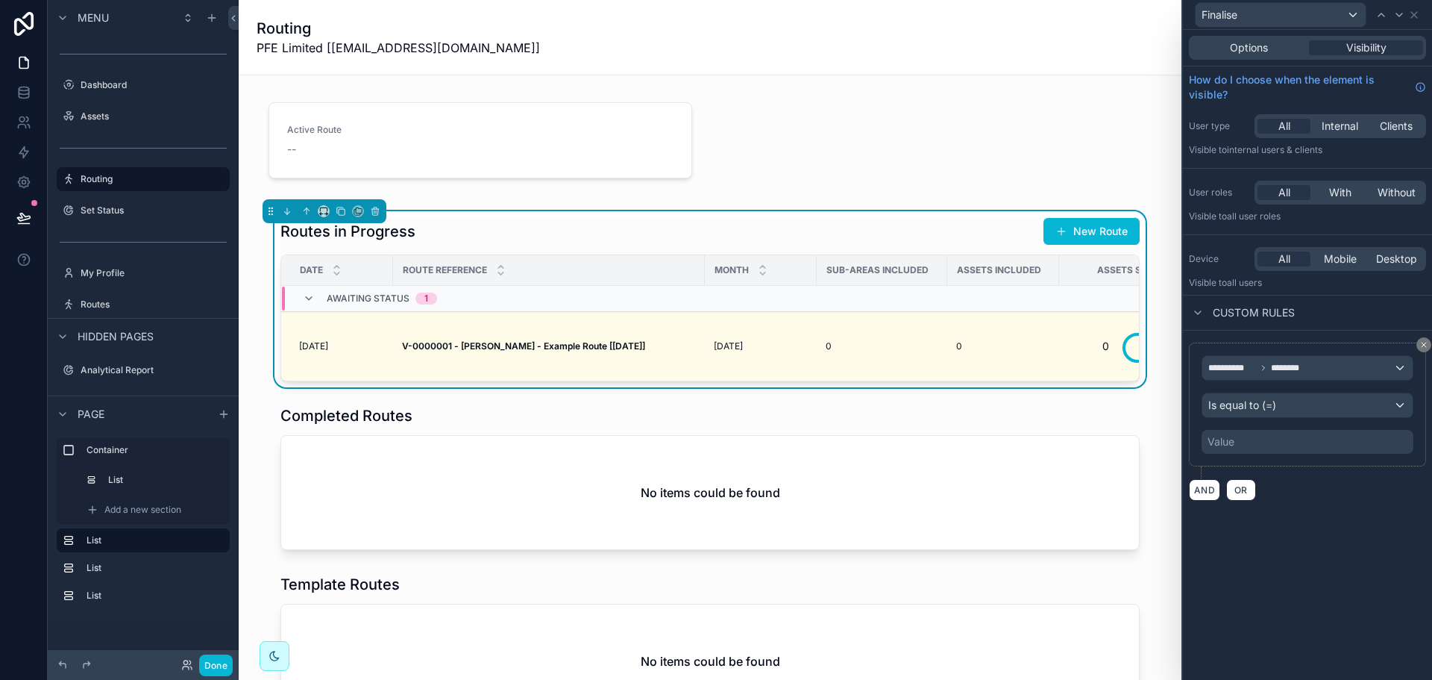
click at [1255, 441] on div "Value" at bounding box center [1308, 442] width 212 height 24
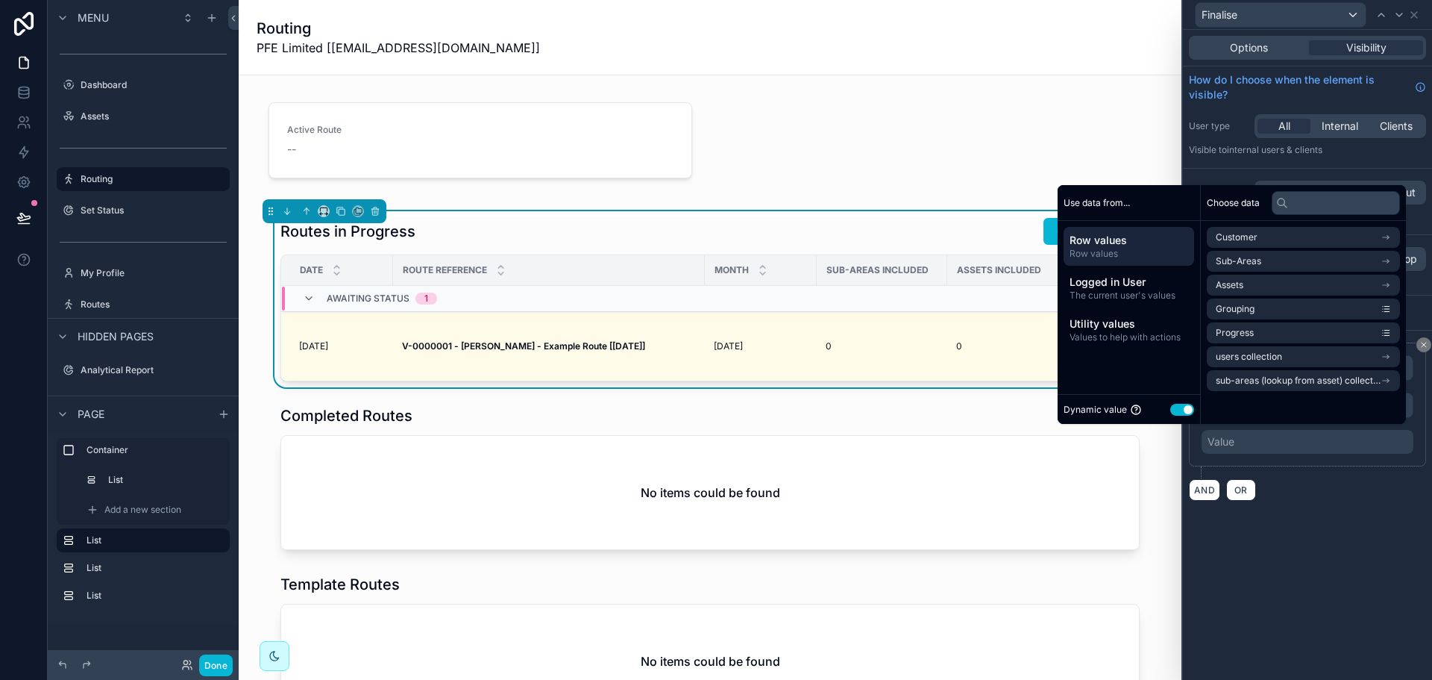
click at [1185, 410] on button "Use setting" at bounding box center [1182, 410] width 24 height 12
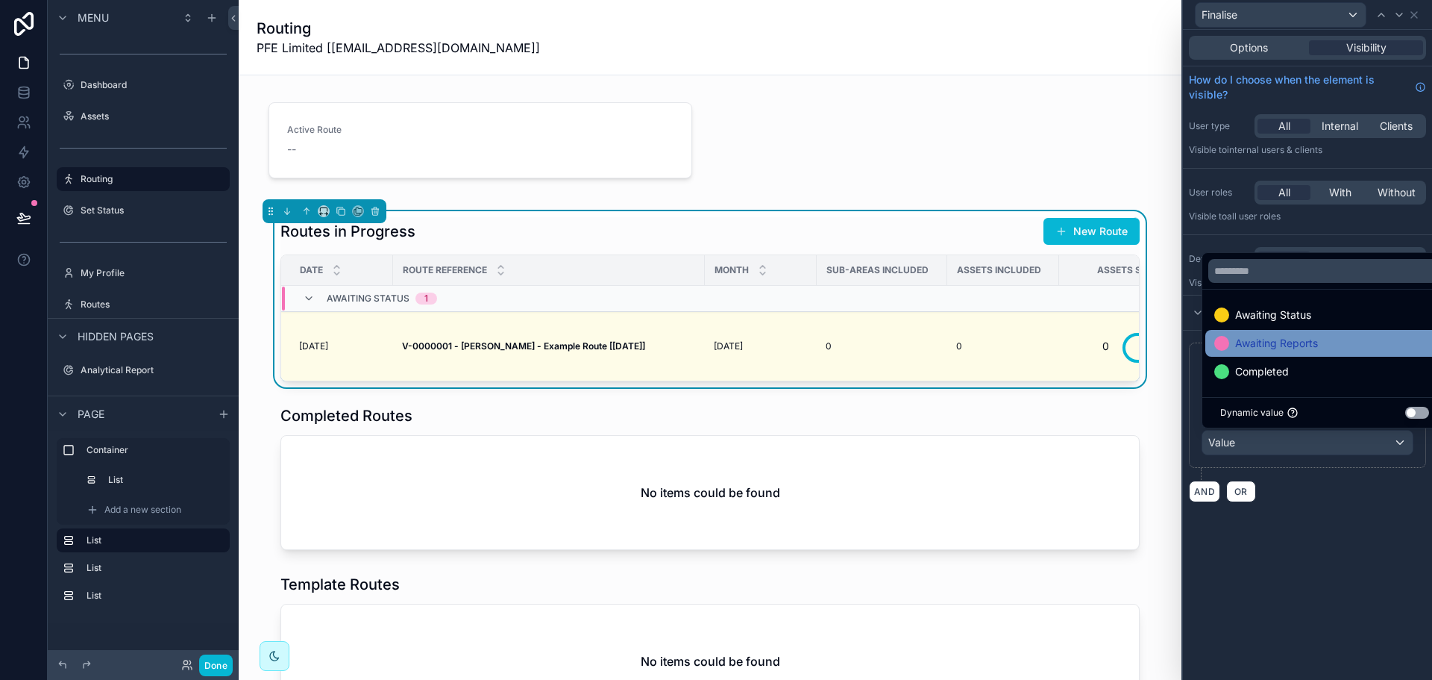
click at [1318, 345] on div "Awaiting Reports" at bounding box center [1324, 343] width 221 height 18
click at [1309, 516] on div "**********" at bounding box center [1307, 355] width 249 height 650
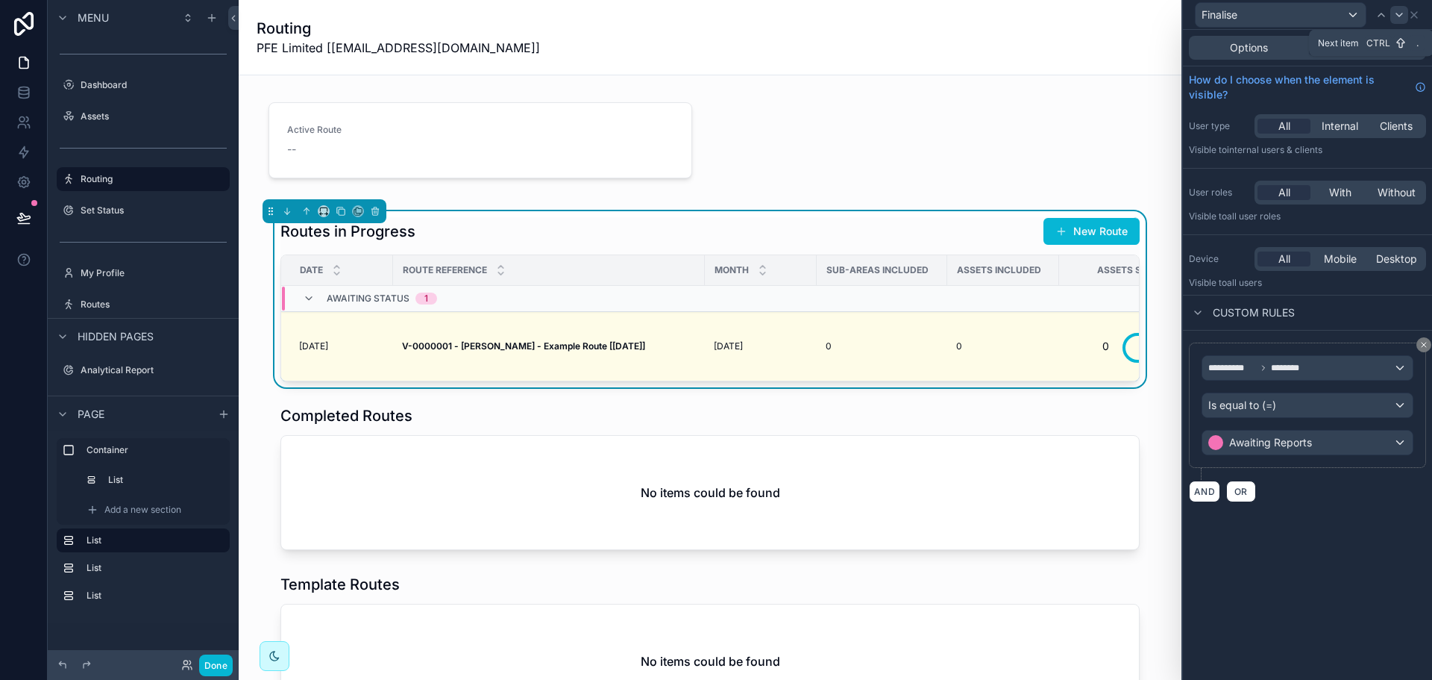
click at [1402, 18] on icon at bounding box center [1399, 15] width 12 height 12
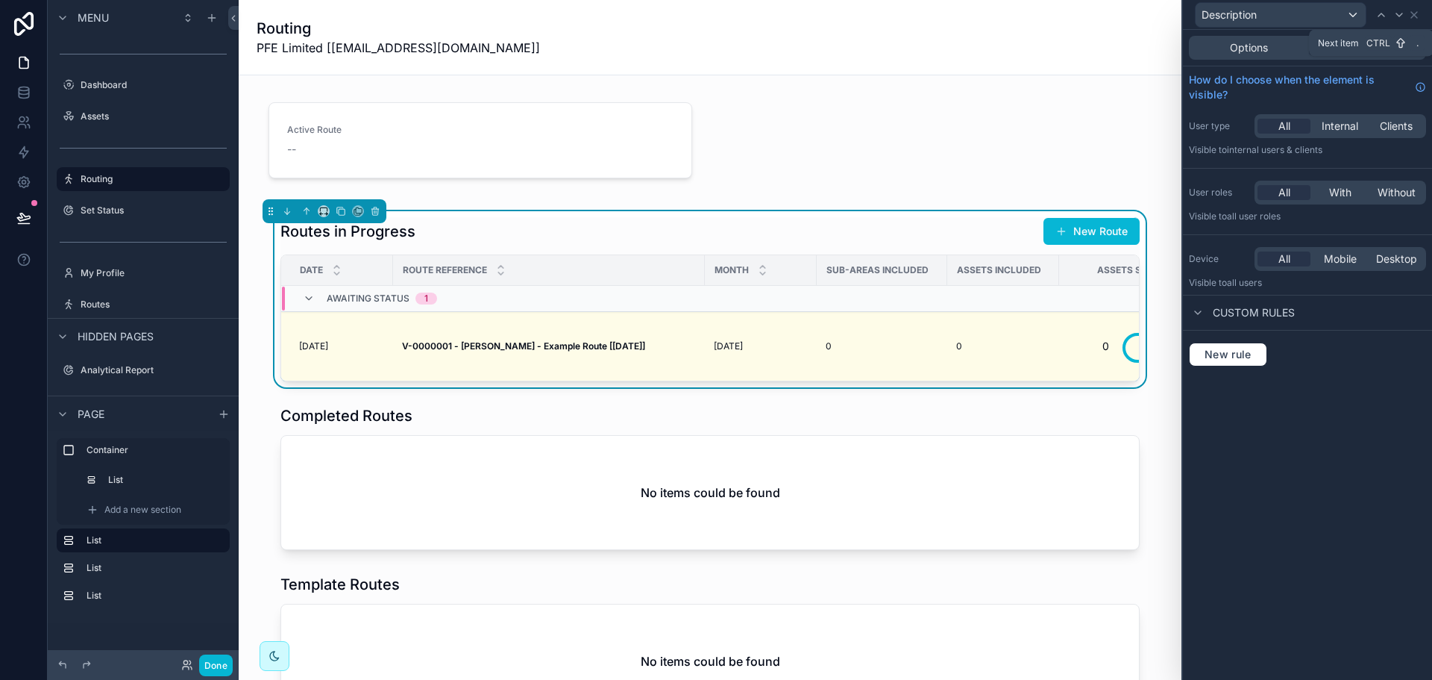
click at [1402, 18] on icon at bounding box center [1399, 15] width 12 height 12
click at [1228, 348] on span "New rule" at bounding box center [1228, 354] width 59 height 13
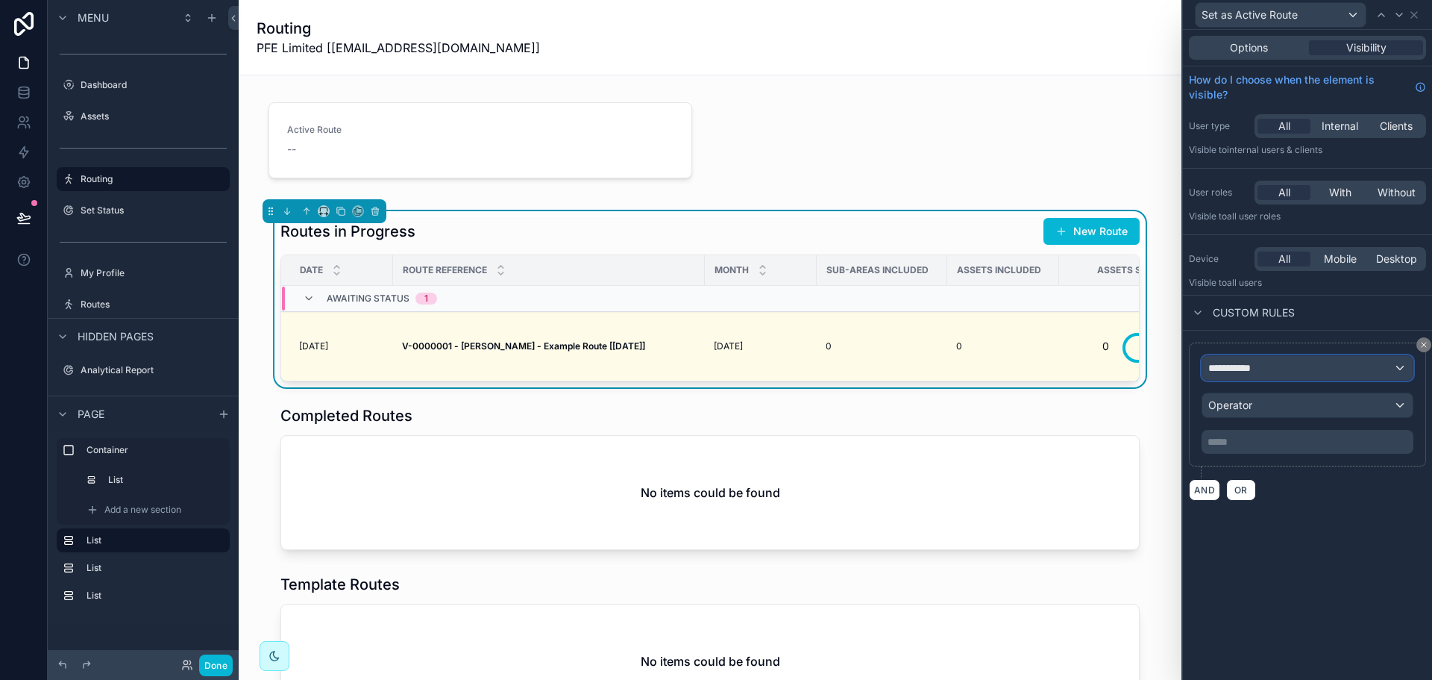
click at [1233, 375] on div "**********" at bounding box center [1307, 368] width 210 height 24
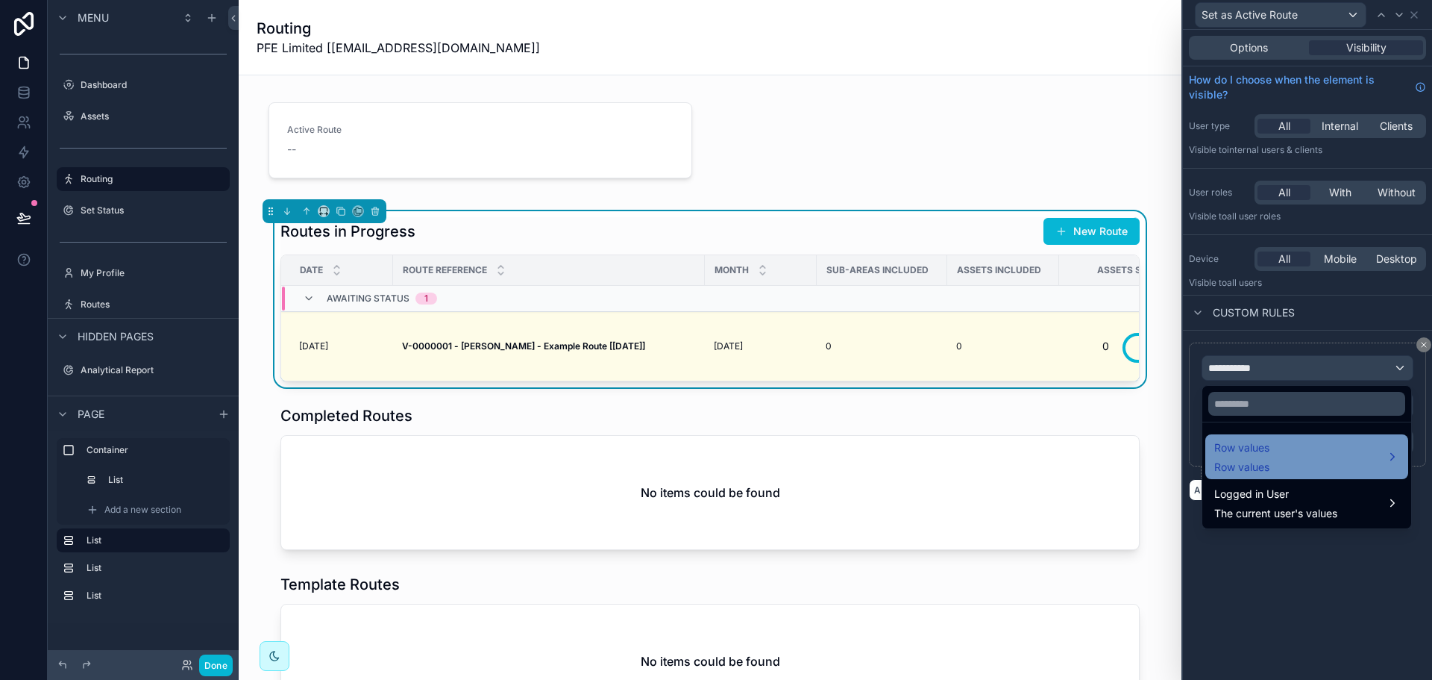
click at [1258, 463] on span "Row values" at bounding box center [1241, 466] width 55 height 15
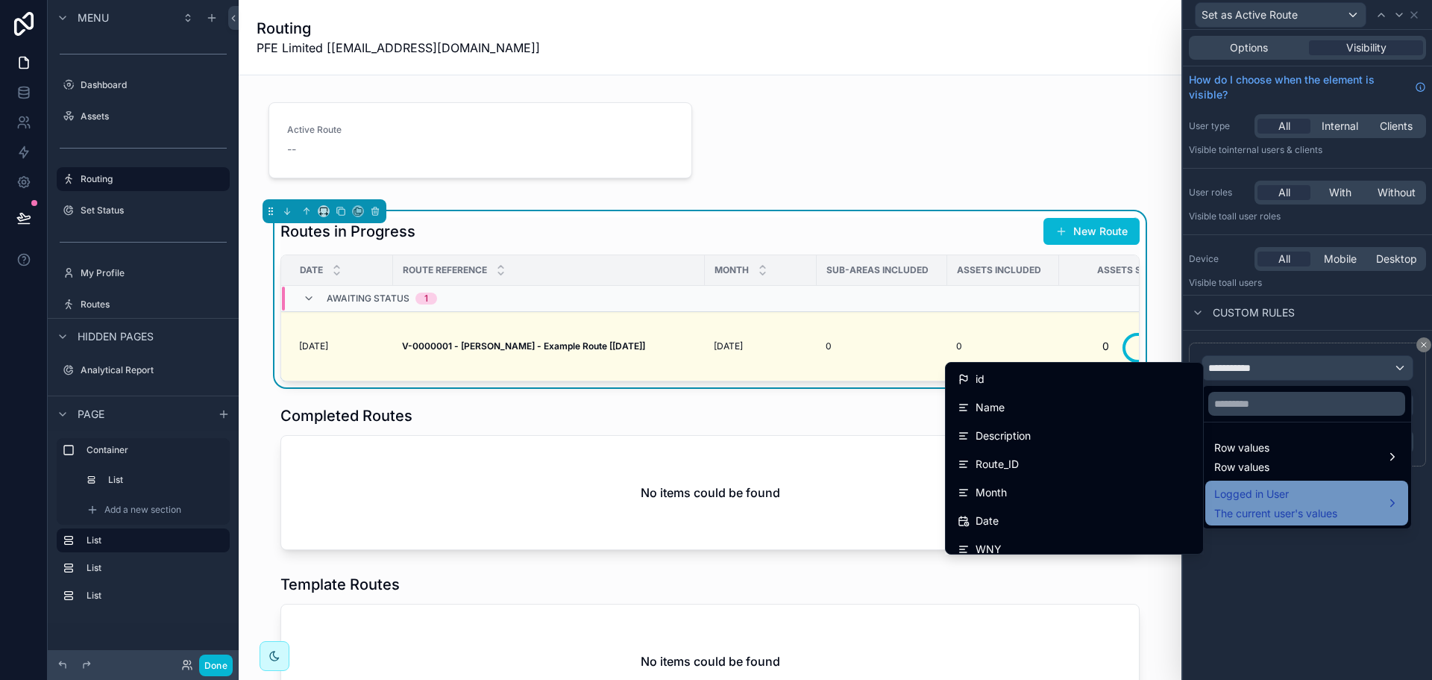
click at [1258, 509] on span "The current user's values" at bounding box center [1275, 513] width 123 height 15
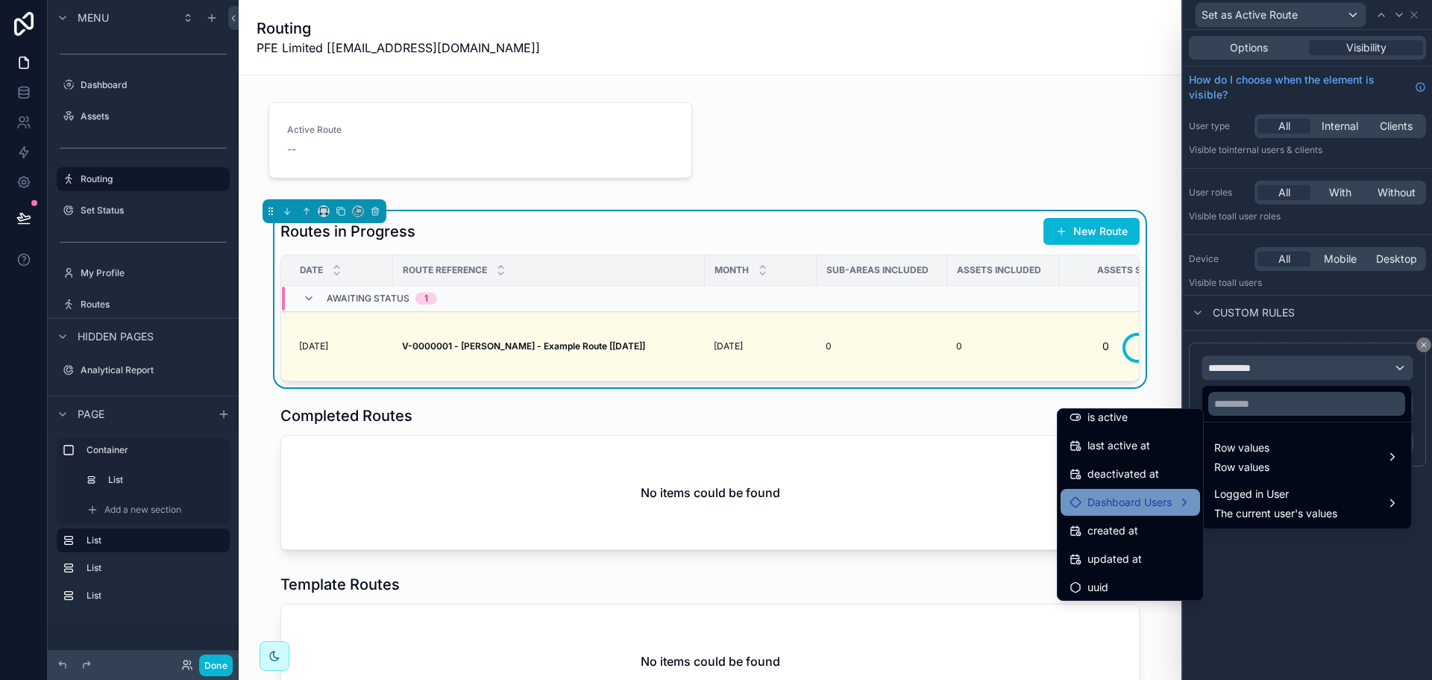
scroll to position [267, 0]
click at [1144, 503] on span "Dashboard Users" at bounding box center [1130, 498] width 84 height 18
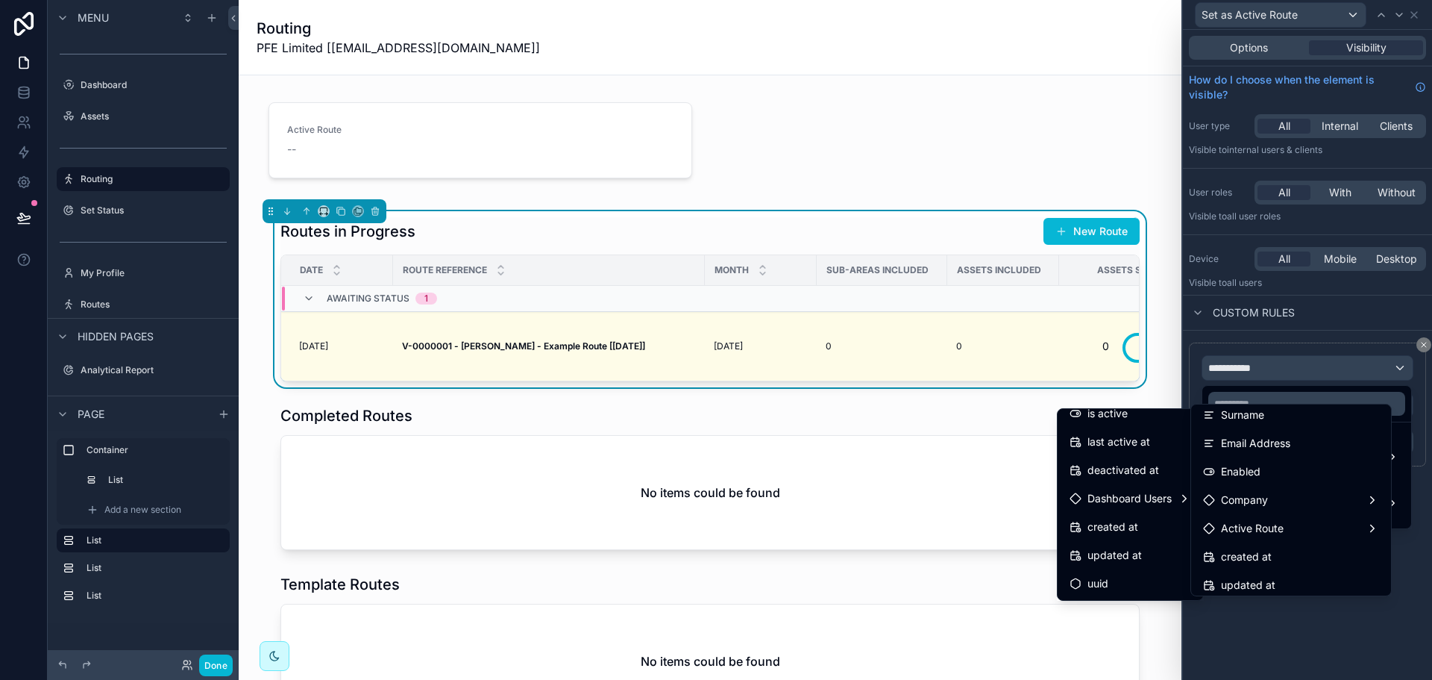
scroll to position [149, 0]
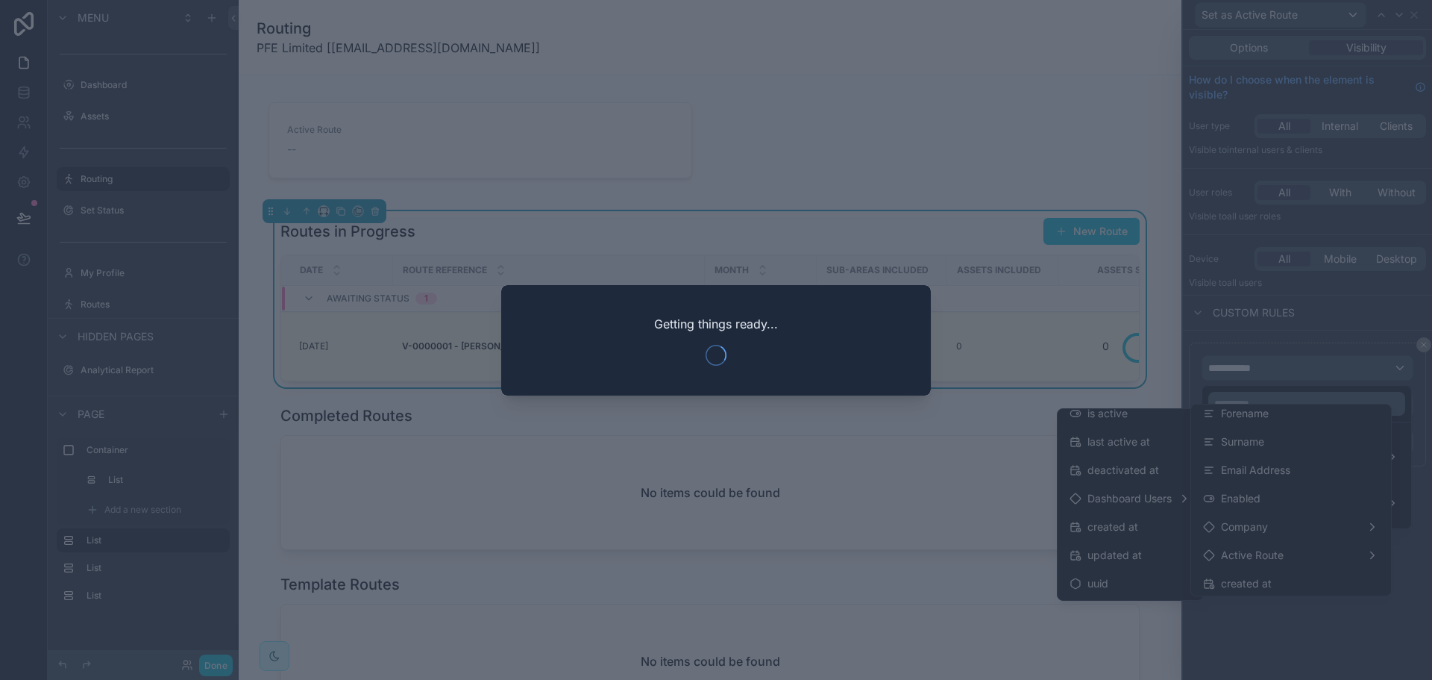
click at [1273, 555] on div at bounding box center [716, 340] width 1432 height 680
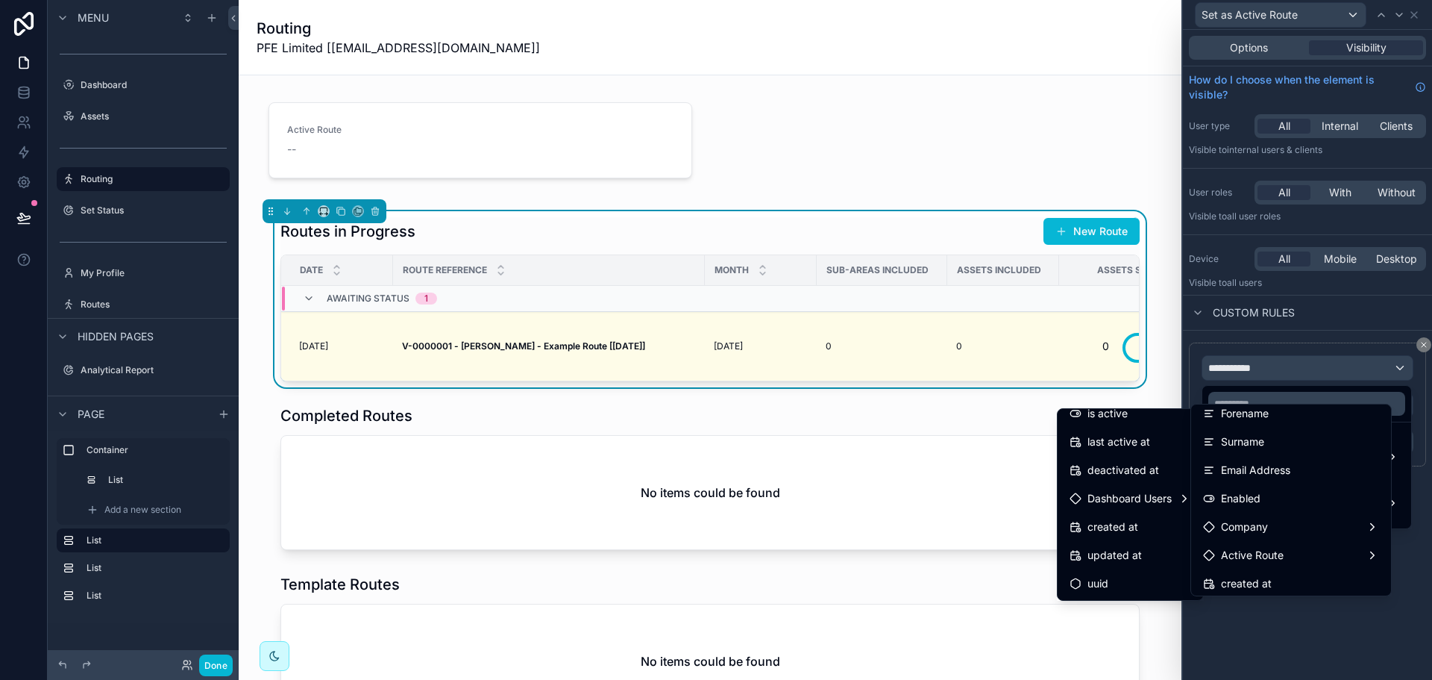
click at [1273, 555] on span "Active Route" at bounding box center [1252, 555] width 63 height 18
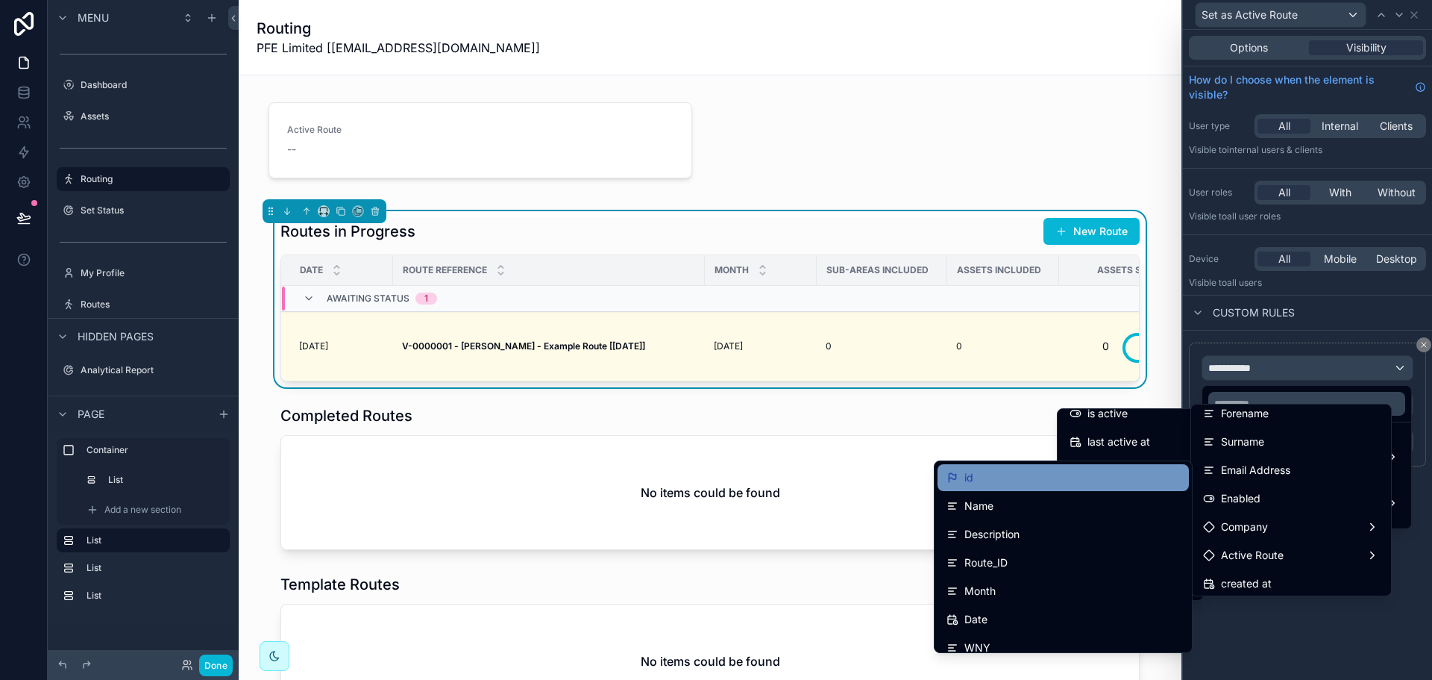
click at [1106, 487] on div "id" at bounding box center [1063, 477] width 251 height 27
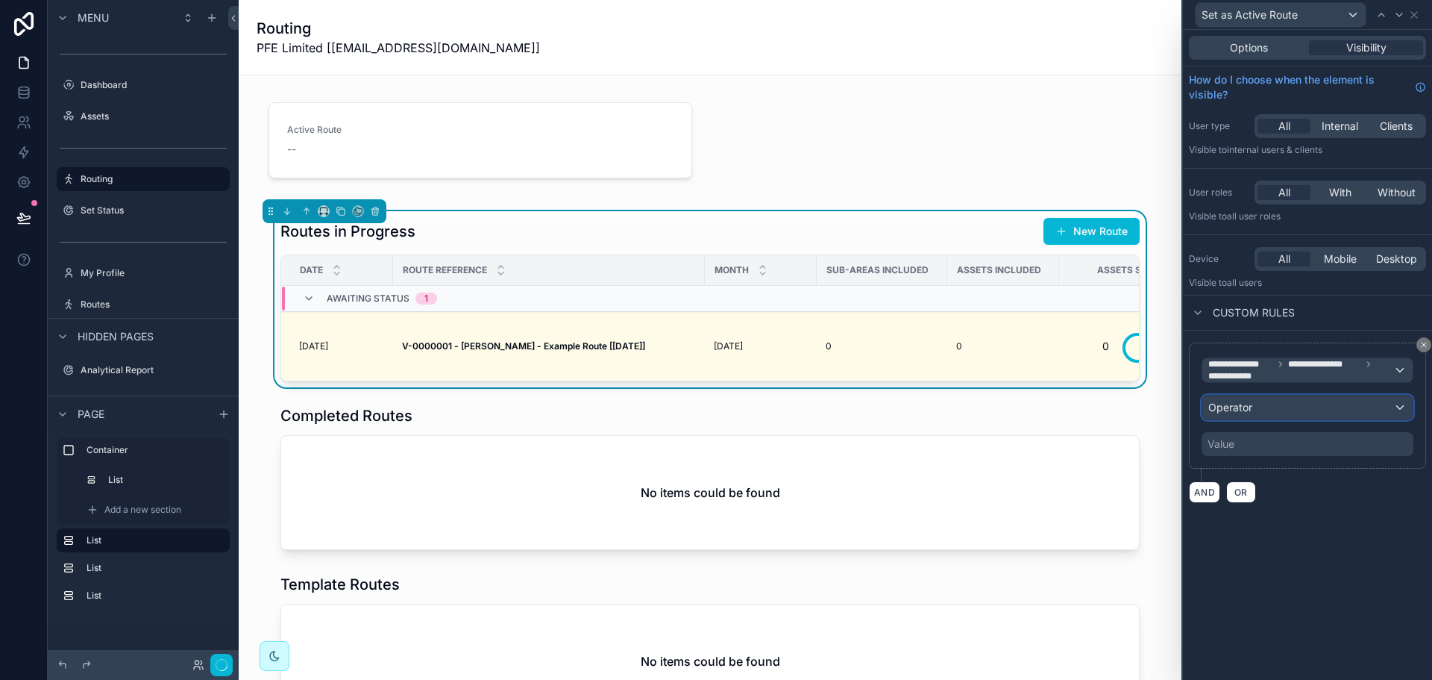
click at [1292, 415] on div "Operator" at bounding box center [1307, 407] width 210 height 24
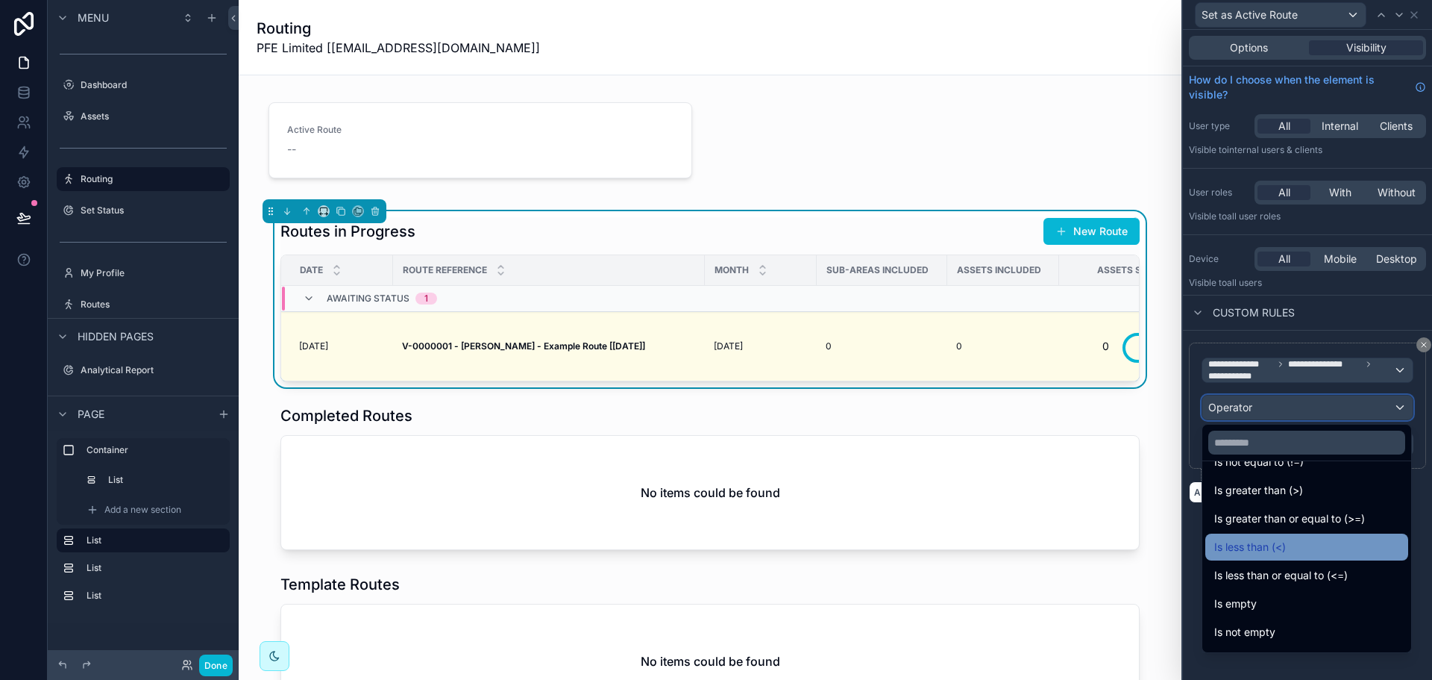
scroll to position [106, 0]
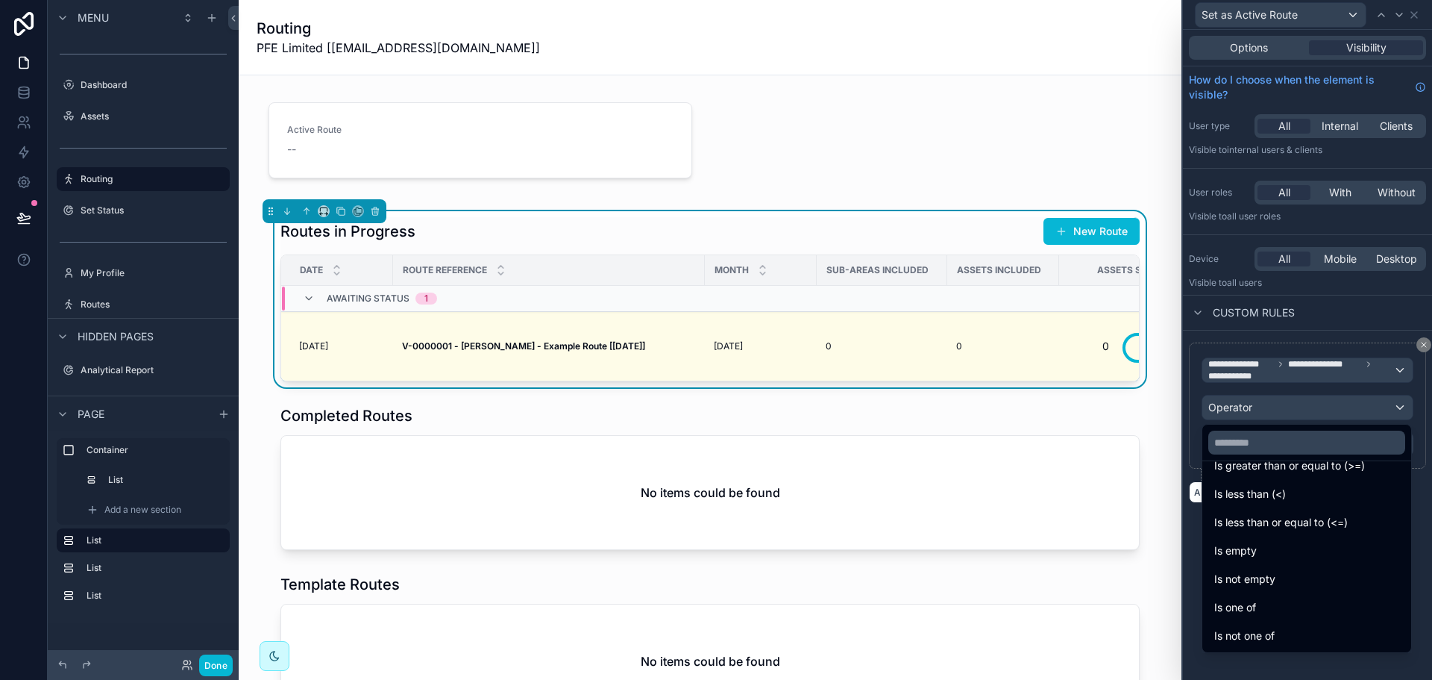
drag, startPoint x: 1290, startPoint y: 557, endPoint x: 1293, endPoint y: 533, distance: 24.0
click at [1290, 557] on div "Is empty" at bounding box center [1306, 551] width 185 height 18
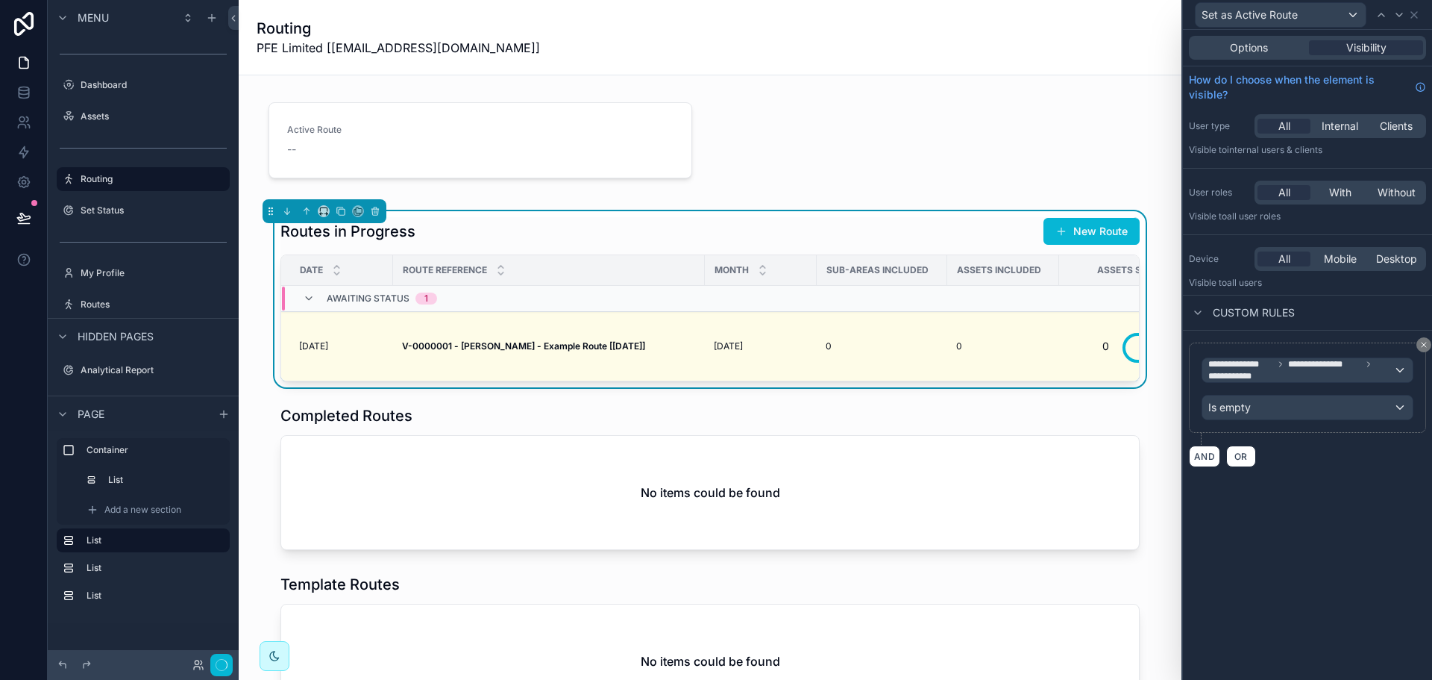
click at [1280, 551] on div "**********" at bounding box center [1307, 355] width 249 height 650
click at [1414, 20] on icon at bounding box center [1414, 15] width 12 height 12
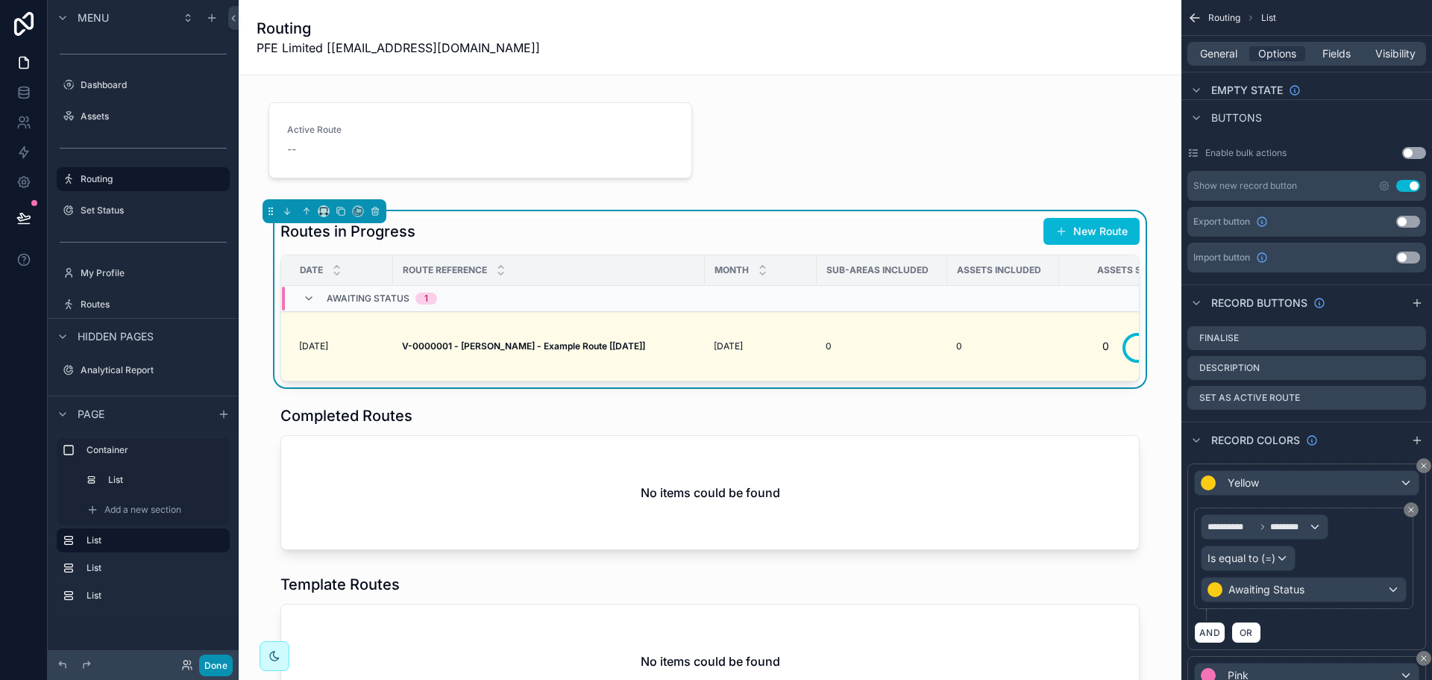
click at [223, 659] on button "Done" at bounding box center [216, 665] width 34 height 22
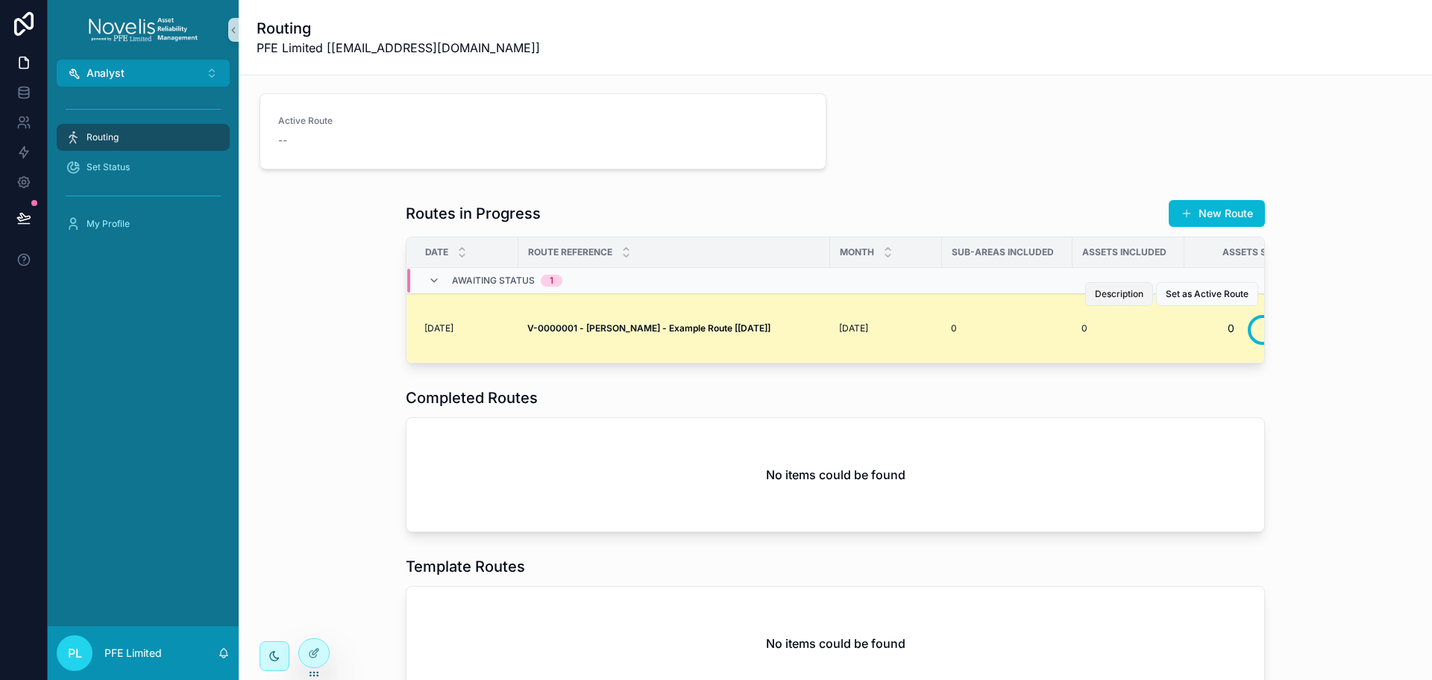
click at [1126, 295] on span "Description" at bounding box center [1119, 294] width 48 height 12
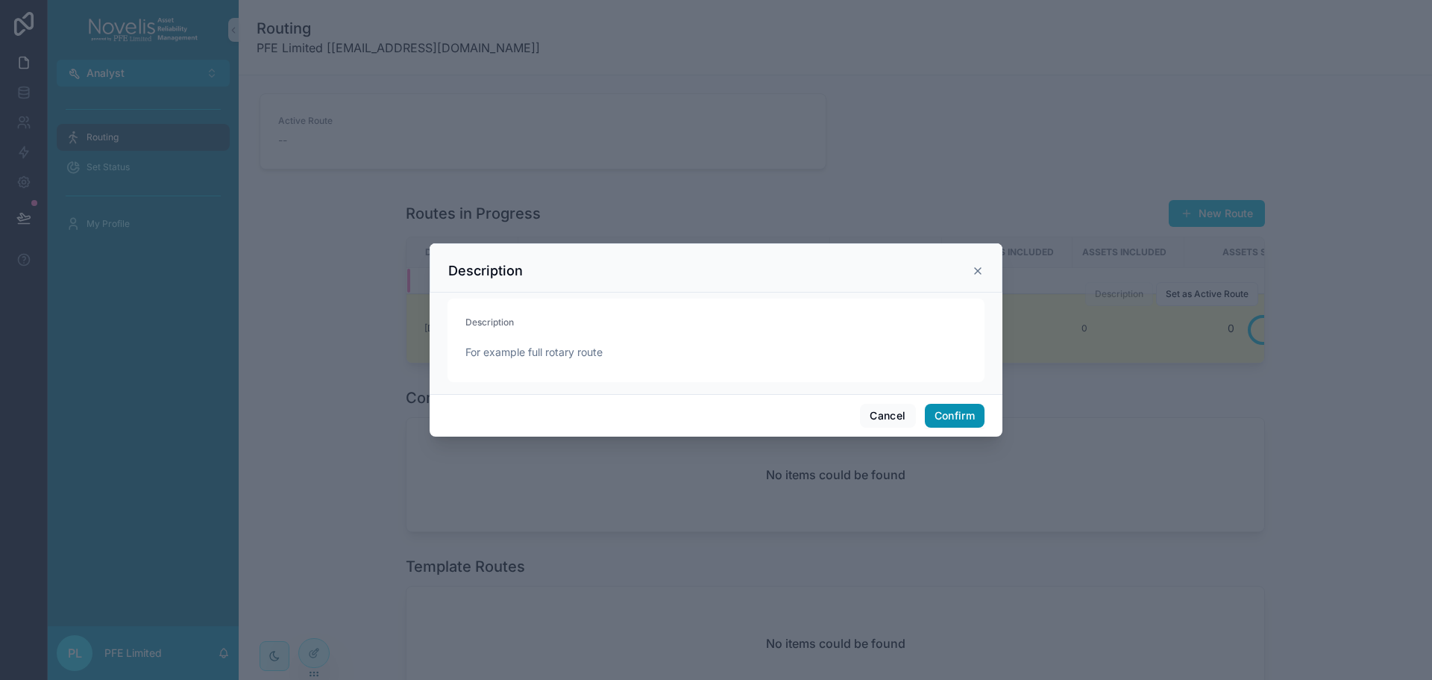
click at [960, 417] on button "Confirm" at bounding box center [955, 416] width 60 height 24
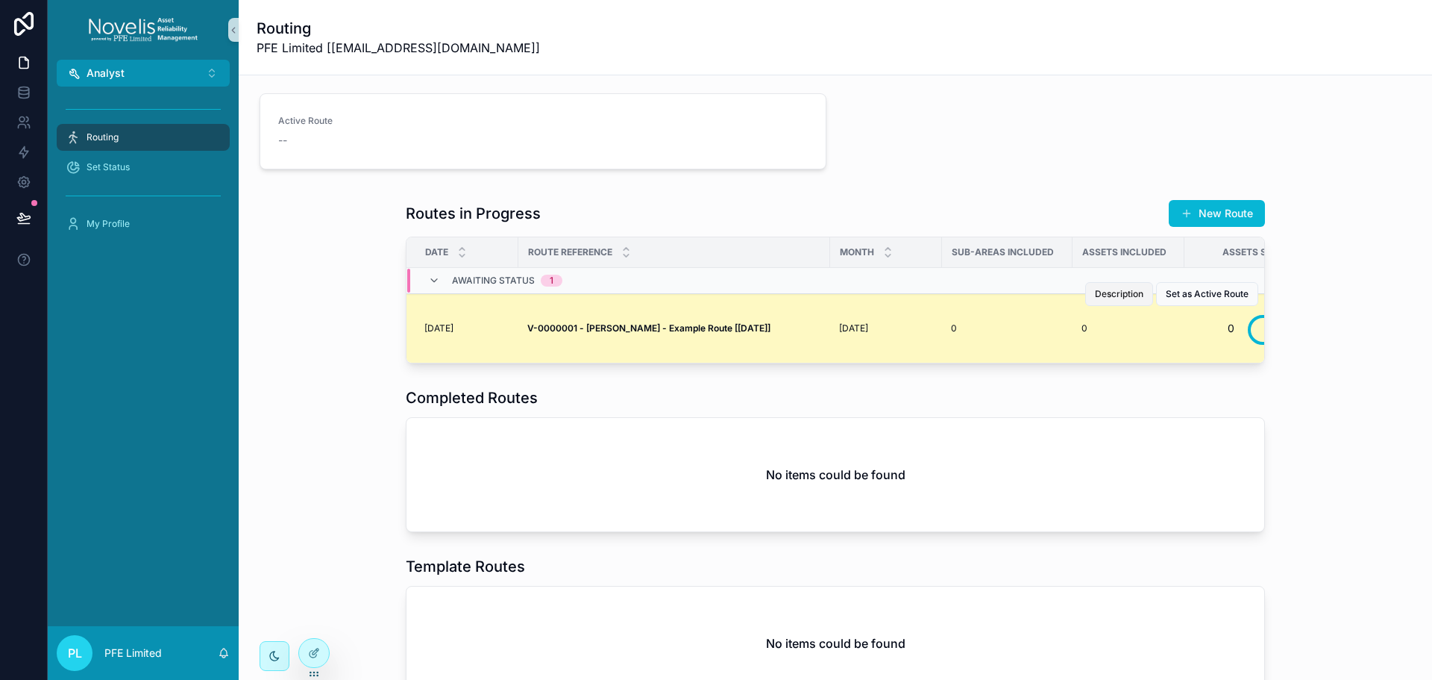
click at [1140, 292] on button "Description" at bounding box center [1119, 294] width 68 height 24
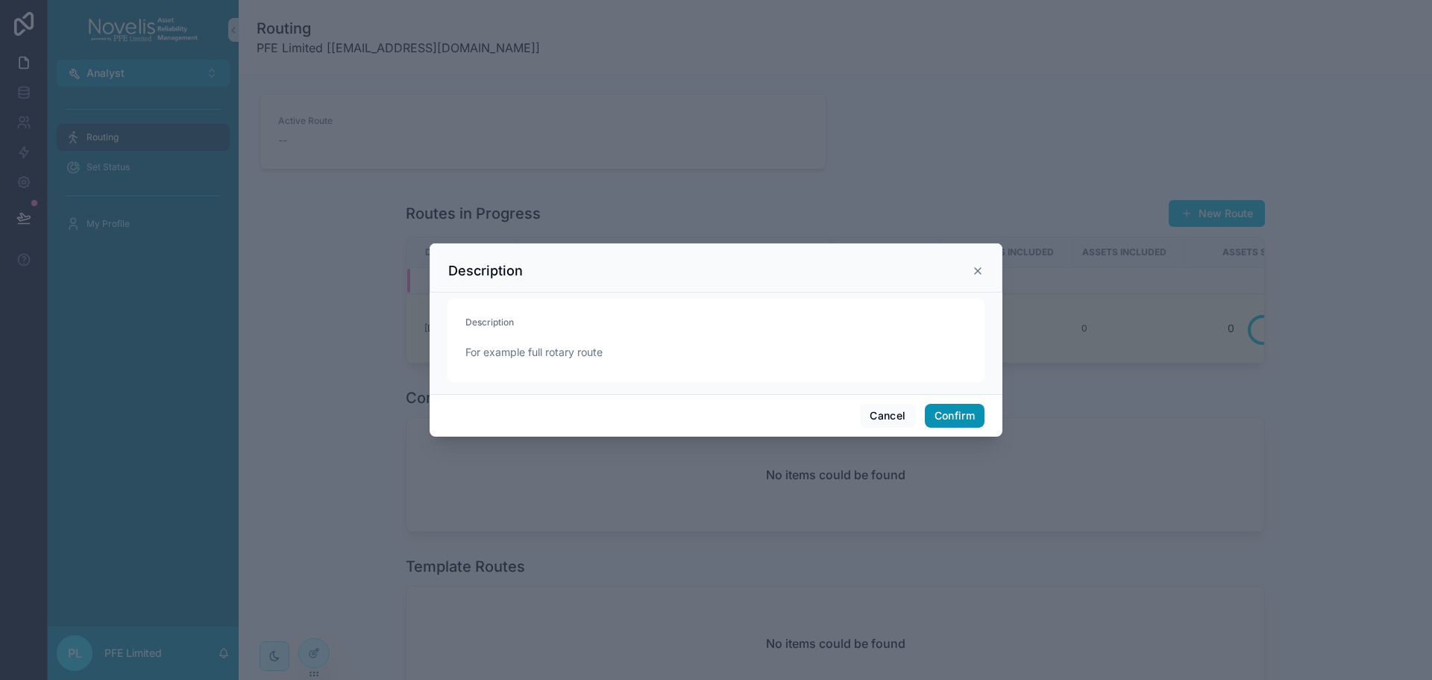
click at [941, 408] on button "Confirm" at bounding box center [955, 416] width 60 height 24
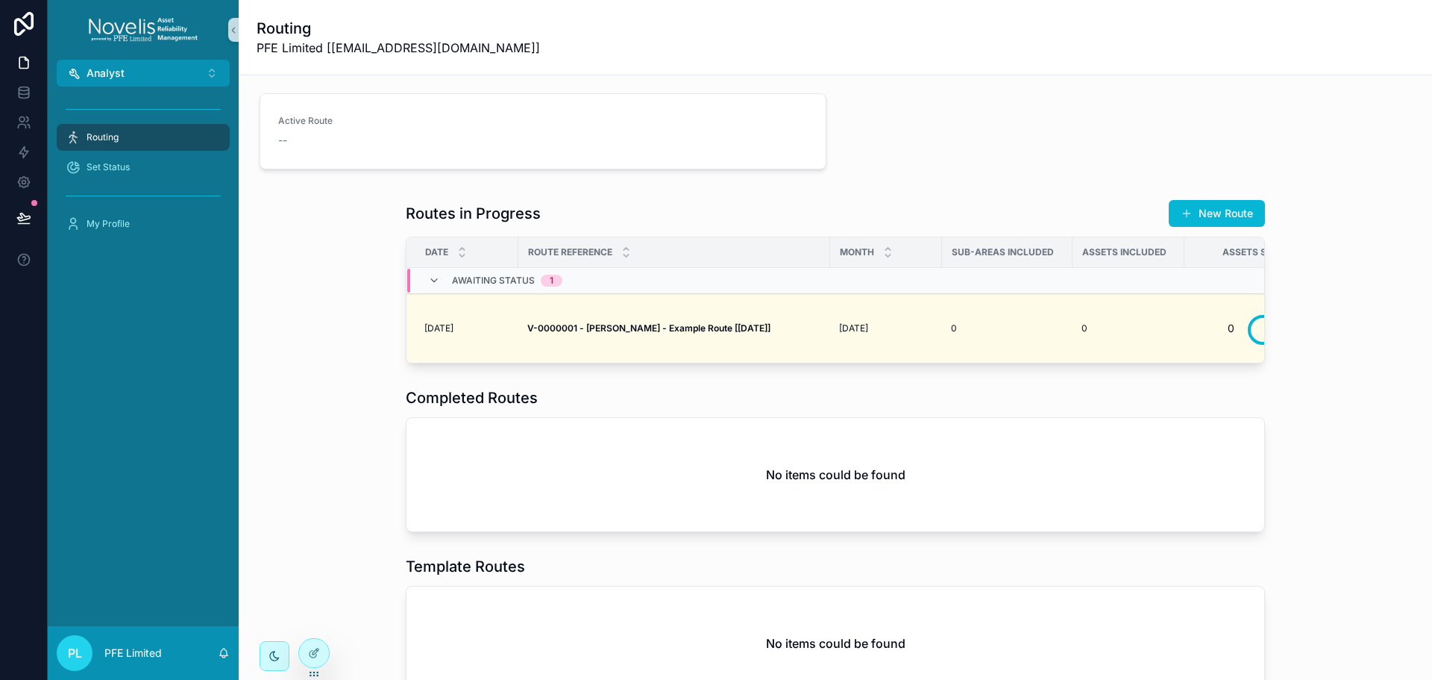
click at [1169, 441] on div "No items could be found" at bounding box center [836, 474] width 858 height 113
click at [1115, 470] on div "No items could be found" at bounding box center [836, 474] width 858 height 113
click at [325, 650] on div at bounding box center [314, 652] width 30 height 28
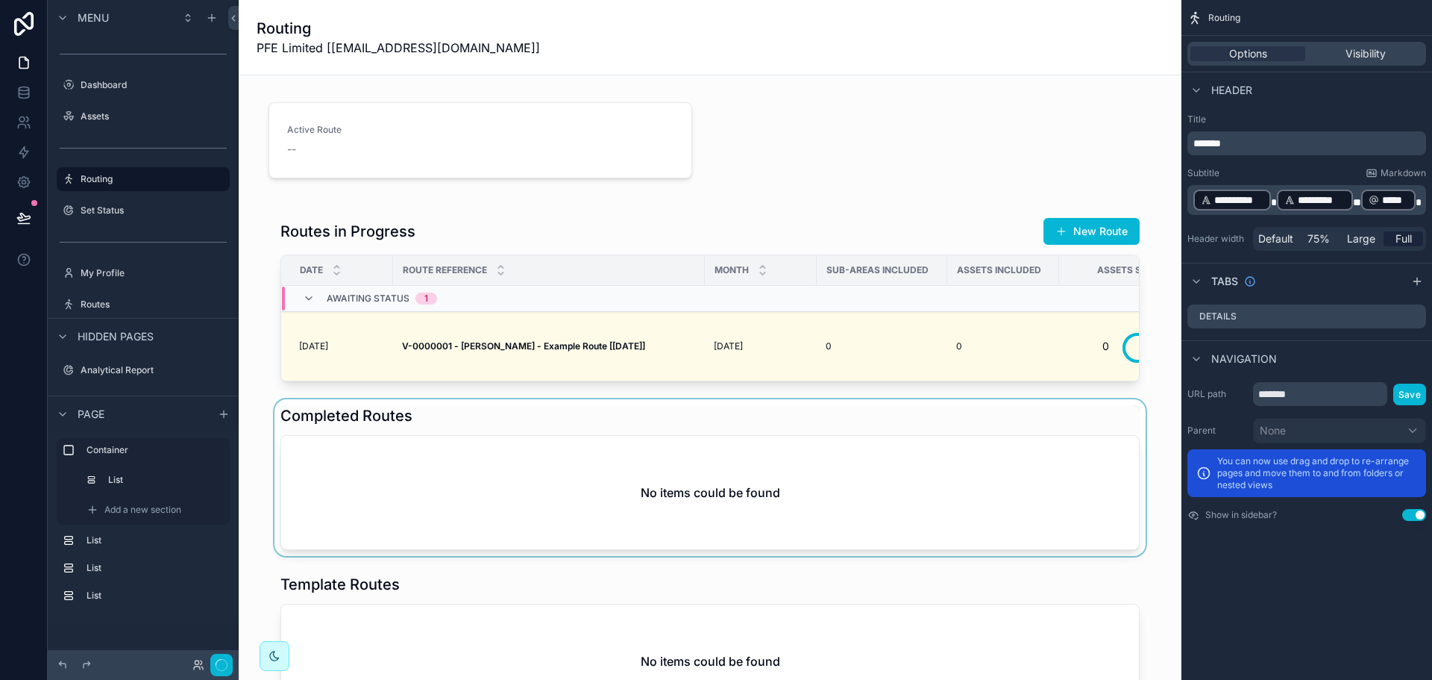
click at [1023, 483] on div "scrollable content" at bounding box center [710, 477] width 919 height 157
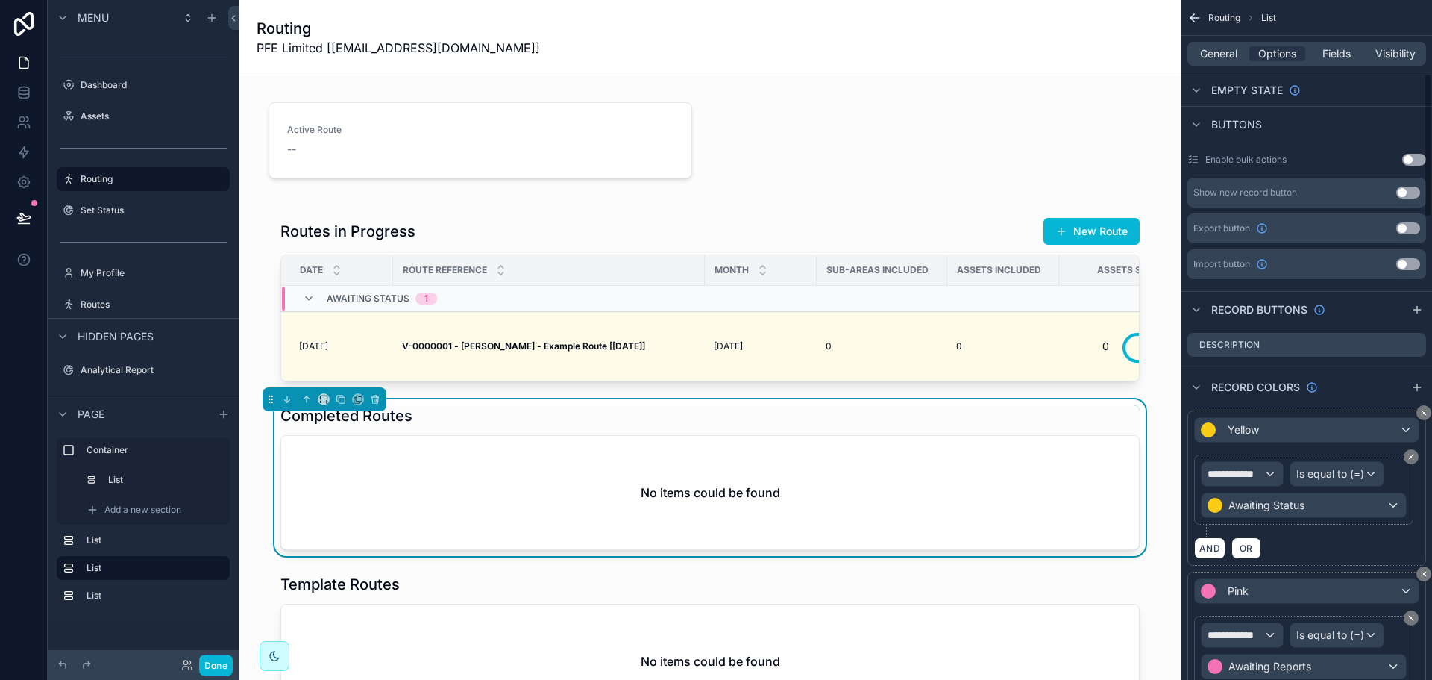
scroll to position [522, 0]
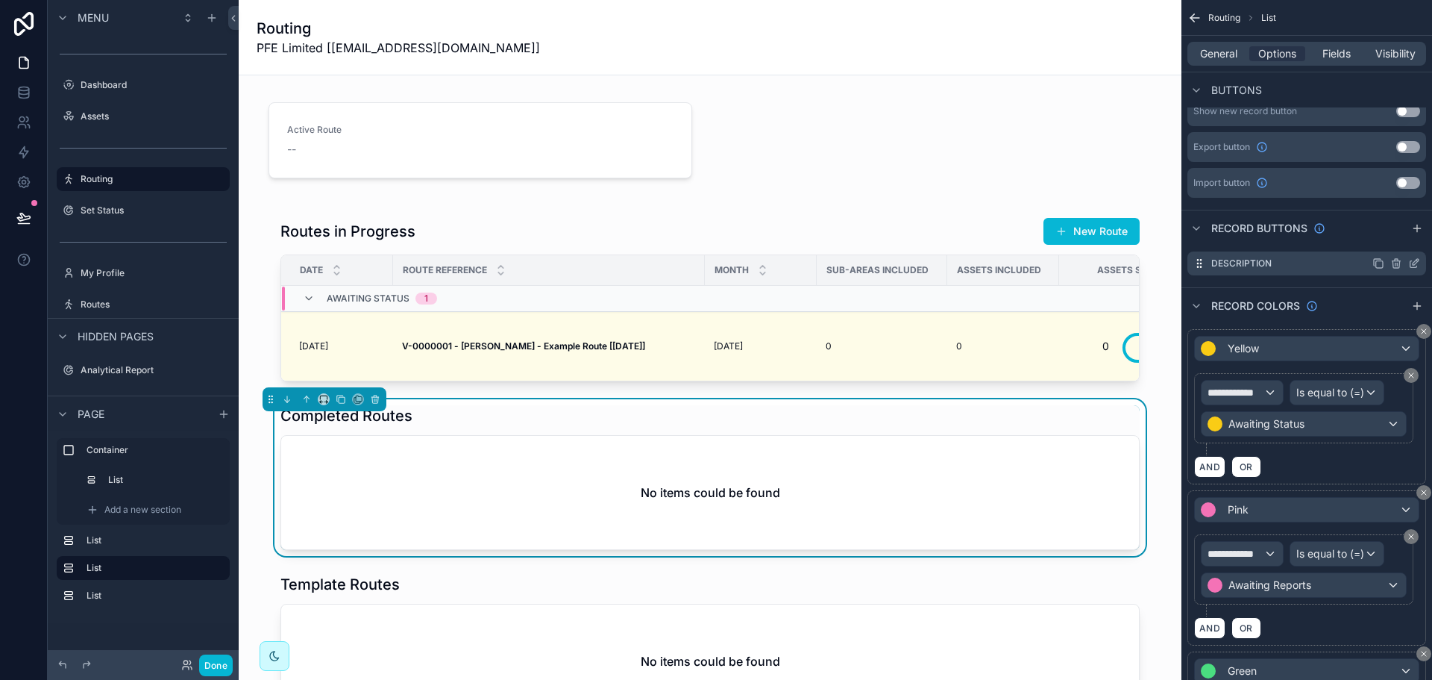
click at [1415, 263] on icon "scrollable content" at bounding box center [1414, 263] width 12 height 12
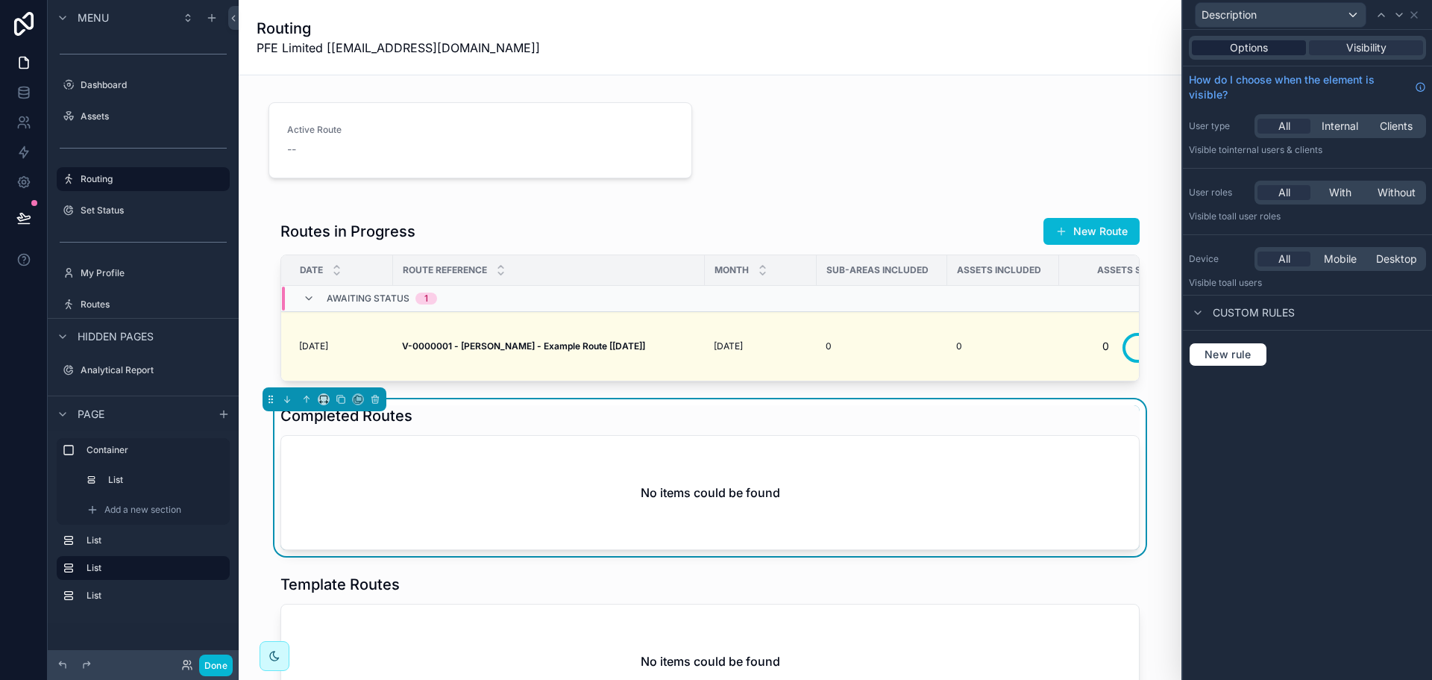
click at [1263, 49] on span "Options" at bounding box center [1249, 47] width 38 height 15
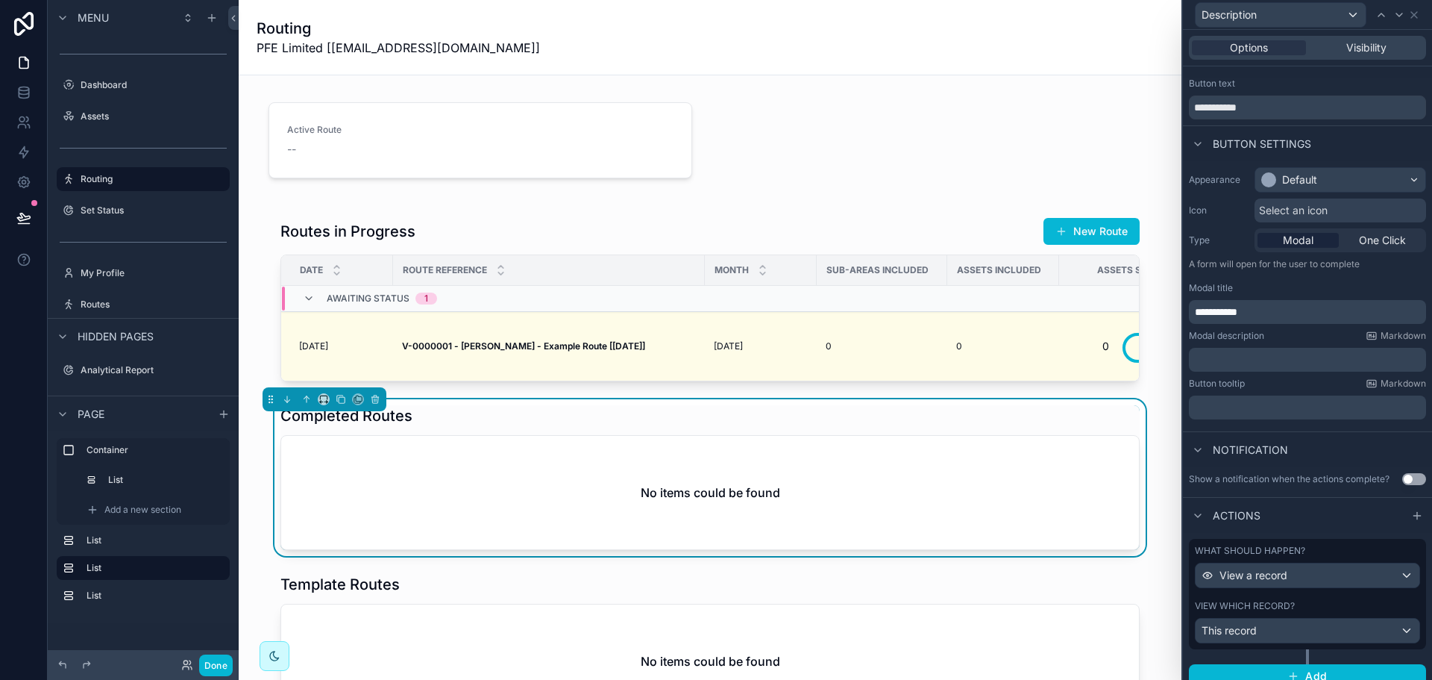
scroll to position [38, 0]
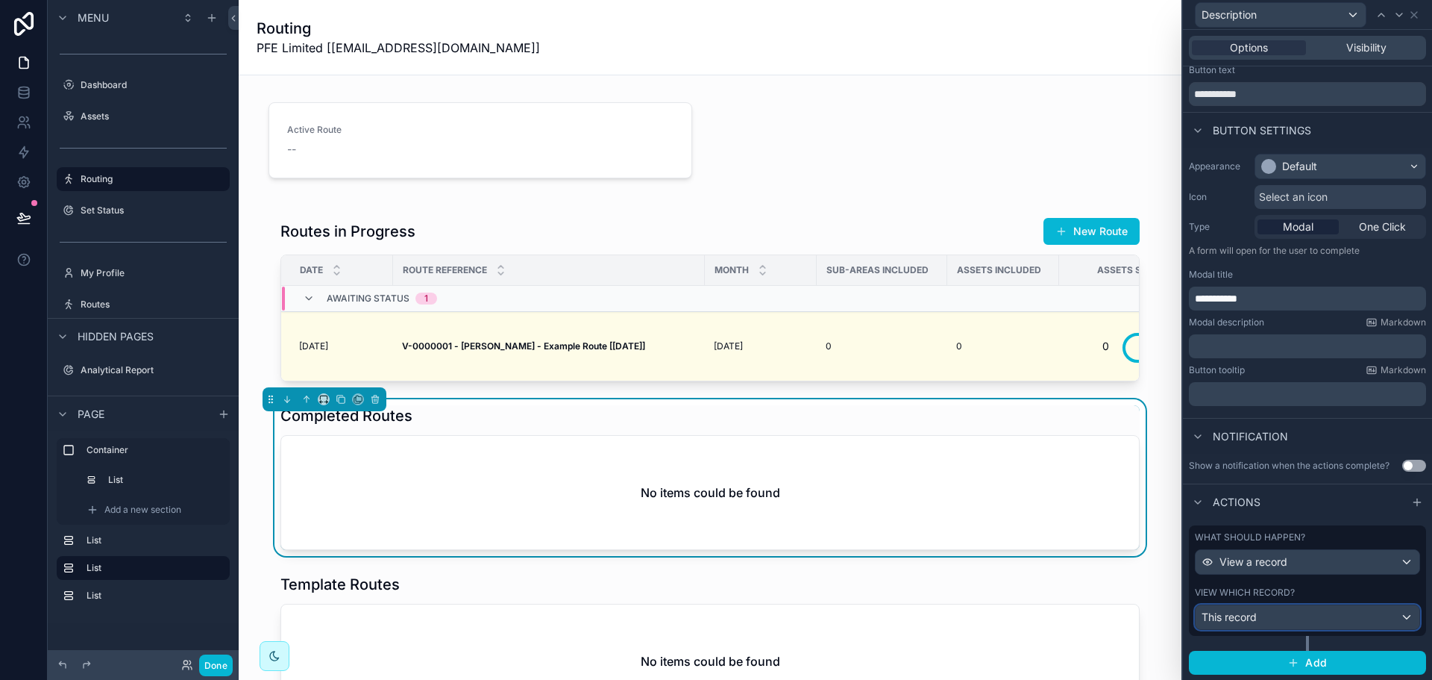
click at [1294, 619] on div "This record" at bounding box center [1308, 617] width 224 height 24
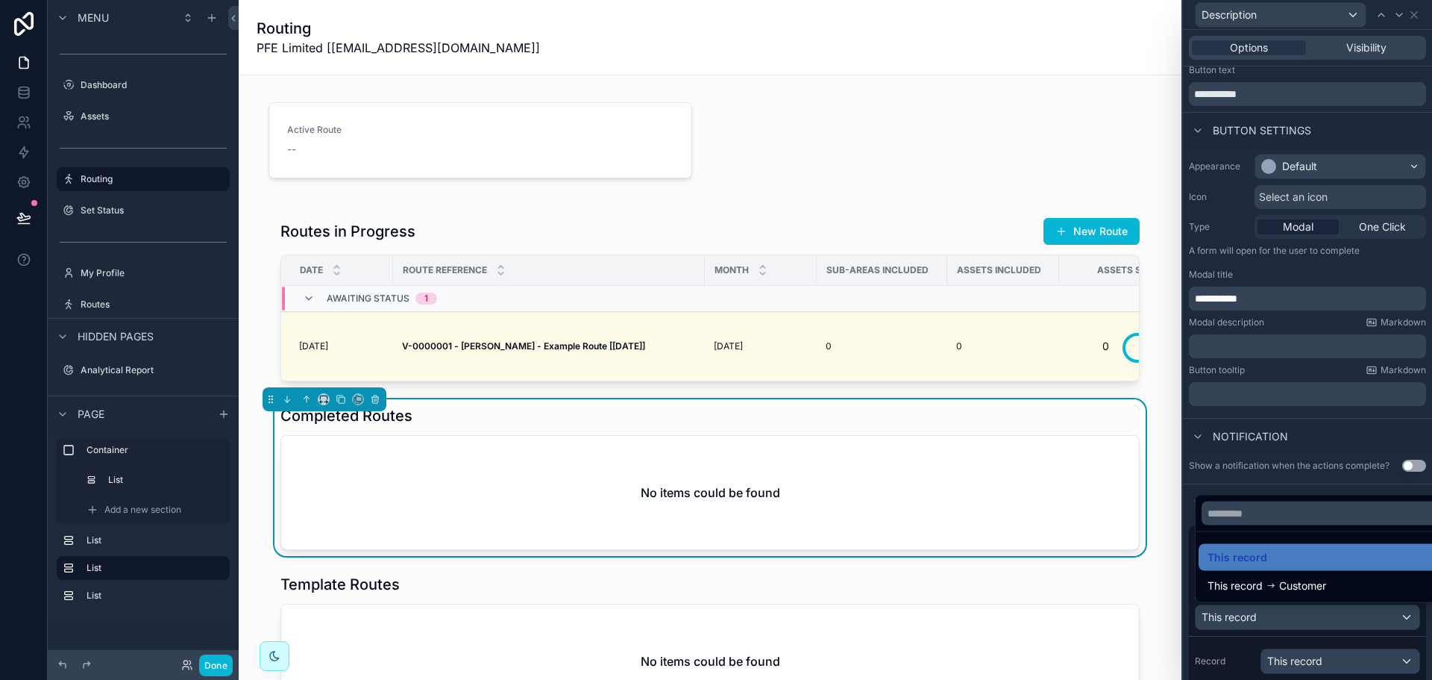
click at [1294, 619] on div at bounding box center [1307, 340] width 249 height 680
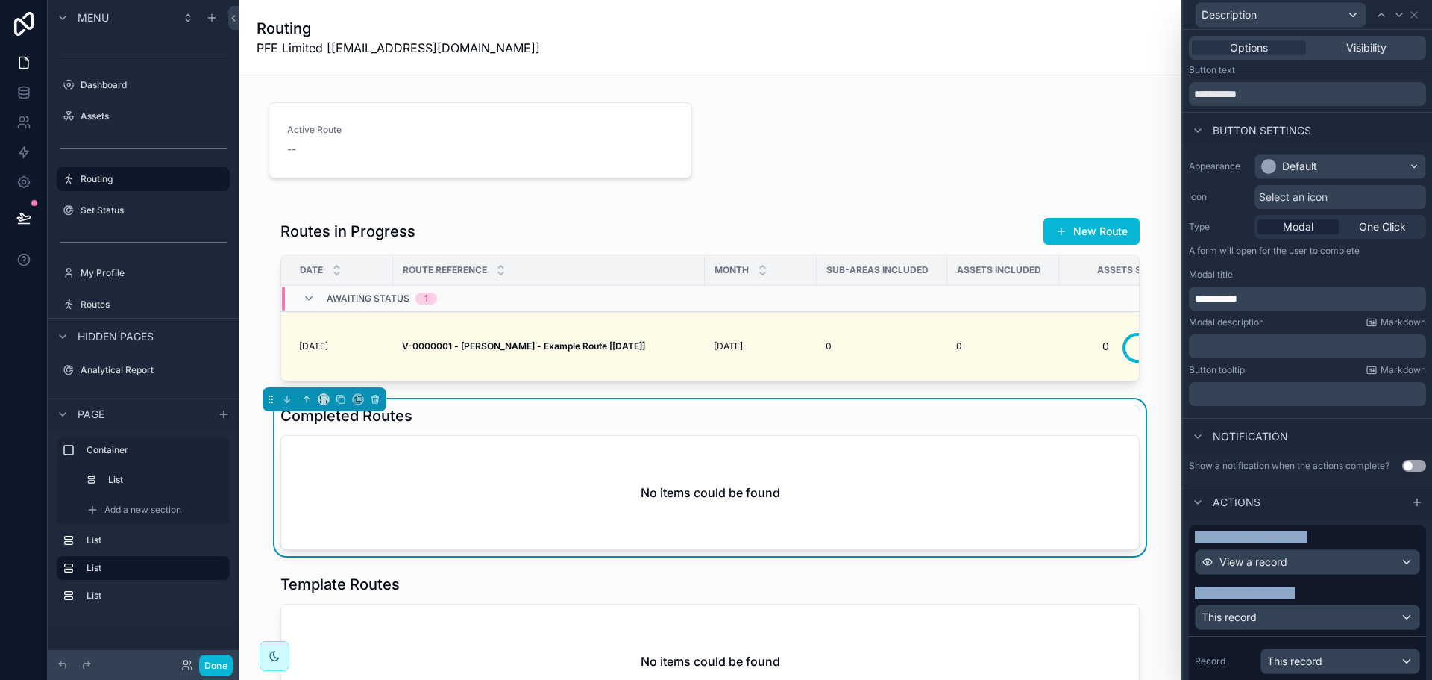
scroll to position [187, 0]
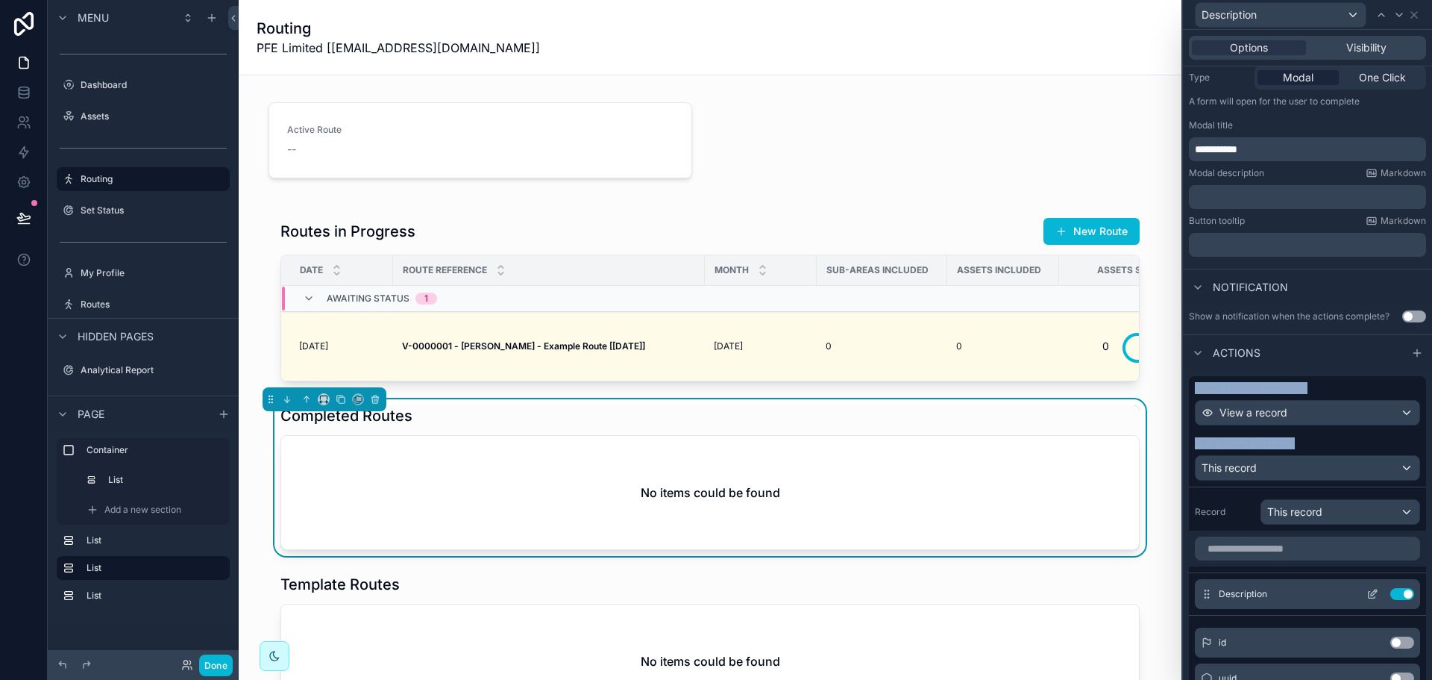
click at [1366, 590] on icon at bounding box center [1372, 594] width 12 height 12
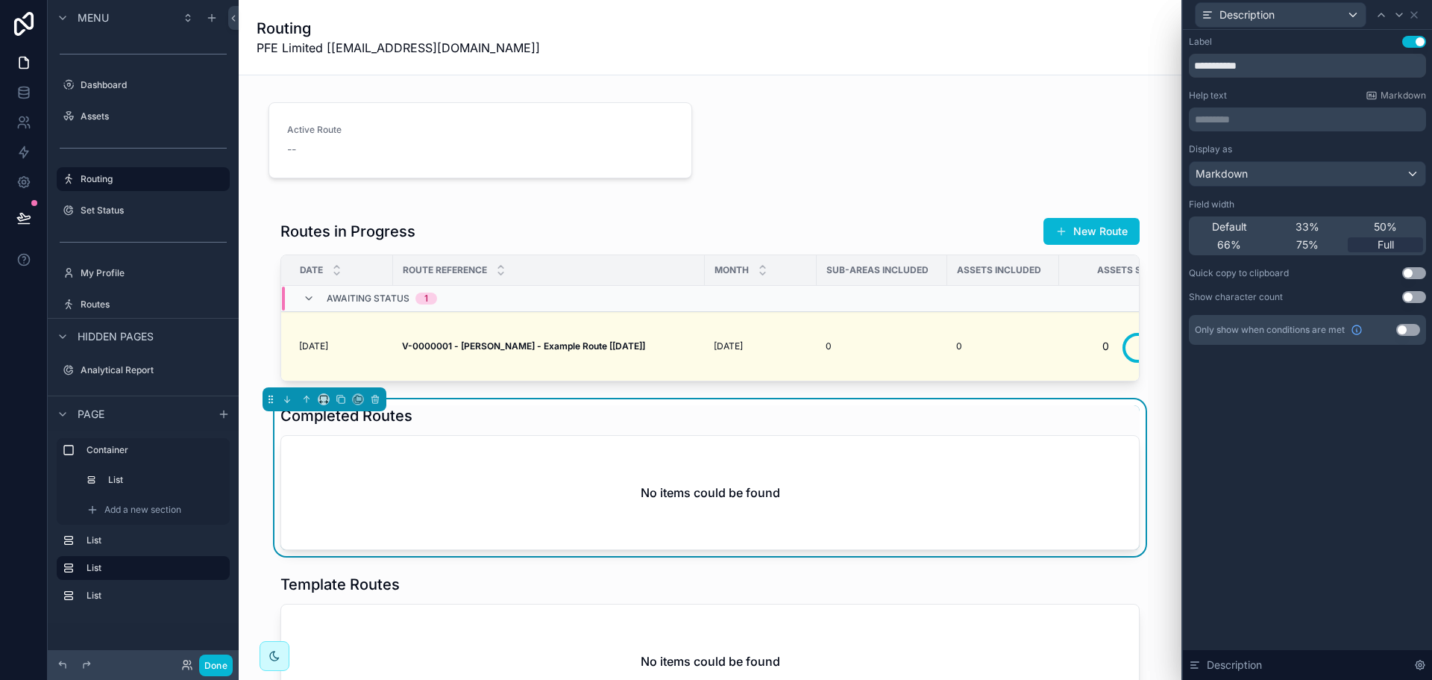
click at [1416, 40] on button "Use setting" at bounding box center [1414, 42] width 24 height 12
click at [1417, 13] on icon at bounding box center [1414, 15] width 12 height 12
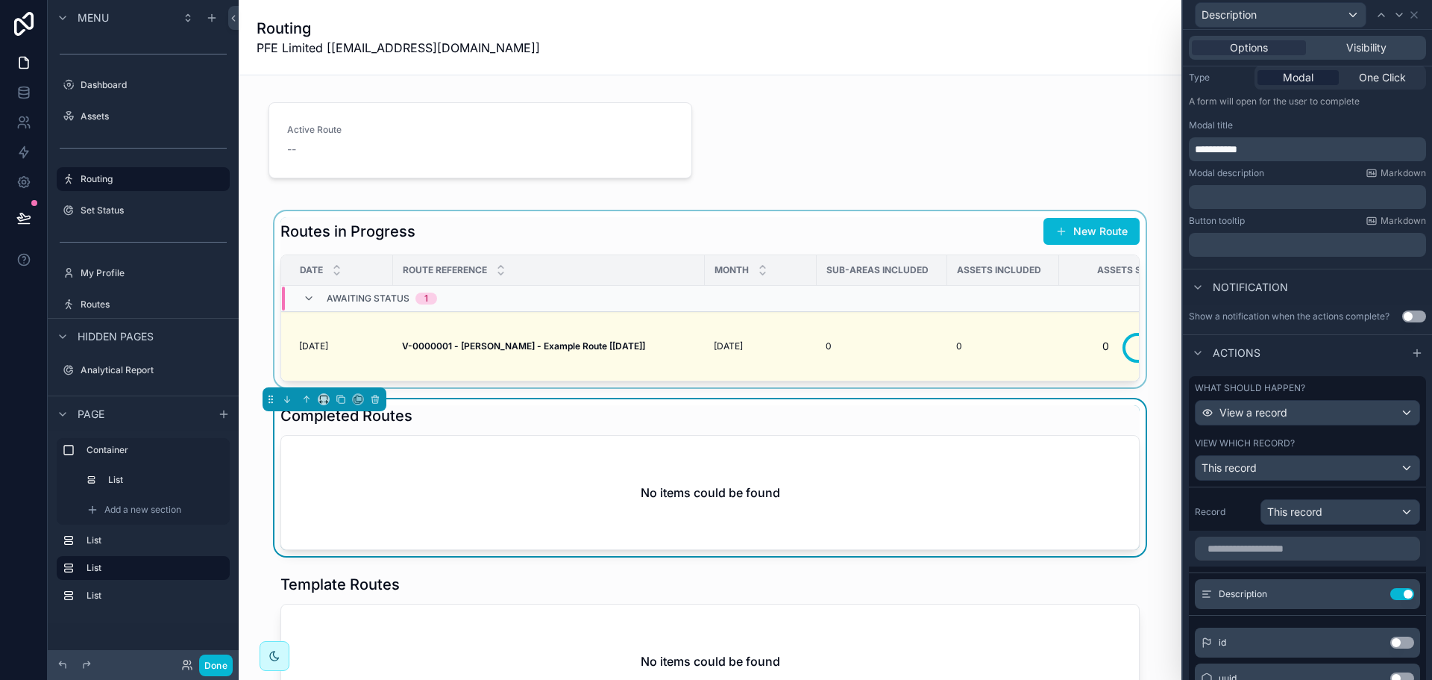
click at [856, 230] on div "scrollable content" at bounding box center [710, 299] width 919 height 176
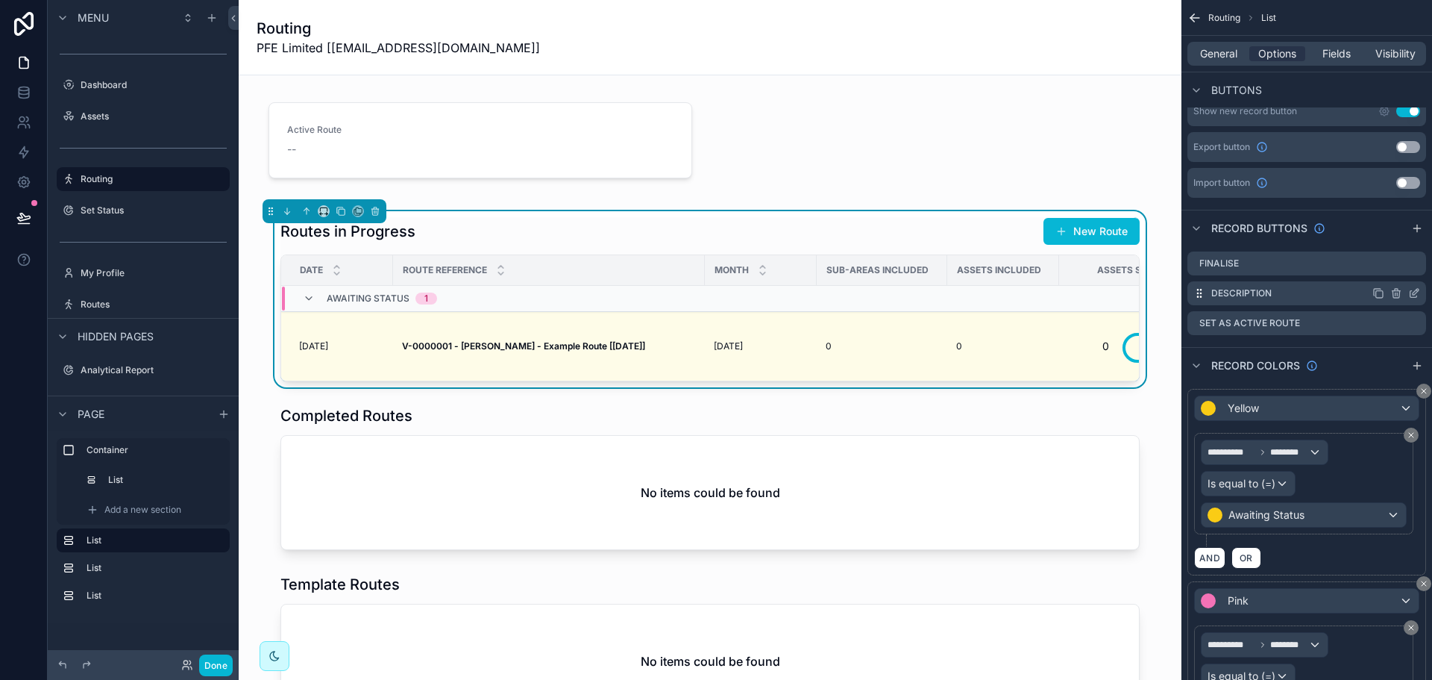
click at [1415, 293] on icon "scrollable content" at bounding box center [1414, 293] width 12 height 12
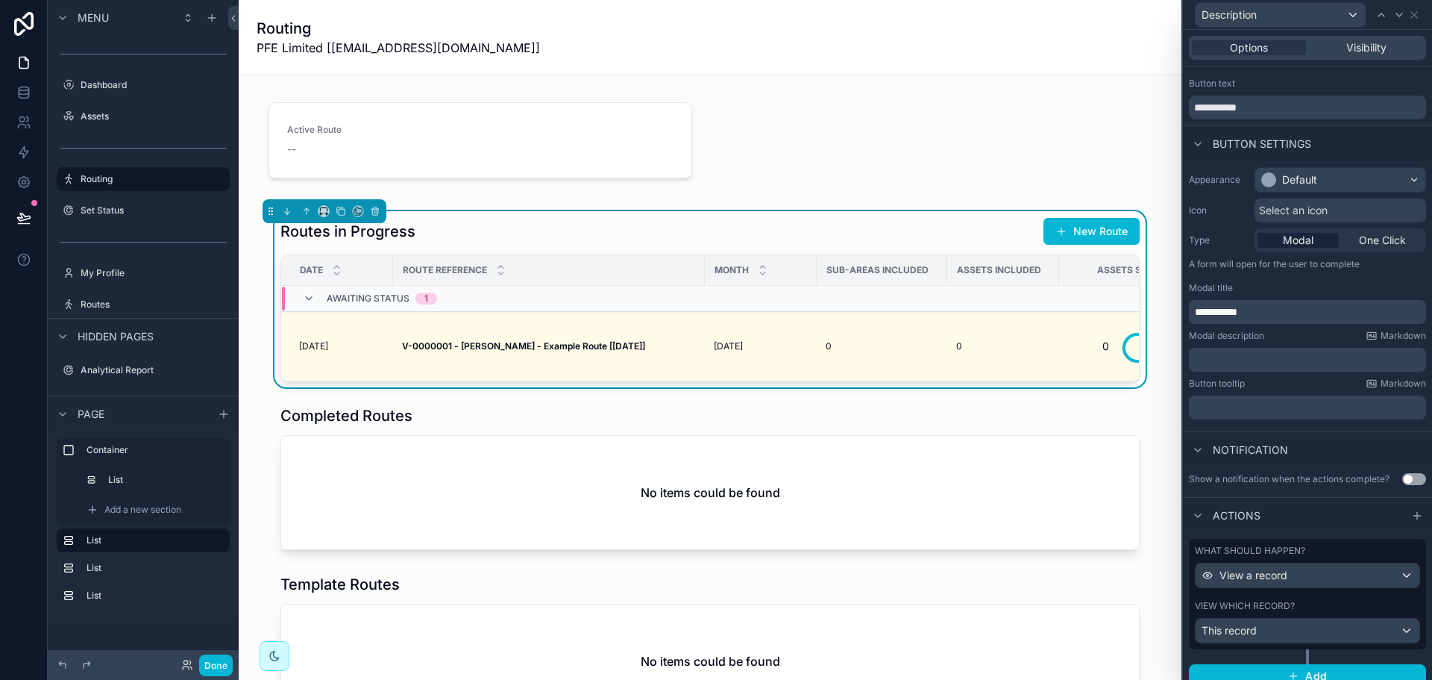
scroll to position [38, 0]
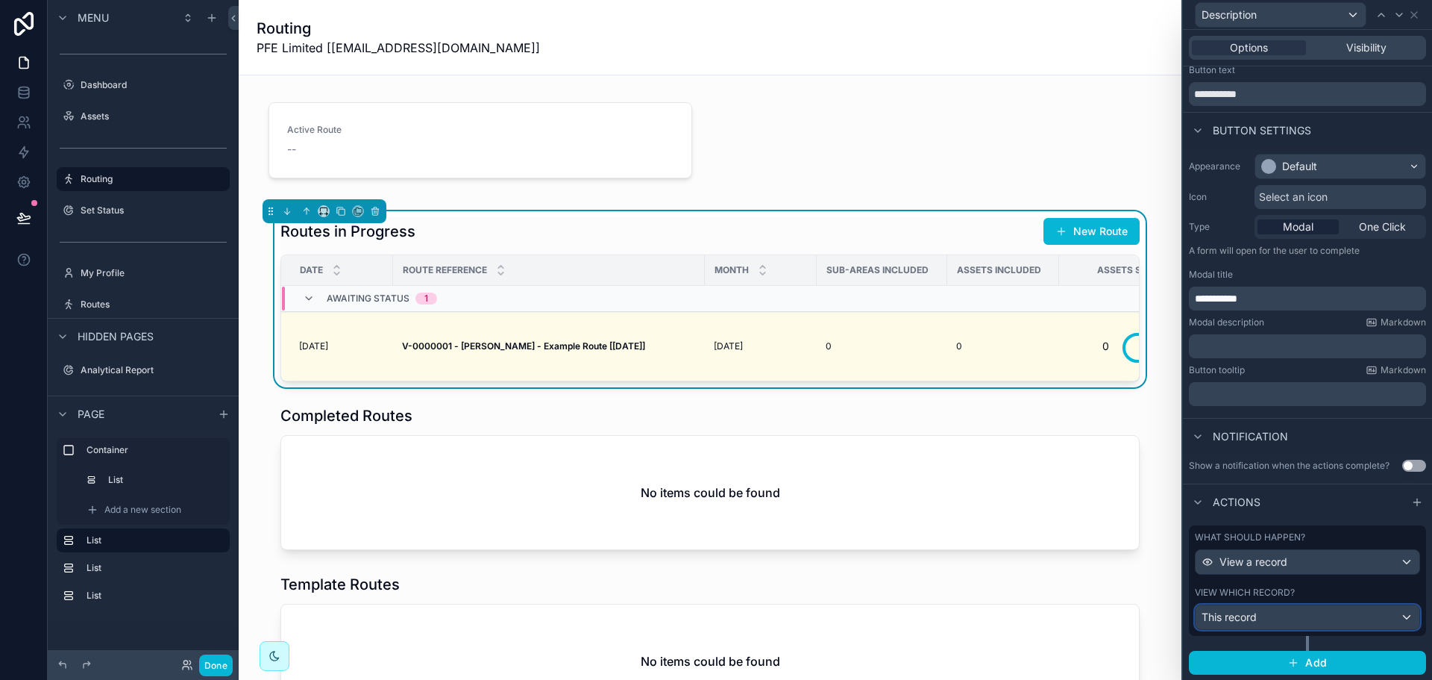
click at [1300, 619] on div "This record" at bounding box center [1308, 617] width 224 height 24
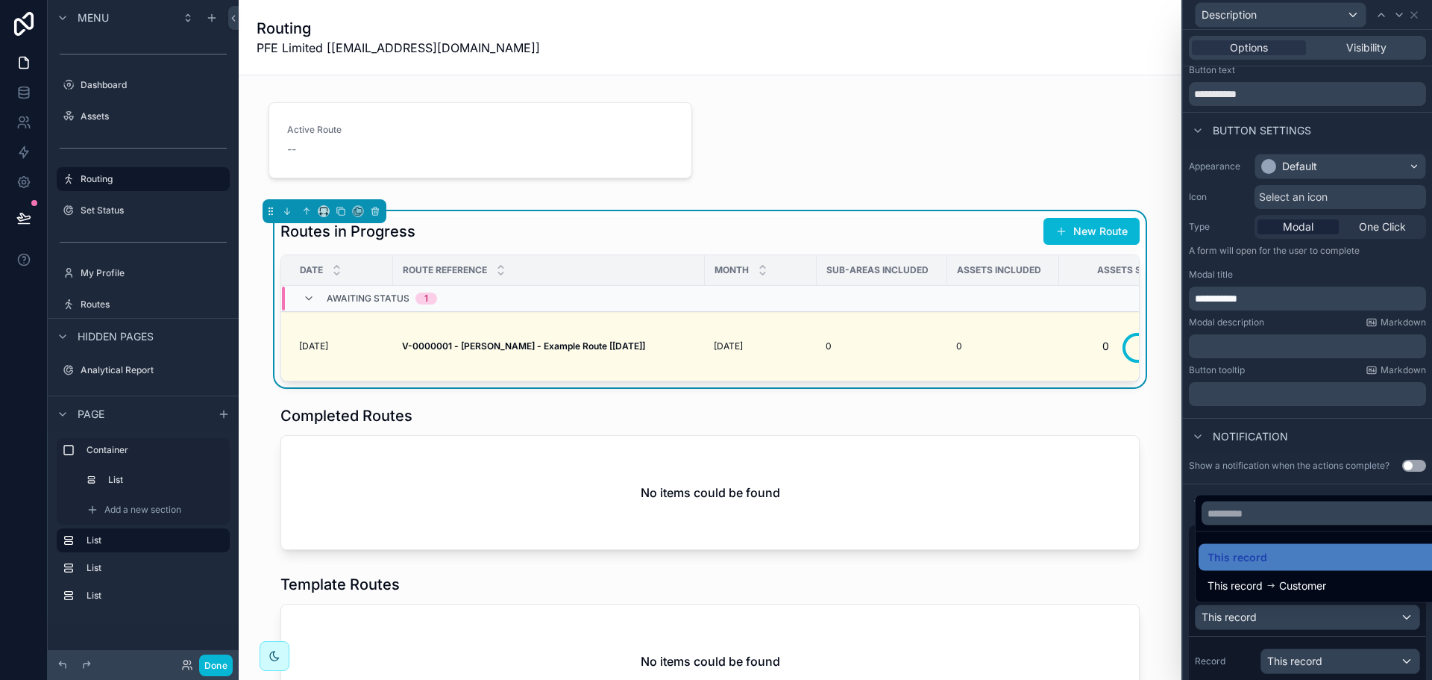
click at [1300, 619] on div at bounding box center [1307, 340] width 249 height 680
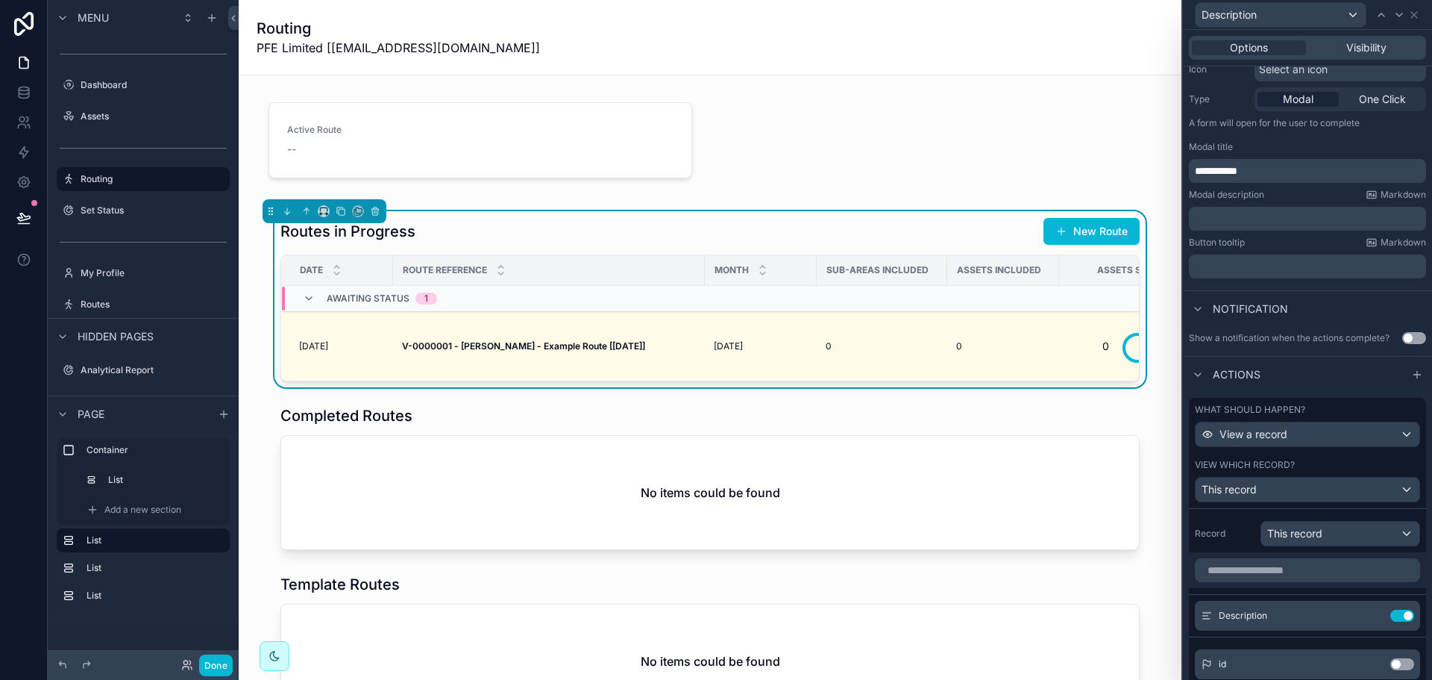
scroll to position [262, 0]
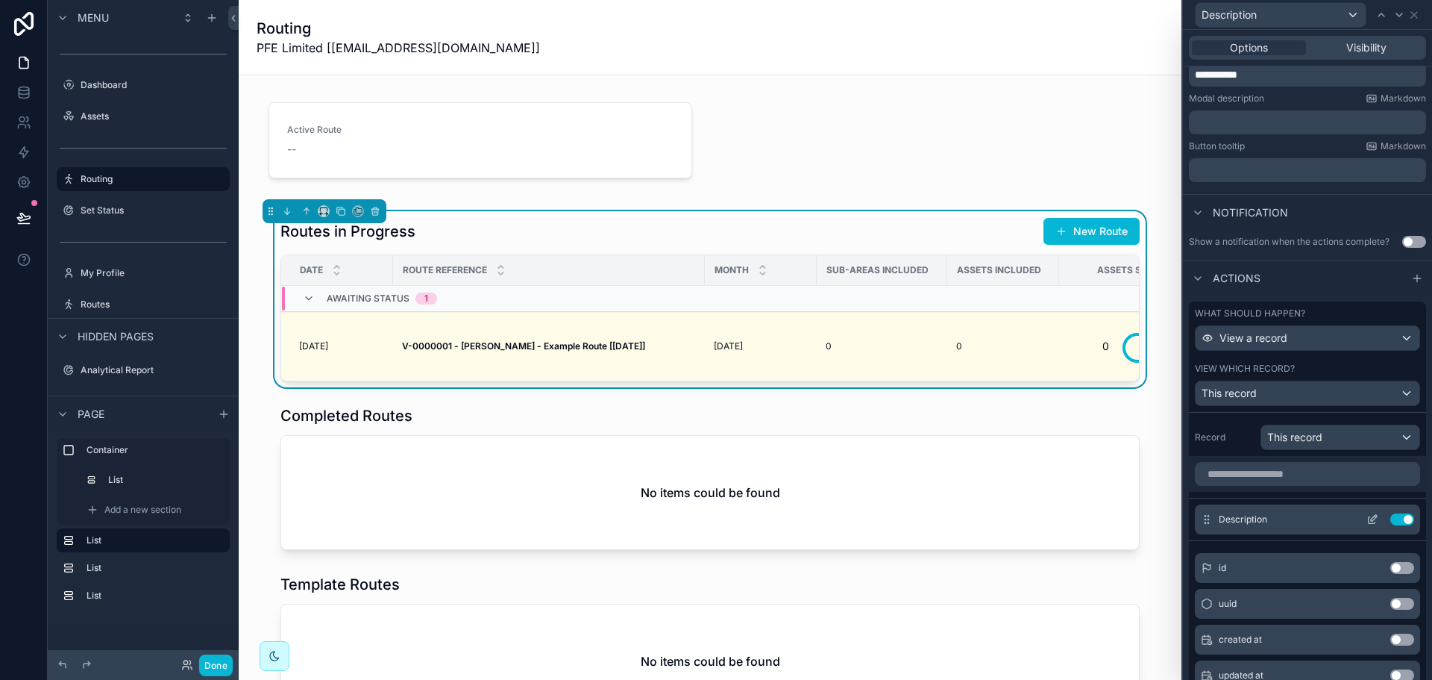
click at [1371, 516] on icon at bounding box center [1374, 518] width 6 height 6
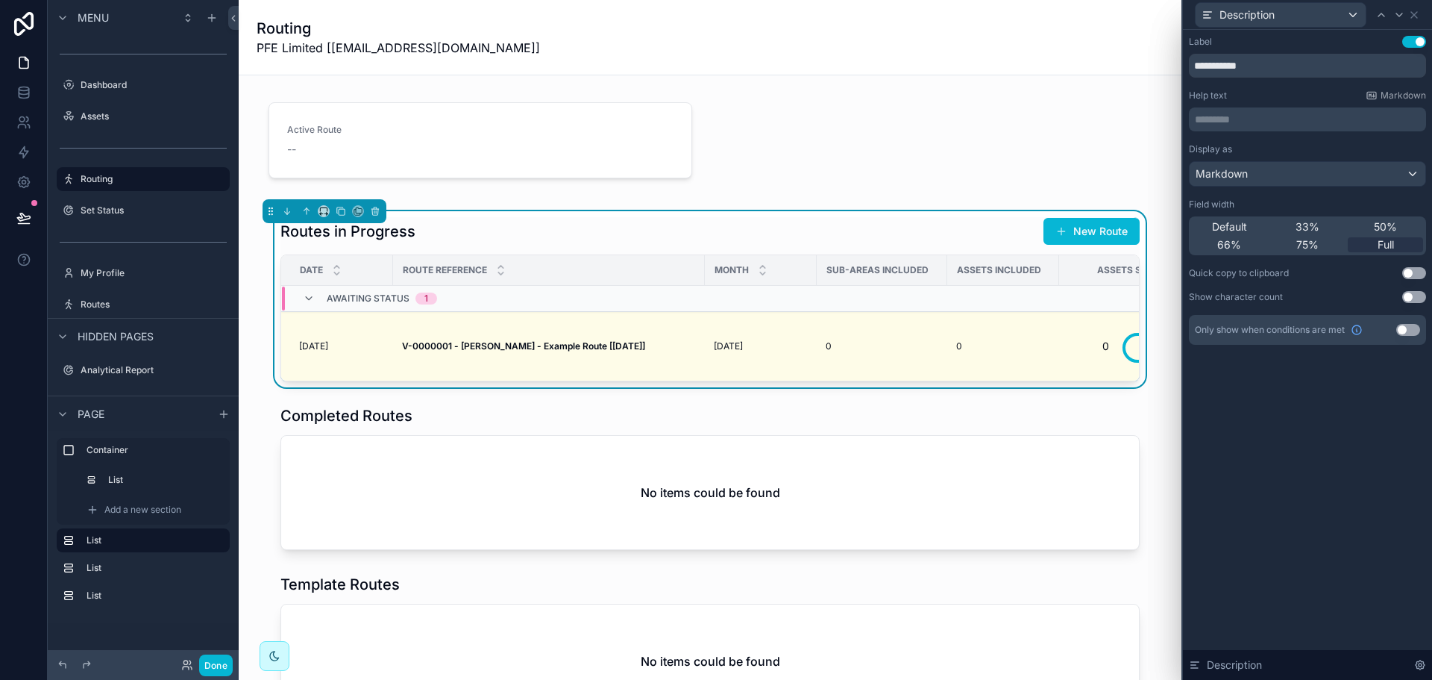
drag, startPoint x: 1408, startPoint y: 42, endPoint x: 1293, endPoint y: 210, distance: 204.4
click at [1408, 42] on button "Use setting" at bounding box center [1414, 42] width 24 height 12
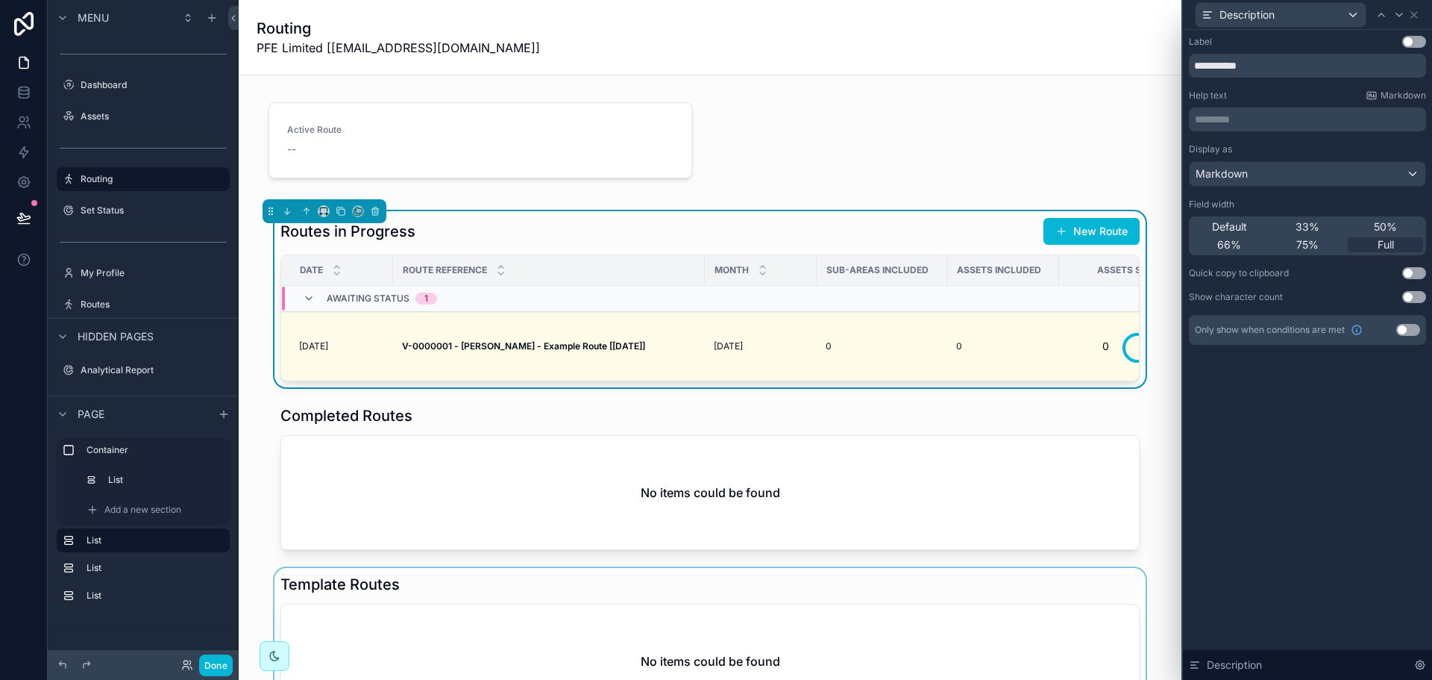
click at [792, 602] on div "scrollable content" at bounding box center [710, 646] width 919 height 157
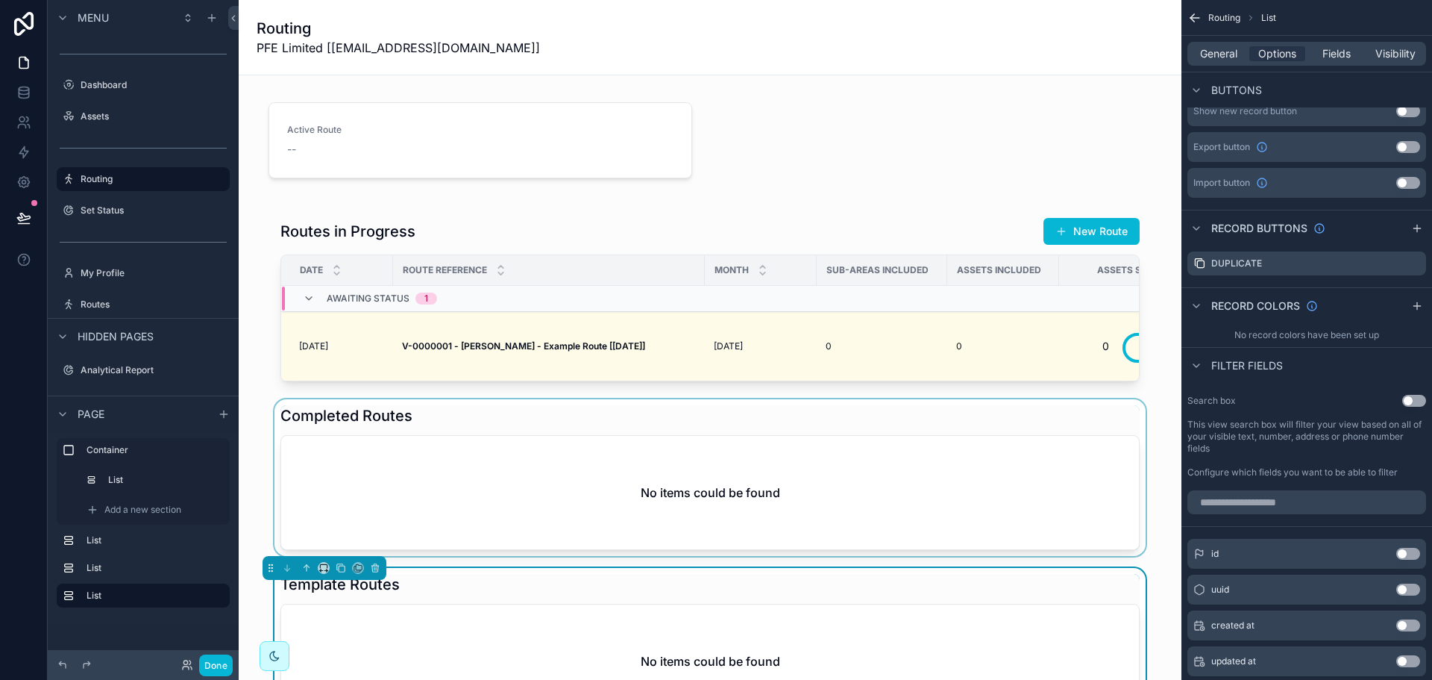
scroll to position [149, 0]
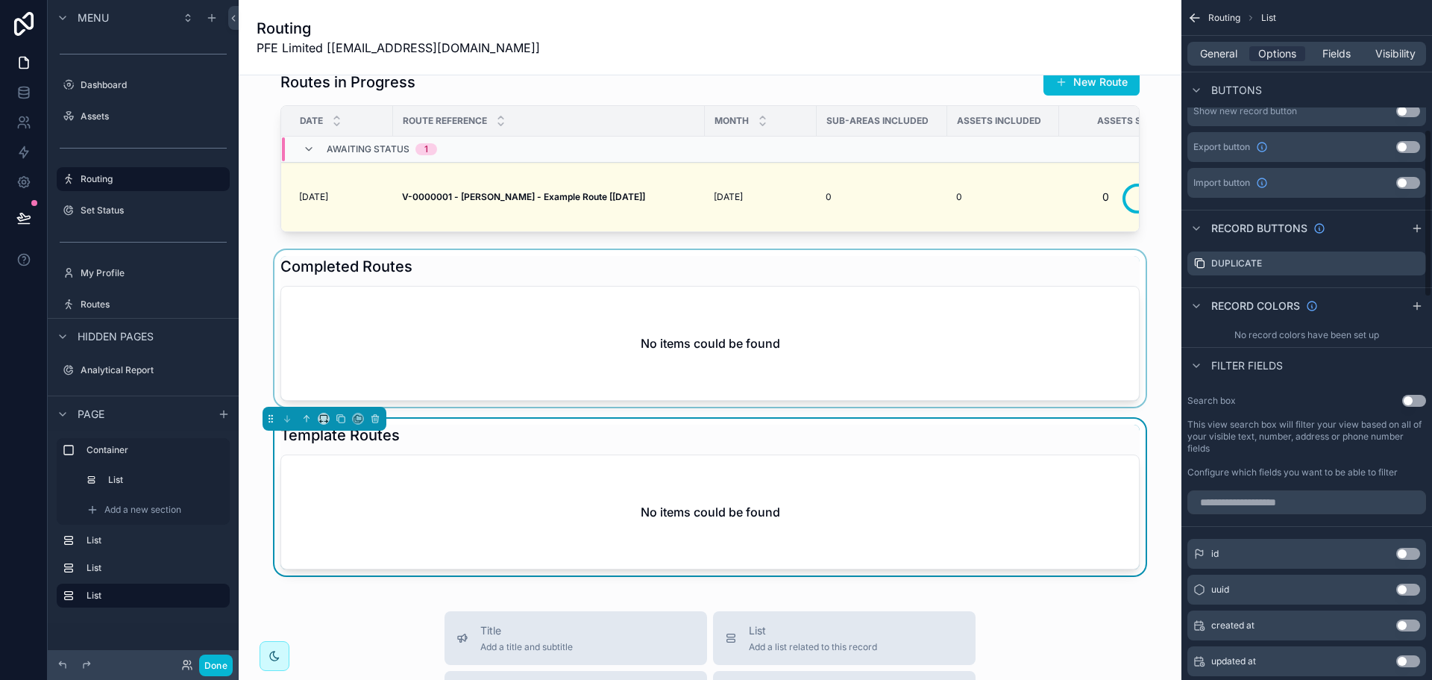
click at [877, 368] on div "scrollable content" at bounding box center [710, 328] width 919 height 157
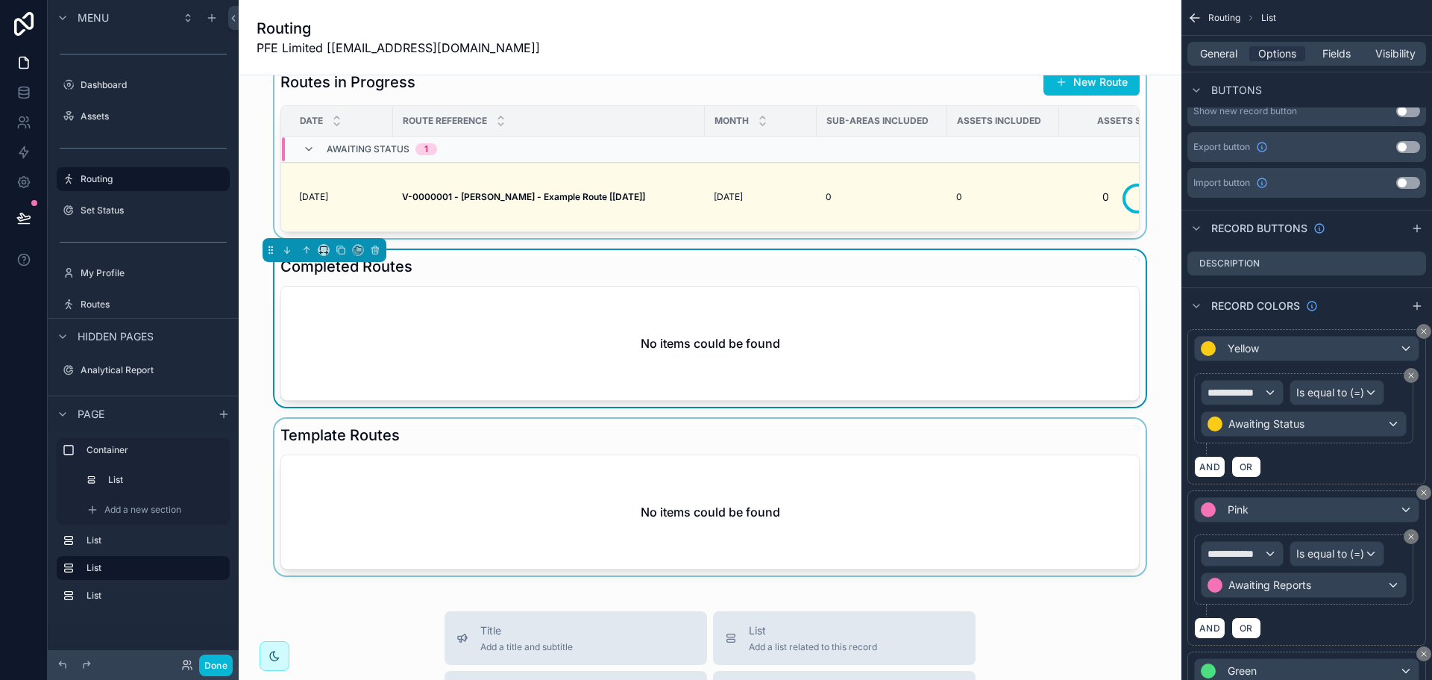
click at [900, 81] on div "scrollable content" at bounding box center [710, 150] width 919 height 176
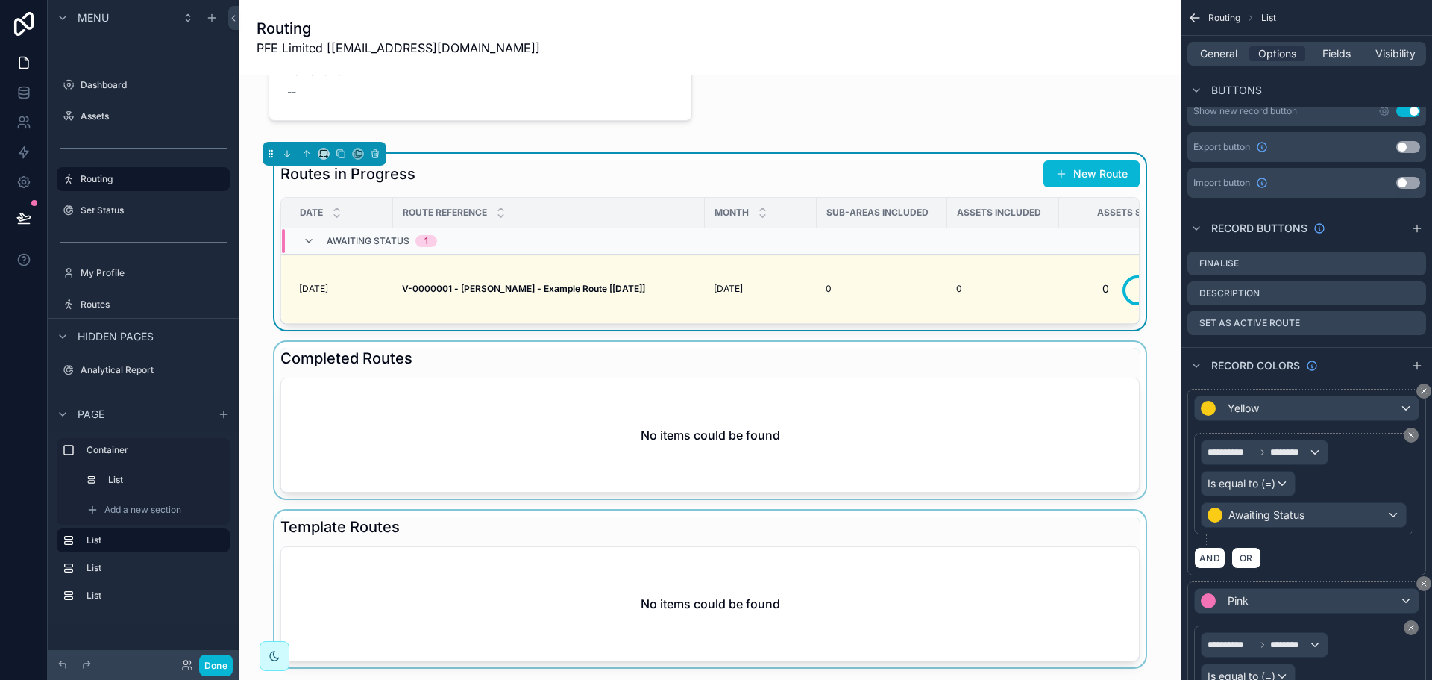
scroll to position [0, 0]
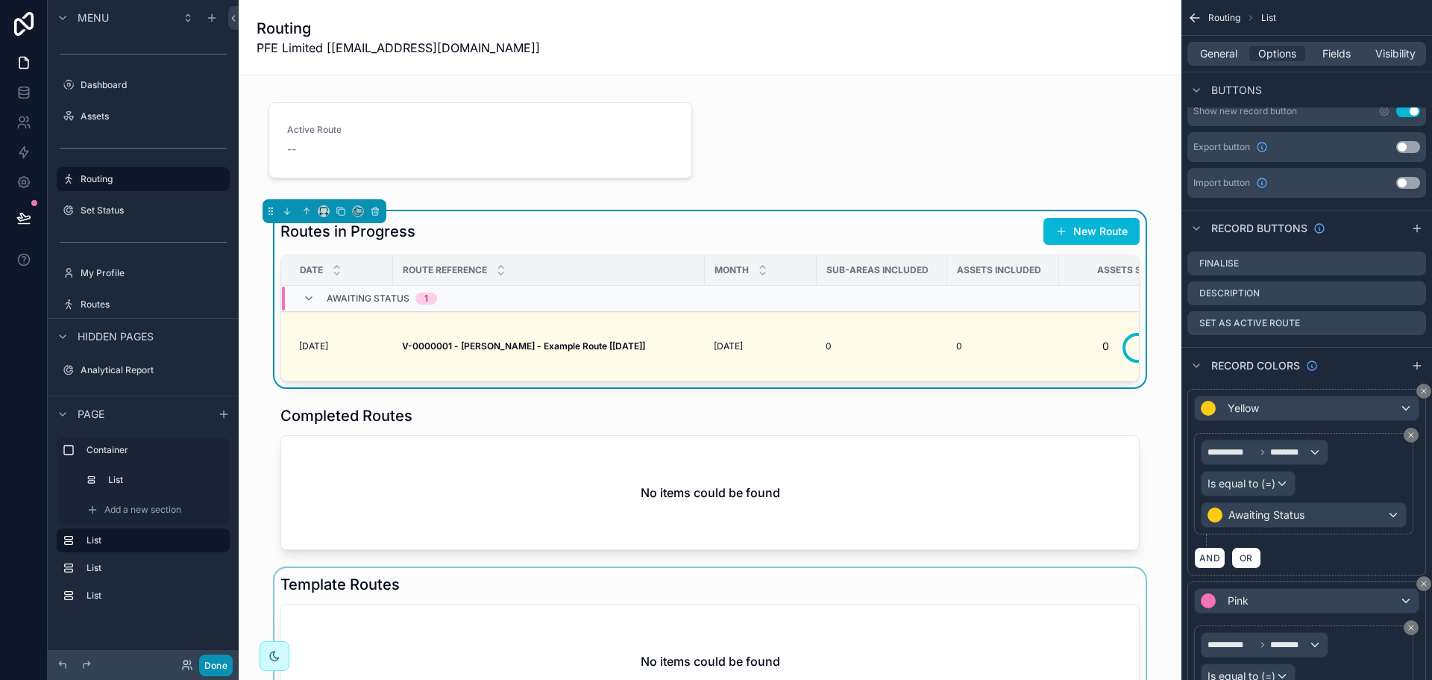
click at [213, 659] on button "Done" at bounding box center [216, 665] width 34 height 22
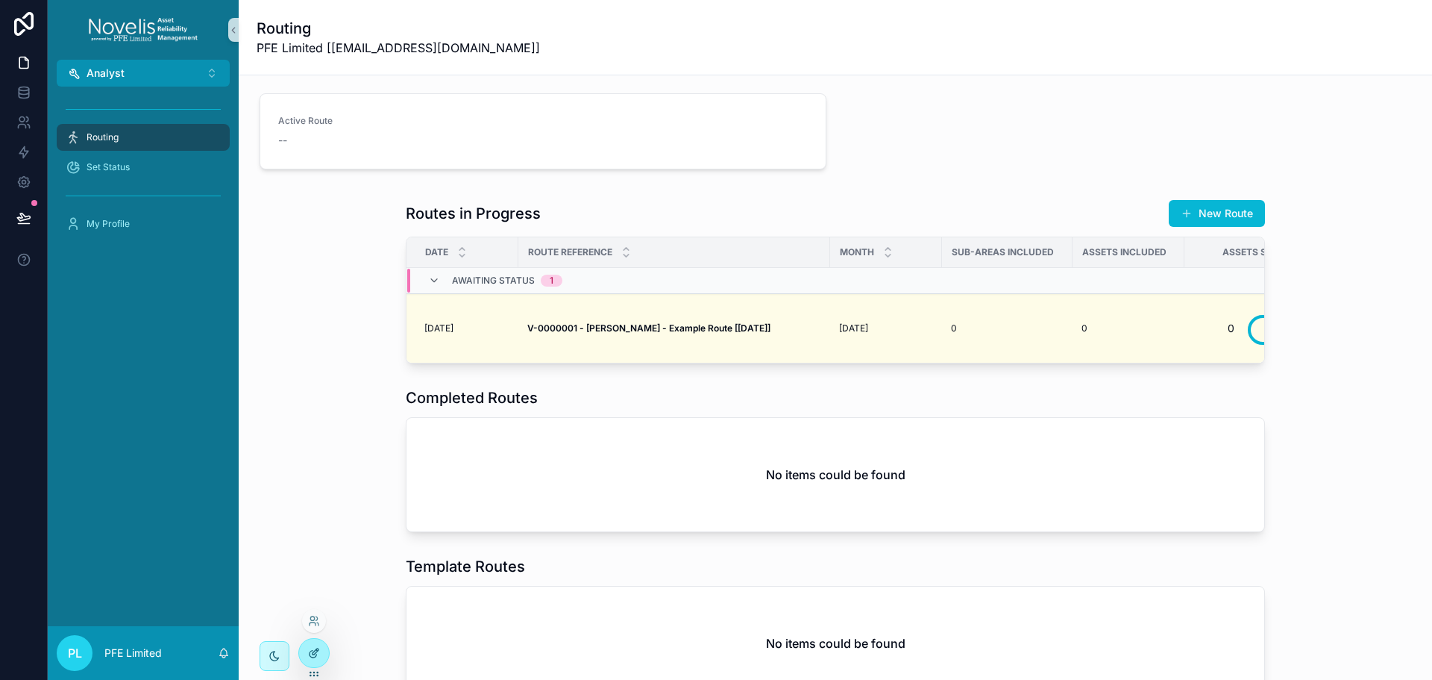
click at [324, 656] on div at bounding box center [314, 652] width 30 height 28
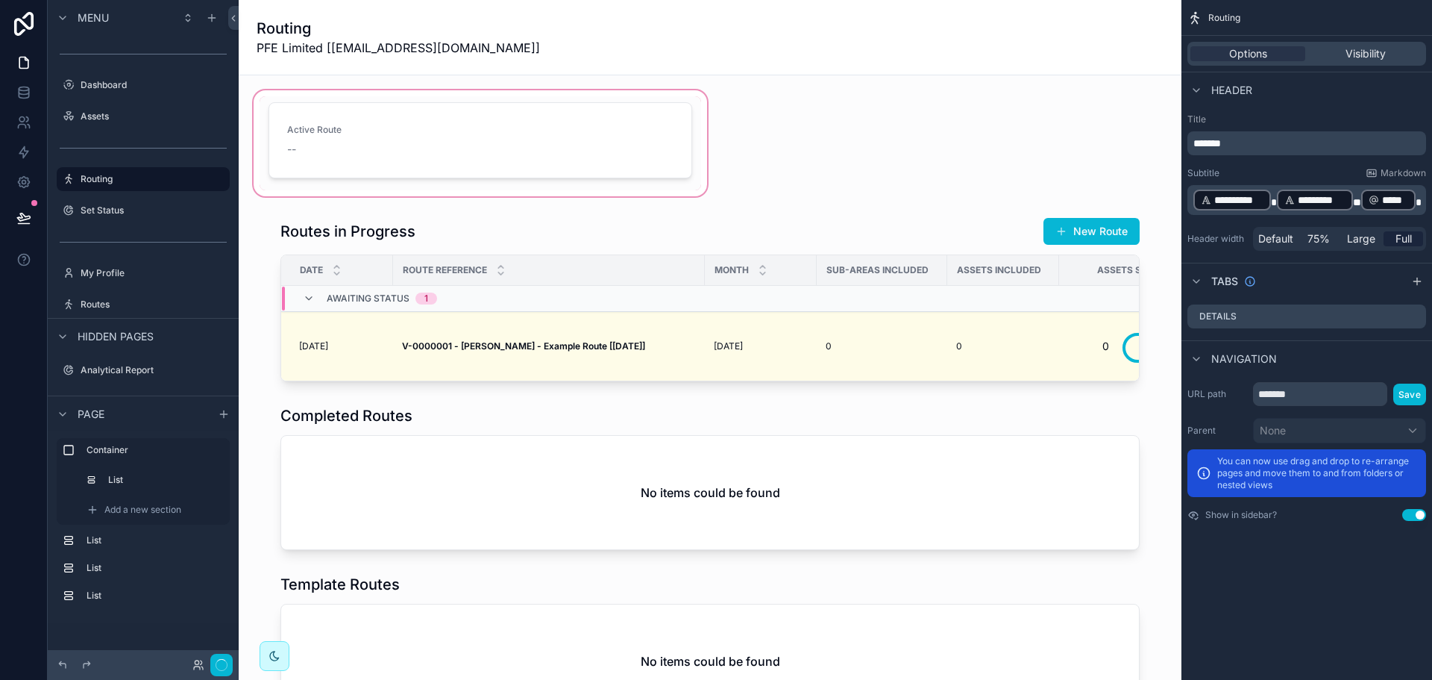
click at [407, 95] on div "scrollable content" at bounding box center [480, 143] width 459 height 112
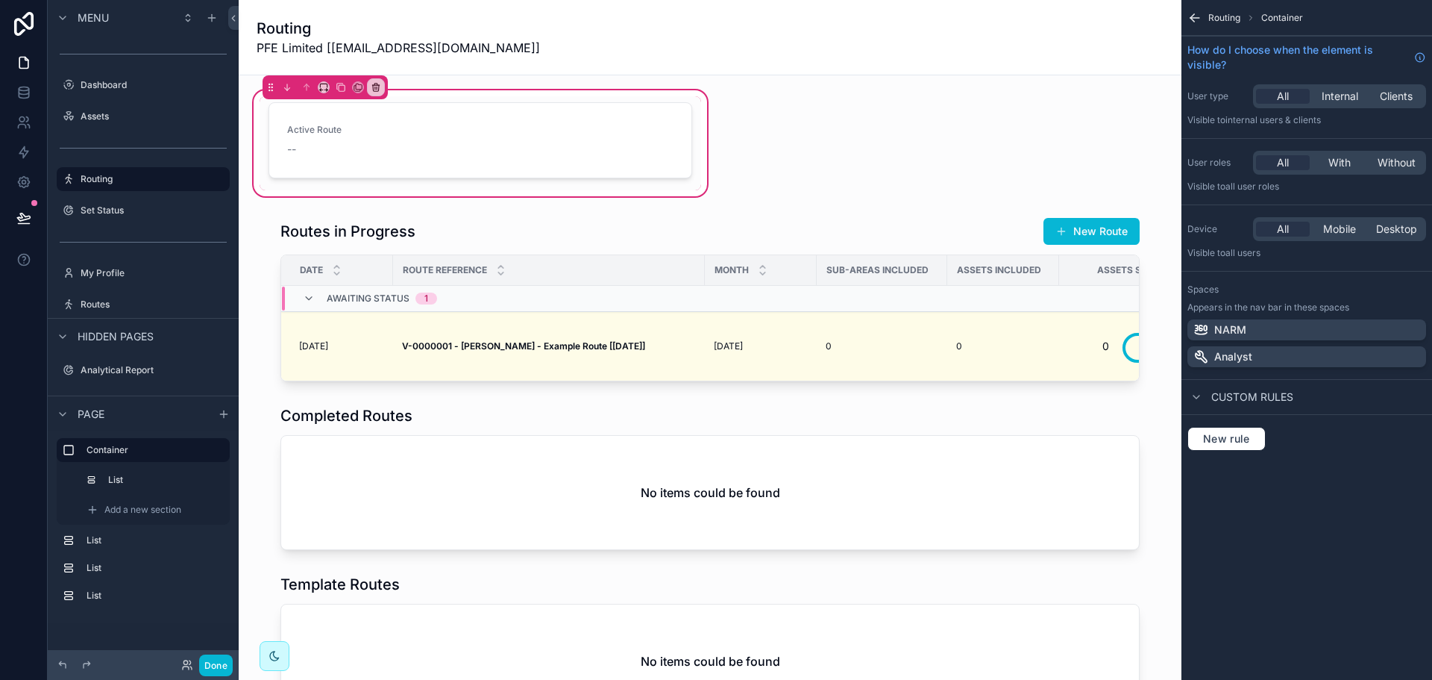
click at [317, 89] on div "scrollable content" at bounding box center [325, 87] width 125 height 24
click at [326, 89] on icon "scrollable content" at bounding box center [324, 87] width 10 height 10
click at [368, 249] on span "Full width" at bounding box center [353, 245] width 46 height 18
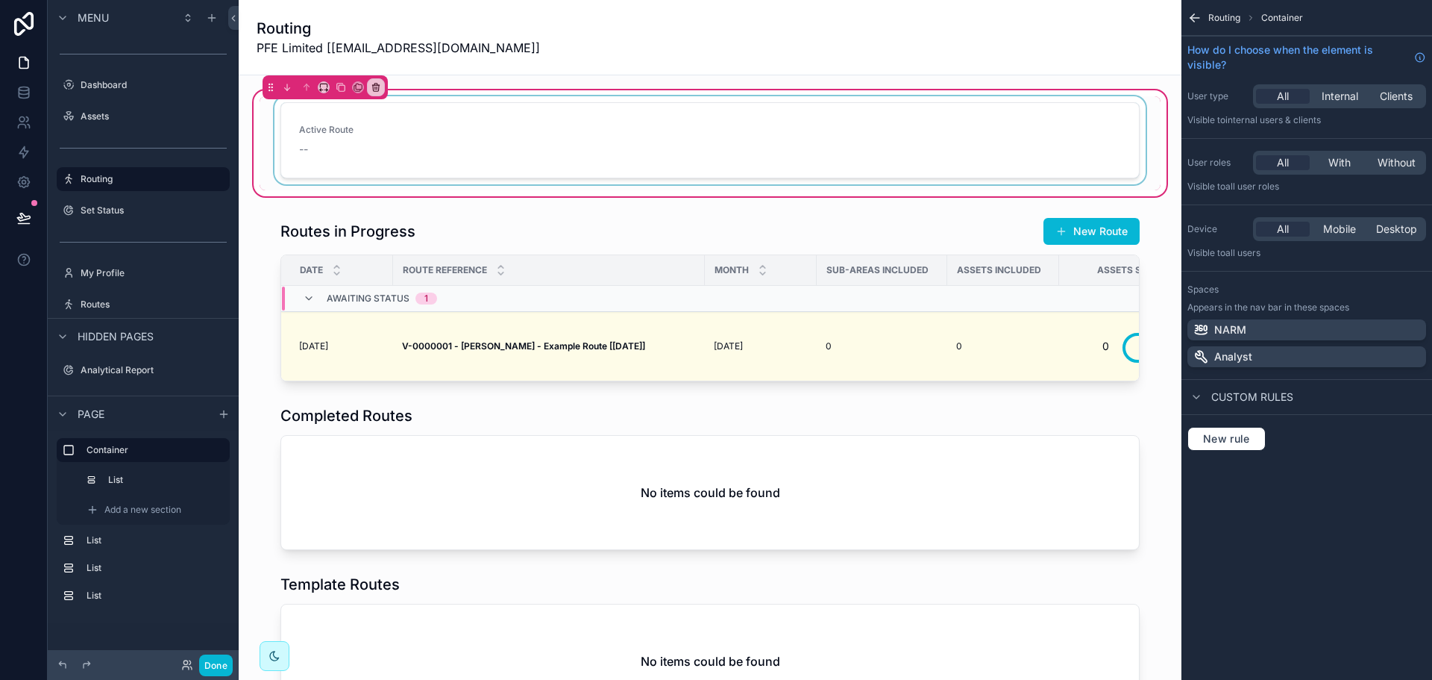
click at [504, 140] on div "scrollable content" at bounding box center [710, 143] width 901 height 94
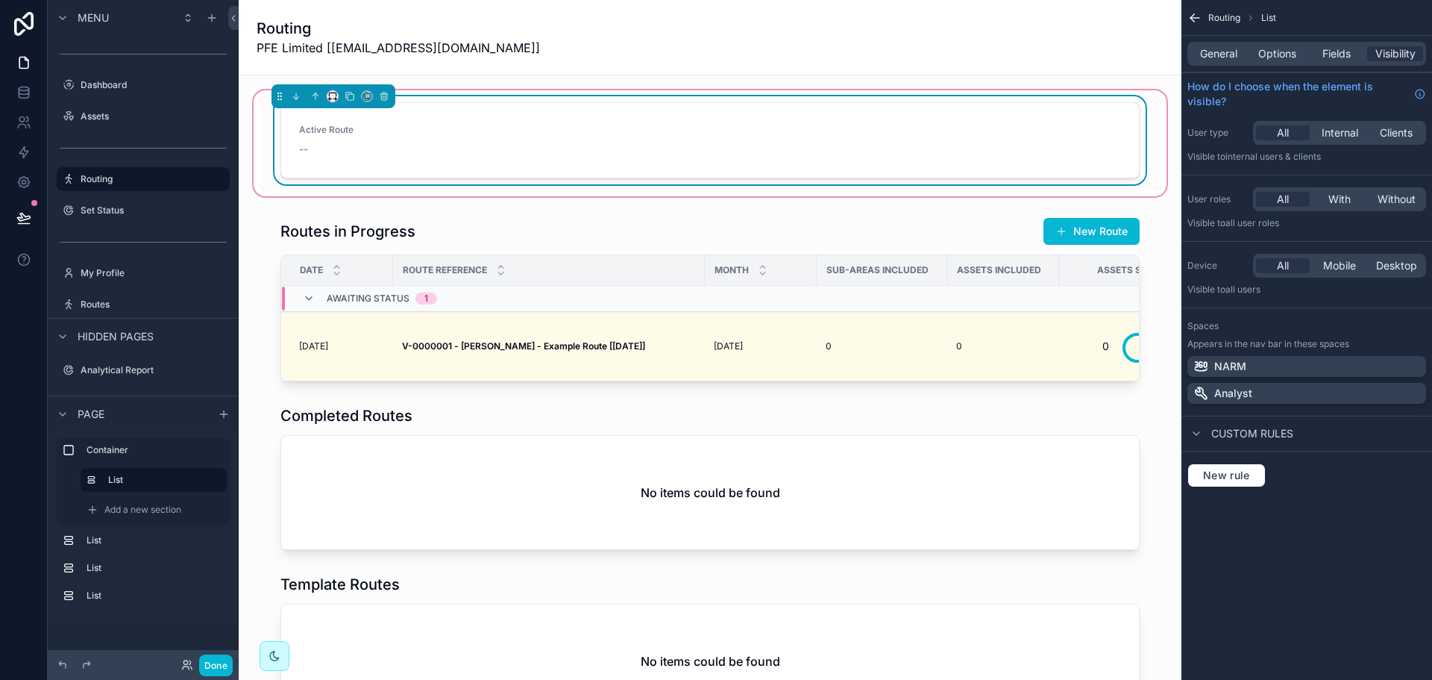
click at [329, 101] on button "scrollable content" at bounding box center [333, 96] width 12 height 12
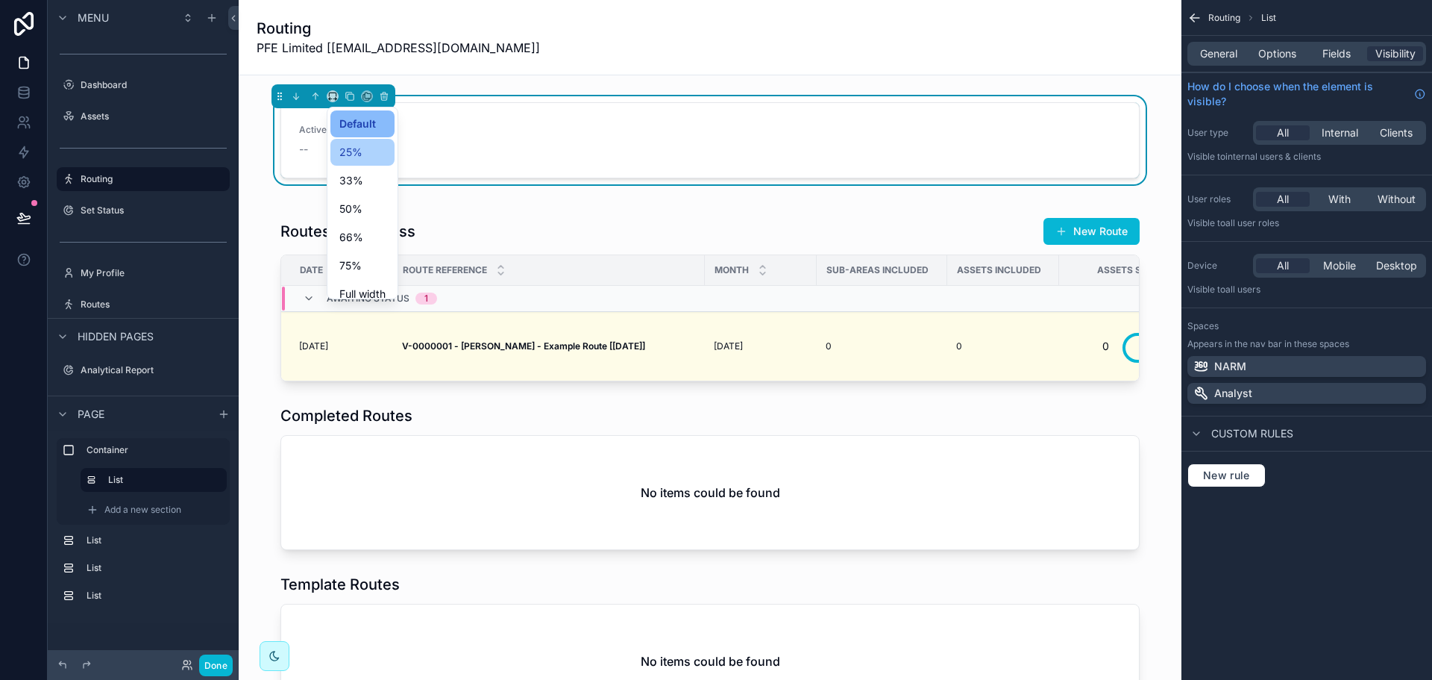
click at [369, 152] on div "25%" at bounding box center [362, 152] width 46 height 18
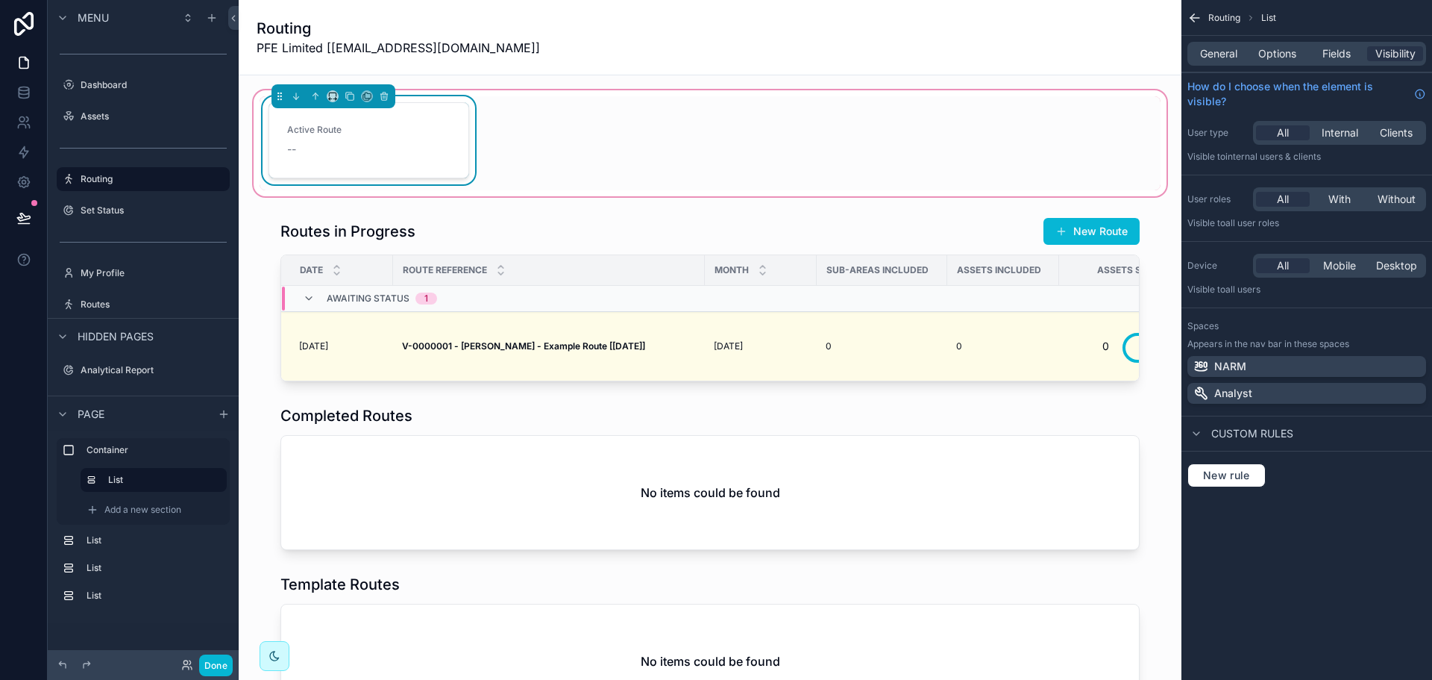
click at [634, 125] on div "Active Route -- Clear Active Route" at bounding box center [710, 143] width 901 height 94
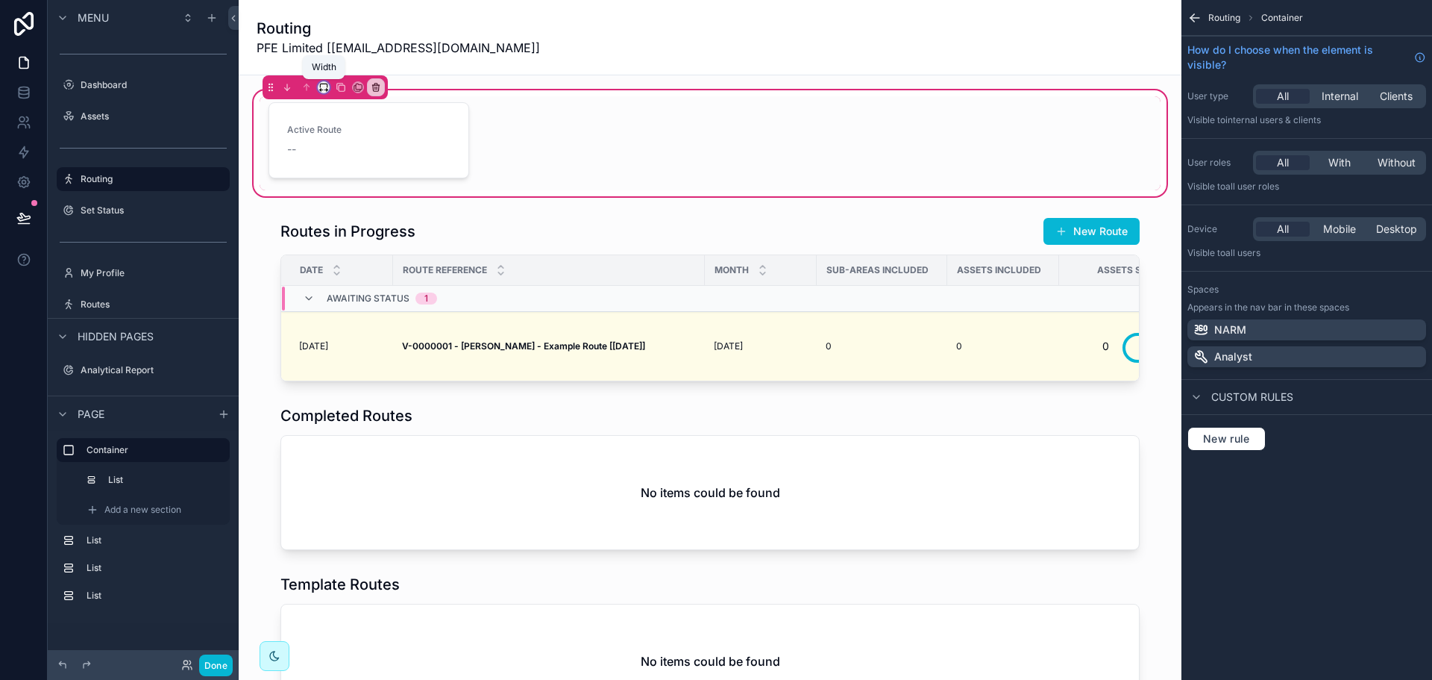
click at [320, 87] on icon "scrollable content" at bounding box center [323, 86] width 7 height 4
click at [335, 121] on span "Default" at bounding box center [347, 115] width 35 height 18
click at [348, 155] on div "scrollable content" at bounding box center [378, 143] width 213 height 94
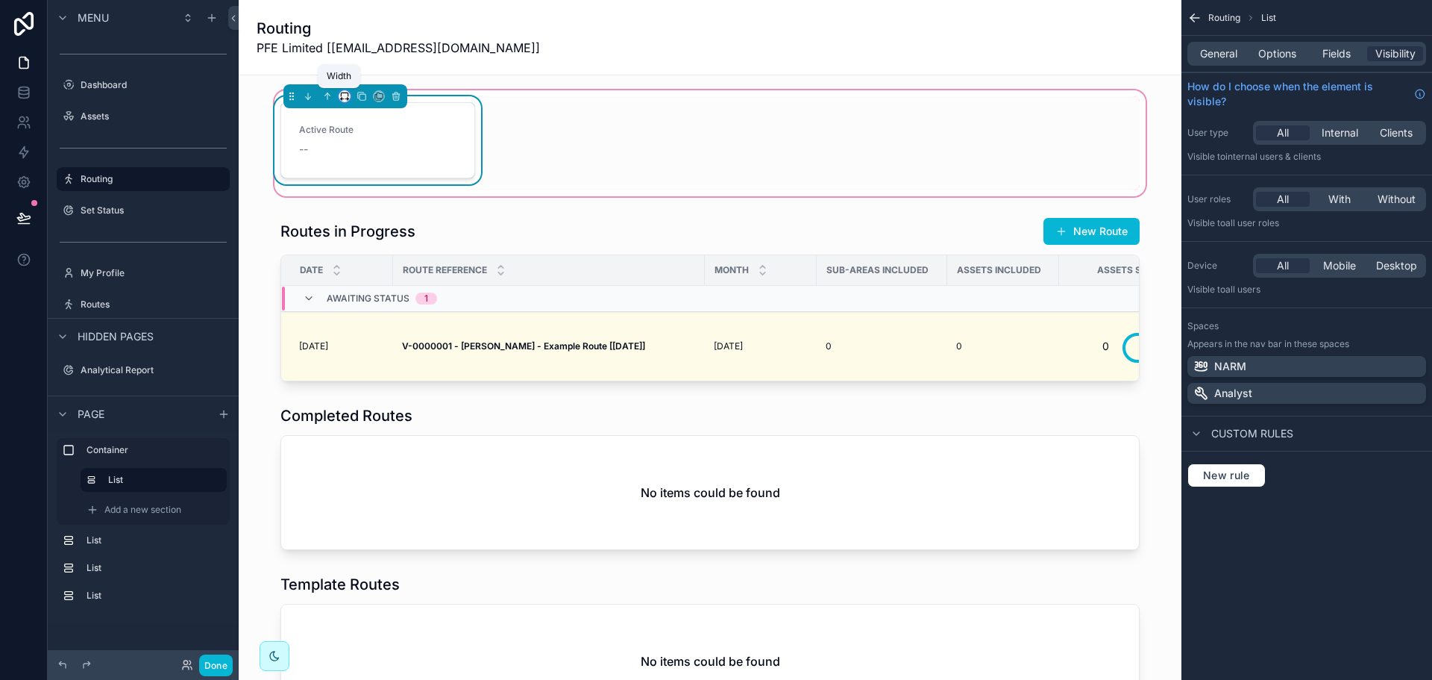
click at [341, 99] on icon "scrollable content" at bounding box center [342, 99] width 3 height 0
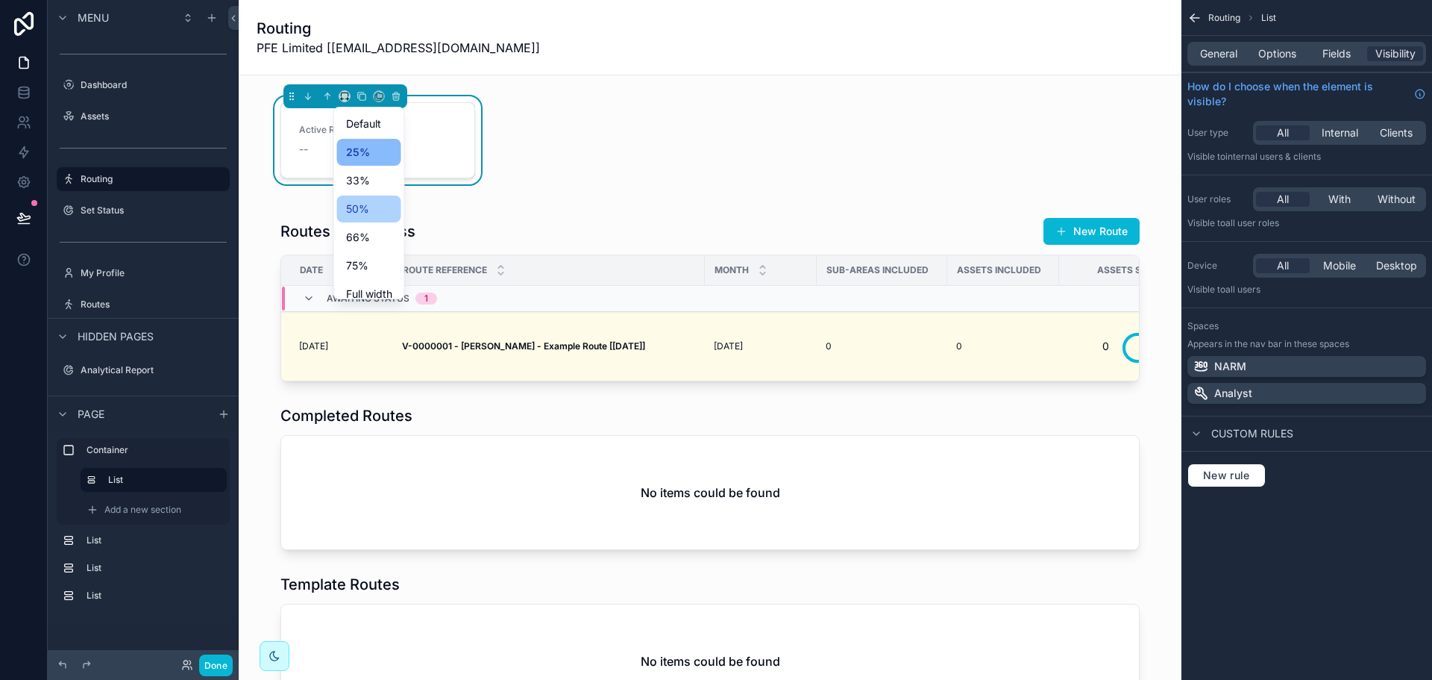
click at [369, 214] on div "50%" at bounding box center [369, 209] width 46 height 18
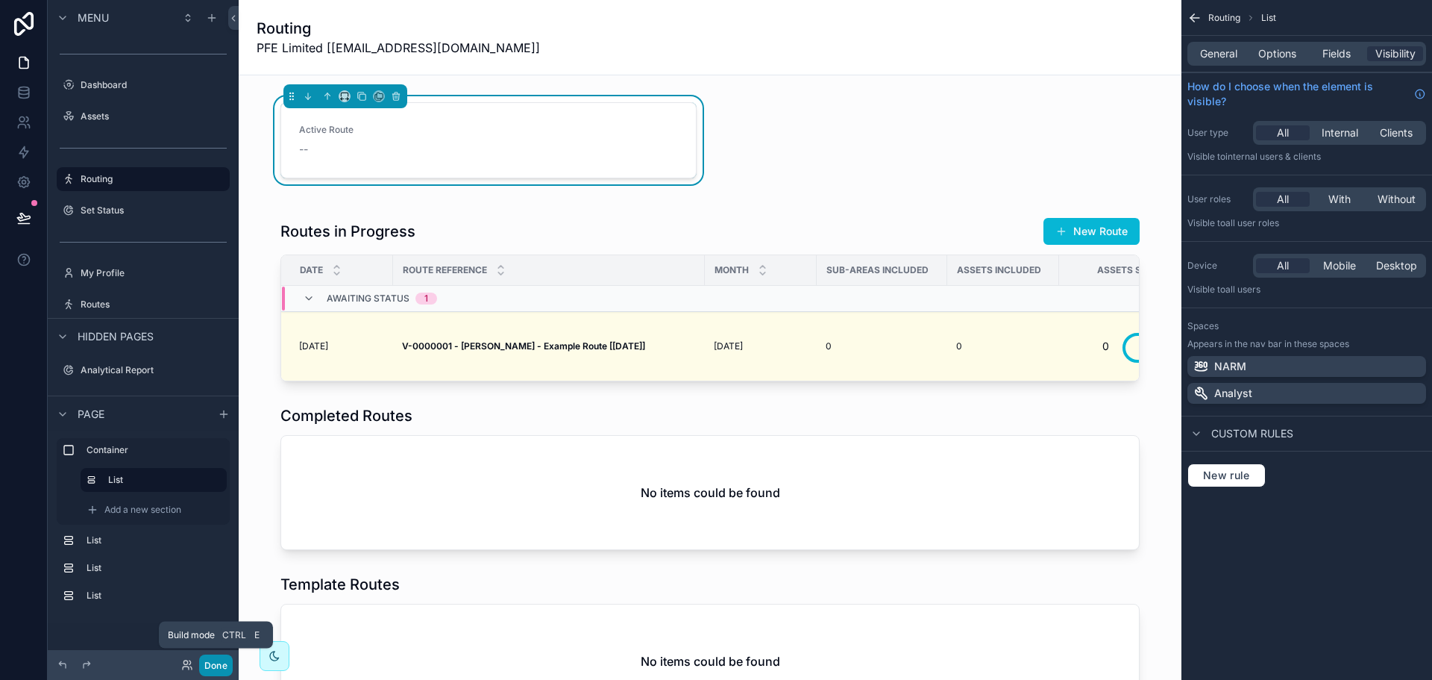
click at [218, 662] on button "Done" at bounding box center [216, 665] width 34 height 22
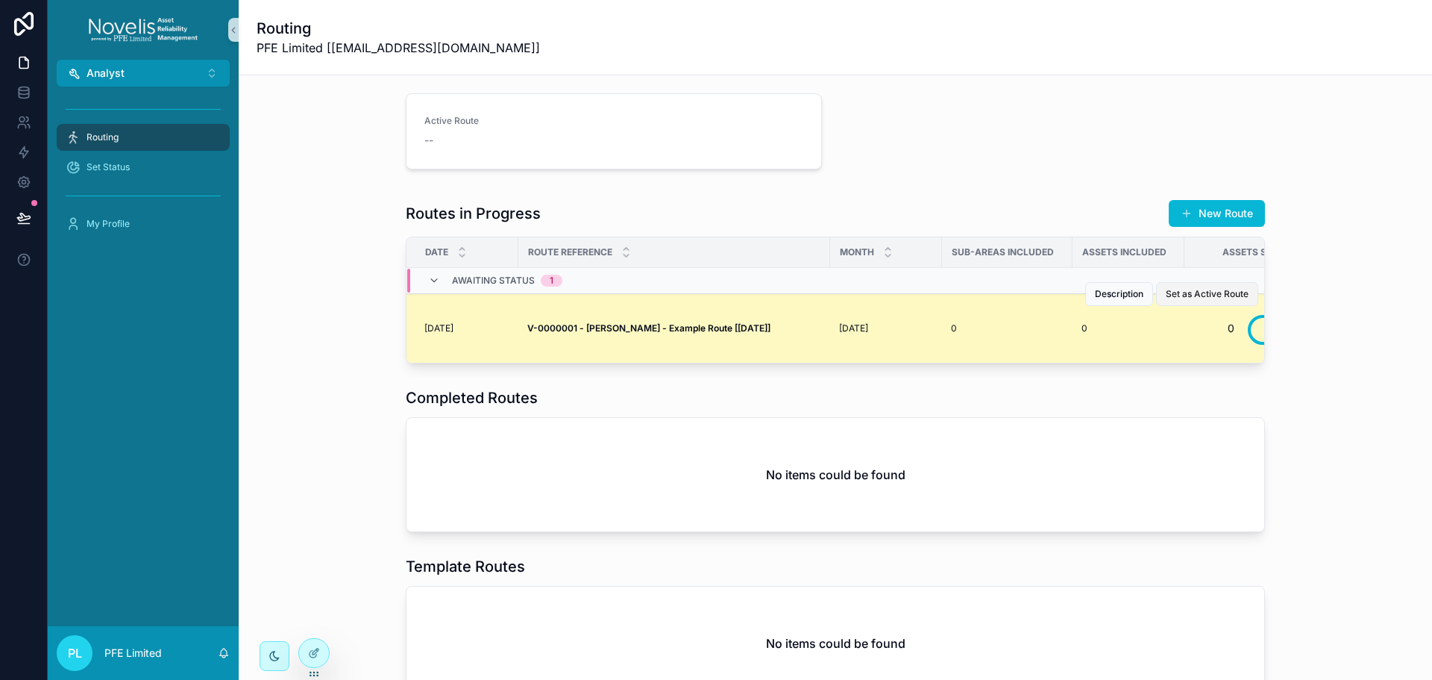
click at [1206, 295] on span "Set as Active Route" at bounding box center [1207, 294] width 83 height 12
click at [771, 331] on strong "V-0000001 - [PERSON_NAME] - Example Route [[DATE]]" at bounding box center [648, 327] width 243 height 11
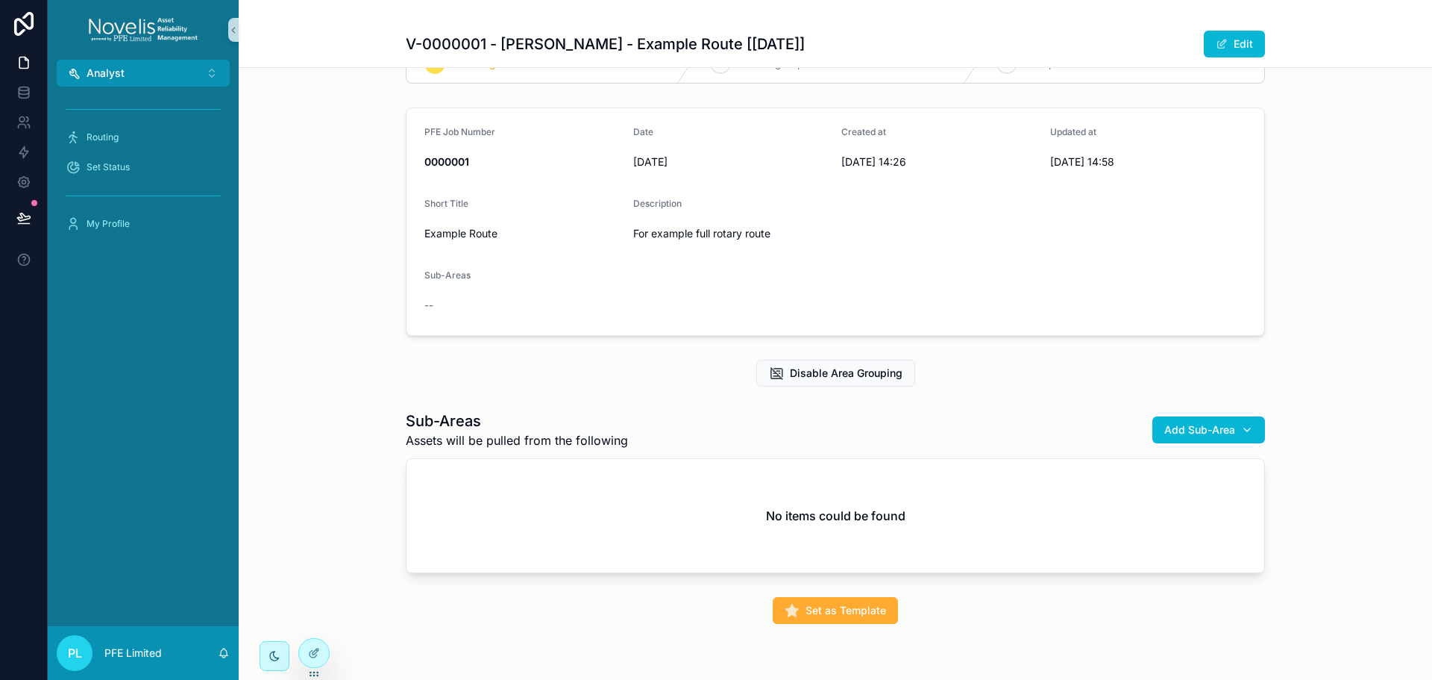
scroll to position [94, 0]
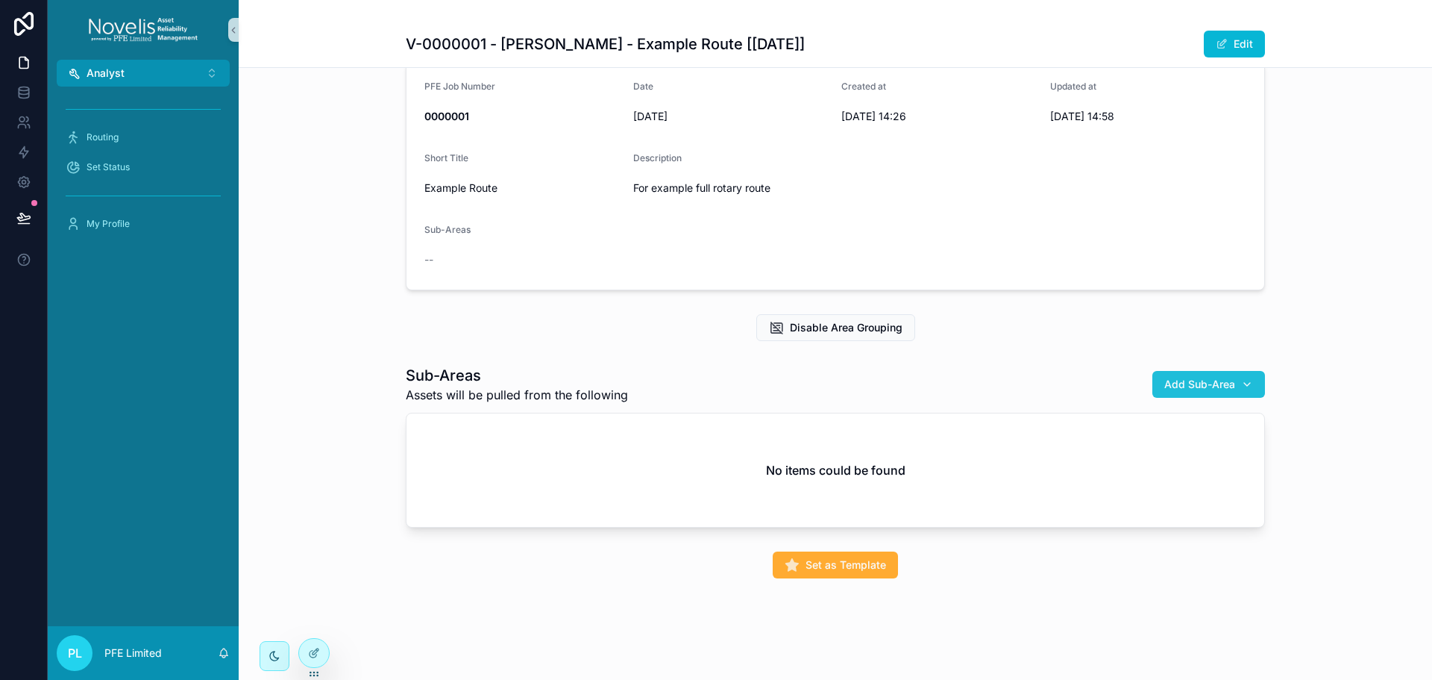
click at [1217, 383] on span "Add Sub-Area" at bounding box center [1199, 384] width 71 height 15
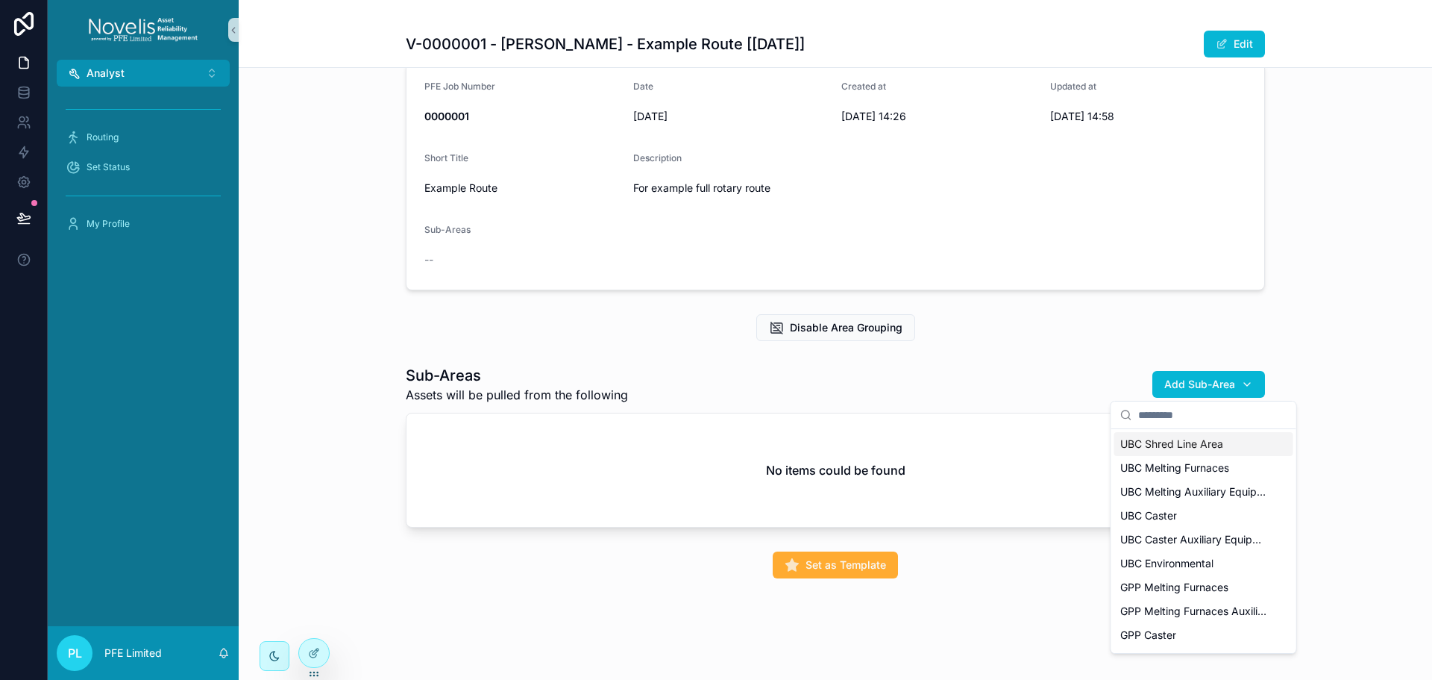
click at [1199, 444] on span "UBC Shred Line Area" at bounding box center [1171, 443] width 103 height 15
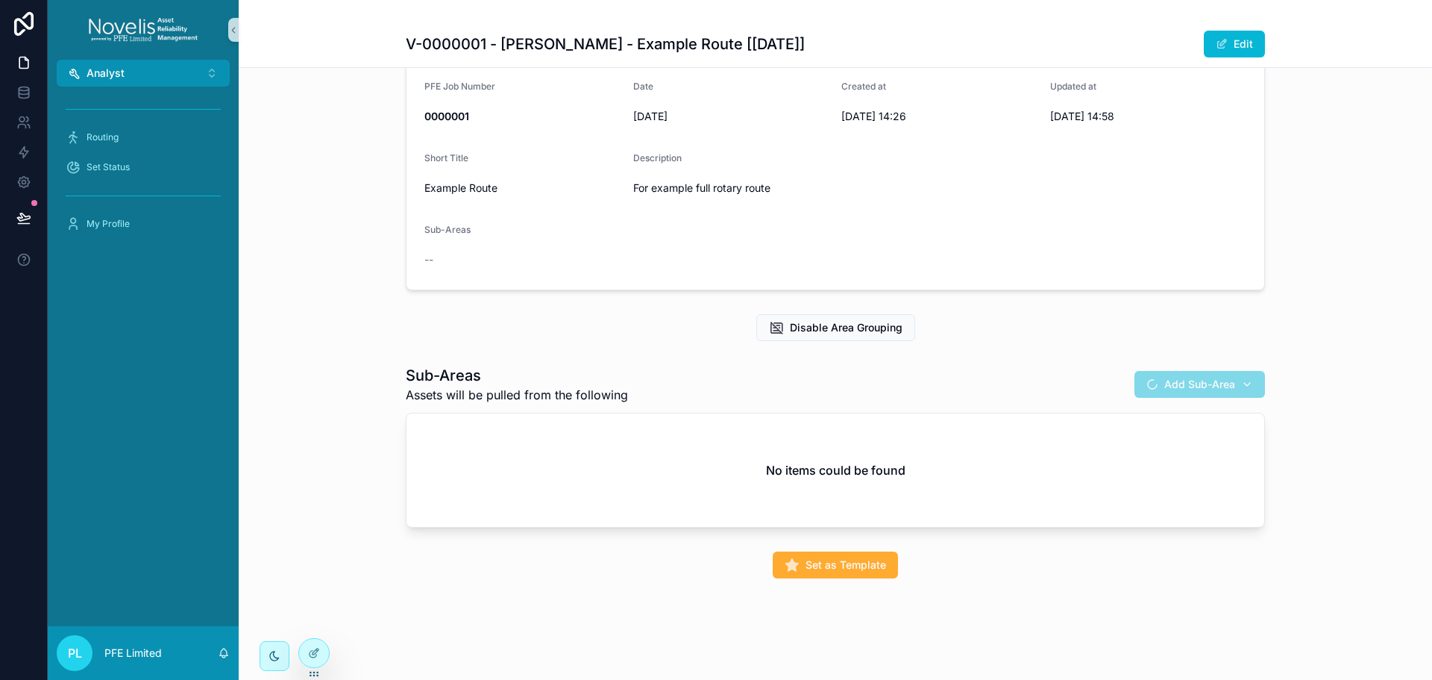
click at [1220, 386] on span "Add Sub-Area" at bounding box center [1200, 385] width 131 height 15
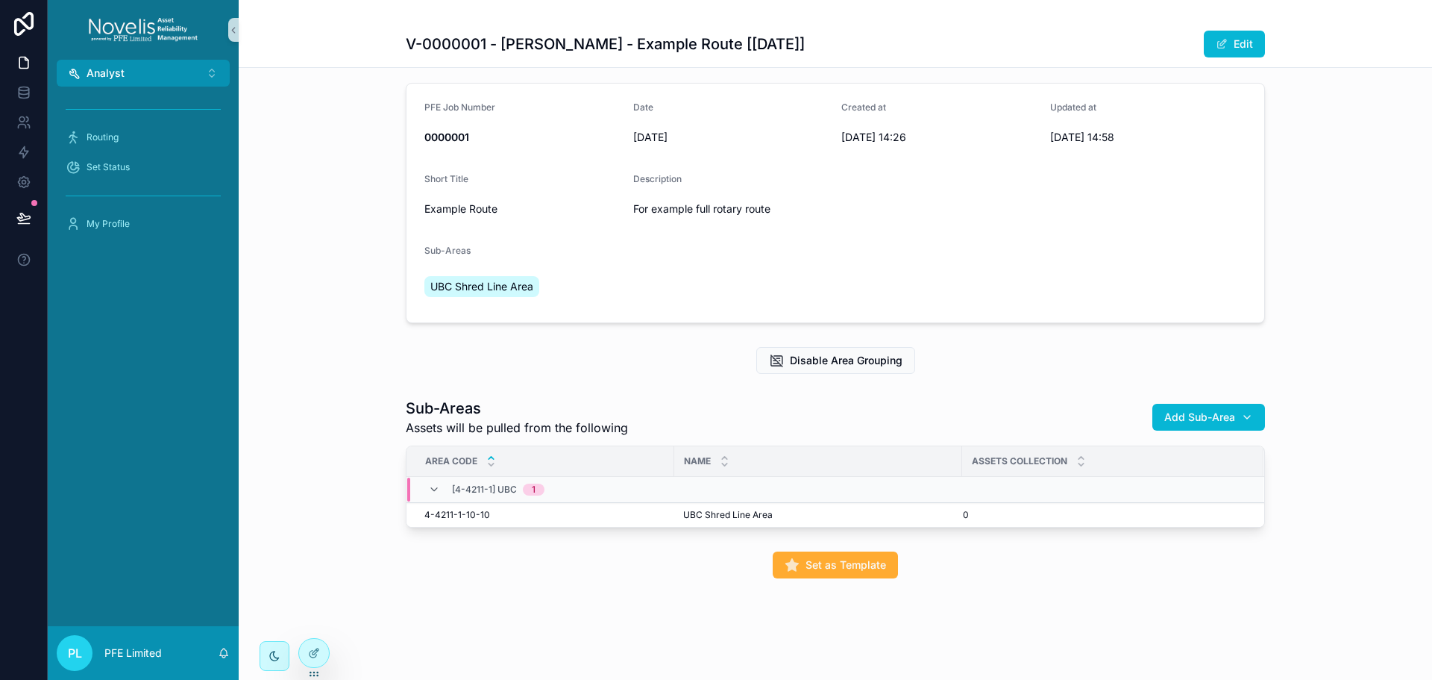
scroll to position [84, 0]
click at [1215, 410] on span "Add Sub-Area" at bounding box center [1199, 417] width 71 height 15
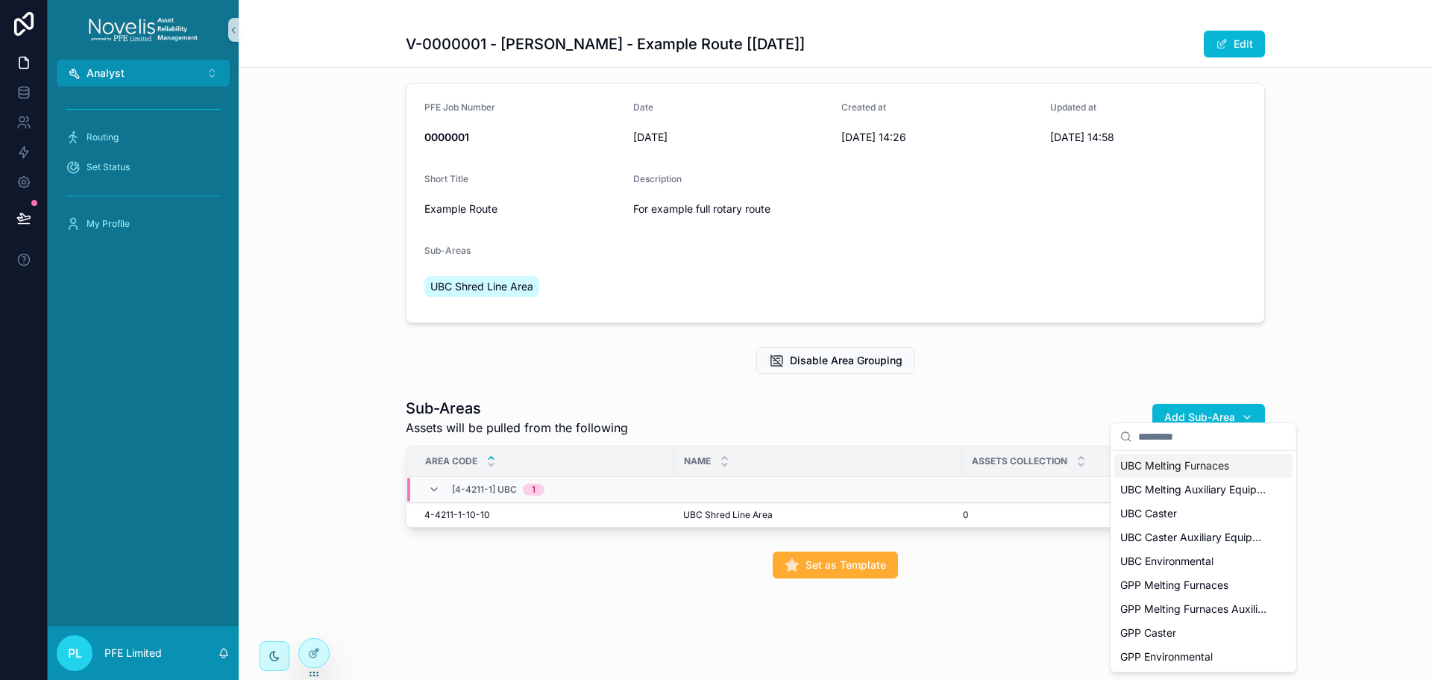
click at [1085, 398] on div "Sub-Areas Assets will be pulled from the following Add Sub-Area" at bounding box center [835, 417] width 859 height 39
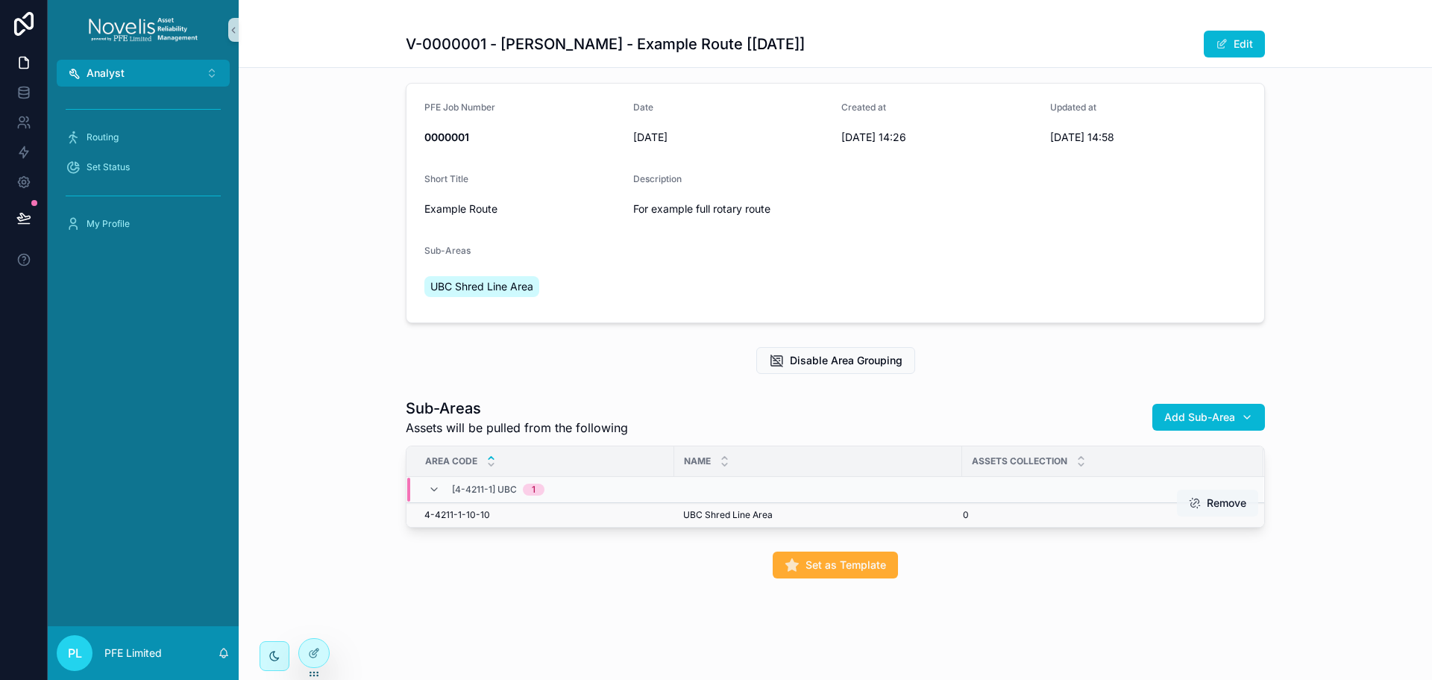
click at [1217, 494] on button "Remove" at bounding box center [1217, 502] width 81 height 27
click at [1230, 410] on div "Add Sub-Area" at bounding box center [1208, 417] width 89 height 15
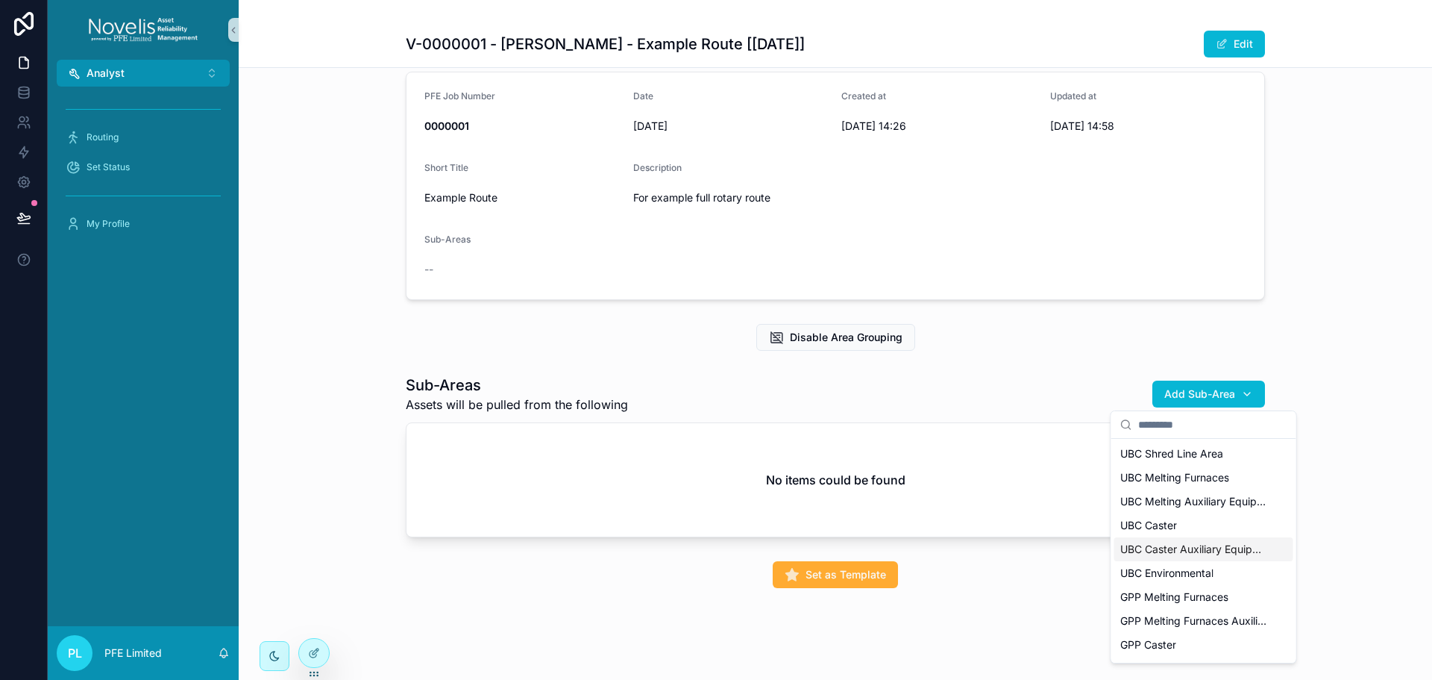
scroll to position [21, 0]
click at [1182, 550] on span "UBC Environmental" at bounding box center [1166, 552] width 93 height 15
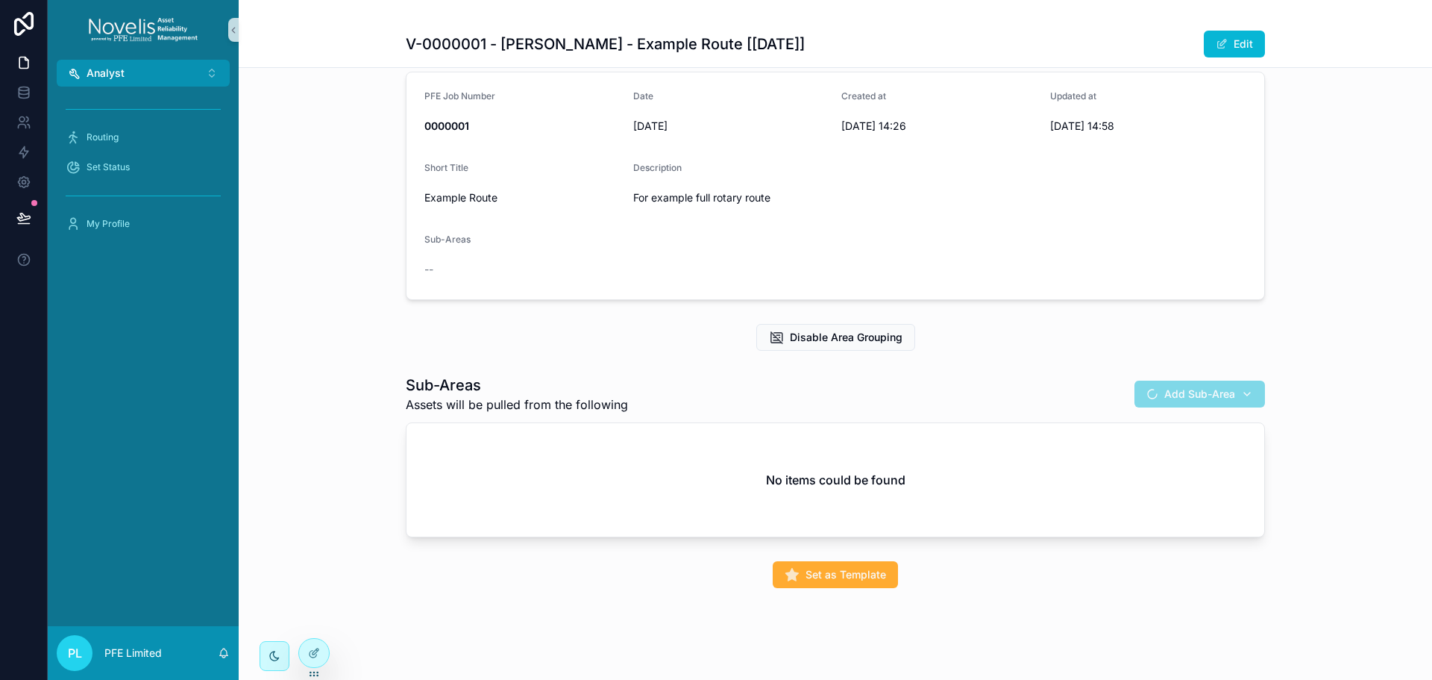
click at [1307, 316] on div "1 Awaiting Status 2 Awaiting Reports 3 Completed PFE Job Number 0000001 Date [D…" at bounding box center [835, 297] width 1193 height 592
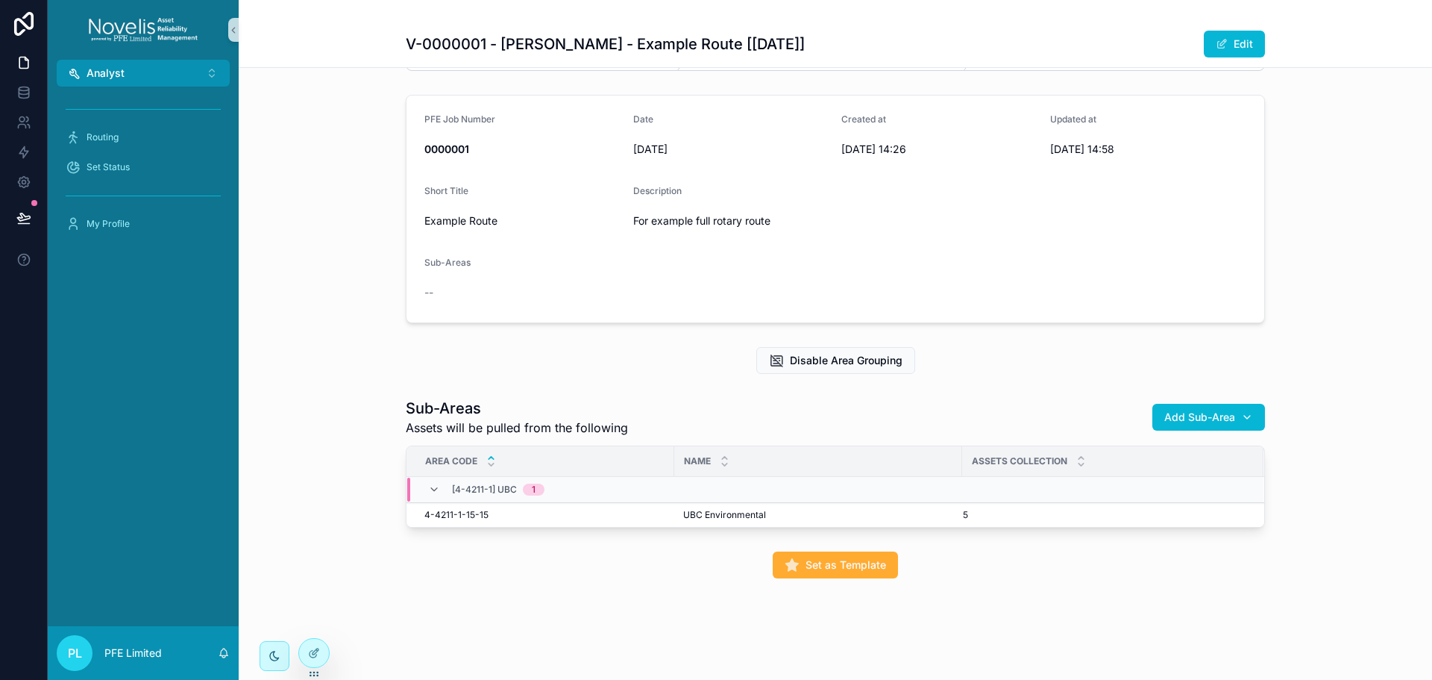
scroll to position [84, 0]
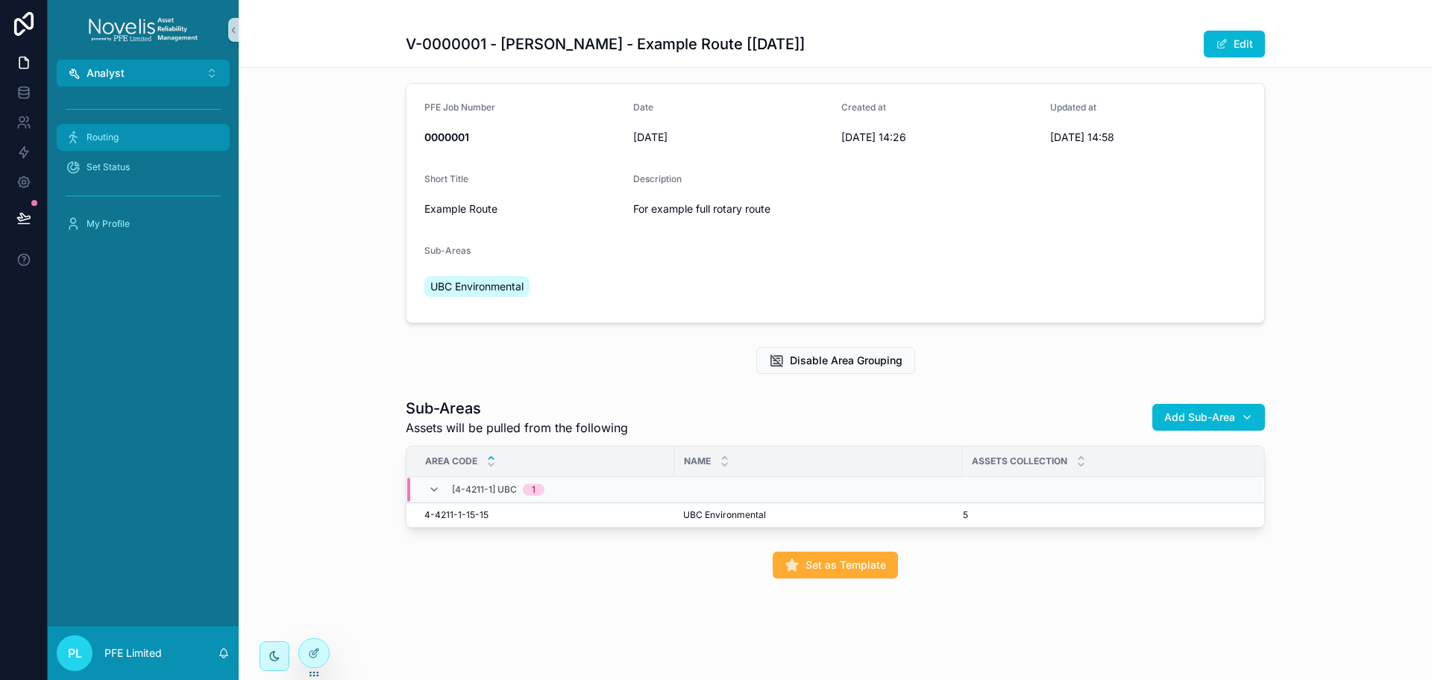
click at [136, 144] on div "Routing" at bounding box center [143, 137] width 155 height 24
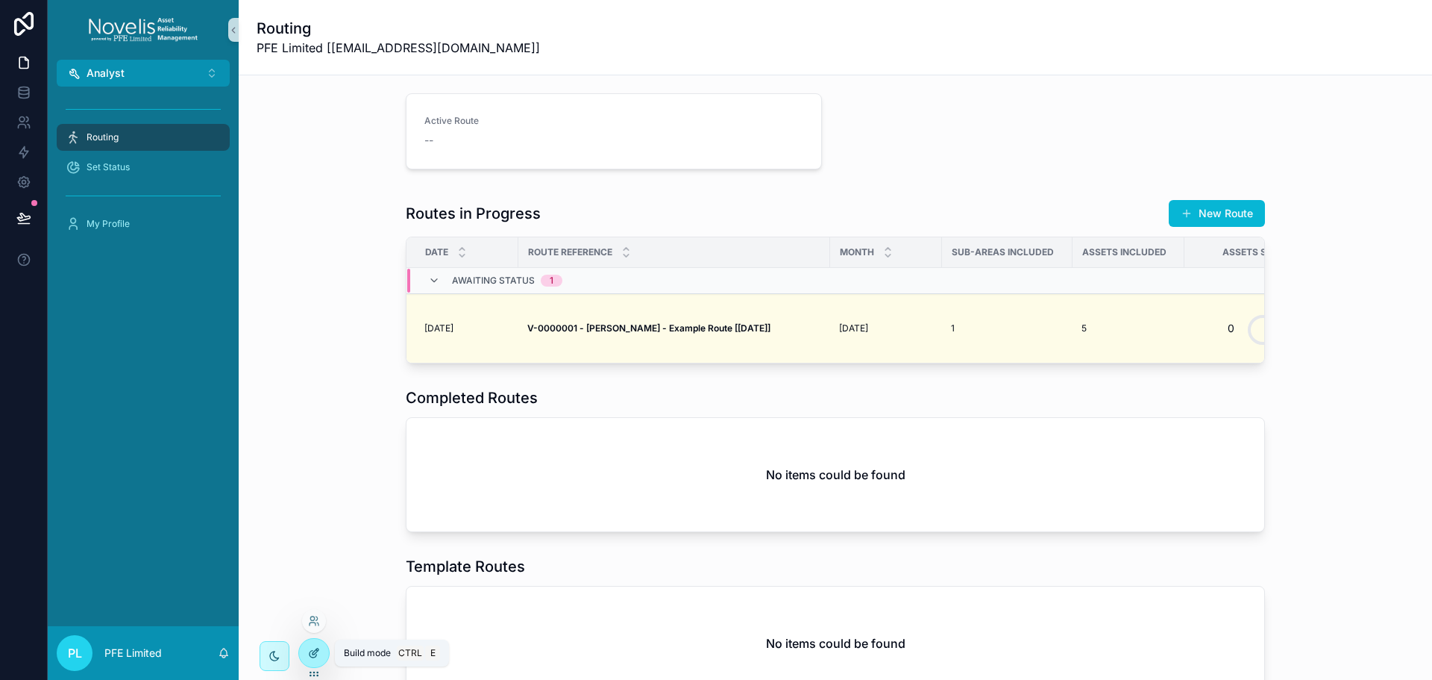
click at [323, 652] on div at bounding box center [314, 652] width 30 height 28
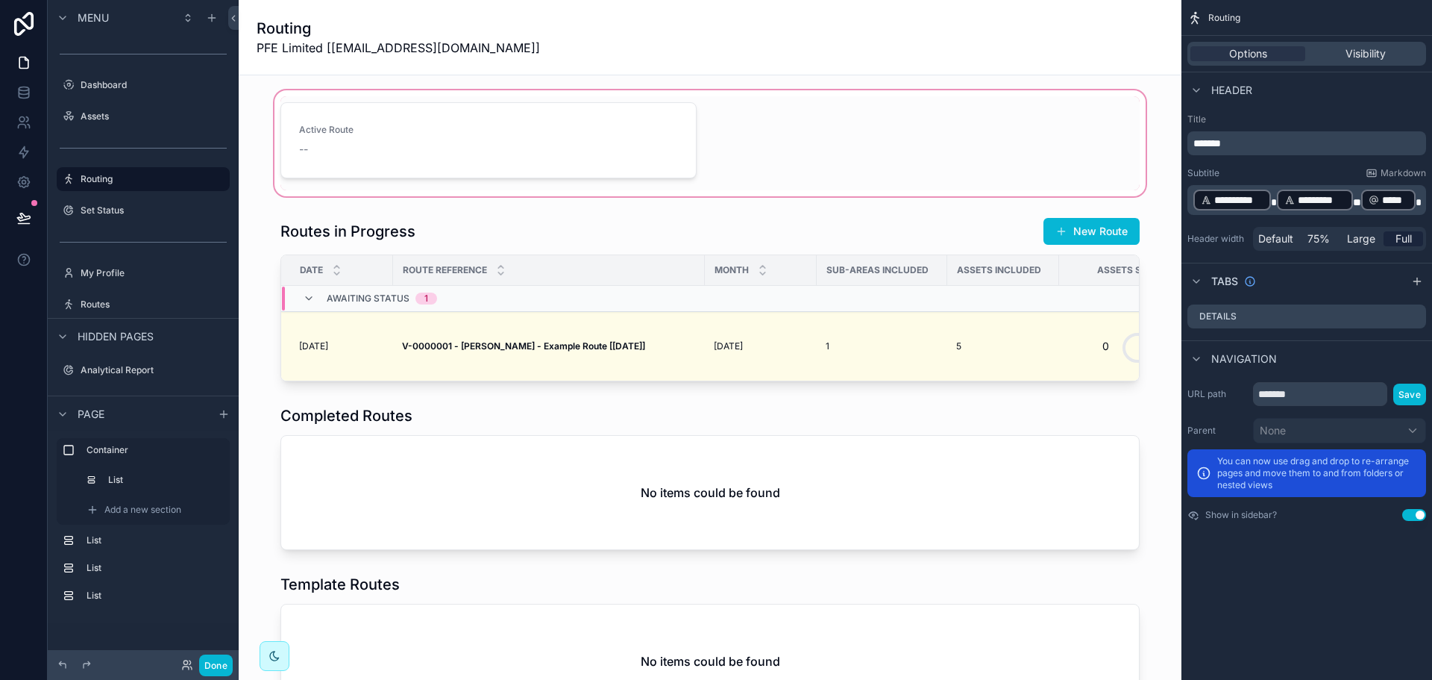
click at [609, 149] on div "scrollable content" at bounding box center [710, 143] width 919 height 112
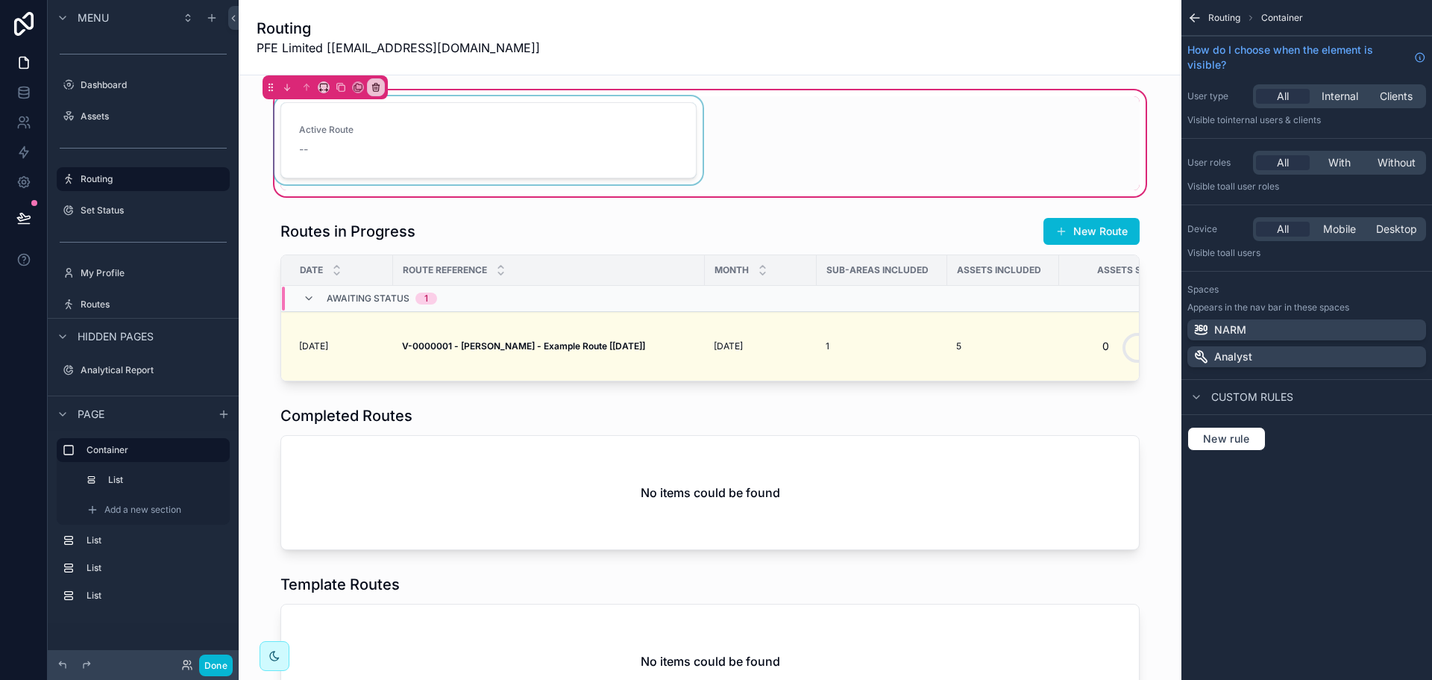
click at [562, 150] on div "scrollable content" at bounding box center [489, 143] width 434 height 94
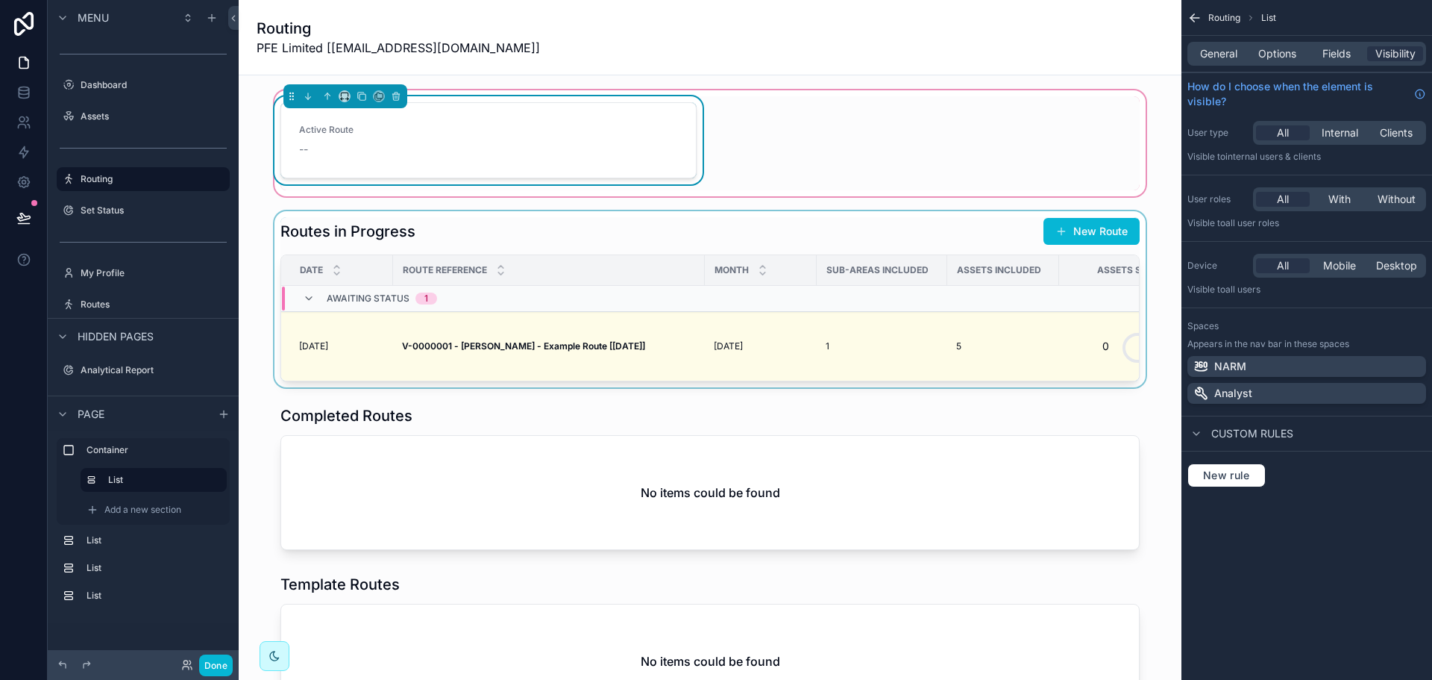
click at [836, 329] on div "scrollable content" at bounding box center [710, 299] width 919 height 176
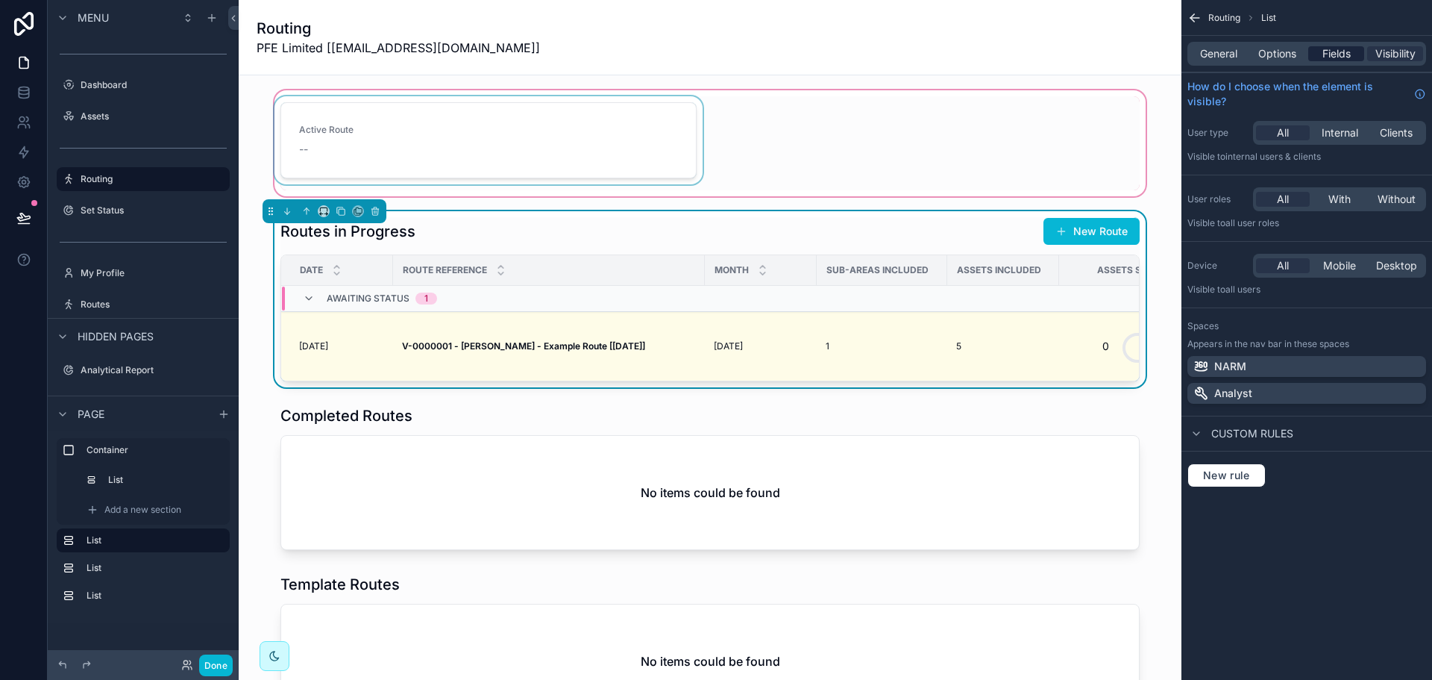
click at [1332, 59] on span "Fields" at bounding box center [1336, 53] width 28 height 15
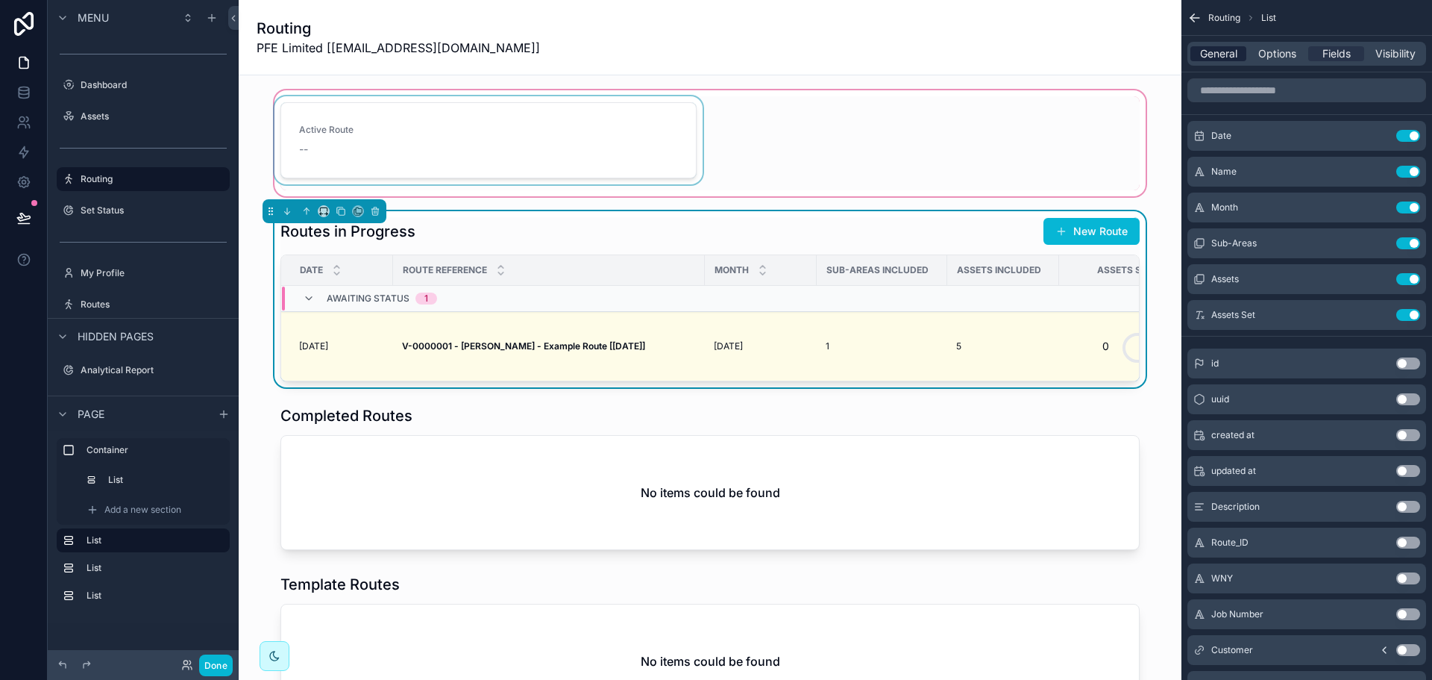
click at [1233, 51] on span "General" at bounding box center [1218, 53] width 37 height 15
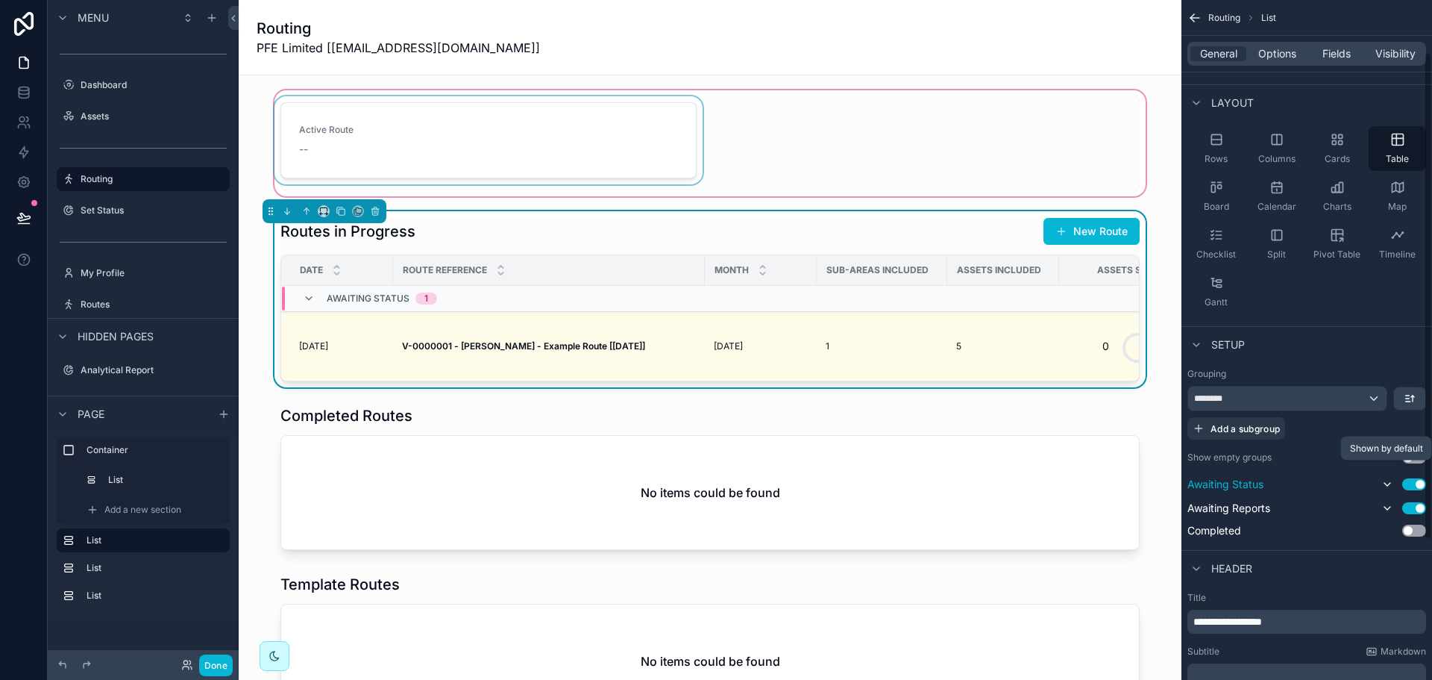
scroll to position [75, 0]
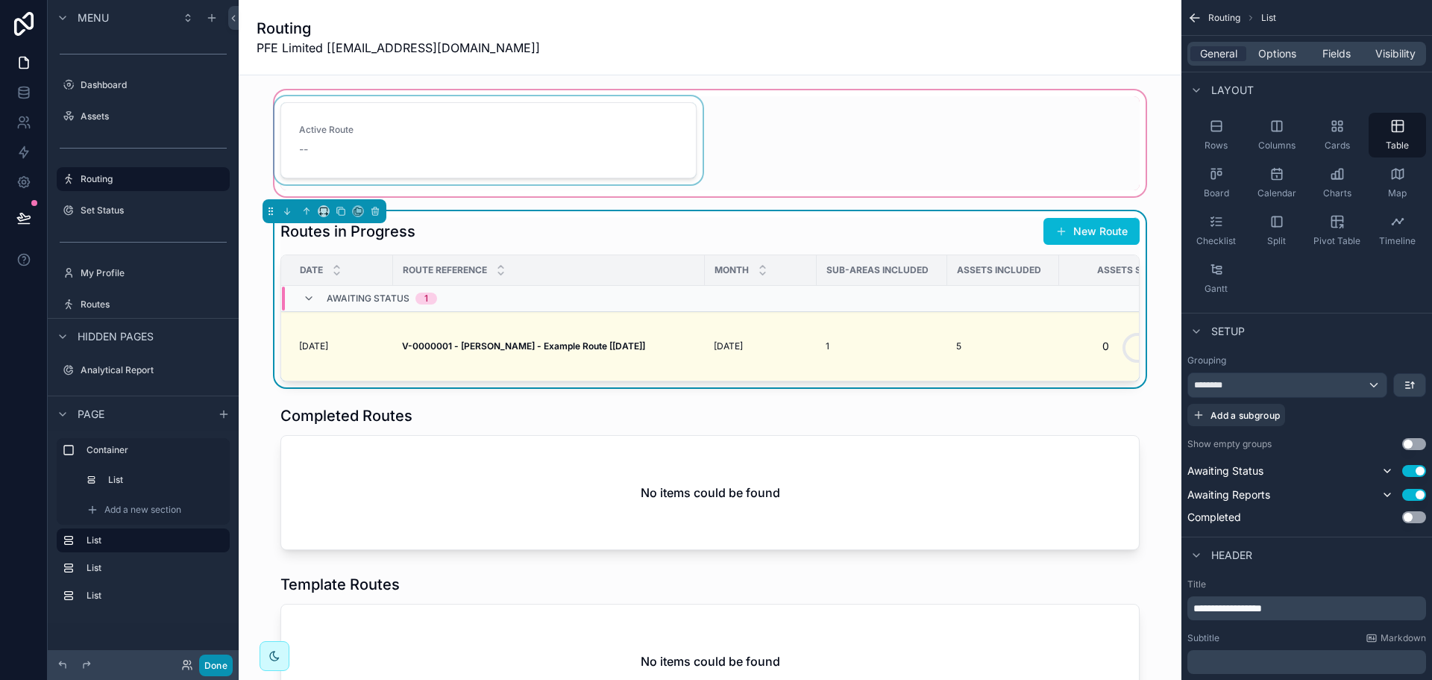
drag, startPoint x: 221, startPoint y: 664, endPoint x: 232, endPoint y: 657, distance: 13.0
click at [221, 664] on button "Done" at bounding box center [216, 665] width 34 height 22
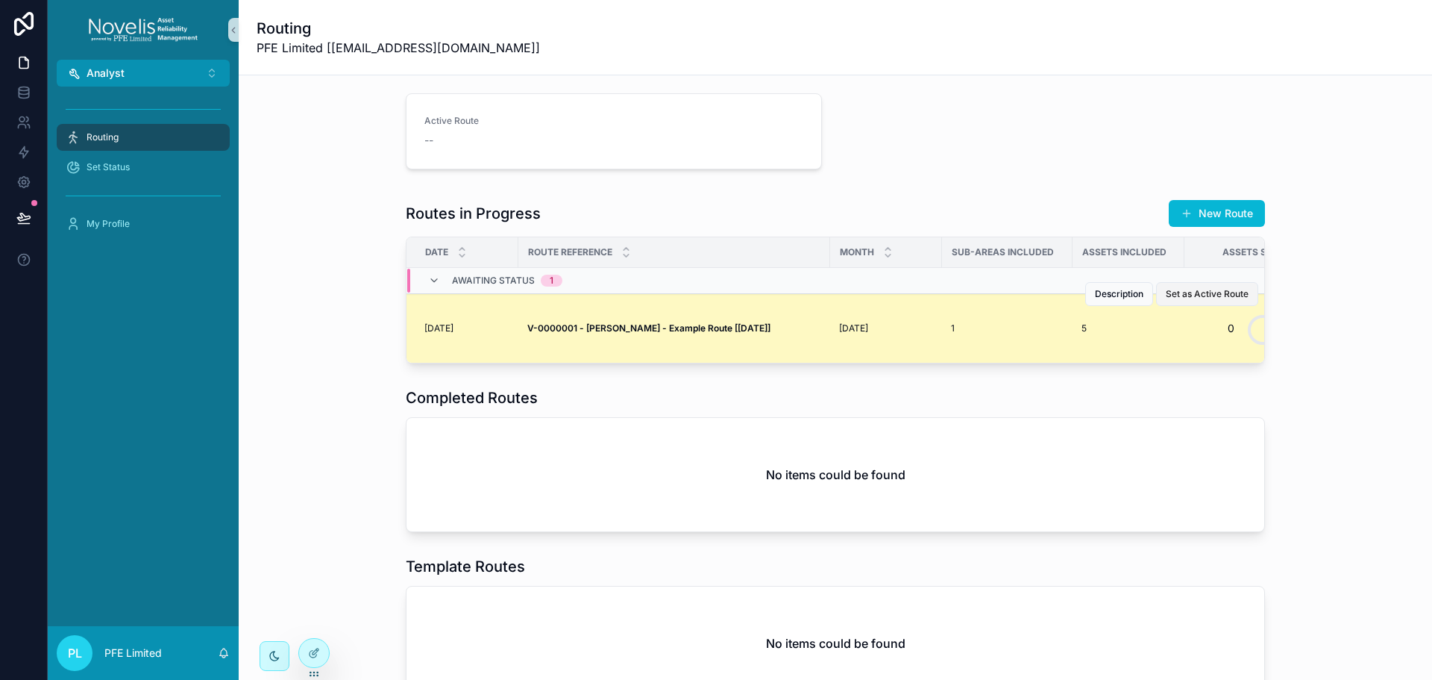
click at [1185, 292] on span "Set as Active Route" at bounding box center [1207, 294] width 83 height 12
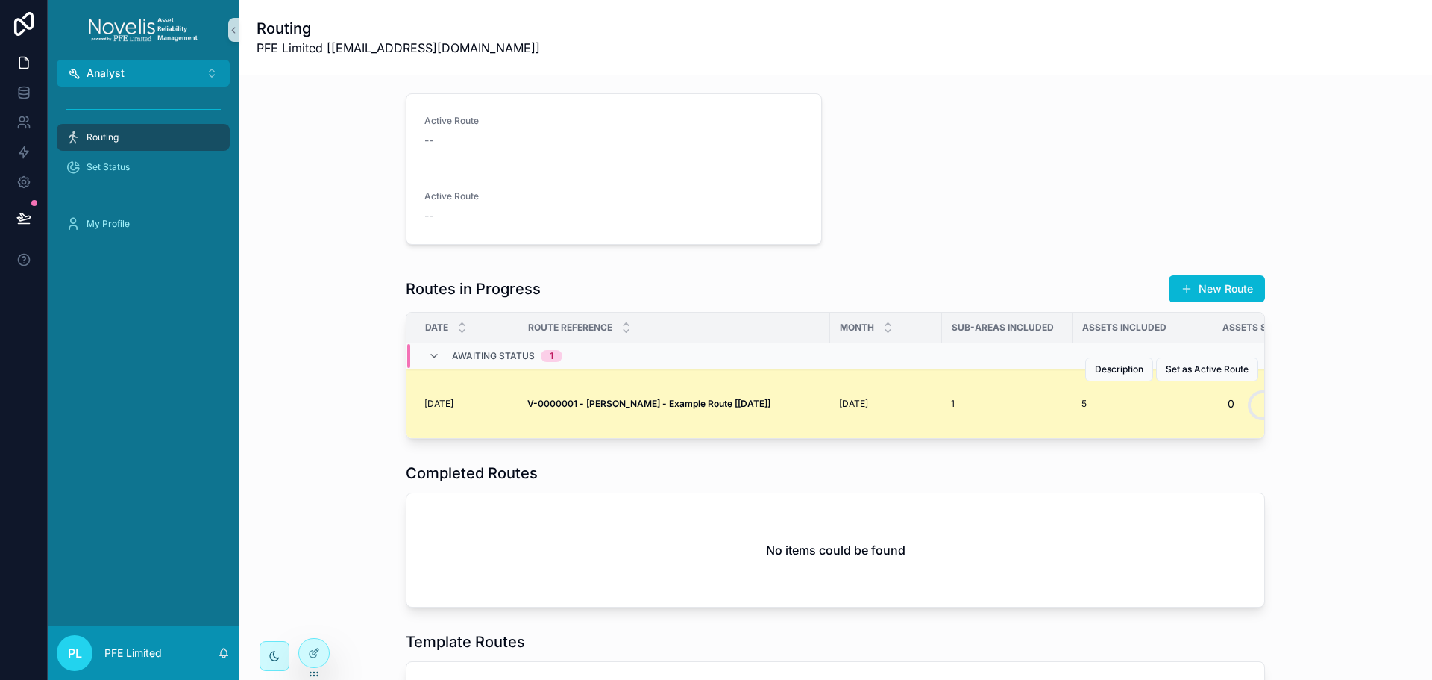
click at [842, 210] on div "Active Route -- Clear Active Route Active Route -- Clear Active Route" at bounding box center [835, 171] width 877 height 169
click at [327, 649] on div at bounding box center [314, 652] width 30 height 28
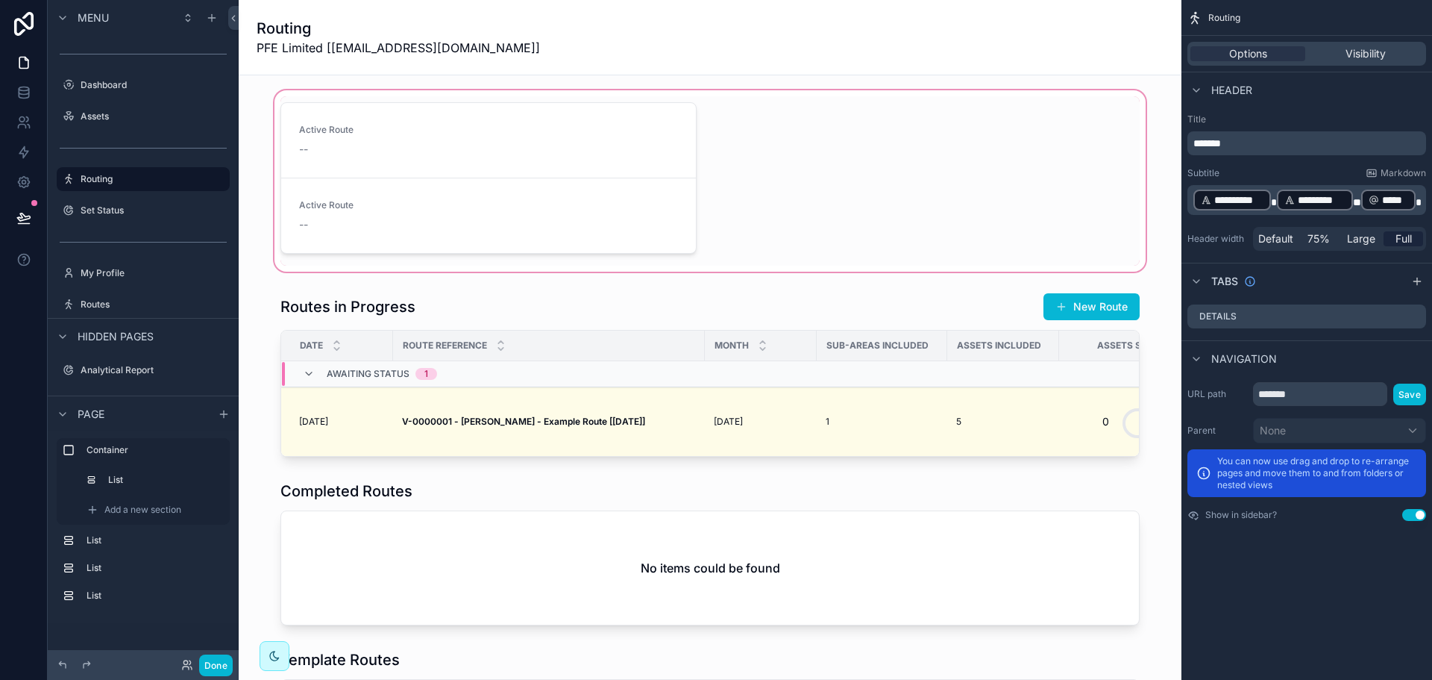
click at [474, 137] on div "scrollable content" at bounding box center [710, 180] width 919 height 187
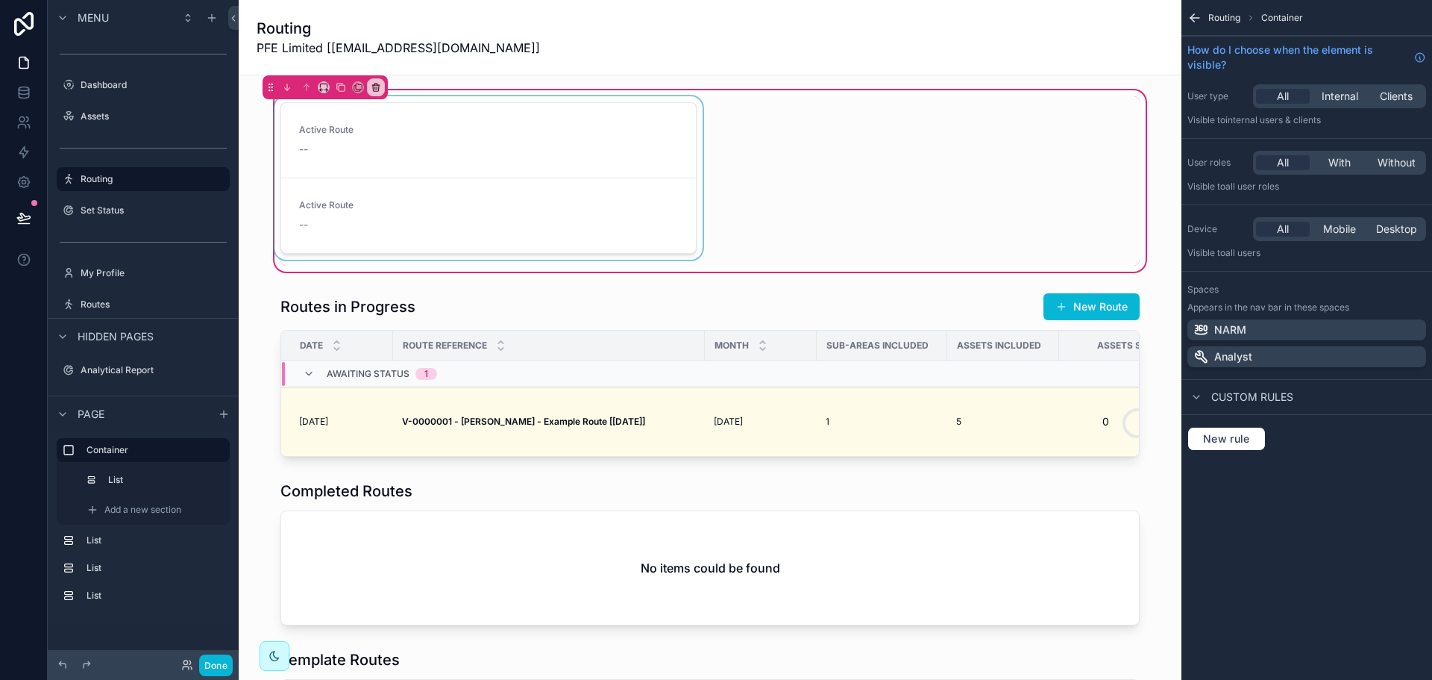
click at [539, 129] on div "scrollable content" at bounding box center [489, 180] width 434 height 169
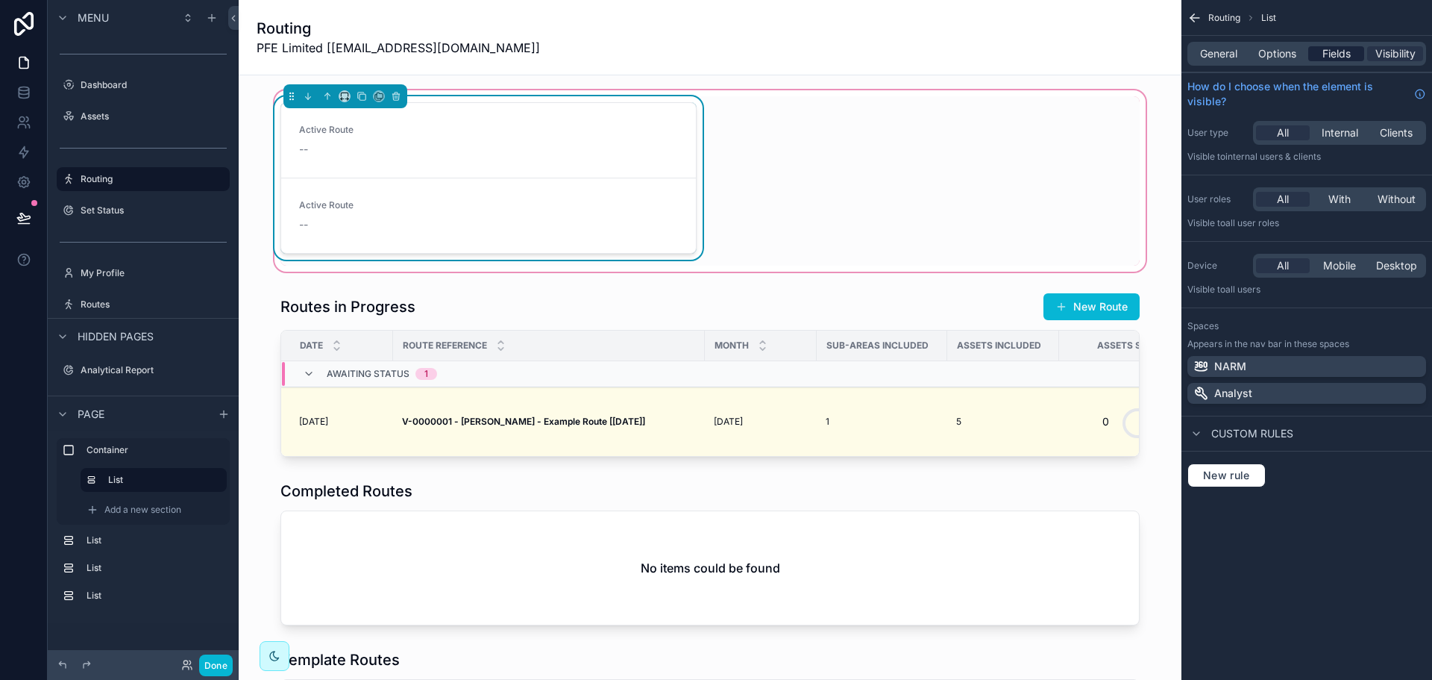
click at [1325, 48] on span "Fields" at bounding box center [1336, 53] width 28 height 15
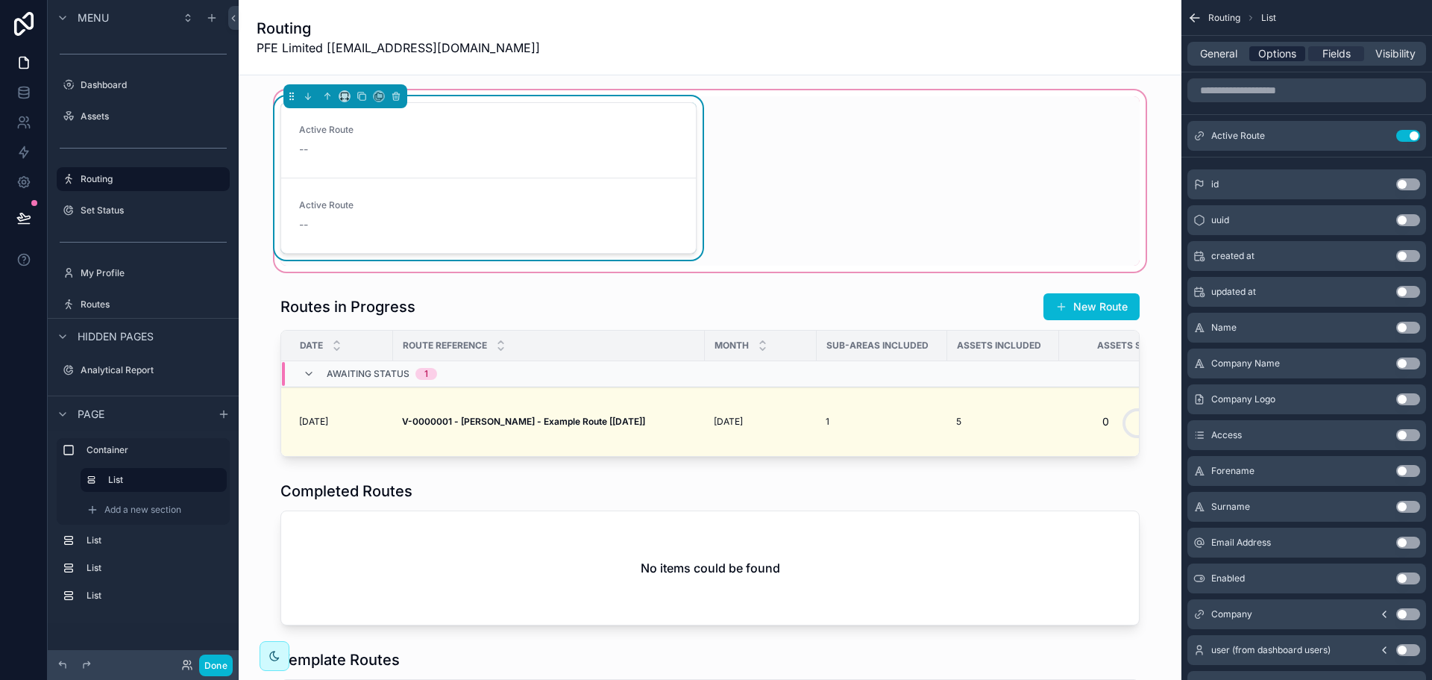
click at [1290, 55] on span "Options" at bounding box center [1277, 53] width 38 height 15
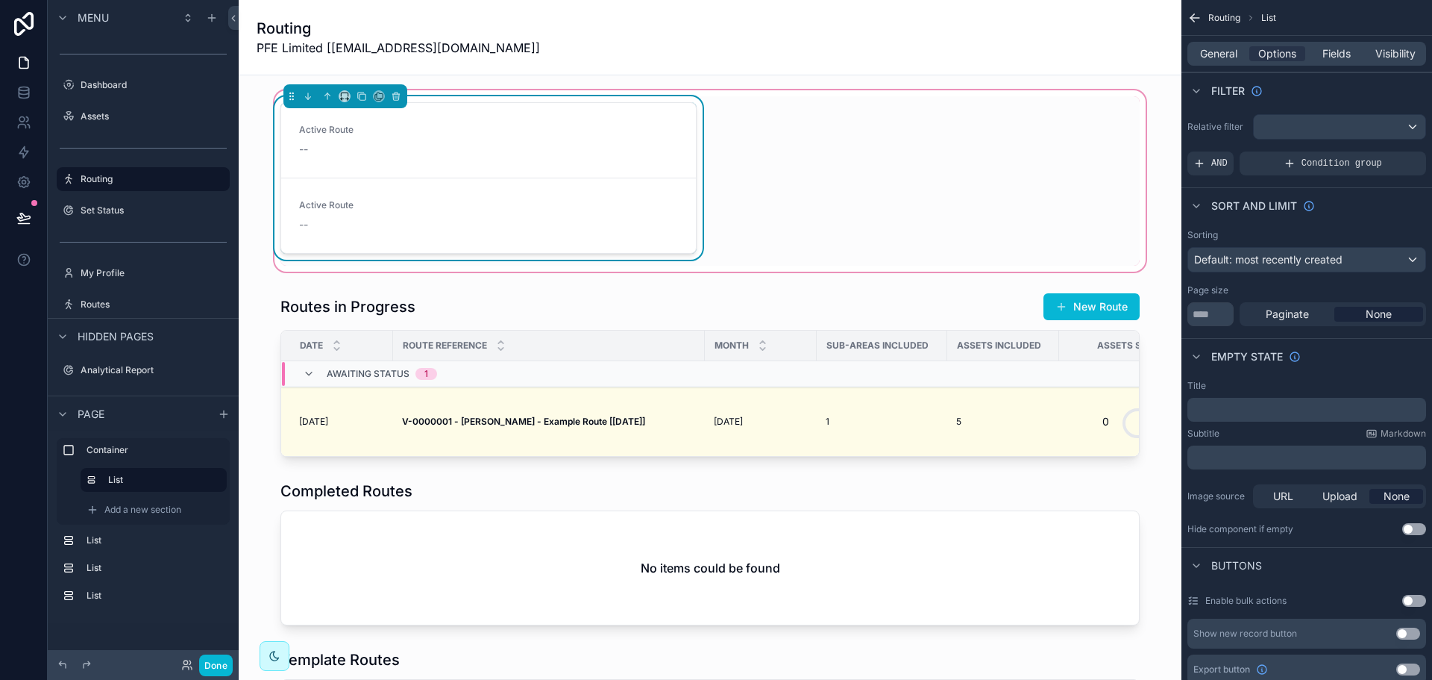
click at [1212, 166] on span "AND" at bounding box center [1219, 163] width 16 height 12
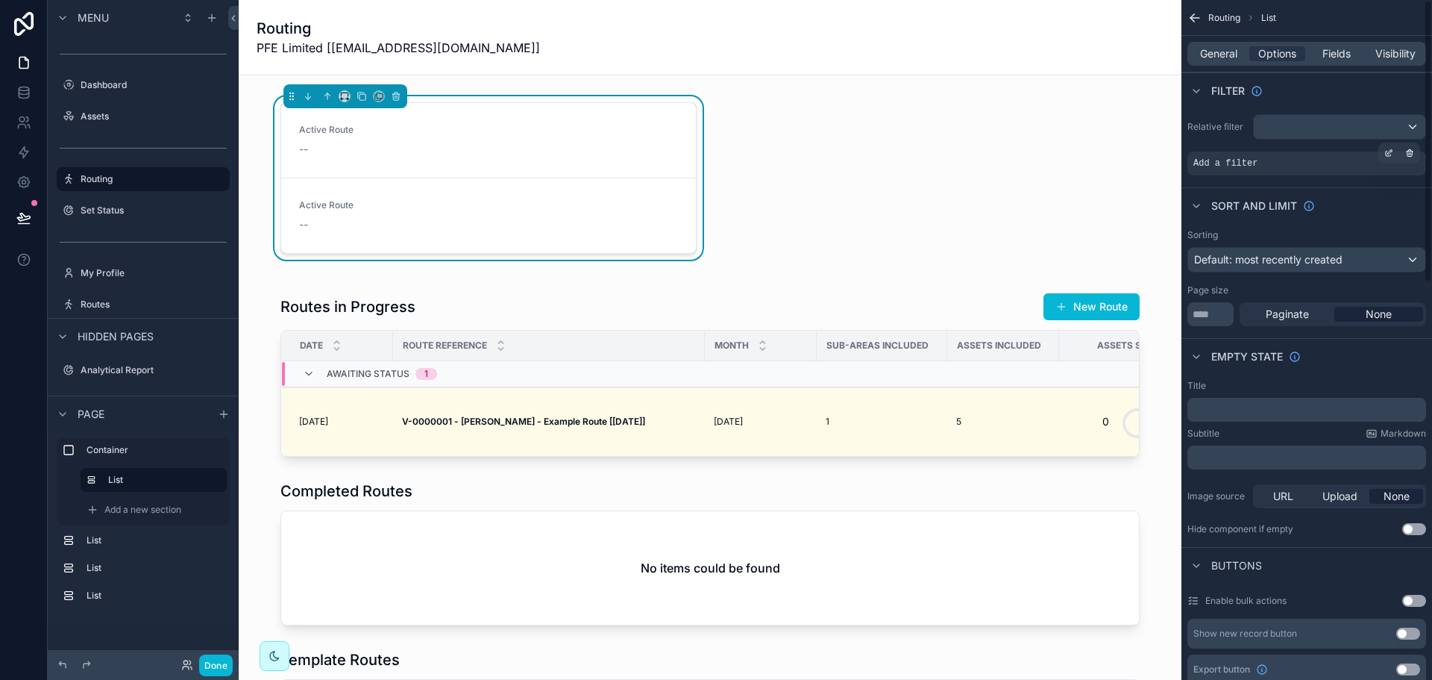
click at [1263, 163] on div "Add a filter" at bounding box center [1306, 163] width 239 height 24
click at [1386, 159] on div "scrollable content" at bounding box center [1388, 152] width 21 height 21
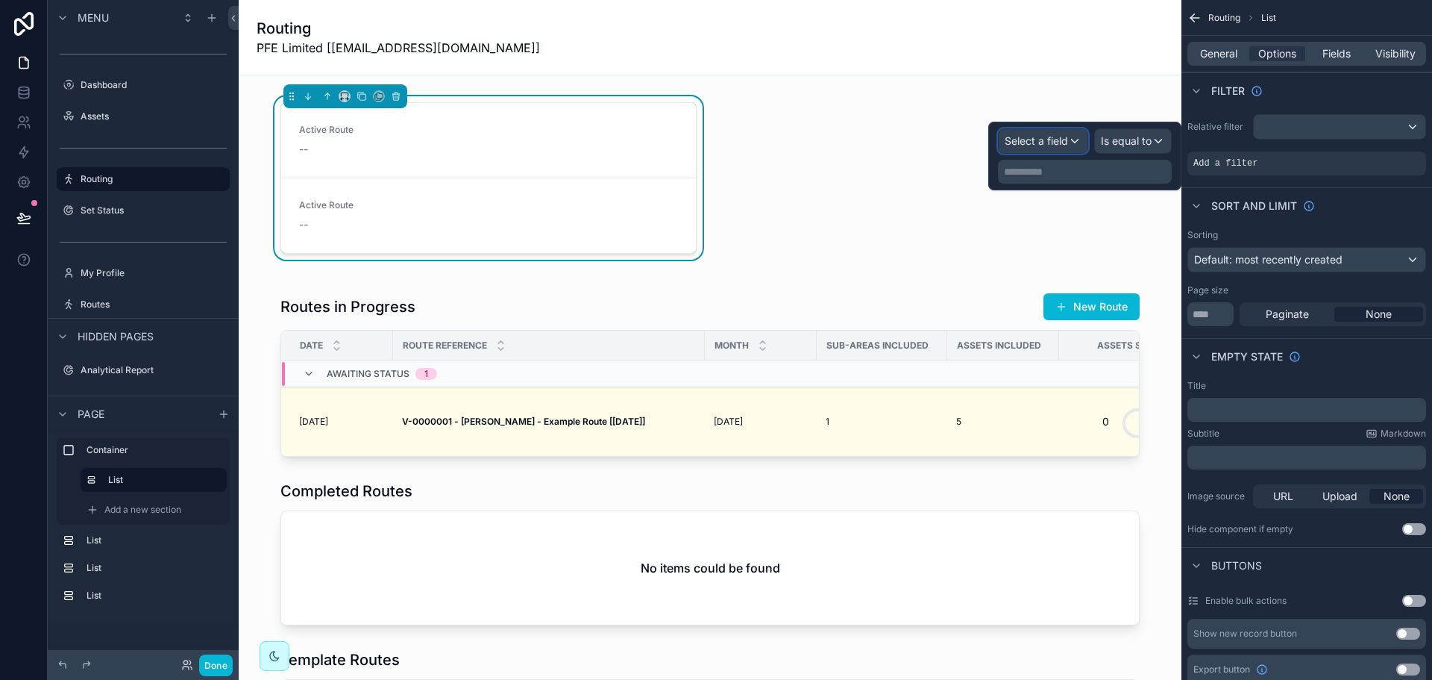
click at [1048, 133] on div "Select a field" at bounding box center [1043, 141] width 89 height 24
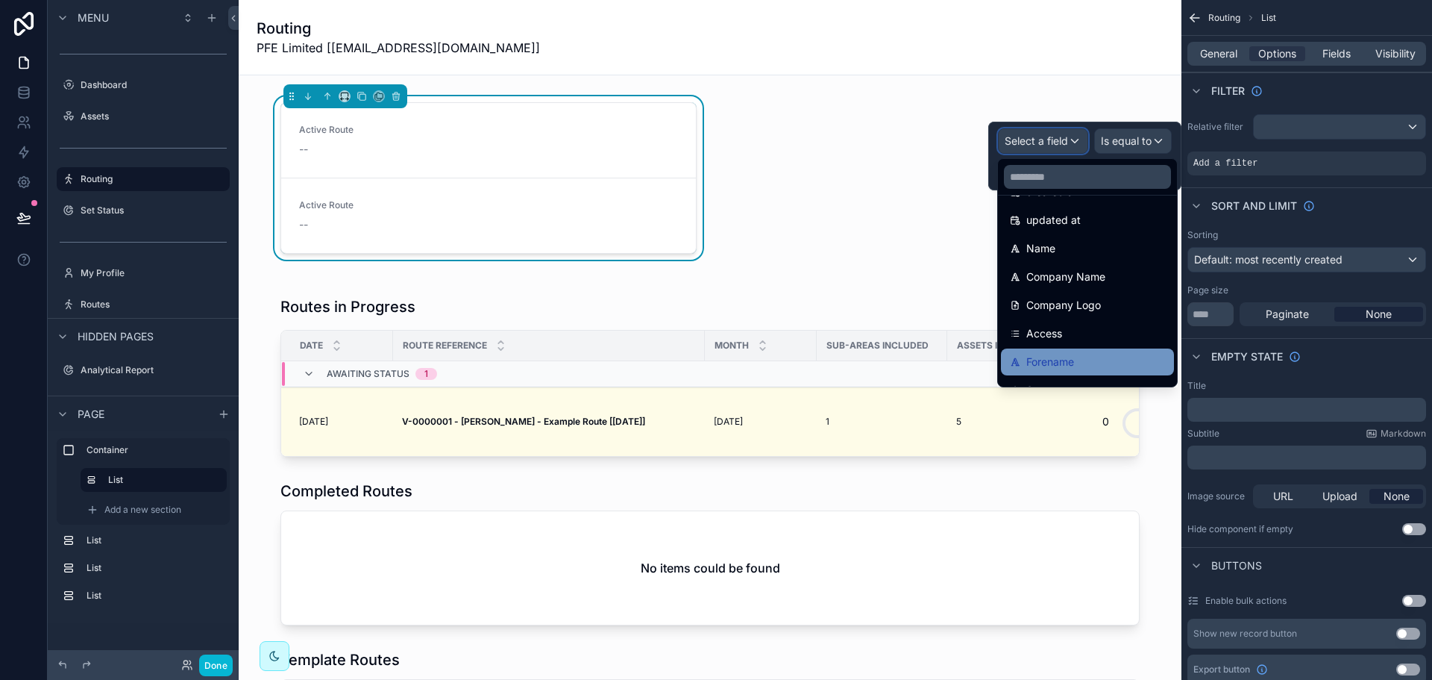
scroll to position [0, 0]
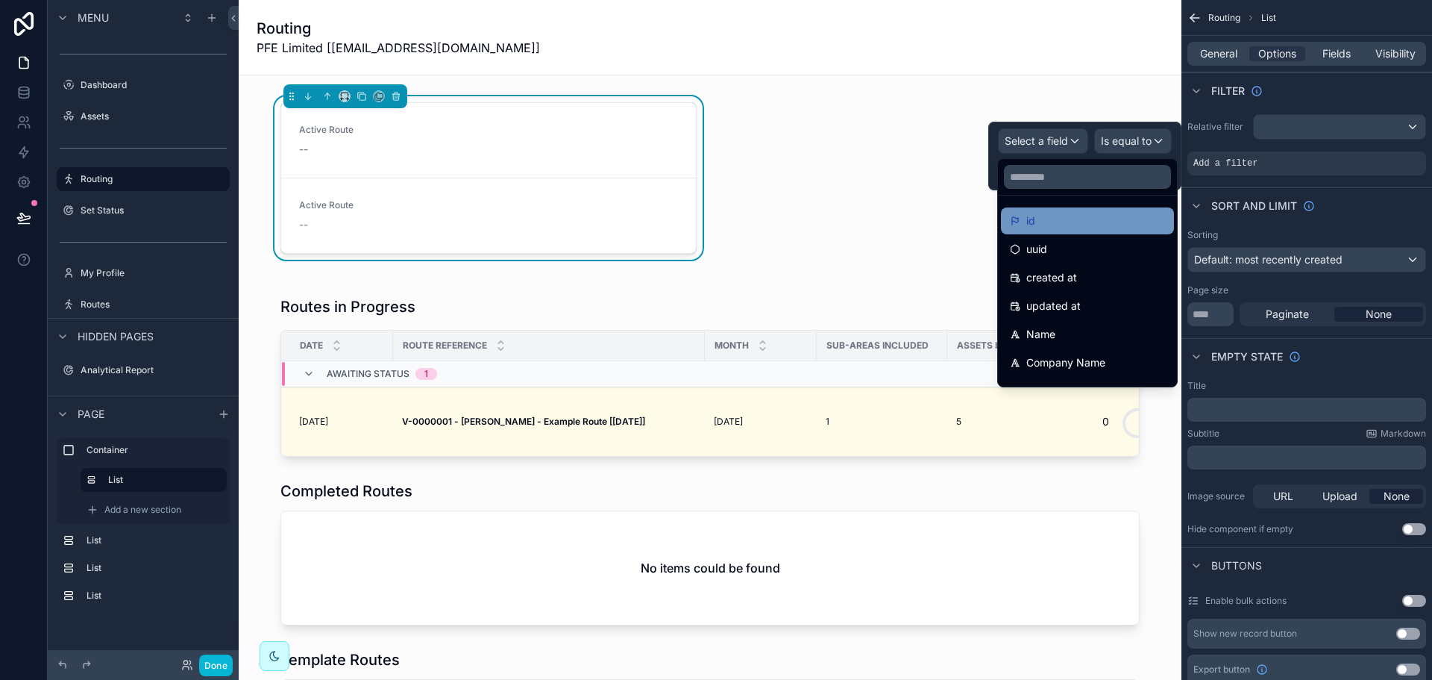
click at [1096, 219] on div "id" at bounding box center [1087, 221] width 155 height 18
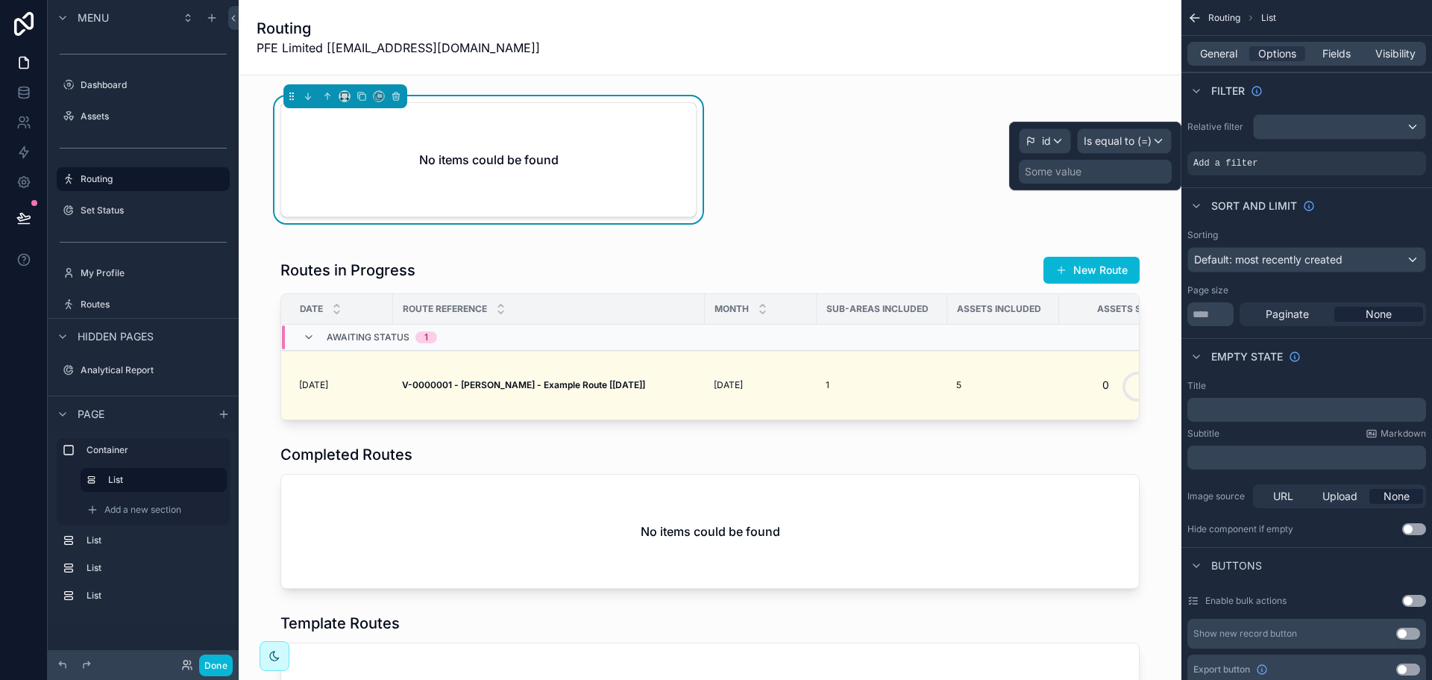
click at [1115, 166] on div "Some value" at bounding box center [1095, 172] width 153 height 24
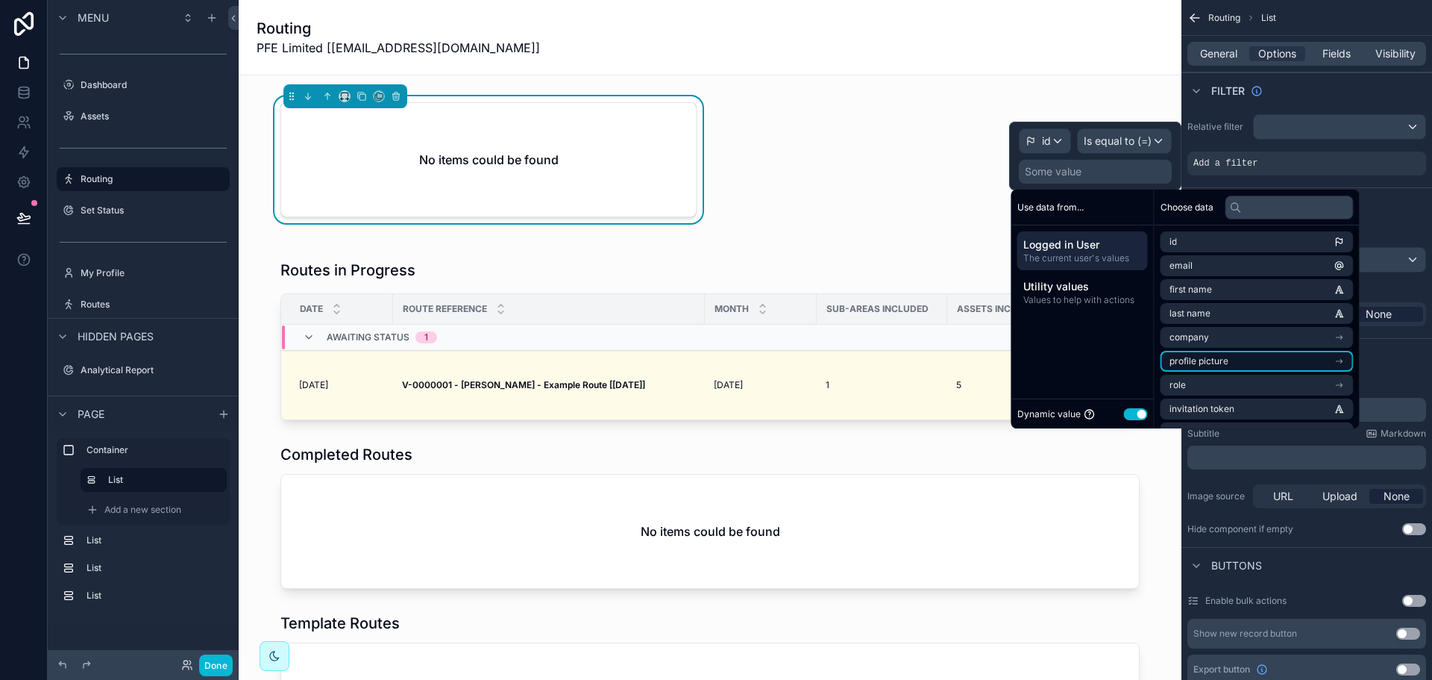
scroll to position [45, 0]
click at [1255, 386] on li "Dashboard Users" at bounding box center [1257, 387] width 193 height 21
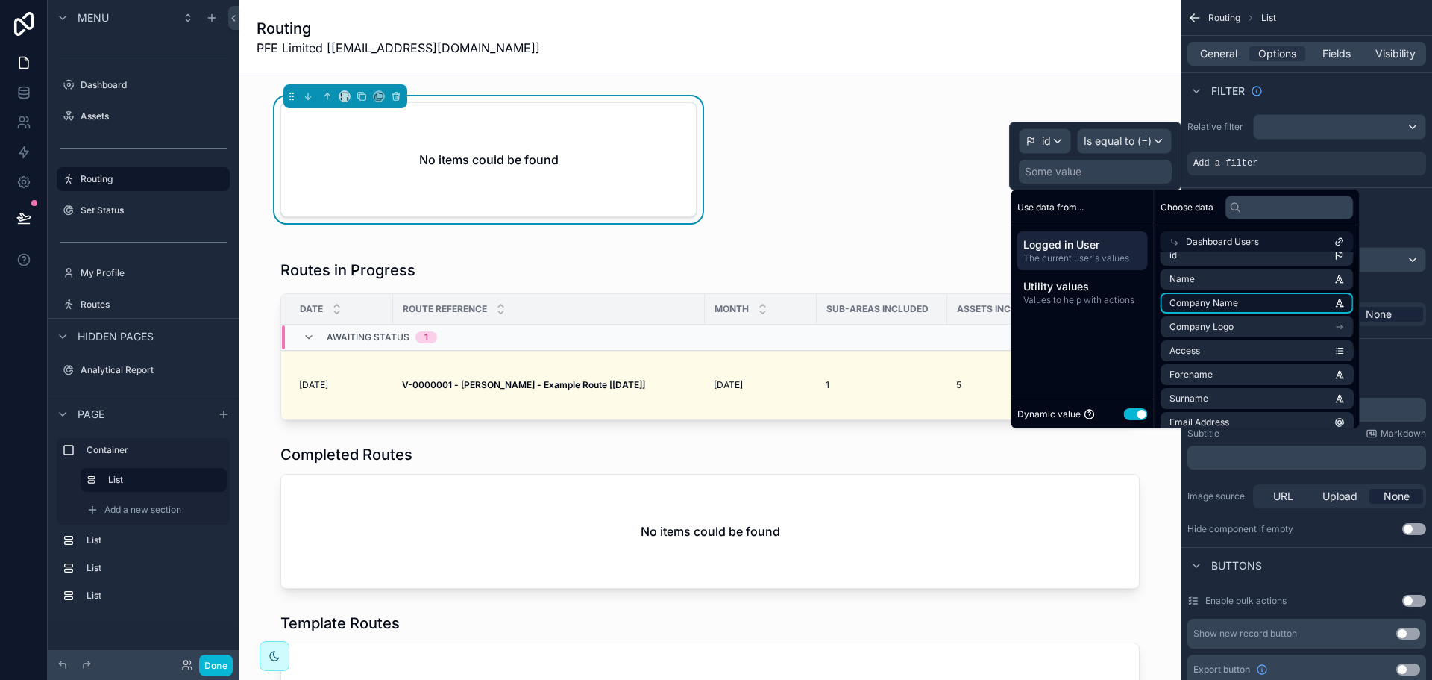
scroll to position [0, 0]
click at [1273, 265] on li "id" at bounding box center [1257, 268] width 193 height 21
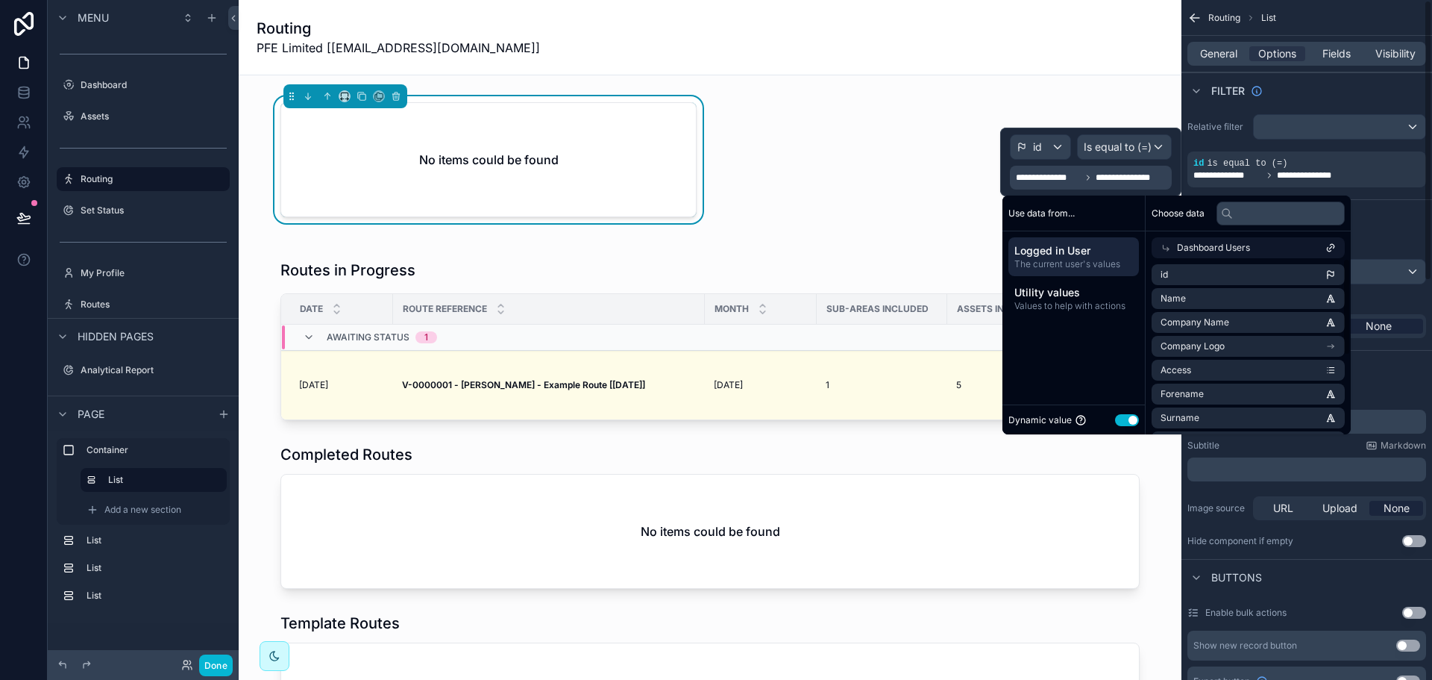
click at [1381, 86] on div "Filter" at bounding box center [1307, 90] width 251 height 36
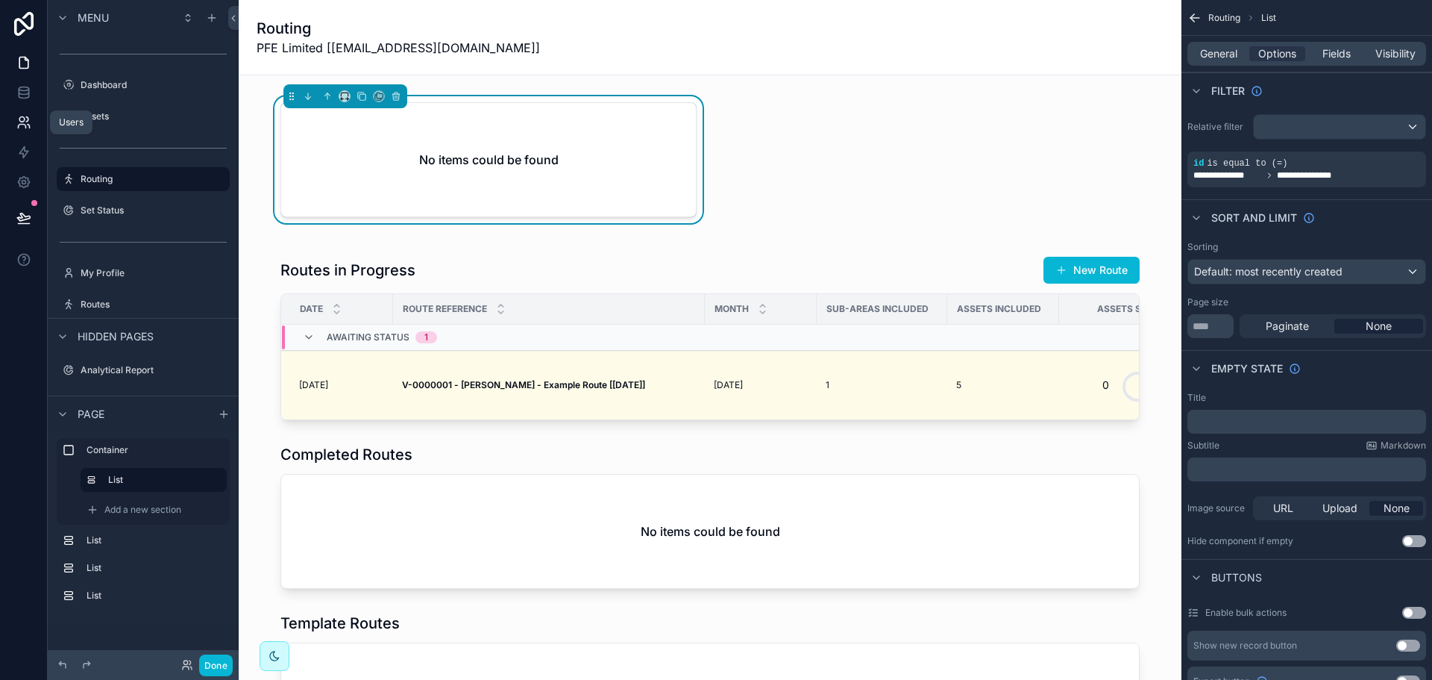
click at [23, 109] on link at bounding box center [23, 122] width 47 height 30
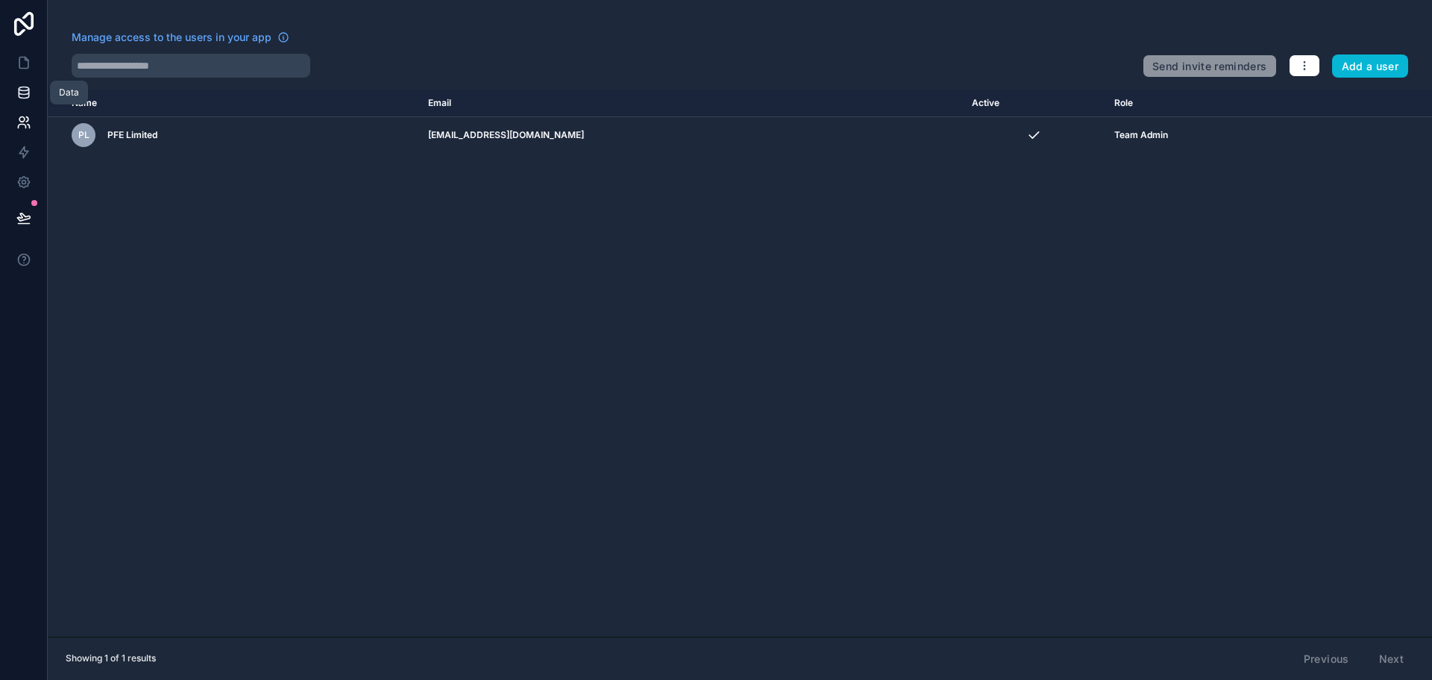
click at [25, 85] on icon at bounding box center [23, 92] width 15 height 15
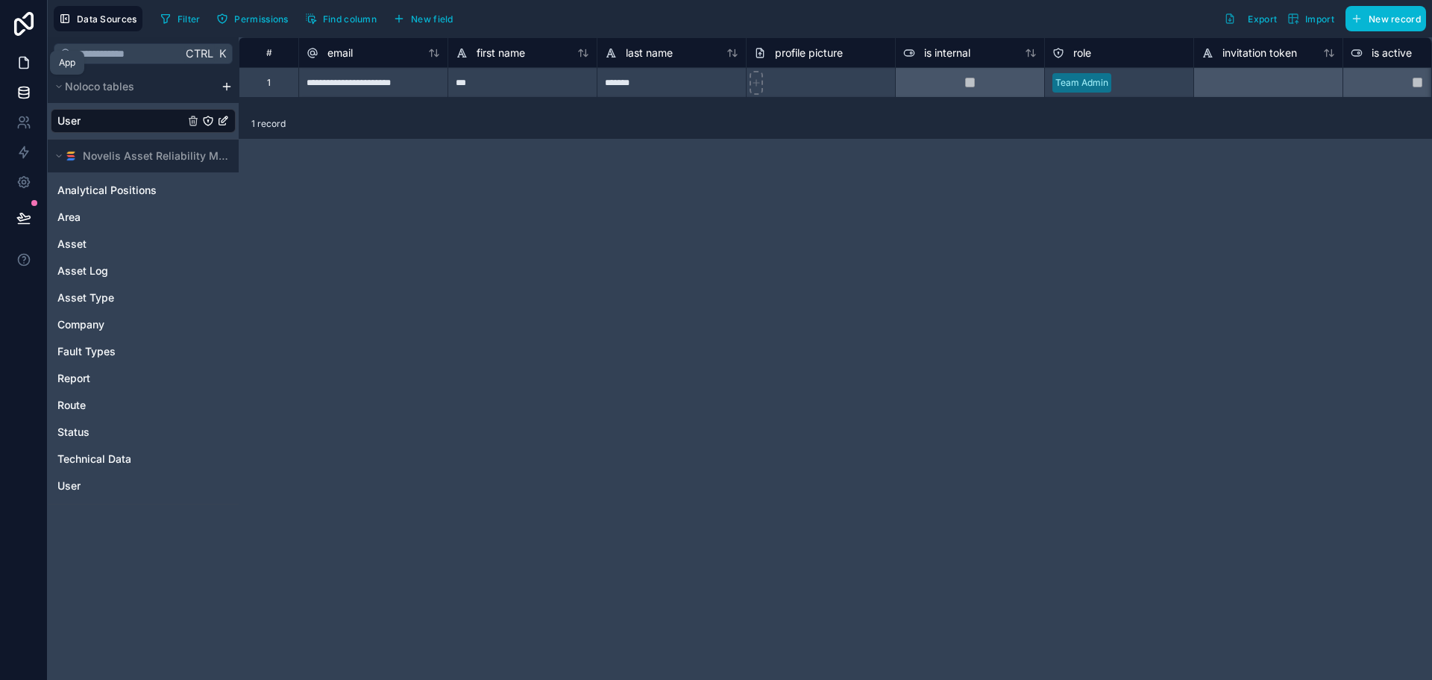
click at [25, 67] on icon at bounding box center [23, 62] width 15 height 15
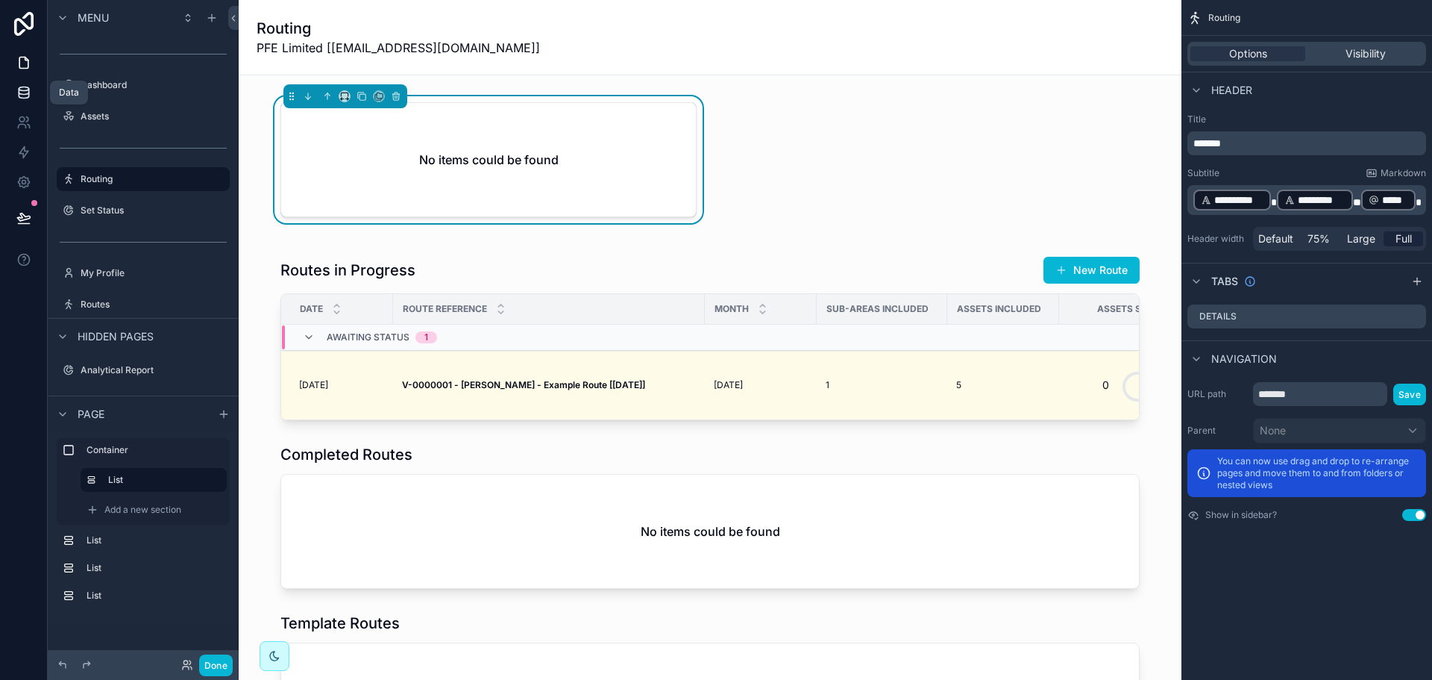
click at [23, 101] on link at bounding box center [23, 93] width 47 height 30
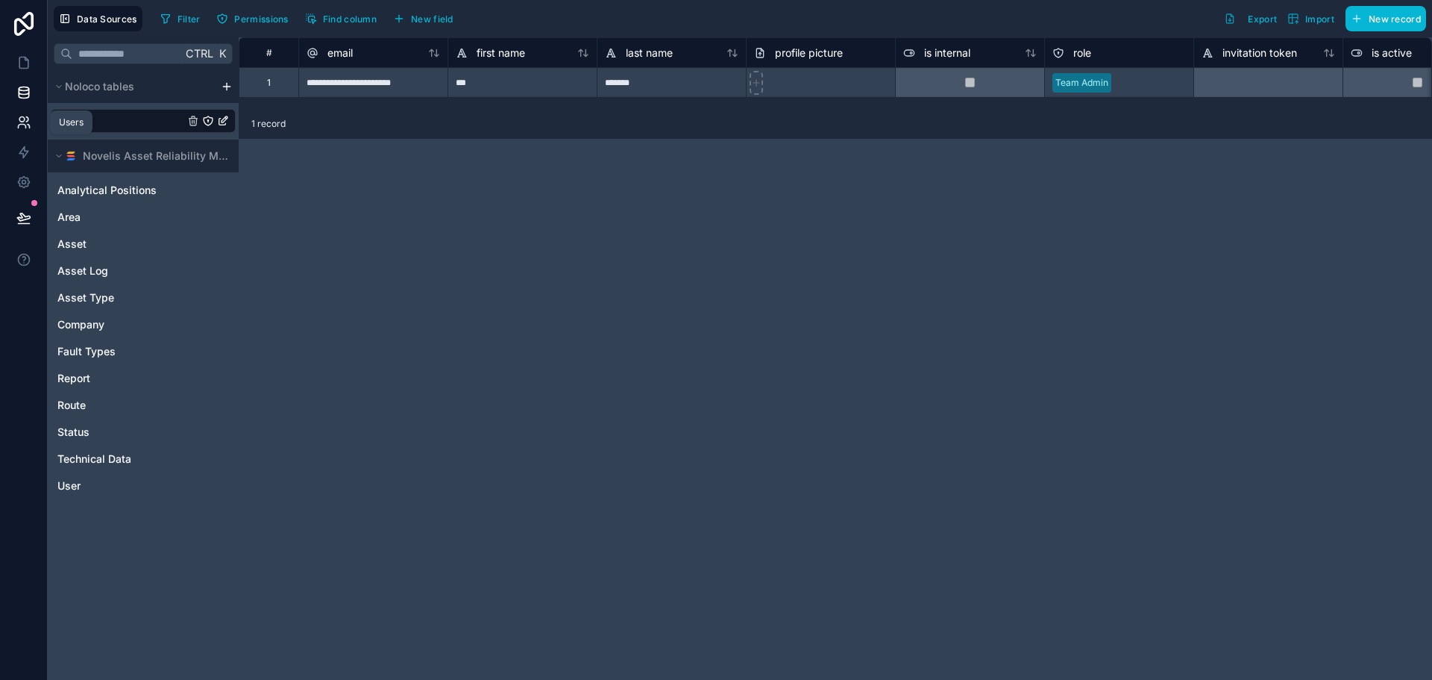
click at [21, 122] on icon at bounding box center [21, 119] width 5 height 5
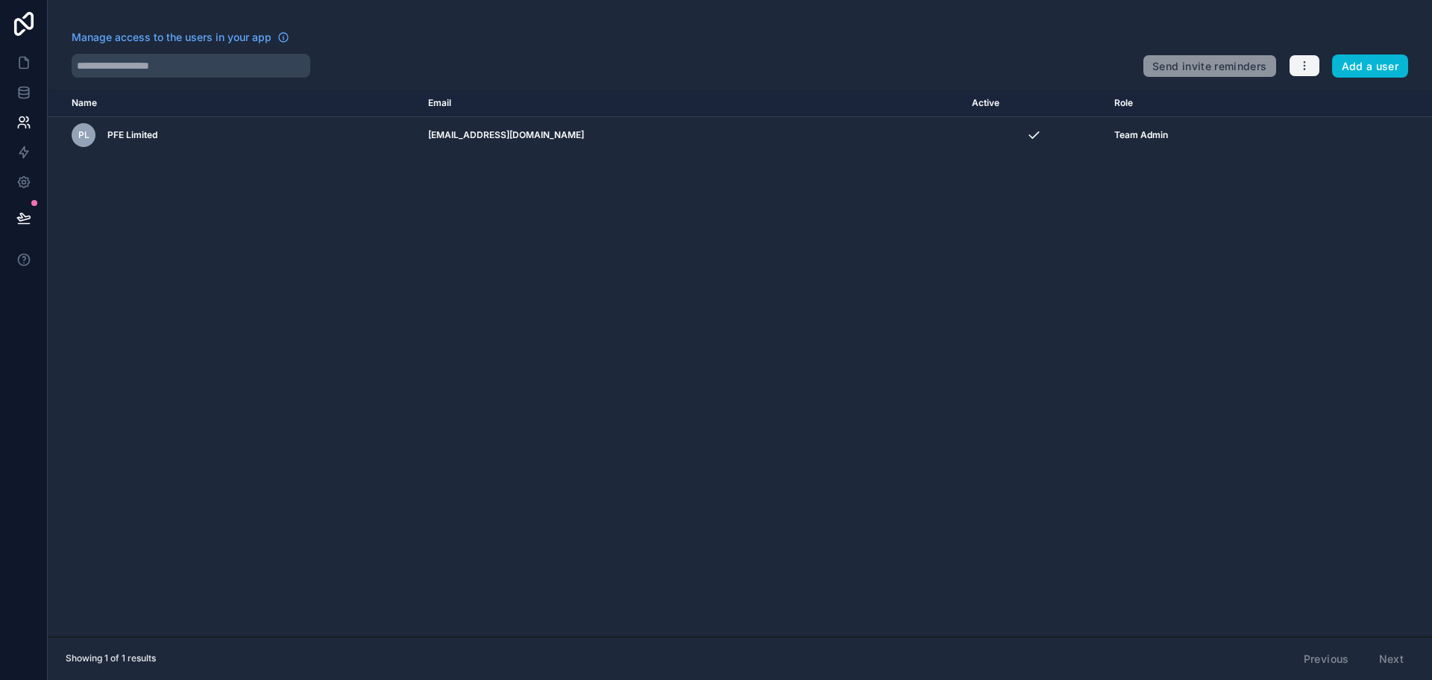
click at [1313, 69] on button "button" at bounding box center [1304, 65] width 31 height 22
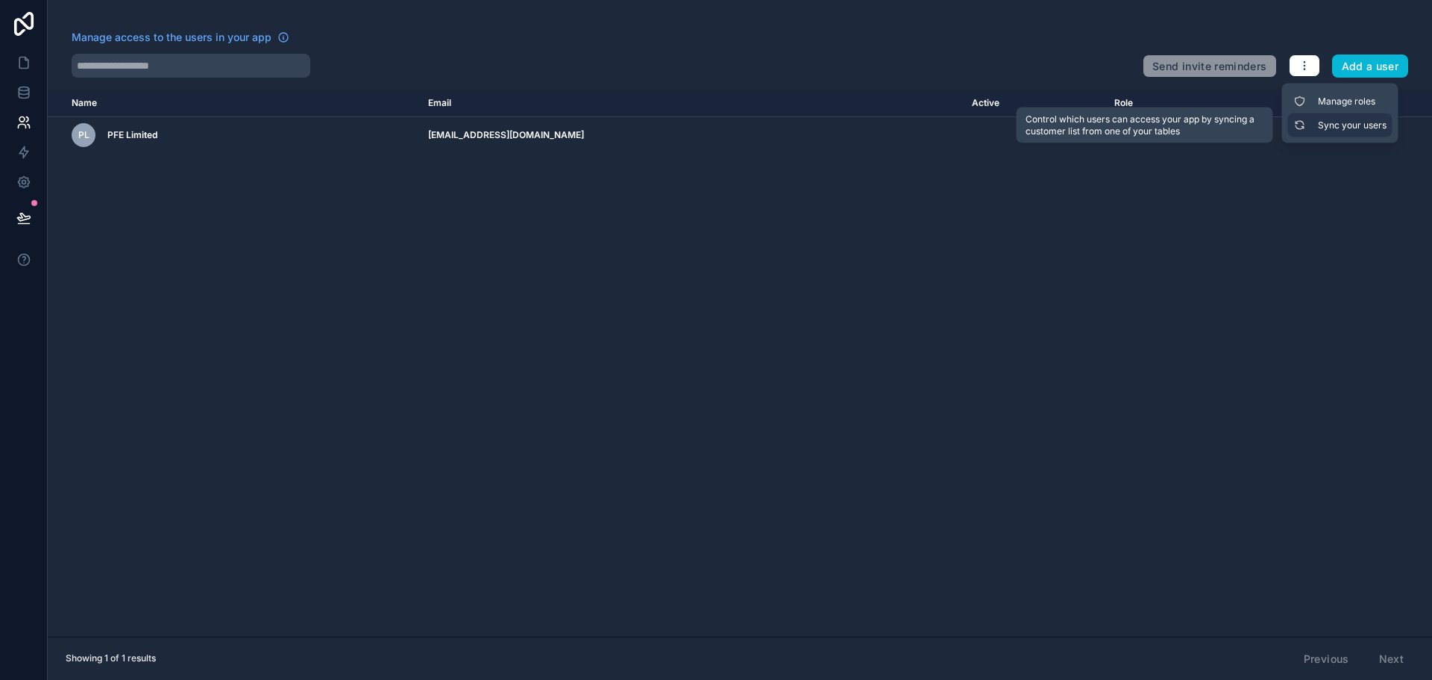
click at [1352, 122] on link "Sync your users" at bounding box center [1340, 125] width 104 height 24
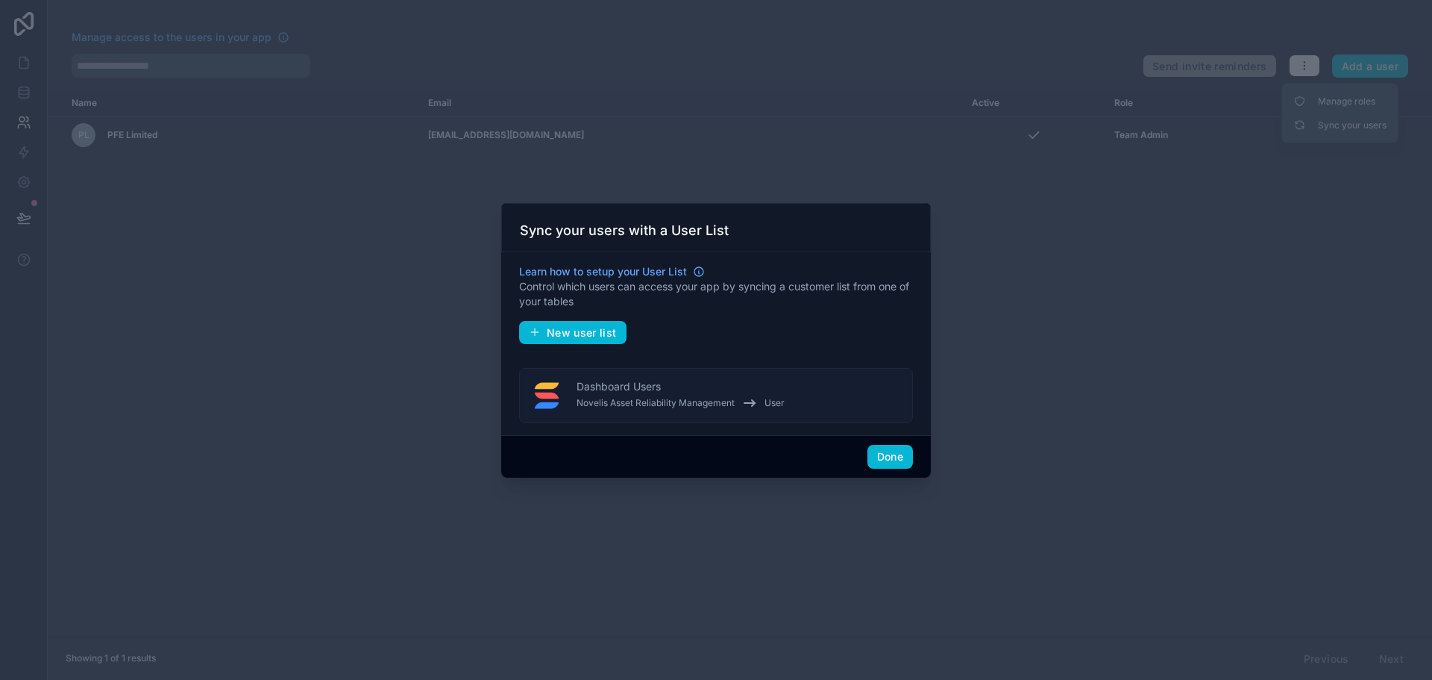
click at [812, 395] on button "Dashboard Users Novelis Asset Reliability Management User" at bounding box center [716, 395] width 394 height 55
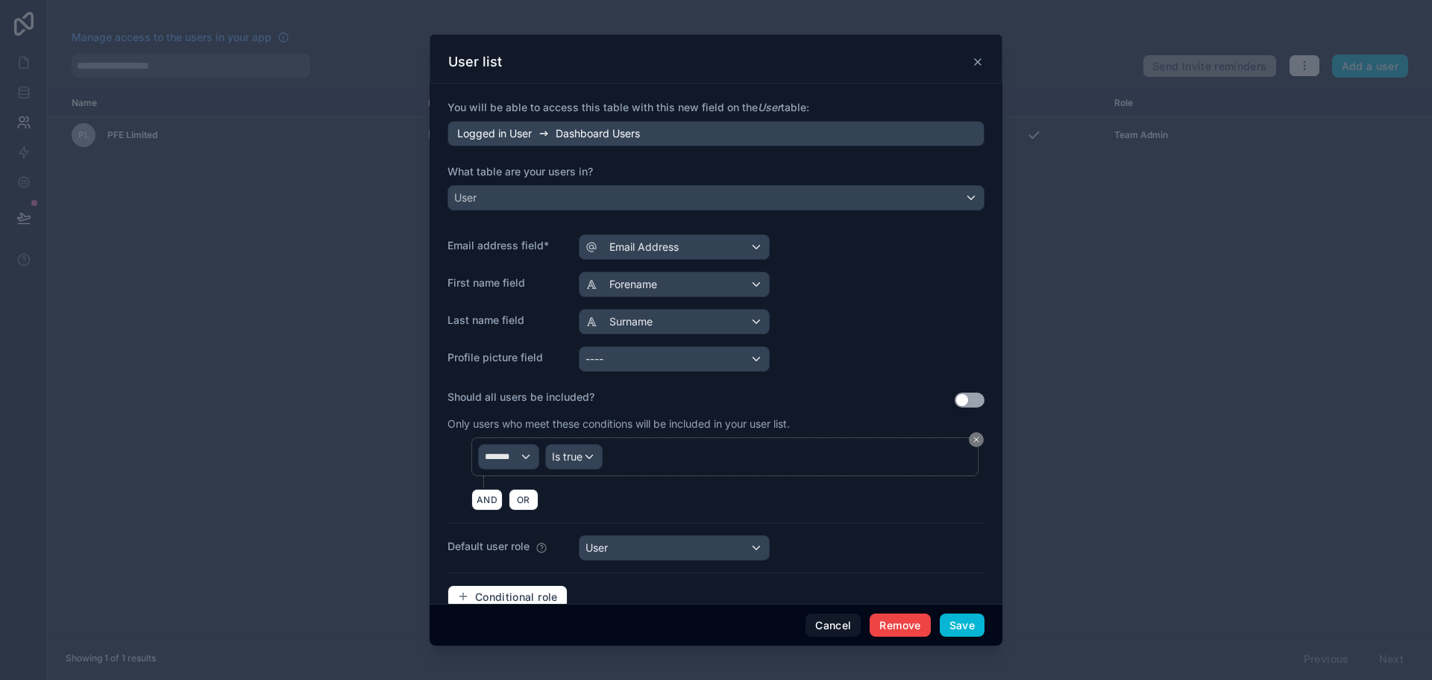
scroll to position [128, 0]
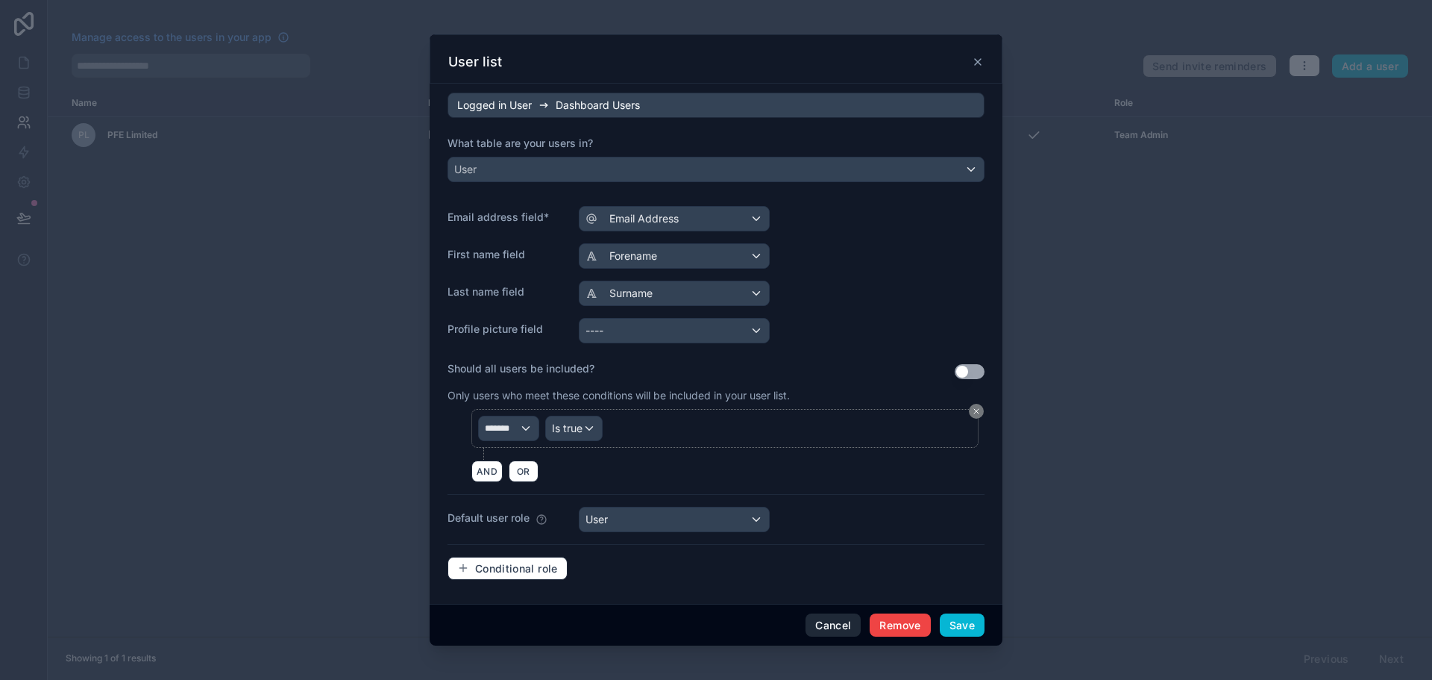
click at [823, 619] on button "Cancel" at bounding box center [833, 625] width 55 height 24
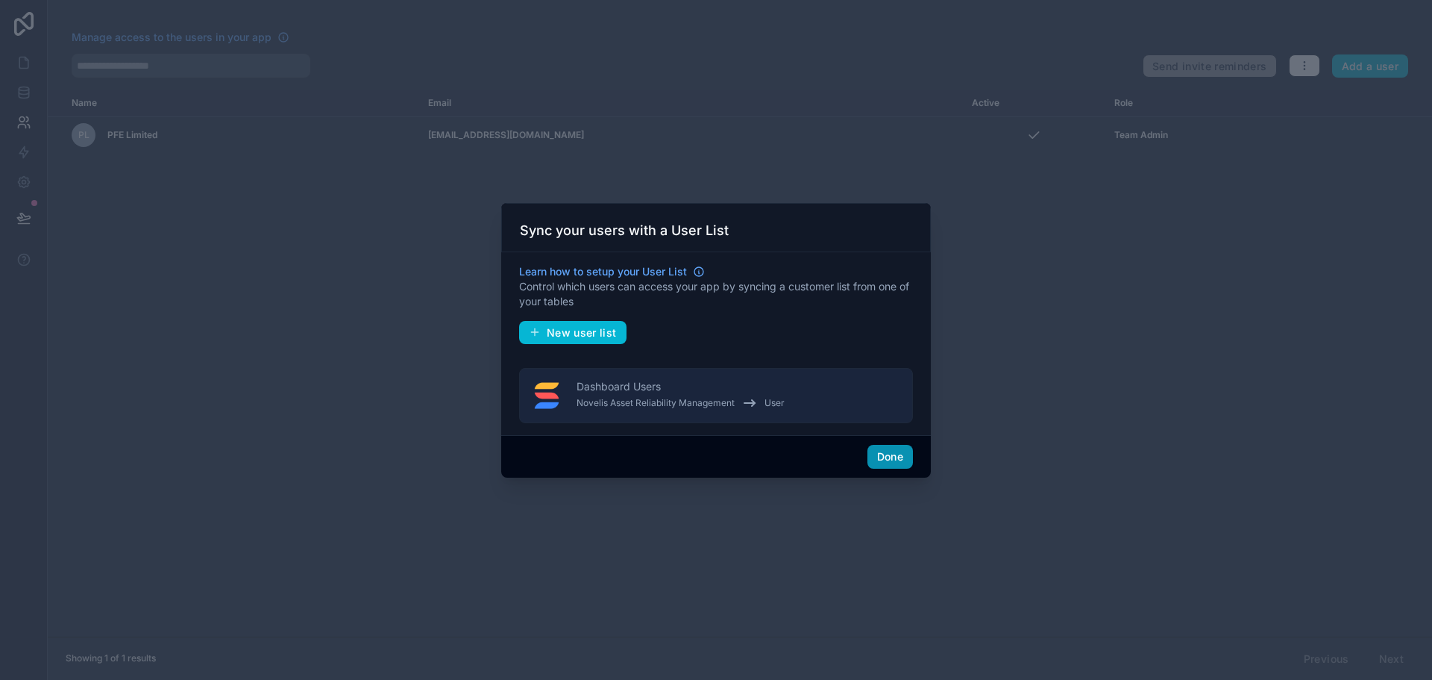
click at [911, 456] on button "Done" at bounding box center [890, 457] width 46 height 24
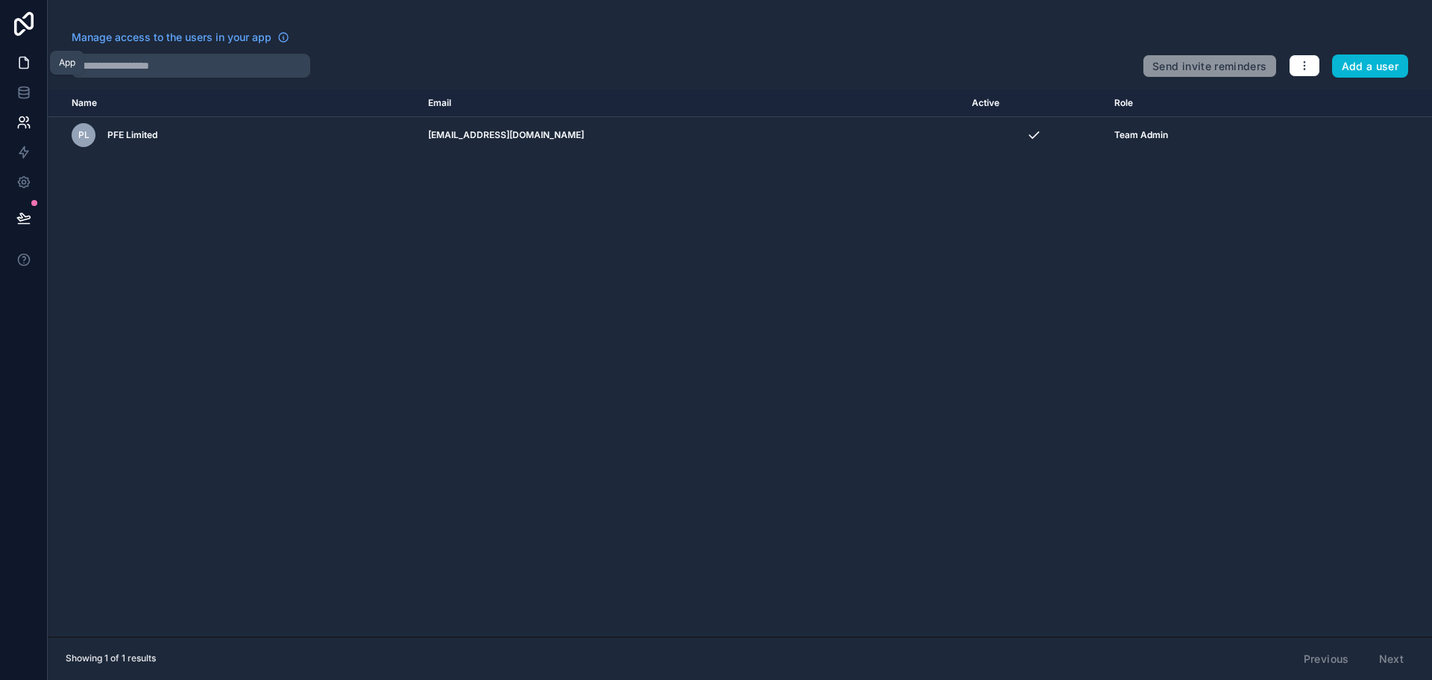
click at [25, 62] on icon at bounding box center [23, 62] width 15 height 15
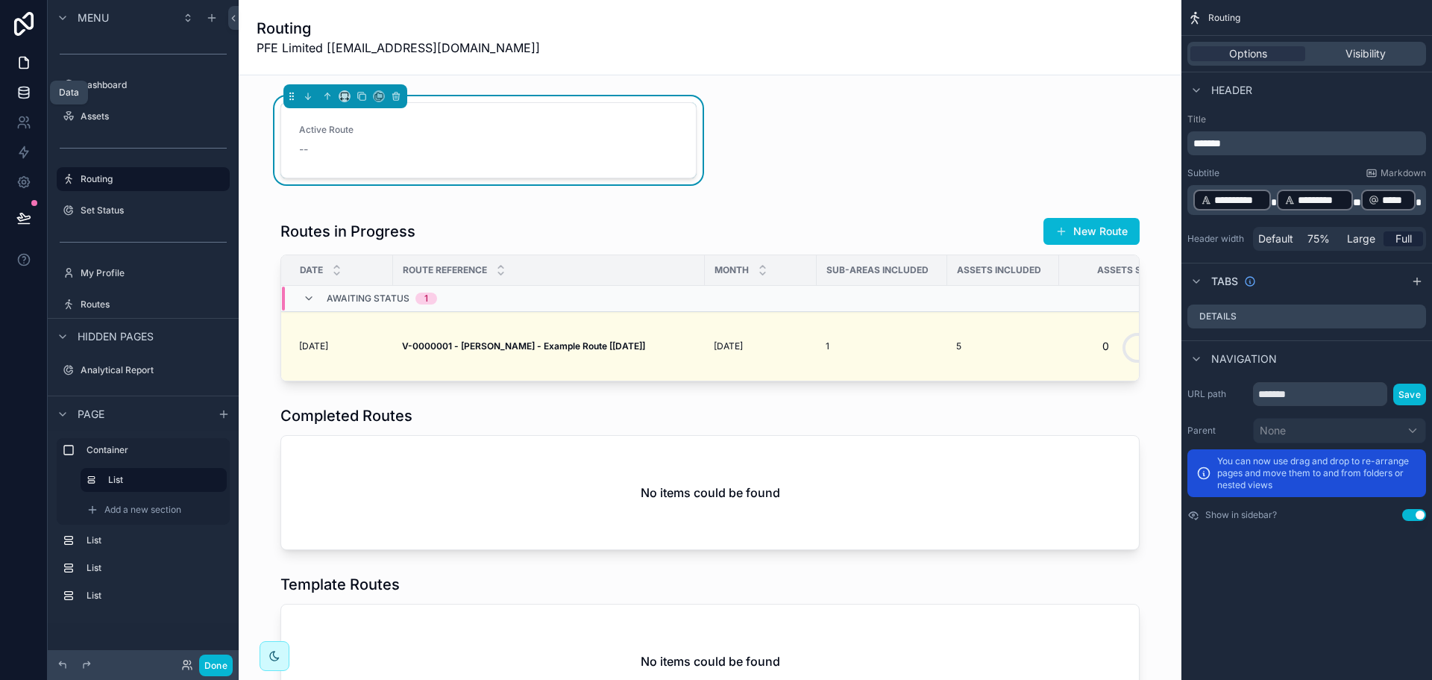
click at [22, 95] on icon at bounding box center [23, 92] width 15 height 15
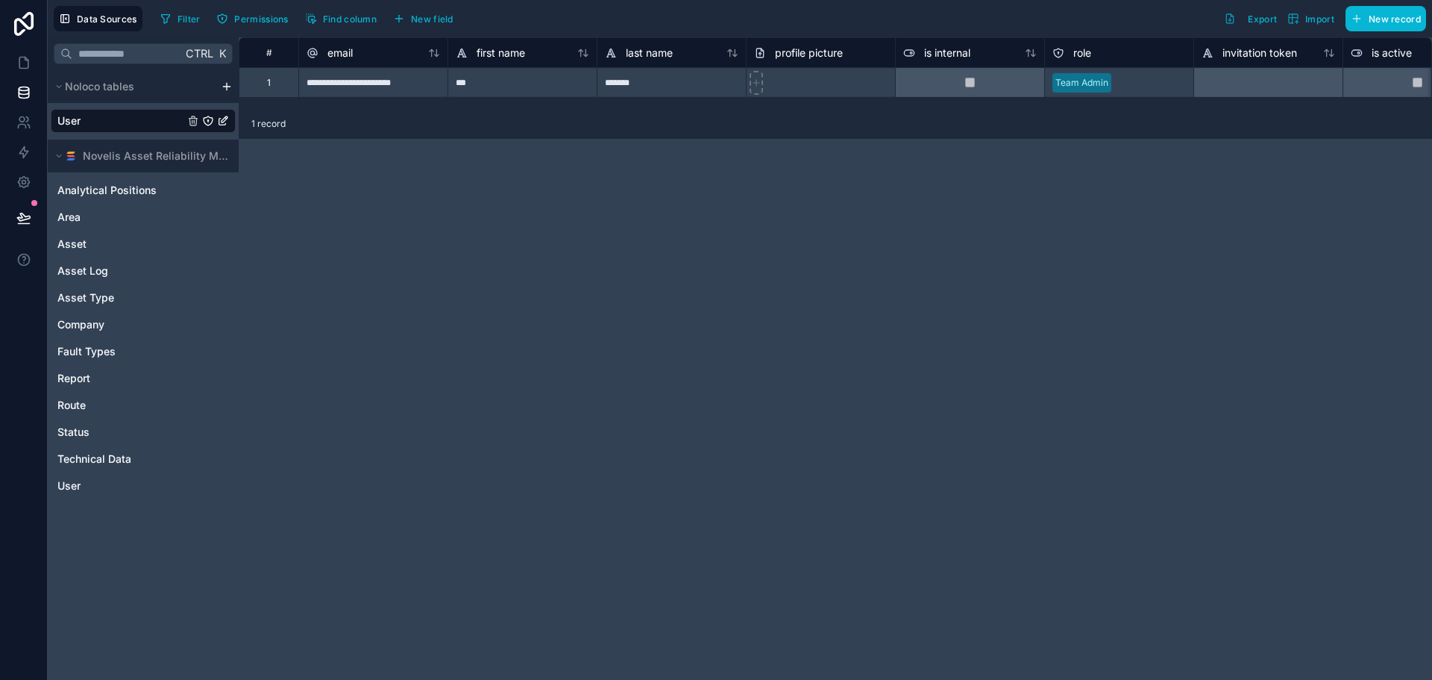
click at [104, 116] on link "User" at bounding box center [120, 120] width 127 height 15
click at [26, 63] on icon at bounding box center [23, 62] width 15 height 15
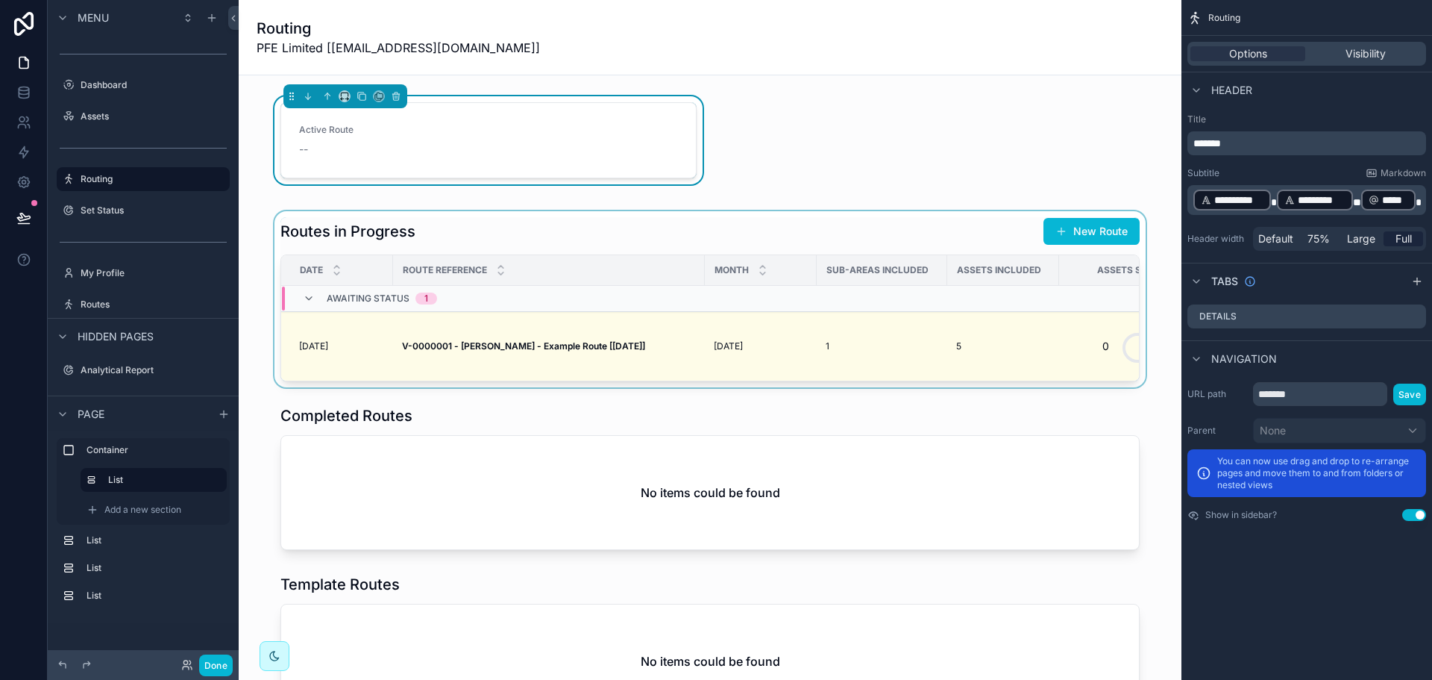
click at [1076, 336] on div "scrollable content" at bounding box center [710, 299] width 919 height 176
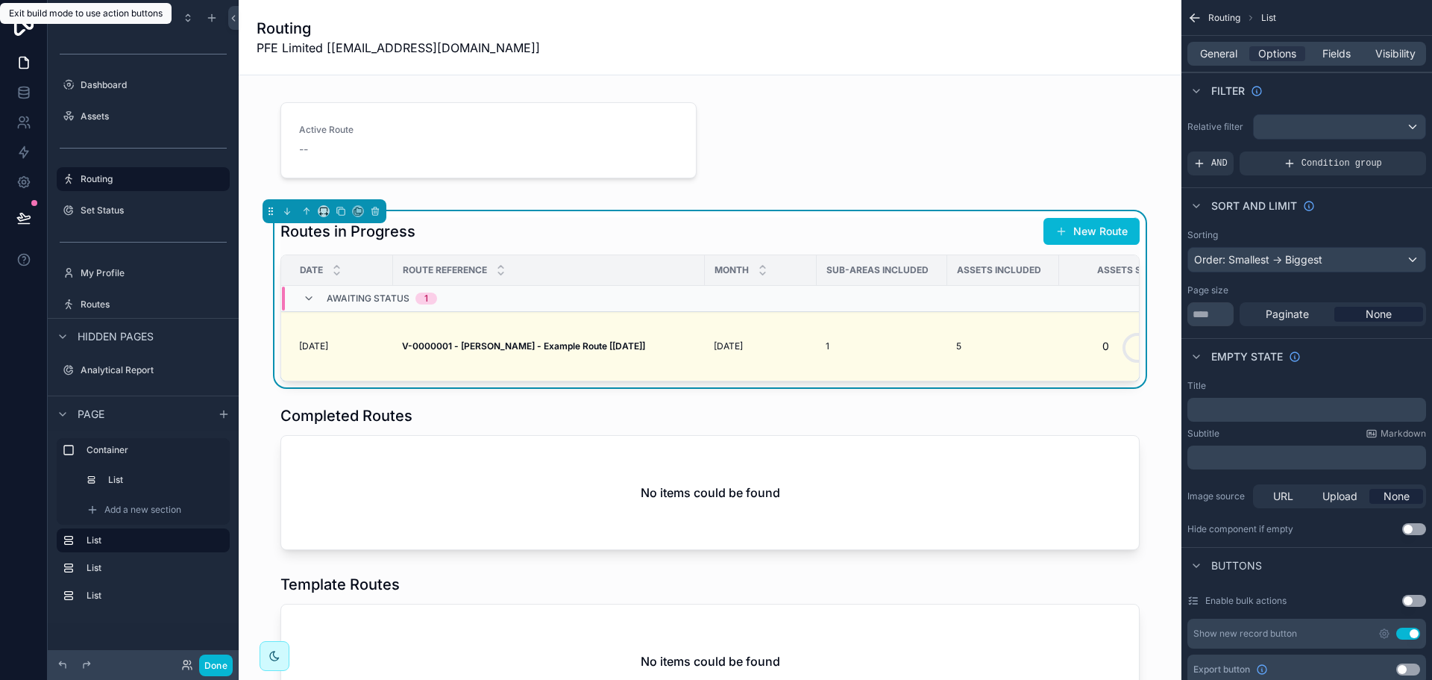
click at [836, 245] on div "Routes in Progress New Route Date Route Reference Month Sub-areas included Asse…" at bounding box center [709, 299] width 859 height 164
click at [219, 657] on button "Done" at bounding box center [216, 665] width 34 height 22
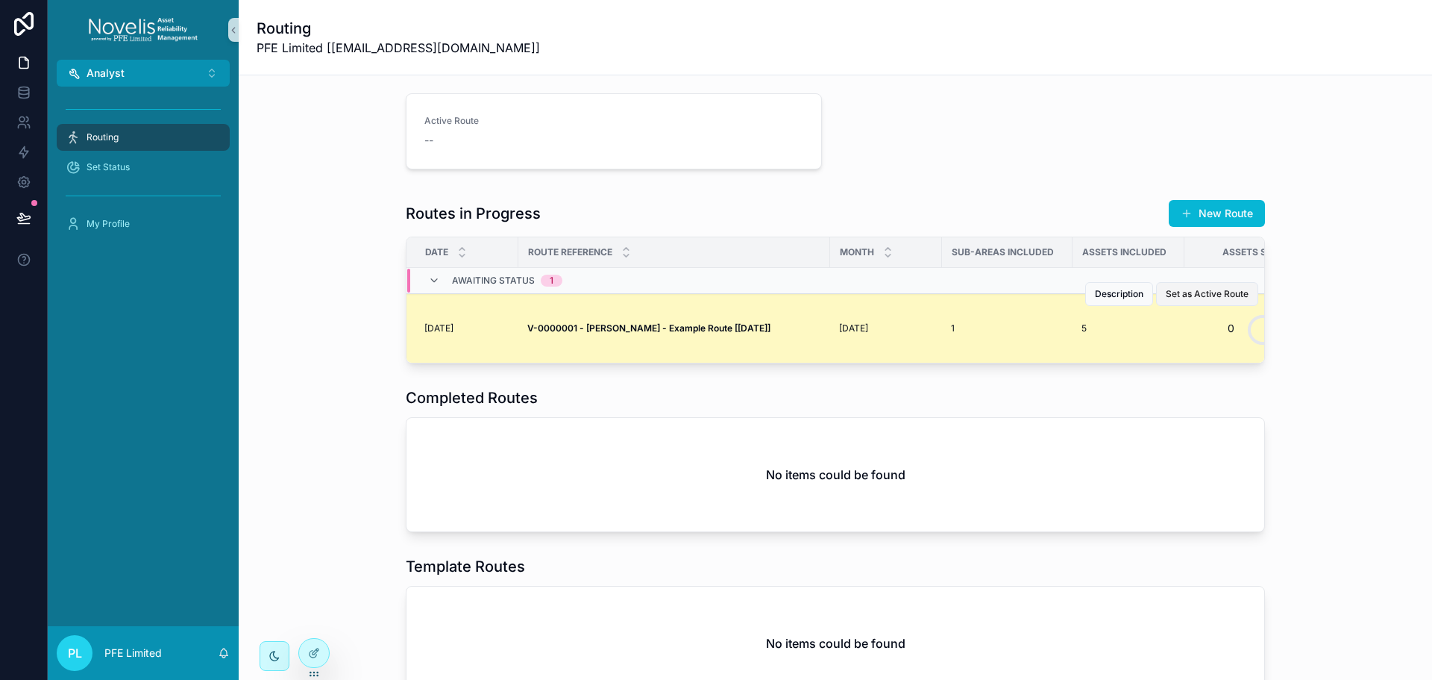
click at [1208, 293] on span "Set as Active Route" at bounding box center [1207, 294] width 83 height 12
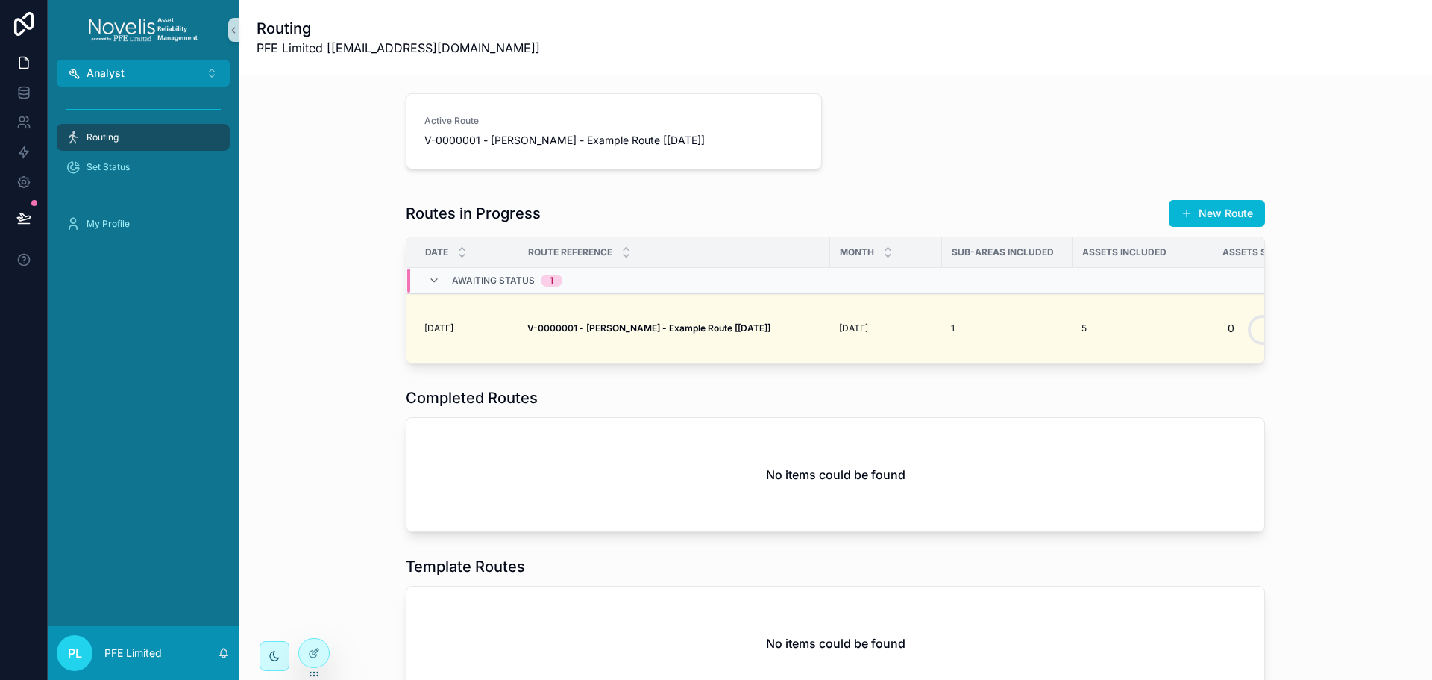
click at [308, 369] on div "Routes in Progress New Route Date Route Reference Month Sub-areas included Asse…" at bounding box center [836, 281] width 1170 height 176
click at [136, 166] on div "Set Status" at bounding box center [143, 167] width 155 height 24
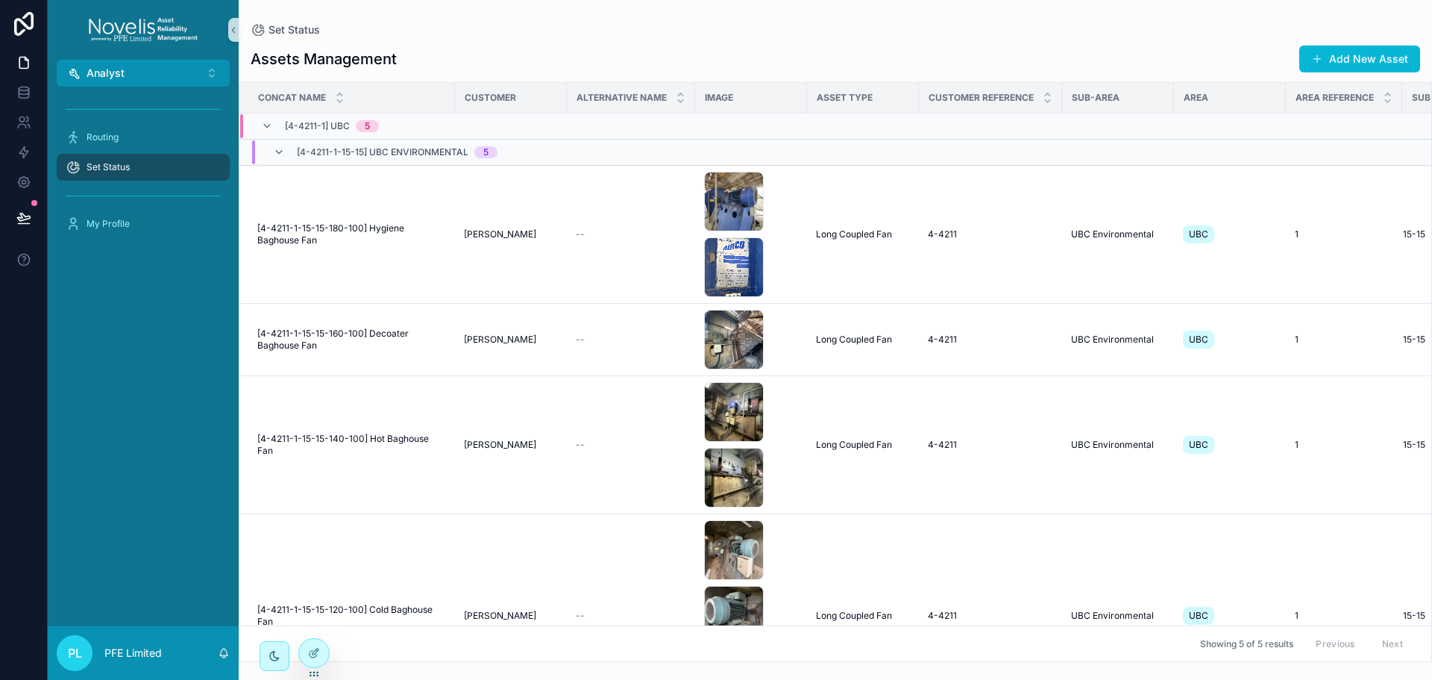
click at [321, 657] on div at bounding box center [314, 652] width 30 height 28
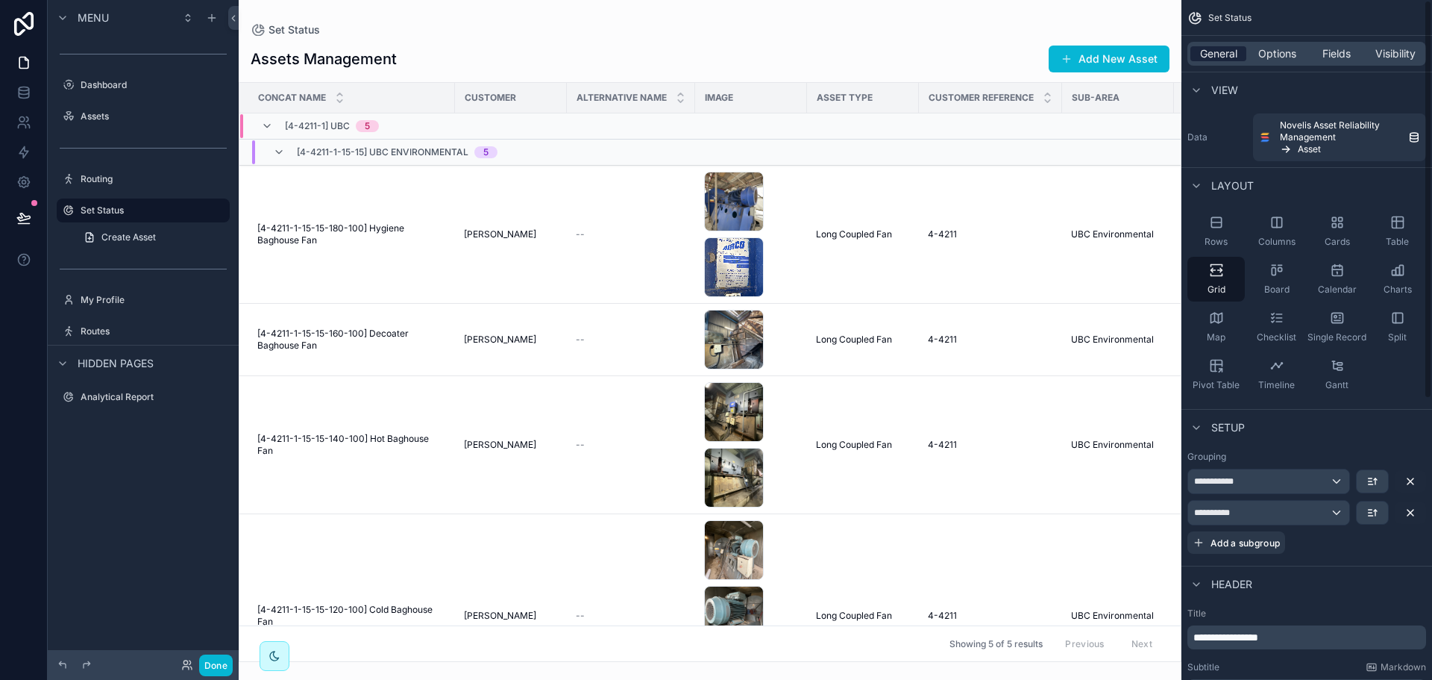
click at [1223, 58] on span "General" at bounding box center [1218, 53] width 37 height 15
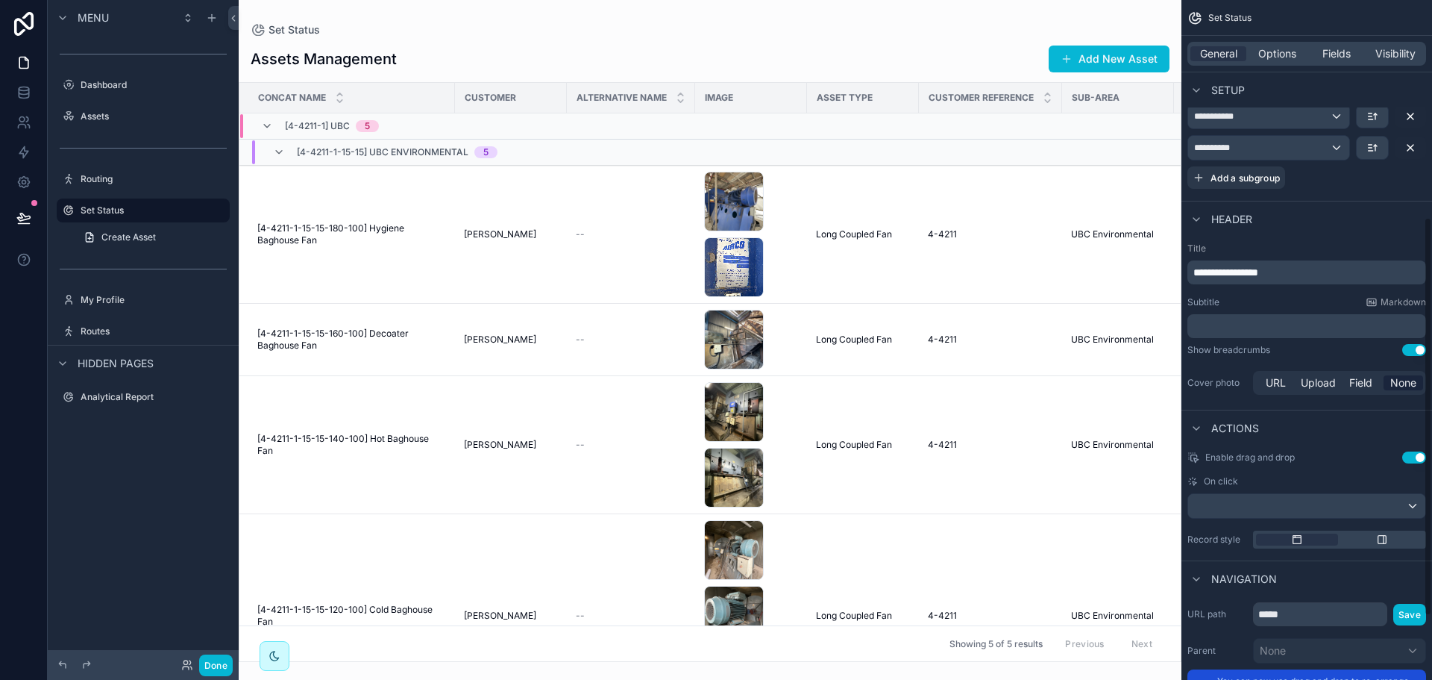
scroll to position [373, 0]
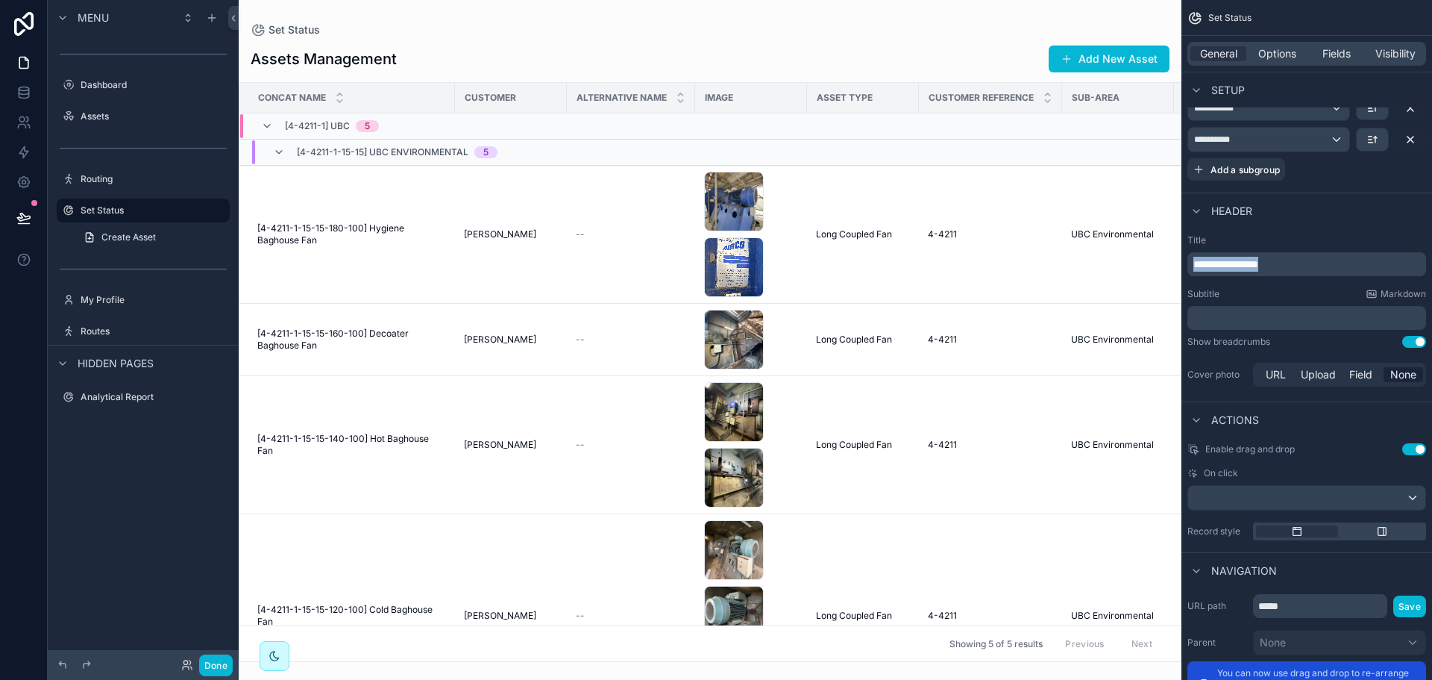
drag, startPoint x: 1320, startPoint y: 257, endPoint x: 1180, endPoint y: 265, distance: 139.7
click at [1180, 265] on div "Analyst Alt 2 Dashboard Assets Routing Set Status My Profile Routes Analytical …" at bounding box center [835, 340] width 1193 height 680
click at [1253, 307] on div "﻿" at bounding box center [1306, 318] width 239 height 24
click at [1253, 310] on p "﻿" at bounding box center [1308, 317] width 230 height 15
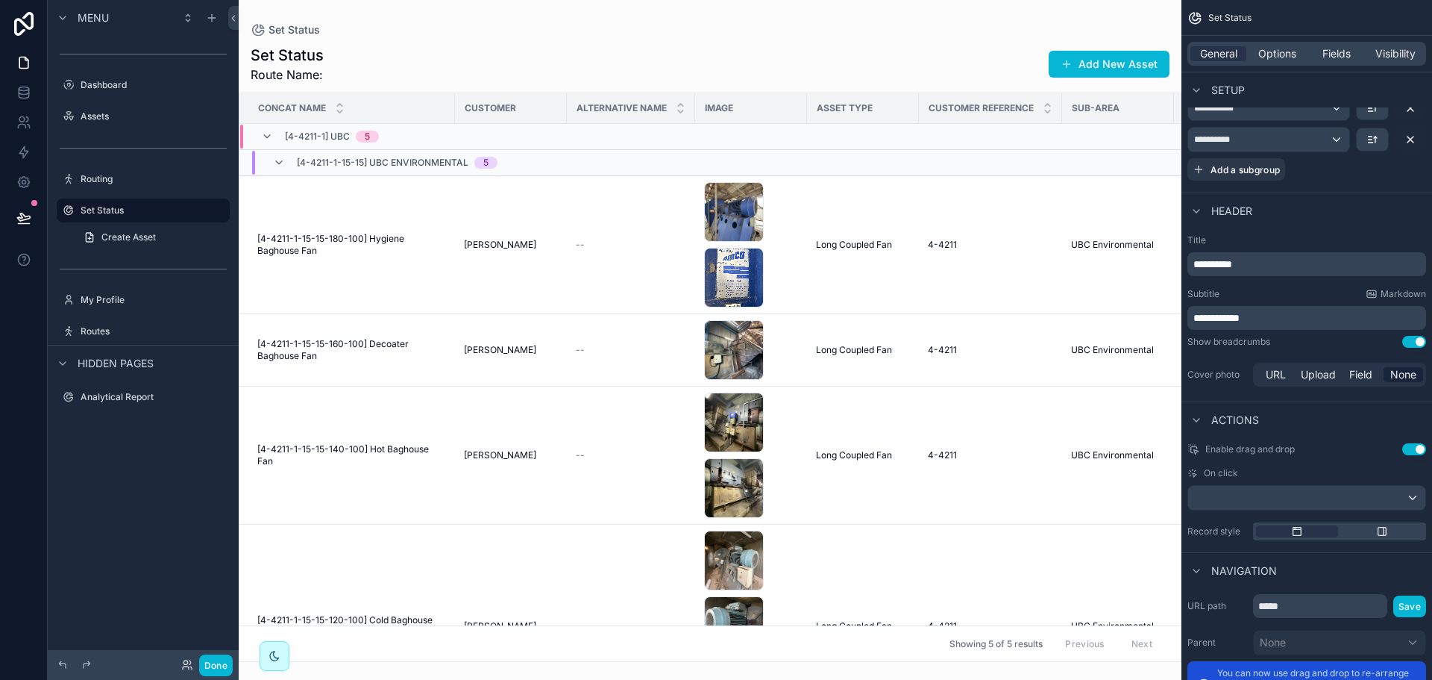
click at [1264, 321] on p "**********" at bounding box center [1308, 317] width 230 height 15
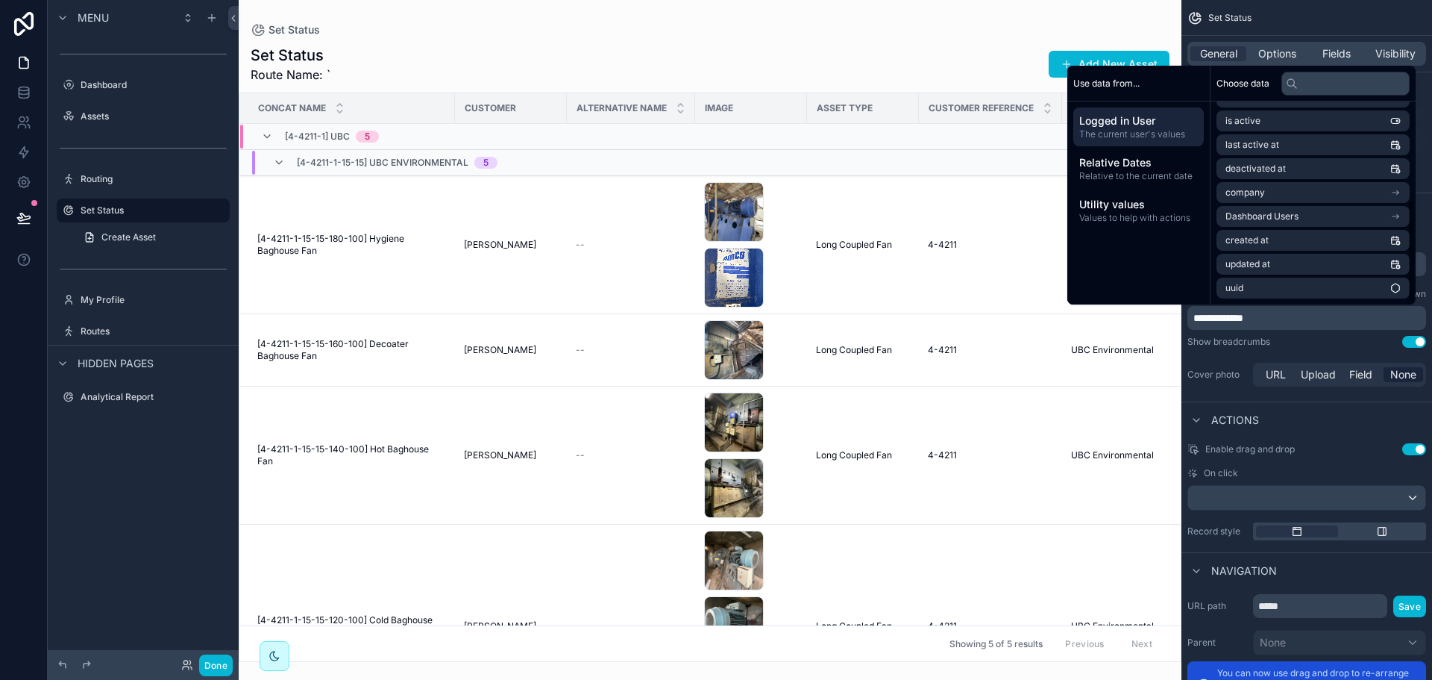
scroll to position [0, 0]
click at [1117, 170] on span "Relative to the current date" at bounding box center [1138, 176] width 119 height 12
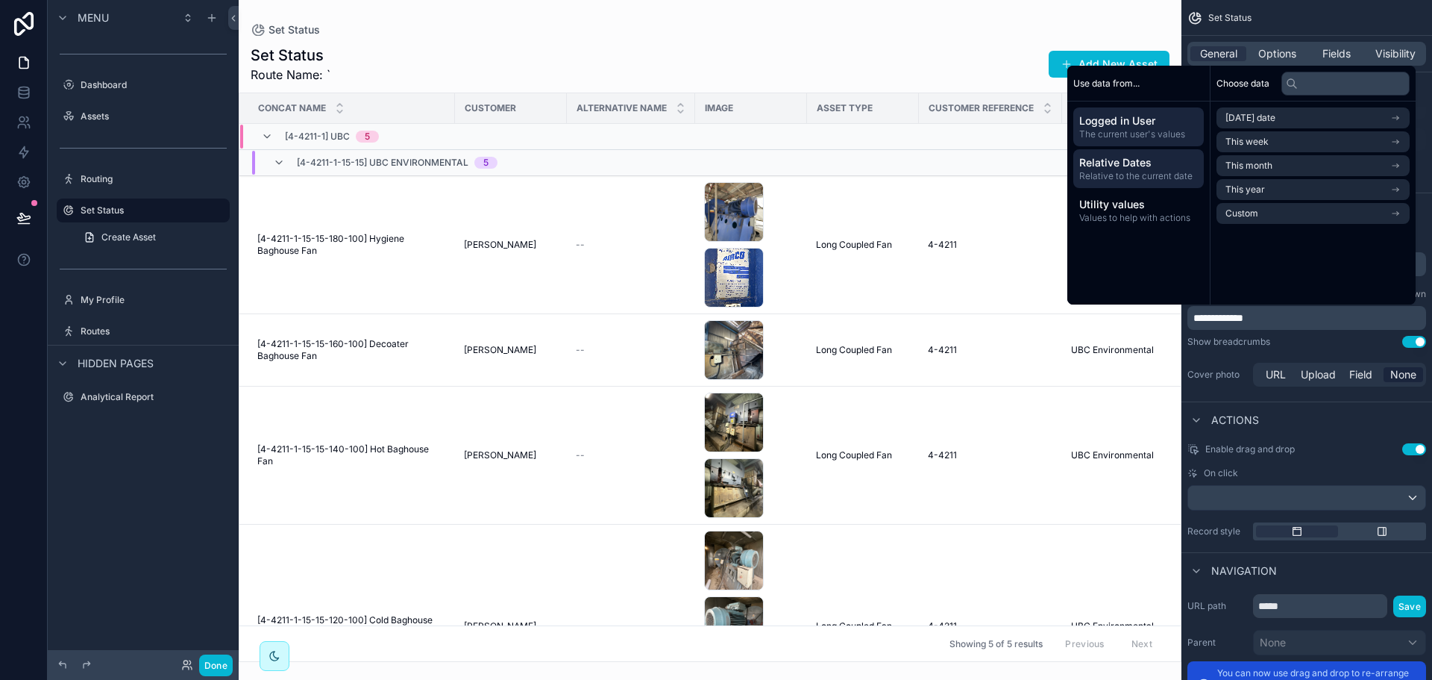
click at [1144, 127] on span "Logged in User" at bounding box center [1138, 120] width 119 height 15
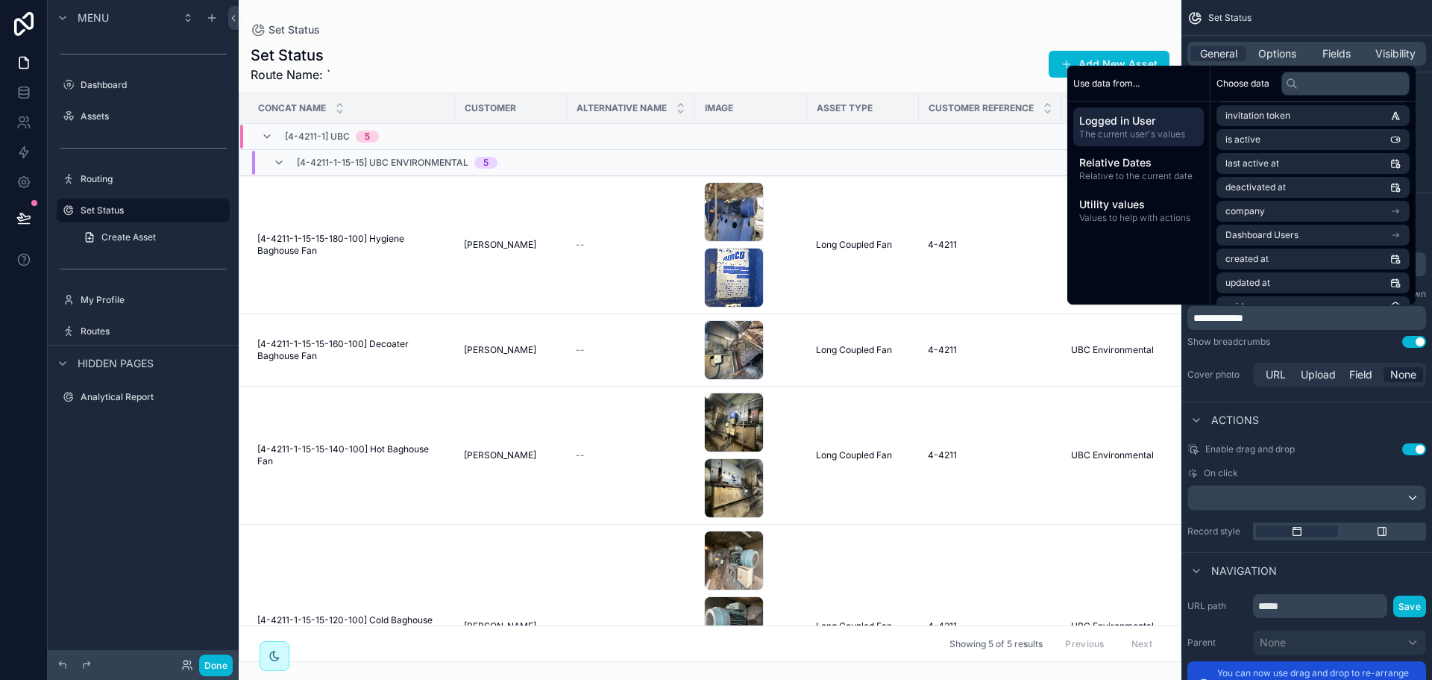
scroll to position [188, 0]
click at [1296, 218] on li "Dashboard Users" at bounding box center [1313, 216] width 193 height 21
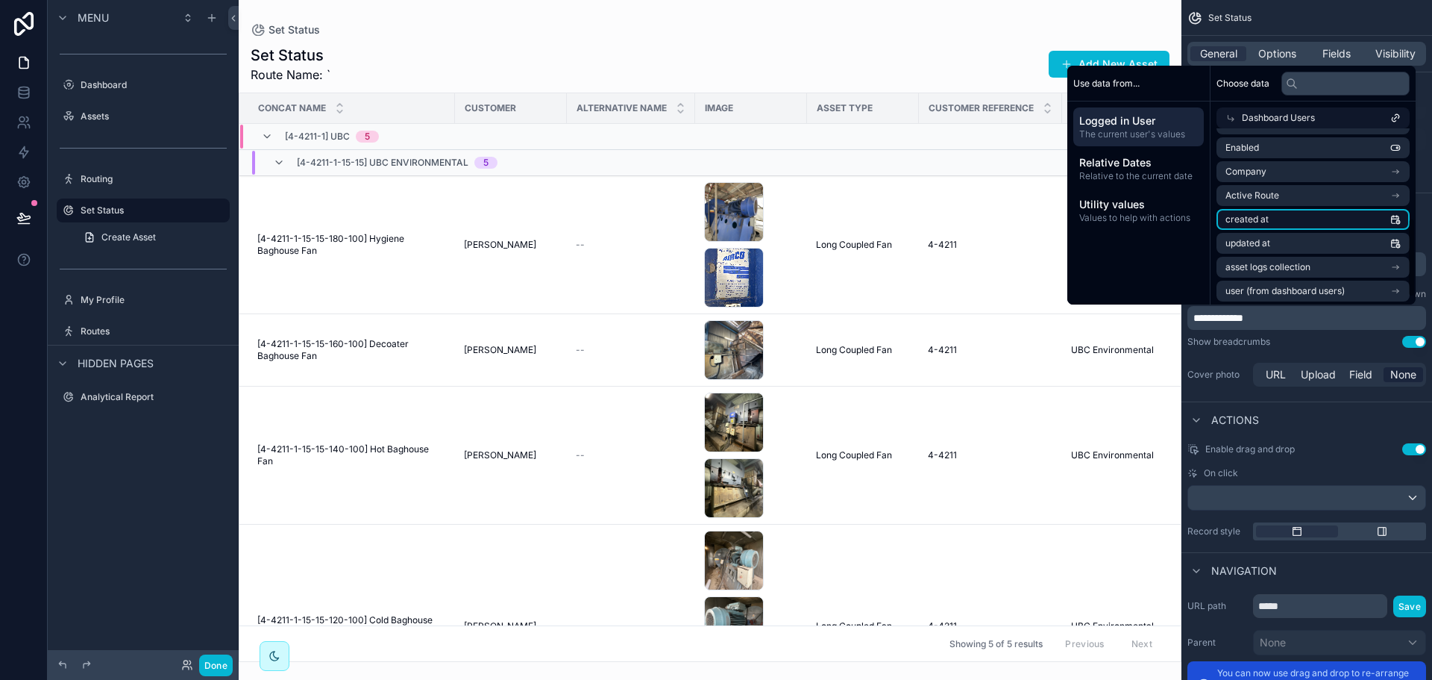
scroll to position [215, 0]
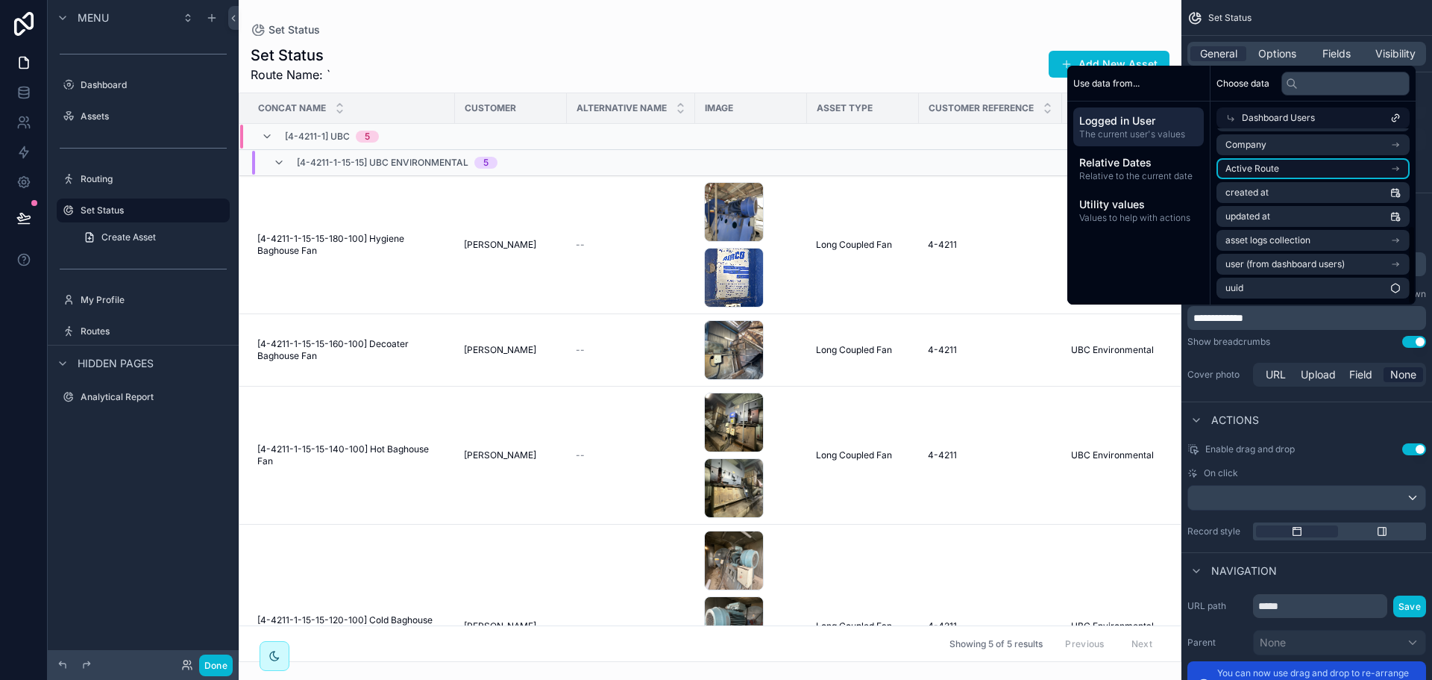
click at [1311, 172] on li "Active Route" at bounding box center [1313, 168] width 193 height 21
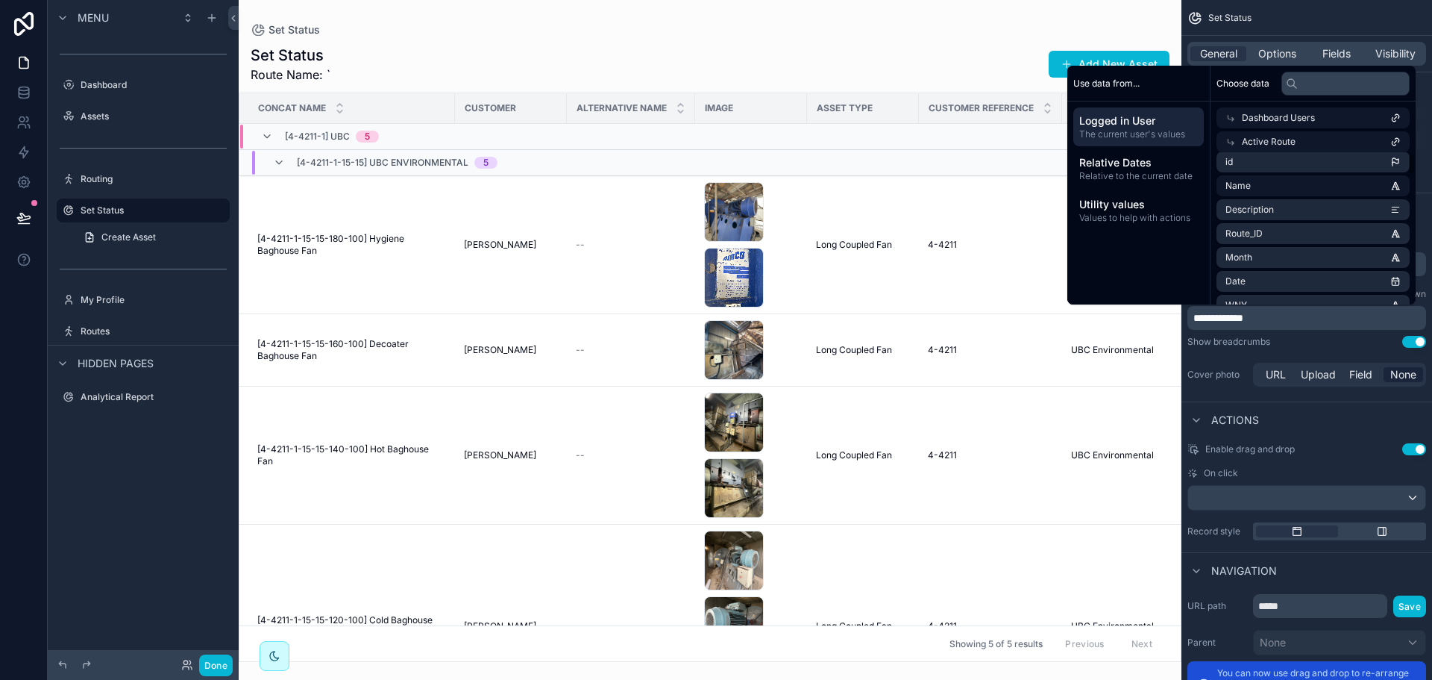
scroll to position [0, 0]
click at [1283, 190] on li "Name" at bounding box center [1313, 192] width 193 height 21
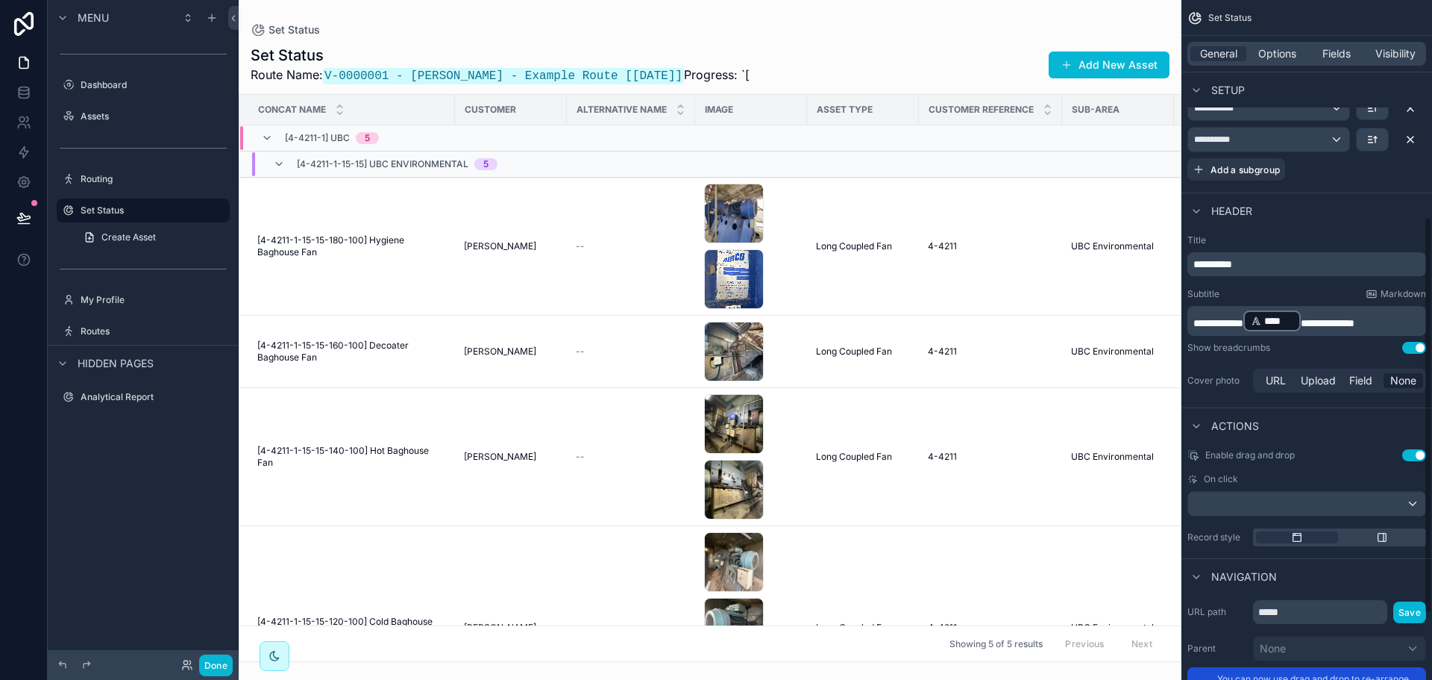
click at [1390, 321] on p "**********" at bounding box center [1308, 321] width 230 height 24
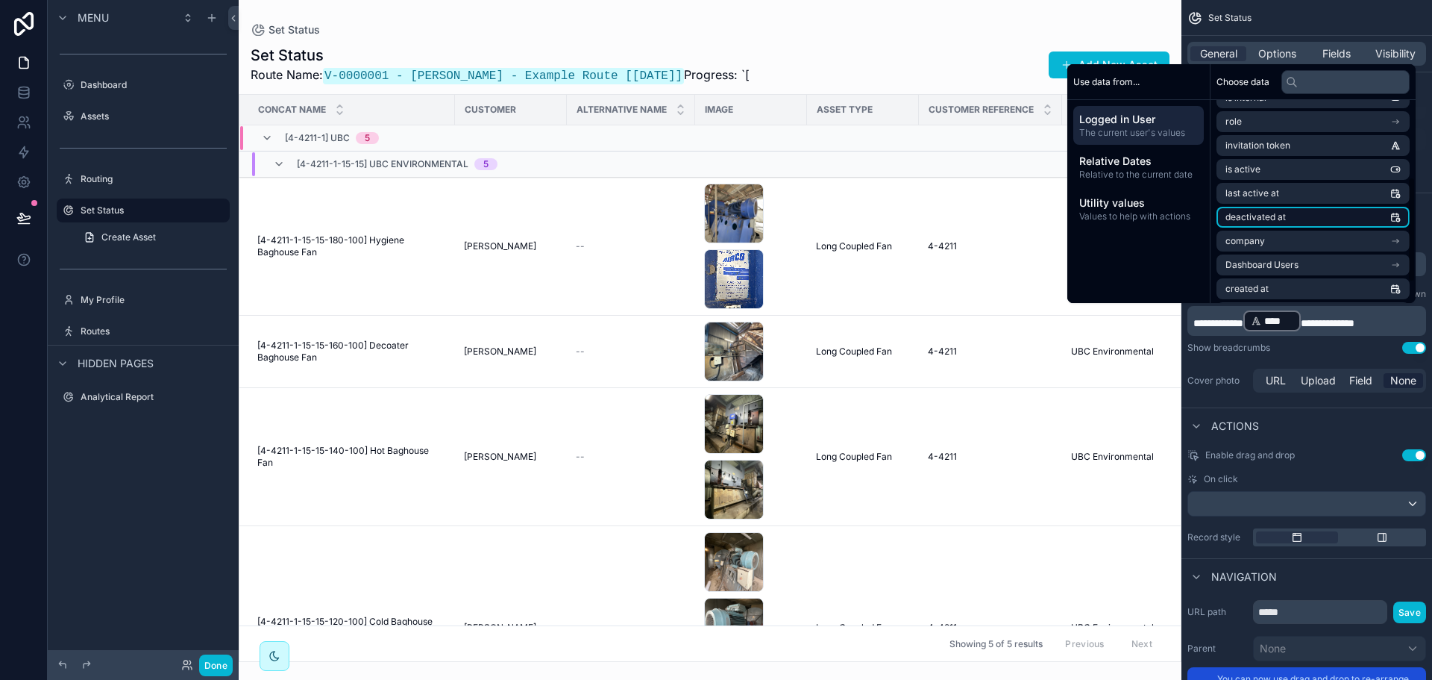
scroll to position [149, 0]
click at [1274, 263] on li "Dashboard Users" at bounding box center [1313, 253] width 193 height 21
click at [1273, 231] on li "Active Route" at bounding box center [1313, 232] width 193 height 21
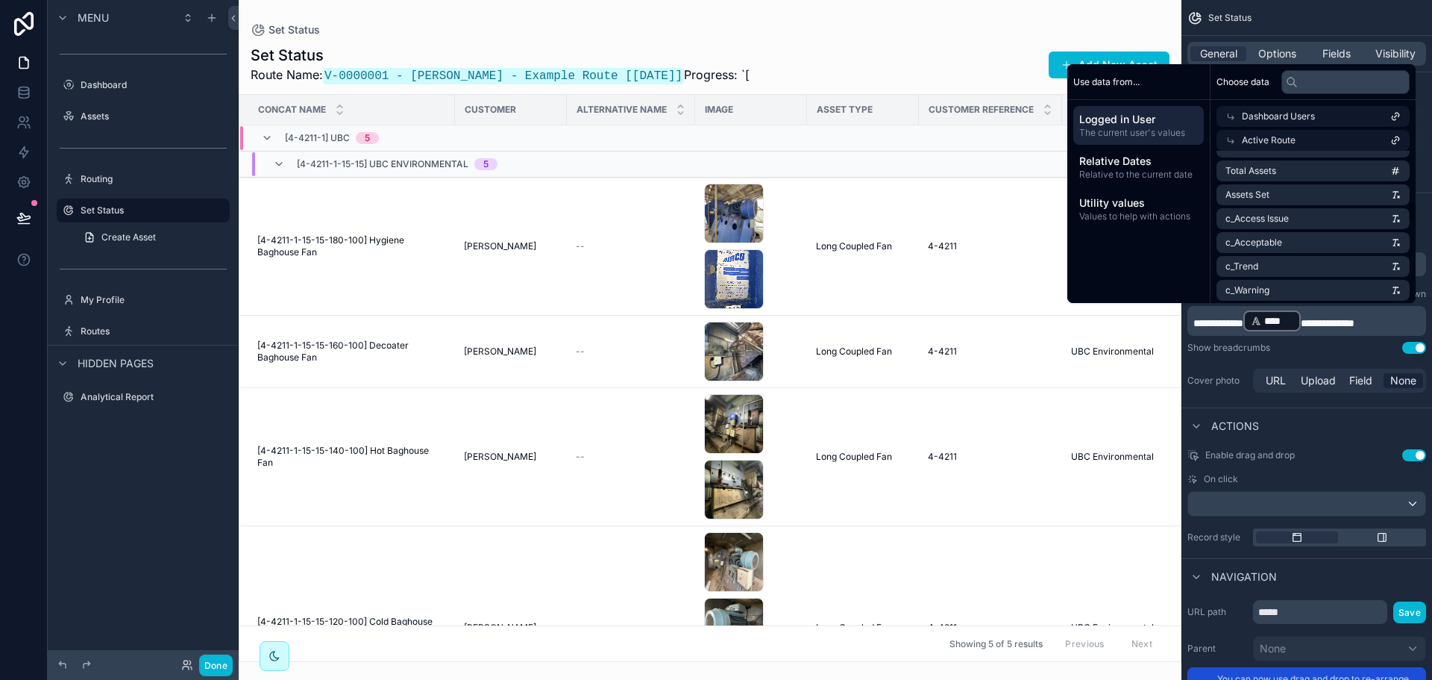
scroll to position [373, 0]
click at [1291, 180] on li "Assets Set" at bounding box center [1313, 176] width 193 height 21
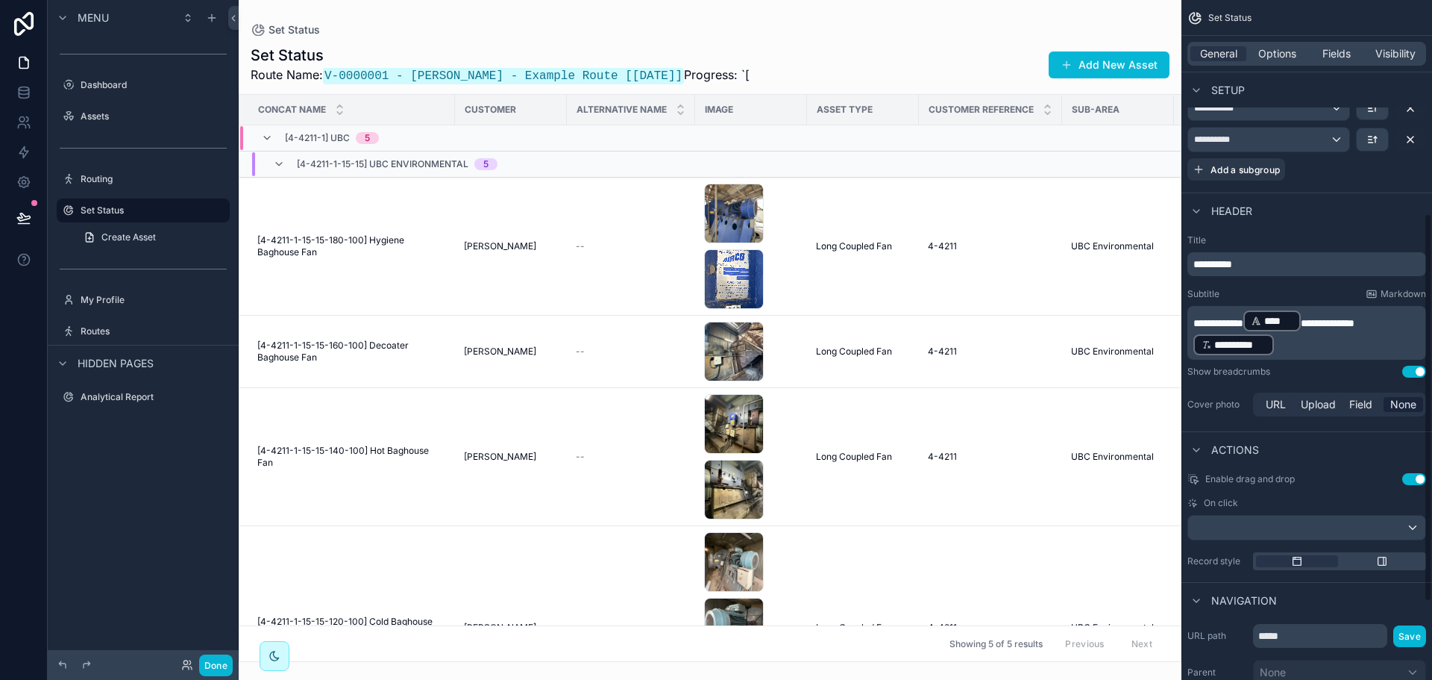
click at [1333, 340] on p "**********" at bounding box center [1308, 333] width 230 height 48
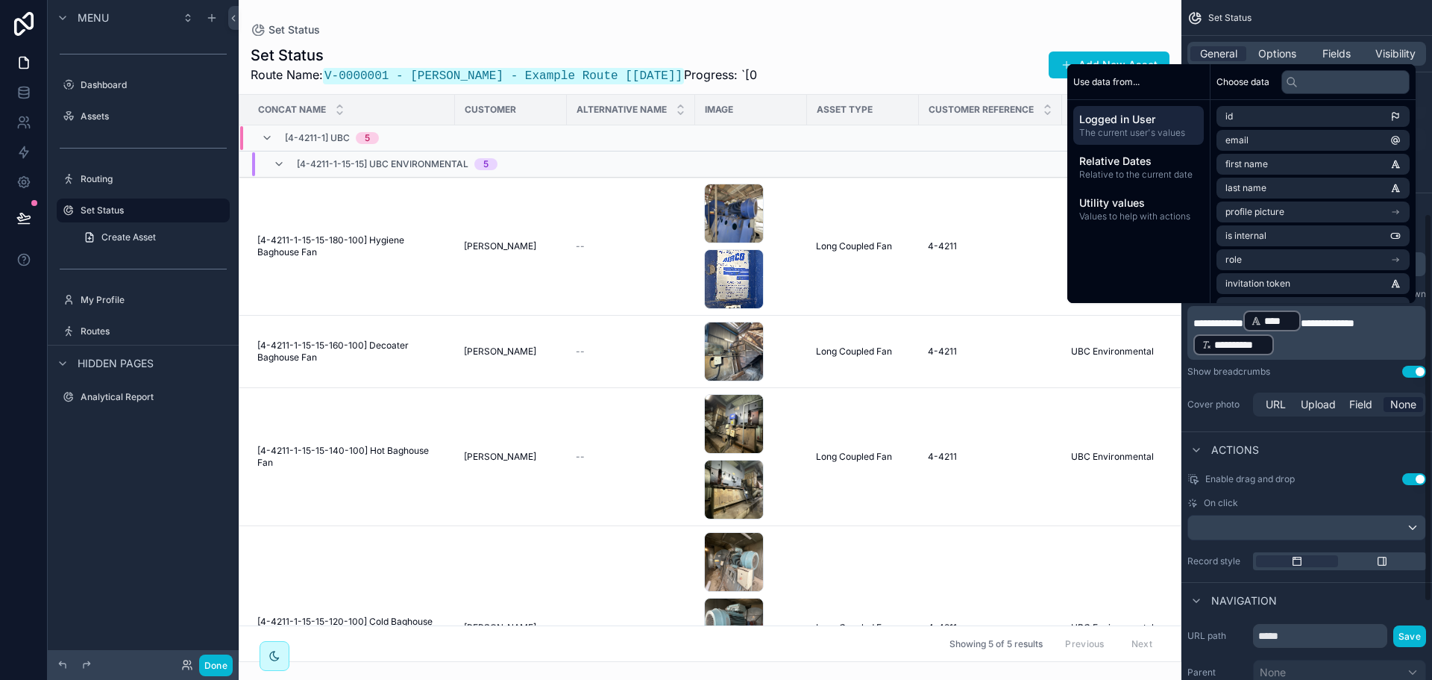
click at [1323, 347] on p "**********" at bounding box center [1308, 333] width 230 height 48
click at [1311, 217] on li "Dashboard Users" at bounding box center [1313, 214] width 193 height 21
click at [1284, 240] on li "Active Route" at bounding box center [1313, 241] width 193 height 21
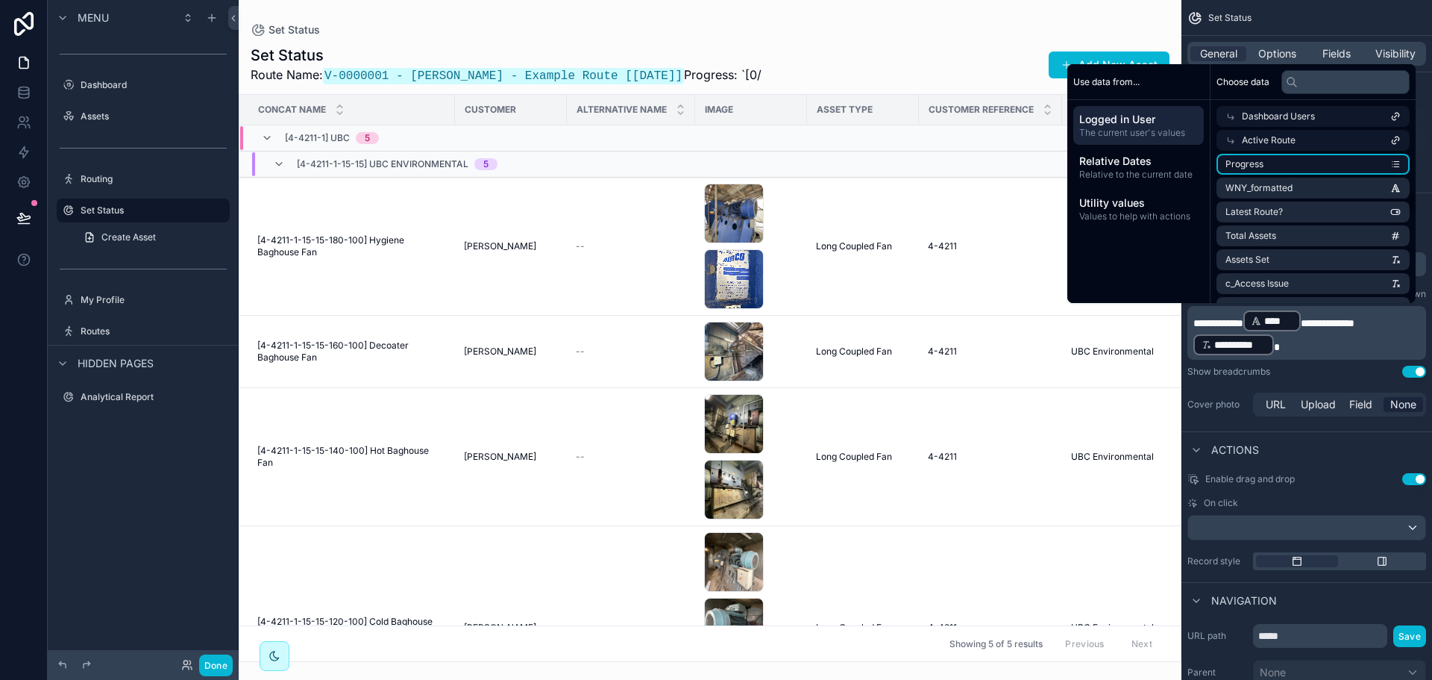
scroll to position [364, 0]
click at [1296, 166] on li "Total Assets" at bounding box center [1313, 161] width 193 height 21
click at [1387, 348] on p "**********" at bounding box center [1308, 333] width 230 height 48
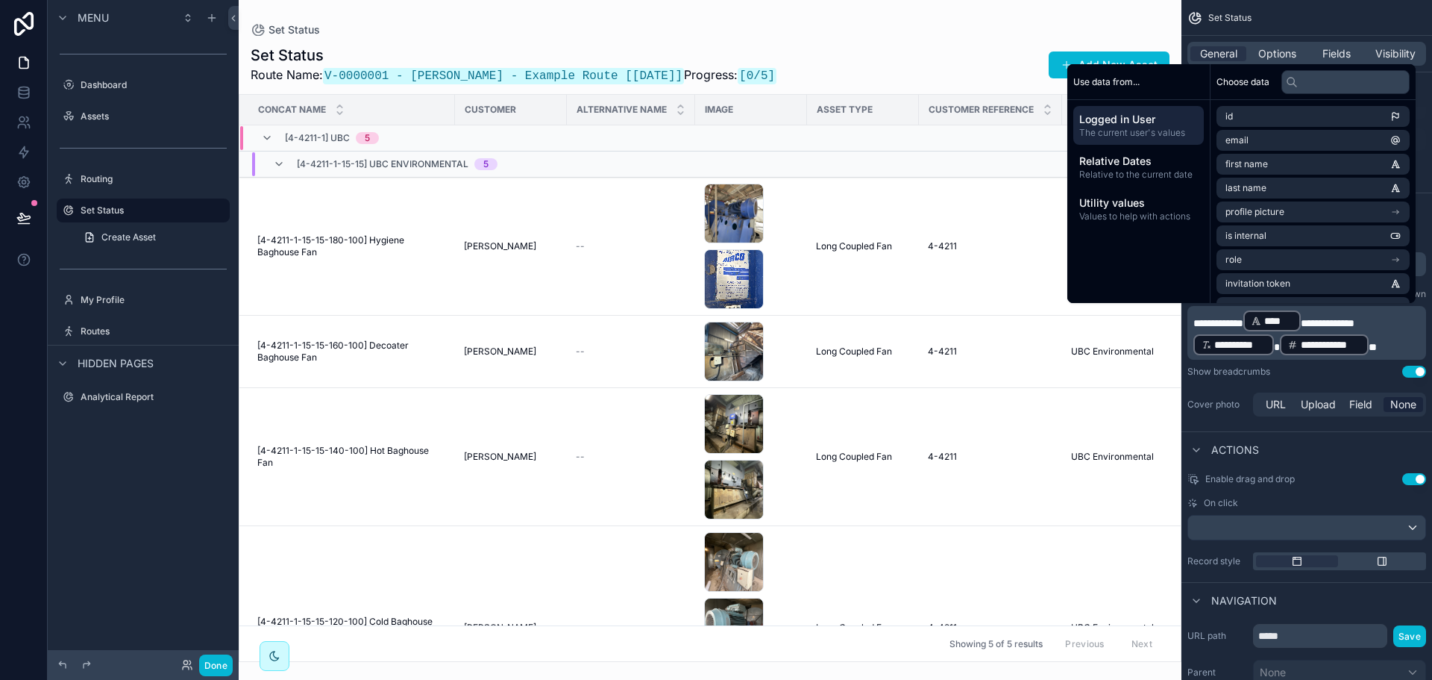
click at [1339, 374] on div "Show breadcrumbs Use setting" at bounding box center [1306, 371] width 239 height 12
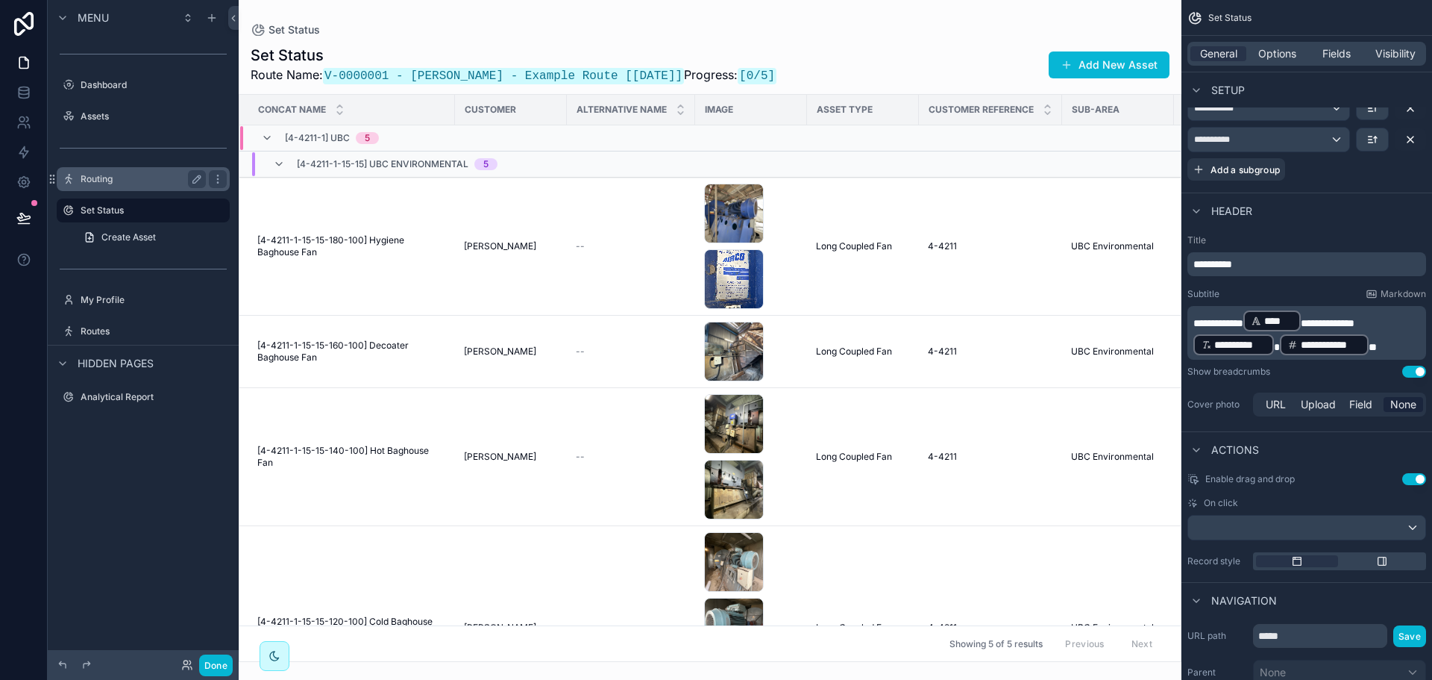
click at [134, 182] on label "Routing" at bounding box center [140, 179] width 119 height 12
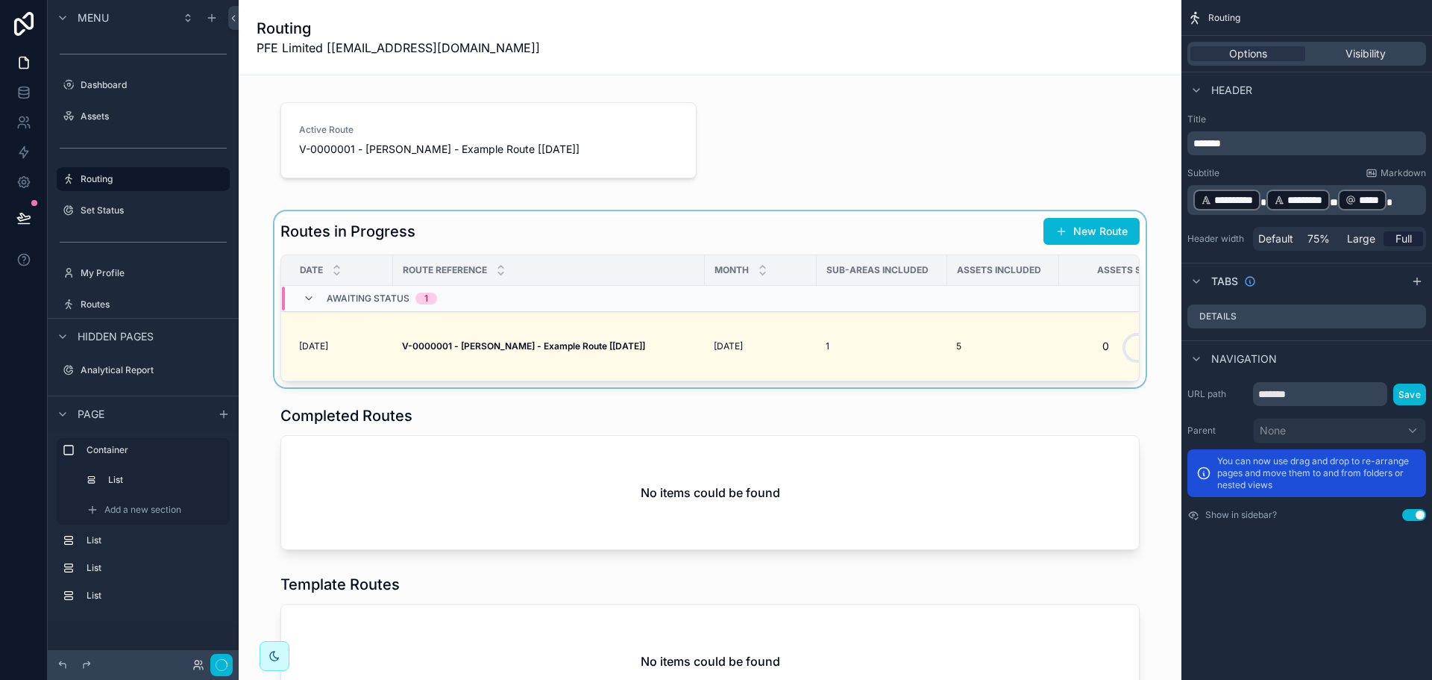
click at [497, 329] on div "scrollable content" at bounding box center [710, 299] width 919 height 176
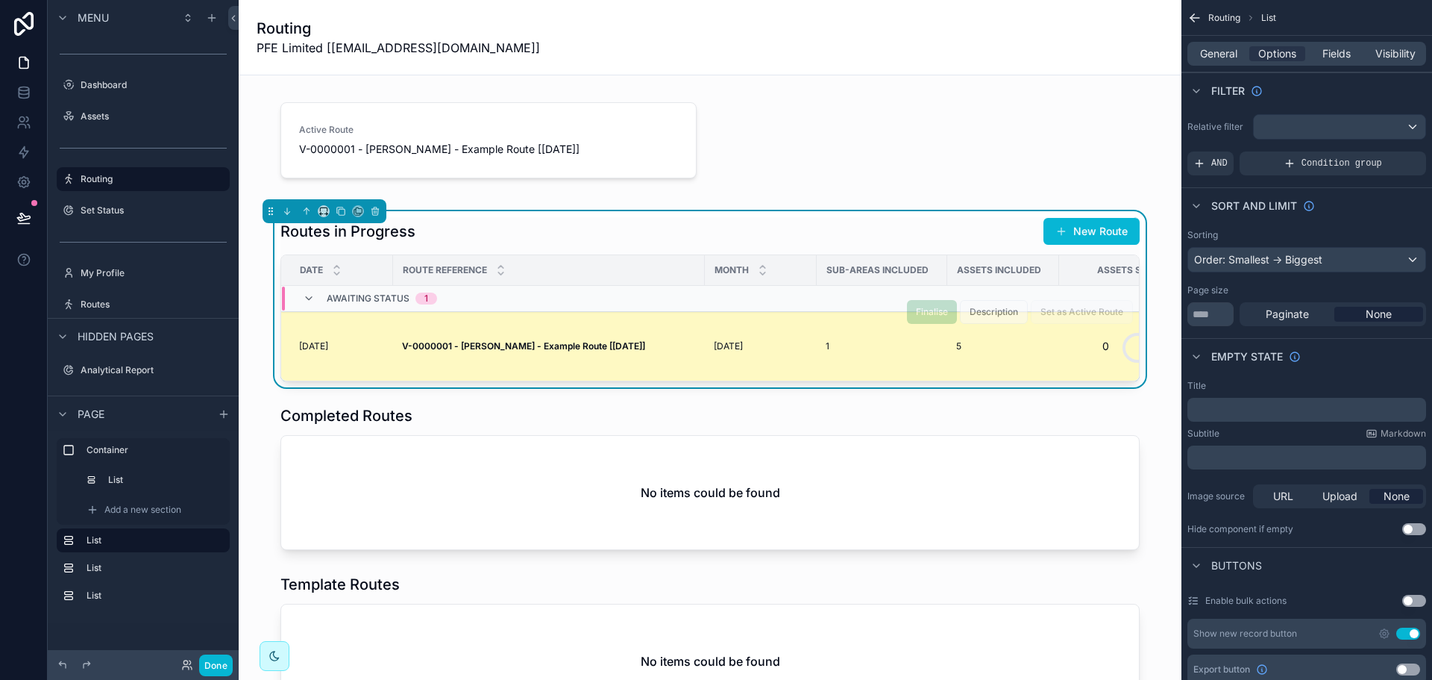
click at [493, 344] on strong "V-0000001 - [PERSON_NAME] - Example Route [[DATE]]" at bounding box center [523, 345] width 243 height 11
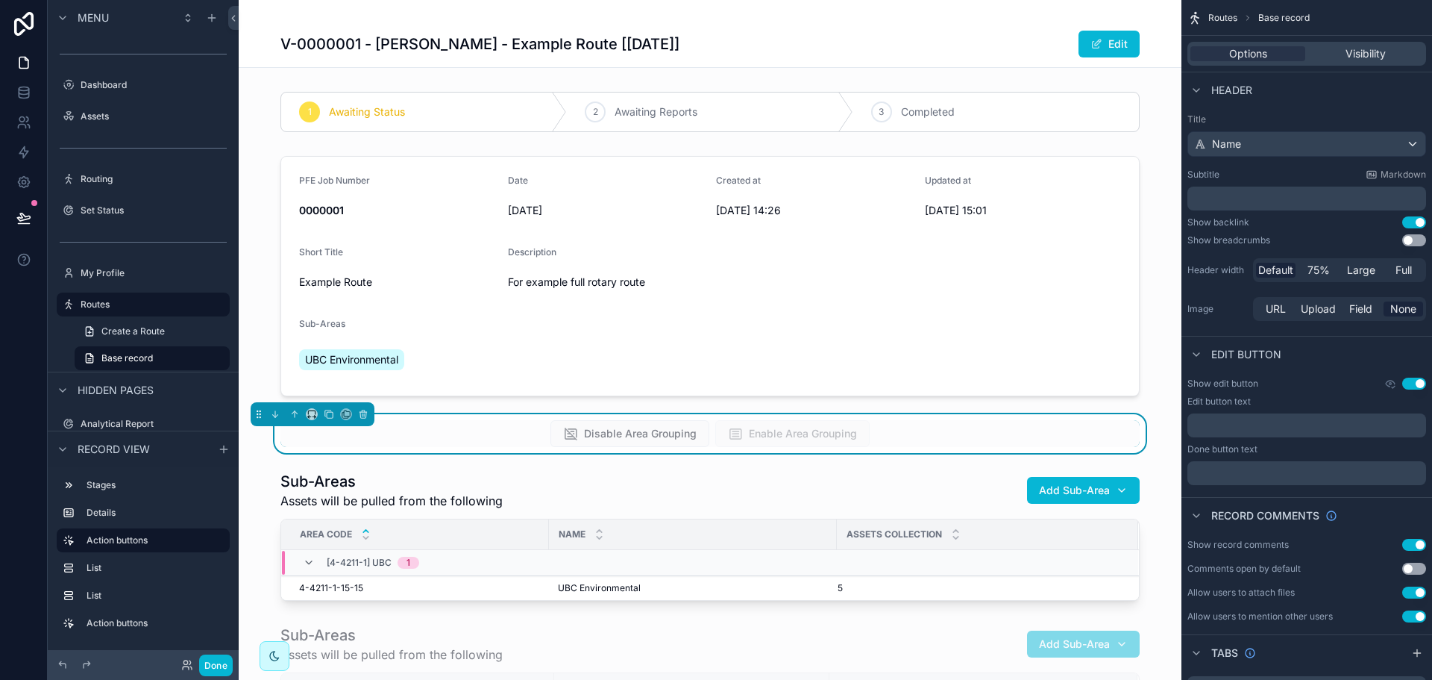
click at [930, 60] on div "V-0000001 - [PERSON_NAME] - Example Route [[DATE]] Edit" at bounding box center [709, 33] width 859 height 67
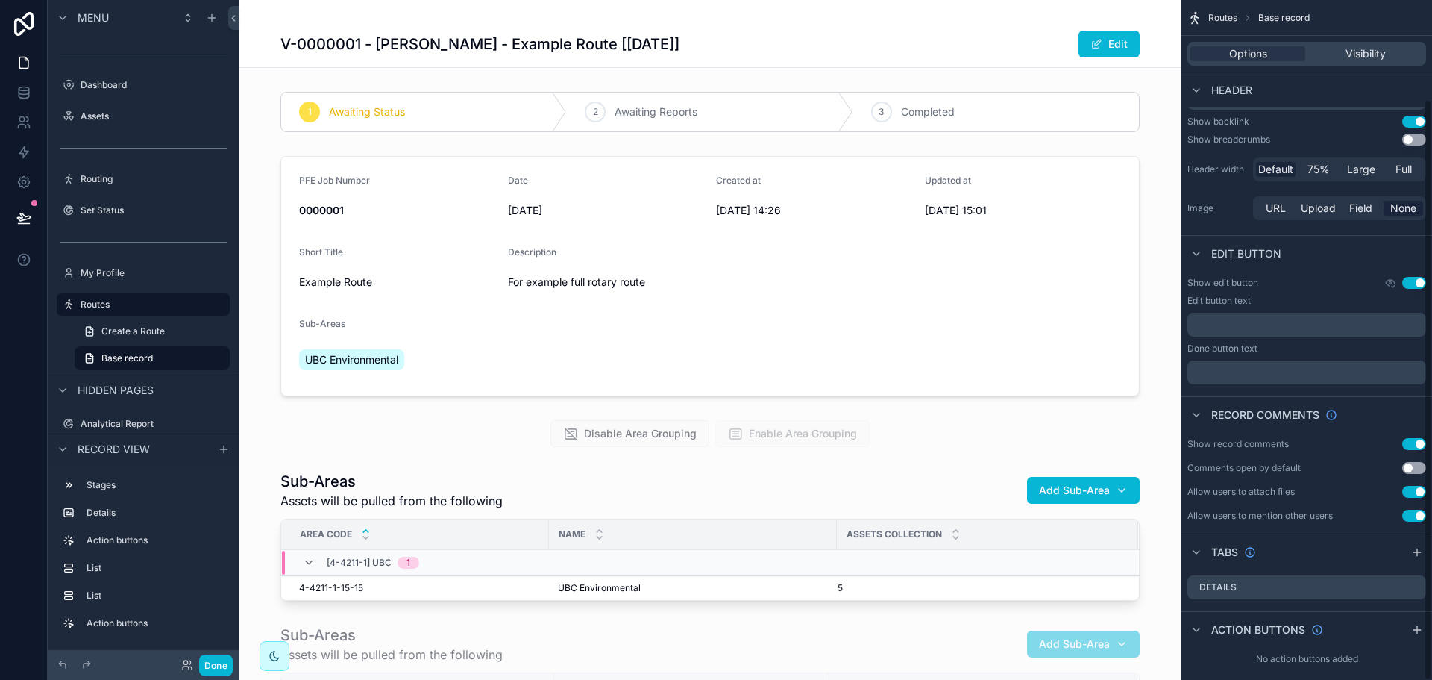
scroll to position [116, 0]
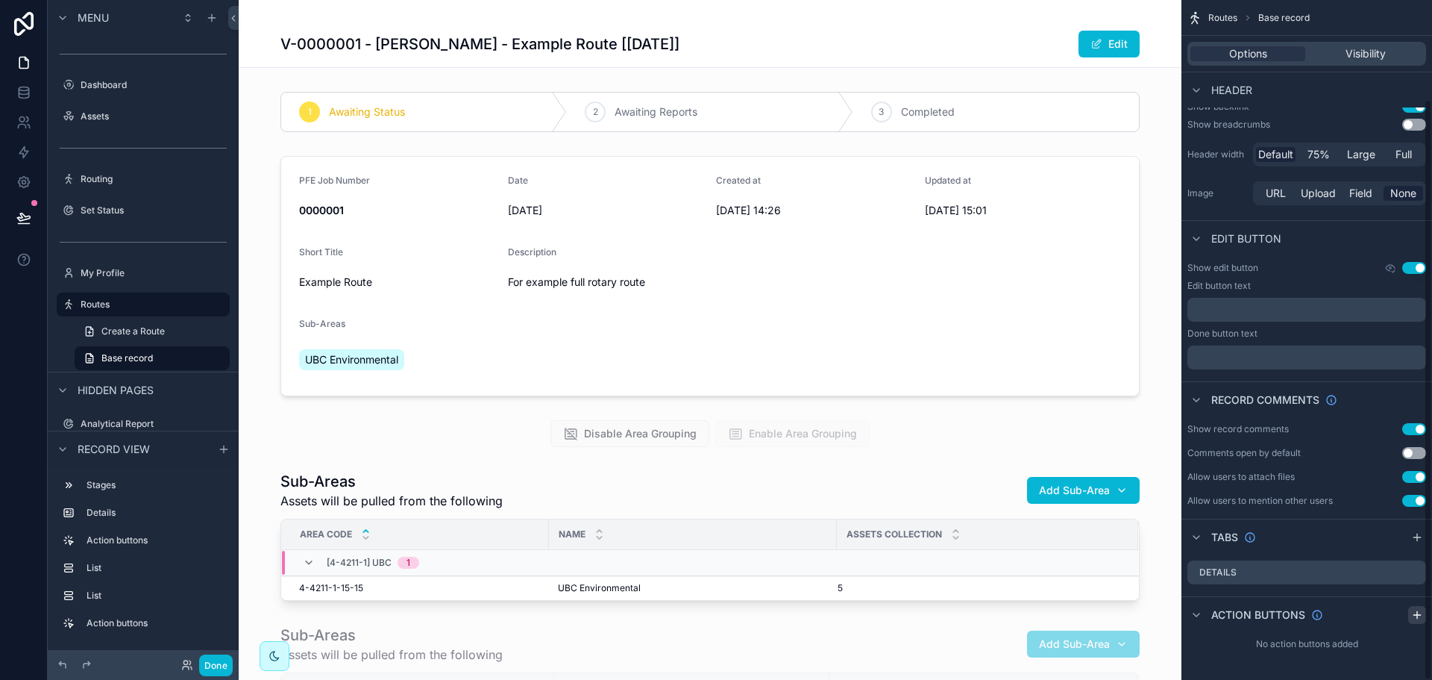
click at [1419, 618] on icon "scrollable content" at bounding box center [1417, 615] width 12 height 12
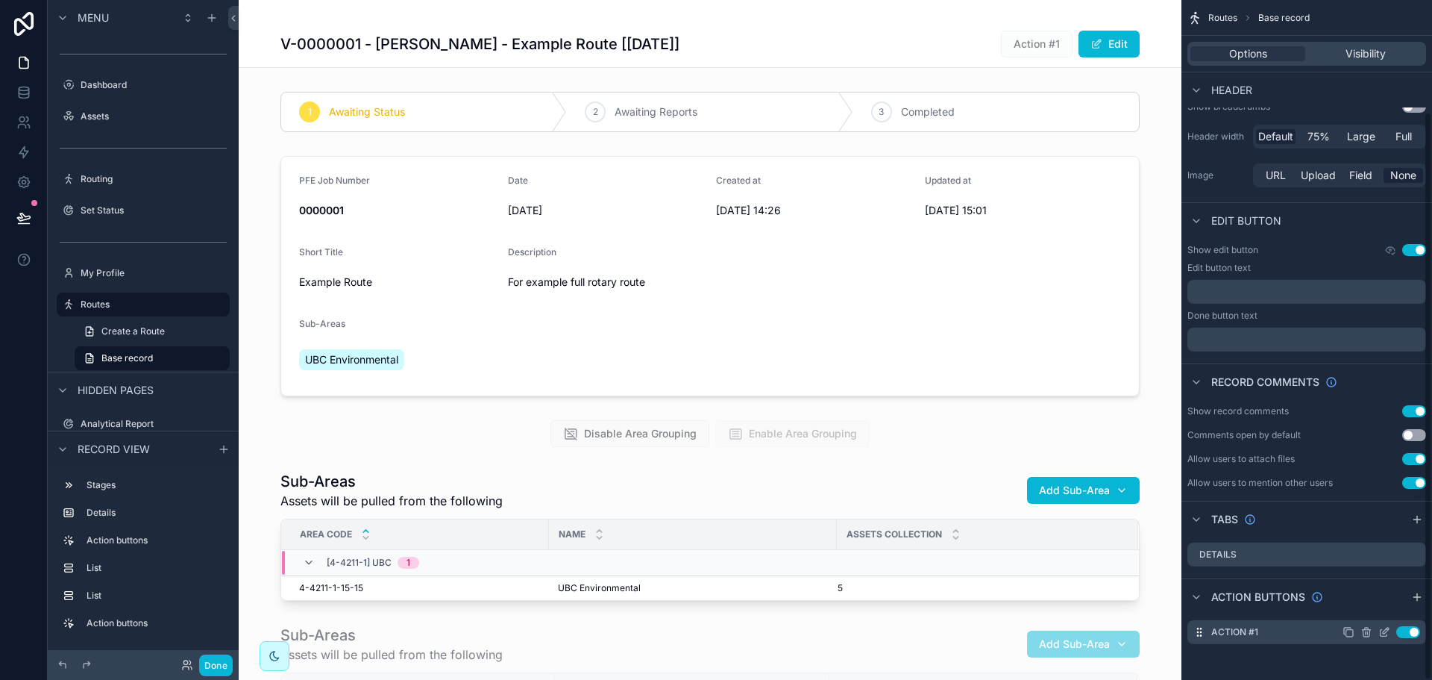
click at [1388, 636] on icon "scrollable content" at bounding box center [1384, 632] width 12 height 12
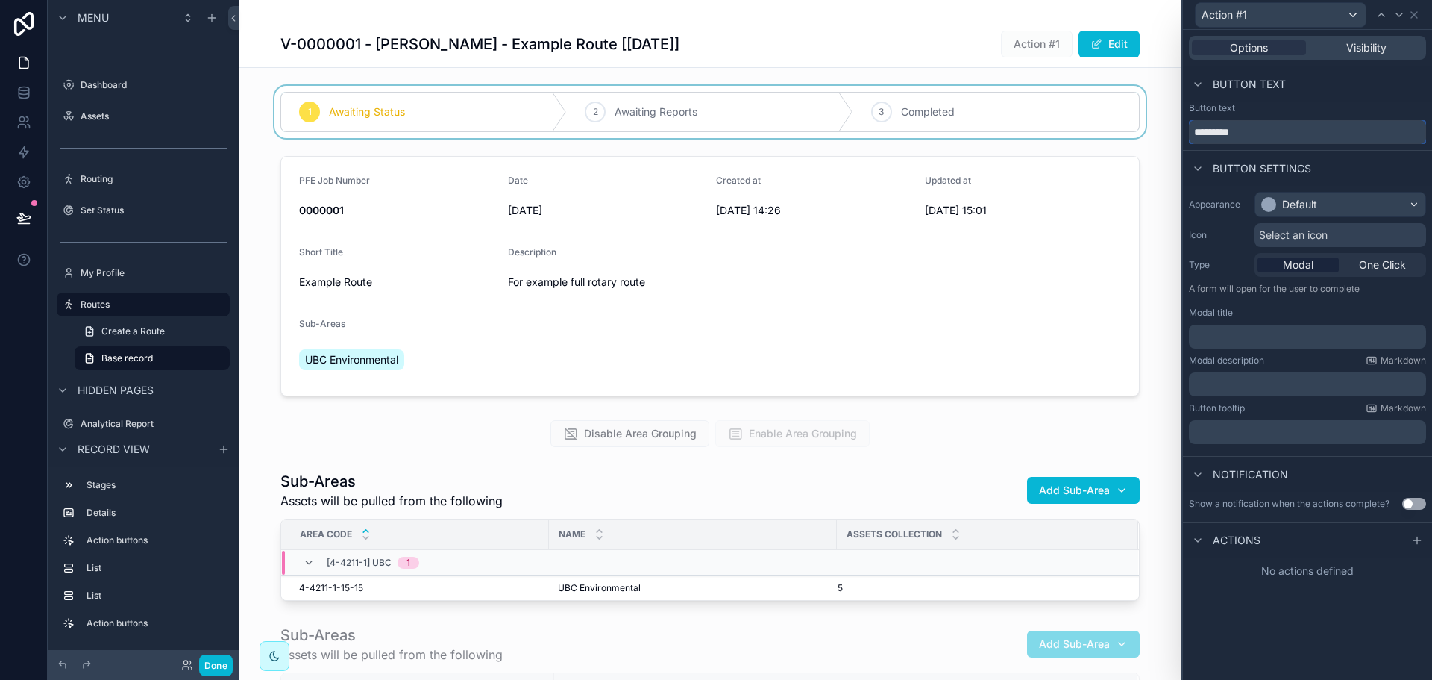
drag, startPoint x: 1259, startPoint y: 127, endPoint x: 1156, endPoint y: 125, distance: 102.9
click at [1156, 125] on div "Action #1 Options Visibility Button text Button text ********* Button settings …" at bounding box center [716, 340] width 1432 height 680
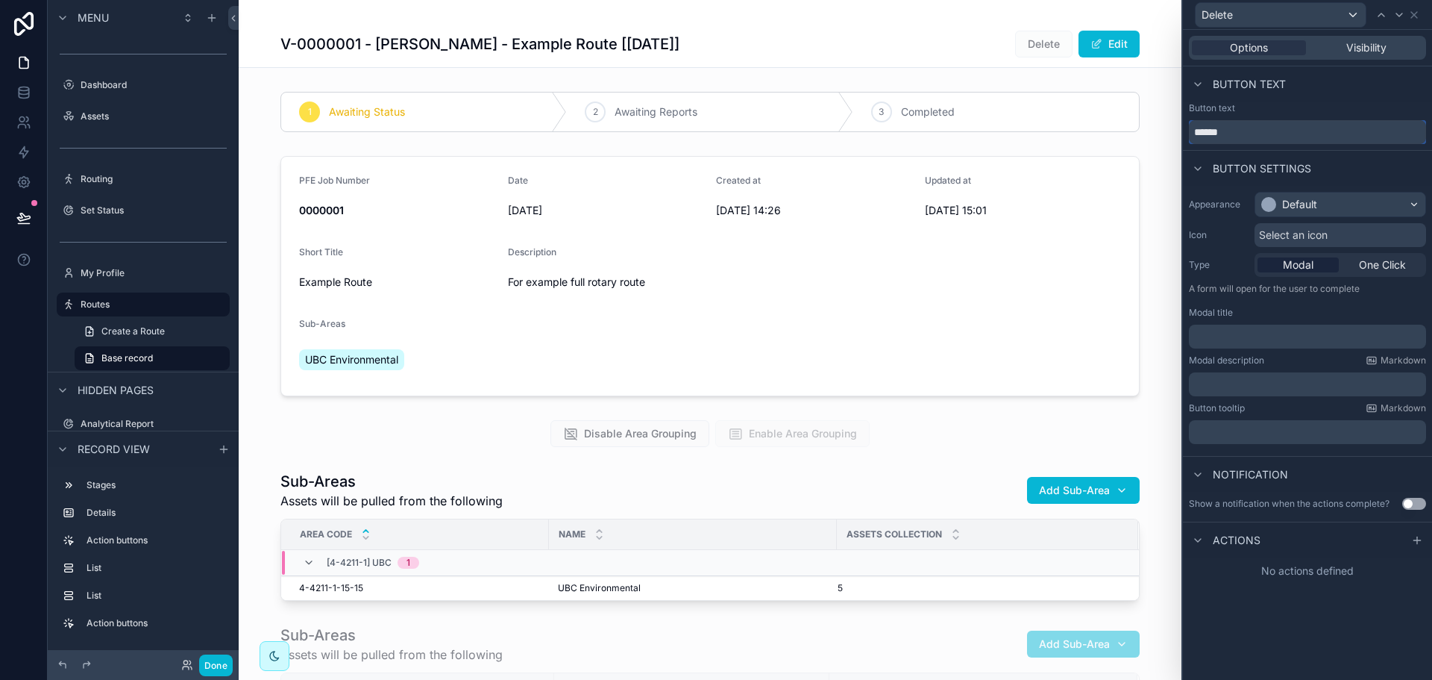
type input "******"
click at [1306, 207] on div "Default" at bounding box center [1299, 204] width 35 height 15
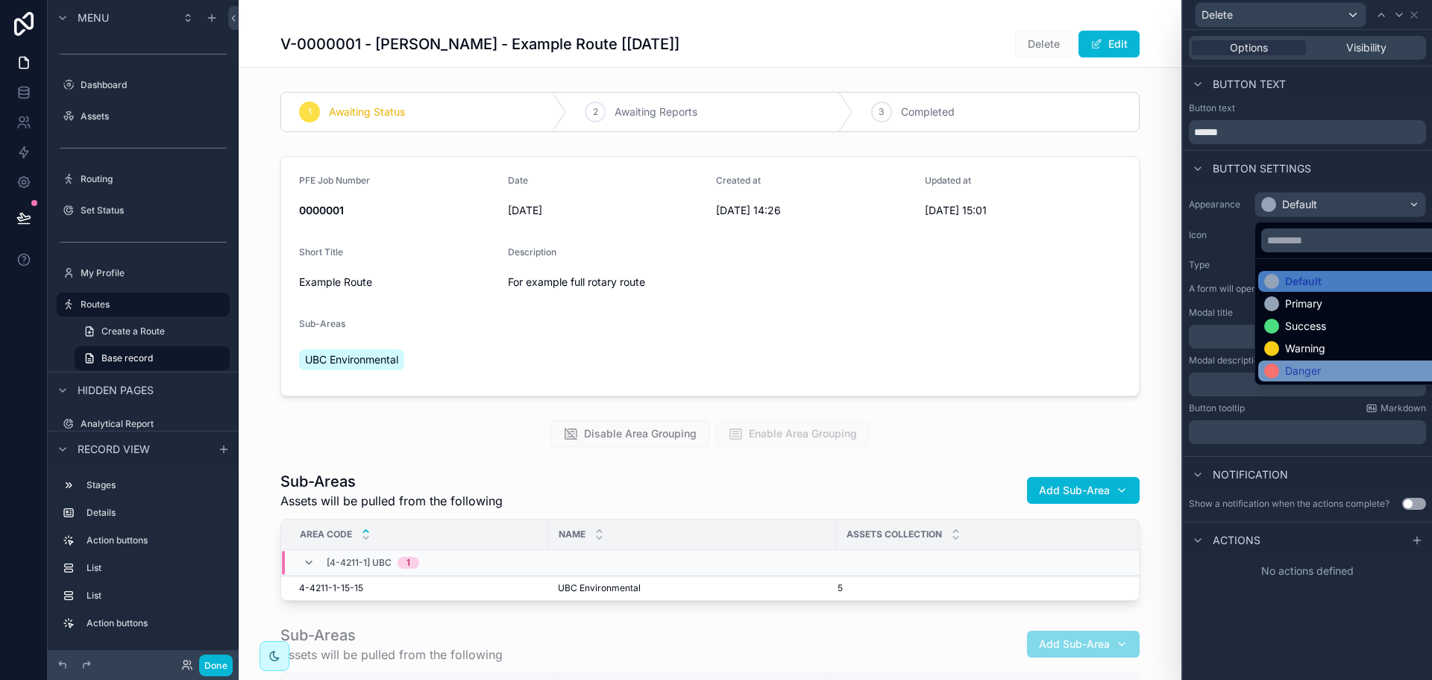
click at [1312, 363] on div "Danger" at bounding box center [1303, 370] width 36 height 15
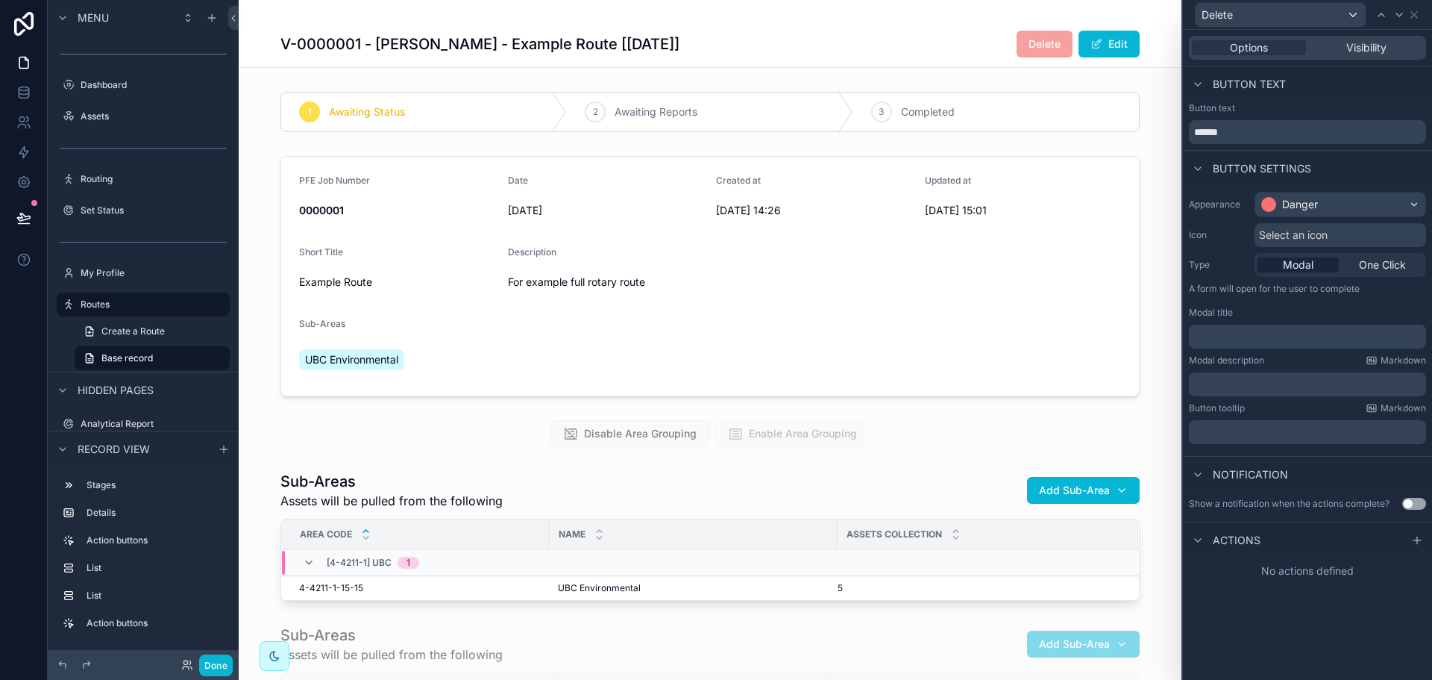
click at [1269, 335] on p "﻿" at bounding box center [1309, 336] width 228 height 15
click at [1246, 397] on div "**********" at bounding box center [1307, 318] width 249 height 264
click at [1411, 502] on button "Use setting" at bounding box center [1414, 504] width 24 height 12
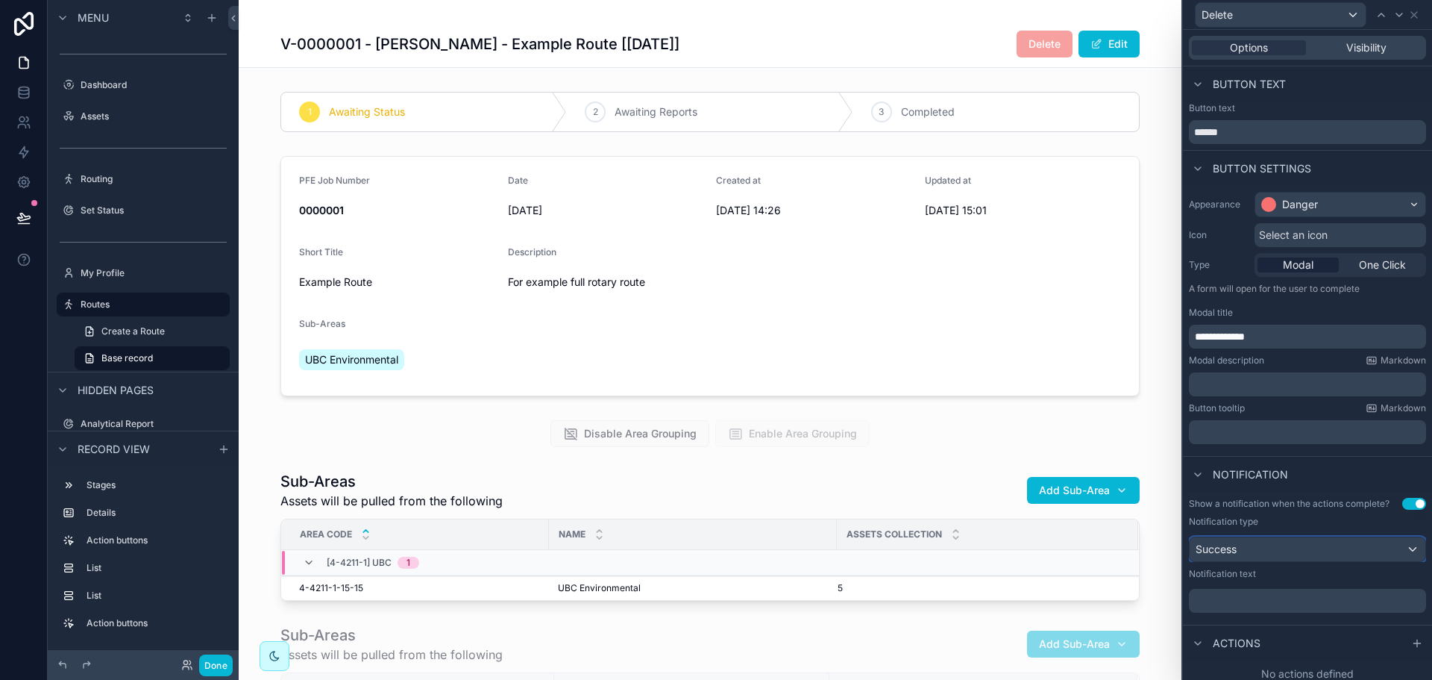
click at [1272, 553] on div "Success" at bounding box center [1308, 549] width 236 height 24
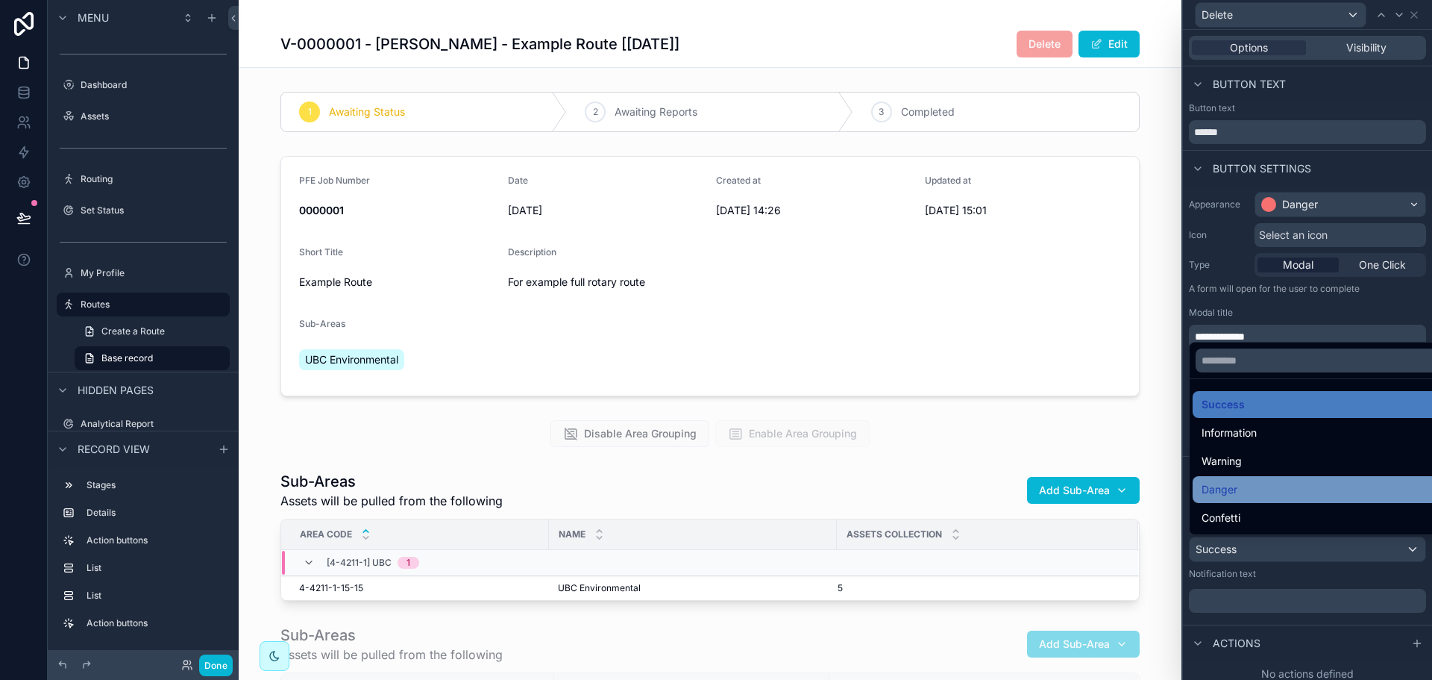
click at [1264, 480] on div "Danger" at bounding box center [1319, 489] width 253 height 27
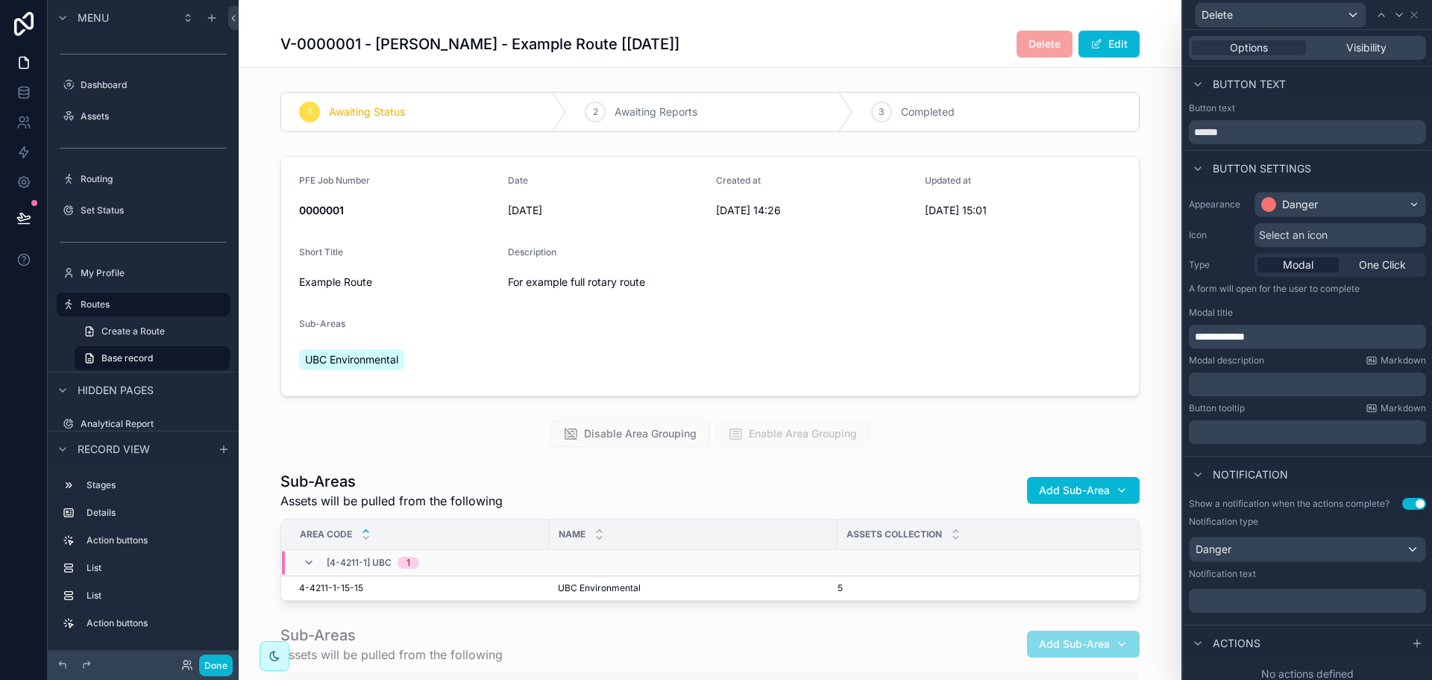
click at [1240, 598] on p "﻿" at bounding box center [1309, 600] width 228 height 15
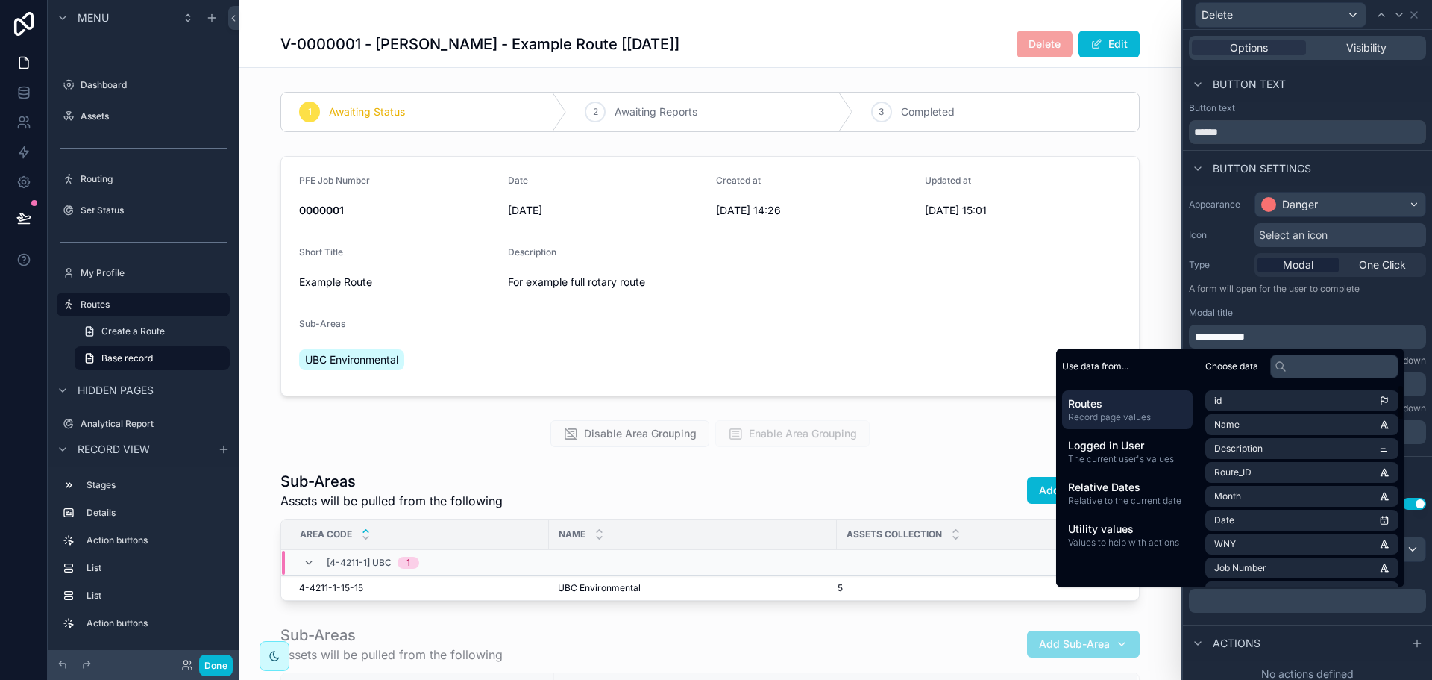
click at [1263, 606] on p "﻿" at bounding box center [1309, 600] width 228 height 15
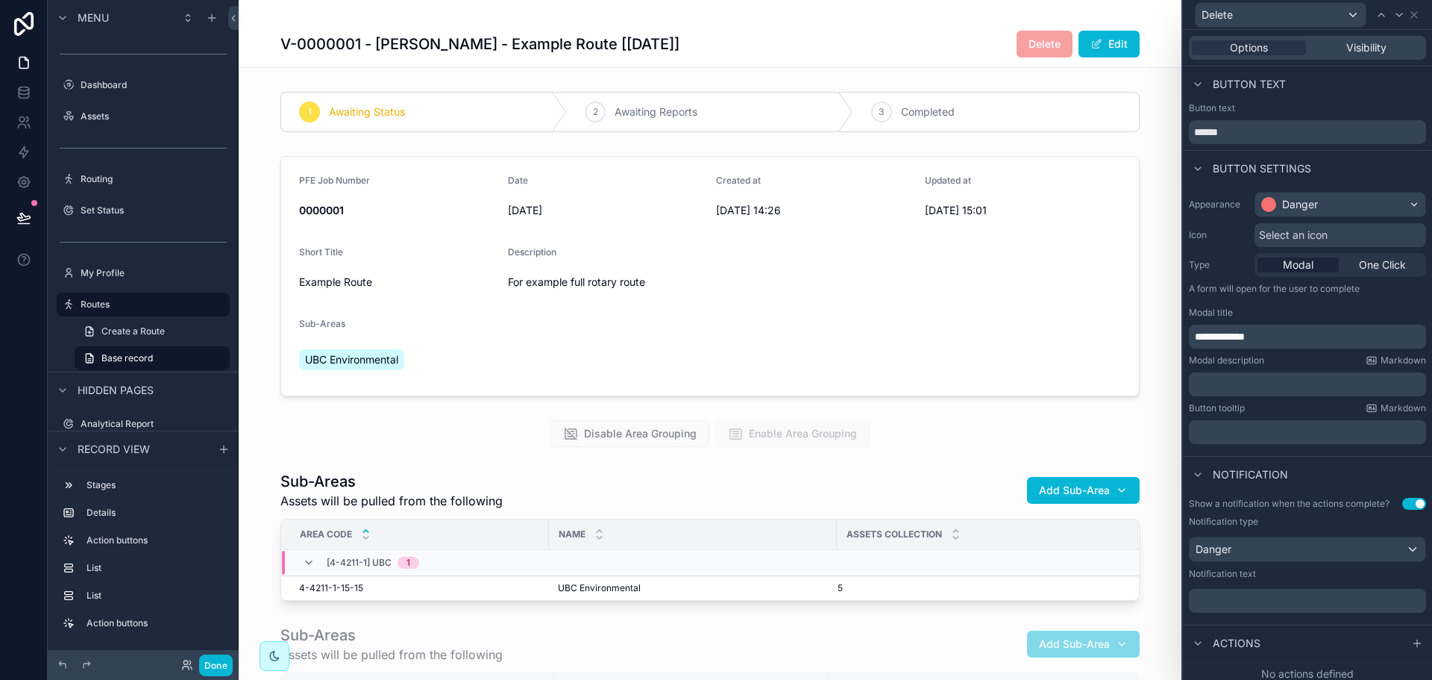
click at [1323, 634] on div "Actions" at bounding box center [1307, 642] width 249 height 36
click at [1296, 547] on div "Danger" at bounding box center [1308, 549] width 236 height 24
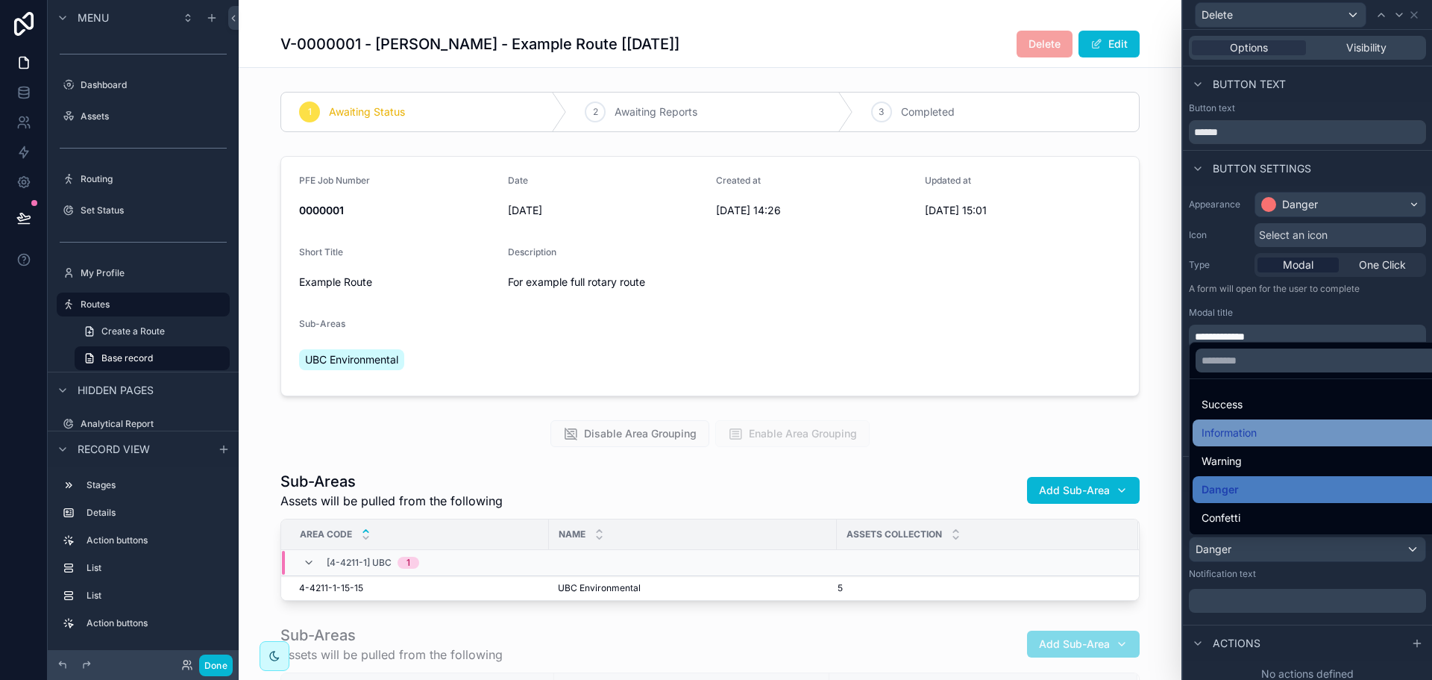
click at [1267, 430] on div "Information" at bounding box center [1319, 433] width 235 height 18
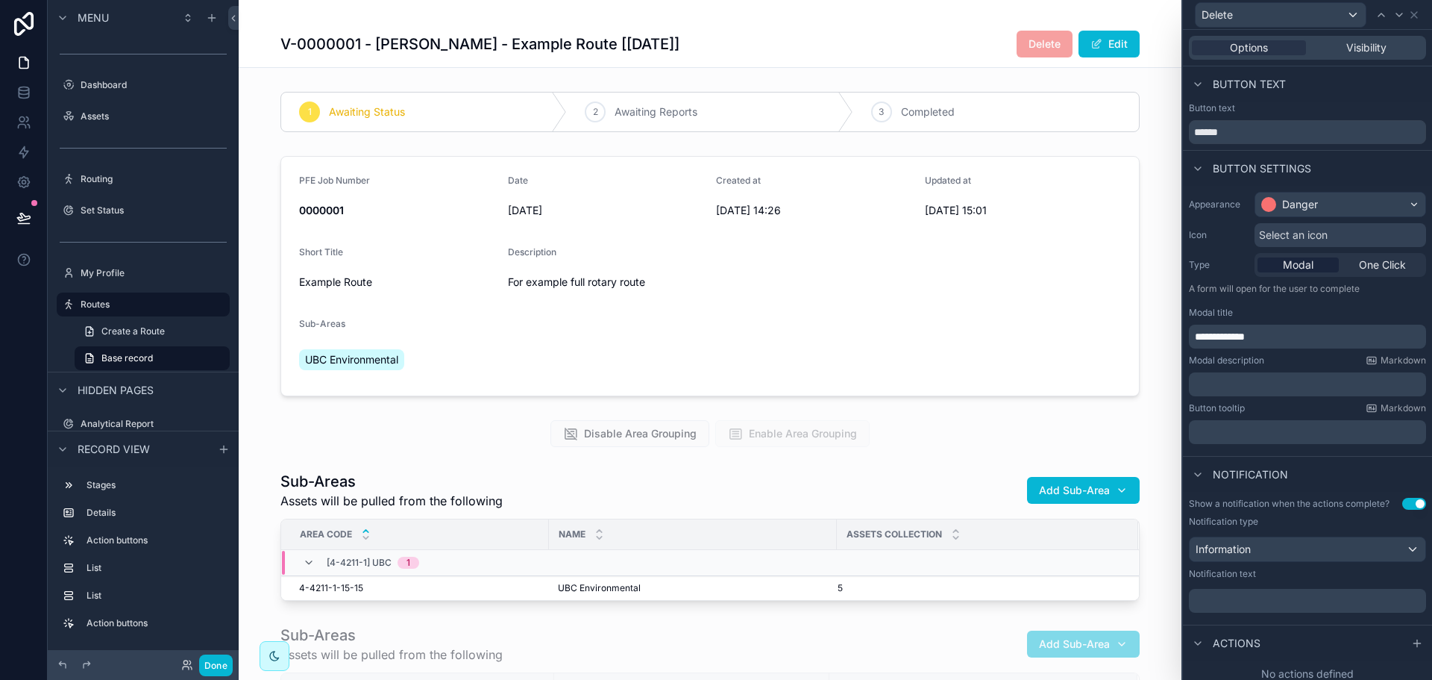
click at [1232, 593] on p "﻿" at bounding box center [1309, 600] width 228 height 15
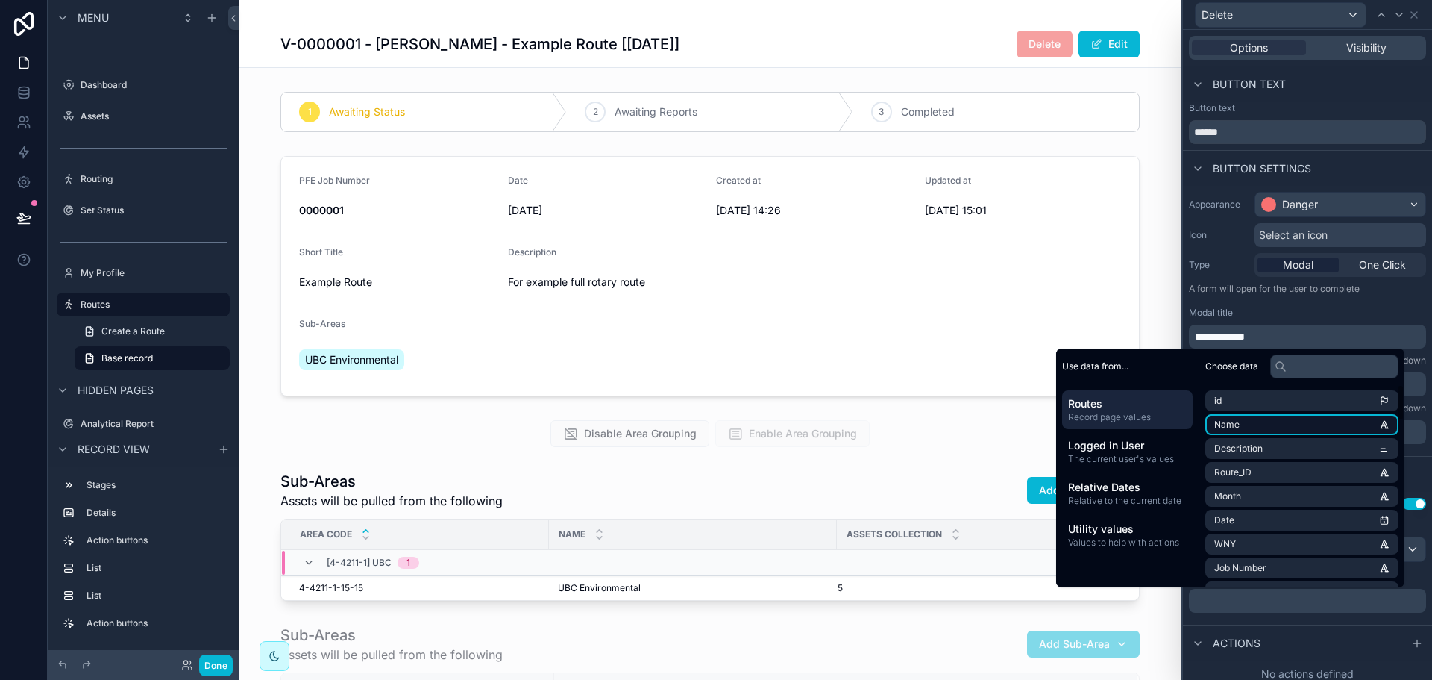
click at [1246, 432] on li "Name" at bounding box center [1301, 424] width 193 height 21
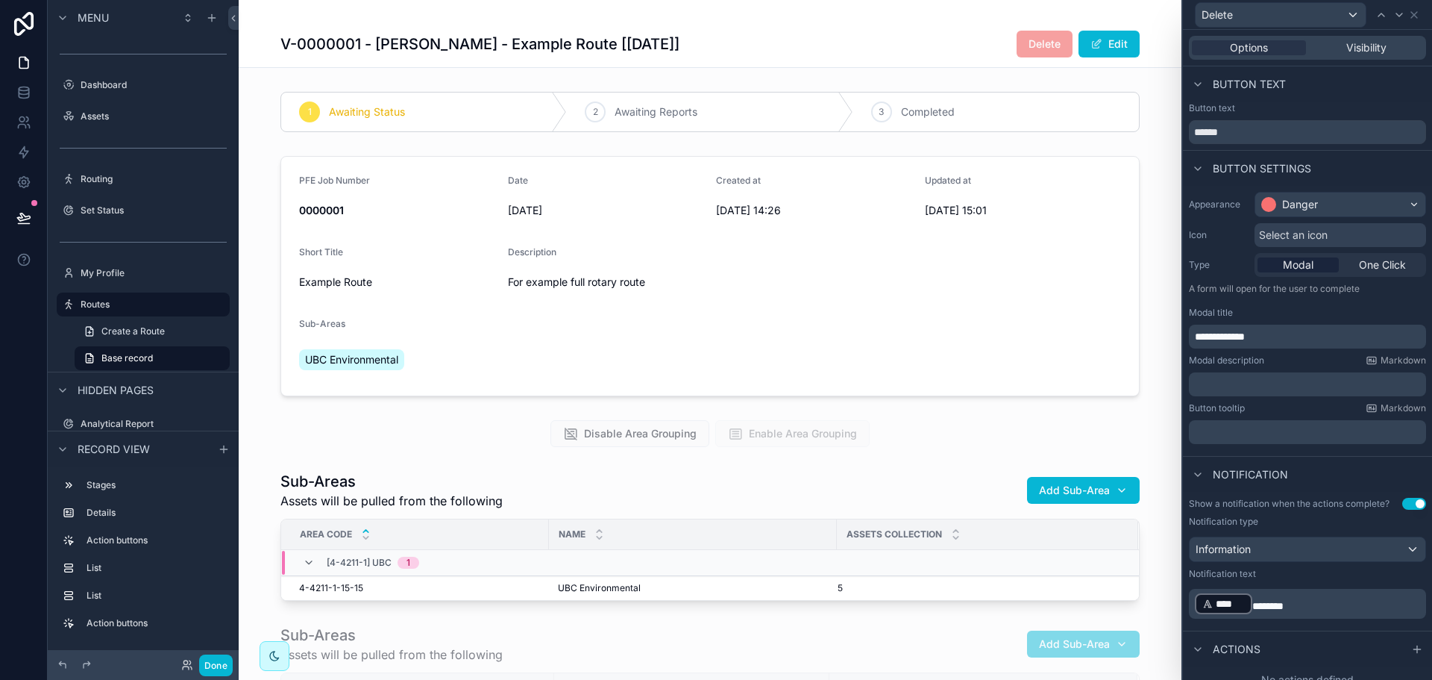
click at [1344, 240] on div "Select an icon" at bounding box center [1341, 235] width 172 height 24
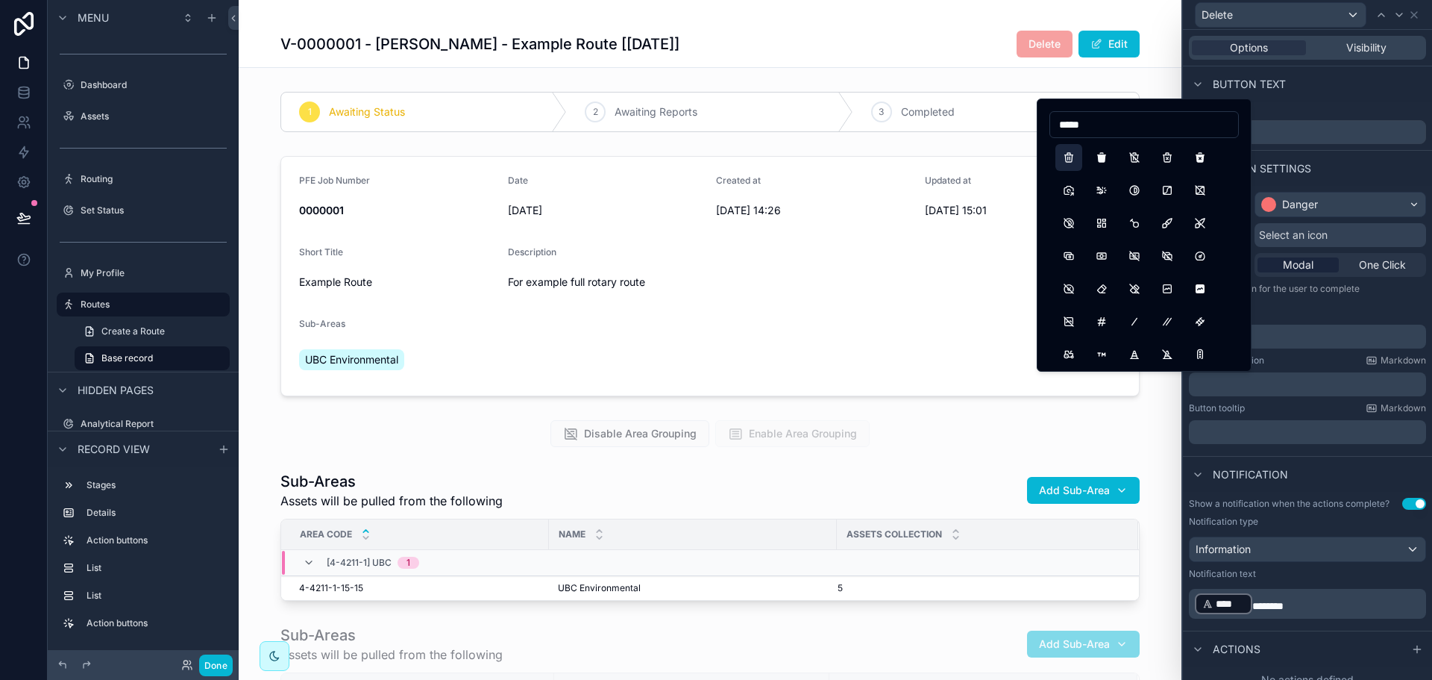
type input "*****"
drag, startPoint x: 1076, startPoint y: 152, endPoint x: 1215, endPoint y: 405, distance: 288.4
click at [1076, 152] on button "Trash" at bounding box center [1068, 157] width 27 height 27
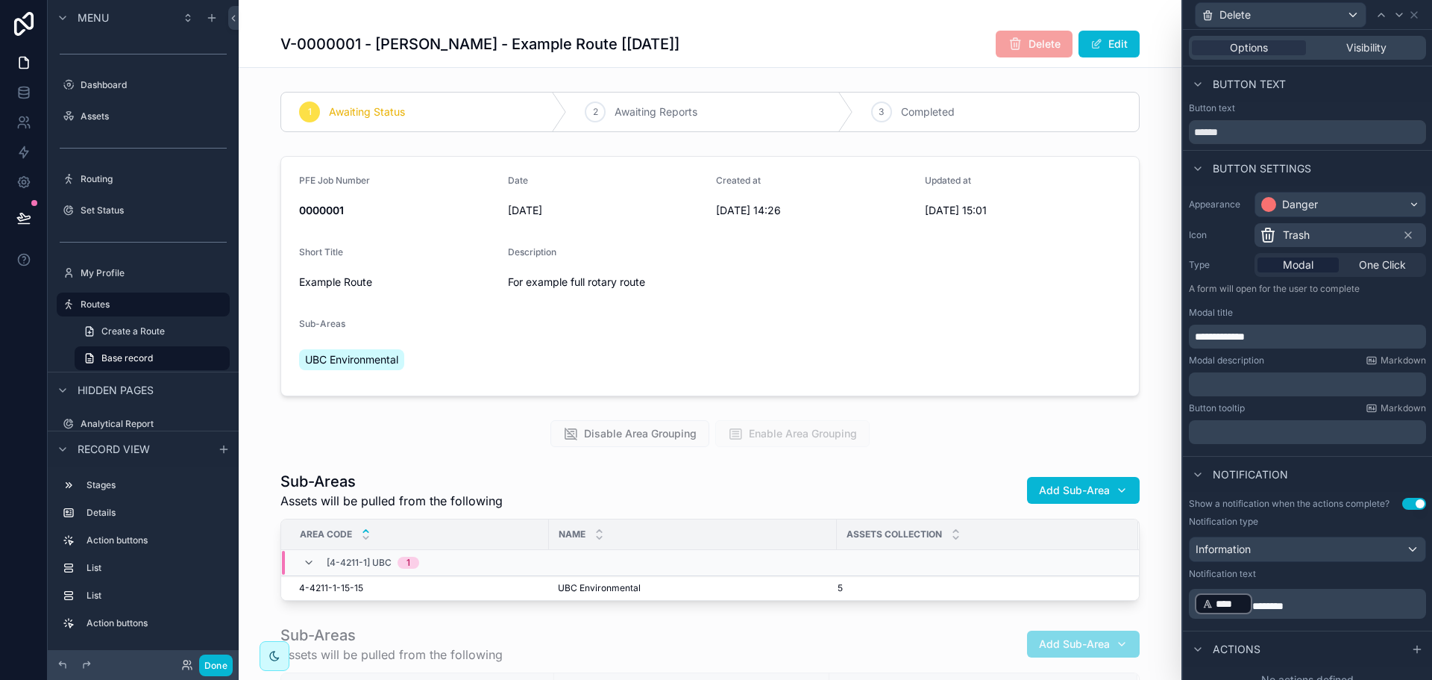
click at [1312, 572] on div "Notification text" at bounding box center [1307, 574] width 237 height 12
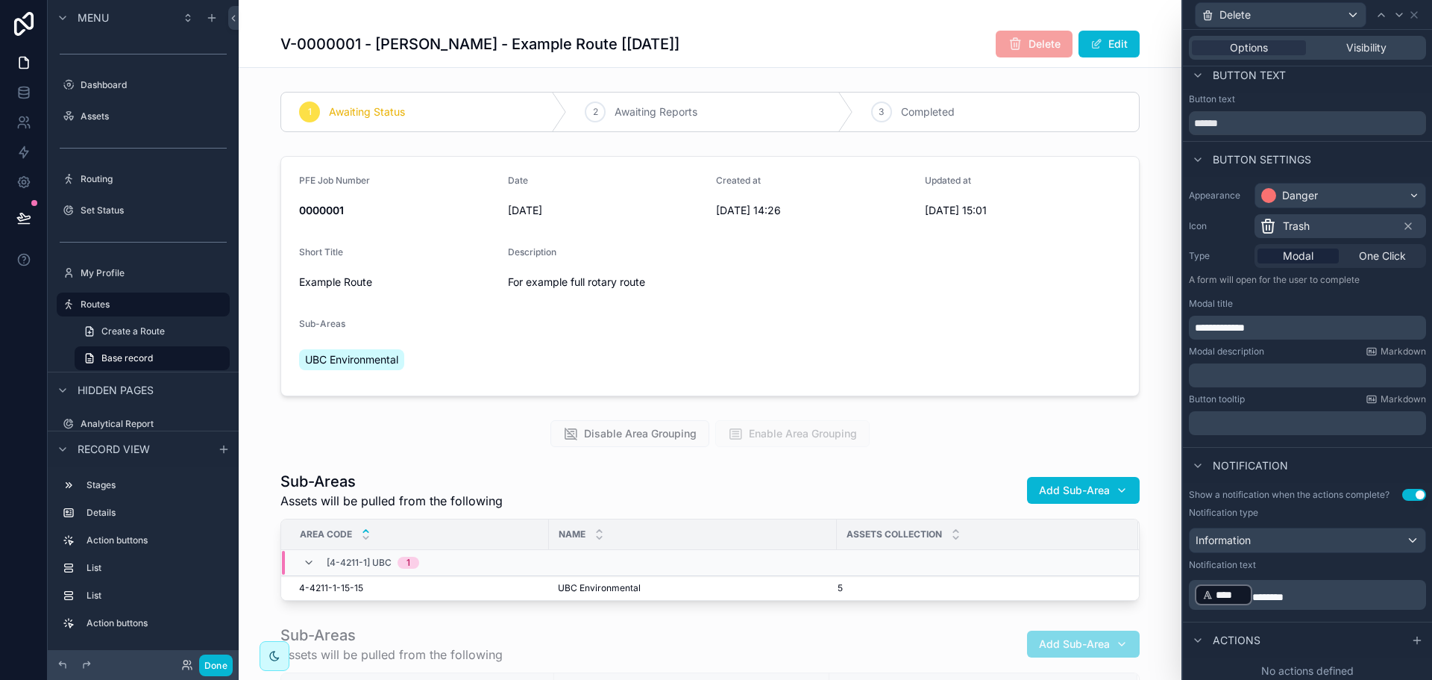
scroll to position [13, 0]
click at [1411, 633] on icon at bounding box center [1417, 636] width 12 height 12
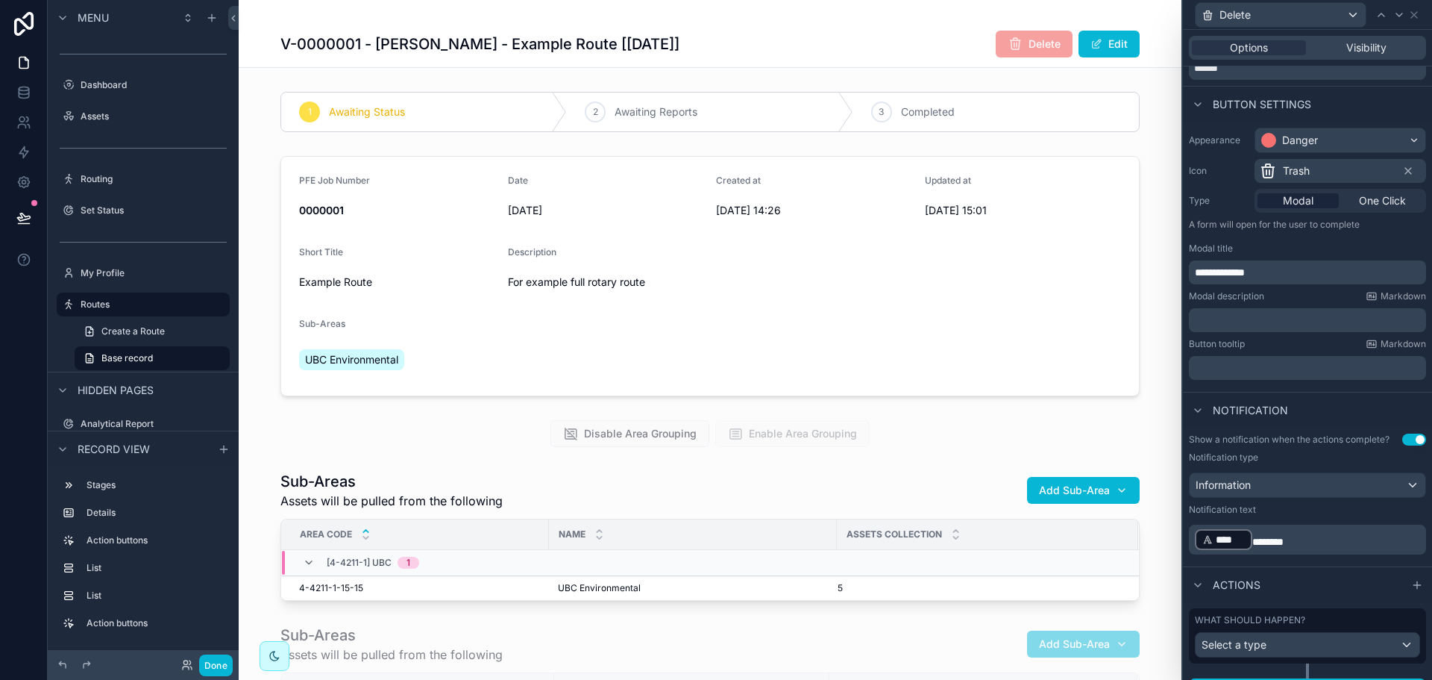
scroll to position [92, 0]
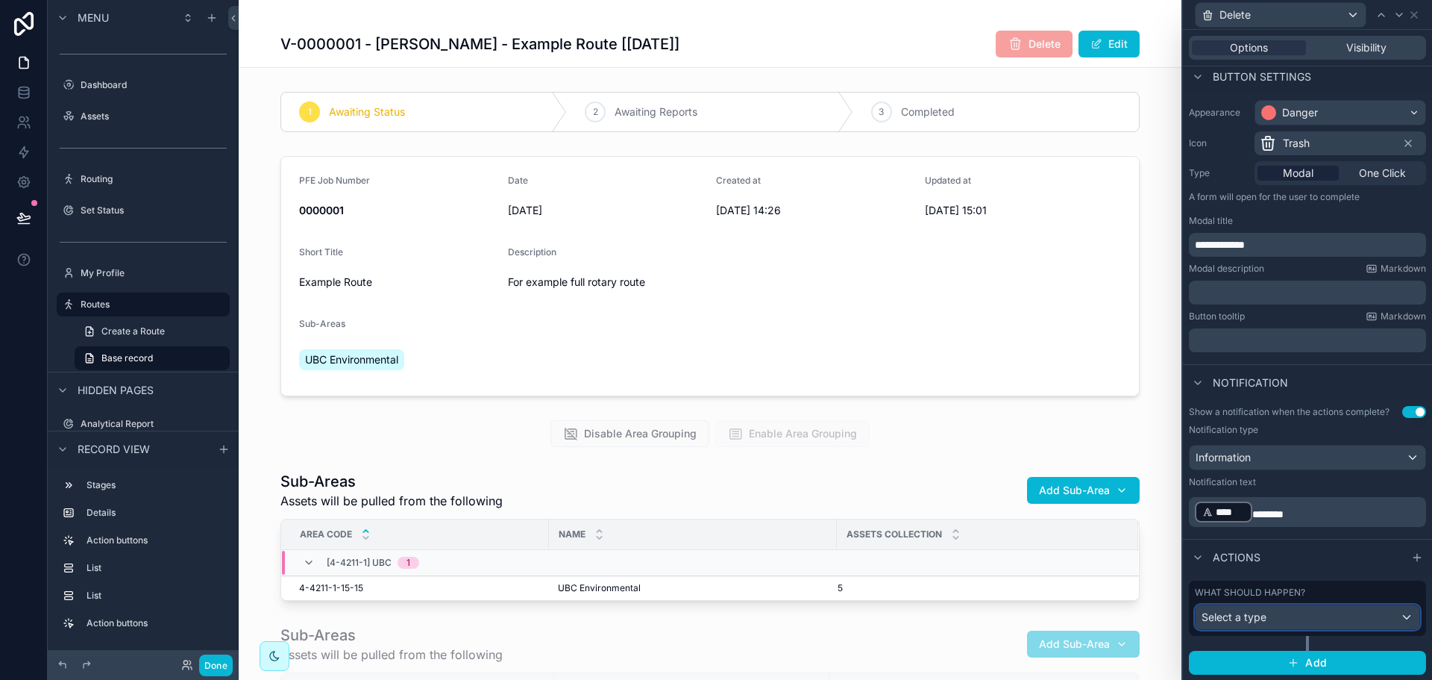
click at [1286, 624] on div "Select a type" at bounding box center [1308, 617] width 224 height 24
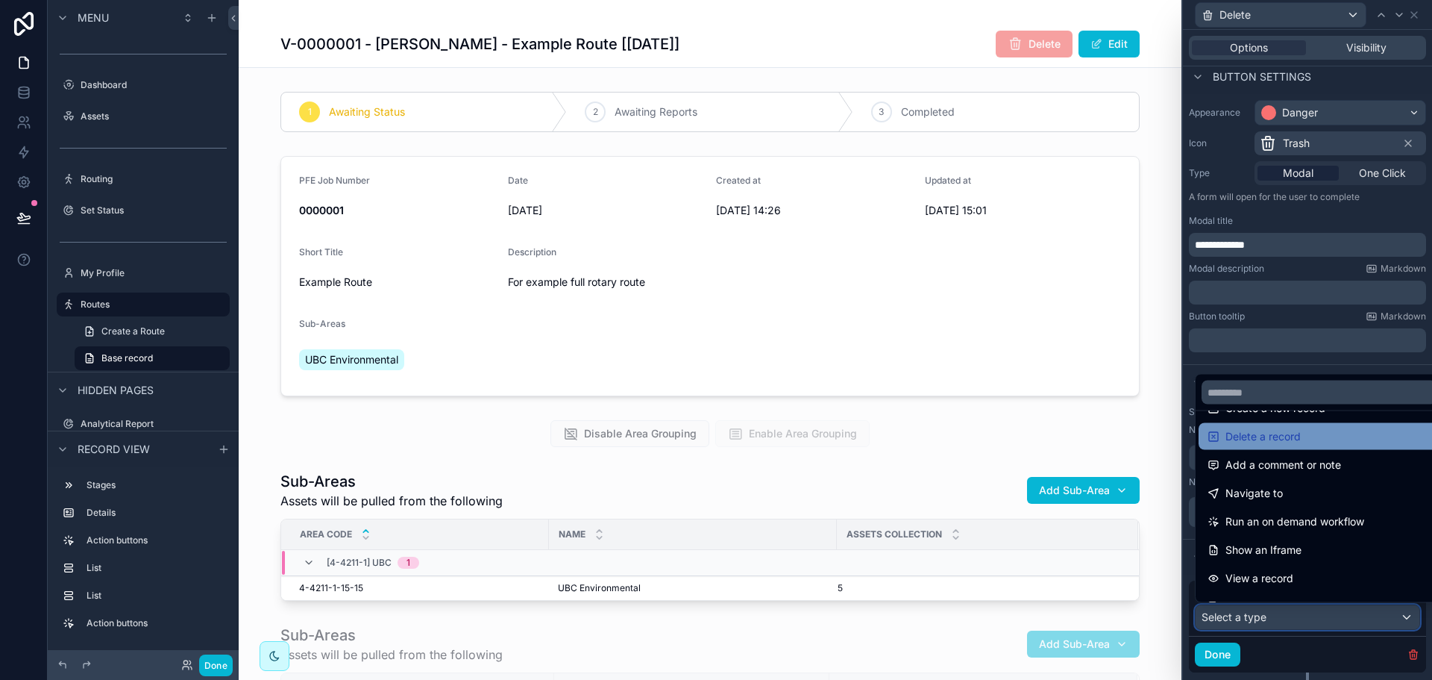
scroll to position [75, 0]
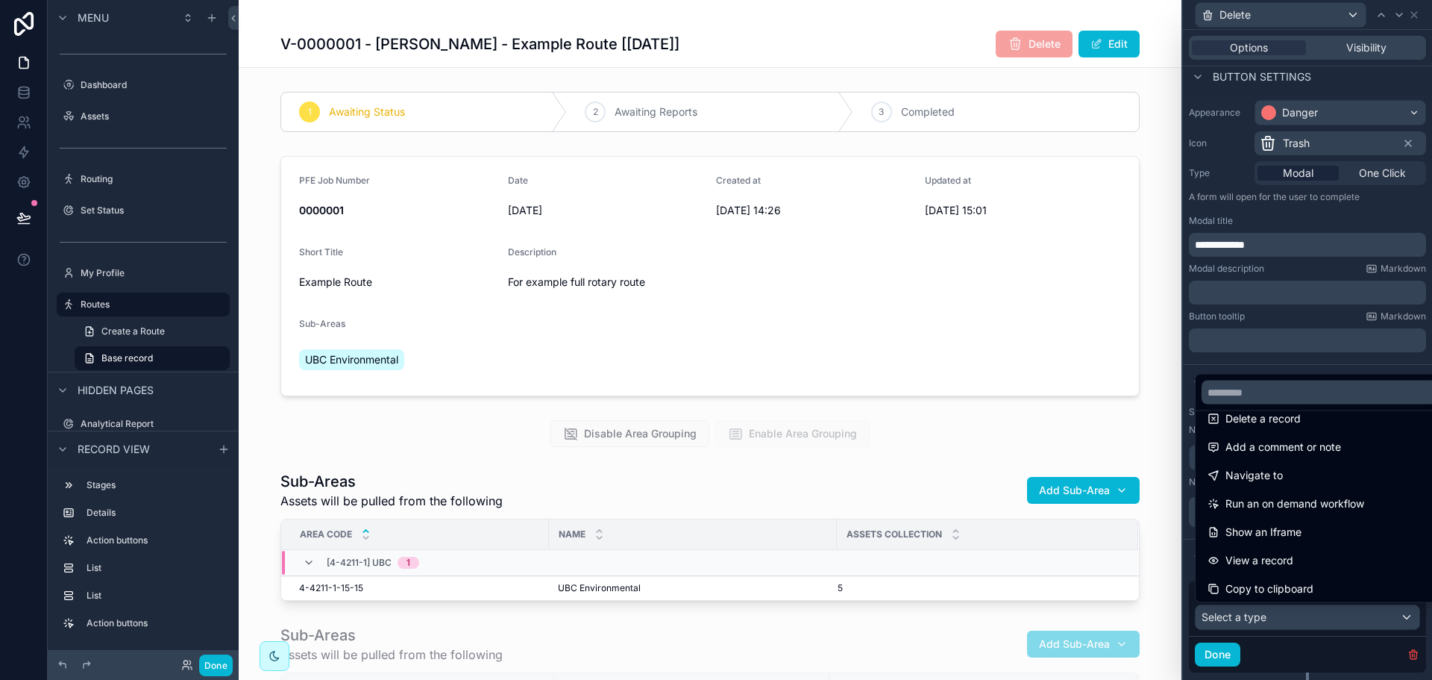
click at [1289, 421] on span "Delete a record" at bounding box center [1263, 419] width 75 height 18
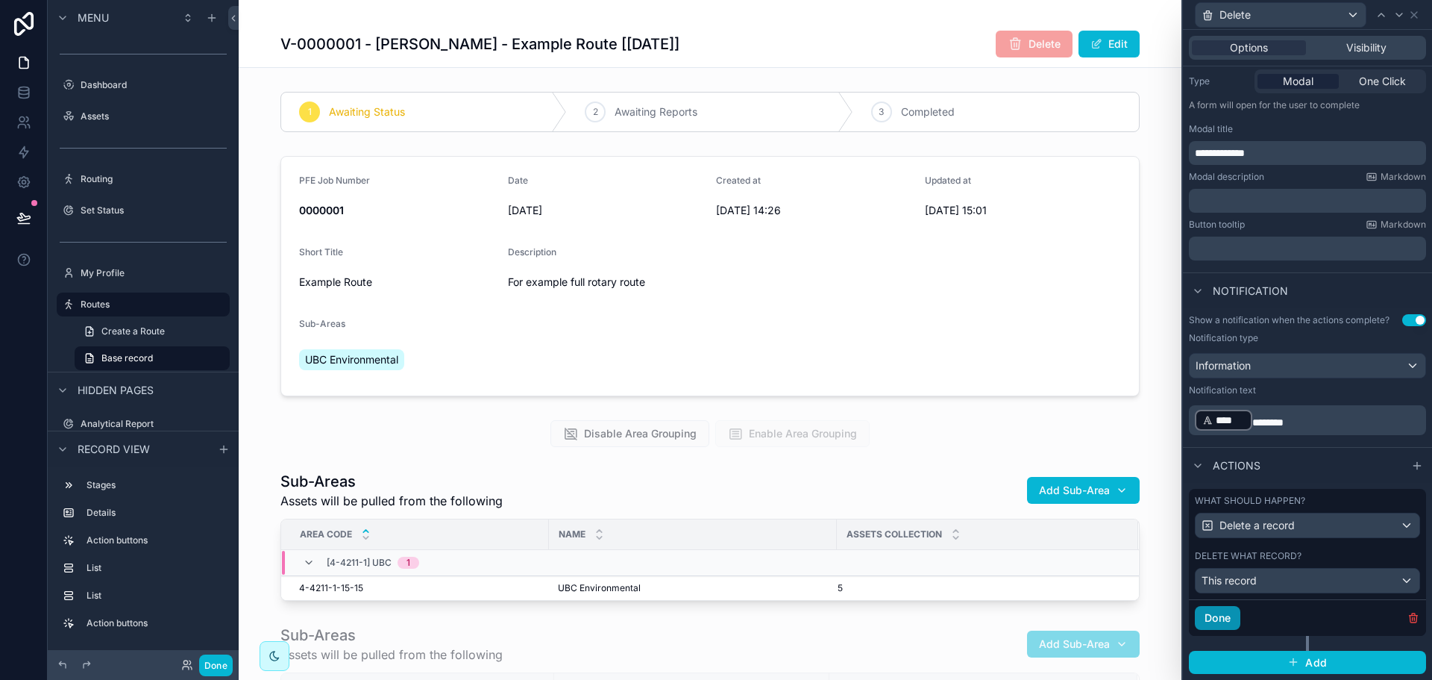
click at [1236, 617] on button "Done" at bounding box center [1218, 618] width 46 height 24
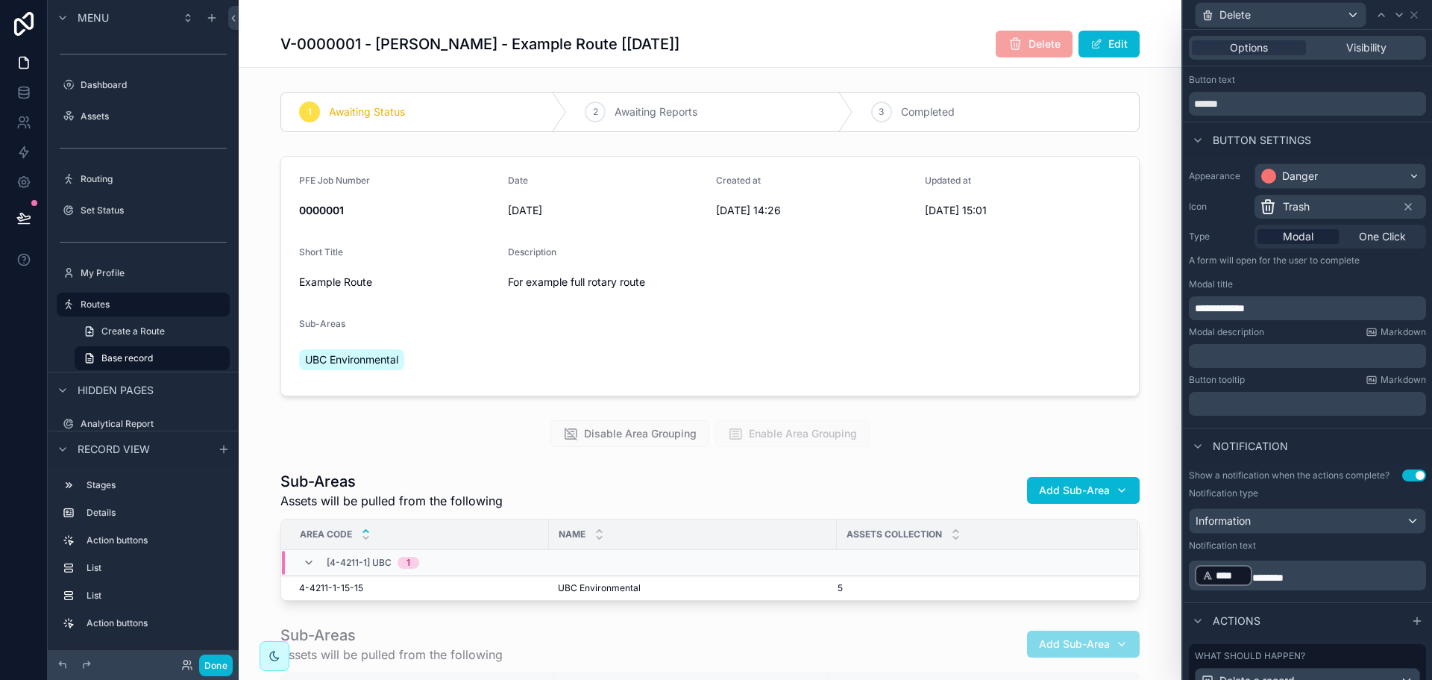
scroll to position [0, 0]
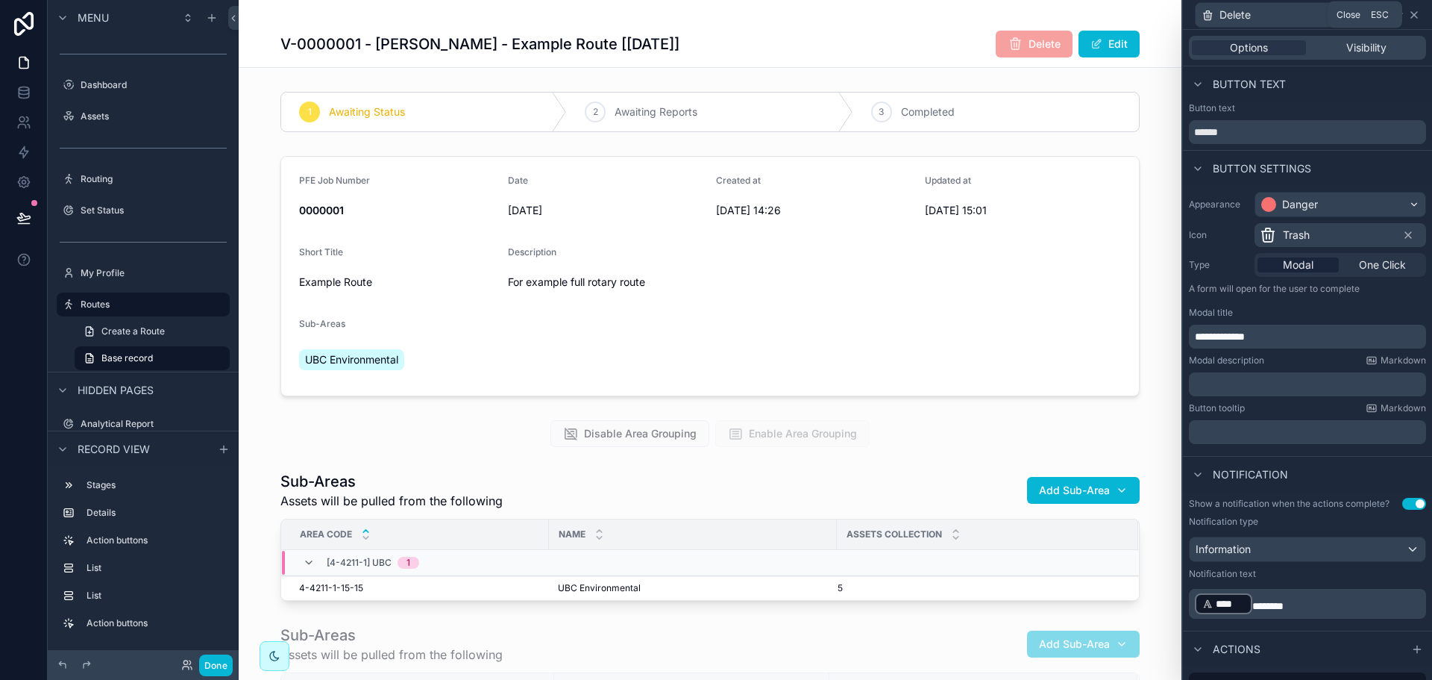
click at [1414, 11] on icon at bounding box center [1414, 15] width 12 height 12
